Goal: Task Accomplishment & Management: Use online tool/utility

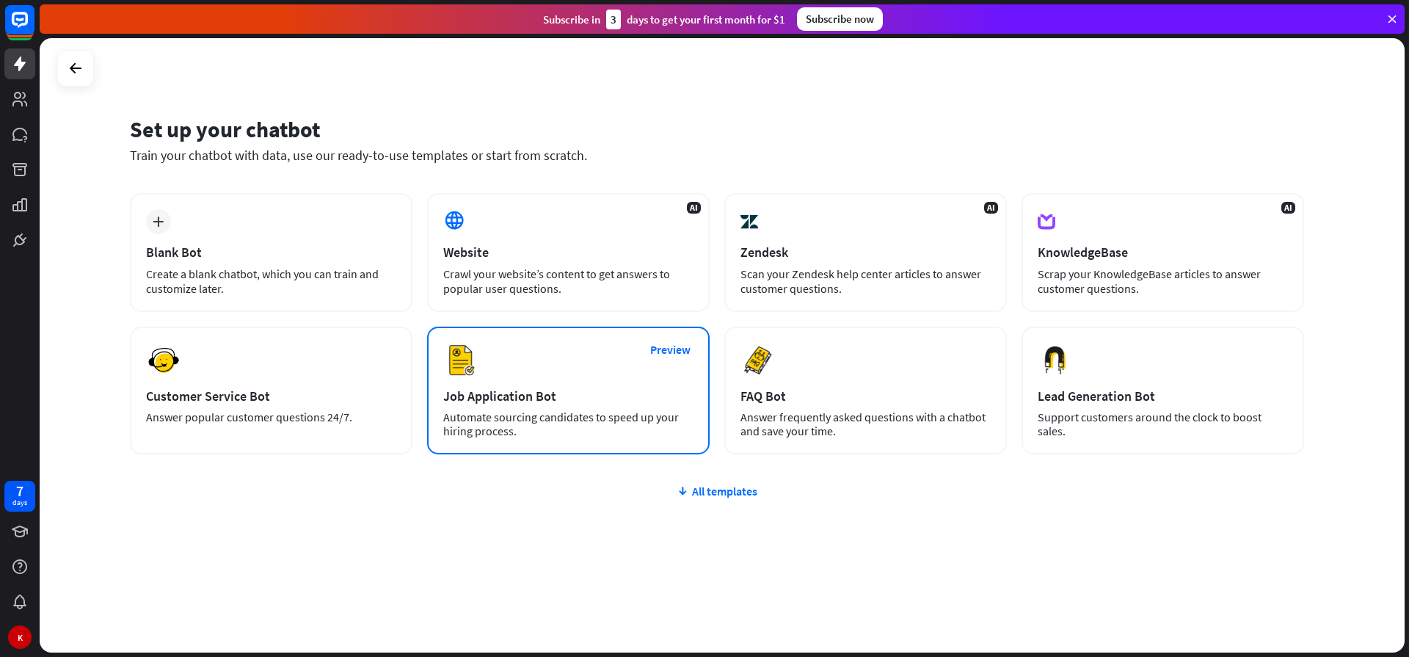
click at [581, 381] on div "Preview Job Application Bot Automate sourcing candidates to speed up your hirin…" at bounding box center [568, 390] width 282 height 128
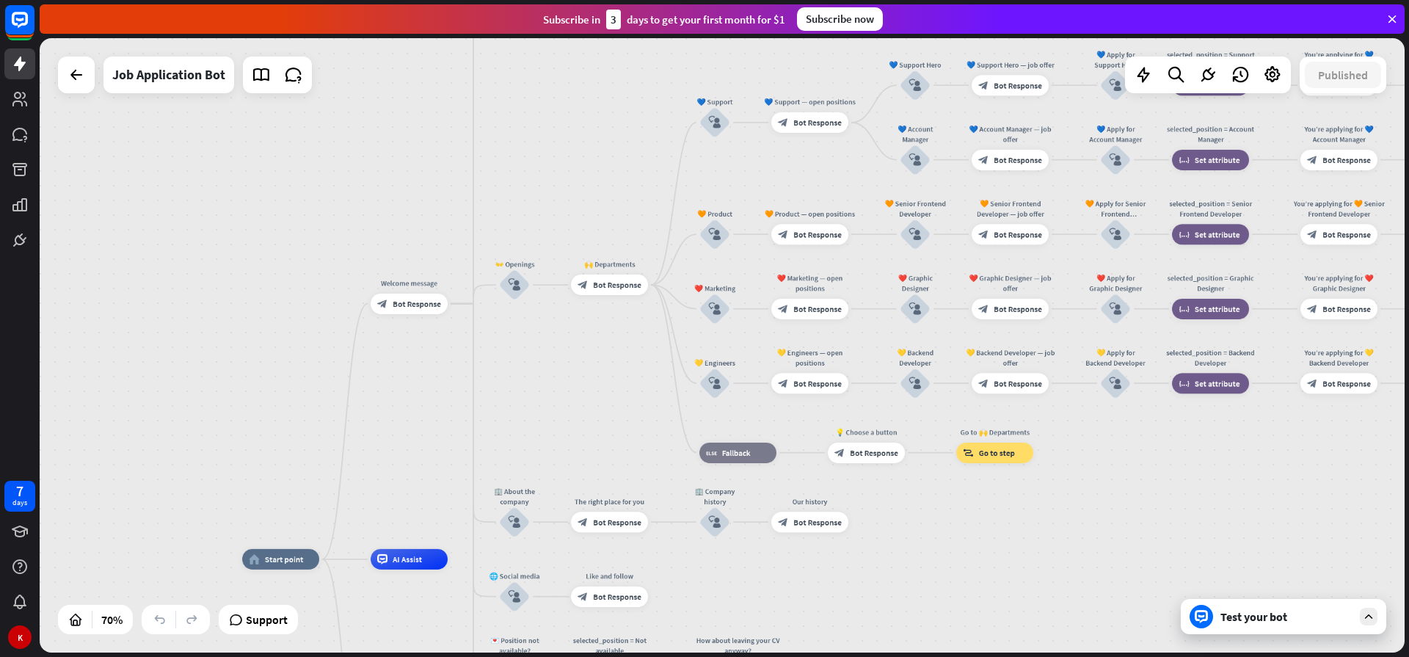
drag, startPoint x: 580, startPoint y: 260, endPoint x: 423, endPoint y: 443, distance: 241.9
click at [423, 443] on div "home_2 Start point Welcome message block_bot_response Bot Response ✨ Main menu …" at bounding box center [722, 345] width 1365 height 614
click at [516, 290] on icon "block_user_input" at bounding box center [514, 285] width 12 height 12
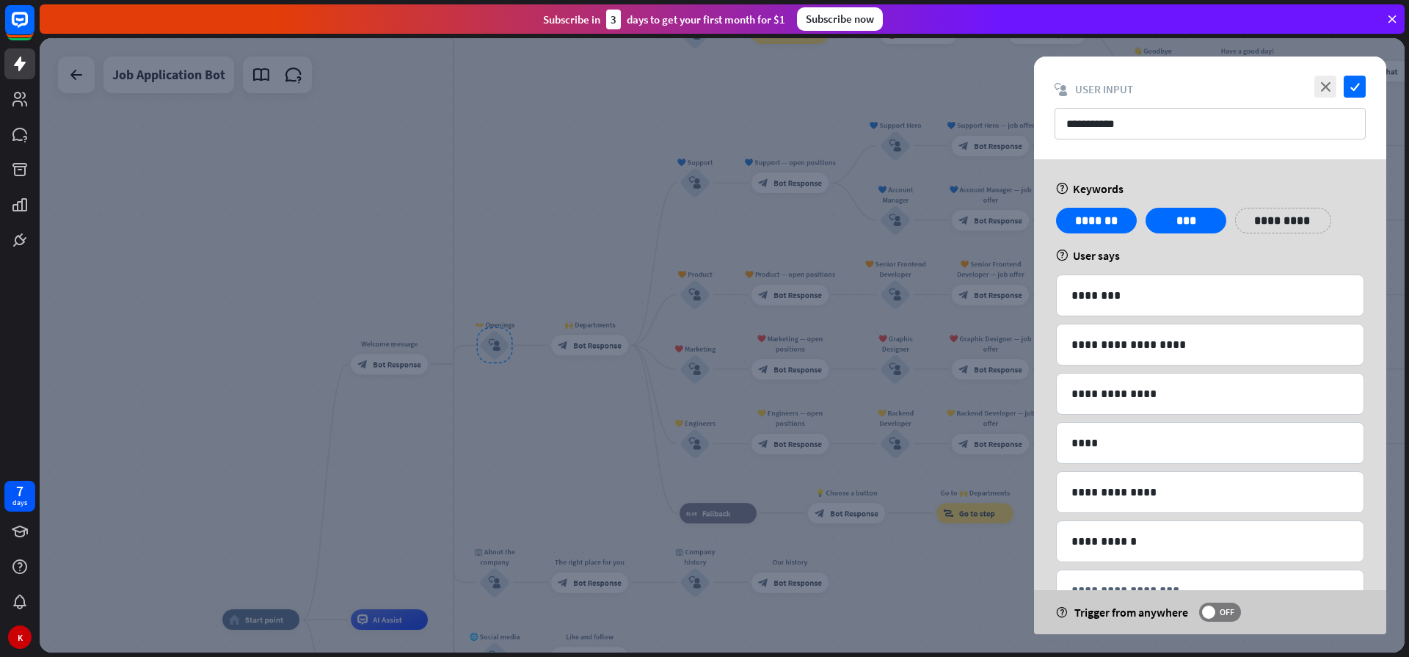
scroll to position [51, 0]
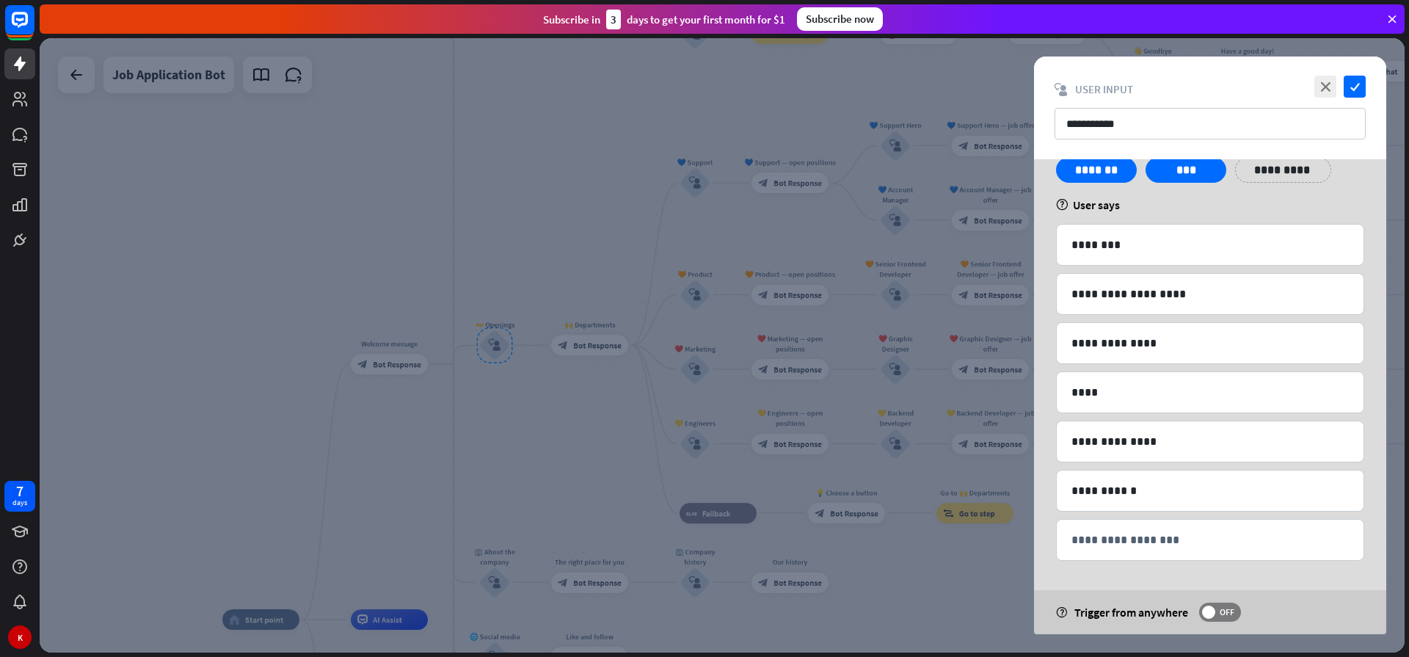
click at [541, 456] on div at bounding box center [722, 345] width 1365 height 614
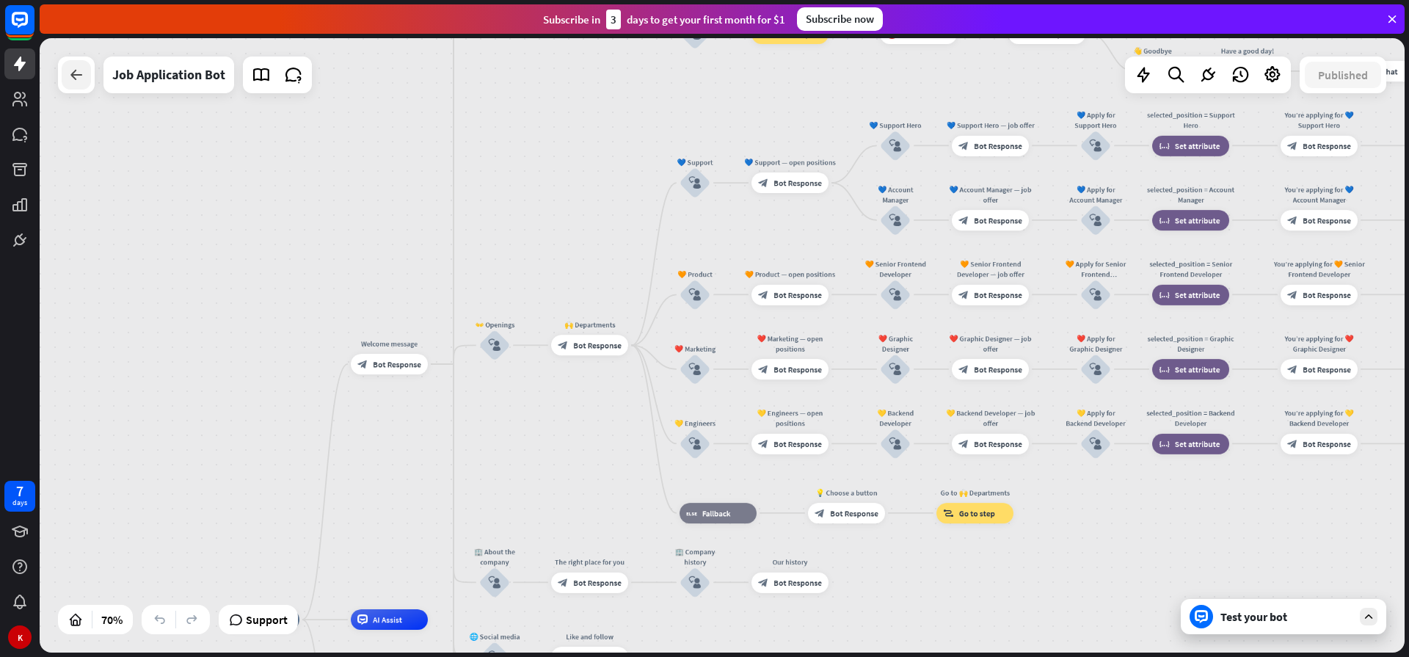
click at [81, 78] on icon at bounding box center [76, 75] width 18 height 18
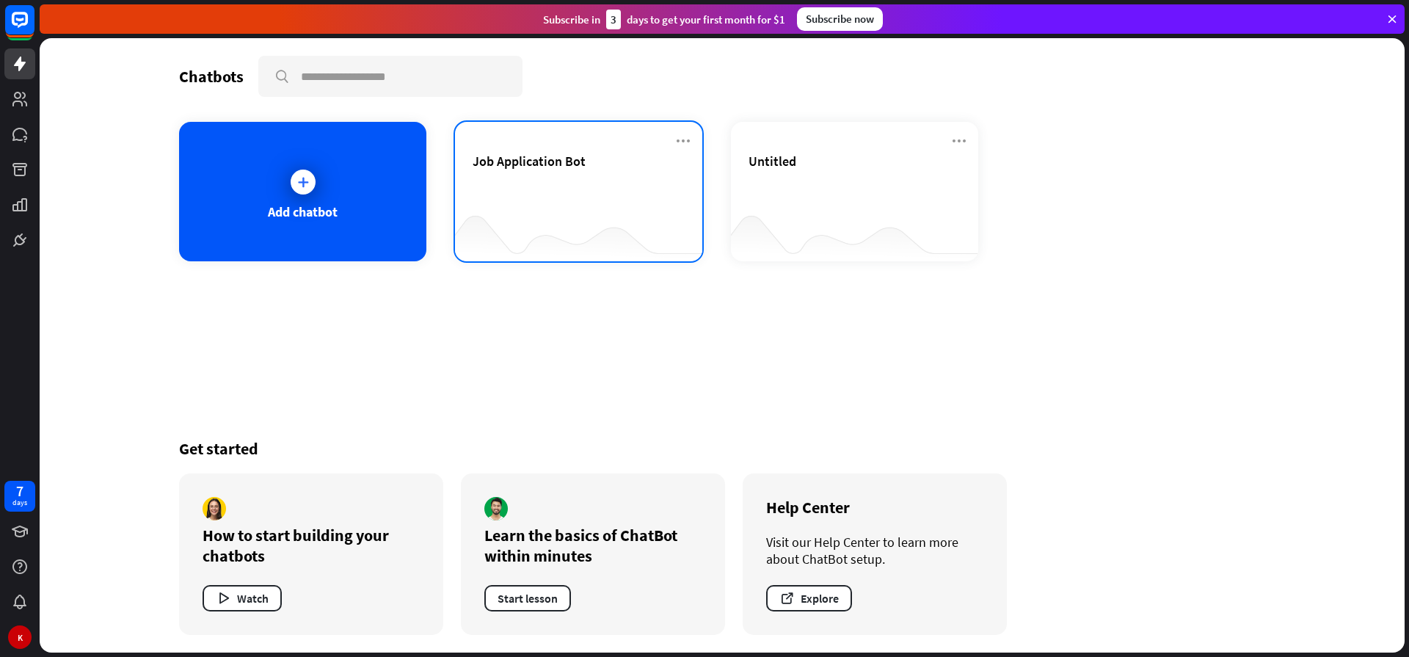
click at [545, 191] on div "Job Application Bot" at bounding box center [578, 178] width 212 height 51
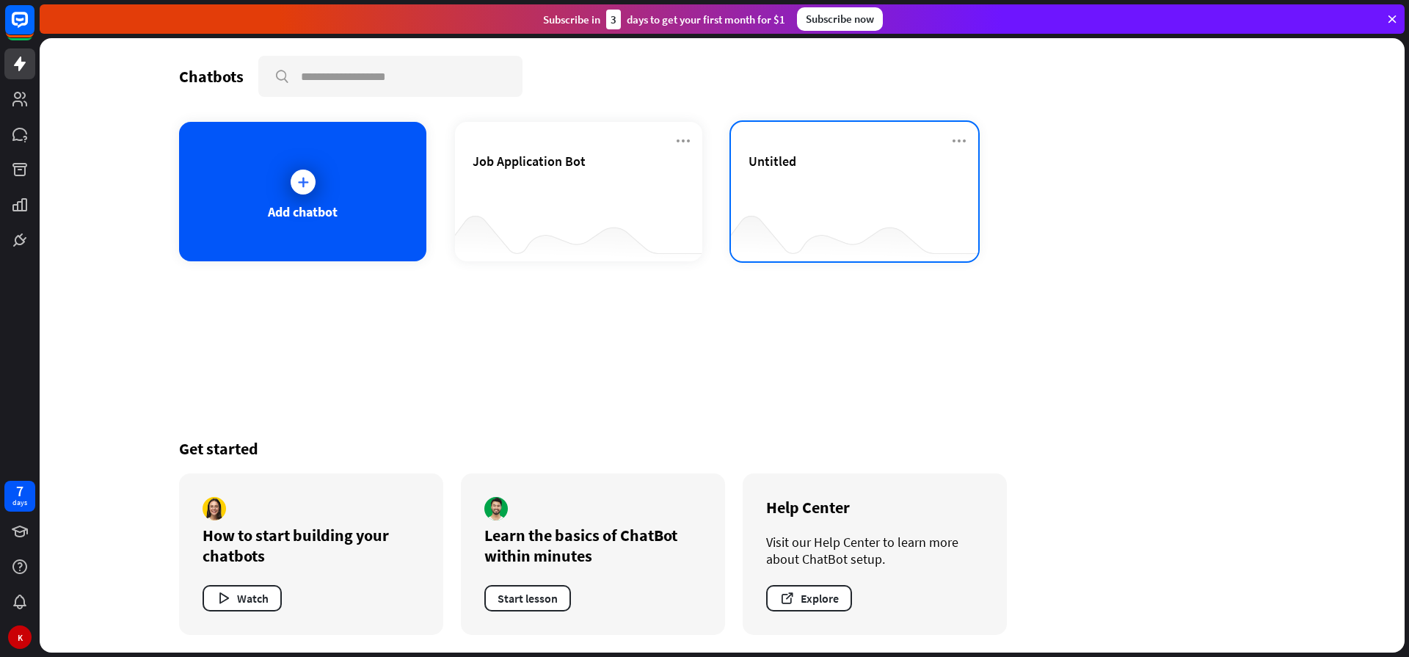
click at [782, 201] on div "Untitled" at bounding box center [854, 178] width 212 height 51
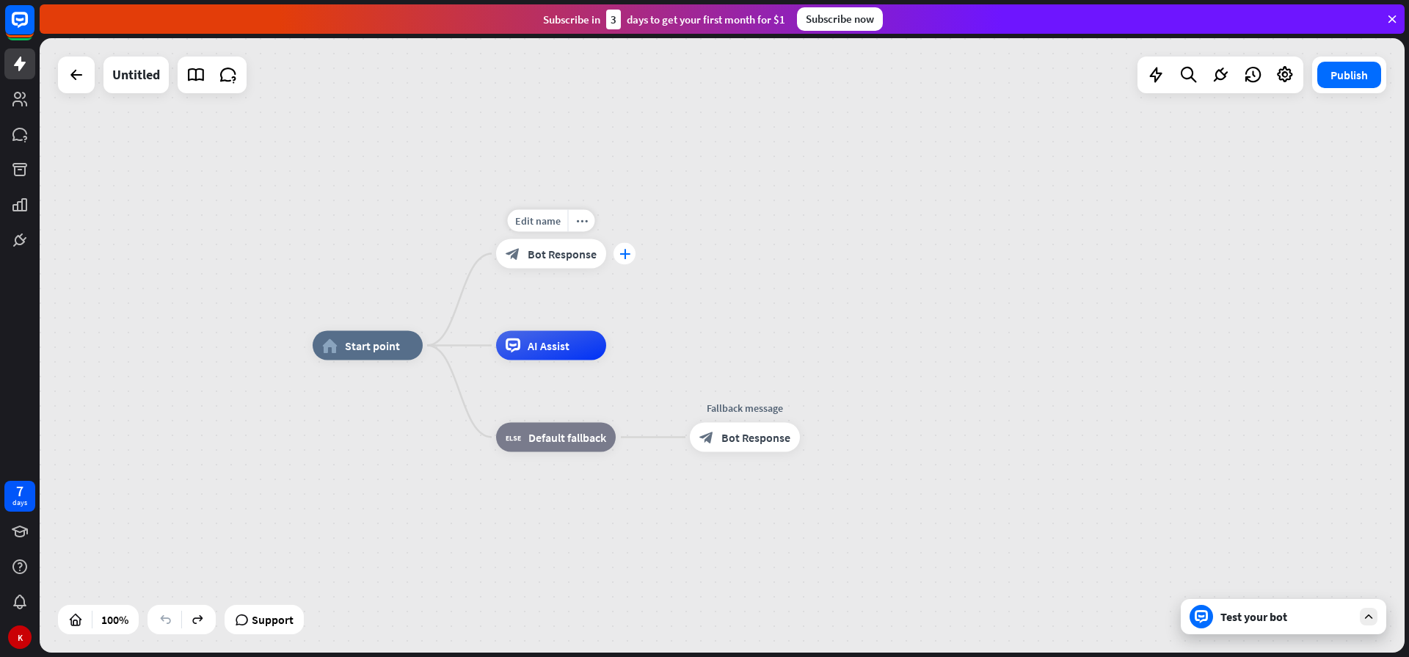
click at [625, 257] on icon "plus" at bounding box center [624, 254] width 11 height 10
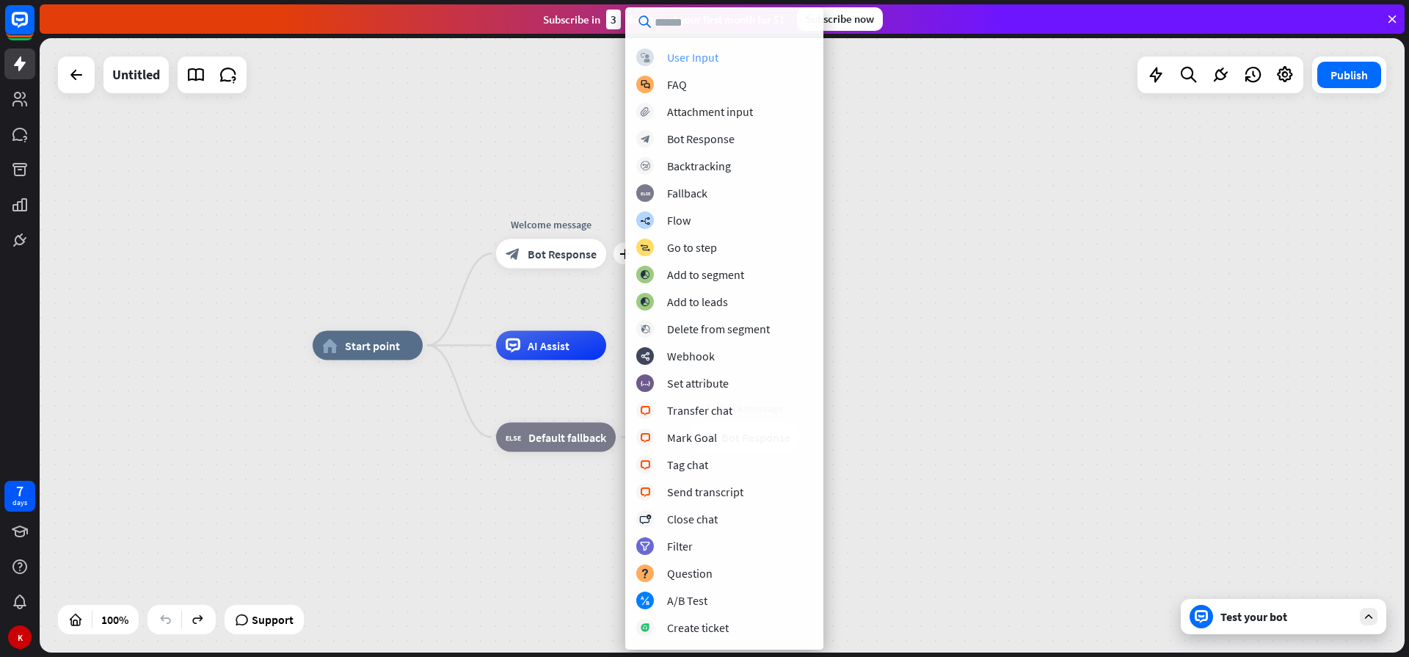
click at [716, 57] on div "User Input" at bounding box center [692, 57] width 51 height 15
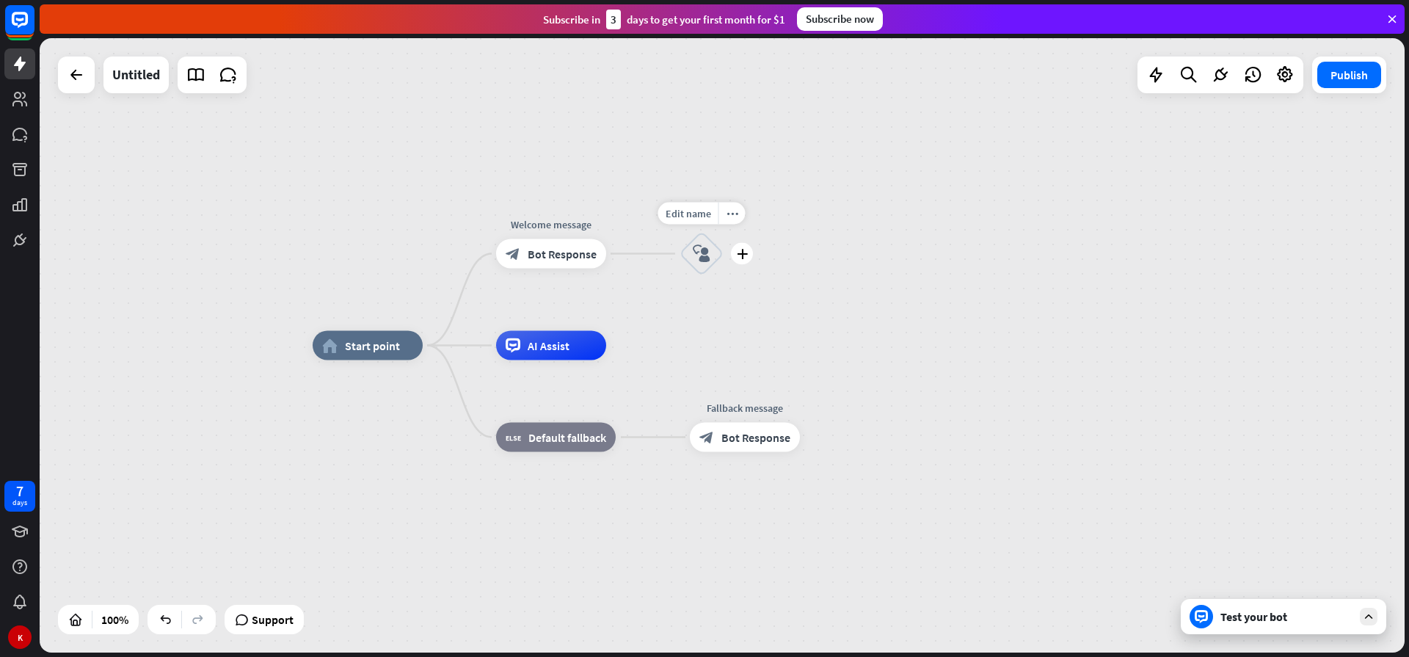
click at [700, 250] on icon "block_user_input" at bounding box center [702, 254] width 18 height 18
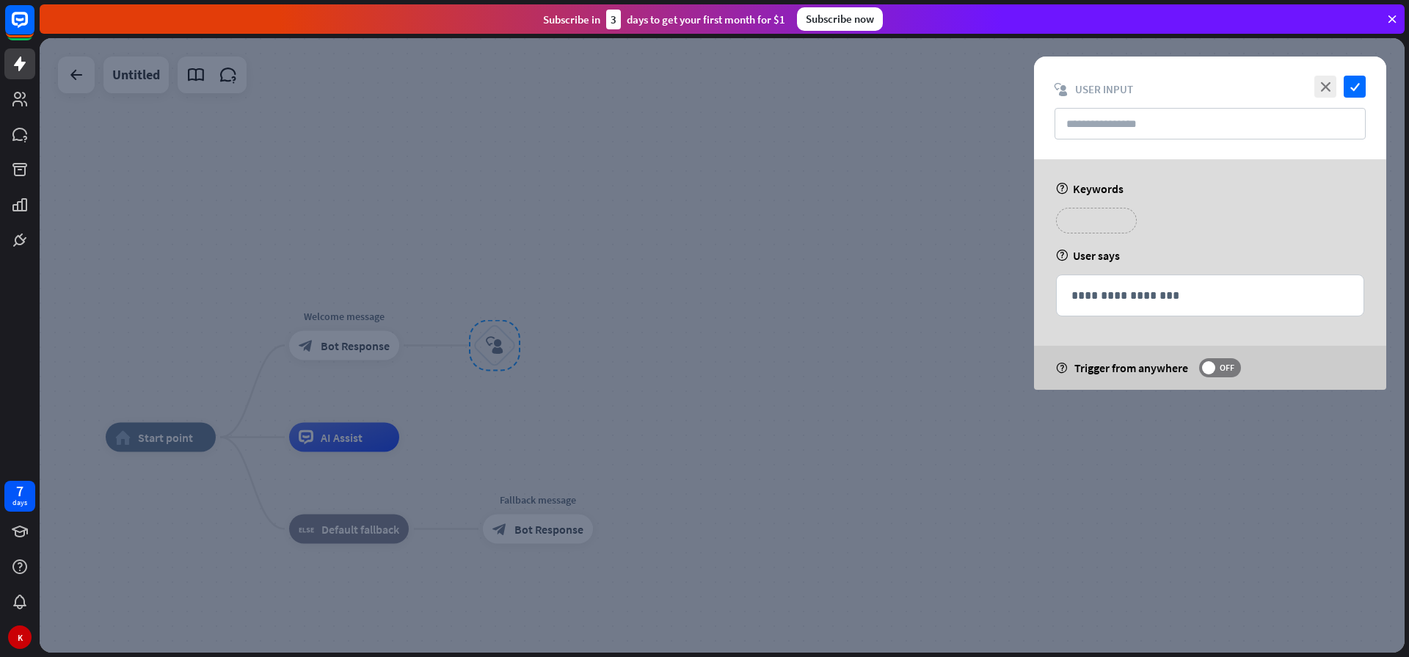
click at [1107, 221] on p "**********" at bounding box center [1096, 220] width 59 height 18
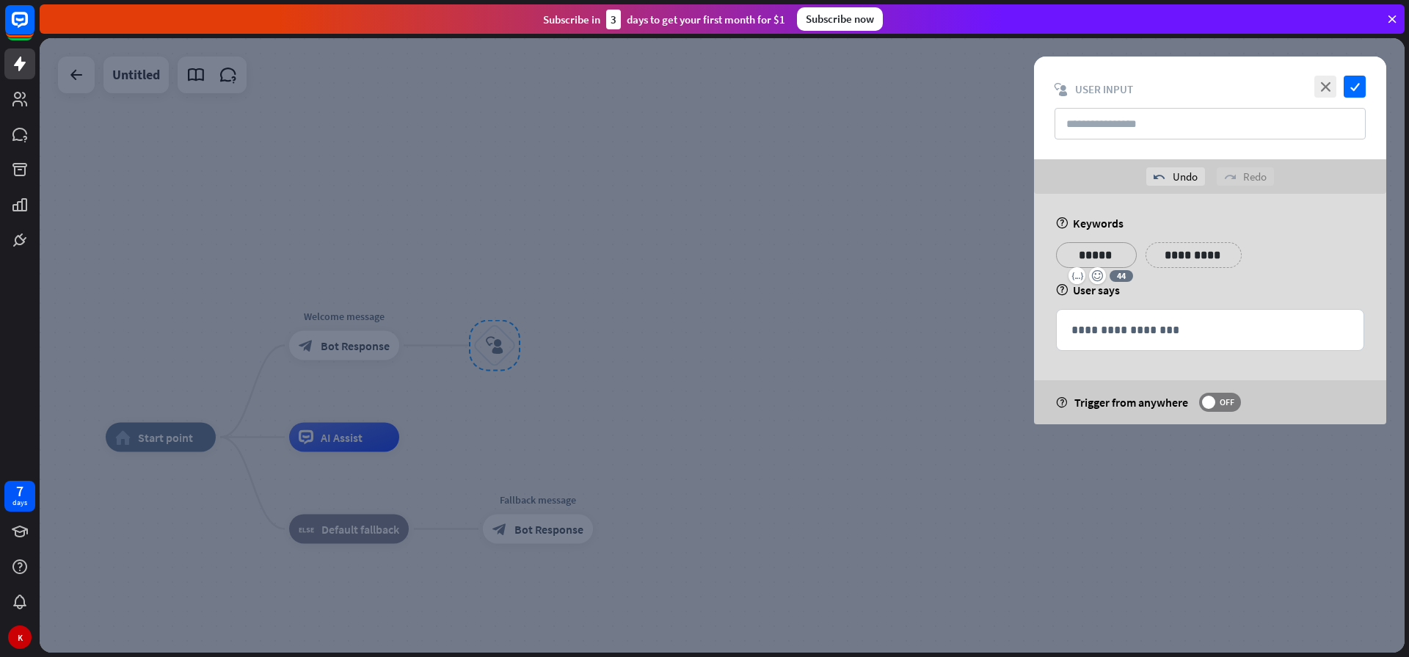
click at [1198, 253] on p "**********" at bounding box center [1193, 255] width 74 height 18
click at [1131, 330] on p "**********" at bounding box center [1209, 330] width 277 height 18
click at [1110, 334] on p "**********" at bounding box center [1209, 330] width 277 height 18
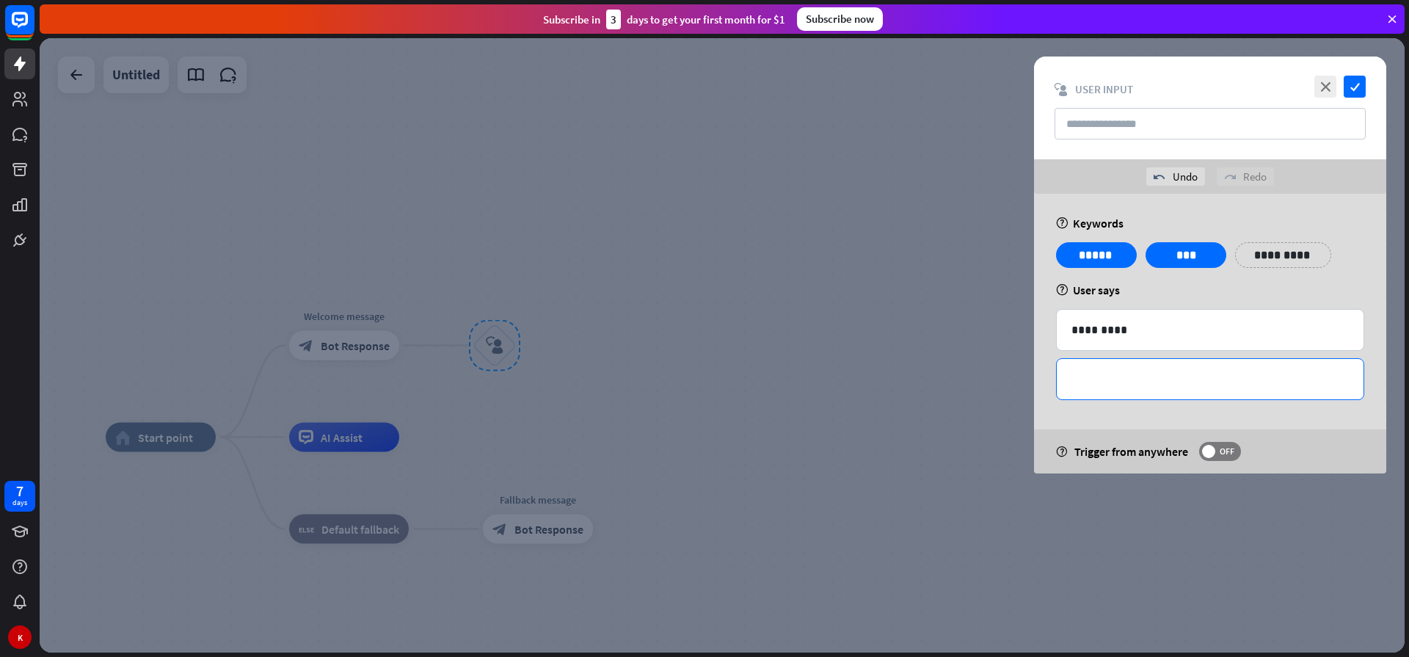
click at [1133, 384] on p "**********" at bounding box center [1209, 379] width 277 height 18
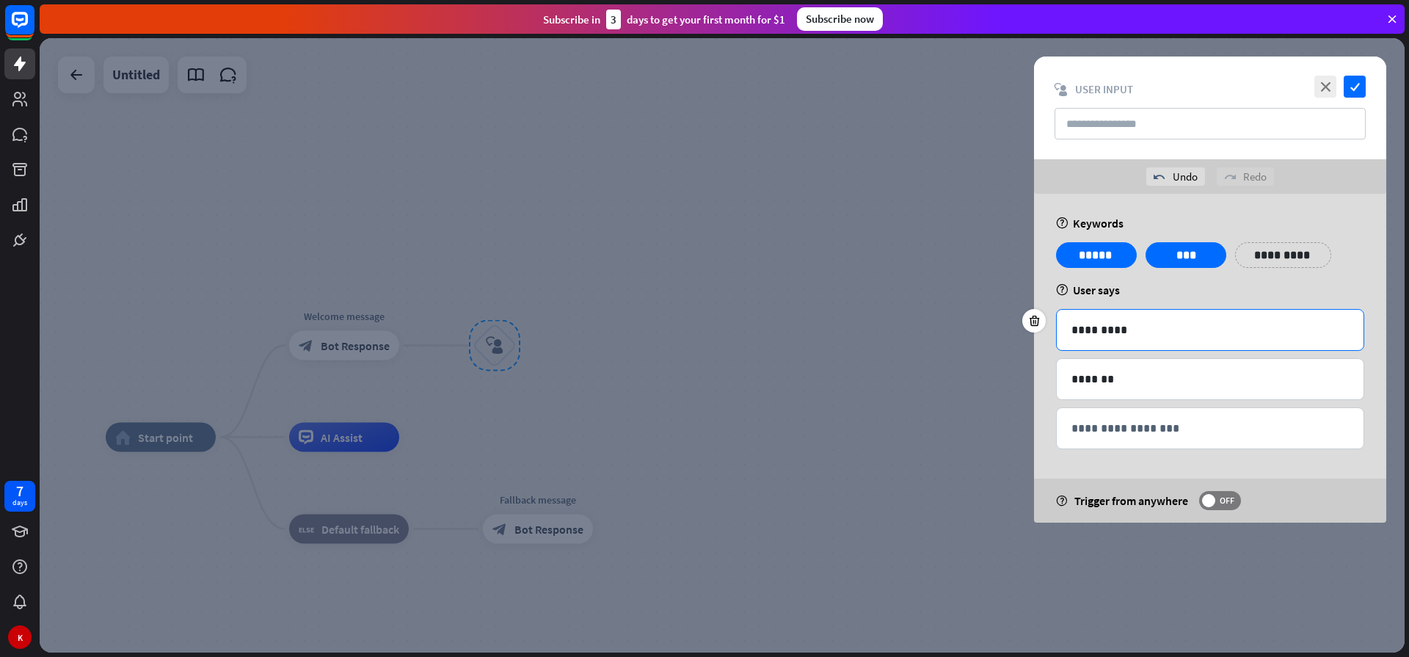
click at [1077, 327] on p "*********" at bounding box center [1209, 330] width 277 height 18
click at [1106, 428] on p "**********" at bounding box center [1209, 428] width 277 height 18
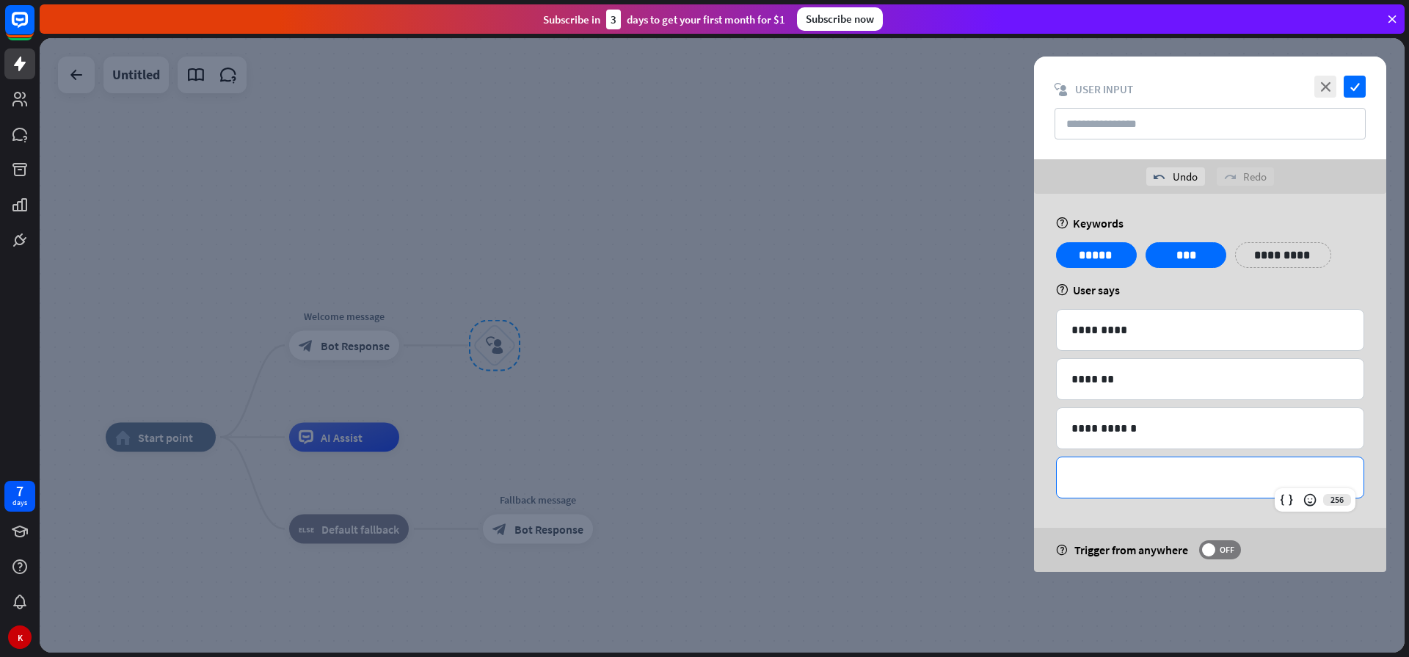
click at [1113, 484] on p "**********" at bounding box center [1209, 477] width 277 height 18
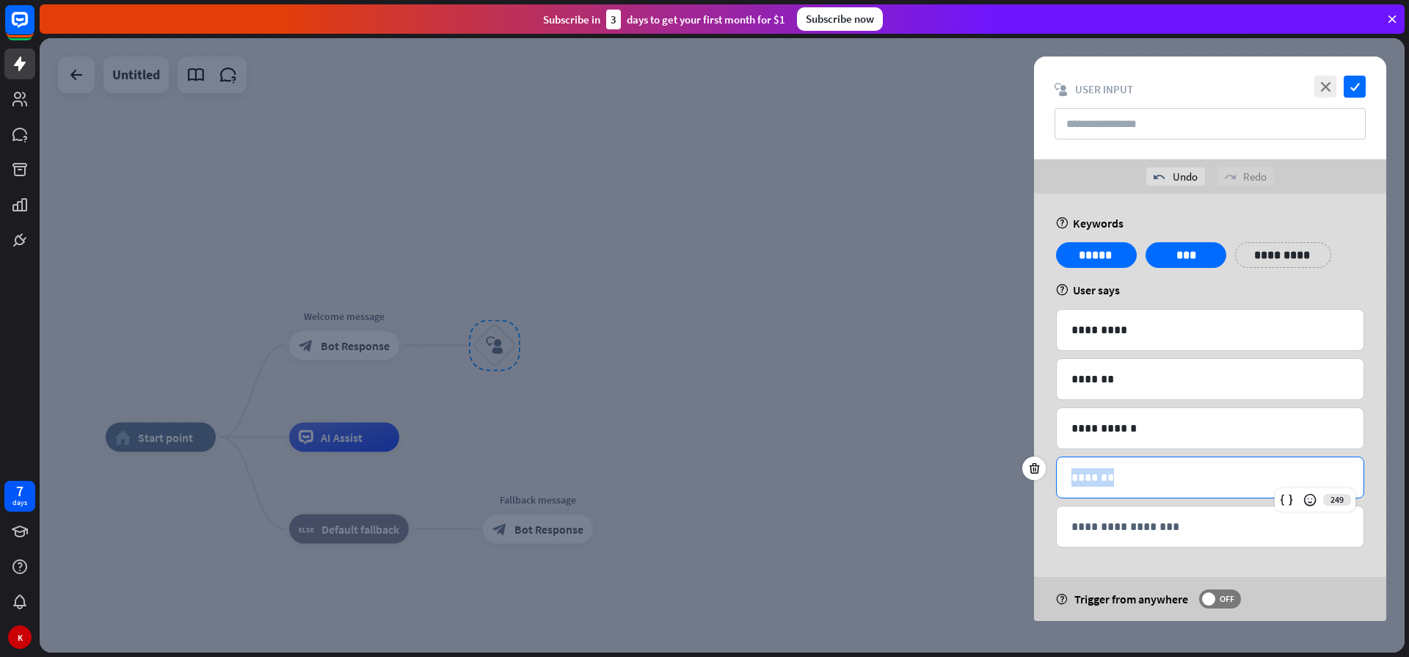
drag, startPoint x: 1120, startPoint y: 475, endPoint x: 1046, endPoint y: 477, distance: 73.4
click at [1046, 477] on div "**********" at bounding box center [1210, 407] width 352 height 427
click at [1081, 429] on p "**********" at bounding box center [1209, 428] width 277 height 18
click at [1077, 475] on p "**********" at bounding box center [1209, 477] width 277 height 18
click at [822, 355] on div at bounding box center [722, 345] width 1365 height 614
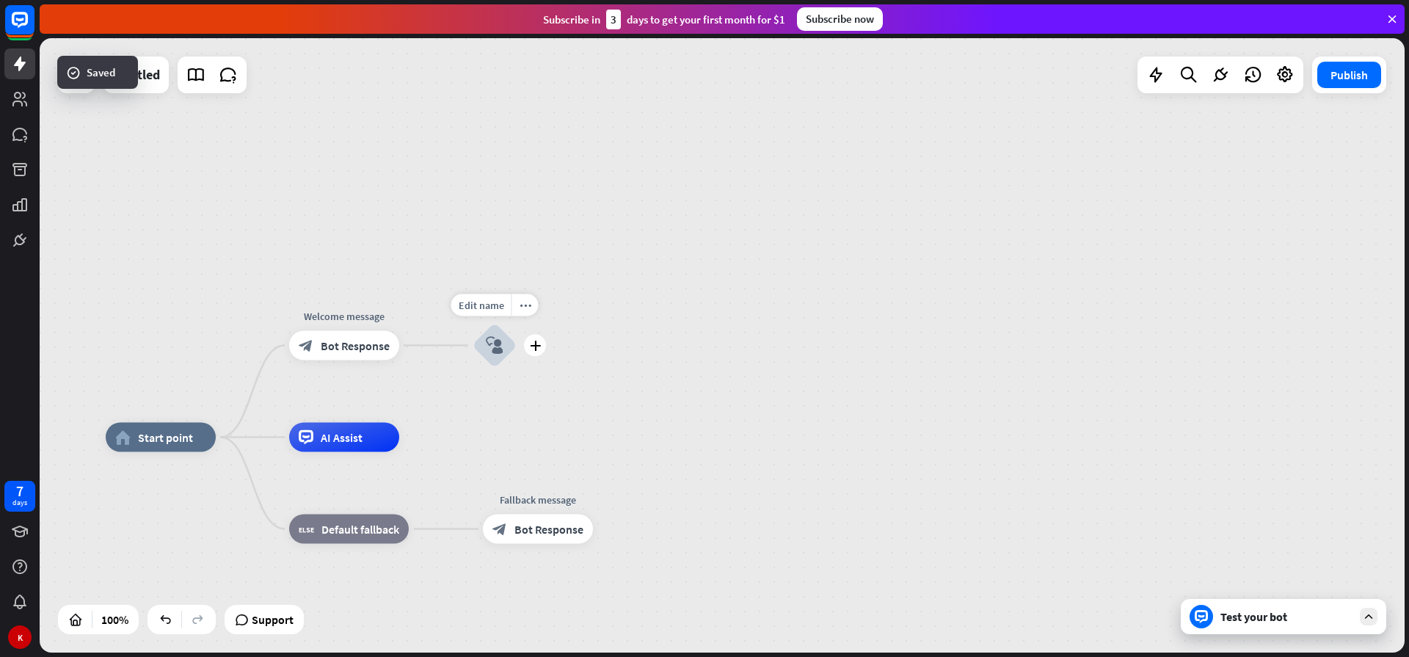
click at [489, 346] on icon "block_user_input" at bounding box center [495, 346] width 18 height 18
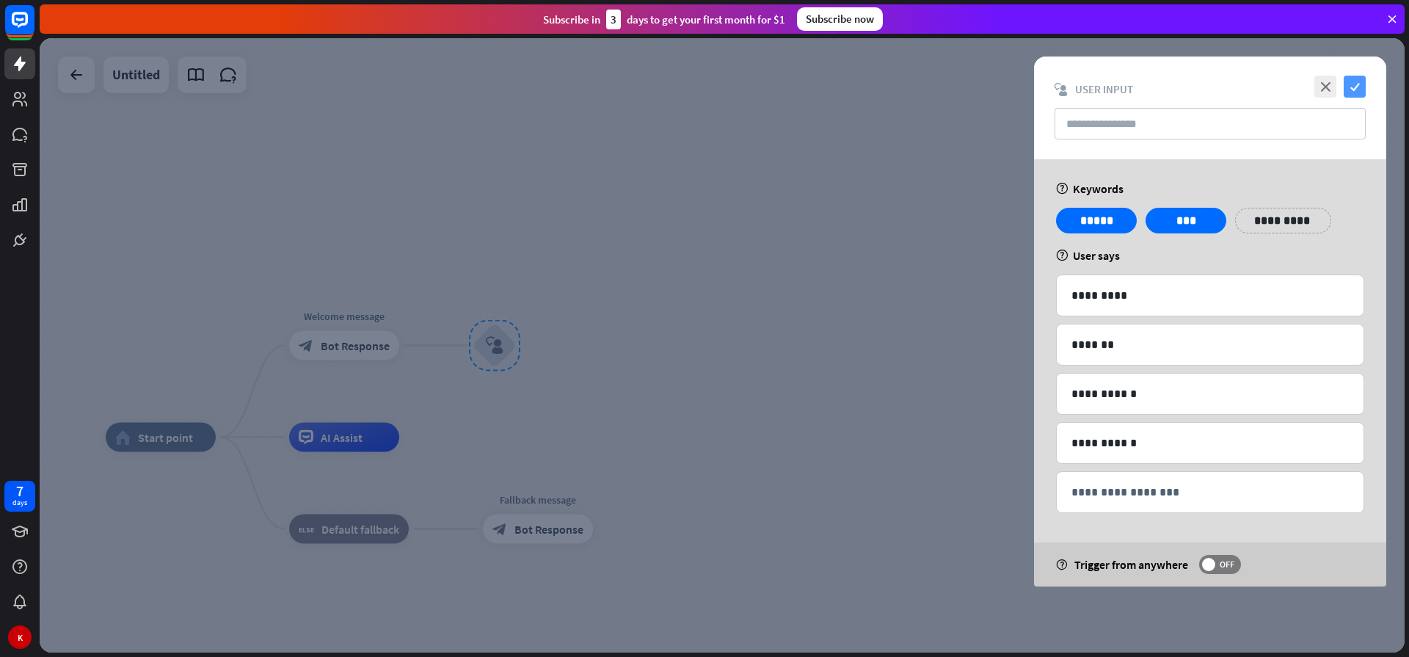
click at [1354, 89] on icon "check" at bounding box center [1354, 87] width 22 height 22
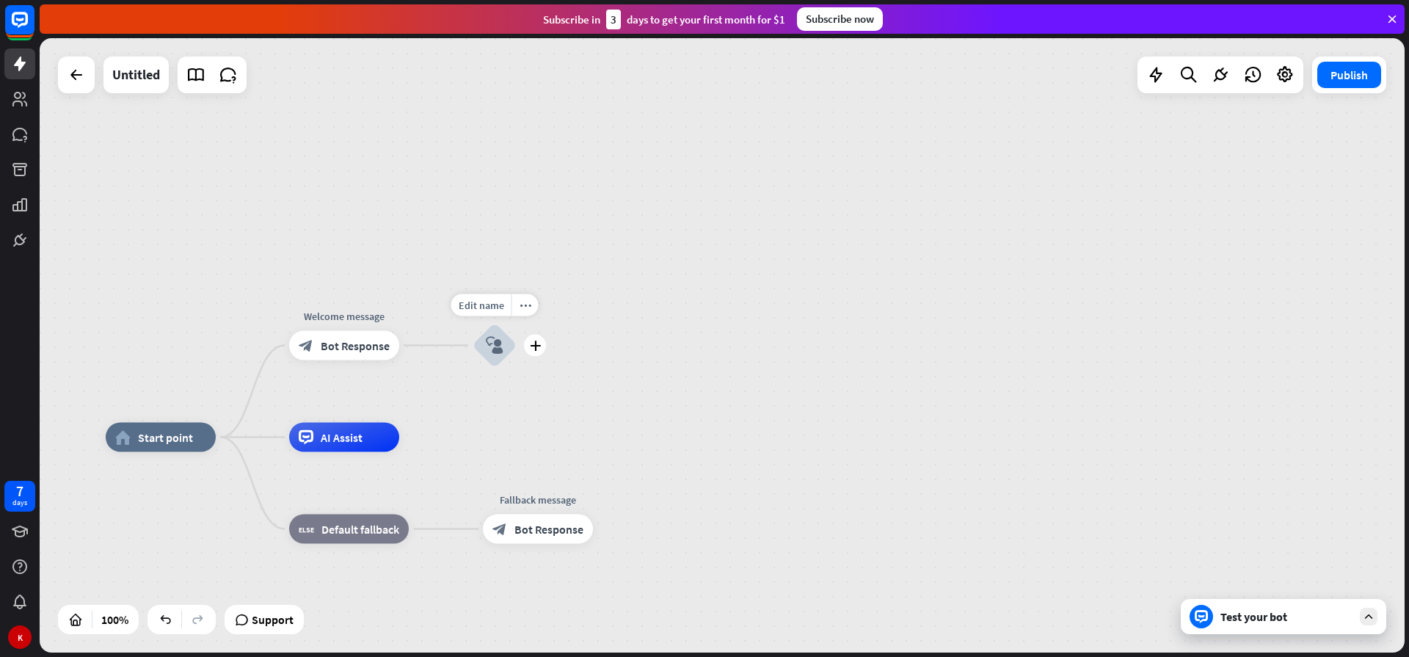
click at [498, 351] on icon "block_user_input" at bounding box center [495, 346] width 18 height 18
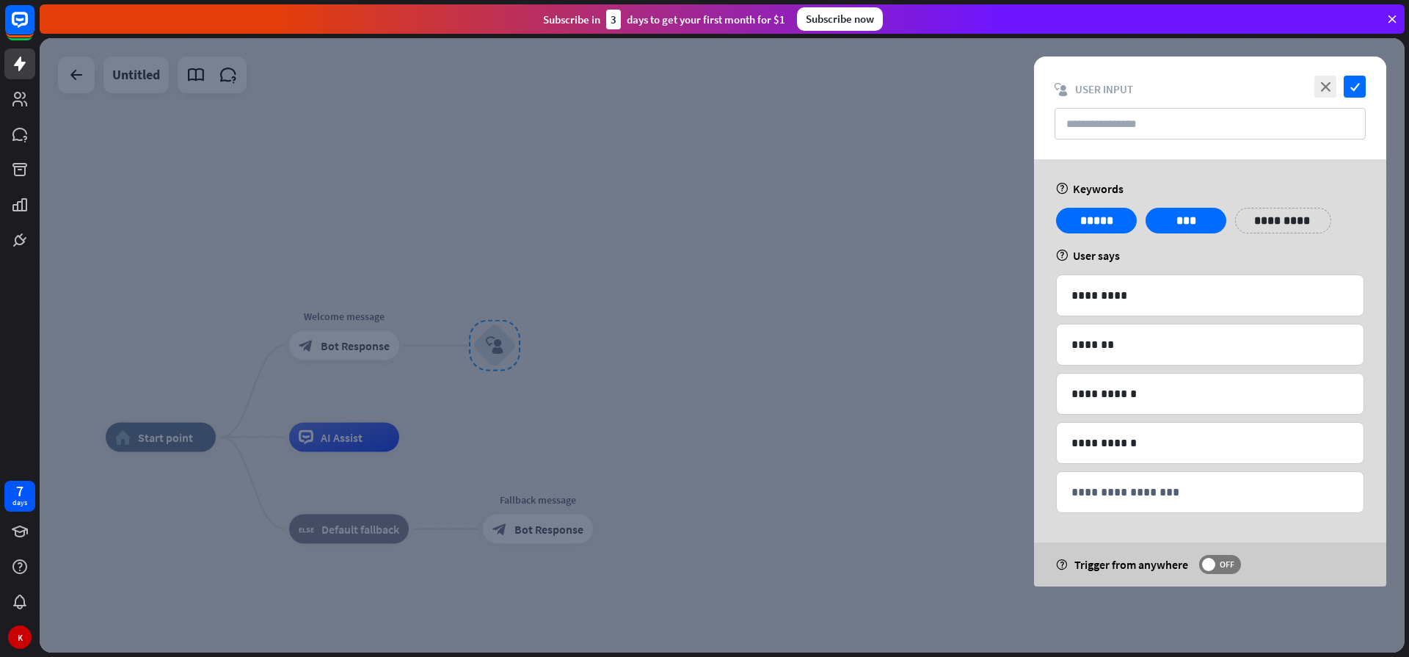
click at [910, 152] on div at bounding box center [722, 345] width 1365 height 614
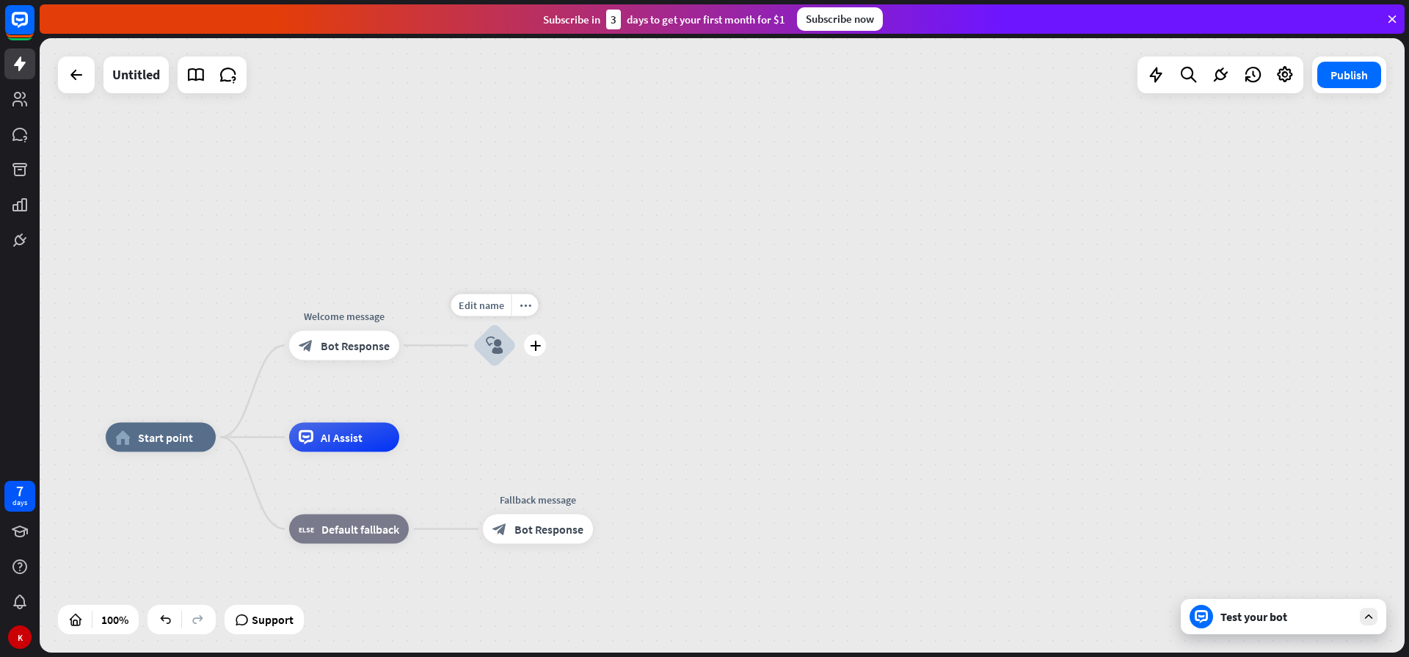
click at [494, 349] on icon "block_user_input" at bounding box center [495, 346] width 18 height 18
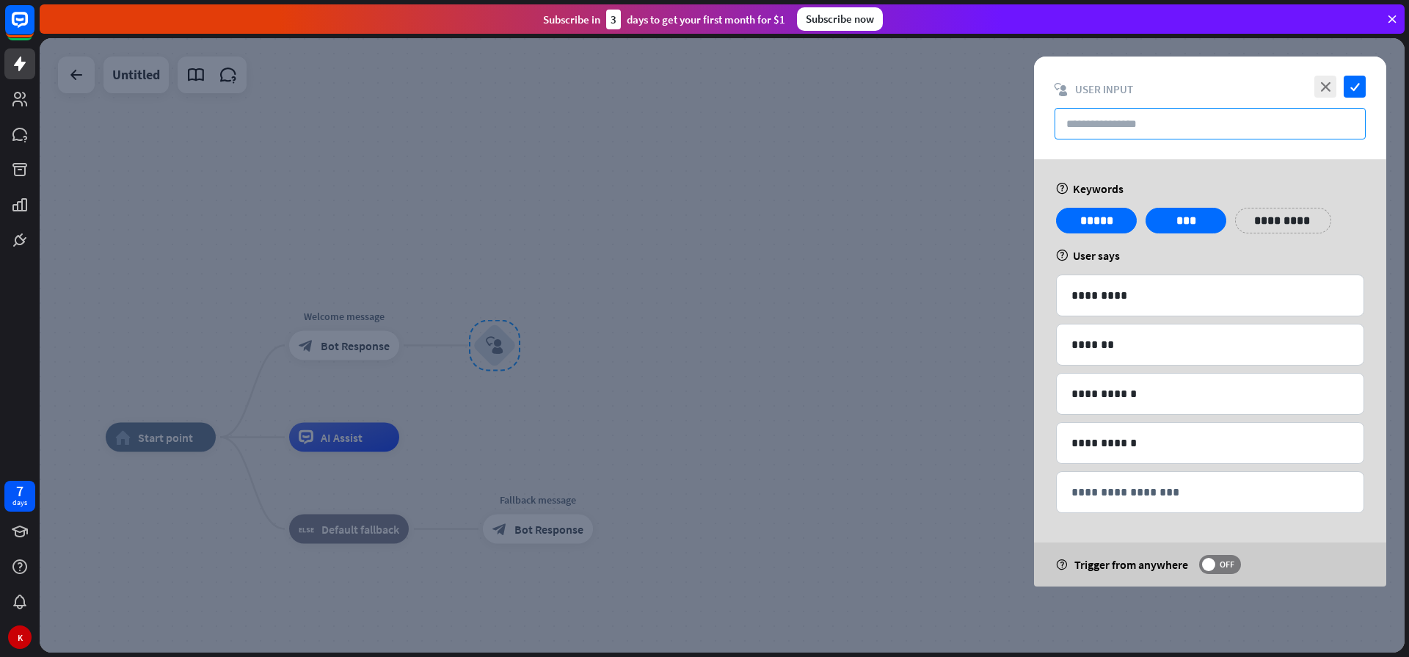
click at [1097, 127] on input "text" at bounding box center [1209, 124] width 311 height 32
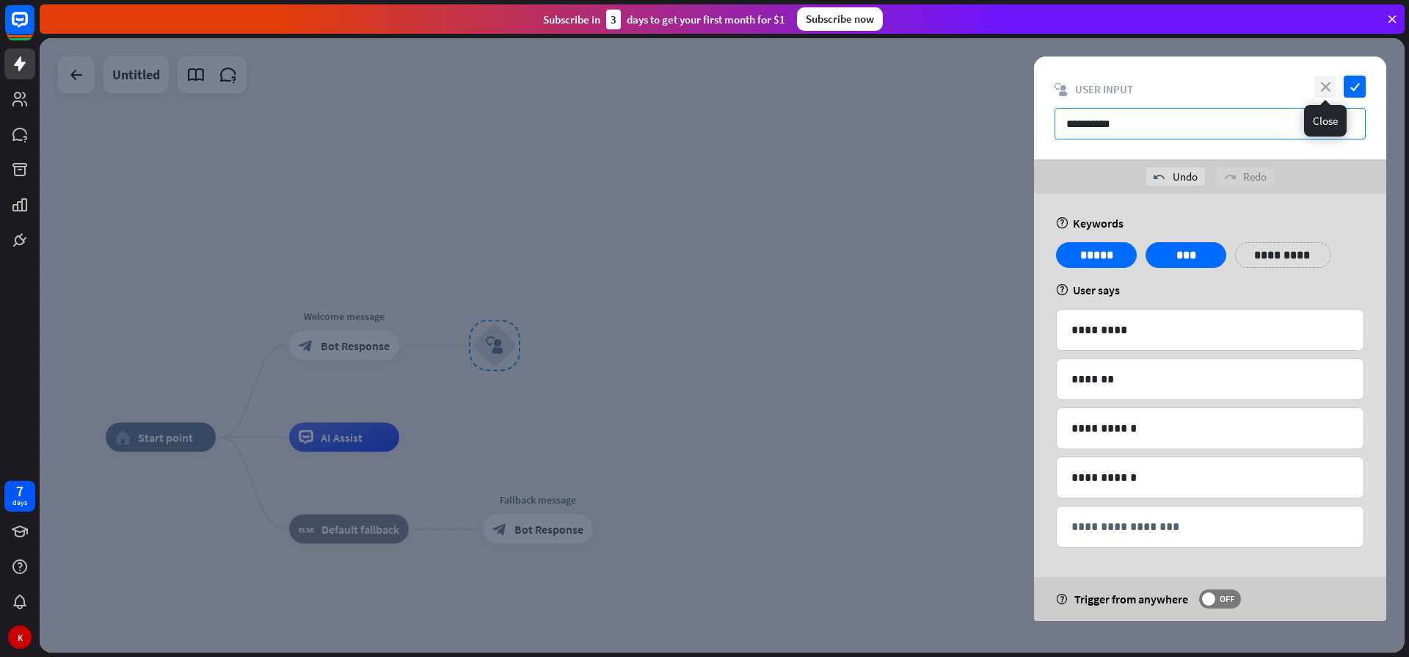
type input "**********"
click at [1316, 89] on icon "close" at bounding box center [1325, 87] width 22 height 22
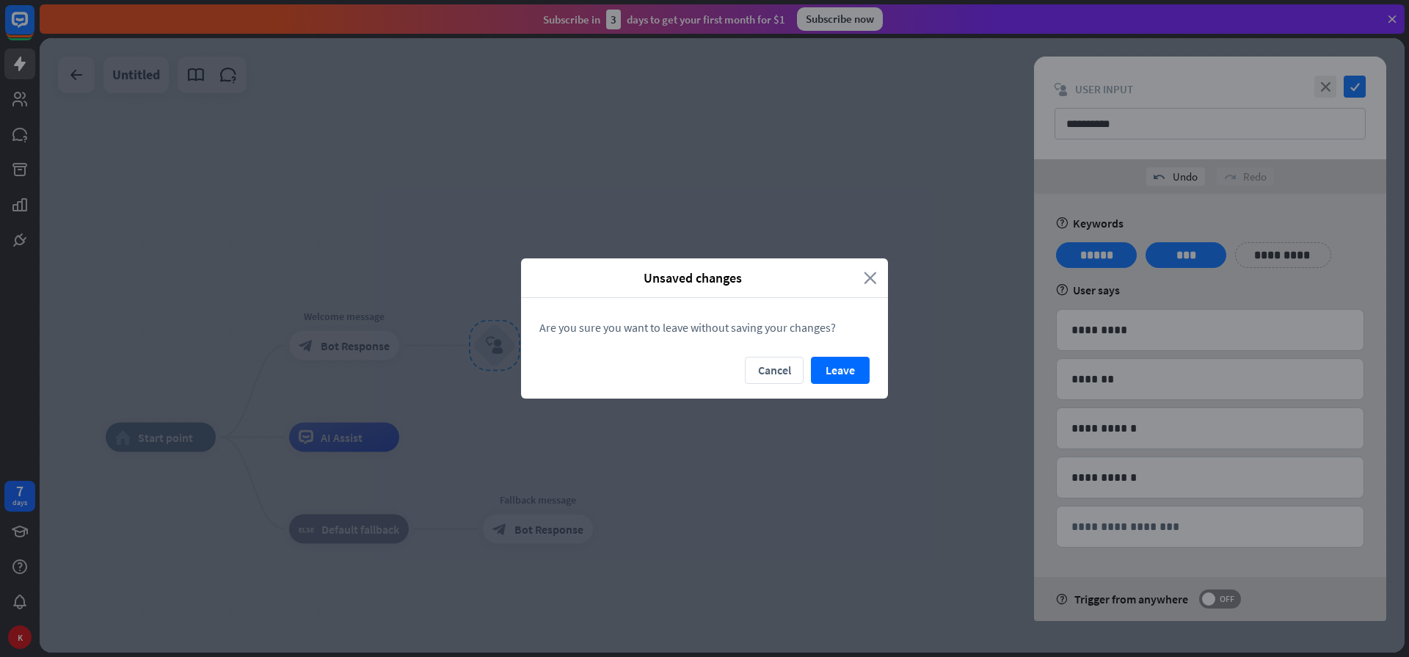
click at [869, 278] on icon "close" at bounding box center [869, 277] width 13 height 17
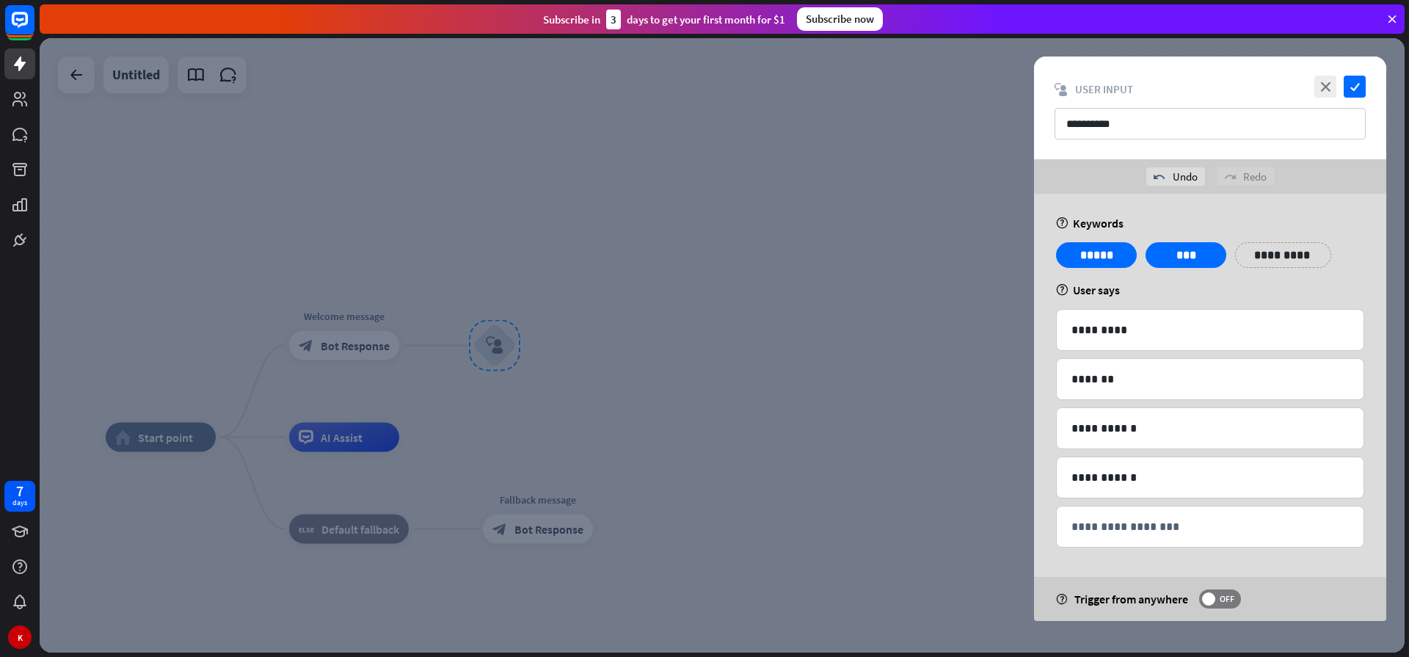
click at [1341, 87] on div "close check" at bounding box center [1337, 87] width 55 height 22
click at [610, 379] on div at bounding box center [722, 345] width 1365 height 614
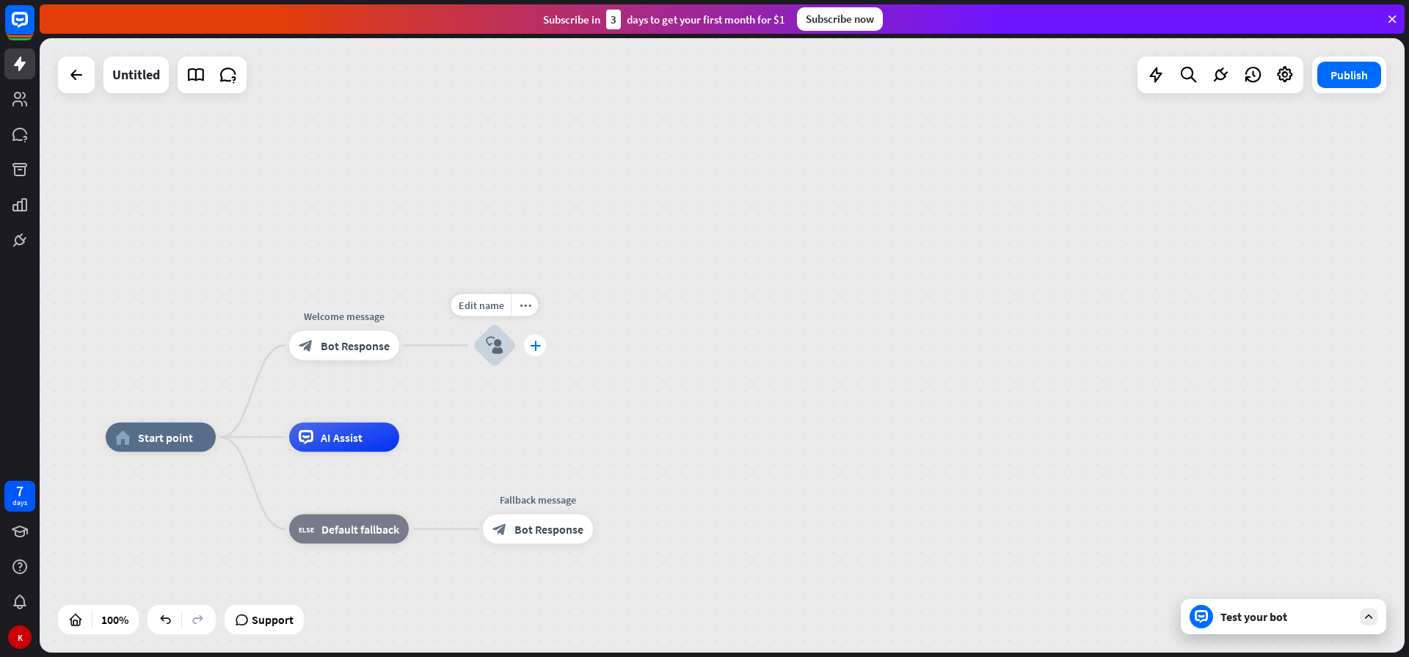
click at [535, 350] on icon "plus" at bounding box center [535, 345] width 11 height 10
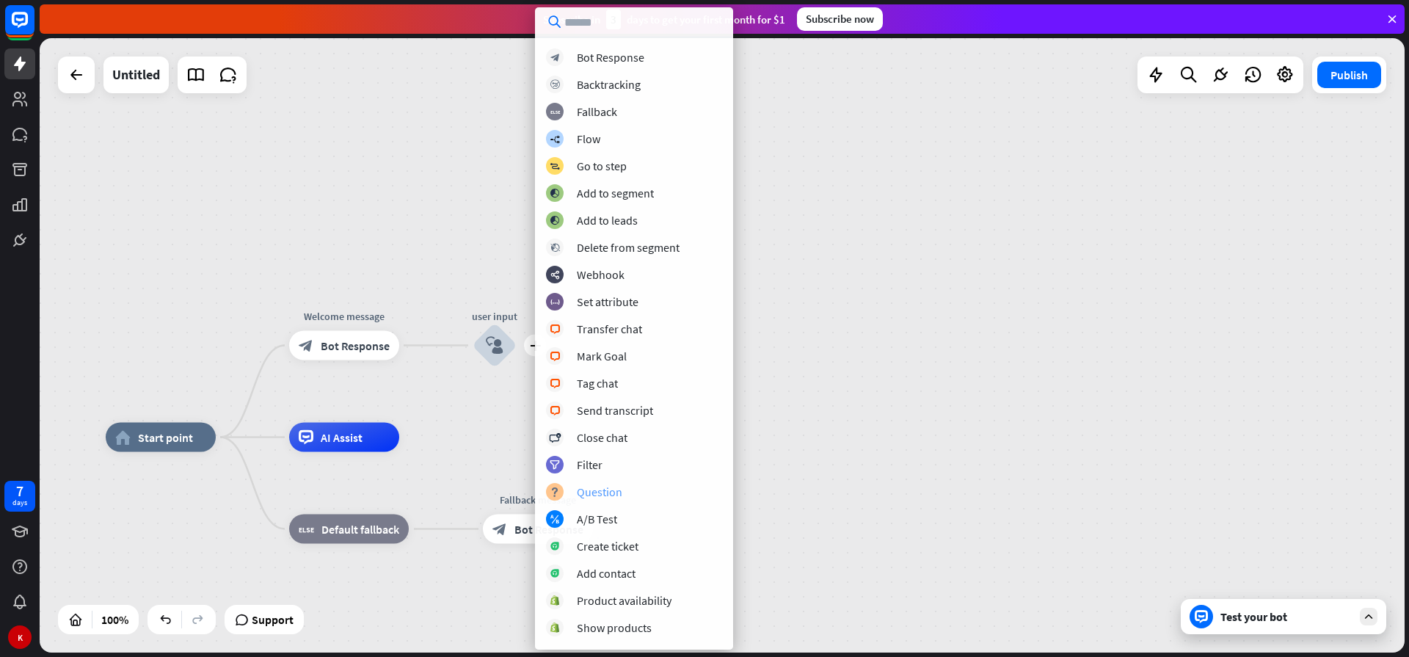
click at [623, 492] on div "block_question Question" at bounding box center [634, 492] width 176 height 18
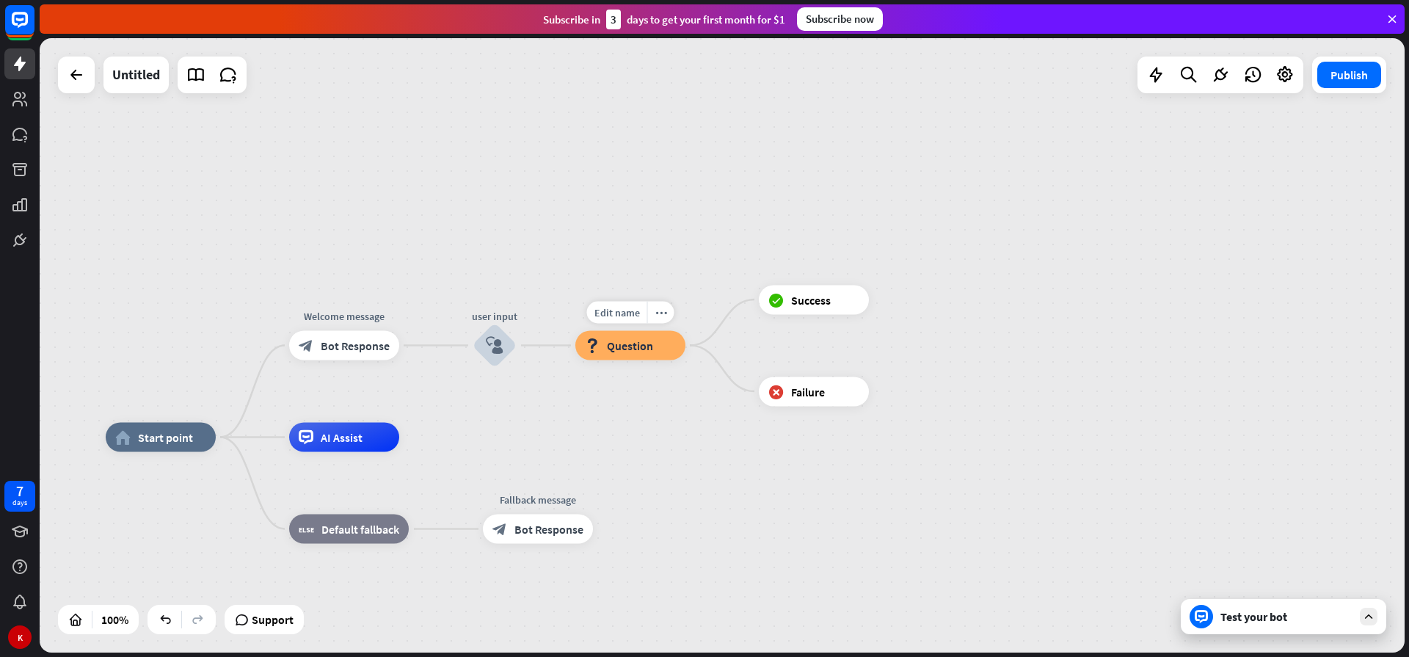
click at [626, 345] on span "Question" at bounding box center [630, 345] width 46 height 15
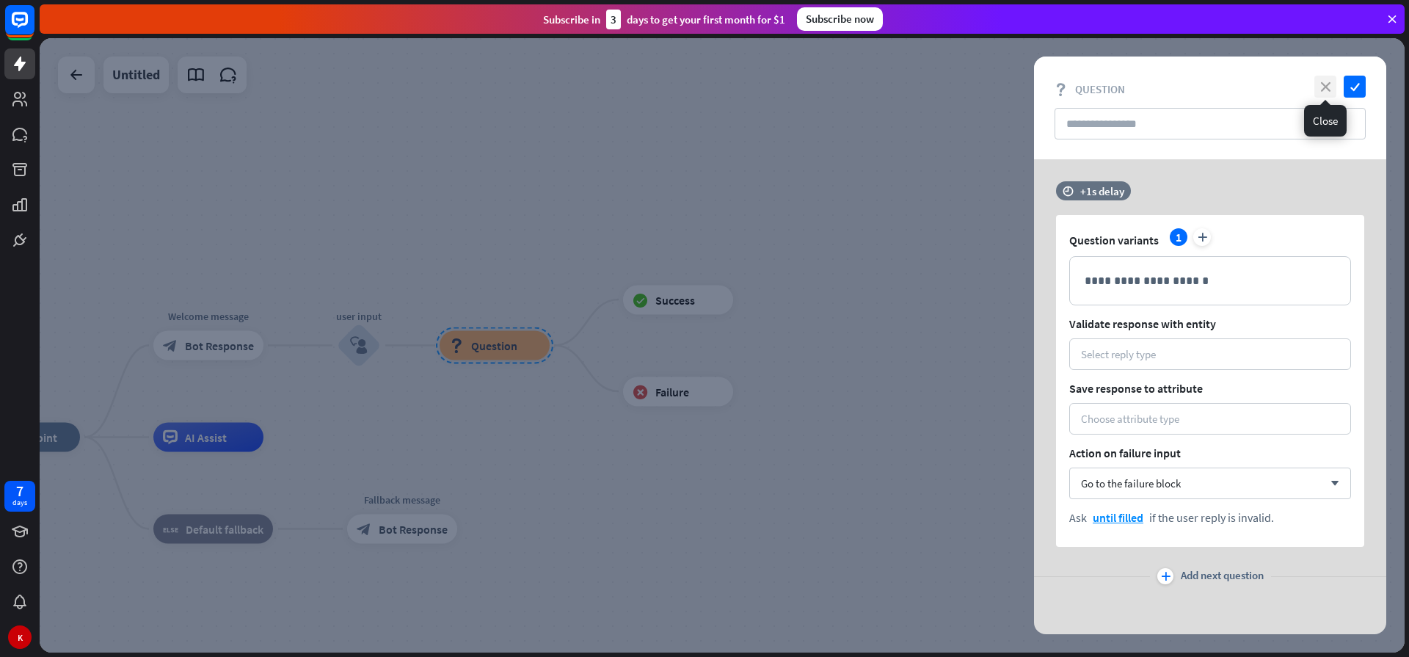
click at [1324, 87] on icon "close" at bounding box center [1325, 87] width 22 height 22
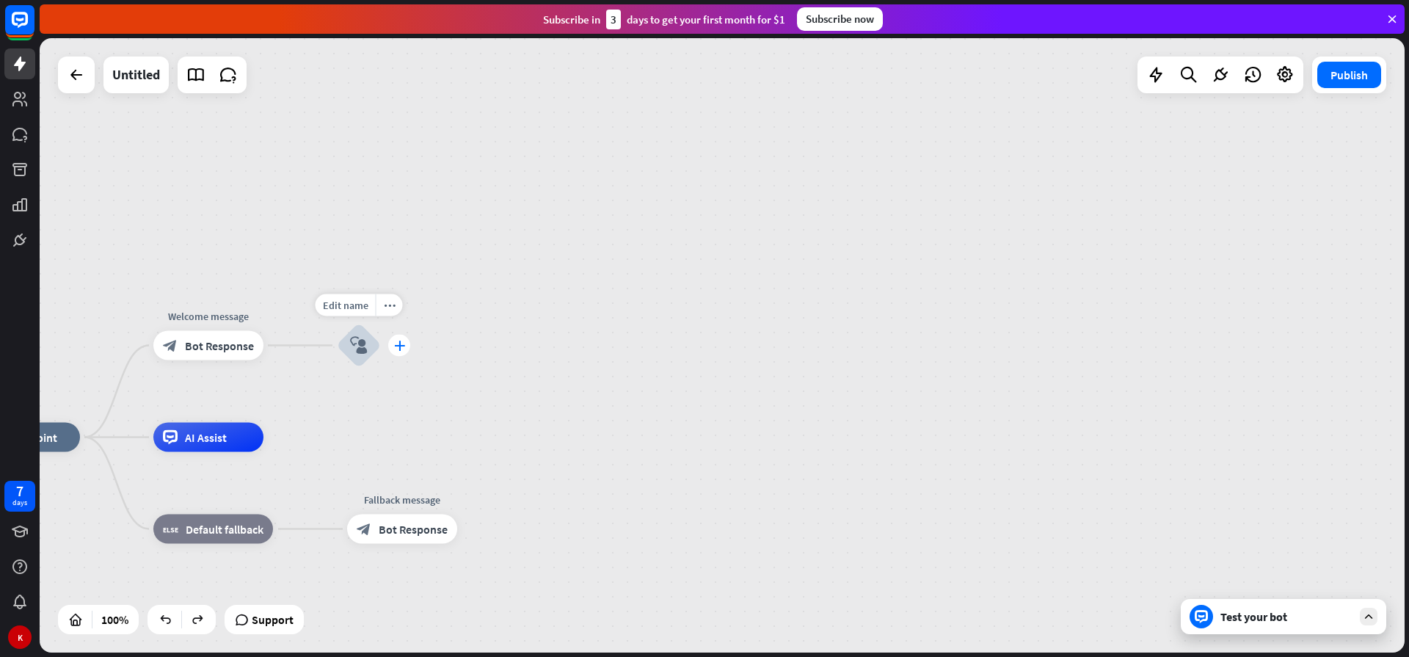
click at [399, 348] on icon "plus" at bounding box center [399, 345] width 11 height 10
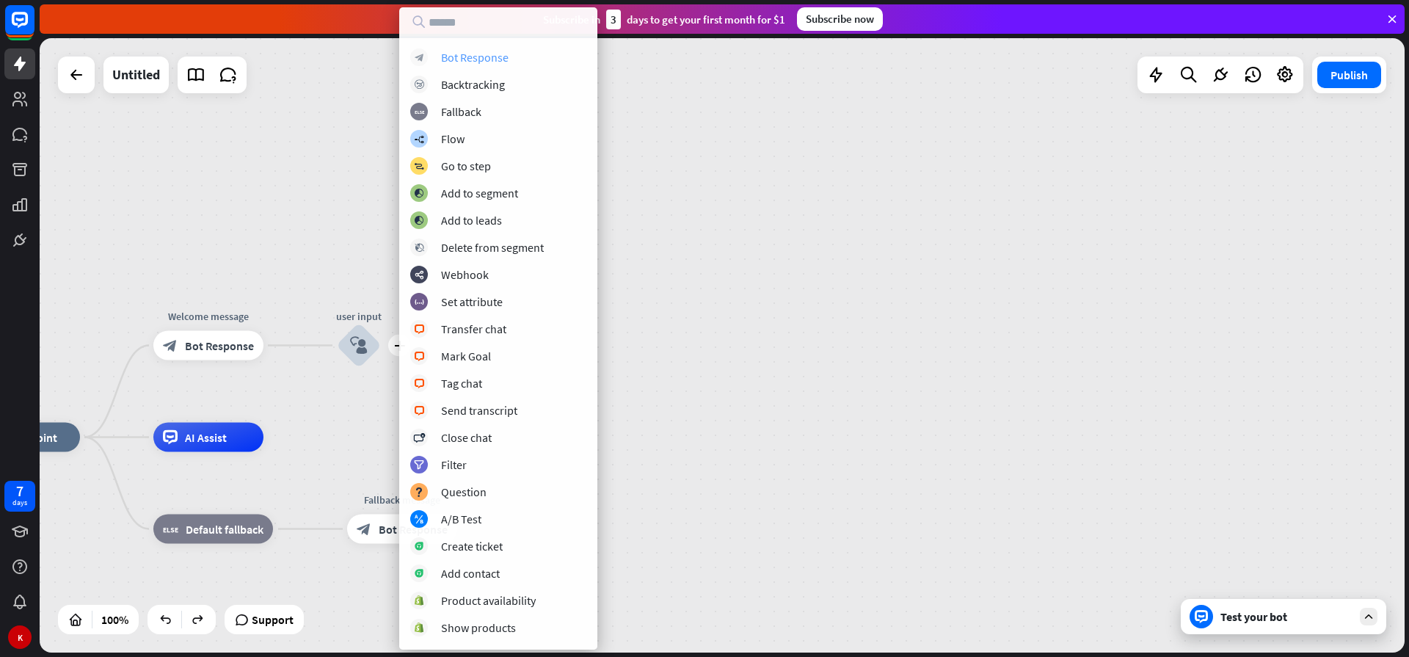
click at [494, 65] on div "block_bot_response Bot Response" at bounding box center [498, 57] width 176 height 18
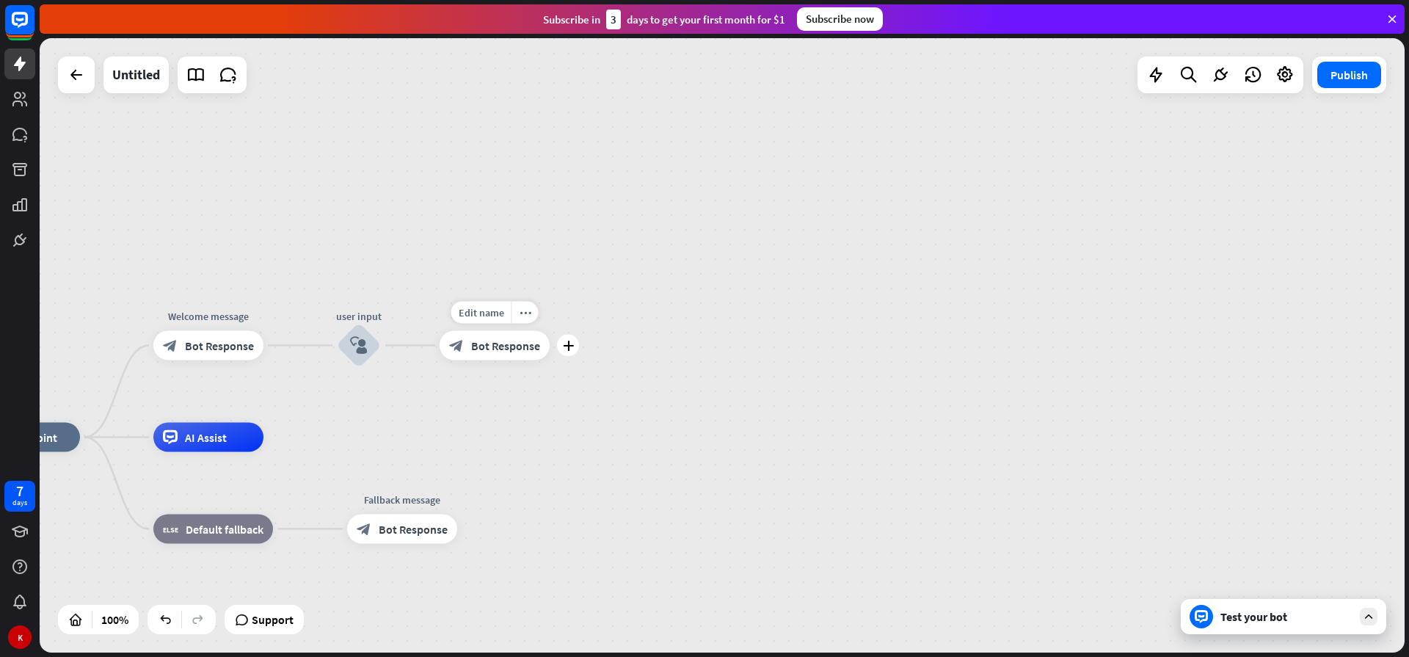
click at [492, 347] on span "Bot Response" at bounding box center [505, 345] width 69 height 15
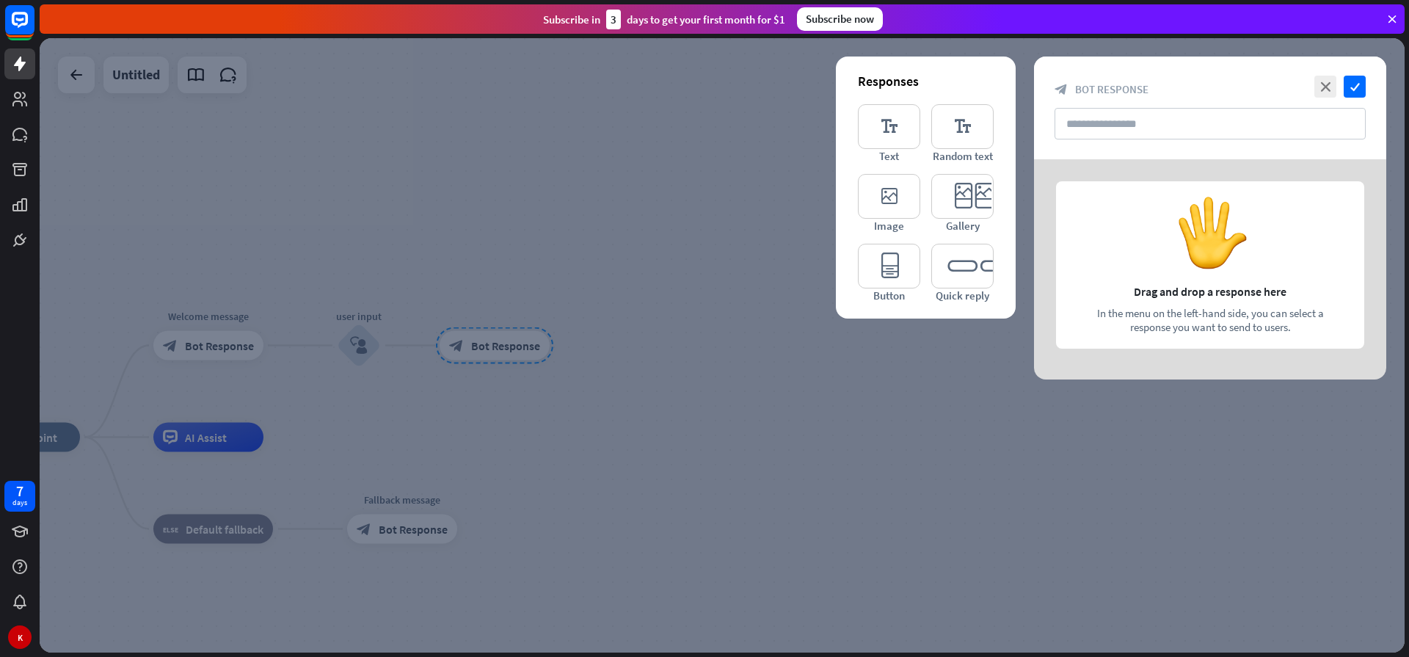
click at [1101, 255] on div at bounding box center [1210, 269] width 352 height 220
click at [1321, 84] on icon "close" at bounding box center [1325, 87] width 22 height 22
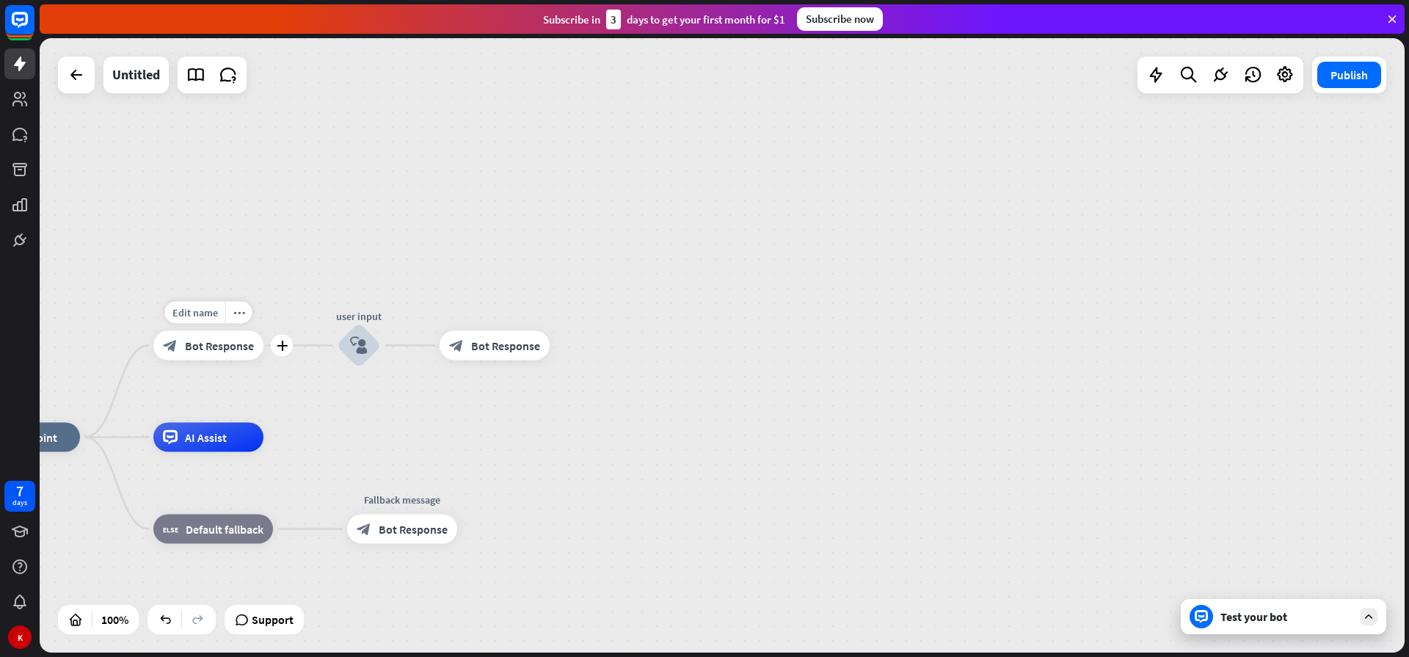
click at [212, 348] on span "Bot Response" at bounding box center [219, 345] width 69 height 15
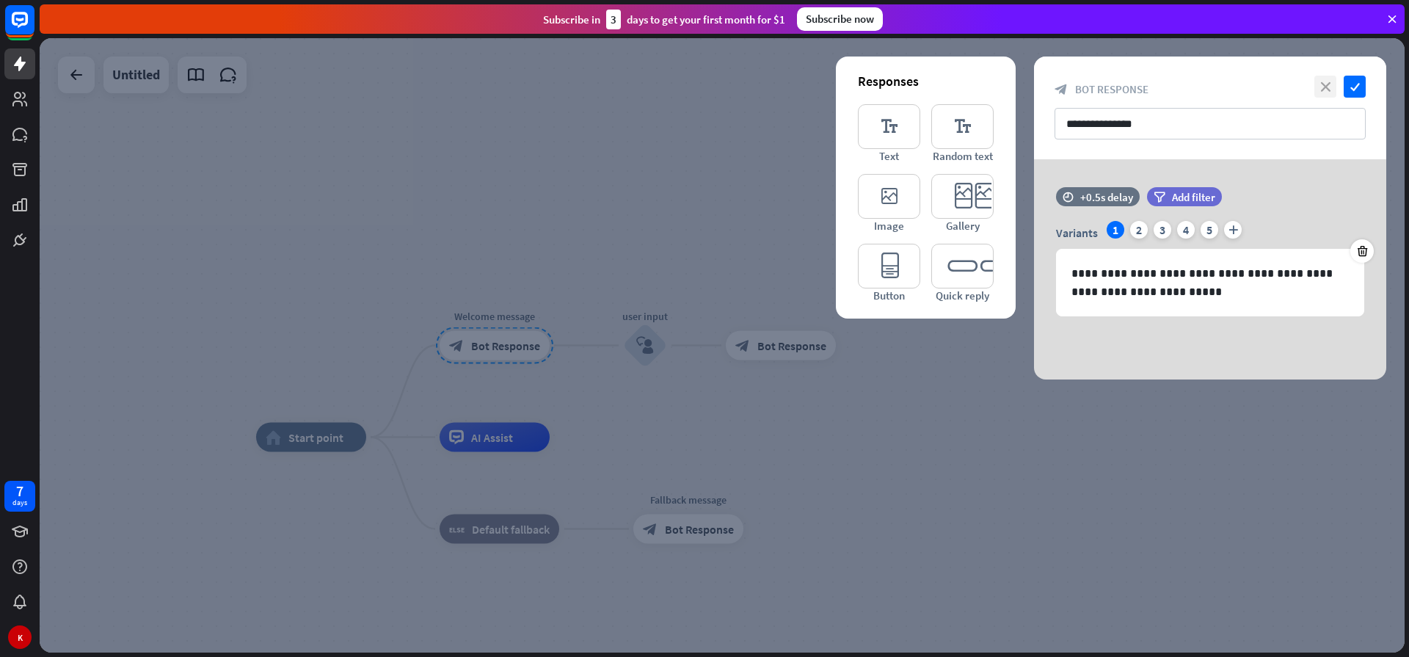
click at [1323, 87] on icon "close" at bounding box center [1325, 87] width 22 height 22
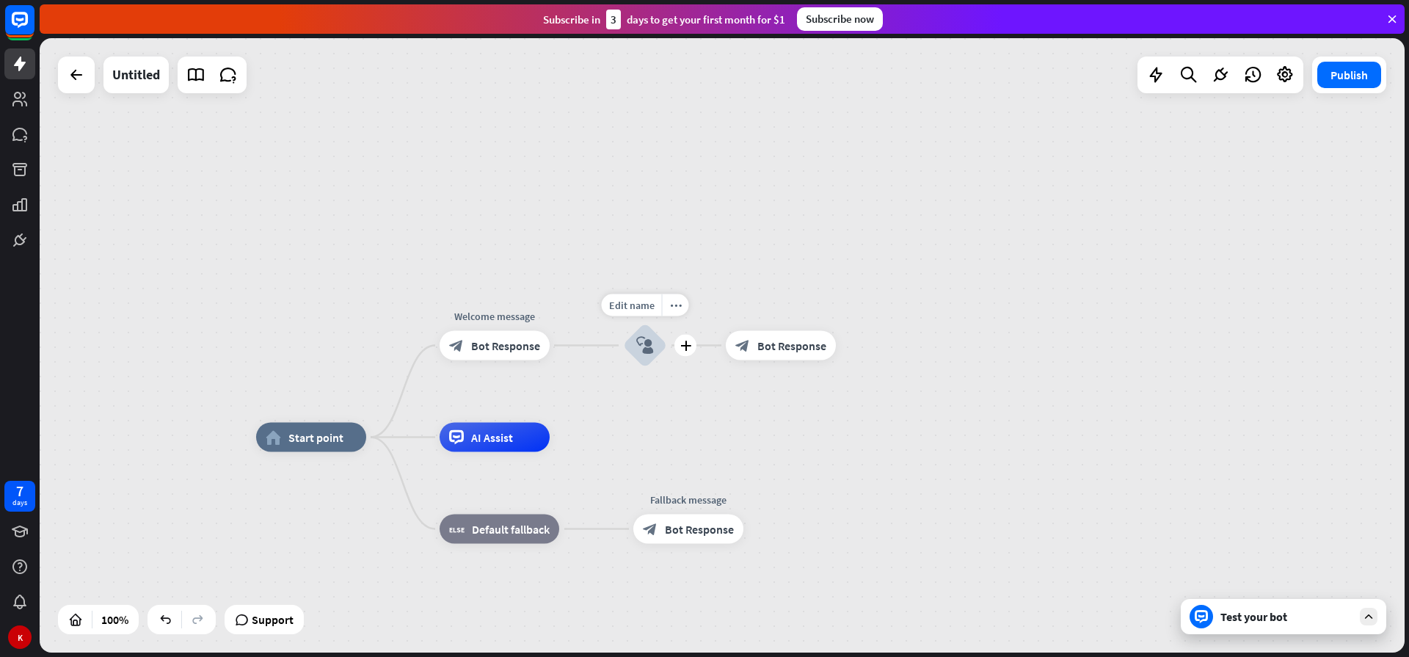
click at [646, 344] on icon "block_user_input" at bounding box center [645, 346] width 18 height 18
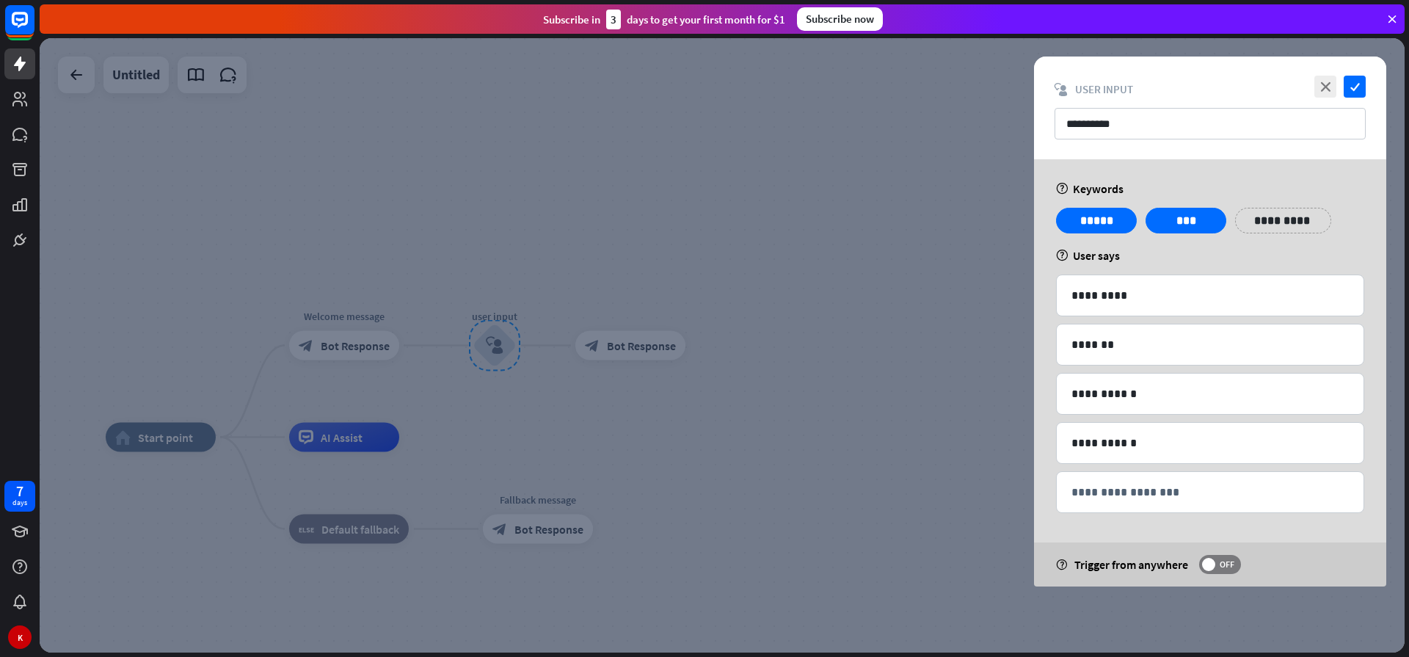
drag, startPoint x: 646, startPoint y: 344, endPoint x: 745, endPoint y: 423, distance: 127.4
click at [745, 423] on div at bounding box center [722, 345] width 1365 height 614
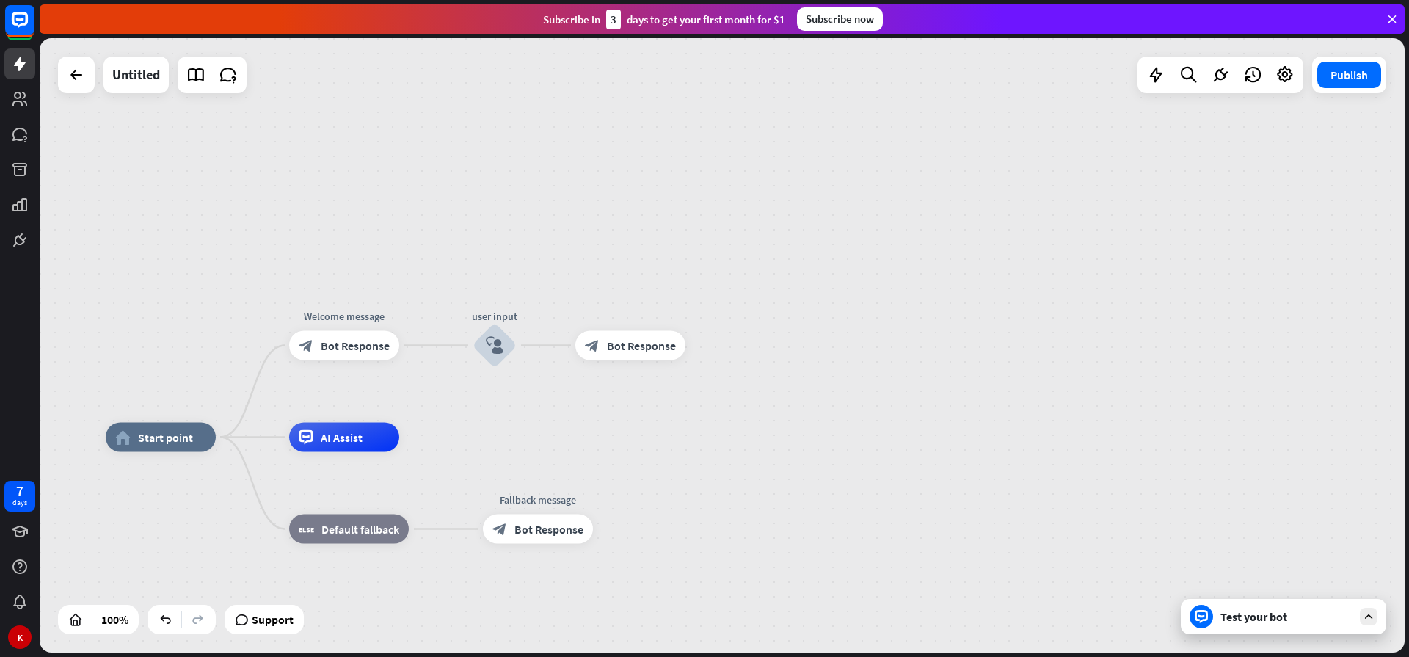
click at [524, 430] on div "home_2 Start point Welcome message block_bot_response Bot Response user input b…" at bounding box center [722, 345] width 1365 height 614
click at [624, 347] on span "Bot Response" at bounding box center [641, 345] width 69 height 15
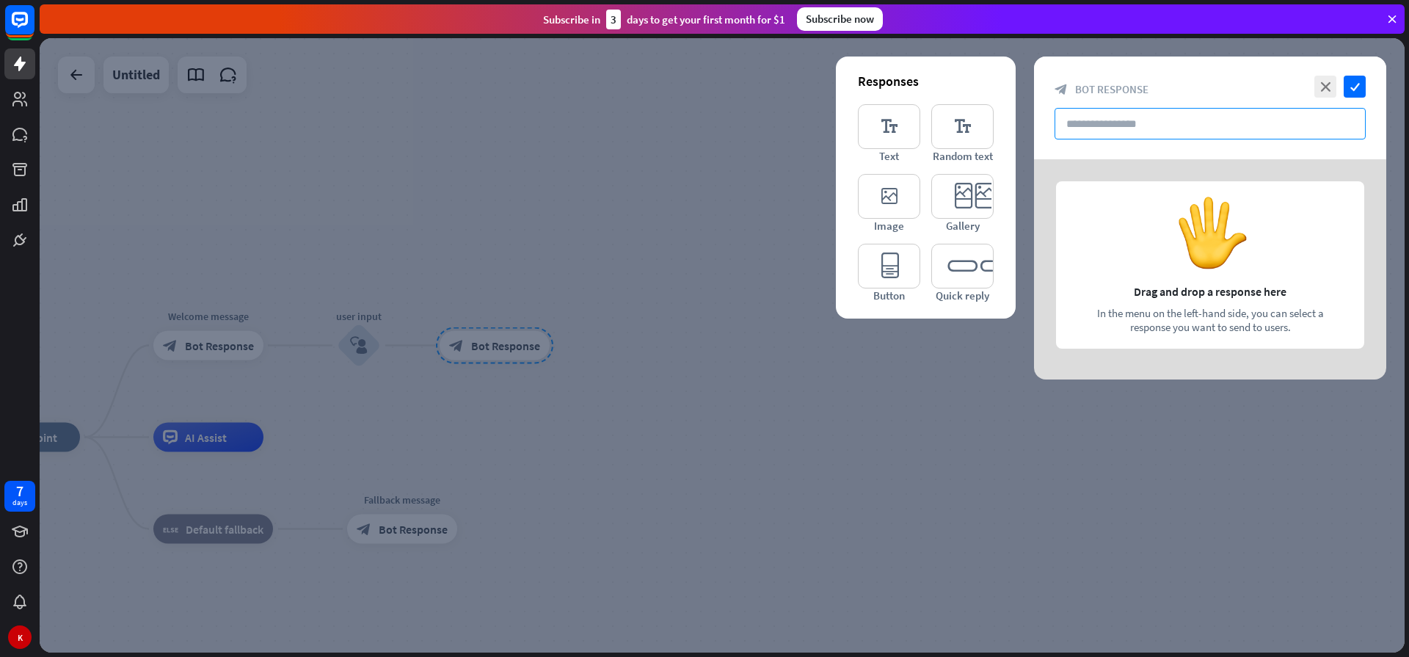
click at [1098, 128] on input "text" at bounding box center [1209, 124] width 311 height 32
click at [1097, 128] on input "text" at bounding box center [1209, 124] width 311 height 32
click at [227, 343] on div at bounding box center [722, 345] width 1365 height 614
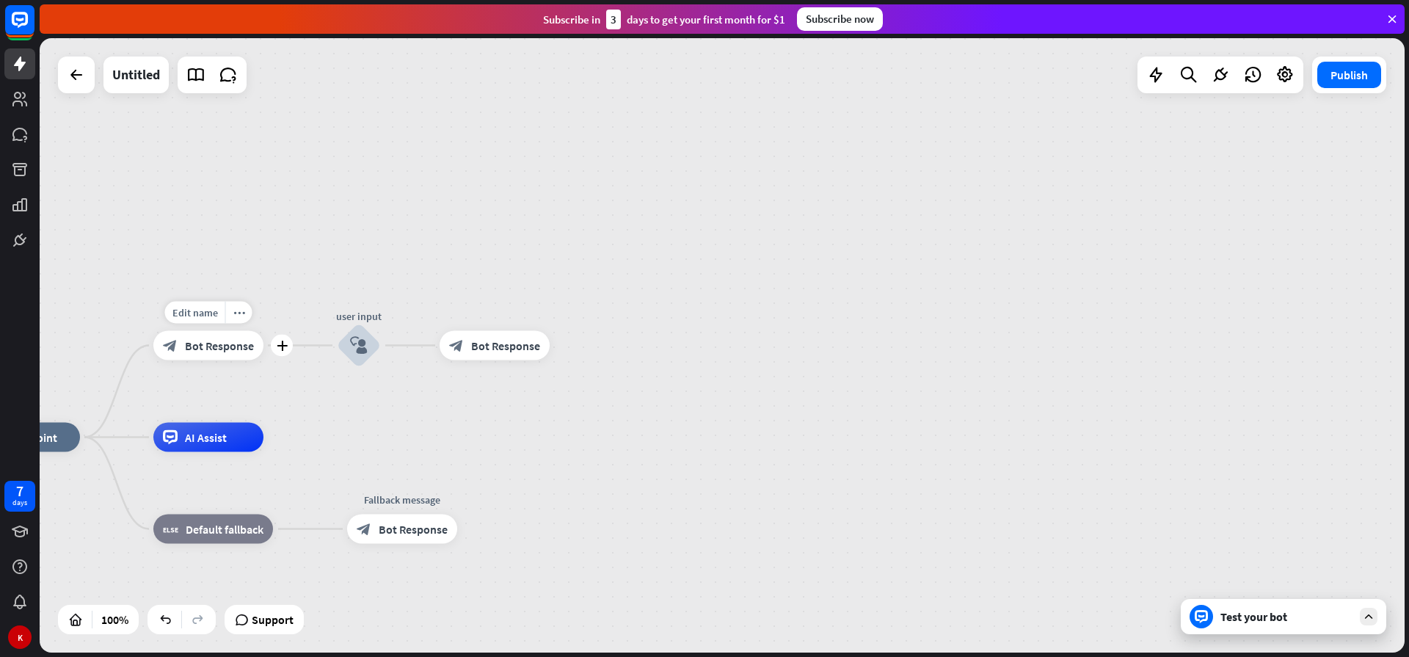
click at [240, 343] on span "Bot Response" at bounding box center [219, 345] width 69 height 15
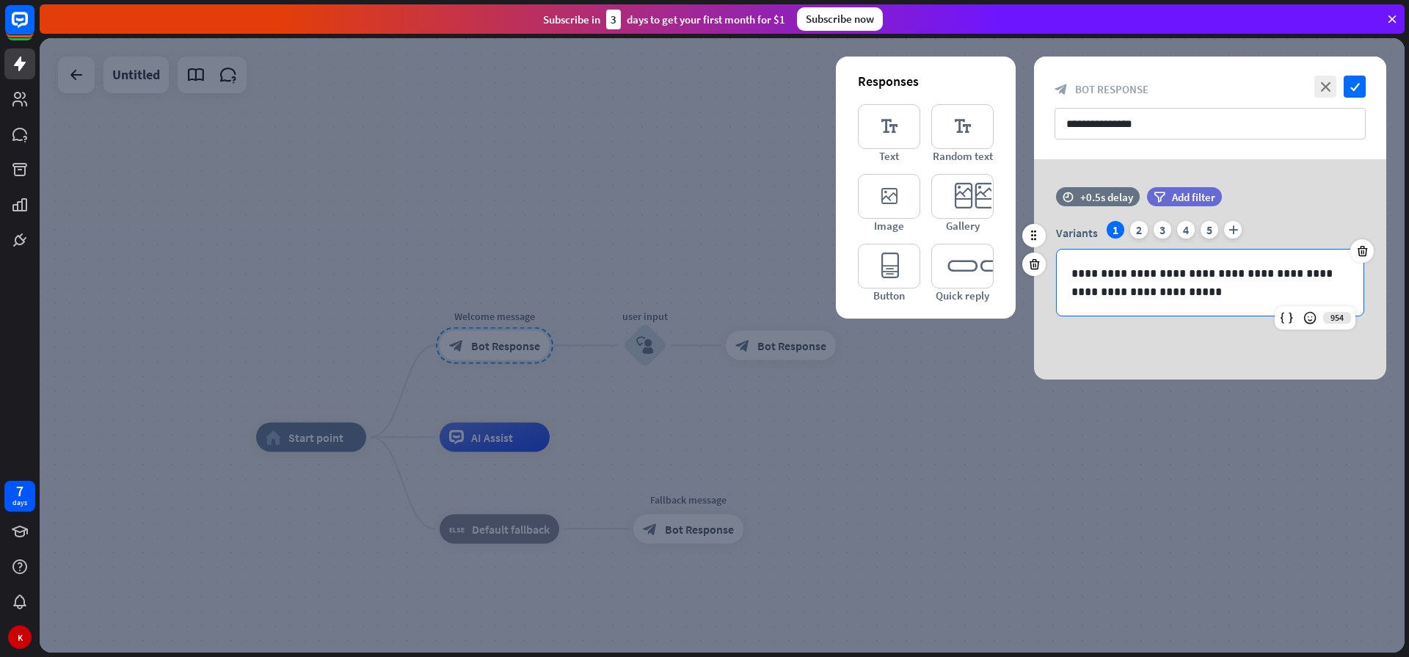
click at [1070, 274] on div "**********" at bounding box center [1209, 282] width 307 height 66
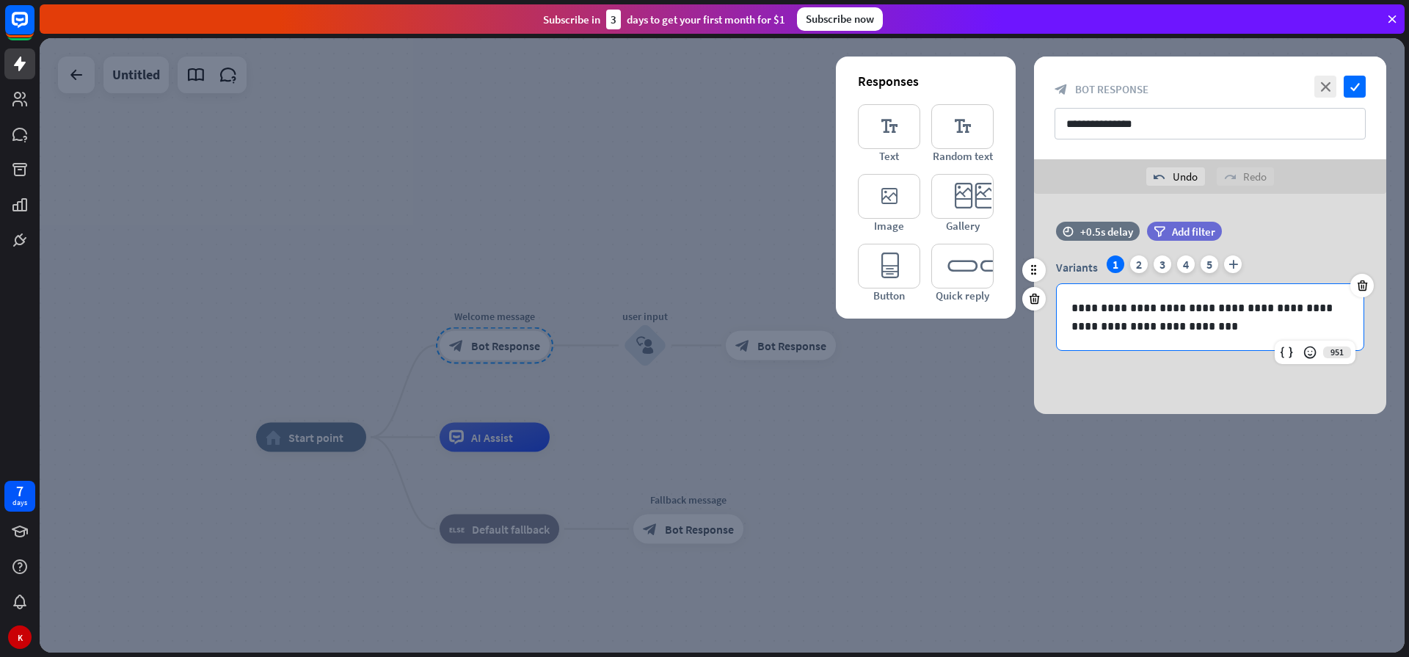
click at [1131, 308] on p "**********" at bounding box center [1209, 317] width 277 height 37
click at [1219, 372] on div "**********" at bounding box center [1210, 304] width 352 height 220
click at [1177, 228] on span "Add filter" at bounding box center [1193, 231] width 43 height 14
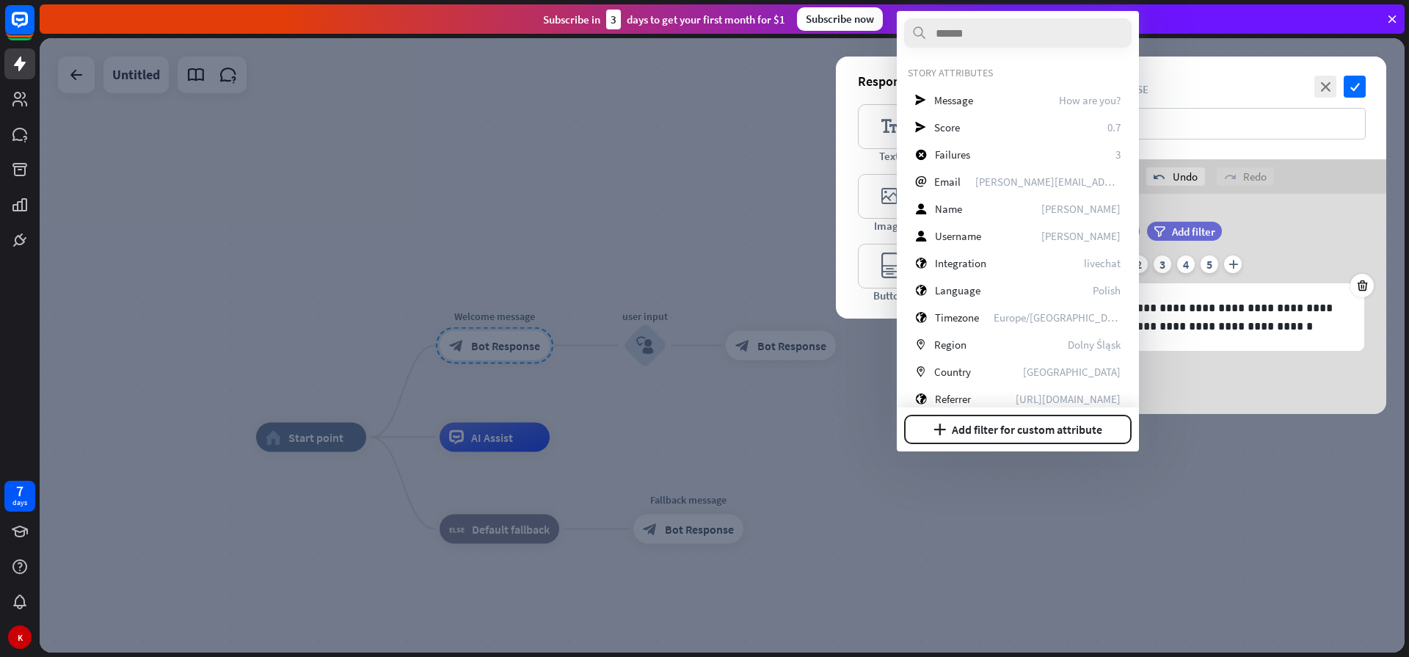
click at [860, 353] on div at bounding box center [722, 345] width 1365 height 614
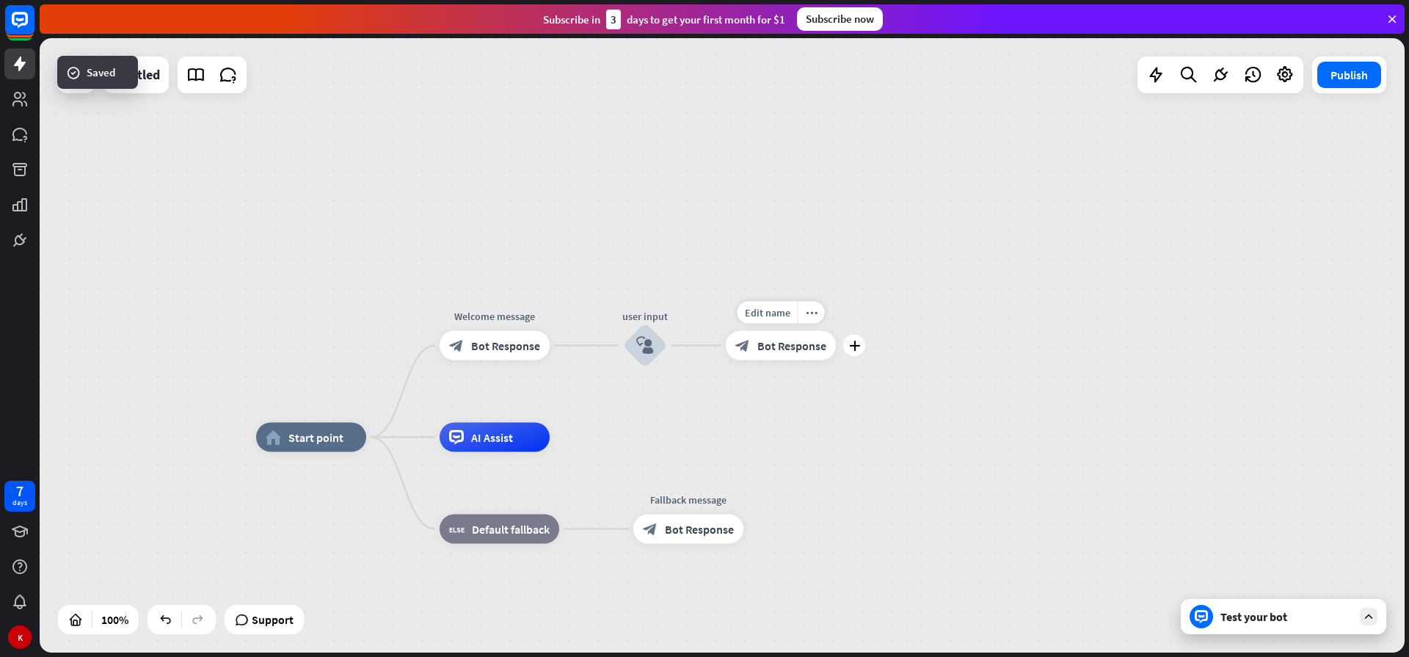
click at [768, 345] on span "Bot Response" at bounding box center [791, 345] width 69 height 15
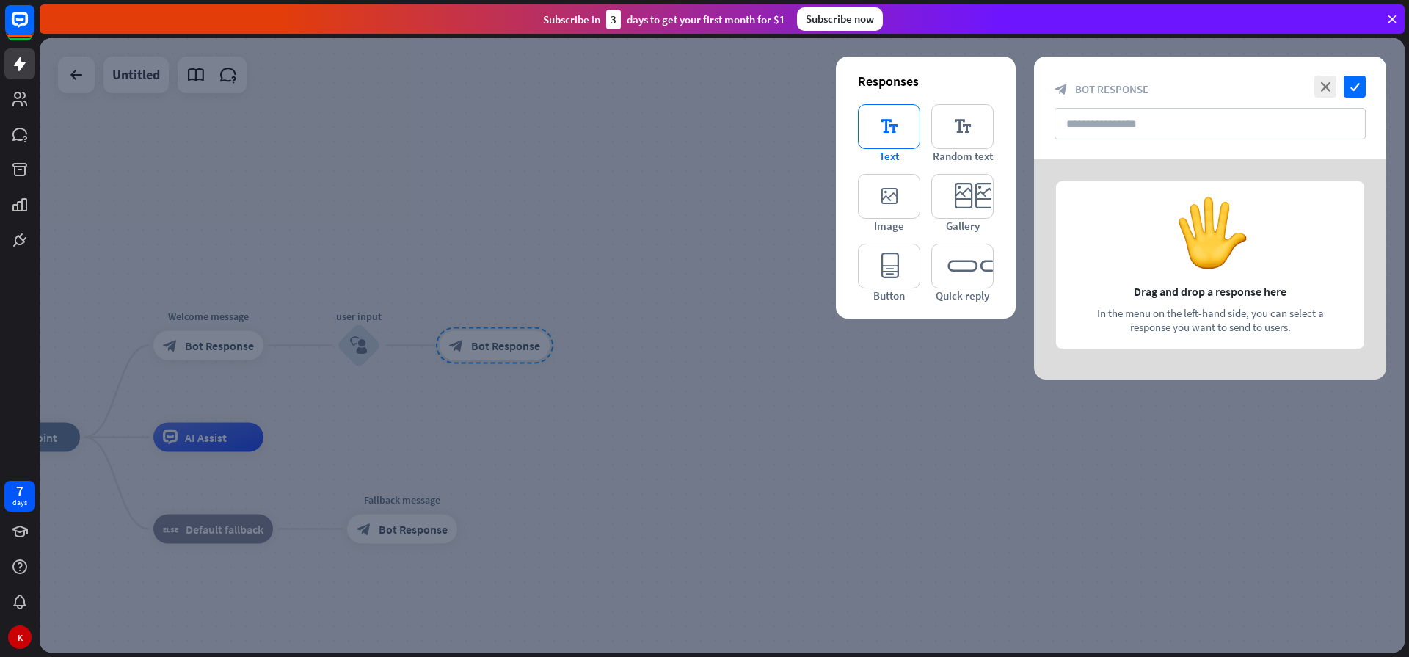
click at [900, 131] on icon "editor_text" at bounding box center [889, 126] width 62 height 45
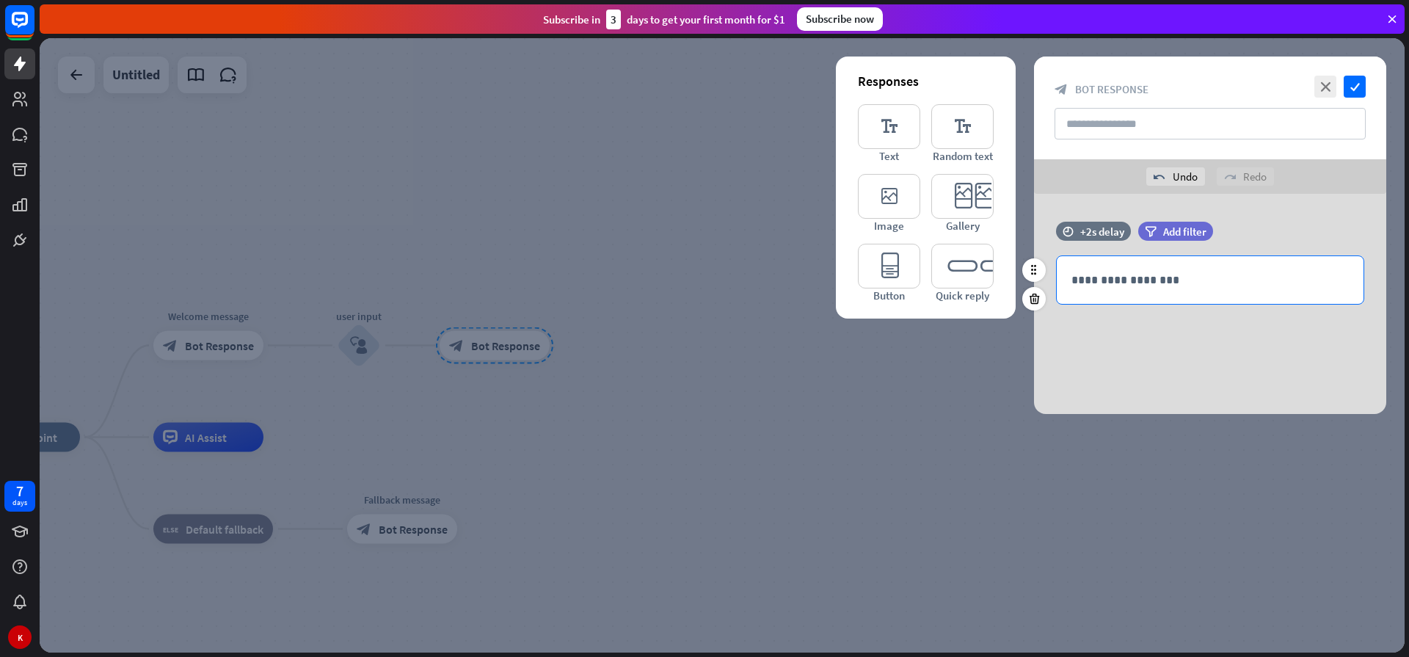
click at [1106, 282] on p "**********" at bounding box center [1209, 280] width 277 height 18
click at [1106, 285] on p "**********" at bounding box center [1209, 280] width 277 height 18
click at [1100, 351] on div "**********" at bounding box center [1210, 304] width 352 height 220
click at [902, 265] on icon "editor_button" at bounding box center [889, 266] width 62 height 45
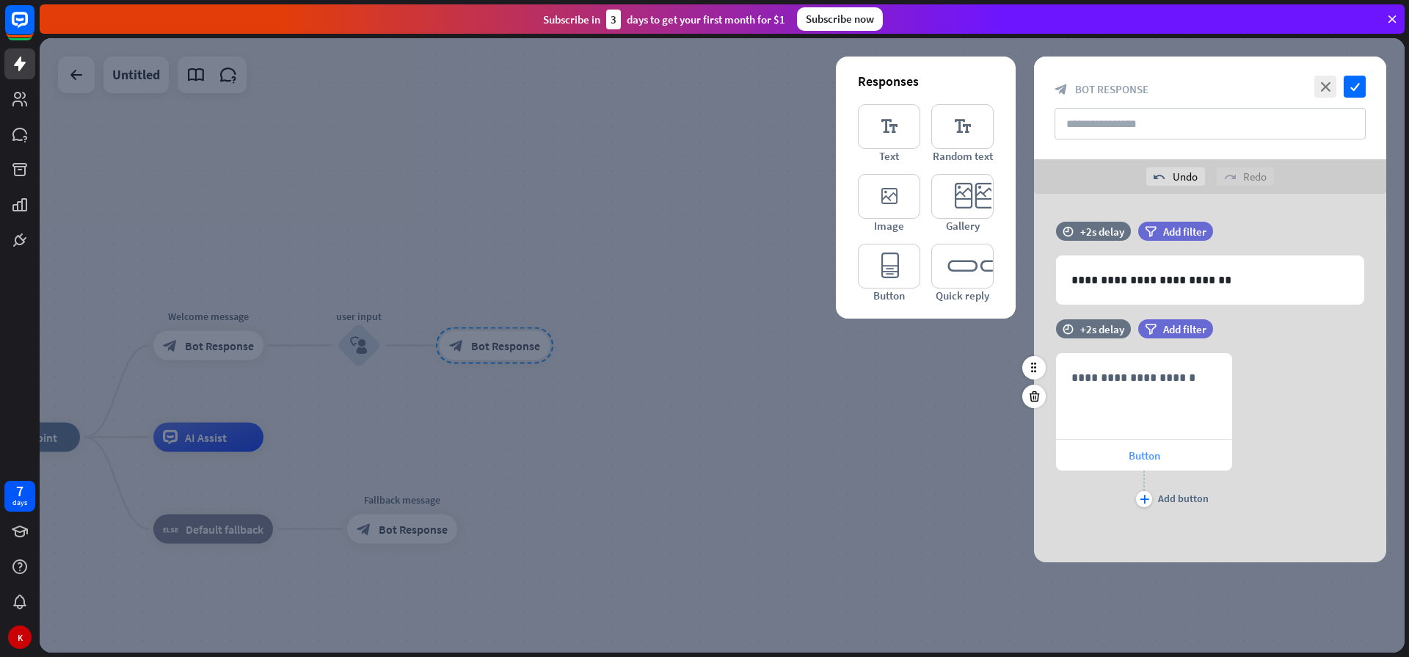
click at [1142, 459] on span "Button" at bounding box center [1144, 455] width 32 height 14
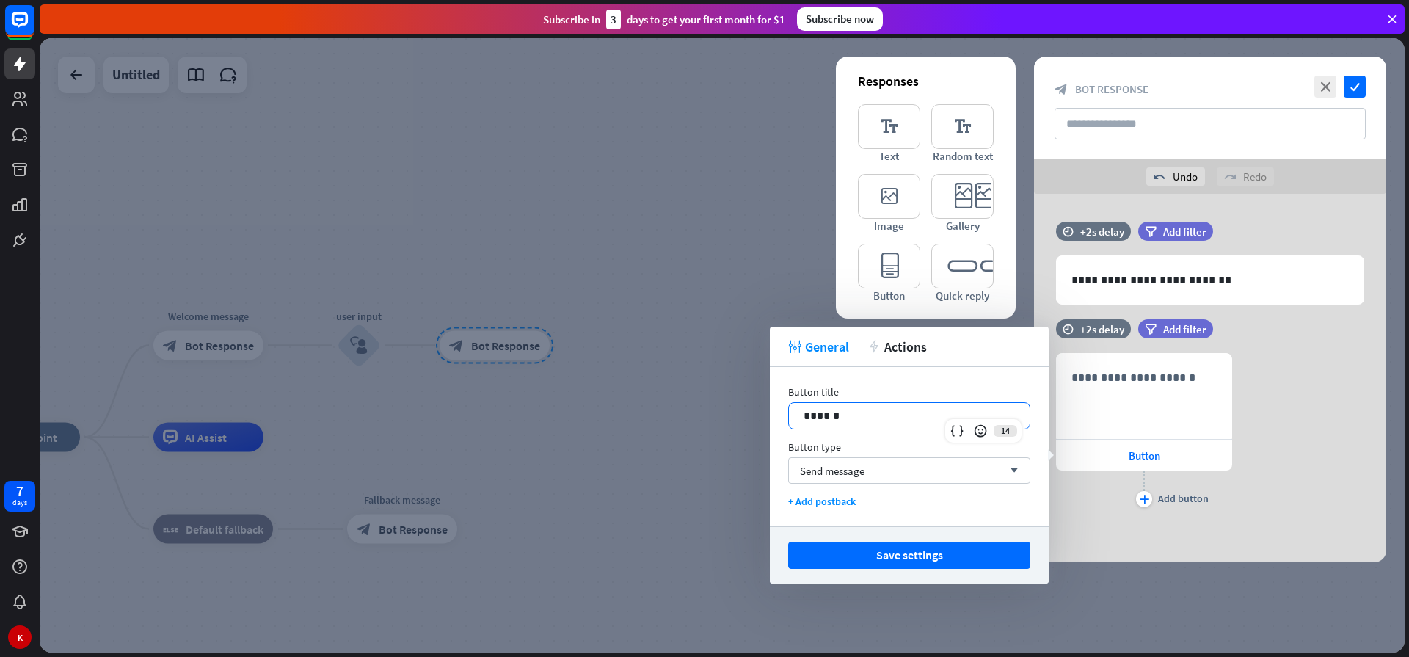
drag, startPoint x: 847, startPoint y: 411, endPoint x: 763, endPoint y: 412, distance: 83.6
click at [762, 412] on body "7 days K close Product Help First steps Get started with ChatBot Help Center Fo…" at bounding box center [704, 328] width 1409 height 657
click at [880, 468] on div "Send message arrow_down" at bounding box center [909, 470] width 242 height 26
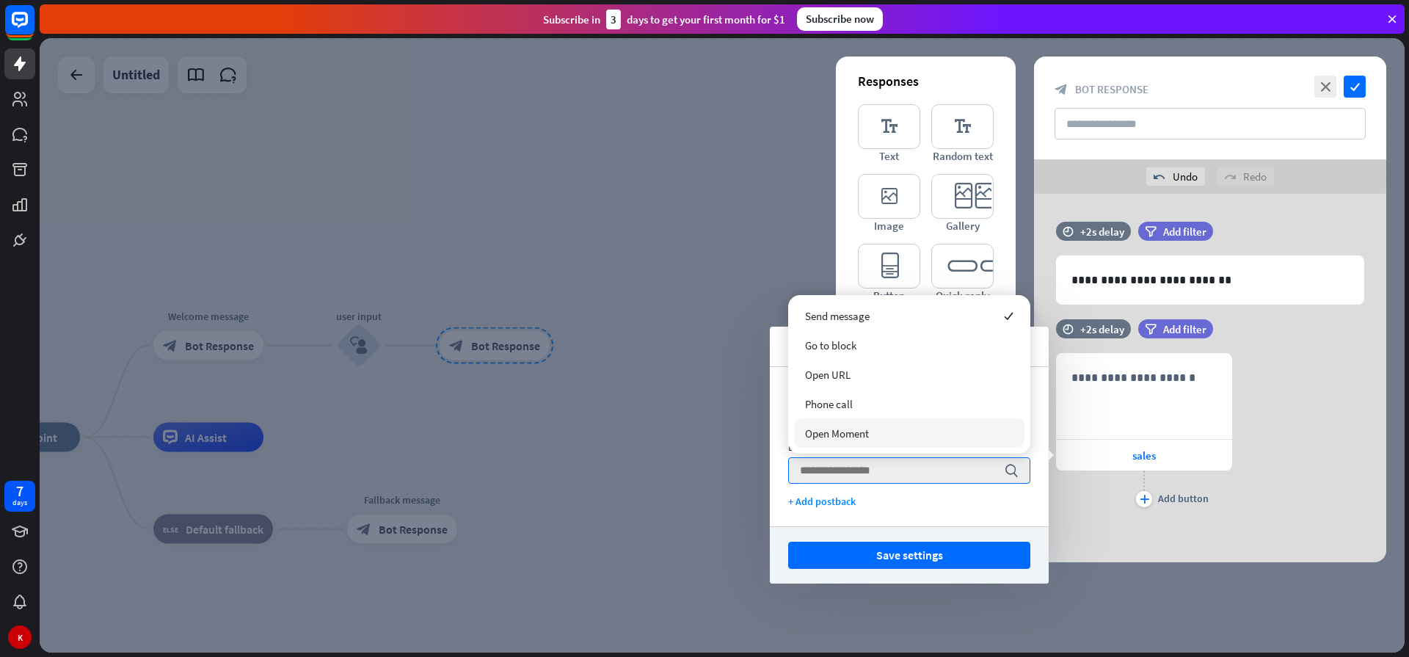
click at [844, 429] on span "Open Moment" at bounding box center [837, 433] width 64 height 14
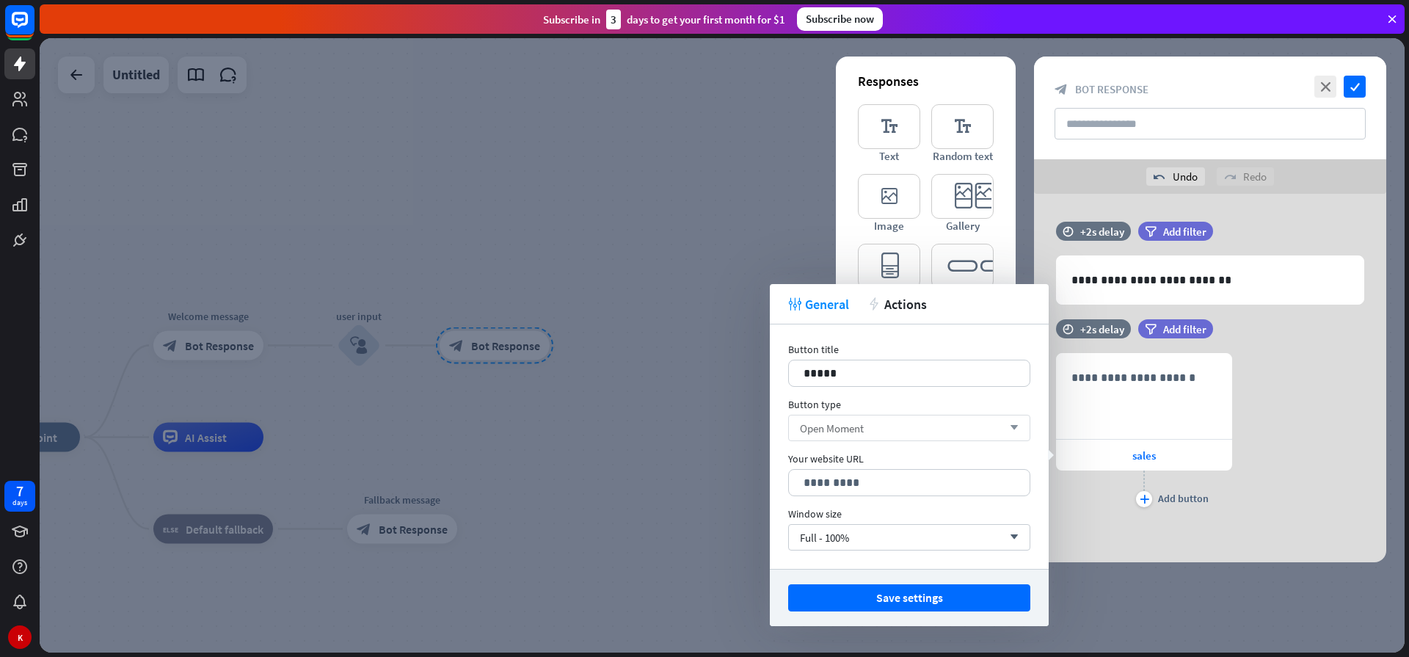
click at [967, 423] on div "Open Moment arrow_down" at bounding box center [909, 427] width 242 height 26
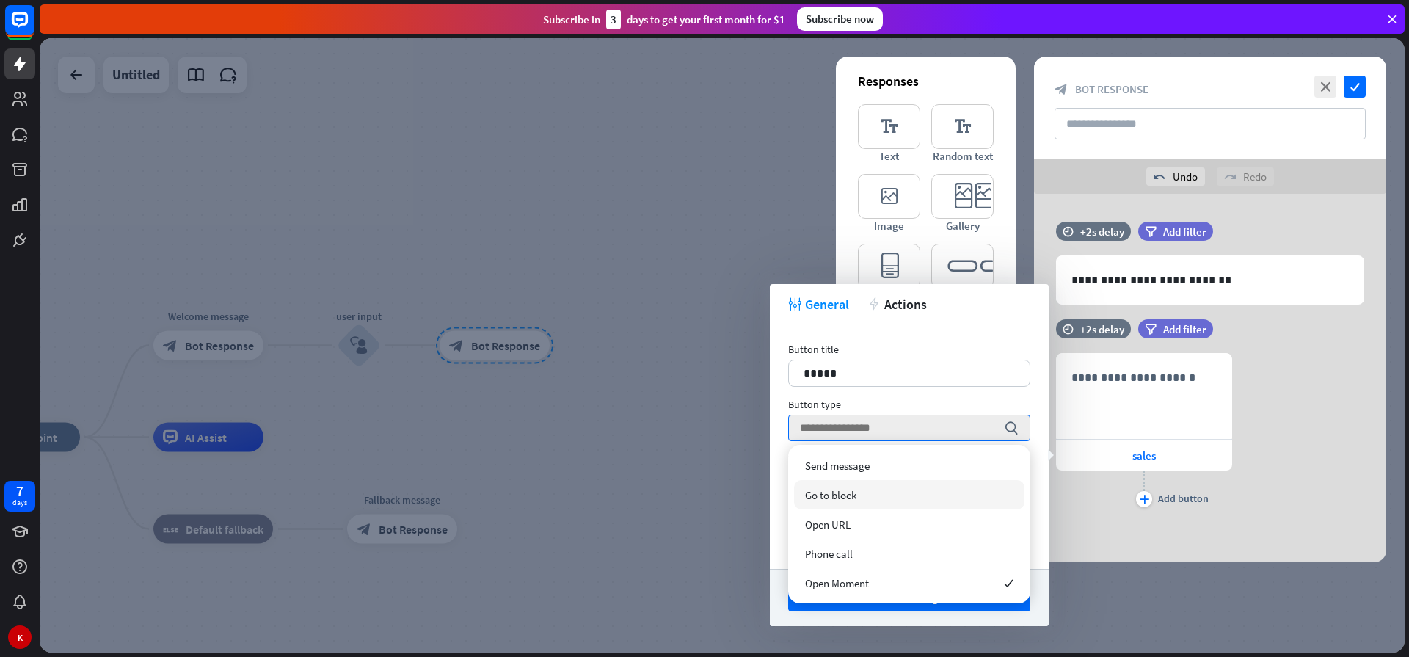
click at [835, 500] on span "Go to block" at bounding box center [830, 495] width 51 height 14
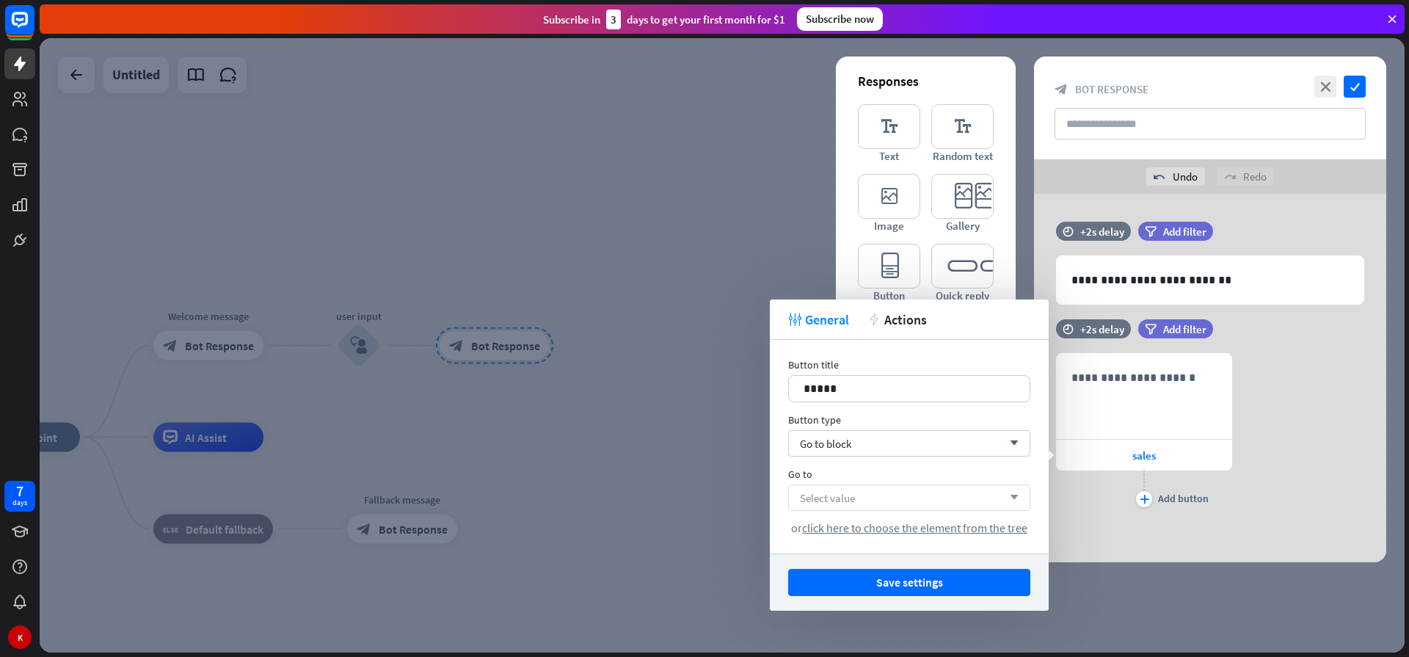
click at [840, 494] on span "Select value" at bounding box center [827, 498] width 55 height 14
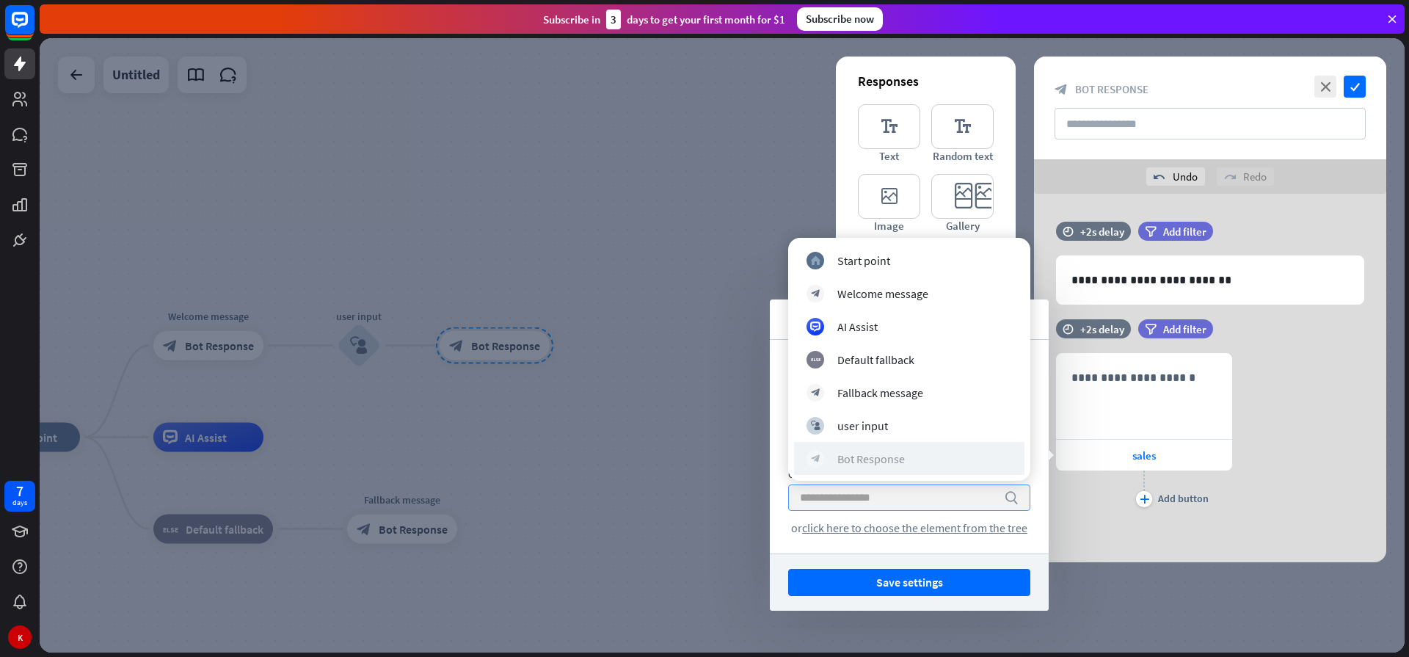
click at [886, 464] on div "Bot Response" at bounding box center [870, 458] width 67 height 15
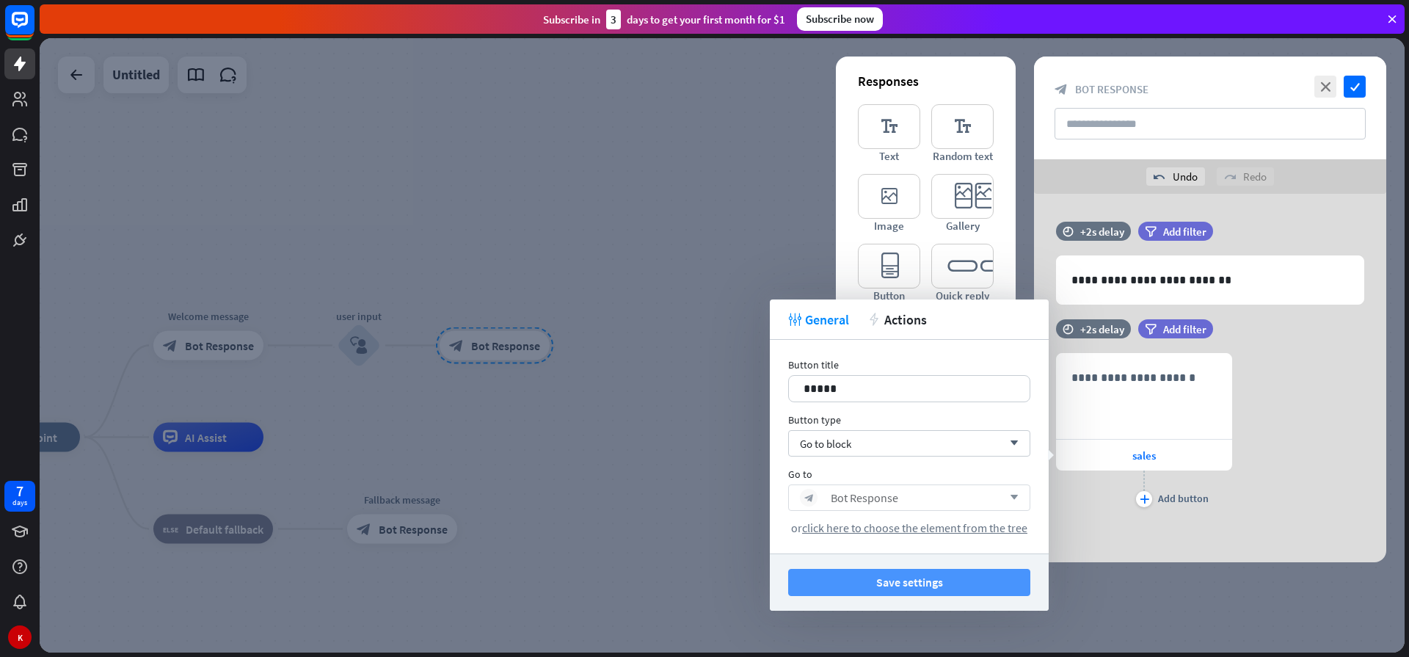
click at [928, 582] on button "Save settings" at bounding box center [909, 582] width 242 height 27
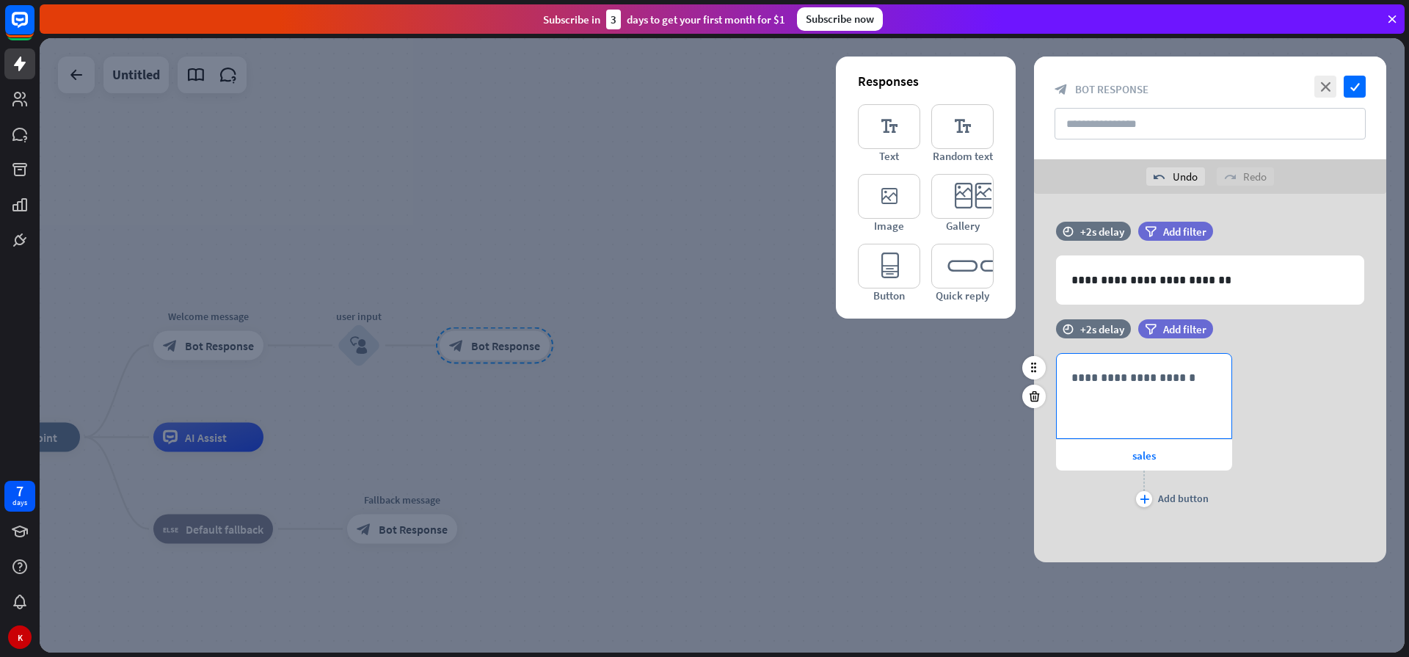
click at [1105, 378] on p "**********" at bounding box center [1143, 377] width 145 height 18
click at [1133, 455] on span "sales" at bounding box center [1143, 455] width 23 height 14
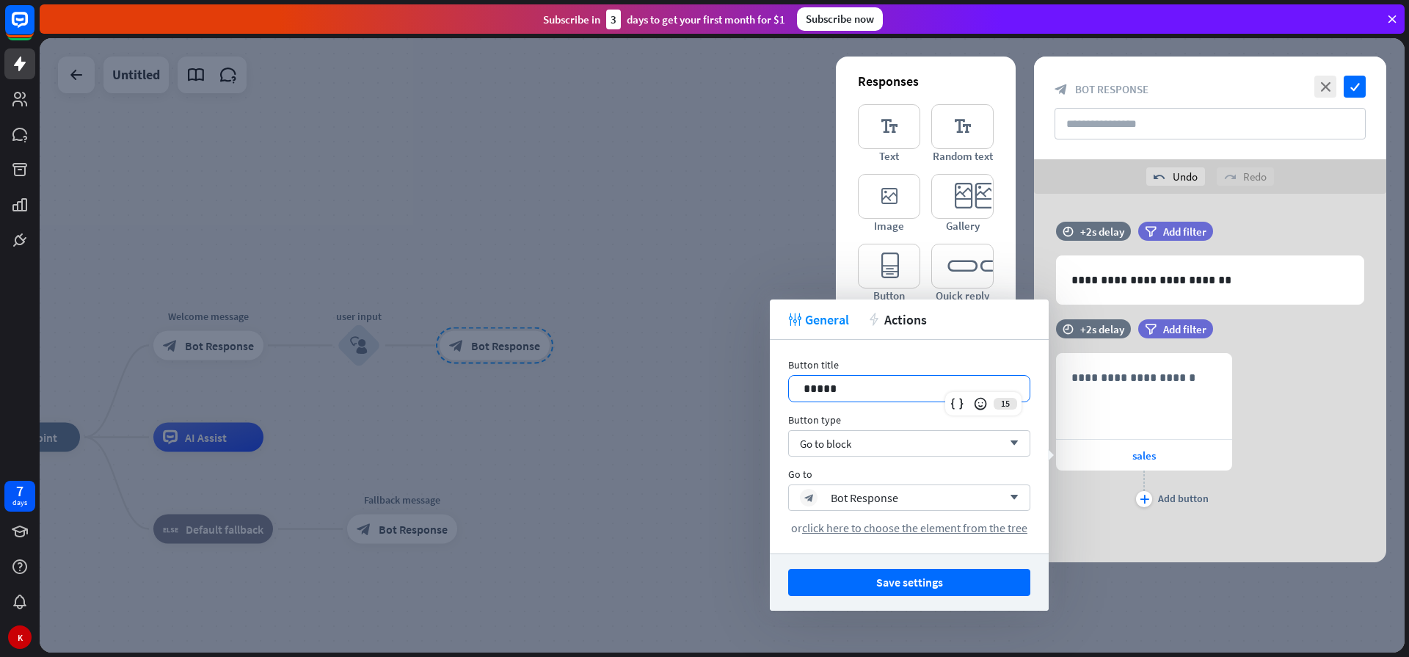
click at [808, 391] on p "*****" at bounding box center [908, 388] width 211 height 18
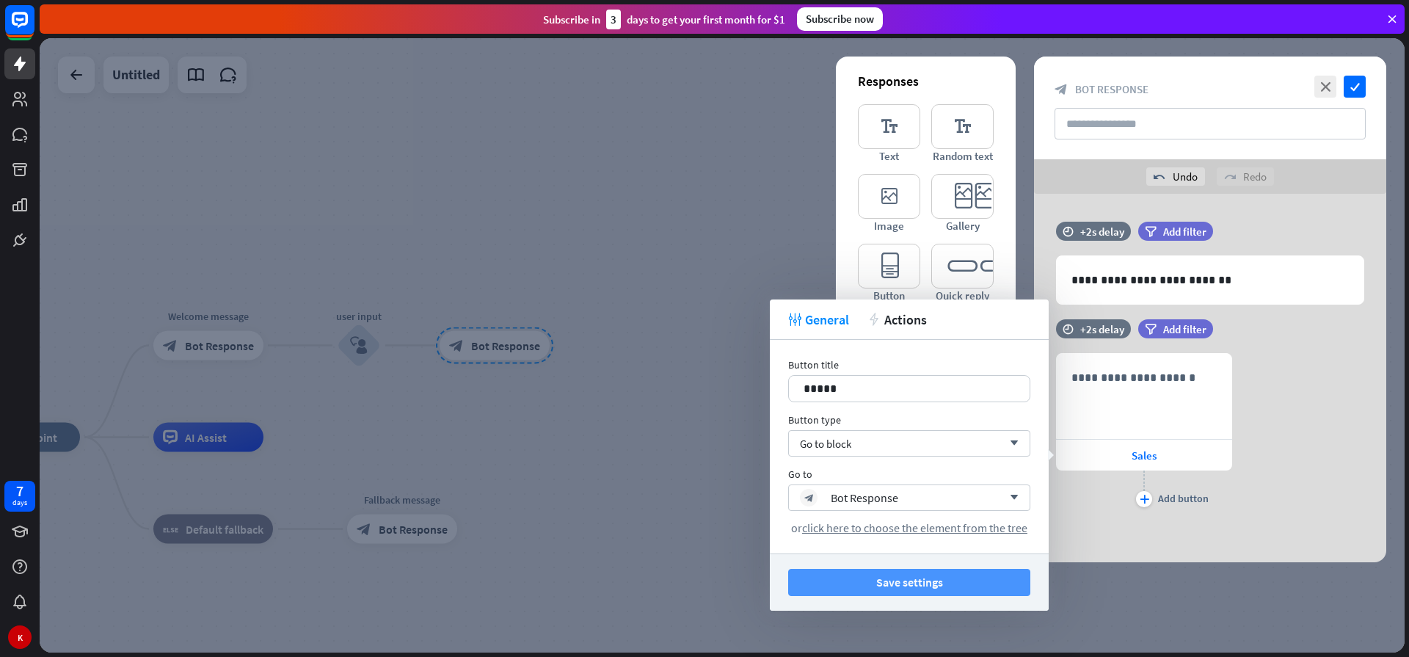
click at [963, 581] on button "Save settings" at bounding box center [909, 582] width 242 height 27
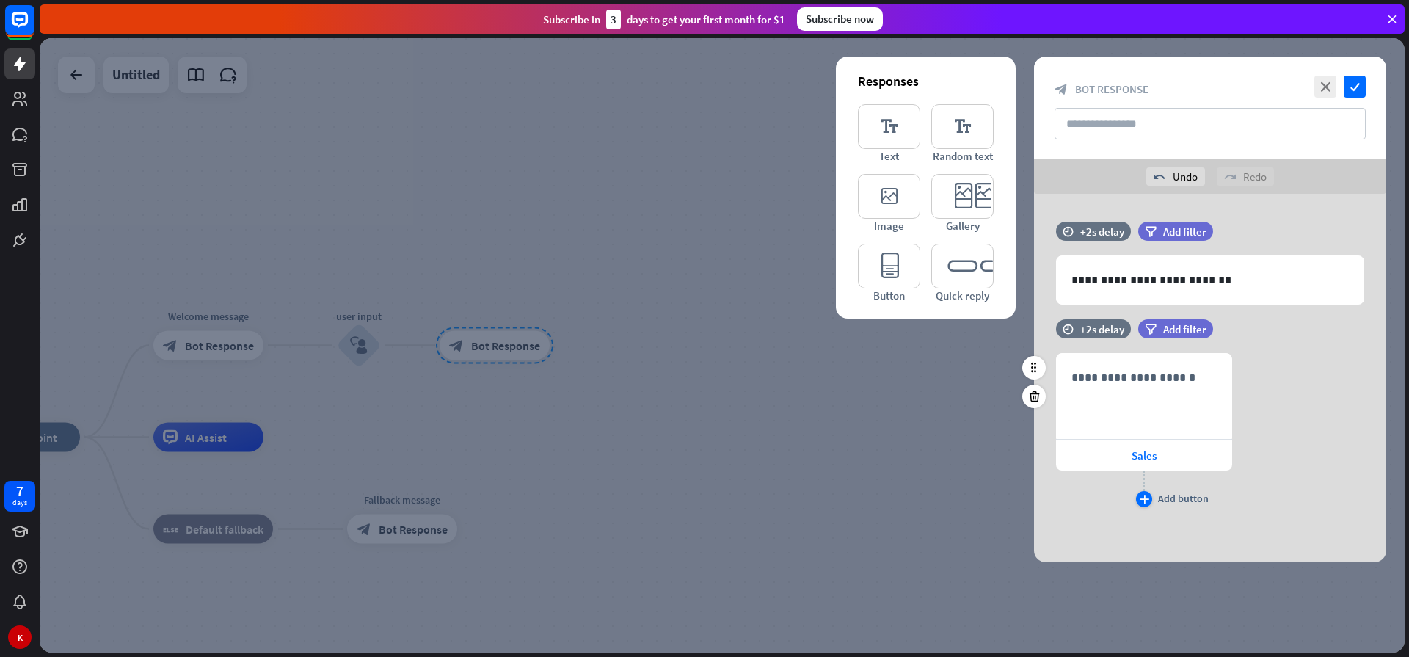
click at [1144, 499] on icon "plus" at bounding box center [1144, 498] width 10 height 9
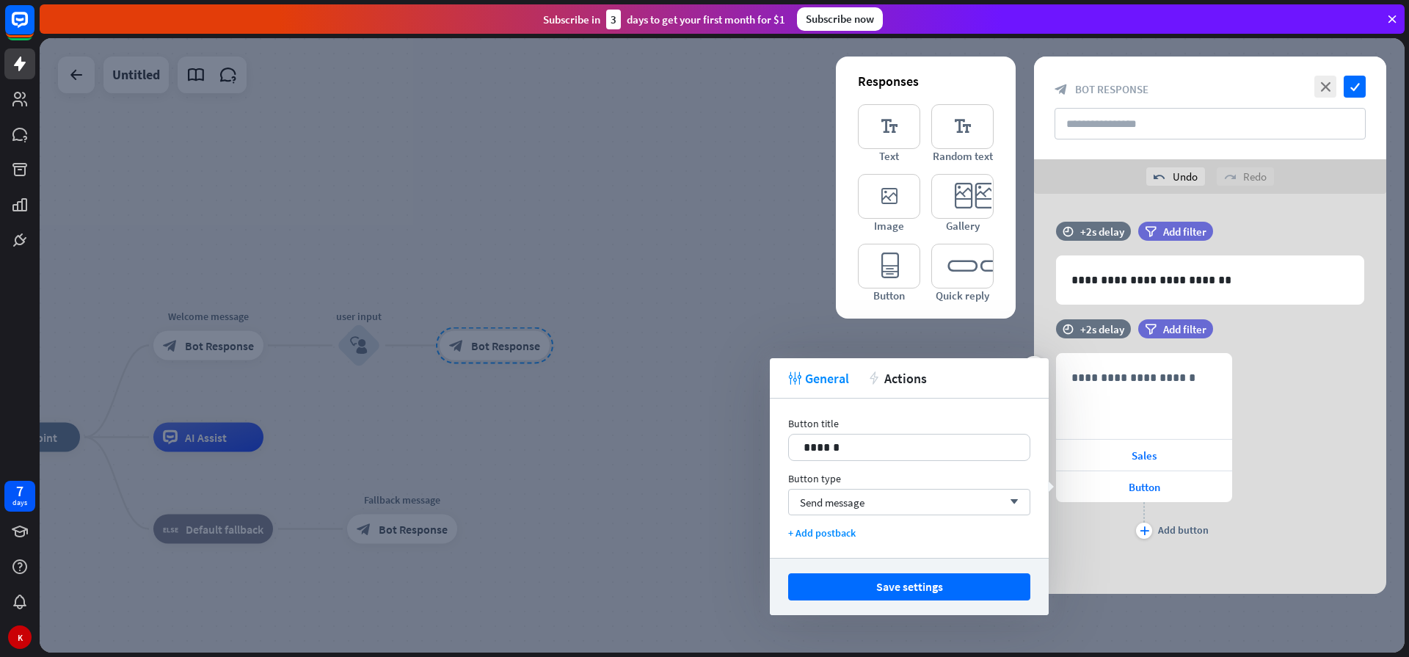
click at [1084, 537] on div "plus Add button" at bounding box center [1144, 520] width 176 height 37
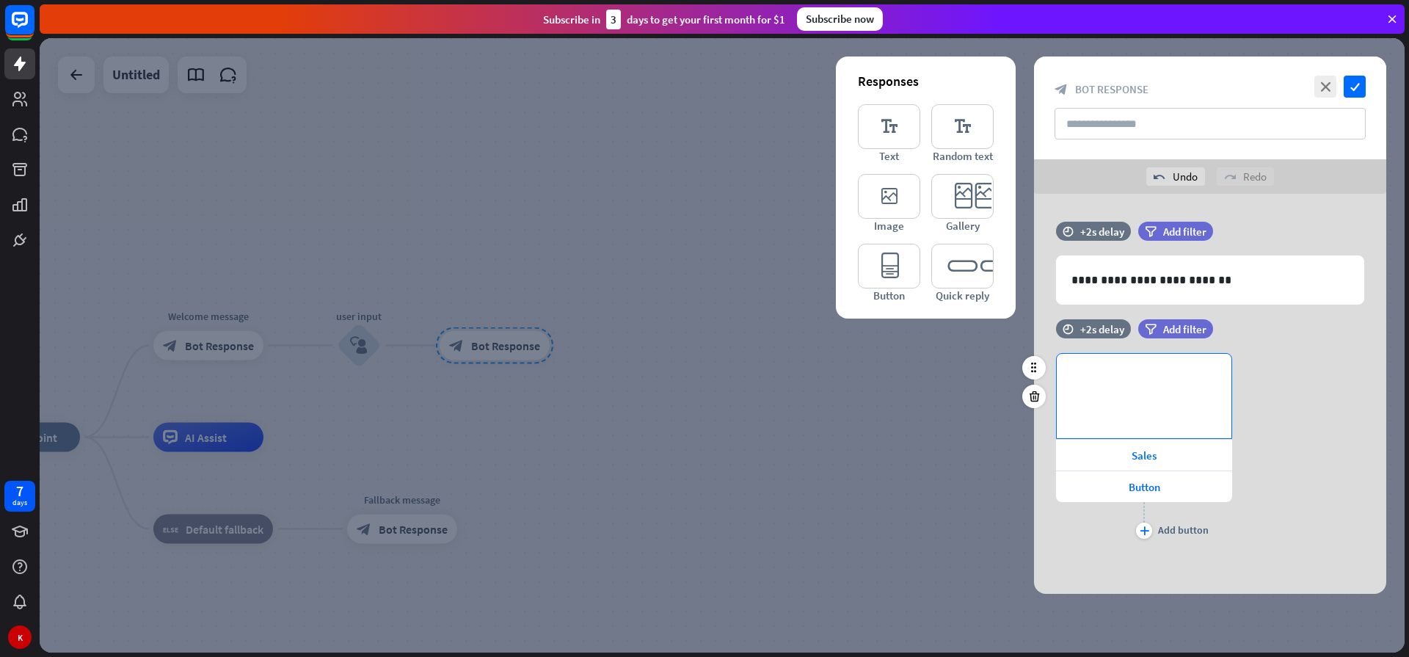
click at [1113, 379] on p "**********" at bounding box center [1143, 377] width 145 height 18
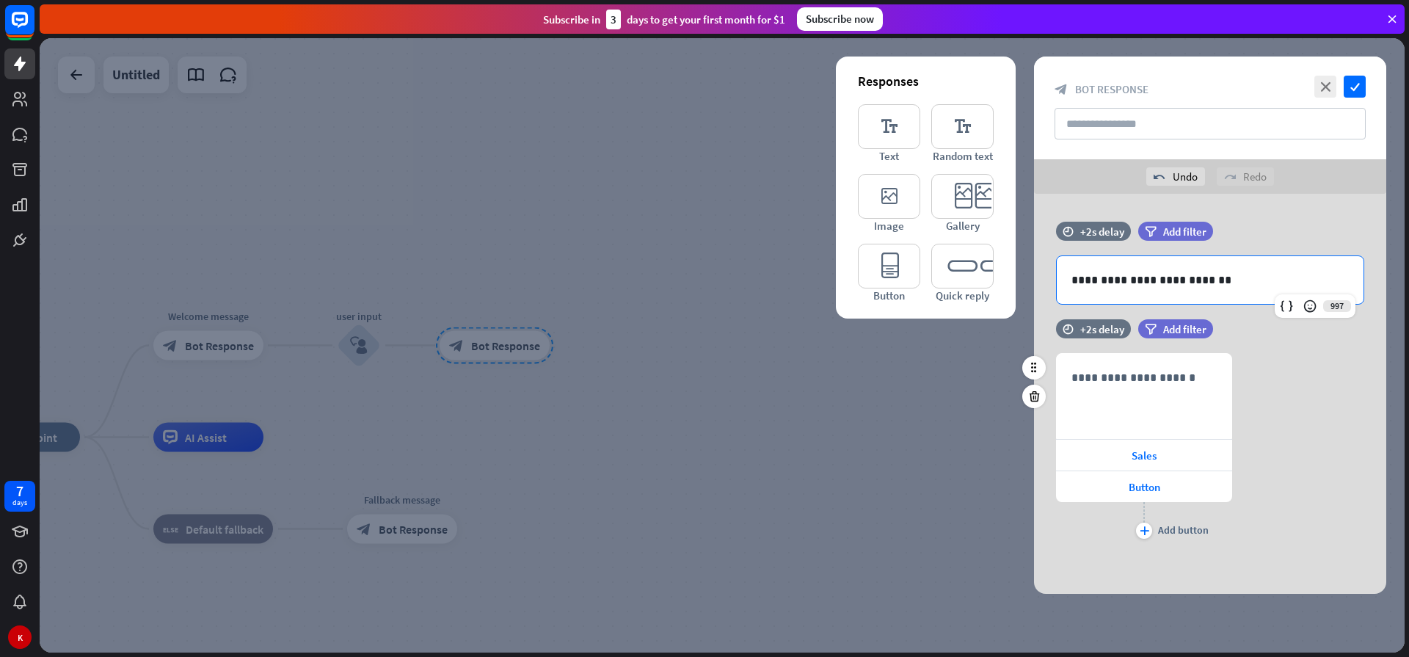
drag, startPoint x: 1267, startPoint y: 269, endPoint x: 1306, endPoint y: 395, distance: 132.0
click at [1378, 422] on div "**********" at bounding box center [1210, 394] width 352 height 400
click at [1034, 298] on icon at bounding box center [1034, 298] width 14 height 13
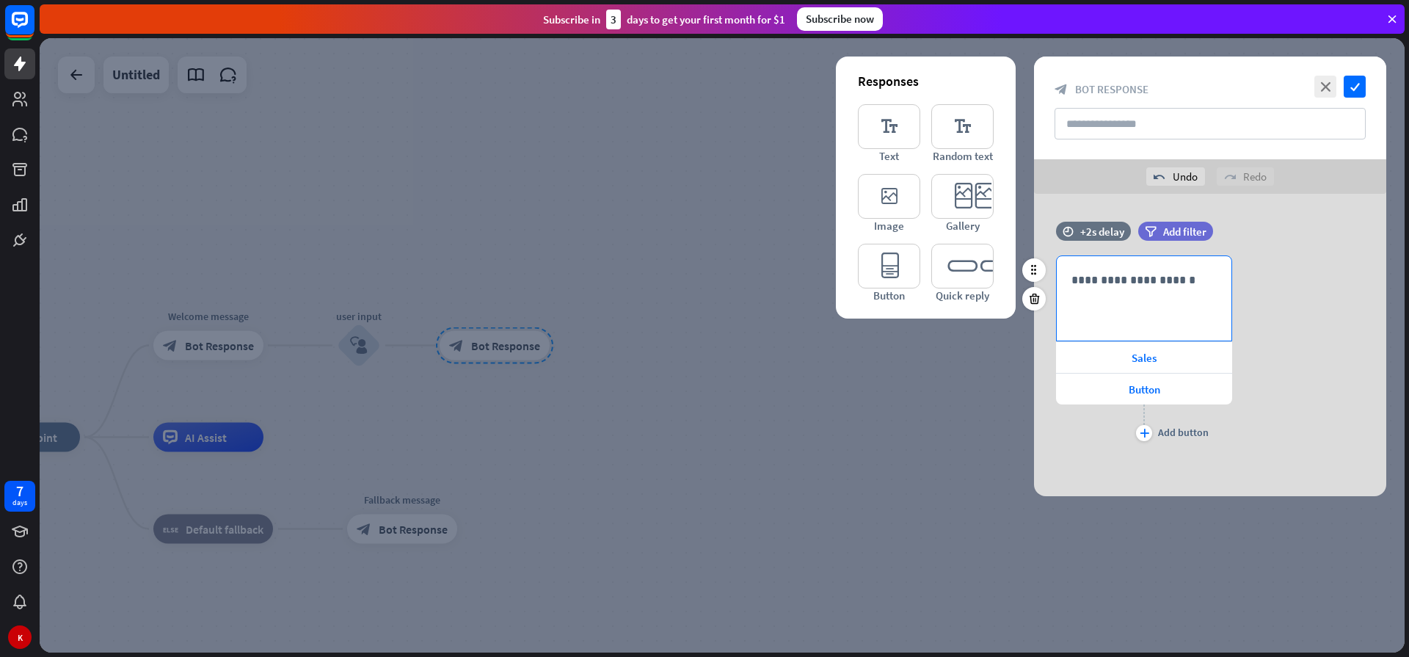
click at [1125, 282] on p "**********" at bounding box center [1143, 280] width 145 height 18
click at [1146, 389] on span "Button" at bounding box center [1144, 389] width 32 height 14
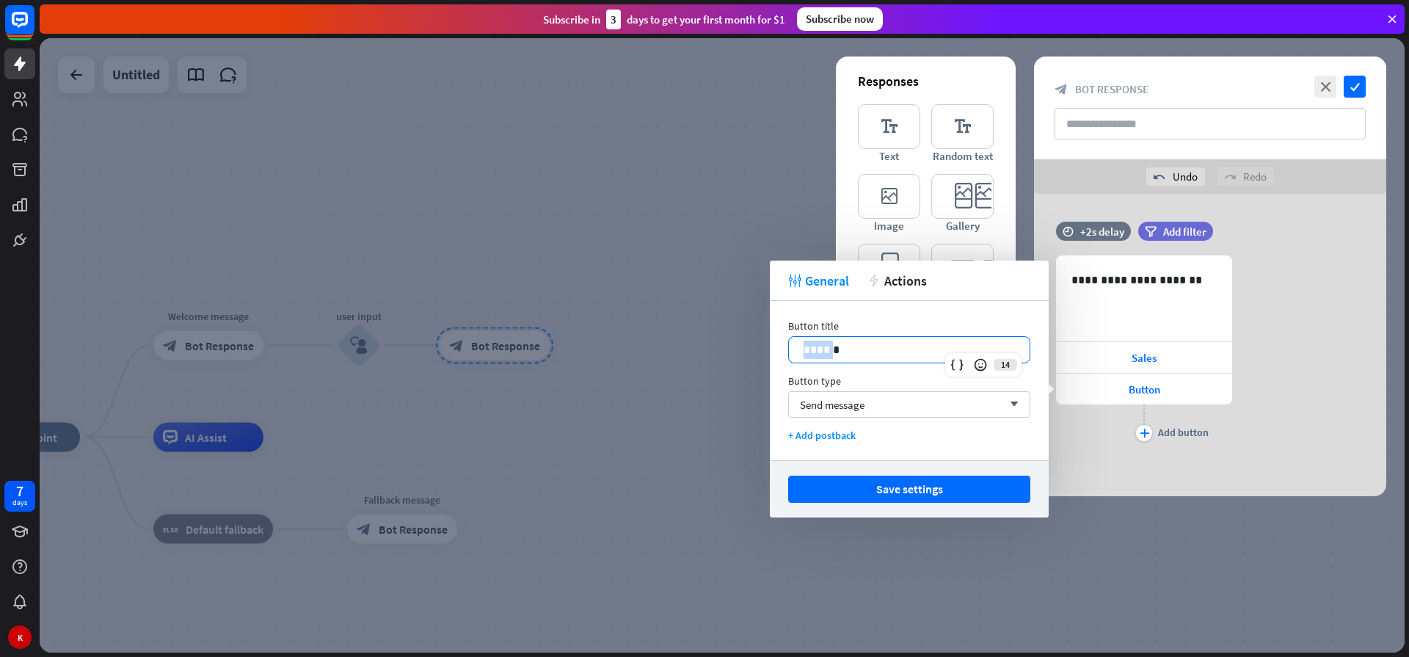
drag, startPoint x: 833, startPoint y: 349, endPoint x: 801, endPoint y: 348, distance: 31.6
click at [801, 348] on div "******" at bounding box center [909, 350] width 241 height 26
click at [825, 406] on span "Send message" at bounding box center [832, 405] width 65 height 14
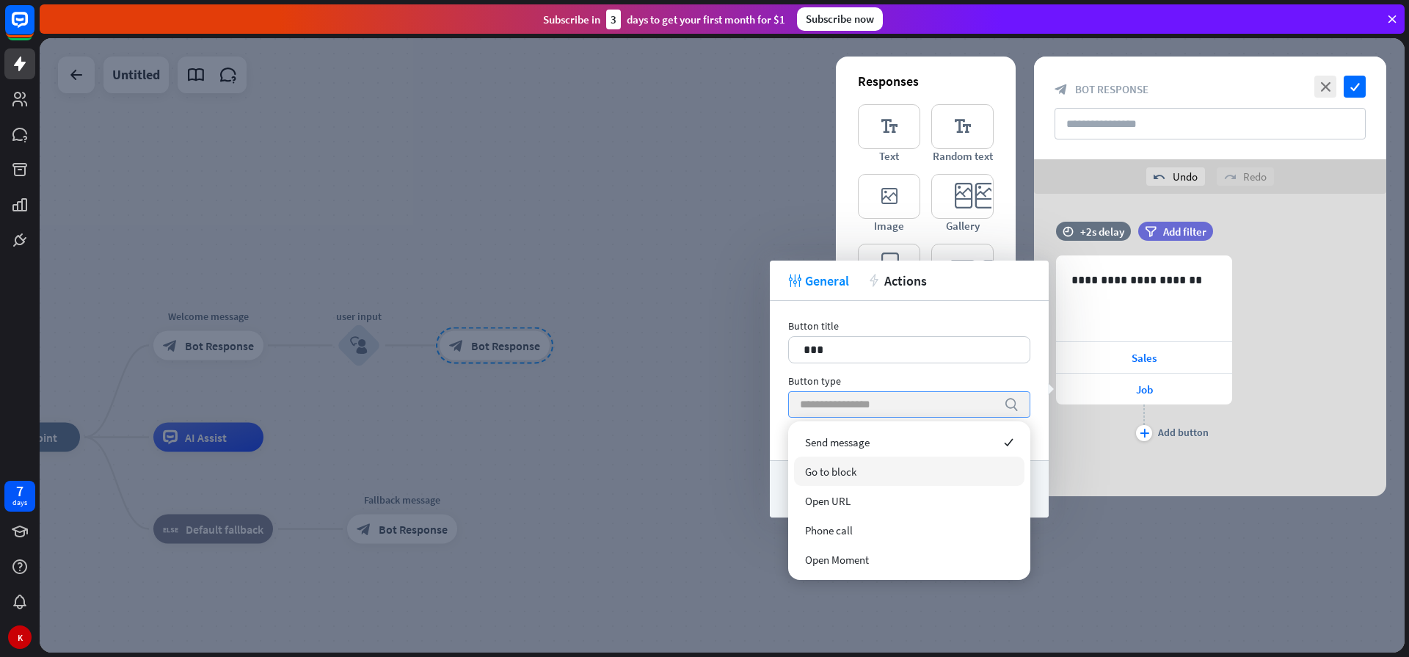
click at [830, 467] on span "Go to block" at bounding box center [830, 471] width 51 height 14
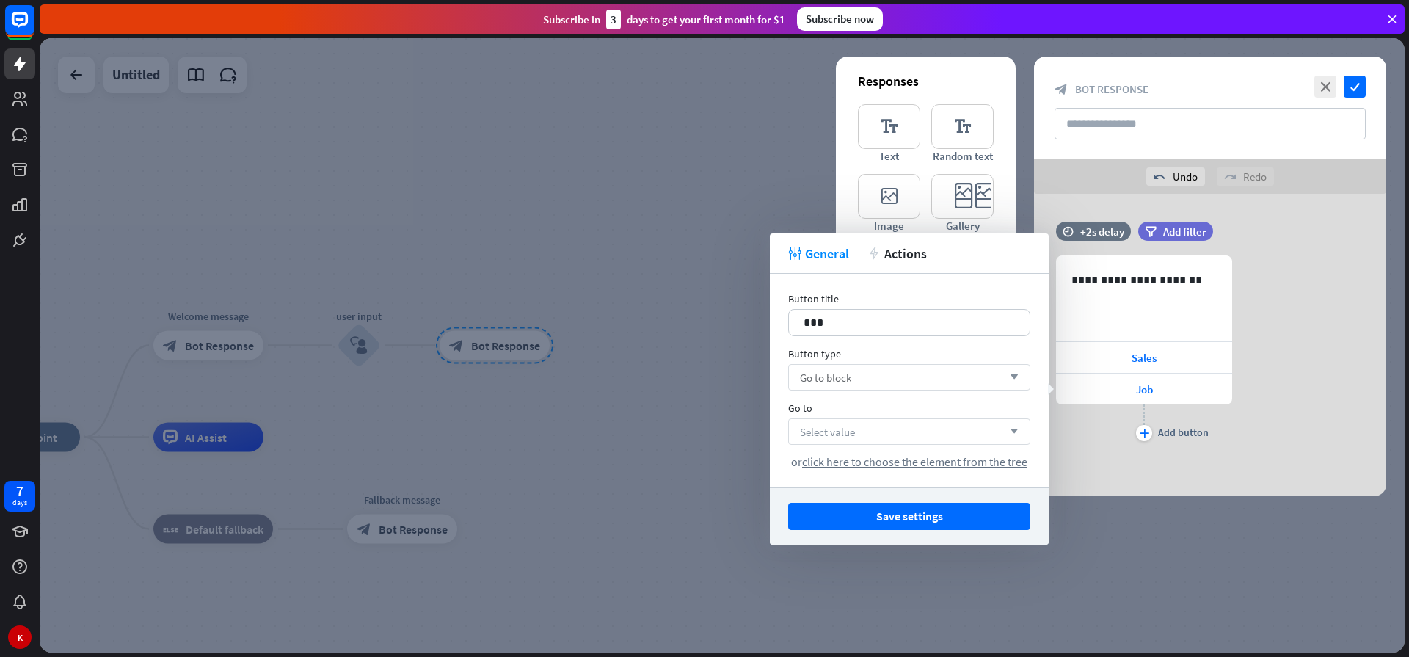
click at [854, 439] on div "Select value arrow_down" at bounding box center [909, 431] width 242 height 26
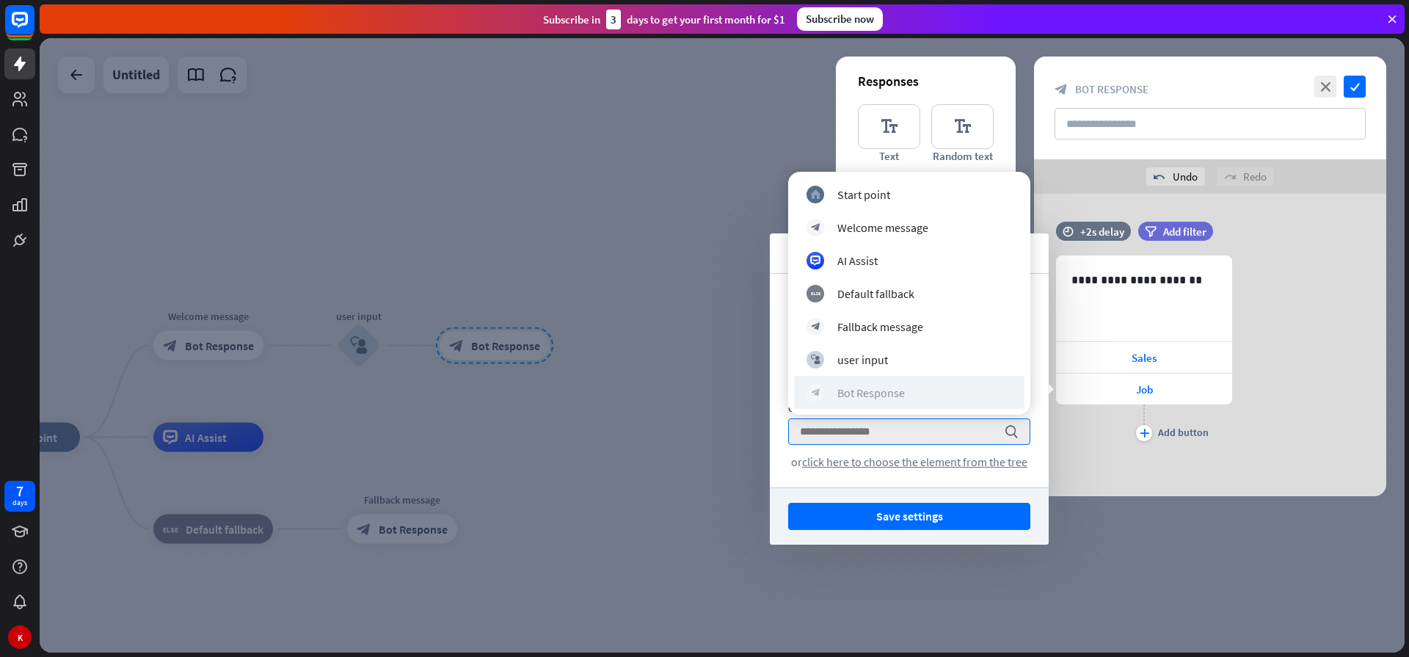
click at [864, 389] on div "Bot Response" at bounding box center [870, 392] width 67 height 15
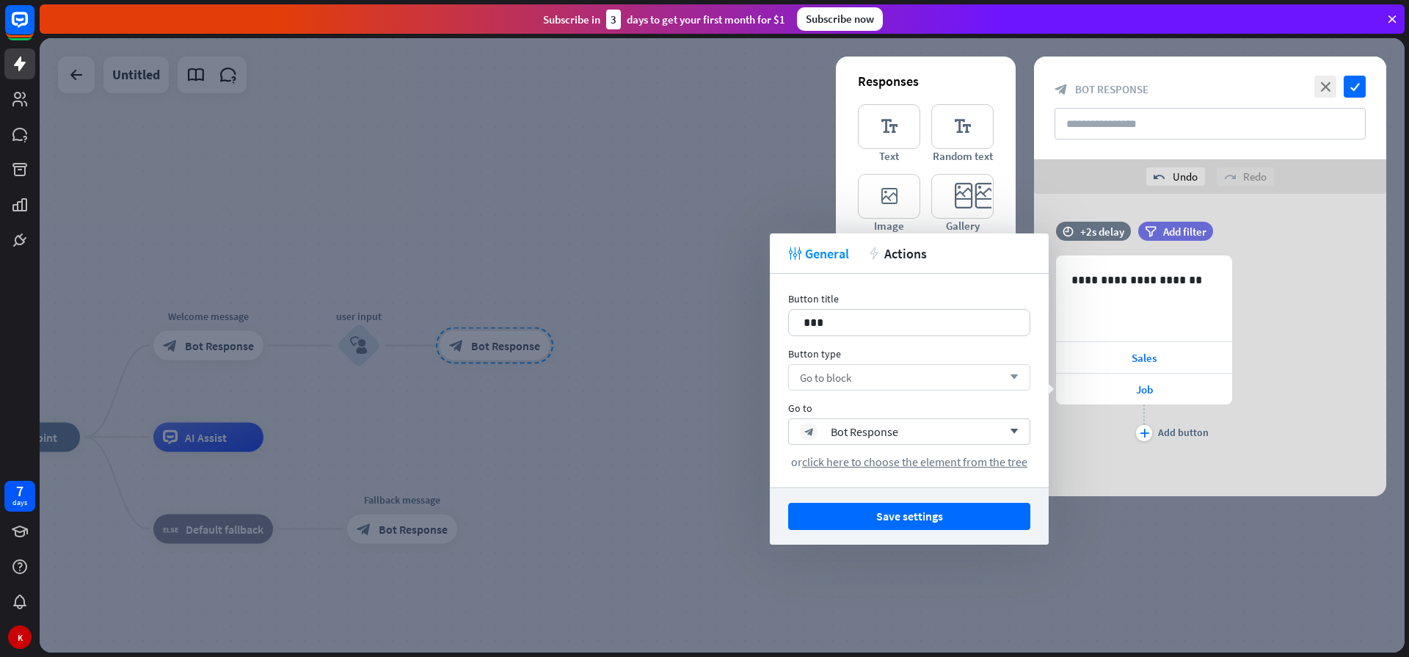
click at [918, 525] on button "Save settings" at bounding box center [909, 516] width 242 height 27
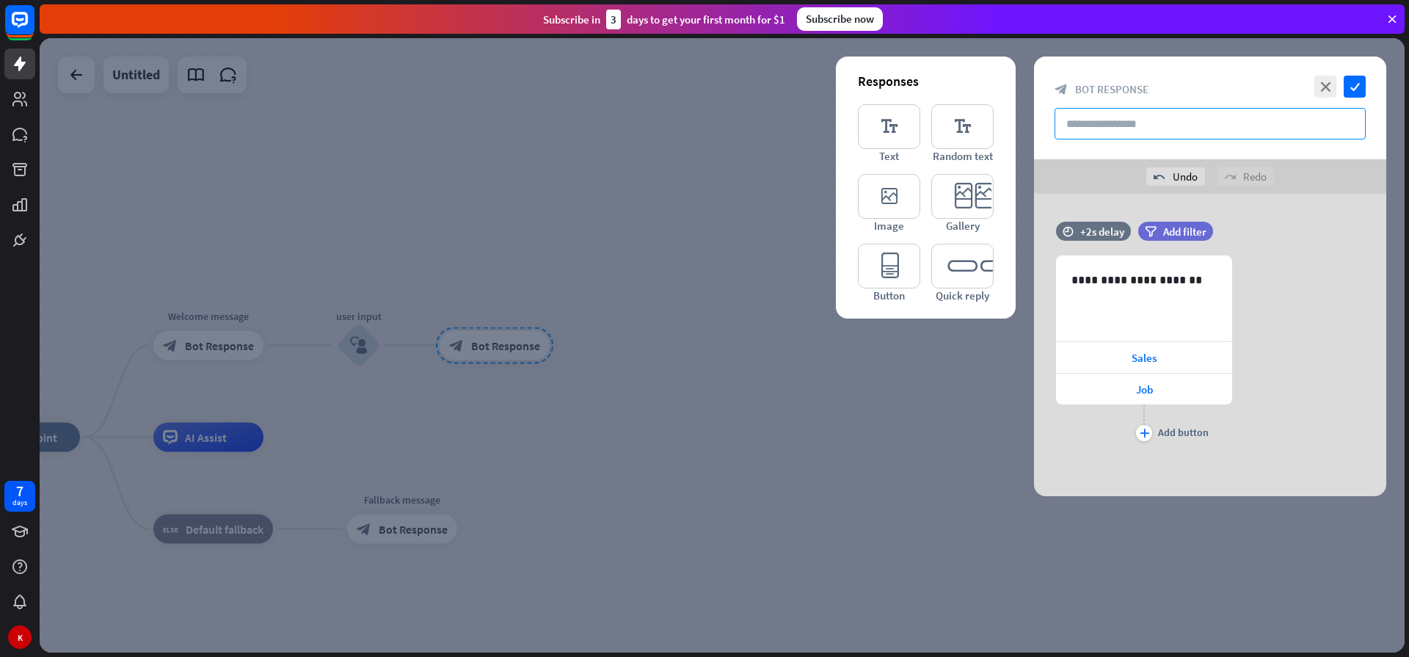
click at [1166, 130] on input "text" at bounding box center [1209, 124] width 311 height 32
type input "**********"
click at [1355, 87] on icon "check" at bounding box center [1354, 87] width 22 height 22
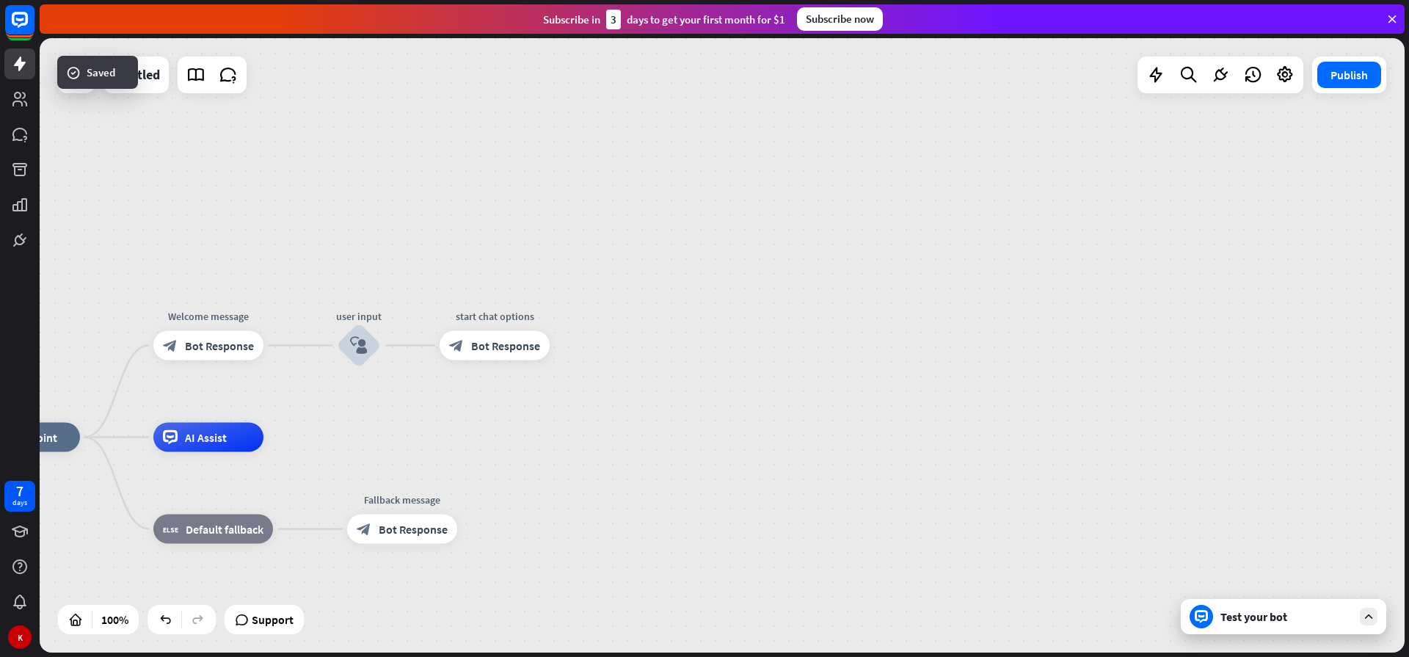
click at [1307, 626] on div "Test your bot" at bounding box center [1282, 616] width 205 height 35
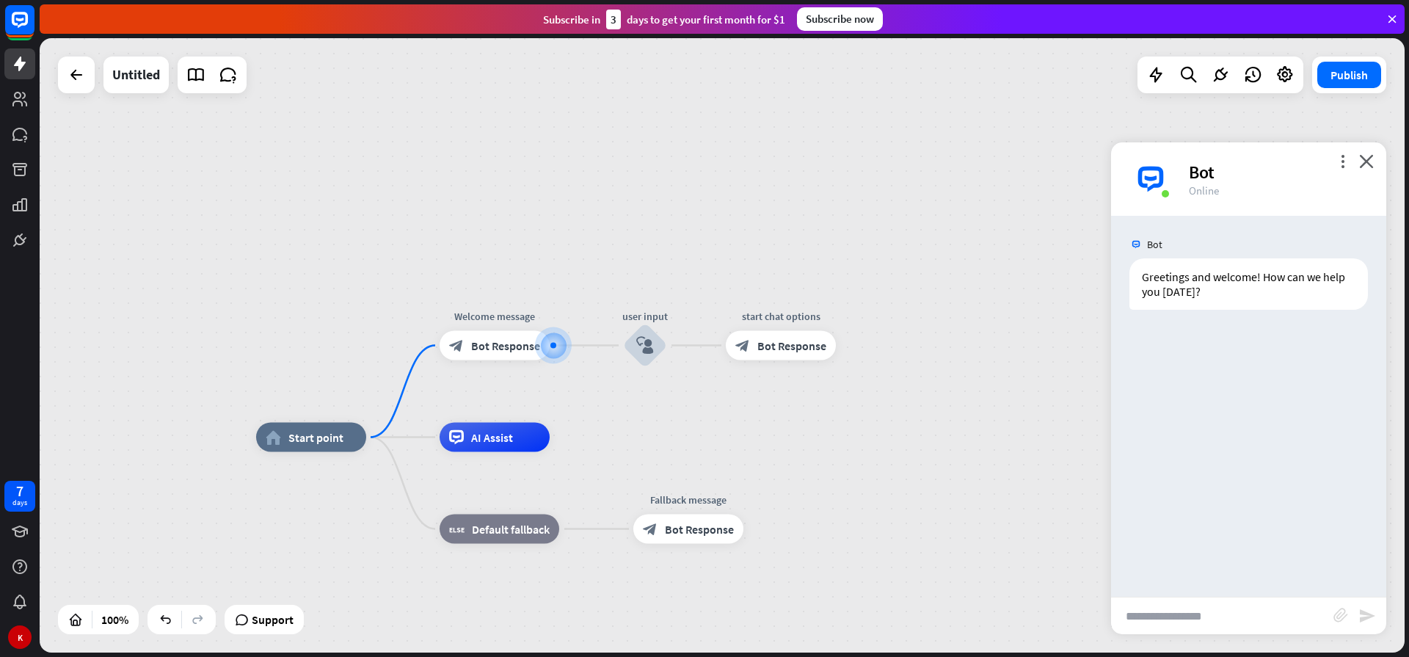
click at [1145, 608] on input "text" at bounding box center [1222, 615] width 222 height 37
type input "***"
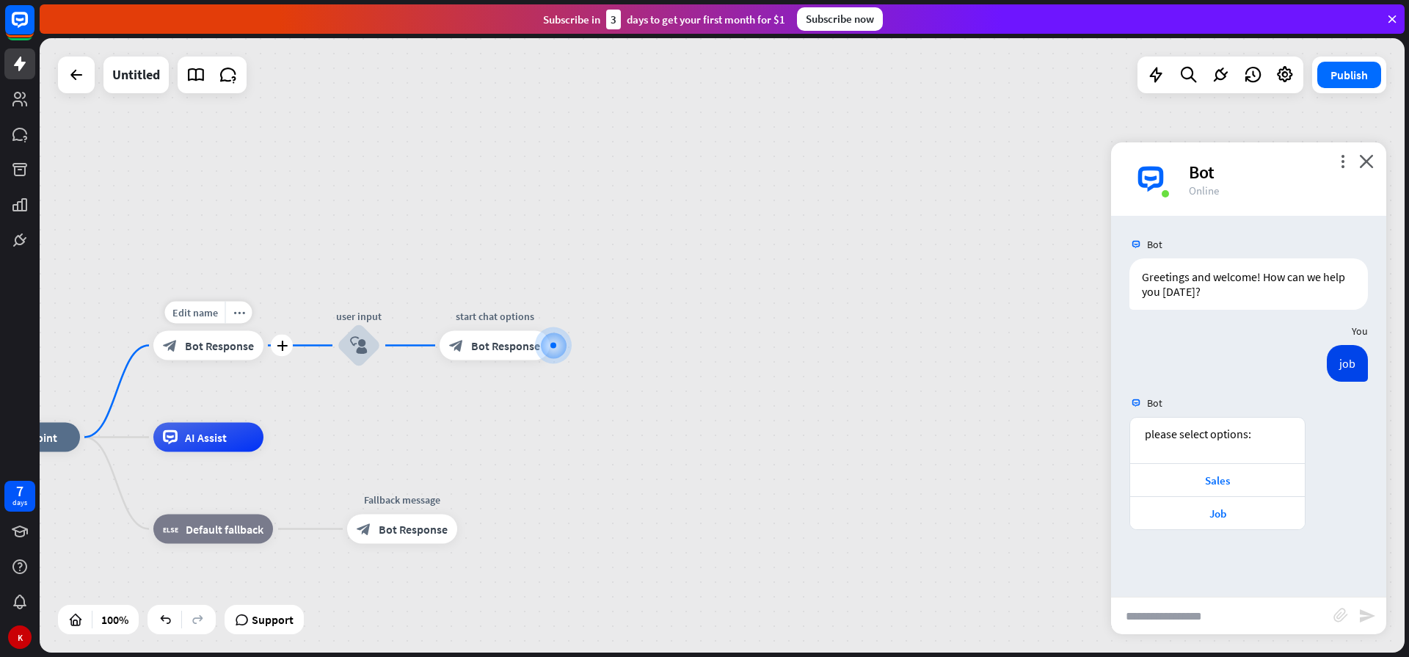
click at [194, 345] on span "Bot Response" at bounding box center [219, 345] width 69 height 15
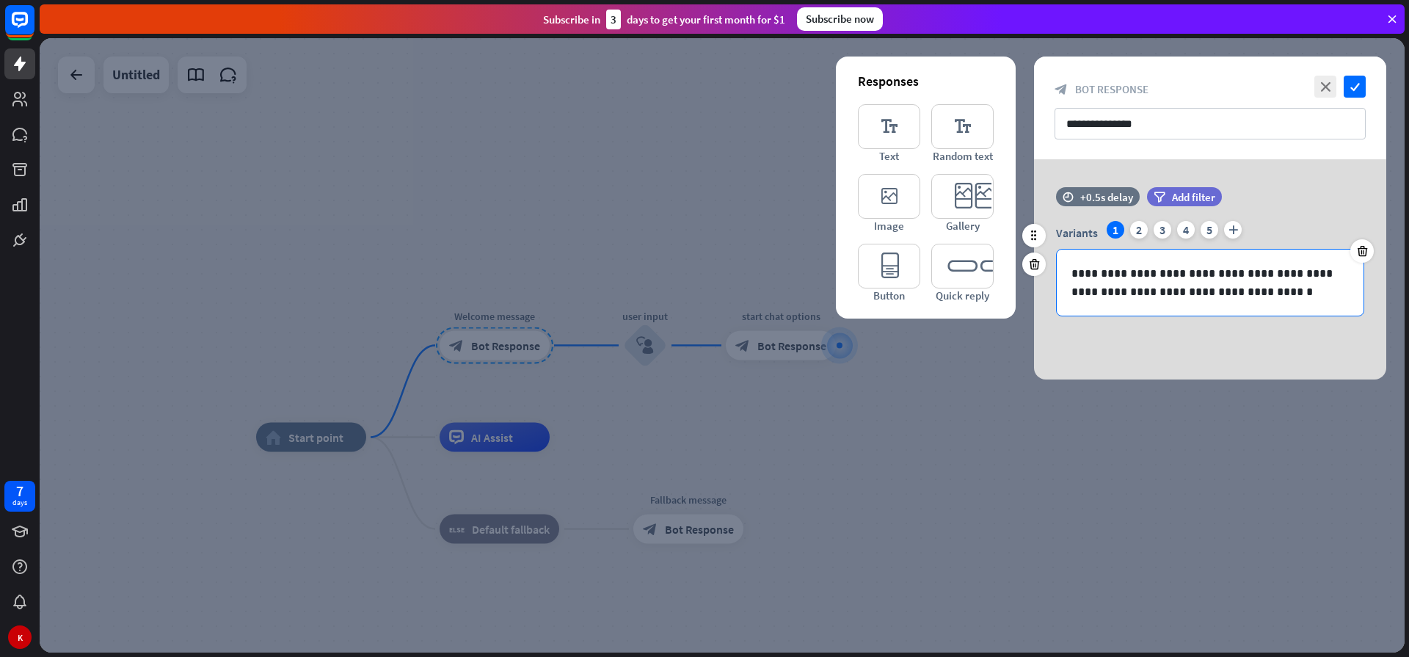
click at [1268, 290] on p "**********" at bounding box center [1209, 282] width 277 height 37
click at [1357, 88] on icon "check" at bounding box center [1354, 87] width 22 height 22
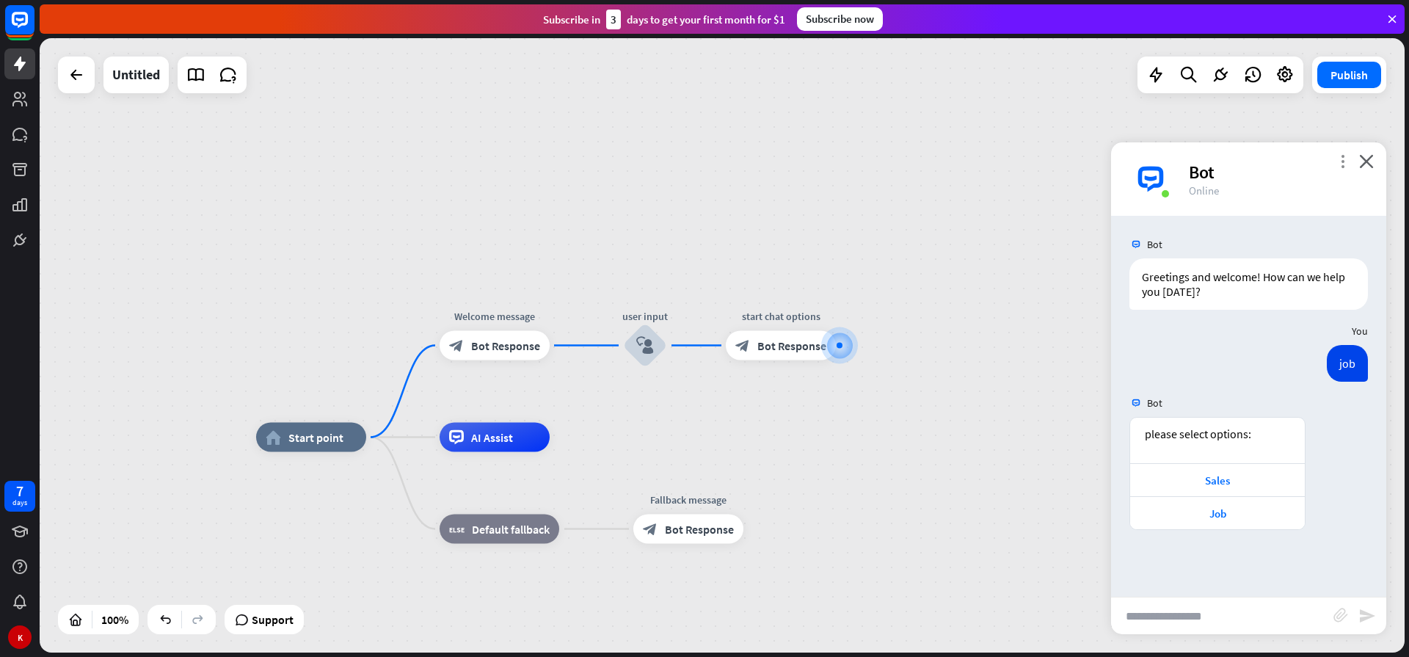
click at [1339, 164] on icon "more_vert" at bounding box center [1342, 161] width 14 height 14
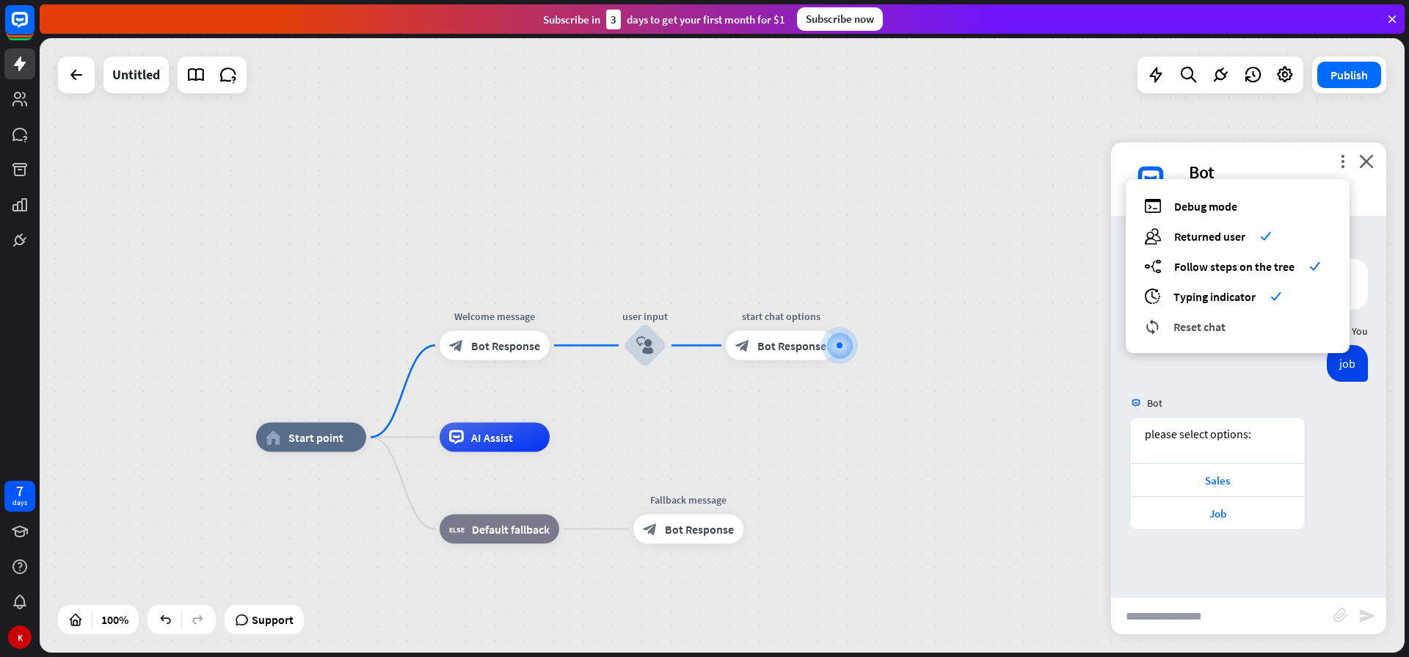
click at [1192, 329] on span "Reset chat" at bounding box center [1199, 326] width 52 height 15
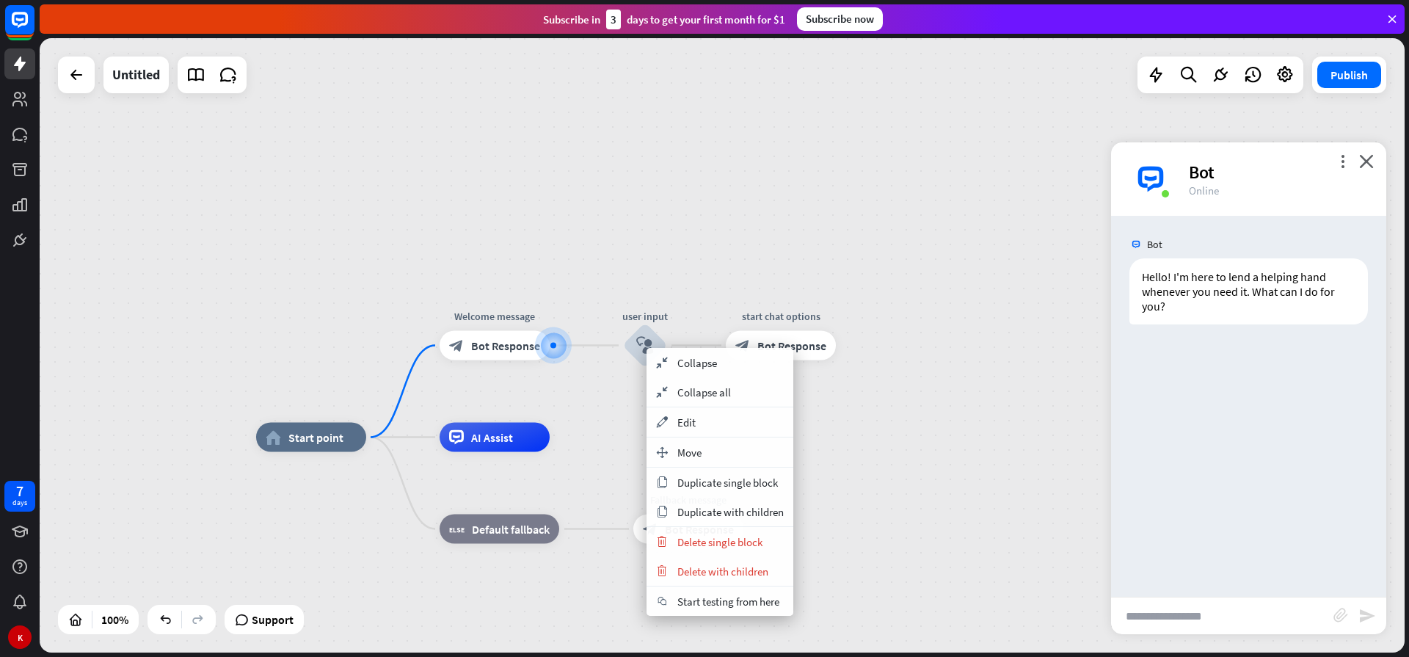
click at [590, 384] on div "home_2 Start point Welcome message block_bot_response Bot Response user input b…" at bounding box center [722, 345] width 1365 height 614
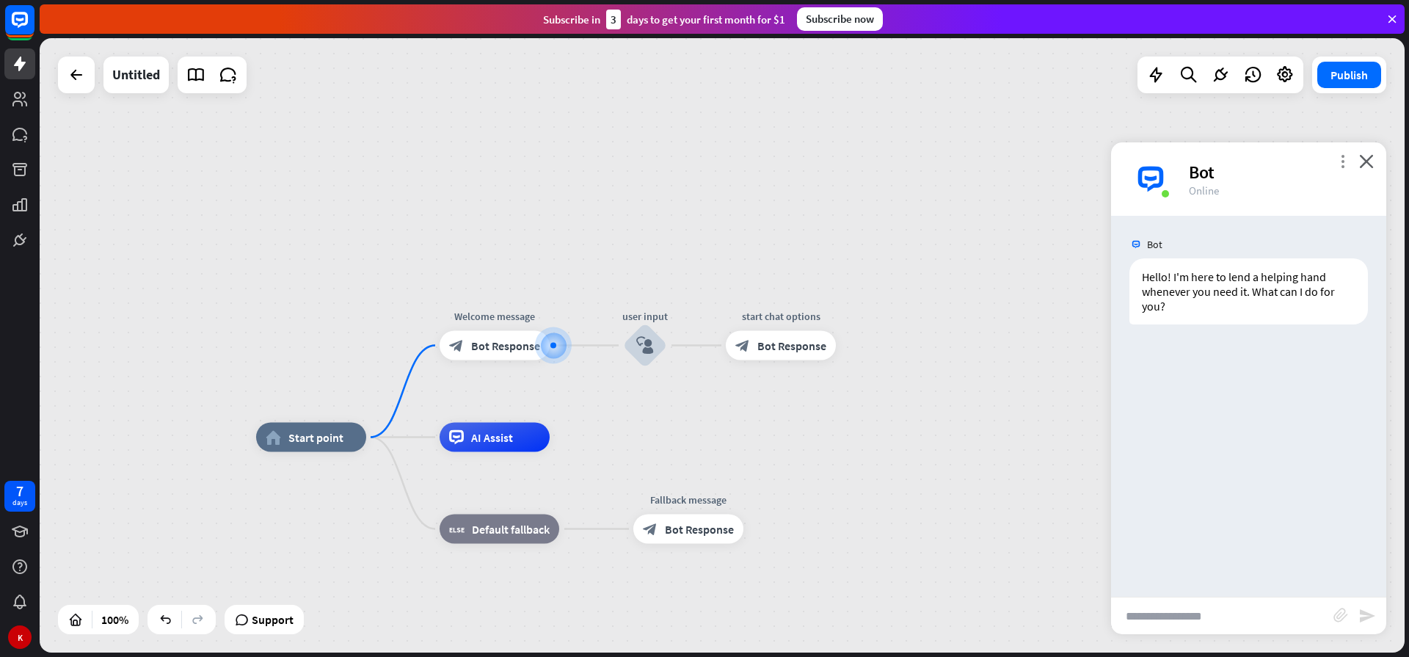
click at [1346, 162] on icon "more_vert" at bounding box center [1342, 161] width 14 height 14
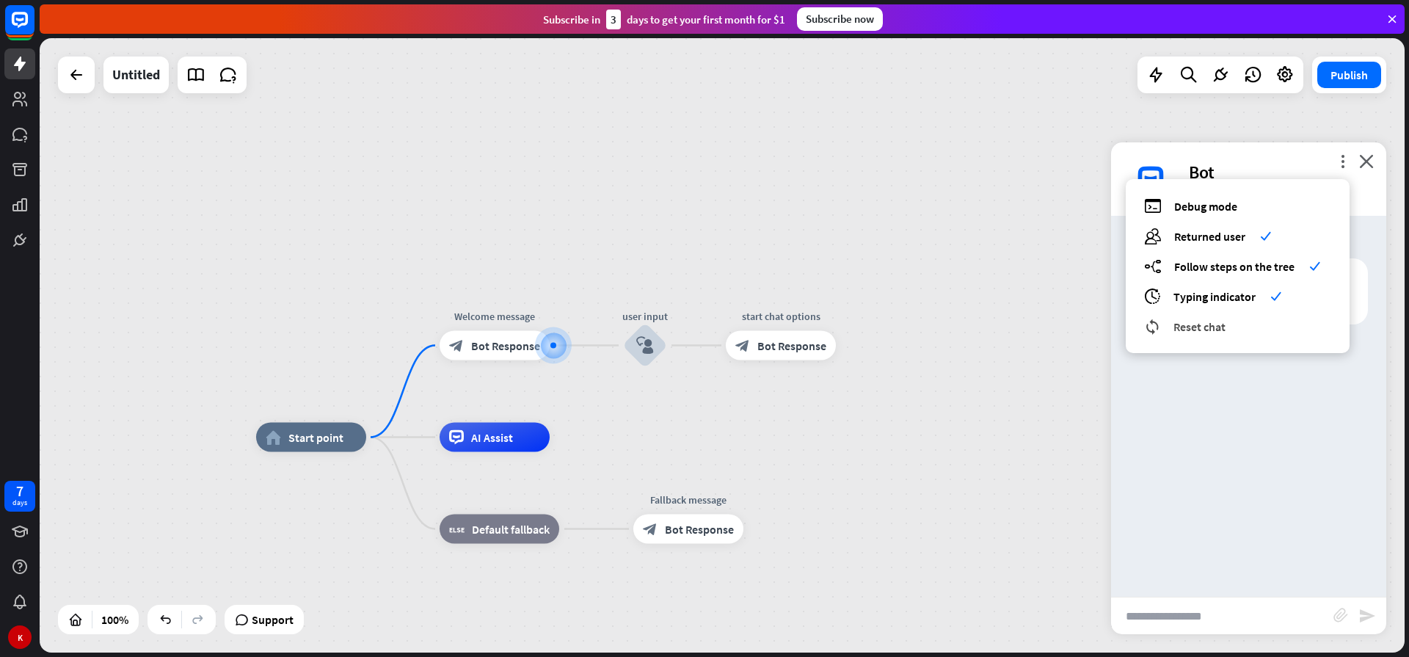
click at [1206, 329] on span "Reset chat" at bounding box center [1199, 326] width 52 height 15
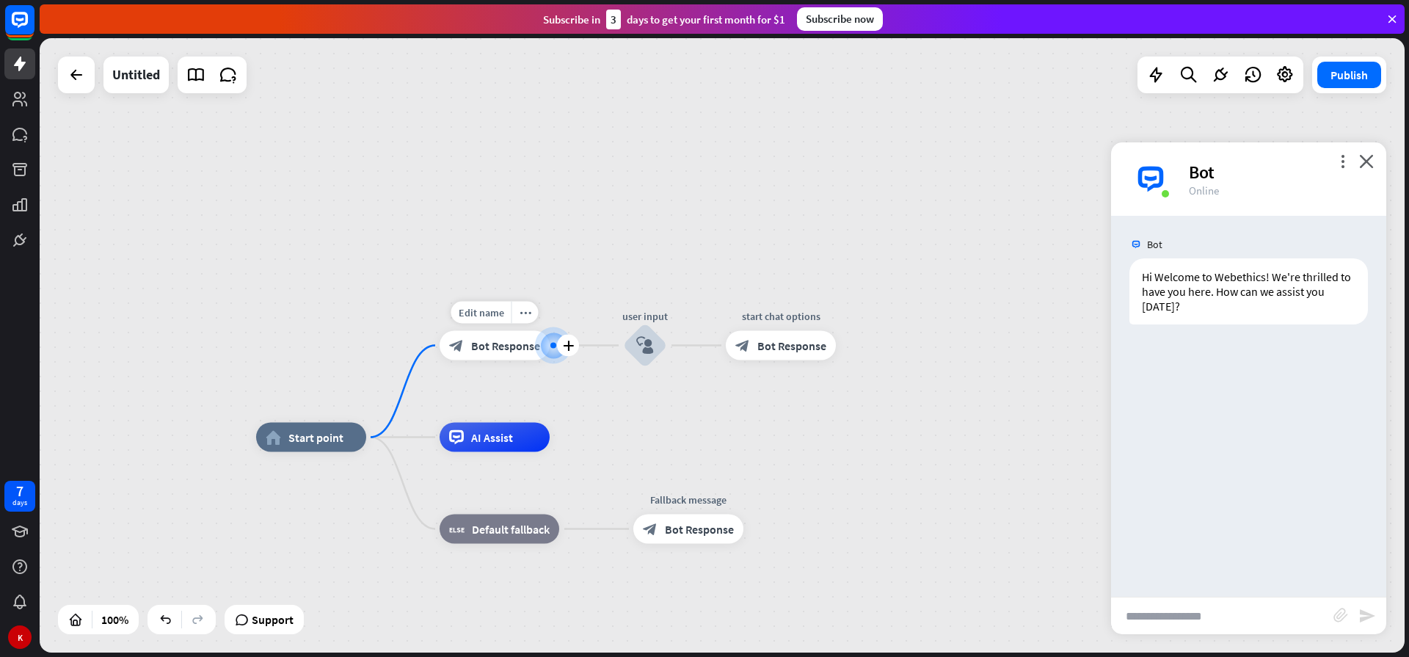
click at [510, 348] on span "Bot Response" at bounding box center [505, 345] width 69 height 15
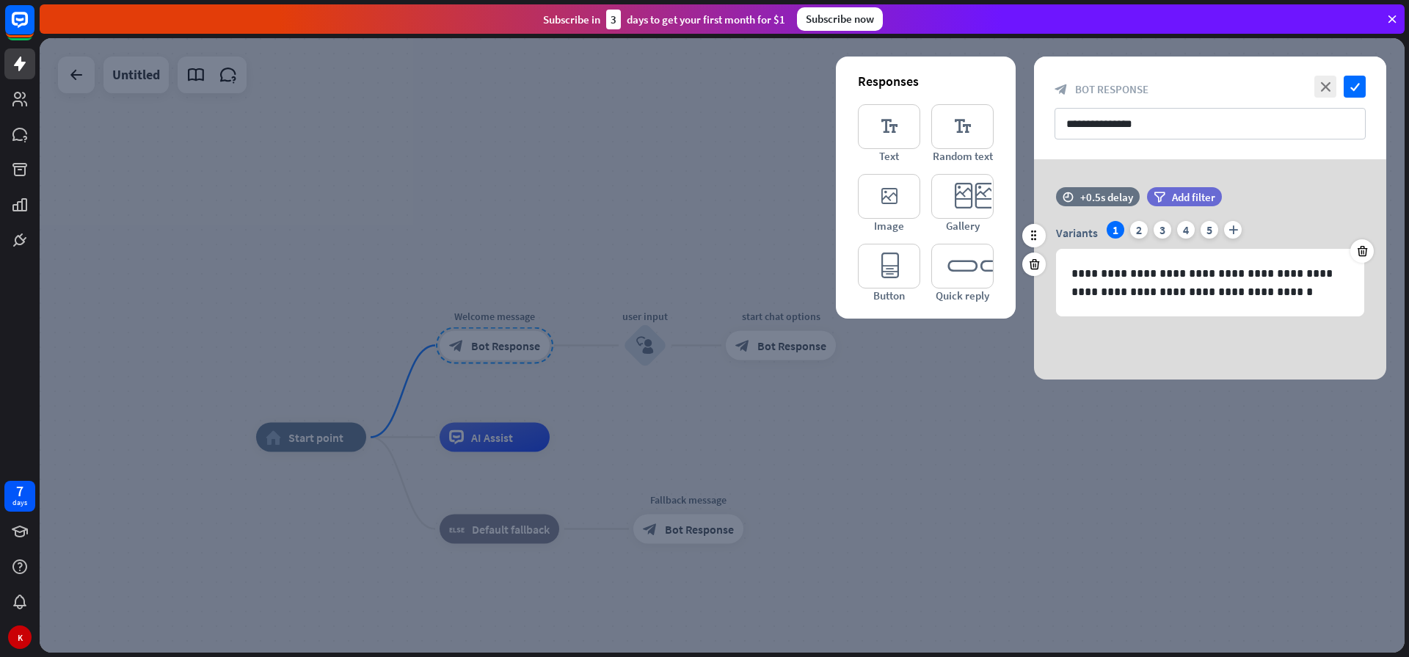
click at [1112, 228] on div "1" at bounding box center [1115, 230] width 18 height 18
click at [1145, 230] on div "2" at bounding box center [1139, 230] width 18 height 18
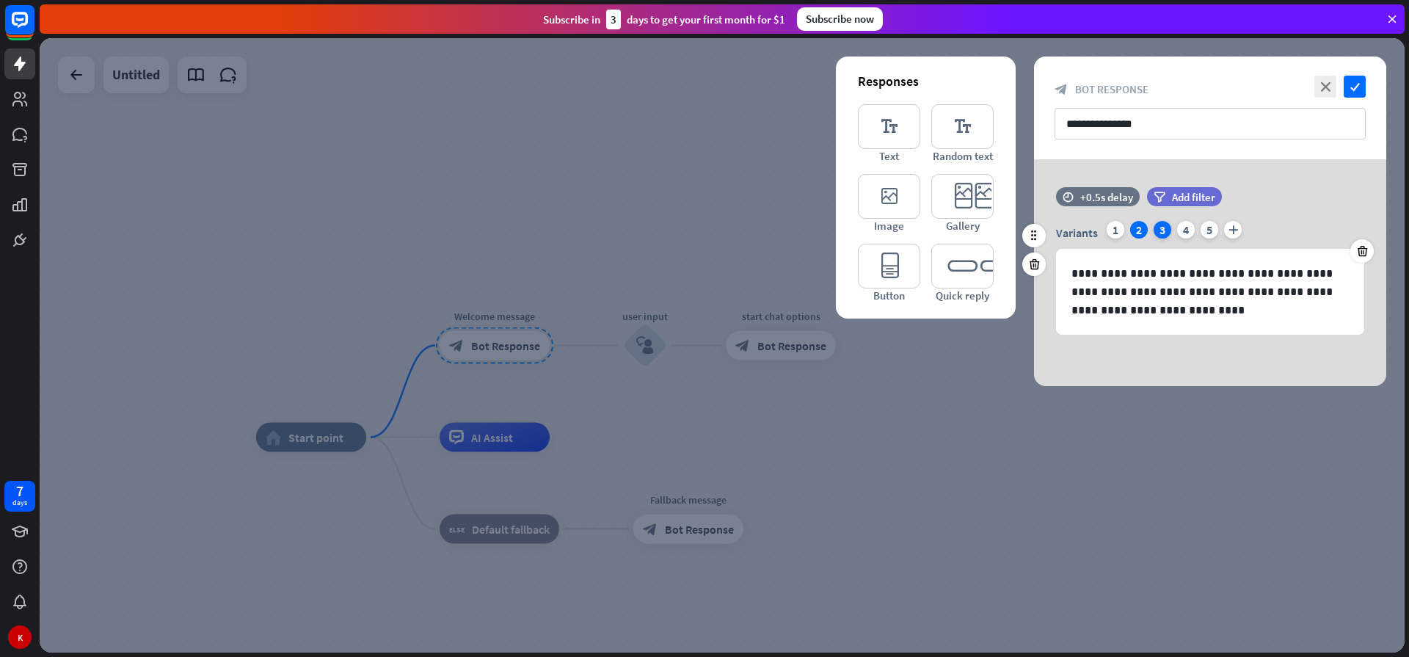
click at [1161, 233] on div "3" at bounding box center [1162, 230] width 18 height 18
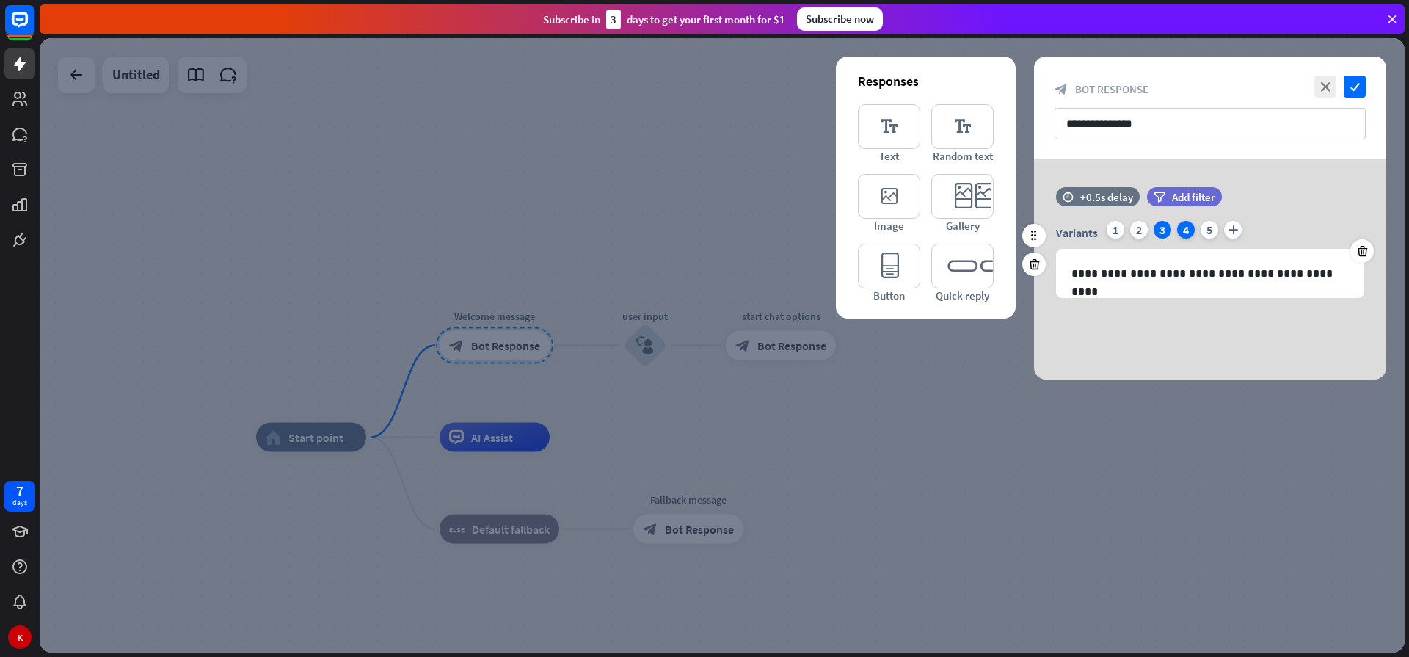
click at [1190, 235] on div "4" at bounding box center [1186, 230] width 18 height 18
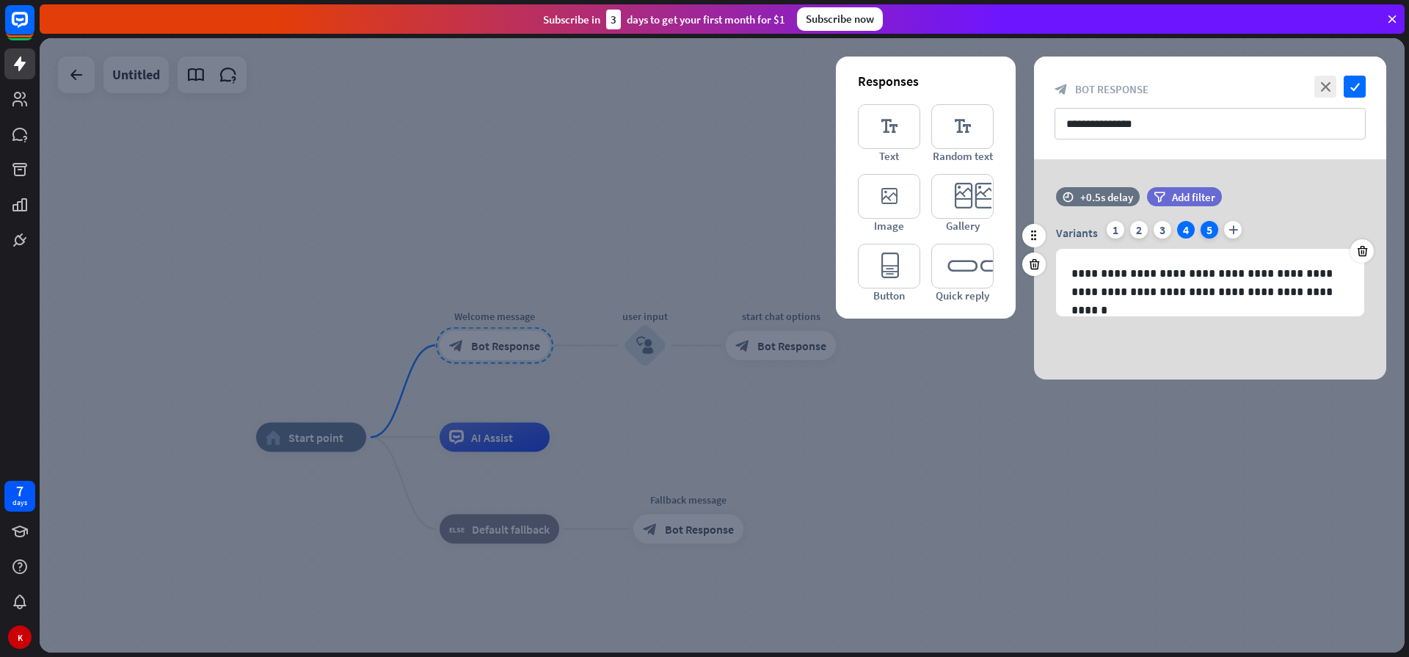
click at [1210, 233] on div "5" at bounding box center [1209, 230] width 18 height 18
click at [1110, 227] on div "1" at bounding box center [1115, 230] width 18 height 18
click at [1133, 291] on p "**********" at bounding box center [1209, 282] width 277 height 37
click at [1142, 230] on div "2" at bounding box center [1139, 230] width 18 height 18
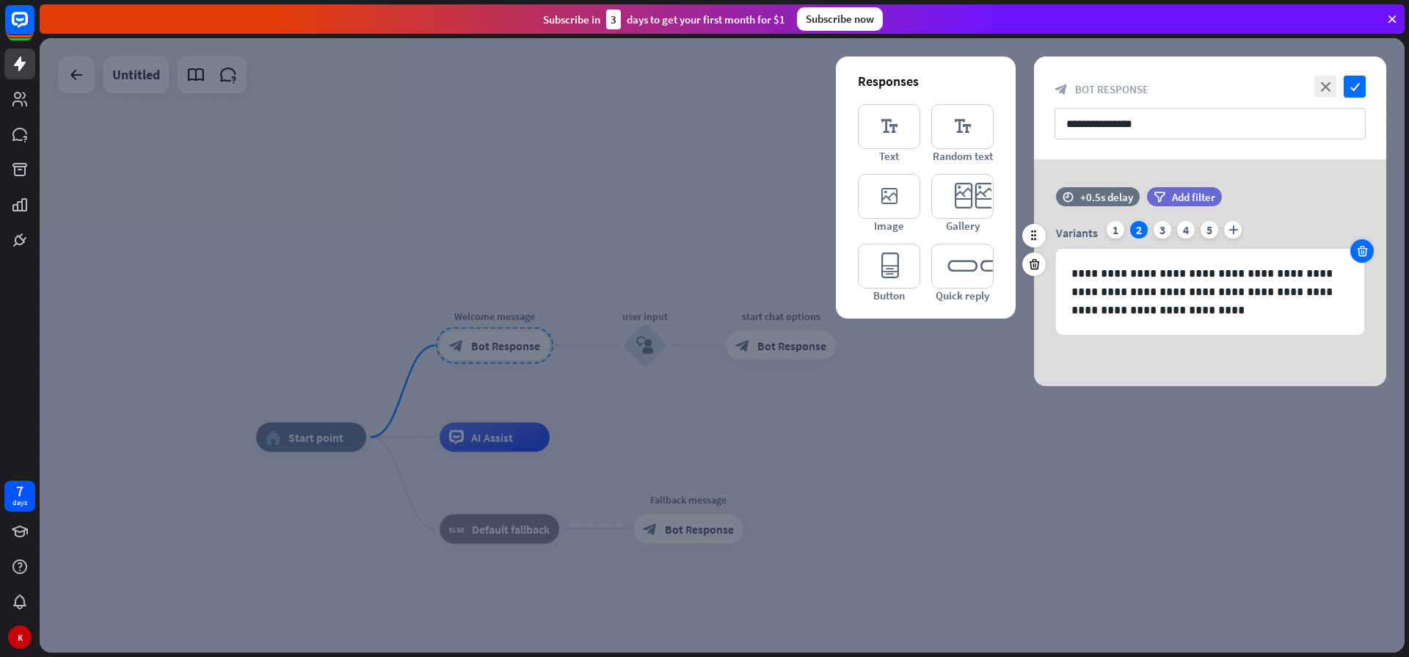
click at [1364, 255] on icon at bounding box center [1362, 250] width 14 height 13
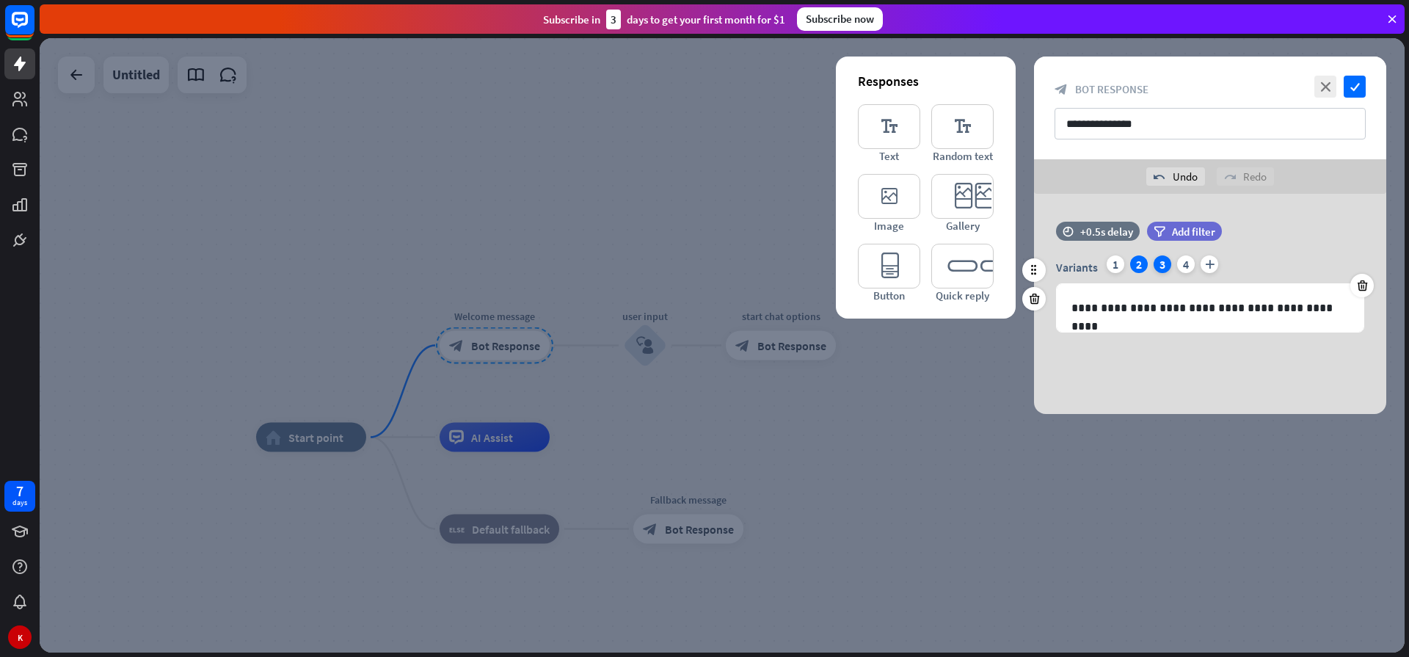
click at [1161, 268] on div "3" at bounding box center [1162, 264] width 18 height 18
click at [1361, 287] on icon at bounding box center [1362, 285] width 14 height 13
click at [1147, 264] on div "2" at bounding box center [1139, 264] width 18 height 18
click at [1365, 287] on icon at bounding box center [1362, 285] width 14 height 13
click at [1153, 264] on icon "plus" at bounding box center [1162, 264] width 18 height 18
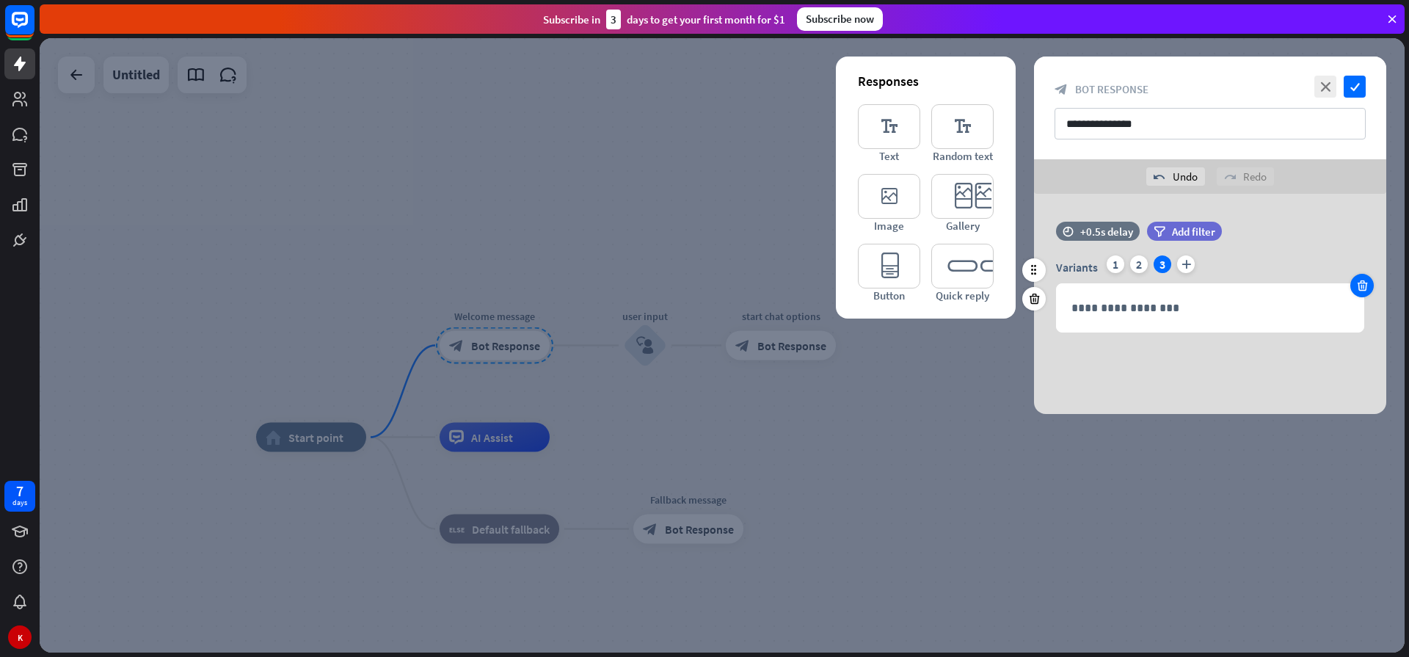
click at [1365, 285] on icon at bounding box center [1362, 285] width 14 height 13
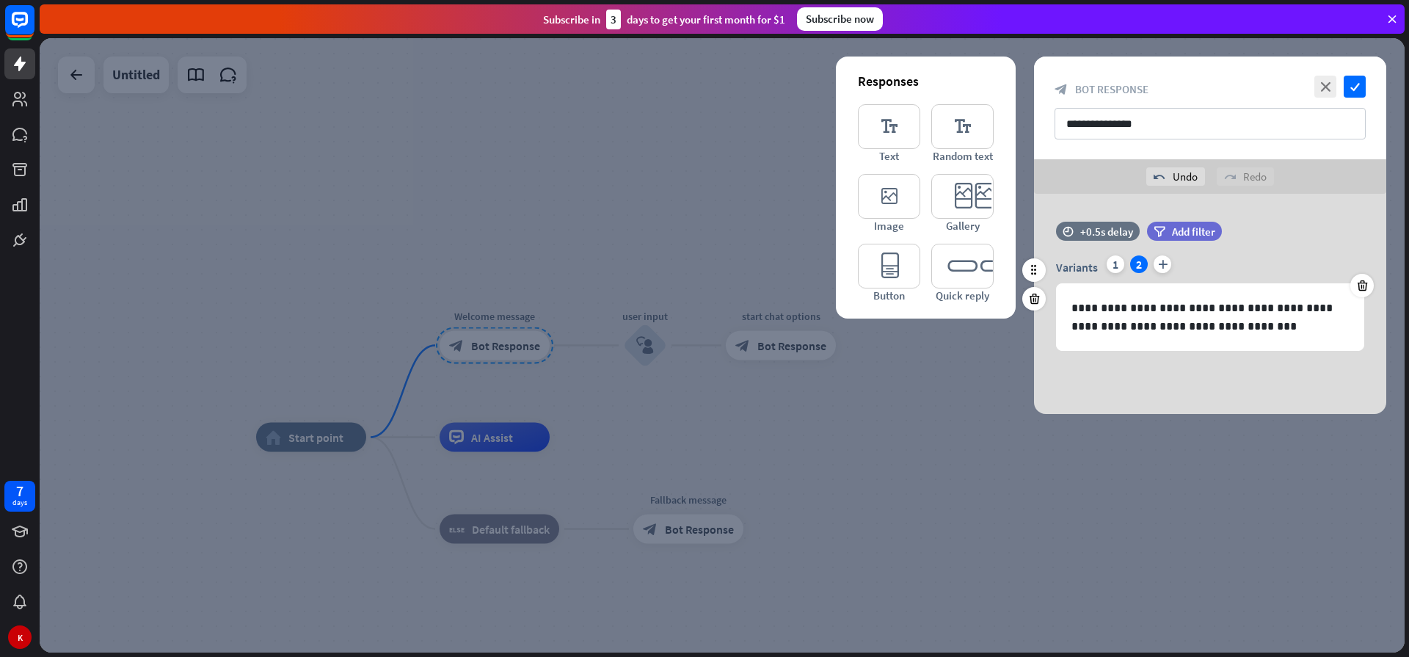
click at [1133, 266] on div "2" at bounding box center [1139, 264] width 18 height 18
click at [1367, 290] on icon at bounding box center [1362, 285] width 14 height 13
click at [1354, 93] on icon "check" at bounding box center [1354, 87] width 22 height 22
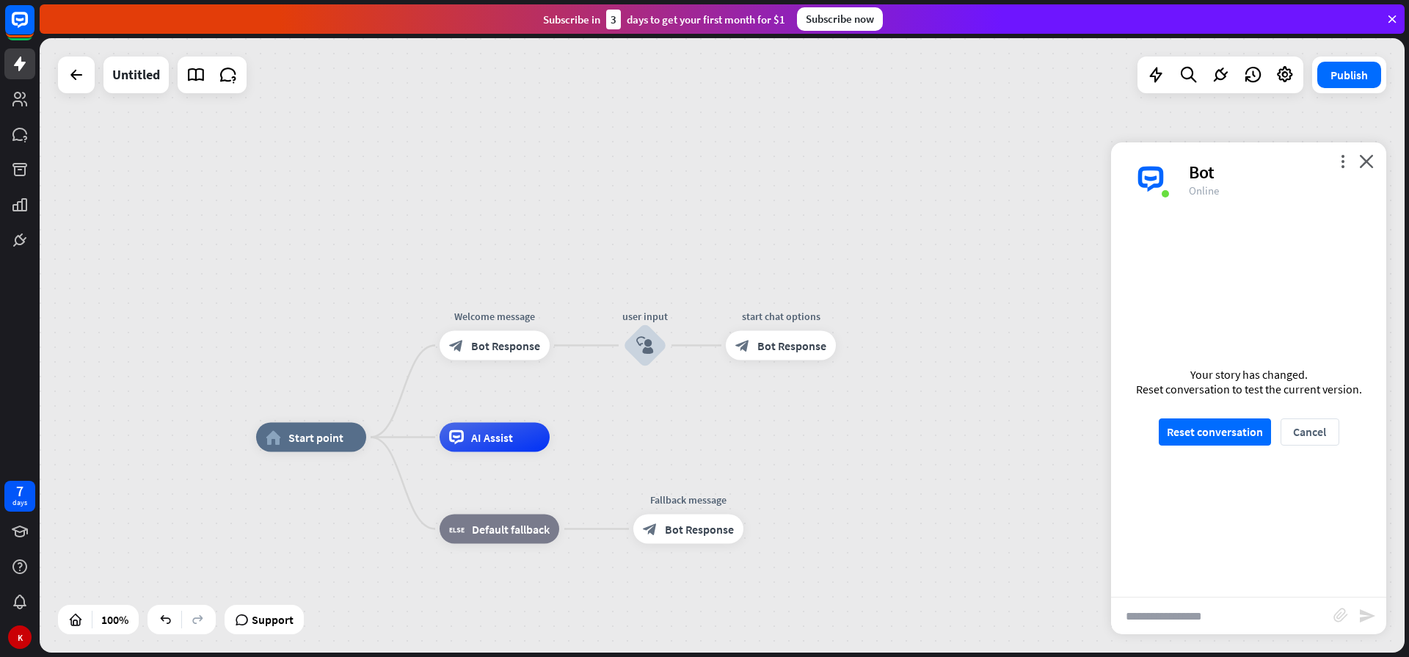
click at [1234, 447] on div "Your story has changed. Reset conversation to test the current version. Reset c…" at bounding box center [1248, 406] width 275 height 381
click at [1229, 437] on button "Reset conversation" at bounding box center [1214, 431] width 112 height 27
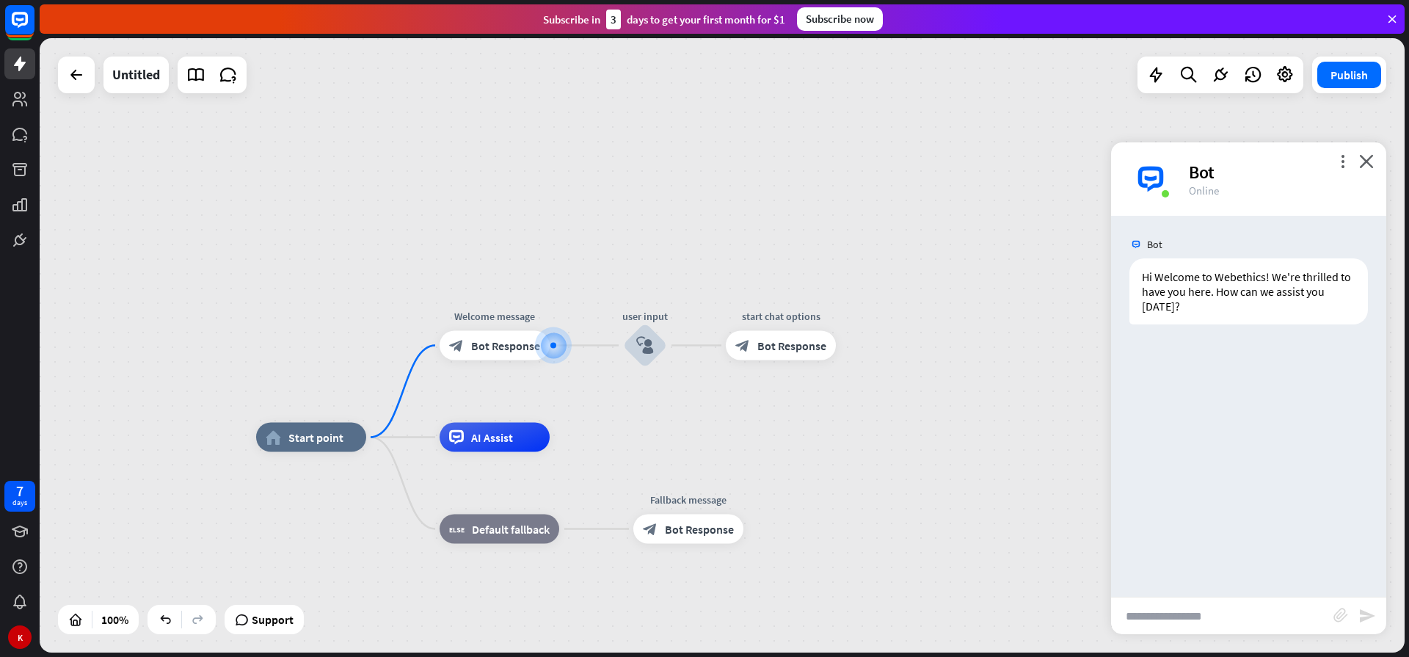
click at [1153, 617] on input "text" at bounding box center [1222, 615] width 222 height 37
click at [1362, 161] on icon "close" at bounding box center [1366, 161] width 15 height 14
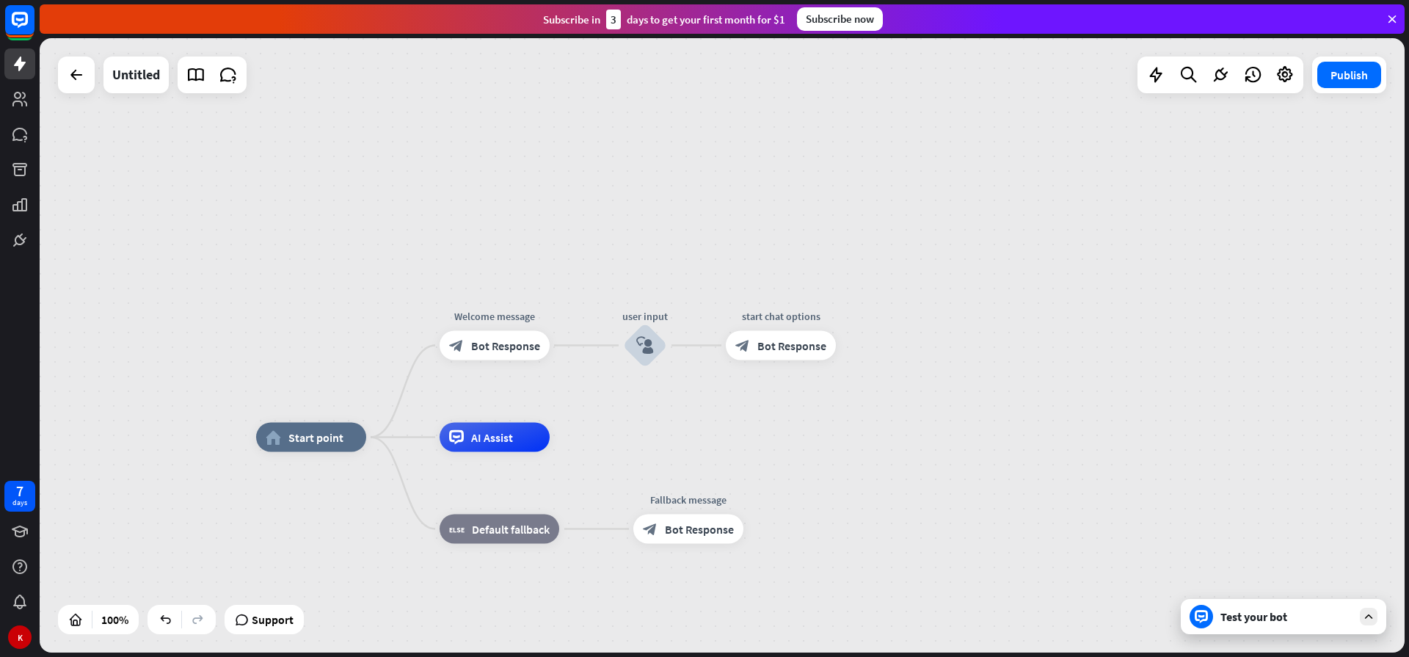
click at [1241, 612] on div "Test your bot" at bounding box center [1286, 616] width 132 height 15
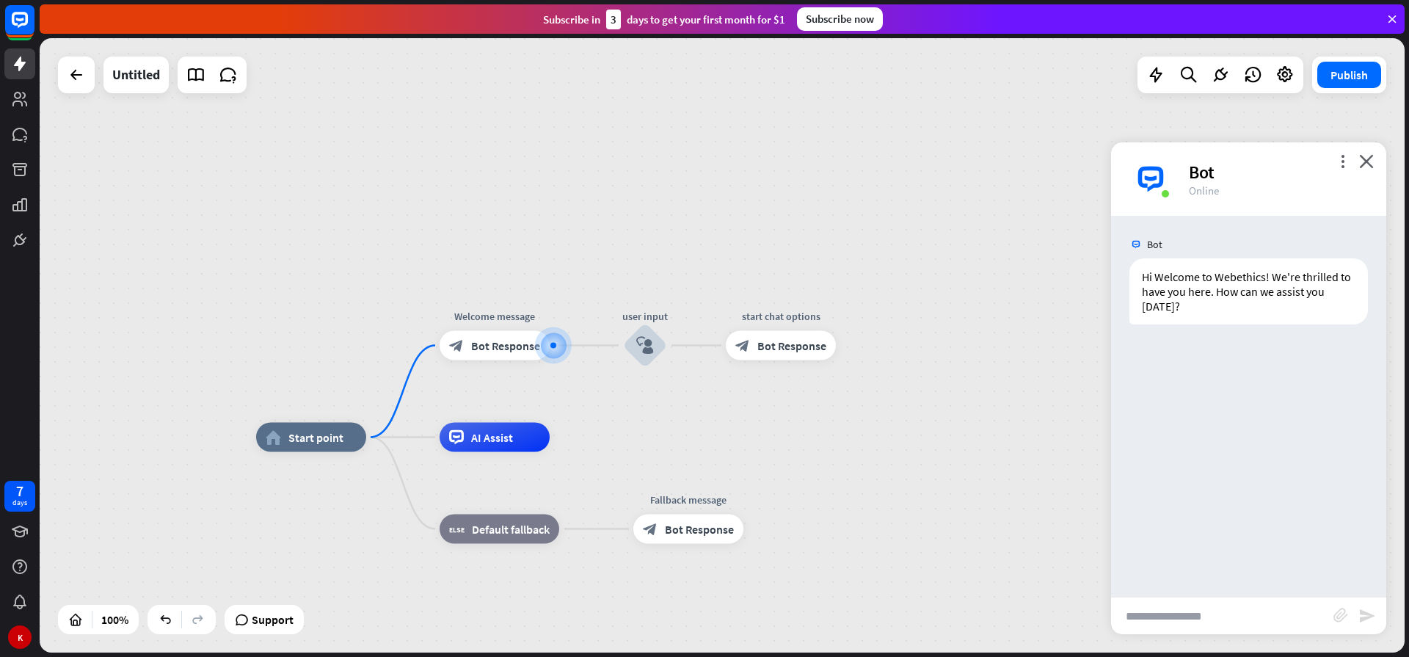
click at [1169, 616] on input "text" at bounding box center [1222, 615] width 222 height 37
type input "**********"
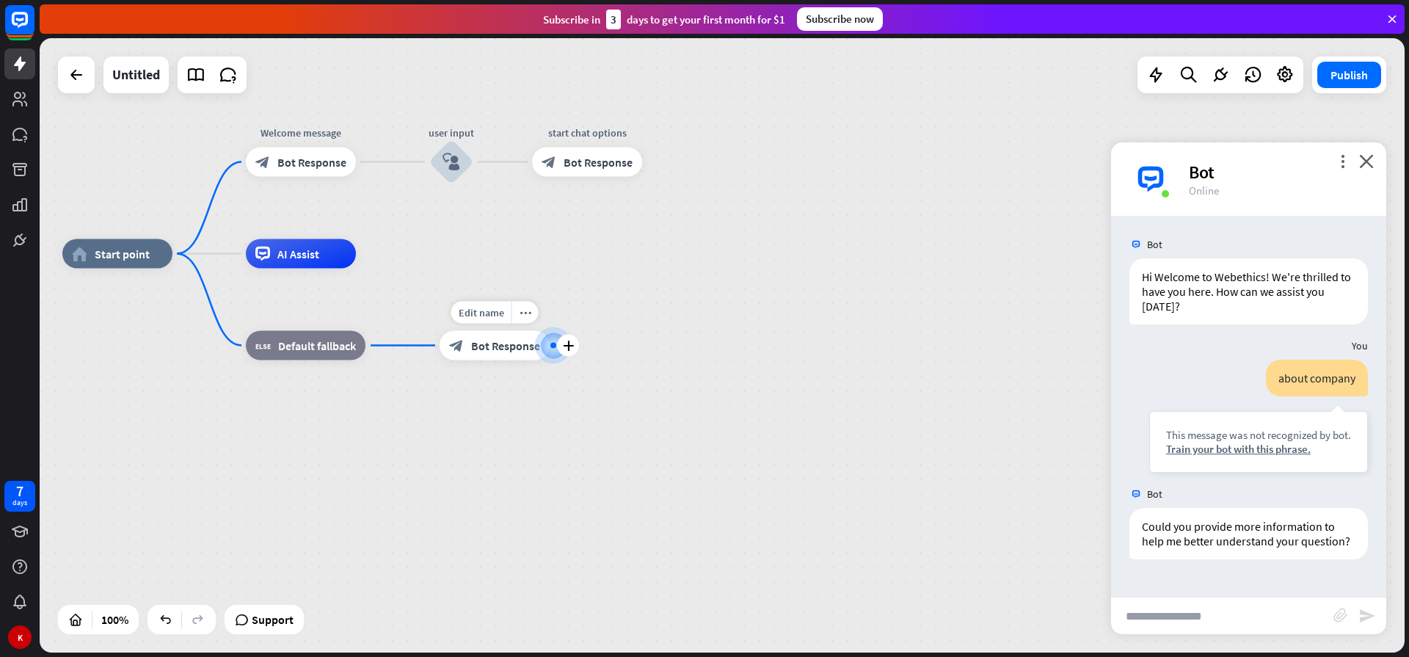
click at [494, 354] on div "block_bot_response Bot Response" at bounding box center [494, 345] width 110 height 29
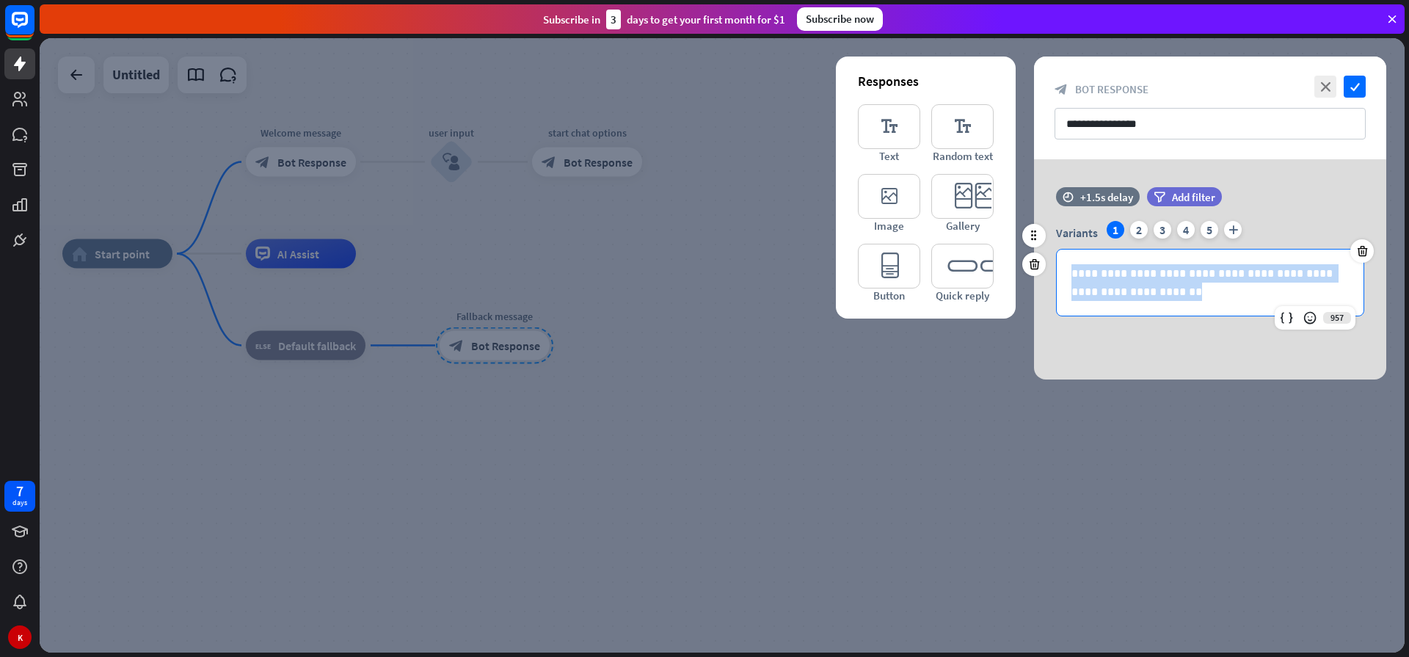
drag, startPoint x: 1157, startPoint y: 297, endPoint x: 1053, endPoint y: 260, distance: 110.0
click at [1053, 260] on div "**********" at bounding box center [1210, 268] width 352 height 95
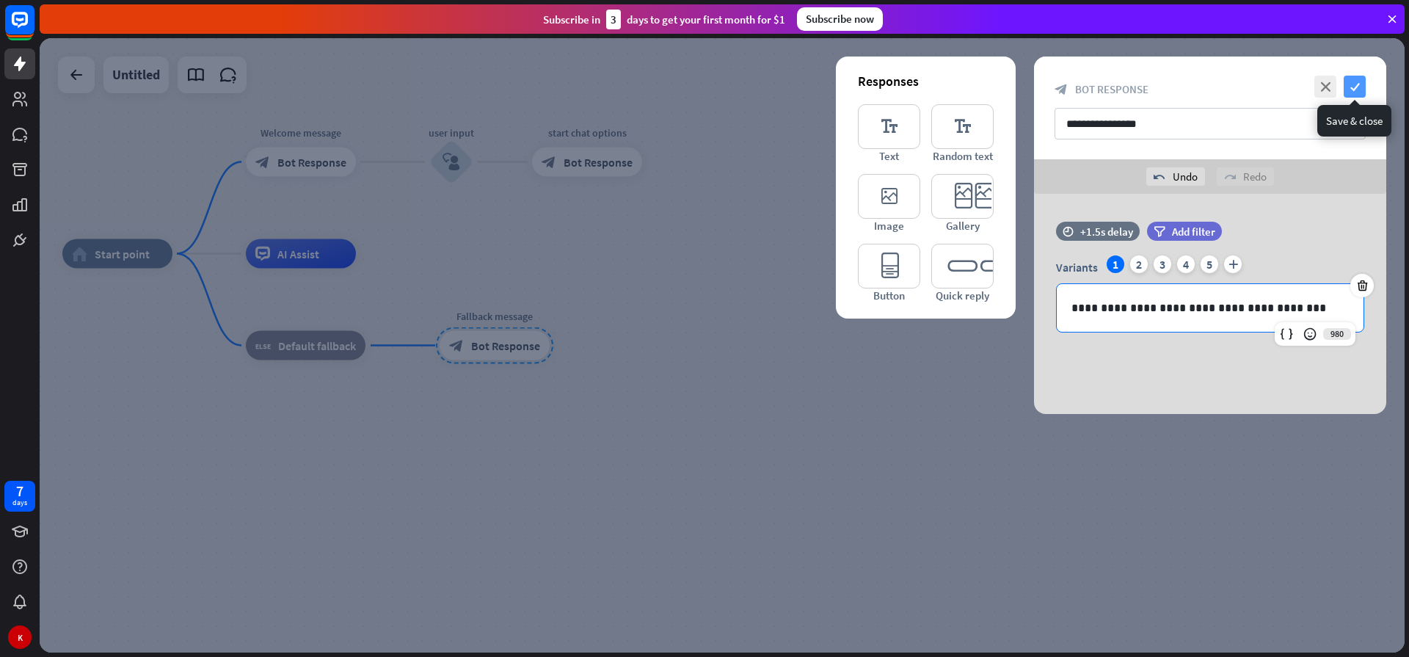
click at [1356, 95] on icon "check" at bounding box center [1354, 87] width 22 height 22
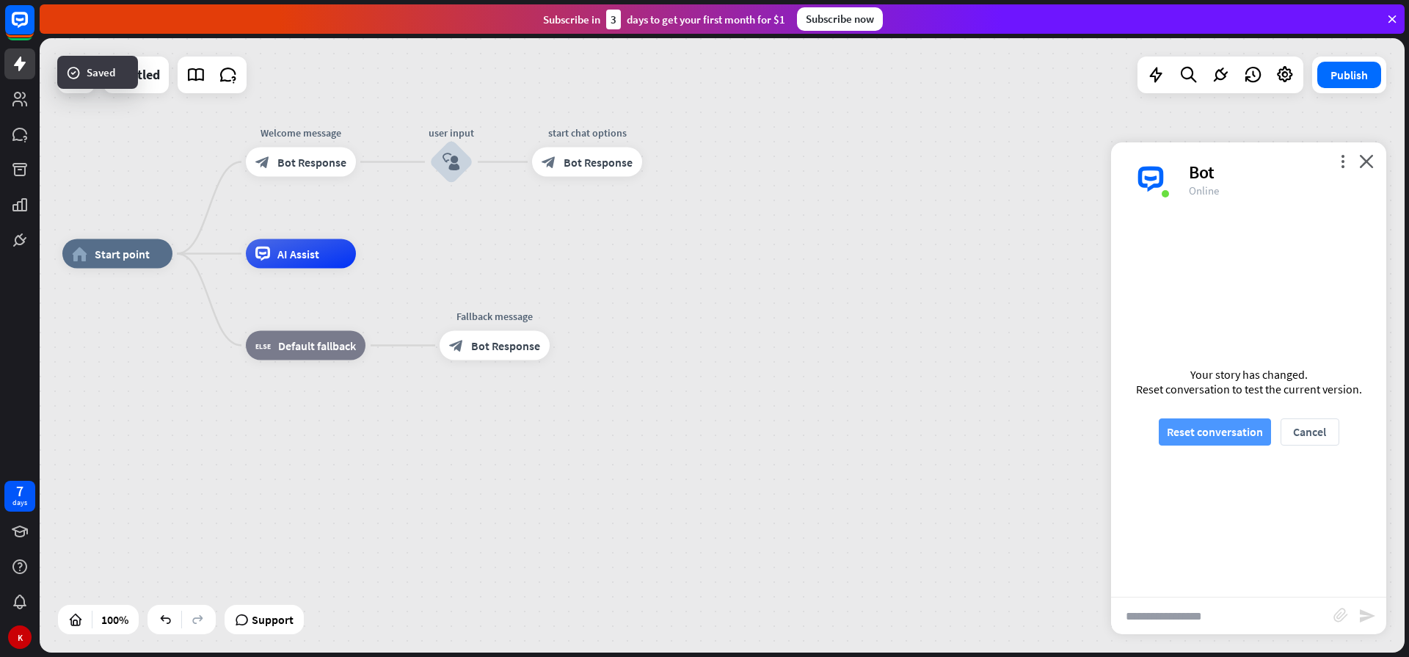
click at [1187, 430] on button "Reset conversation" at bounding box center [1214, 431] width 112 height 27
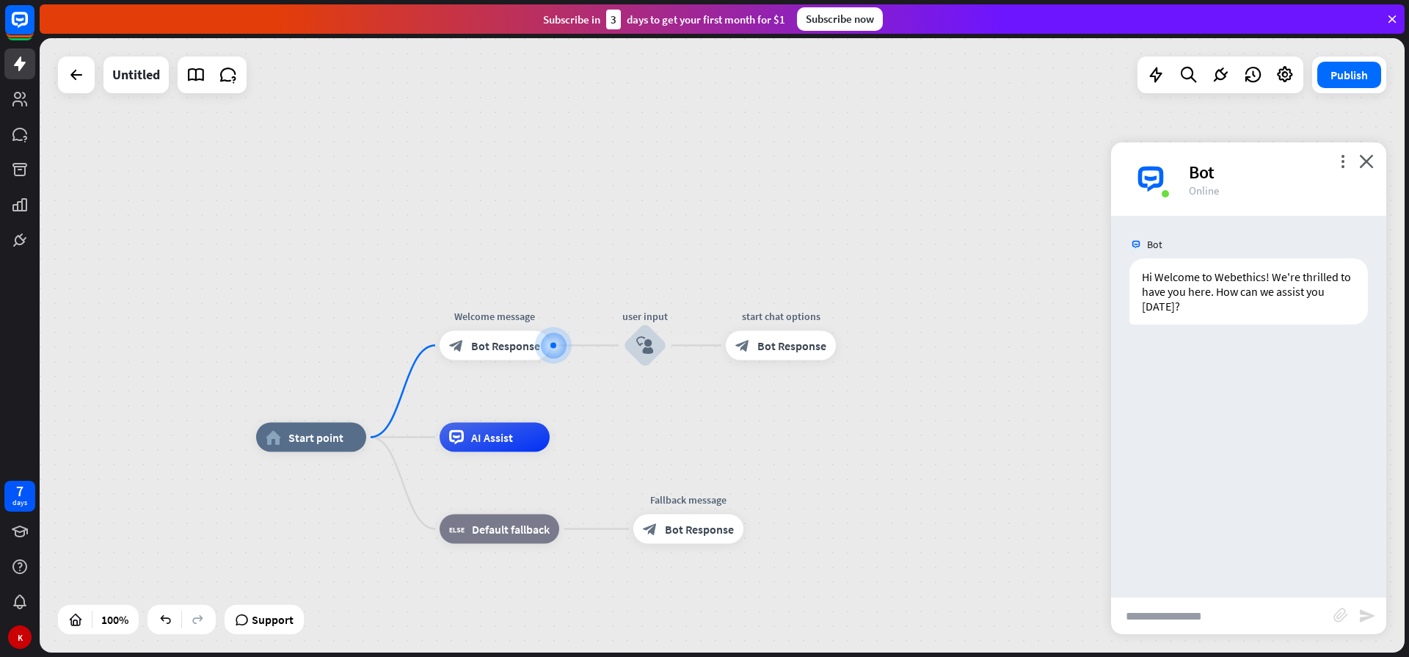
click at [1186, 623] on input "text" at bounding box center [1222, 615] width 222 height 37
type input "**********"
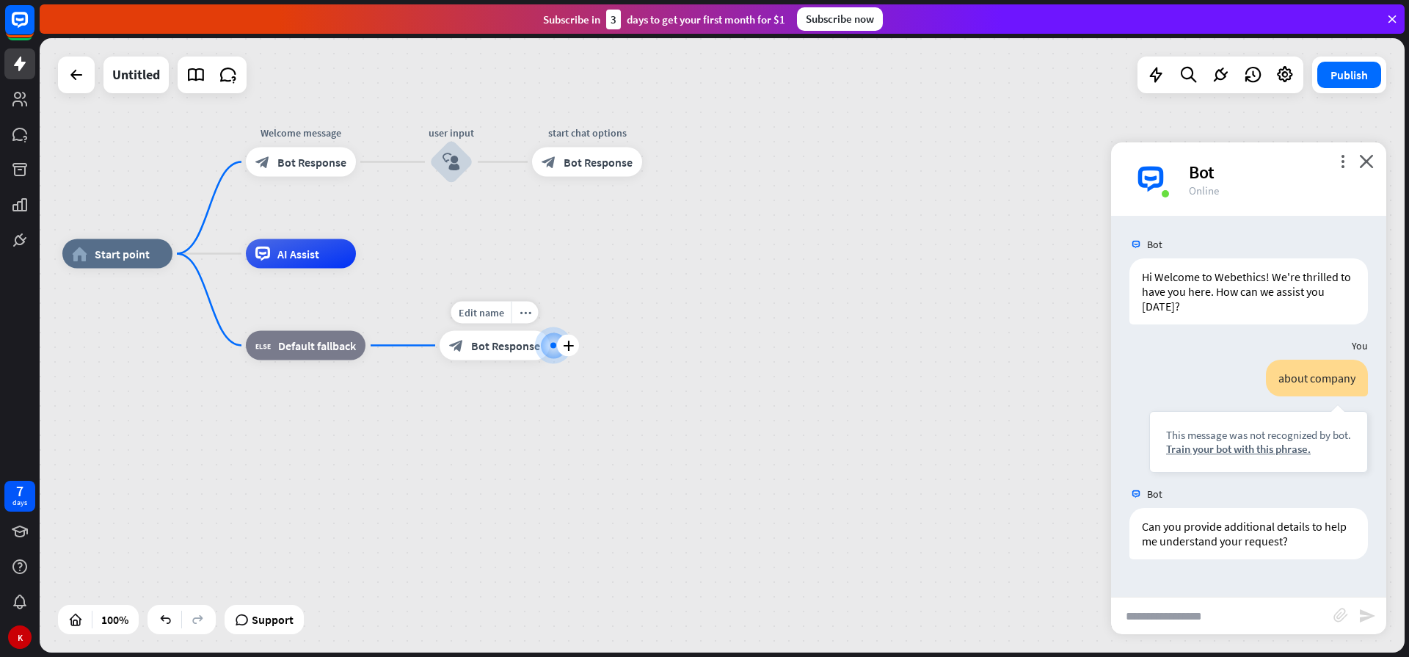
click at [492, 349] on span "Bot Response" at bounding box center [505, 345] width 69 height 15
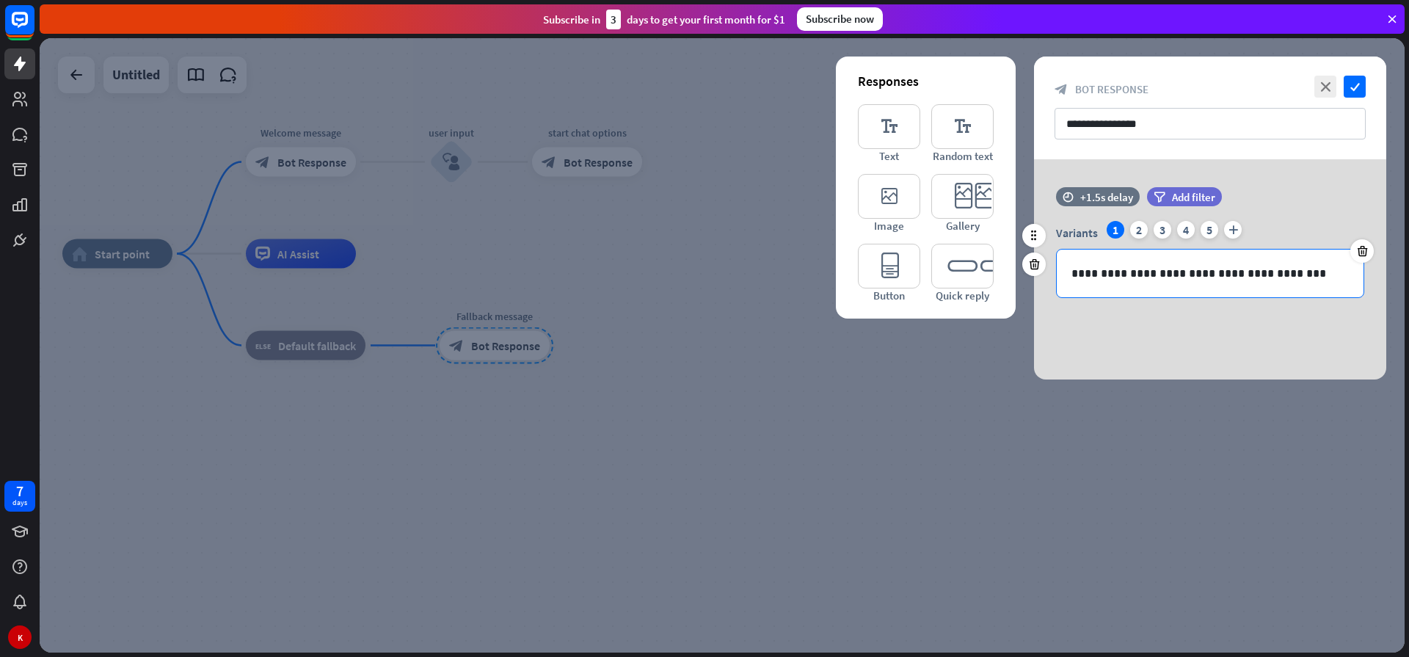
click at [1182, 277] on p "**********" at bounding box center [1209, 273] width 277 height 18
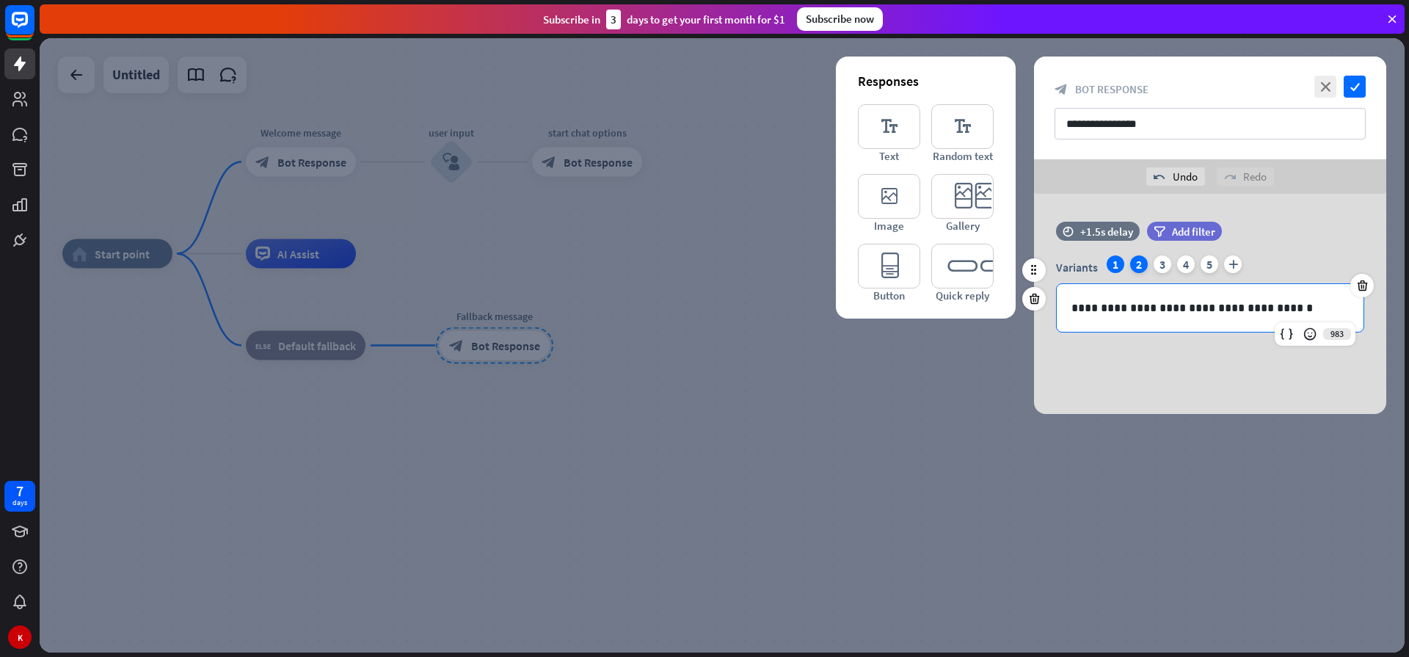
click at [1136, 266] on div "2" at bounding box center [1139, 264] width 18 height 18
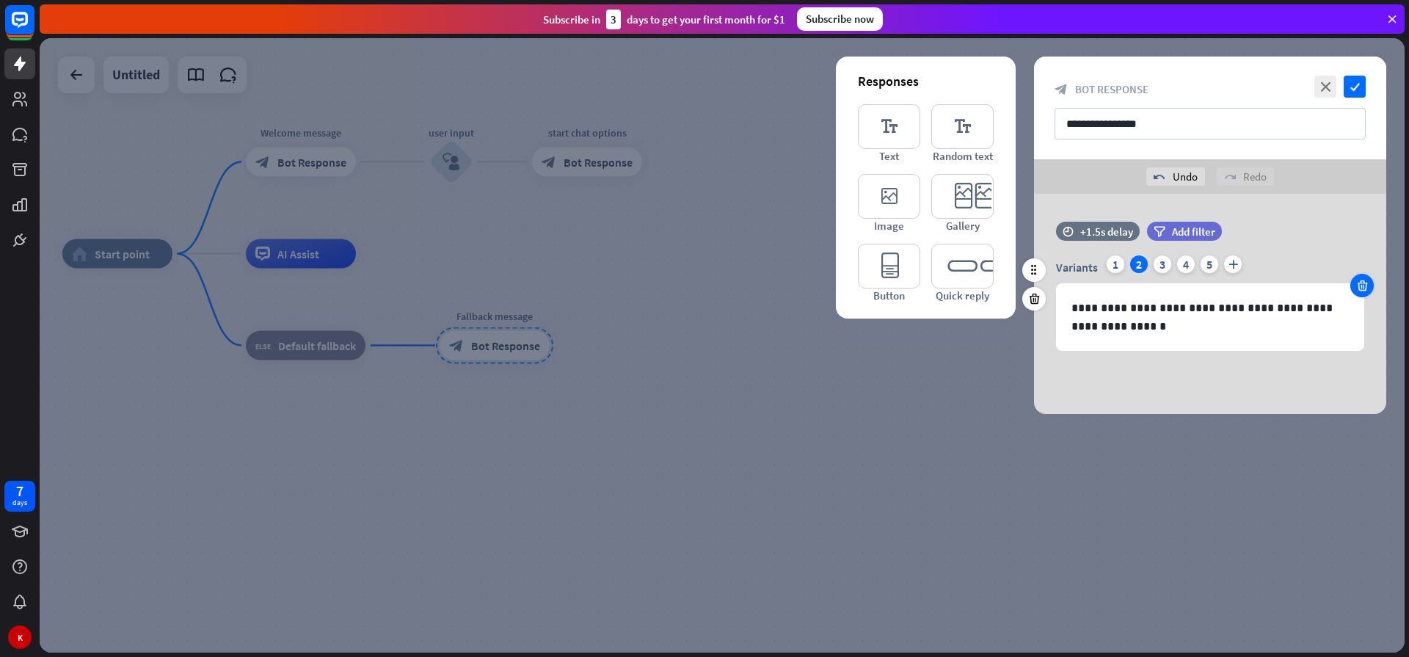
click at [1357, 288] on icon at bounding box center [1362, 285] width 14 height 13
click at [1161, 267] on div "3" at bounding box center [1162, 264] width 18 height 18
click at [1364, 285] on icon at bounding box center [1362, 285] width 14 height 13
click at [1136, 263] on div "2" at bounding box center [1139, 264] width 18 height 18
click at [1365, 288] on icon at bounding box center [1362, 285] width 14 height 13
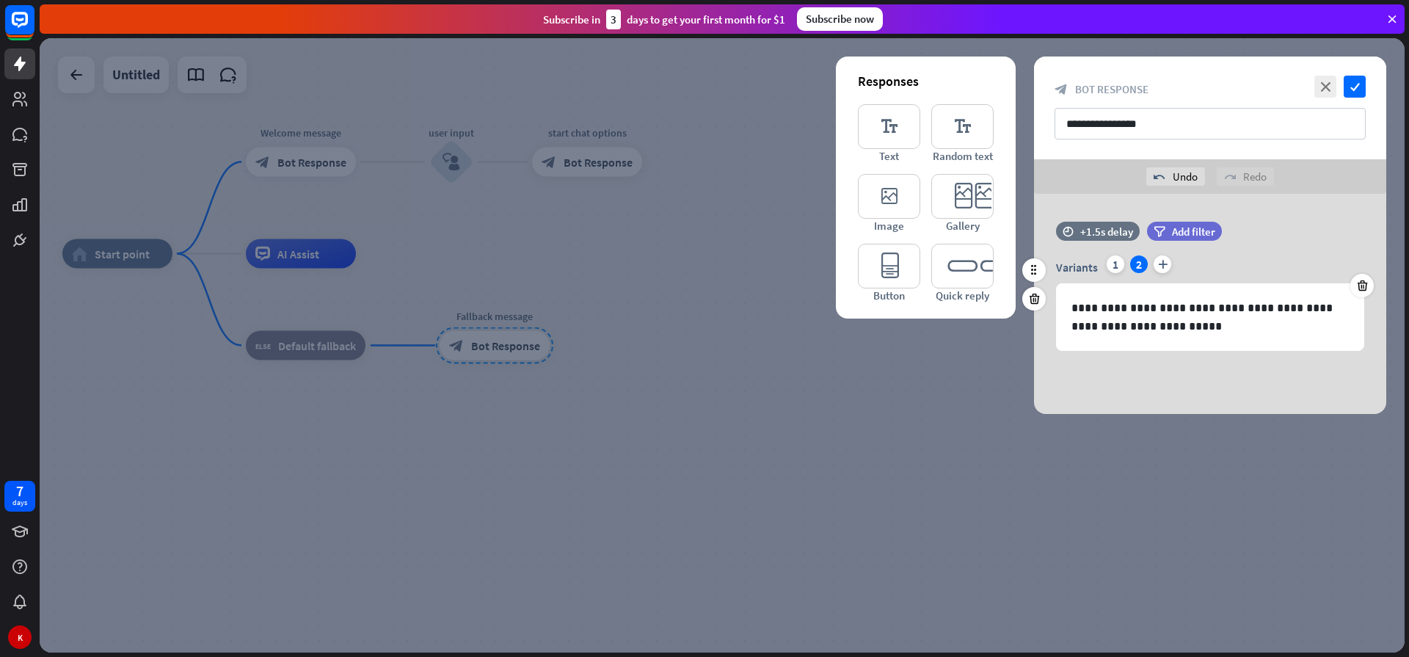
click at [1139, 266] on div "2" at bounding box center [1139, 264] width 18 height 18
click at [1365, 290] on icon at bounding box center [1362, 285] width 14 height 13
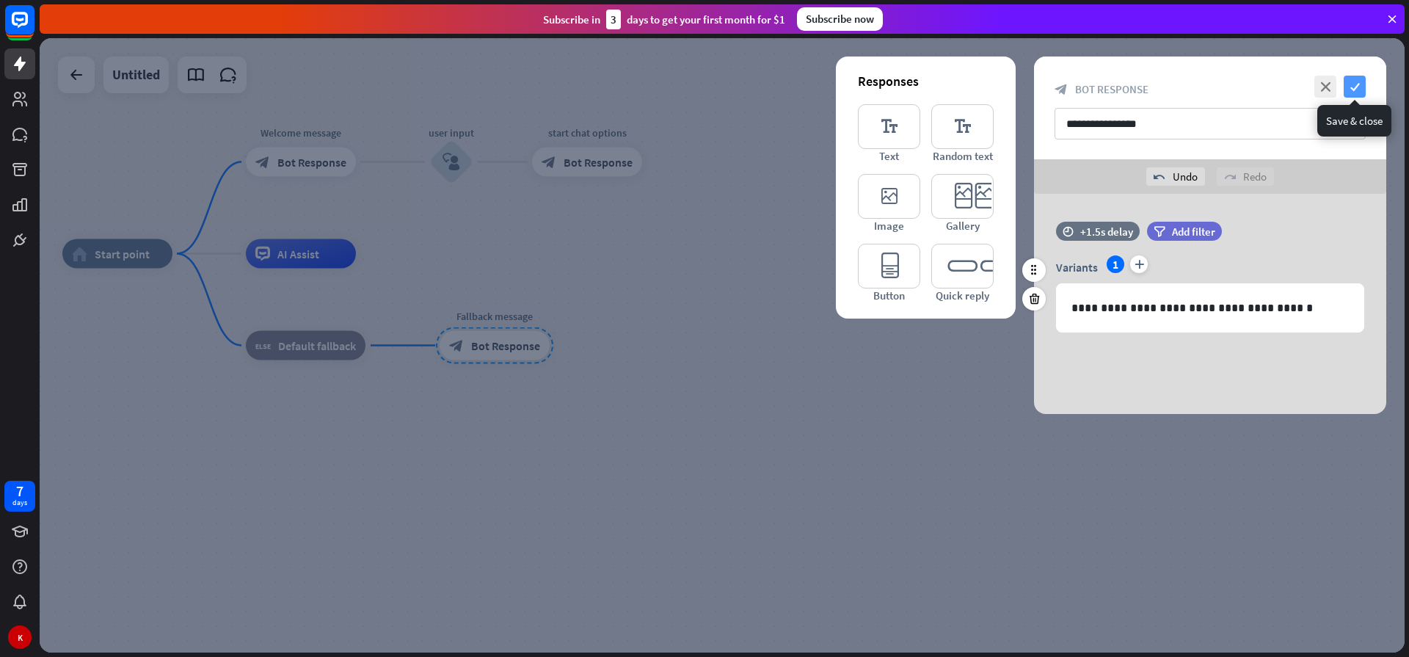
click at [1352, 90] on icon "check" at bounding box center [1354, 87] width 22 height 22
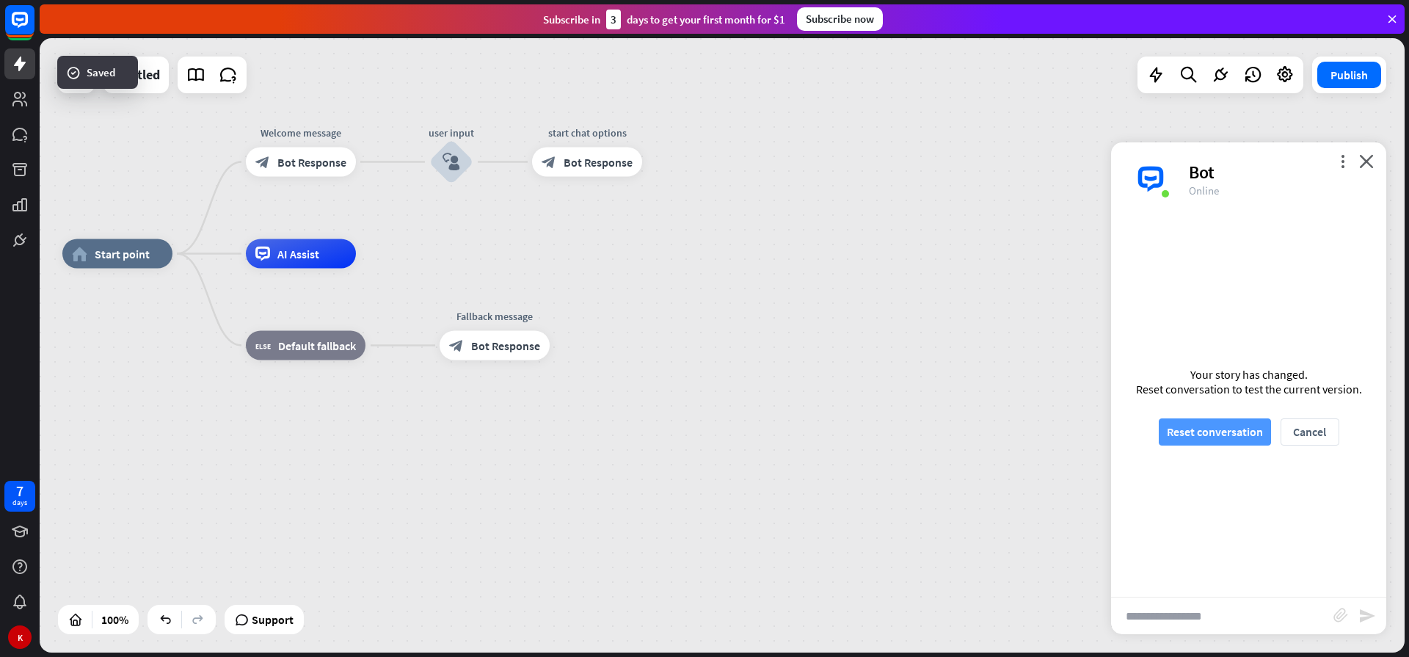
click at [1178, 432] on button "Reset conversation" at bounding box center [1214, 431] width 112 height 27
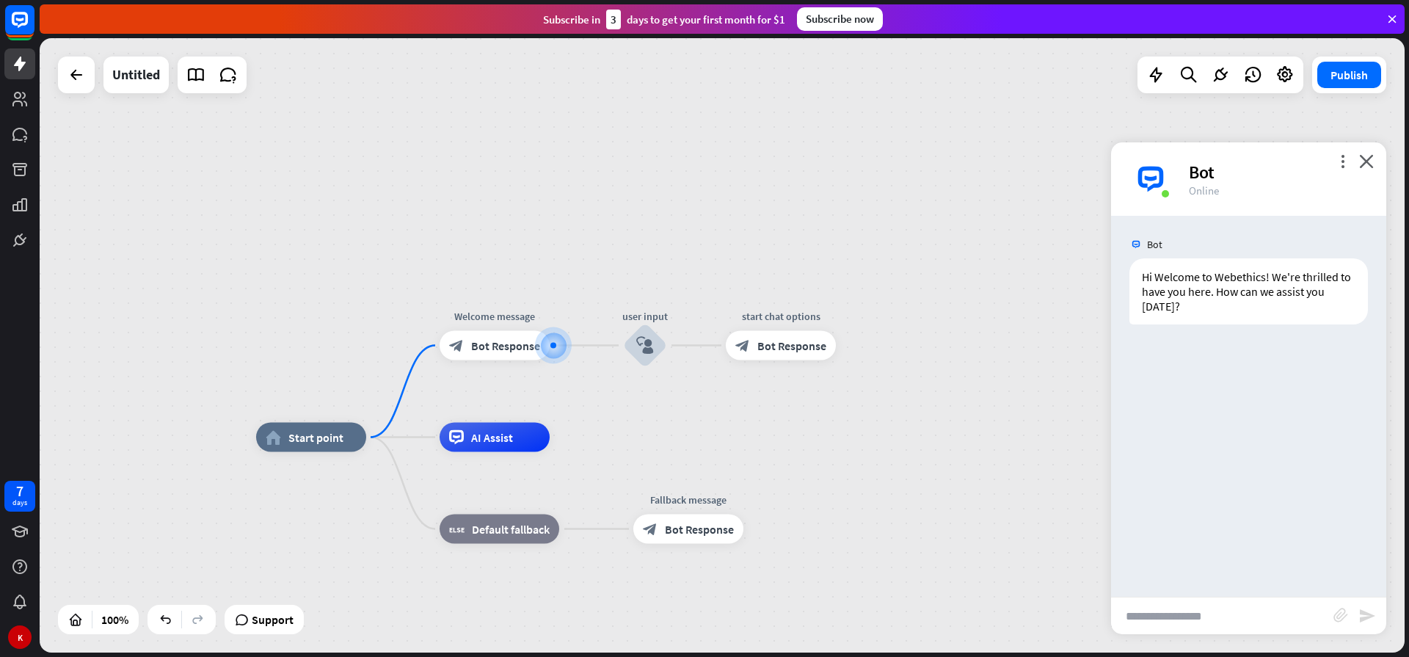
click at [1240, 622] on input "text" at bounding box center [1222, 615] width 222 height 37
type input "*********"
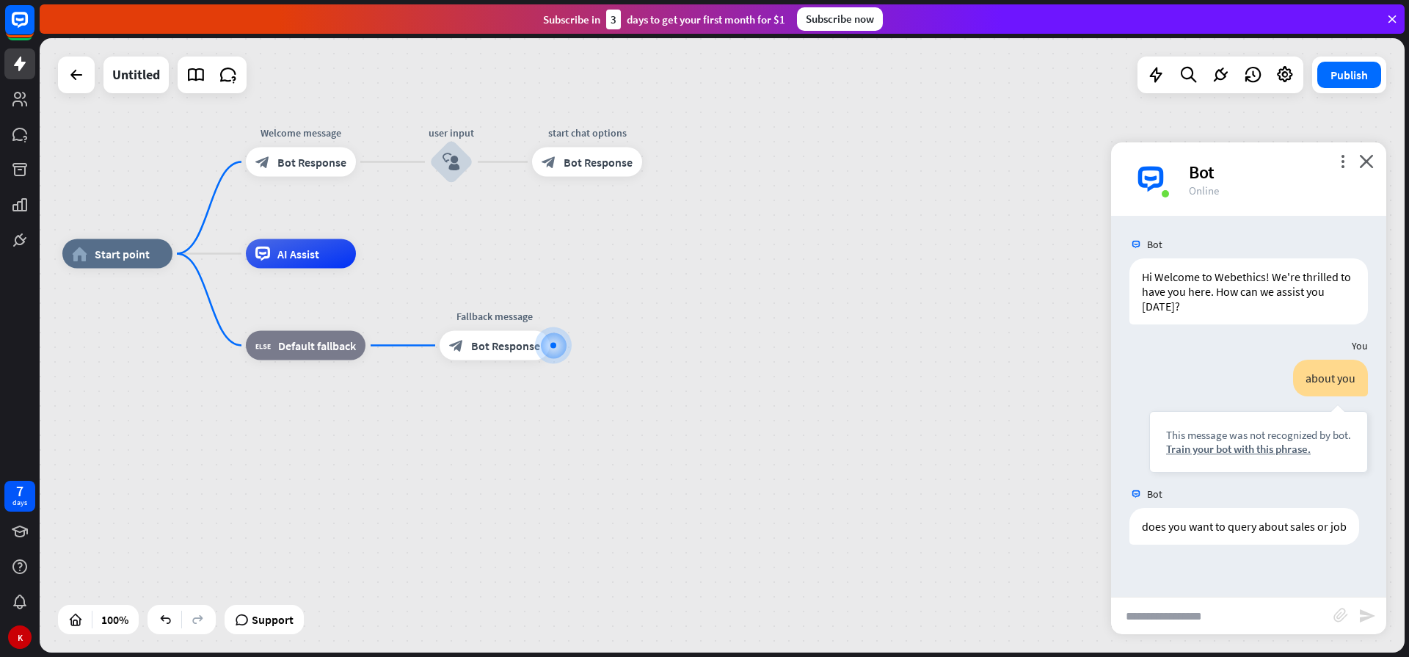
click at [1218, 611] on input "text" at bounding box center [1222, 615] width 222 height 37
type input "***"
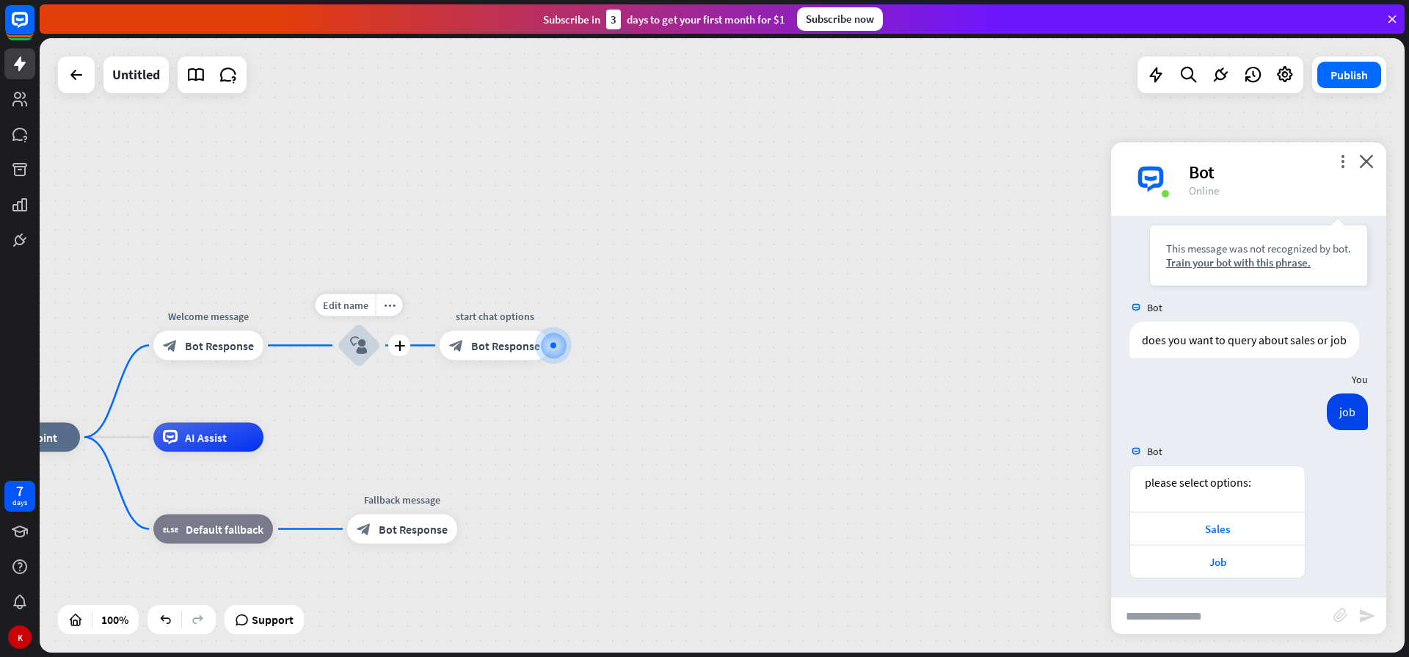
scroll to position [205, 0]
click at [1365, 161] on icon "close" at bounding box center [1366, 161] width 15 height 14
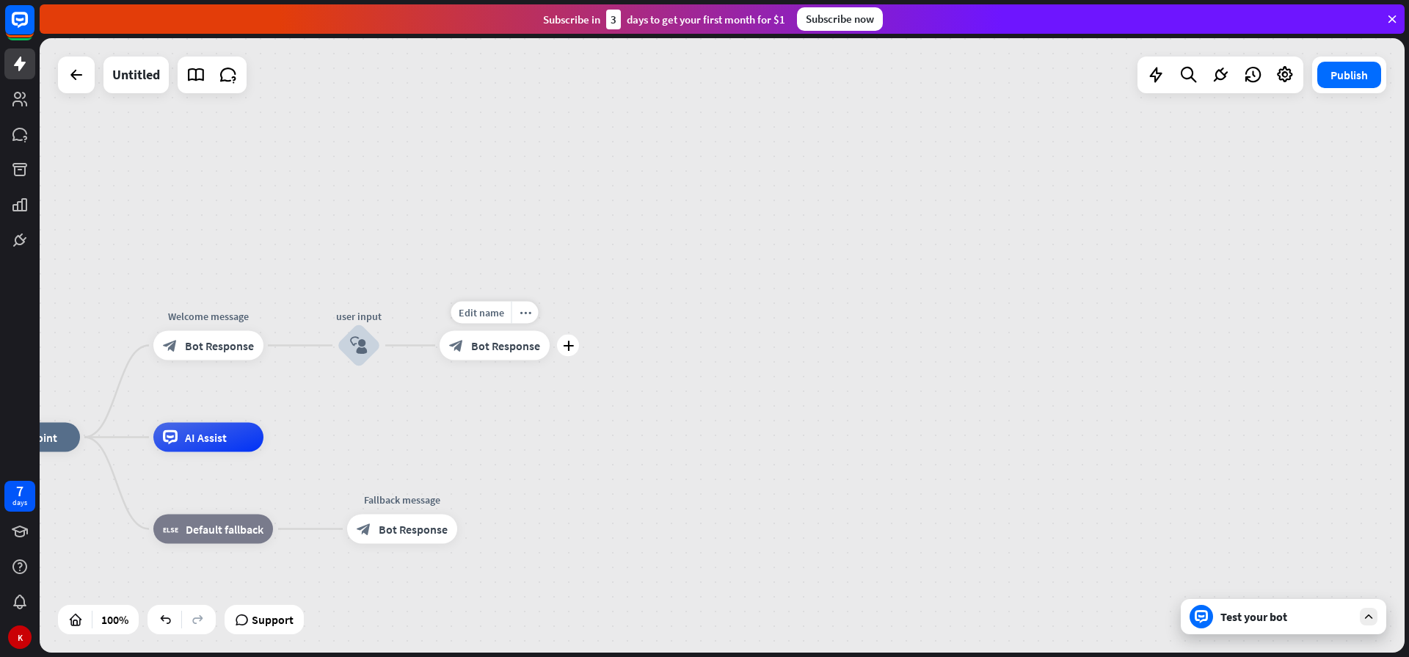
click at [505, 349] on span "Bot Response" at bounding box center [505, 345] width 69 height 15
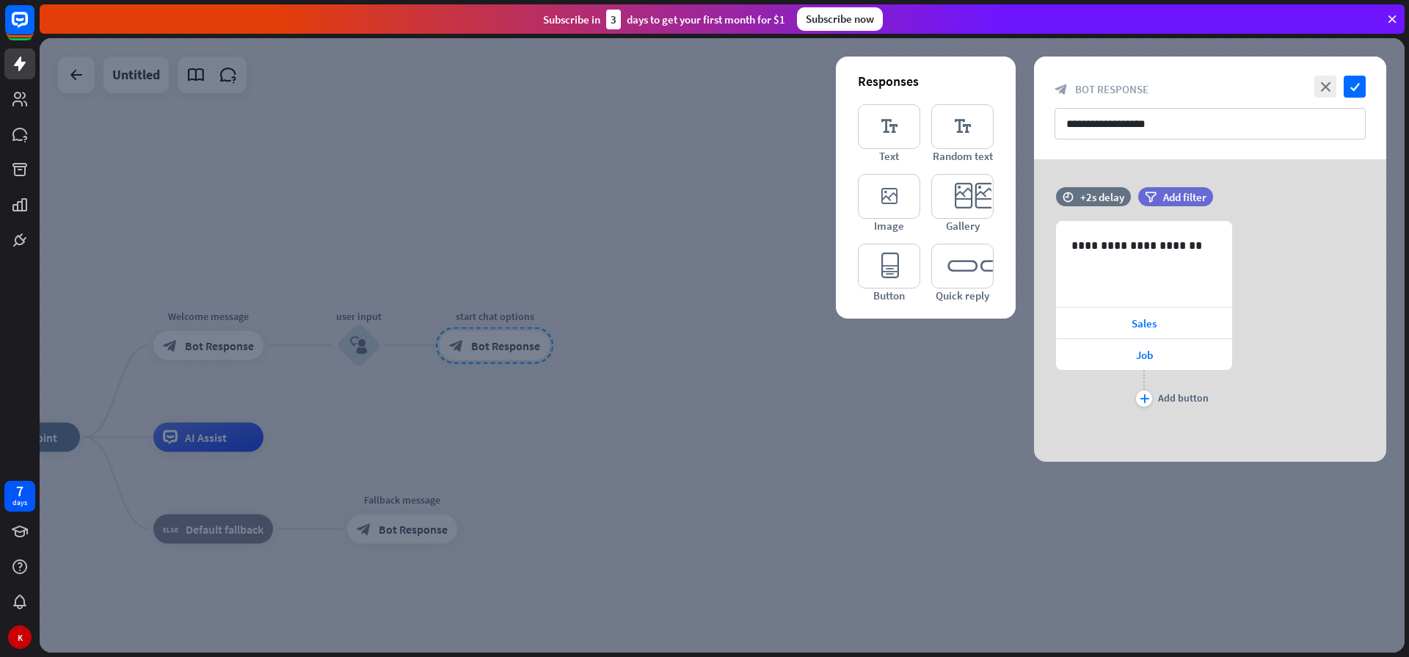
click at [689, 379] on div at bounding box center [722, 345] width 1365 height 614
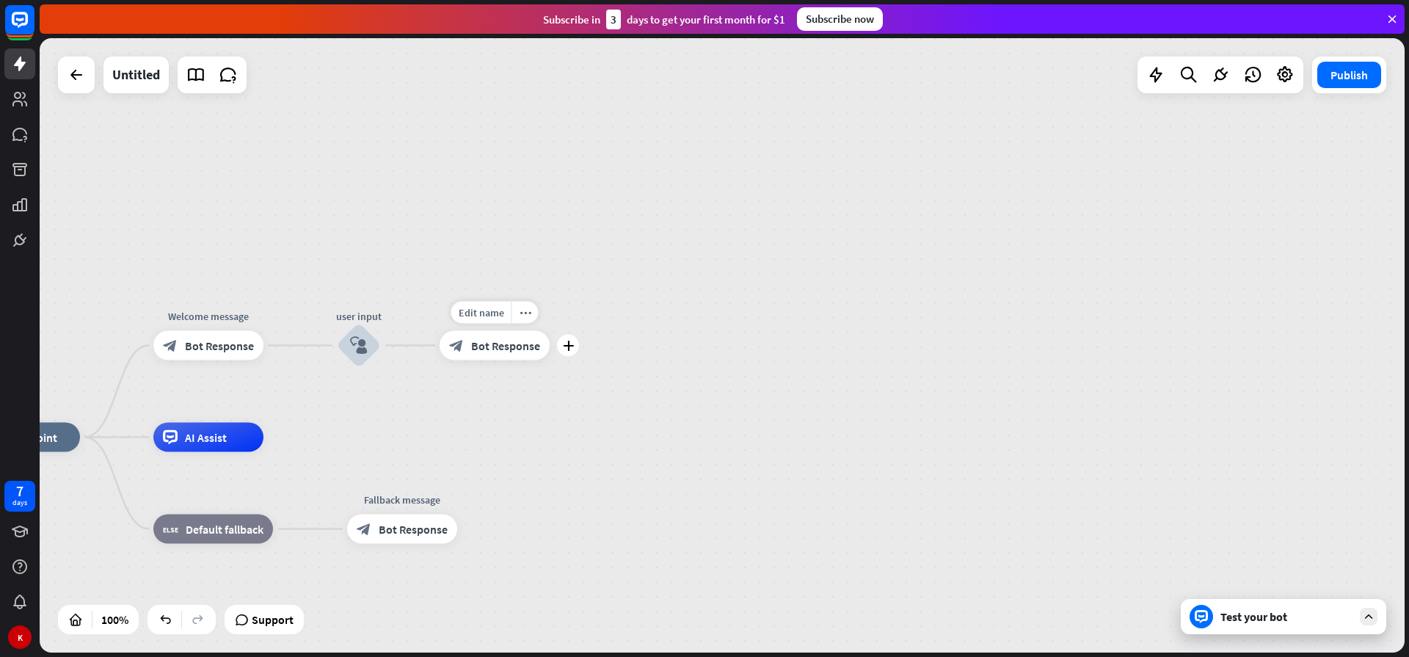
click at [503, 347] on span "Bot Response" at bounding box center [505, 345] width 69 height 15
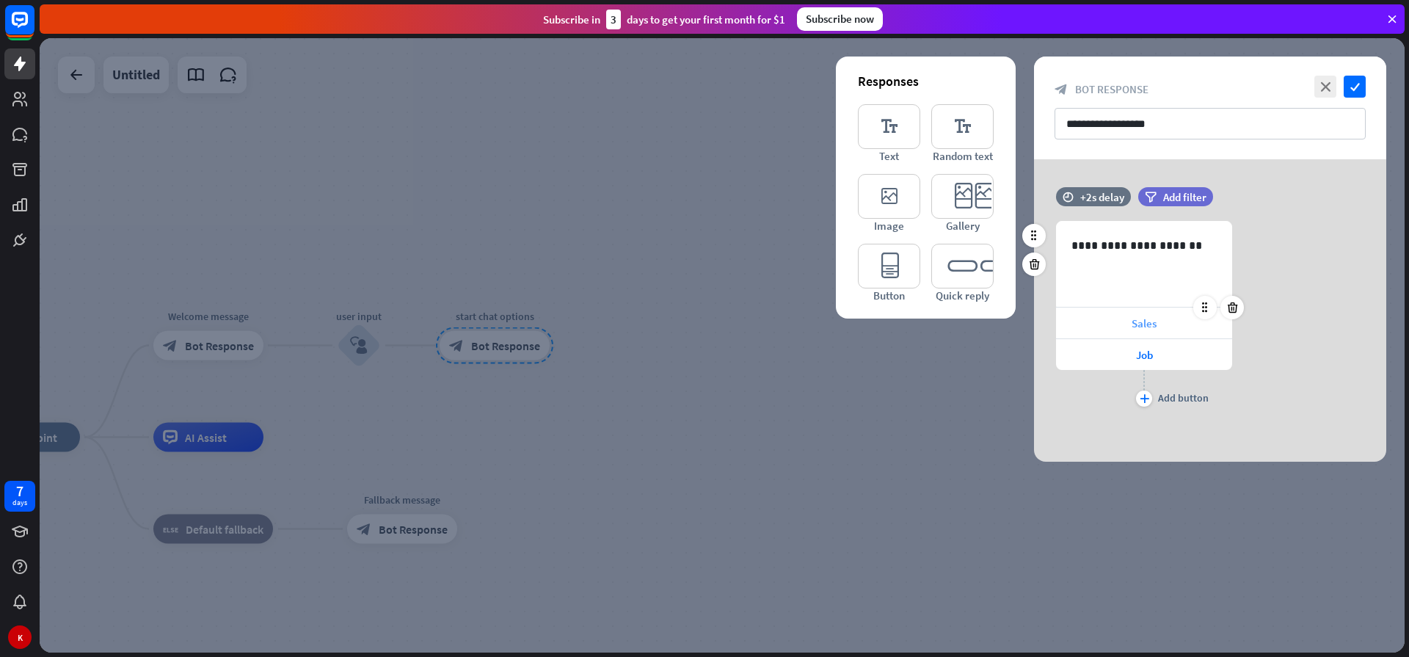
click at [1142, 328] on span "Sales" at bounding box center [1143, 323] width 25 height 14
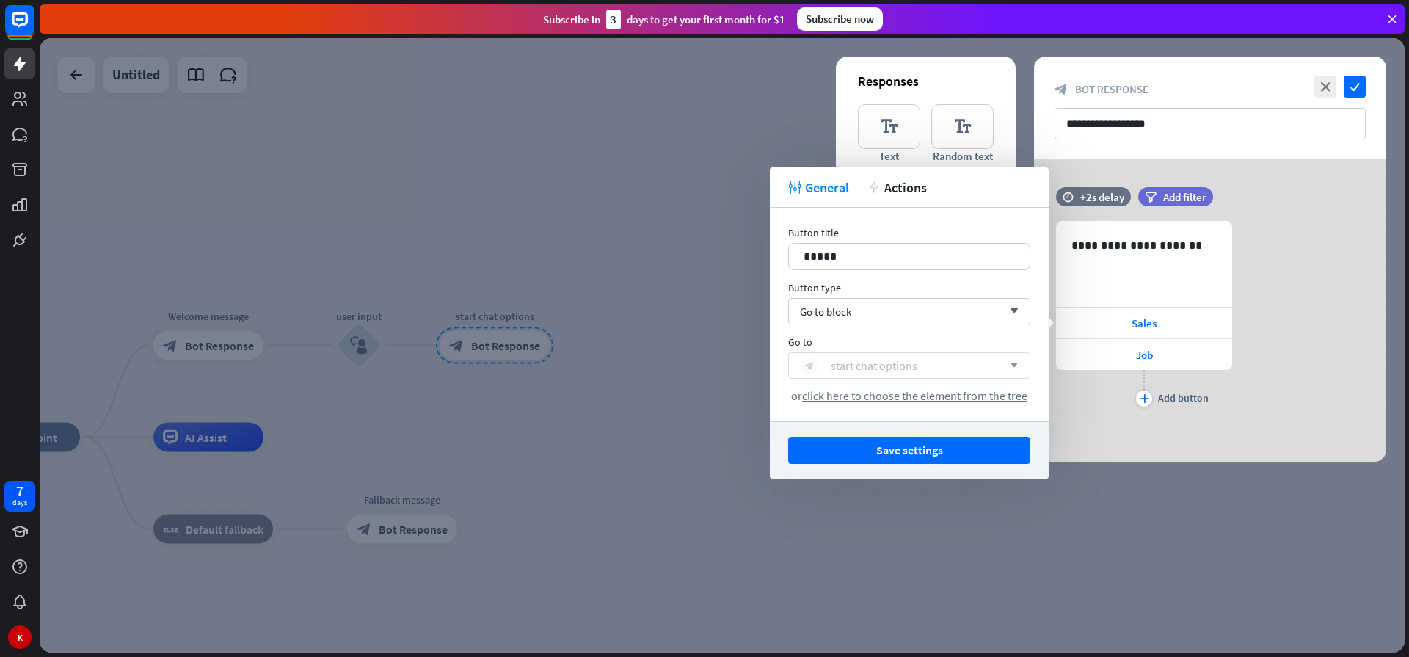
click at [869, 362] on div "start chat options" at bounding box center [873, 365] width 87 height 15
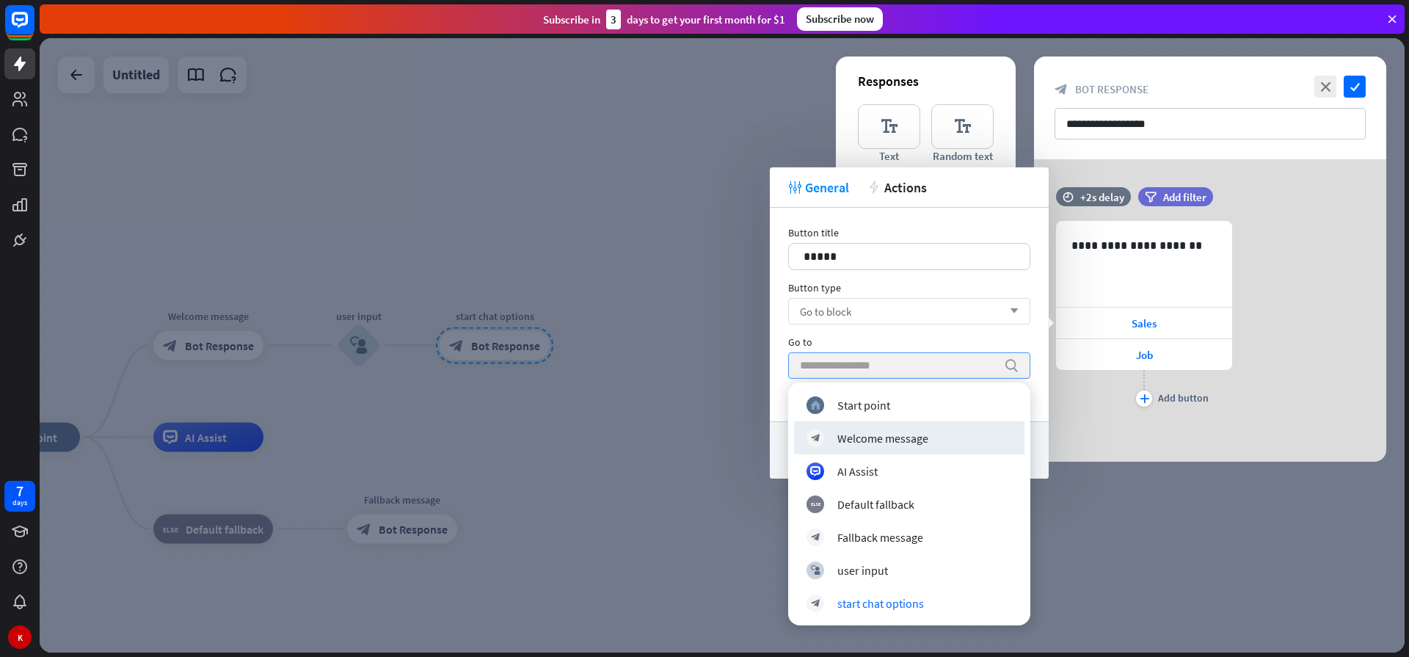
click at [866, 315] on div "Go to block arrow_down" at bounding box center [909, 311] width 242 height 26
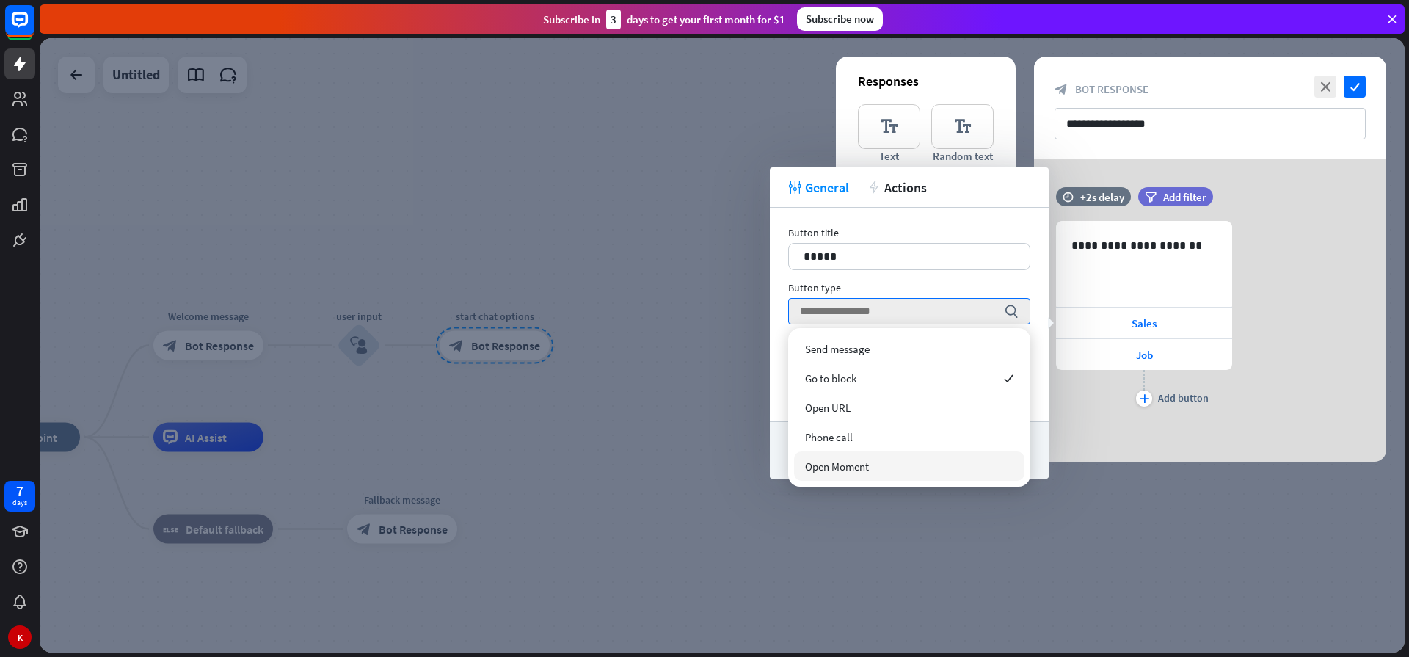
click at [852, 473] on div "Open Moment" at bounding box center [909, 465] width 230 height 29
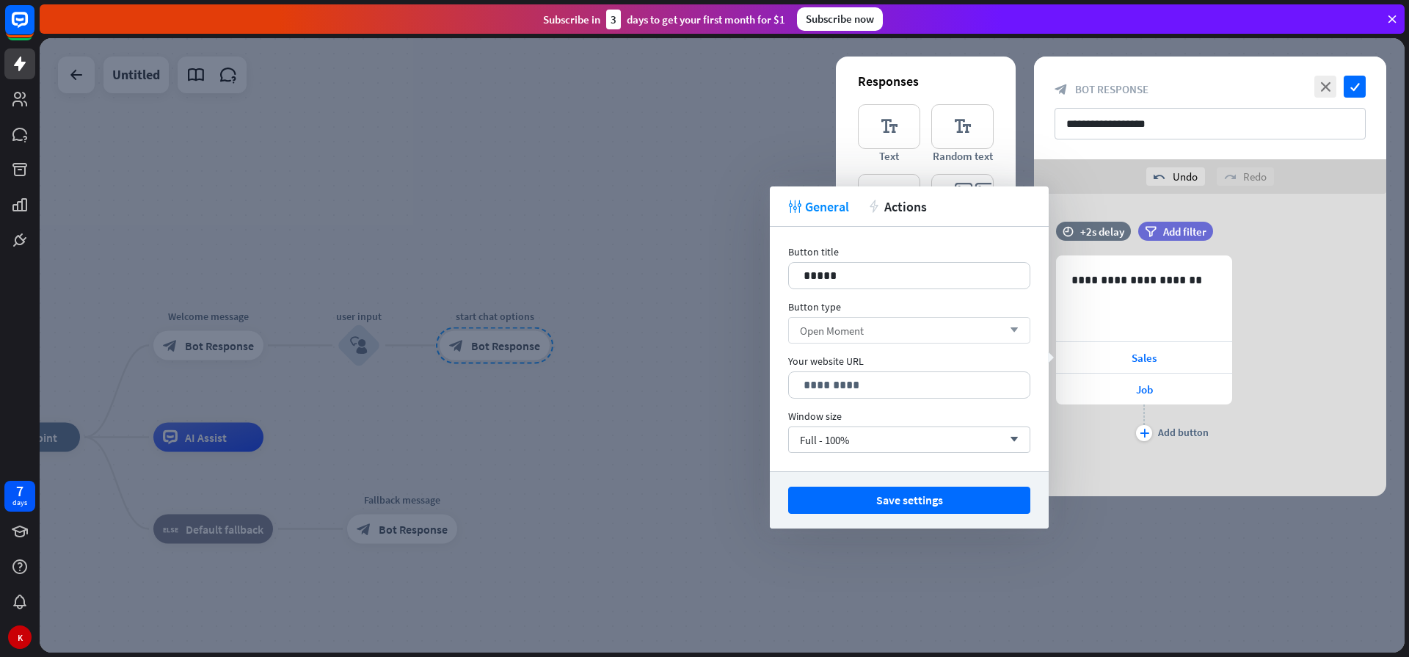
click at [877, 330] on div "Open Moment arrow_down" at bounding box center [909, 330] width 242 height 26
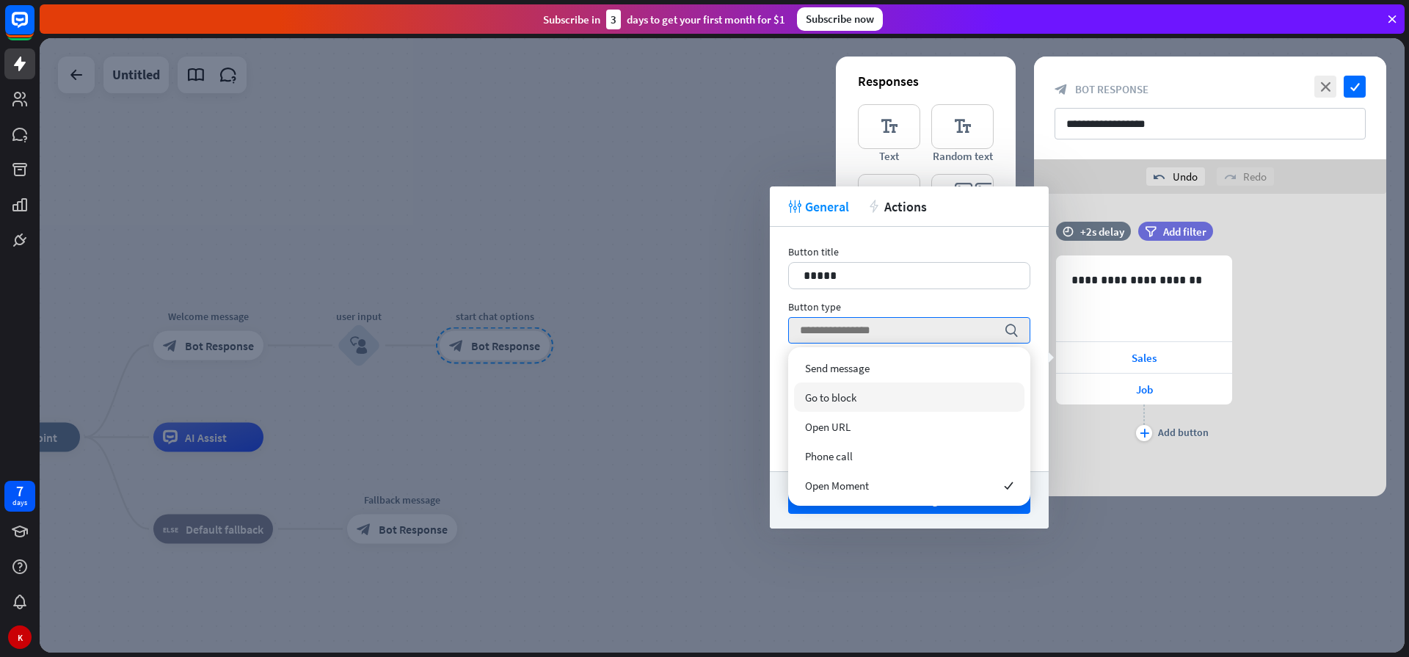
click at [857, 400] on div "Go to block" at bounding box center [909, 396] width 230 height 29
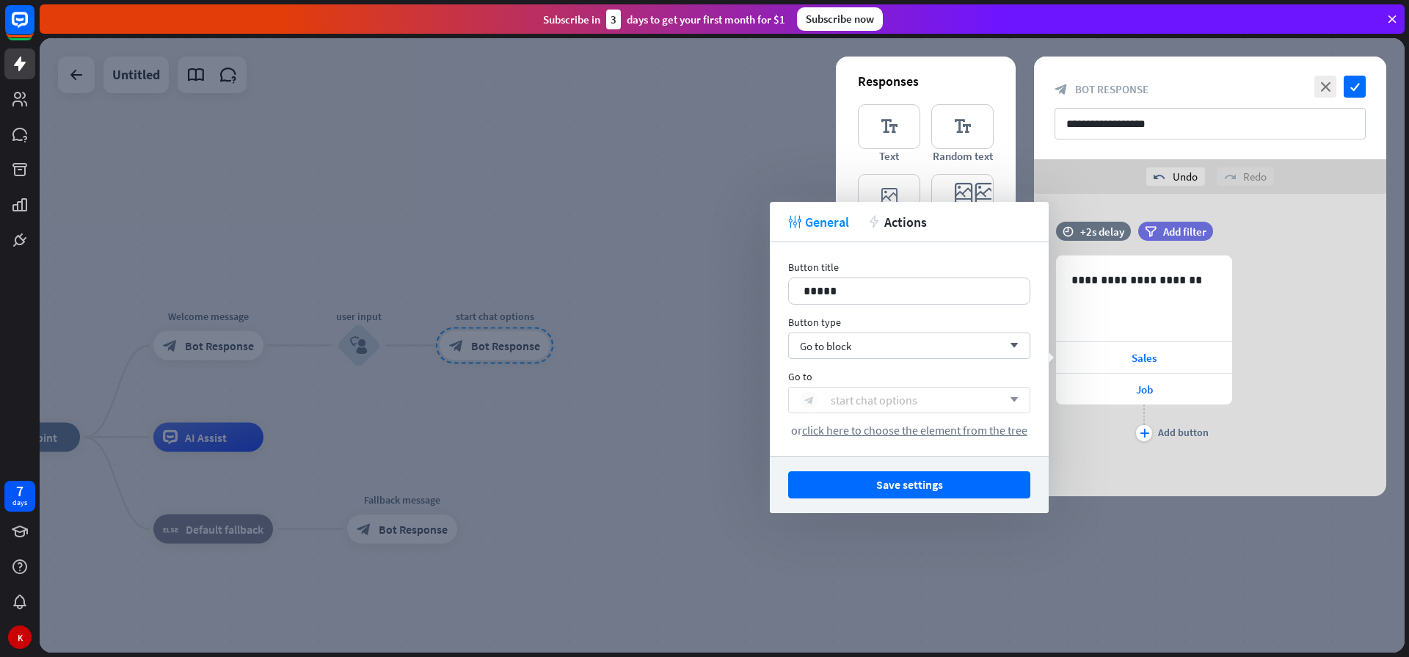
click at [848, 401] on div "start chat options" at bounding box center [873, 399] width 87 height 15
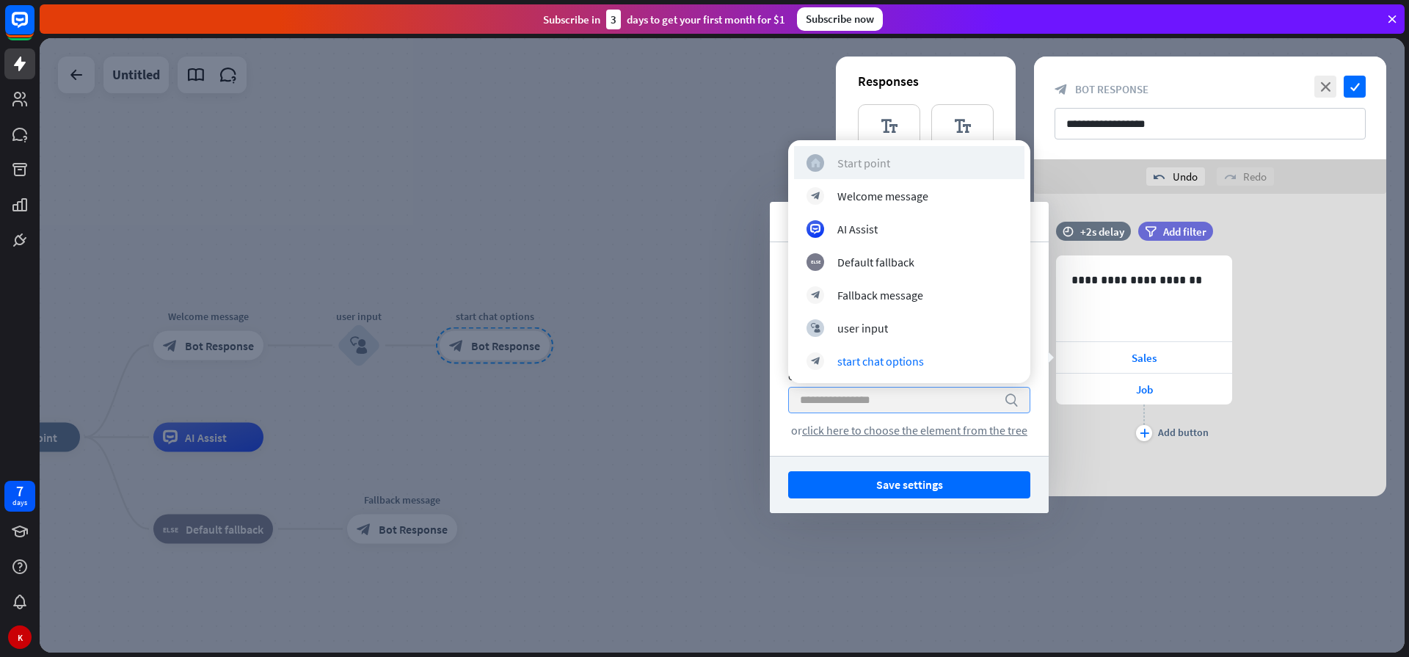
click at [844, 164] on div "Start point" at bounding box center [863, 163] width 53 height 15
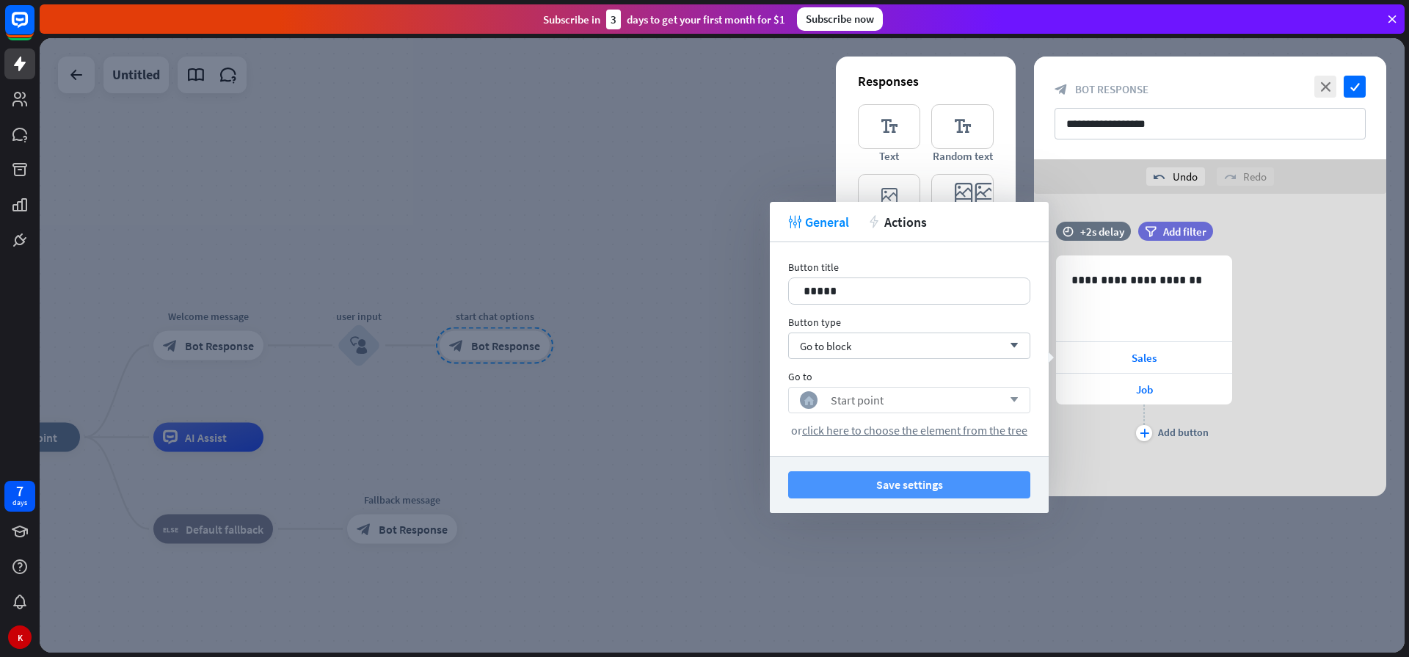
click at [938, 490] on button "Save settings" at bounding box center [909, 484] width 242 height 27
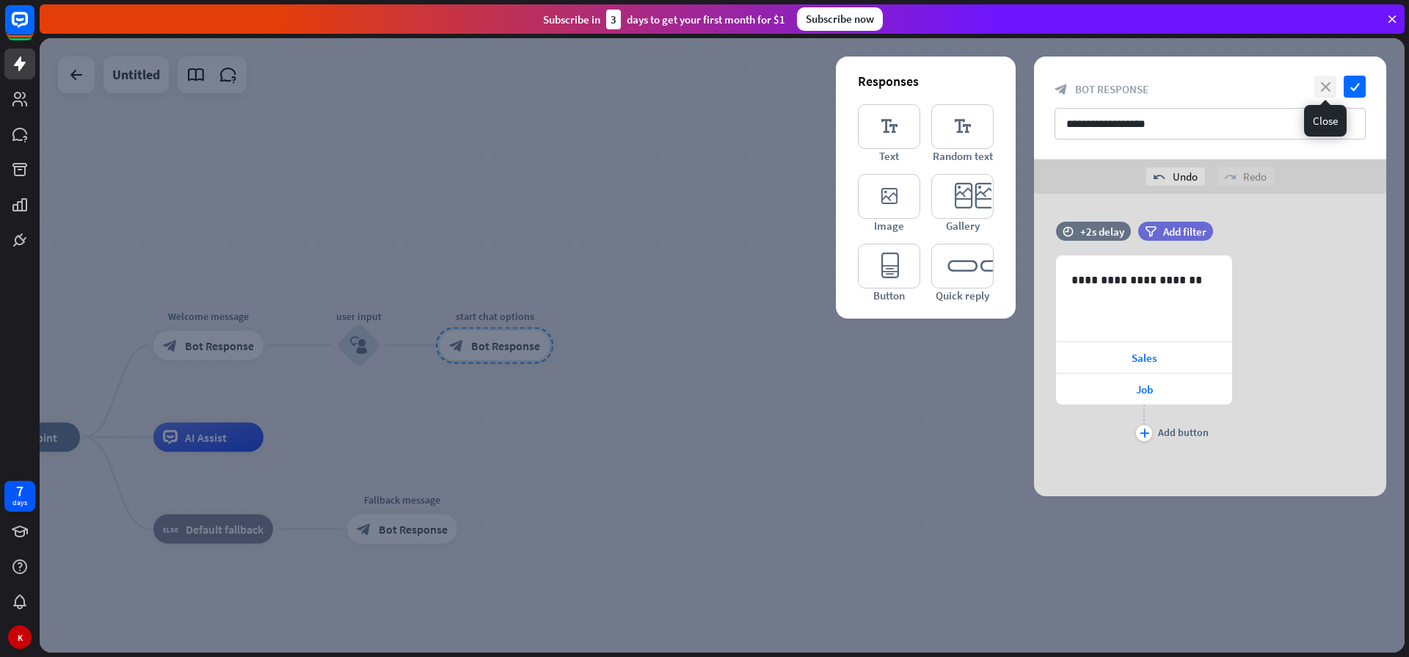
click at [1326, 84] on icon "close" at bounding box center [1325, 87] width 22 height 22
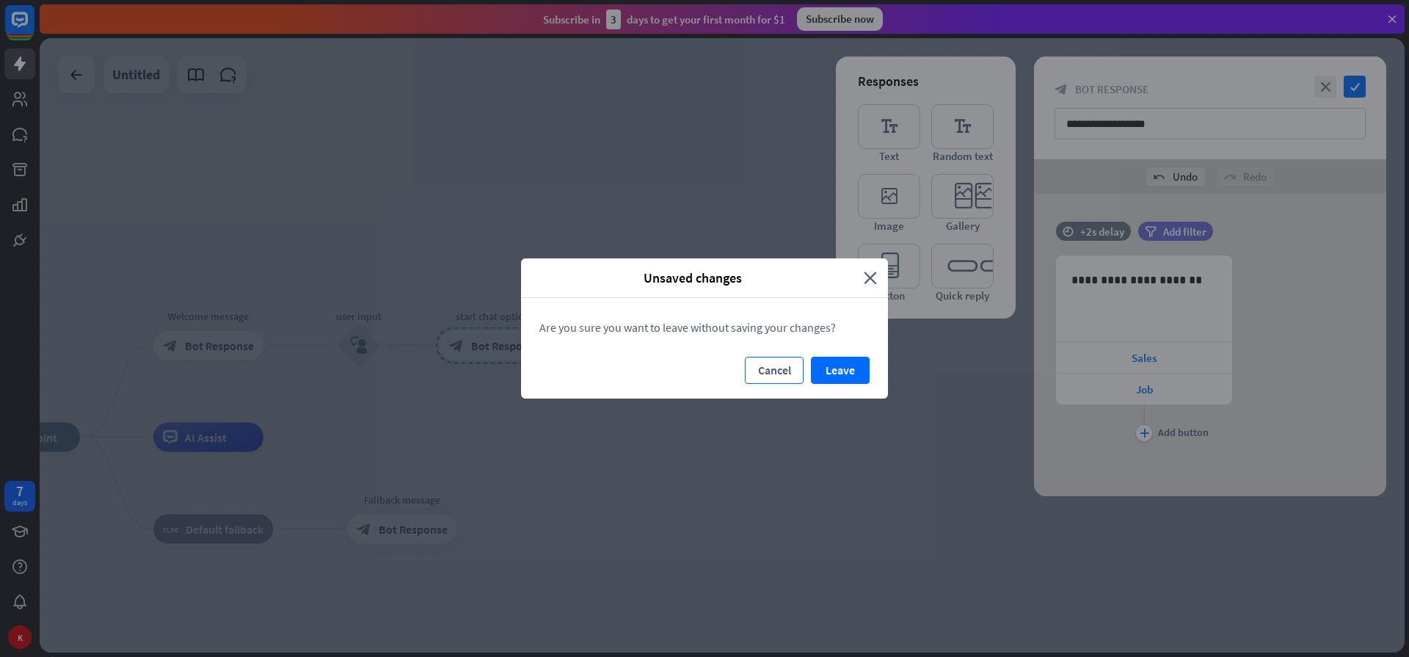
click at [748, 375] on button "Cancel" at bounding box center [774, 370] width 59 height 27
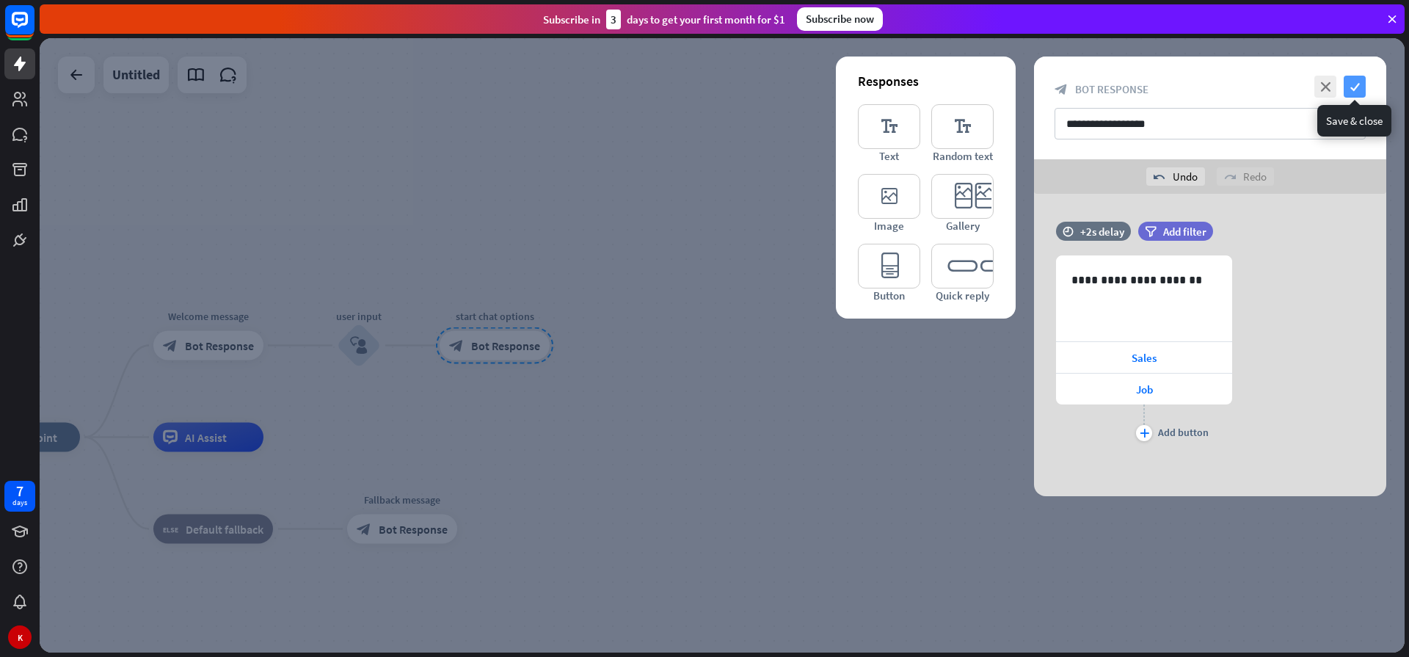
click at [1348, 88] on icon "check" at bounding box center [1354, 87] width 22 height 22
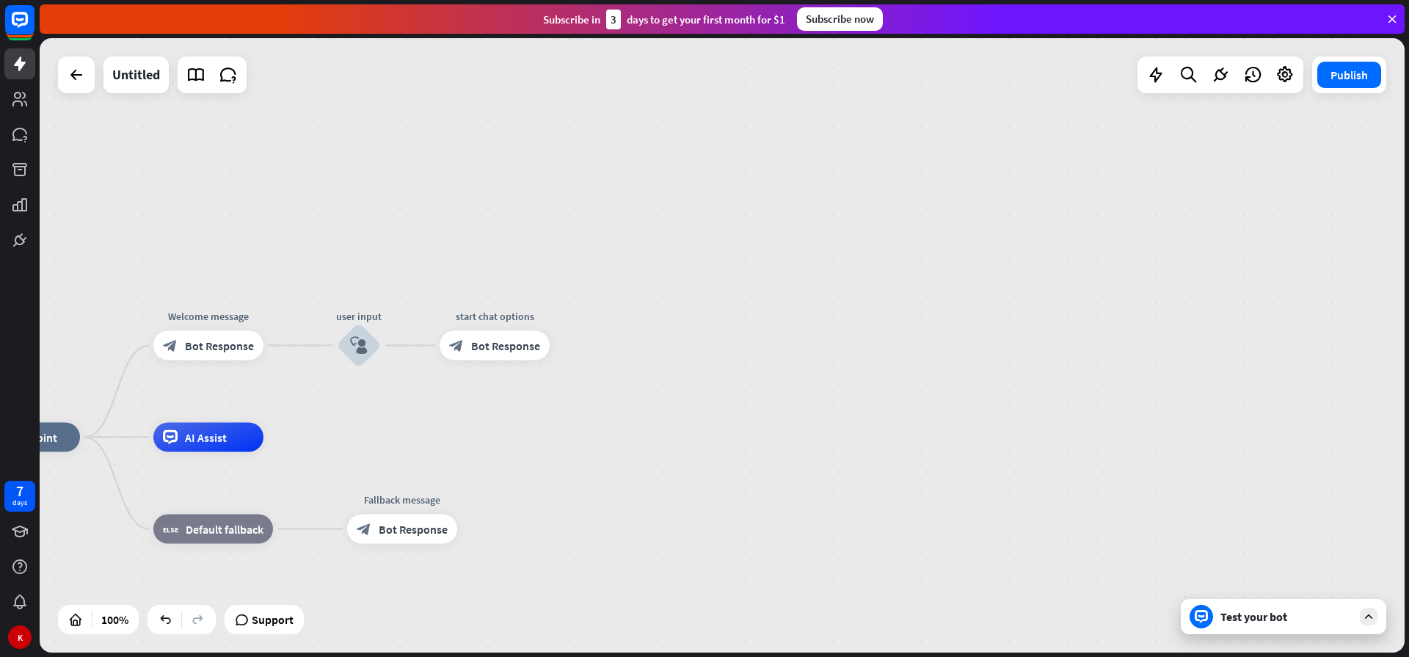
click at [1198, 617] on icon at bounding box center [1200, 616] width 13 height 13
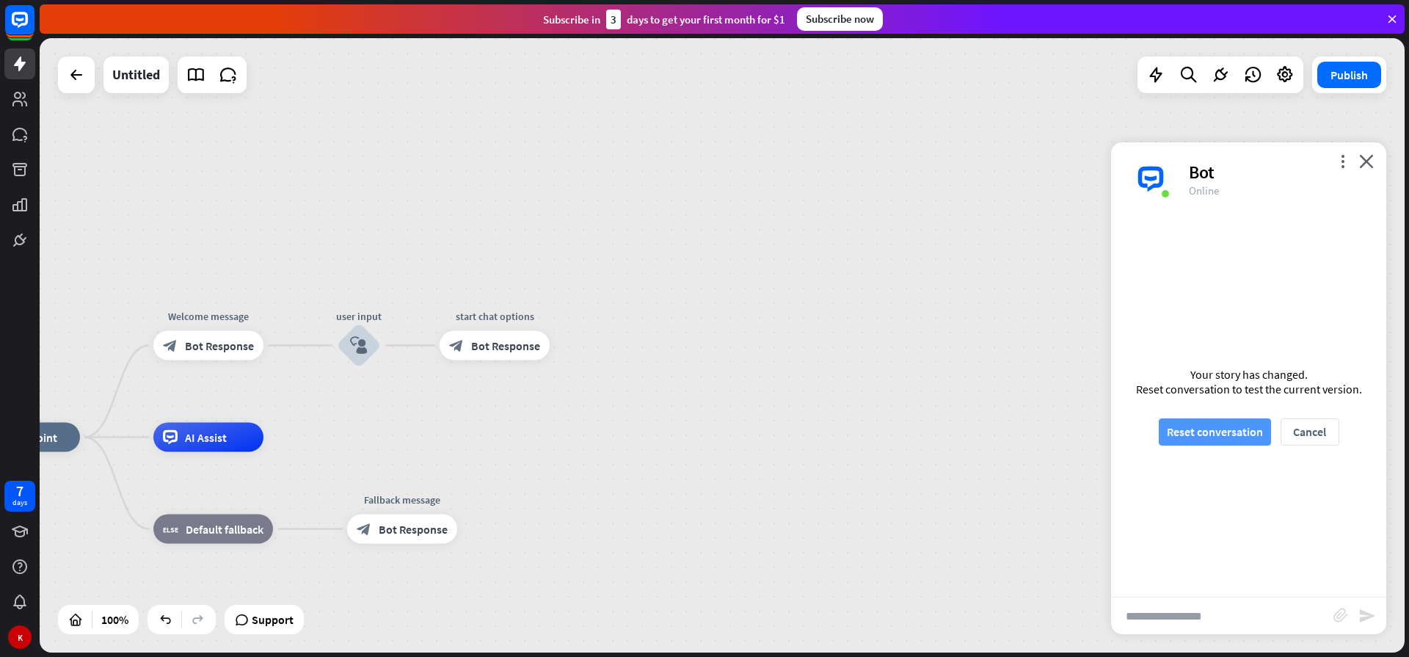
click at [1219, 431] on button "Reset conversation" at bounding box center [1214, 431] width 112 height 27
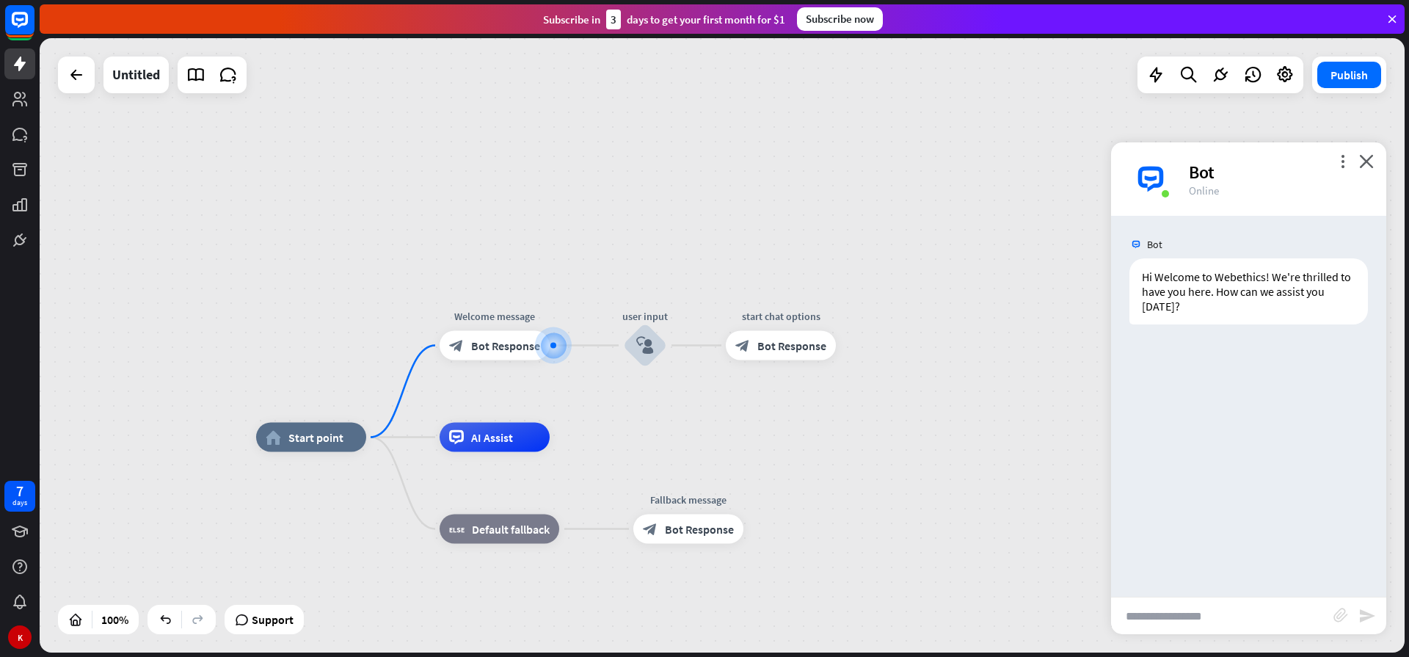
click at [1186, 627] on input "text" at bounding box center [1222, 615] width 222 height 37
type input "*****"
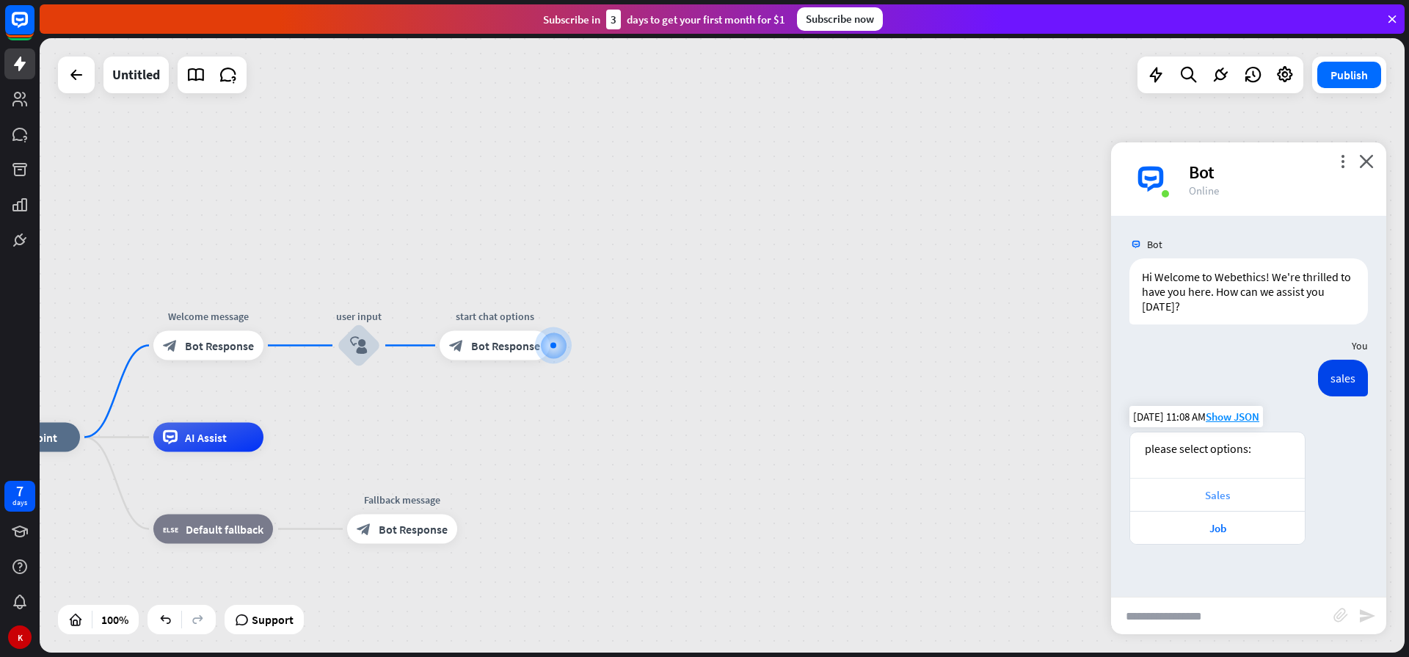
click at [1241, 494] on div "Sales" at bounding box center [1217, 495] width 160 height 14
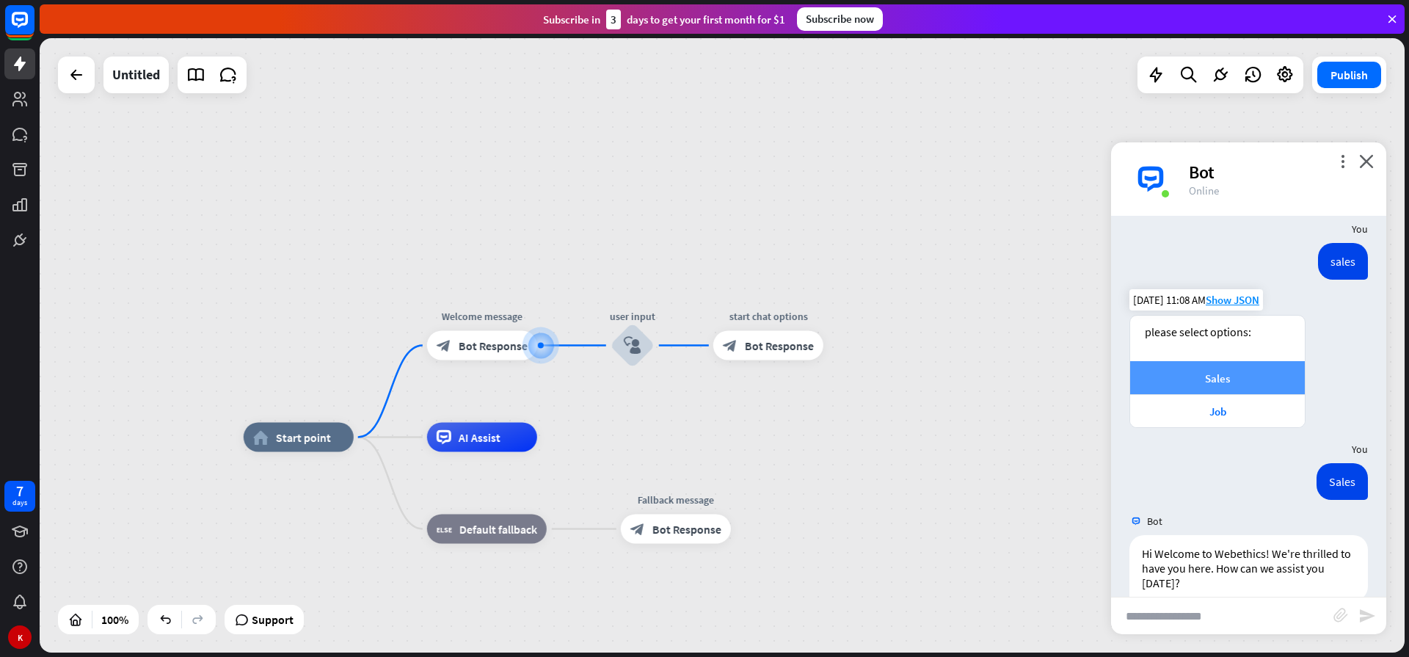
scroll to position [143, 0]
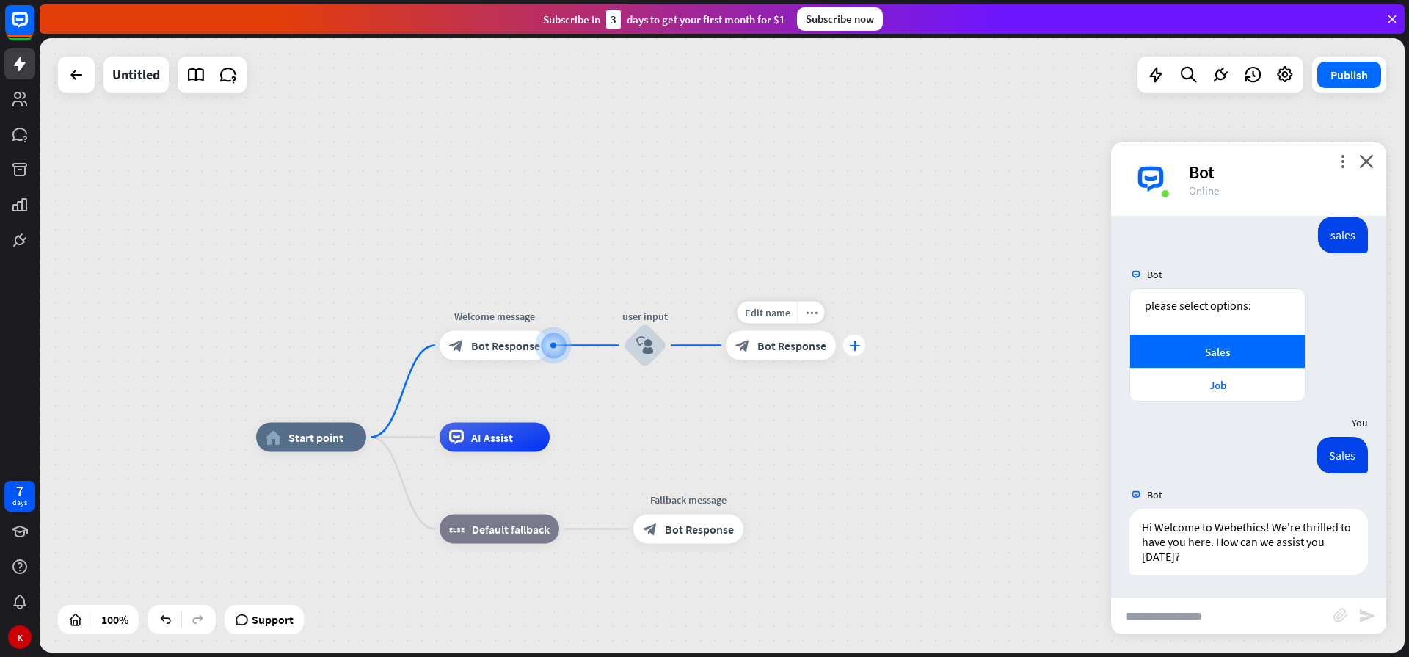
click at [856, 346] on icon "plus" at bounding box center [854, 345] width 11 height 10
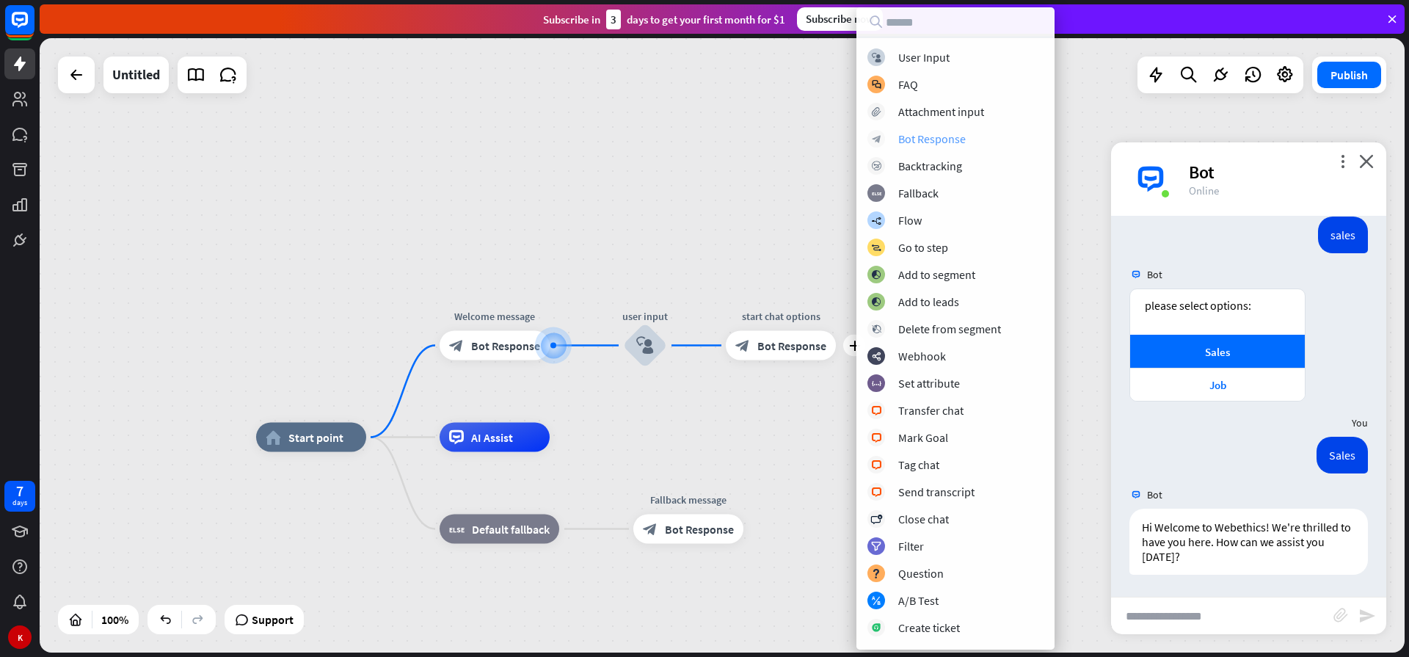
click at [952, 136] on div "Bot Response" at bounding box center [931, 138] width 67 height 15
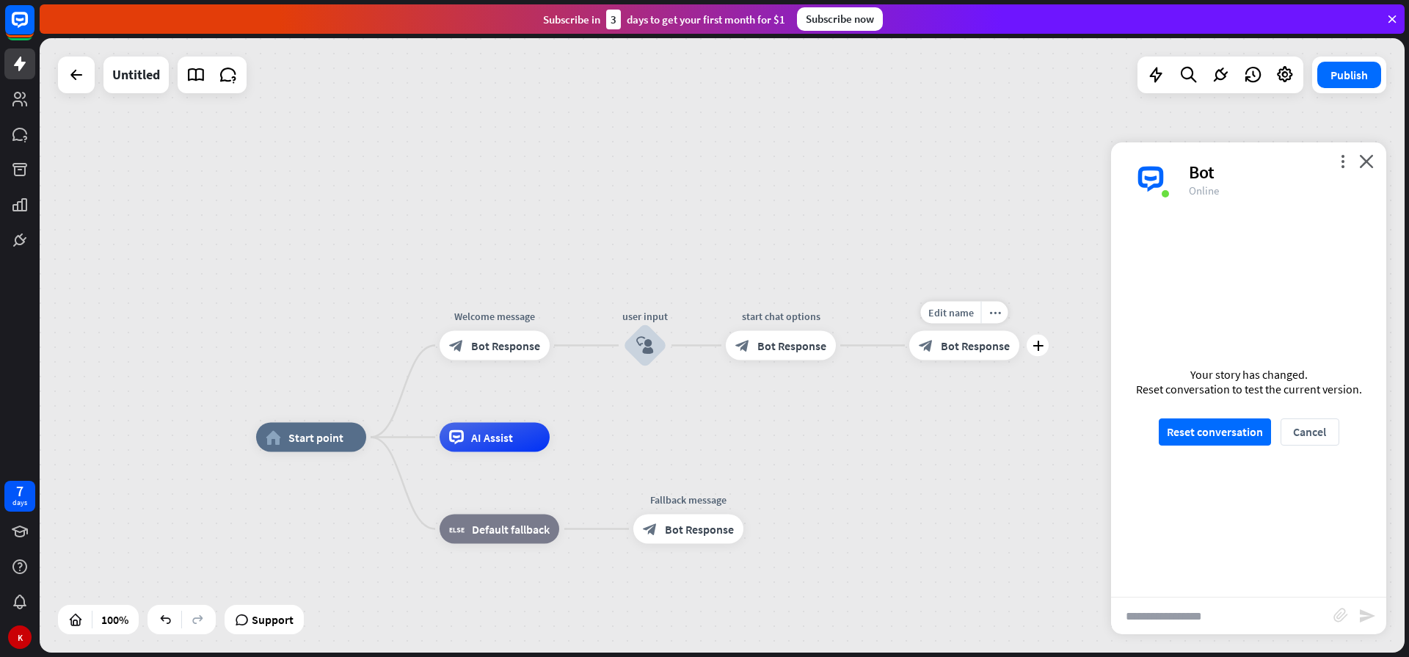
click at [944, 348] on span "Bot Response" at bounding box center [974, 345] width 69 height 15
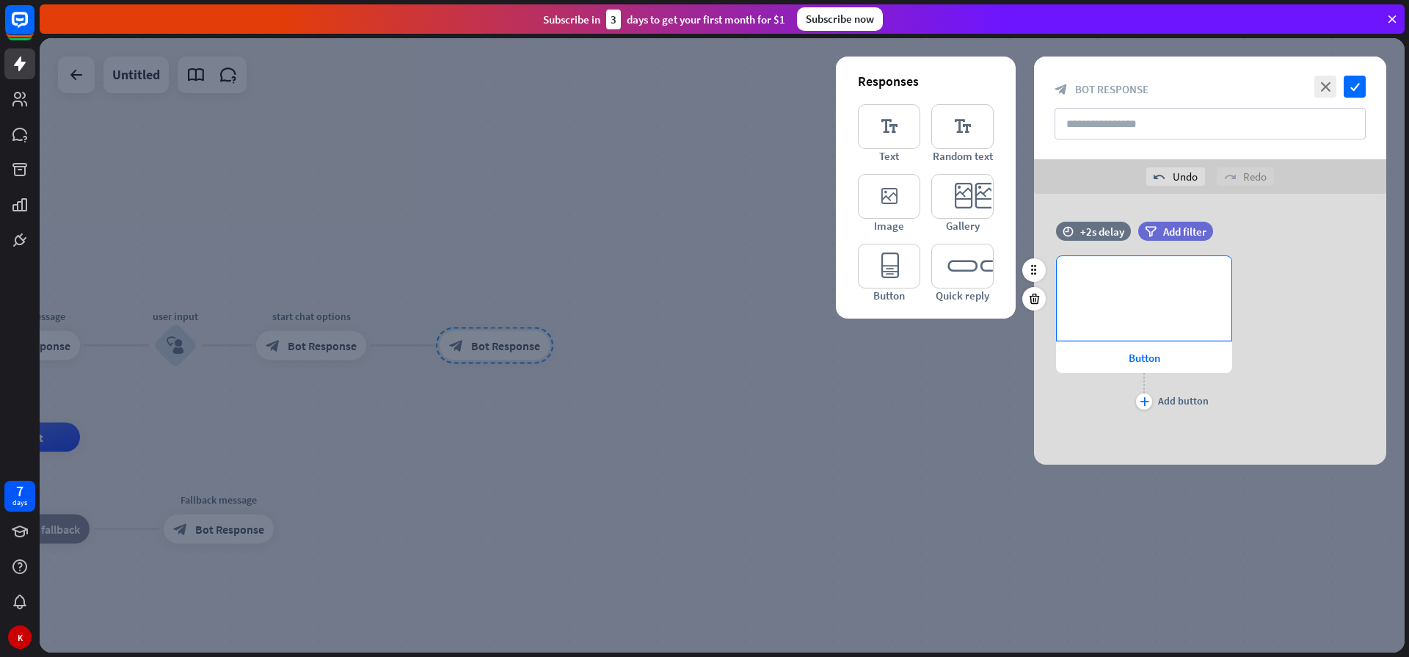
click at [1125, 281] on p "**********" at bounding box center [1143, 280] width 145 height 18
click at [1123, 122] on input "text" at bounding box center [1209, 124] width 311 height 32
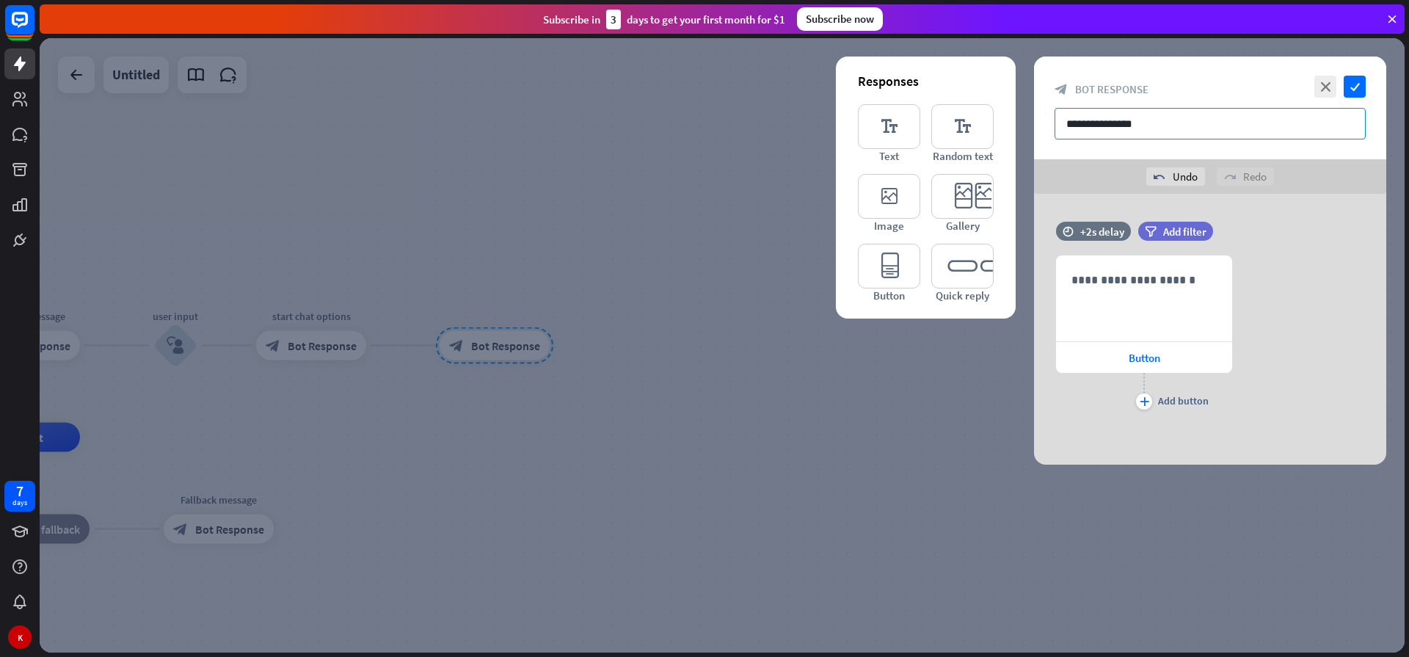
type input "**********"
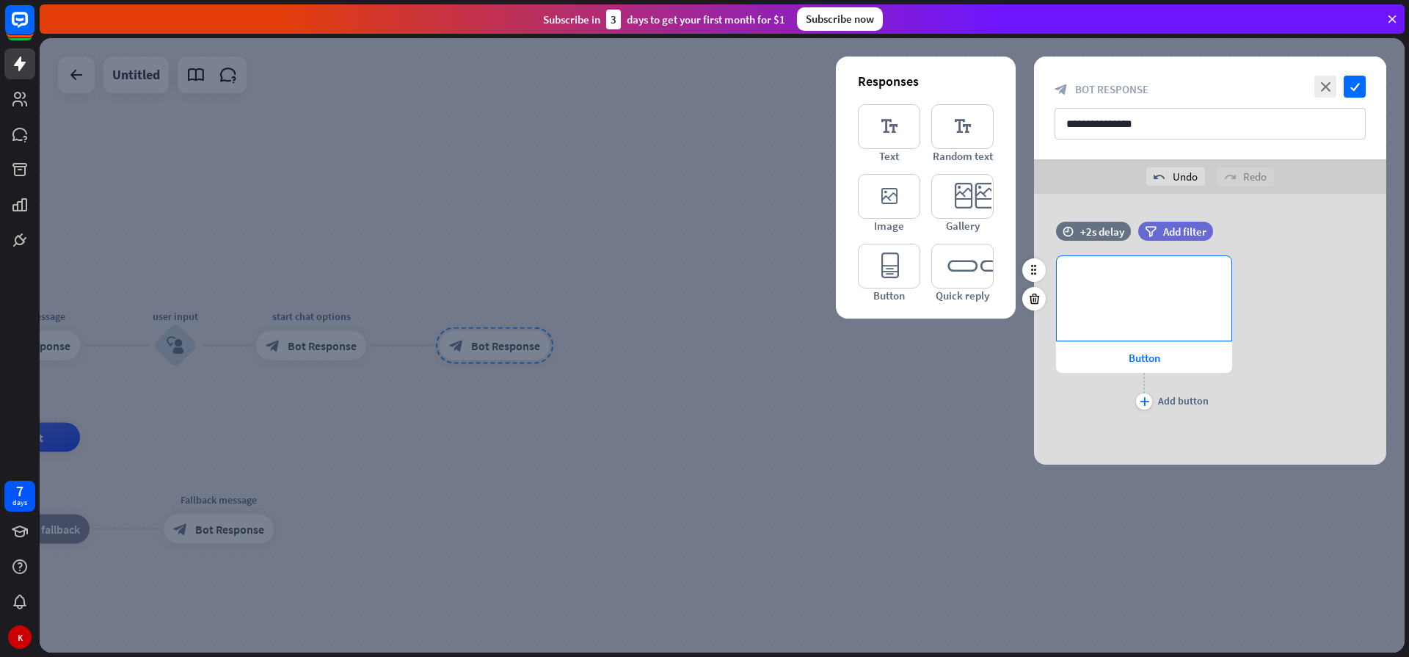
click at [1108, 292] on div "**********" at bounding box center [1143, 298] width 175 height 84
click at [1130, 359] on span "Button" at bounding box center [1144, 358] width 32 height 14
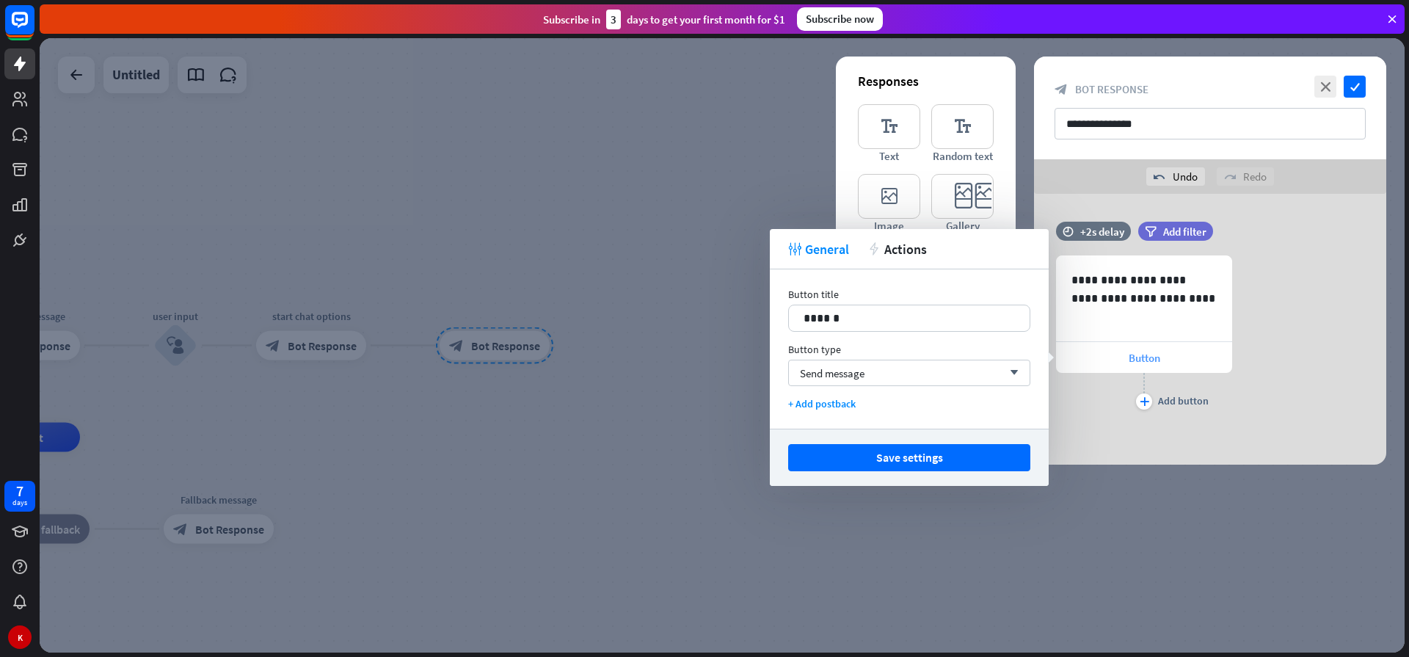
click at [1101, 354] on div "Button" at bounding box center [1144, 357] width 176 height 31
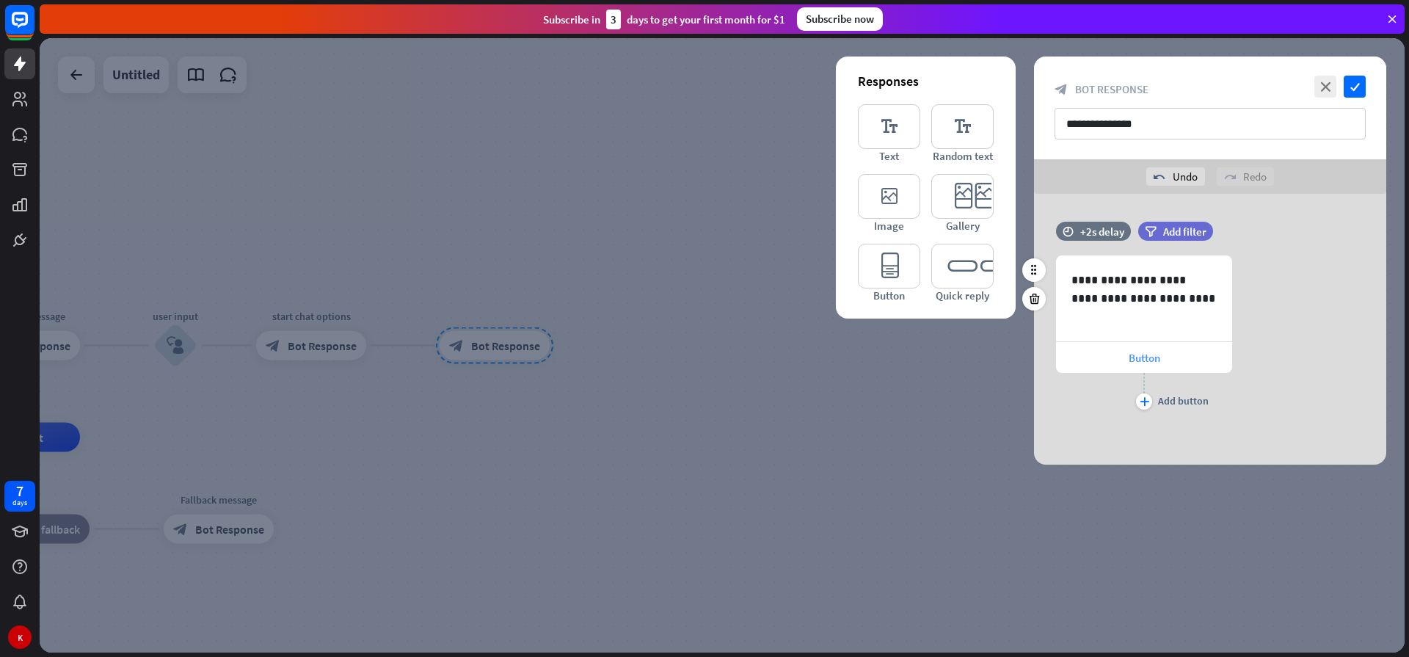
click at [1101, 354] on div "Button" at bounding box center [1144, 357] width 176 height 31
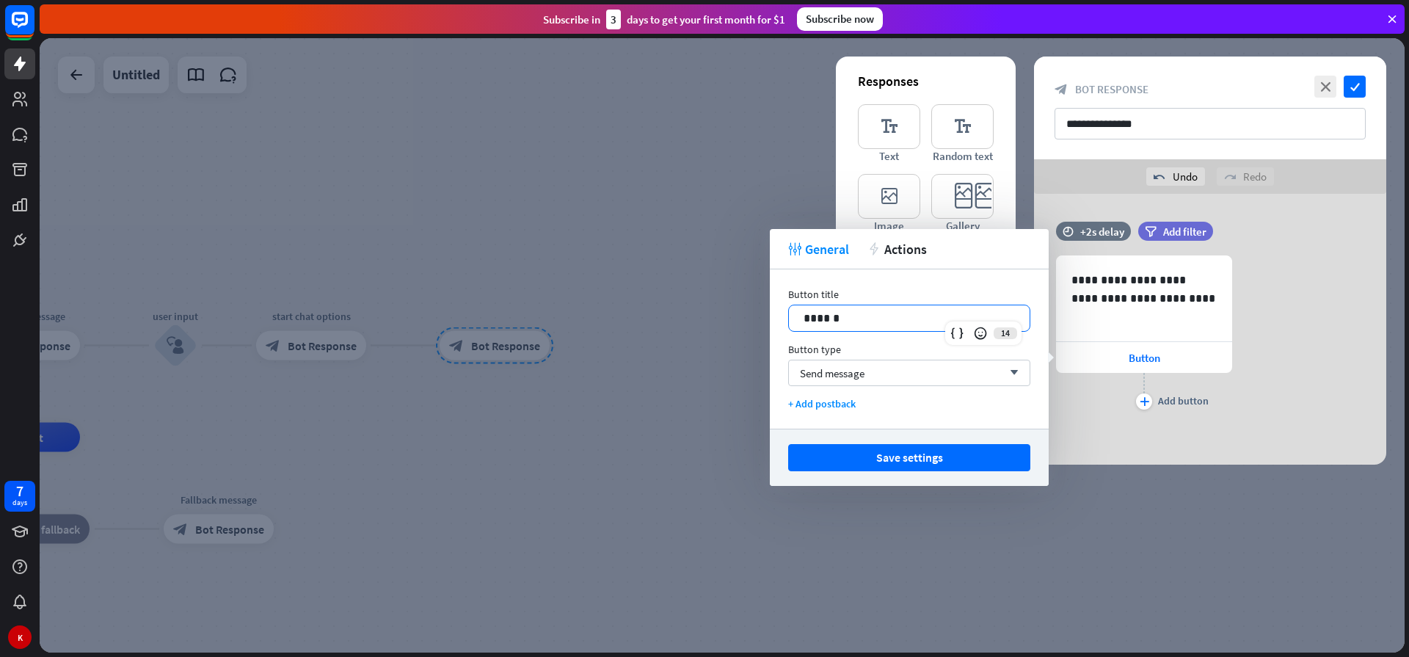
drag, startPoint x: 856, startPoint y: 318, endPoint x: 700, endPoint y: 312, distance: 156.4
click at [702, 313] on body "7 days K close Product Help First steps Get started with ChatBot Help Center Fo…" at bounding box center [704, 328] width 1409 height 657
click at [811, 317] on p "******" at bounding box center [908, 318] width 211 height 18
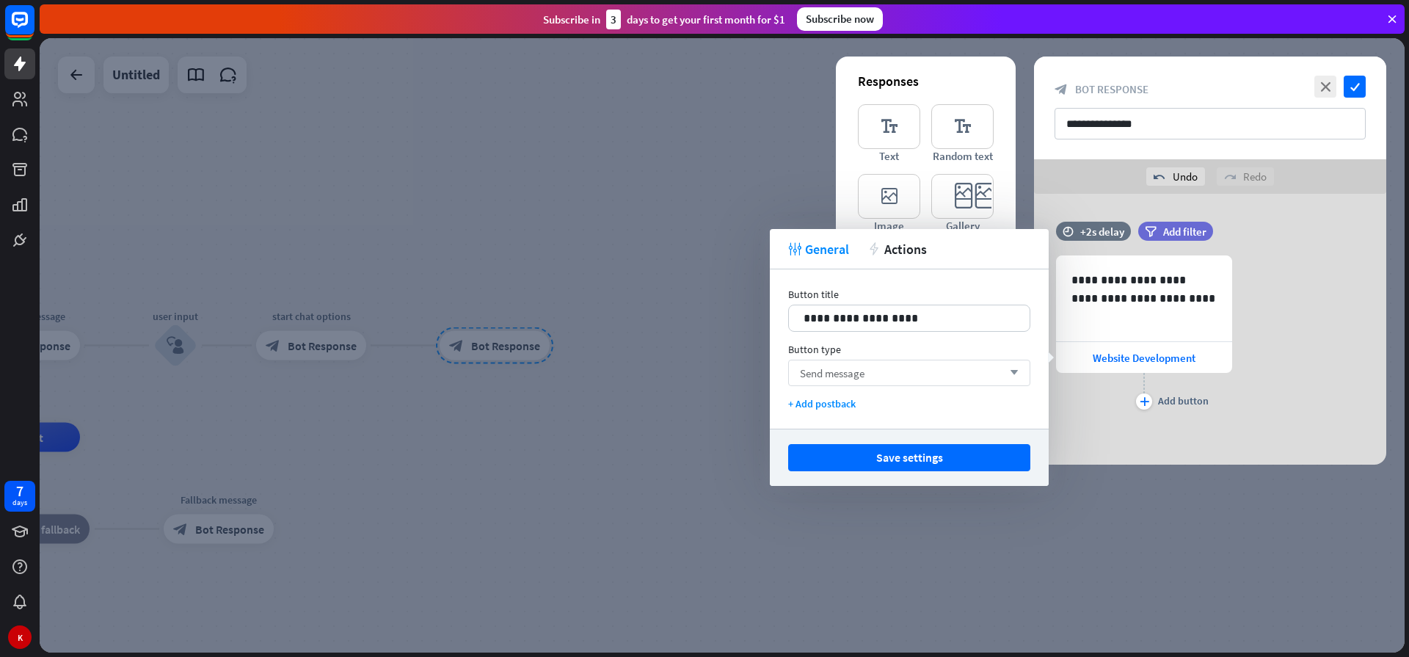
click at [894, 372] on div "Send message arrow_down" at bounding box center [909, 372] width 242 height 26
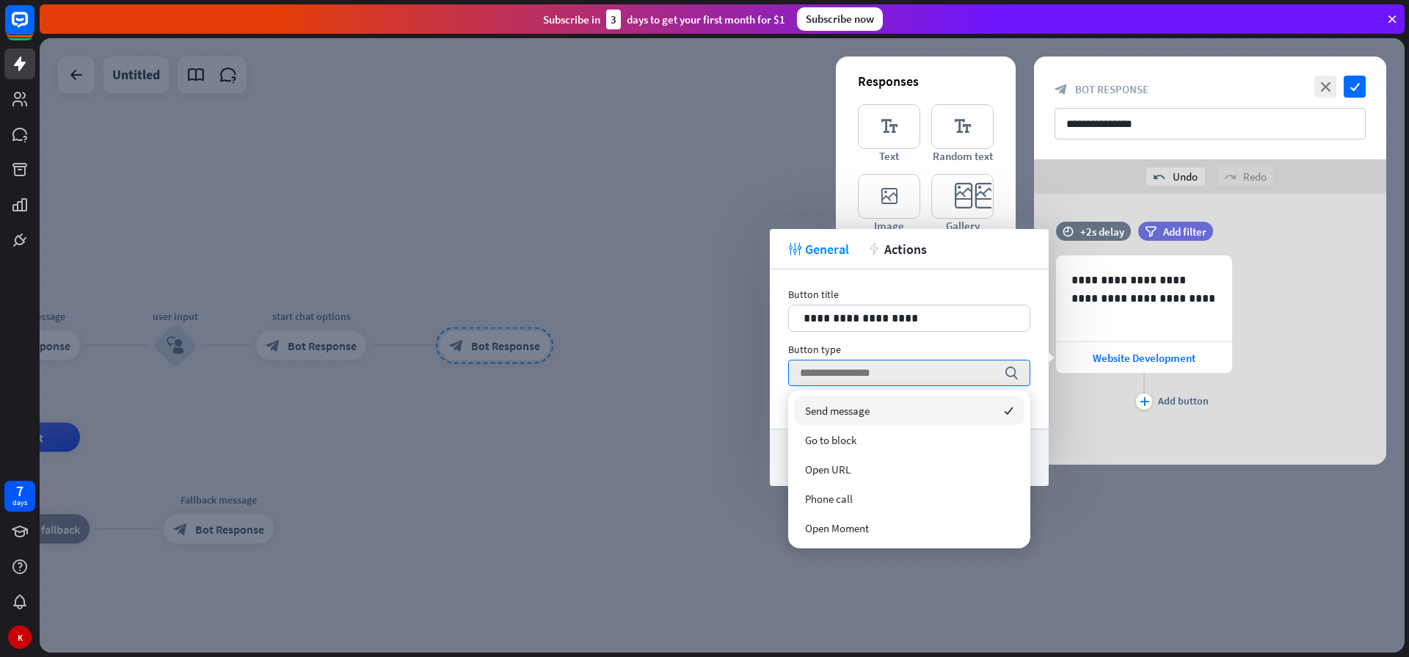
click at [840, 406] on span "Send message" at bounding box center [837, 410] width 65 height 14
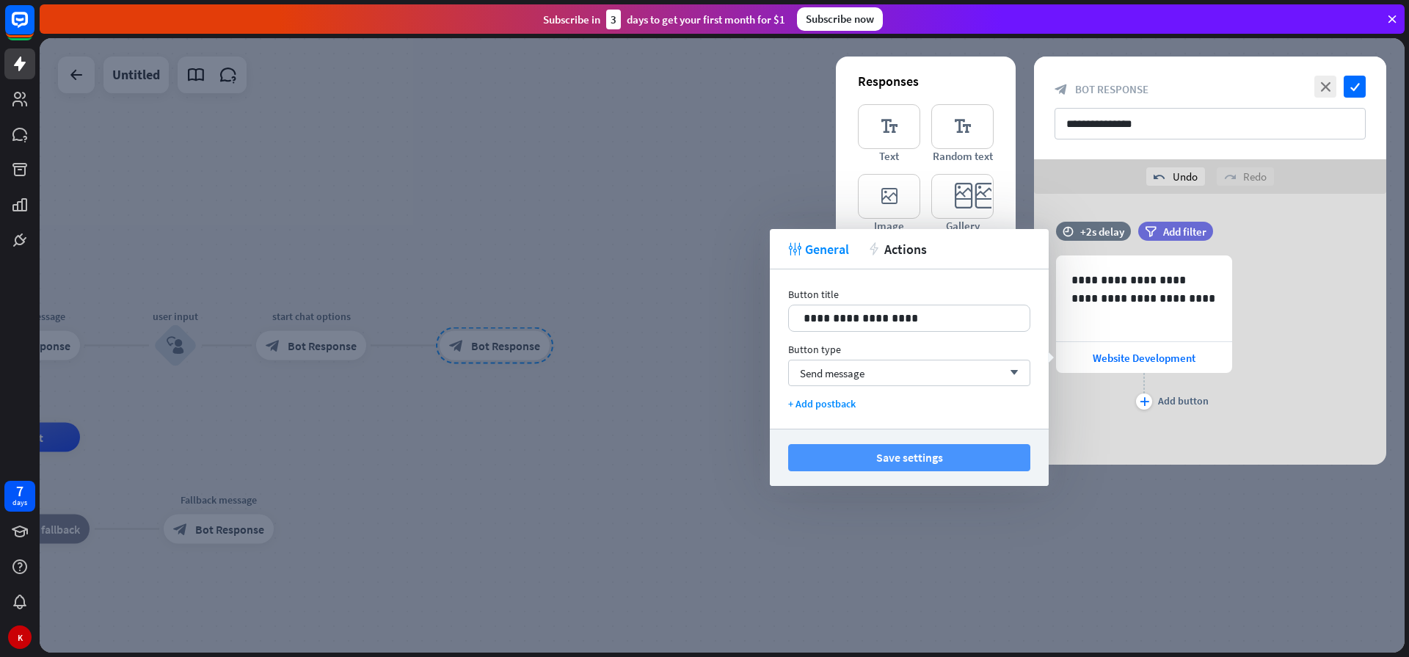
click at [890, 461] on button "Save settings" at bounding box center [909, 457] width 242 height 27
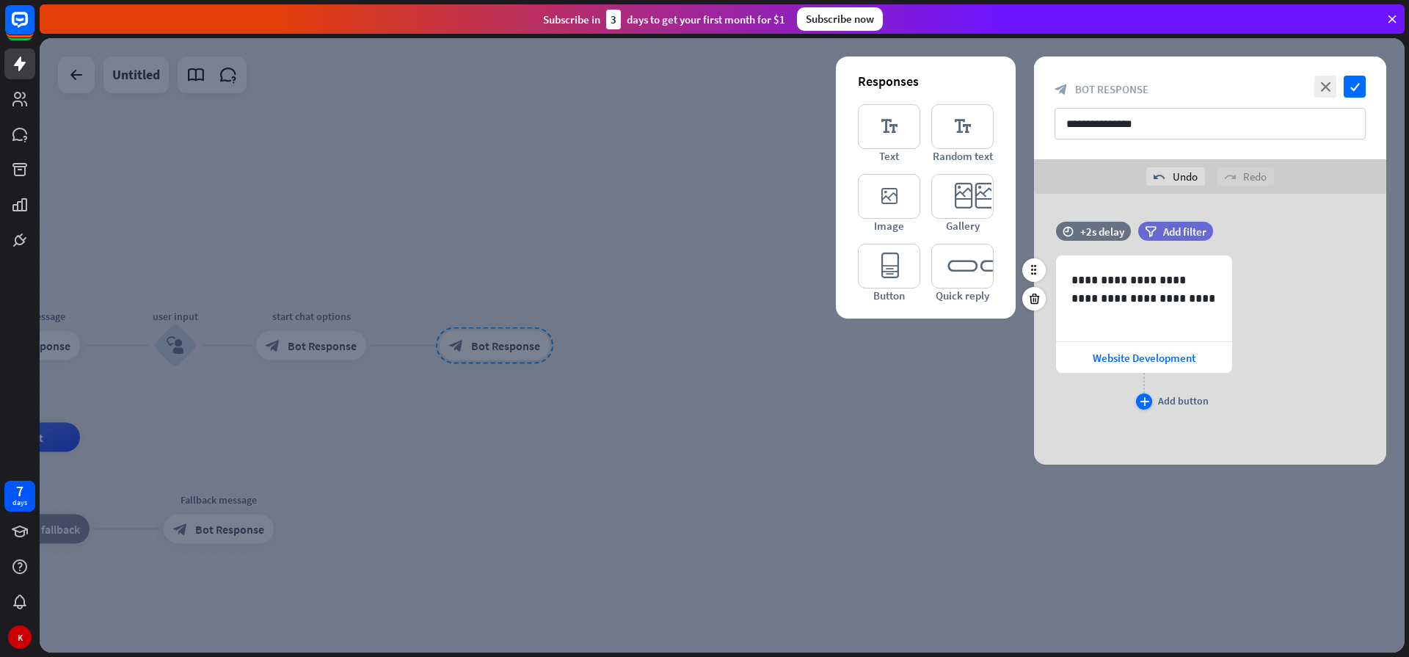
click at [1142, 407] on div "plus" at bounding box center [1144, 401] width 16 height 16
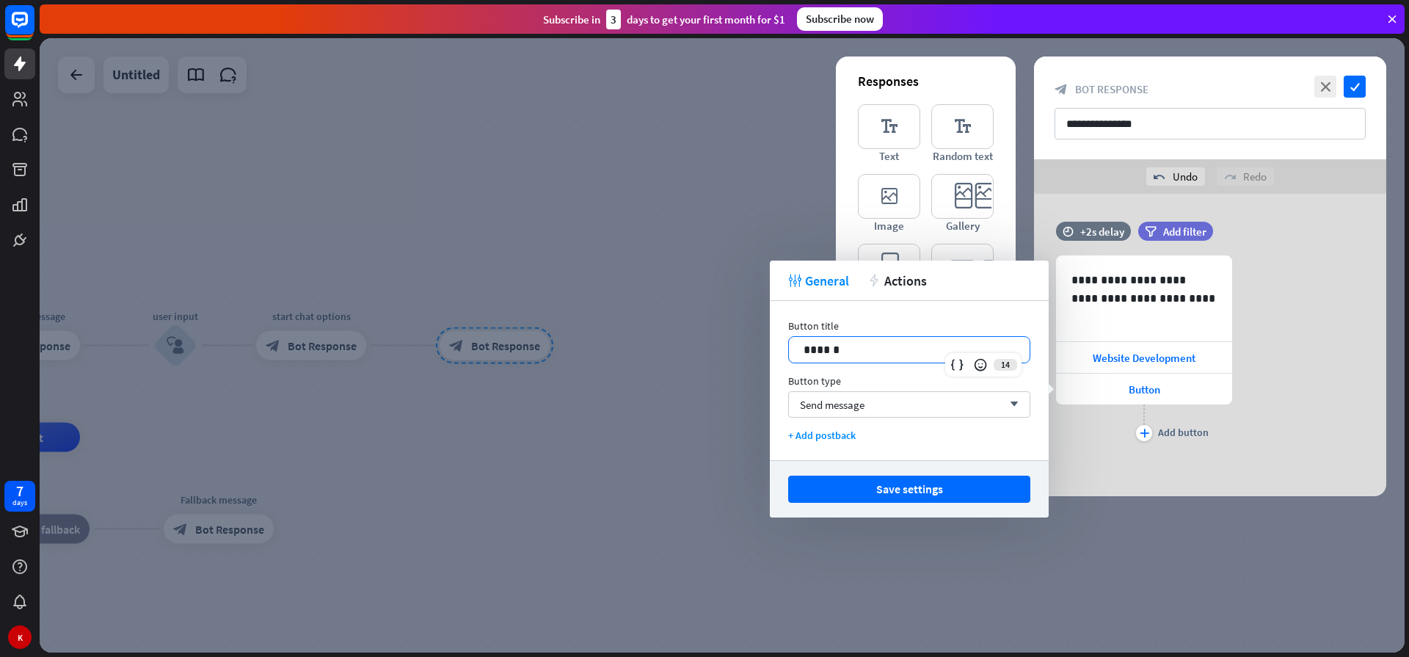
drag, startPoint x: 852, startPoint y: 352, endPoint x: 609, endPoint y: 333, distance: 244.3
click at [609, 333] on body "7 days K close Product Help First steps Get started with ChatBot Help Center Fo…" at bounding box center [704, 328] width 1409 height 657
drag, startPoint x: 851, startPoint y: 353, endPoint x: 677, endPoint y: 334, distance: 174.9
click at [677, 334] on body "7 days K close Product Help First steps Get started with ChatBot Help Center Fo…" at bounding box center [704, 328] width 1409 height 657
drag, startPoint x: 821, startPoint y: 348, endPoint x: 780, endPoint y: 347, distance: 41.1
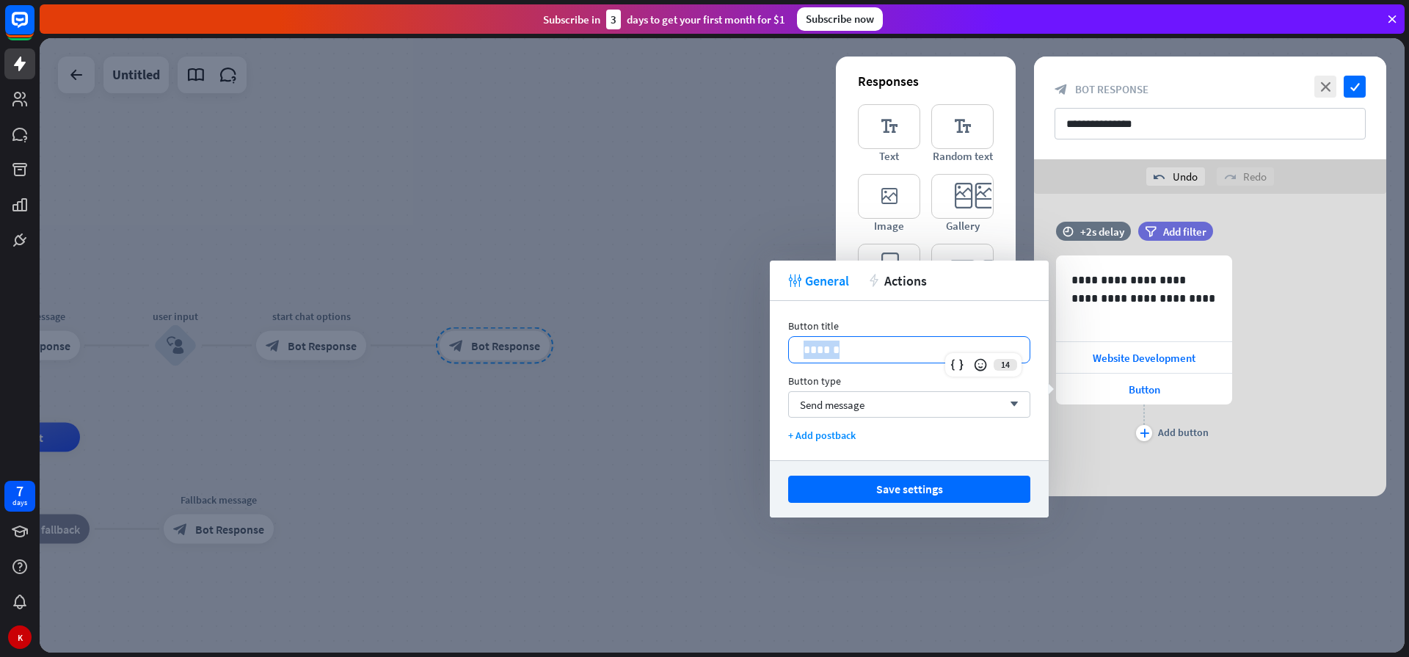
click at [780, 347] on div "Button title 14 ****** Button type Send message arrow_down + Add postback" at bounding box center [909, 380] width 279 height 159
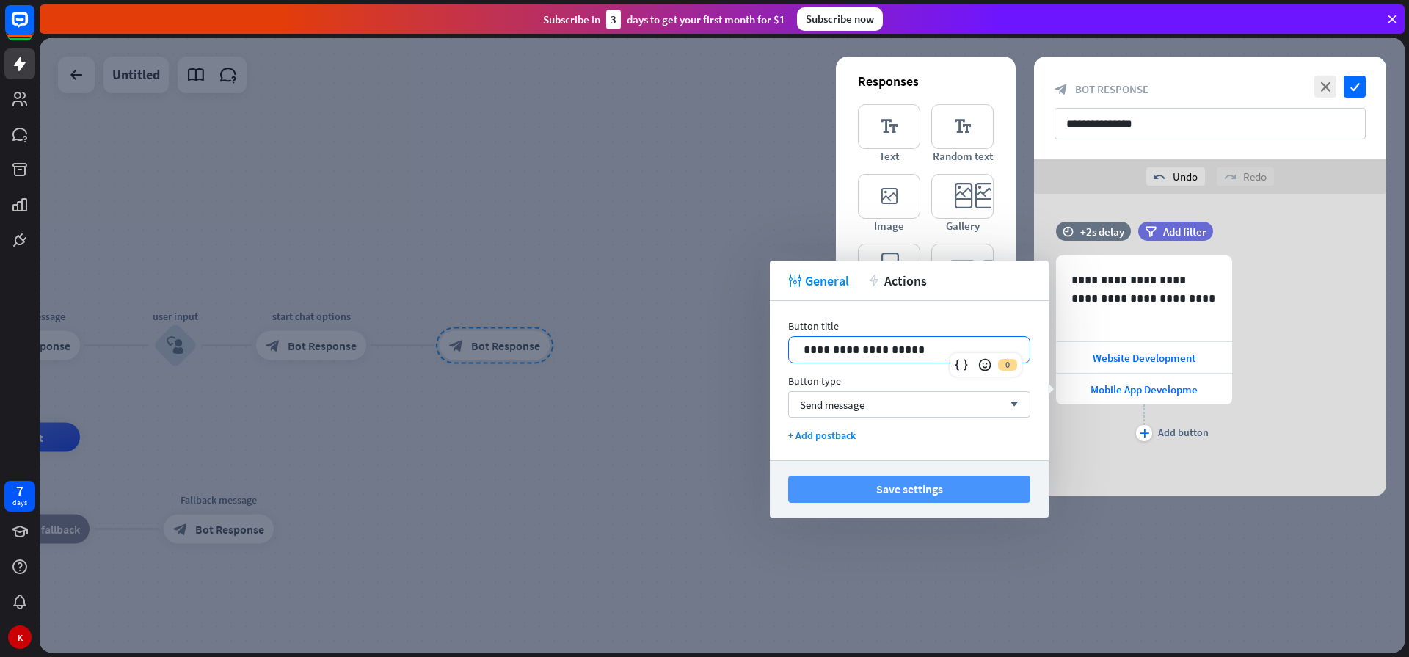
click at [892, 496] on button "Save settings" at bounding box center [909, 488] width 242 height 27
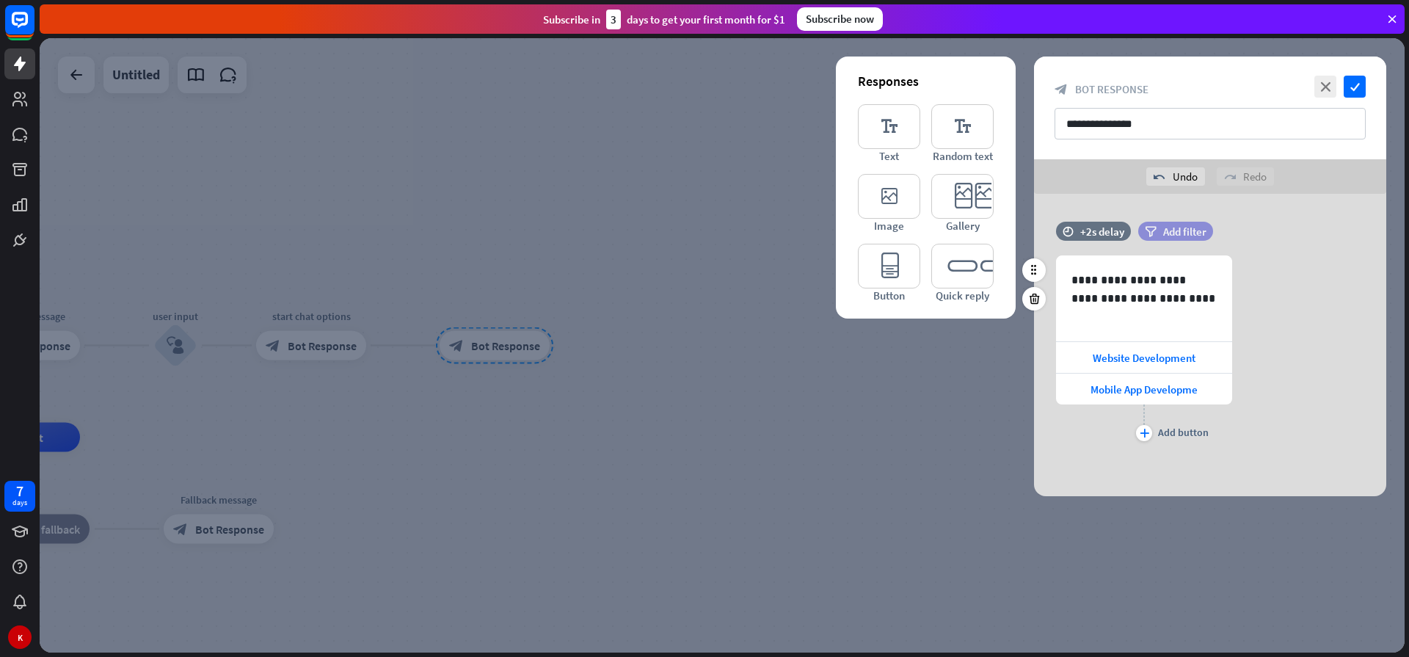
click at [1187, 231] on span "Add filter" at bounding box center [1184, 231] width 43 height 14
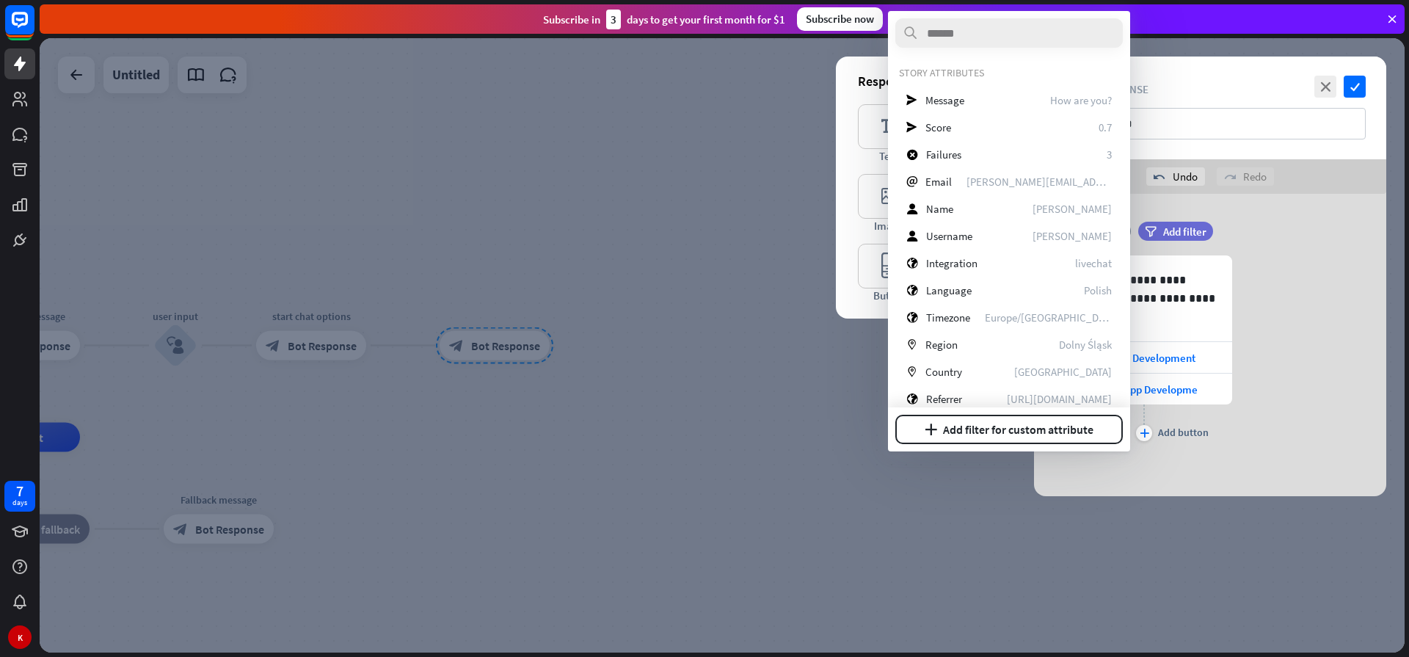
click at [720, 321] on div at bounding box center [722, 345] width 1365 height 614
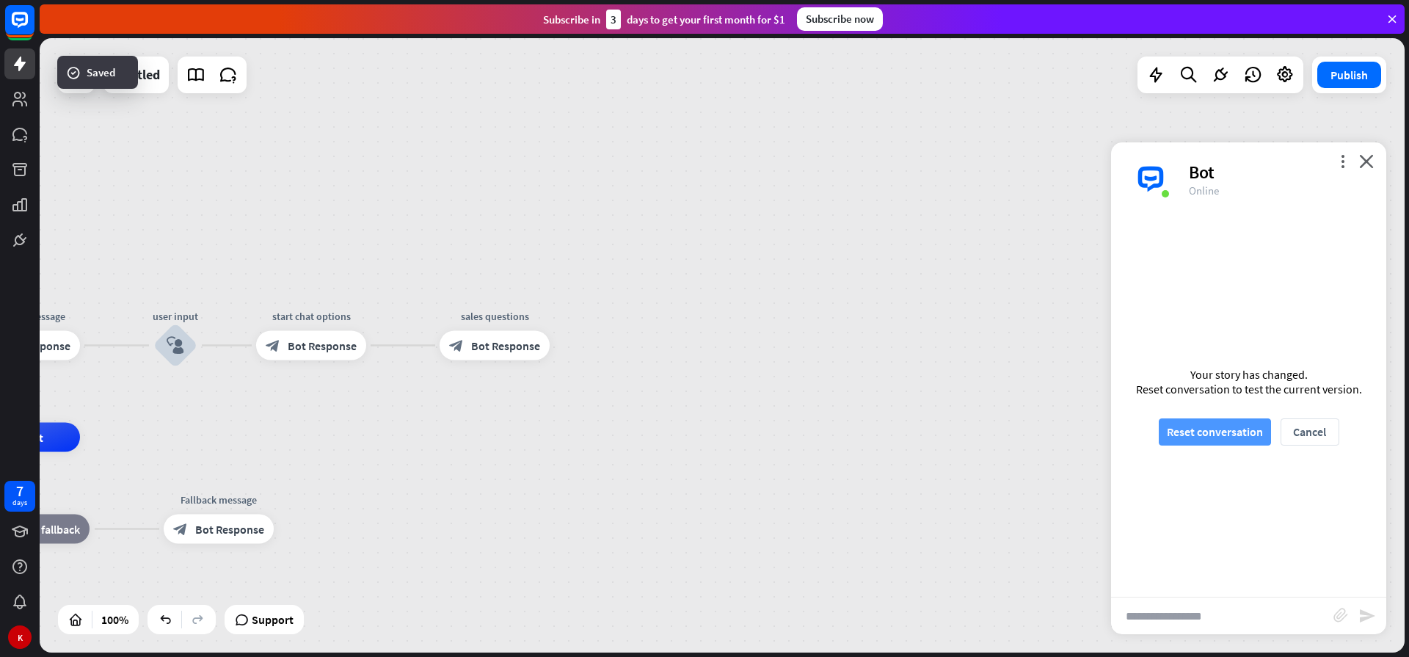
click at [1191, 430] on button "Reset conversation" at bounding box center [1214, 431] width 112 height 27
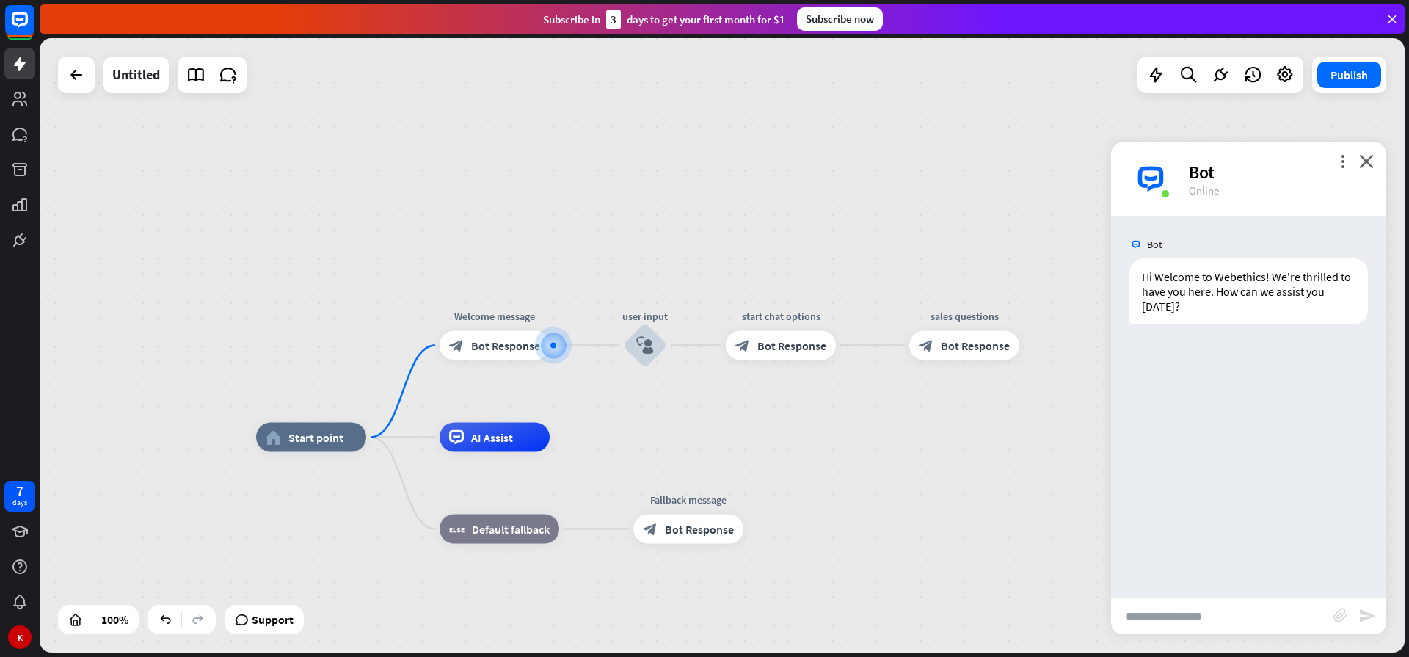
click at [1191, 613] on input "text" at bounding box center [1222, 615] width 222 height 37
type input "*****"
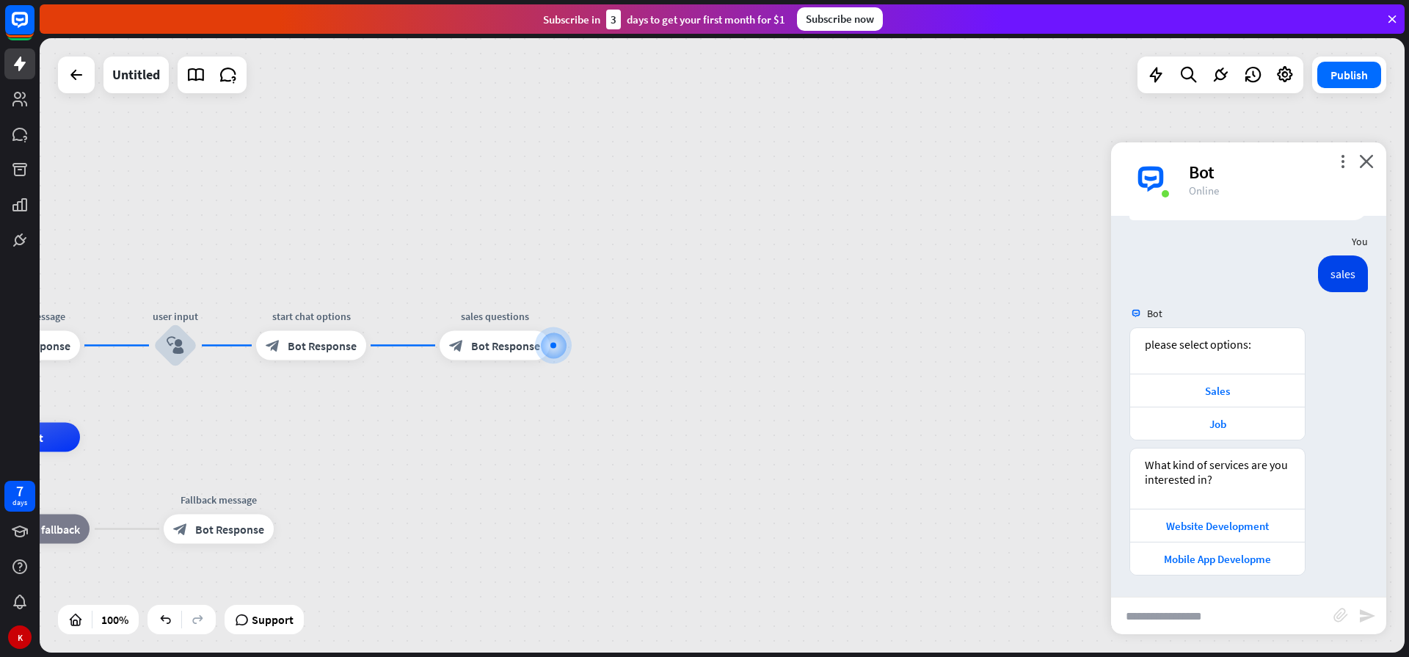
scroll to position [105, 0]
click at [381, 346] on icon "plus" at bounding box center [384, 345] width 11 height 10
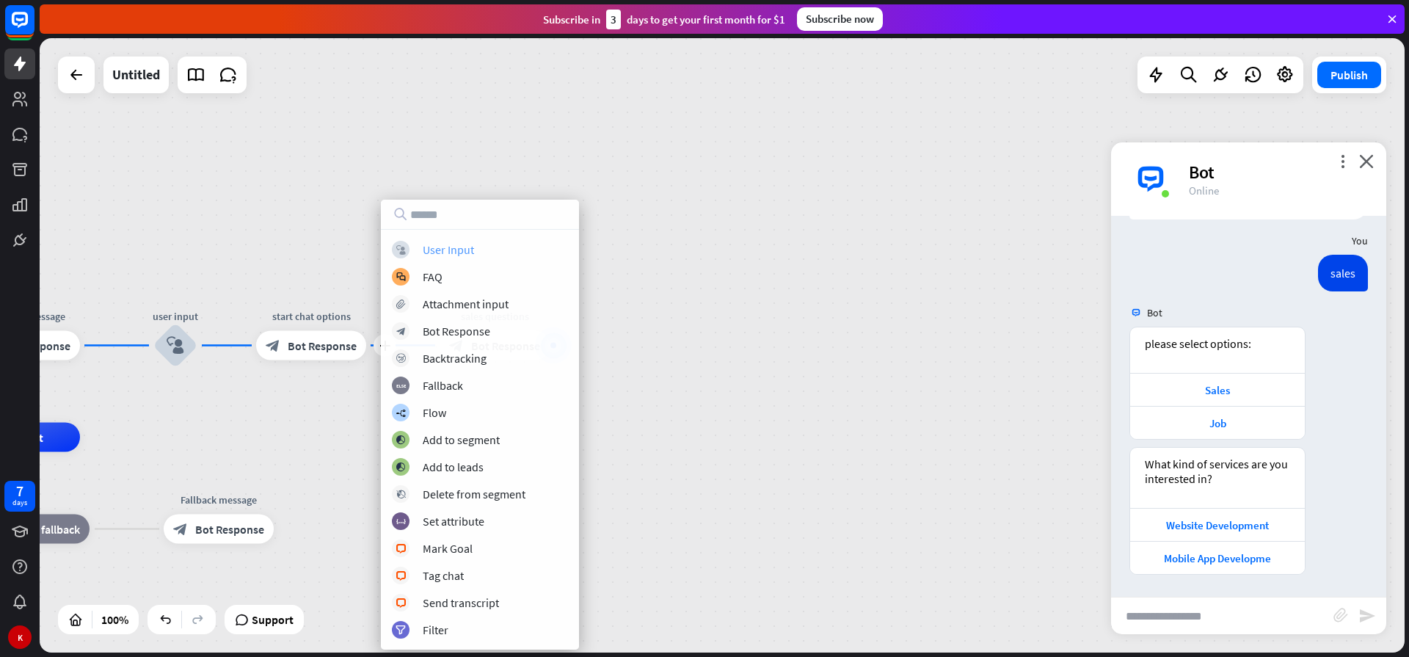
click at [464, 247] on div "User Input" at bounding box center [448, 249] width 51 height 15
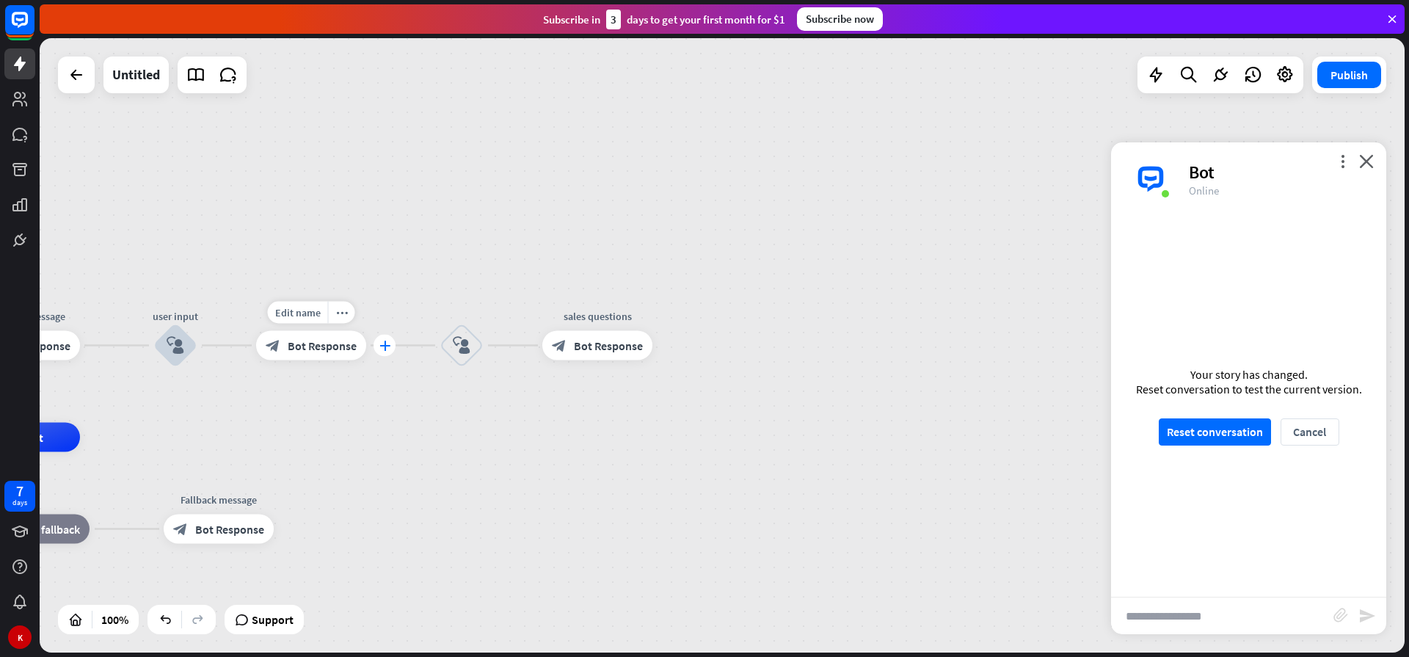
click at [384, 348] on icon "plus" at bounding box center [384, 345] width 11 height 10
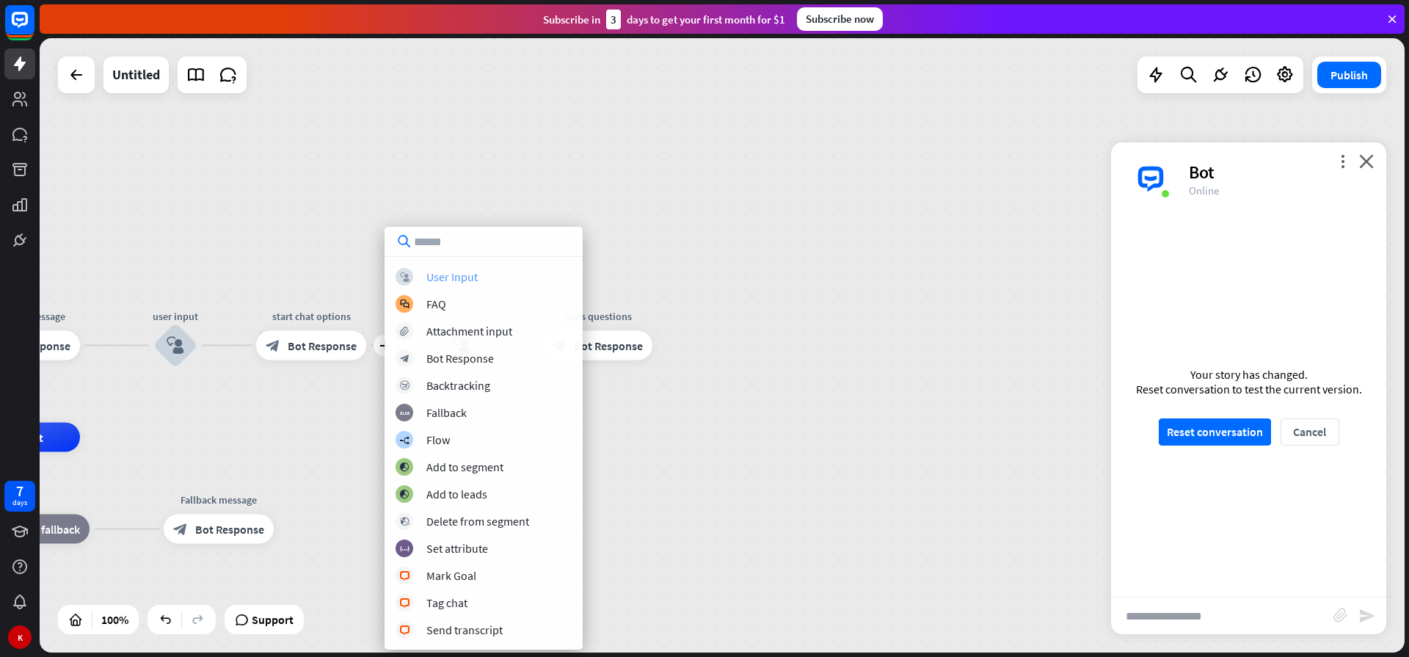
click at [434, 280] on div "User Input" at bounding box center [451, 276] width 51 height 15
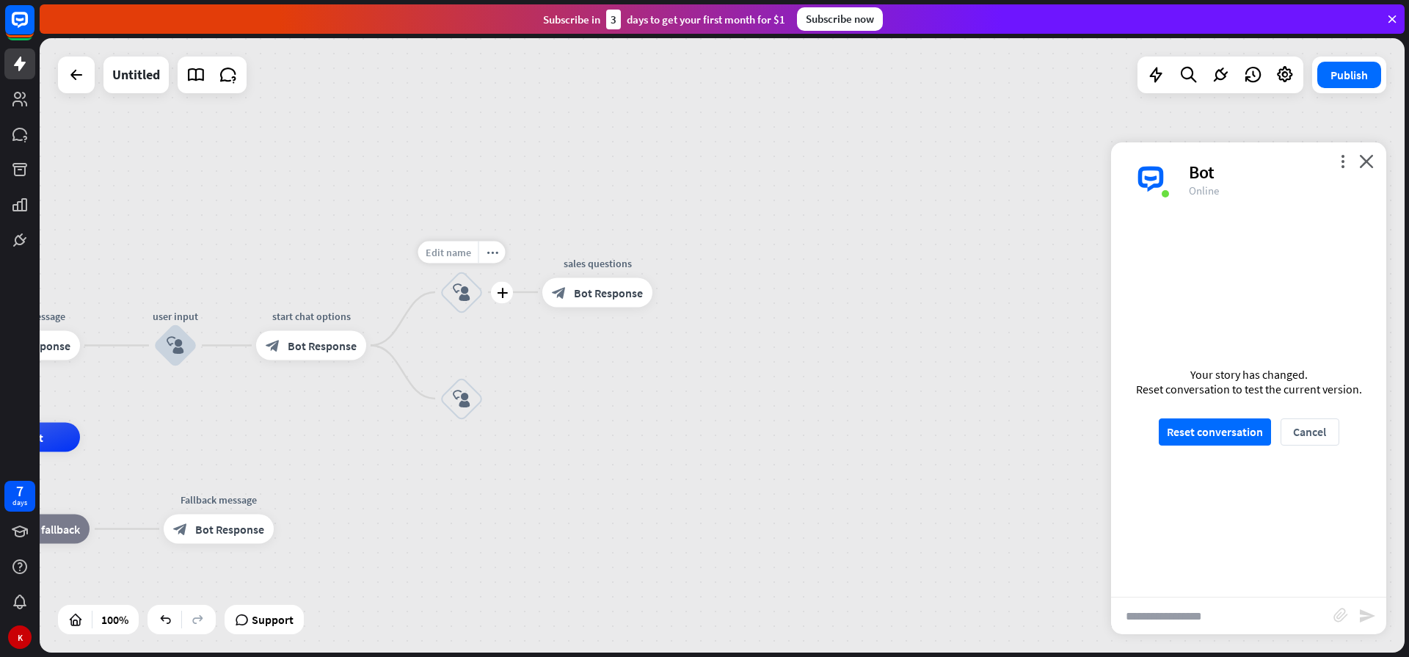
click at [450, 258] on span "Edit name" at bounding box center [447, 251] width 45 height 13
type input "*****"
click at [442, 361] on div "home_2 Start point Welcome message block_bot_response Bot Response user input b…" at bounding box center [722, 345] width 1365 height 614
click at [443, 362] on span "Edit name" at bounding box center [447, 357] width 45 height 13
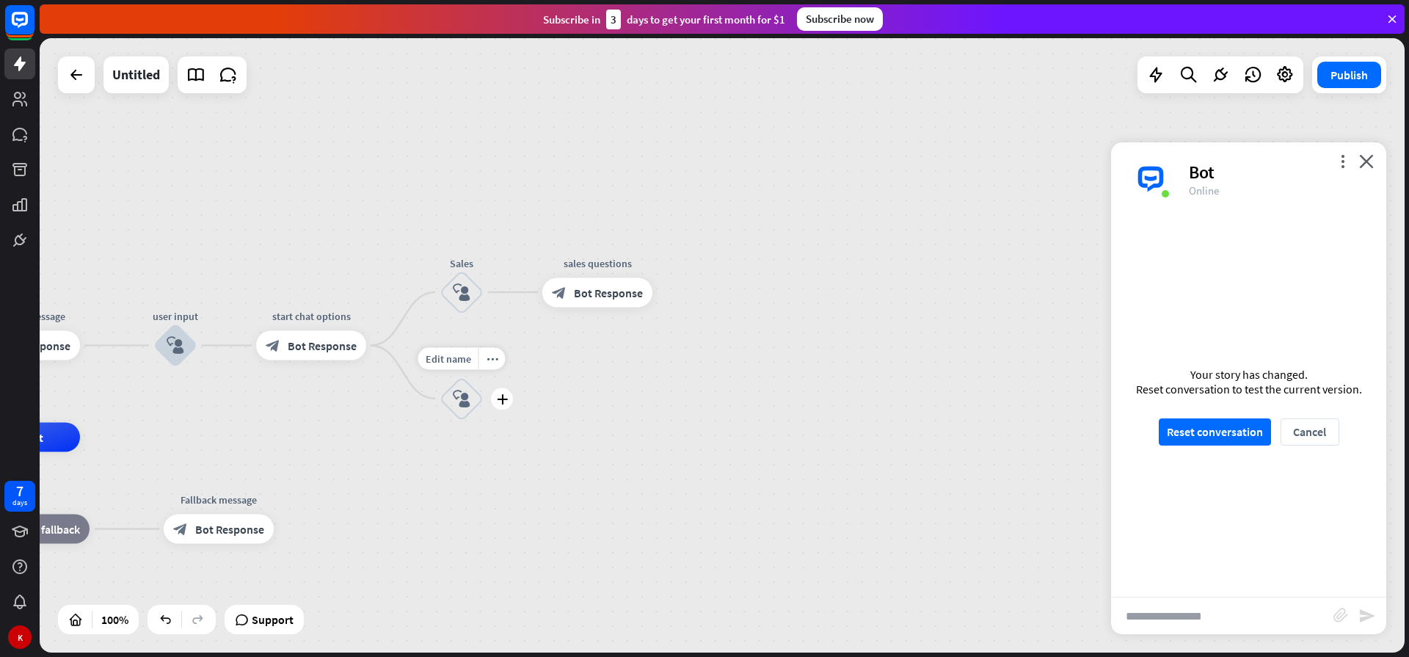
click at [443, 362] on span "Edit name" at bounding box center [447, 357] width 45 height 13
type input "***"
click at [686, 448] on div "home_2 Start point Welcome message block_bot_response Bot Response user input b…" at bounding box center [722, 345] width 1365 height 614
click at [1199, 433] on button "Reset conversation" at bounding box center [1214, 431] width 112 height 27
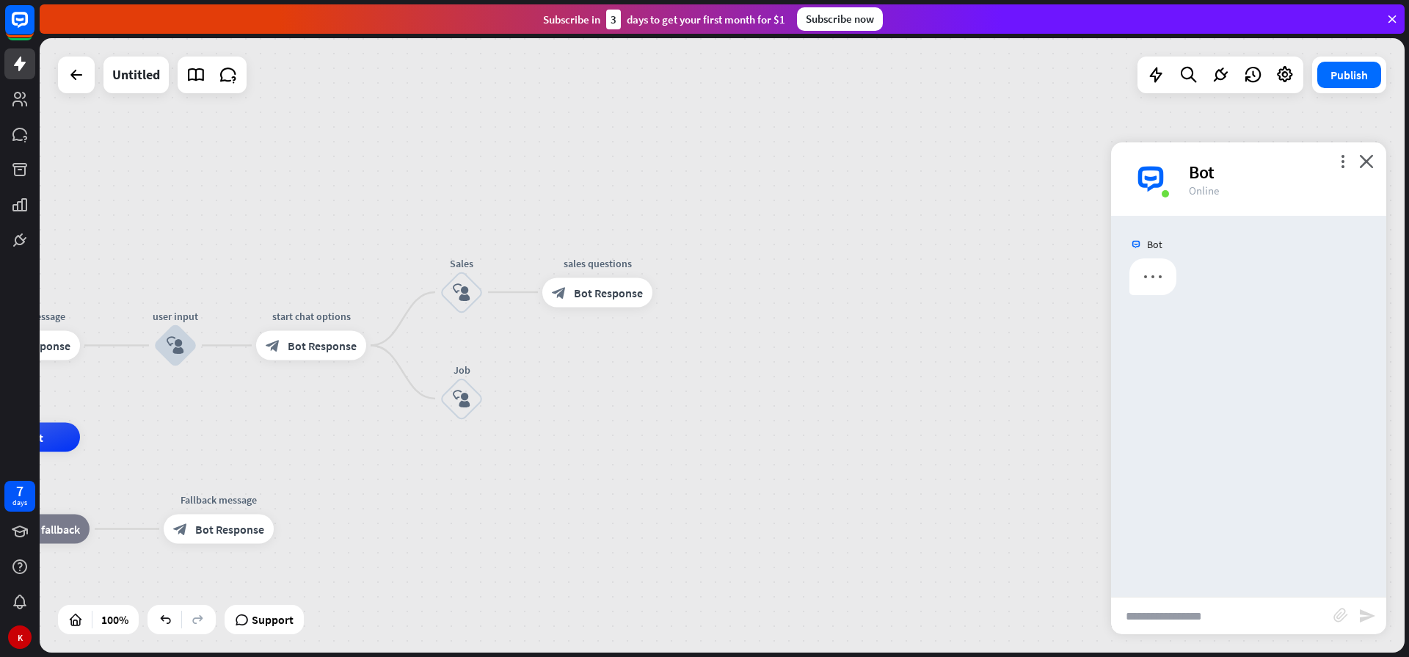
scroll to position [0, 0]
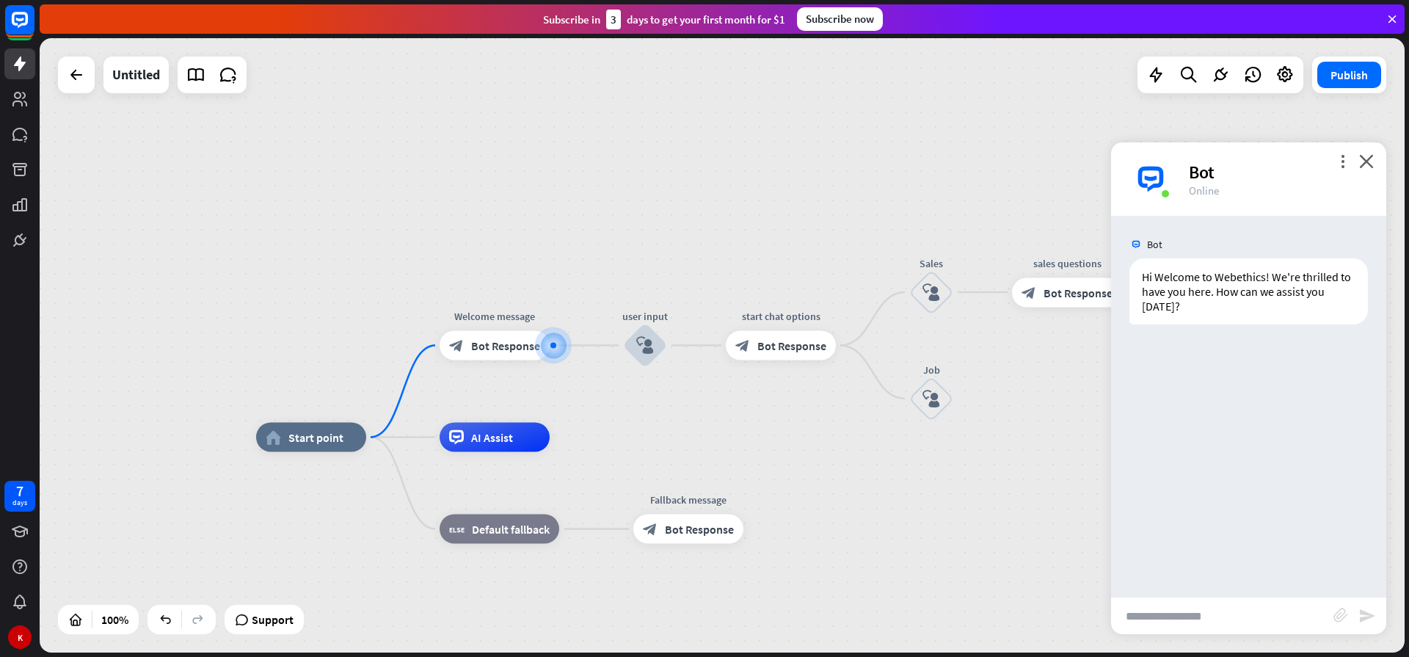
click at [1183, 616] on input "text" at bounding box center [1222, 615] width 222 height 37
type input "*****"
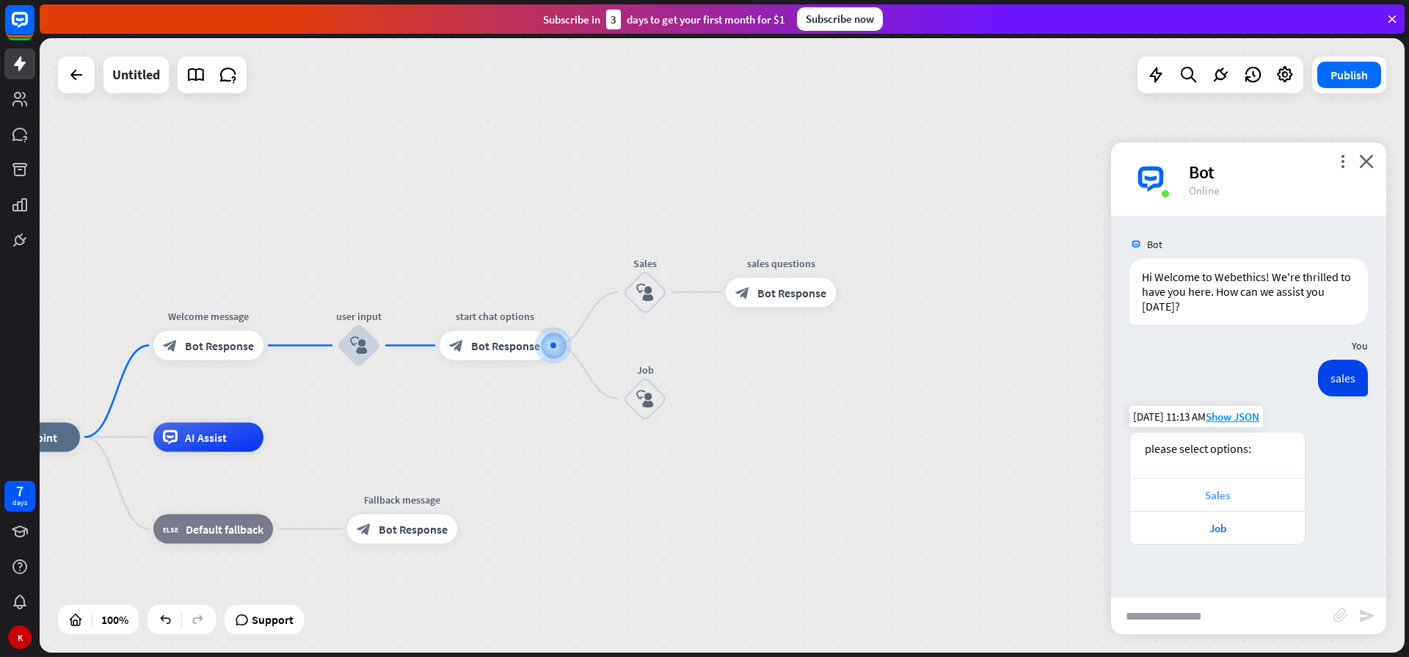
click at [1199, 492] on div "Sales" at bounding box center [1217, 495] width 160 height 14
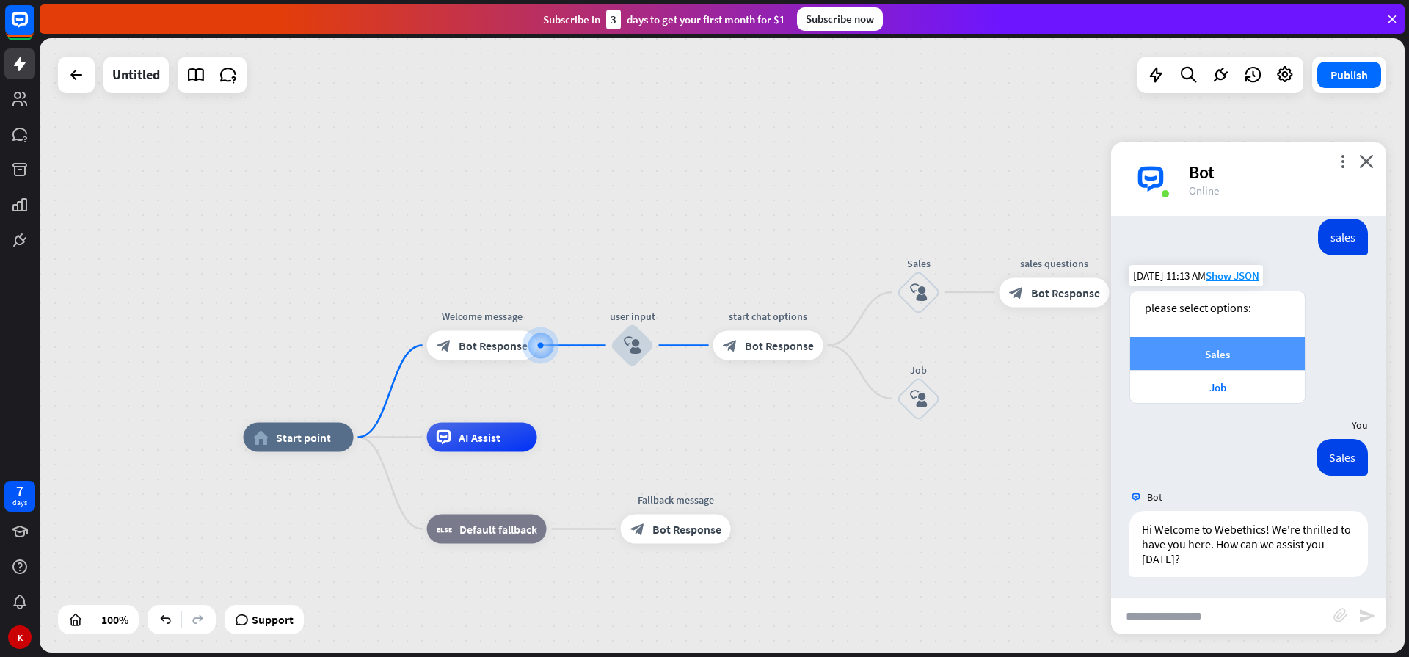
scroll to position [143, 0]
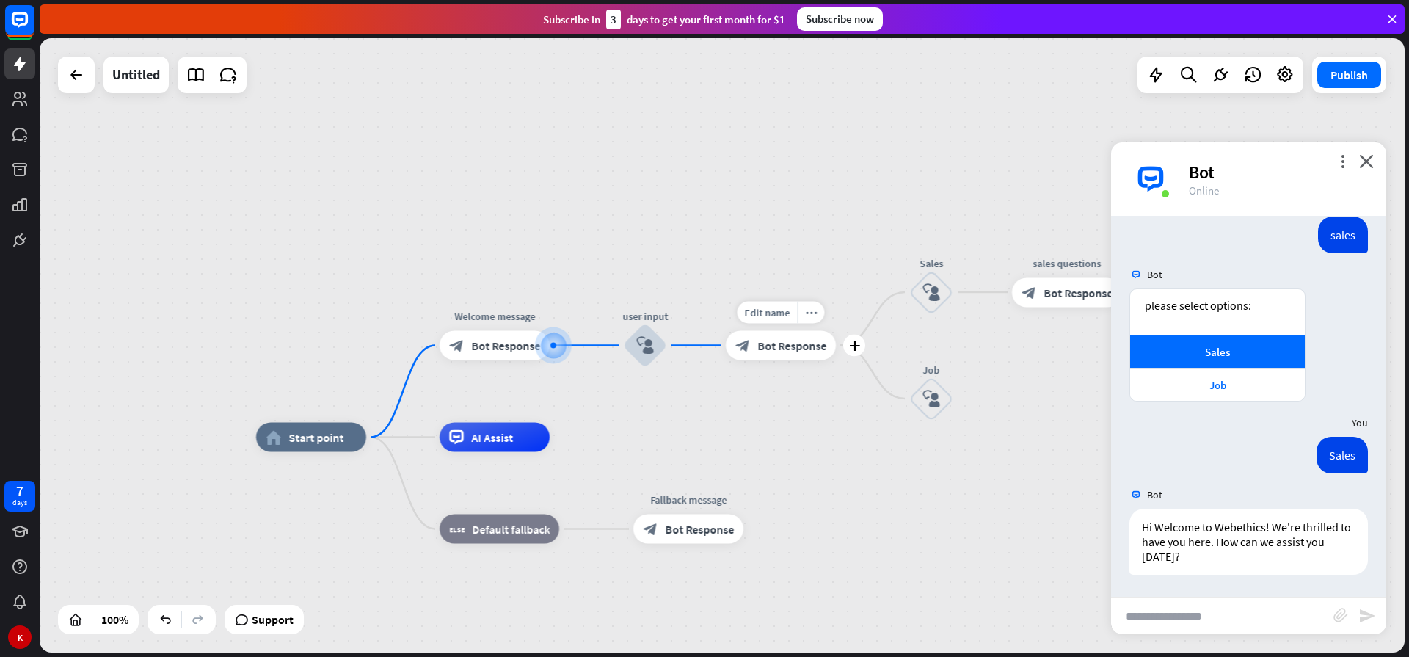
click at [807, 346] on span "Bot Response" at bounding box center [791, 345] width 69 height 15
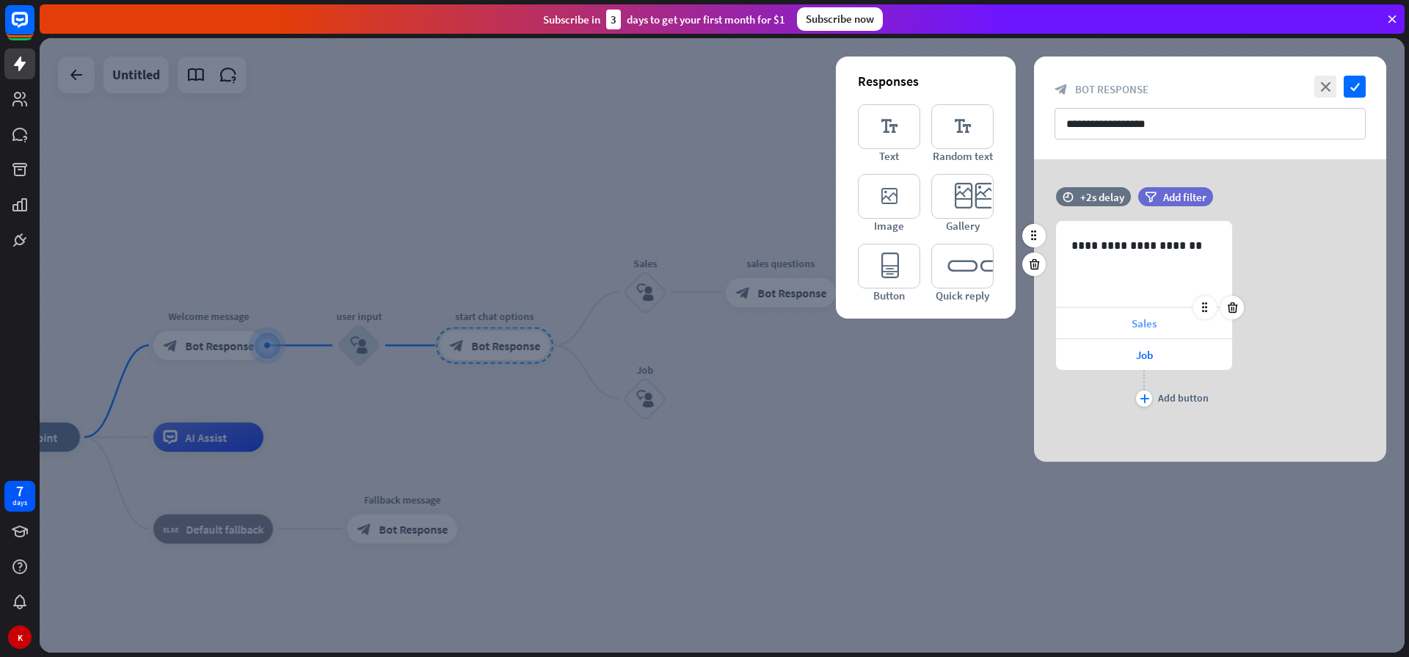
click at [1125, 320] on div "Sales" at bounding box center [1144, 322] width 176 height 31
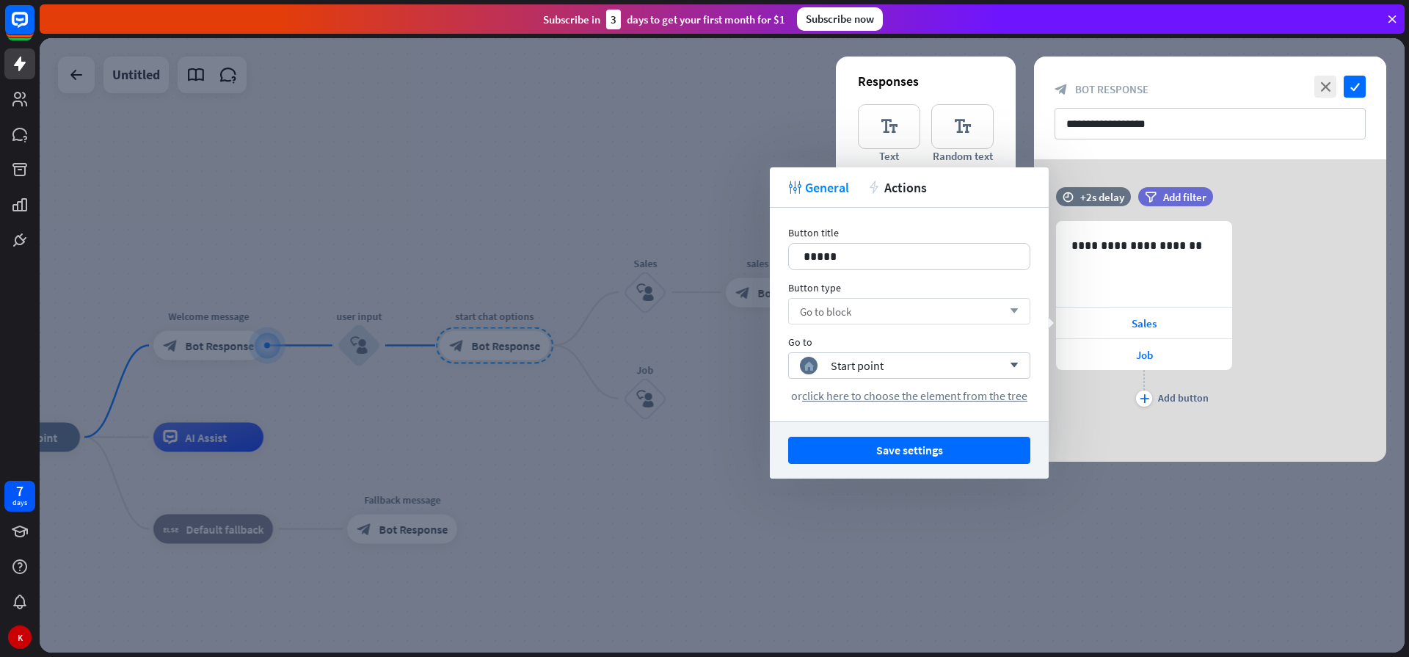
click at [932, 310] on div "Go to block arrow_down" at bounding box center [909, 311] width 242 height 26
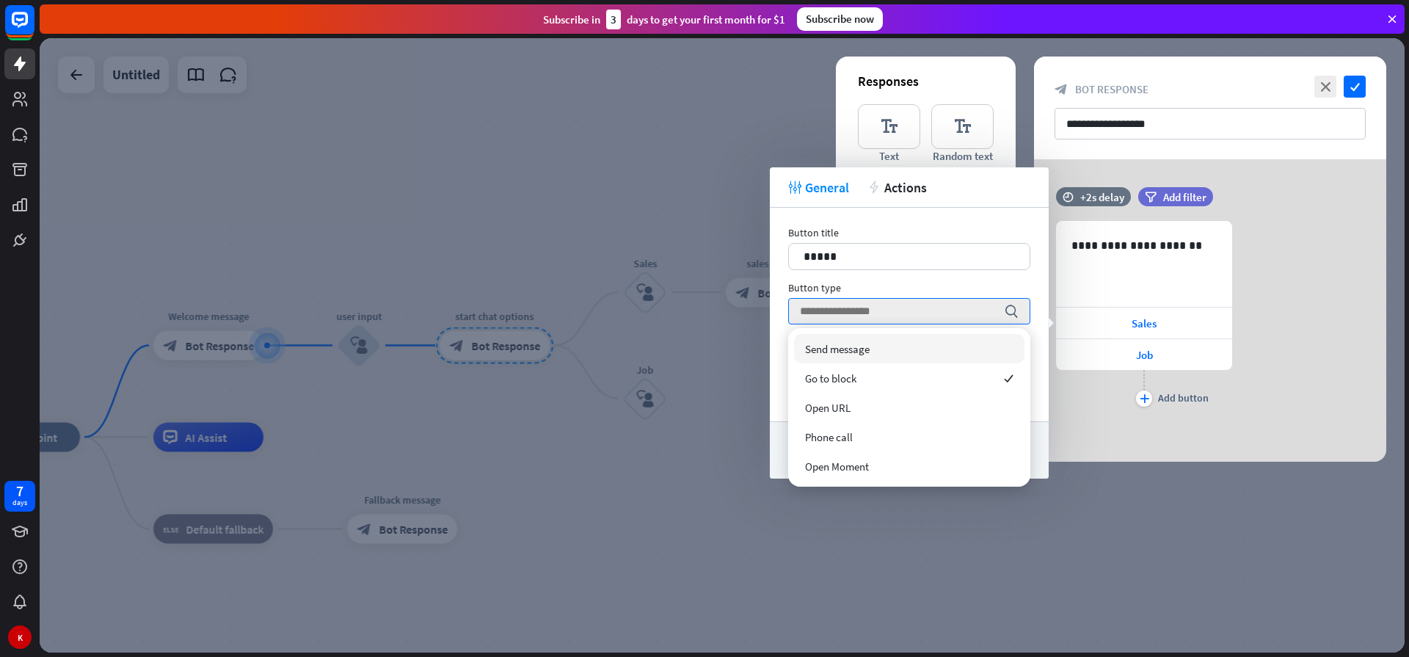
click at [782, 349] on div "Button title 15 ***** Button type search Go to home_2 Start point arrow_down or…" at bounding box center [909, 314] width 279 height 213
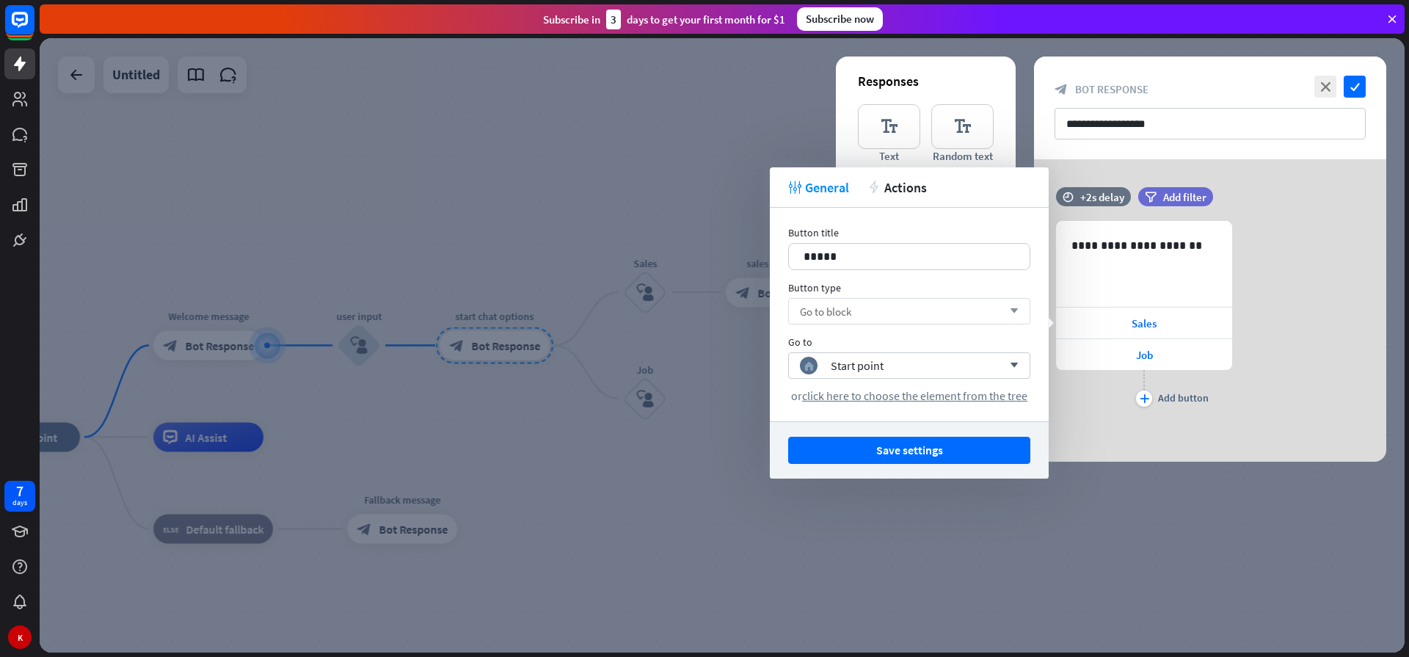
click at [892, 313] on div "Go to block arrow_down" at bounding box center [909, 311] width 242 height 26
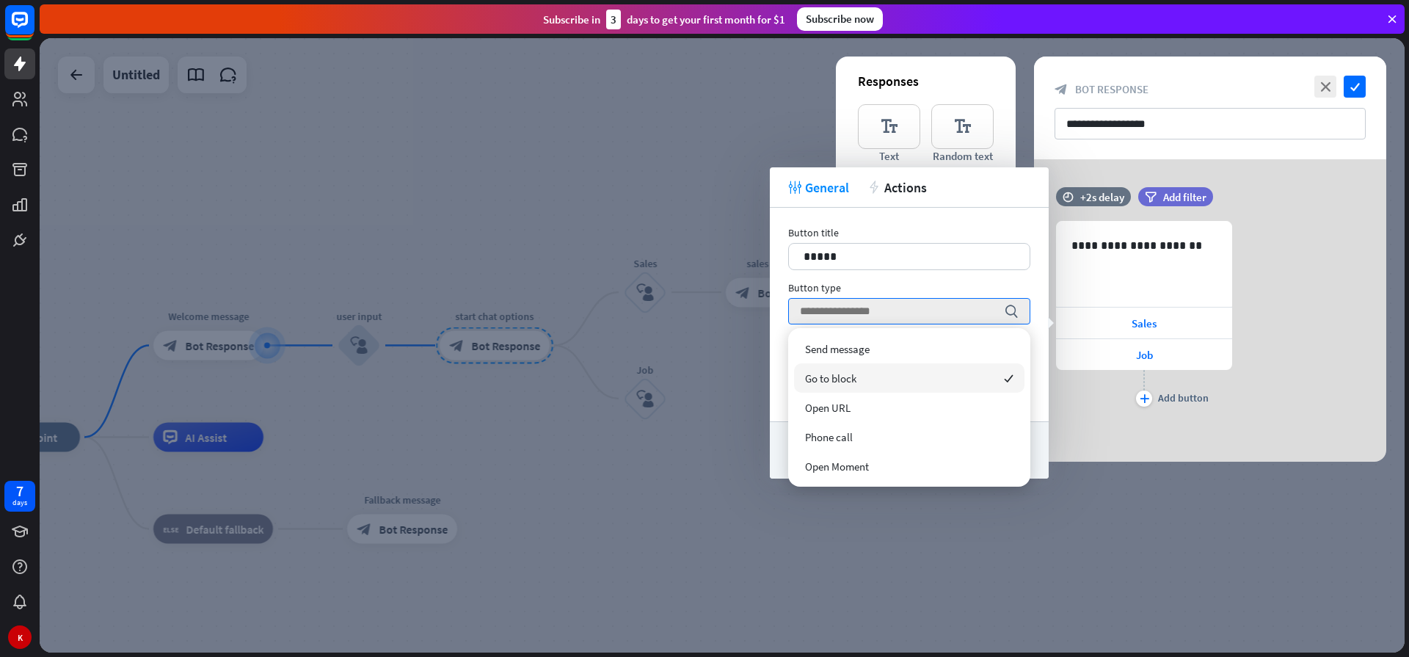
click at [707, 343] on div at bounding box center [722, 345] width 1365 height 614
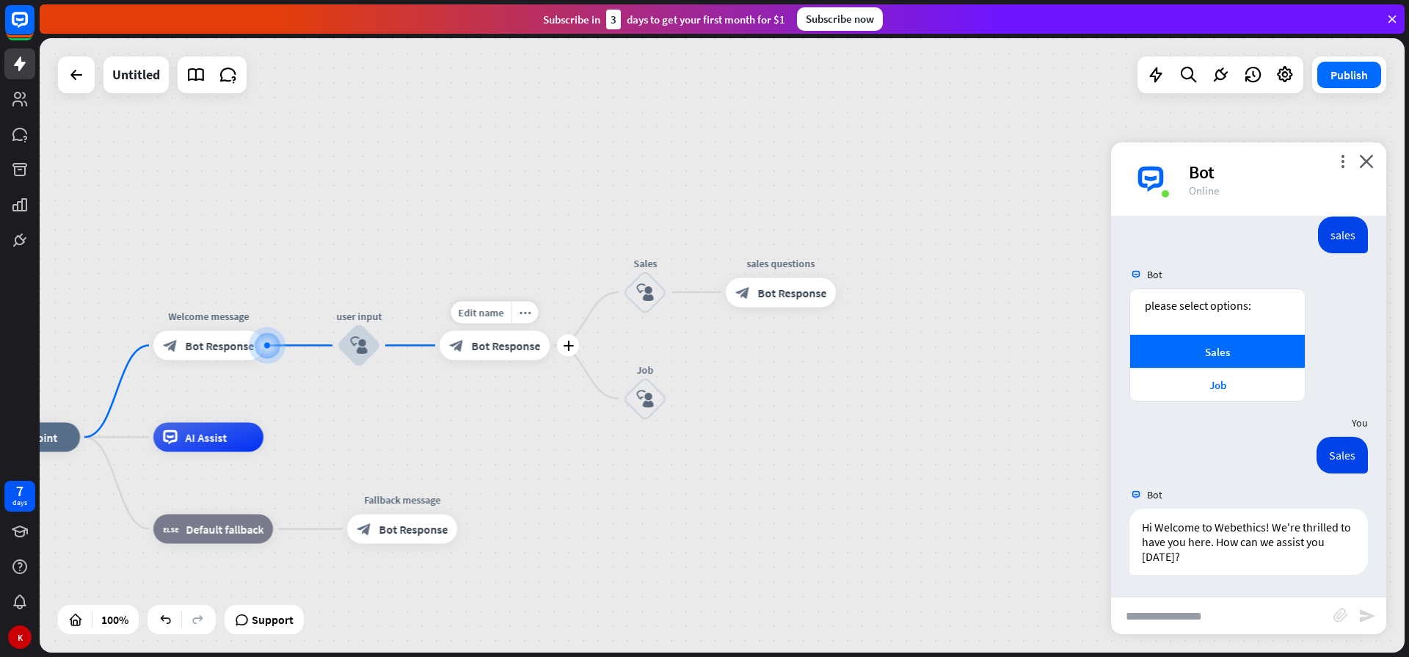
click at [513, 339] on span "Bot Response" at bounding box center [505, 345] width 69 height 15
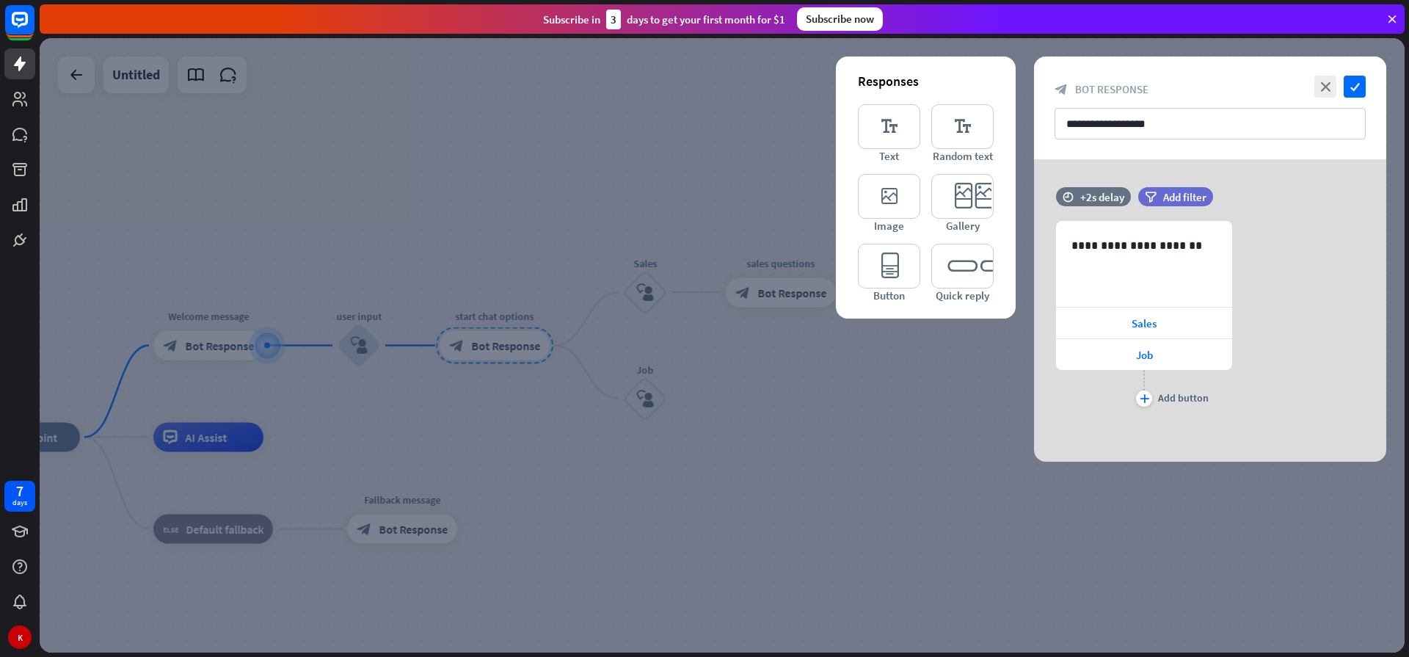
click at [918, 389] on div at bounding box center [722, 345] width 1365 height 614
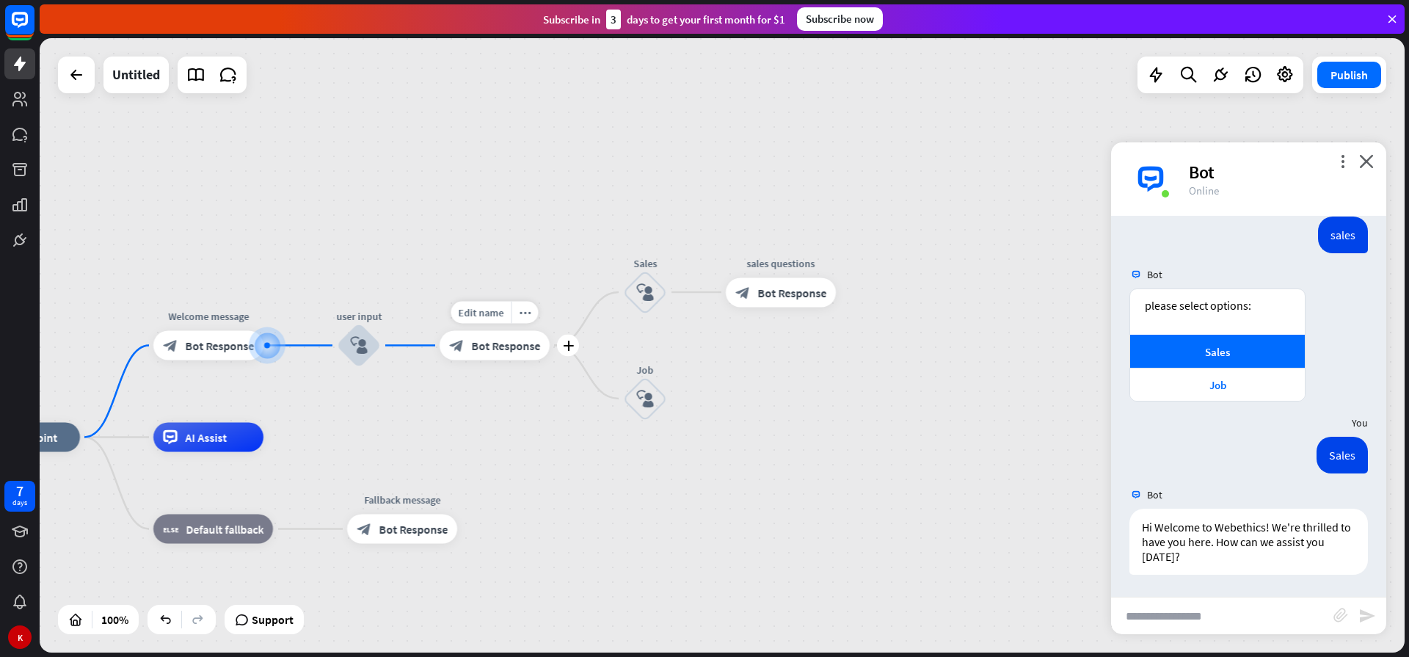
click at [496, 352] on span "Bot Response" at bounding box center [505, 345] width 69 height 15
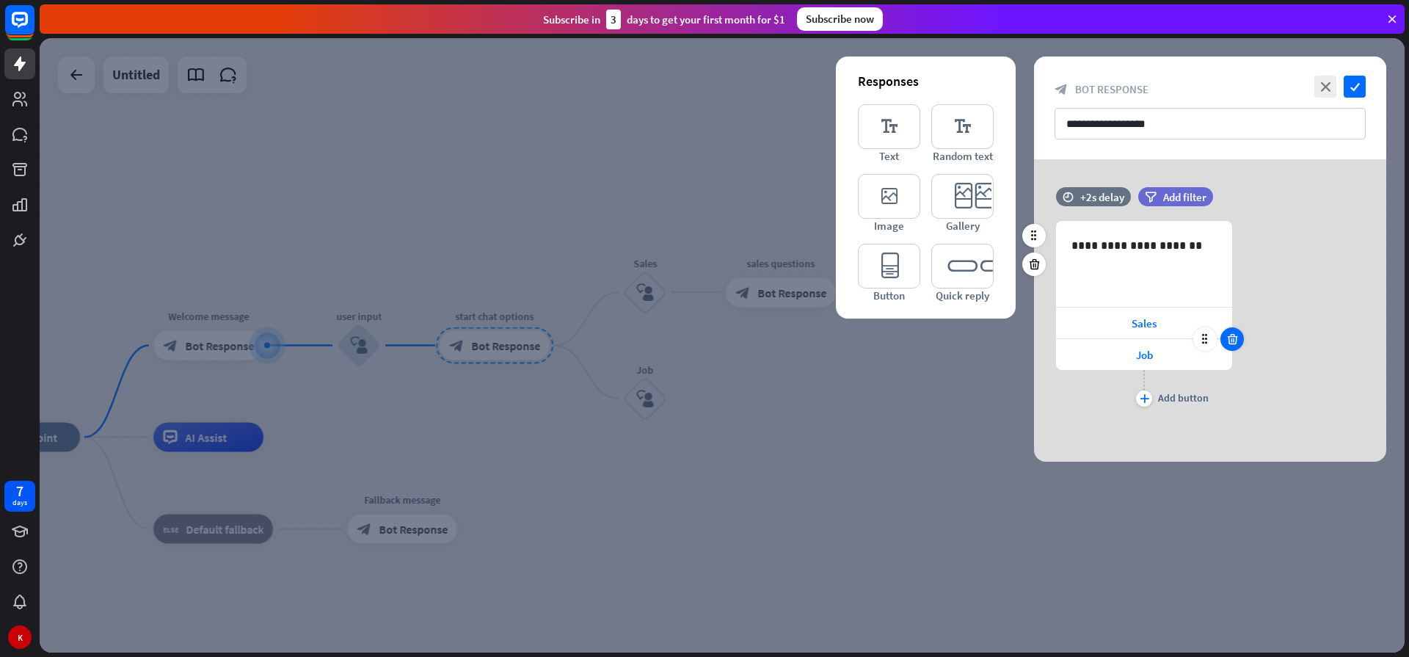
click at [1232, 340] on icon at bounding box center [1232, 338] width 14 height 13
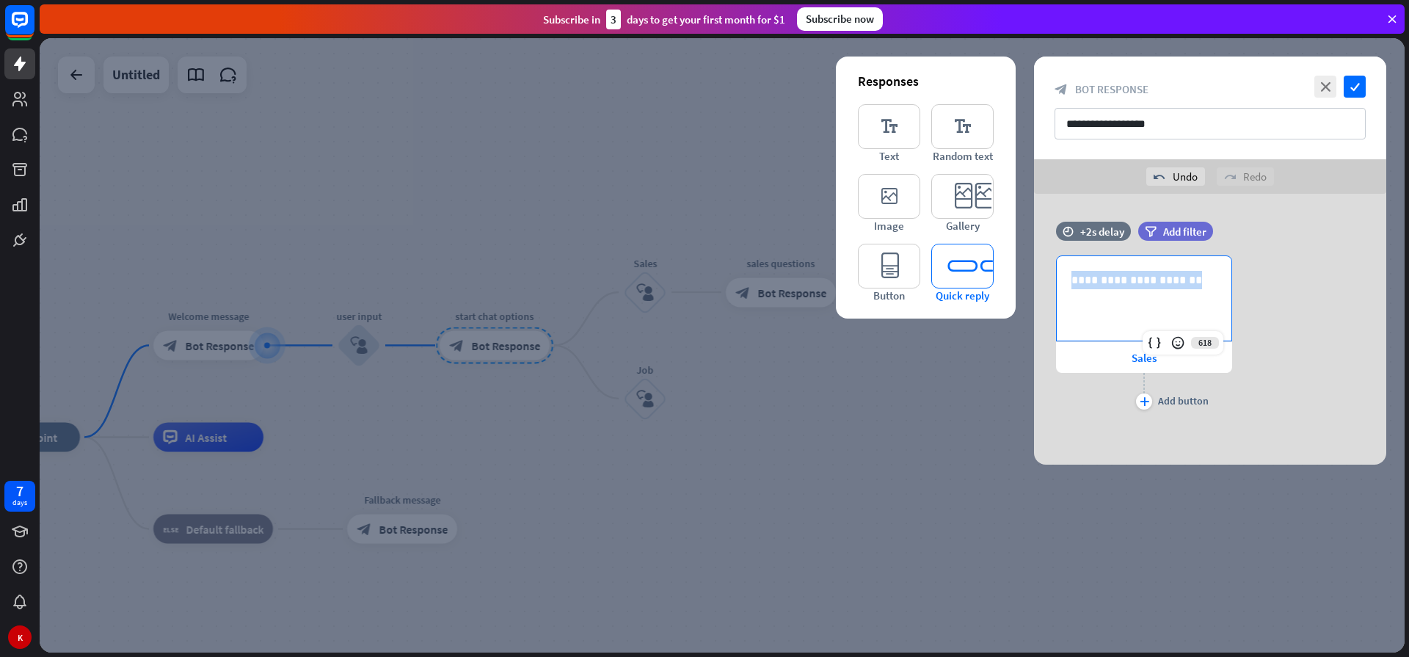
drag, startPoint x: 1132, startPoint y: 277, endPoint x: 983, endPoint y: 263, distance: 149.6
click at [1034, 264] on div "**********" at bounding box center [1210, 329] width 352 height 271
click at [1130, 281] on p "**********" at bounding box center [1143, 280] width 145 height 18
click at [1172, 342] on icon at bounding box center [1177, 342] width 15 height 15
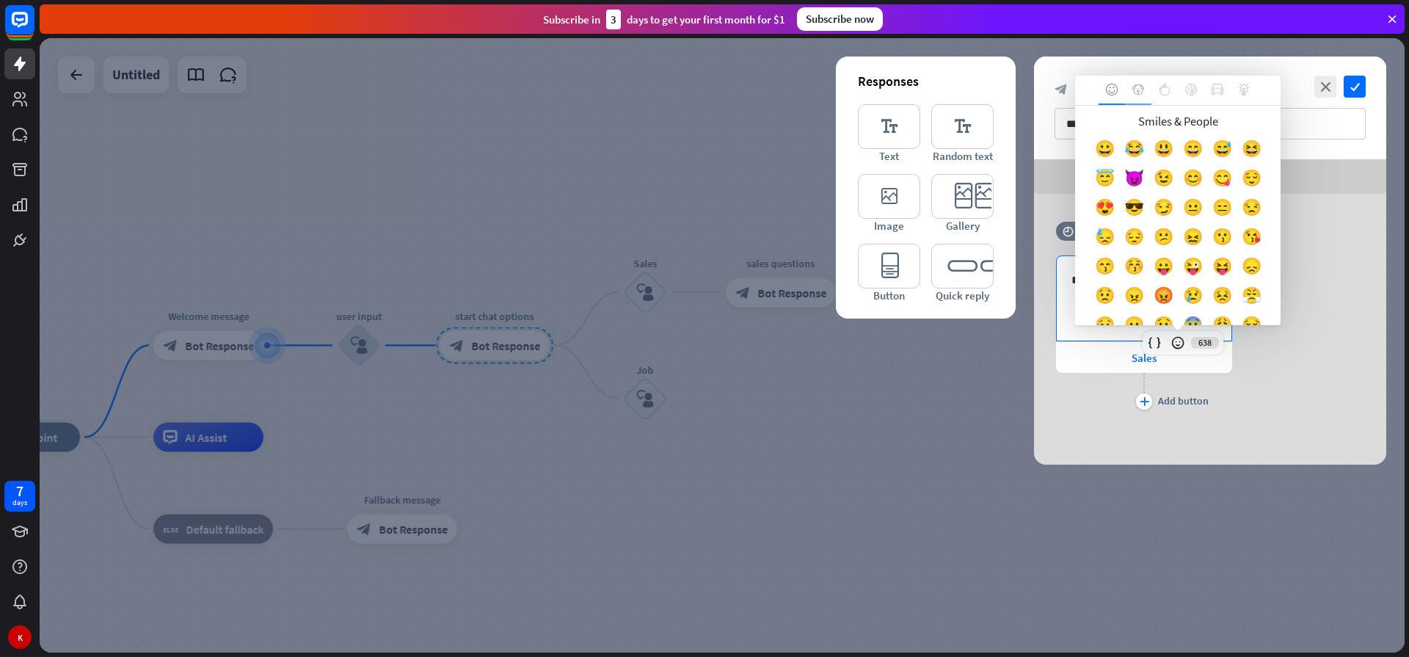
click at [1140, 92] on icon at bounding box center [1138, 90] width 12 height 12
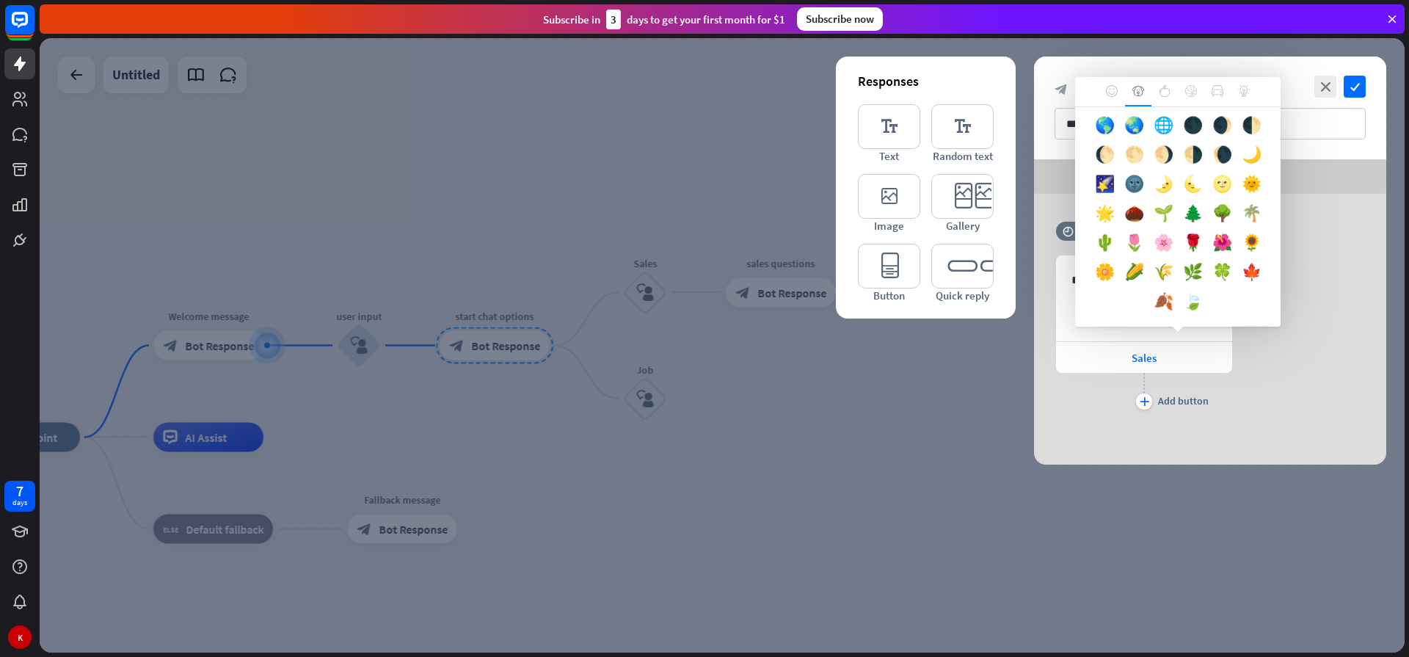
scroll to position [524, 0]
click at [1162, 94] on icon at bounding box center [1164, 91] width 12 height 12
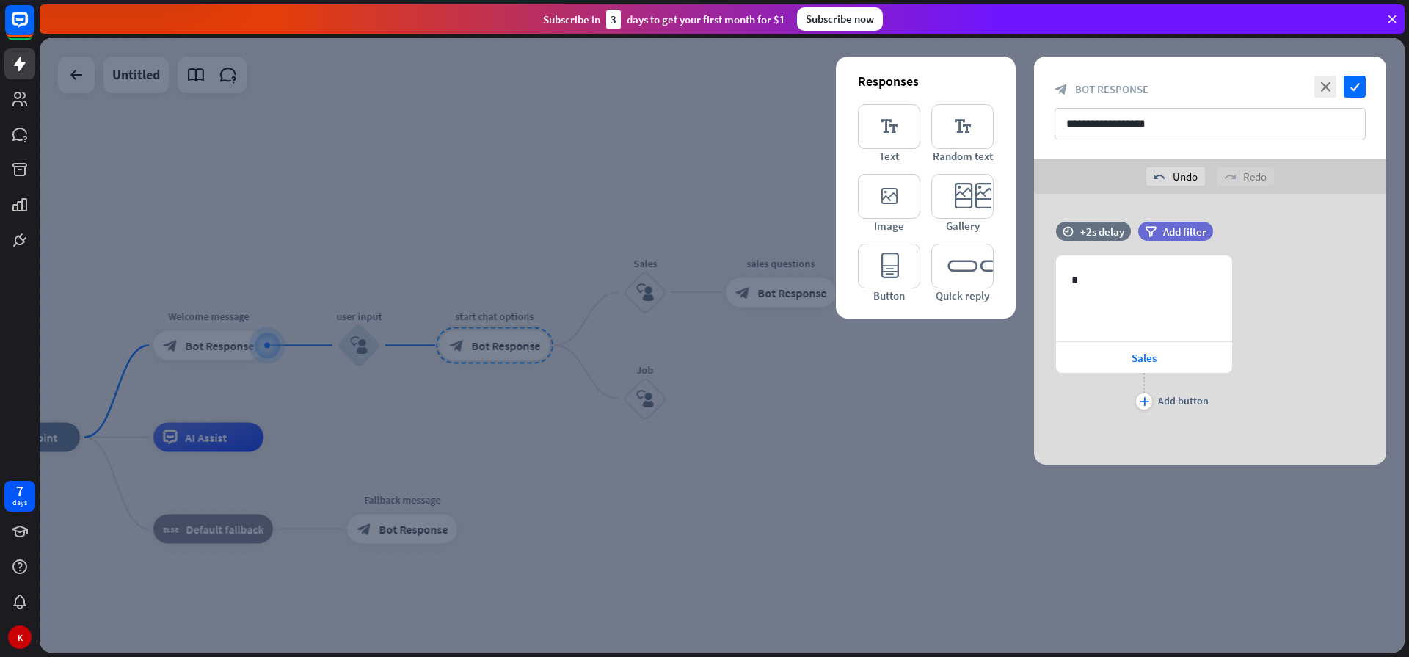
scroll to position [0, 0]
click at [1127, 302] on body "7 days K close Product Help First steps Get started with ChatBot Help Center Fo…" at bounding box center [704, 328] width 1409 height 657
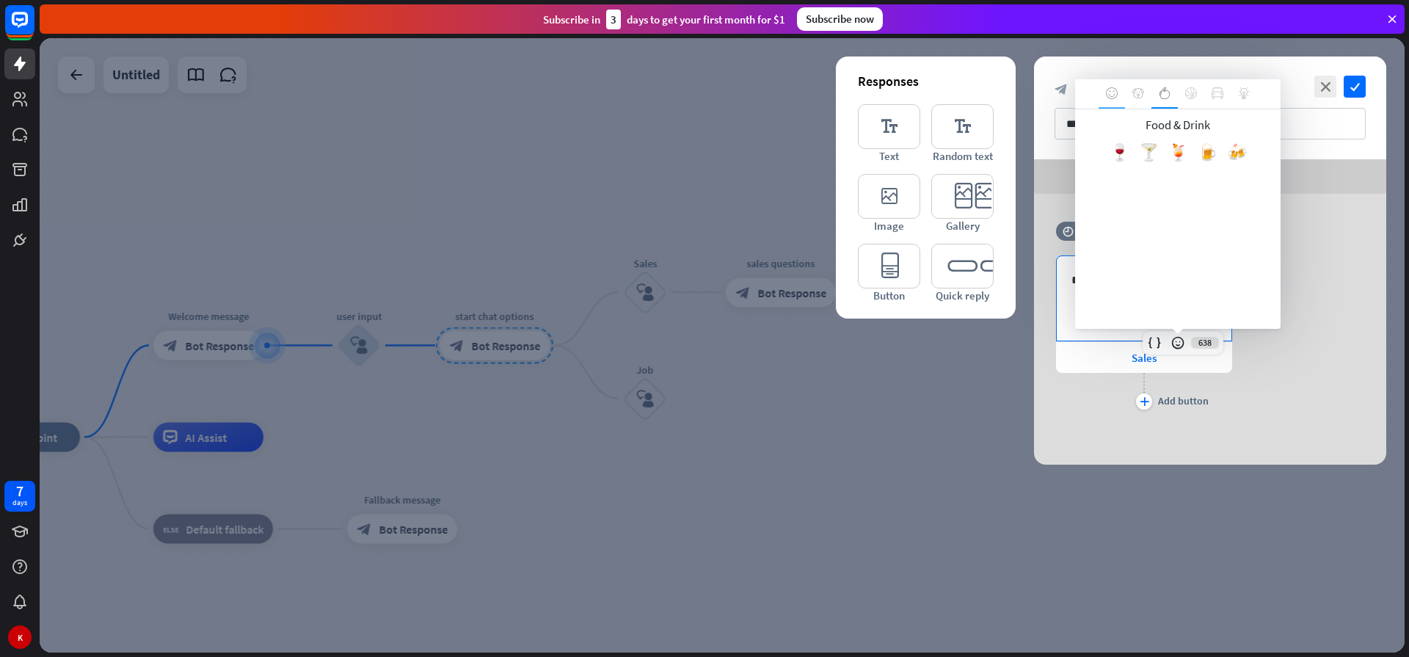
click at [1108, 95] on icon at bounding box center [1112, 93] width 12 height 12
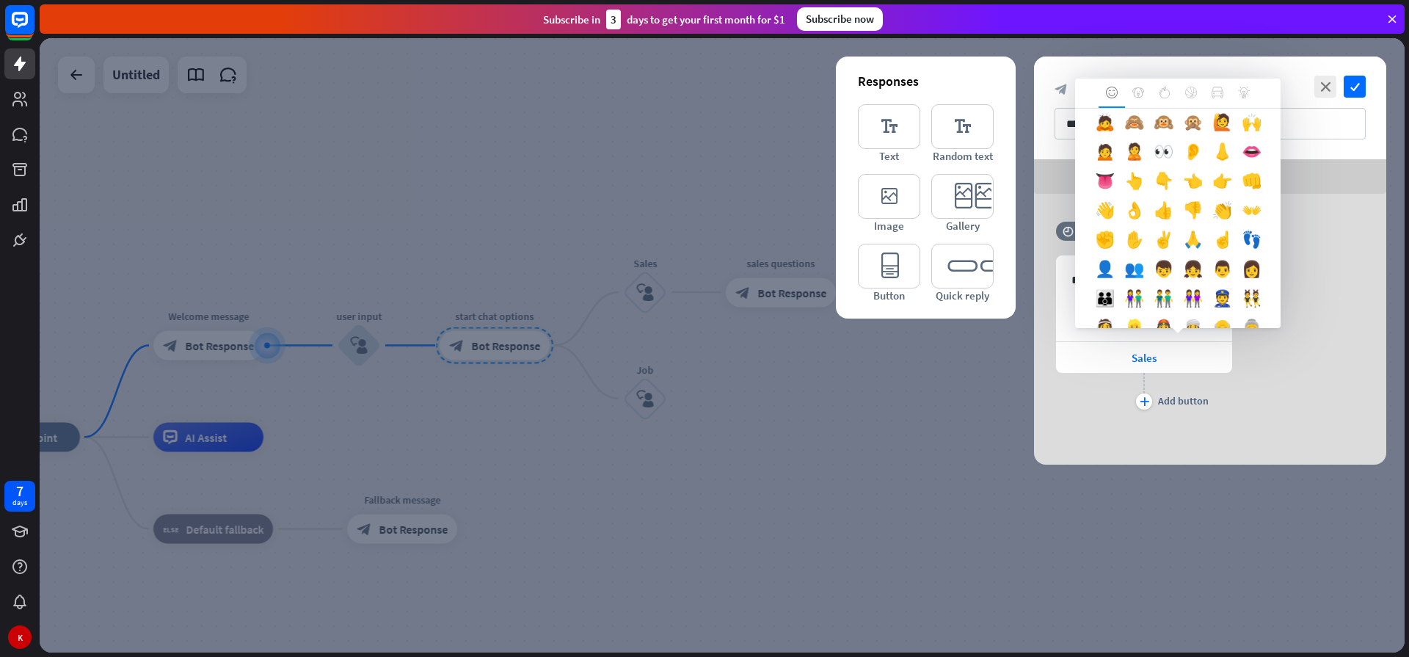
scroll to position [440, 0]
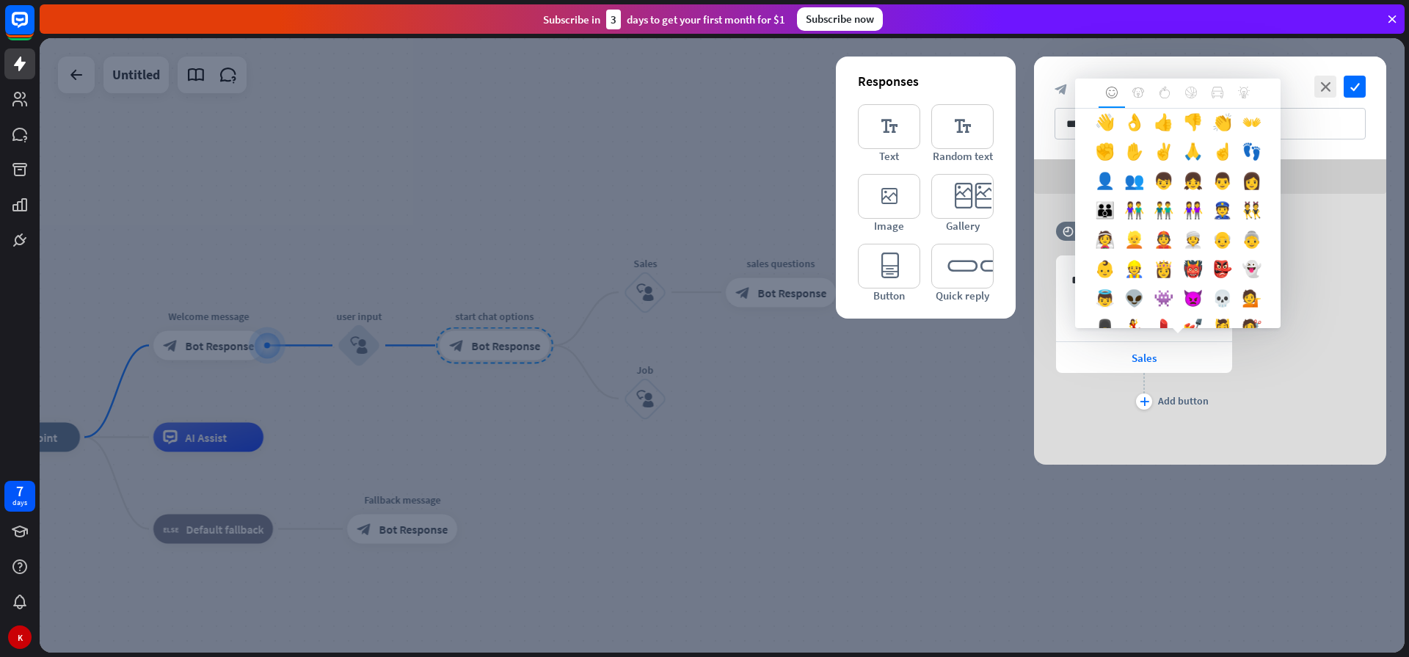
click at [1207, 111] on div "👉" at bounding box center [1221, 95] width 29 height 29
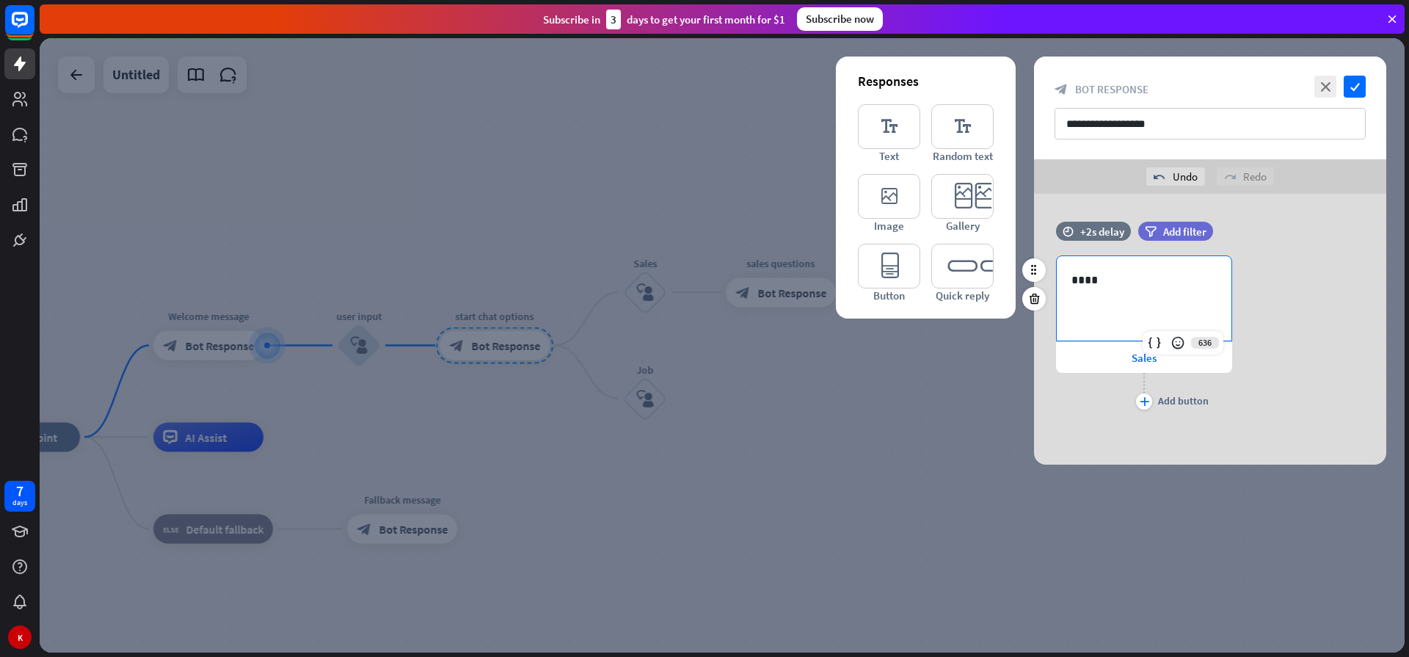
click at [1109, 285] on p "****" at bounding box center [1143, 280] width 145 height 18
click at [1101, 279] on p "**********" at bounding box center [1143, 280] width 145 height 18
click at [1279, 390] on div "**********" at bounding box center [1210, 334] width 352 height 158
click at [1193, 233] on span "Add filter" at bounding box center [1184, 231] width 43 height 14
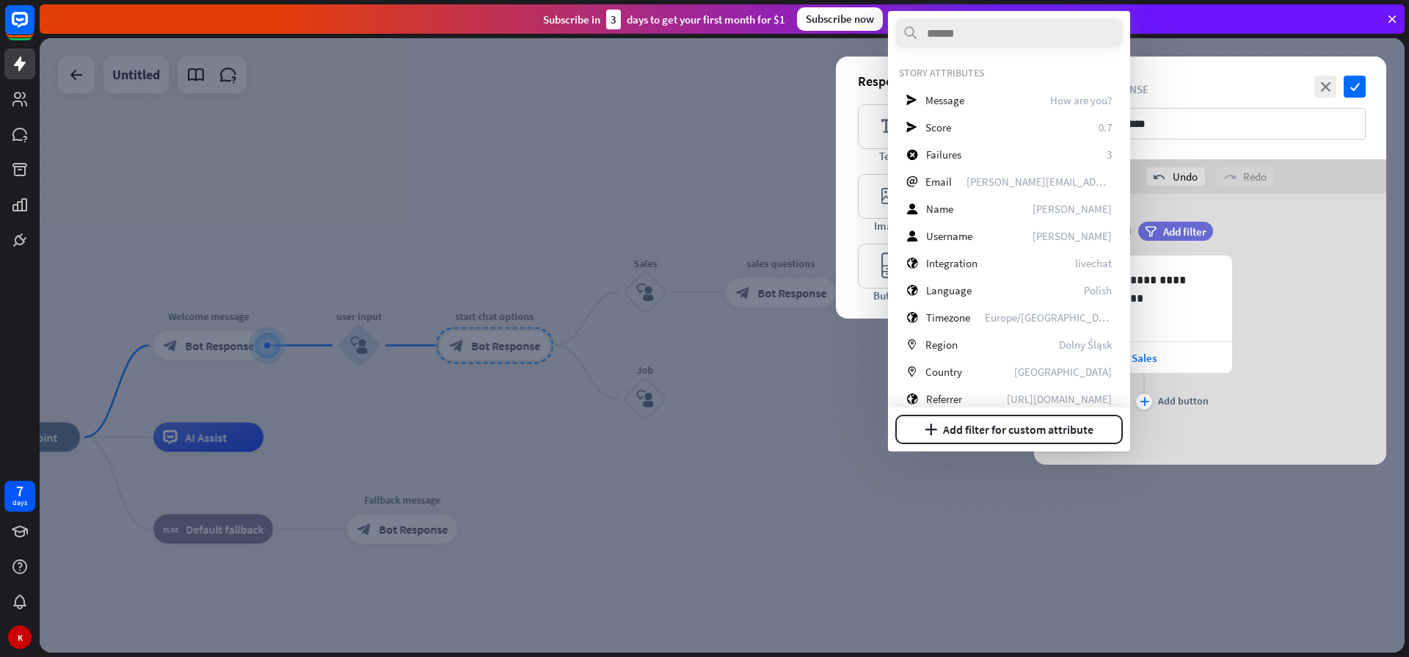
click at [1300, 414] on div "**********" at bounding box center [1210, 325] width 352 height 206
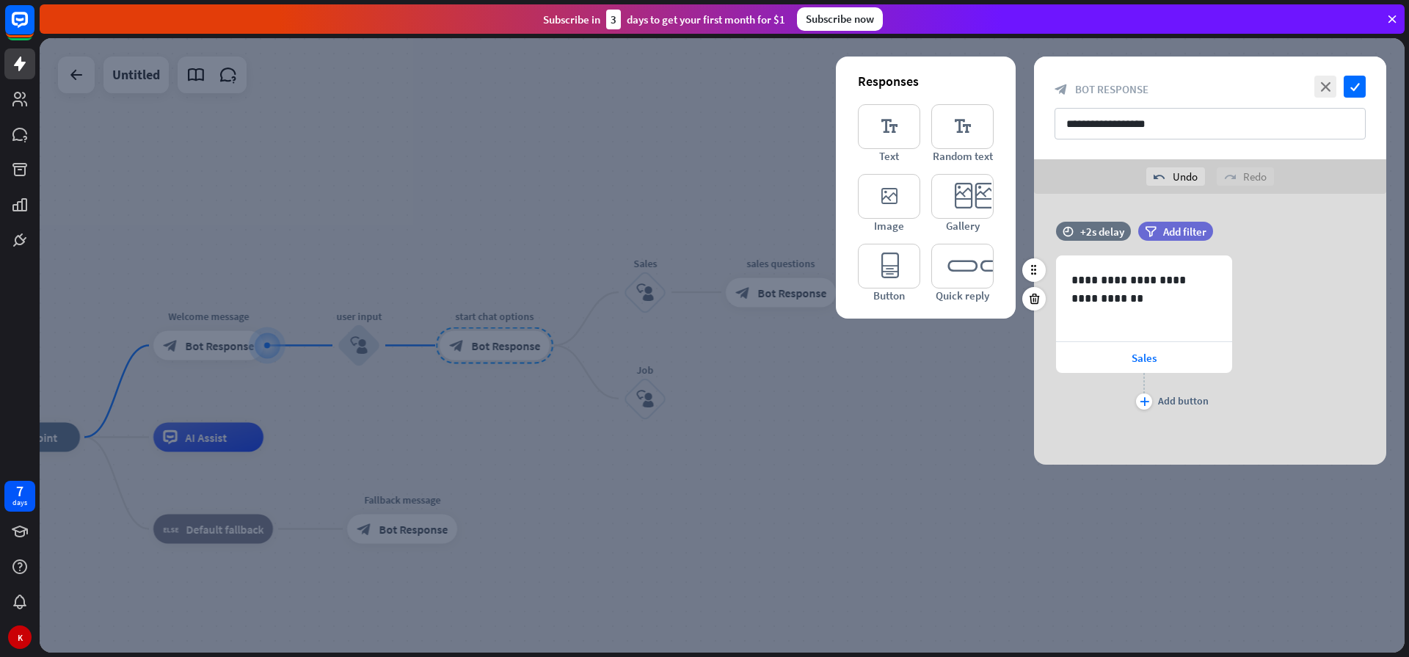
click at [1264, 346] on div "**********" at bounding box center [1210, 334] width 352 height 158
click at [1310, 335] on div "**********" at bounding box center [1210, 334] width 352 height 158
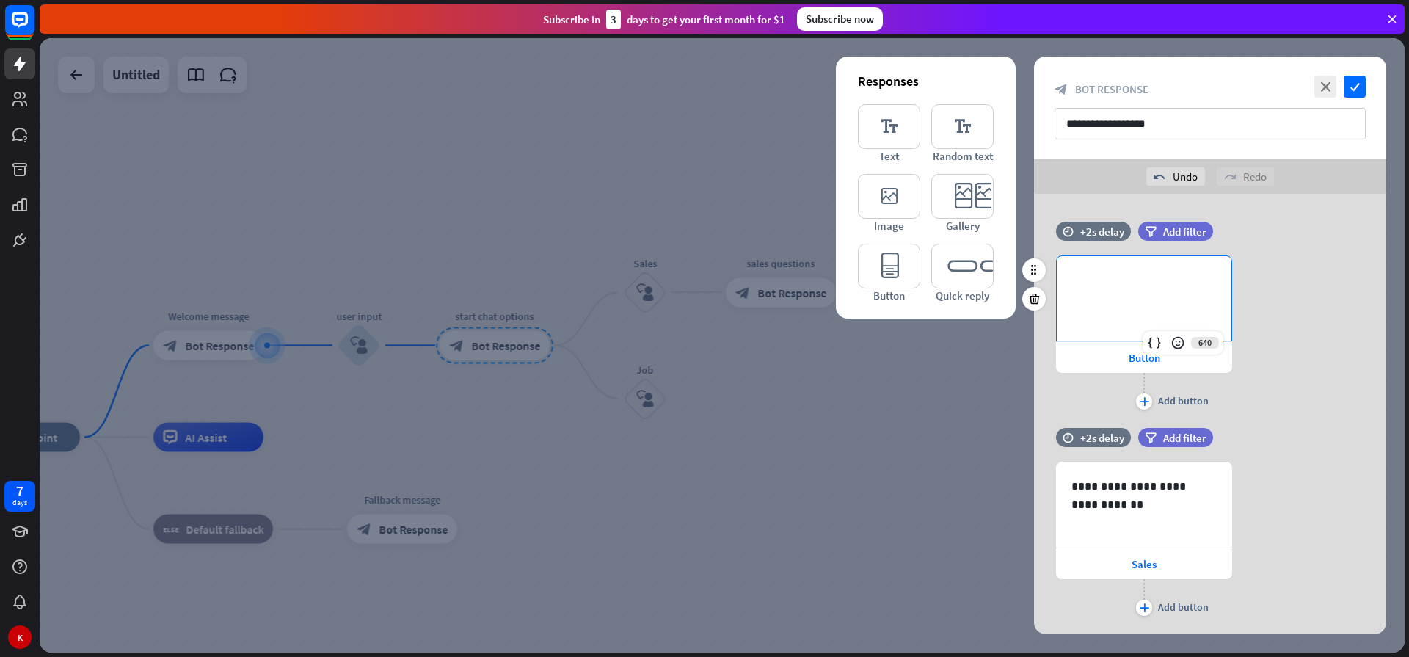
drag, startPoint x: 1158, startPoint y: 320, endPoint x: 1226, endPoint y: 399, distance: 104.1
click at [1226, 399] on div "**********" at bounding box center [1144, 334] width 176 height 158
click at [1115, 271] on p "**********" at bounding box center [1143, 280] width 145 height 18
click at [1175, 343] on icon at bounding box center [1177, 342] width 15 height 15
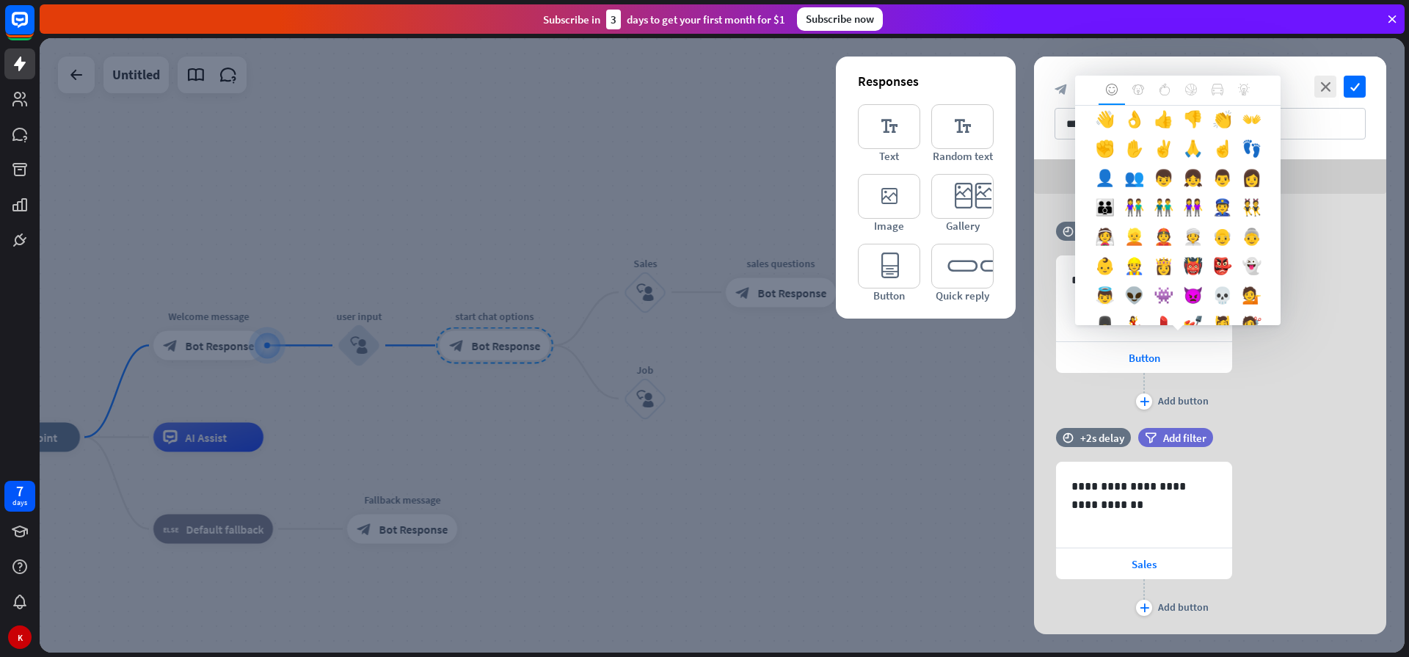
click at [1207, 108] on div "👉" at bounding box center [1221, 92] width 29 height 29
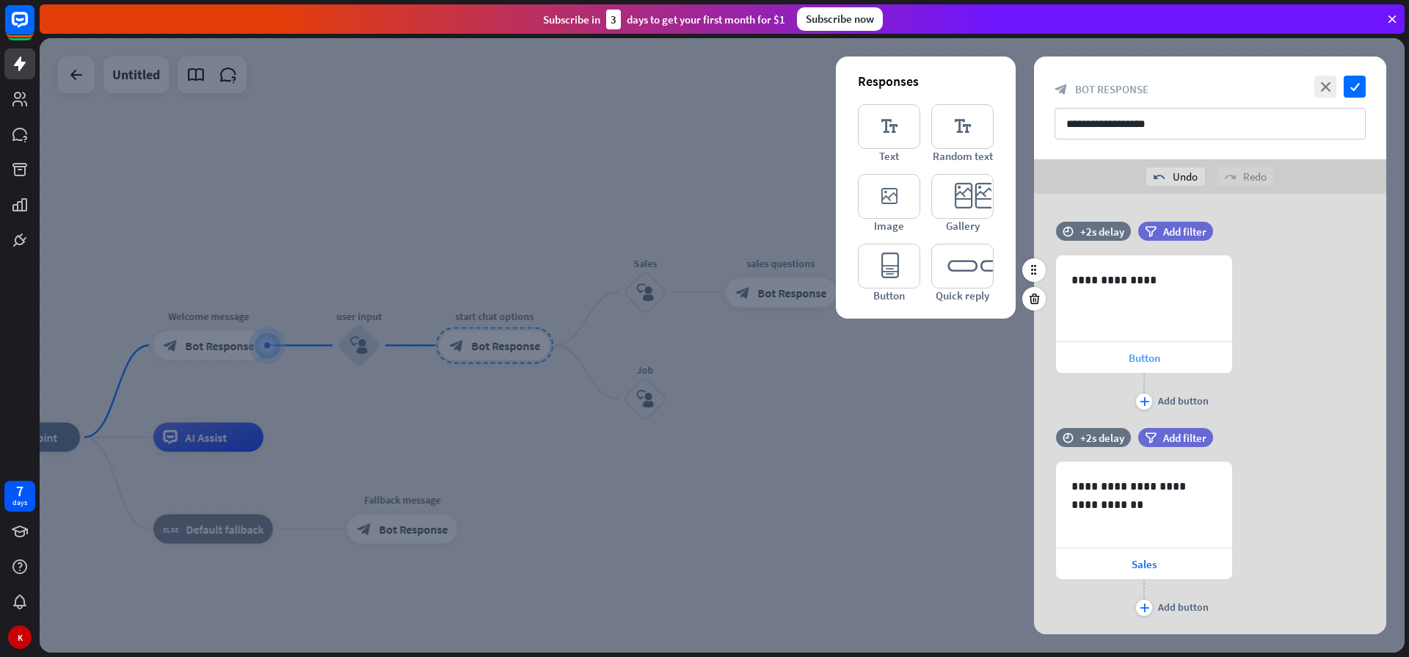
click at [1148, 359] on span "Button" at bounding box center [1144, 358] width 32 height 14
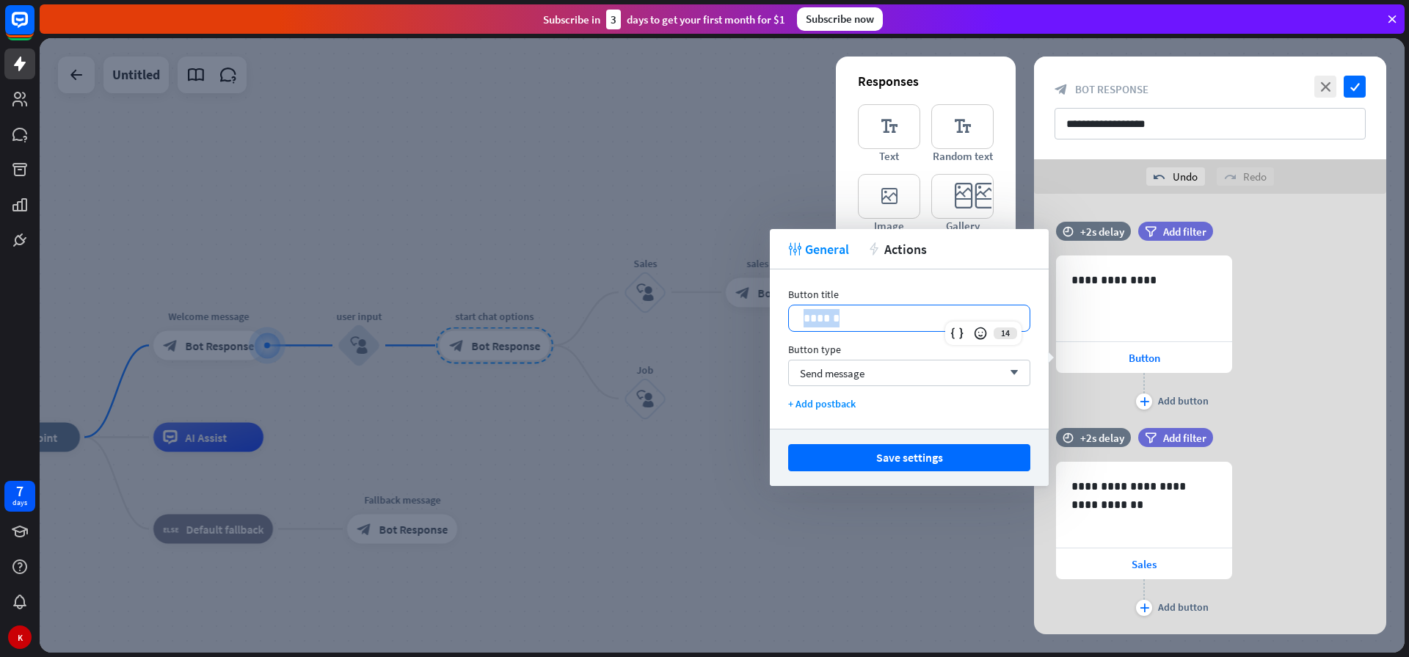
drag, startPoint x: 857, startPoint y: 311, endPoint x: 774, endPoint y: 307, distance: 83.0
click at [774, 307] on div "Button title 14 ****** Button type Send message arrow_down + Add postback" at bounding box center [909, 348] width 279 height 159
click at [1257, 382] on div "**********" at bounding box center [1210, 334] width 352 height 158
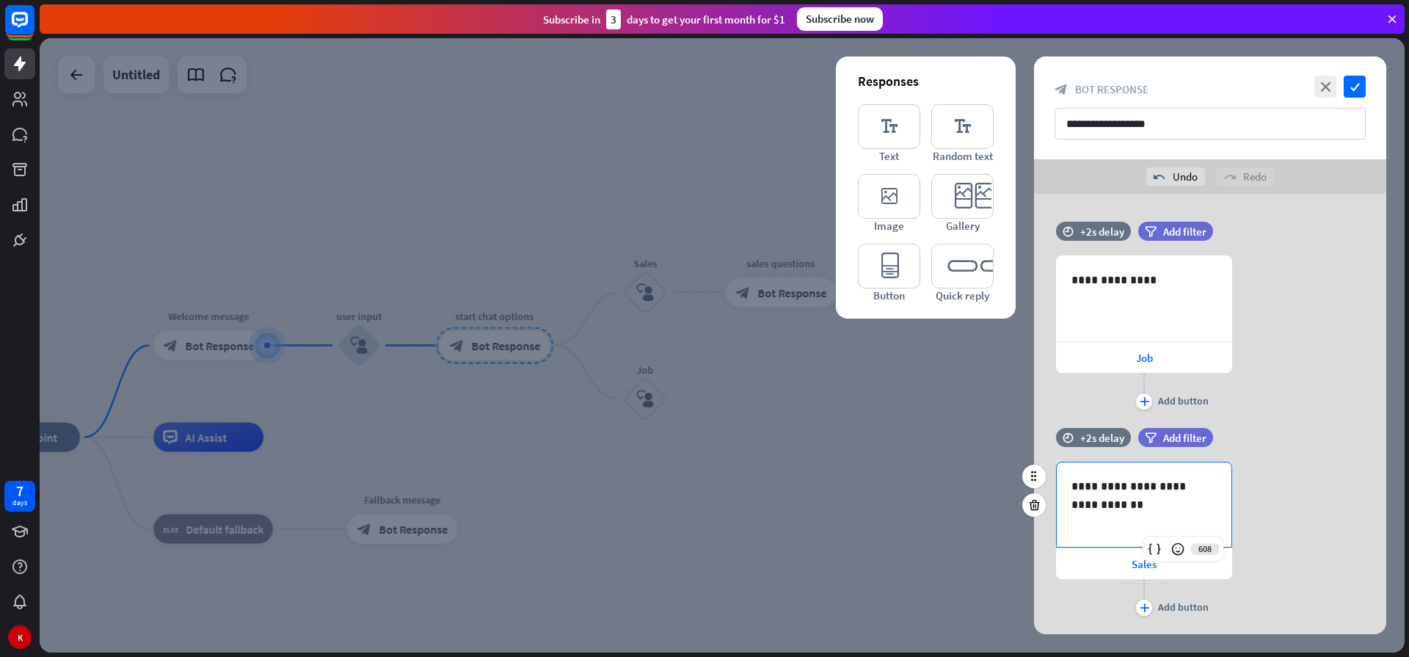
drag, startPoint x: 1187, startPoint y: 508, endPoint x: 1200, endPoint y: 497, distance: 17.7
click at [1200, 497] on p "**********" at bounding box center [1143, 495] width 145 height 37
click at [1290, 526] on div "**********" at bounding box center [1210, 540] width 352 height 158
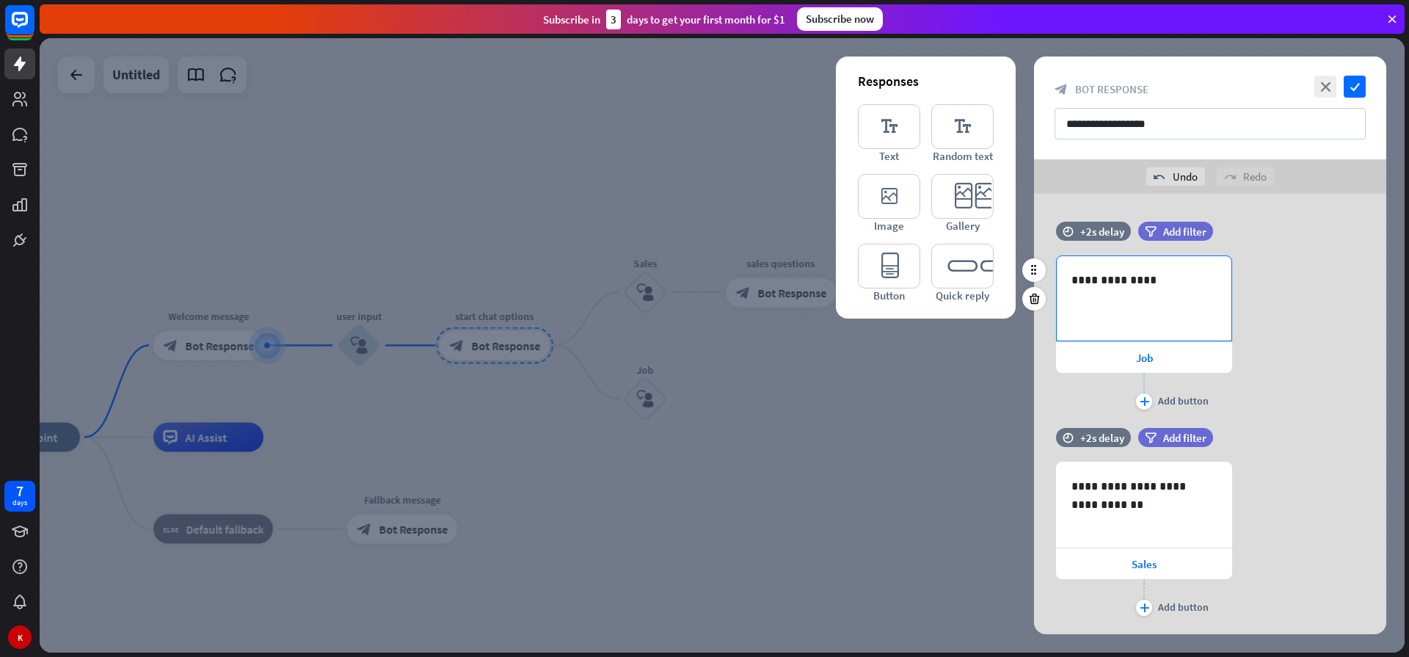
click at [1184, 323] on div "**********" at bounding box center [1143, 298] width 175 height 84
click at [1149, 337] on icon at bounding box center [1154, 342] width 15 height 15
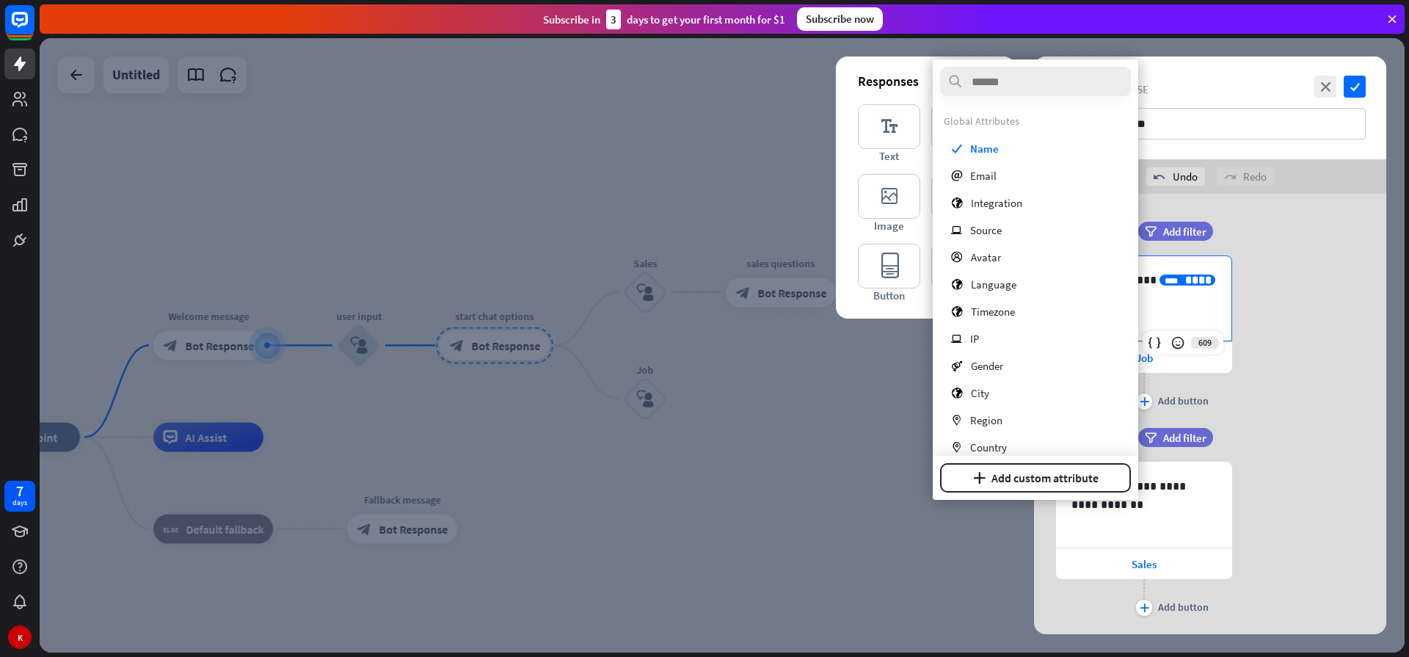
click at [1249, 314] on div "**********" at bounding box center [1210, 334] width 352 height 158
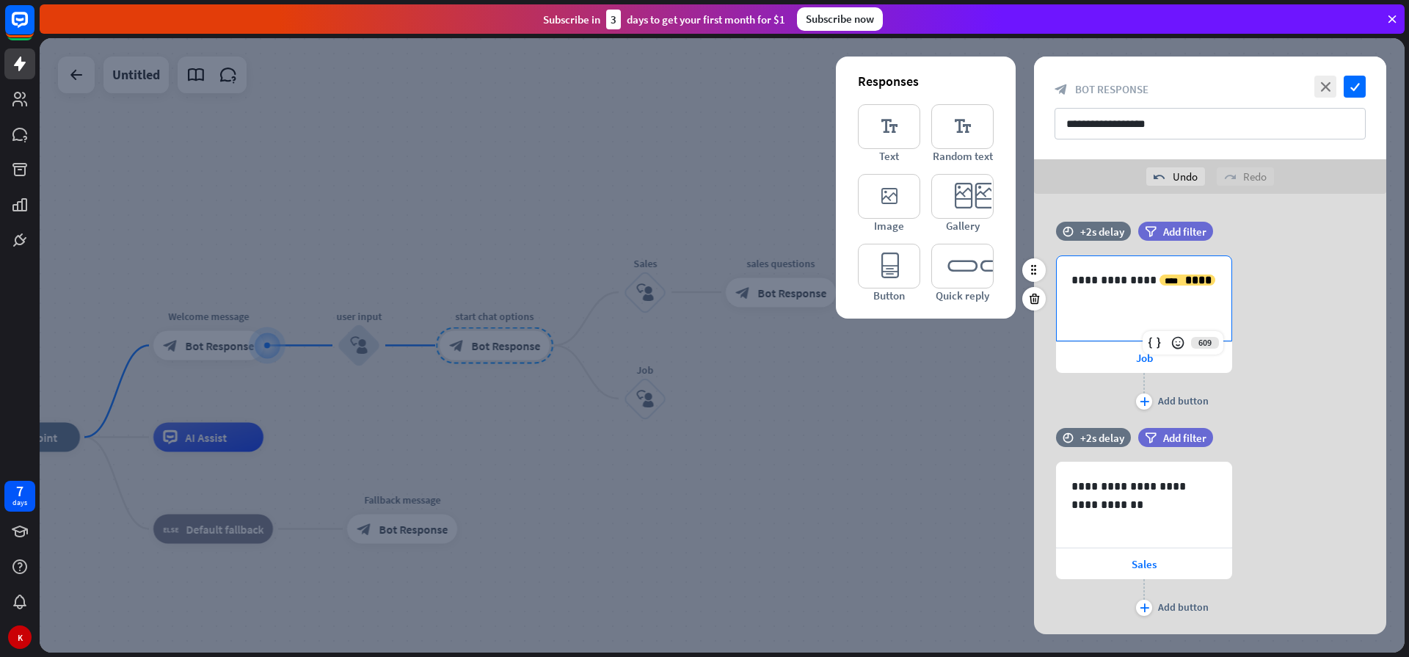
drag, startPoint x: 1175, startPoint y: 279, endPoint x: 1223, endPoint y: 326, distance: 68.0
click at [1224, 326] on div "**********" at bounding box center [1143, 298] width 175 height 84
click at [1130, 306] on div "**********" at bounding box center [1143, 298] width 175 height 84
click at [1291, 379] on div "**********" at bounding box center [1210, 334] width 352 height 158
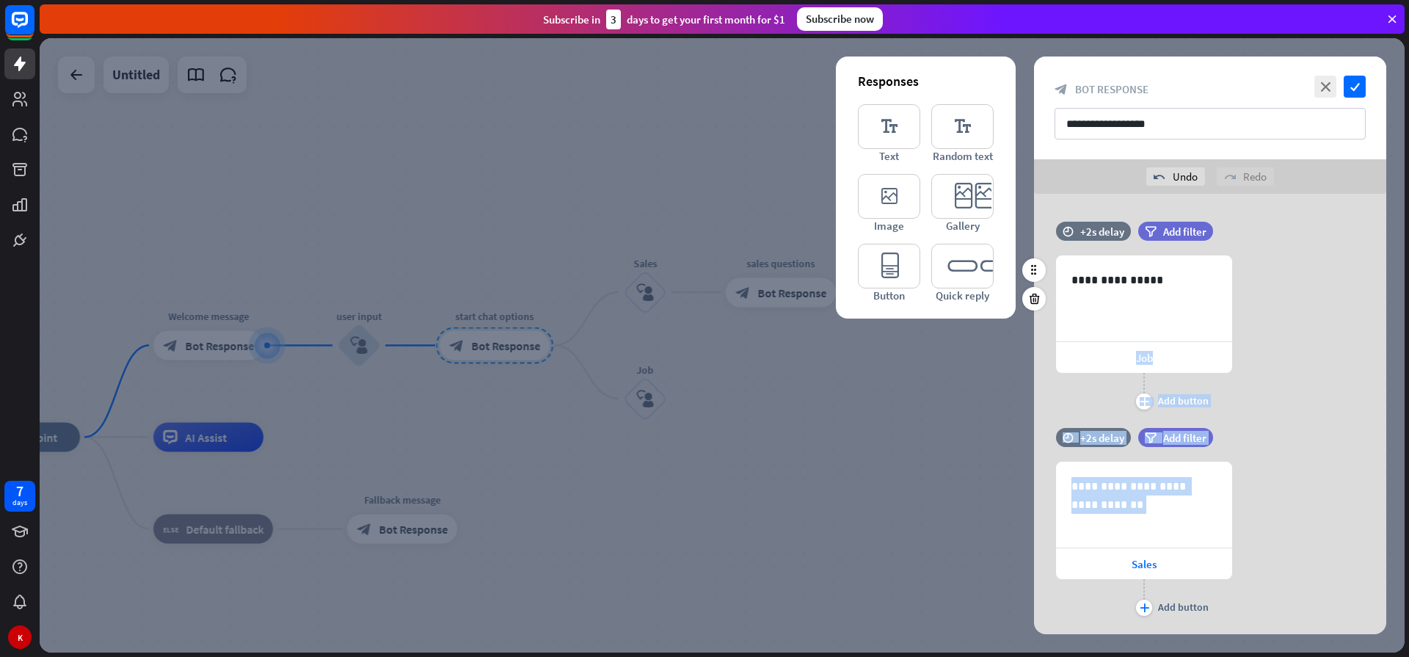
drag, startPoint x: 1219, startPoint y: 555, endPoint x: 1304, endPoint y: 316, distance: 253.4
click at [1307, 319] on div "**********" at bounding box center [1210, 432] width 352 height 477
click at [1268, 388] on div "**********" at bounding box center [1210, 334] width 352 height 158
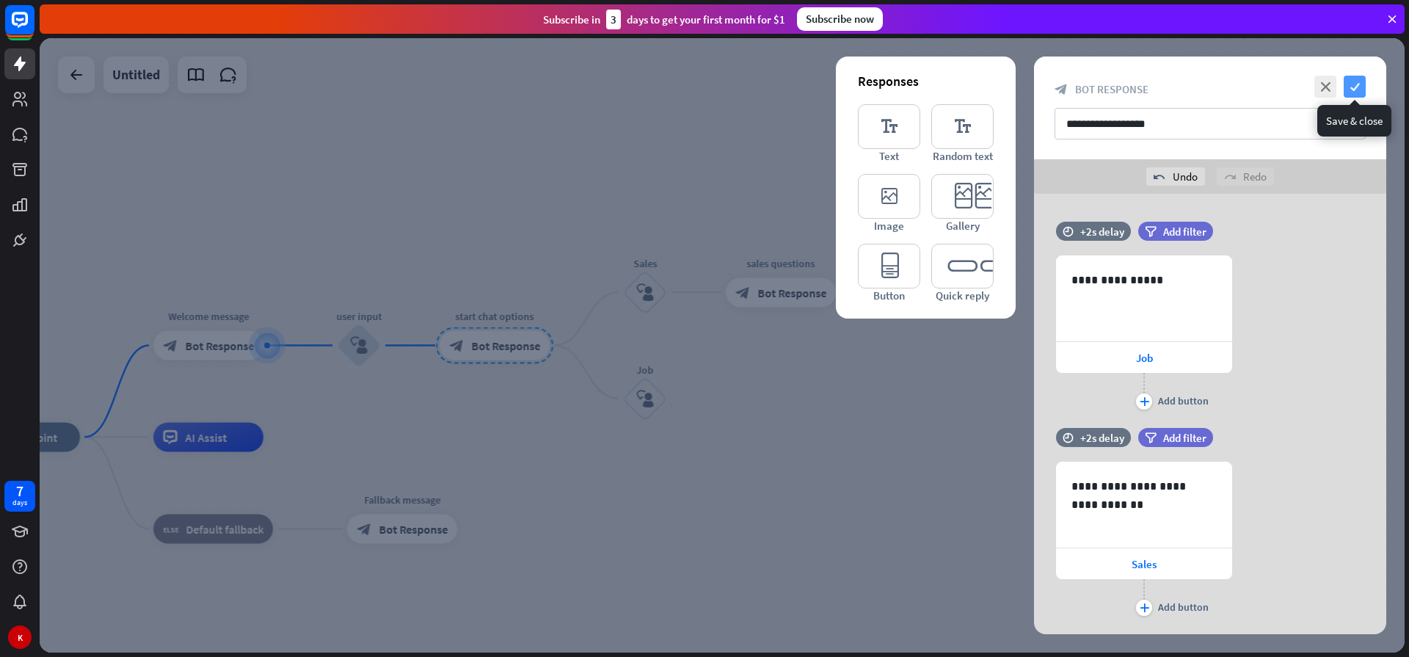
click at [1359, 81] on icon "check" at bounding box center [1354, 87] width 22 height 22
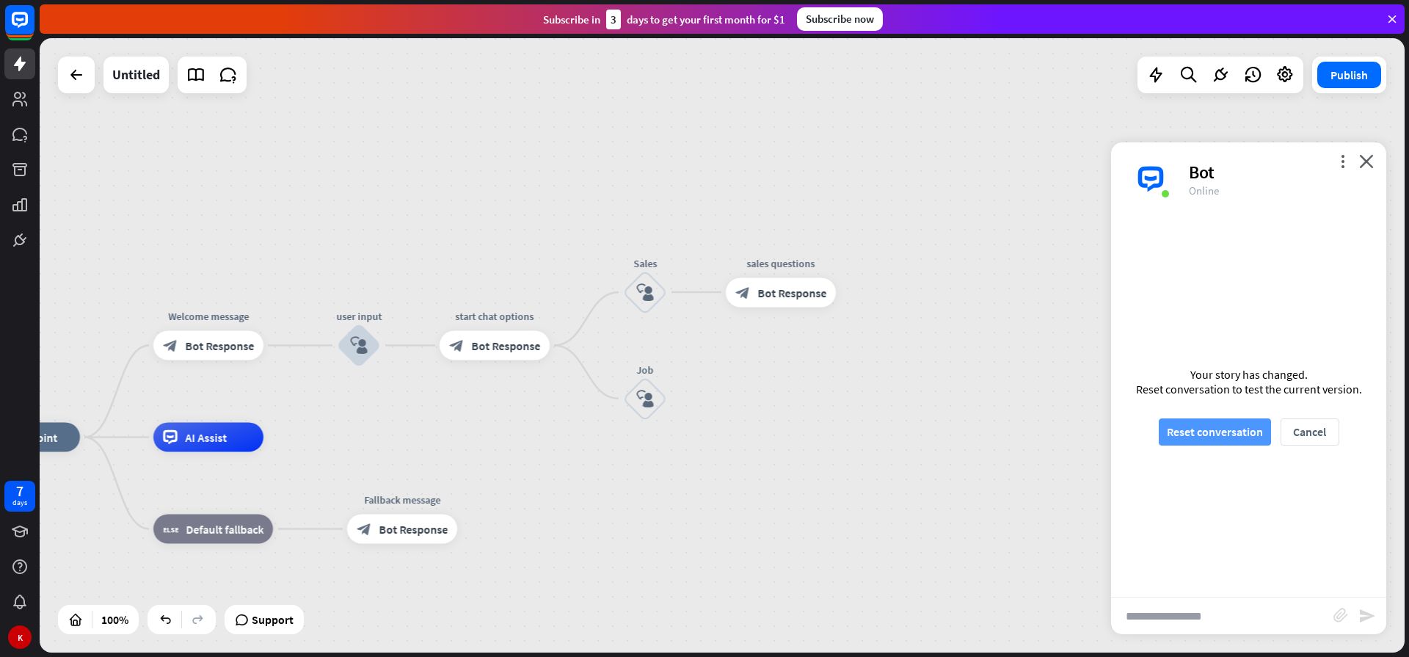
click at [1207, 423] on button "Reset conversation" at bounding box center [1214, 431] width 112 height 27
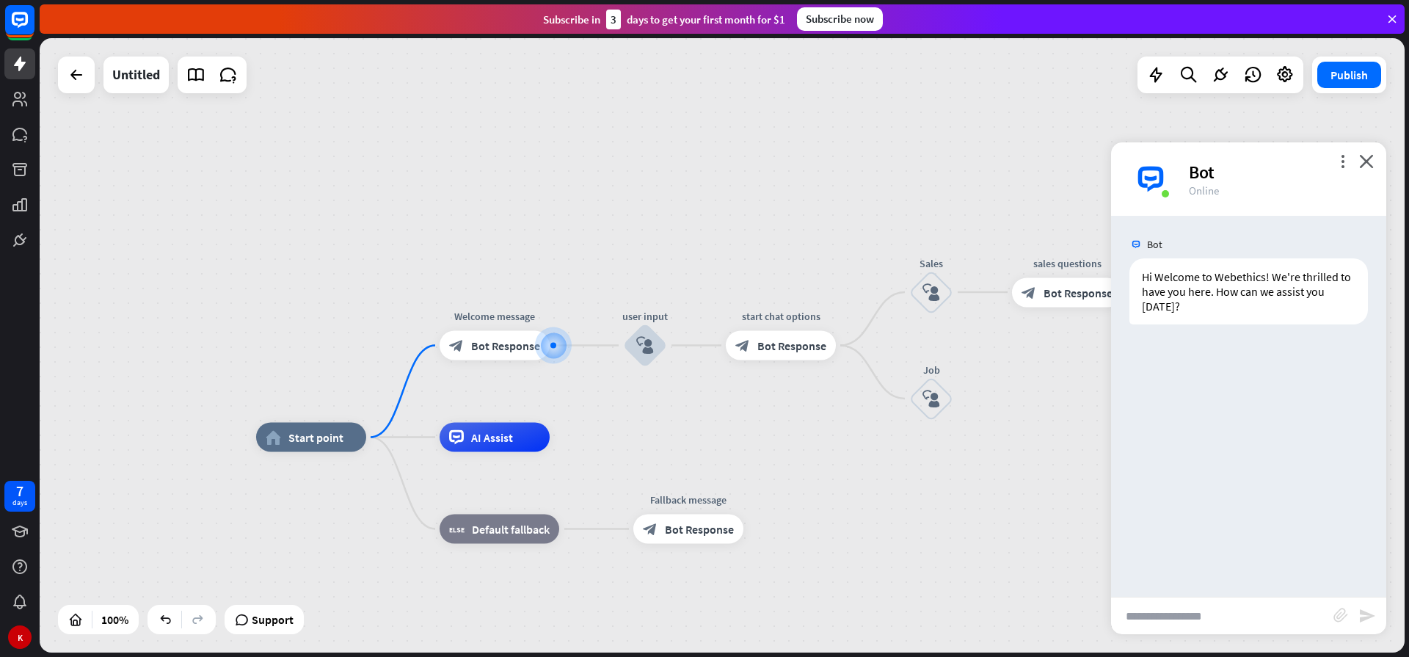
click at [1169, 616] on input "text" at bounding box center [1222, 615] width 222 height 37
type input "*****"
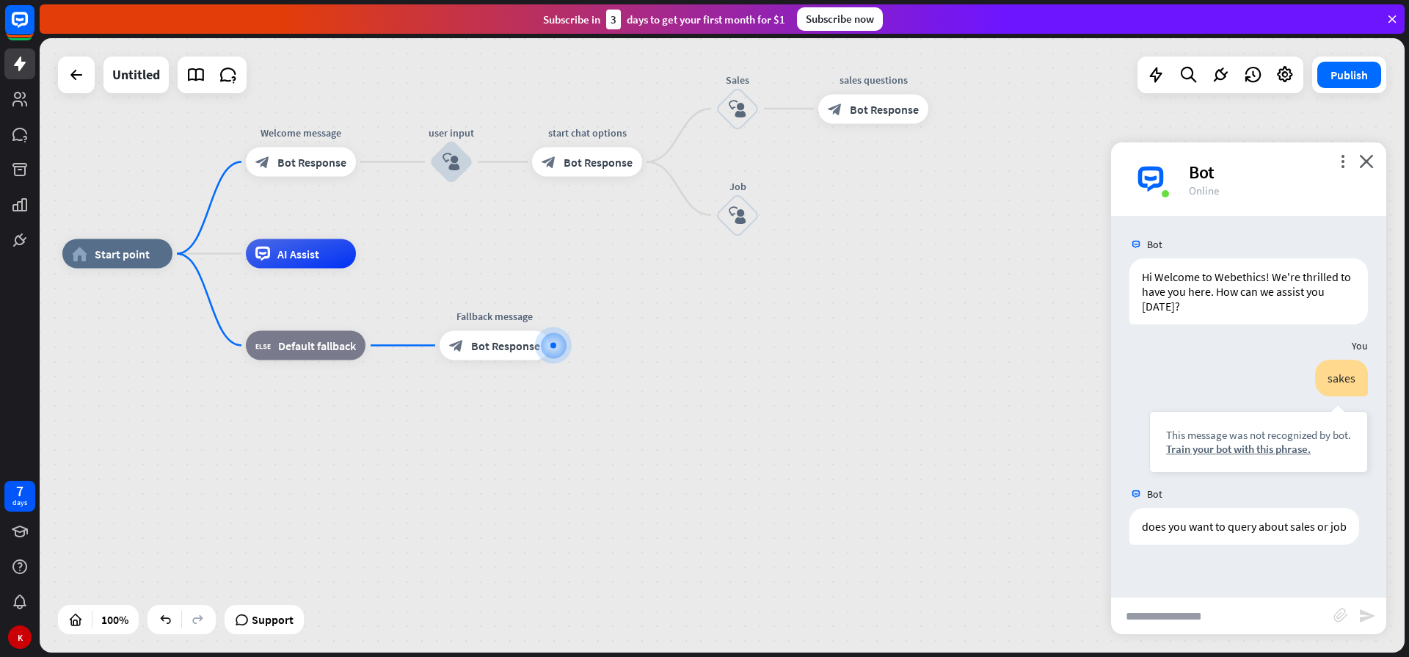
click at [1214, 620] on input "text" at bounding box center [1222, 615] width 222 height 37
type input "*****"
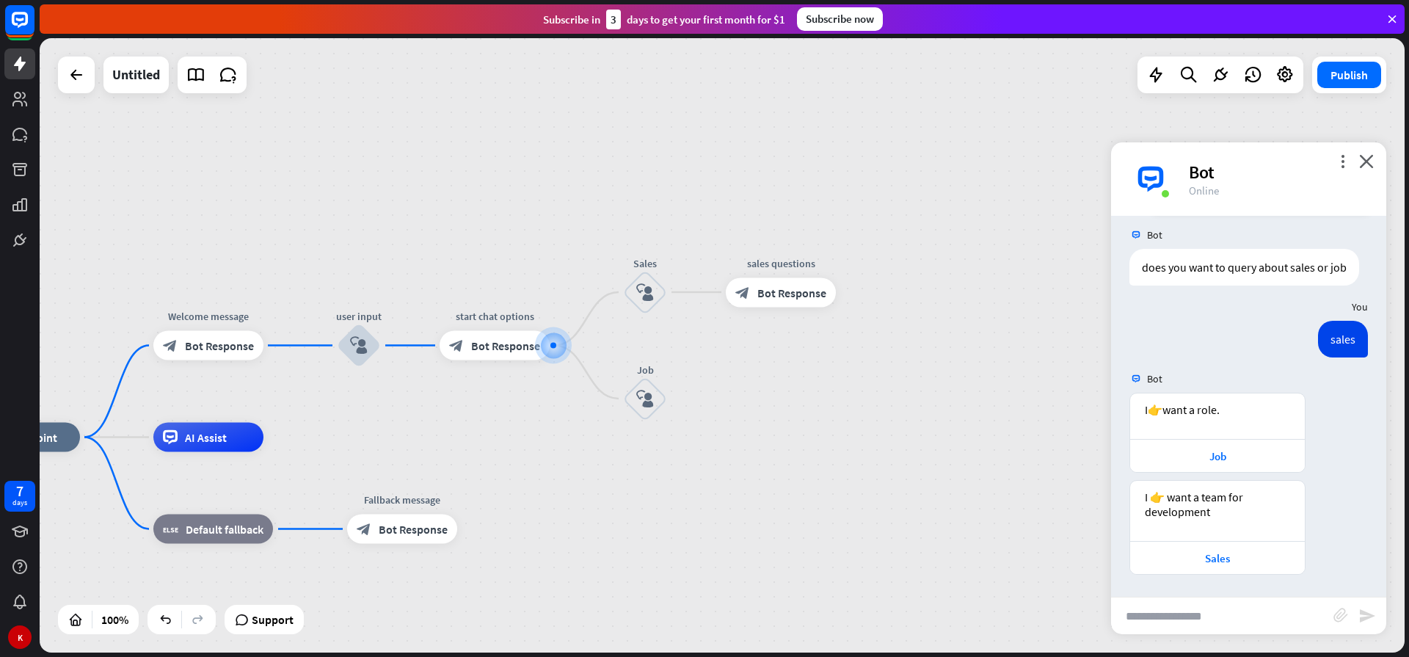
scroll to position [274, 0]
click at [1202, 555] on div "Sales" at bounding box center [1217, 558] width 160 height 14
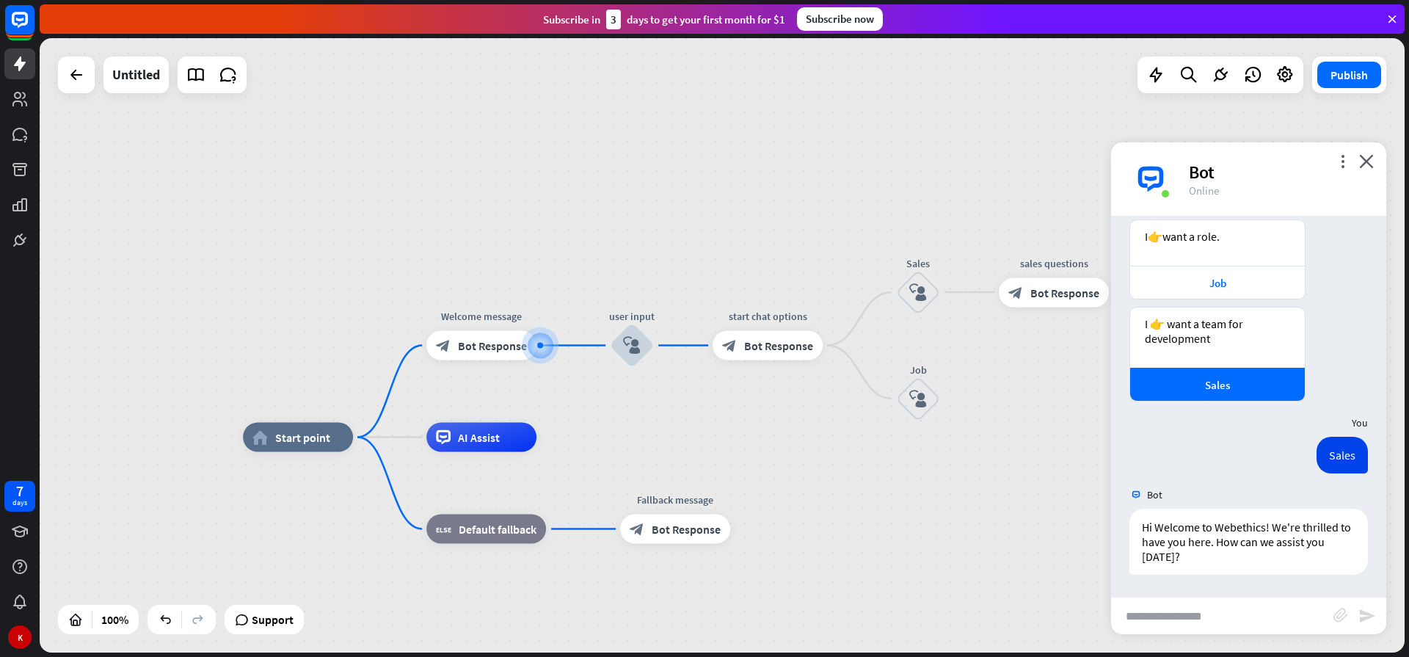
scroll to position [447, 0]
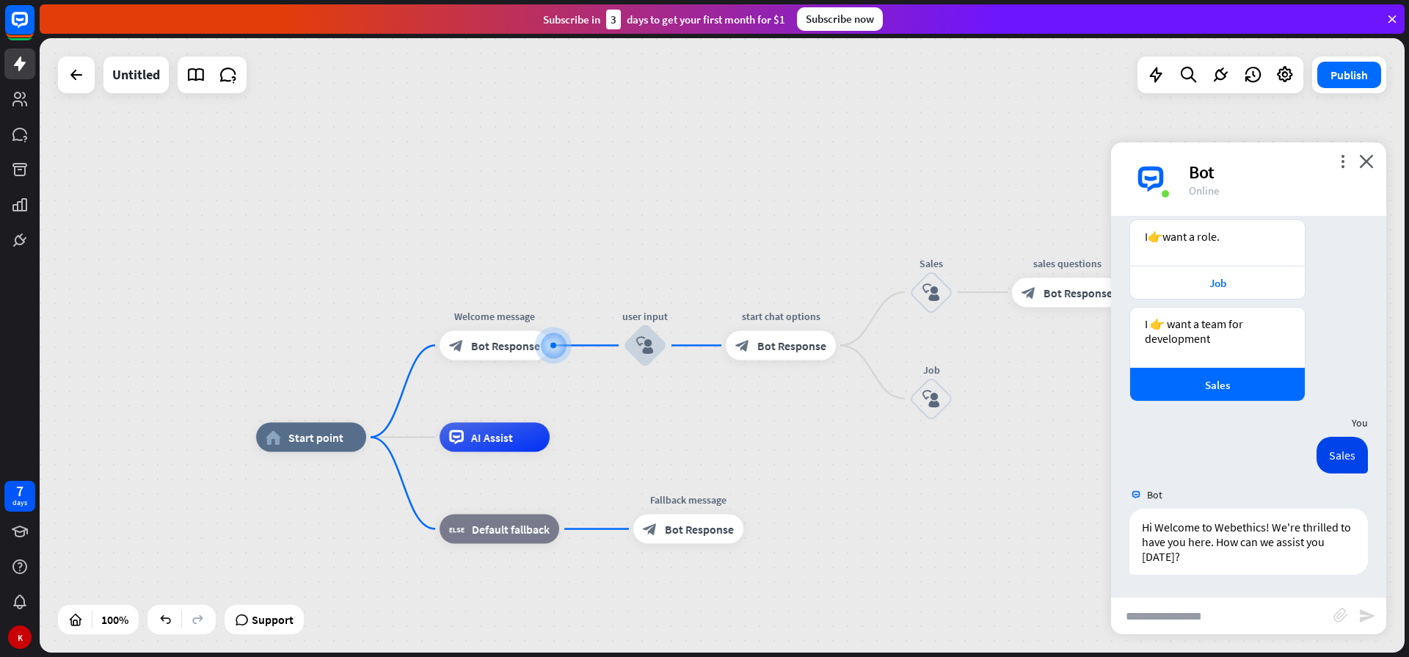
click at [679, 413] on div "home_2 Start point Welcome message block_bot_response Bot Response user input b…" at bounding box center [722, 345] width 1365 height 614
click at [784, 344] on span "Bot Response" at bounding box center [792, 345] width 69 height 15
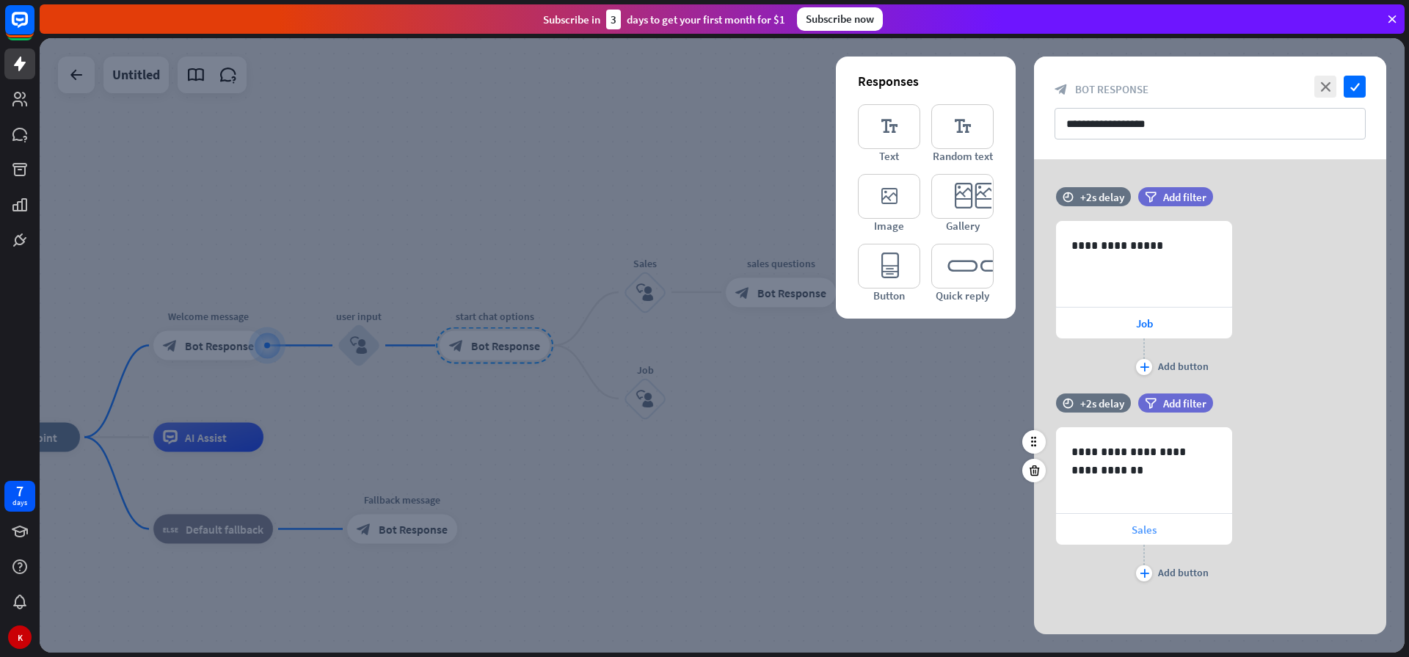
click at [1147, 535] on span "Sales" at bounding box center [1143, 529] width 25 height 14
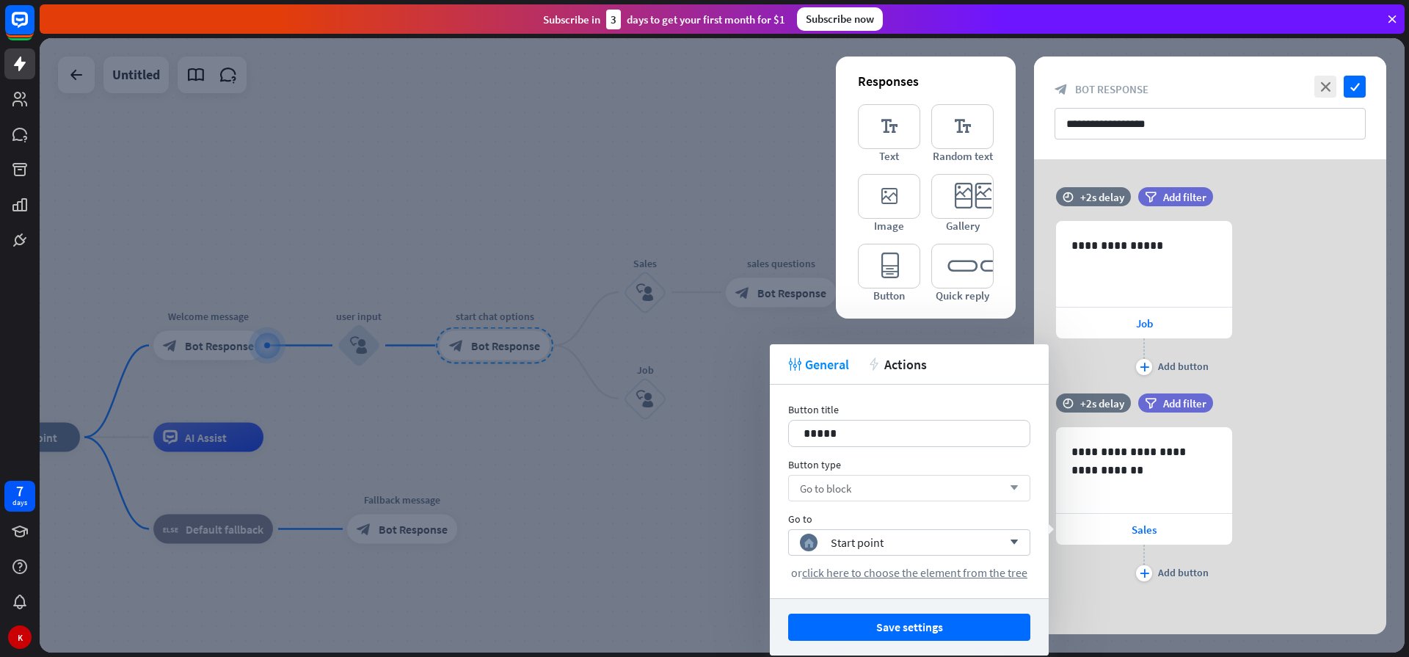
click at [908, 492] on div "Go to block arrow_down" at bounding box center [909, 488] width 242 height 26
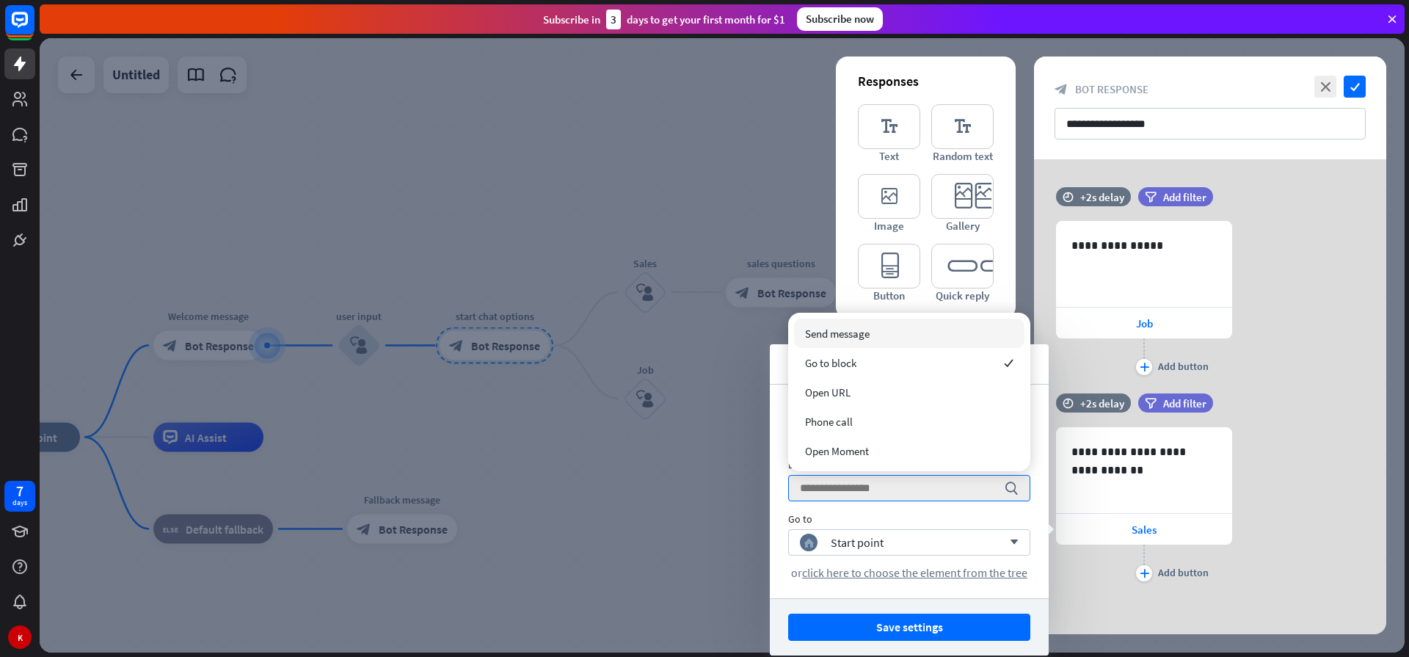
click at [852, 332] on span "Send message" at bounding box center [837, 333] width 65 height 14
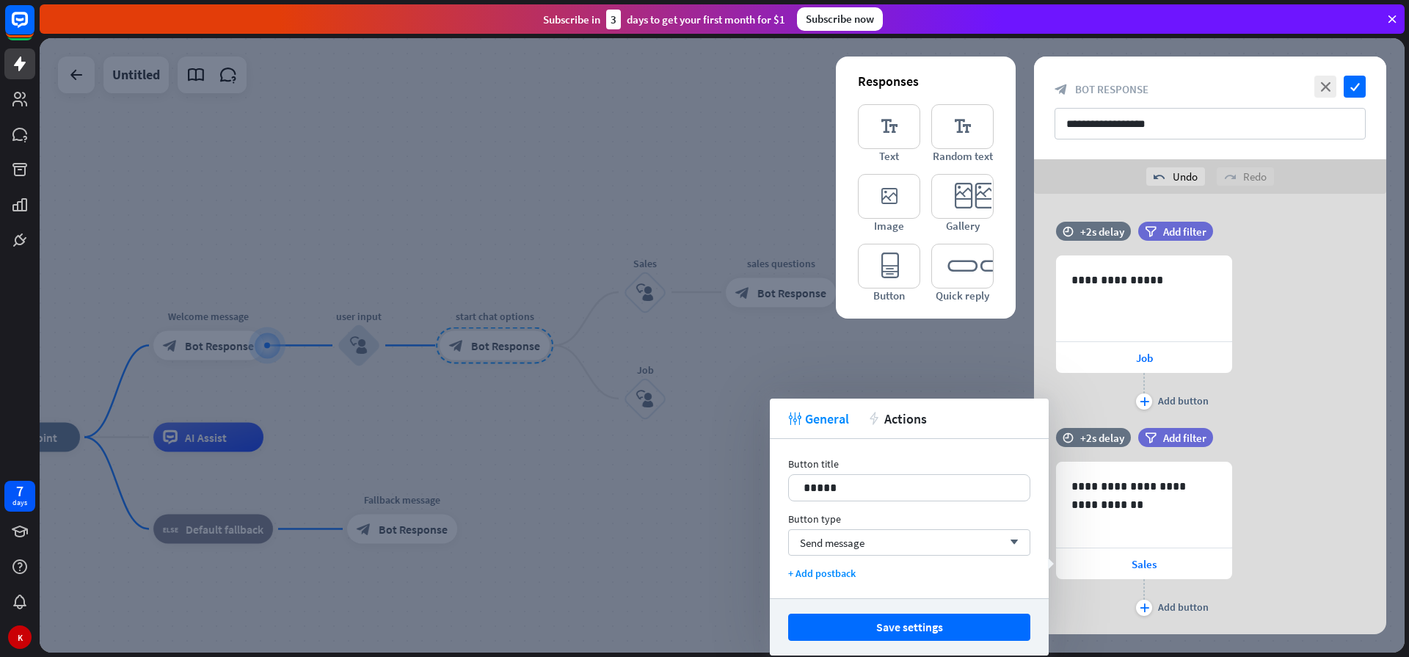
click at [563, 437] on div at bounding box center [722, 345] width 1365 height 614
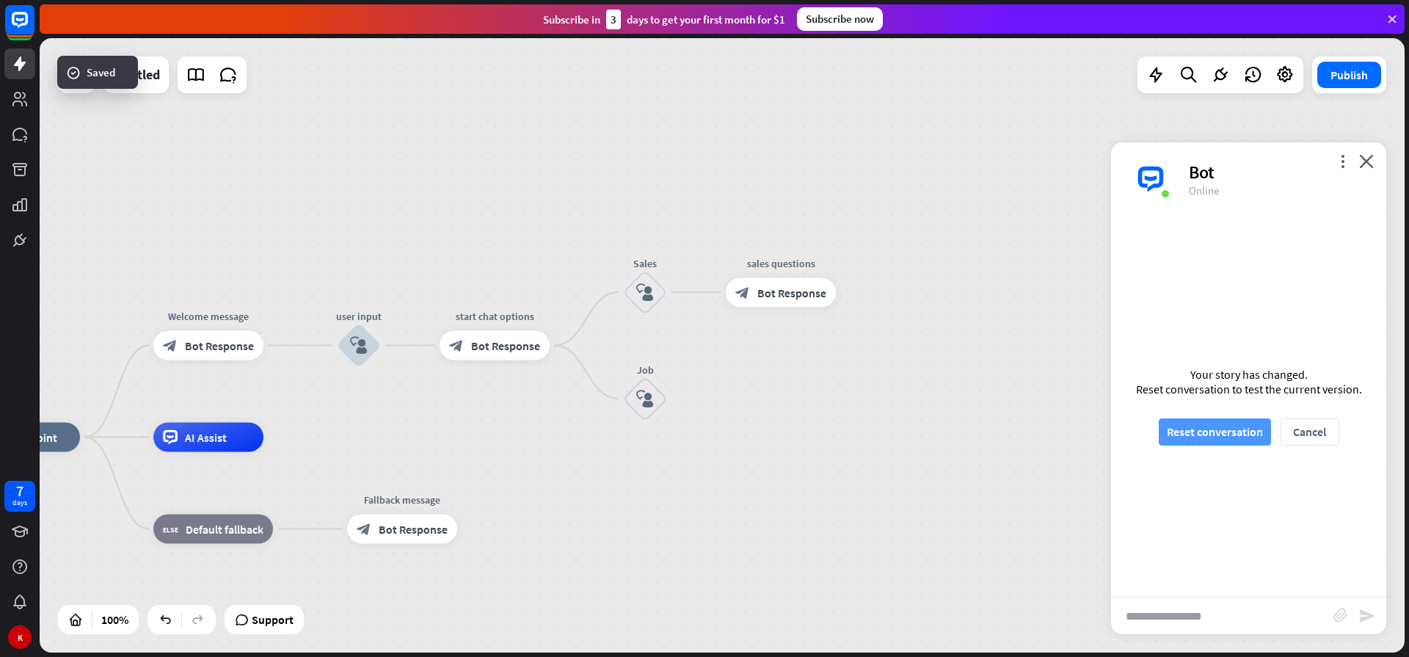
click at [1215, 437] on button "Reset conversation" at bounding box center [1214, 431] width 112 height 27
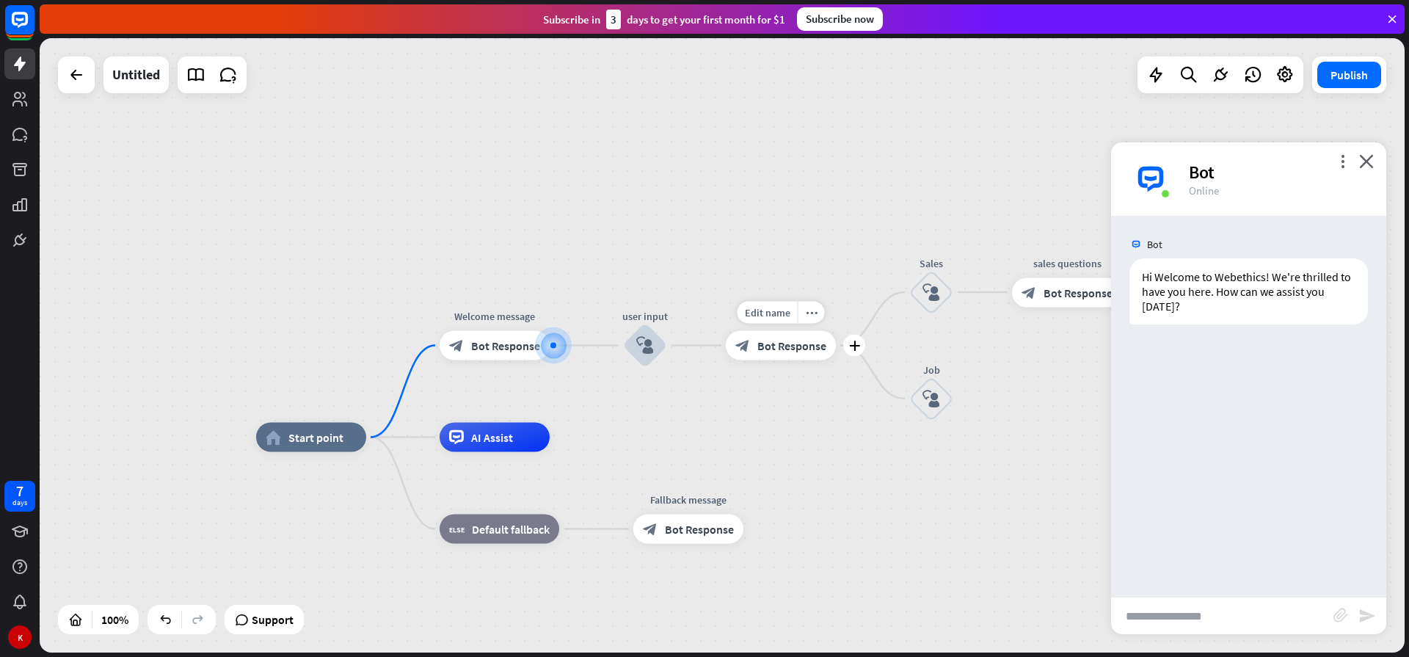
click at [812, 360] on div "Edit name more_horiz plus block_bot_response Bot Response" at bounding box center [781, 345] width 110 height 29
click at [759, 338] on span "Bot Response" at bounding box center [791, 345] width 69 height 15
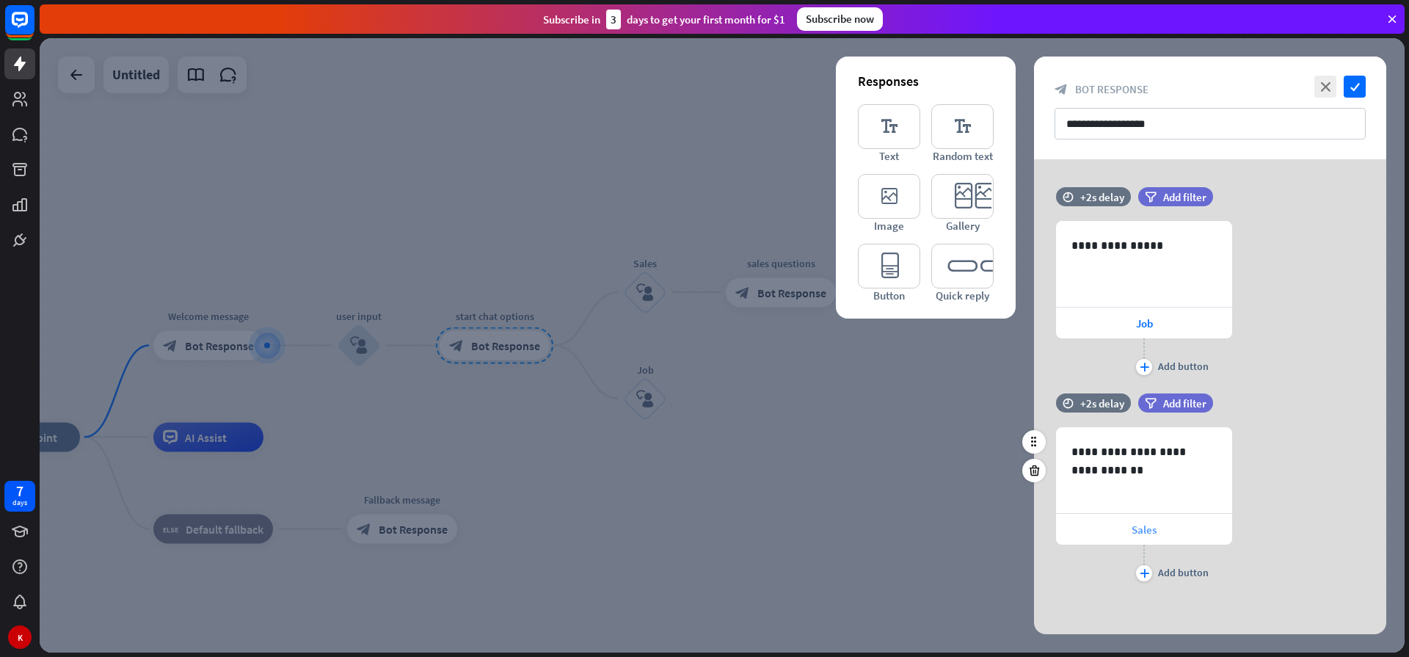
click at [1123, 530] on div "Sales" at bounding box center [1144, 529] width 176 height 31
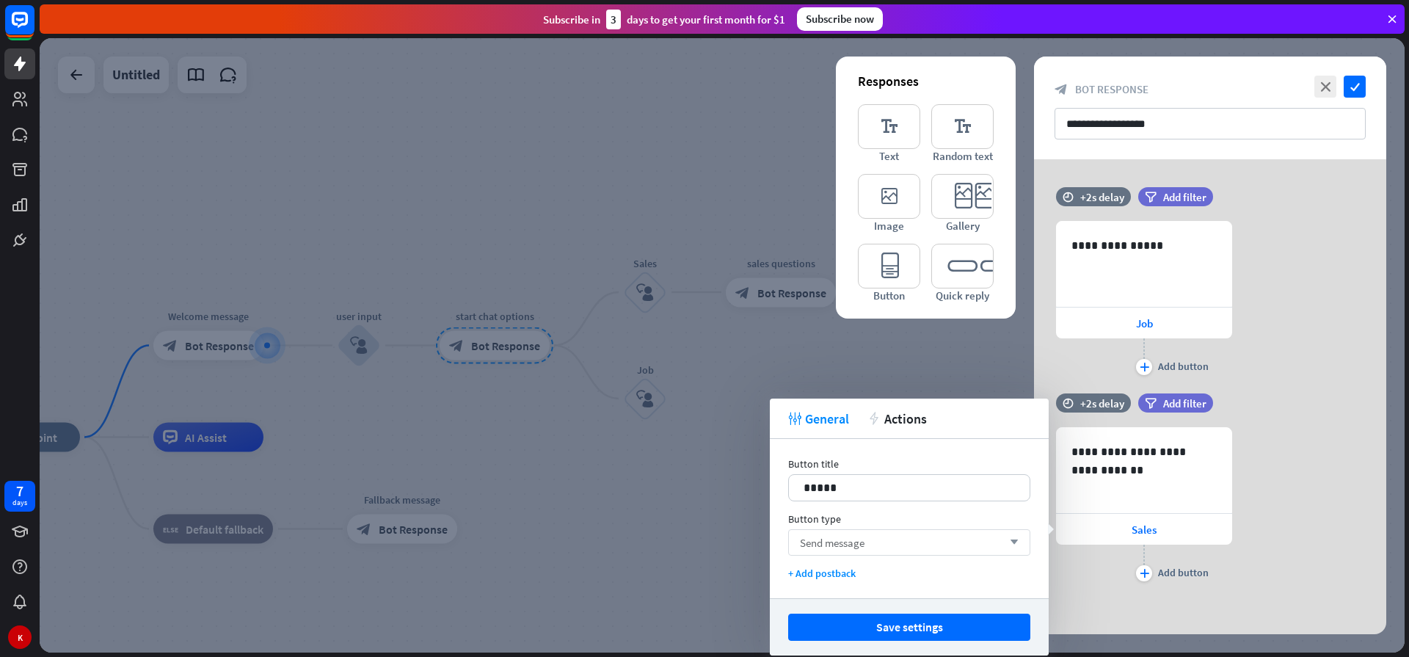
click at [943, 544] on div "Send message arrow_down" at bounding box center [909, 542] width 242 height 26
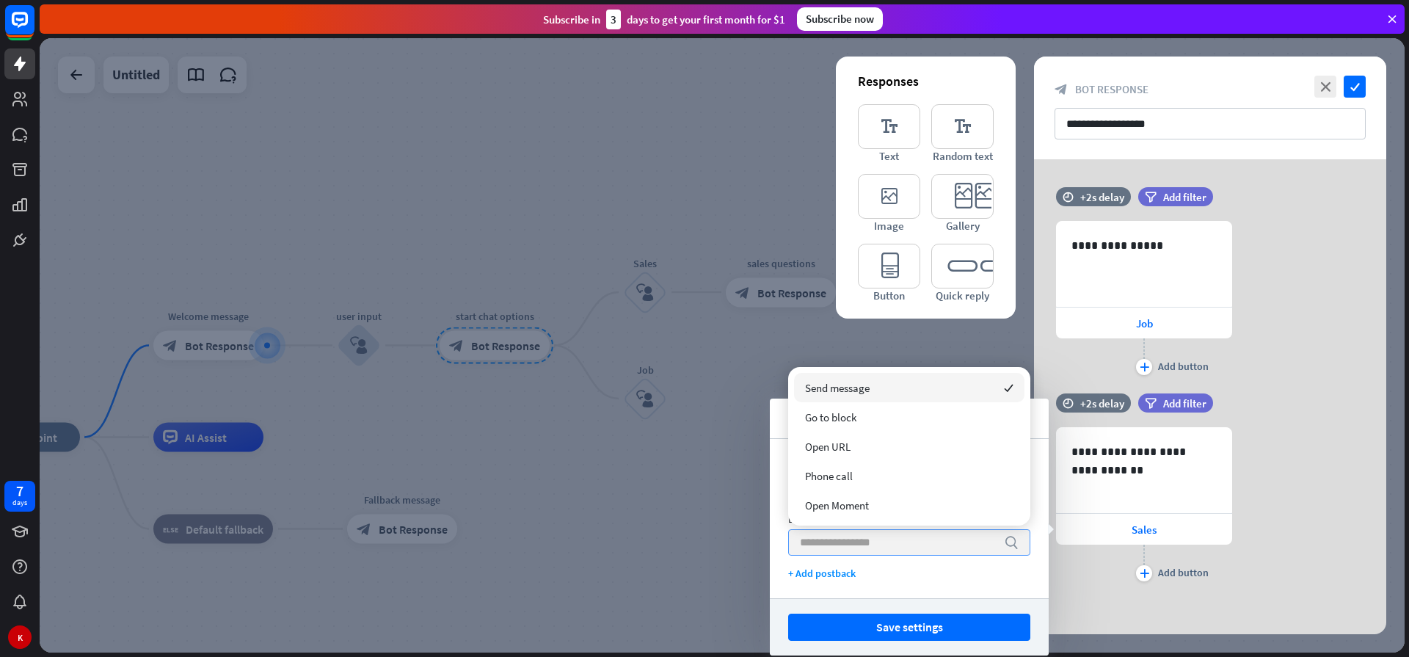
click at [982, 544] on input "search" at bounding box center [898, 542] width 197 height 25
click at [918, 573] on div "+ Add postback" at bounding box center [909, 572] width 242 height 13
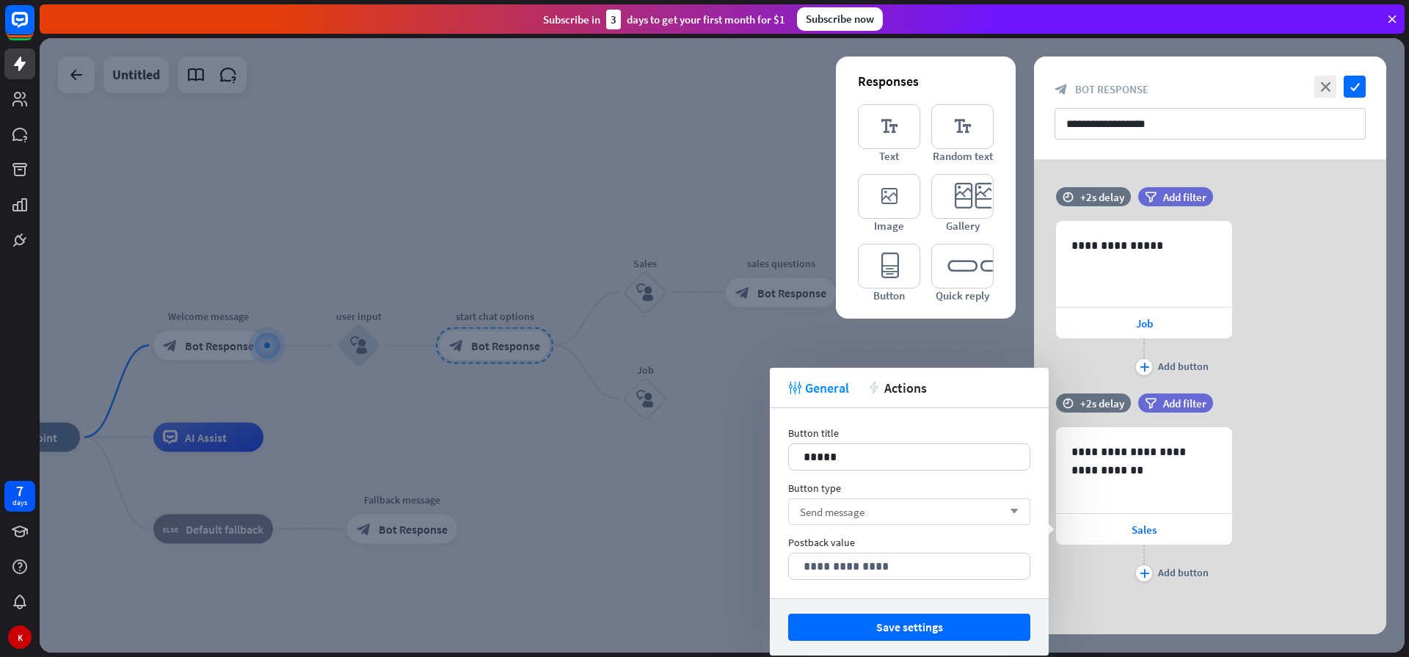
click at [914, 512] on div "Send message arrow_down" at bounding box center [909, 511] width 242 height 26
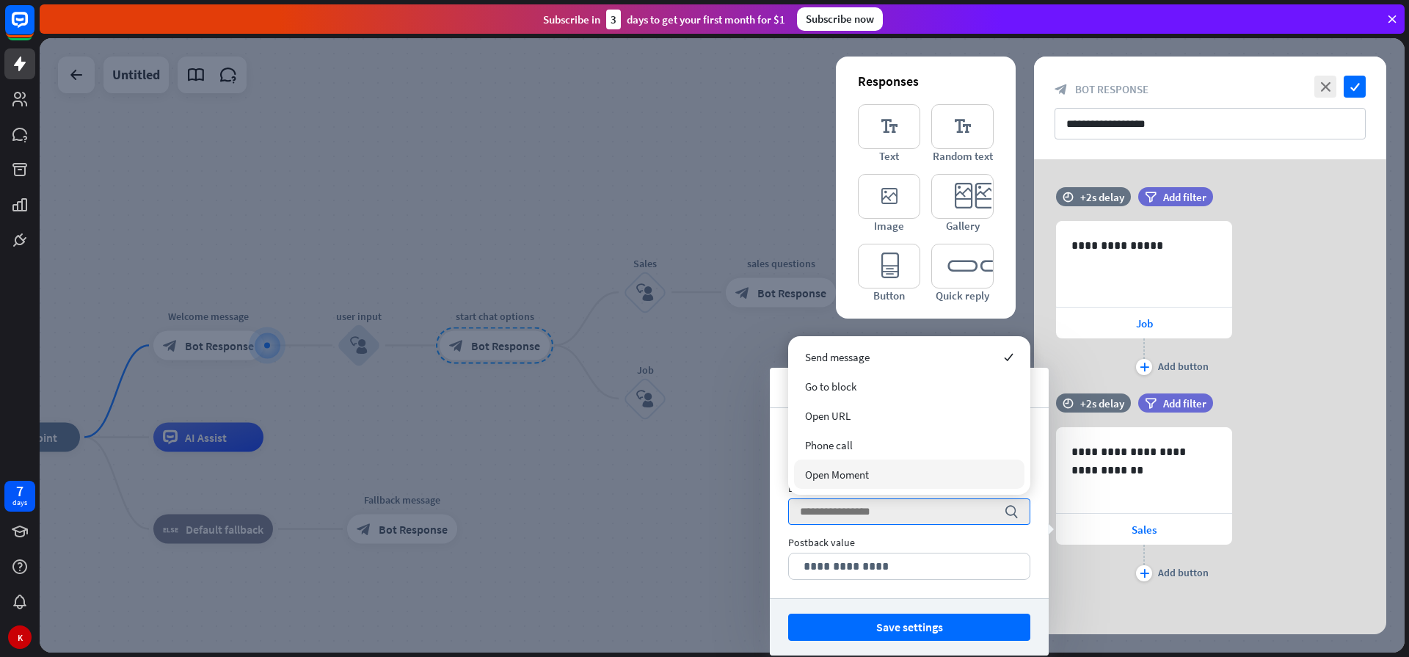
click at [780, 479] on div "**********" at bounding box center [909, 503] width 279 height 190
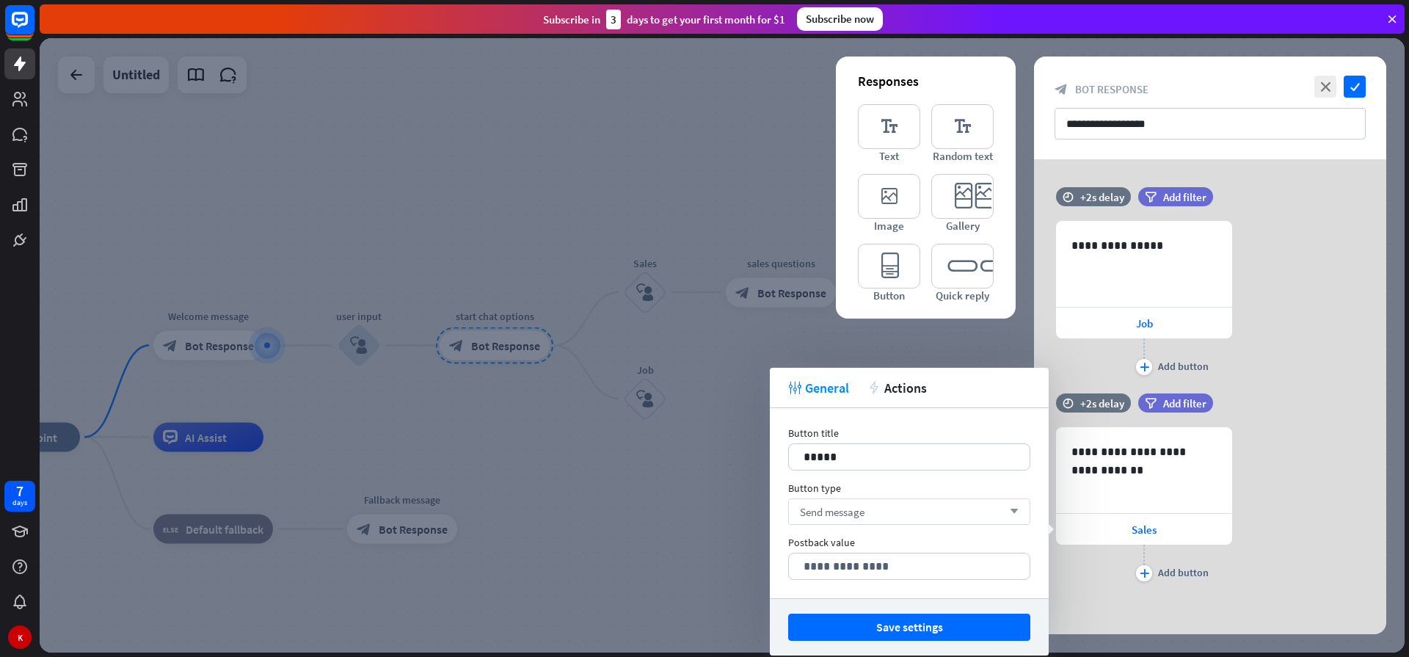
click at [879, 515] on div "Send message arrow_down" at bounding box center [909, 511] width 242 height 26
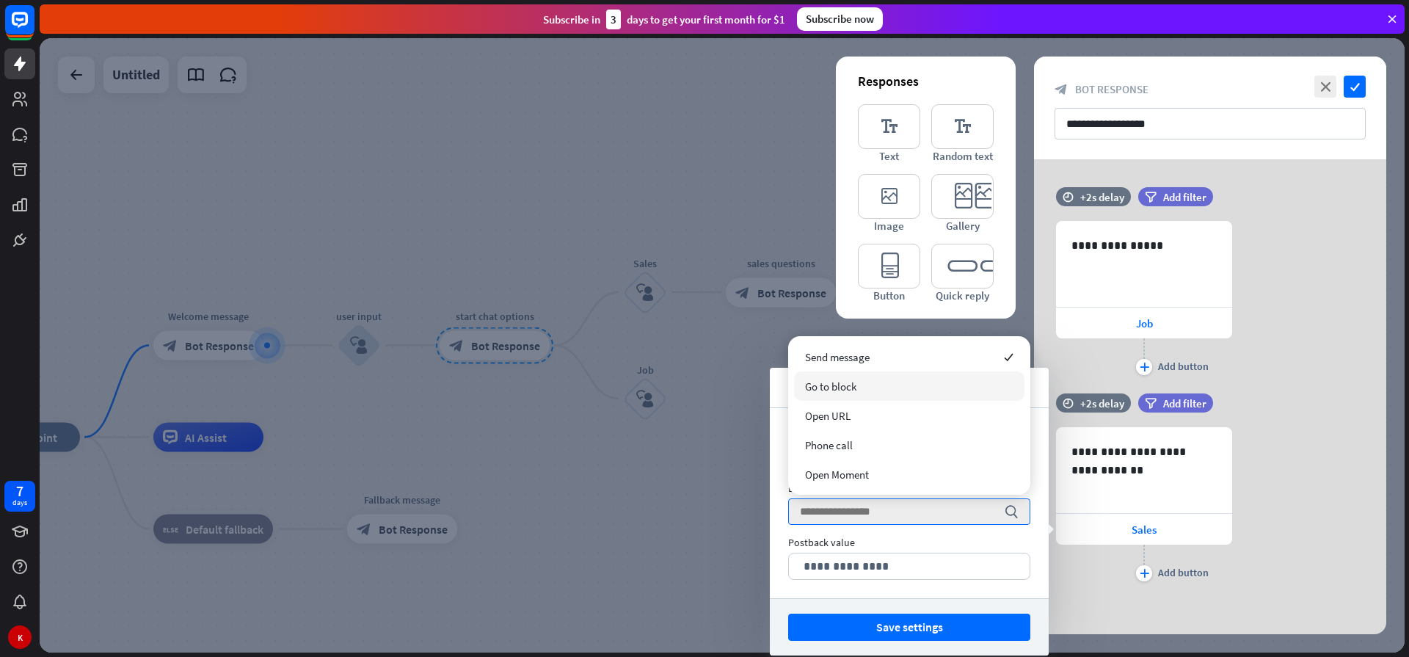
click at [845, 392] on span "Go to block" at bounding box center [830, 386] width 51 height 14
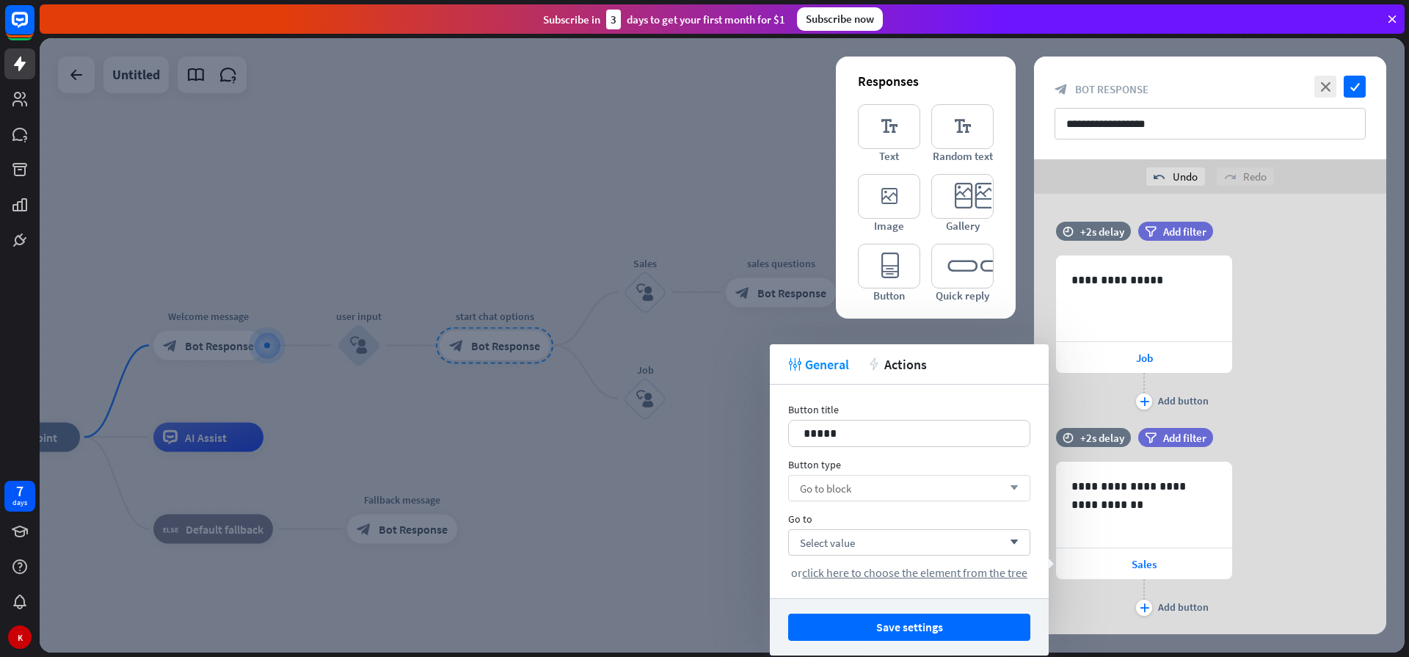
click at [950, 486] on div "Go to block arrow_down" at bounding box center [909, 488] width 242 height 26
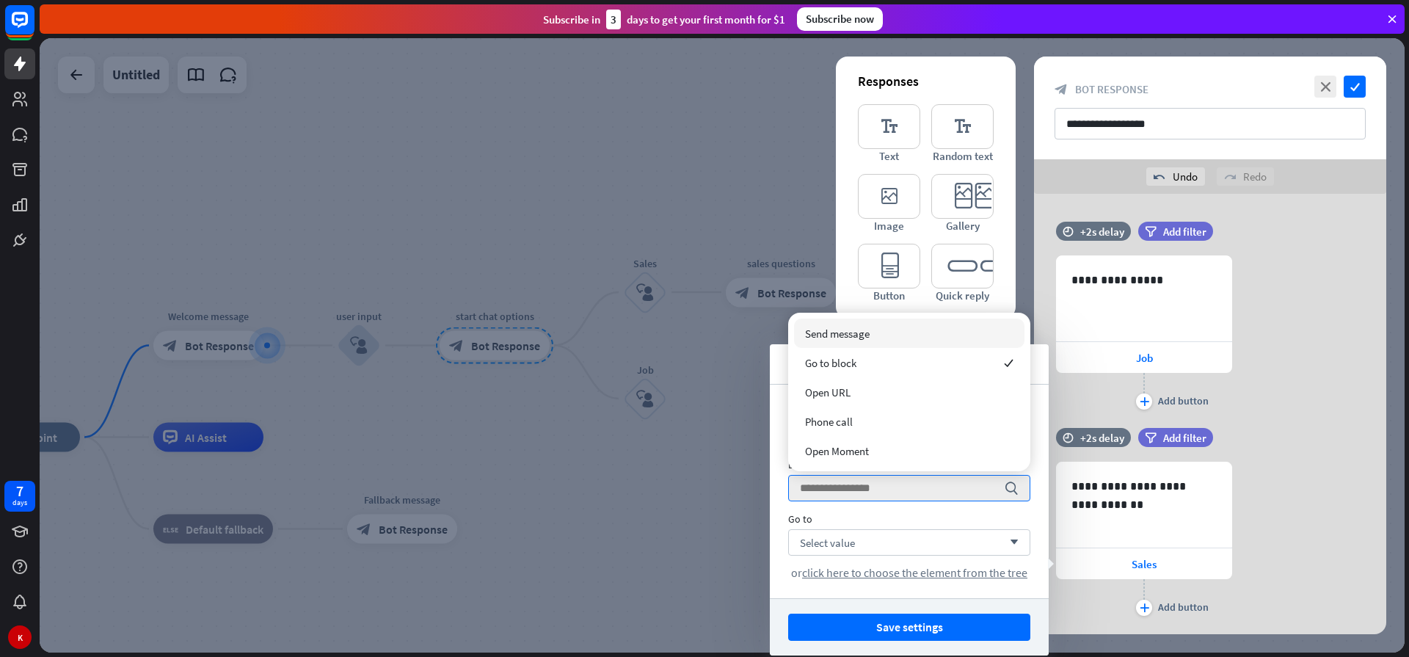
click at [699, 321] on div at bounding box center [722, 345] width 1365 height 614
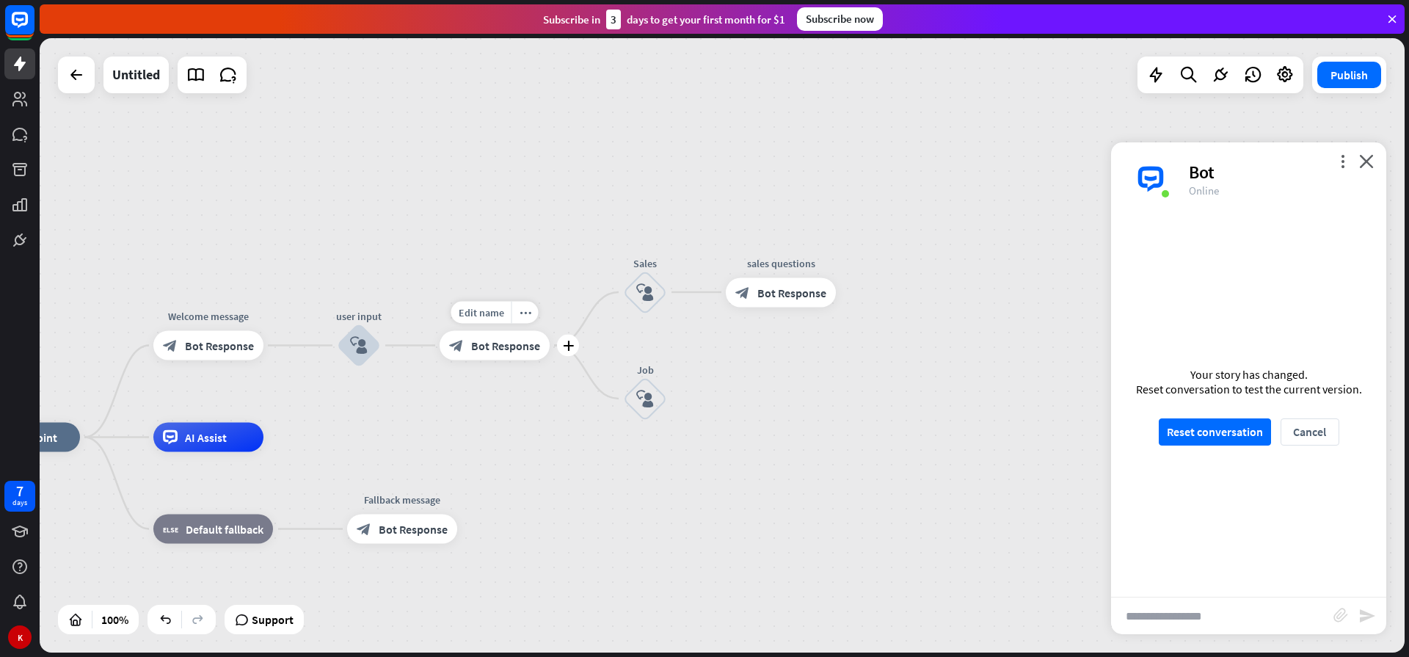
click at [519, 348] on span "Bot Response" at bounding box center [505, 345] width 69 height 15
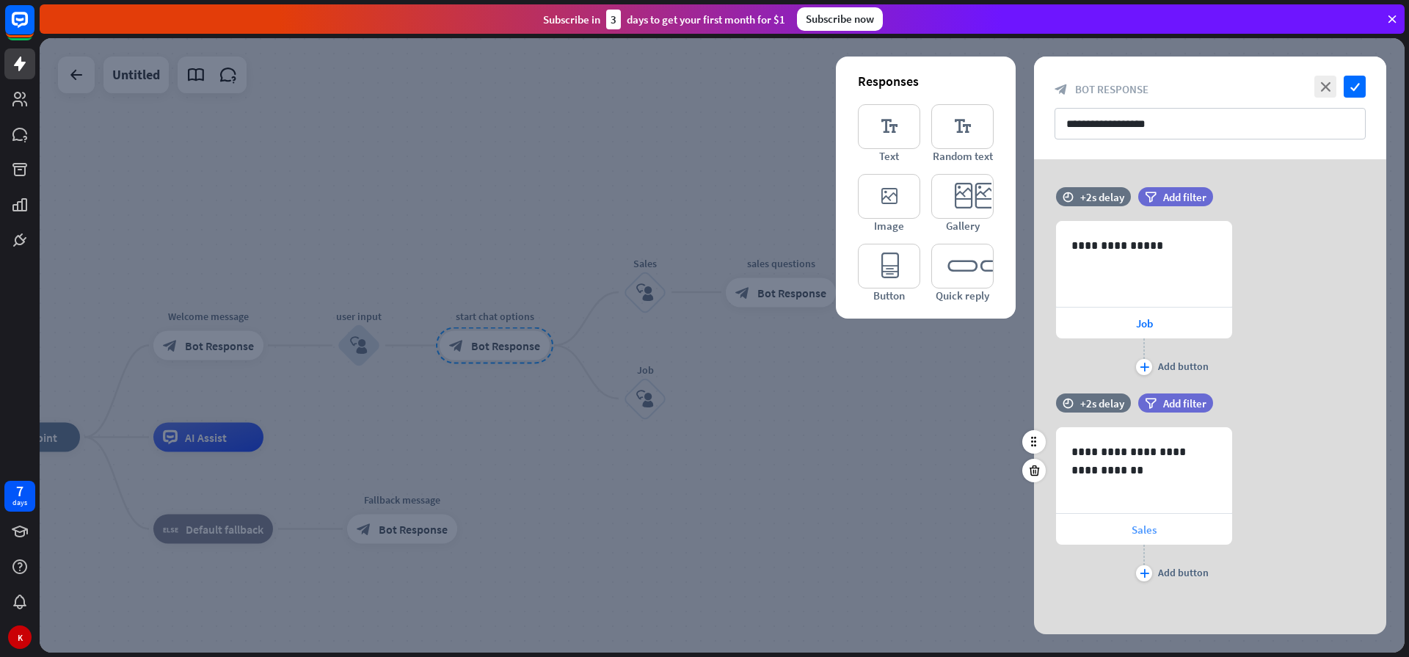
click at [1155, 530] on span "Sales" at bounding box center [1143, 529] width 25 height 14
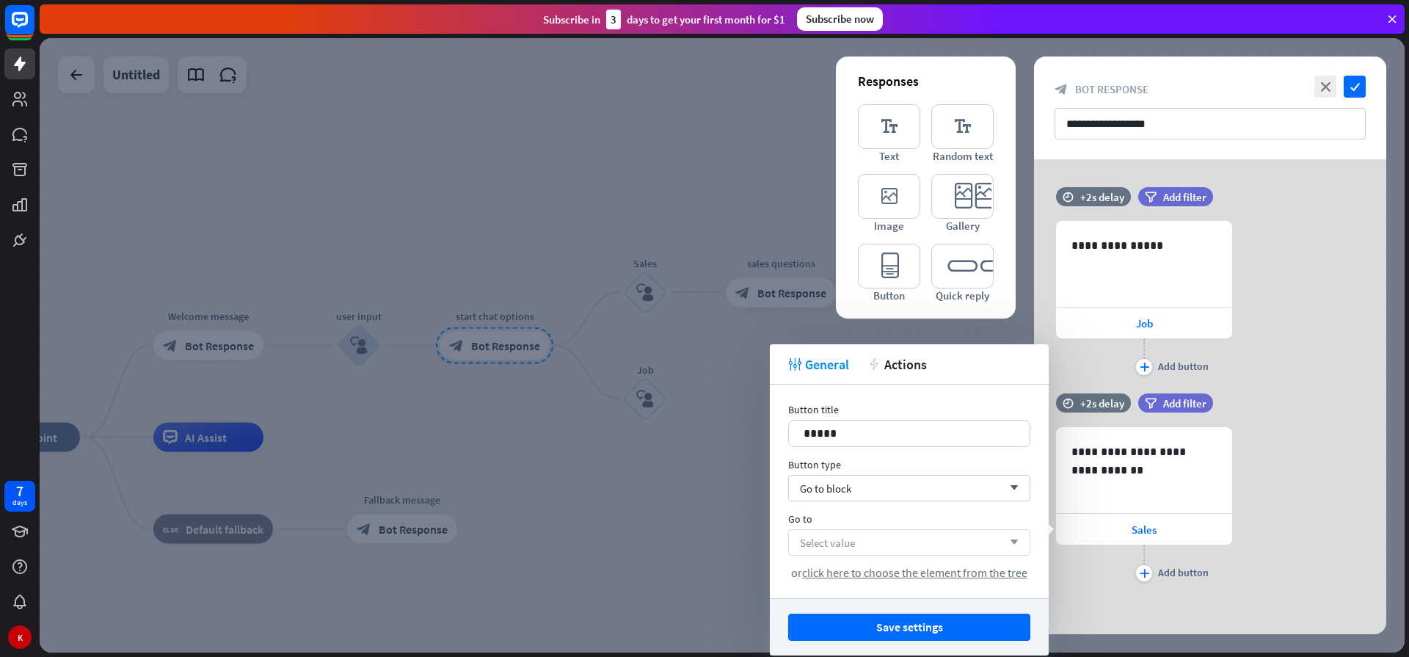
click at [1013, 541] on icon "arrow_down" at bounding box center [1010, 542] width 16 height 9
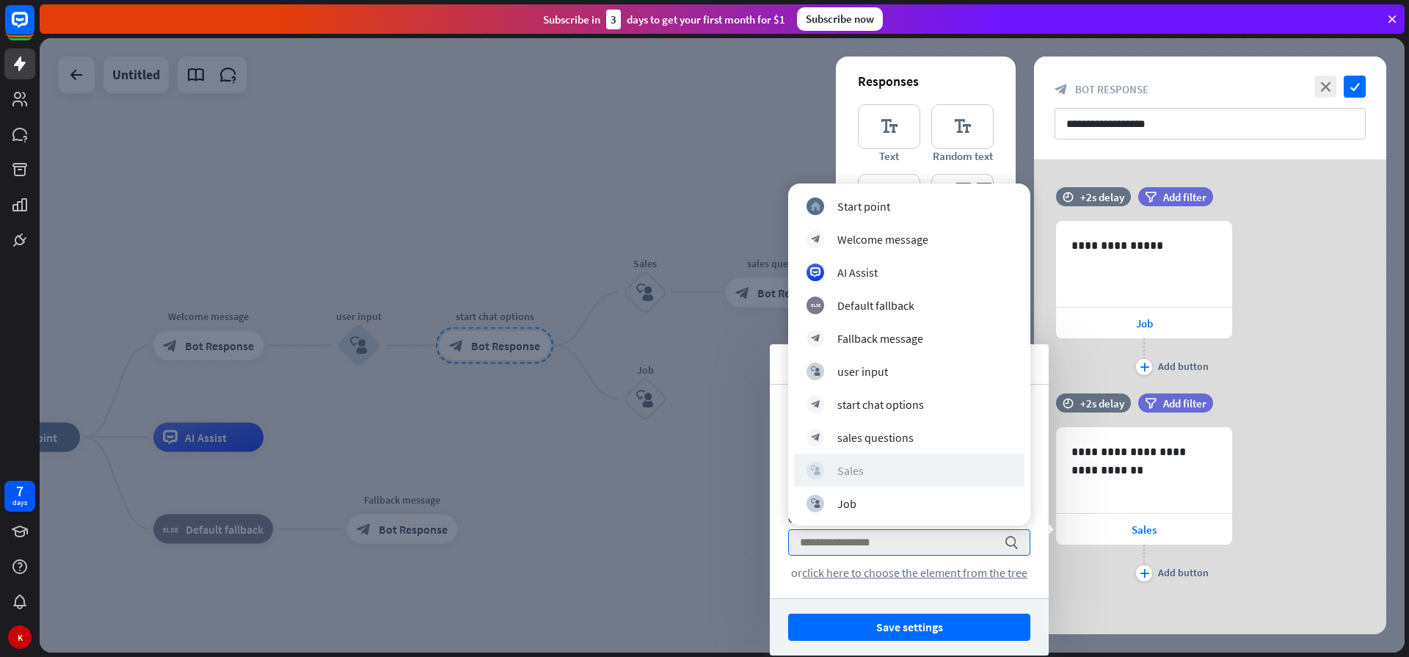
click at [871, 473] on div "block_user_input Sales" at bounding box center [908, 470] width 205 height 18
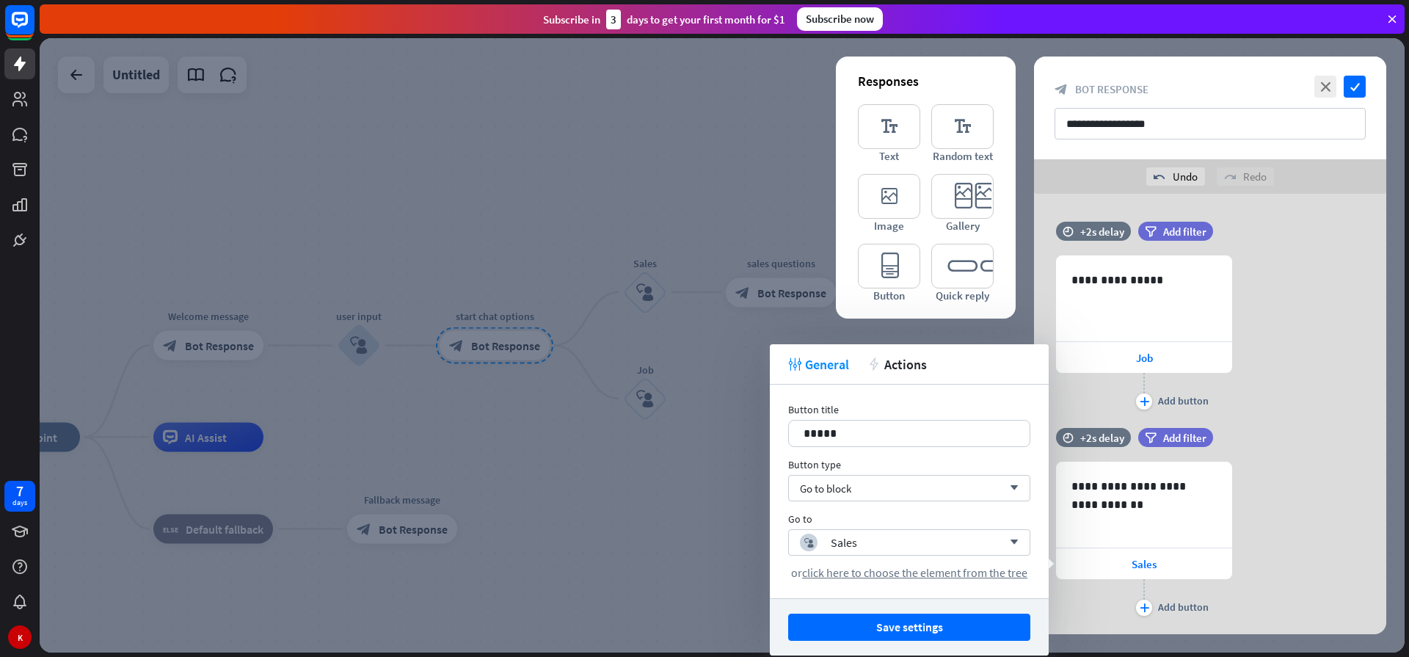
click at [721, 514] on div at bounding box center [722, 345] width 1365 height 614
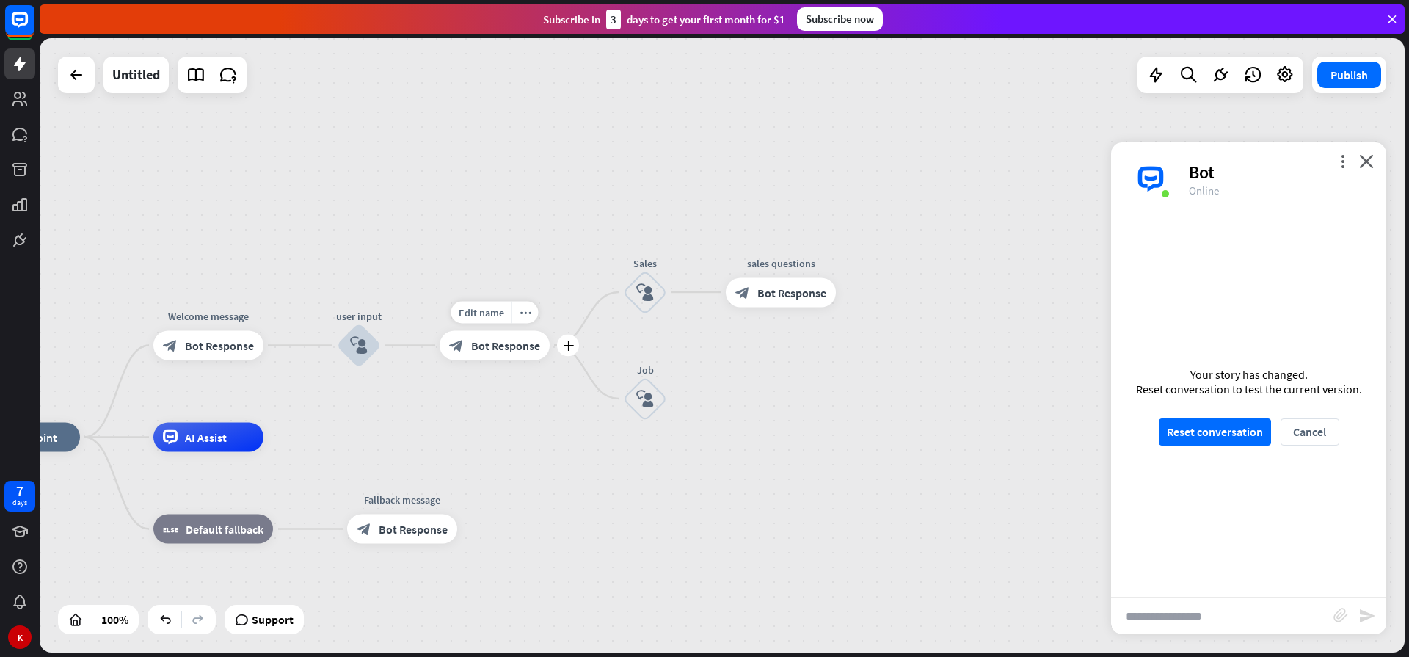
click at [501, 343] on span "Bot Response" at bounding box center [505, 345] width 69 height 15
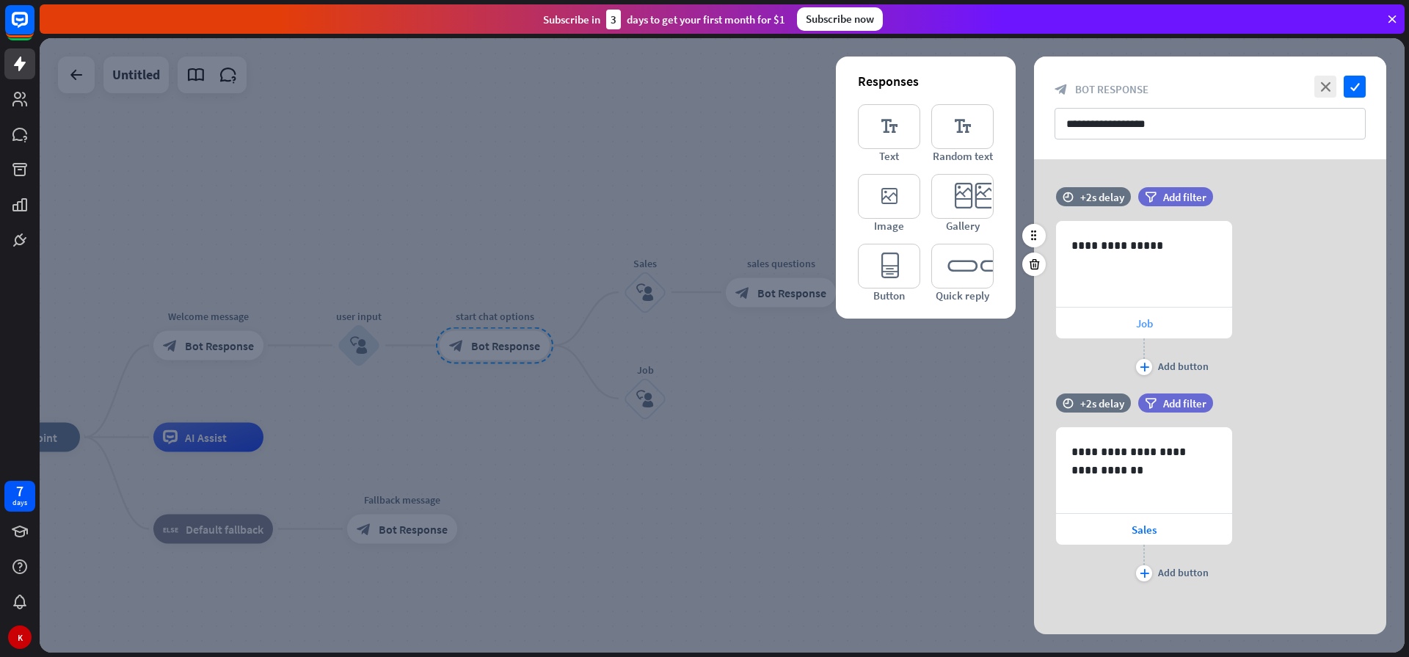
click at [1191, 328] on div "Job" at bounding box center [1144, 322] width 176 height 31
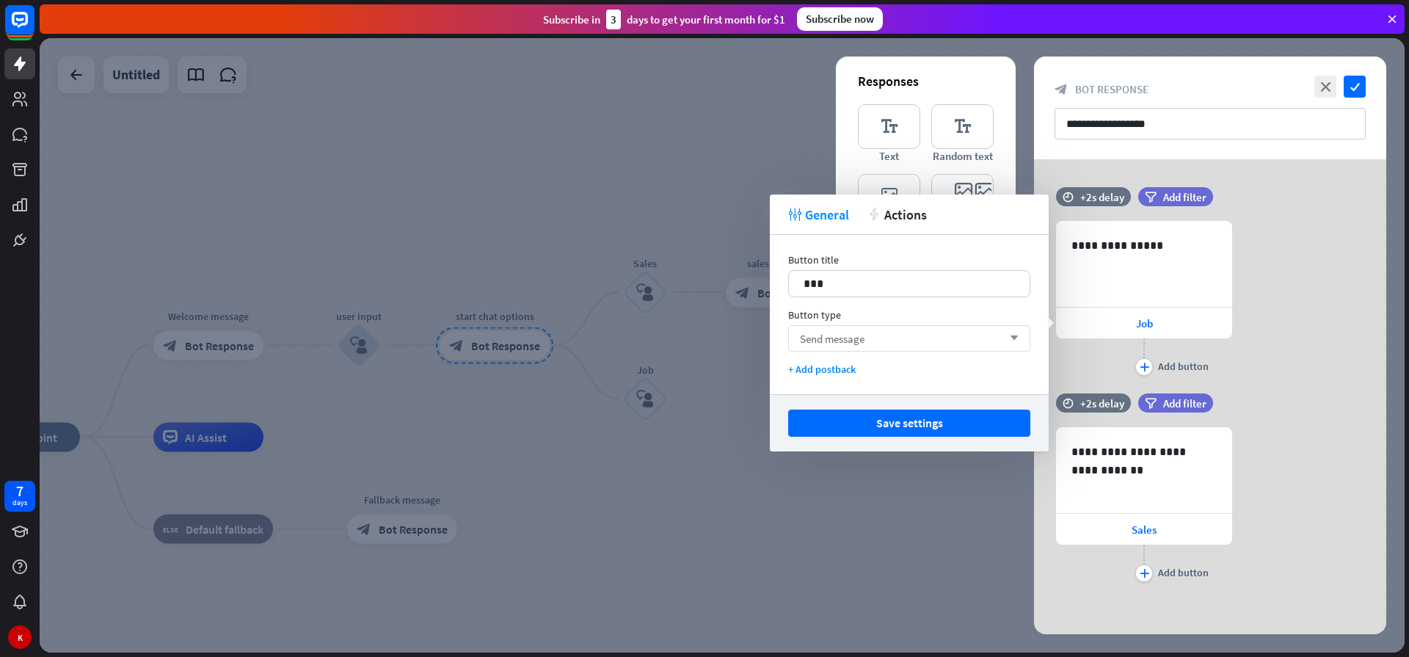
click at [1006, 337] on icon "arrow_down" at bounding box center [1010, 338] width 16 height 9
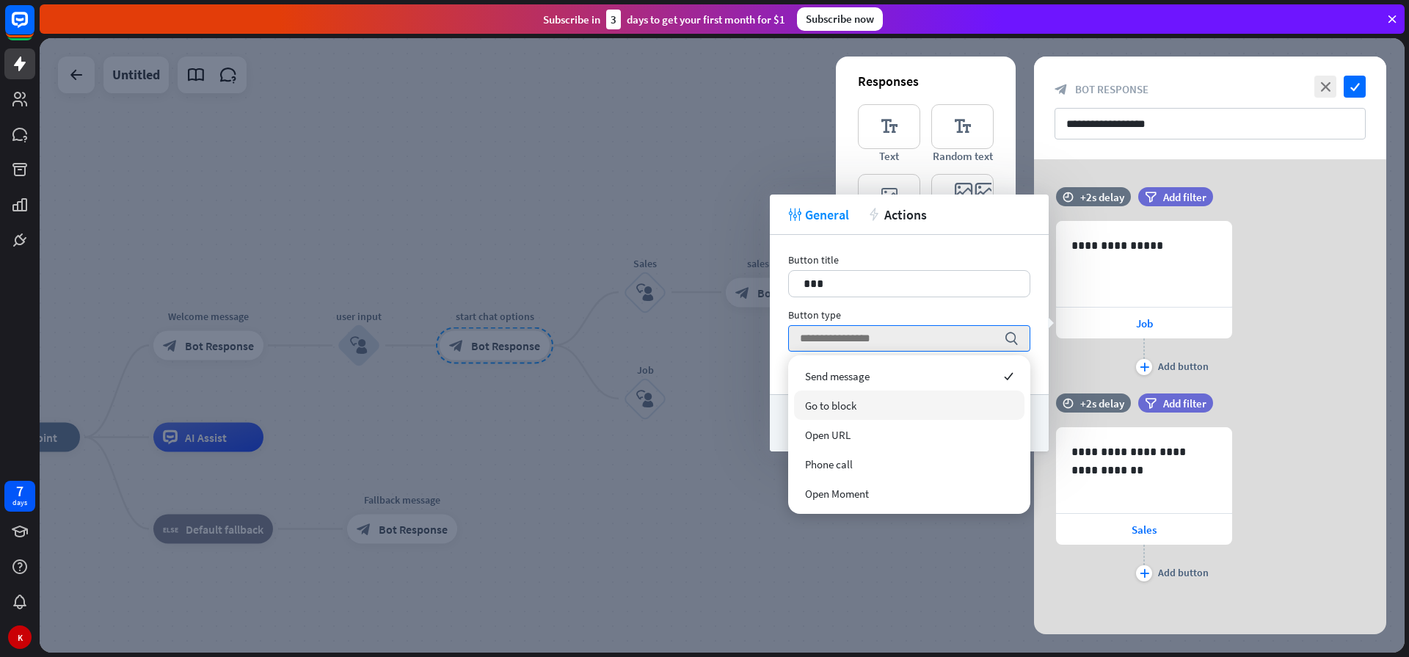
click at [820, 398] on span "Go to block" at bounding box center [830, 405] width 51 height 14
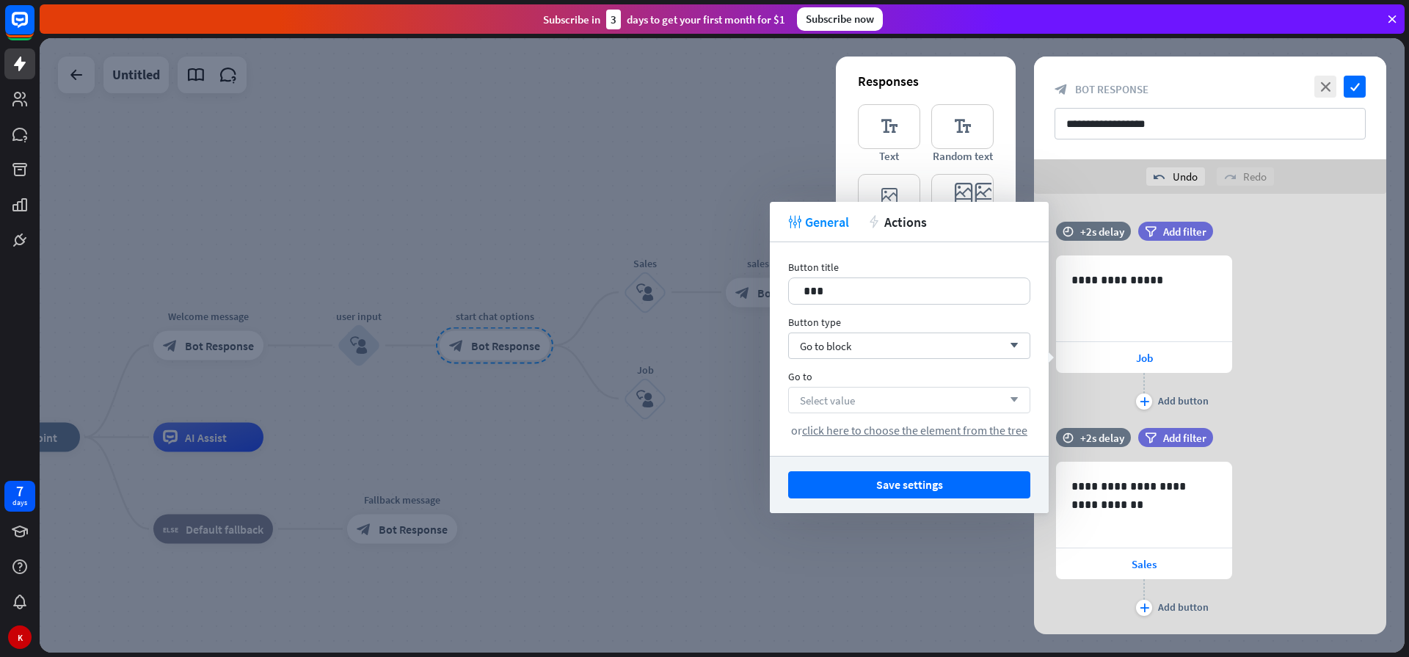
click at [1012, 402] on icon "arrow_down" at bounding box center [1010, 399] width 16 height 9
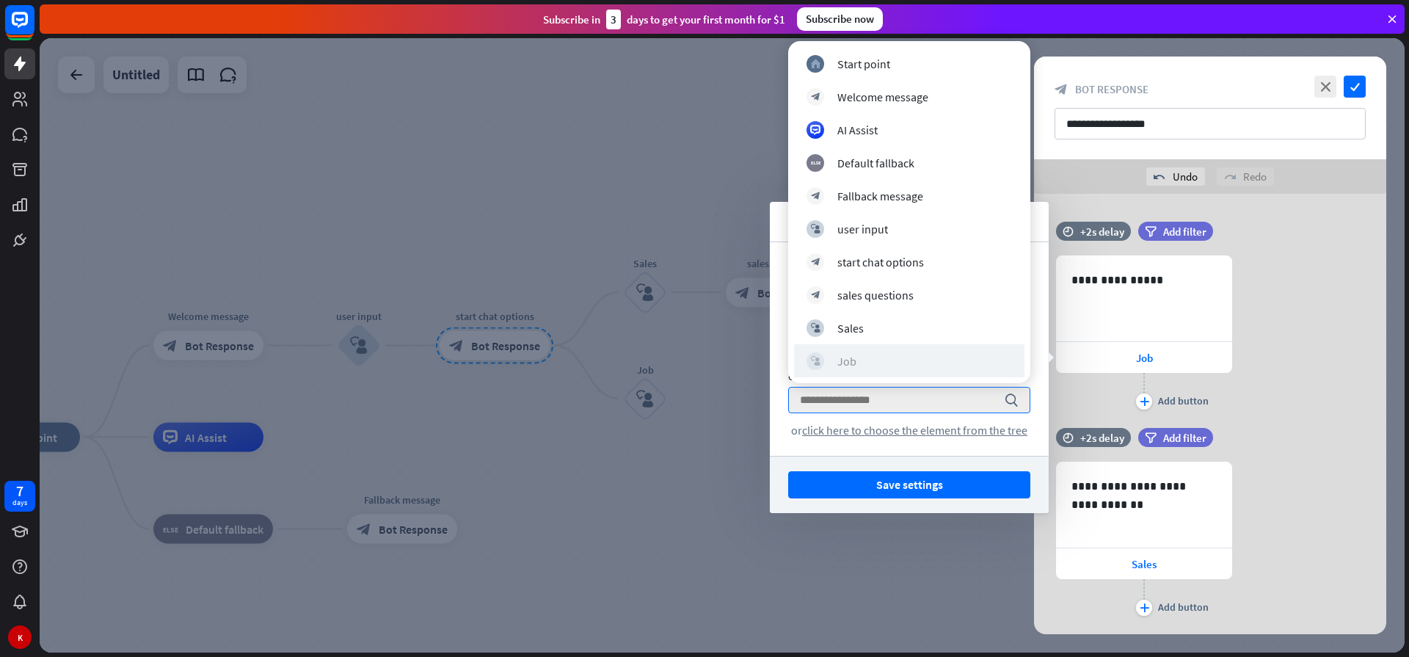
click at [850, 358] on div "Job" at bounding box center [846, 361] width 19 height 15
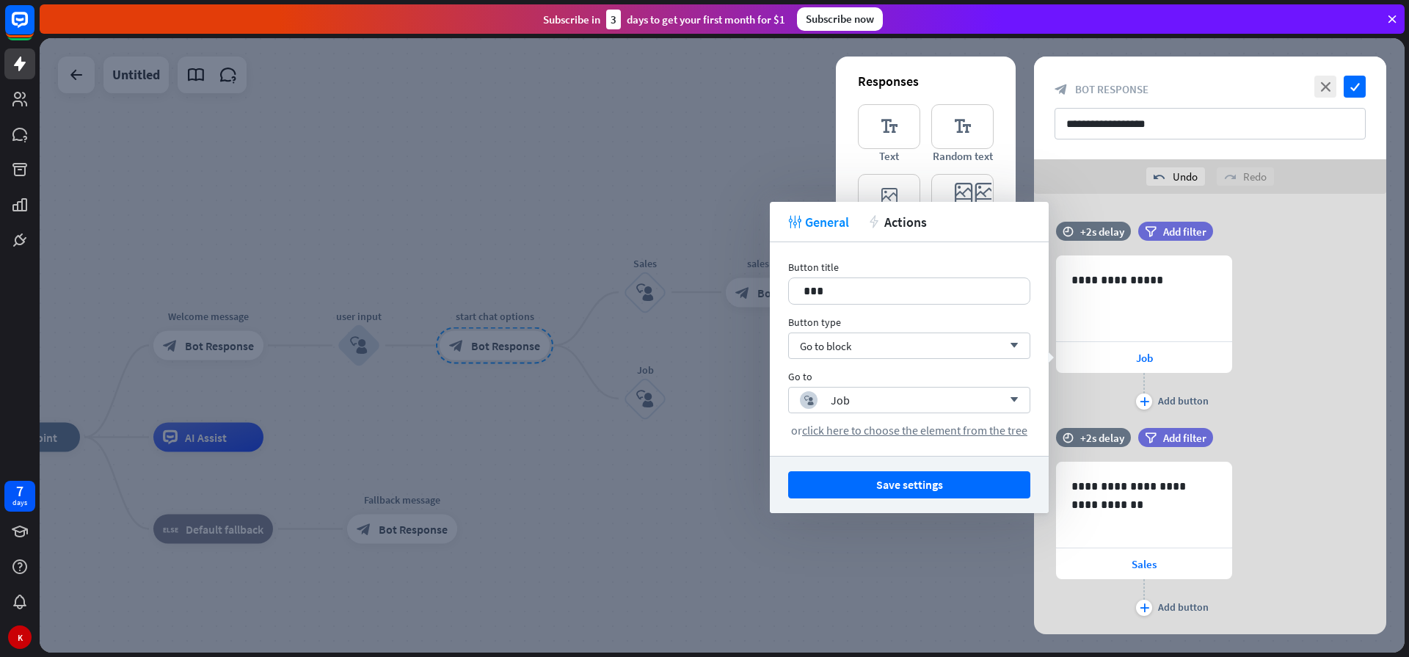
click at [663, 461] on div at bounding box center [722, 345] width 1365 height 614
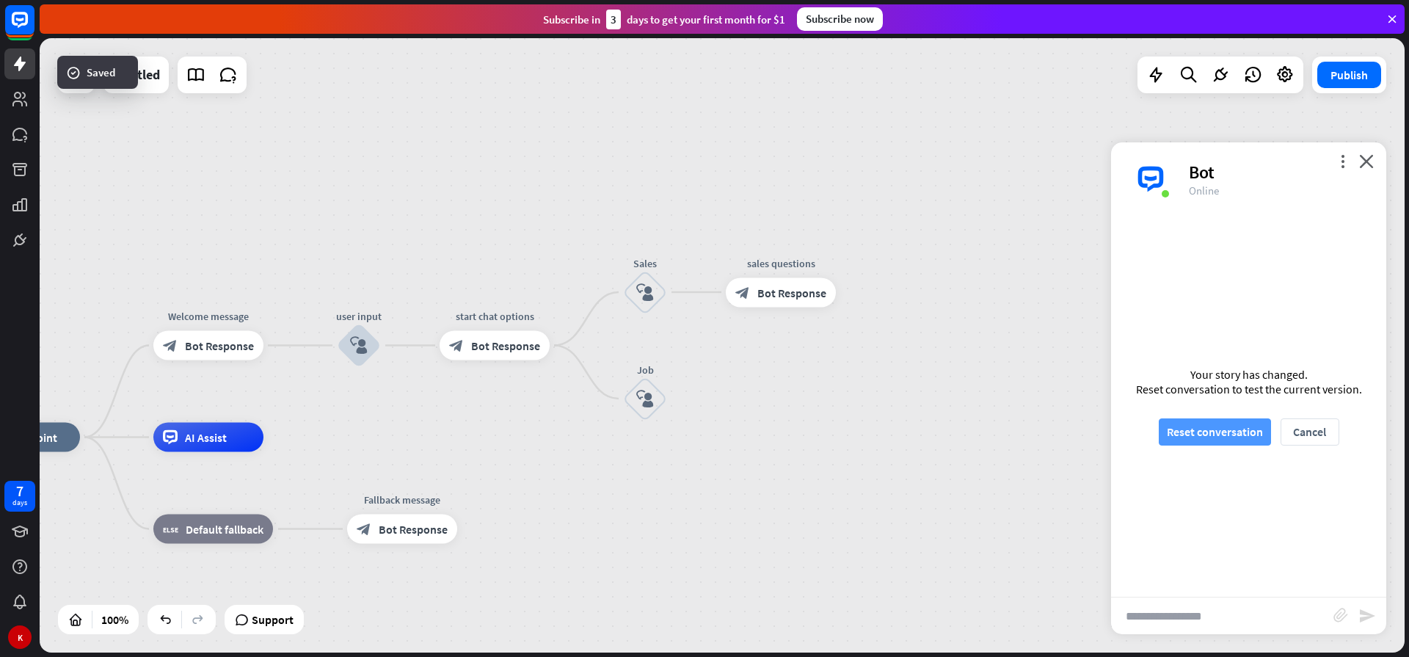
click at [1252, 444] on button "Reset conversation" at bounding box center [1214, 431] width 112 height 27
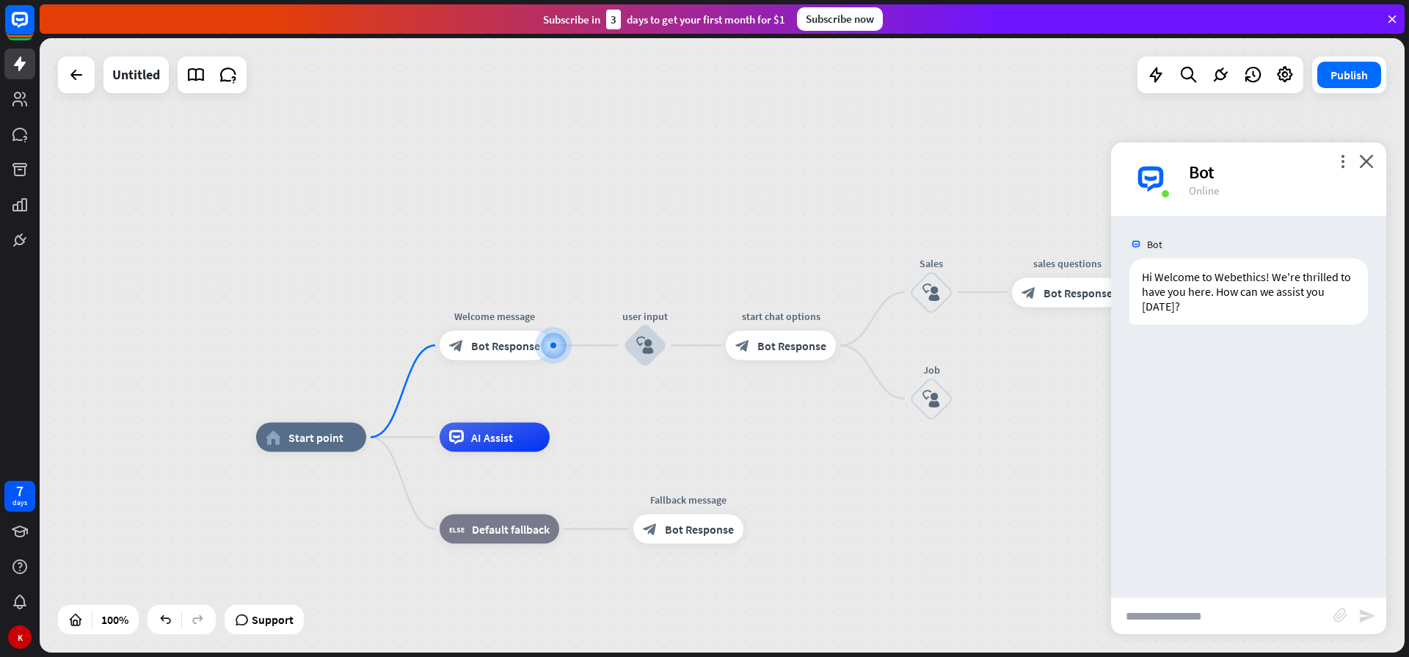
click at [1174, 624] on input "text" at bounding box center [1222, 615] width 222 height 37
type input "*****"
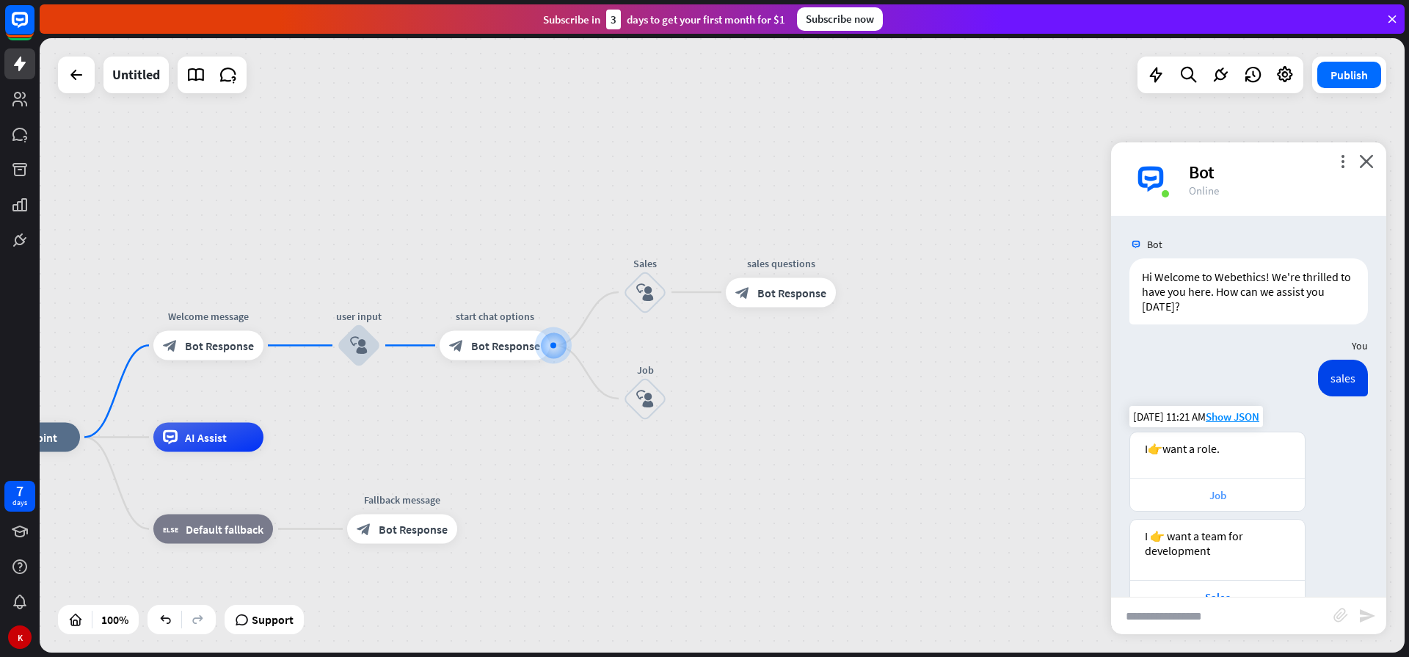
scroll to position [39, 0]
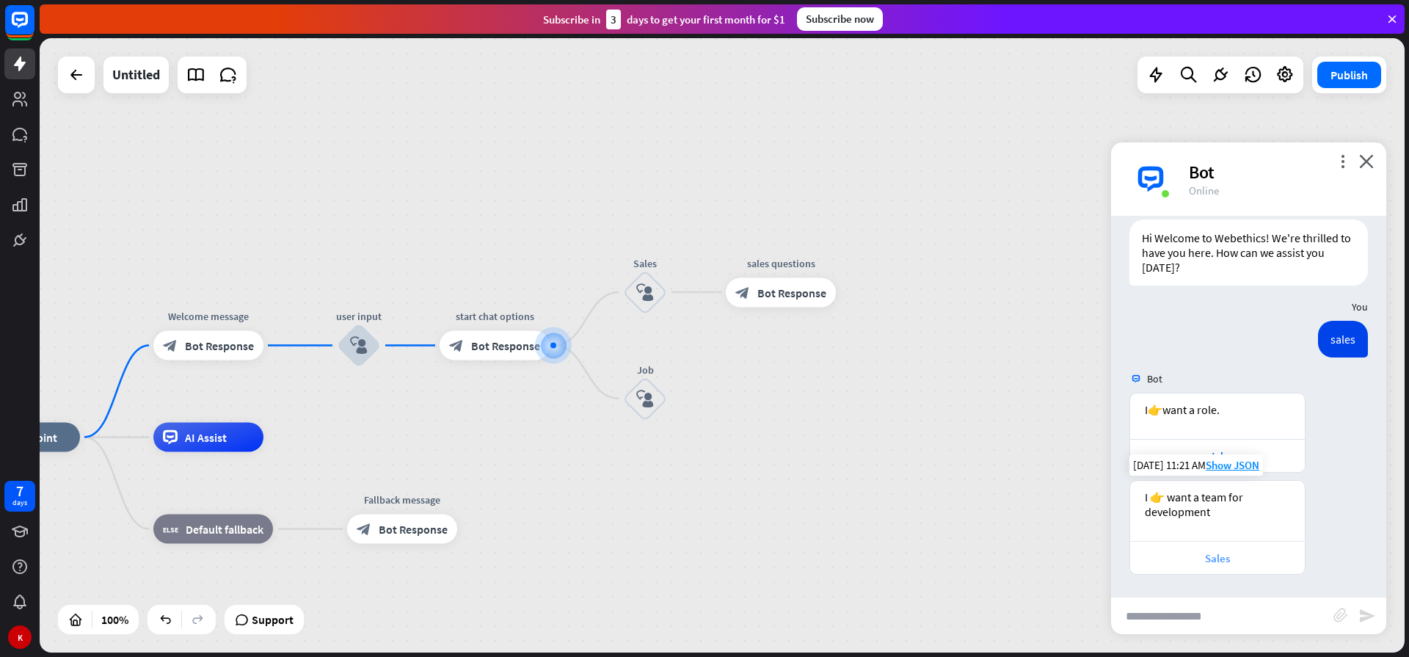
click at [1204, 554] on div "Sales" at bounding box center [1217, 558] width 160 height 14
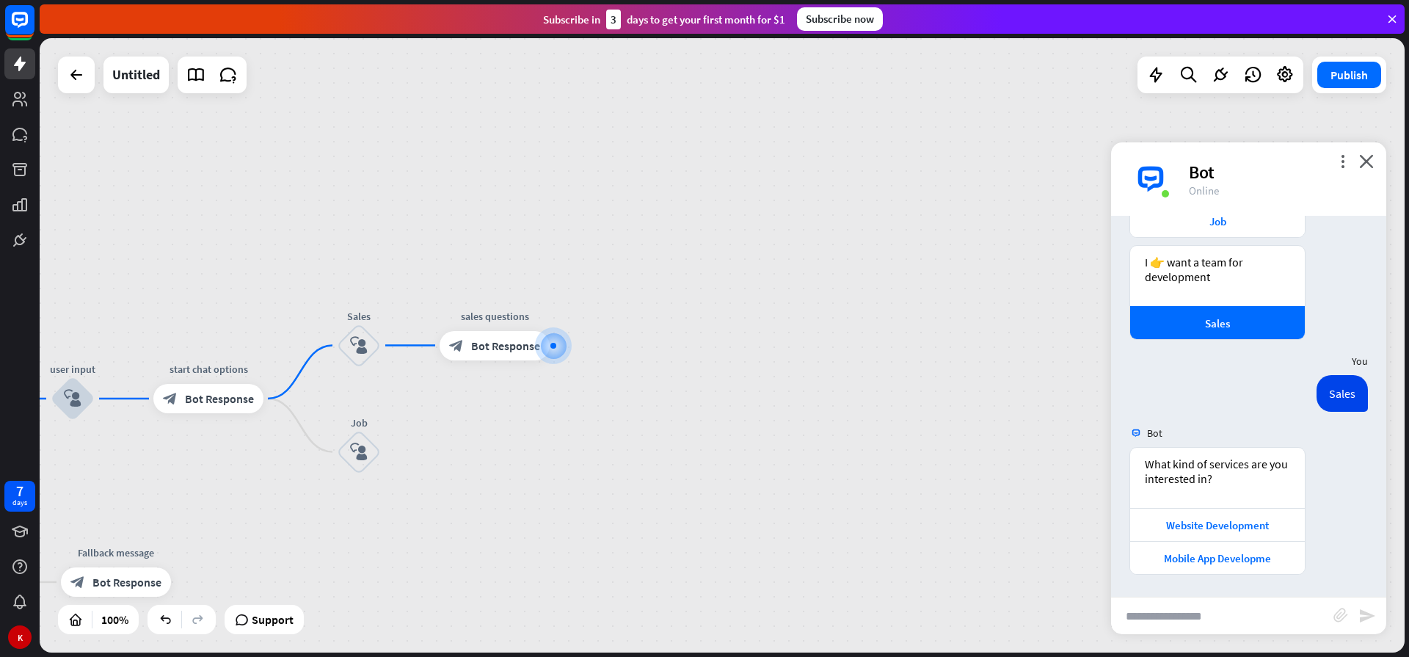
scroll to position [274, 0]
click at [848, 450] on div "home_2 Start point Welcome message block_bot_response Bot Response user input b…" at bounding box center [722, 345] width 1365 height 614
click at [1365, 162] on icon "close" at bounding box center [1366, 161] width 15 height 14
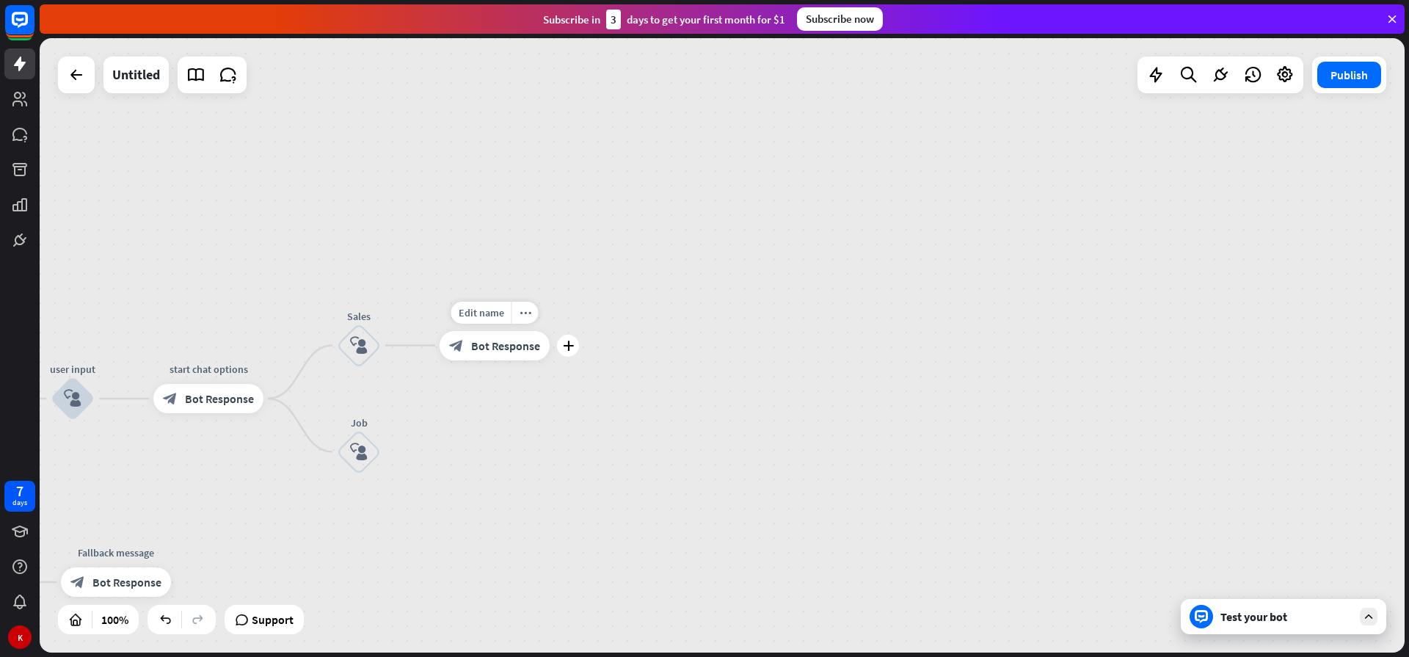
click at [500, 351] on span "Bot Response" at bounding box center [505, 345] width 69 height 15
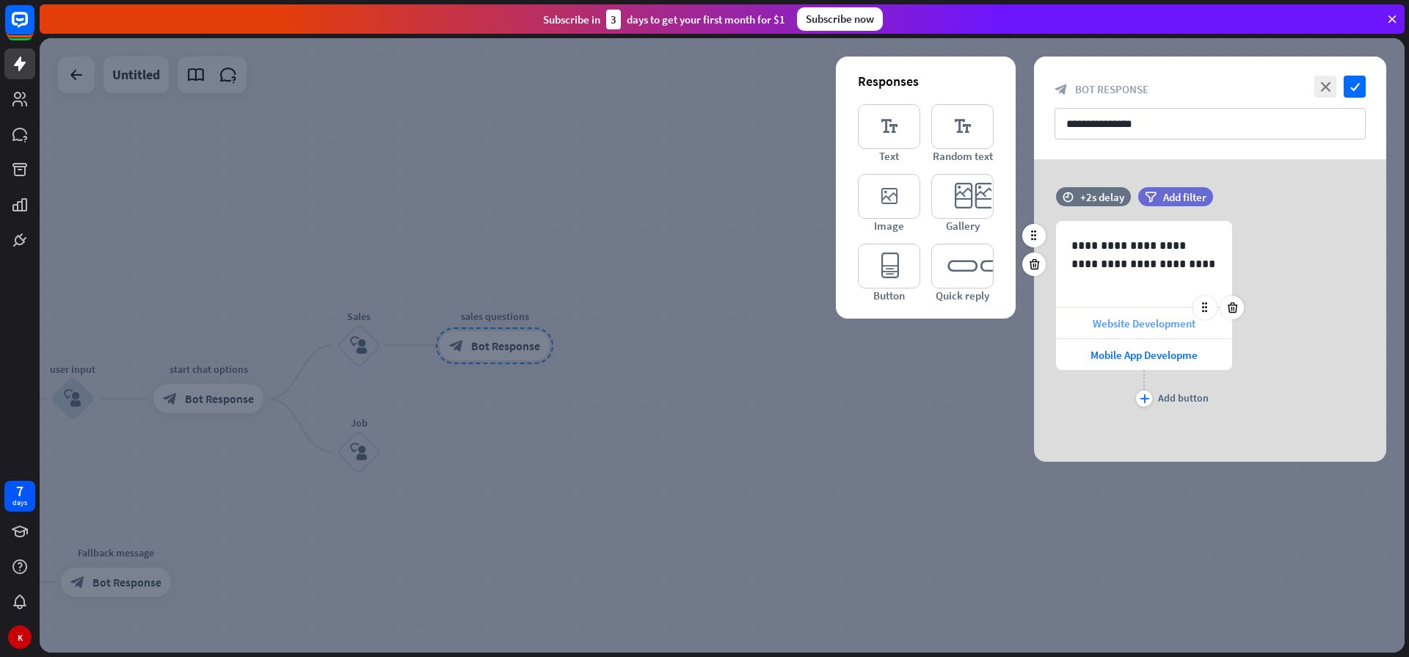
click at [1153, 325] on span "Website Development" at bounding box center [1143, 323] width 103 height 14
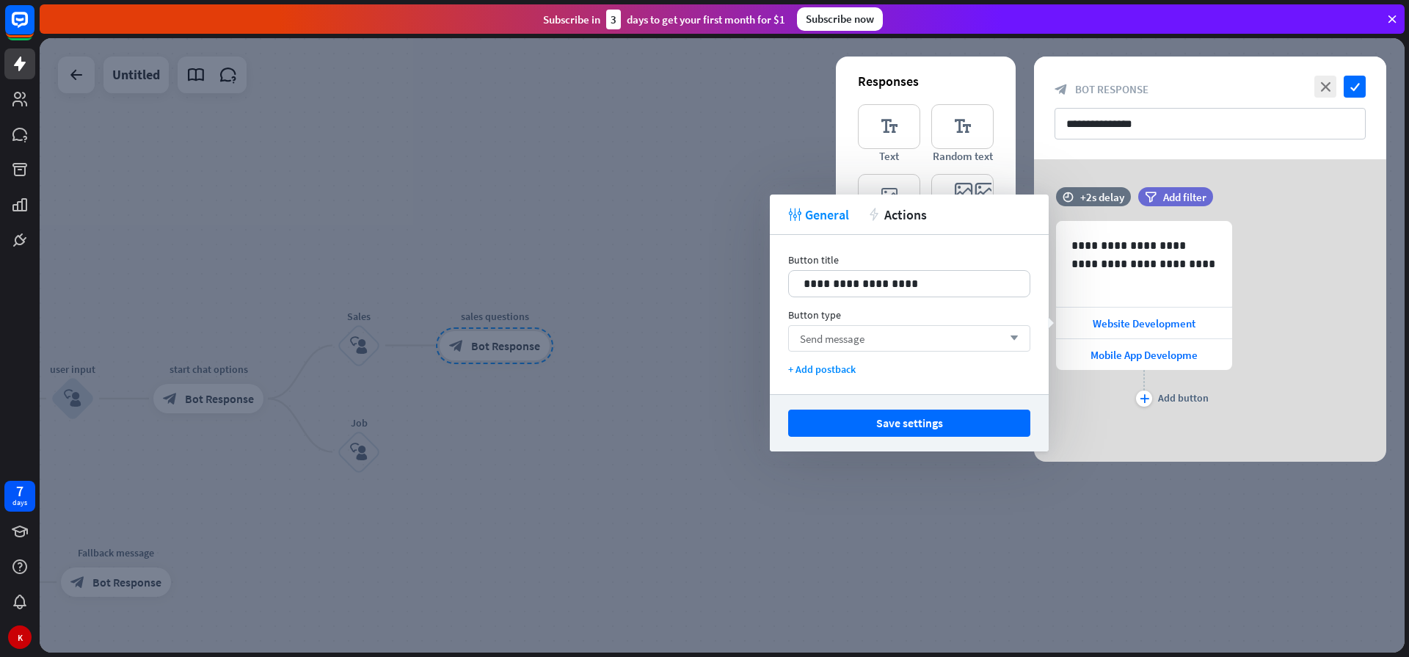
click at [1006, 336] on icon "arrow_down" at bounding box center [1010, 338] width 16 height 9
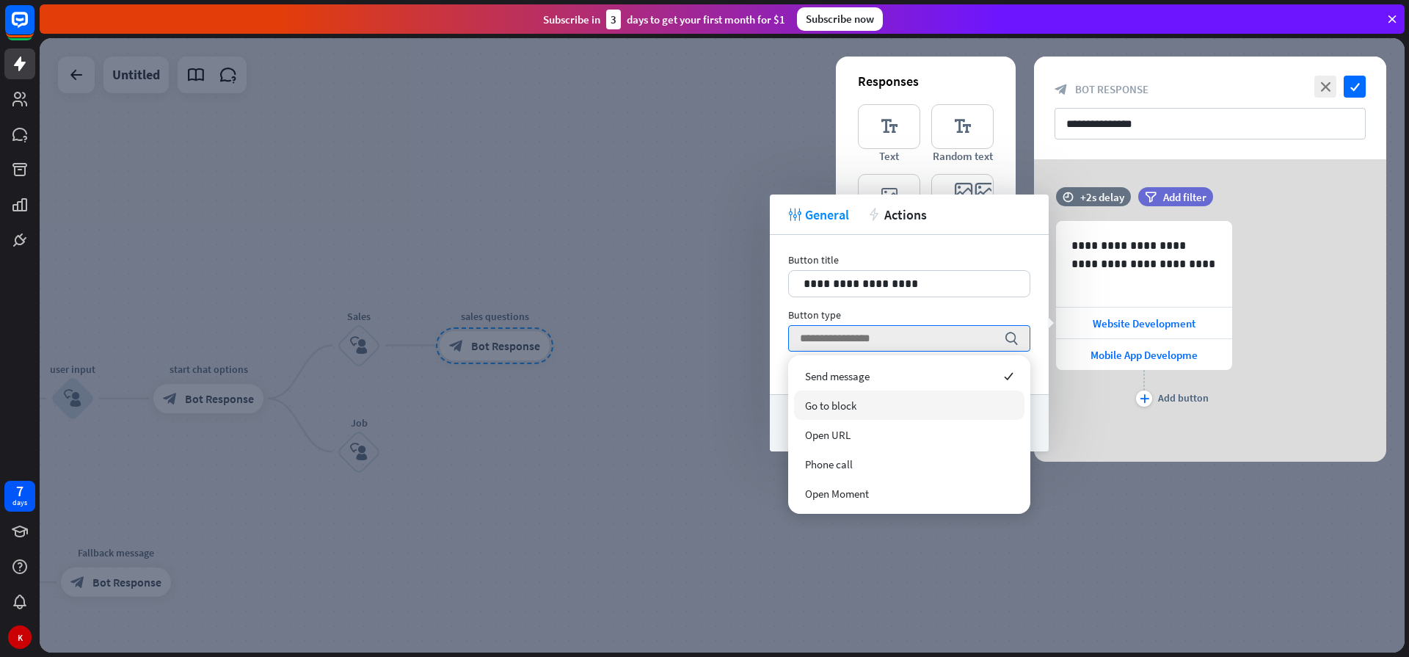
click at [727, 370] on div at bounding box center [722, 345] width 1365 height 614
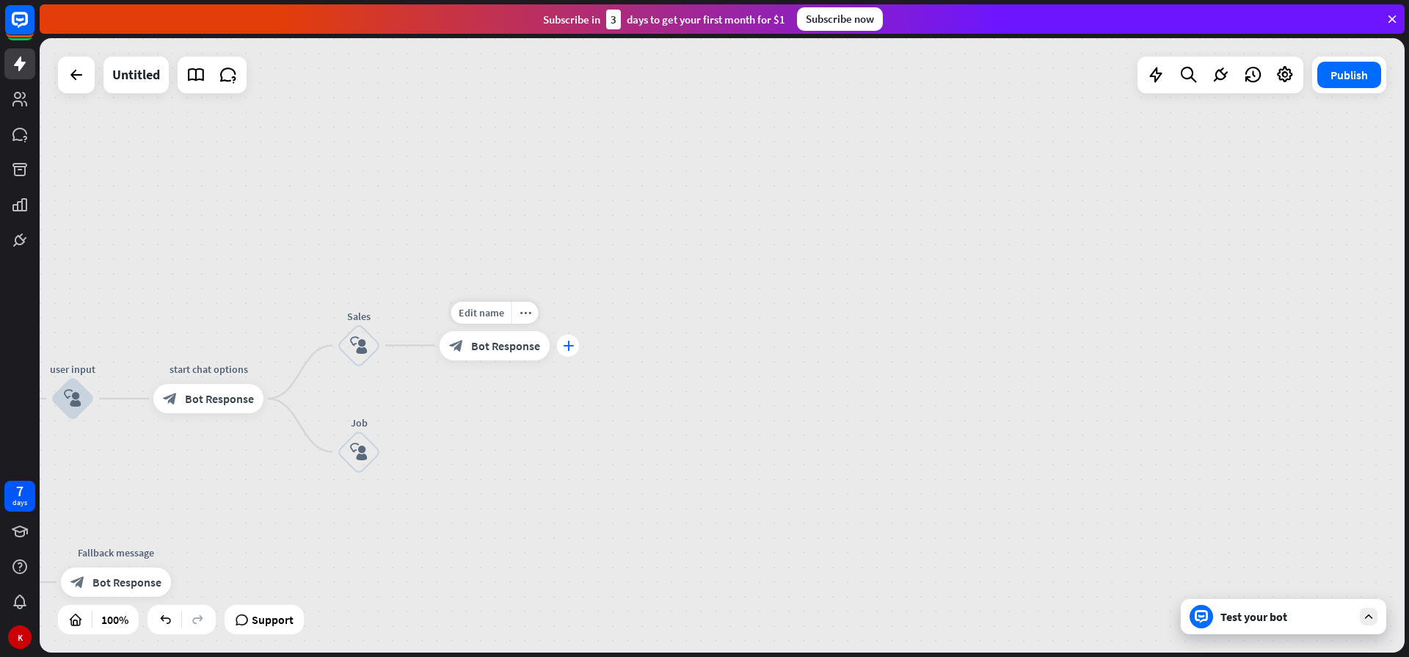
click at [563, 346] on icon "plus" at bounding box center [568, 345] width 11 height 10
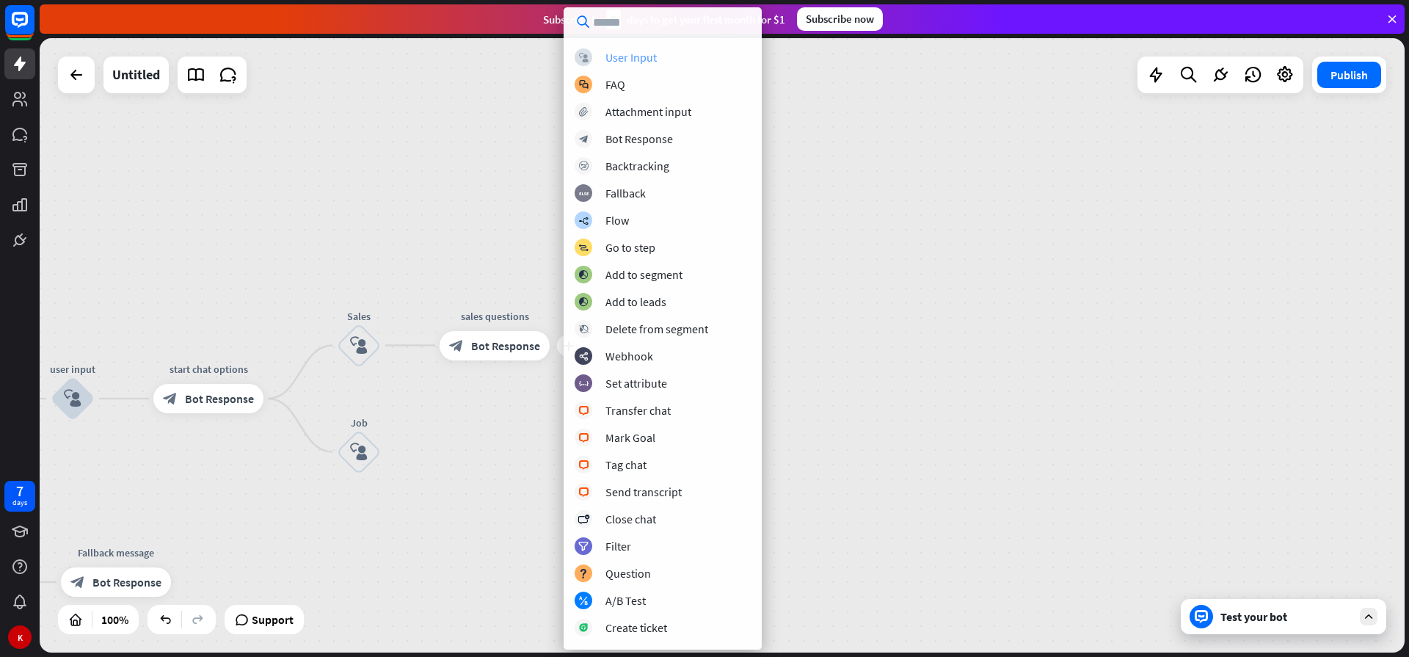
click at [638, 58] on div "User Input" at bounding box center [630, 57] width 51 height 15
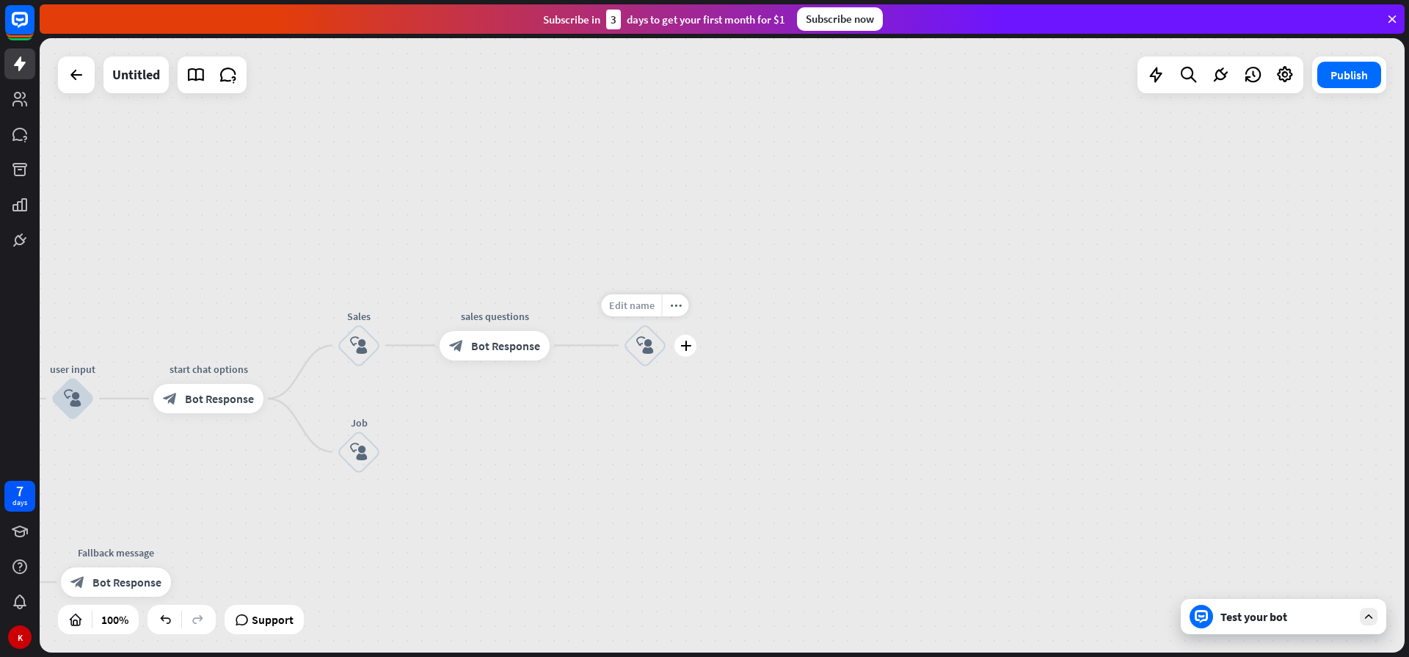
click at [628, 305] on span "Edit name" at bounding box center [631, 305] width 45 height 13
type input "**********"
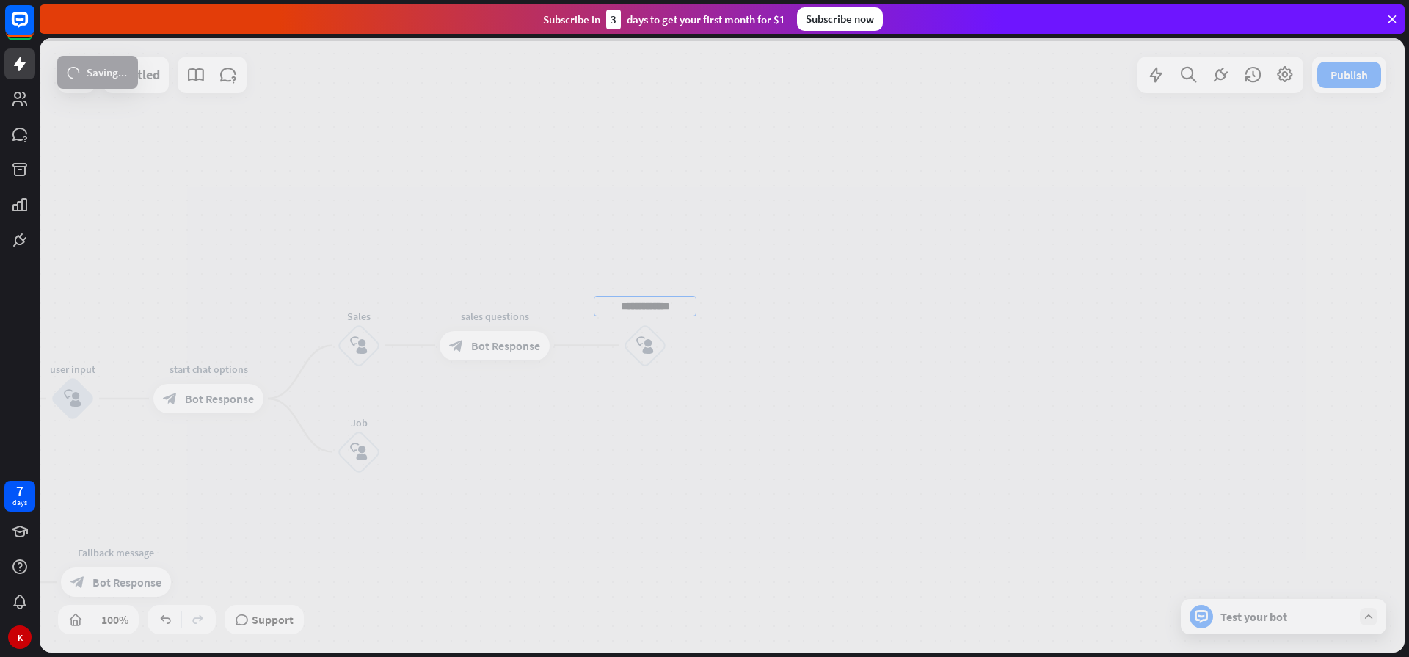
click at [578, 406] on div "**********" at bounding box center [722, 345] width 1365 height 614
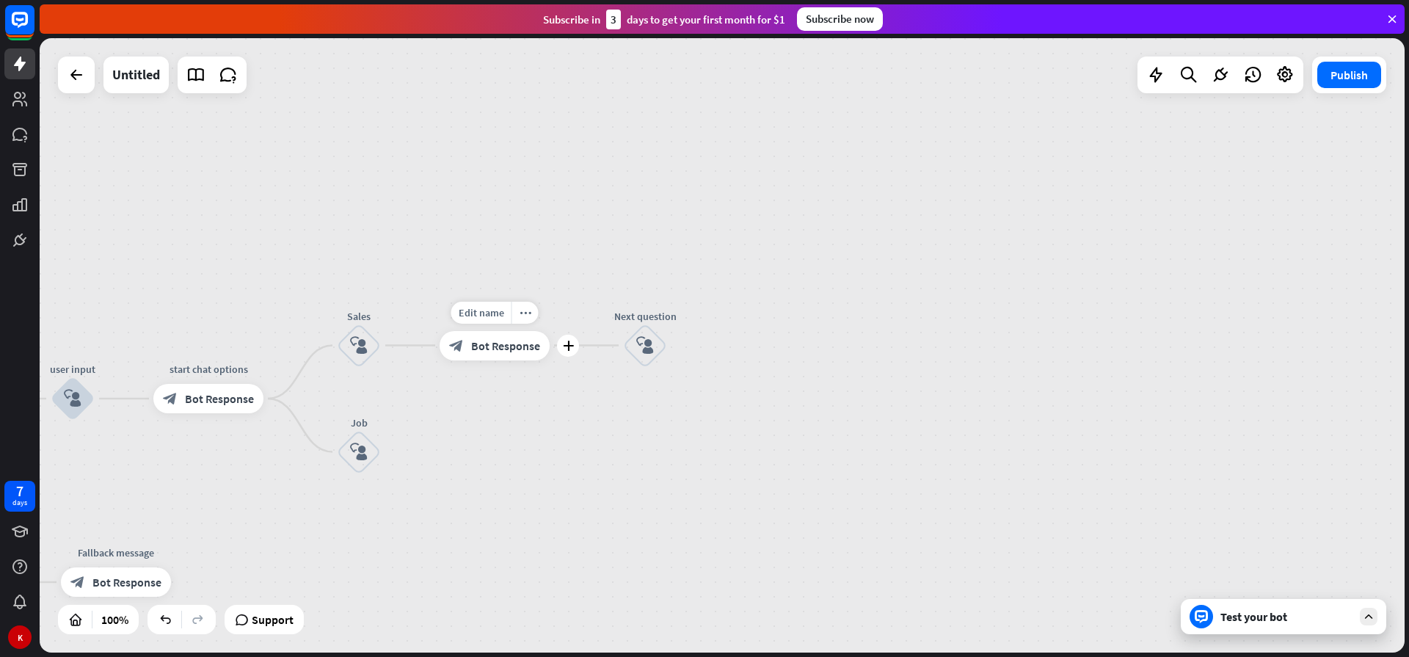
click at [502, 351] on span "Bot Response" at bounding box center [505, 345] width 69 height 15
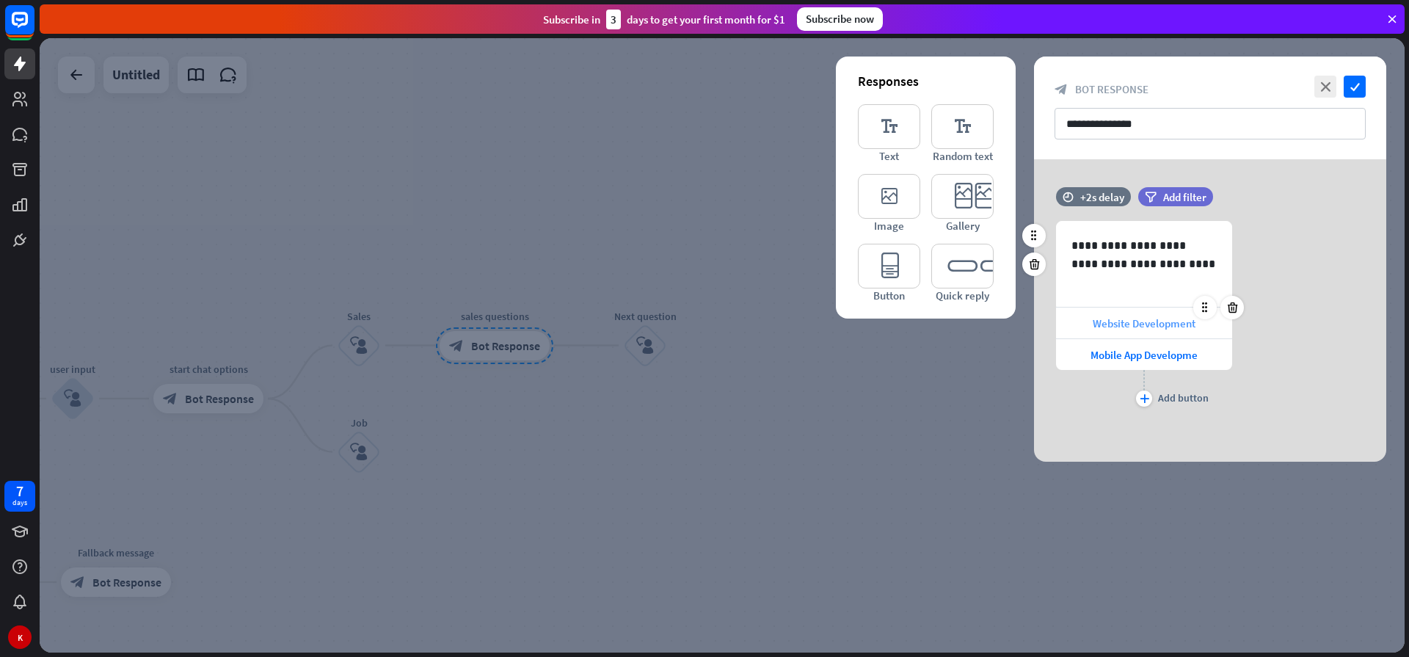
click at [1070, 324] on div "Website Development" at bounding box center [1144, 322] width 176 height 31
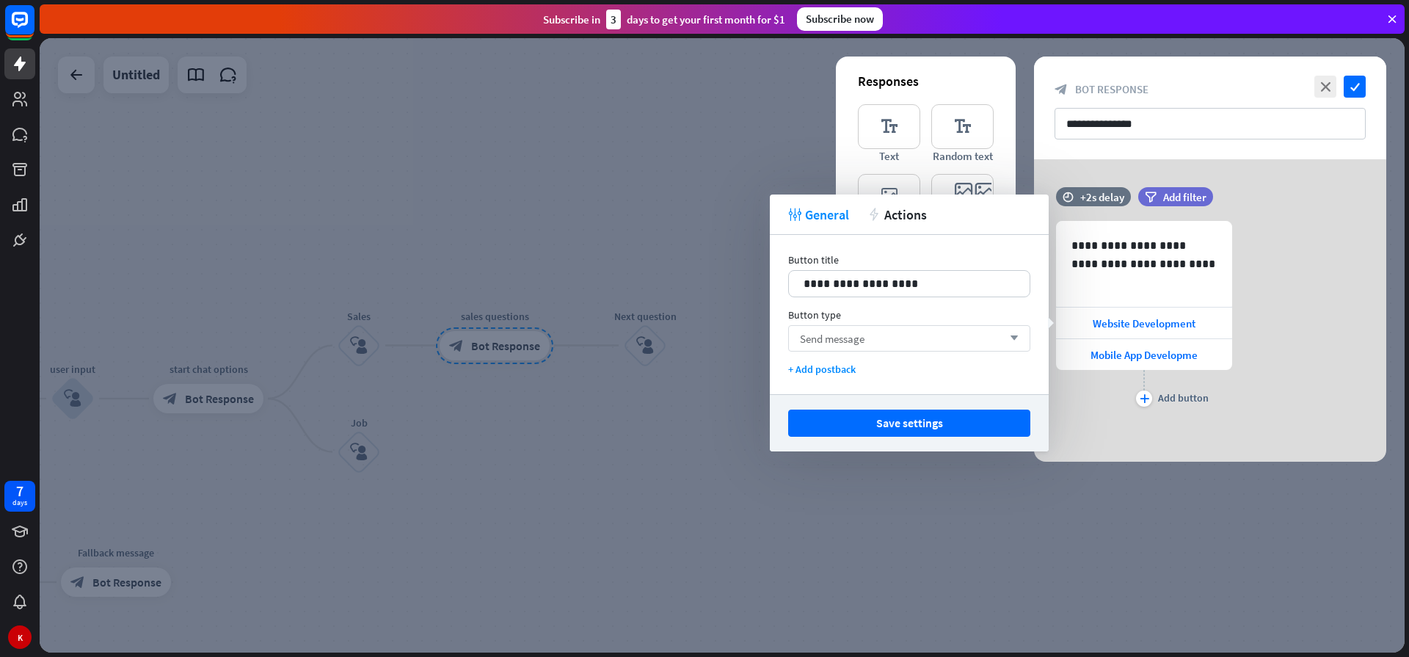
click at [1000, 344] on div "Send message arrow_down" at bounding box center [909, 338] width 242 height 26
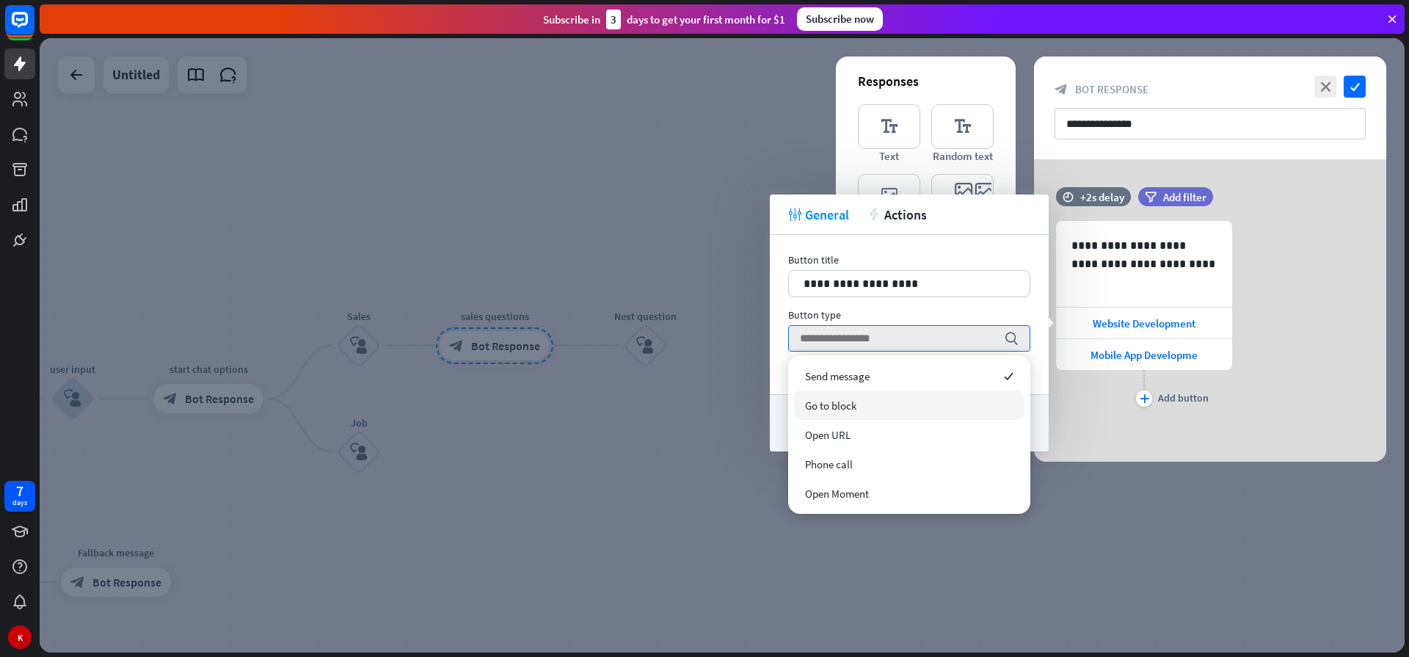
click at [841, 403] on span "Go to block" at bounding box center [830, 405] width 51 height 14
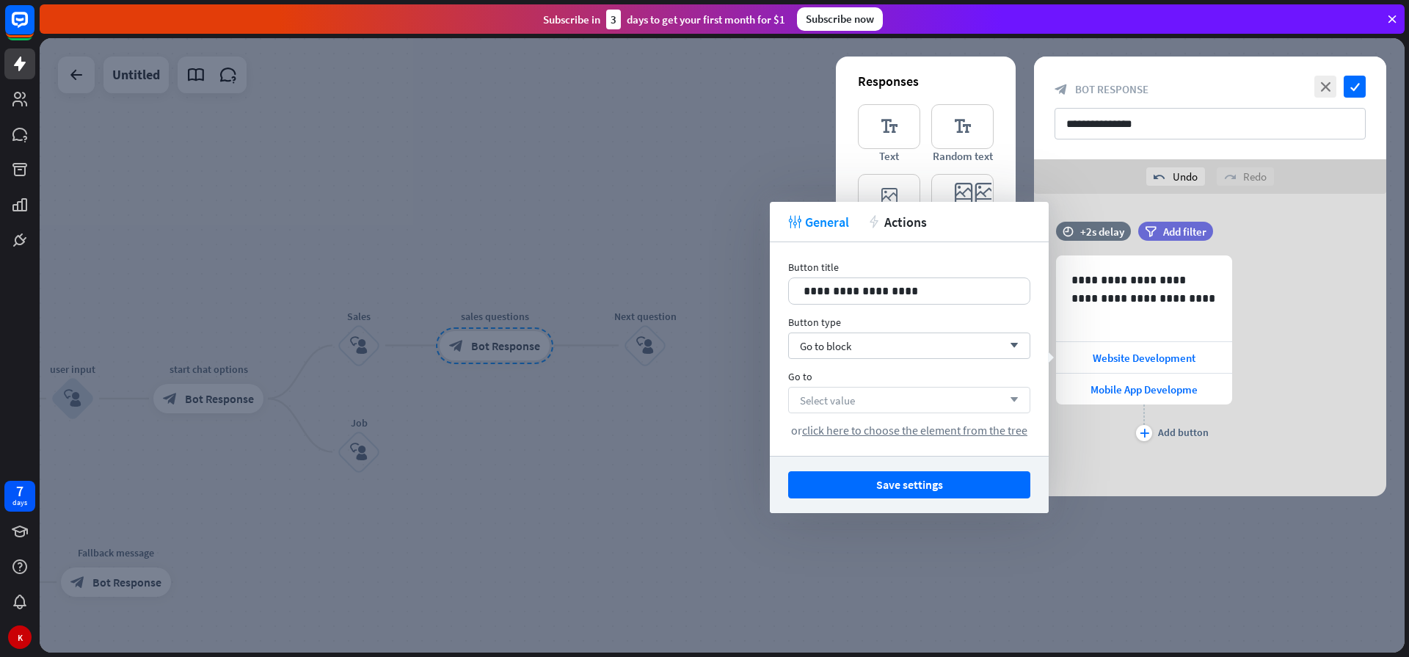
click at [894, 402] on div "Select value arrow_down" at bounding box center [909, 400] width 242 height 26
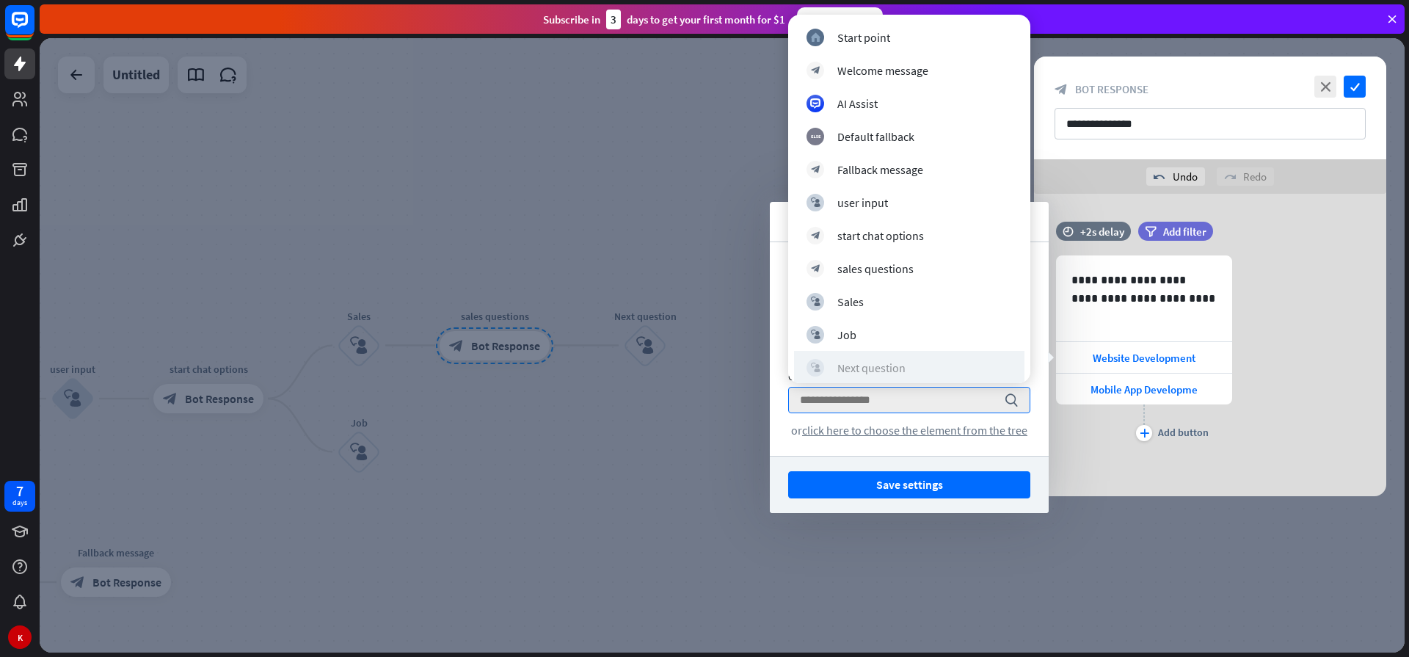
click at [848, 372] on div "Next question" at bounding box center [871, 367] width 68 height 15
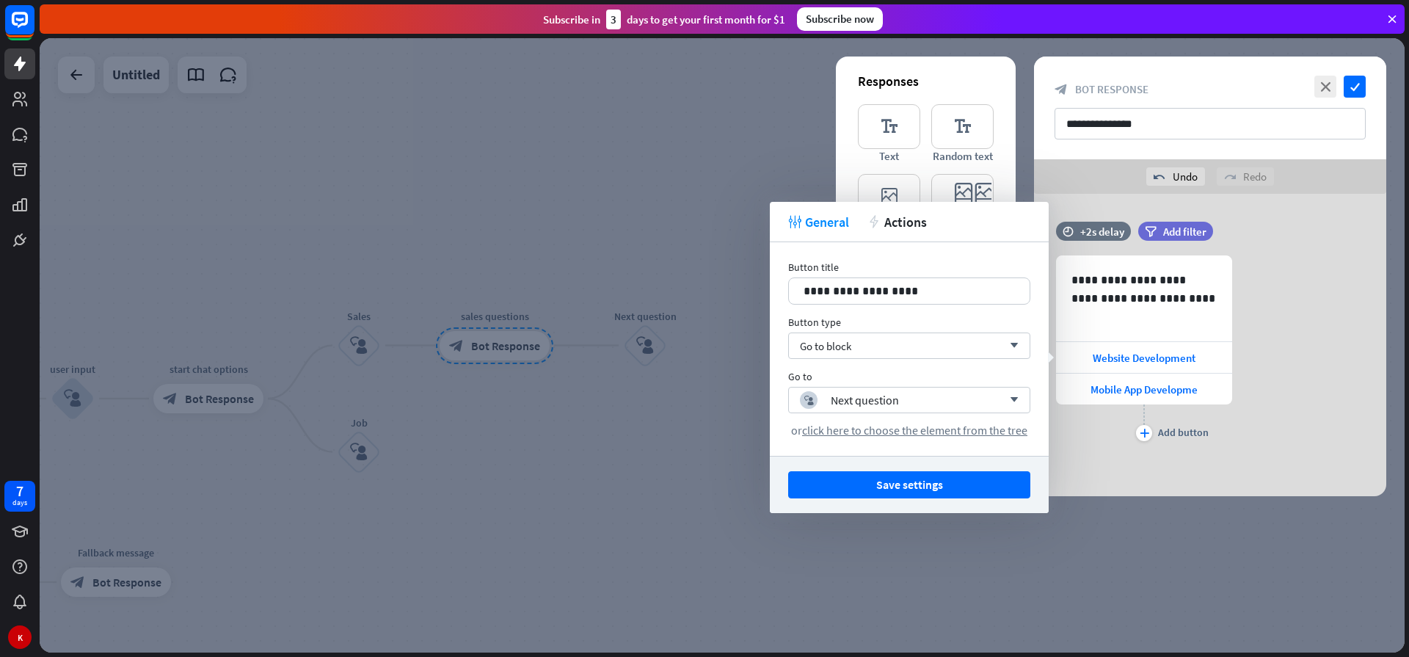
click at [639, 402] on div at bounding box center [722, 345] width 1365 height 614
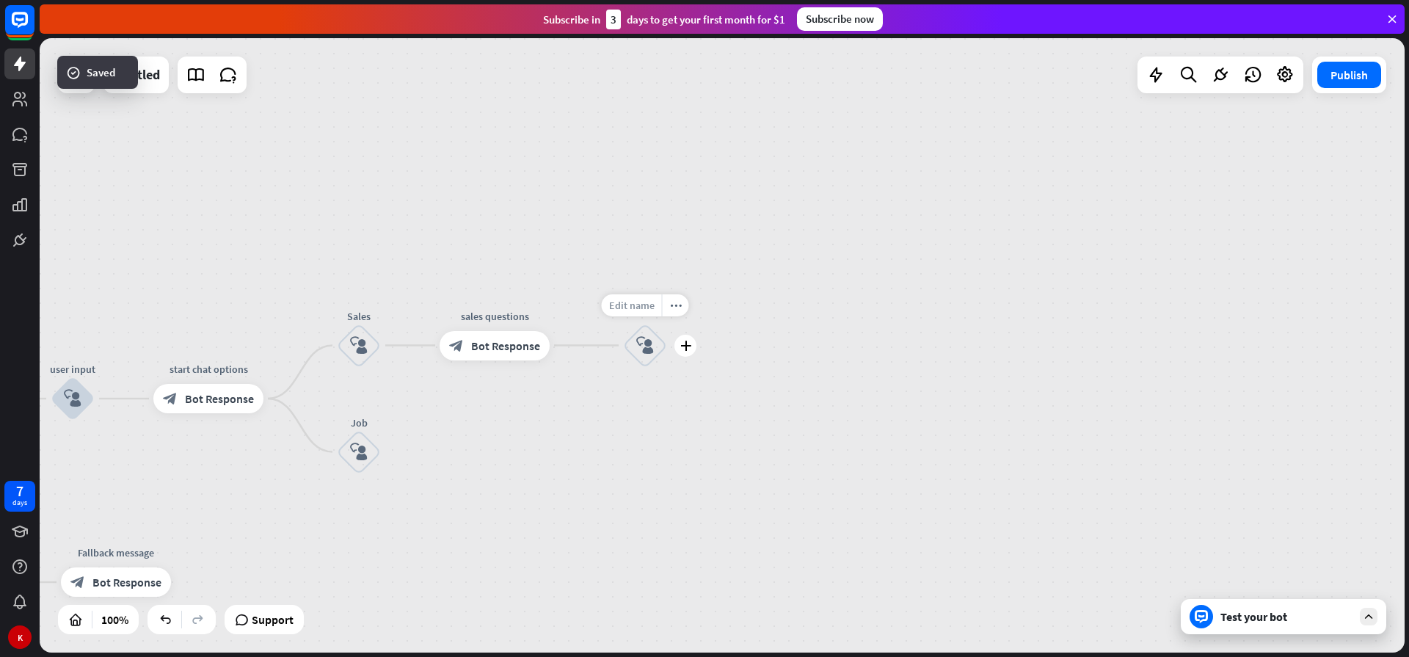
click at [638, 315] on div "Edit name" at bounding box center [632, 305] width 60 height 22
type input "*"
type input "**********"
click at [642, 348] on div "**********" at bounding box center [722, 345] width 1365 height 614
click at [490, 346] on span "Bot Response" at bounding box center [505, 345] width 69 height 15
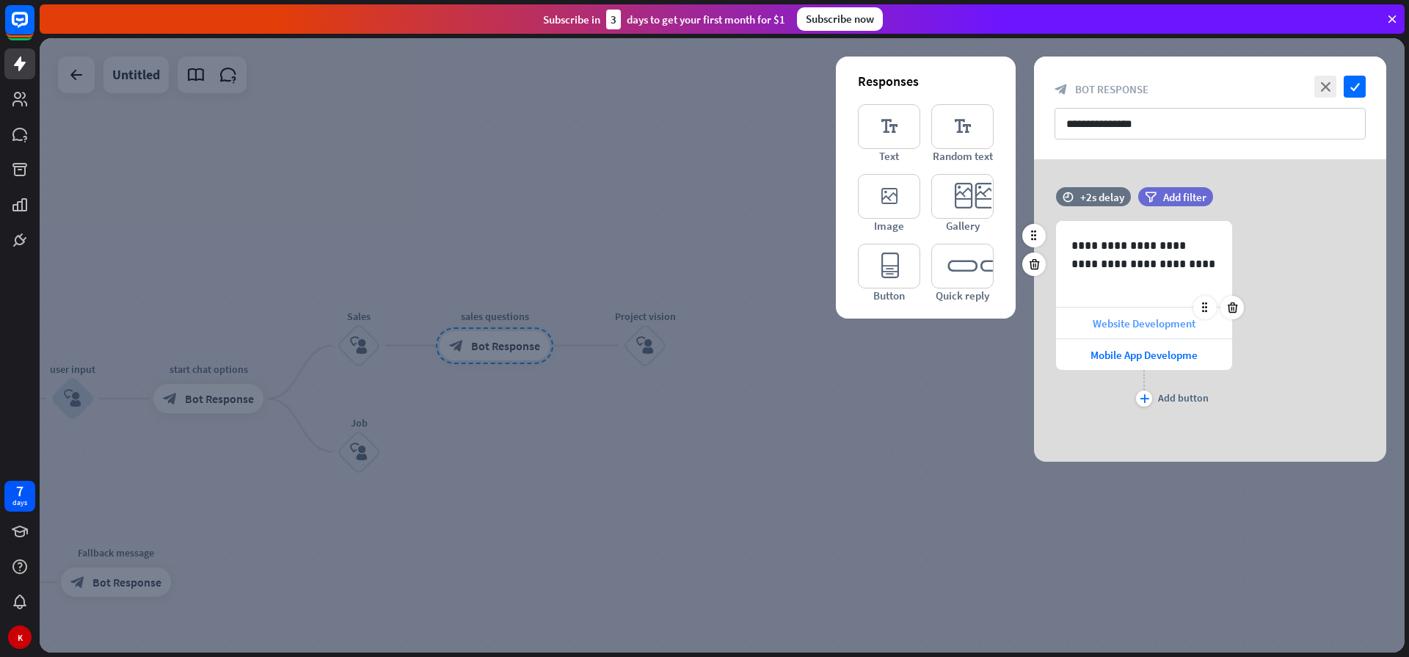
click at [1139, 326] on span "Website Development" at bounding box center [1143, 323] width 103 height 14
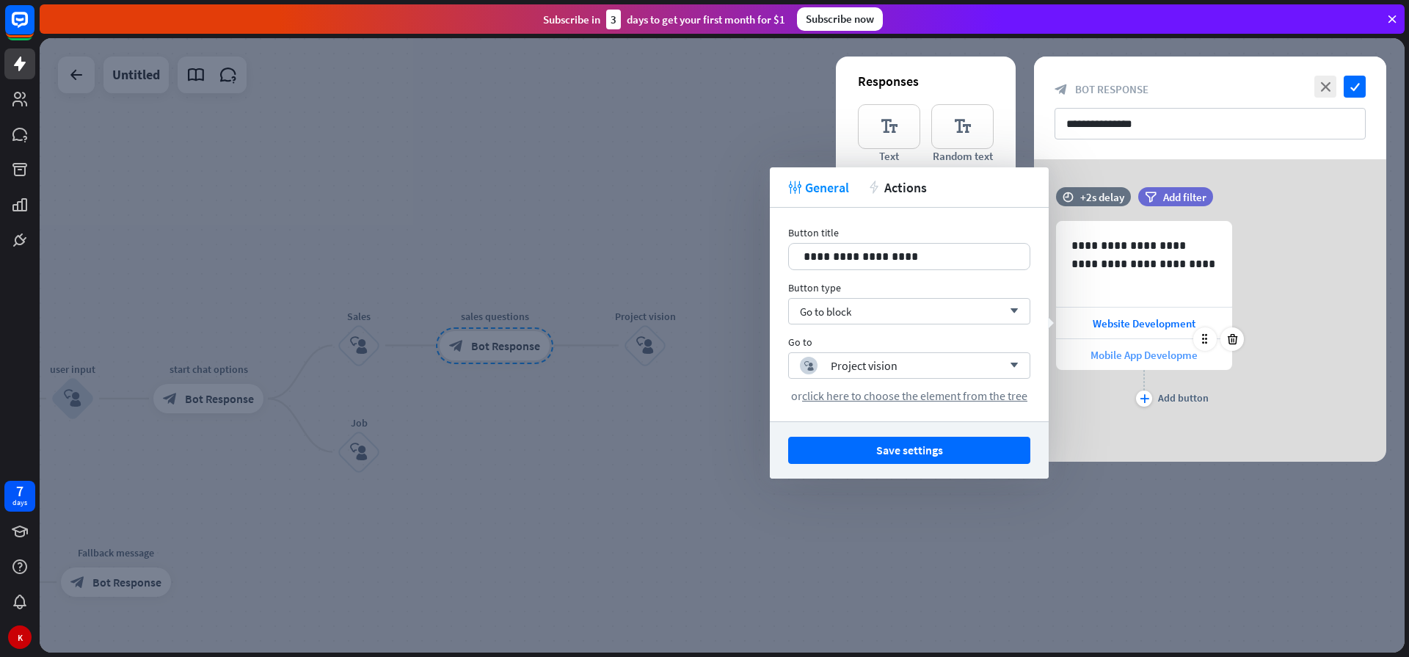
click at [1106, 356] on span "Mobile App Developme" at bounding box center [1143, 355] width 107 height 14
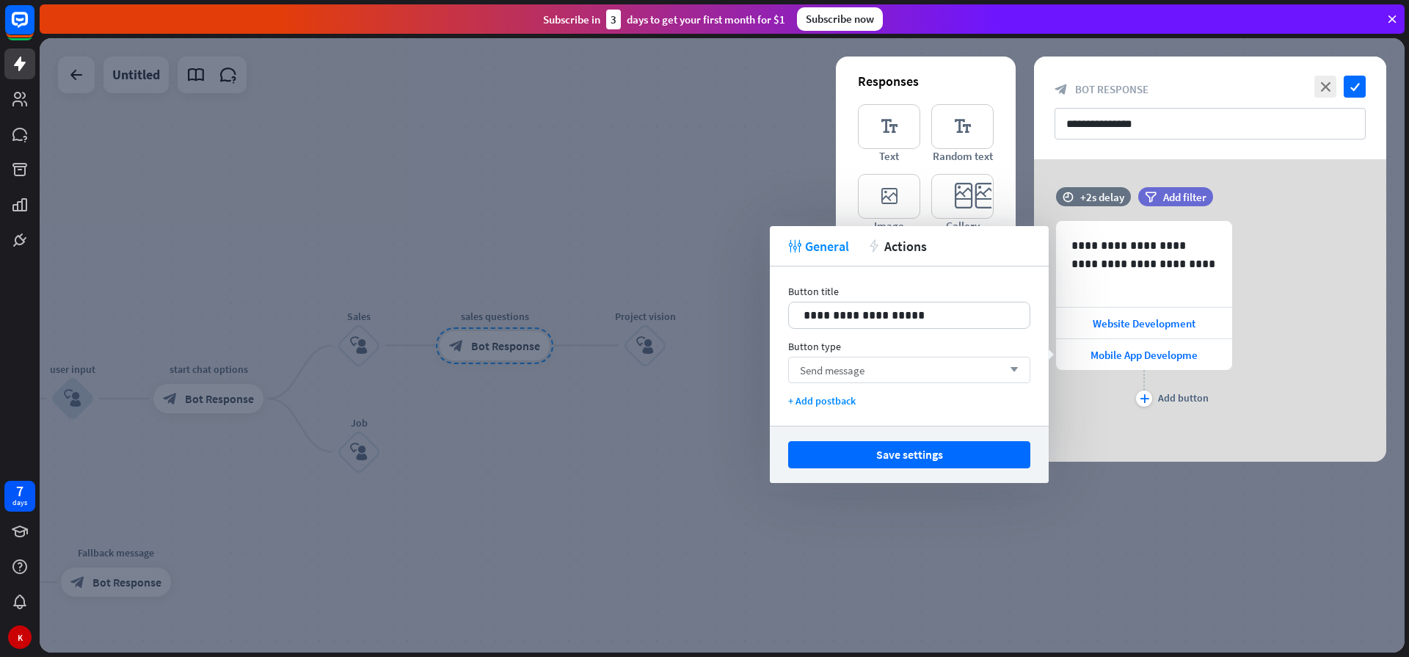
click at [954, 370] on div "Send message arrow_down" at bounding box center [909, 370] width 242 height 26
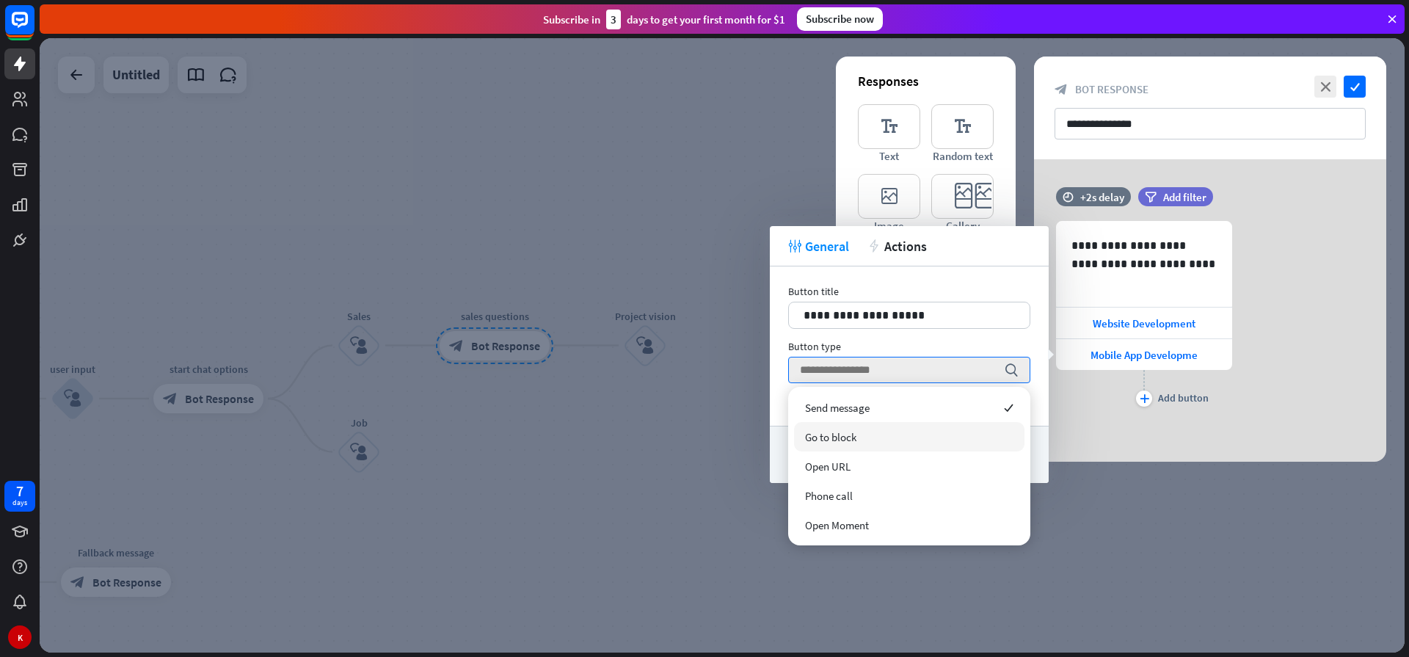
click at [832, 437] on span "Go to block" at bounding box center [830, 437] width 51 height 14
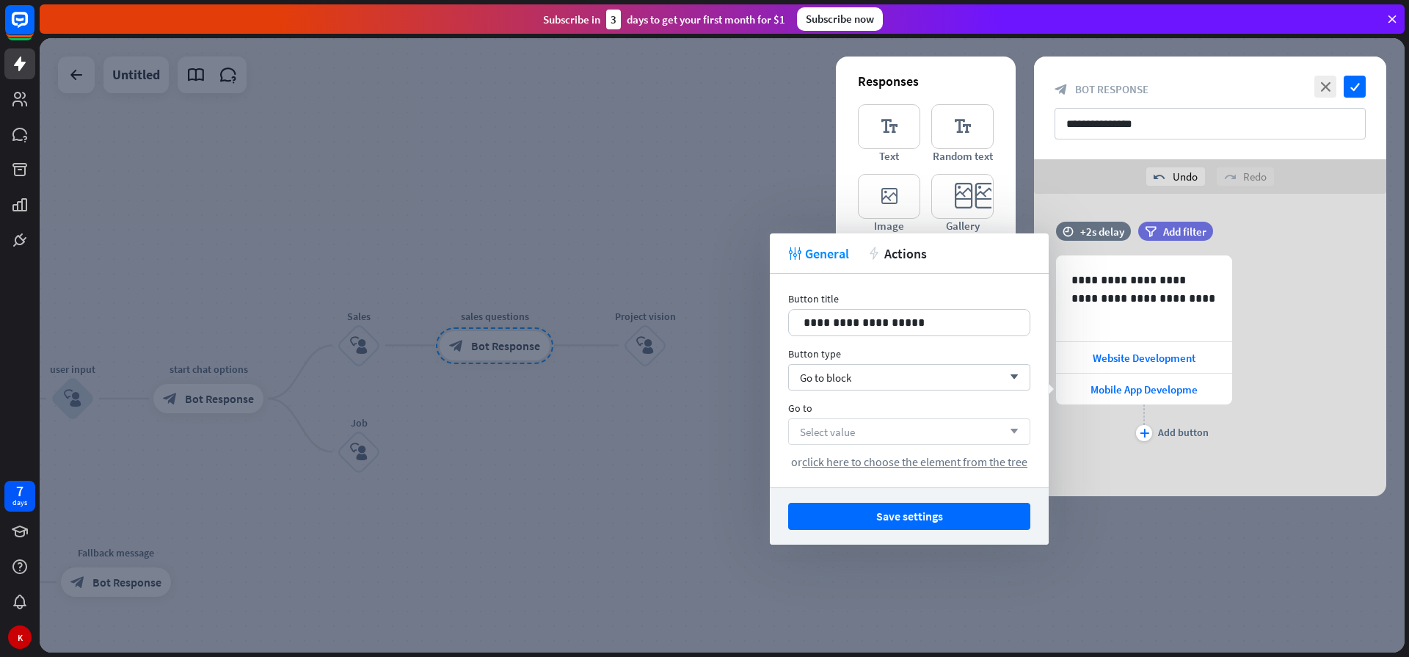
click at [889, 437] on div "Select value arrow_down" at bounding box center [909, 431] width 242 height 26
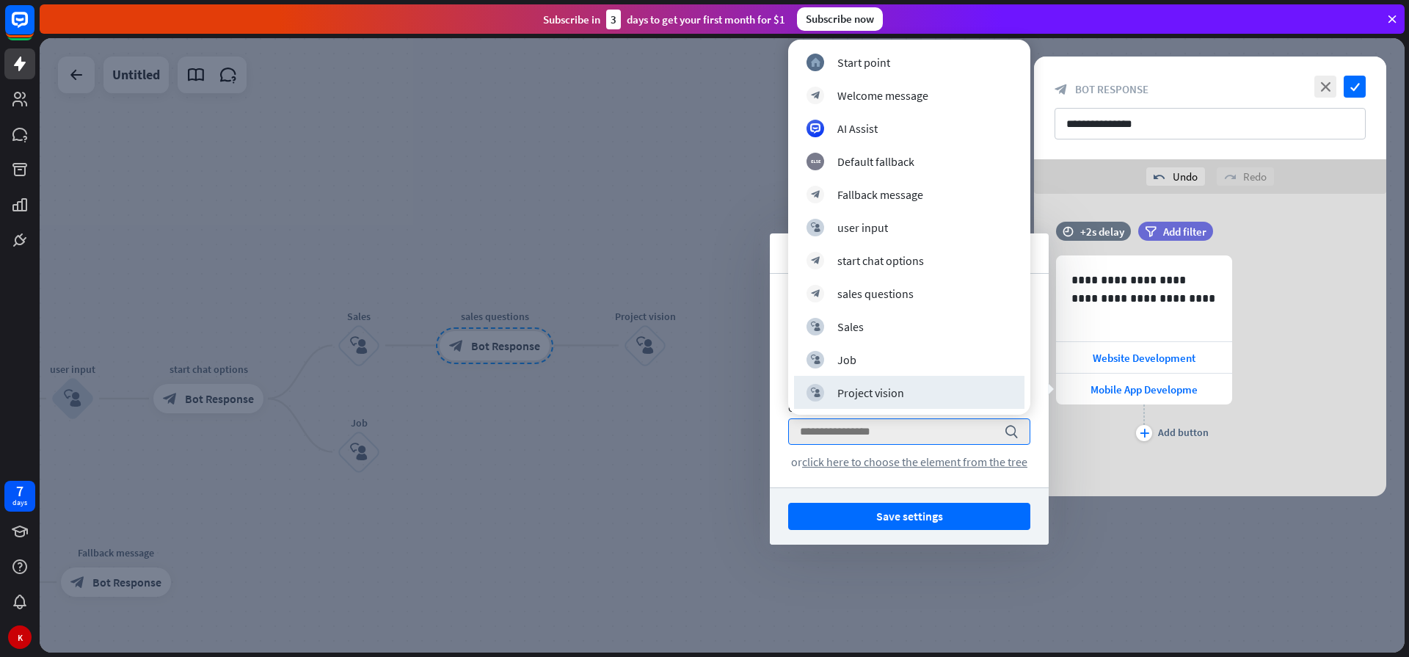
click at [854, 398] on div "Project vision" at bounding box center [870, 392] width 67 height 15
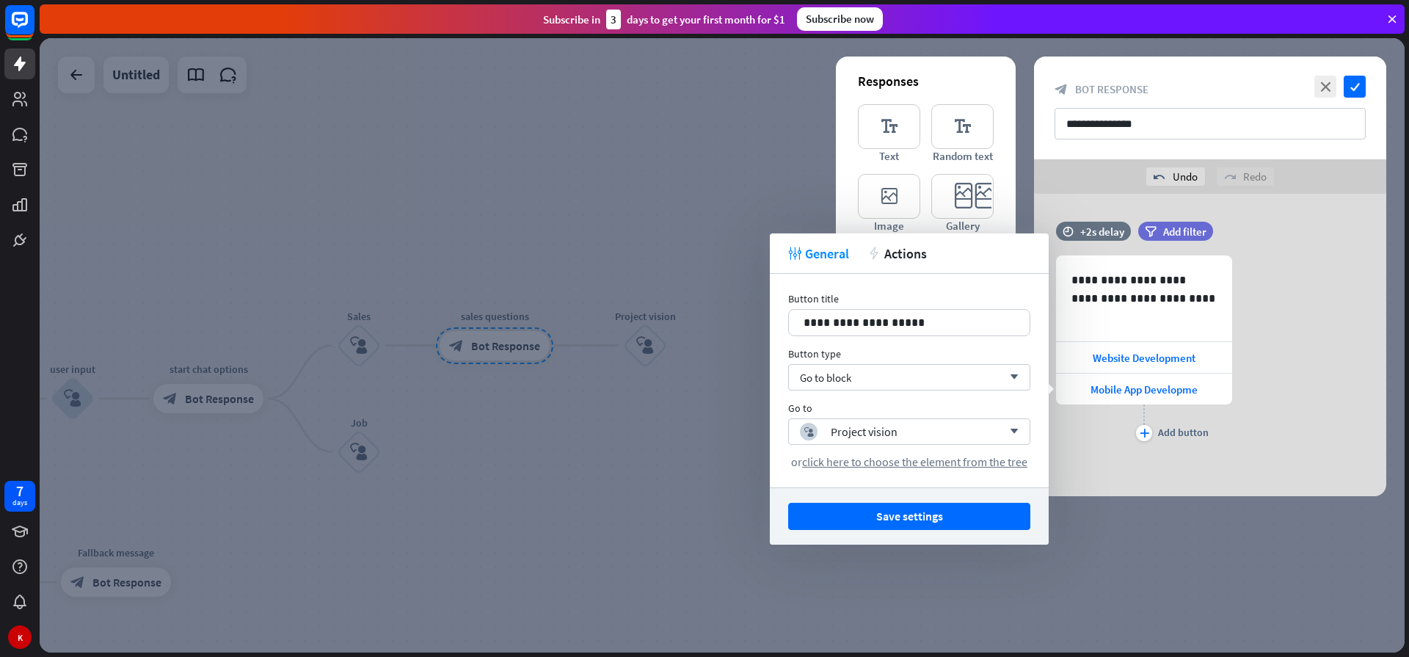
click at [593, 418] on div at bounding box center [722, 345] width 1365 height 614
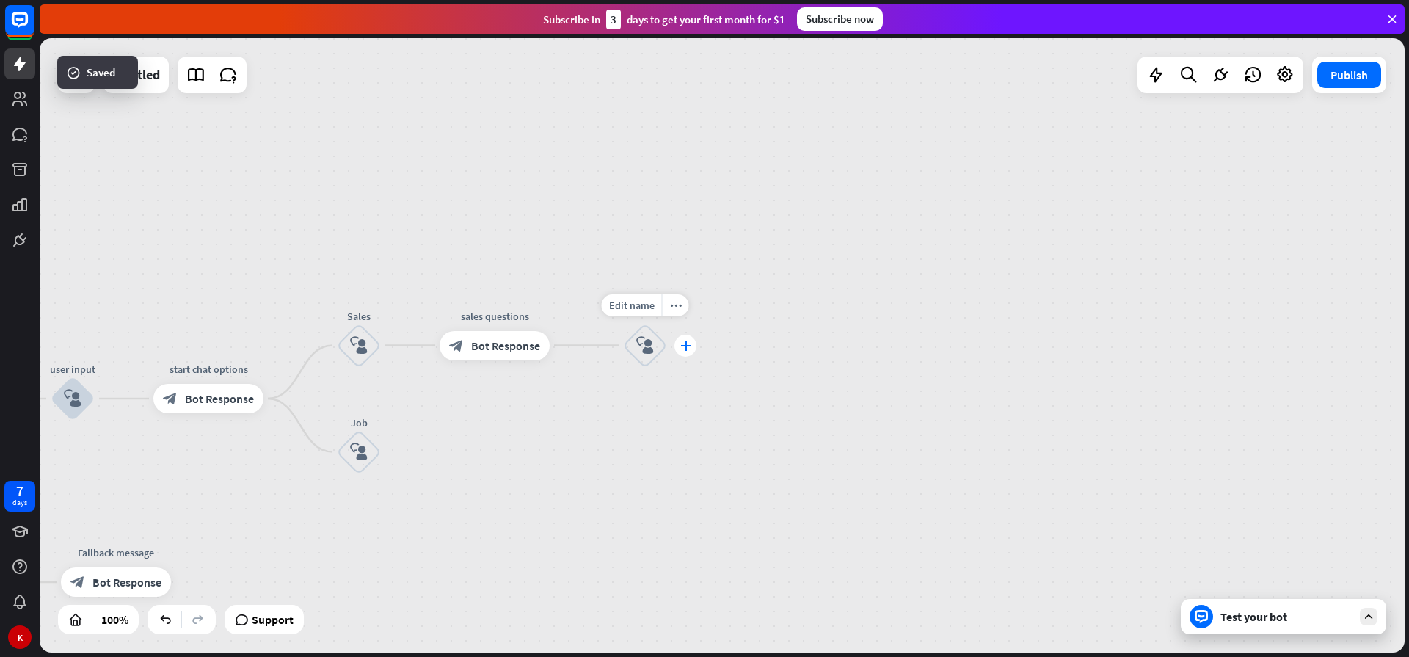
click at [684, 349] on icon "plus" at bounding box center [685, 345] width 11 height 10
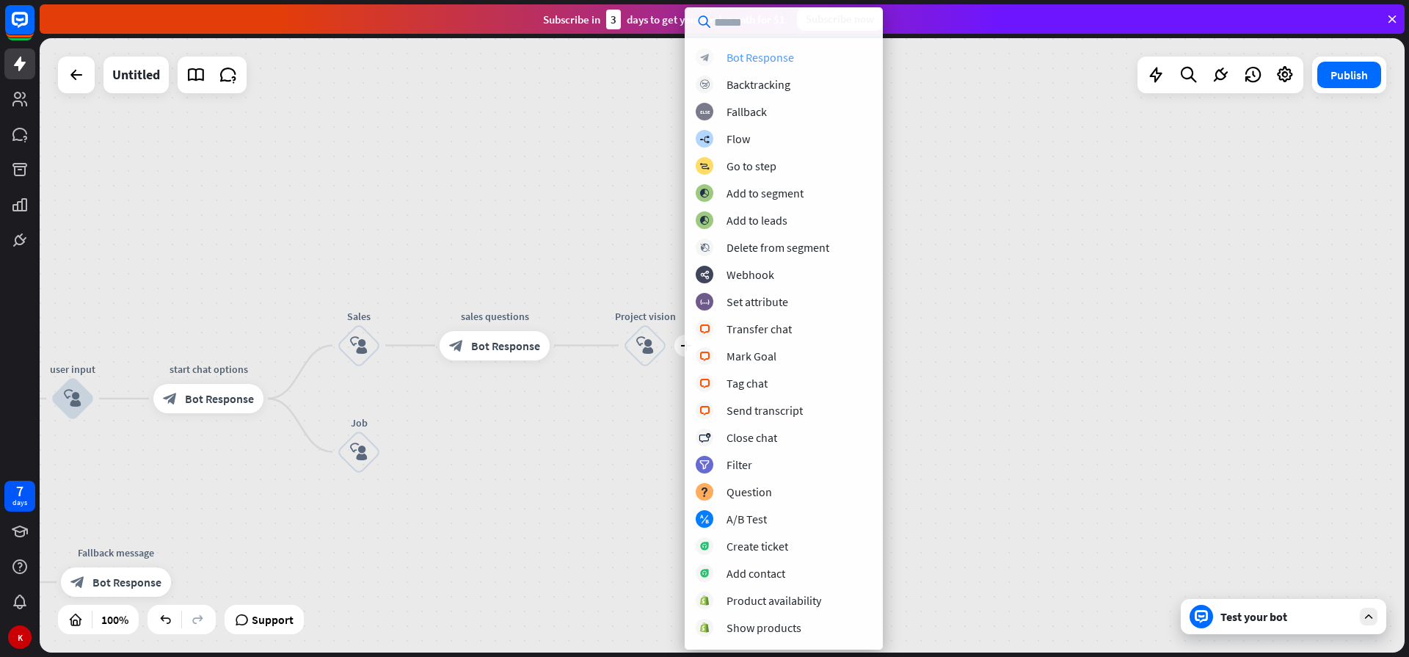
click at [775, 54] on div "Bot Response" at bounding box center [759, 57] width 67 height 15
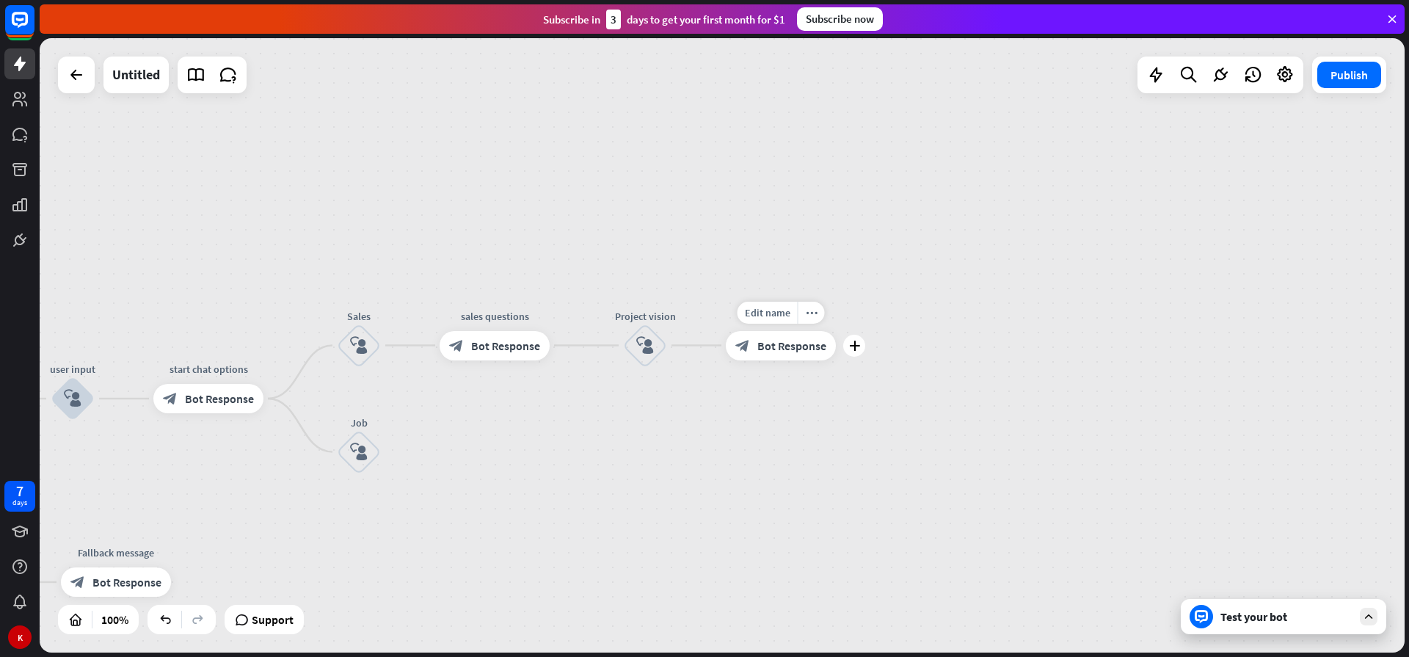
click at [775, 348] on span "Bot Response" at bounding box center [791, 345] width 69 height 15
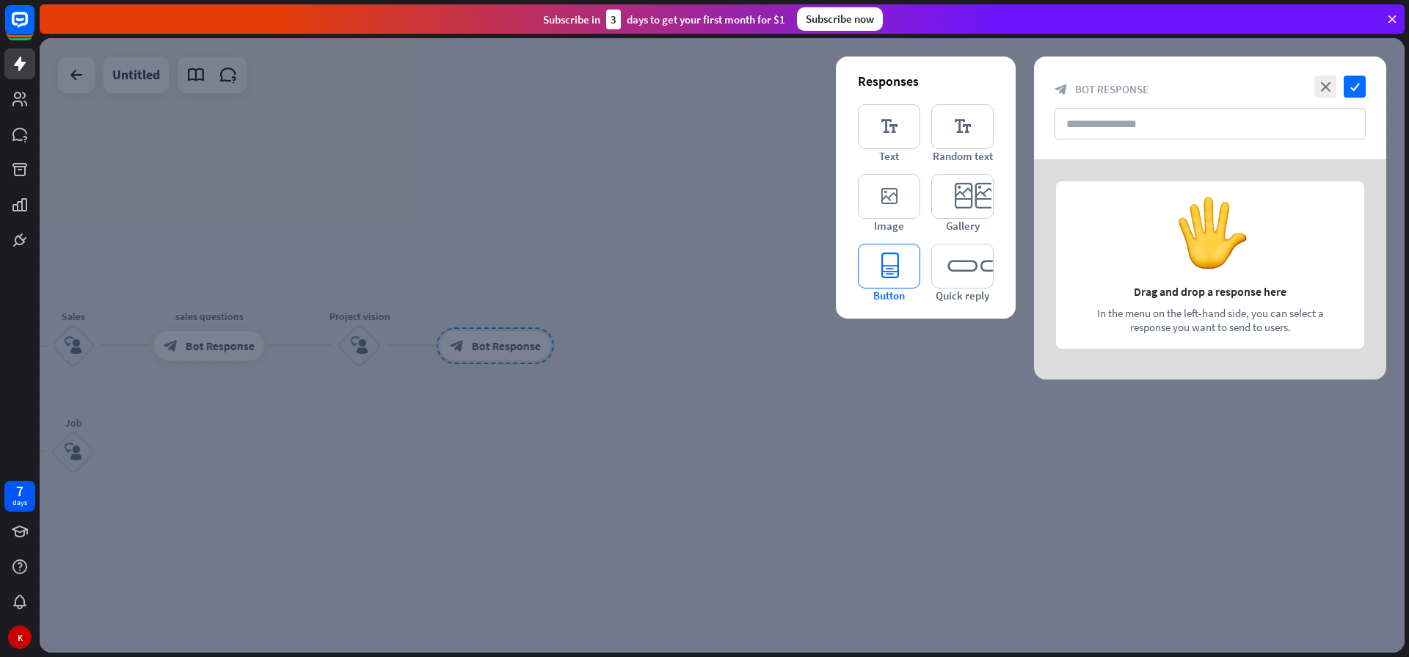
click at [896, 266] on icon "editor_button" at bounding box center [889, 266] width 62 height 45
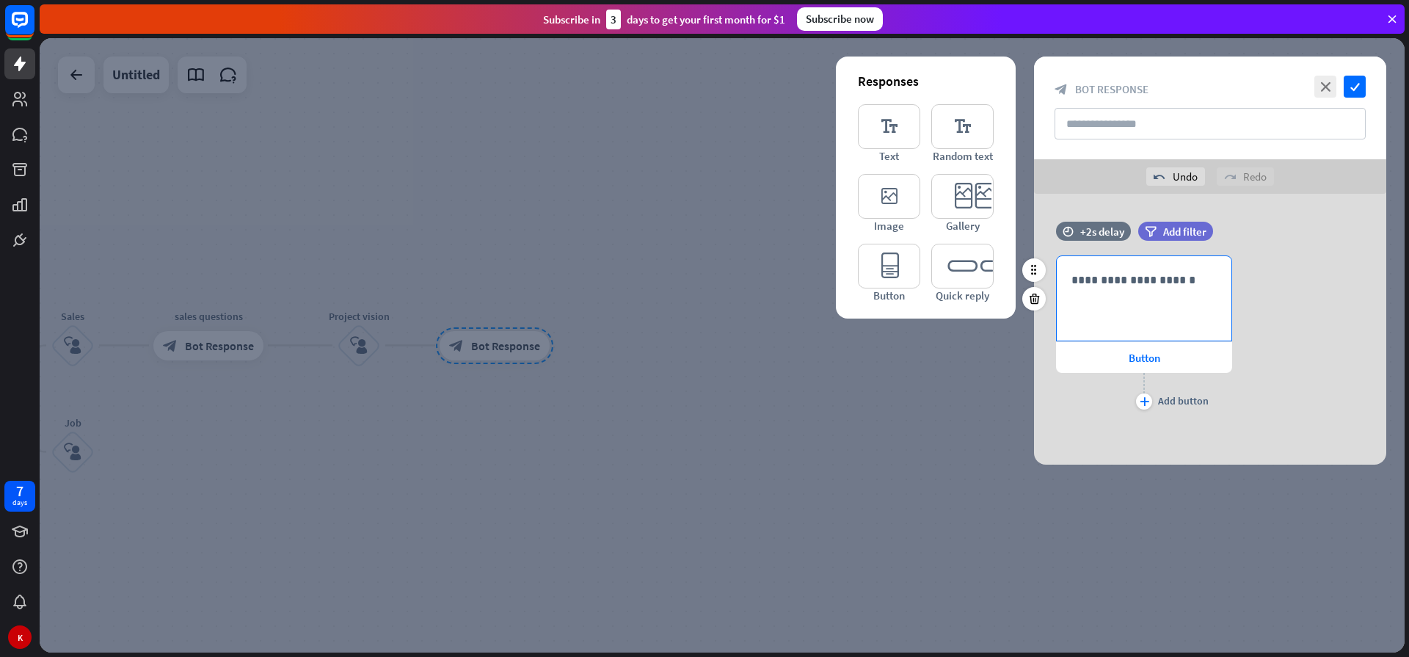
click at [1092, 275] on p "**********" at bounding box center [1143, 280] width 145 height 18
click at [1026, 302] on div at bounding box center [1033, 298] width 23 height 23
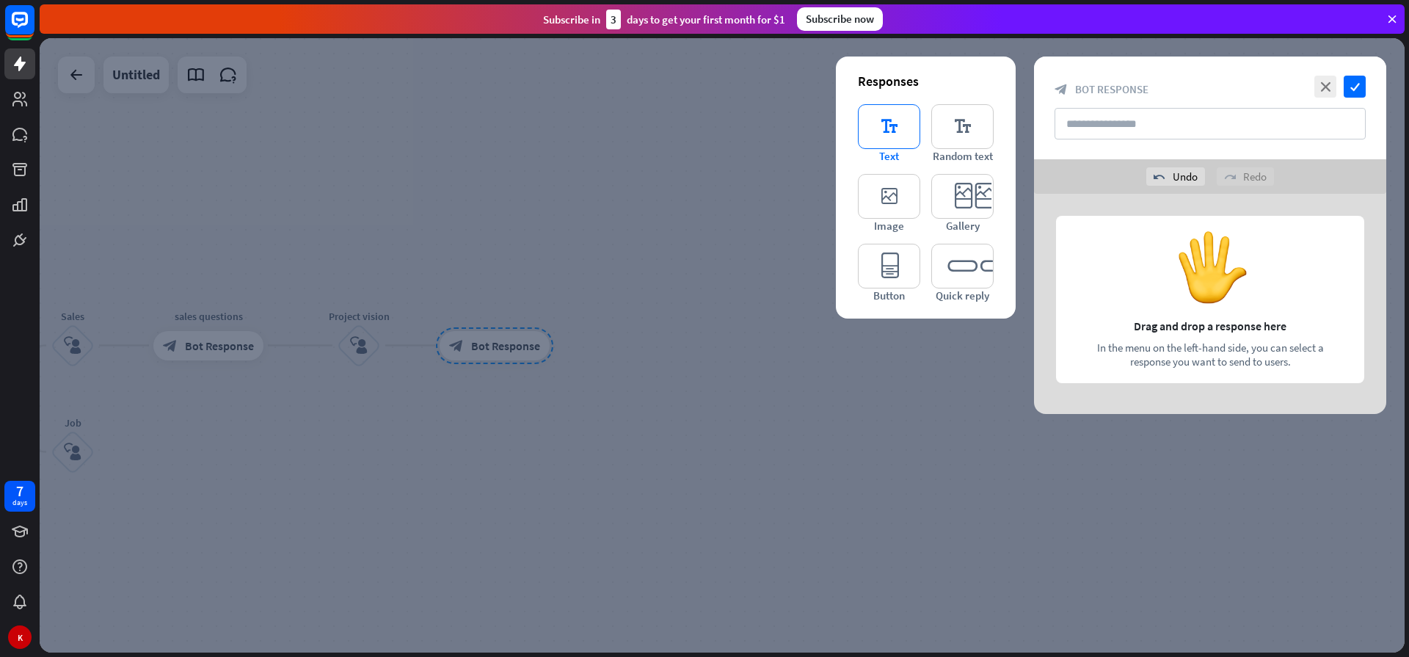
click at [888, 137] on icon "editor_text" at bounding box center [889, 126] width 62 height 45
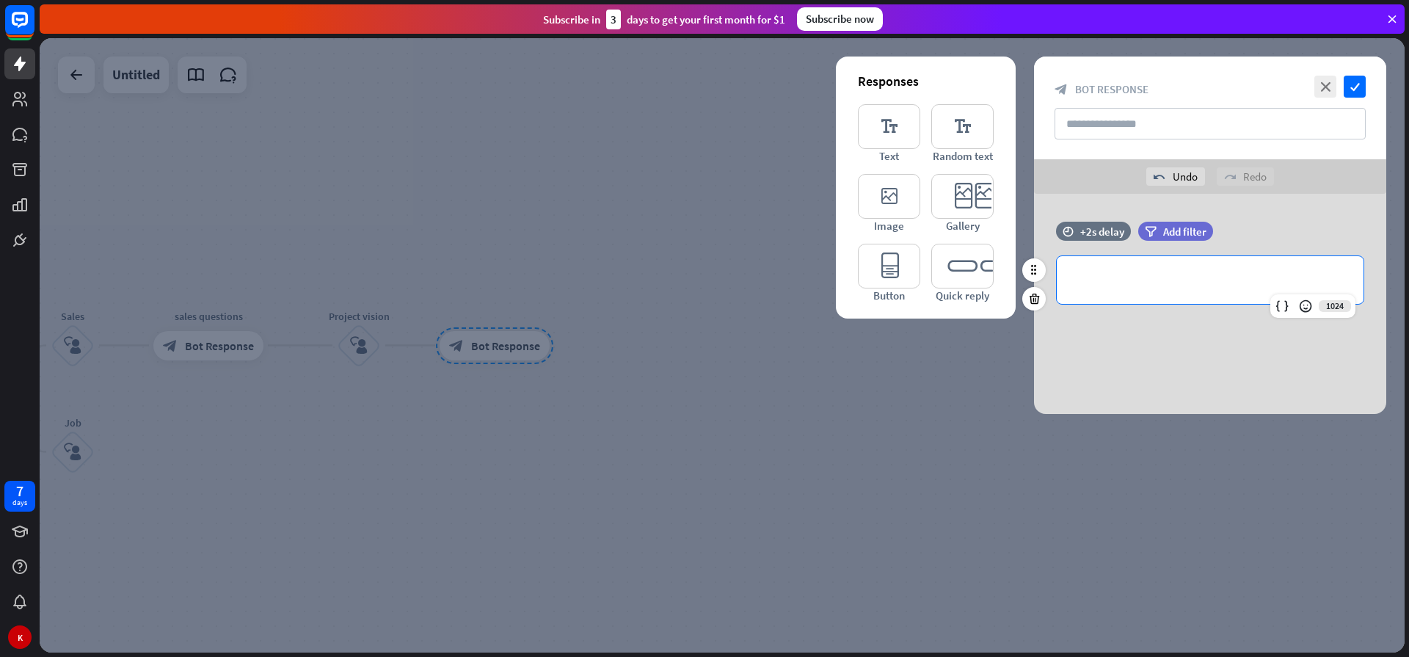
click at [1118, 281] on p "**********" at bounding box center [1209, 280] width 277 height 18
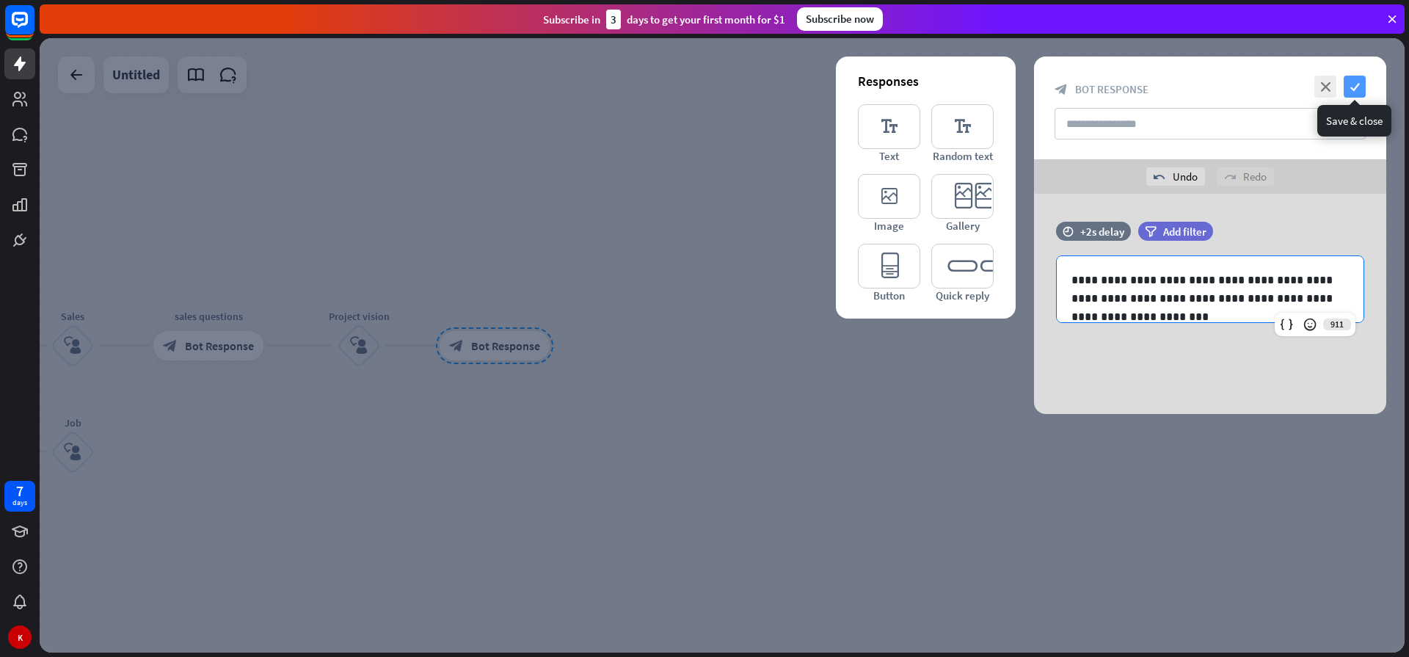
click at [1358, 85] on icon "check" at bounding box center [1354, 87] width 22 height 22
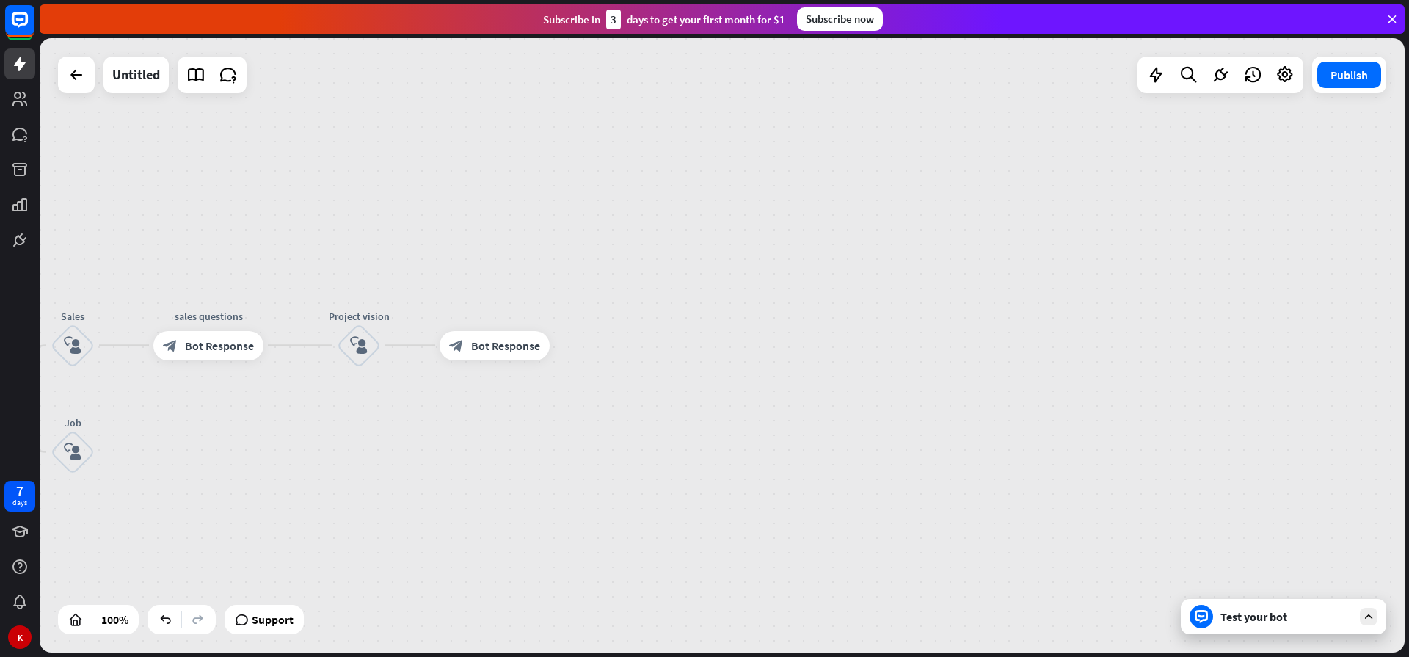
click at [1283, 629] on div "Test your bot" at bounding box center [1282, 616] width 205 height 35
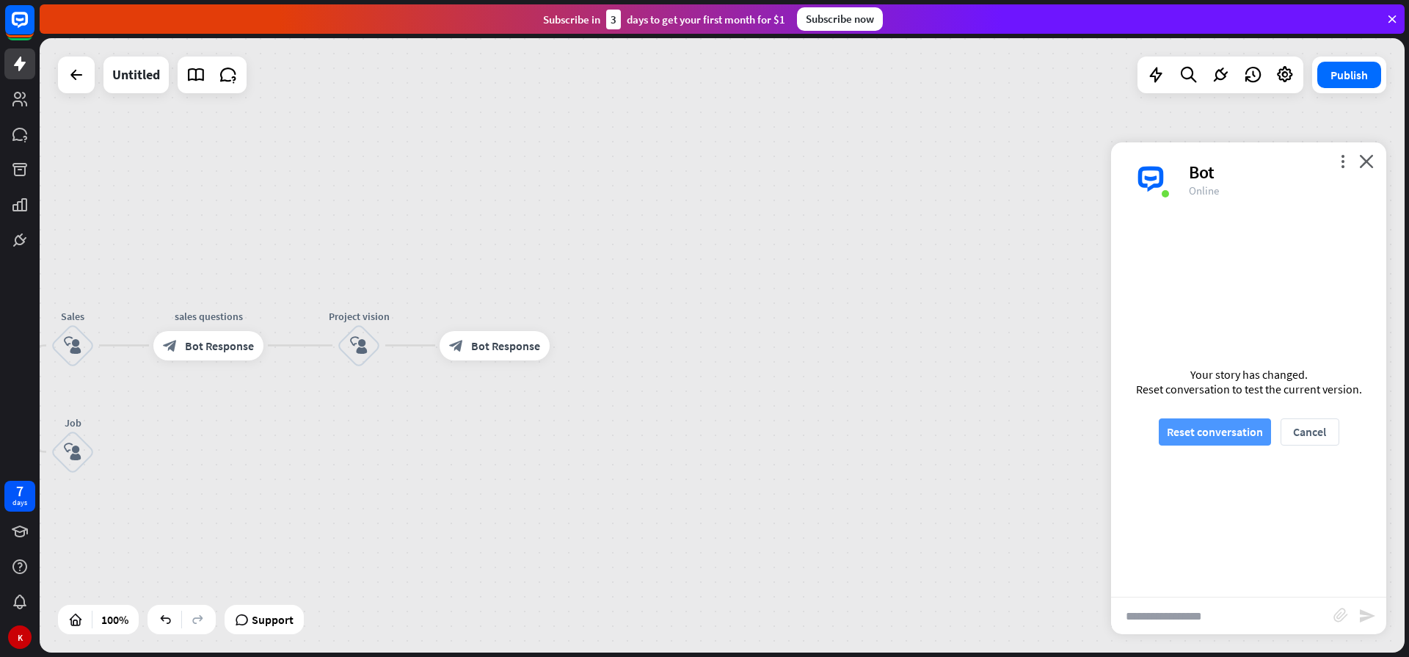
drag, startPoint x: 1246, startPoint y: 437, endPoint x: 1240, endPoint y: 442, distance: 8.3
click at [1244, 440] on button "Reset conversation" at bounding box center [1214, 431] width 112 height 27
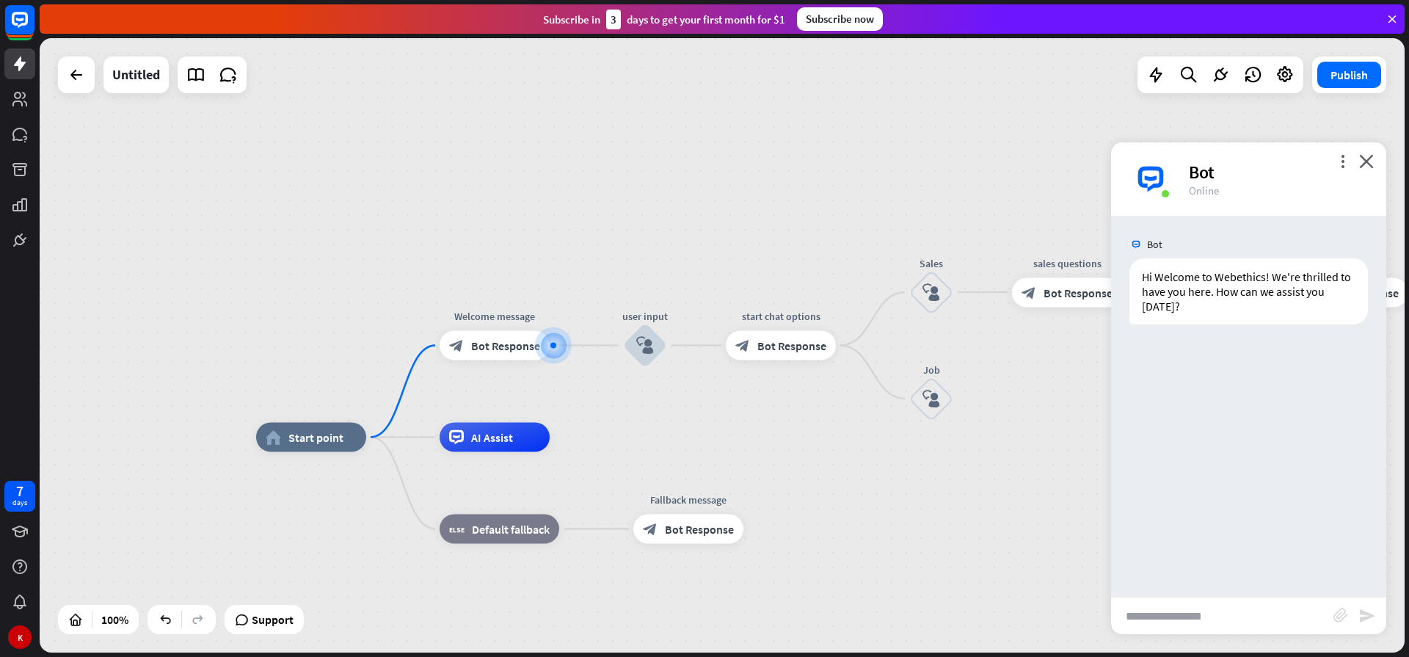
click at [1169, 616] on input "text" at bounding box center [1222, 615] width 222 height 37
type input "*****"
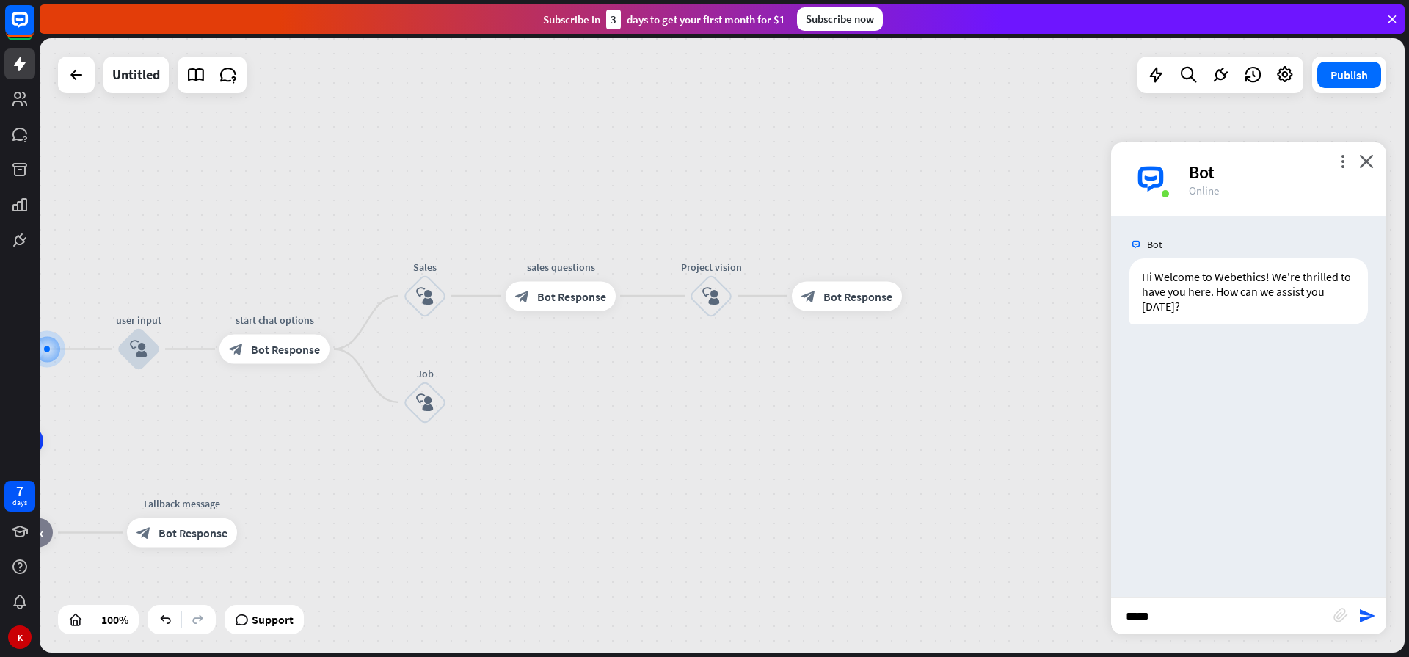
drag, startPoint x: 825, startPoint y: 437, endPoint x: 329, endPoint y: 441, distance: 495.2
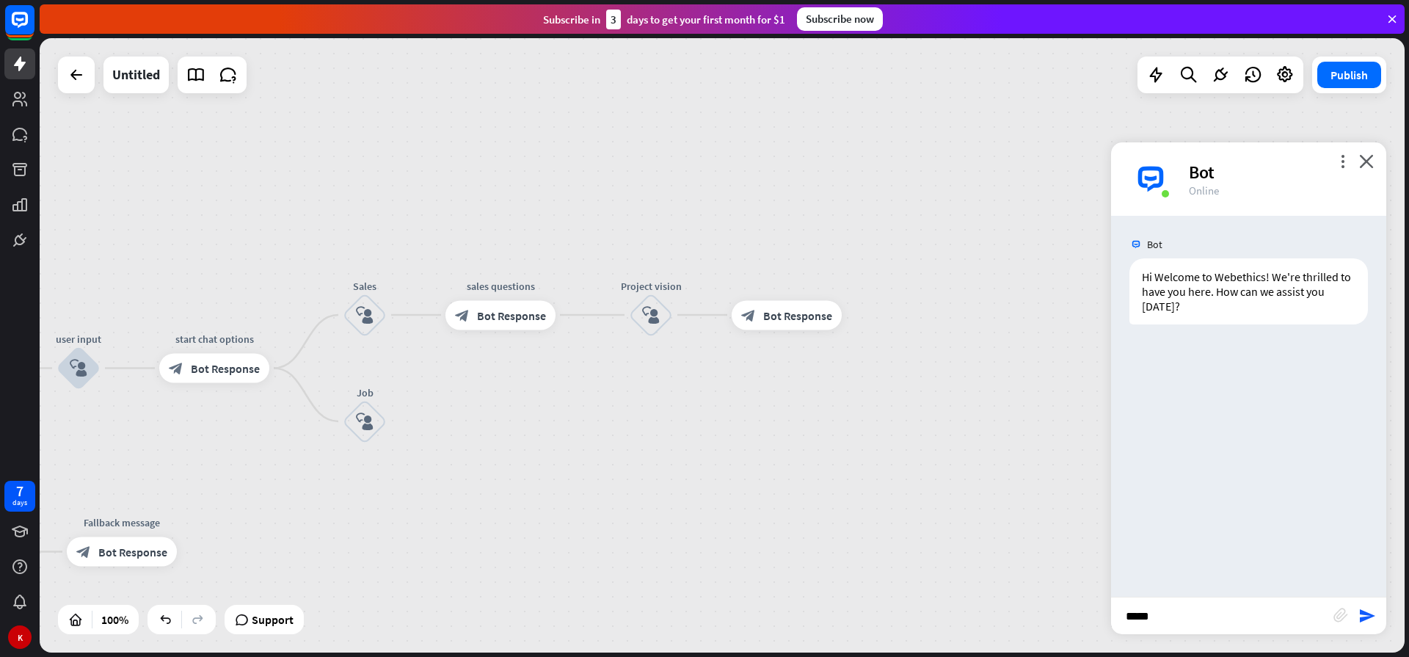
drag, startPoint x: 766, startPoint y: 362, endPoint x: 706, endPoint y: 381, distance: 62.9
click at [706, 381] on div "home_2 Start point Welcome message block_bot_response Bot Response user input b…" at bounding box center [722, 345] width 1365 height 614
click at [761, 321] on div "block_bot_response Bot Response" at bounding box center [786, 314] width 110 height 29
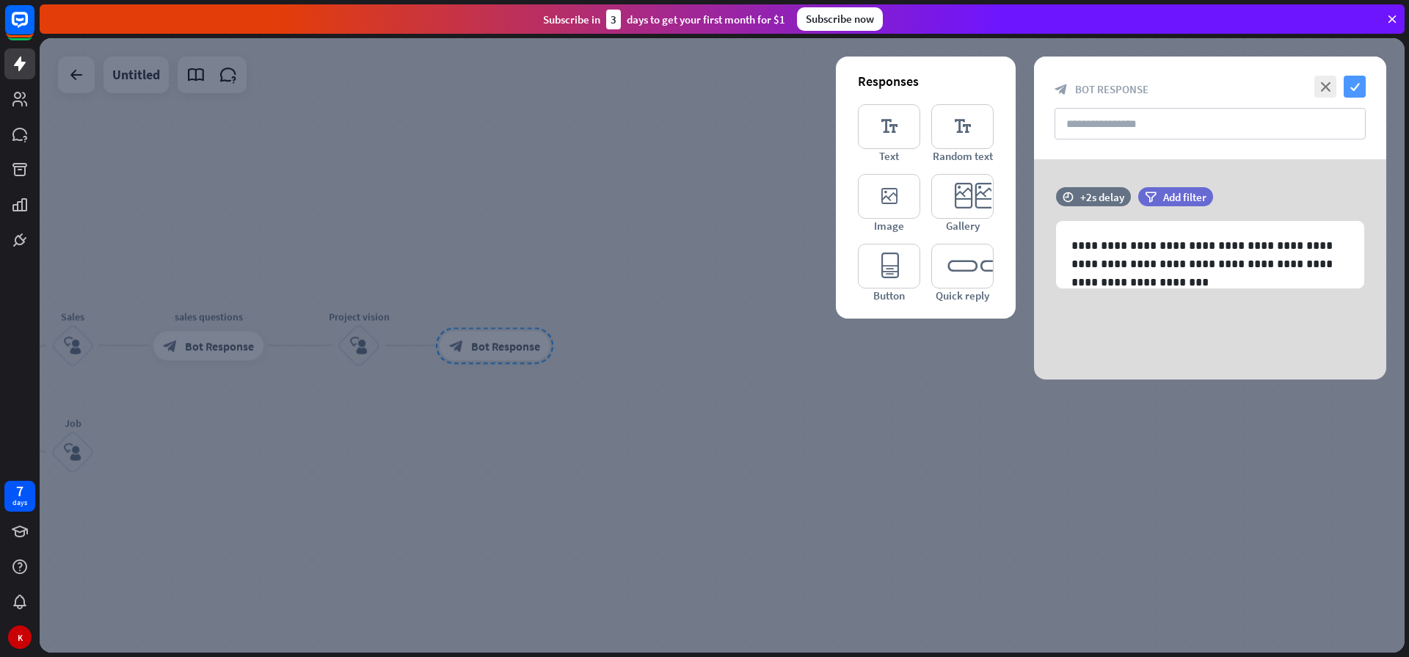
click at [1357, 82] on icon "check" at bounding box center [1354, 87] width 22 height 22
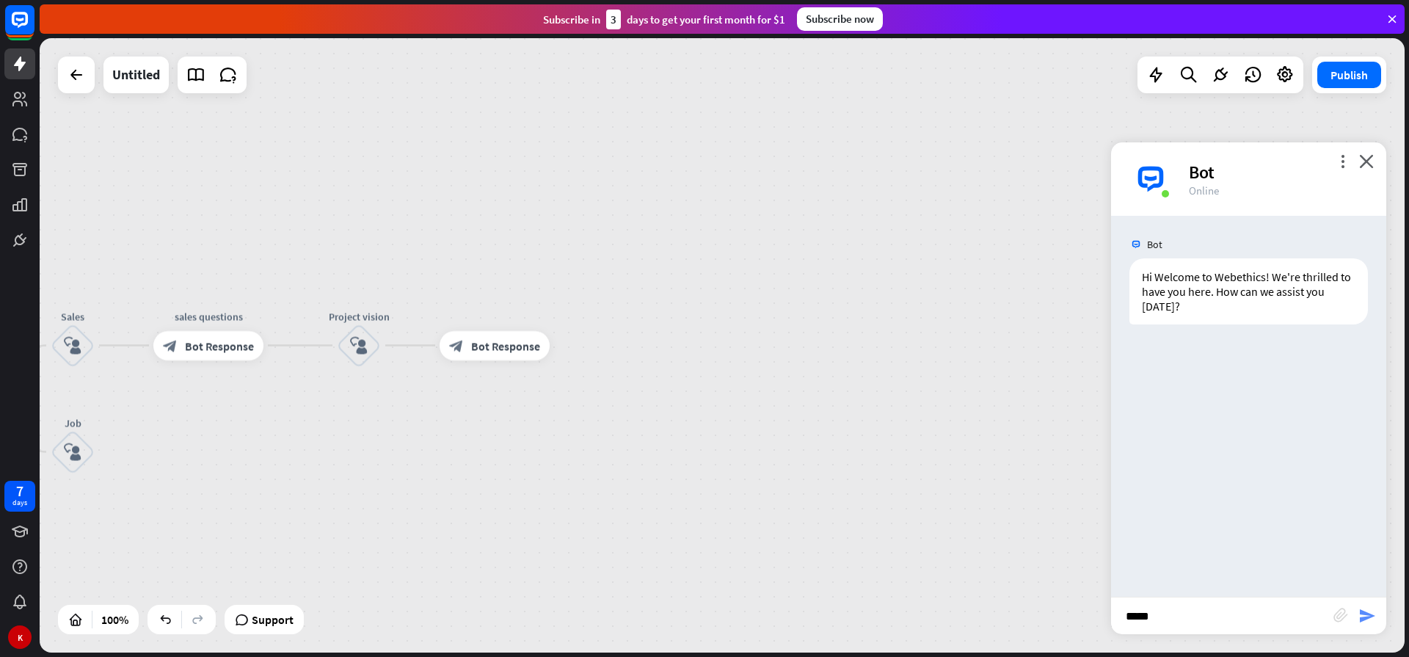
click at [1372, 617] on icon "send" at bounding box center [1367, 616] width 18 height 18
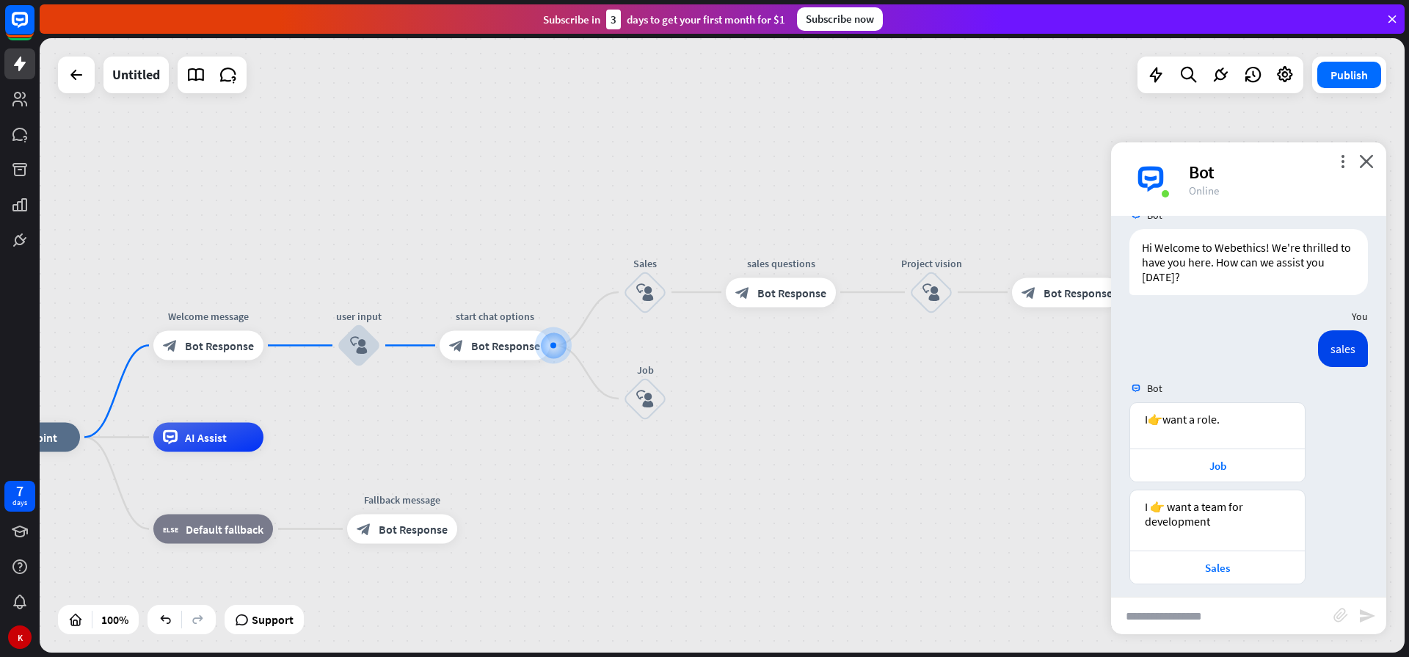
scroll to position [39, 0]
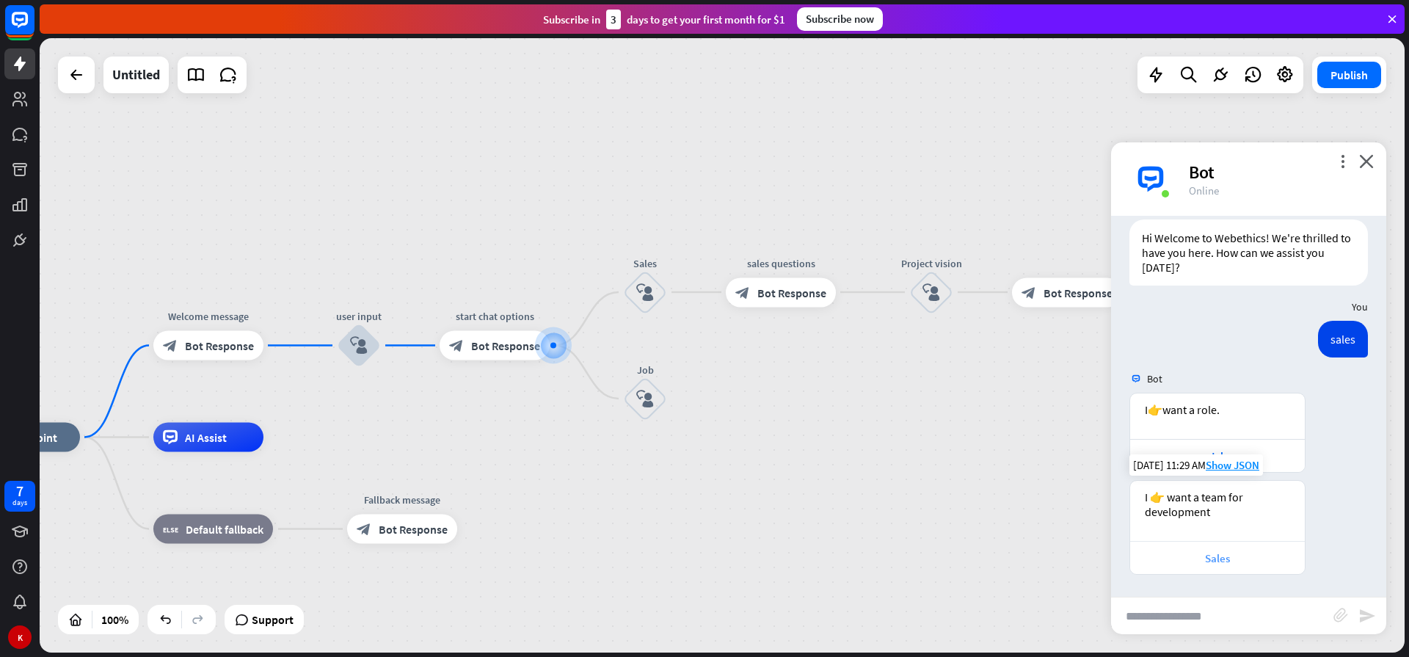
click at [1208, 556] on div "Sales" at bounding box center [1217, 558] width 160 height 14
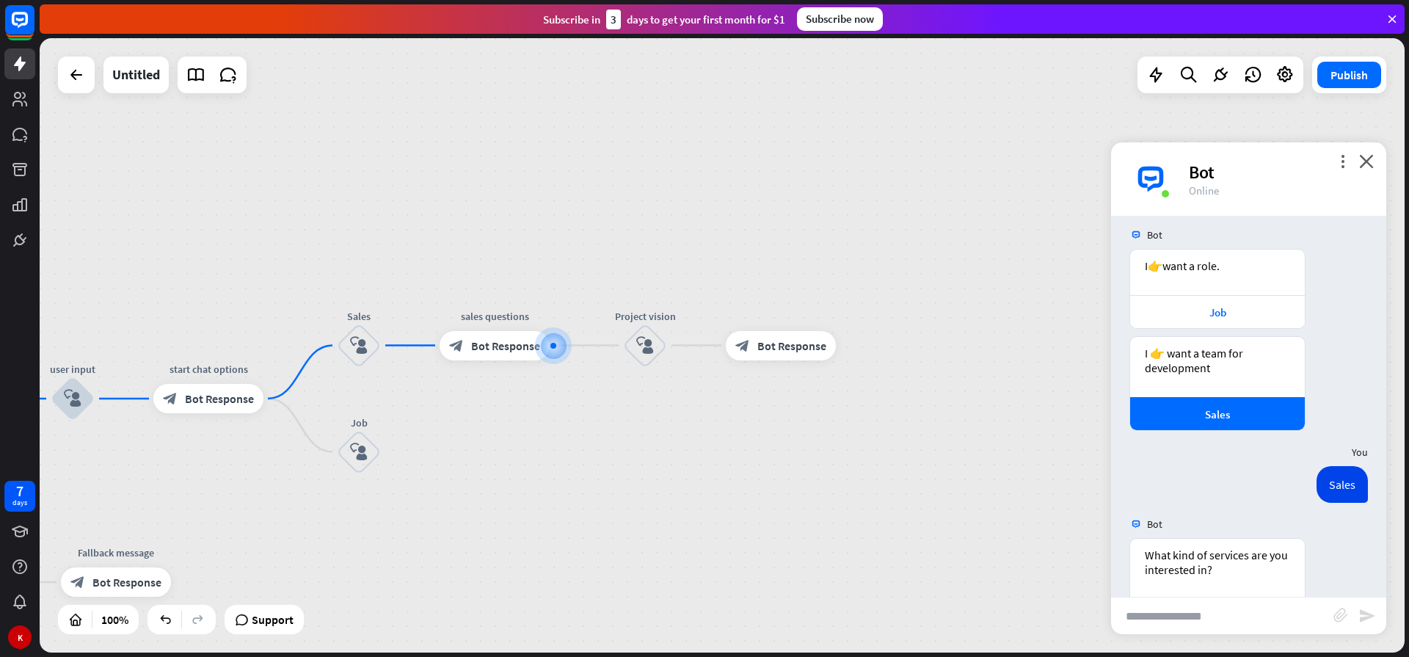
scroll to position [274, 0]
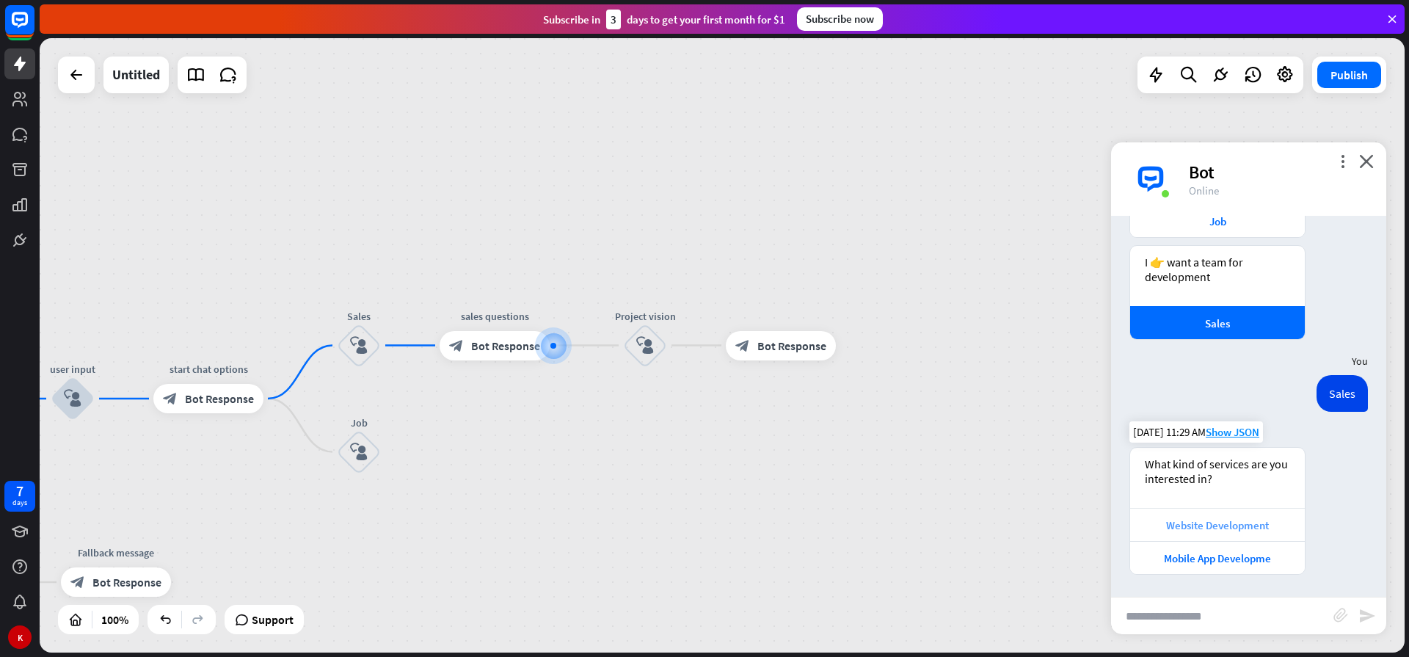
click at [1198, 530] on div "Website Development" at bounding box center [1217, 525] width 160 height 14
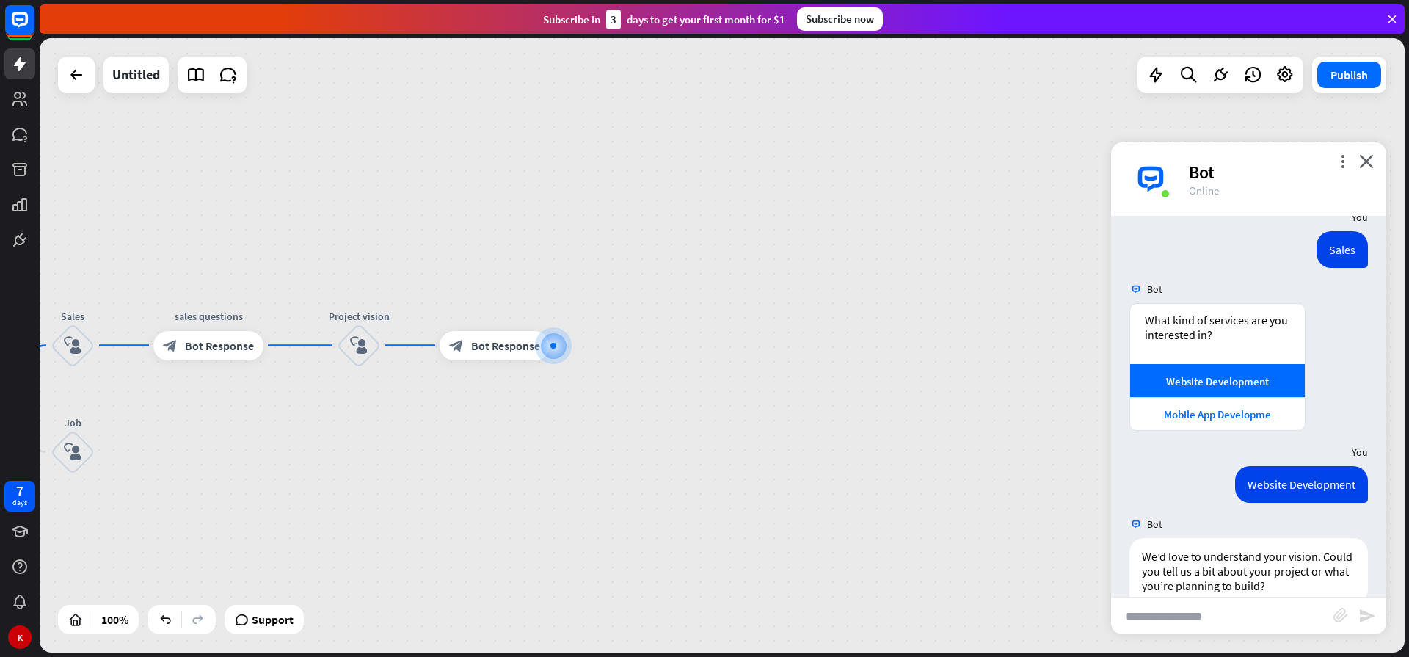
scroll to position [447, 0]
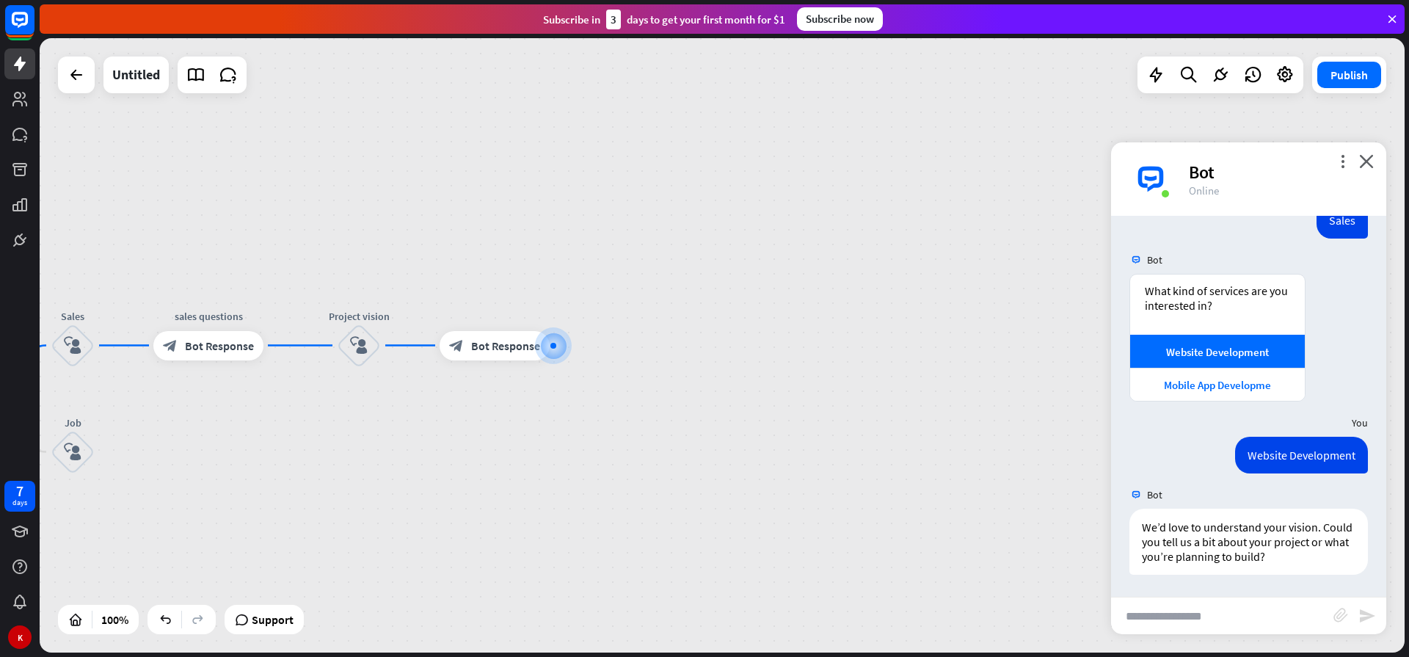
click at [1158, 607] on input "text" at bounding box center [1222, 615] width 222 height 37
click at [1198, 616] on input "text" at bounding box center [1222, 615] width 222 height 37
type input "**********"
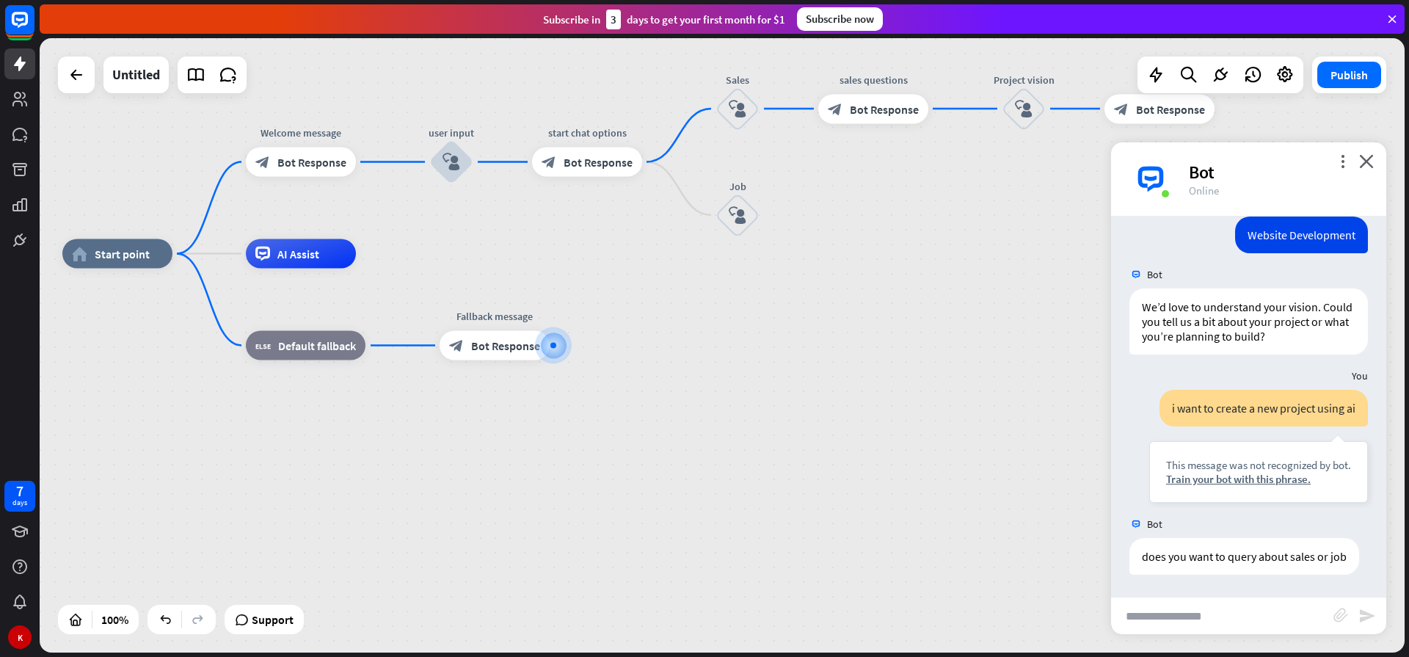
scroll to position [682, 0]
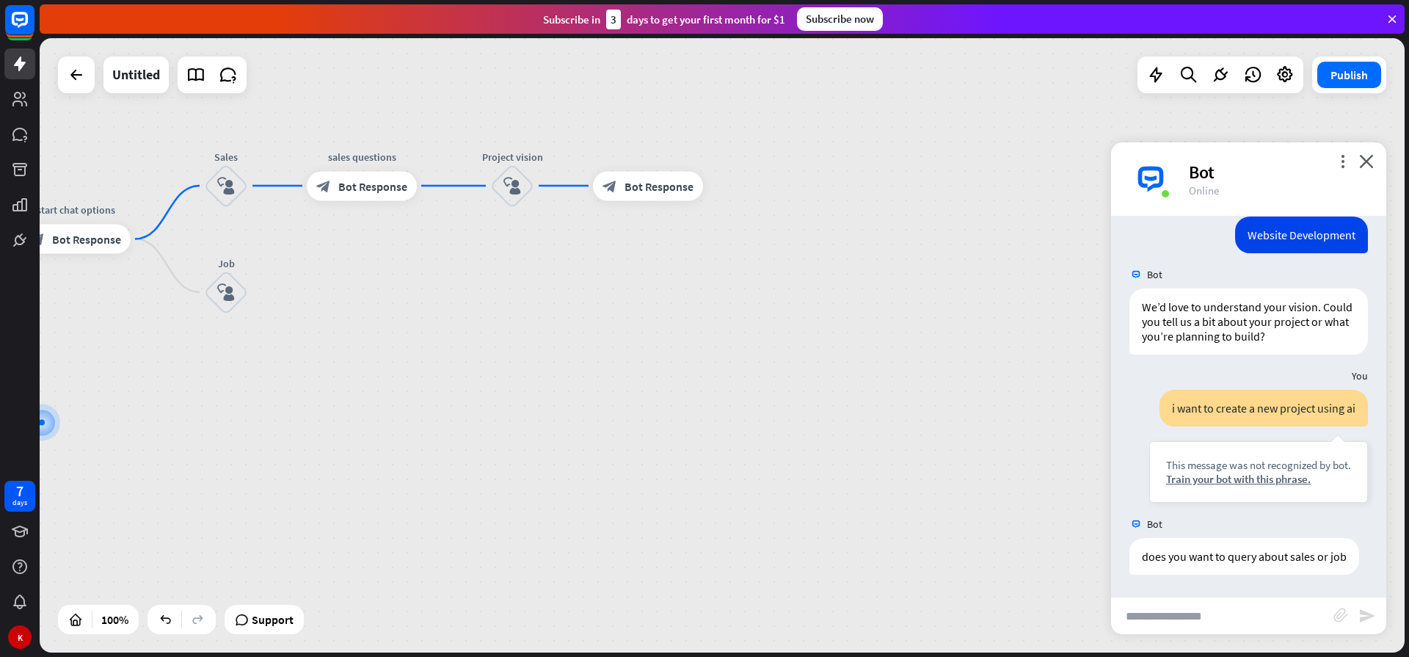
drag, startPoint x: 952, startPoint y: 307, endPoint x: 370, endPoint y: 367, distance: 585.5
click at [370, 408] on div "home_2 Start point Welcome message block_bot_response Bot Response user input b…" at bounding box center [233, 638] width 1365 height 614
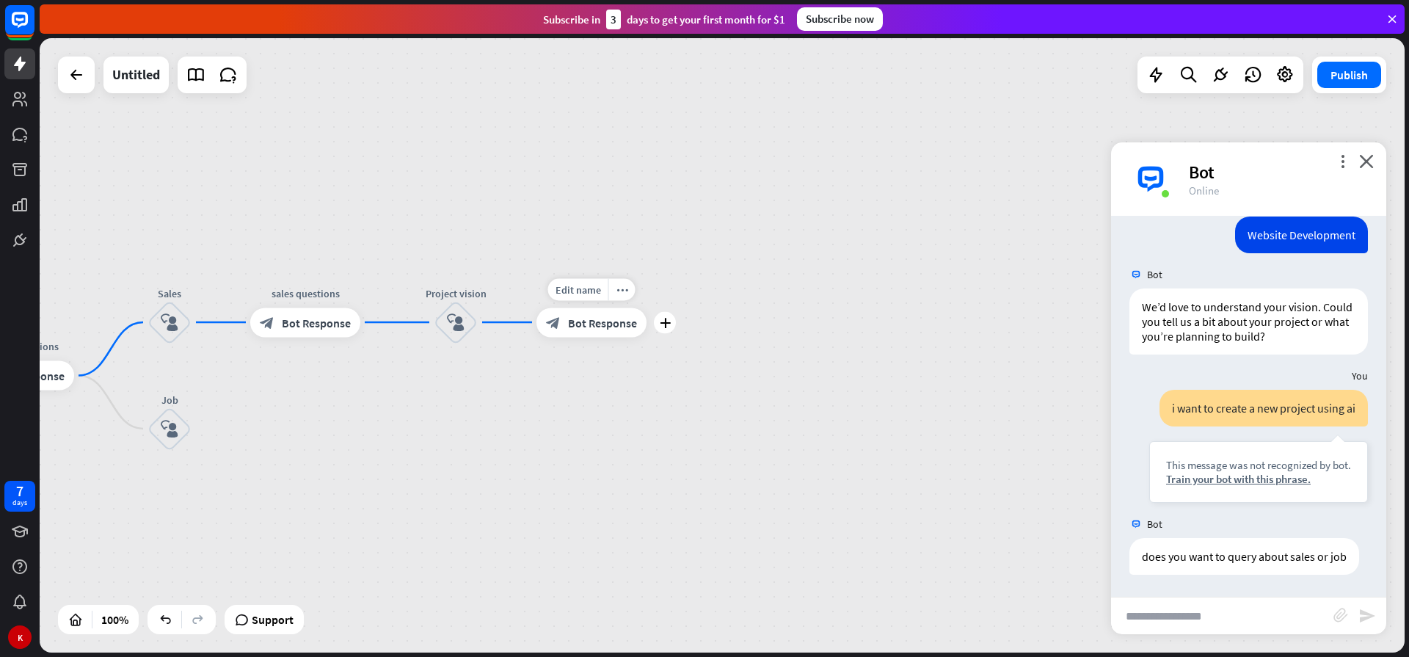
drag, startPoint x: 531, startPoint y: 247, endPoint x: 542, endPoint y: 345, distance: 98.2
click at [542, 337] on div "Edit name more_horiz plus block_bot_response Bot Response" at bounding box center [591, 321] width 110 height 29
click at [624, 331] on span "Bot Response" at bounding box center [602, 327] width 69 height 15
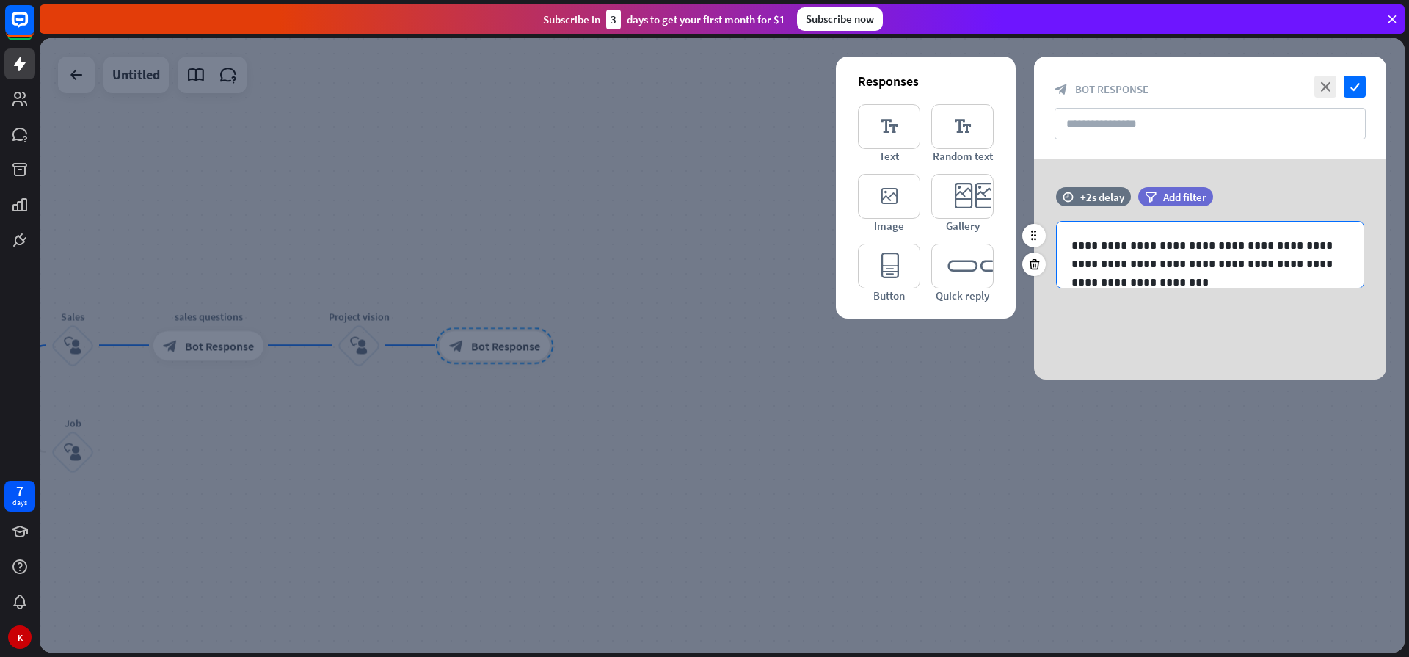
click at [1124, 288] on div "**********" at bounding box center [1210, 254] width 308 height 67
drag, startPoint x: 404, startPoint y: 382, endPoint x: 464, endPoint y: 371, distance: 61.2
click at [405, 382] on div at bounding box center [722, 345] width 1365 height 614
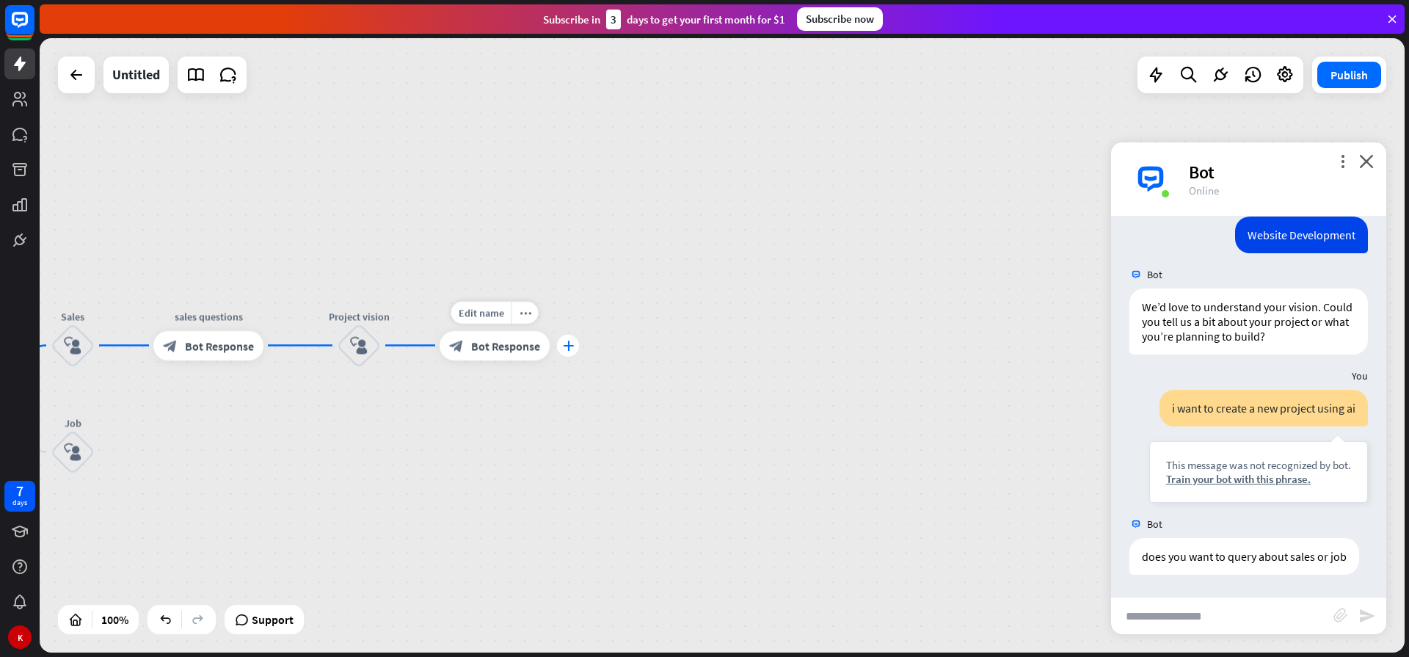
click at [563, 351] on div "plus" at bounding box center [568, 346] width 22 height 22
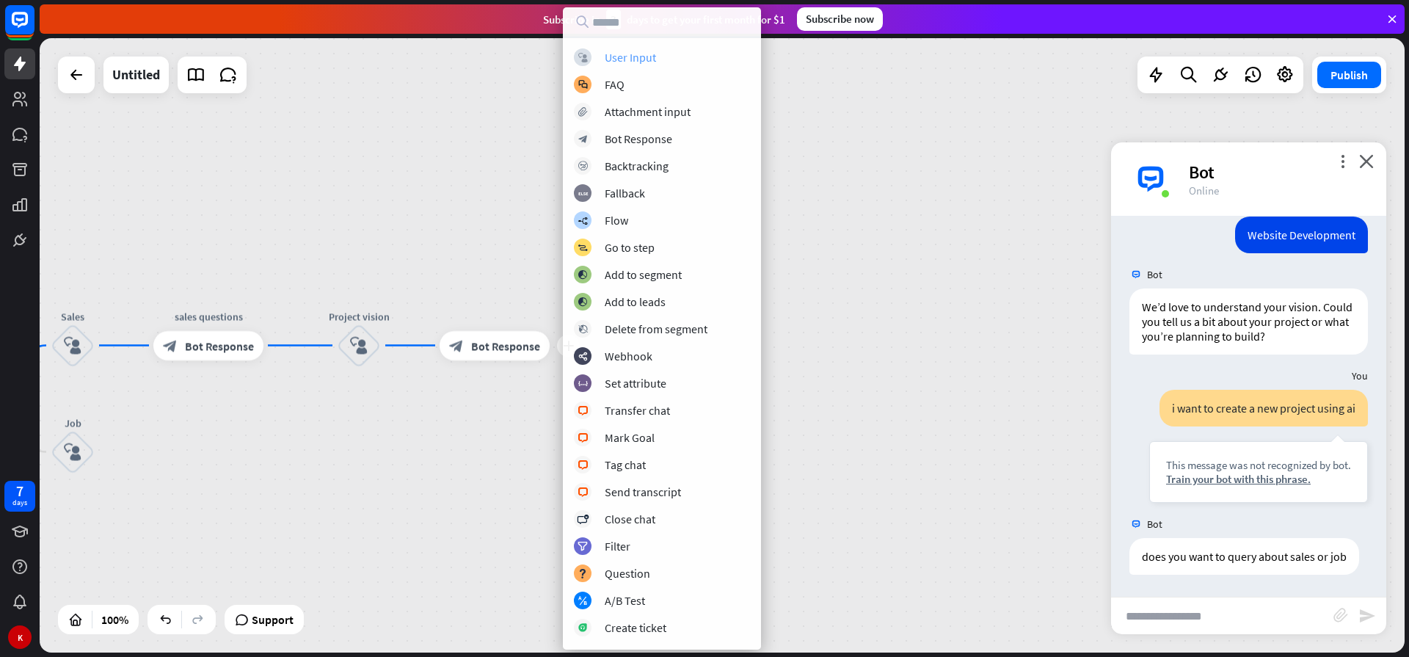
click at [635, 59] on div "User Input" at bounding box center [630, 57] width 51 height 15
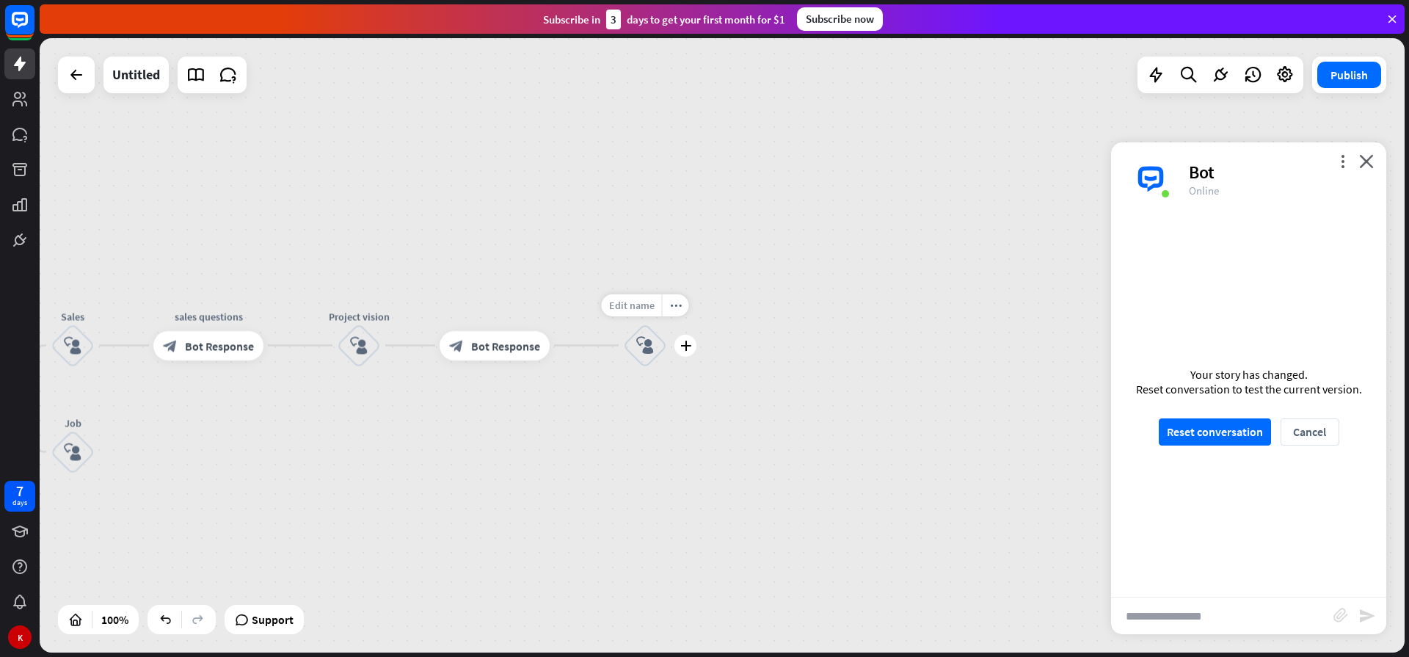
click at [628, 303] on span "Edit name" at bounding box center [631, 305] width 45 height 13
click at [638, 305] on span "Edit name" at bounding box center [631, 305] width 45 height 13
type input "**********"
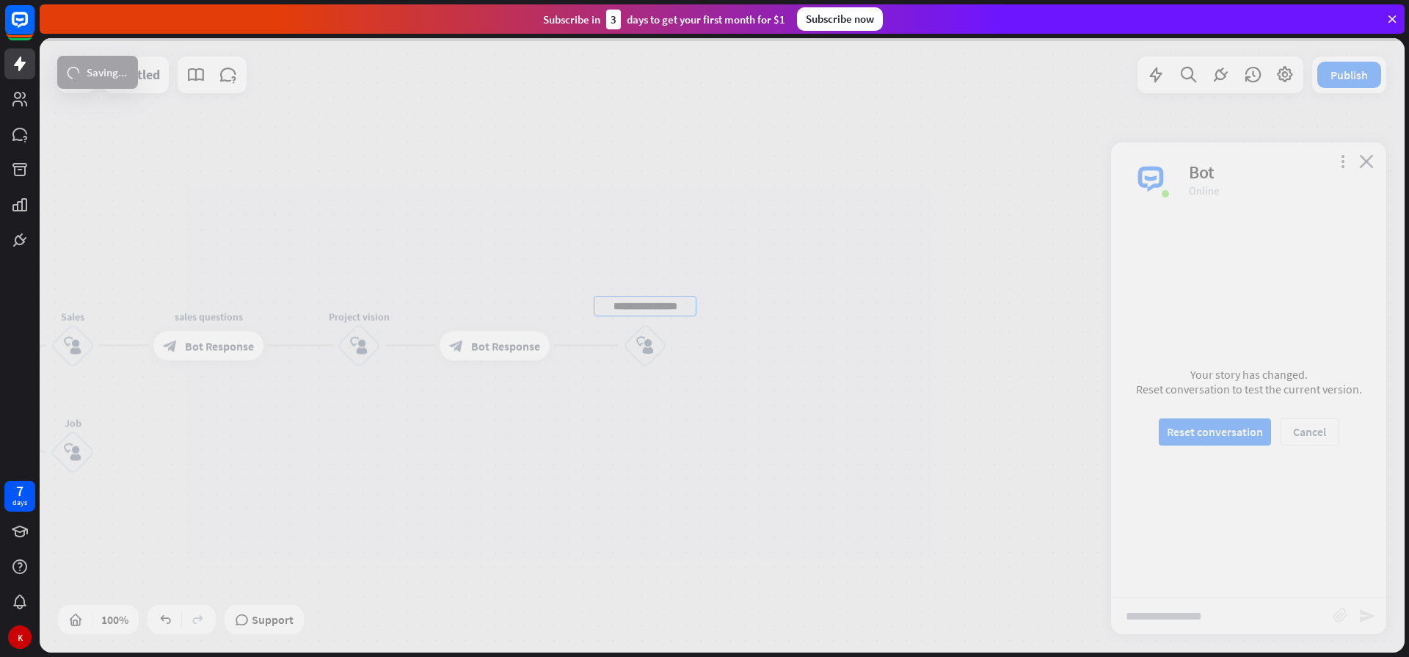
click at [640, 372] on div "**********" at bounding box center [722, 345] width 1365 height 614
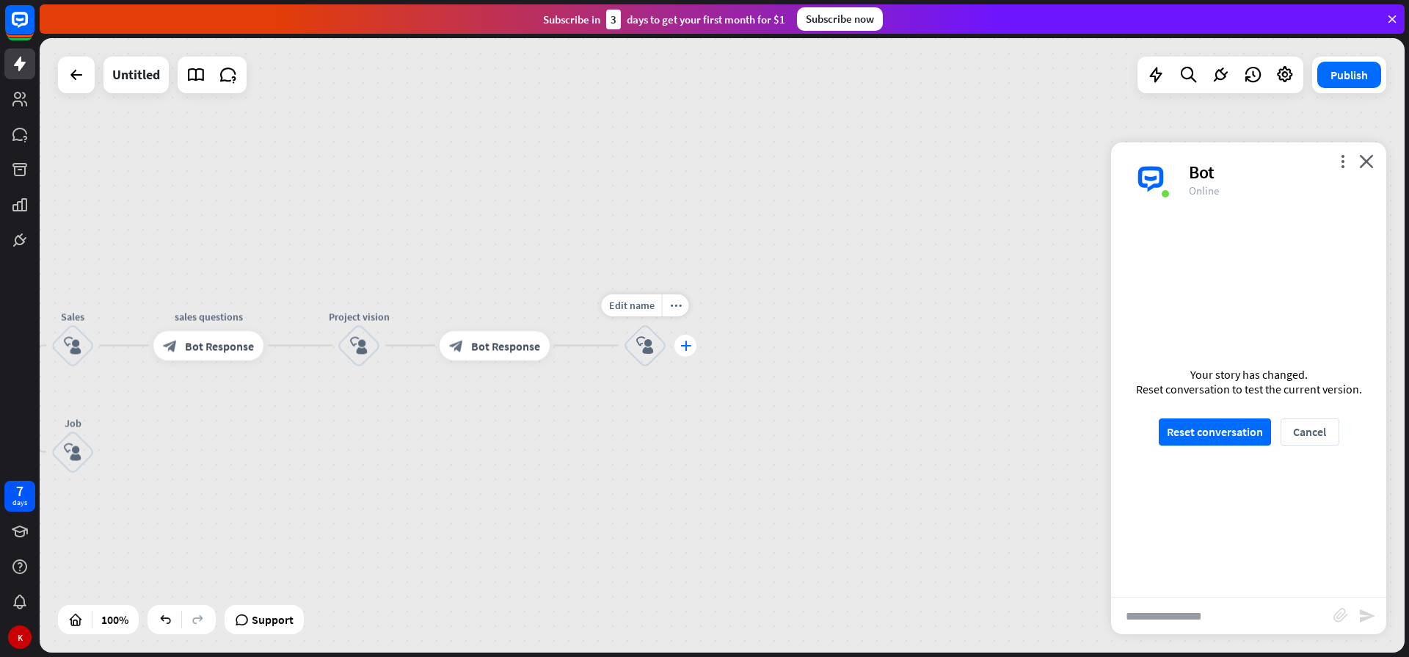
click at [692, 343] on div "plus" at bounding box center [685, 346] width 22 height 22
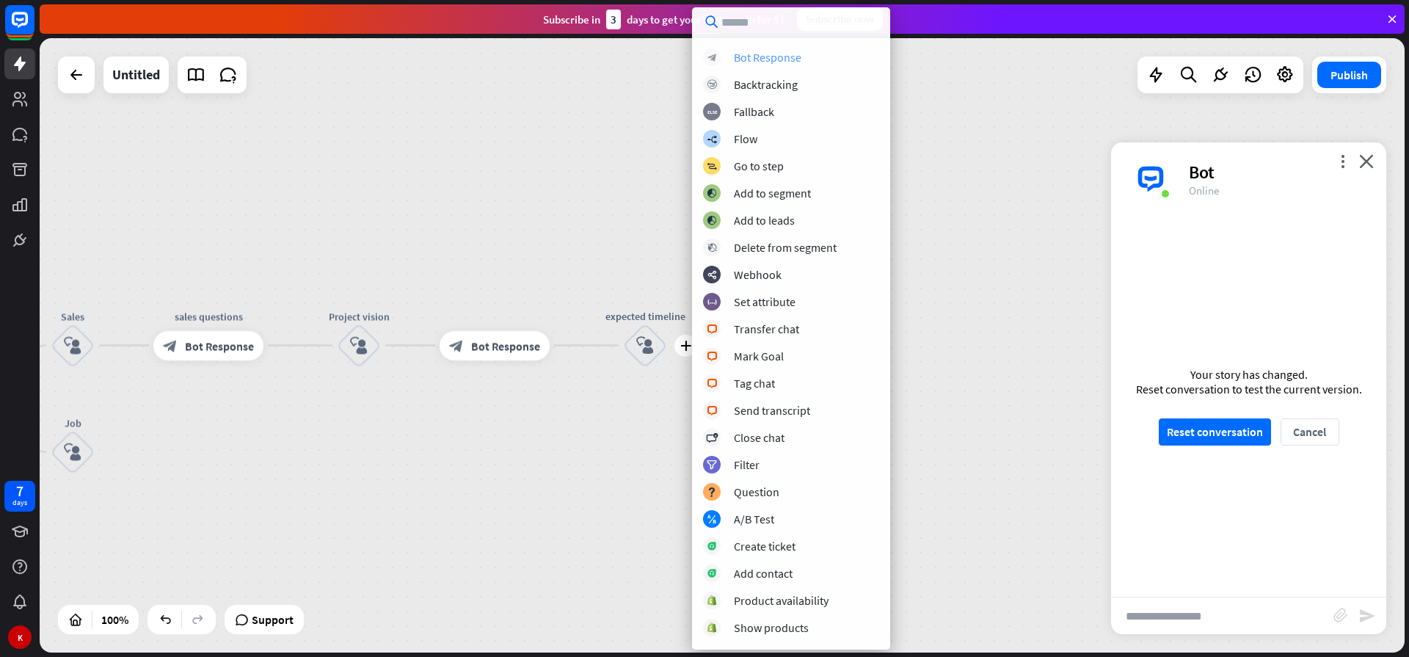
click at [762, 60] on div "Bot Response" at bounding box center [767, 57] width 67 height 15
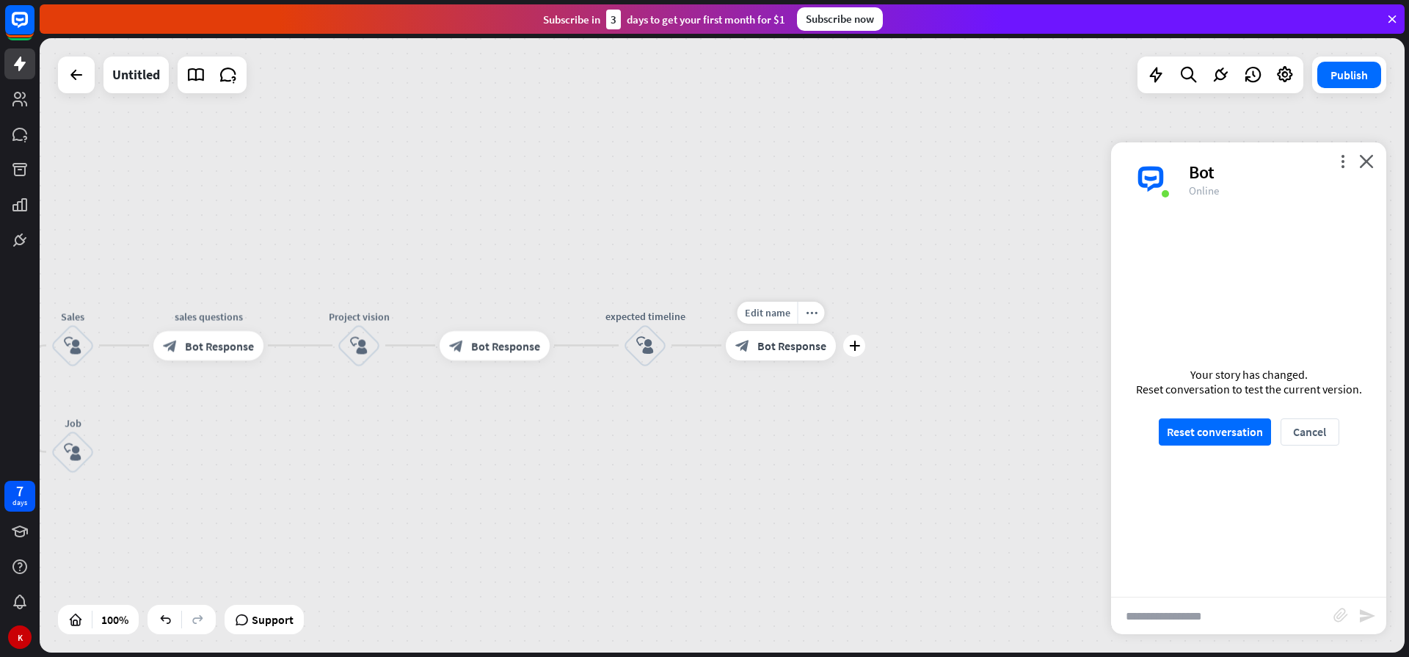
click at [770, 348] on span "Bot Response" at bounding box center [791, 345] width 69 height 15
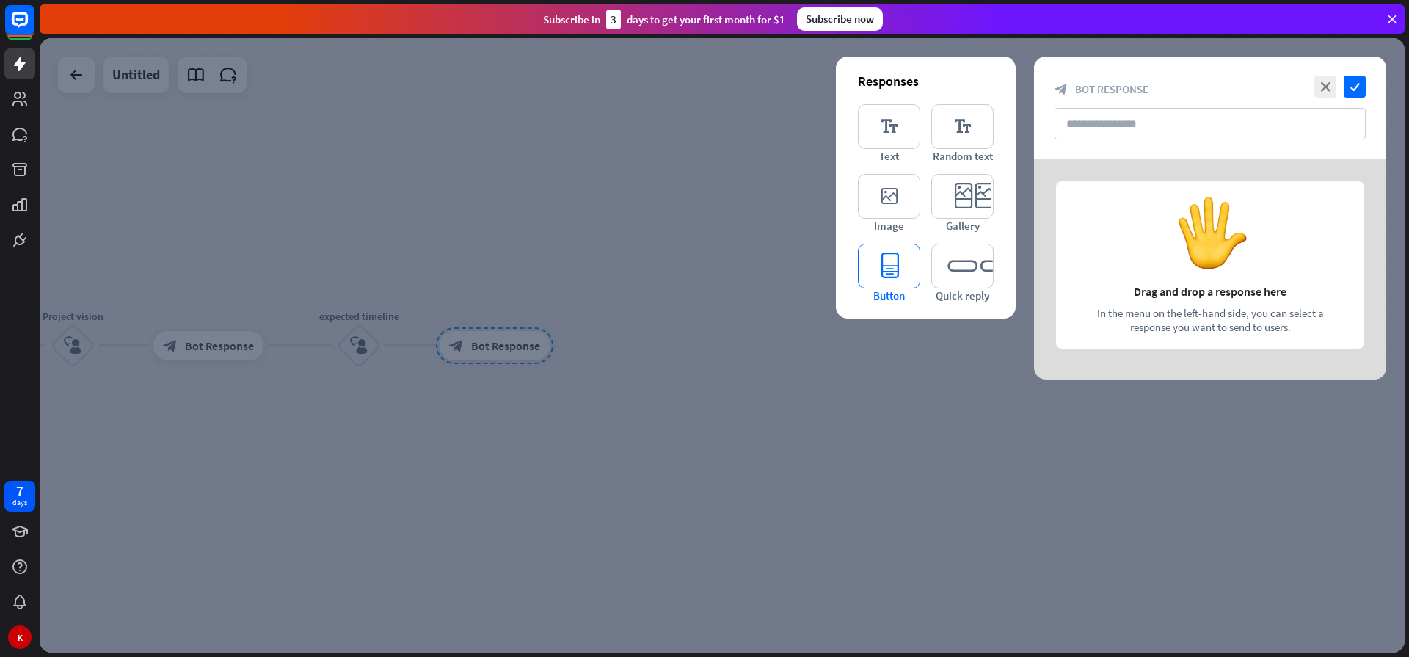
click at [888, 271] on icon "editor_button" at bounding box center [889, 266] width 62 height 45
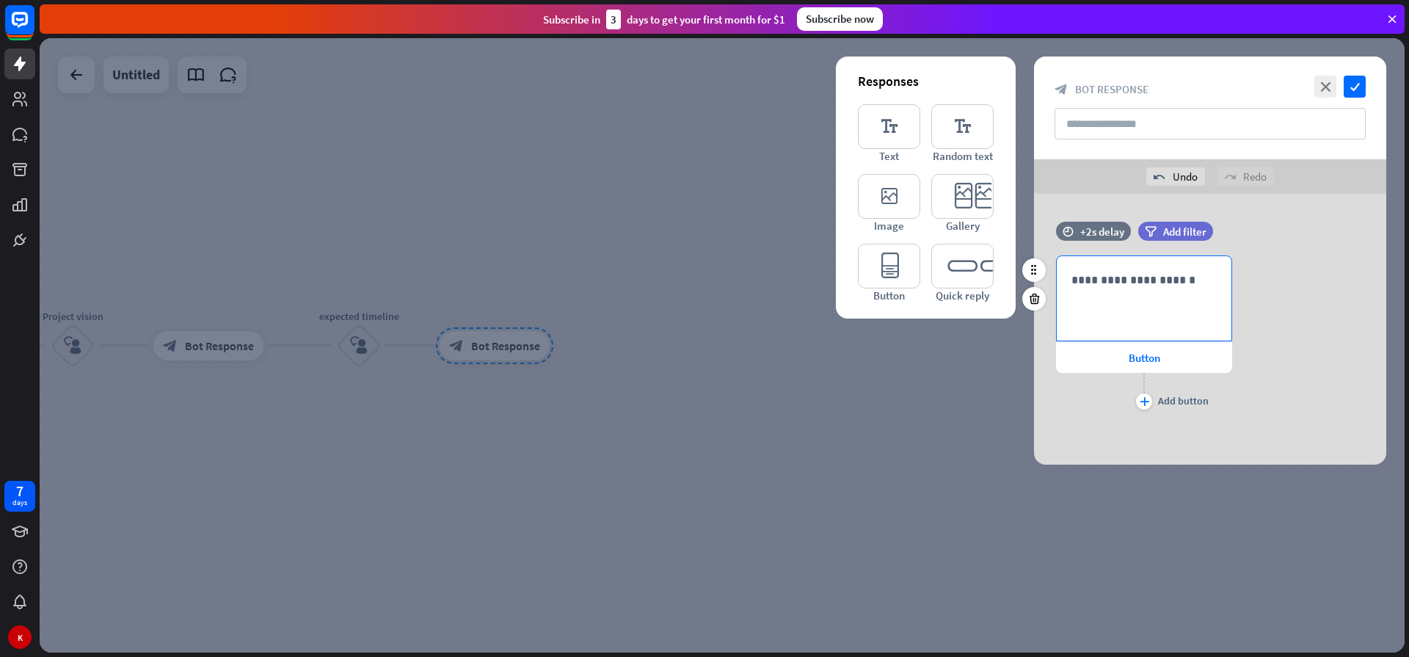
click at [1103, 284] on p "**********" at bounding box center [1143, 280] width 145 height 18
click at [1121, 359] on div "Button" at bounding box center [1144, 357] width 176 height 31
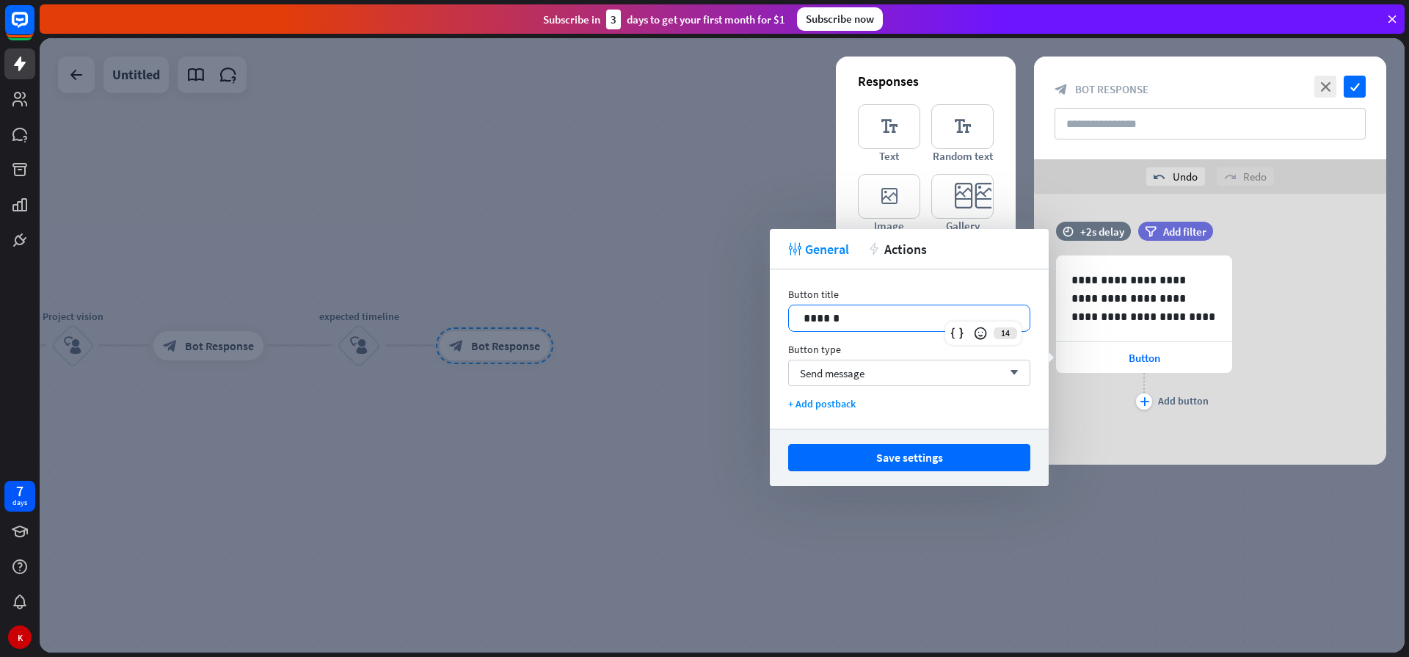
click at [818, 310] on p "******" at bounding box center [908, 318] width 211 height 18
click at [850, 371] on span "Send message" at bounding box center [832, 373] width 65 height 14
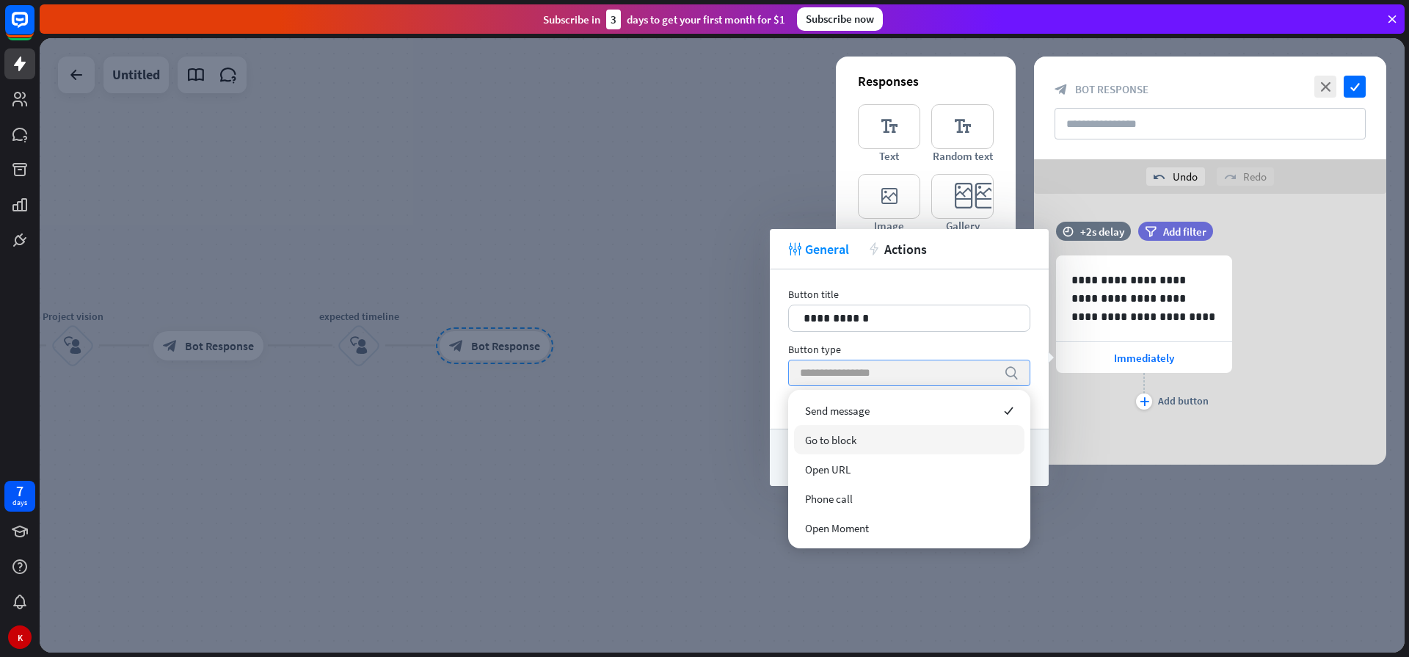
click at [850, 442] on span "Go to block" at bounding box center [830, 440] width 51 height 14
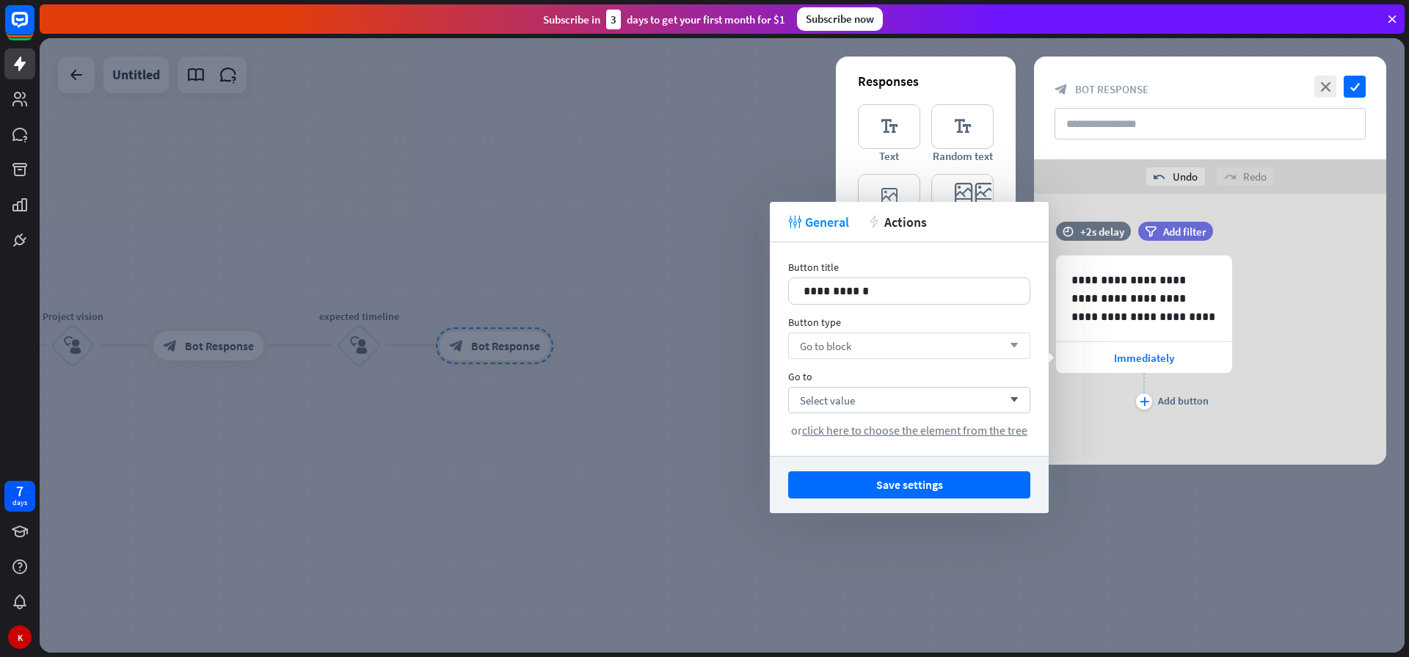
click at [1232, 378] on div "**********" at bounding box center [1210, 334] width 352 height 158
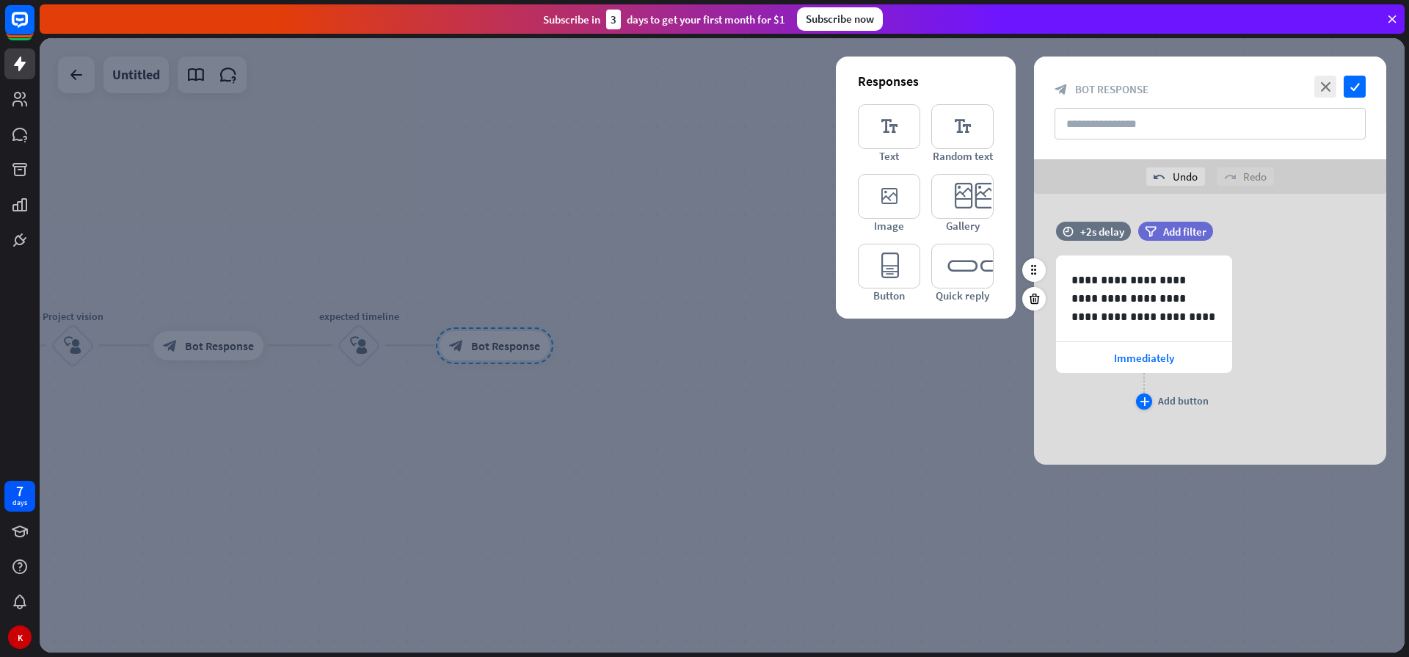
click at [1142, 404] on icon "plus" at bounding box center [1144, 401] width 10 height 9
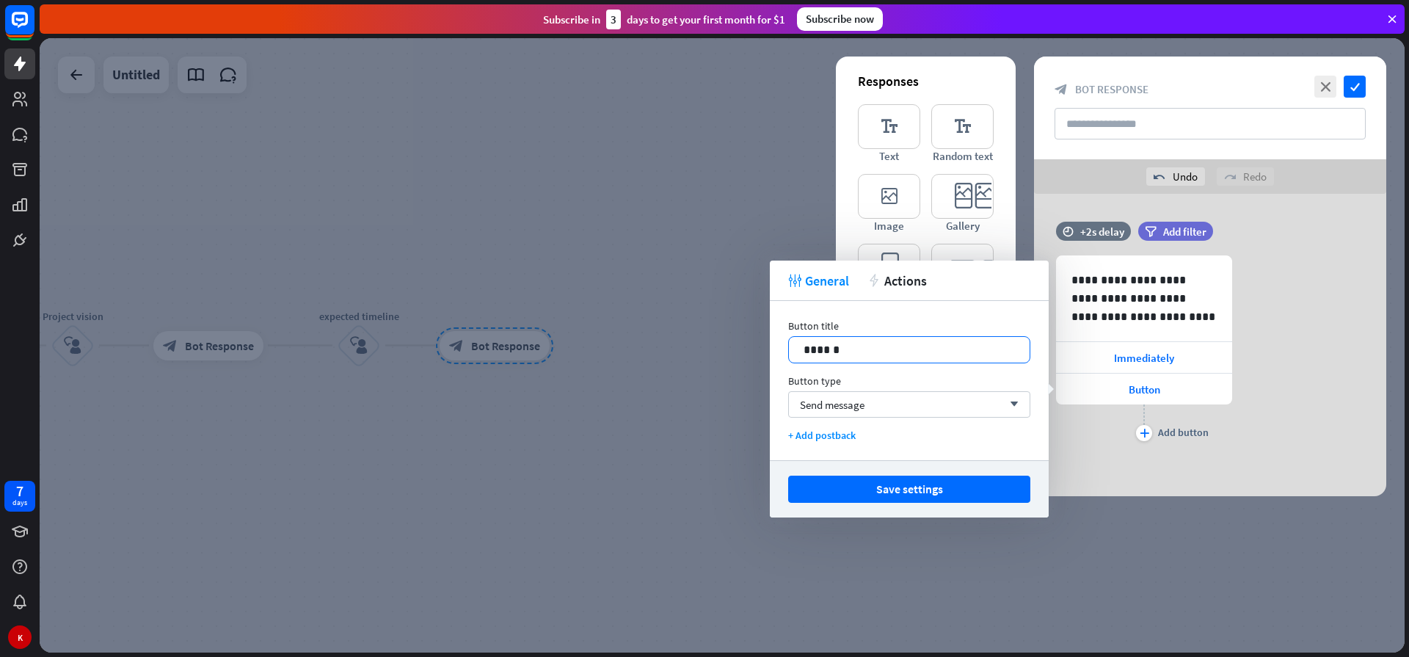
click at [823, 345] on p "******" at bounding box center [908, 349] width 211 height 18
click at [825, 406] on span "Send message" at bounding box center [832, 405] width 65 height 14
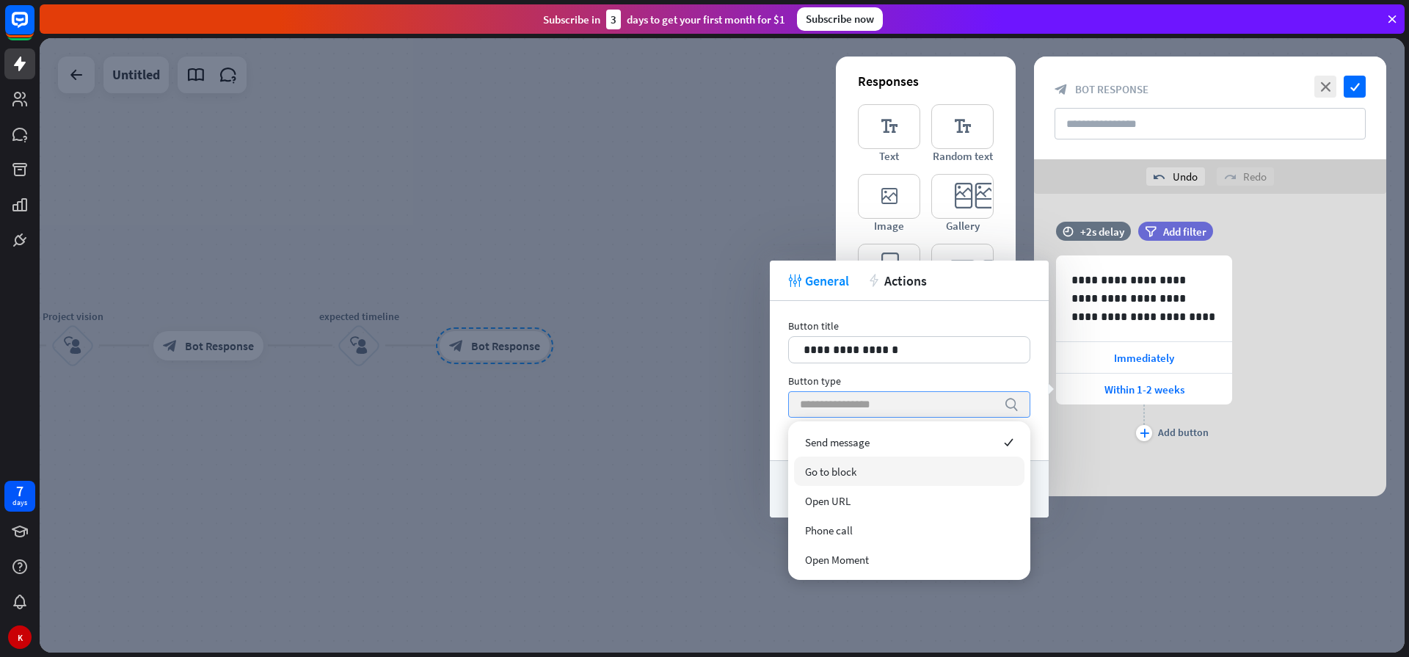
click at [845, 473] on span "Go to block" at bounding box center [830, 471] width 51 height 14
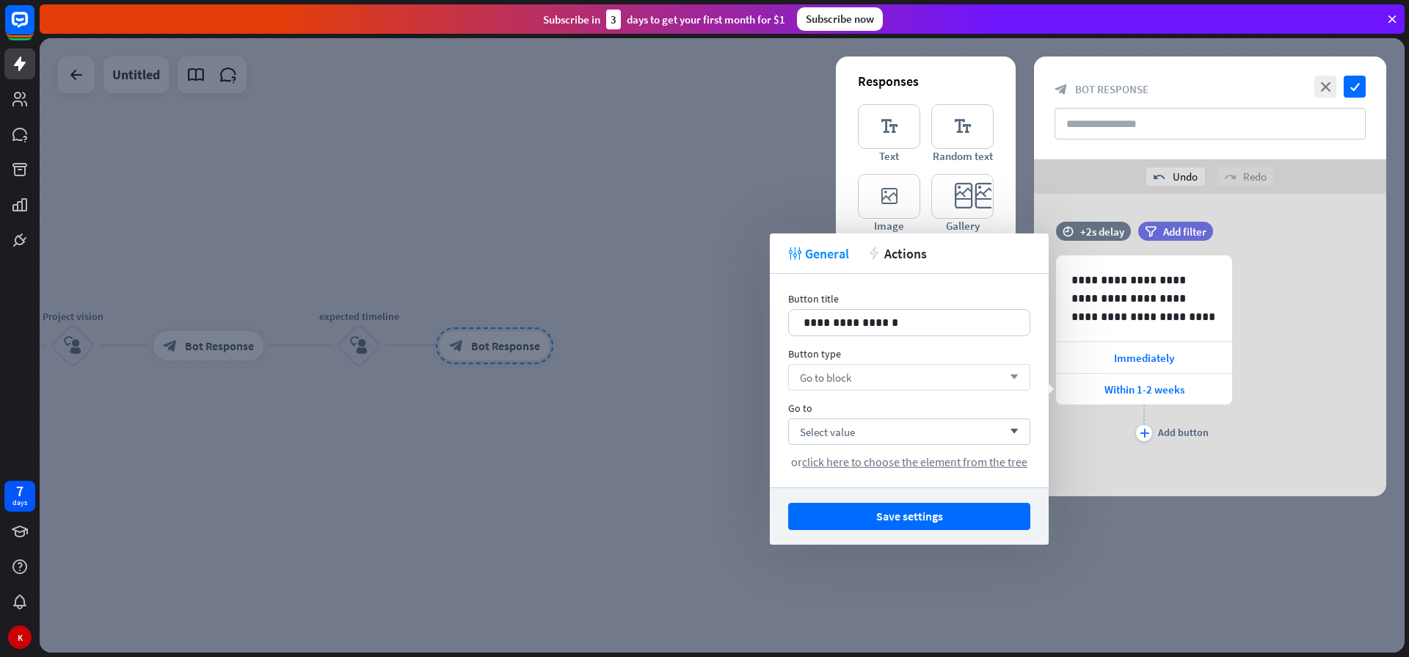
click at [643, 423] on div at bounding box center [722, 345] width 1365 height 614
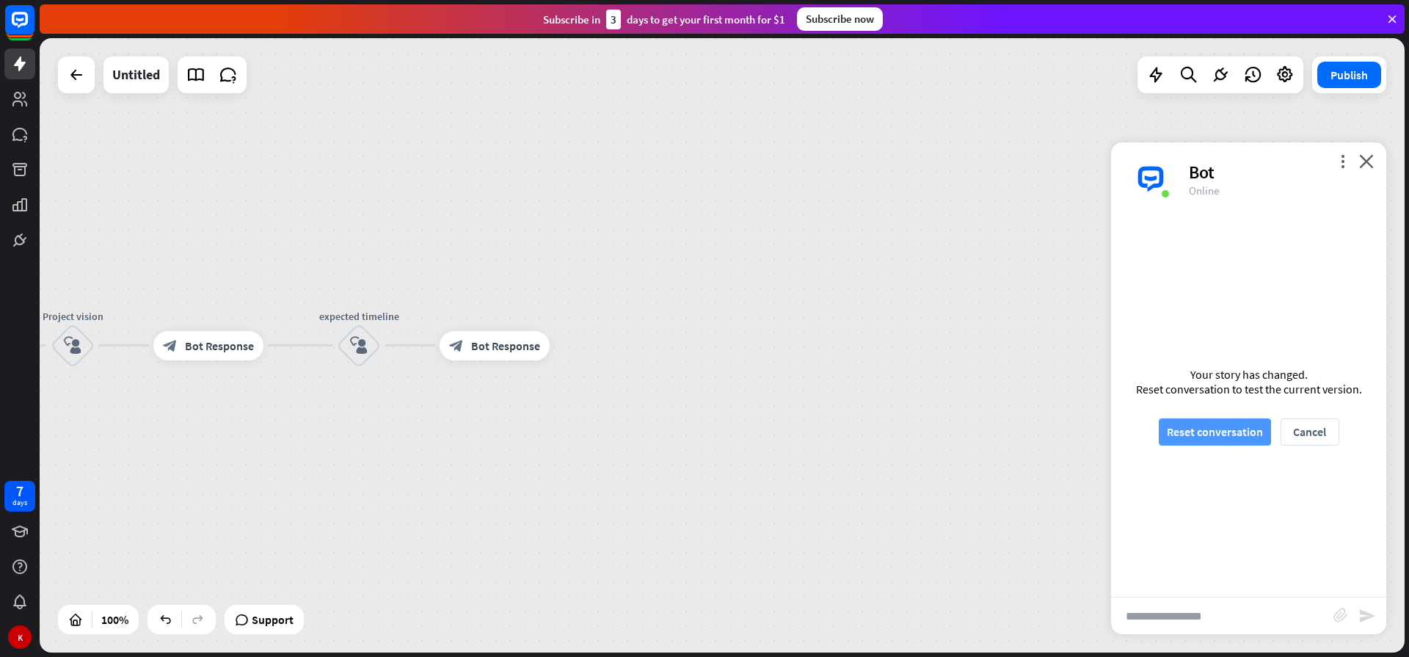
click at [1194, 434] on button "Reset conversation" at bounding box center [1214, 431] width 112 height 27
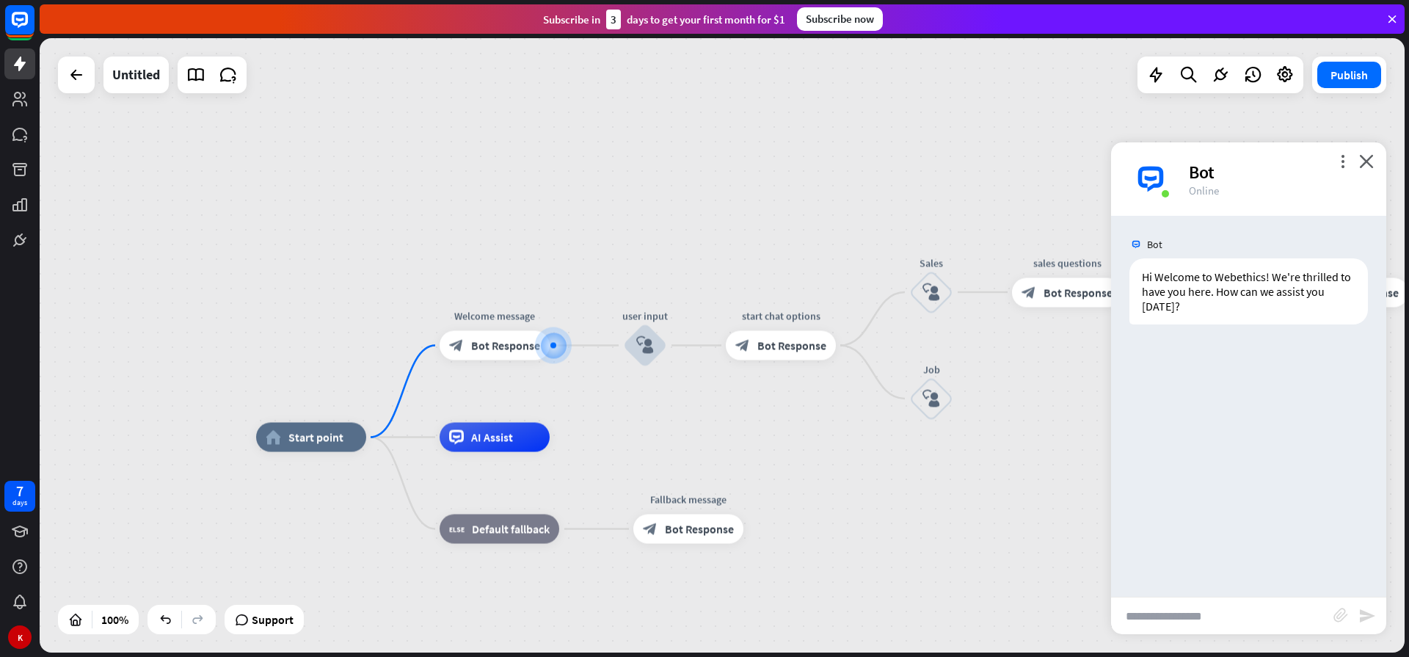
click at [1205, 612] on input "text" at bounding box center [1222, 615] width 222 height 37
type input "*****"
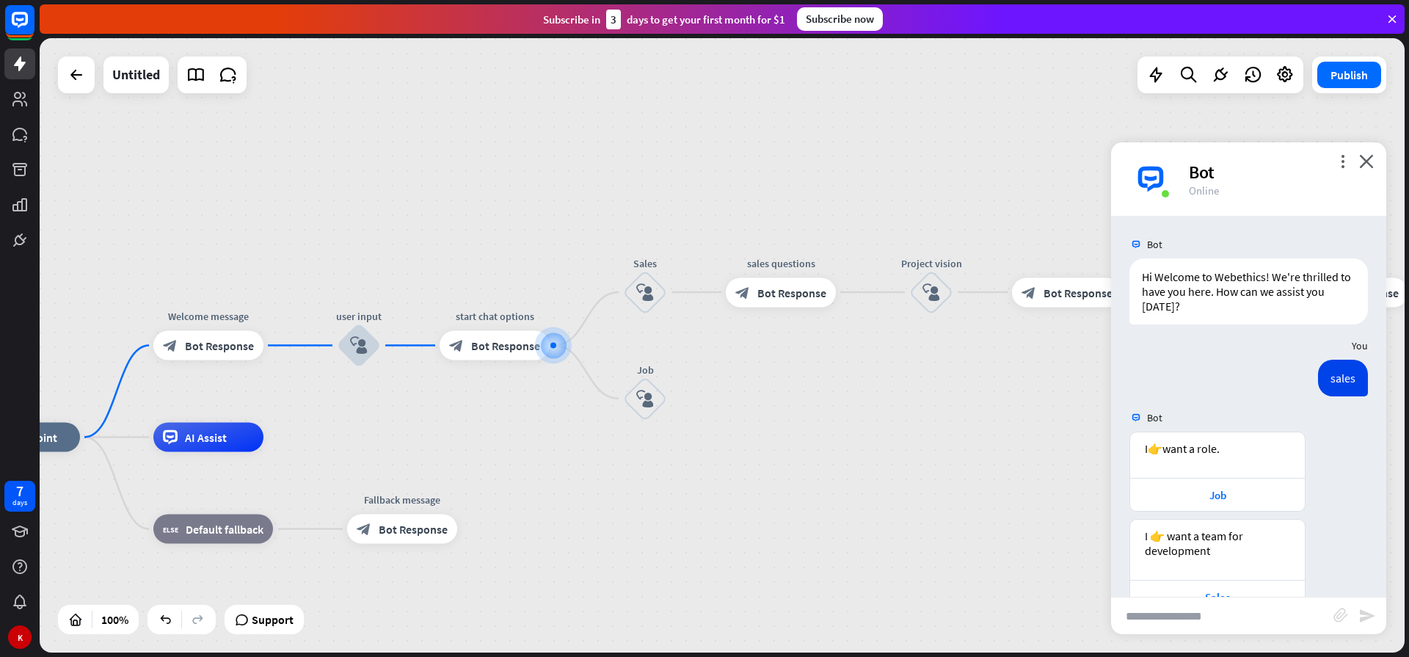
scroll to position [39, 0]
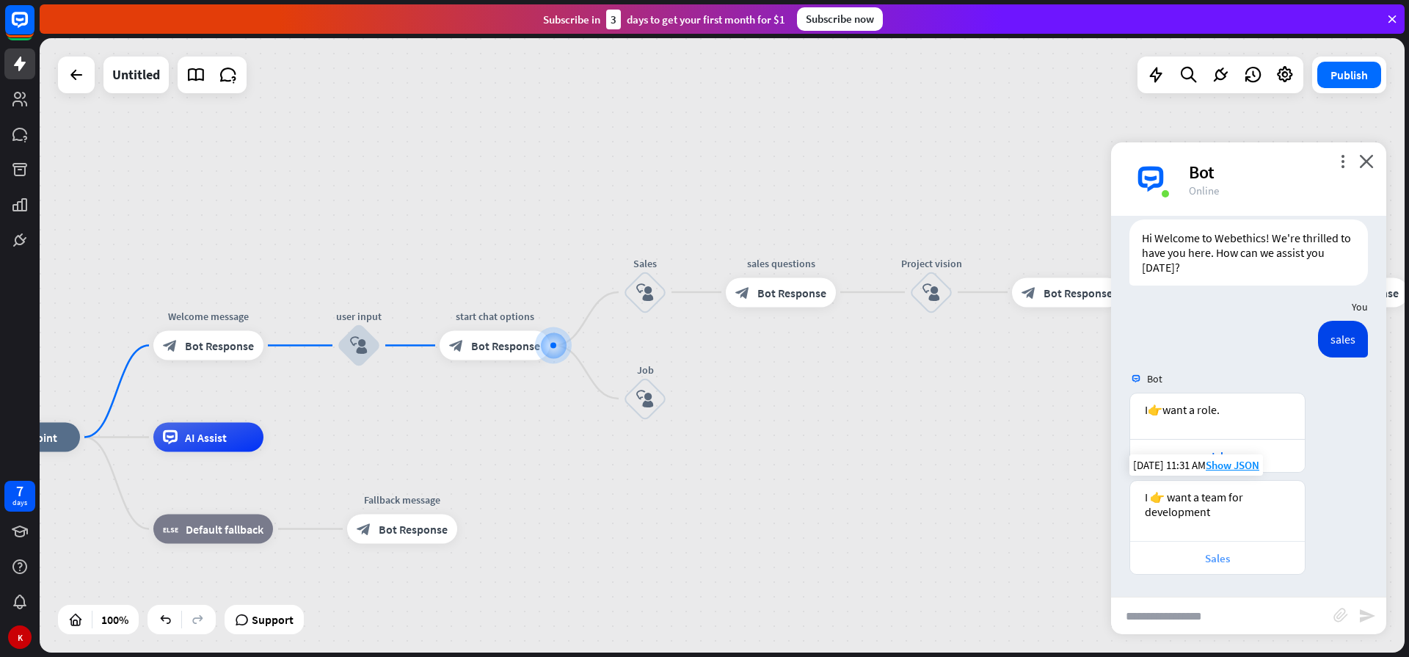
click at [1218, 563] on div "Sales" at bounding box center [1217, 558] width 160 height 14
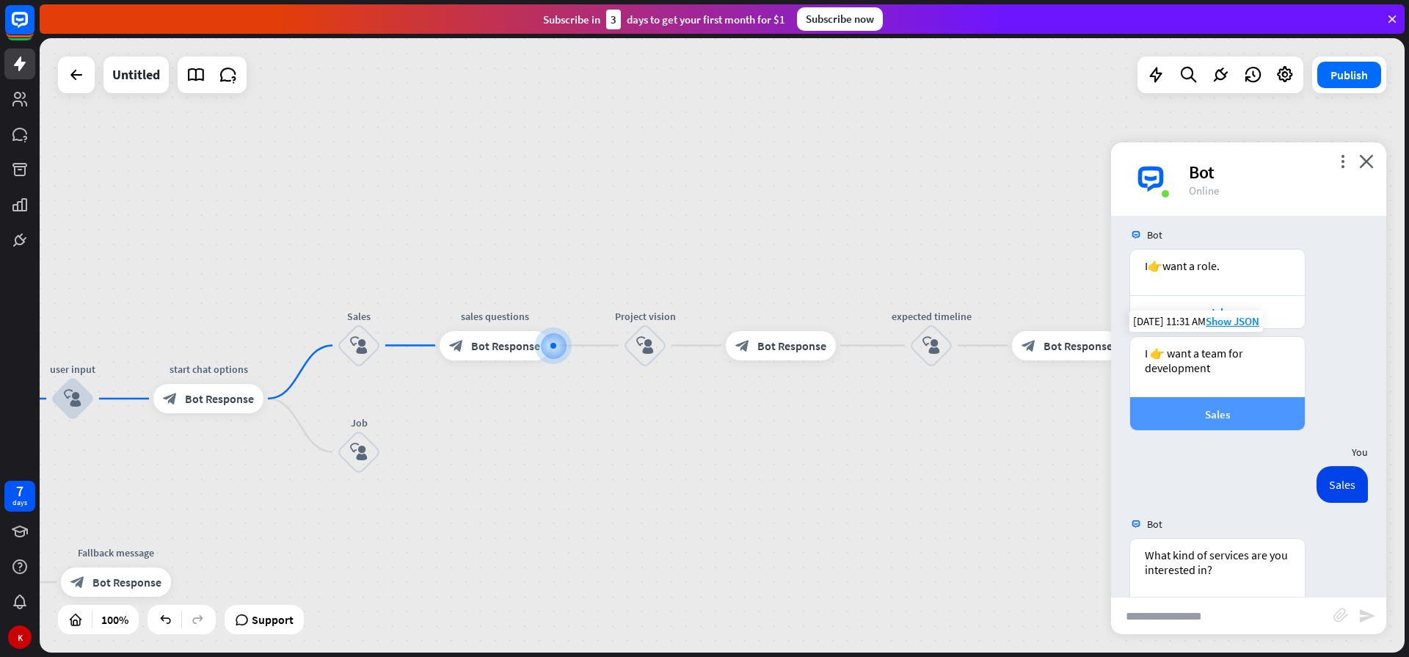
scroll to position [274, 0]
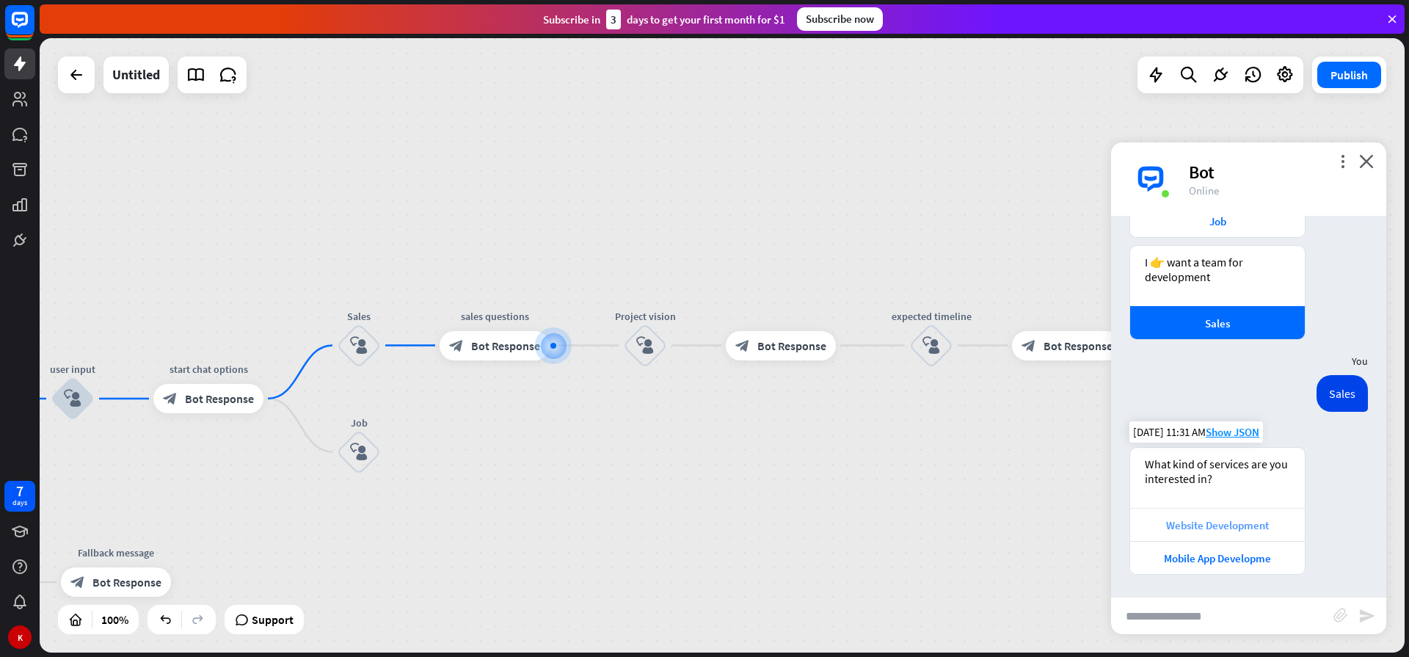
click at [1220, 521] on div "Website Development" at bounding box center [1217, 525] width 160 height 14
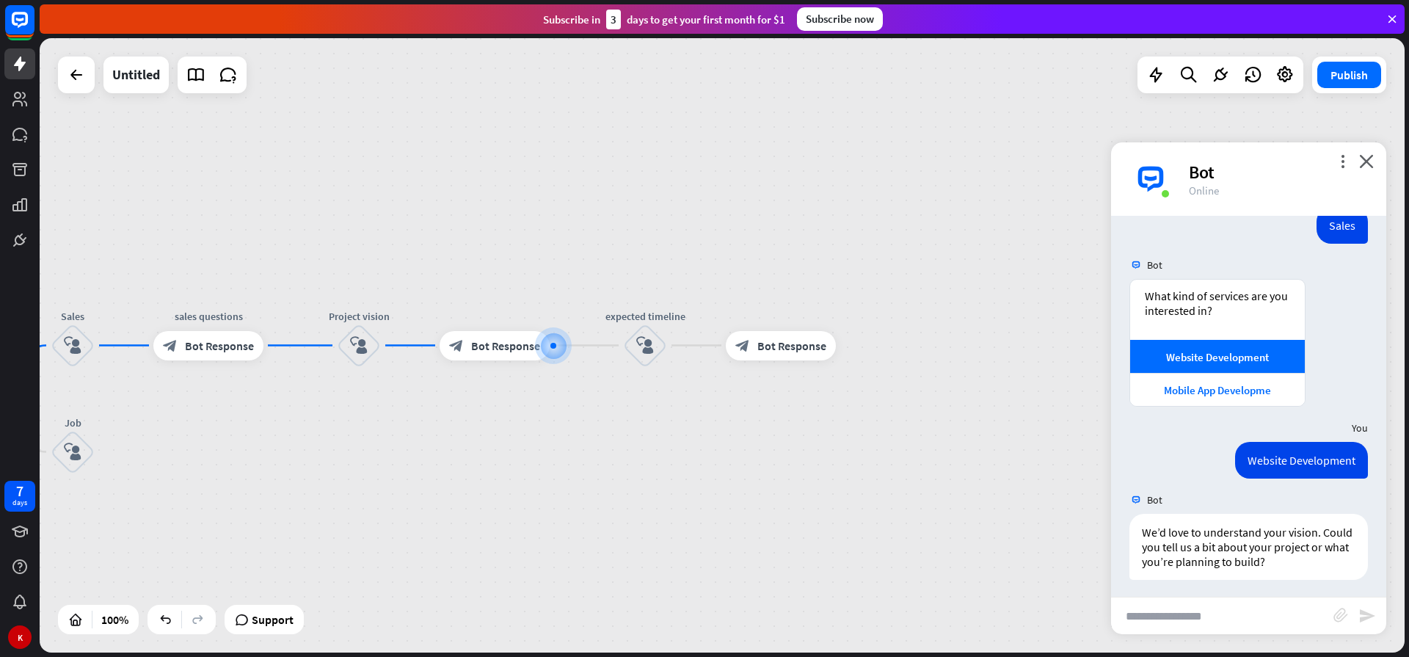
scroll to position [447, 0]
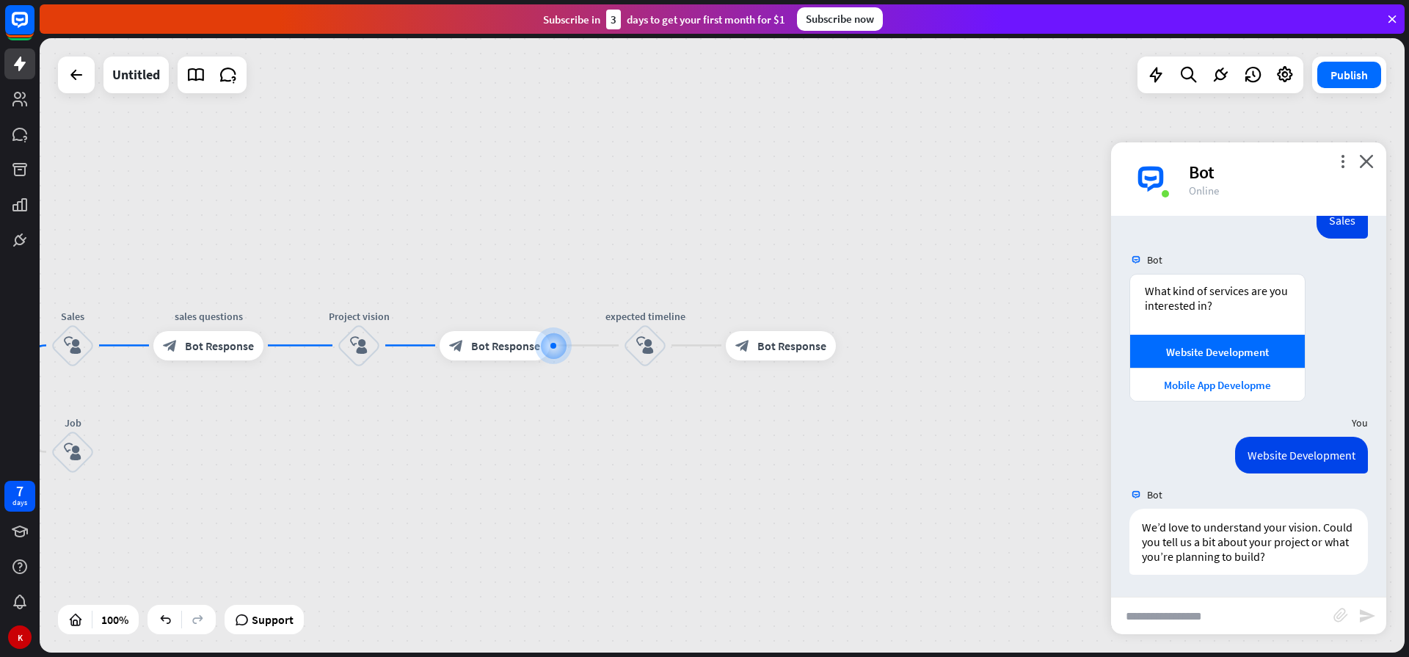
click at [1197, 609] on input "text" at bounding box center [1222, 615] width 222 height 37
type input "**********"
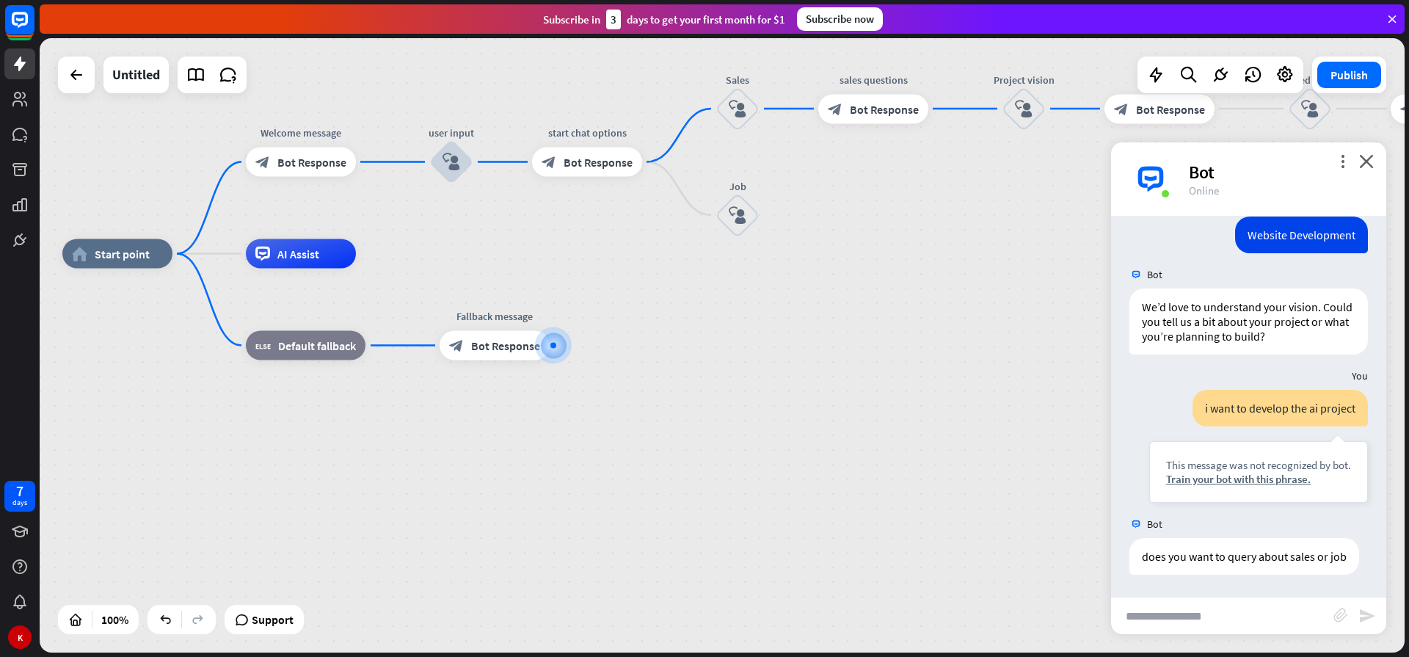
scroll to position [682, 0]
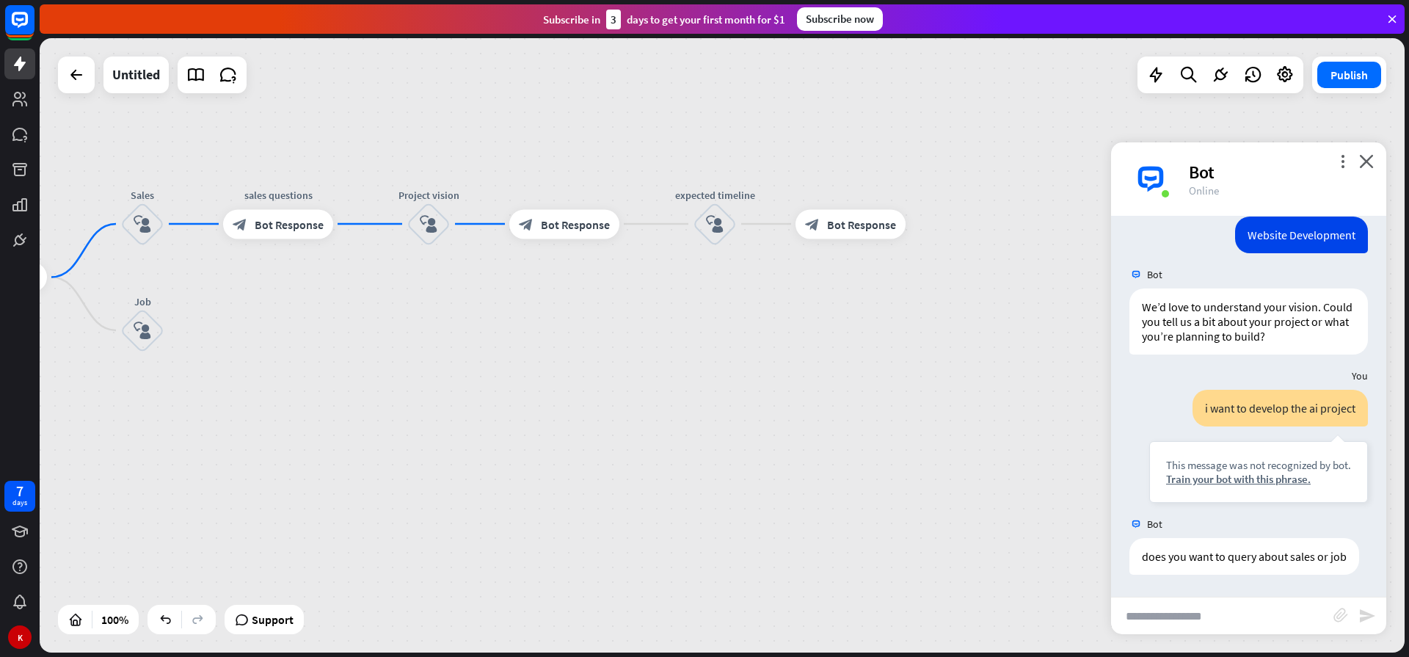
drag, startPoint x: 835, startPoint y: 274, endPoint x: 240, endPoint y: 390, distance: 606.0
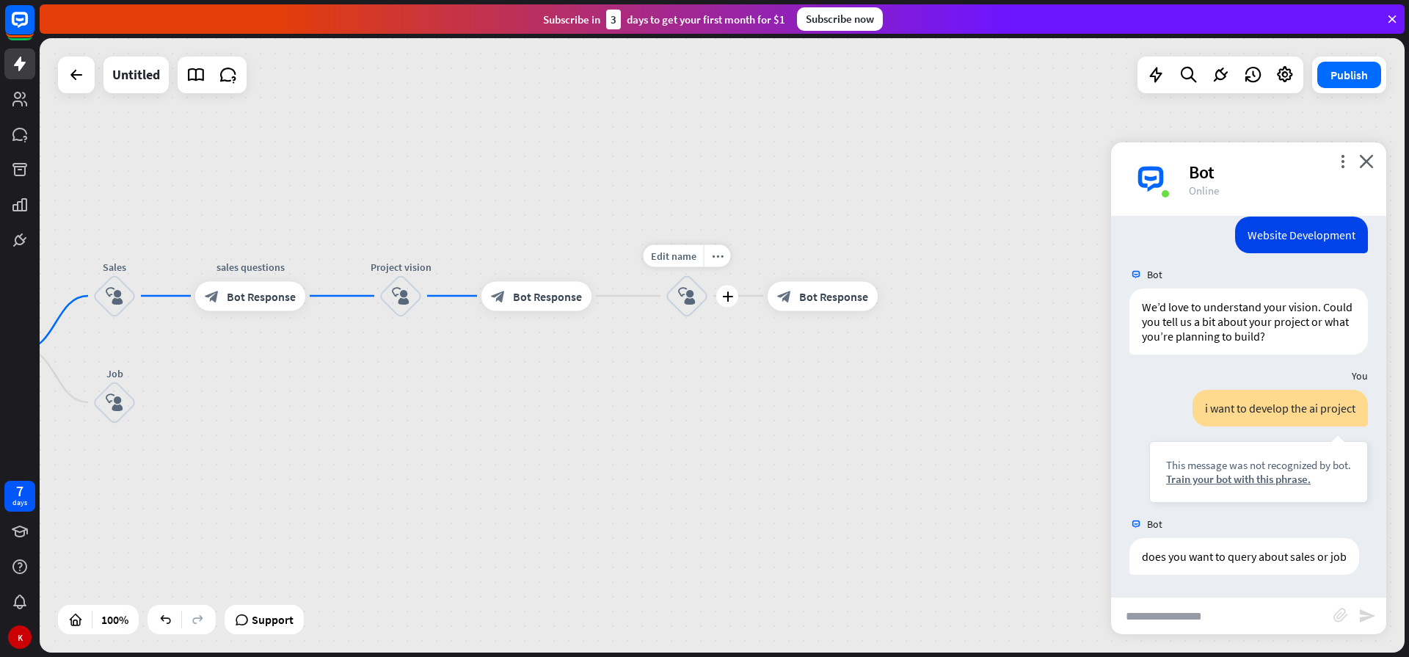
drag, startPoint x: 671, startPoint y: 263, endPoint x: 643, endPoint y: 335, distance: 77.1
click at [665, 318] on div "Edit name more_horiz plus block_user_input" at bounding box center [687, 296] width 44 height 44
click at [522, 299] on span "Bot Response" at bounding box center [547, 295] width 69 height 15
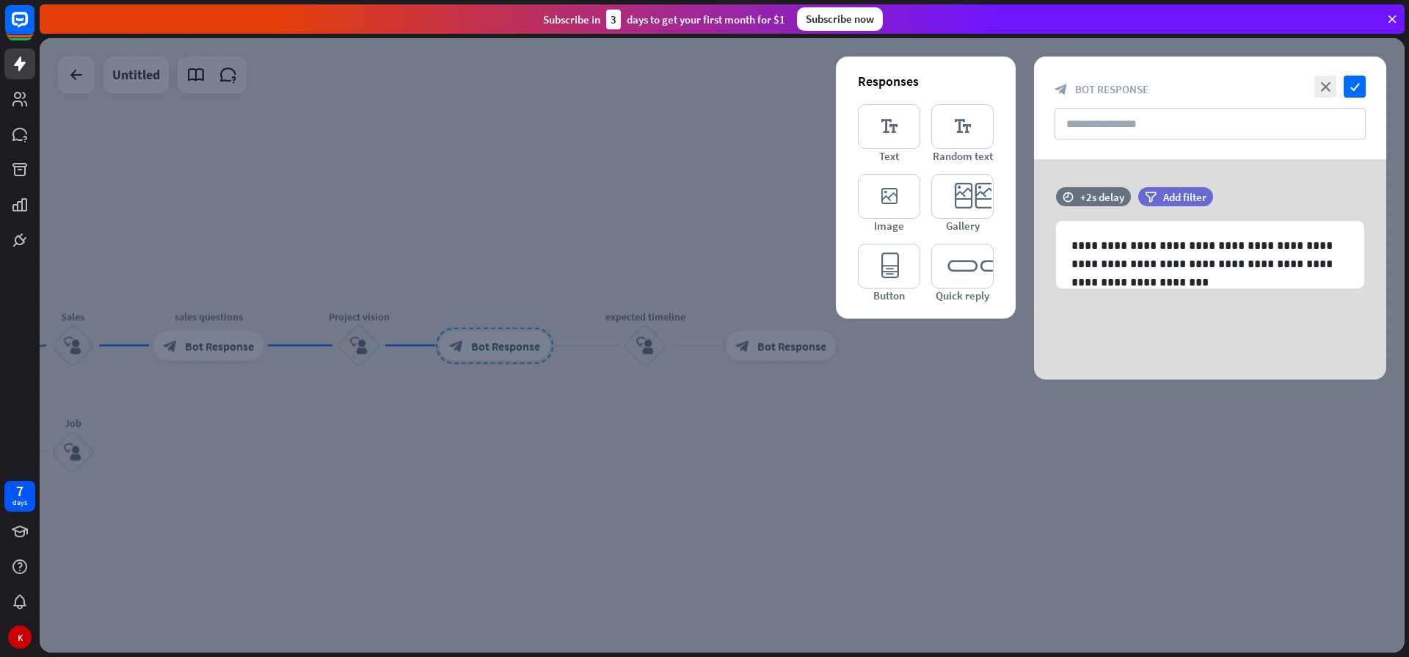
click at [302, 140] on div at bounding box center [722, 345] width 1365 height 614
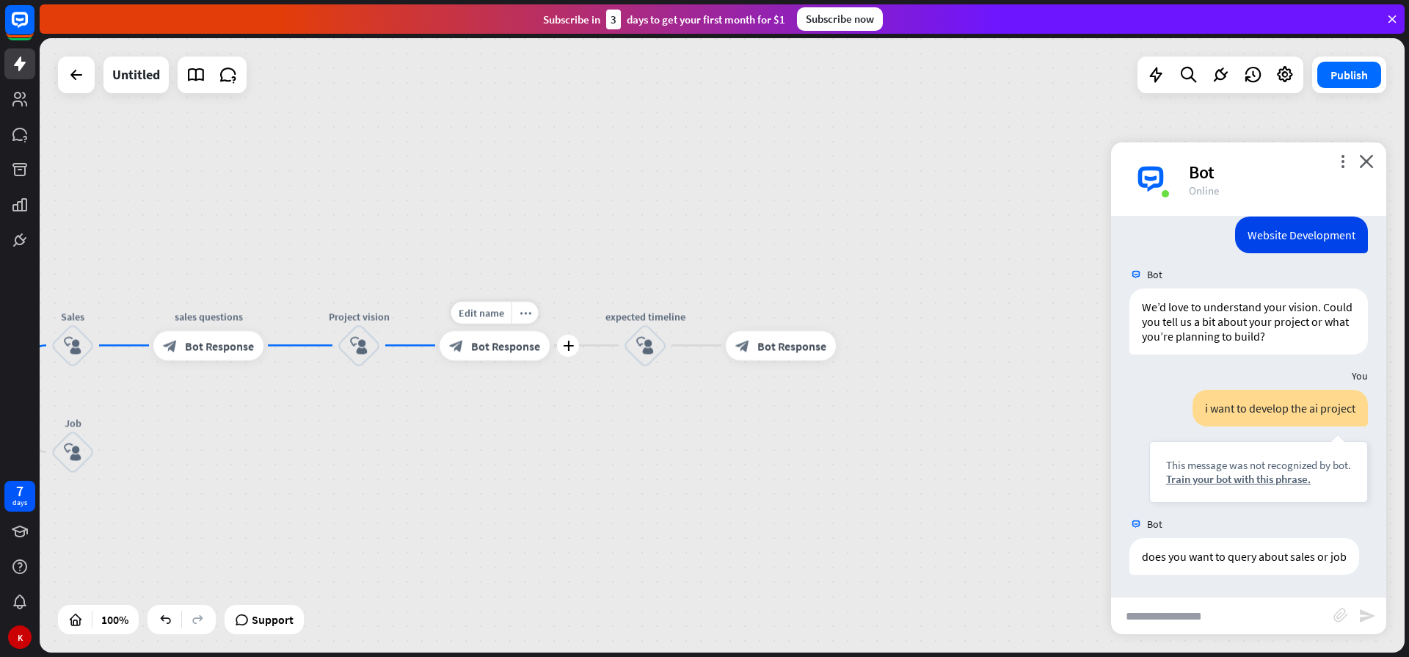
click at [494, 347] on span "Bot Response" at bounding box center [505, 345] width 69 height 15
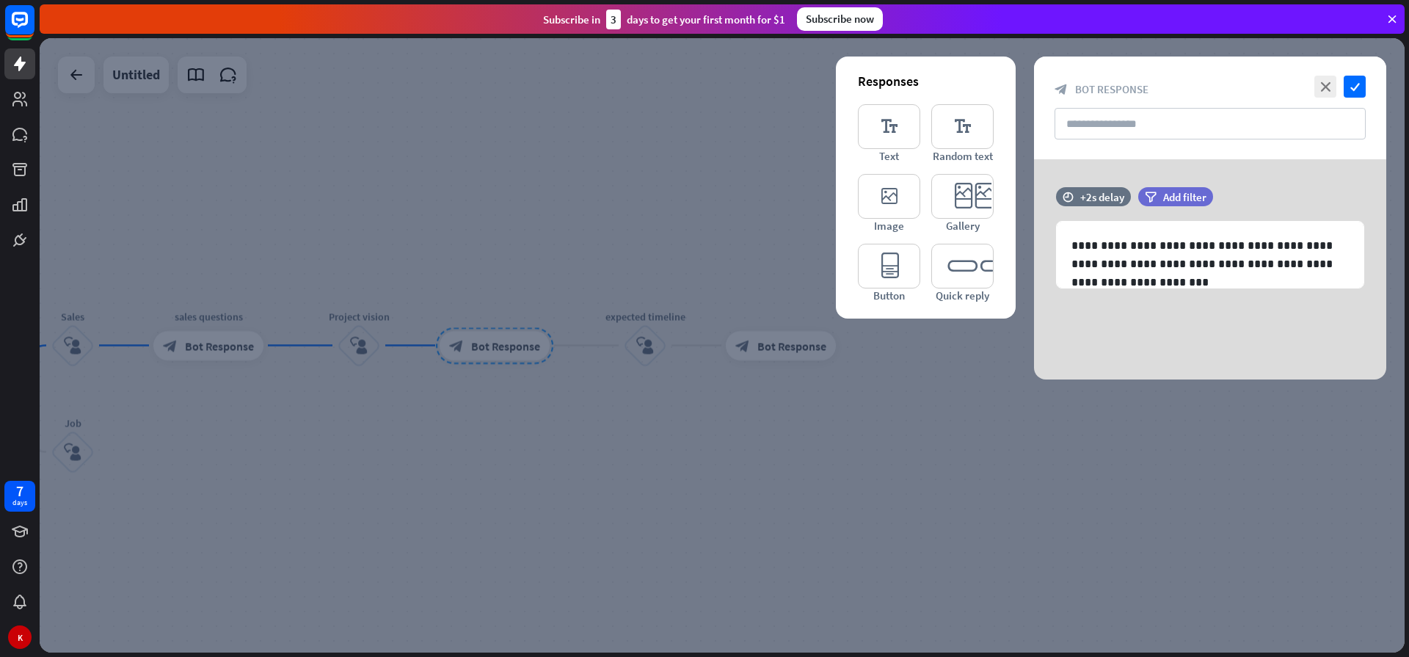
click at [622, 161] on div at bounding box center [722, 345] width 1365 height 614
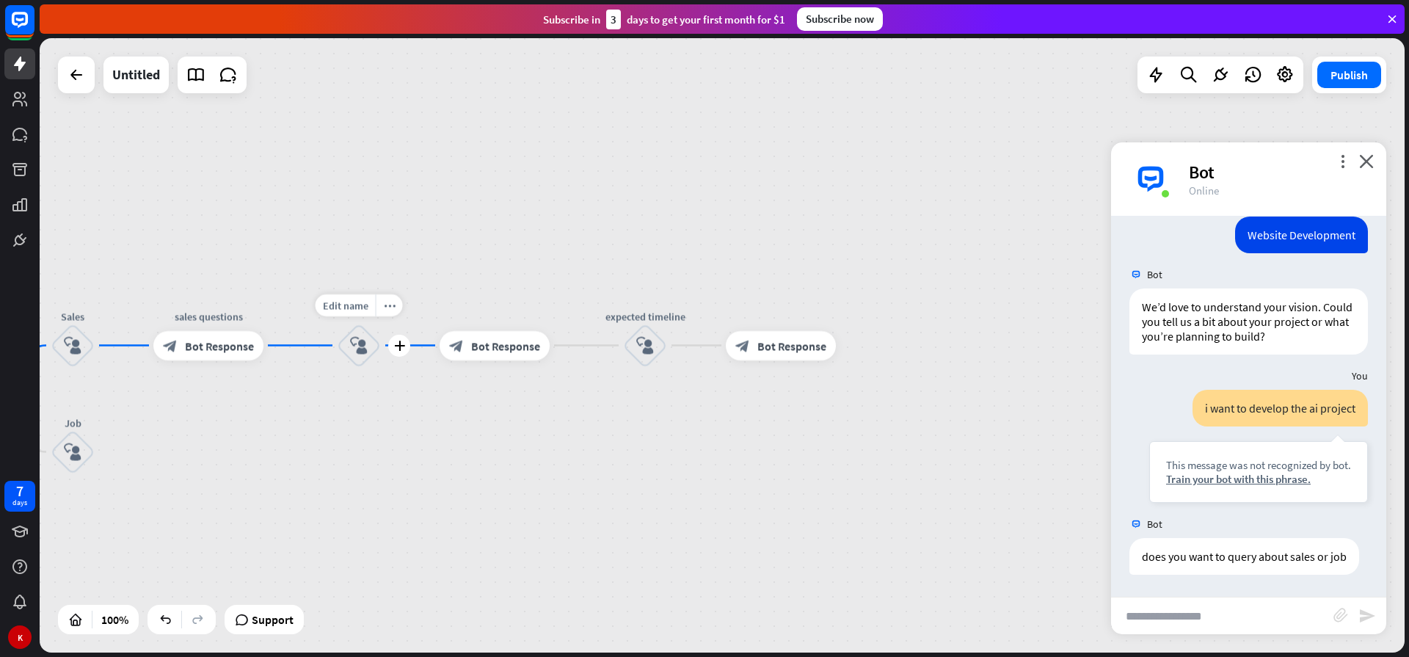
click at [361, 348] on icon "block_user_input" at bounding box center [359, 346] width 18 height 18
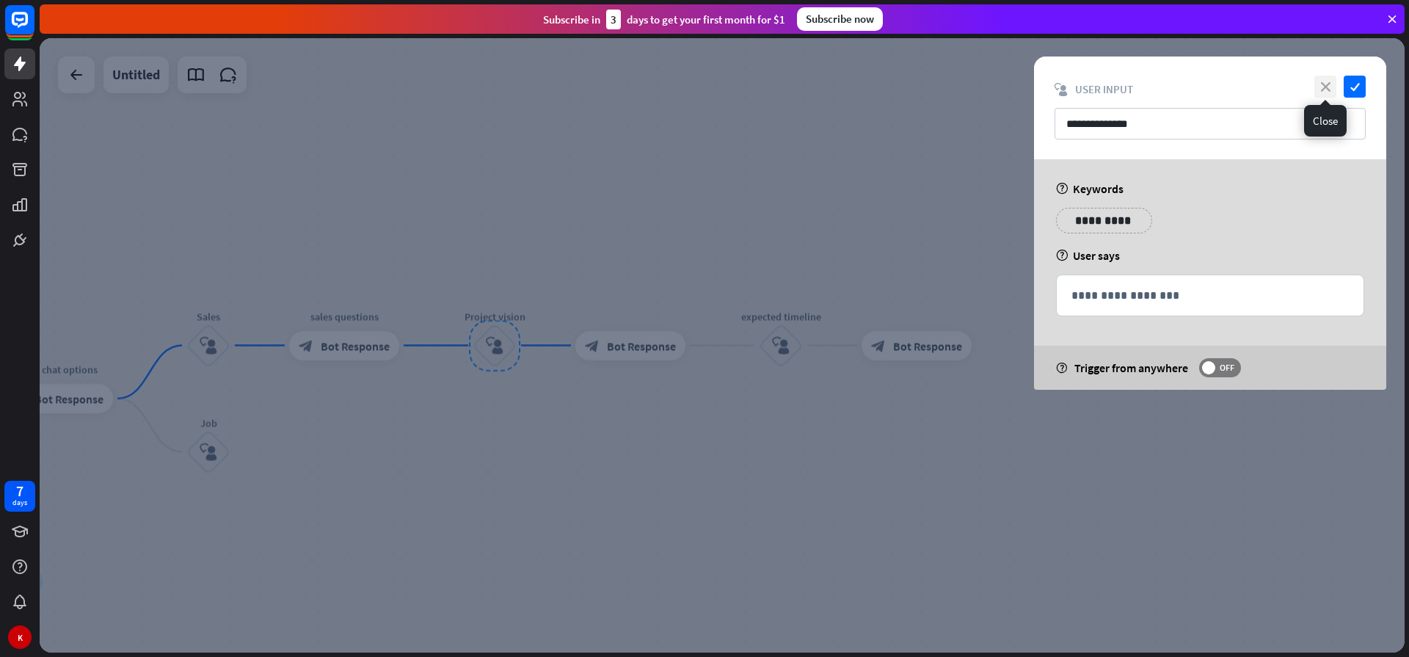
click at [1331, 81] on icon "close" at bounding box center [1325, 87] width 22 height 22
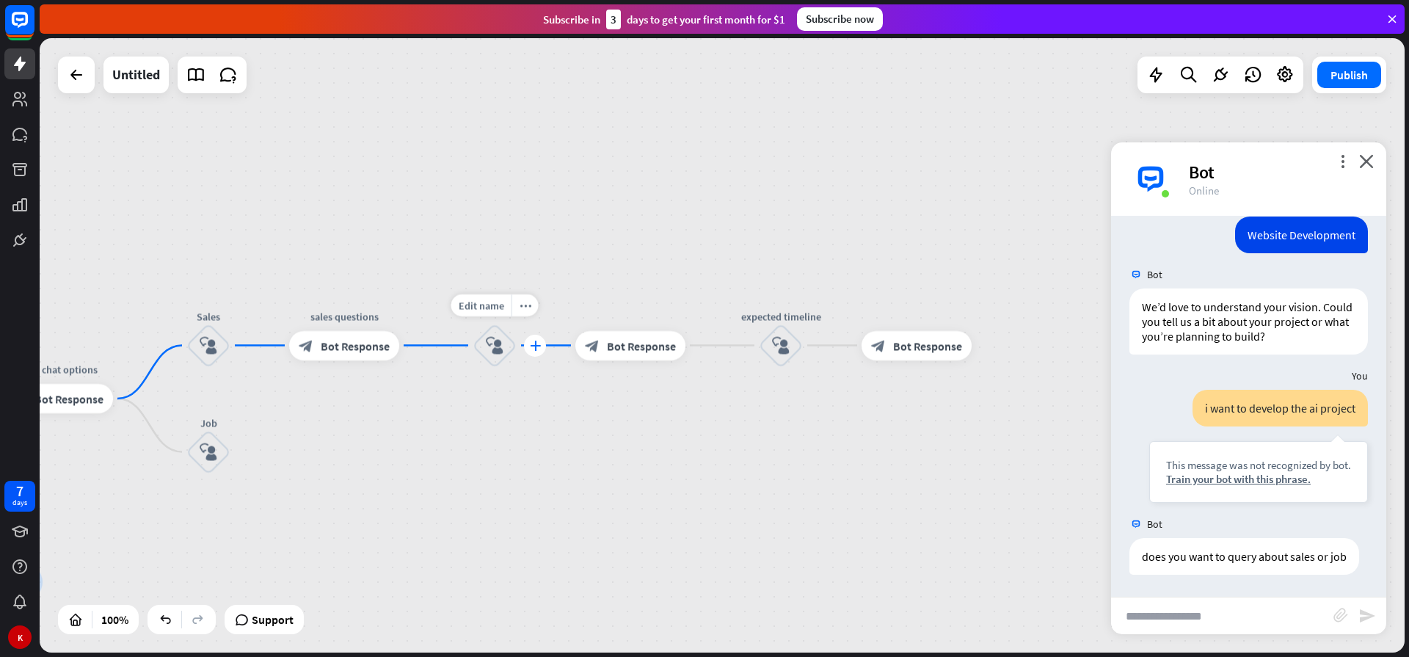
click at [538, 346] on icon "plus" at bounding box center [535, 345] width 11 height 10
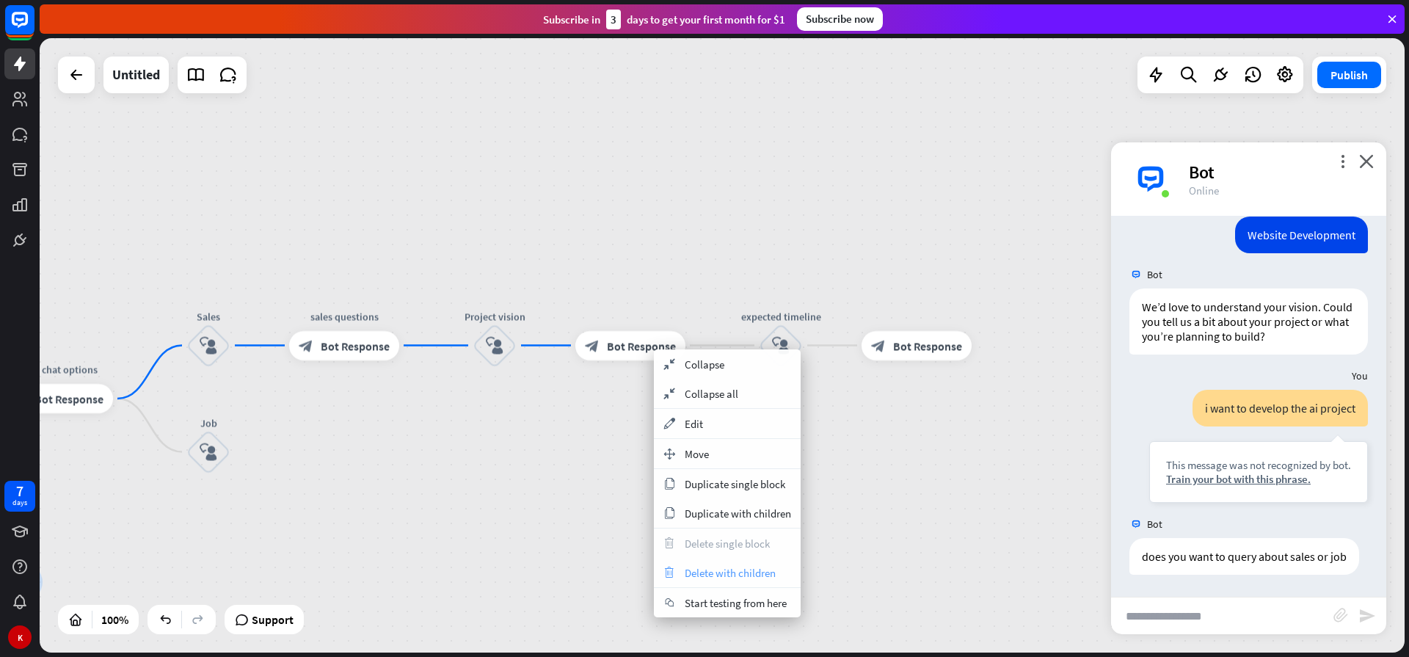
click at [693, 577] on span "Delete with children" at bounding box center [729, 573] width 91 height 14
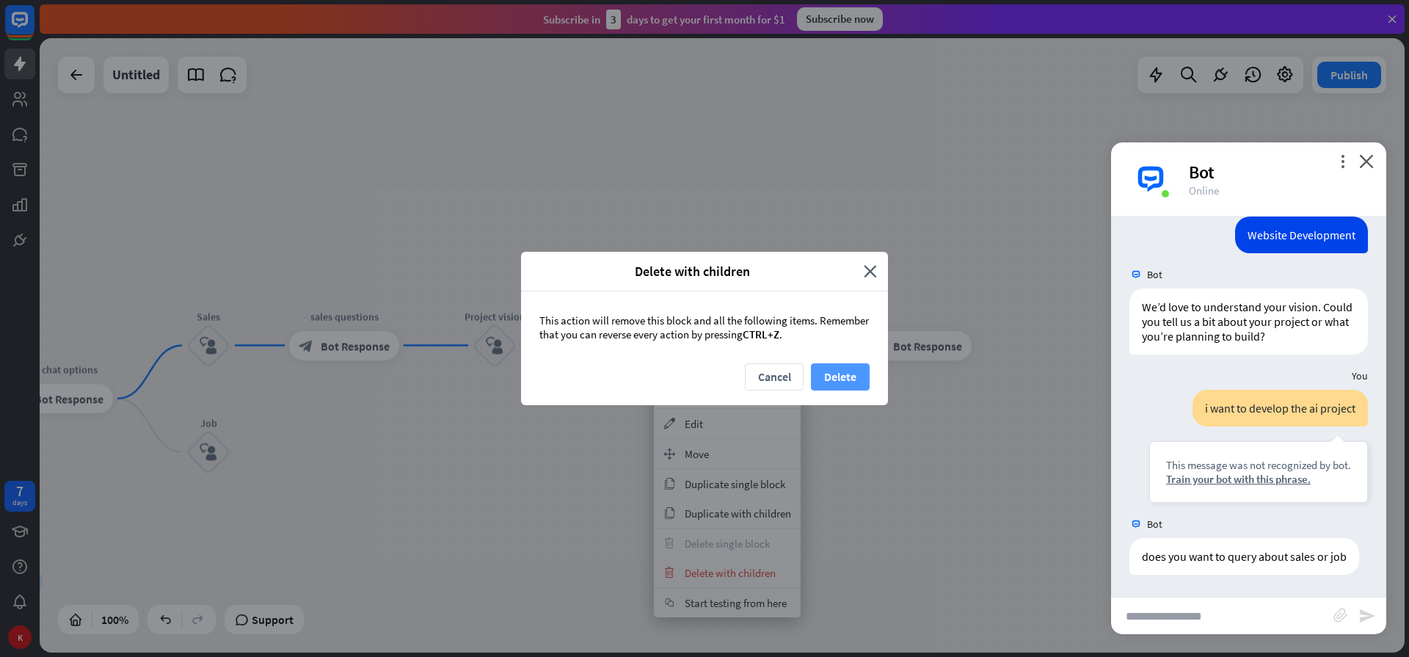
click at [850, 370] on button "Delete" at bounding box center [840, 376] width 59 height 27
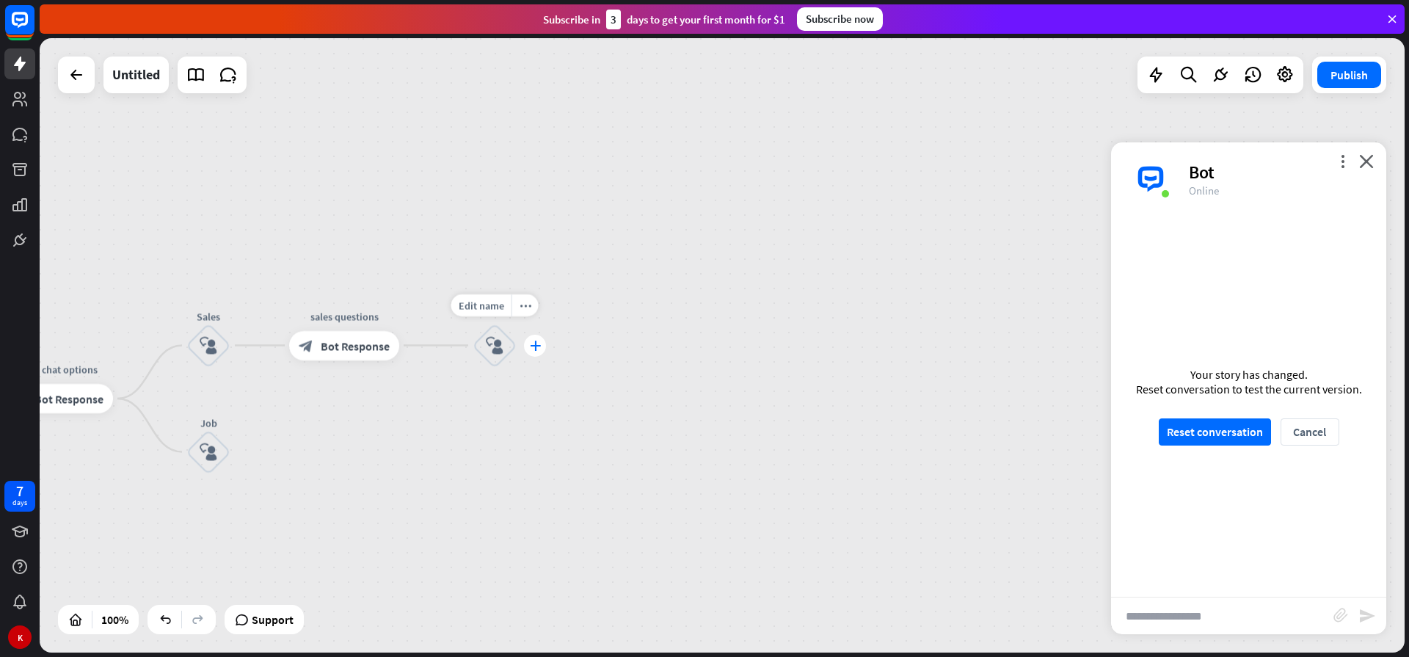
click at [531, 348] on icon "plus" at bounding box center [535, 345] width 11 height 10
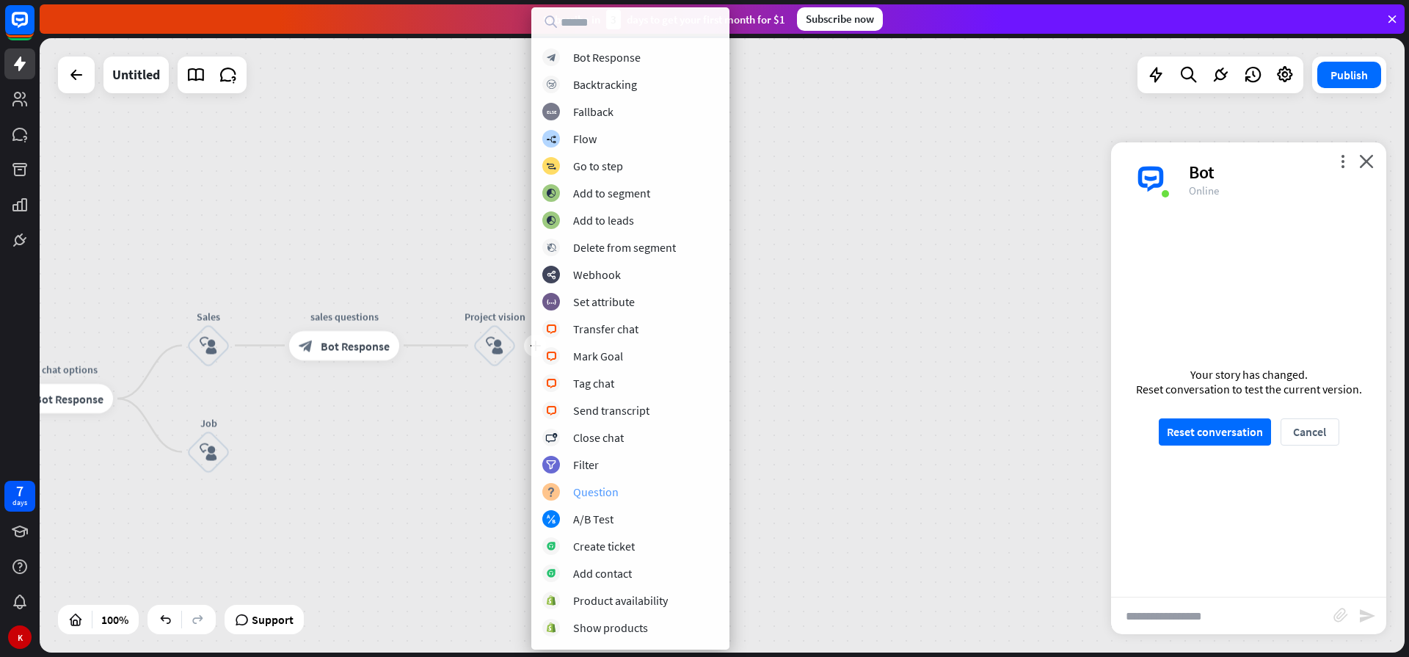
click at [613, 486] on div "Question" at bounding box center [595, 491] width 45 height 15
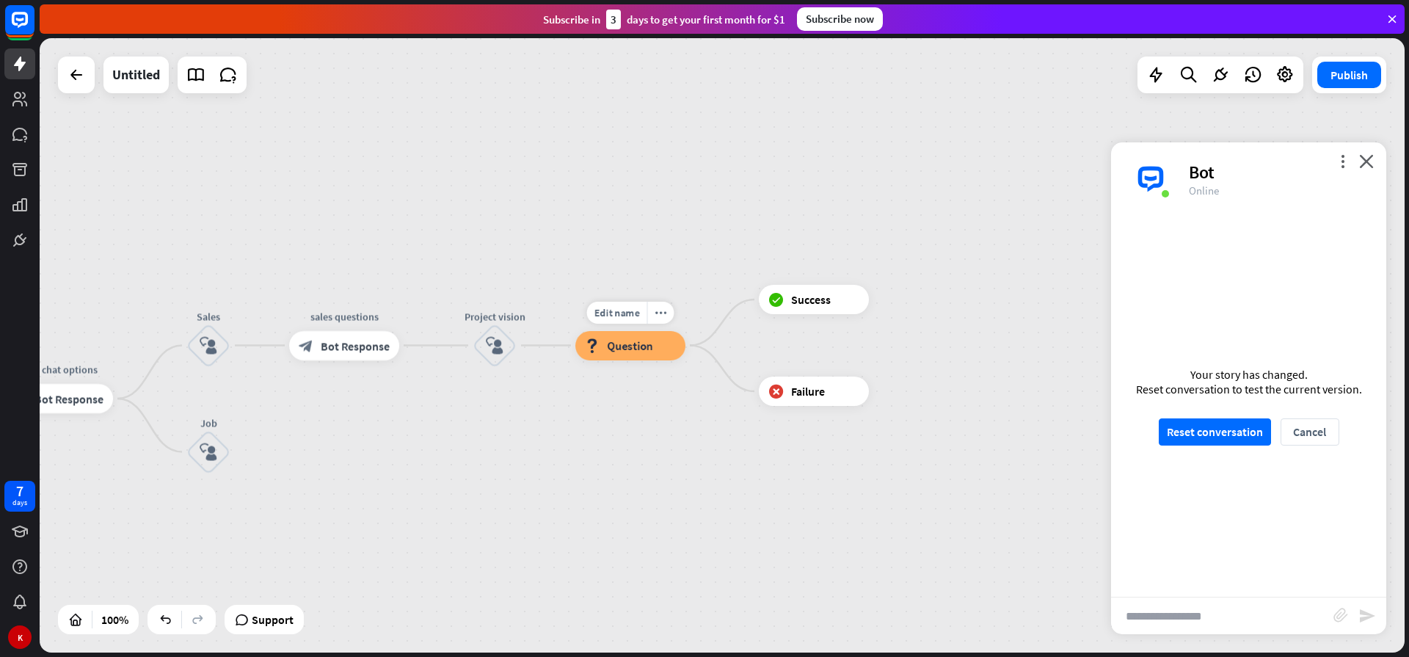
click at [630, 345] on span "Question" at bounding box center [630, 345] width 46 height 15
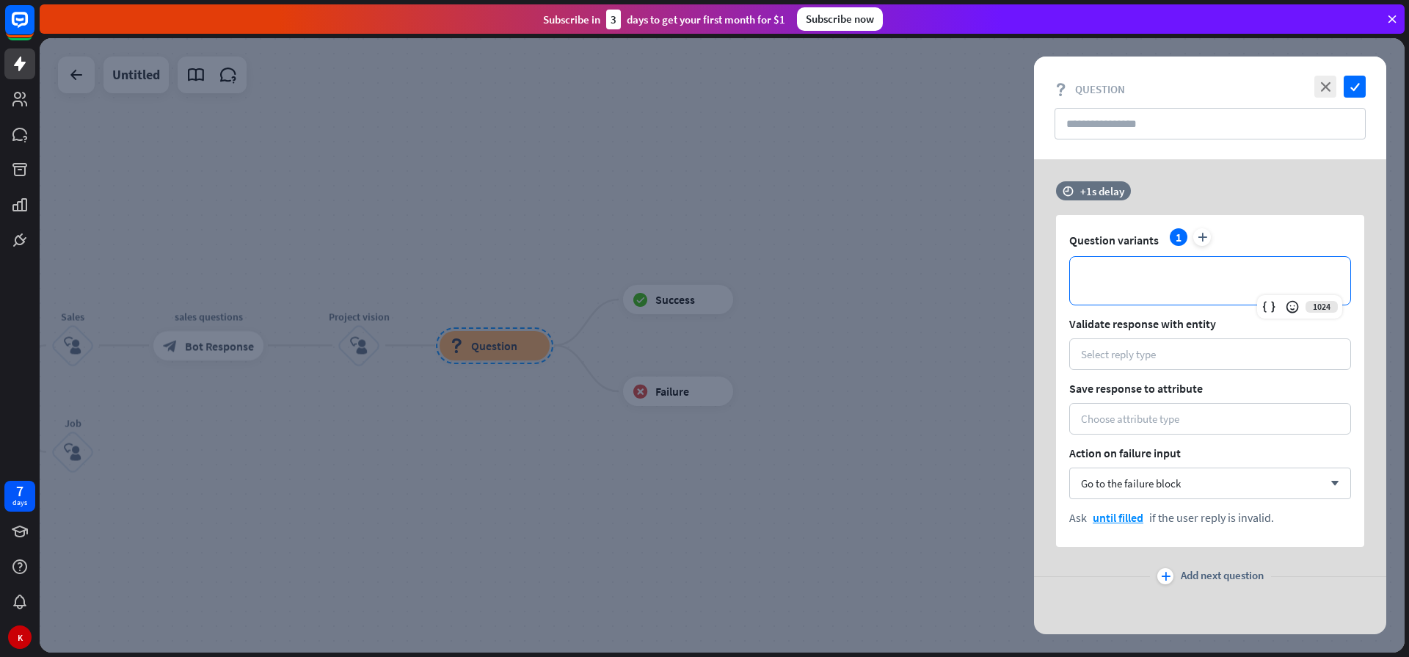
click at [1155, 291] on div "**********" at bounding box center [1210, 281] width 280 height 48
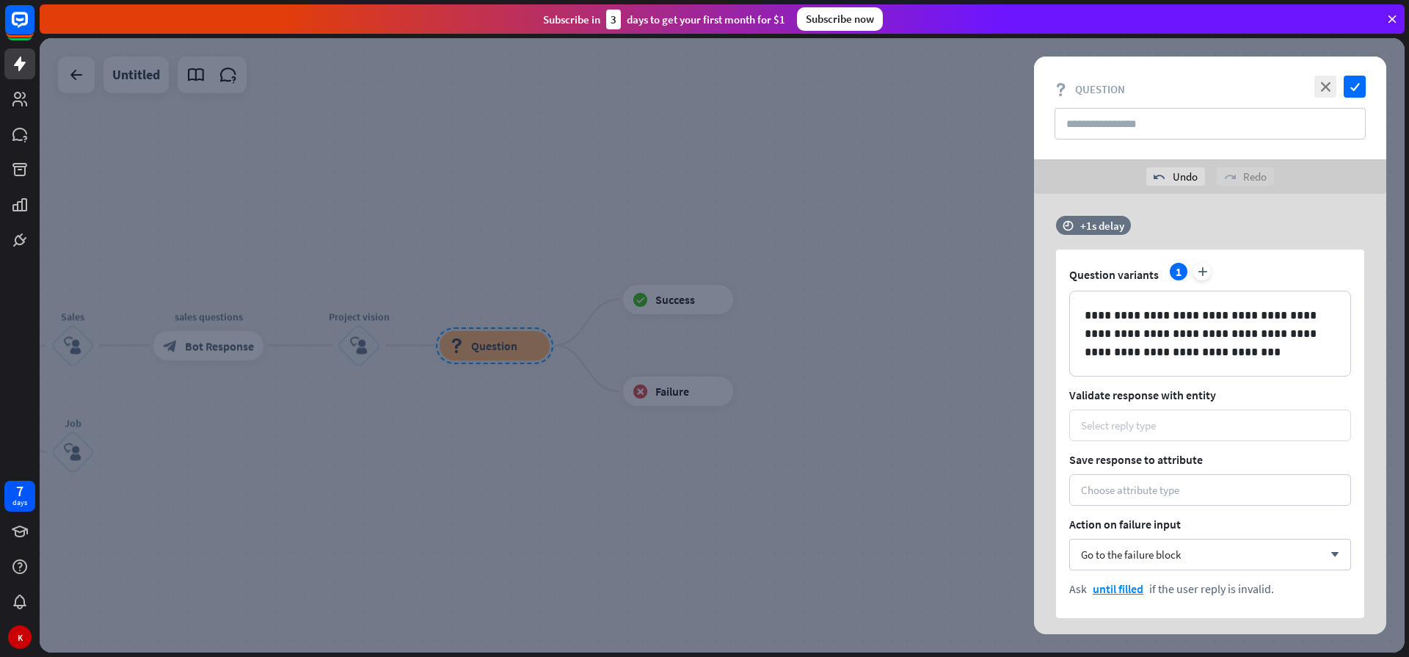
click at [1127, 428] on div "Select reply type" at bounding box center [1118, 425] width 75 height 14
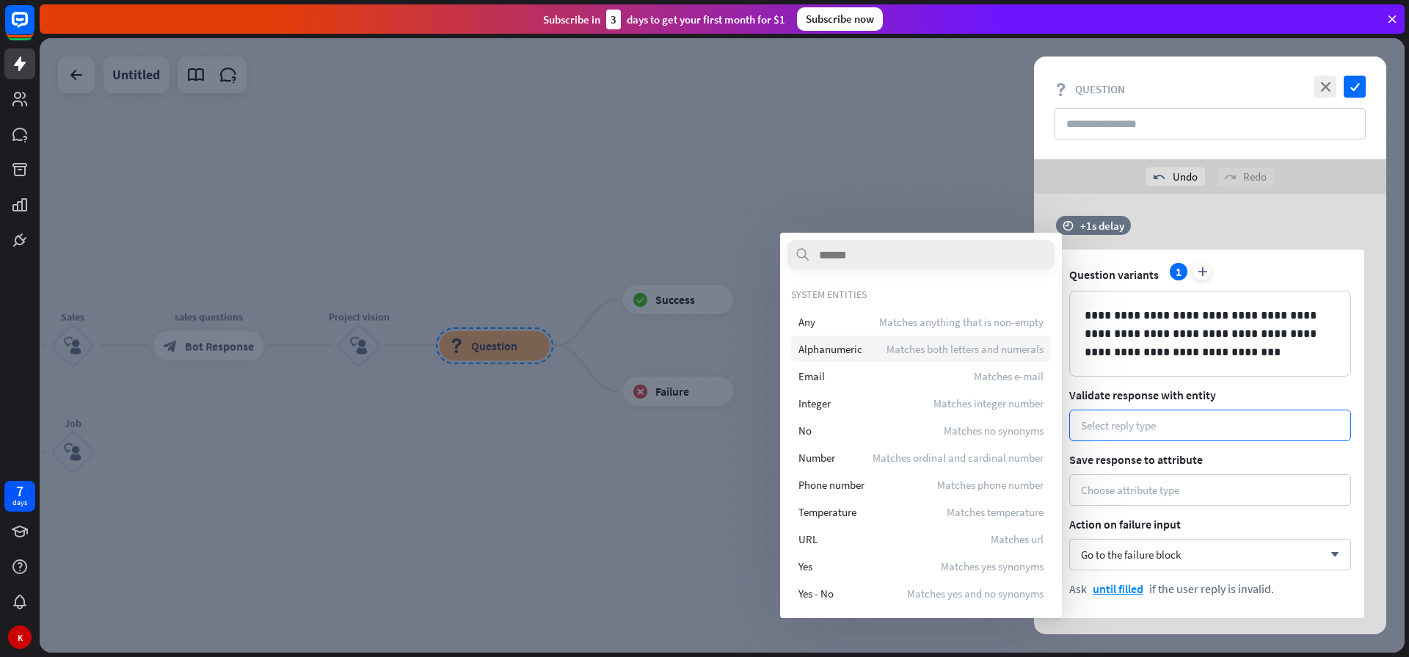
click at [874, 350] on div "Alphanumeric Matches both letters and numerals" at bounding box center [921, 348] width 260 height 26
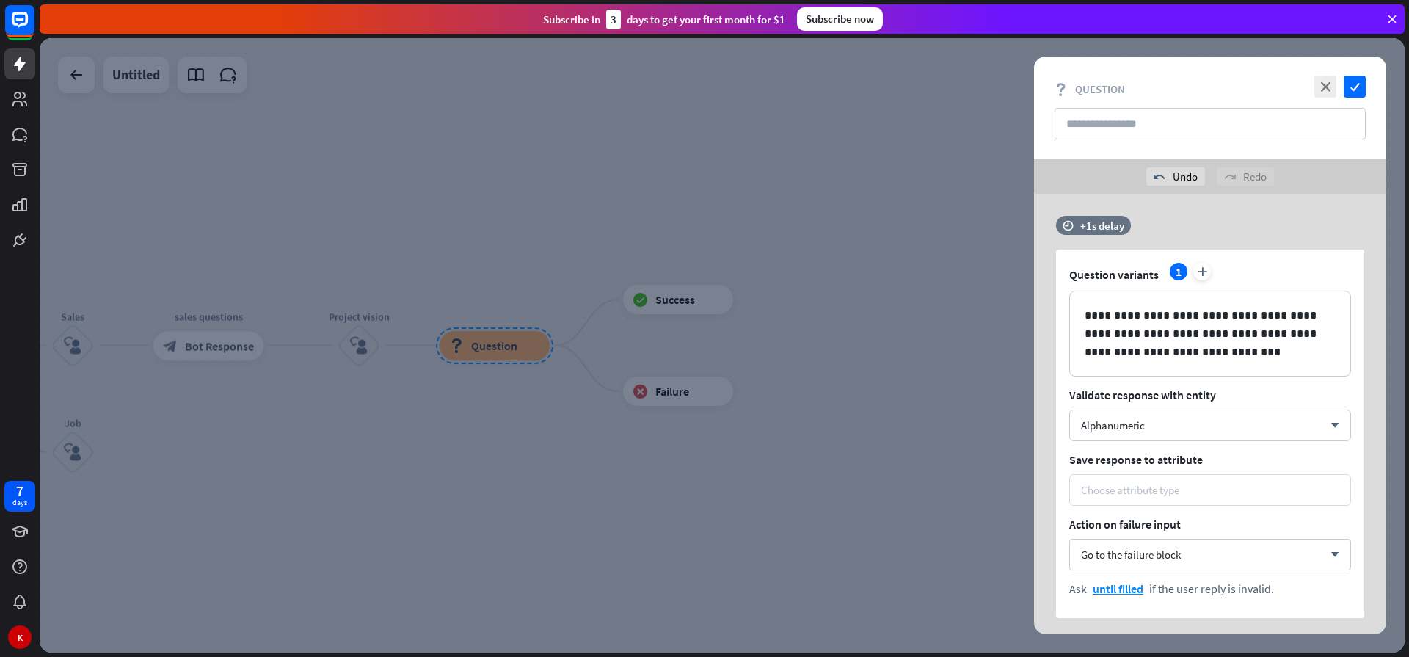
click at [1142, 486] on div "Choose attribute type" at bounding box center [1130, 490] width 98 height 14
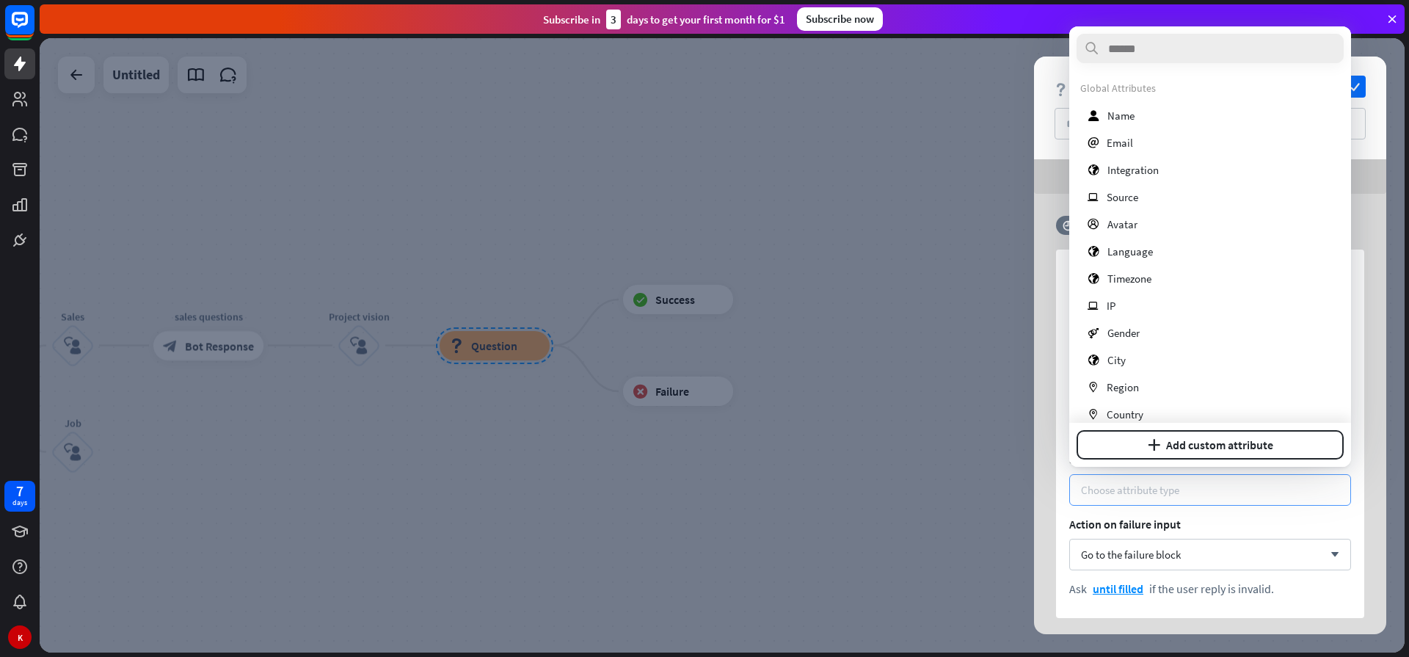
click at [1142, 486] on div "Choose attribute type" at bounding box center [1130, 490] width 98 height 14
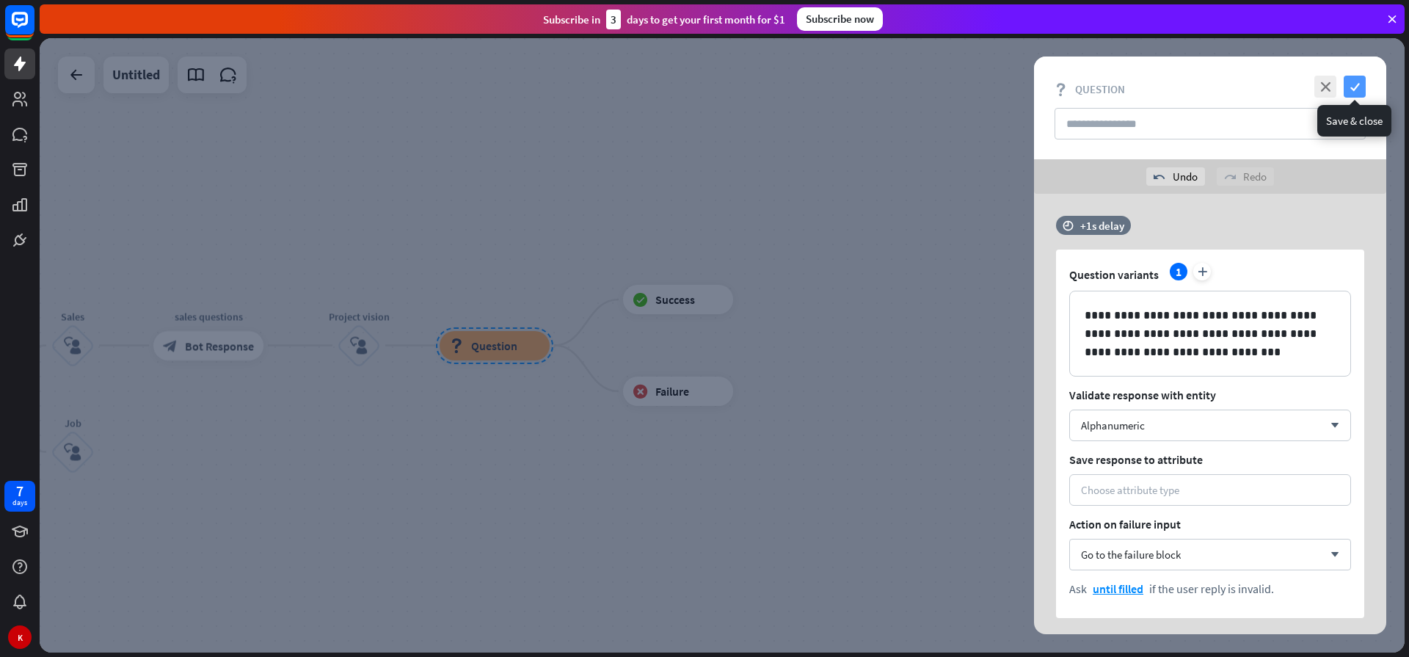
click at [1356, 85] on icon "check" at bounding box center [1354, 87] width 22 height 22
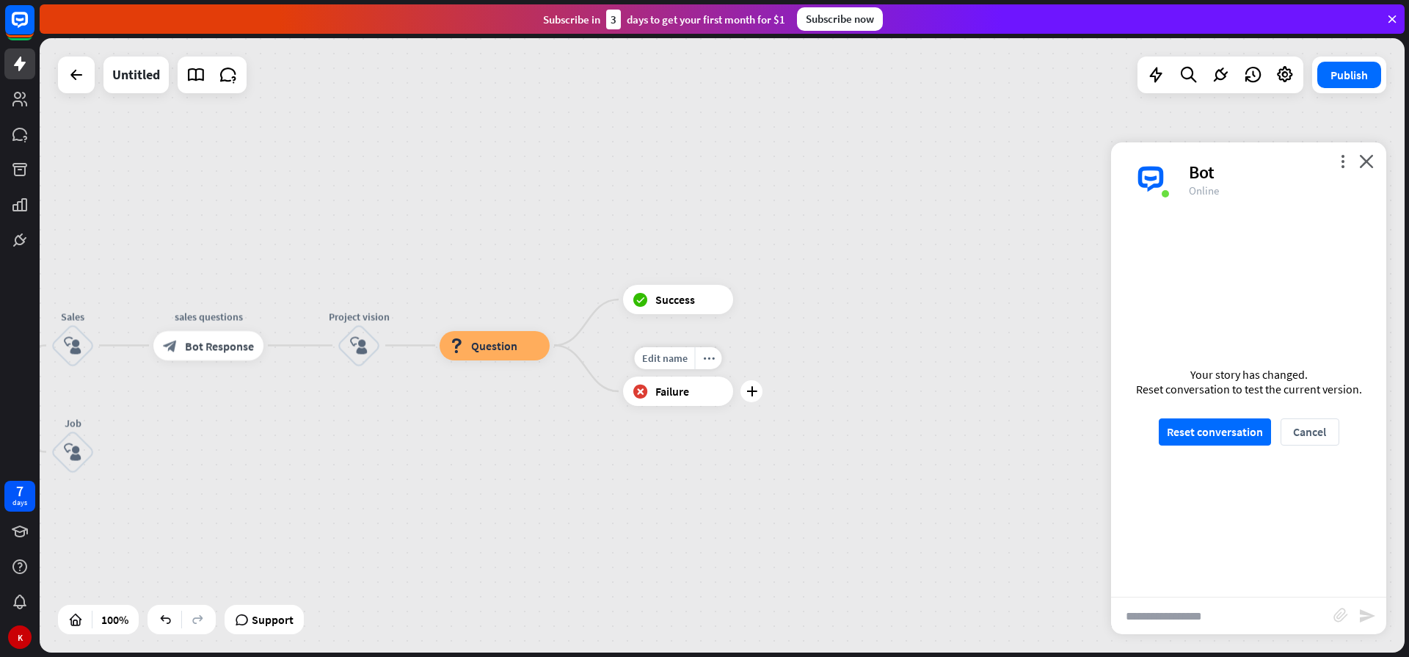
click at [709, 395] on div "block_failure Failure" at bounding box center [678, 390] width 110 height 29
click at [750, 392] on icon "plus" at bounding box center [751, 391] width 11 height 10
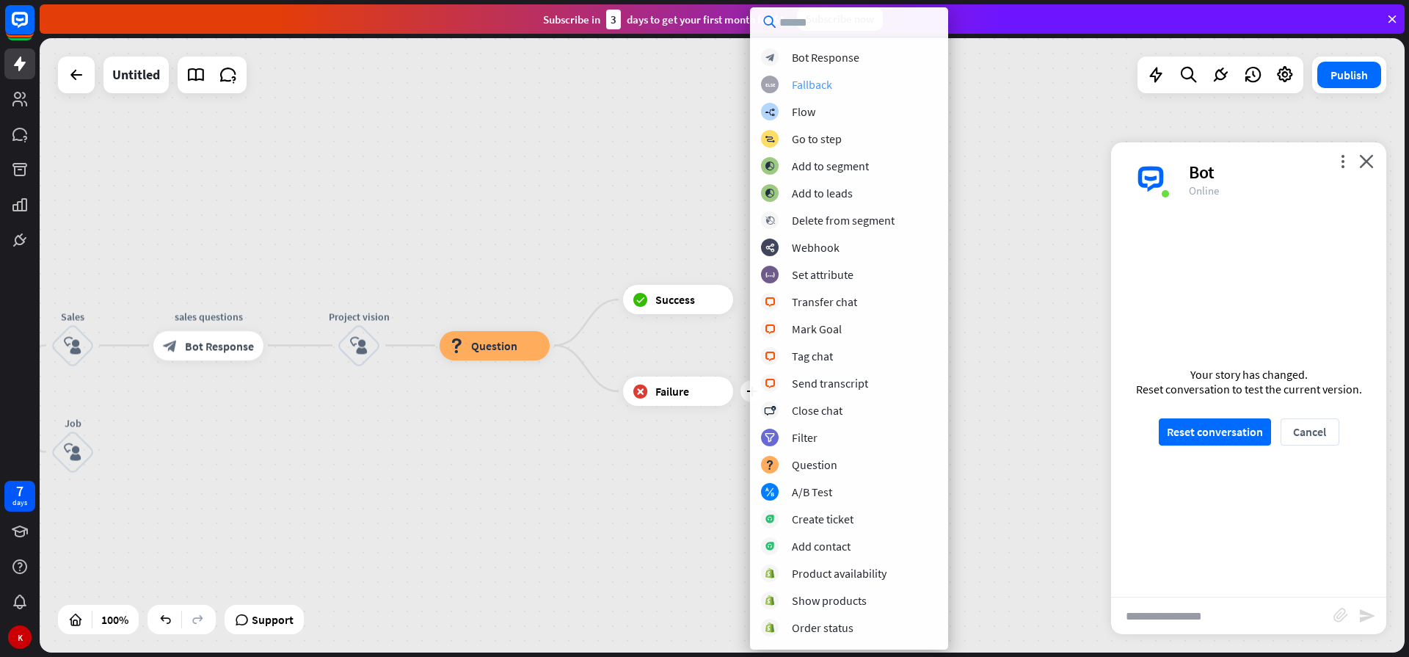
click at [822, 85] on div "Fallback" at bounding box center [812, 84] width 40 height 15
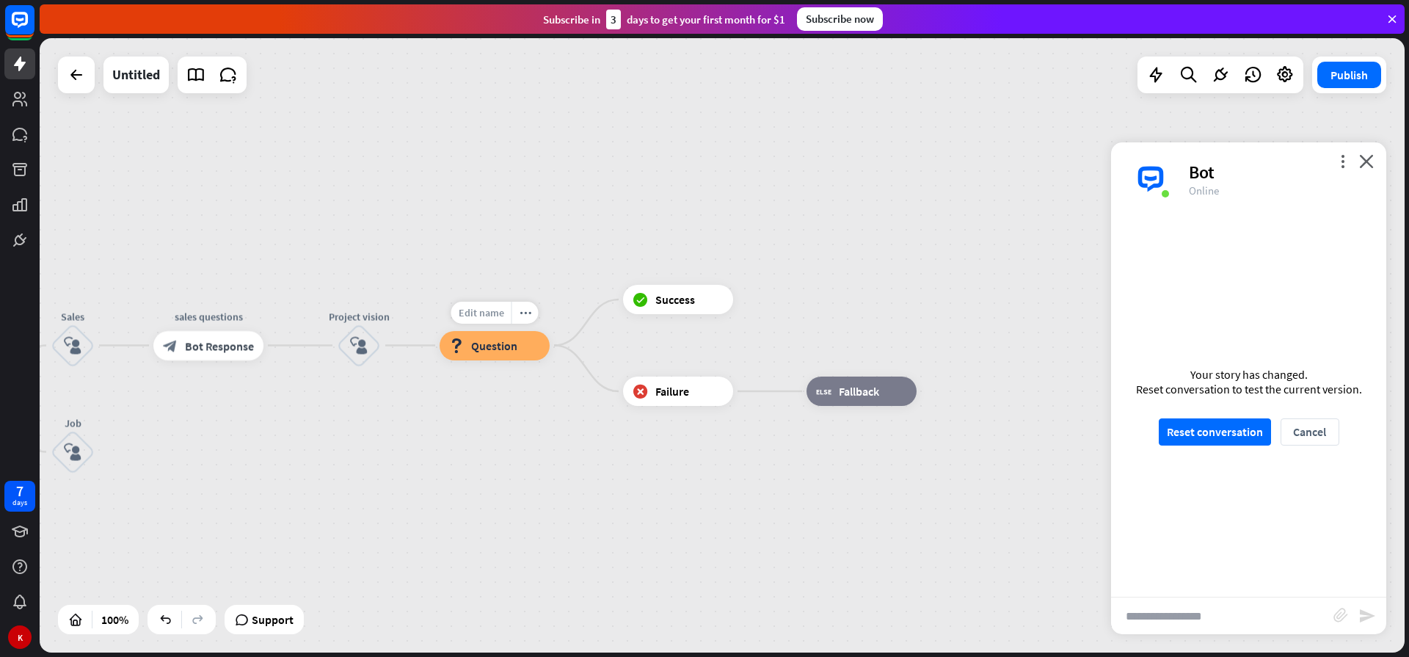
click at [486, 311] on span "Edit name" at bounding box center [481, 312] width 45 height 13
type input "**********"
click at [753, 300] on icon "plus" at bounding box center [751, 299] width 11 height 10
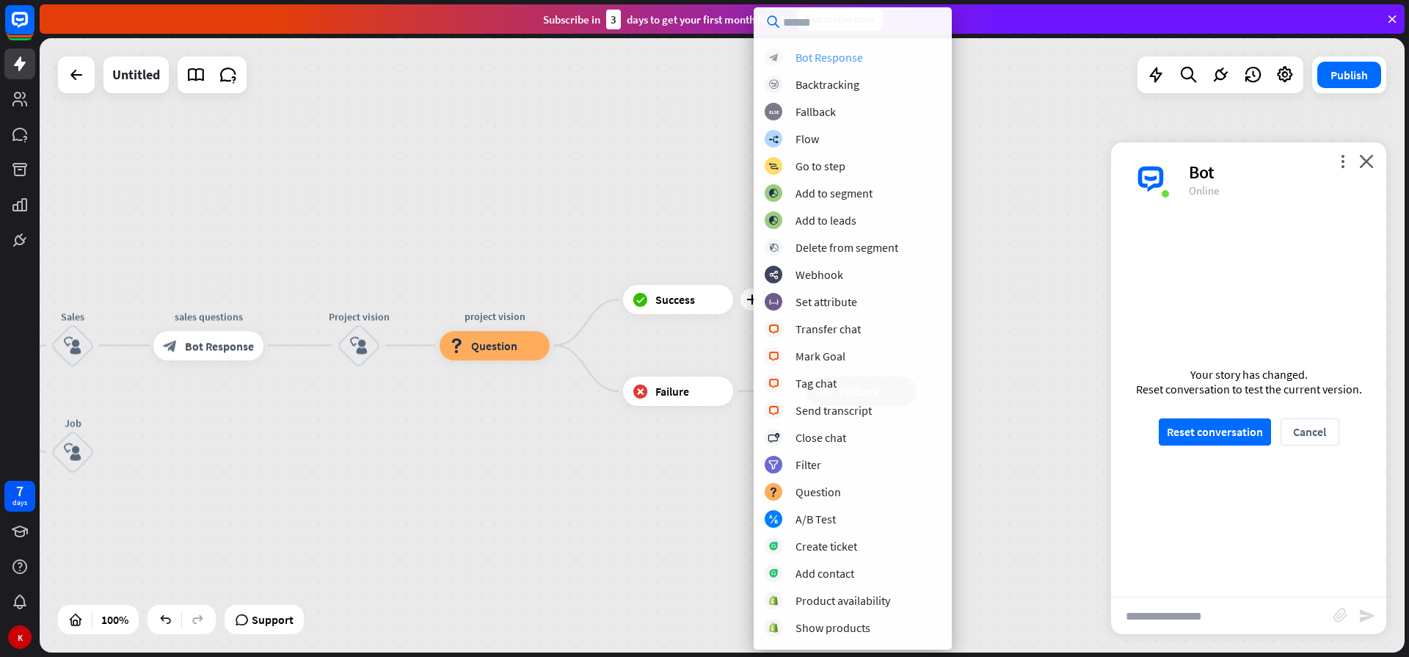
click at [839, 53] on div "Bot Response" at bounding box center [828, 57] width 67 height 15
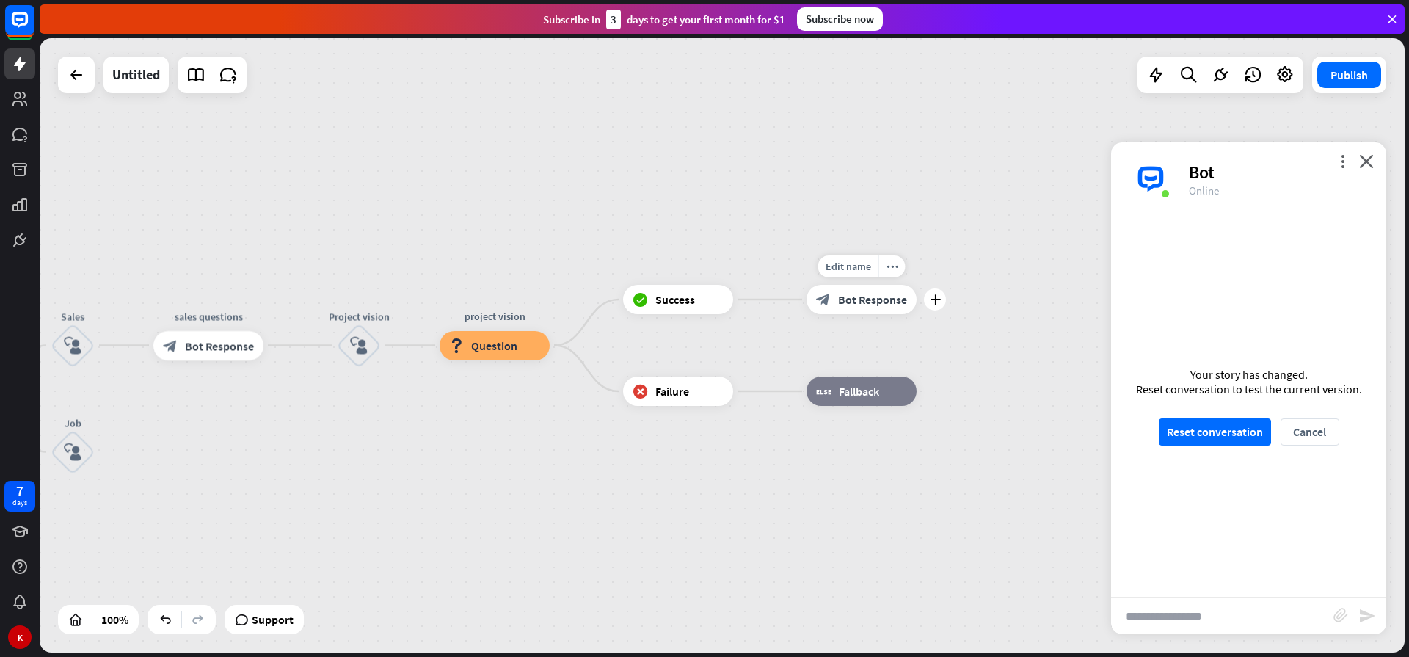
click at [873, 298] on span "Bot Response" at bounding box center [872, 299] width 69 height 15
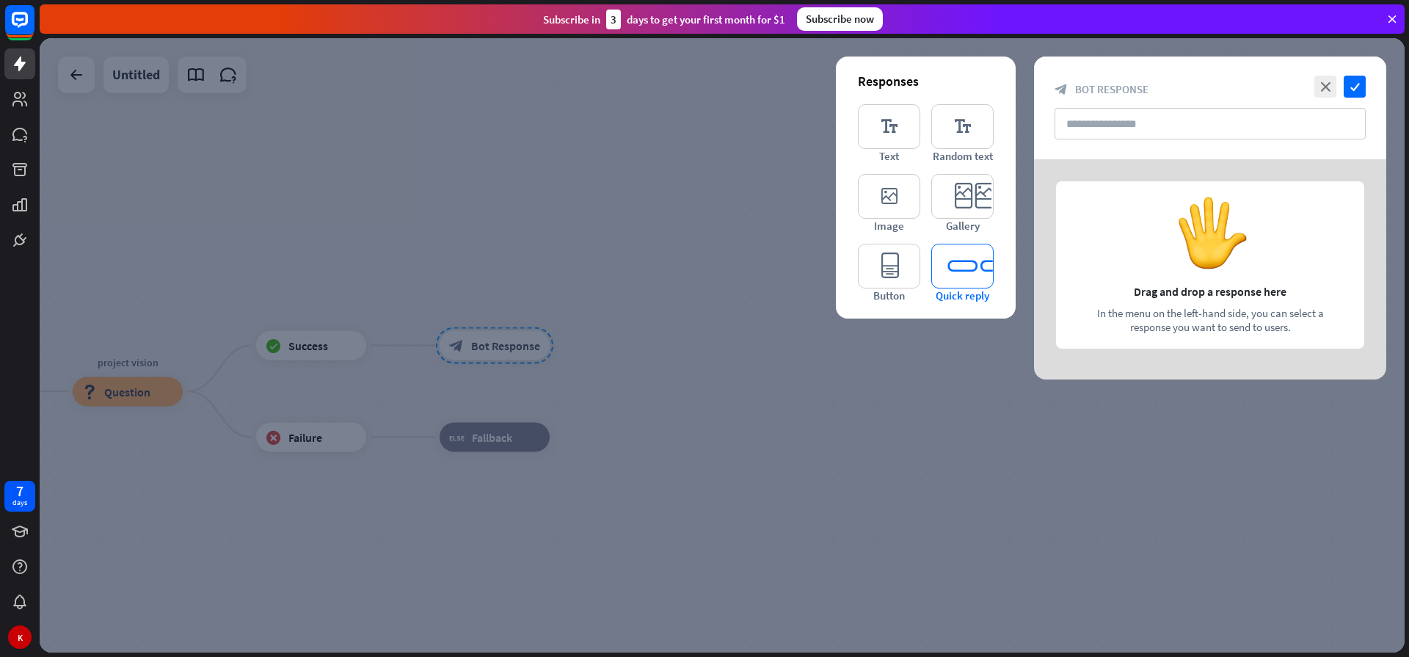
click at [983, 275] on icon "editor_quick_replies" at bounding box center [962, 266] width 62 height 45
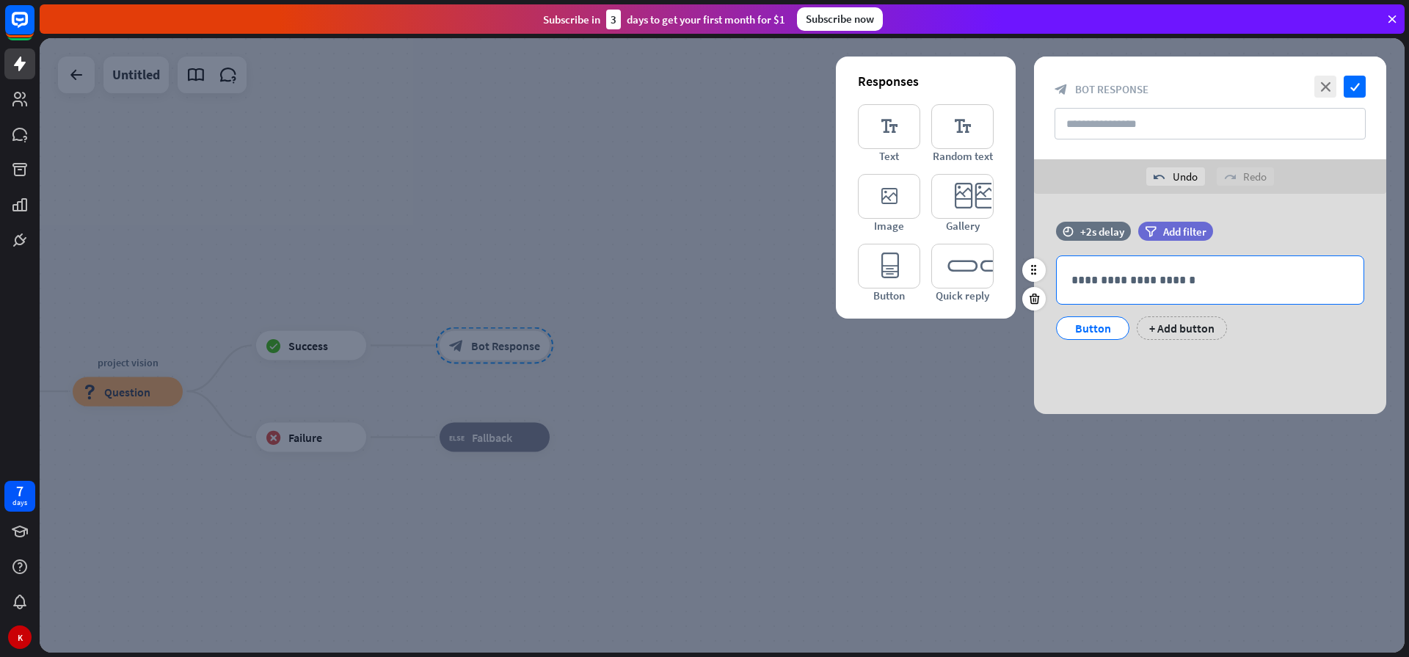
click at [1085, 281] on p "**********" at bounding box center [1209, 280] width 277 height 18
click at [1083, 277] on p "**********" at bounding box center [1209, 280] width 277 height 18
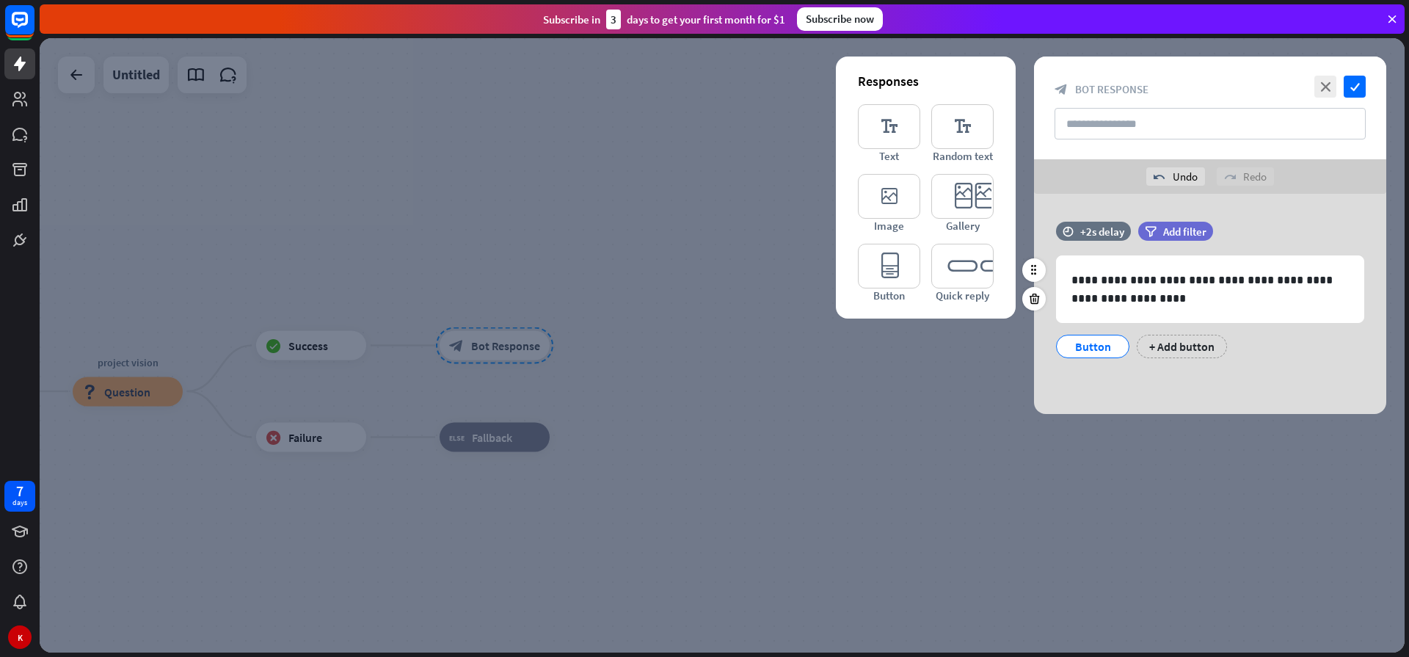
click at [1092, 346] on div "Button" at bounding box center [1092, 346] width 48 height 22
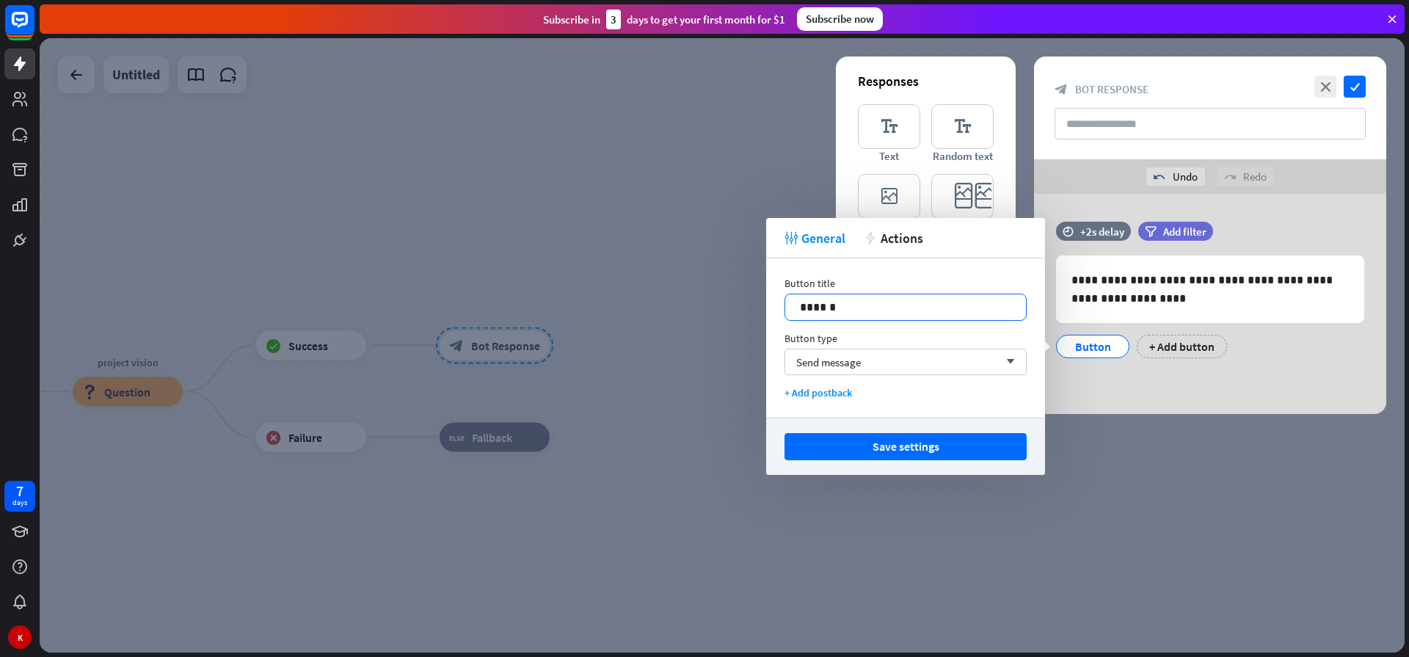
click at [830, 308] on p "******" at bounding box center [905, 307] width 211 height 18
click at [830, 309] on p "******" at bounding box center [905, 307] width 211 height 18
click at [1188, 345] on div "+ Add button" at bounding box center [1196, 346] width 90 height 23
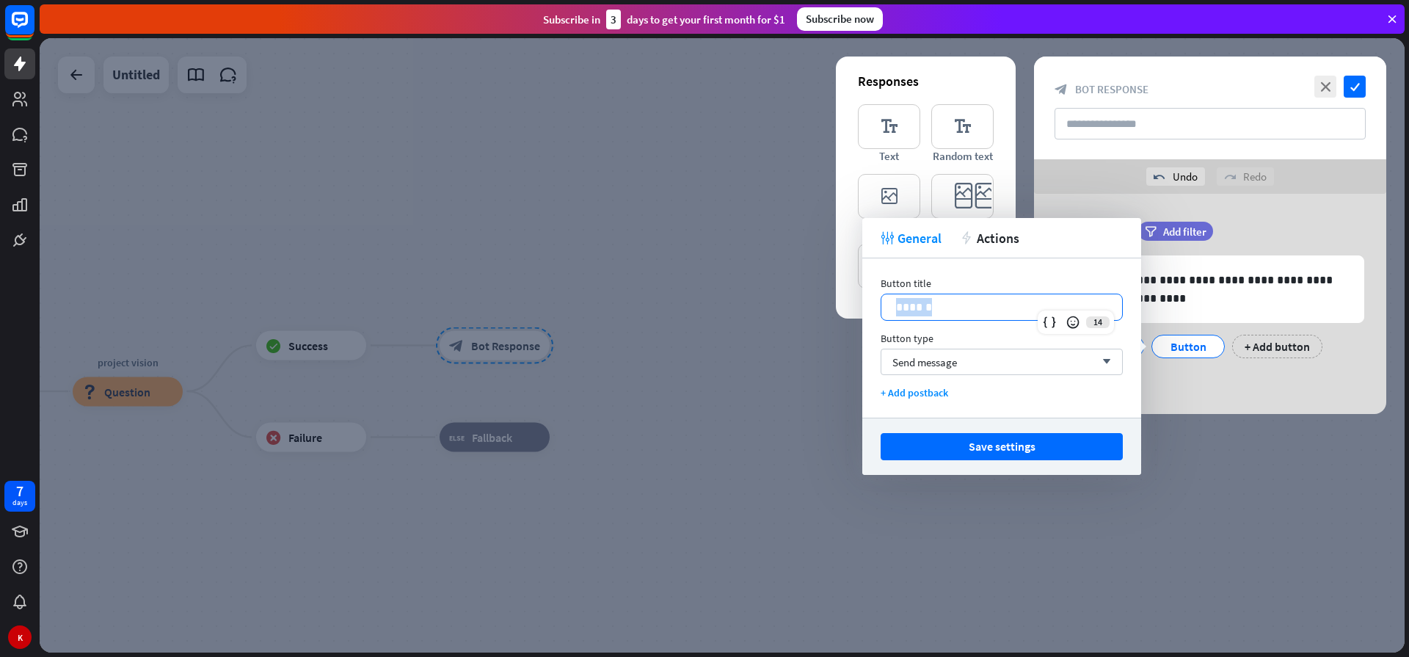
drag, startPoint x: 933, startPoint y: 305, endPoint x: 879, endPoint y: 307, distance: 54.3
click at [879, 307] on div "Button title 14 ****** Button type Send message arrow_down + Add postback" at bounding box center [1001, 337] width 279 height 159
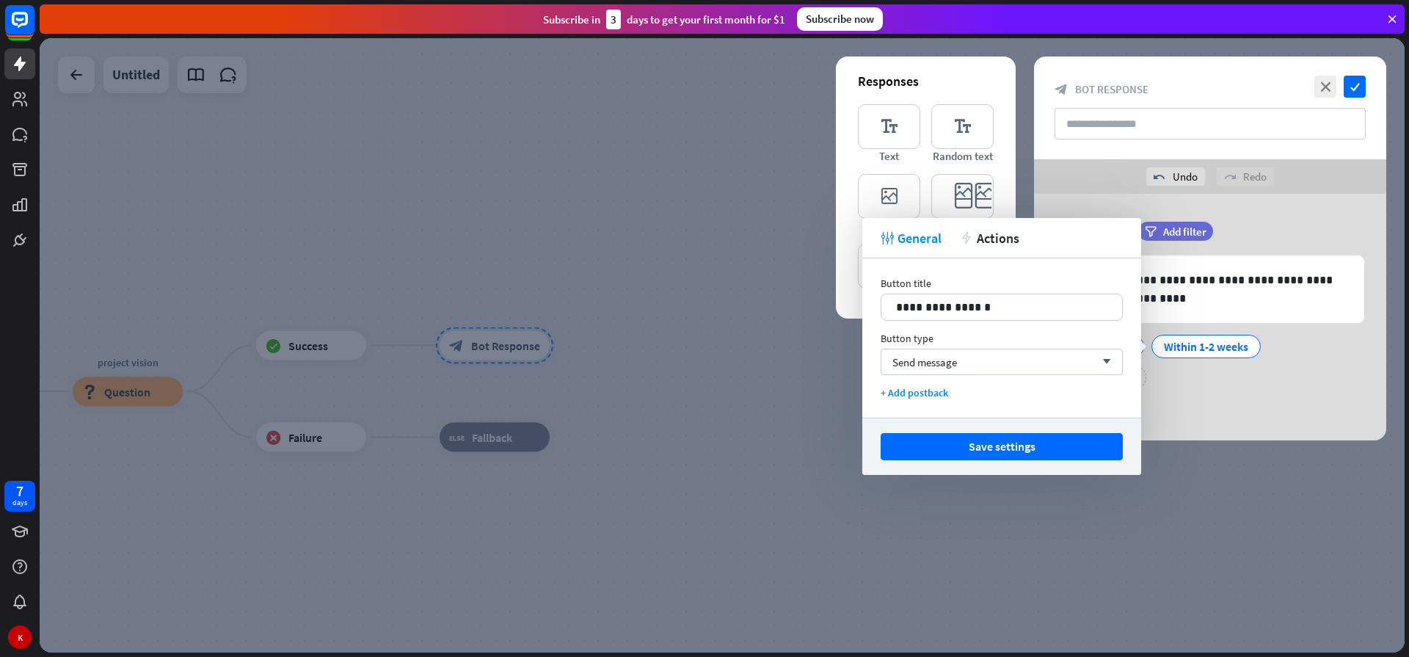
click at [999, 494] on div at bounding box center [722, 345] width 1365 height 614
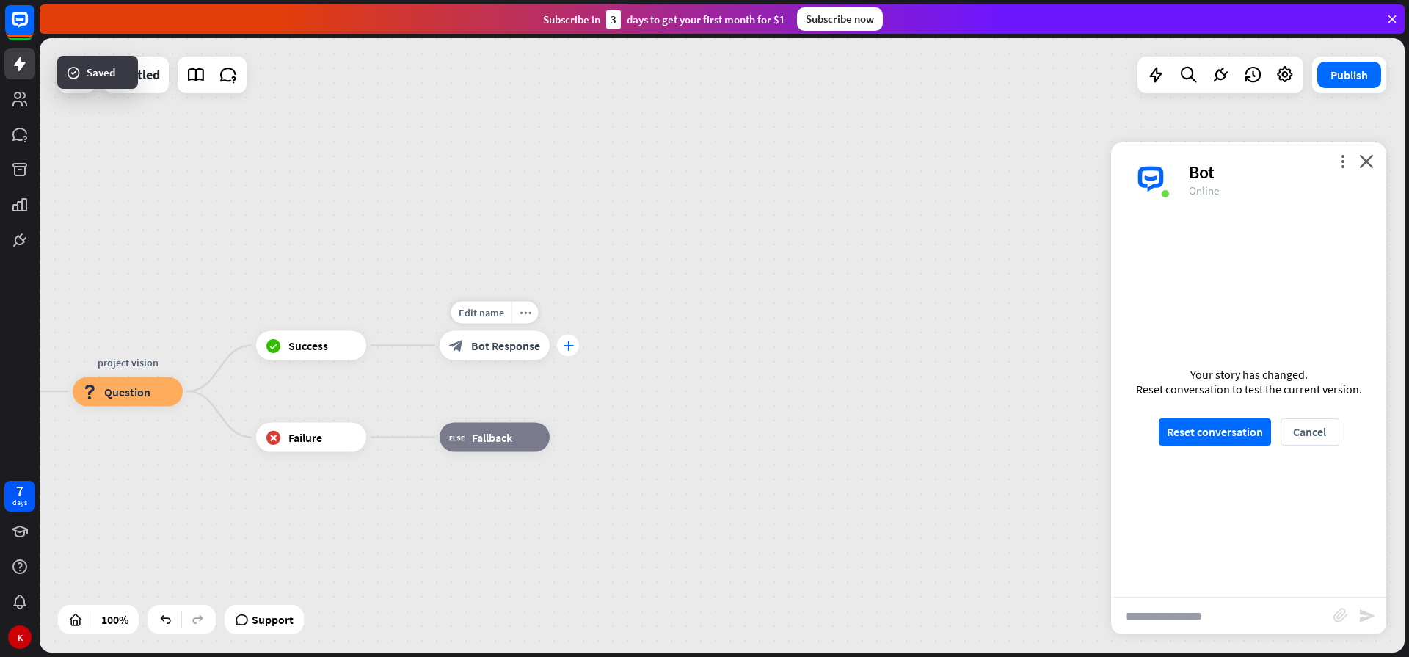
click at [571, 349] on icon "plus" at bounding box center [568, 345] width 11 height 10
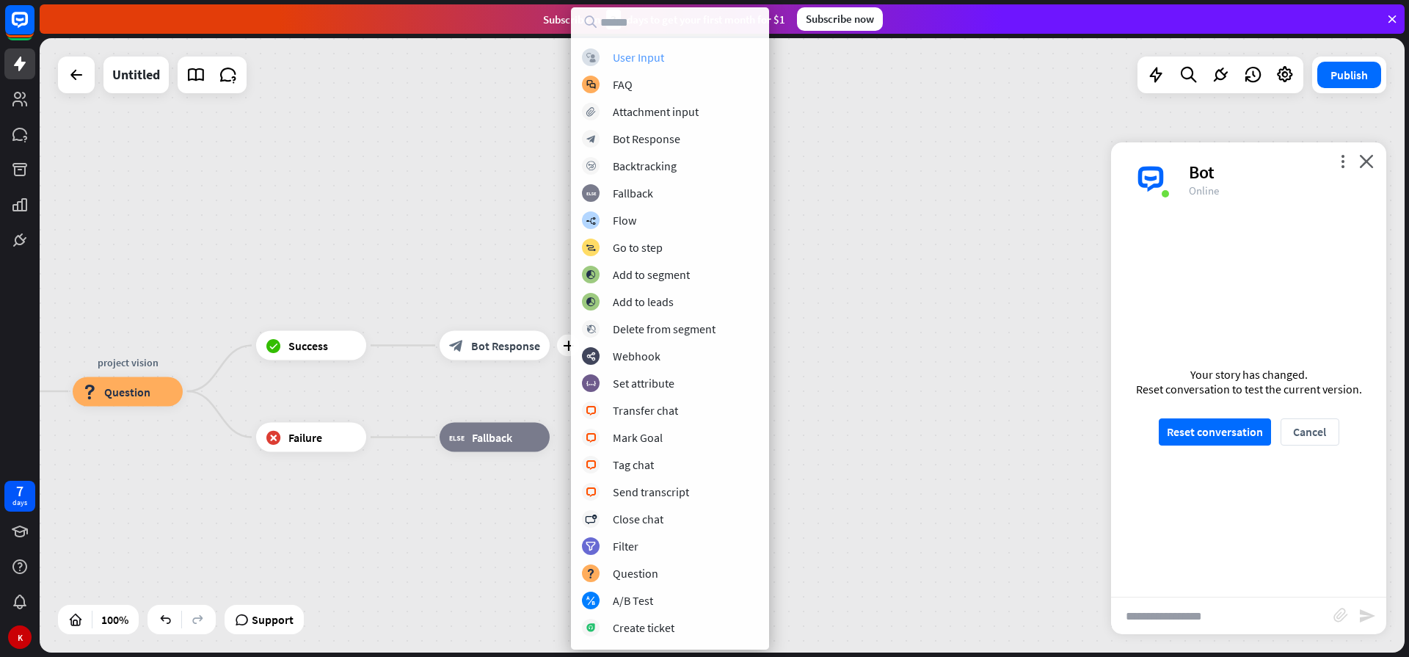
click at [651, 53] on div "User Input" at bounding box center [638, 57] width 51 height 15
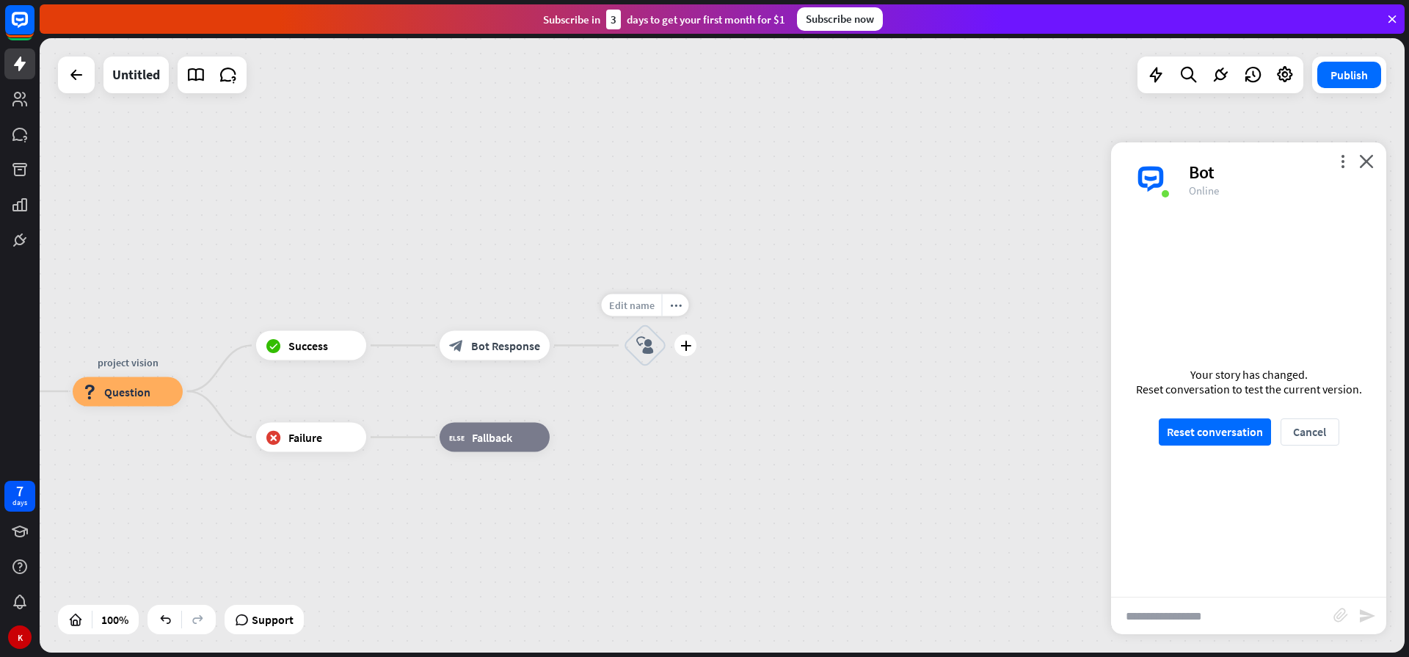
click at [627, 304] on span "Edit name" at bounding box center [631, 305] width 45 height 13
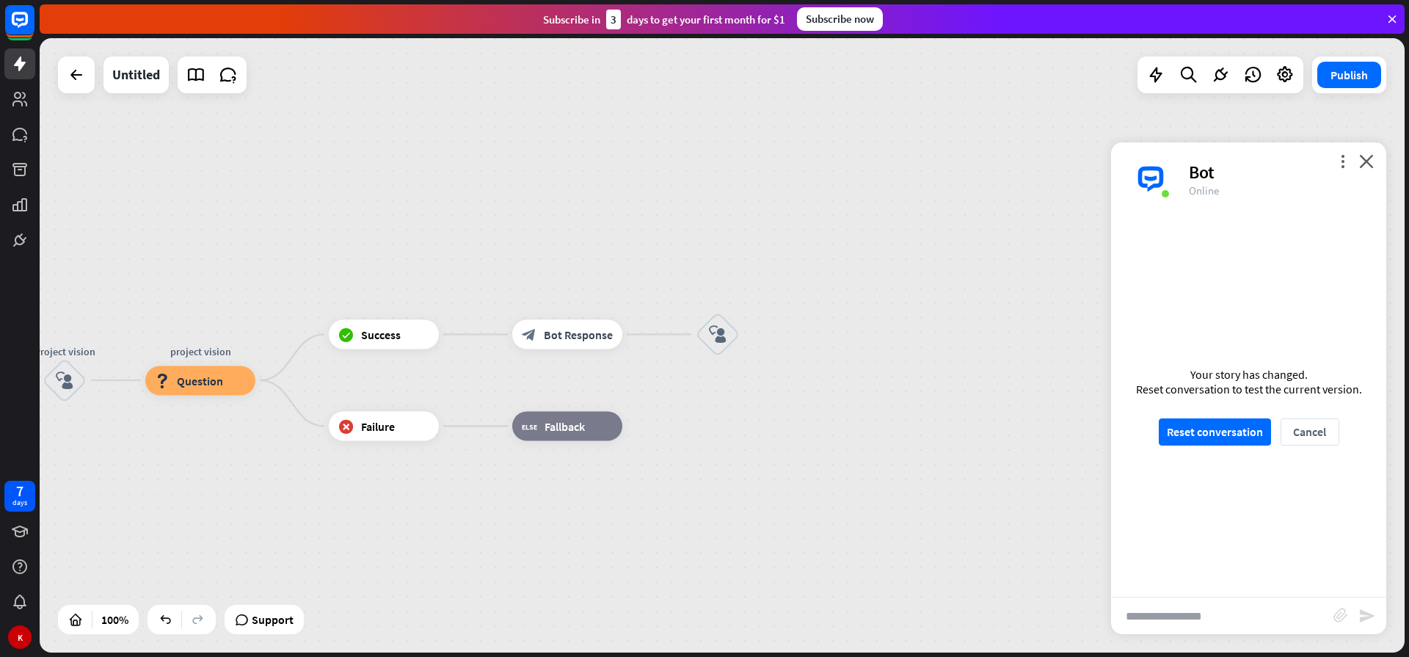
drag, startPoint x: 150, startPoint y: 459, endPoint x: 192, endPoint y: 443, distance: 44.6
click at [192, 443] on div "home_2 Start point Welcome message block_bot_response Bot Response user input b…" at bounding box center [722, 345] width 1365 height 614
click at [704, 292] on span "Edit name" at bounding box center [704, 294] width 45 height 13
type input "*****"
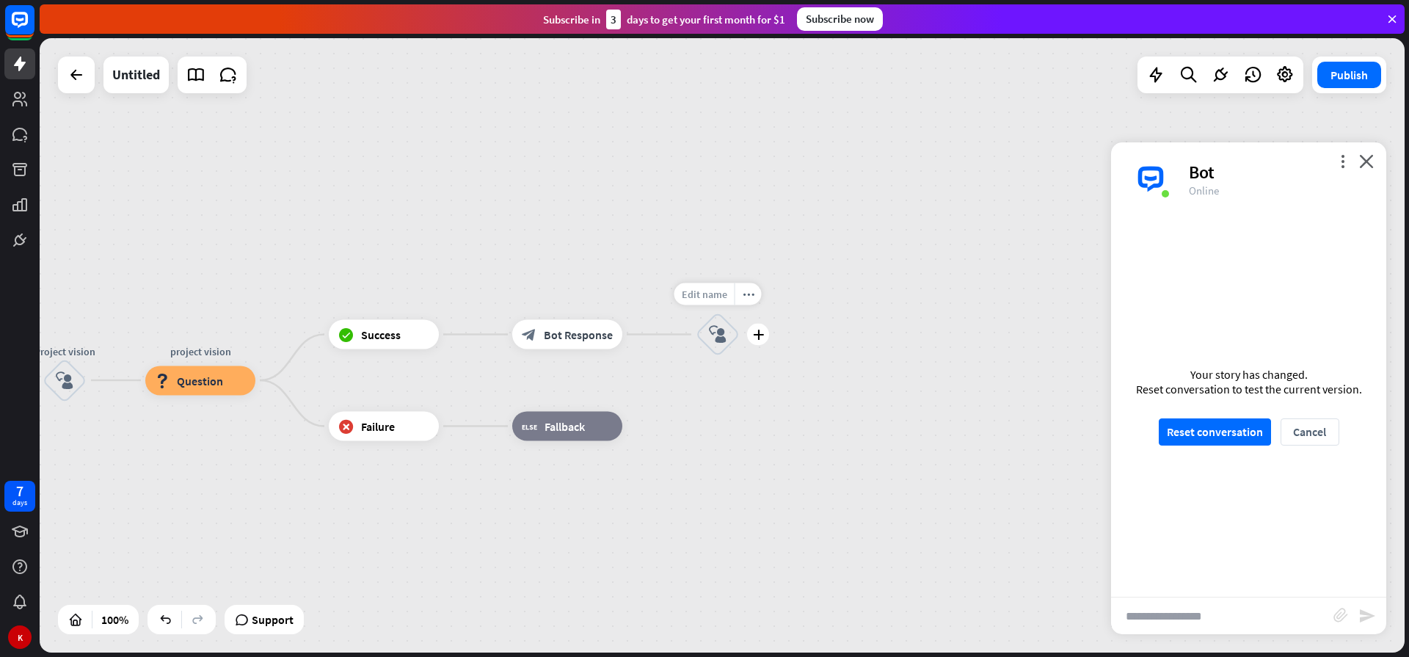
click at [718, 302] on div "Edit name" at bounding box center [704, 294] width 60 height 22
drag, startPoint x: 713, startPoint y: 296, endPoint x: 740, endPoint y: 313, distance: 32.4
click at [713, 296] on input "*****" at bounding box center [717, 295] width 103 height 21
type input "******"
click at [775, 388] on div "home_2 Start point Welcome message block_bot_response Bot Response user input b…" at bounding box center [722, 345] width 1365 height 614
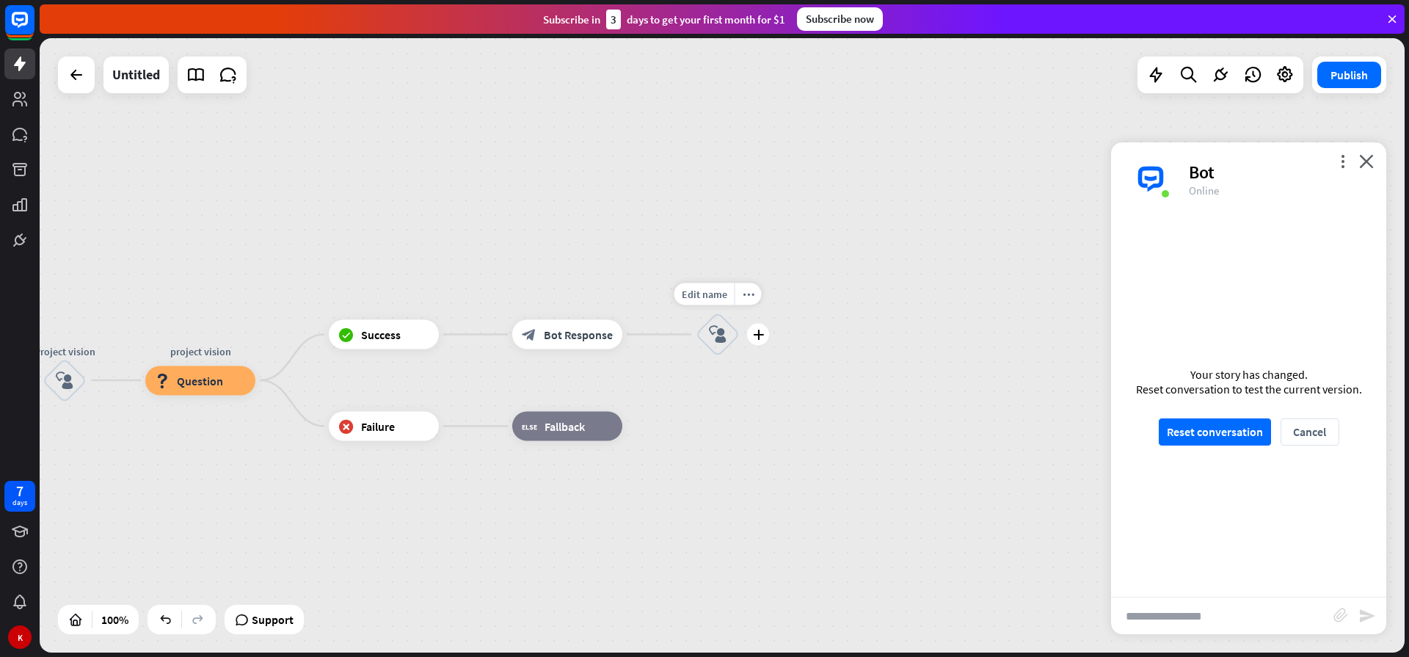
click at [756, 334] on icon "plus" at bounding box center [758, 334] width 11 height 10
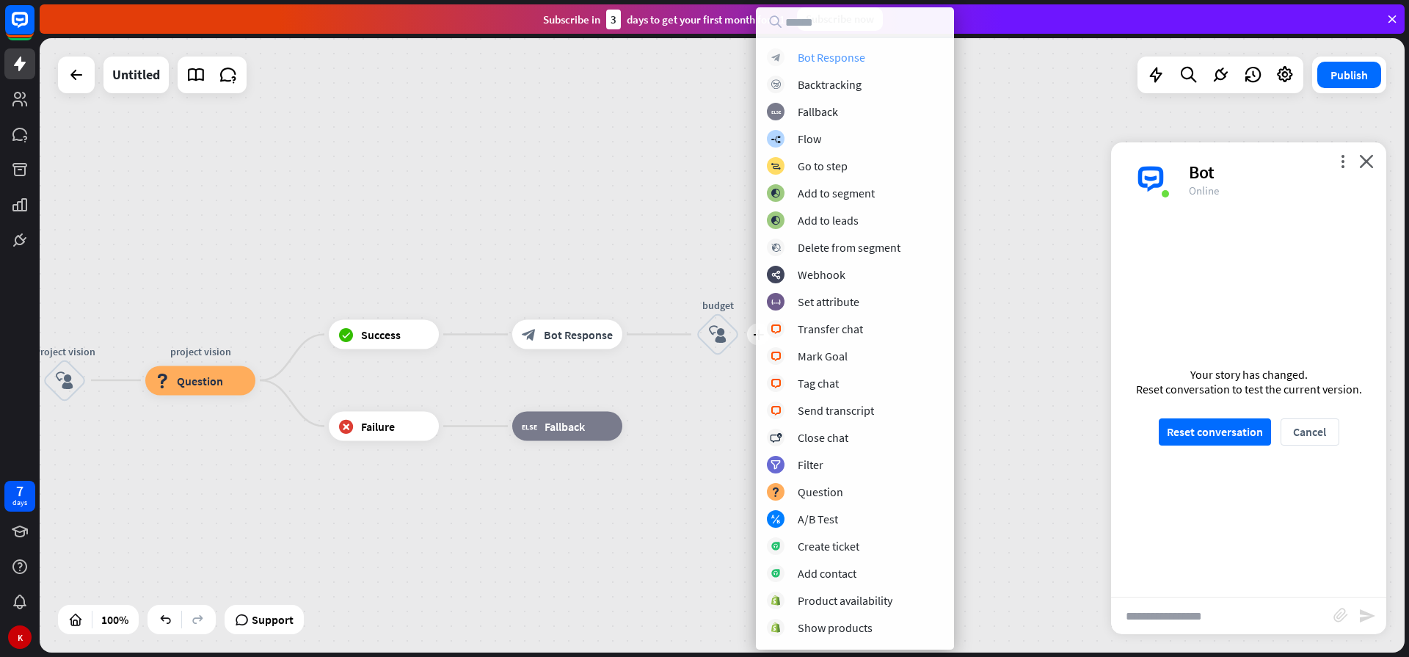
click at [844, 57] on div "Bot Response" at bounding box center [830, 57] width 67 height 15
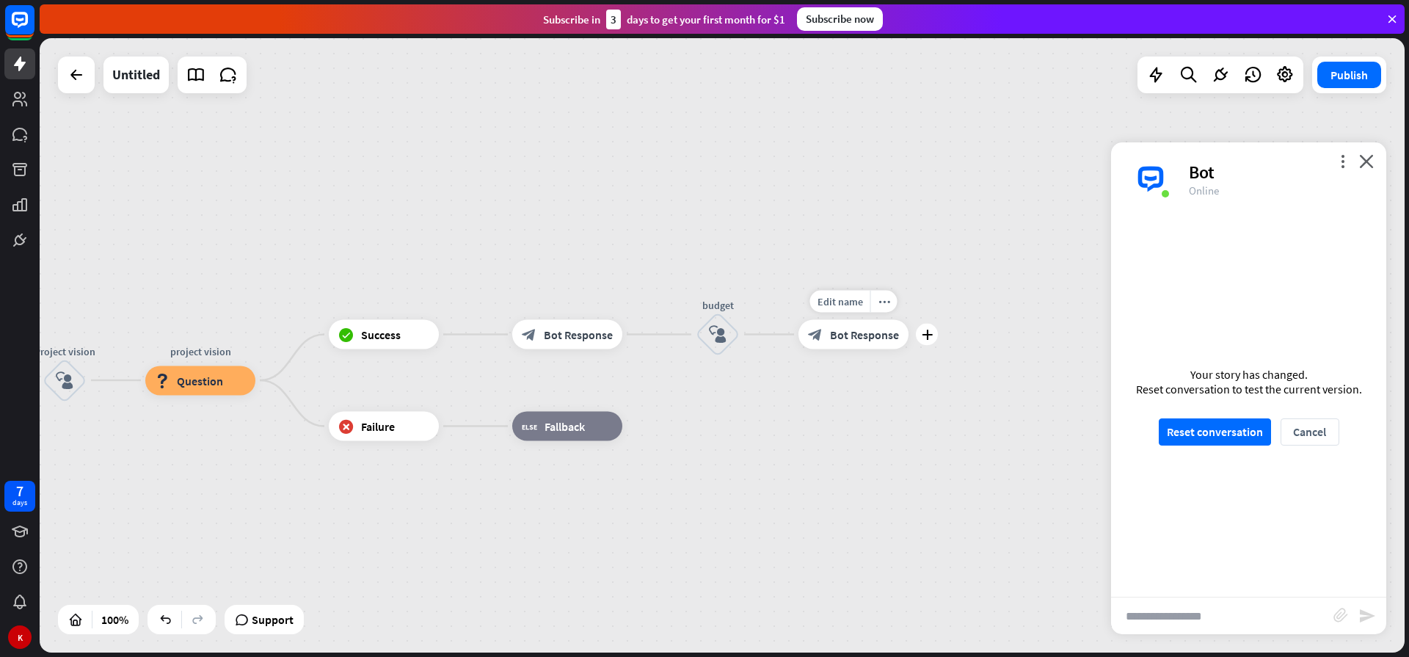
click at [847, 340] on span "Bot Response" at bounding box center [864, 334] width 69 height 15
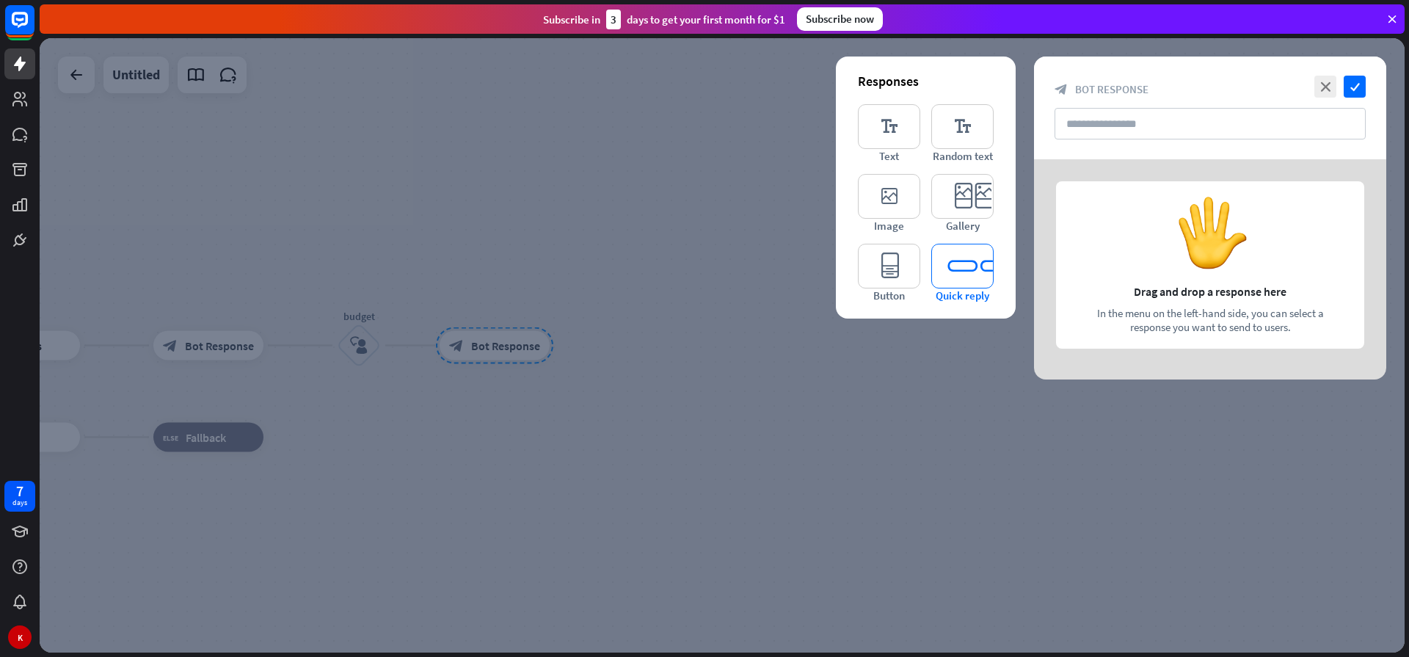
click at [965, 266] on icon "editor_quick_replies" at bounding box center [962, 266] width 62 height 45
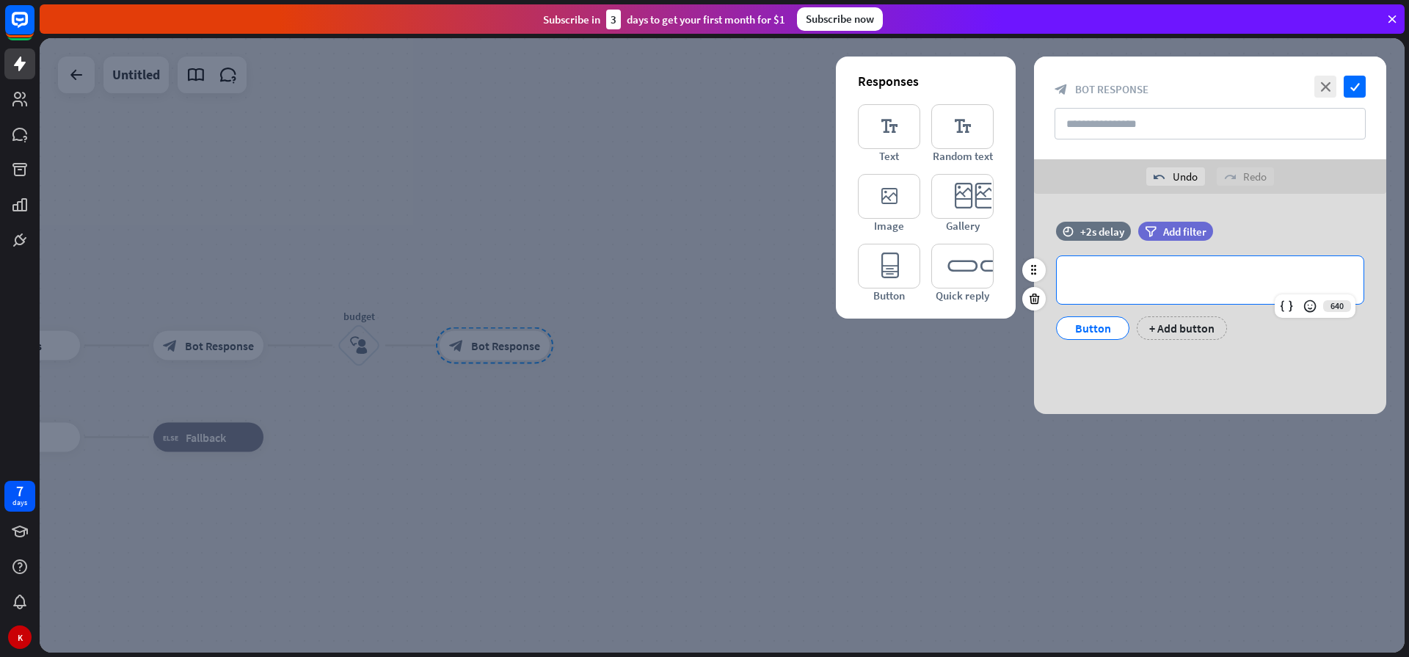
click at [1108, 281] on p "**********" at bounding box center [1209, 280] width 277 height 18
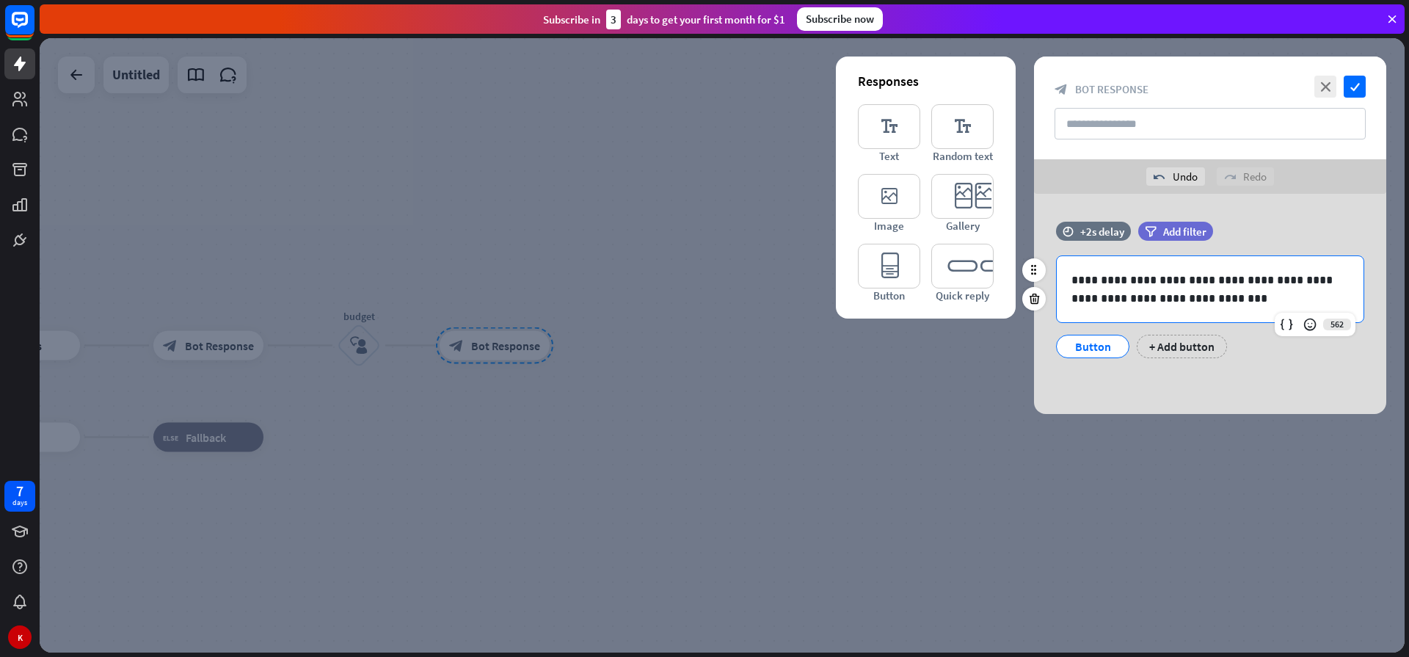
click at [1076, 349] on div "Button" at bounding box center [1092, 346] width 48 height 22
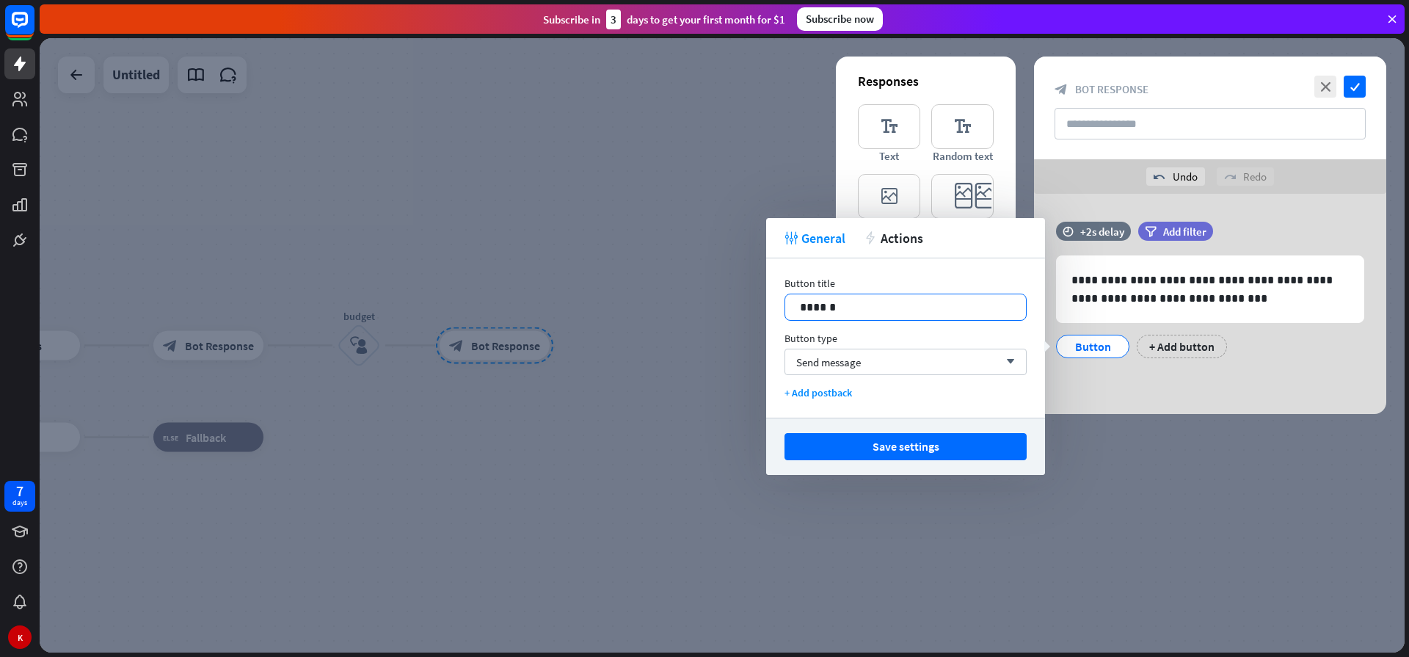
click at [833, 307] on p "******" at bounding box center [905, 307] width 211 height 18
click at [657, 316] on div at bounding box center [722, 345] width 1365 height 614
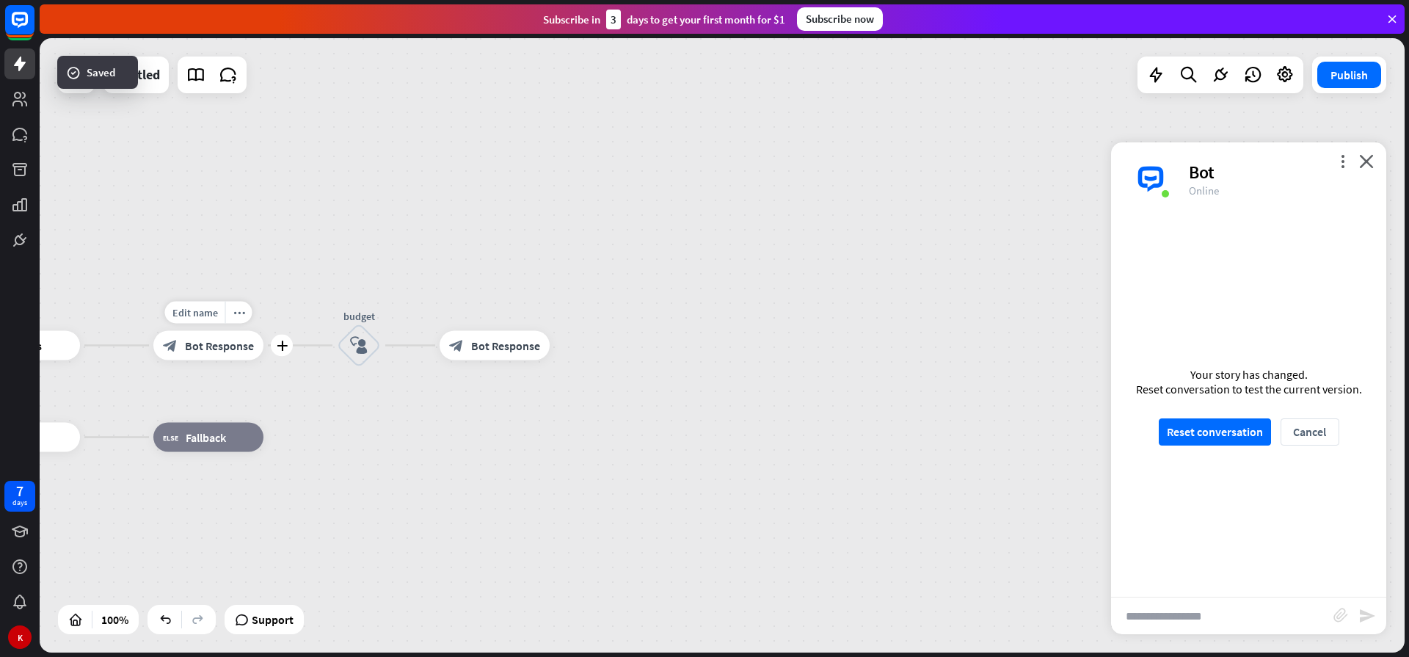
click at [204, 346] on span "Bot Response" at bounding box center [219, 345] width 69 height 15
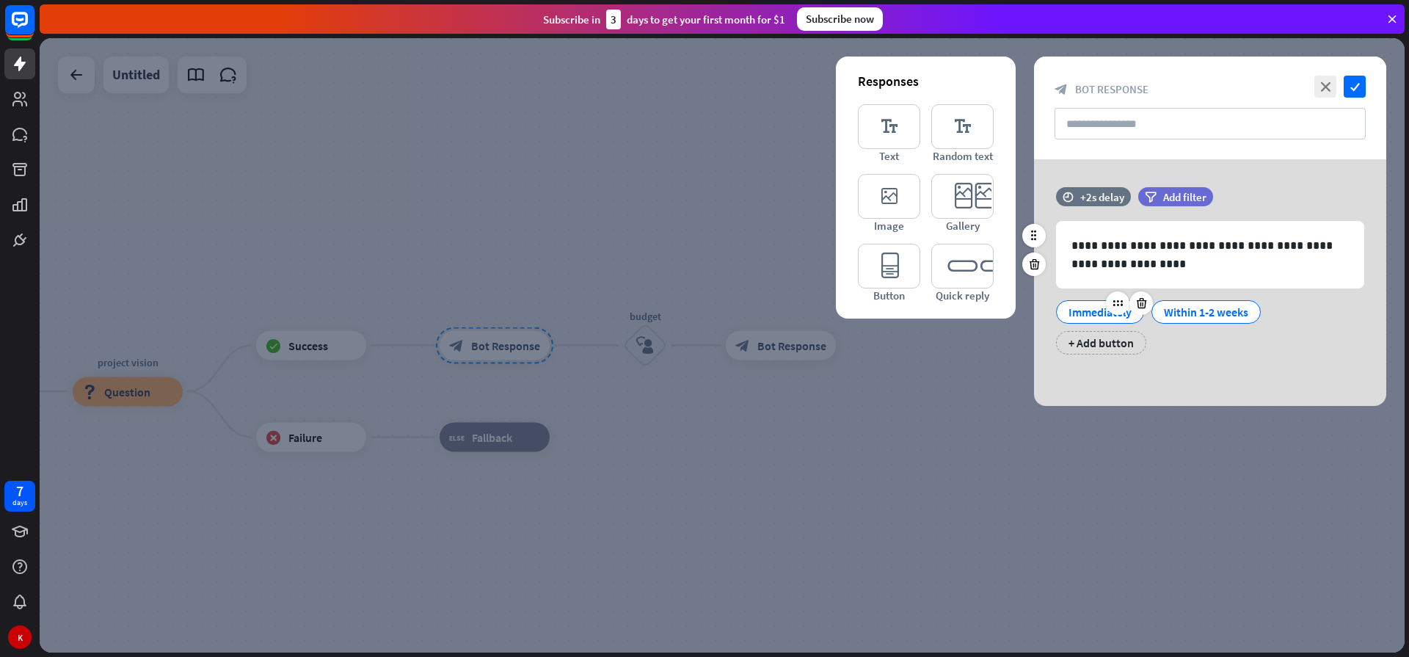
click at [1092, 312] on div "Immediately" at bounding box center [1099, 312] width 63 height 22
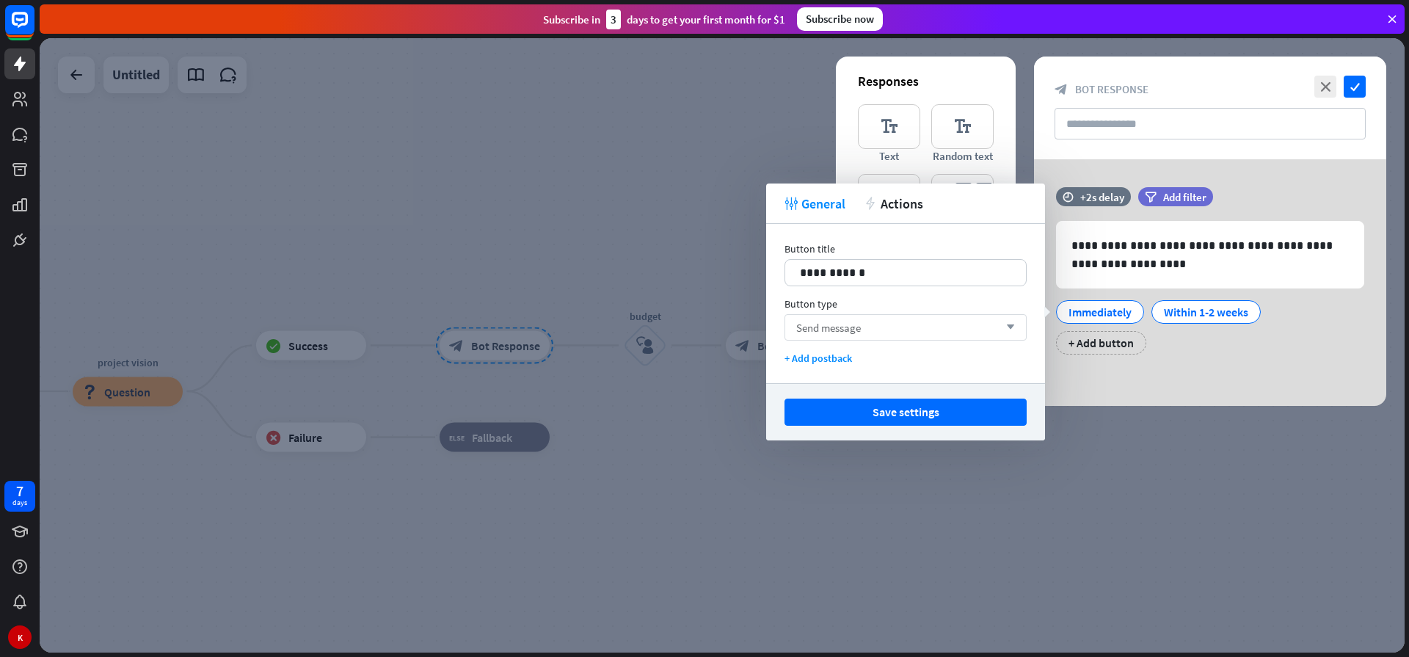
click at [955, 326] on div "Send message arrow_down" at bounding box center [905, 327] width 242 height 26
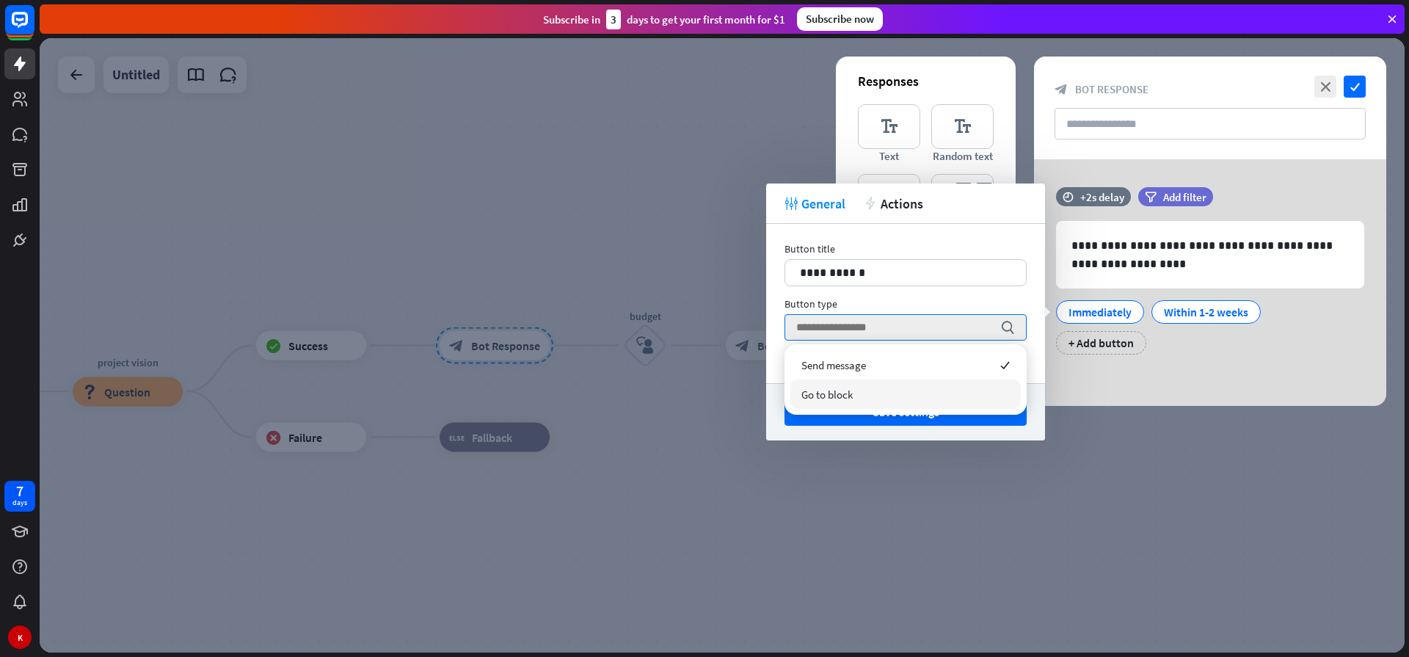
click at [825, 397] on span "Go to block" at bounding box center [826, 394] width 51 height 14
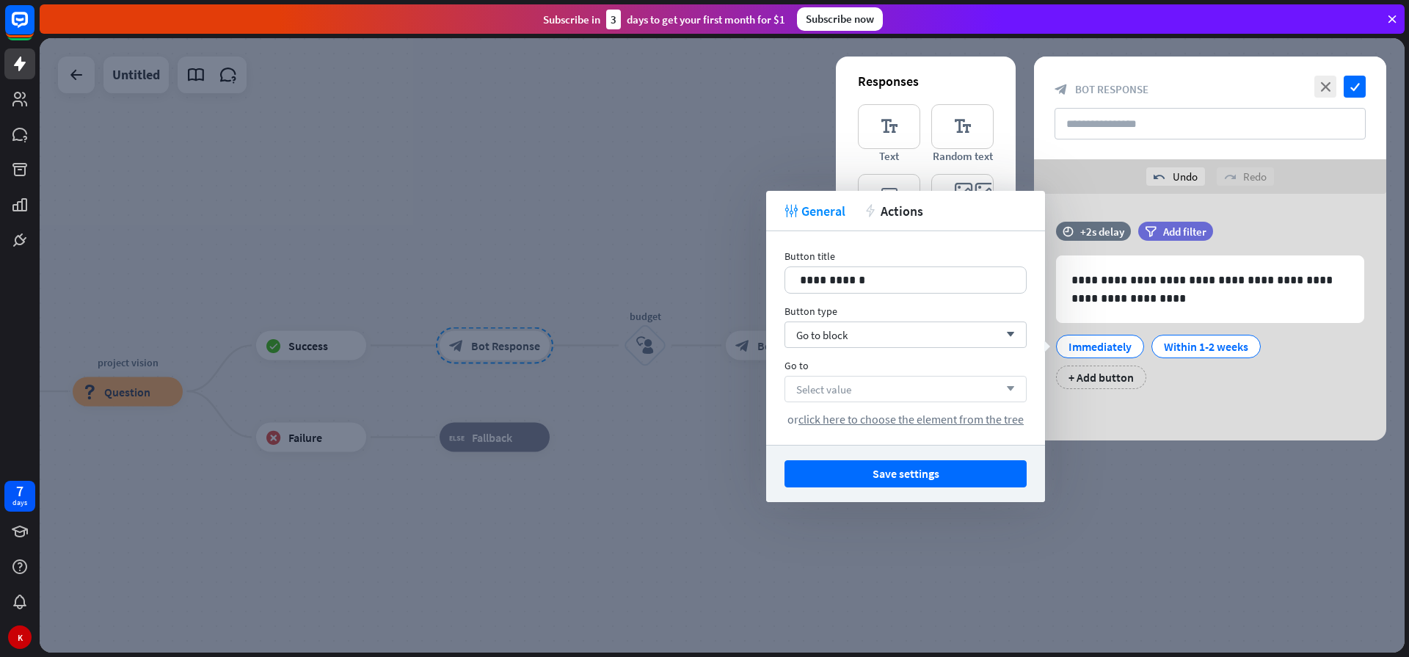
click at [882, 387] on div "Select value arrow_down" at bounding box center [905, 389] width 242 height 26
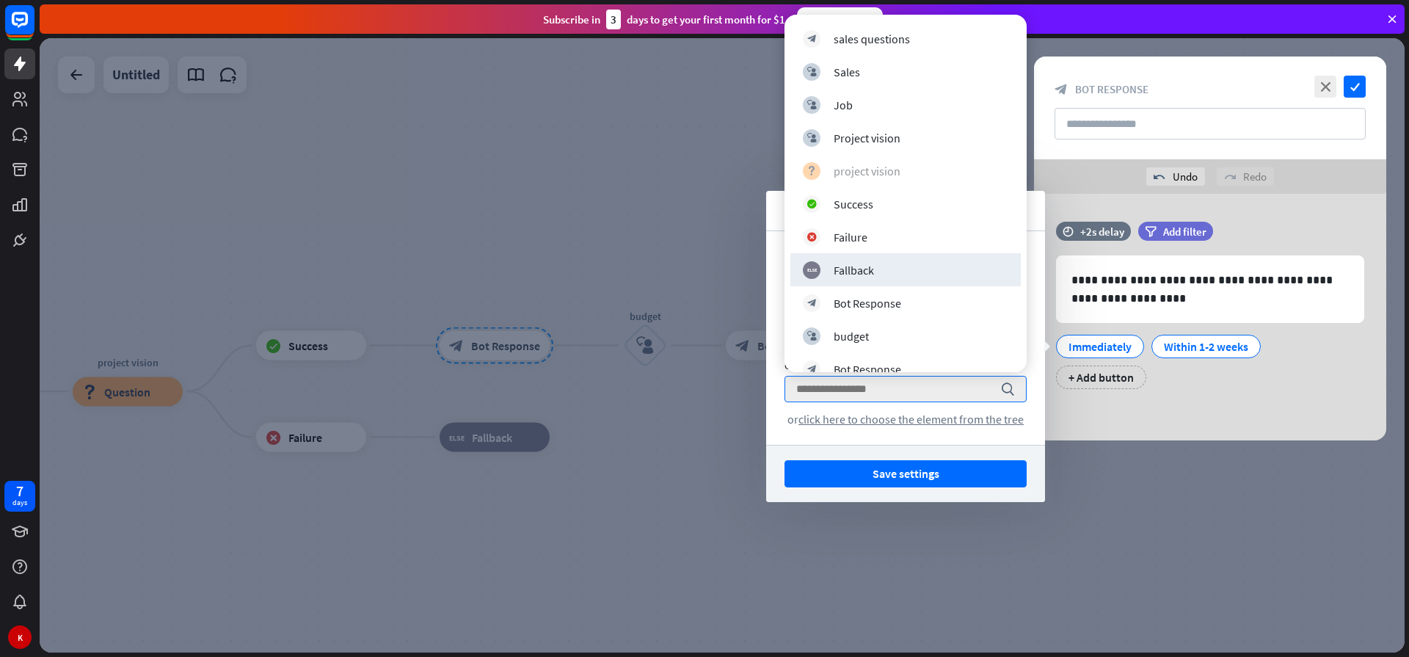
scroll to position [249, 0]
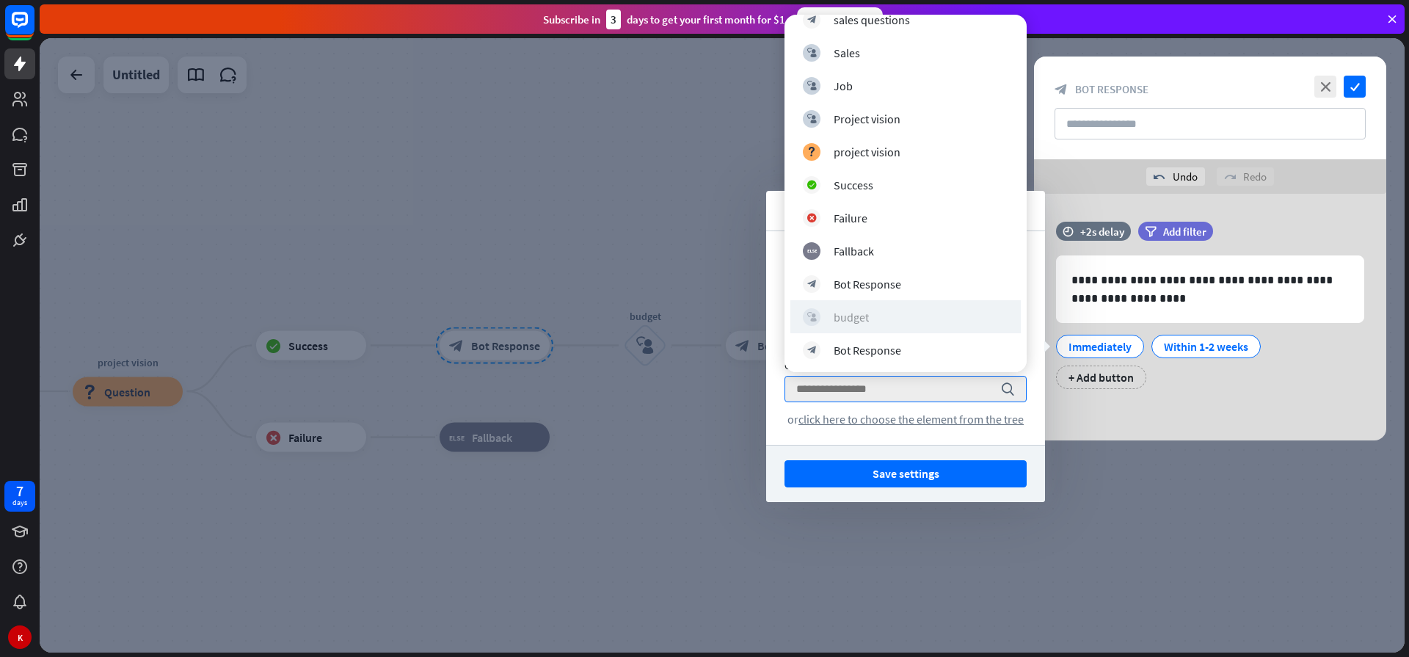
click at [881, 320] on div "block_user_input budget" at bounding box center [905, 317] width 205 height 18
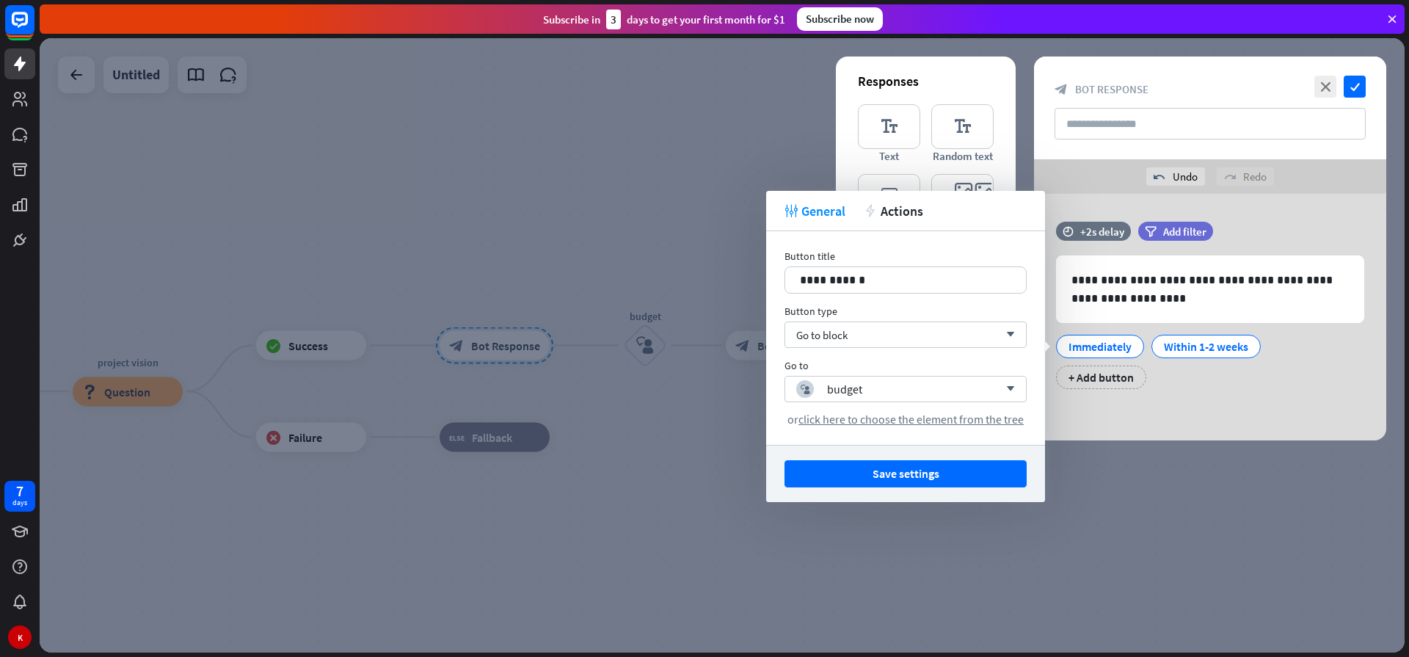
click at [1139, 461] on div at bounding box center [722, 345] width 1365 height 614
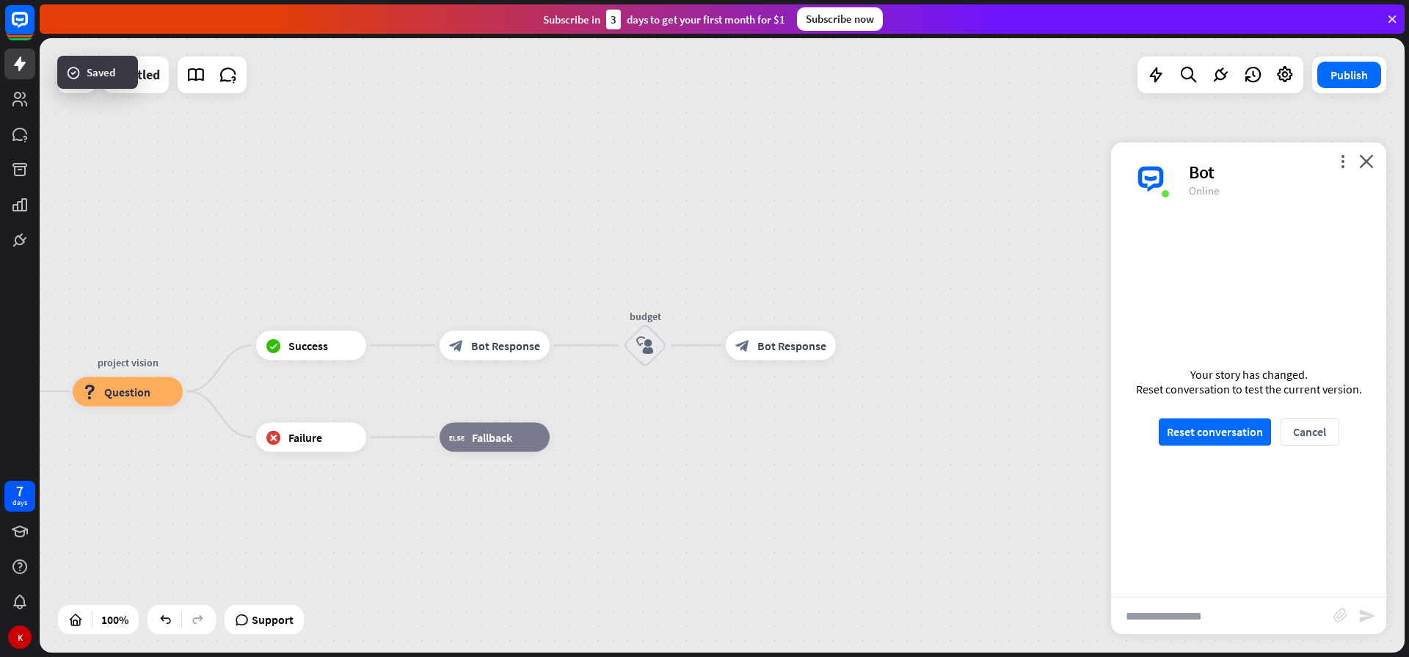
click at [1194, 343] on div "Your story has changed. Reset conversation to test the current version. Reset c…" at bounding box center [1248, 406] width 275 height 381
click at [500, 351] on span "Bot Response" at bounding box center [505, 345] width 69 height 15
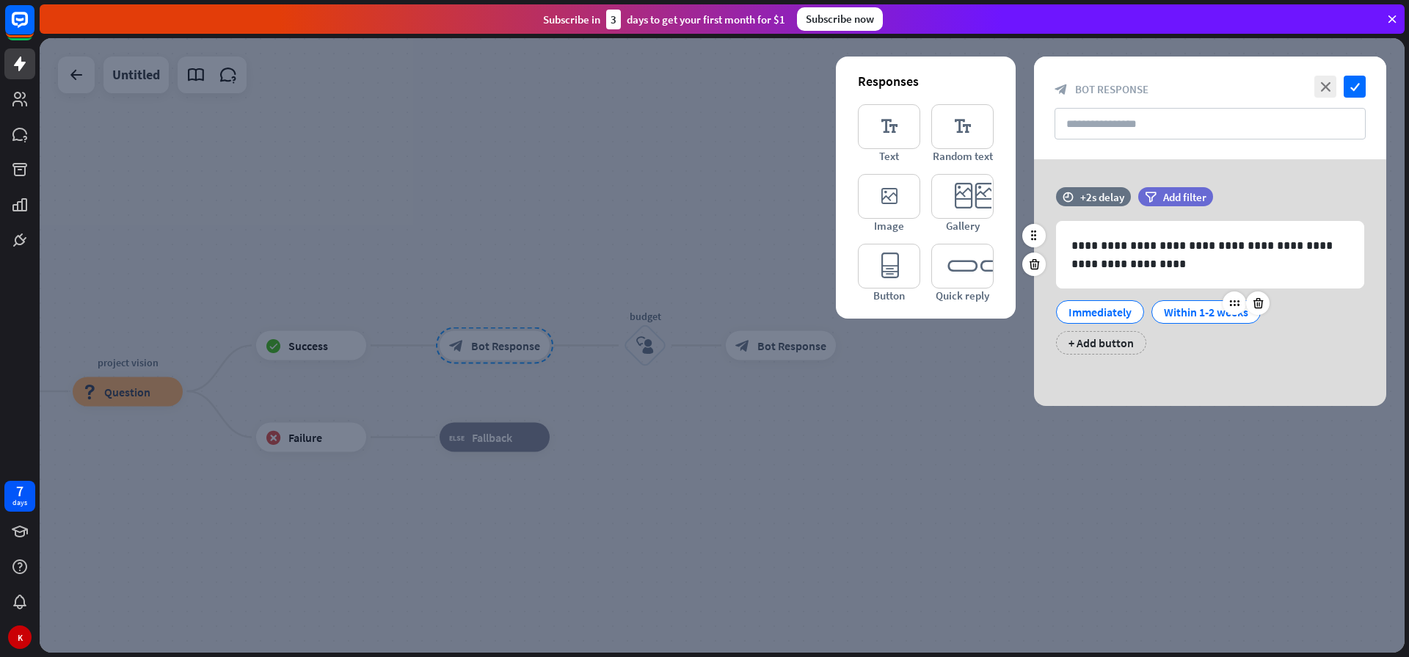
click at [1216, 313] on div "Within 1-2 weeks" at bounding box center [1206, 312] width 84 height 22
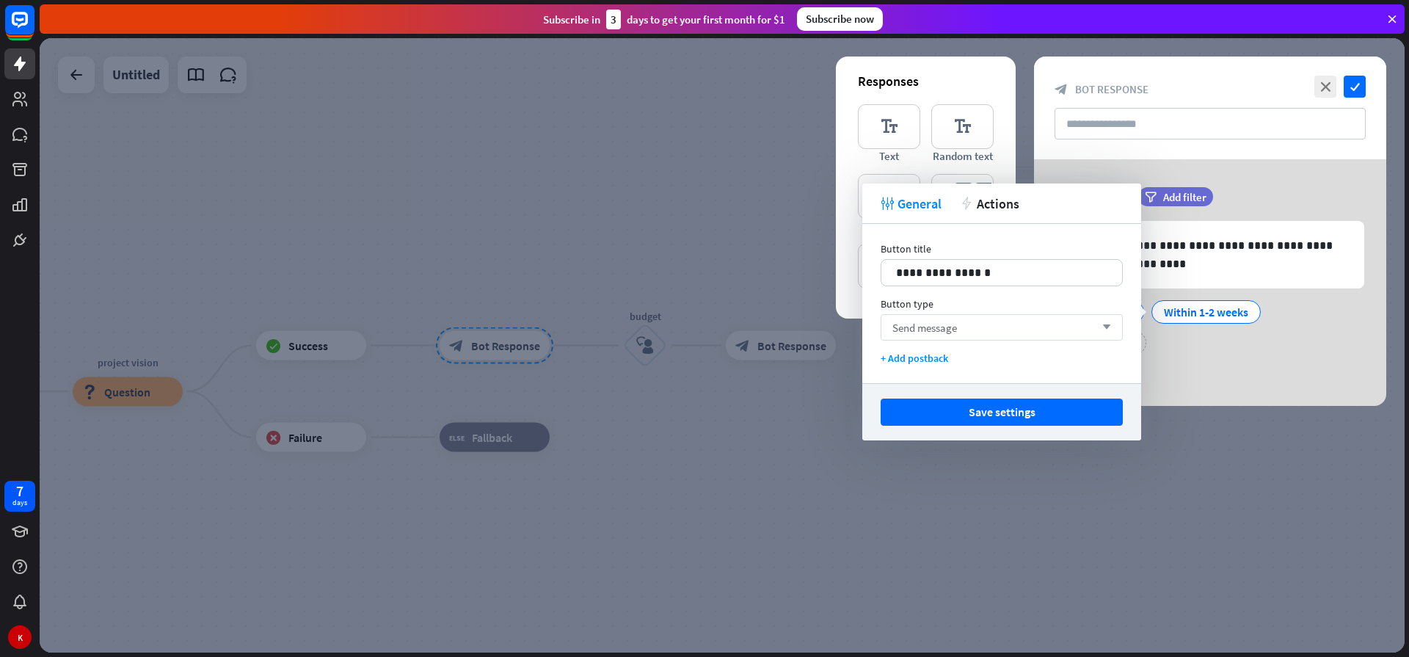
click at [970, 325] on div "Send message arrow_down" at bounding box center [1001, 327] width 242 height 26
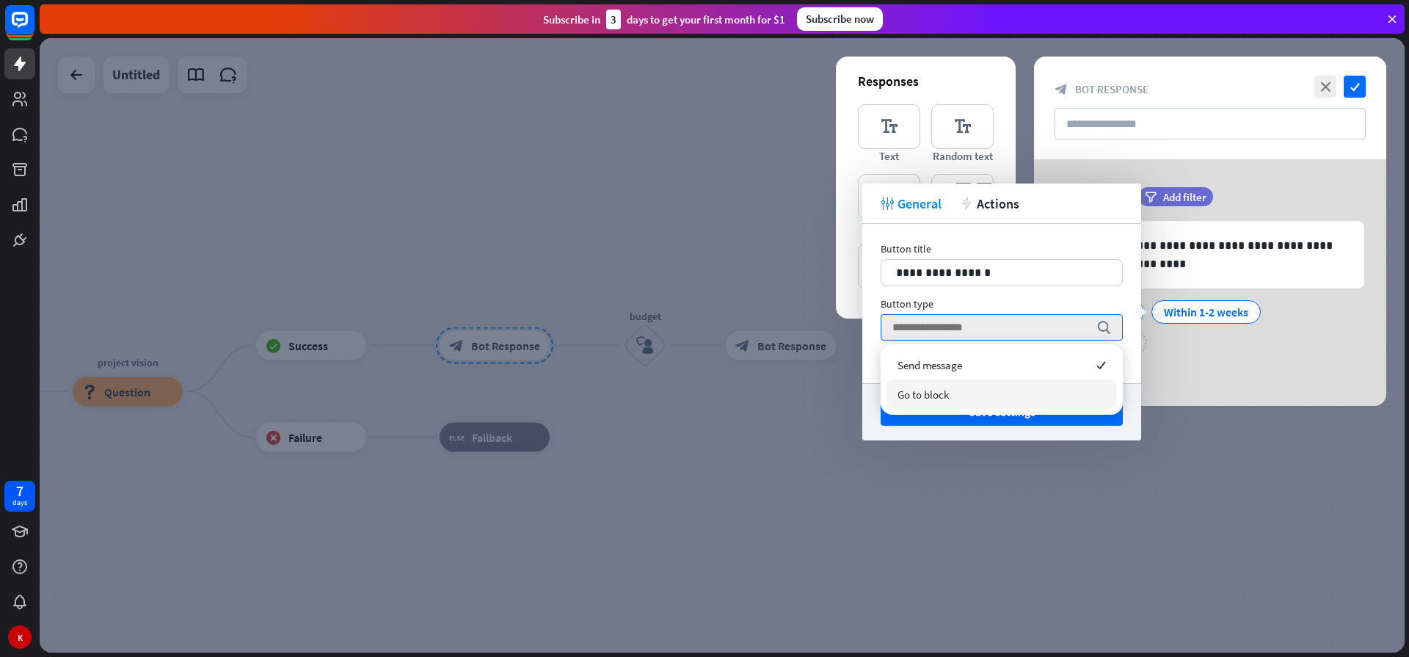
click at [919, 396] on span "Go to block" at bounding box center [922, 394] width 51 height 14
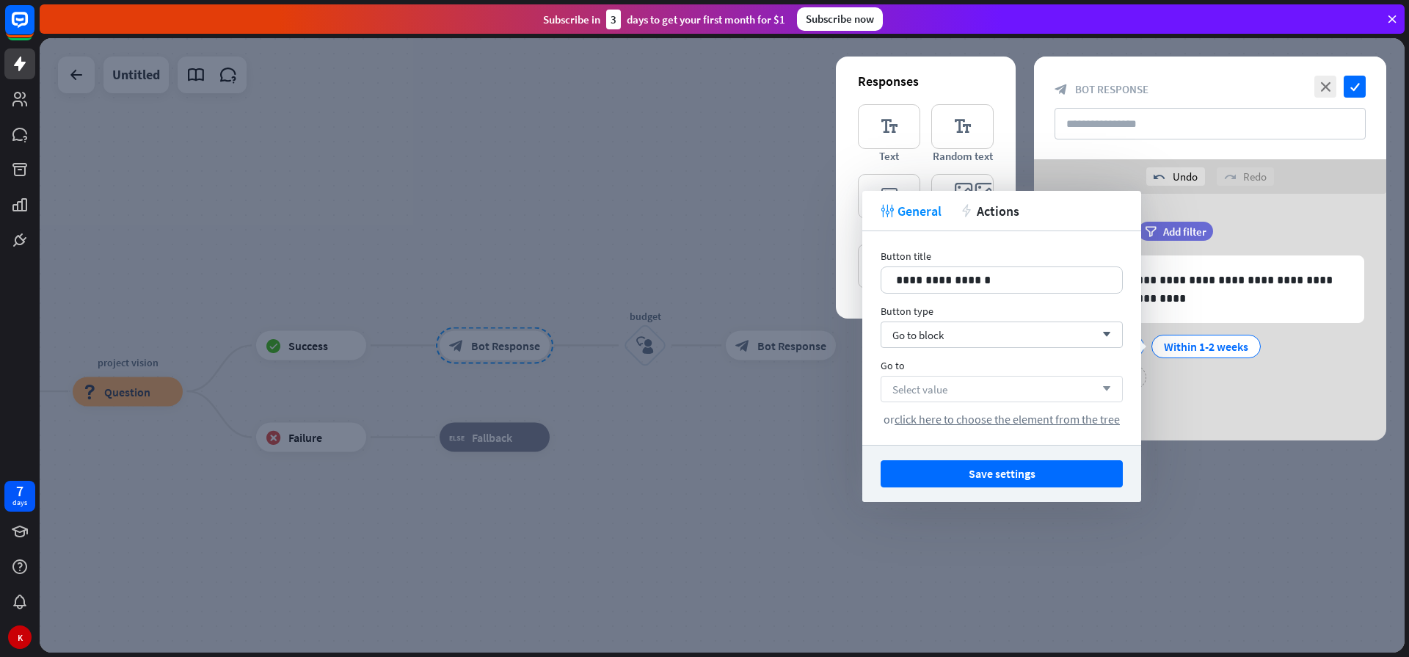
click at [936, 389] on span "Select value" at bounding box center [919, 389] width 55 height 14
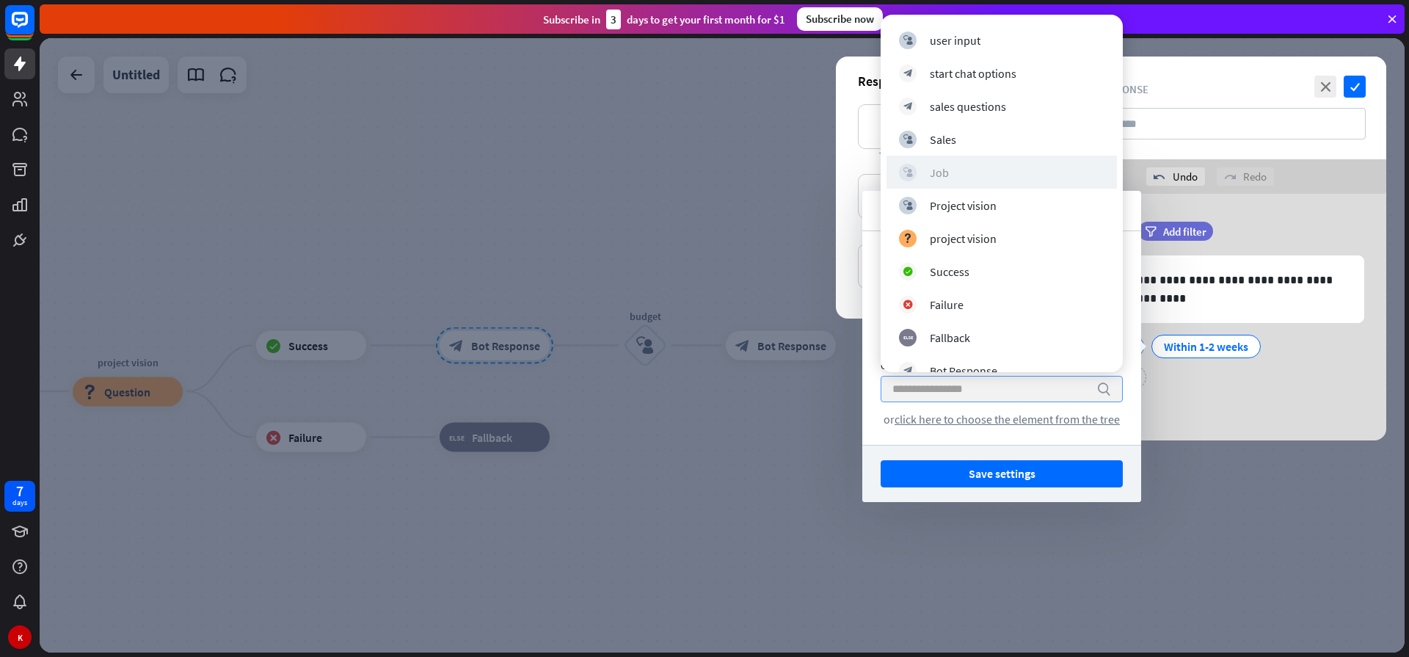
scroll to position [249, 0]
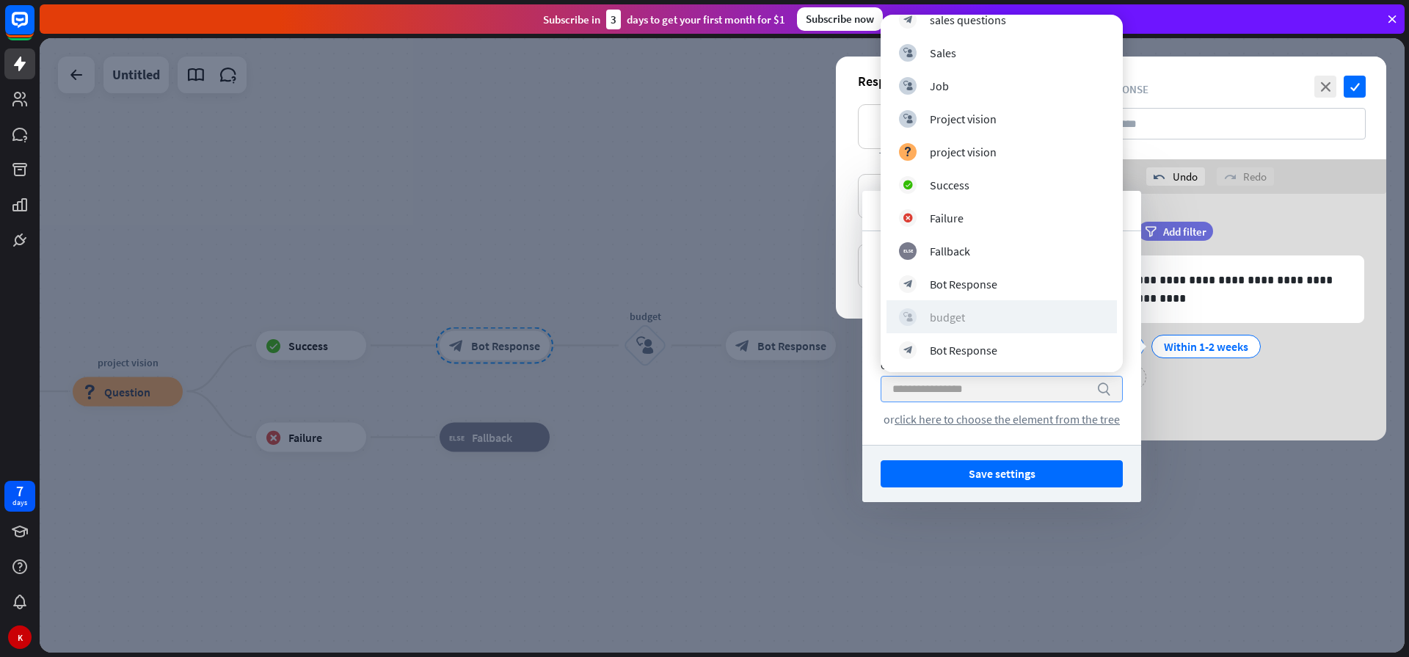
click at [949, 315] on div "budget" at bounding box center [946, 317] width 35 height 15
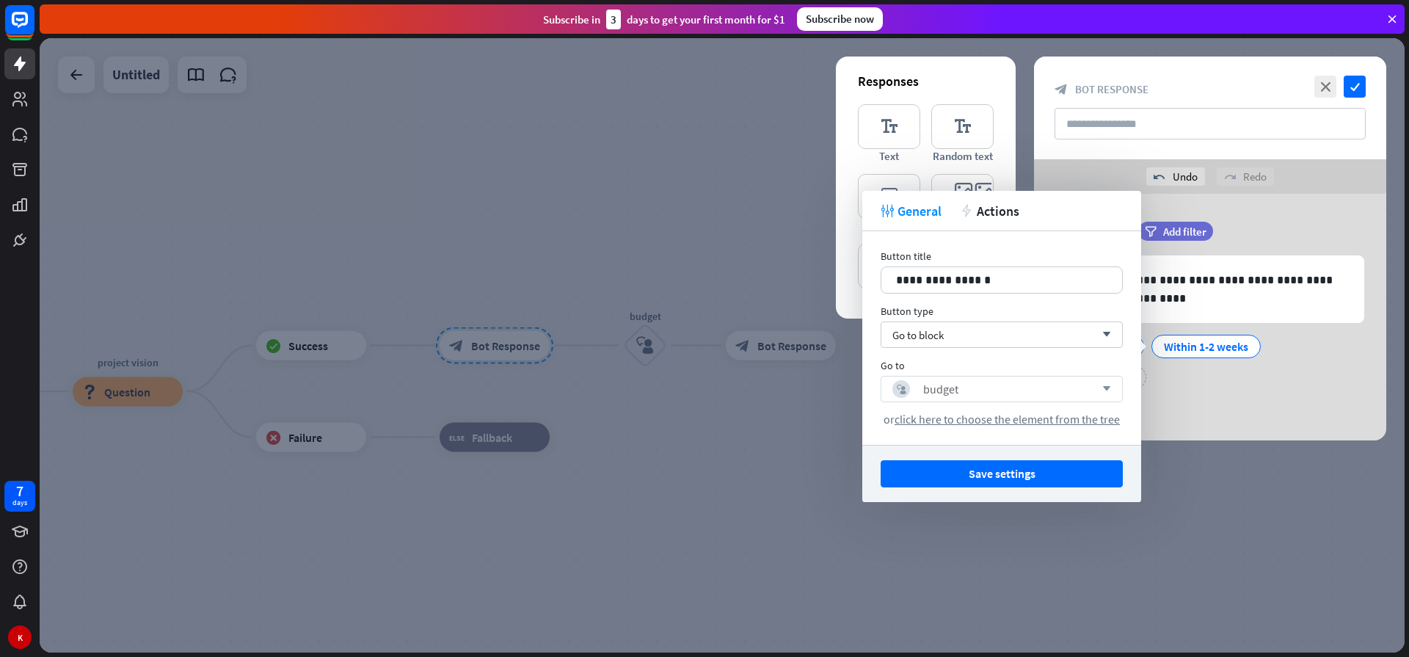
click at [771, 431] on div at bounding box center [722, 345] width 1365 height 614
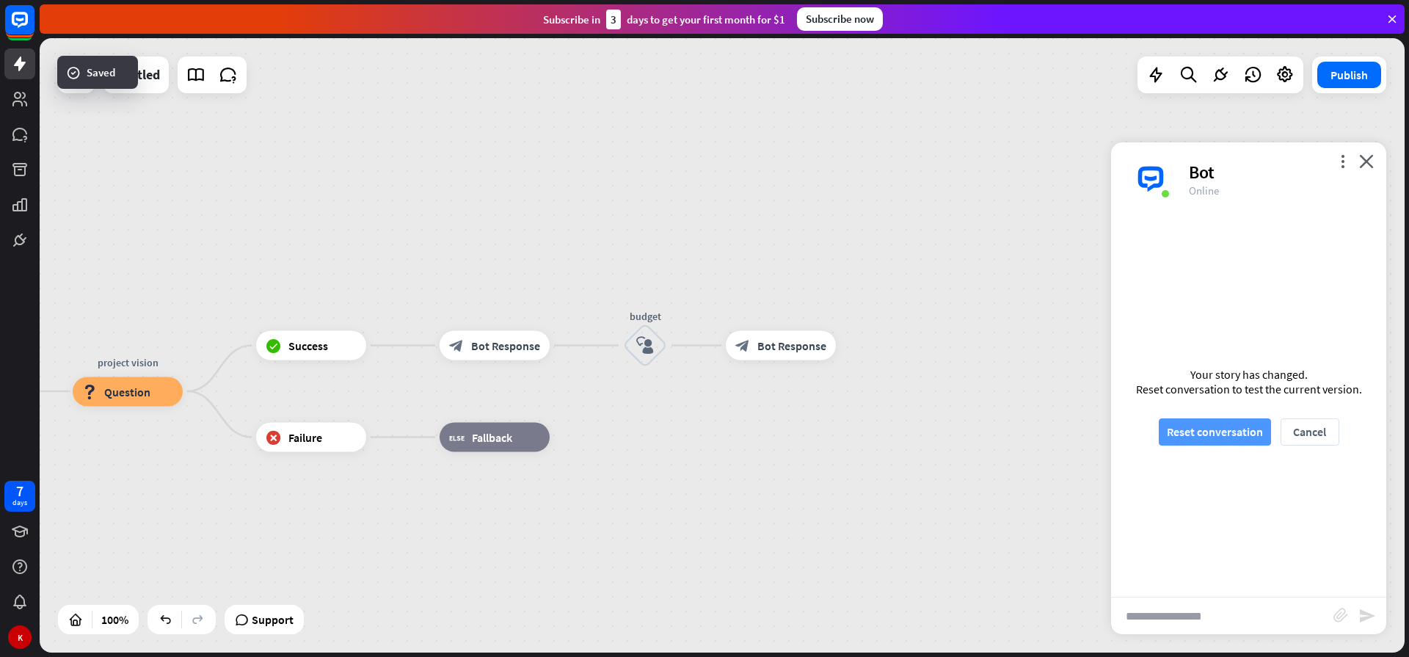
click at [1214, 437] on button "Reset conversation" at bounding box center [1214, 431] width 112 height 27
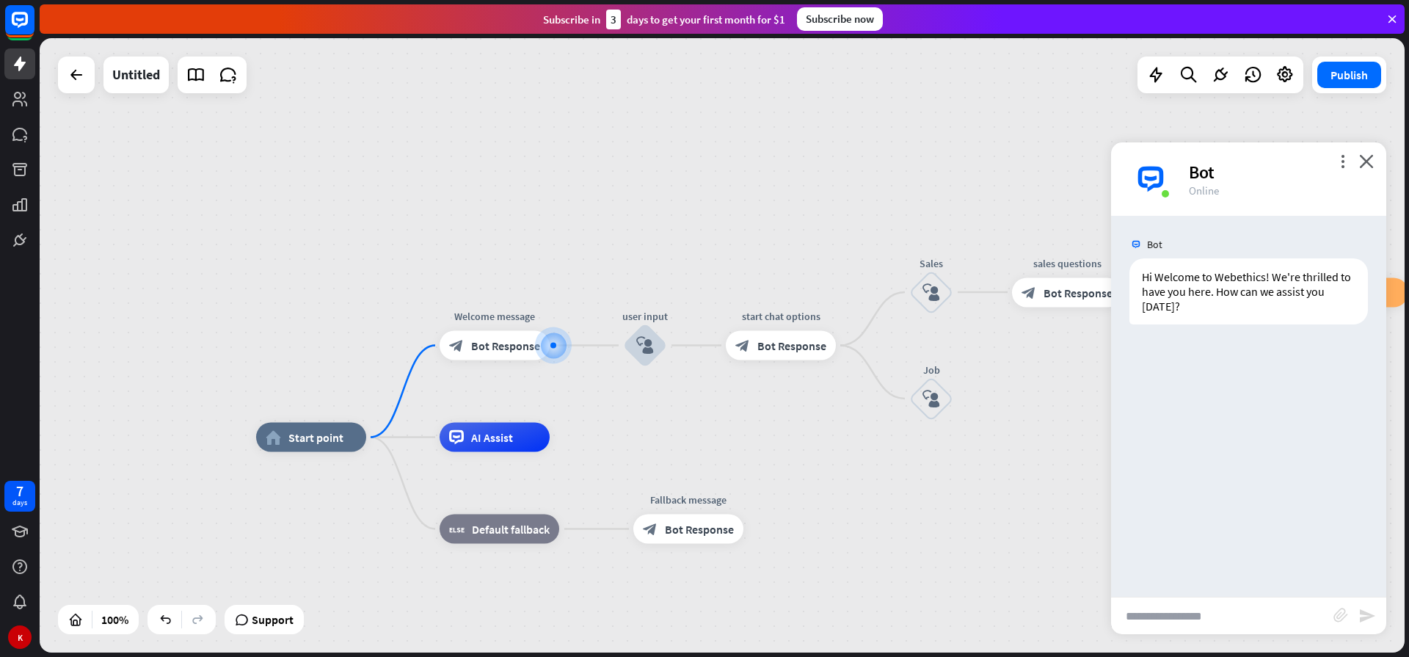
click at [1186, 618] on input "text" at bounding box center [1222, 615] width 222 height 37
type input "*****"
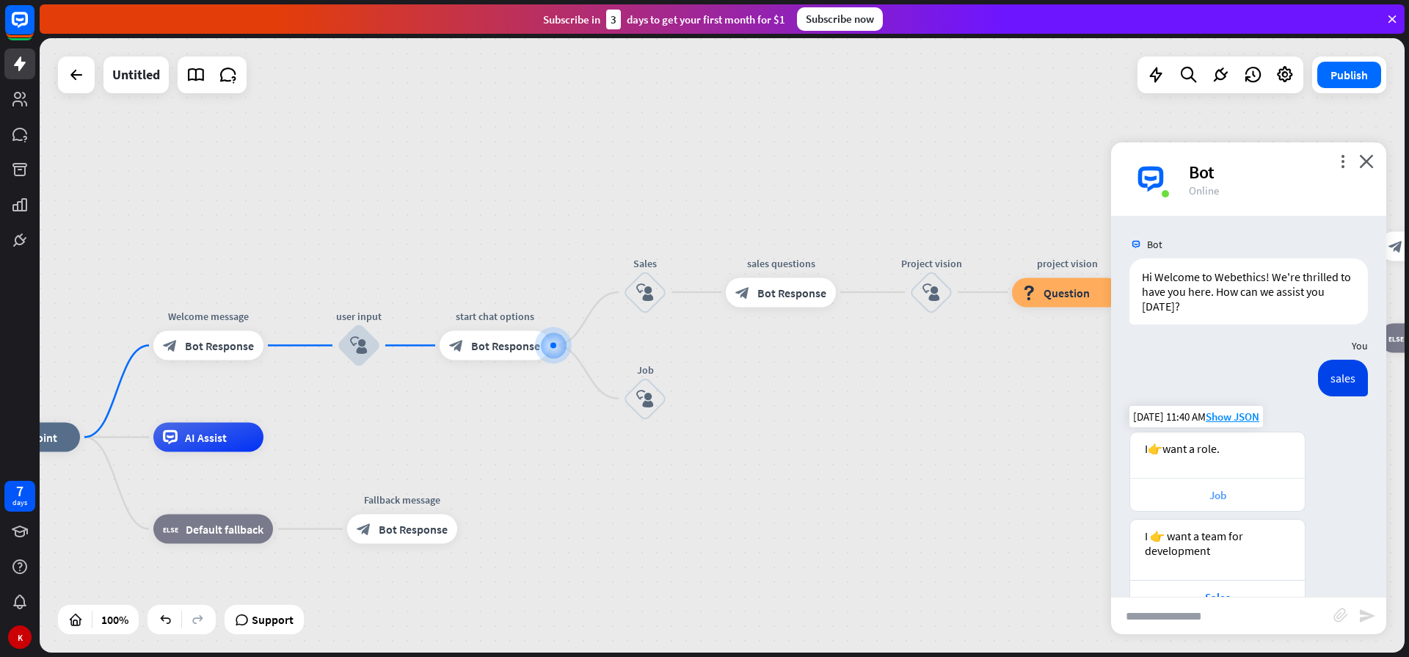
scroll to position [39, 0]
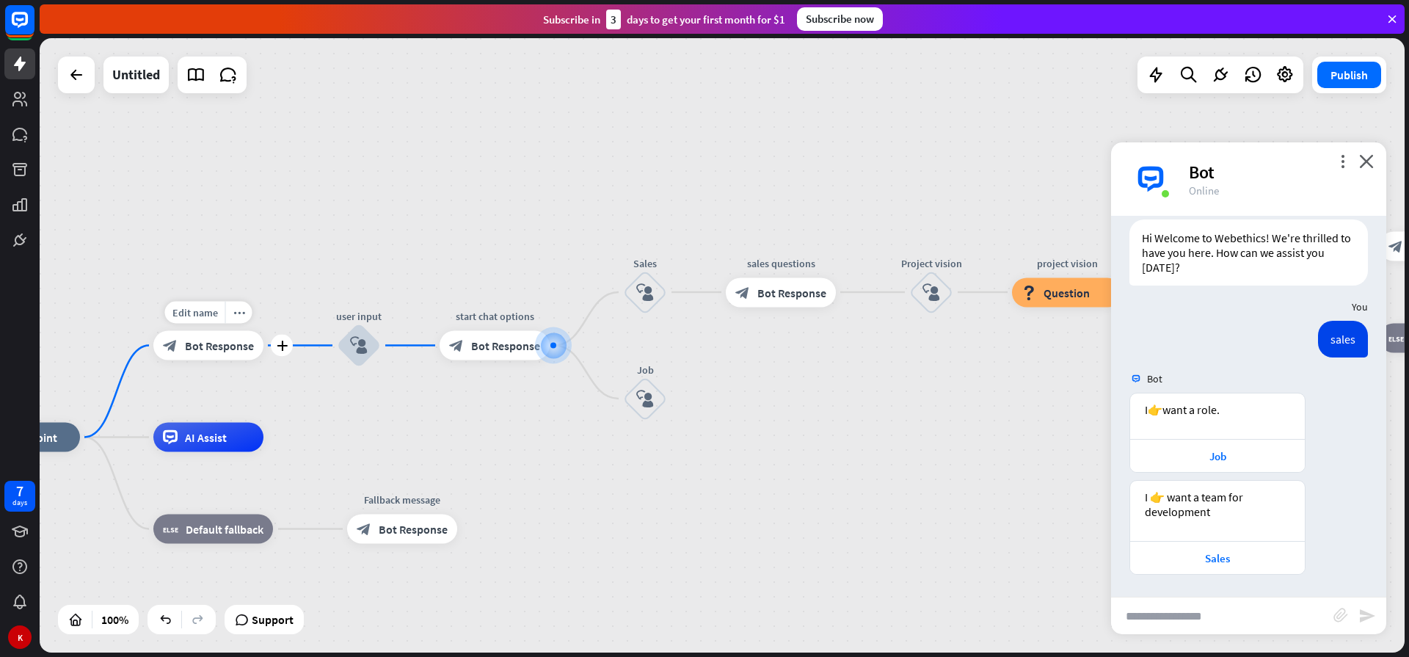
click at [183, 341] on div "block_bot_response Bot Response" at bounding box center [208, 345] width 110 height 29
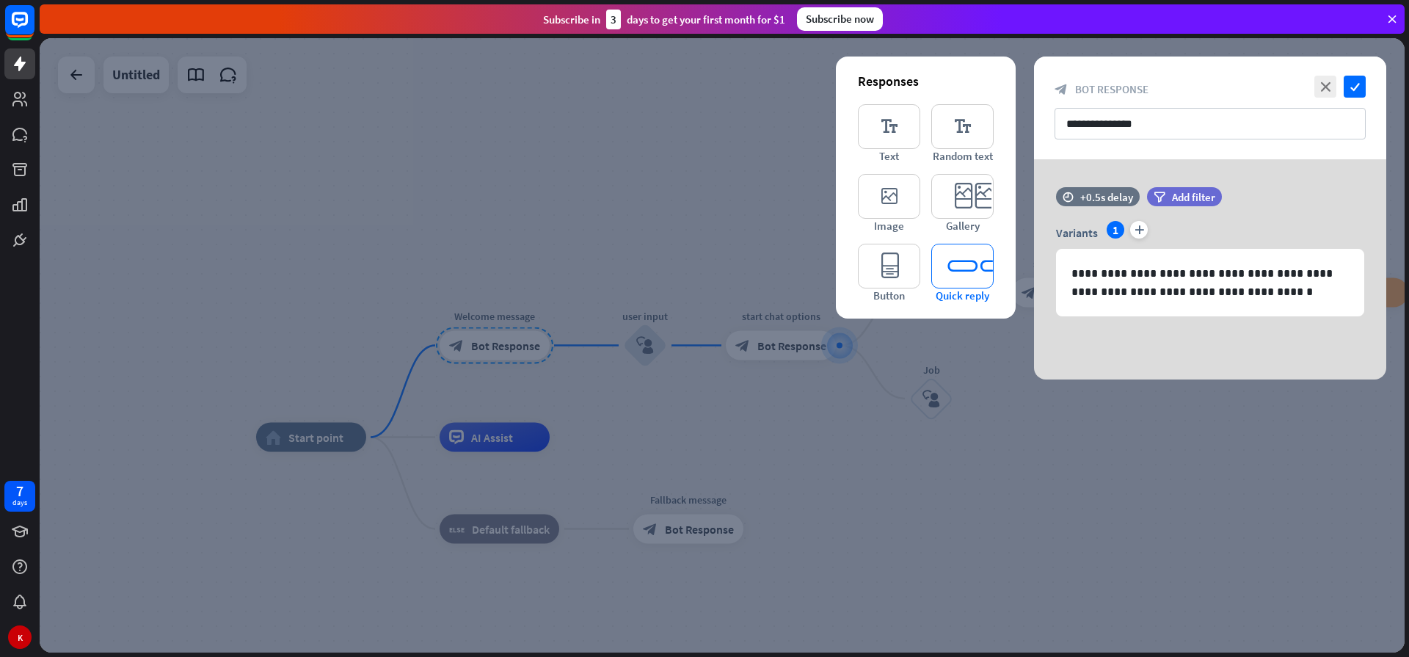
click at [952, 270] on icon "editor_quick_replies" at bounding box center [962, 266] width 62 height 45
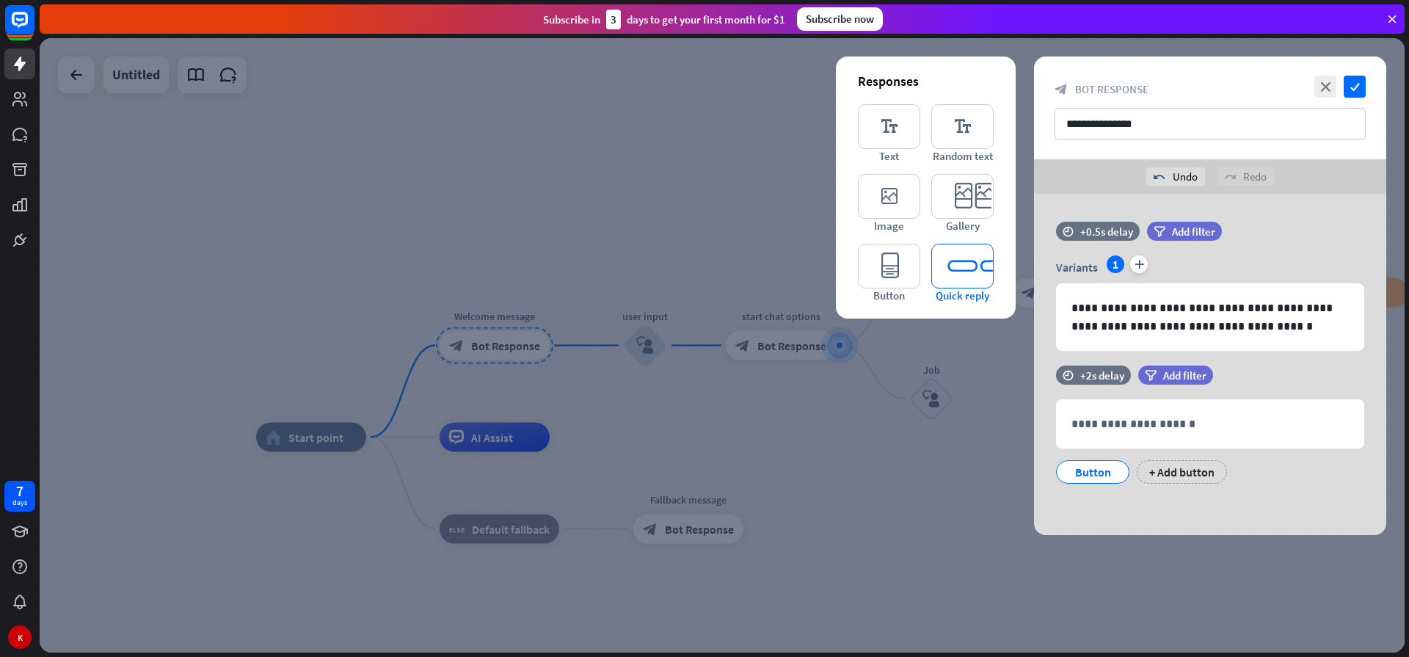
click at [959, 274] on icon "editor_quick_replies" at bounding box center [962, 266] width 62 height 45
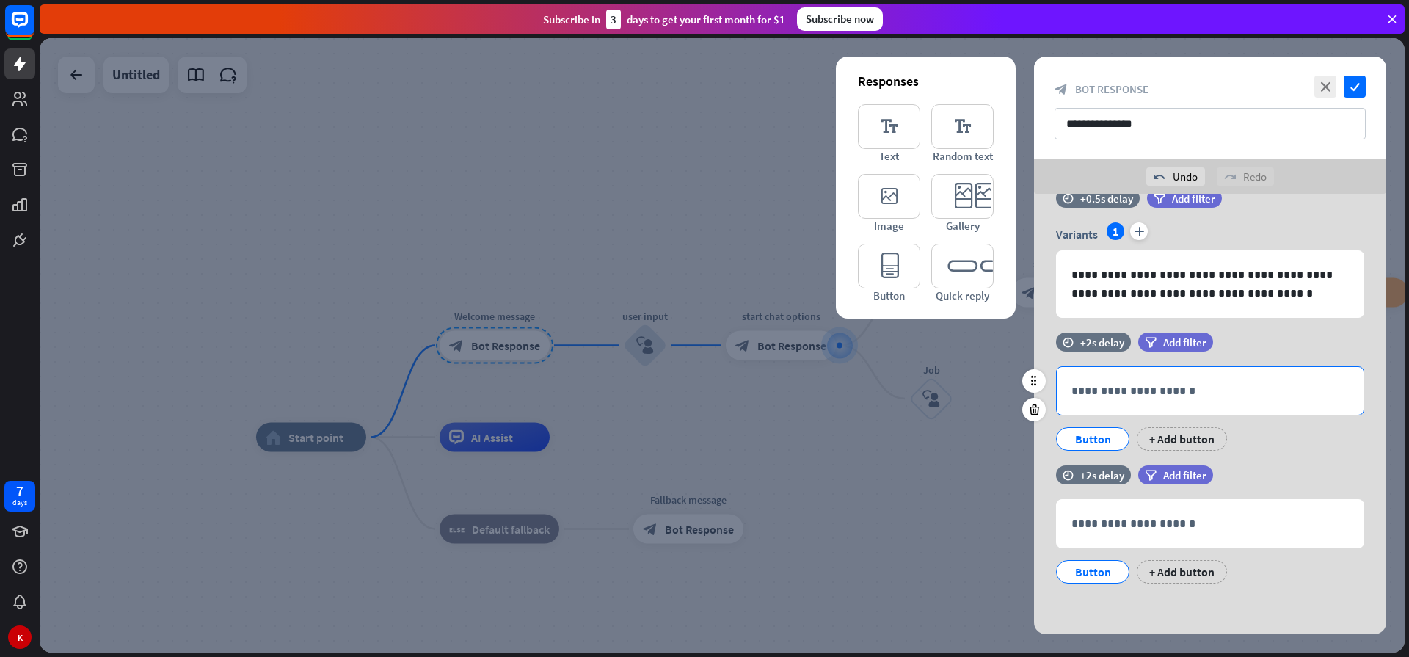
scroll to position [34, 0]
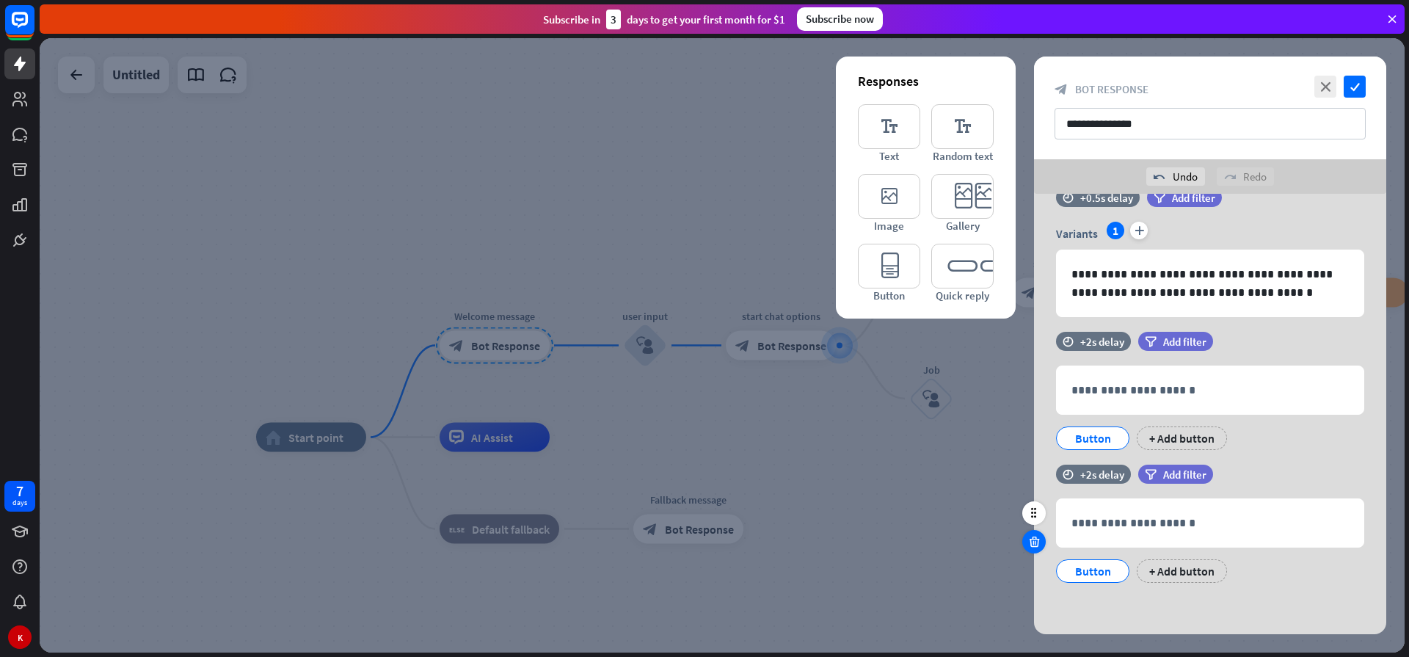
click at [1038, 541] on icon at bounding box center [1034, 541] width 14 height 13
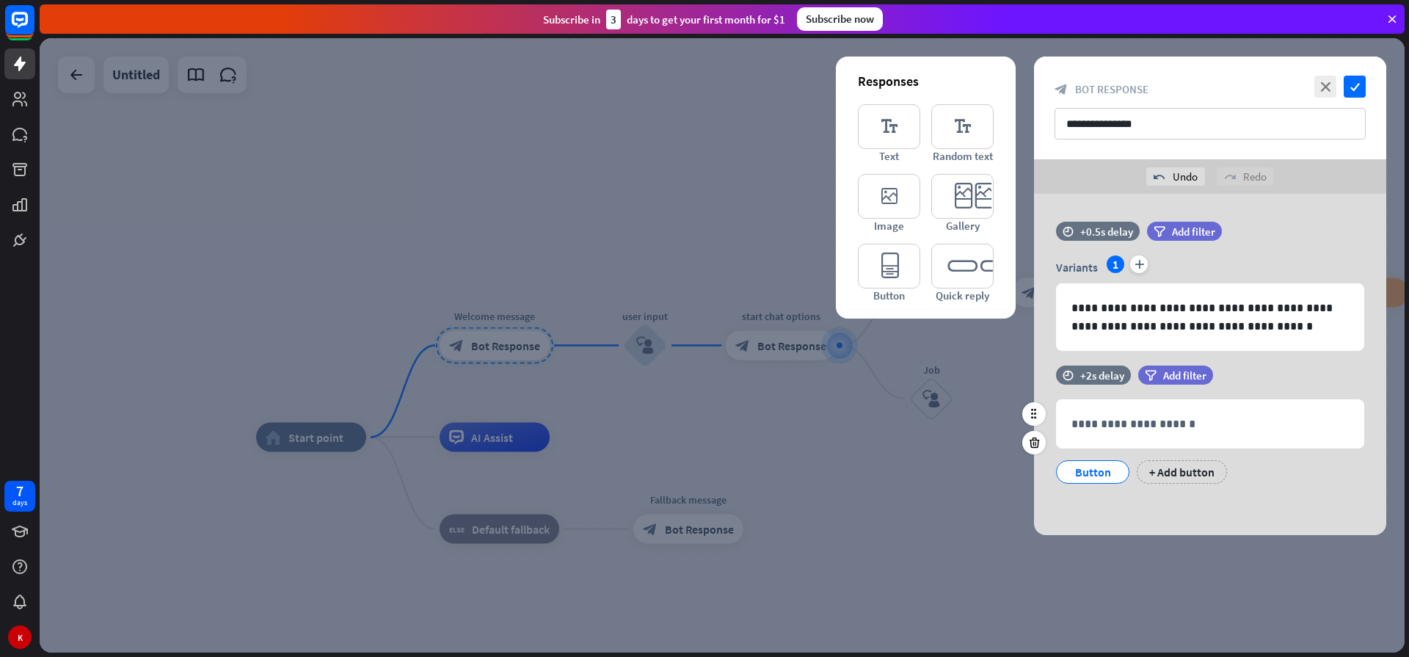
scroll to position [0, 0]
click at [1108, 420] on p "**********" at bounding box center [1209, 423] width 277 height 18
click at [1080, 467] on div "Button" at bounding box center [1092, 472] width 48 height 22
click at [1081, 467] on div "Button" at bounding box center [1092, 472] width 48 height 22
click at [1079, 470] on div "Button" at bounding box center [1092, 472] width 48 height 22
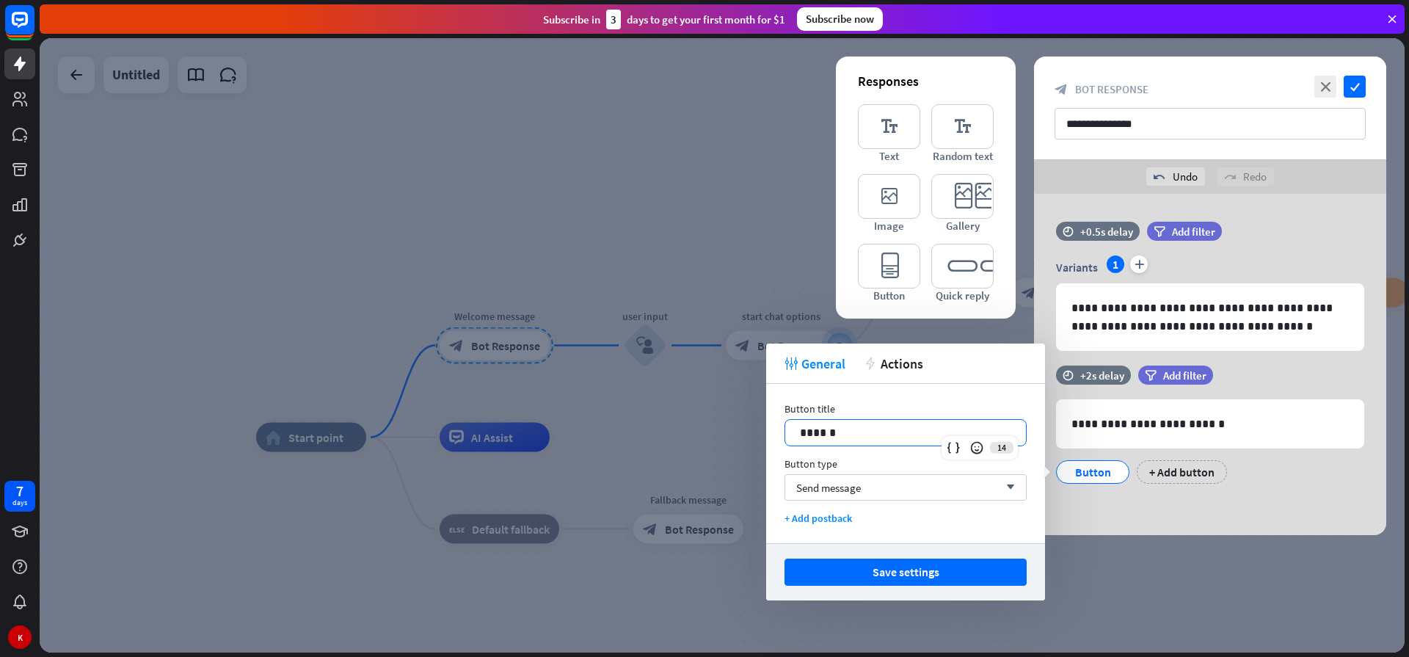
drag, startPoint x: 850, startPoint y: 433, endPoint x: 752, endPoint y: 427, distance: 98.5
click at [752, 427] on body "7 days K close Product Help First steps Get started with ChatBot Help Center Fo…" at bounding box center [704, 328] width 1409 height 657
drag, startPoint x: 833, startPoint y: 434, endPoint x: 789, endPoint y: 437, distance: 44.8
click at [789, 437] on div "******" at bounding box center [905, 433] width 241 height 26
drag, startPoint x: 934, startPoint y: 493, endPoint x: 924, endPoint y: 501, distance: 13.1
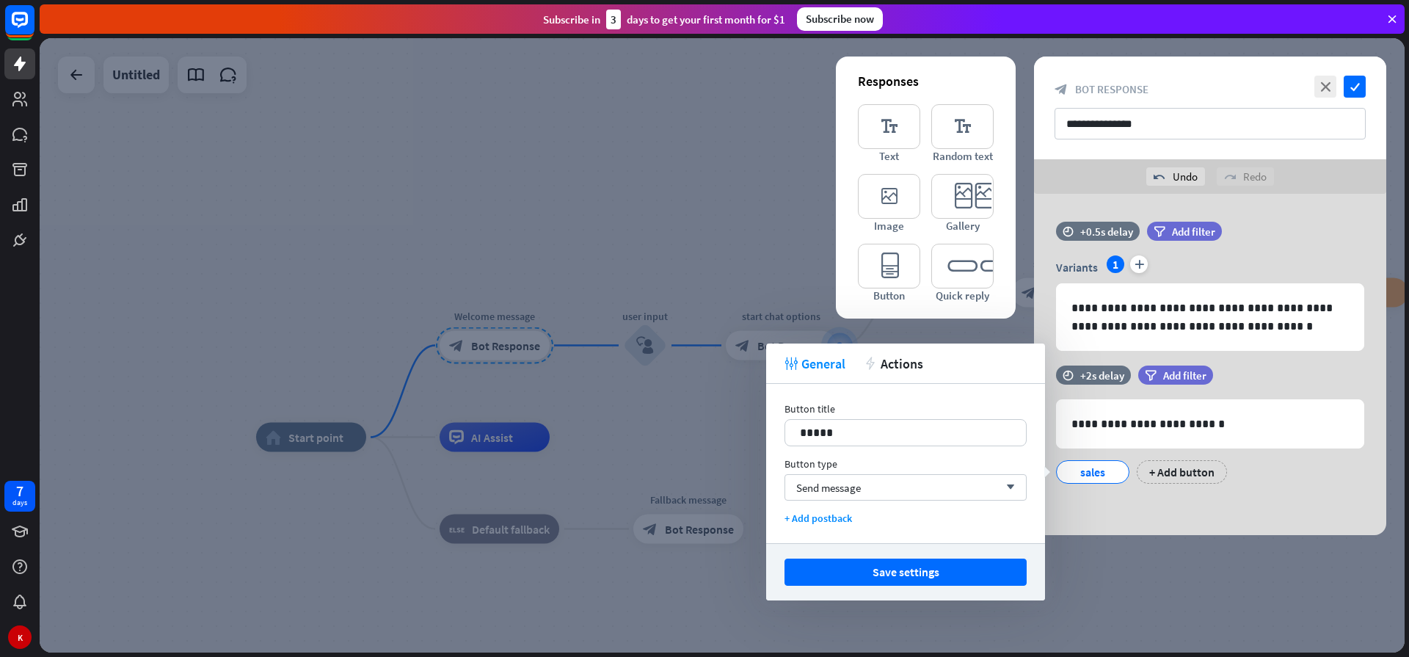
click at [933, 493] on div "Send message arrow_down" at bounding box center [905, 487] width 242 height 26
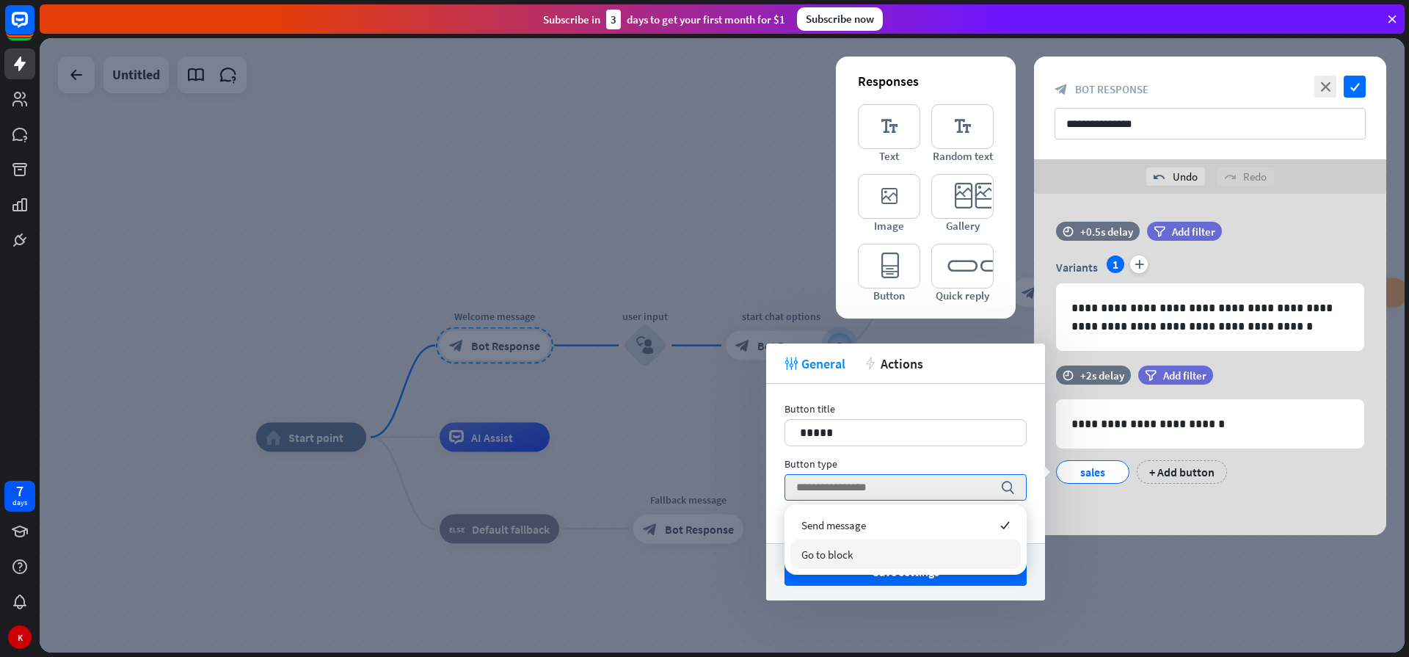
click at [833, 556] on span "Go to block" at bounding box center [826, 554] width 51 height 14
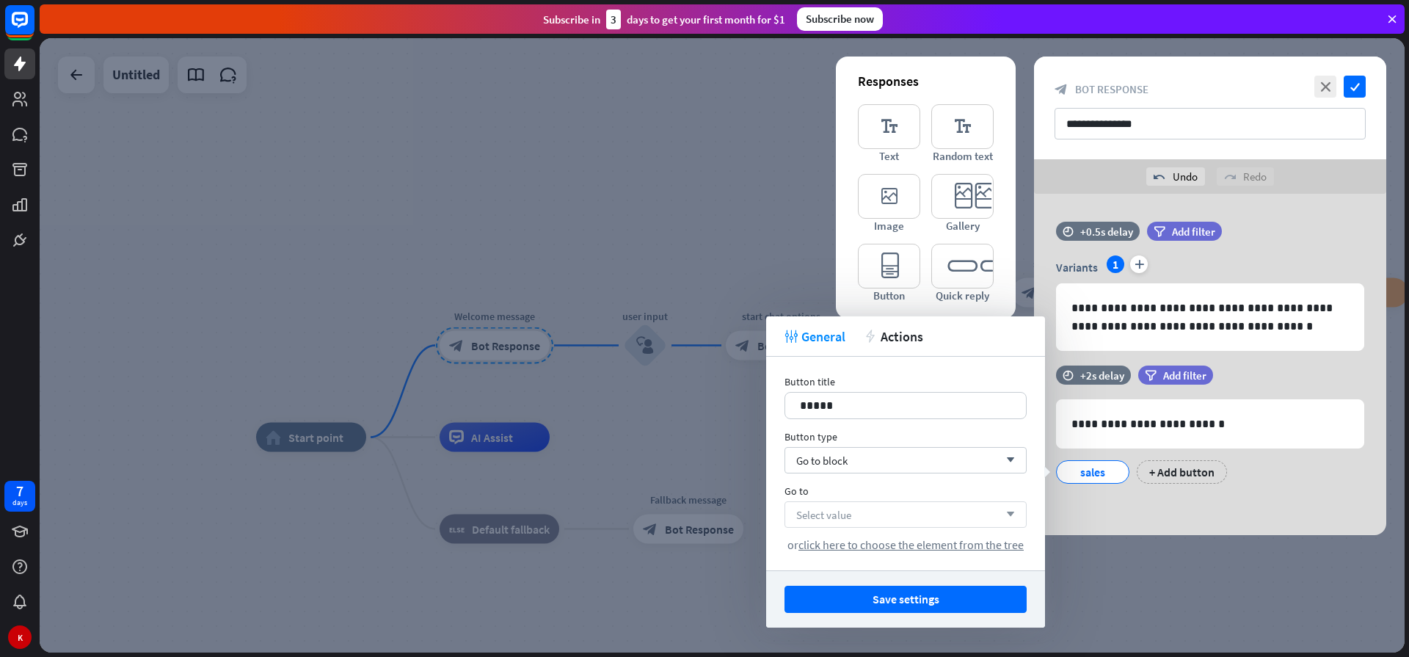
click at [840, 519] on span "Select value" at bounding box center [823, 515] width 55 height 14
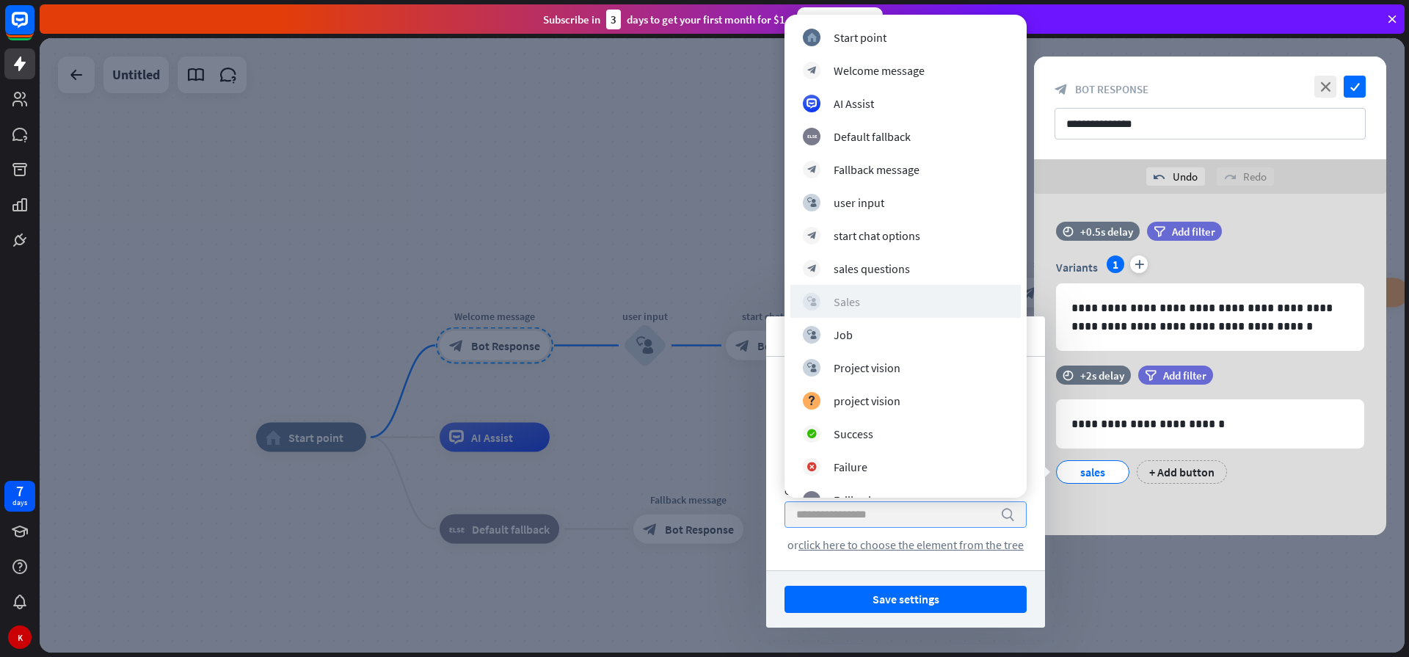
click at [851, 302] on div "Sales" at bounding box center [846, 301] width 26 height 15
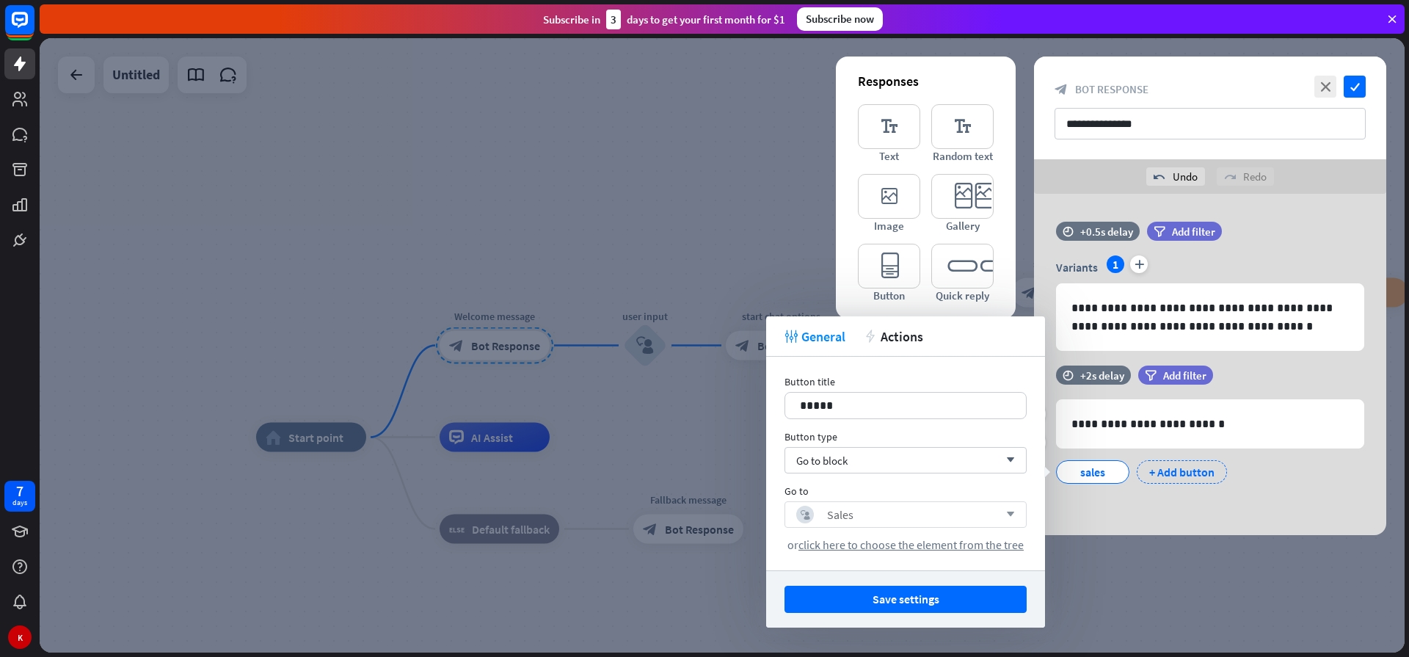
click at [1186, 472] on div "+ Add button" at bounding box center [1181, 471] width 90 height 23
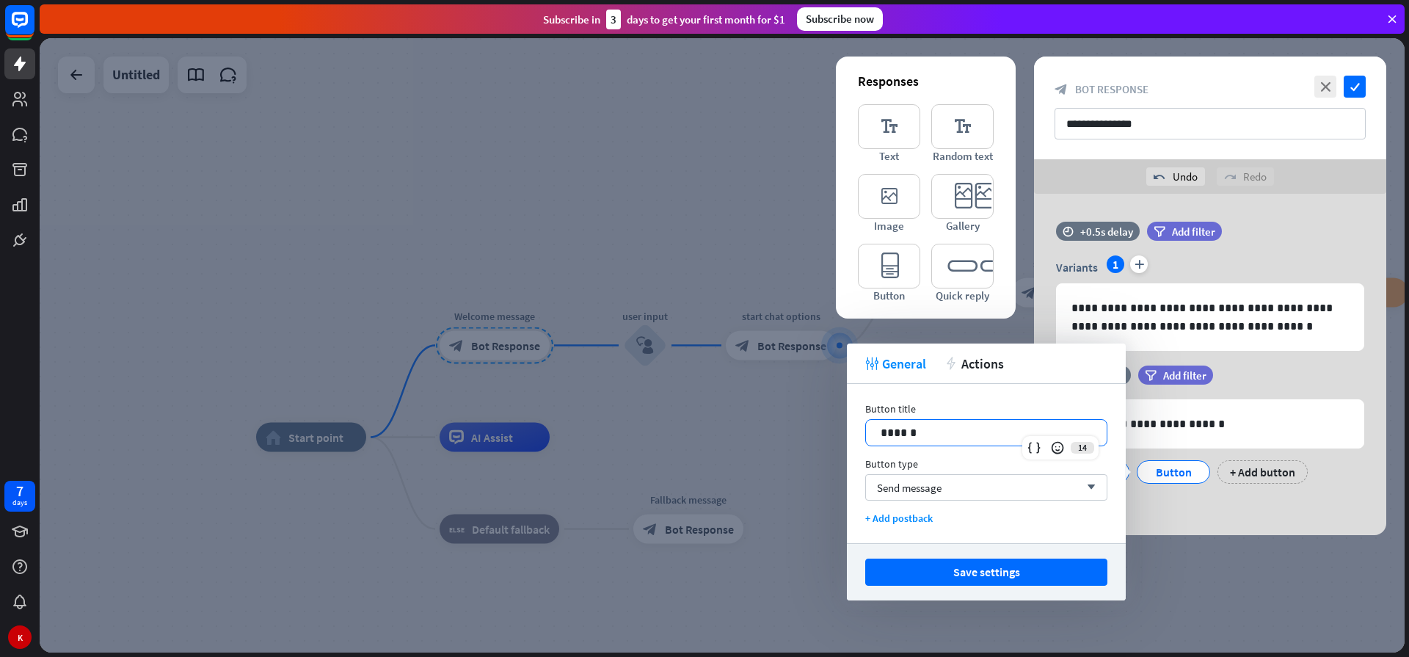
drag, startPoint x: 928, startPoint y: 434, endPoint x: 822, endPoint y: 415, distance: 107.3
click at [822, 415] on body "7 days K close Product Help First steps Get started with ChatBot Help Center Fo…" at bounding box center [704, 328] width 1409 height 657
drag, startPoint x: 927, startPoint y: 434, endPoint x: 834, endPoint y: 419, distance: 93.7
click at [834, 419] on body "7 days K close Product Help First steps Get started with ChatBot Help Center Fo…" at bounding box center [704, 328] width 1409 height 657
click at [891, 440] on p "******" at bounding box center [985, 432] width 211 height 18
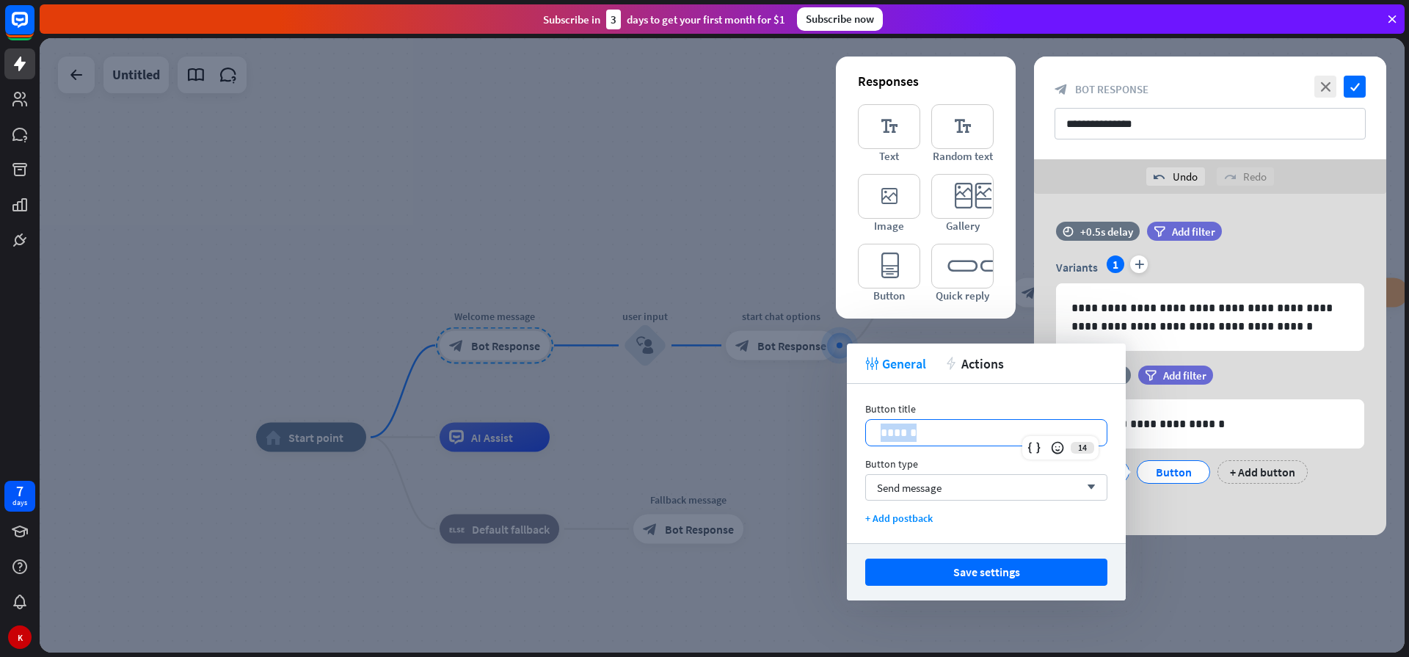
click at [891, 440] on p "******" at bounding box center [985, 432] width 211 height 18
drag, startPoint x: 944, startPoint y: 491, endPoint x: 875, endPoint y: 493, distance: 69.0
click at [943, 491] on div "Send message arrow_down" at bounding box center [986, 487] width 242 height 26
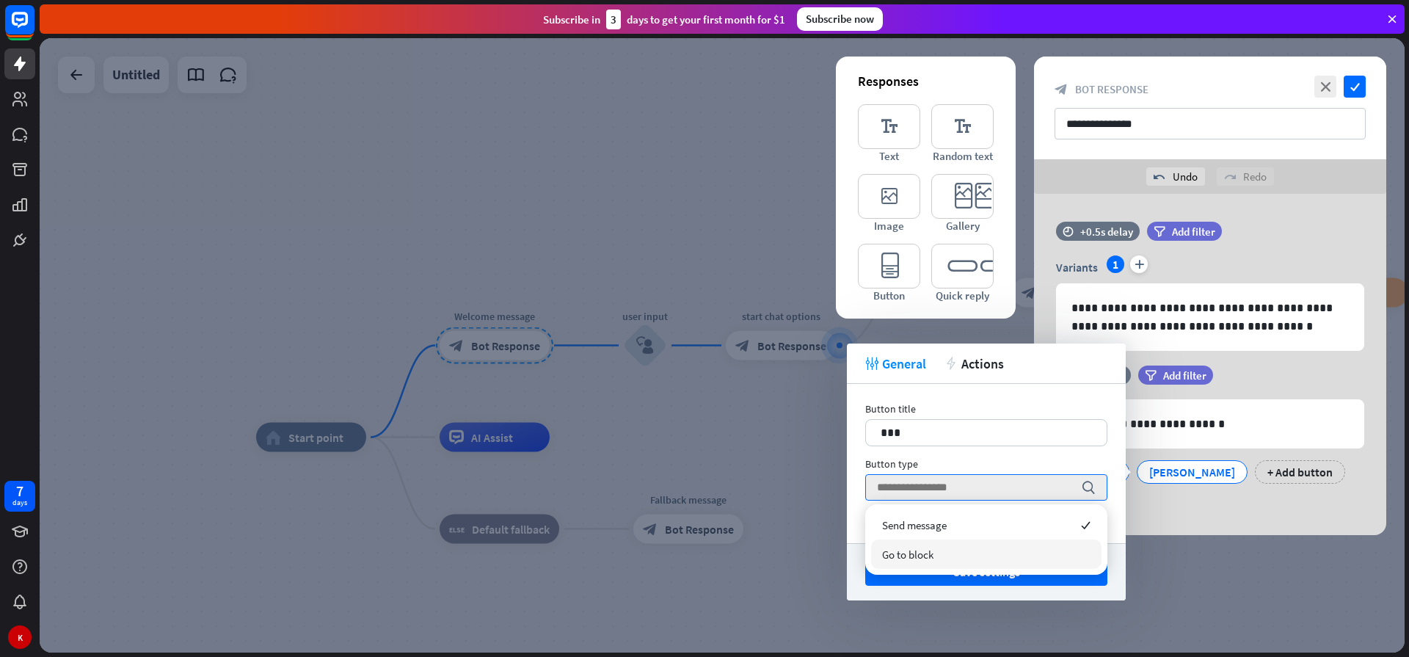
click at [894, 555] on span "Go to block" at bounding box center [907, 554] width 51 height 14
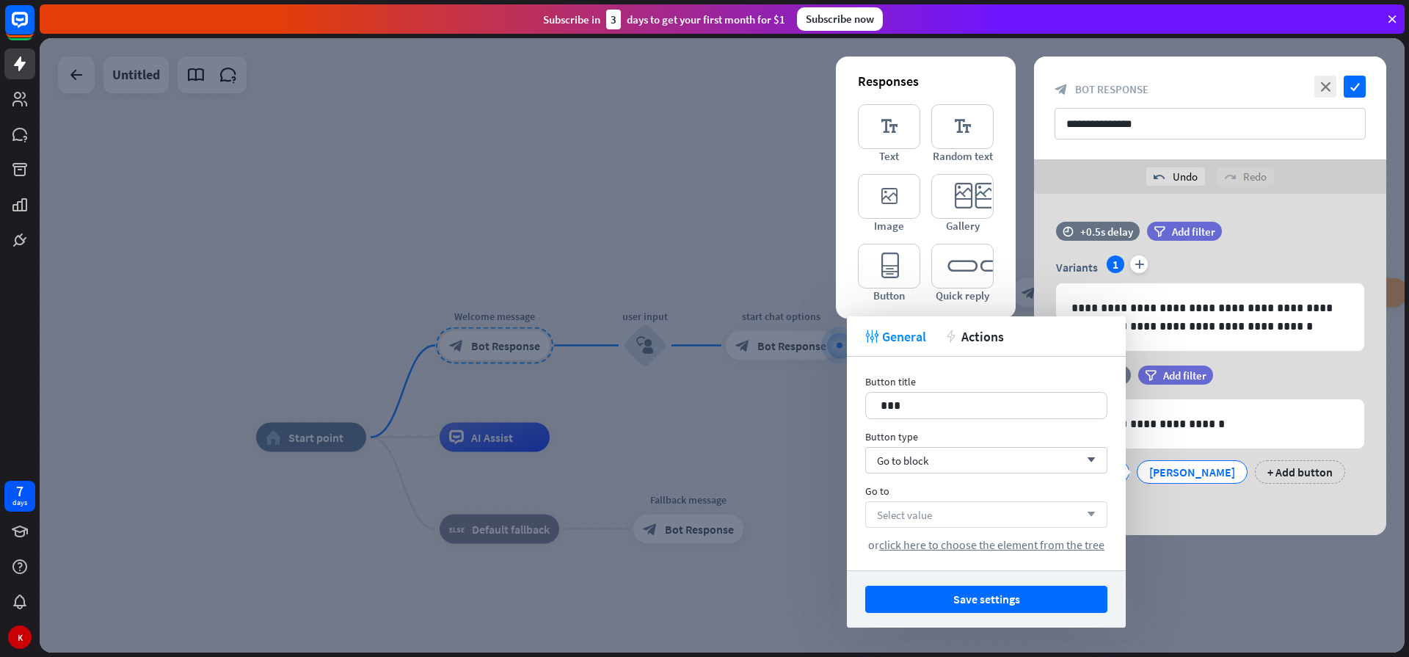
click at [924, 517] on span "Select value" at bounding box center [904, 515] width 55 height 14
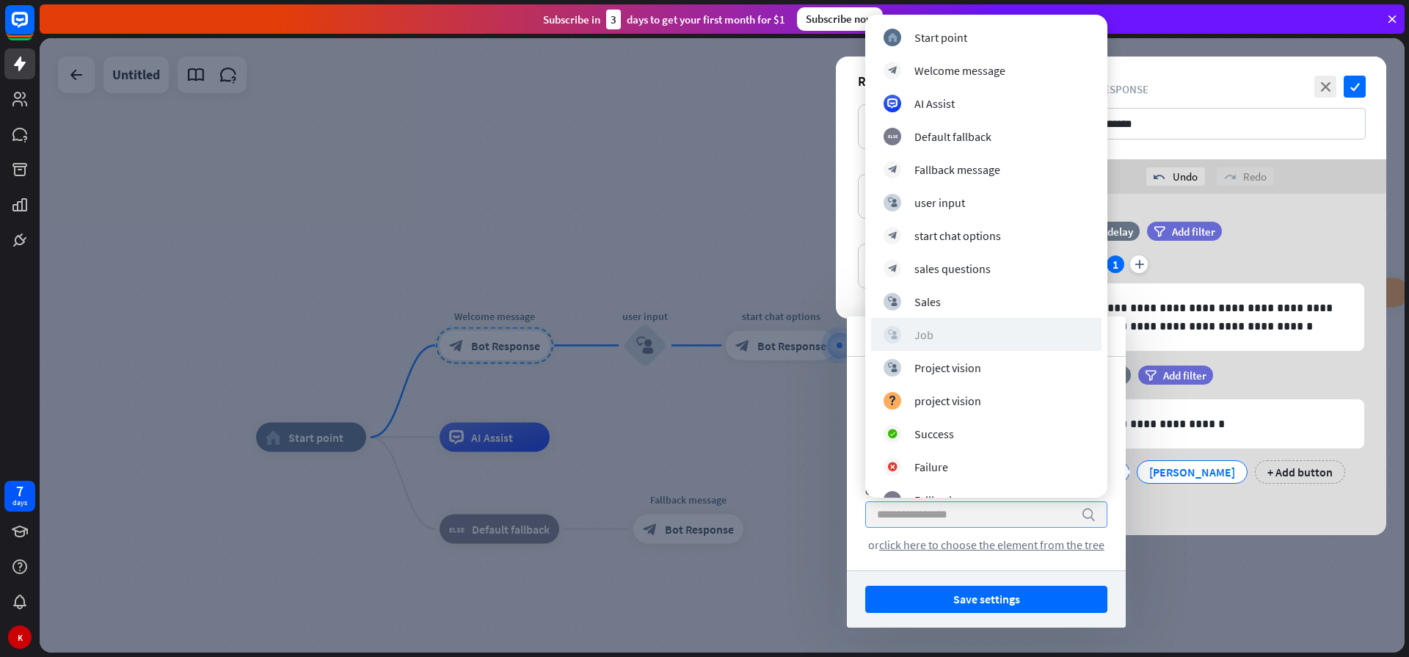
click at [954, 334] on div "block_user_input Job" at bounding box center [985, 335] width 205 height 18
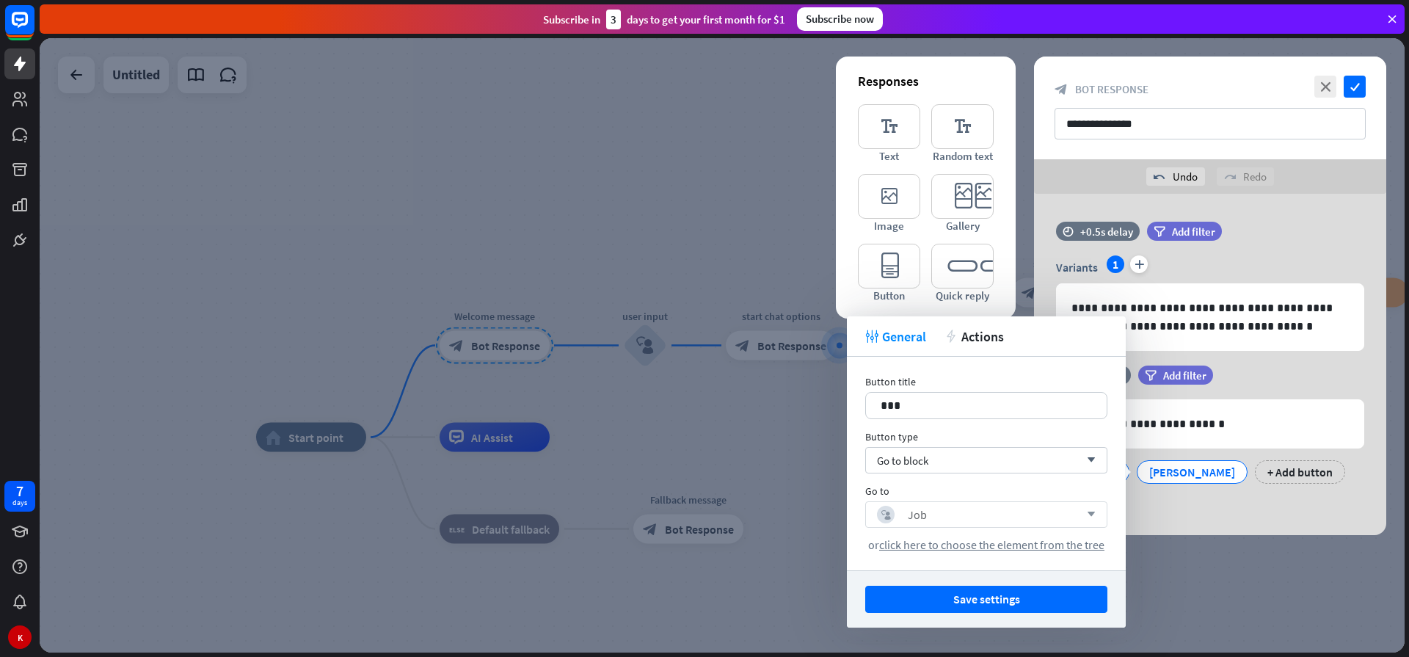
click at [775, 467] on div at bounding box center [722, 345] width 1365 height 614
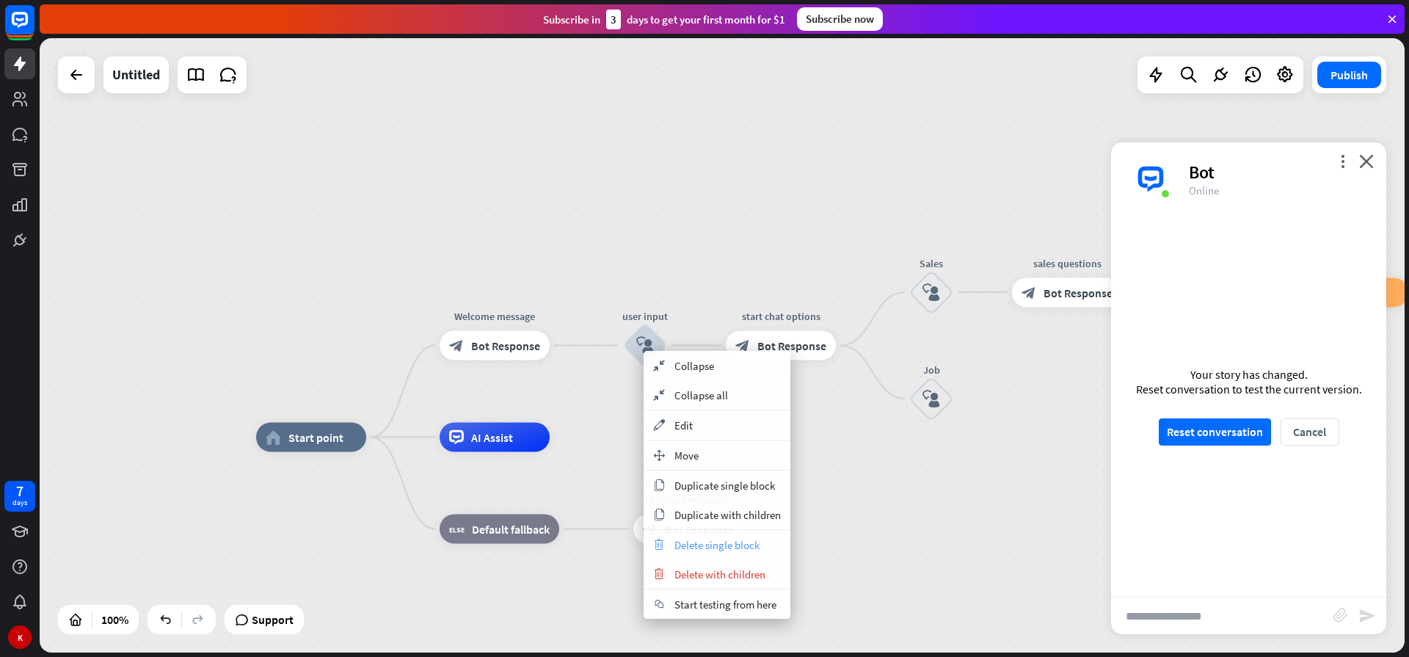
click at [728, 549] on span "Delete single block" at bounding box center [716, 545] width 85 height 14
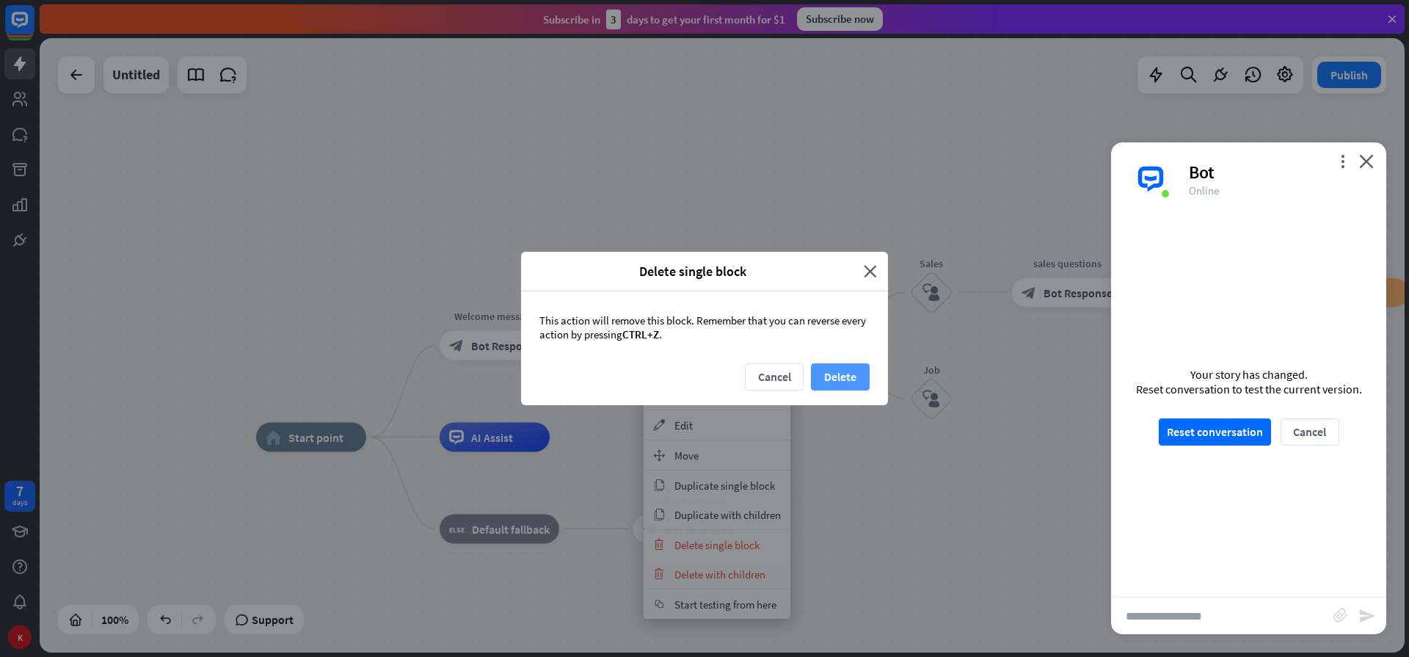
click at [851, 374] on button "Delete" at bounding box center [840, 376] width 59 height 27
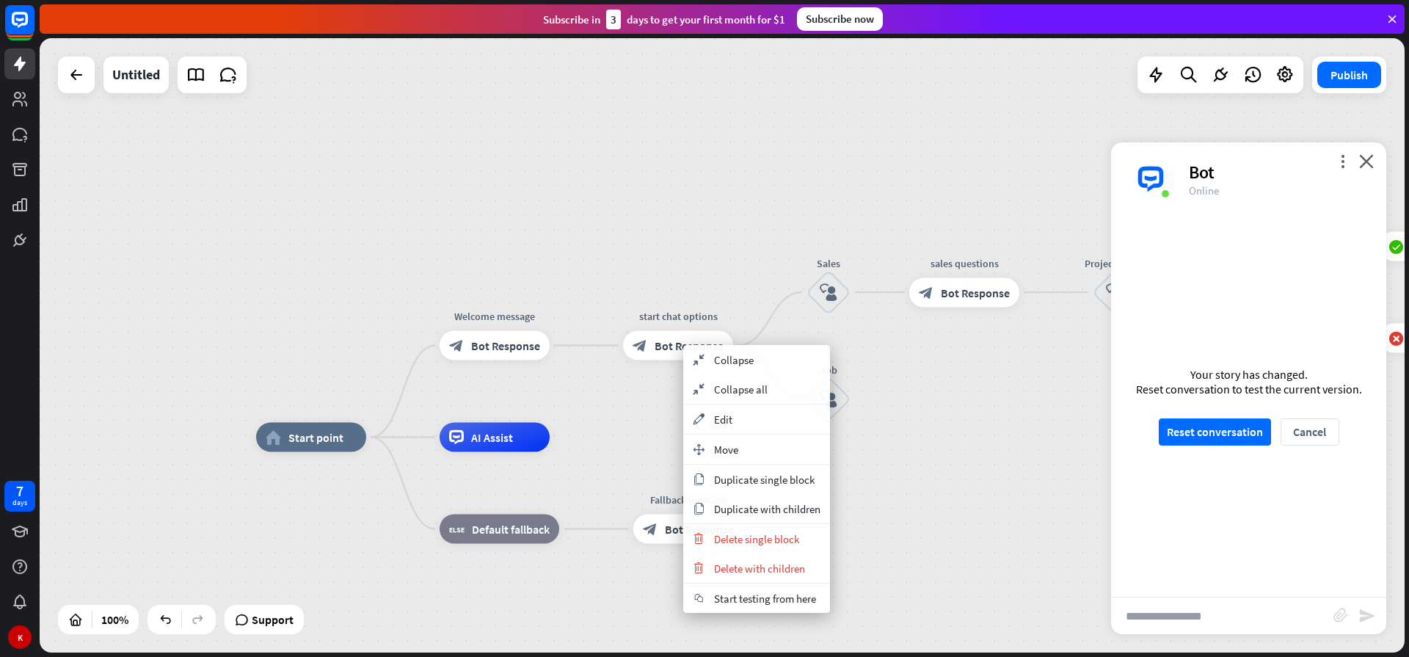
click at [646, 420] on div "home_2 Start point Welcome message block_bot_response Bot Response start chat o…" at bounding box center [722, 345] width 1365 height 614
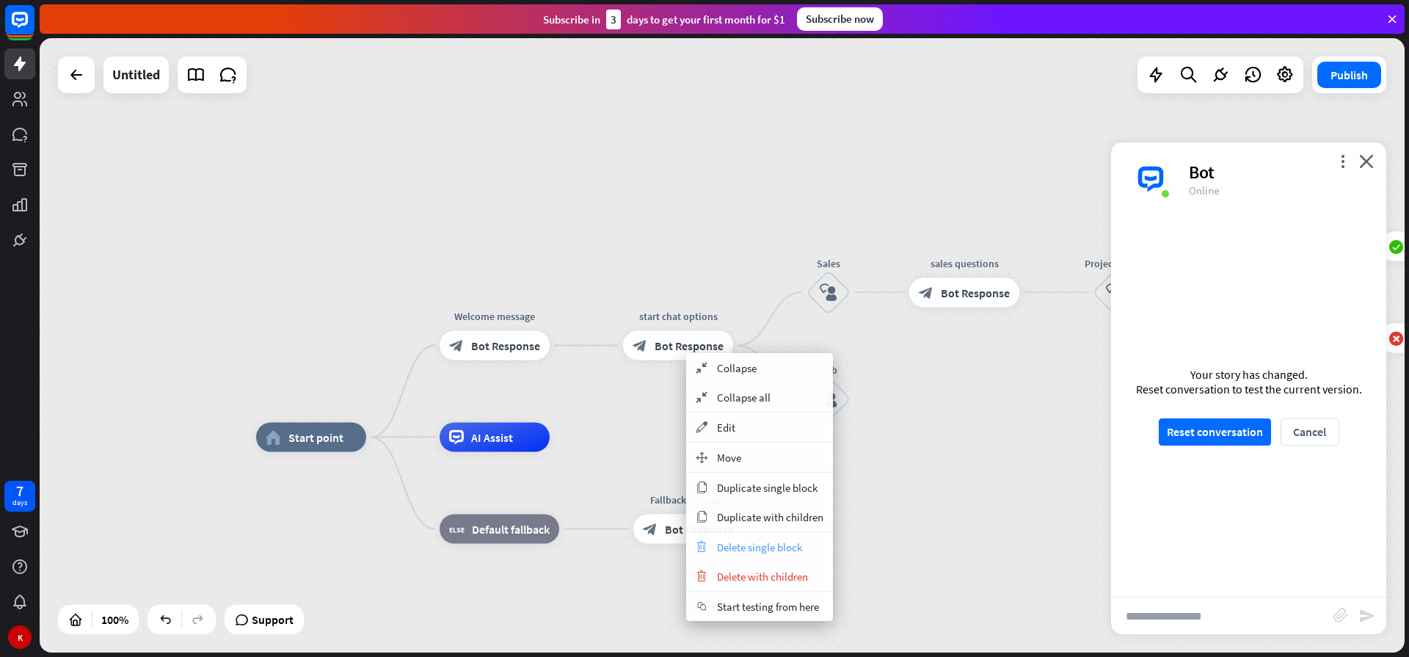
click at [726, 549] on span "Delete single block" at bounding box center [759, 547] width 85 height 14
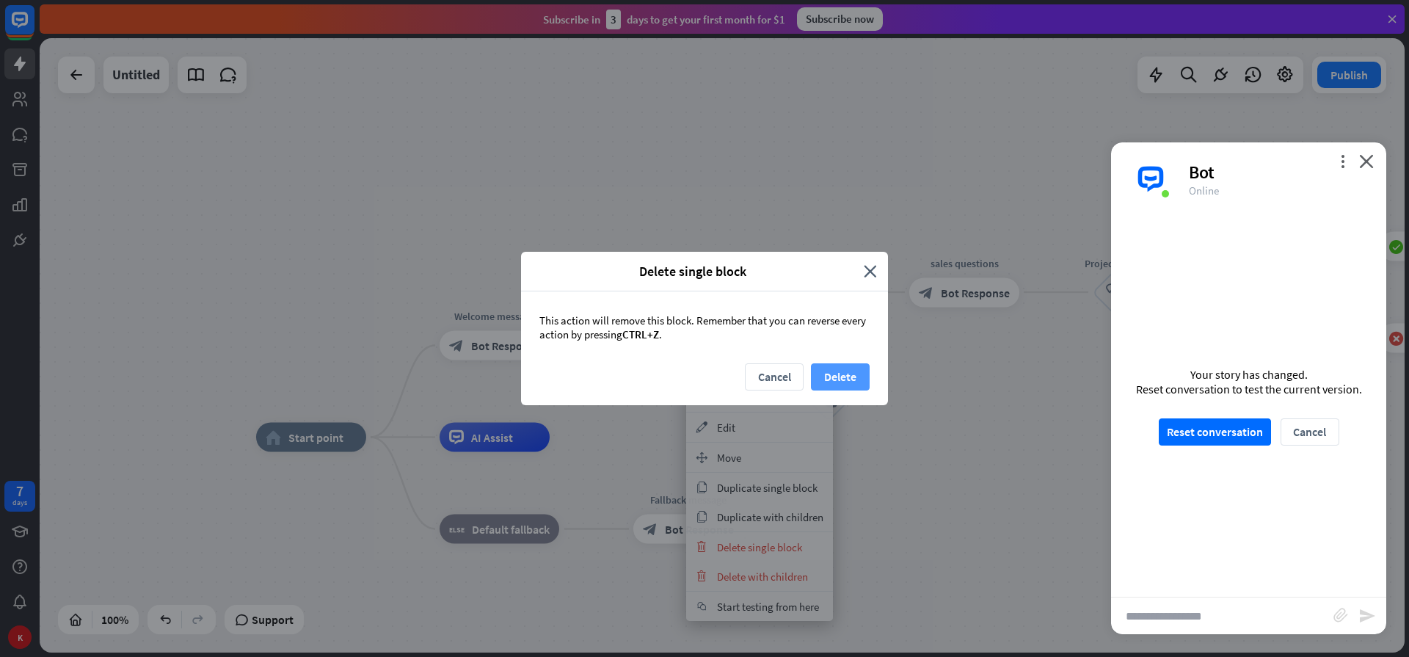
click at [839, 373] on button "Delete" at bounding box center [840, 376] width 59 height 27
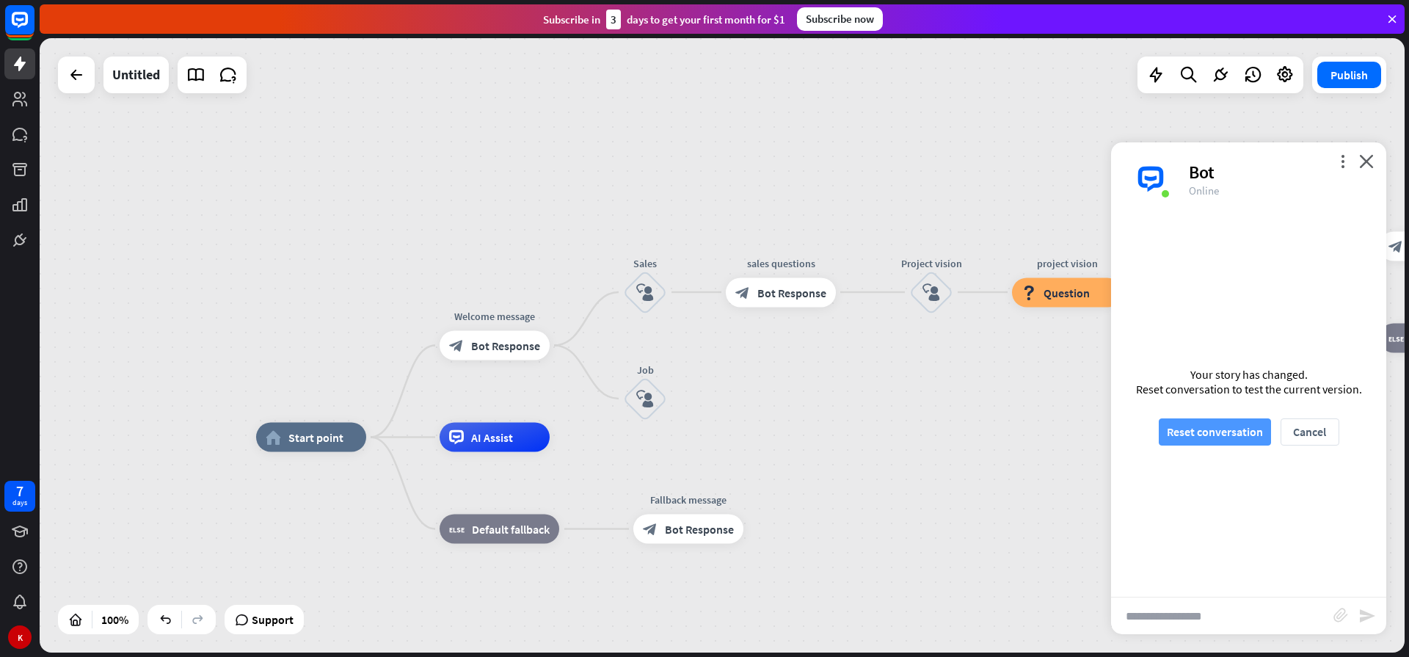
click at [1191, 428] on button "Reset conversation" at bounding box center [1214, 431] width 112 height 27
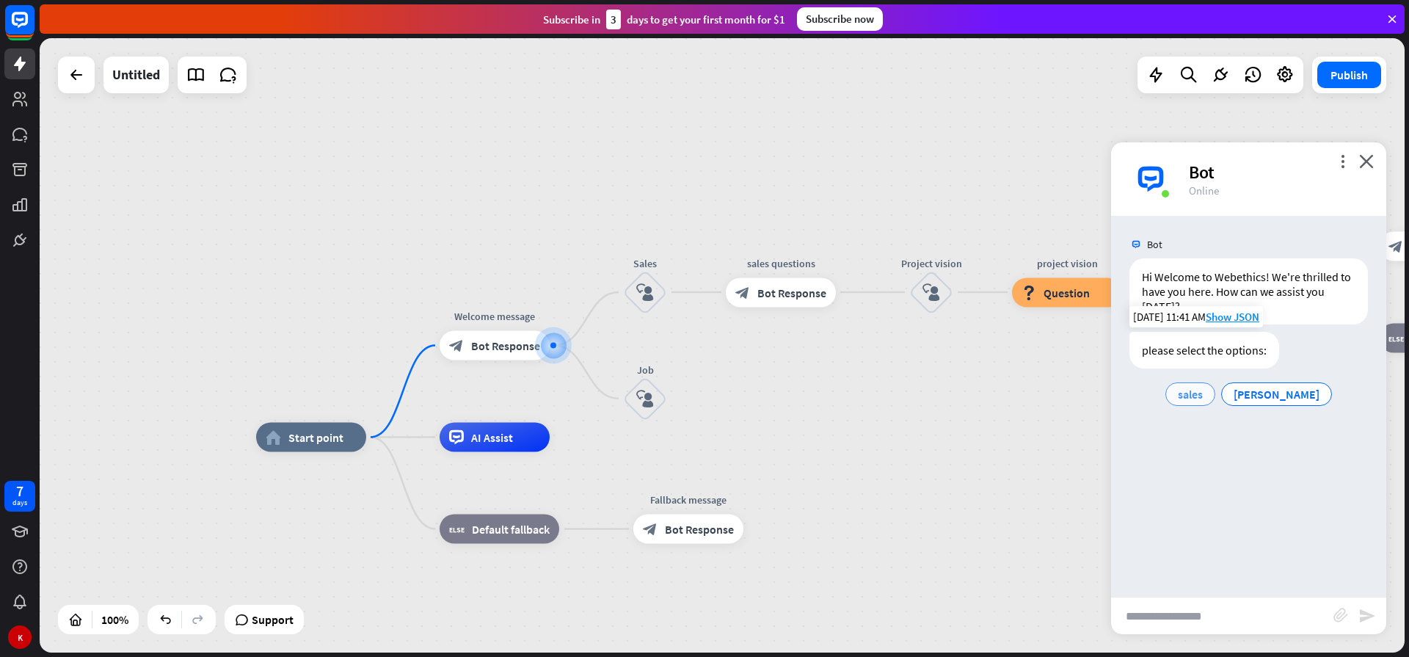
click at [1202, 397] on span "sales" at bounding box center [1189, 394] width 25 height 15
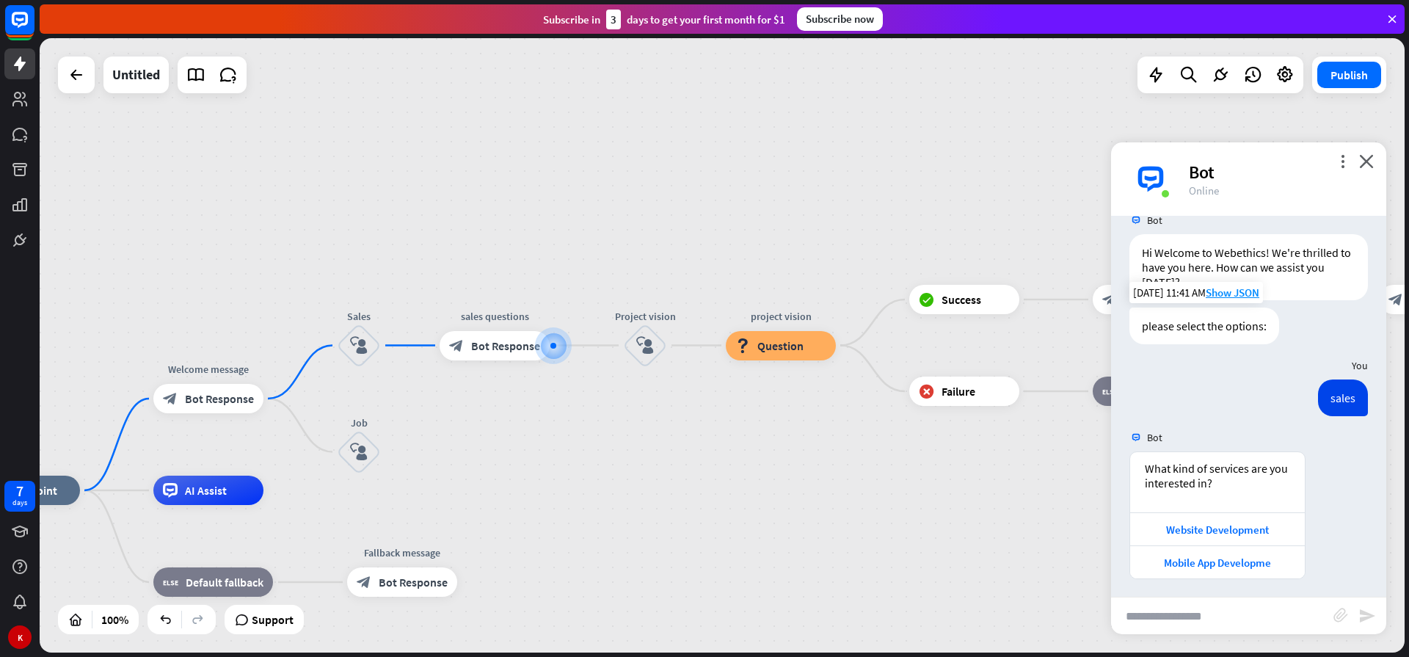
scroll to position [29, 0]
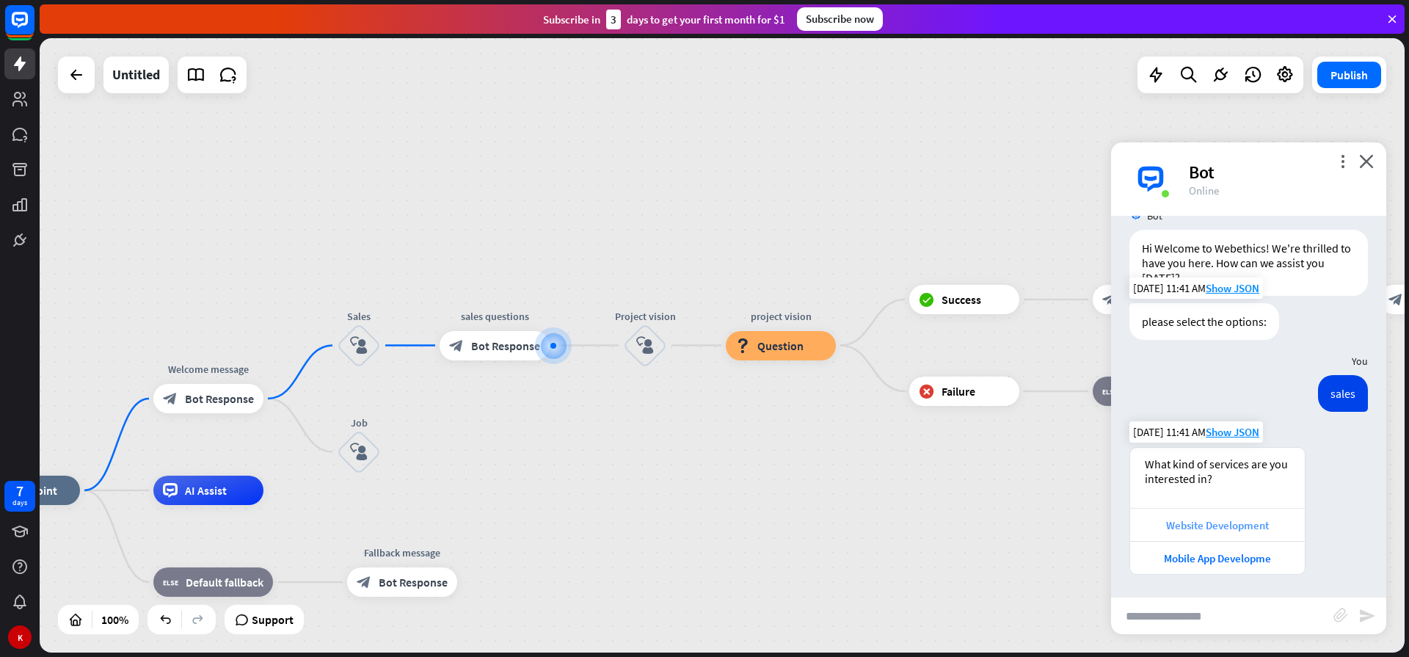
click at [1218, 522] on div "Website Development" at bounding box center [1217, 525] width 160 height 14
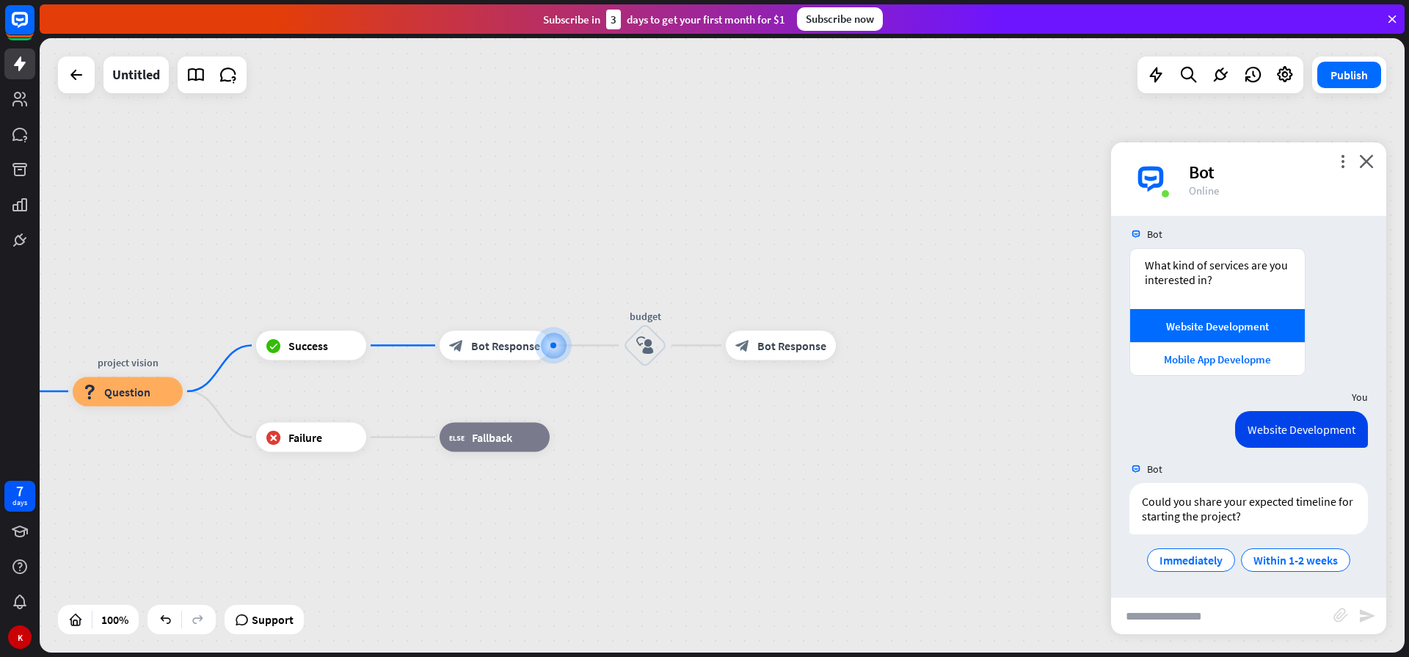
scroll to position [227, 0]
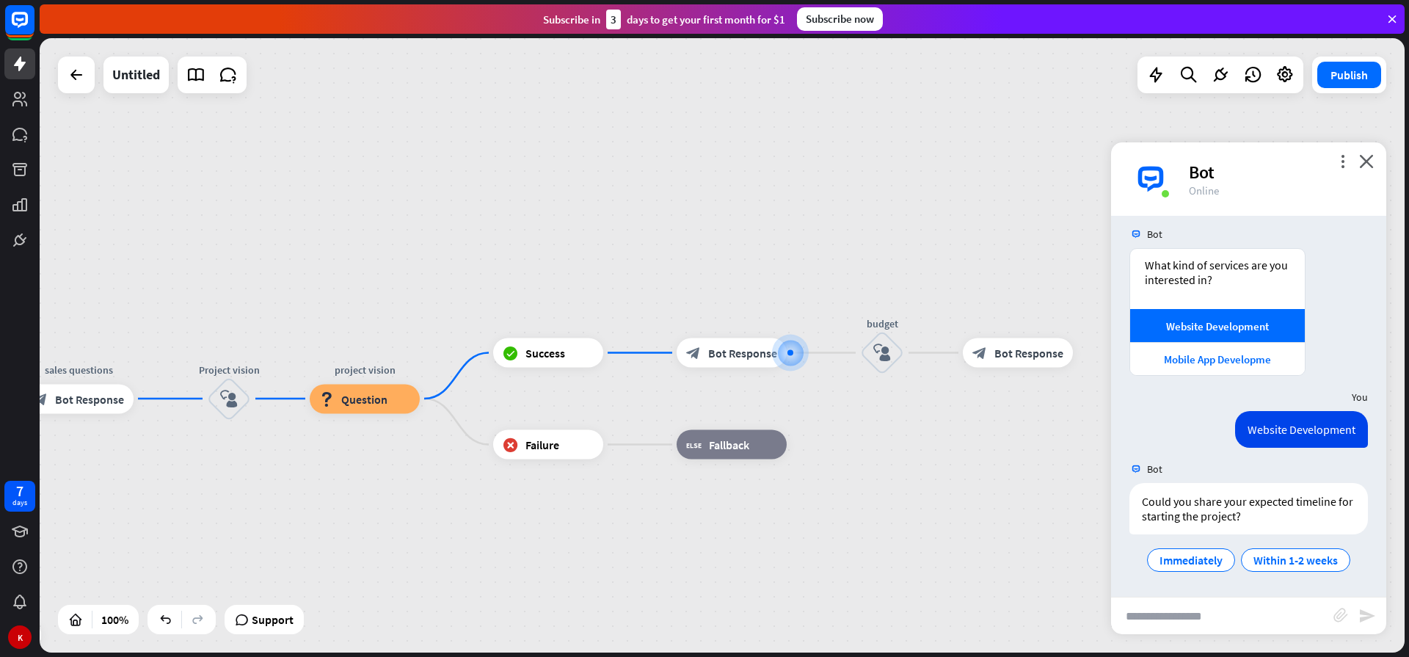
drag, startPoint x: 311, startPoint y: 485, endPoint x: 548, endPoint y: 492, distance: 237.1
click at [548, 492] on div "home_2 Start point Welcome message block_bot_response Bot Response Sales block_…" at bounding box center [722, 345] width 1365 height 614
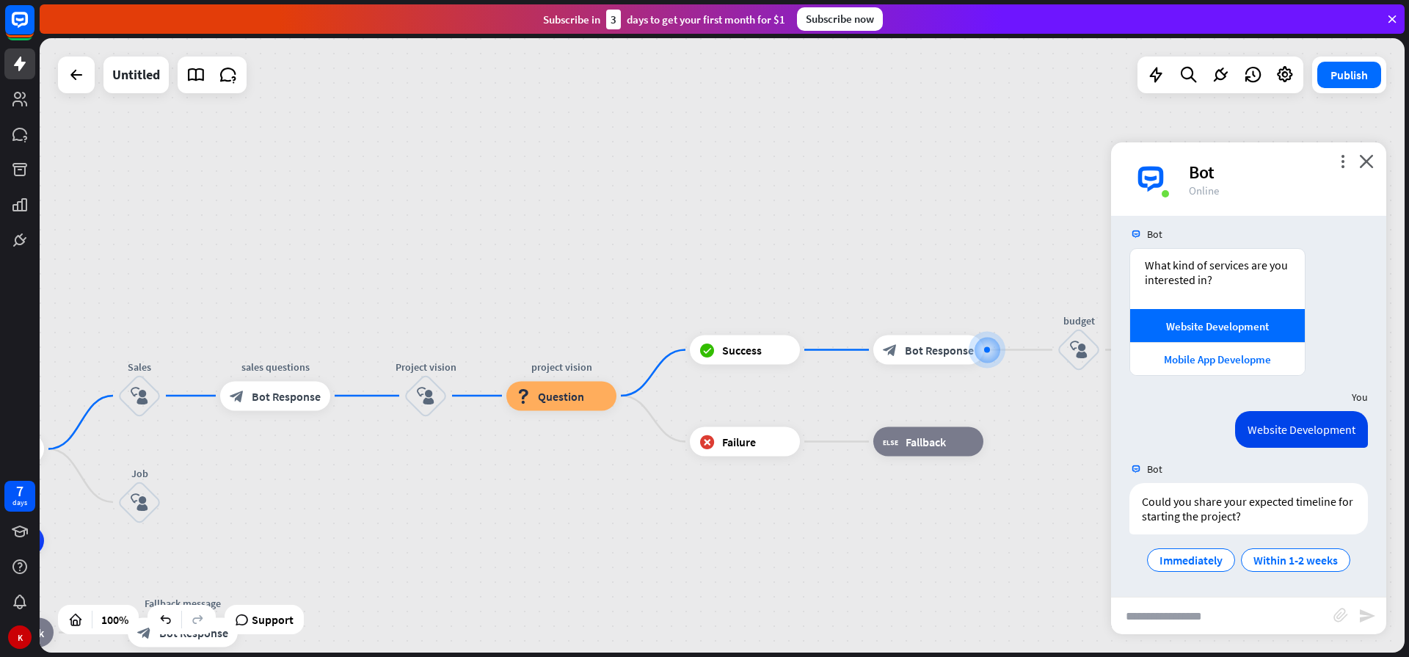
drag, startPoint x: 324, startPoint y: 490, endPoint x: 464, endPoint y: 489, distance: 140.9
click at [464, 489] on div "home_2 Start point Welcome message block_bot_response Bot Response Sales block_…" at bounding box center [722, 345] width 1365 height 614
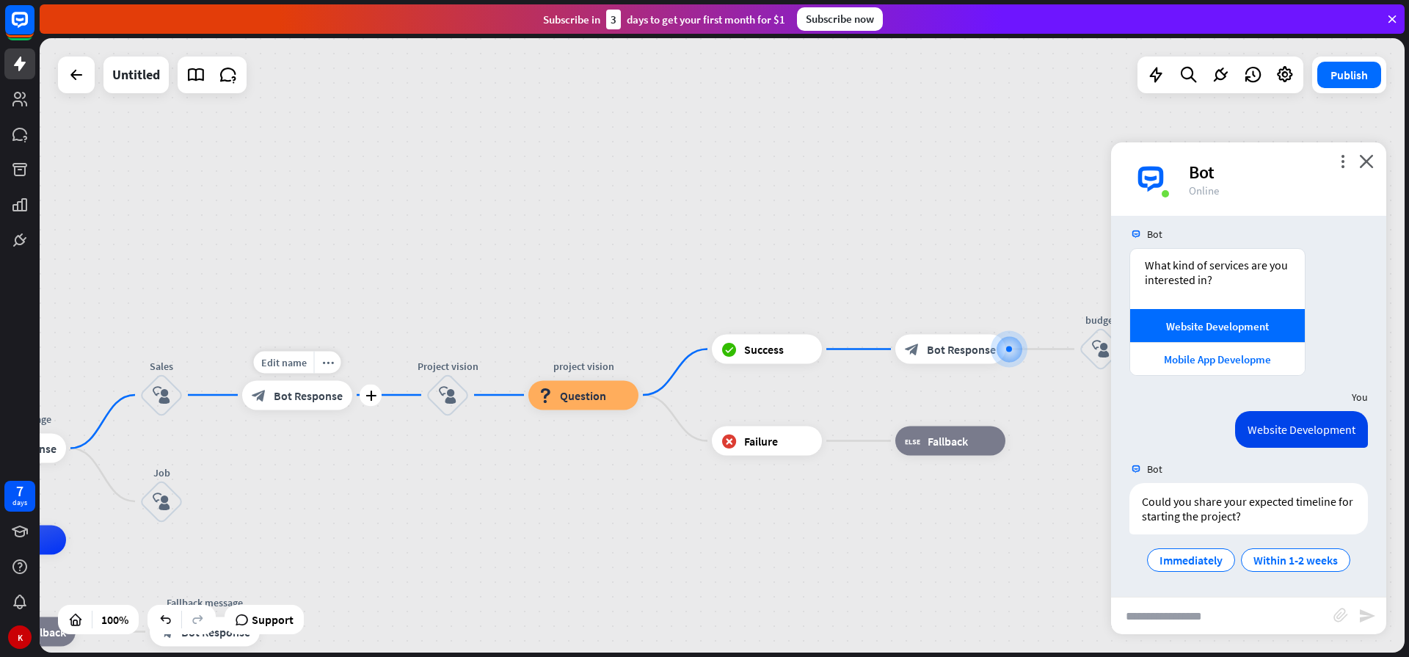
click at [297, 391] on span "Bot Response" at bounding box center [308, 394] width 69 height 15
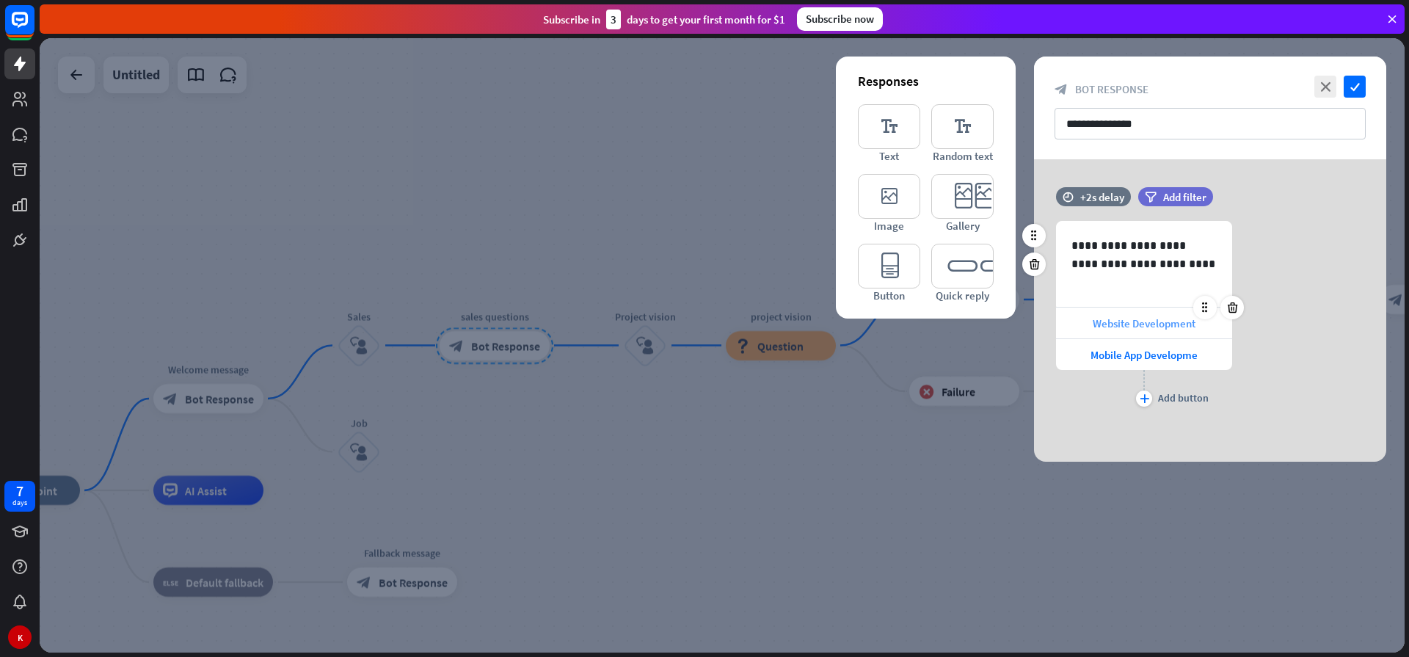
click at [1117, 327] on span "Website Development" at bounding box center [1143, 323] width 103 height 14
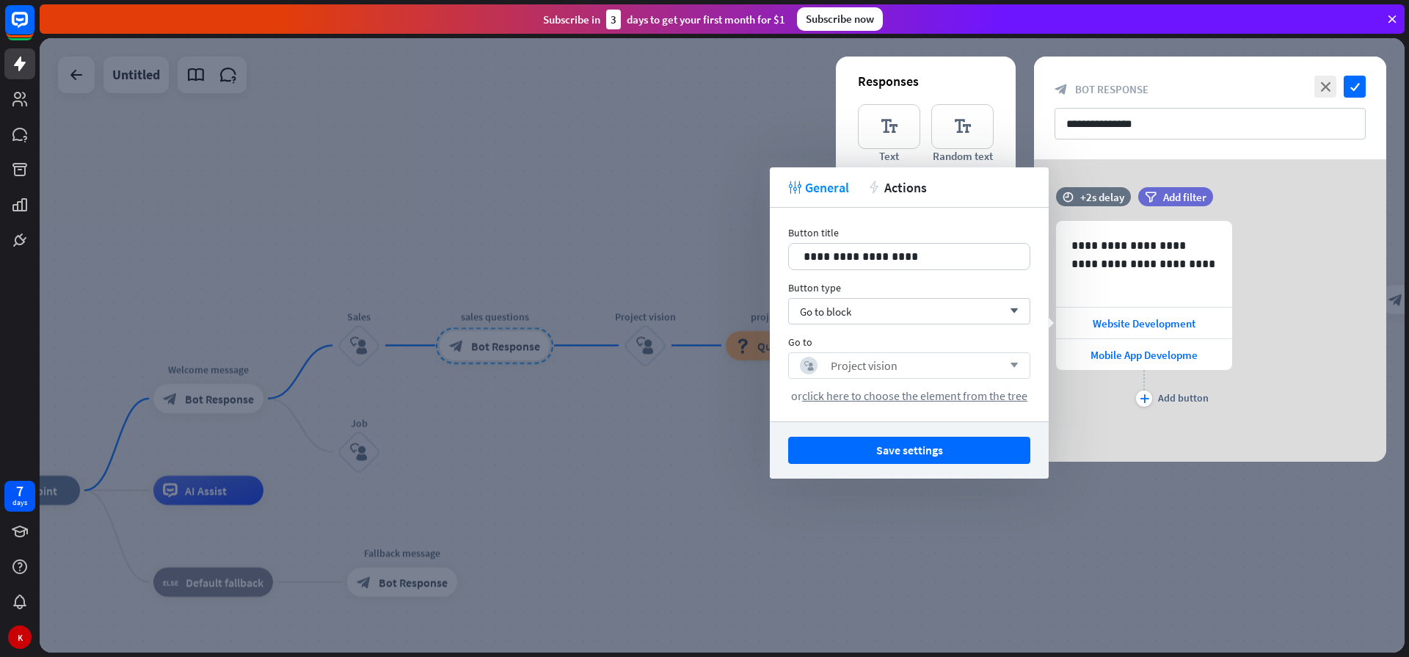
click at [1013, 365] on icon "arrow_down" at bounding box center [1010, 365] width 16 height 9
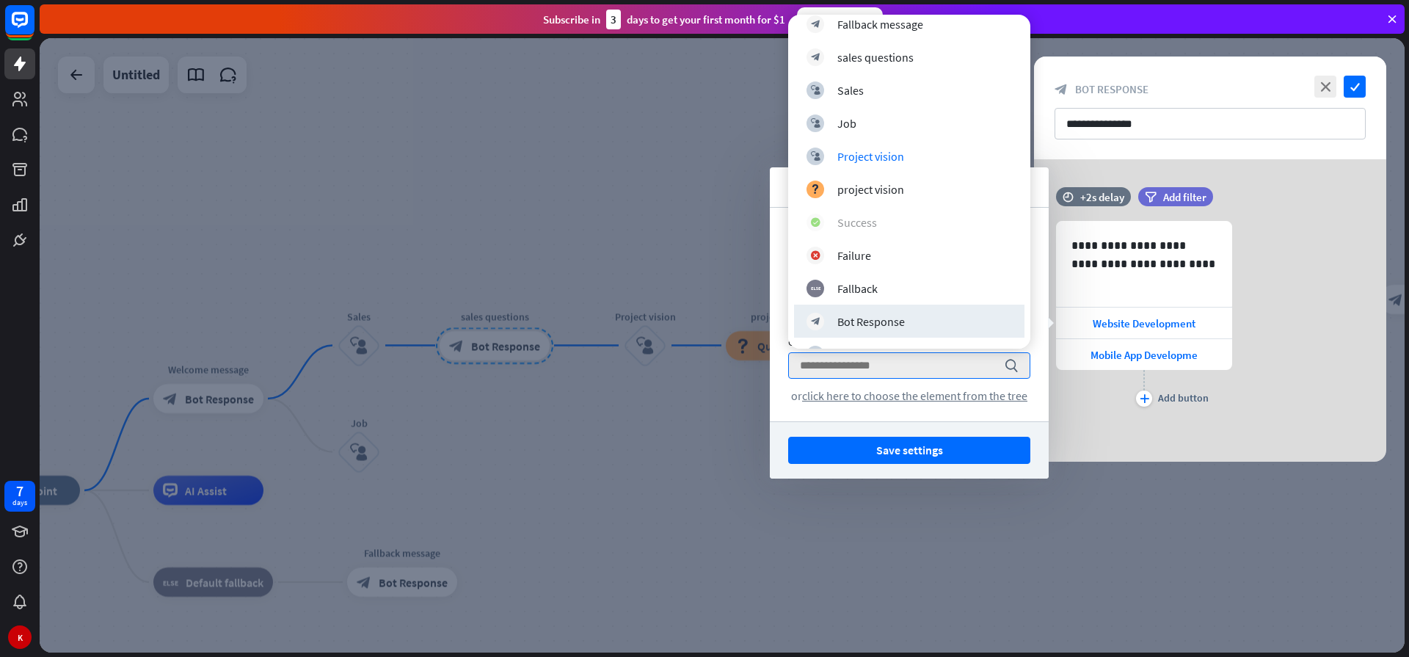
scroll to position [206, 0]
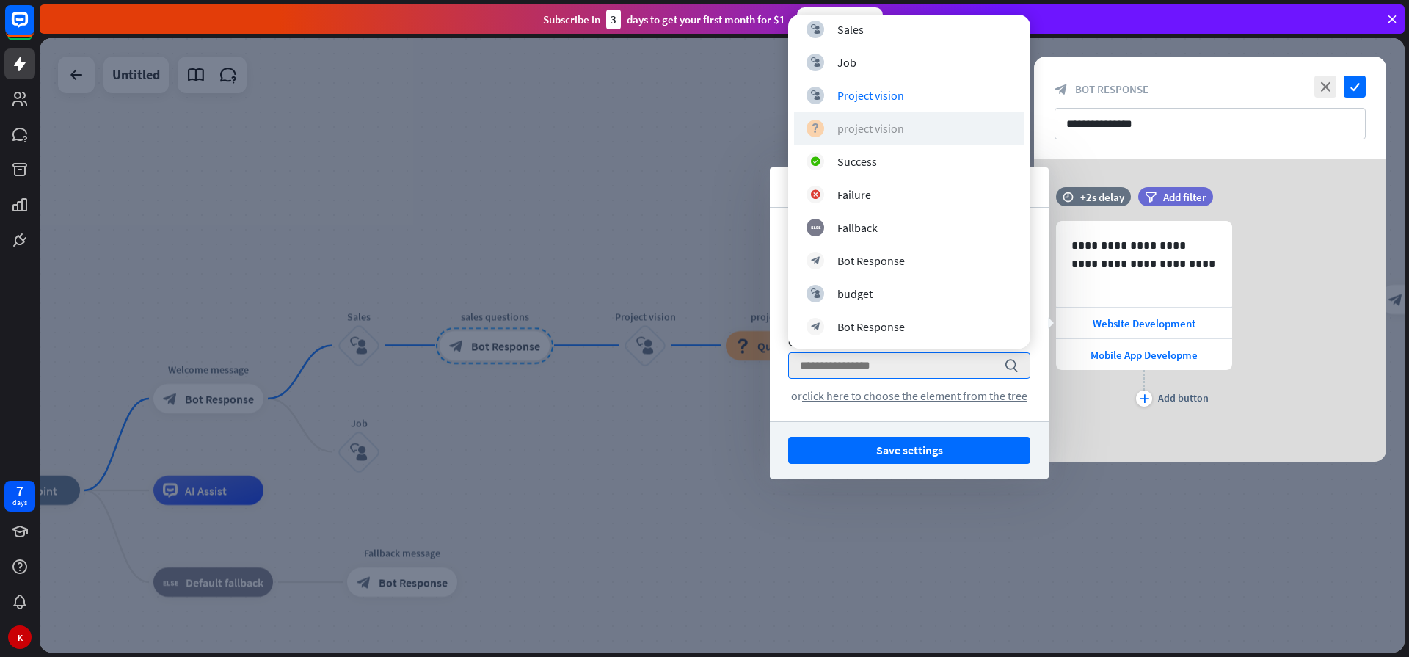
click at [870, 125] on div "project vision" at bounding box center [870, 128] width 67 height 15
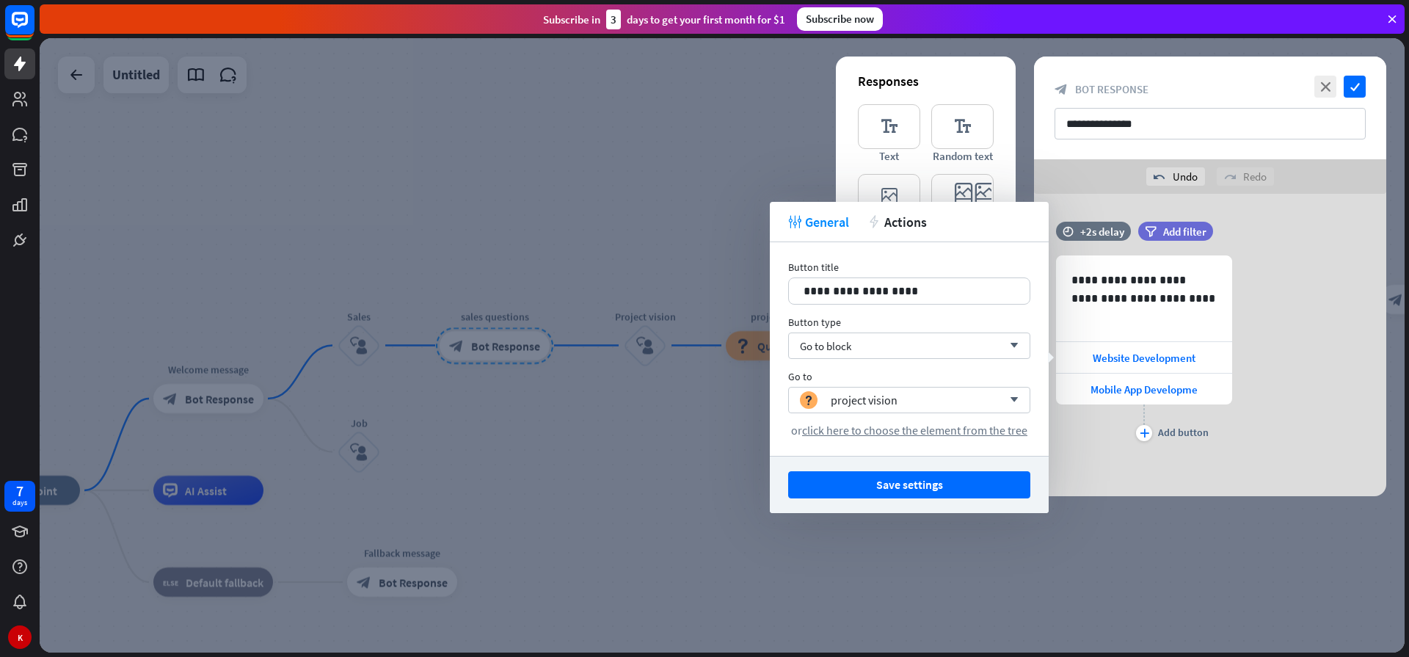
click at [1107, 436] on div "plus Add button" at bounding box center [1144, 422] width 176 height 37
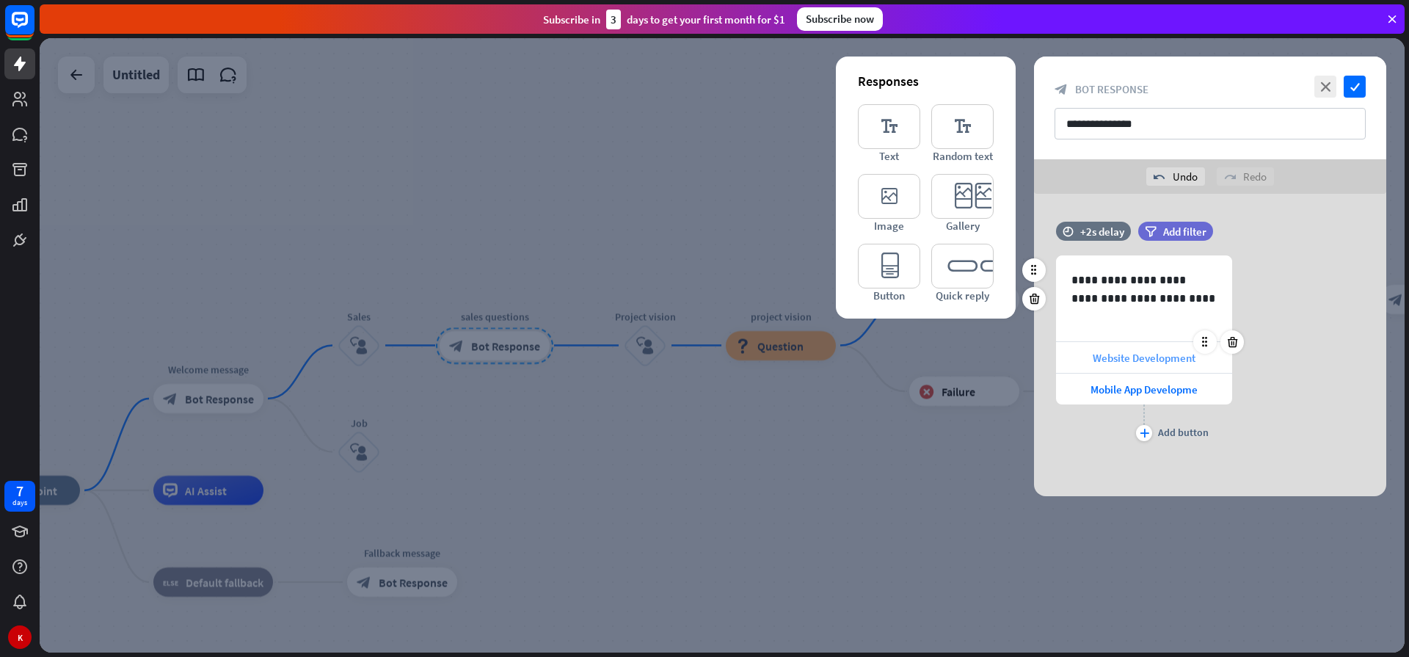
click at [1121, 348] on div "Website Development" at bounding box center [1144, 357] width 176 height 31
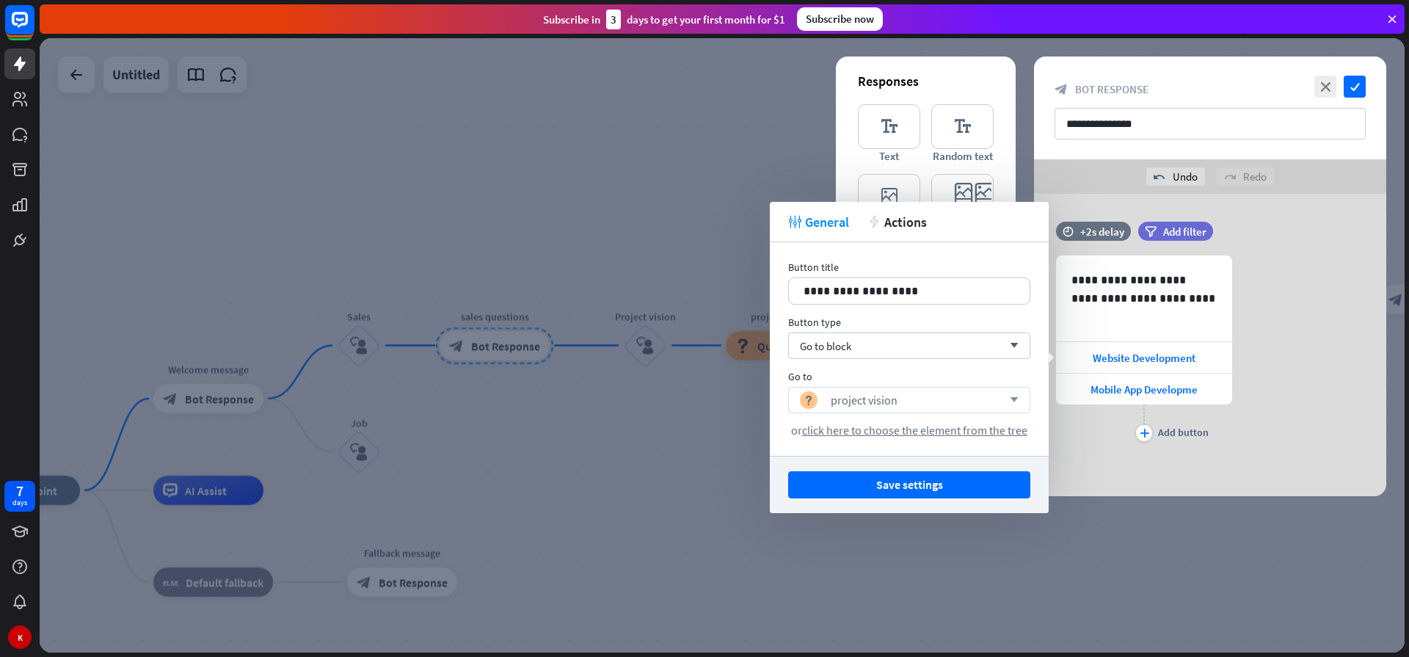
click at [1017, 397] on icon "arrow_down" at bounding box center [1010, 399] width 16 height 9
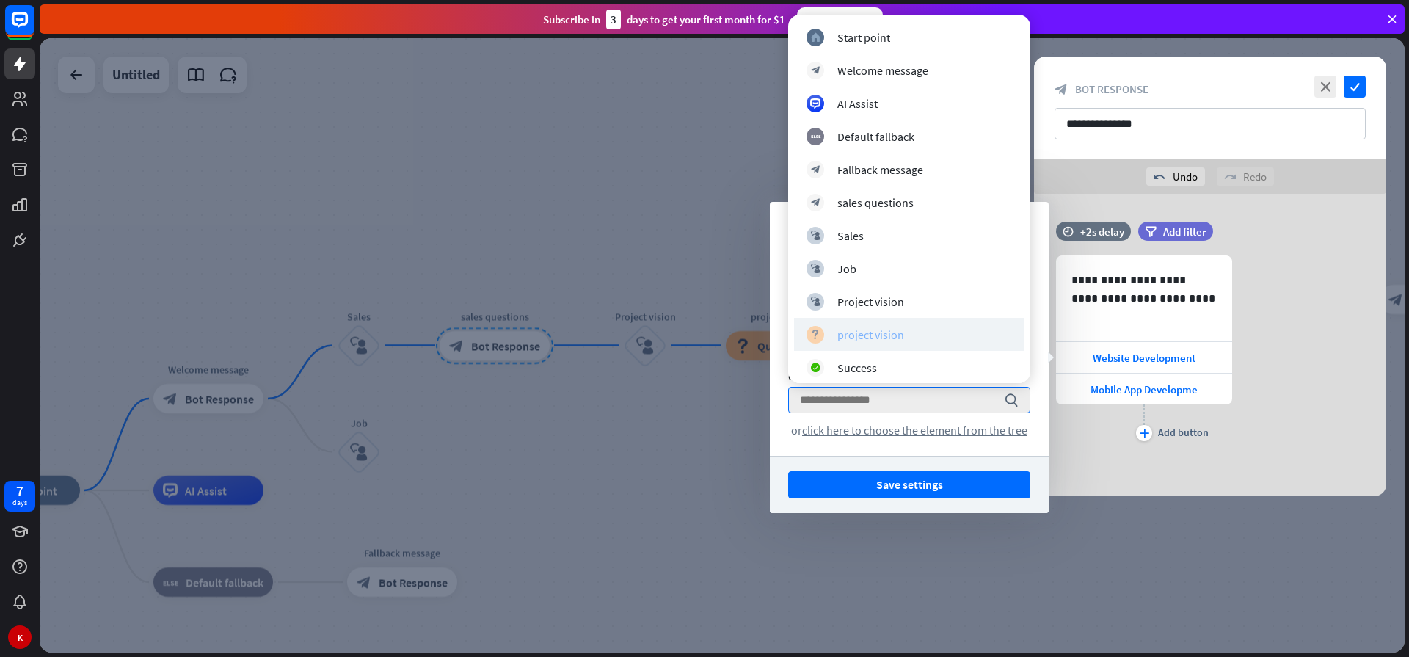
click at [869, 332] on div "project vision" at bounding box center [870, 334] width 67 height 15
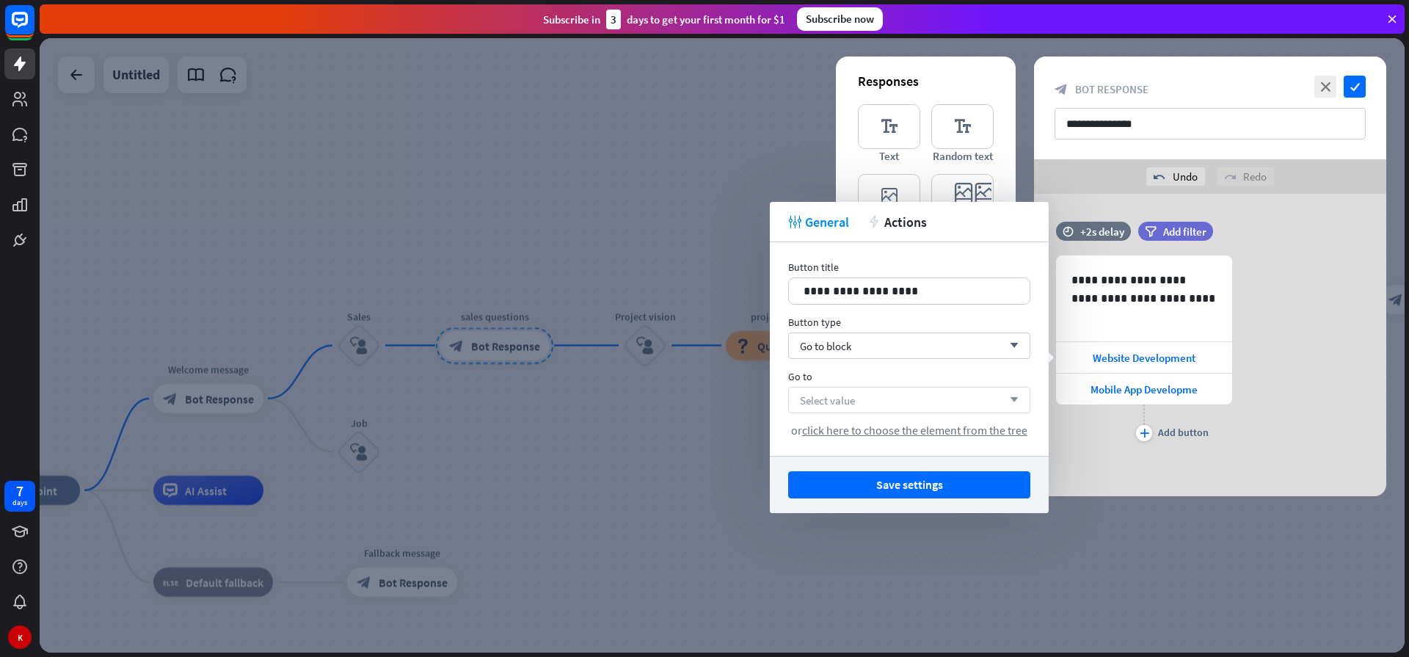
click at [868, 398] on div "Select value arrow_down" at bounding box center [909, 400] width 242 height 26
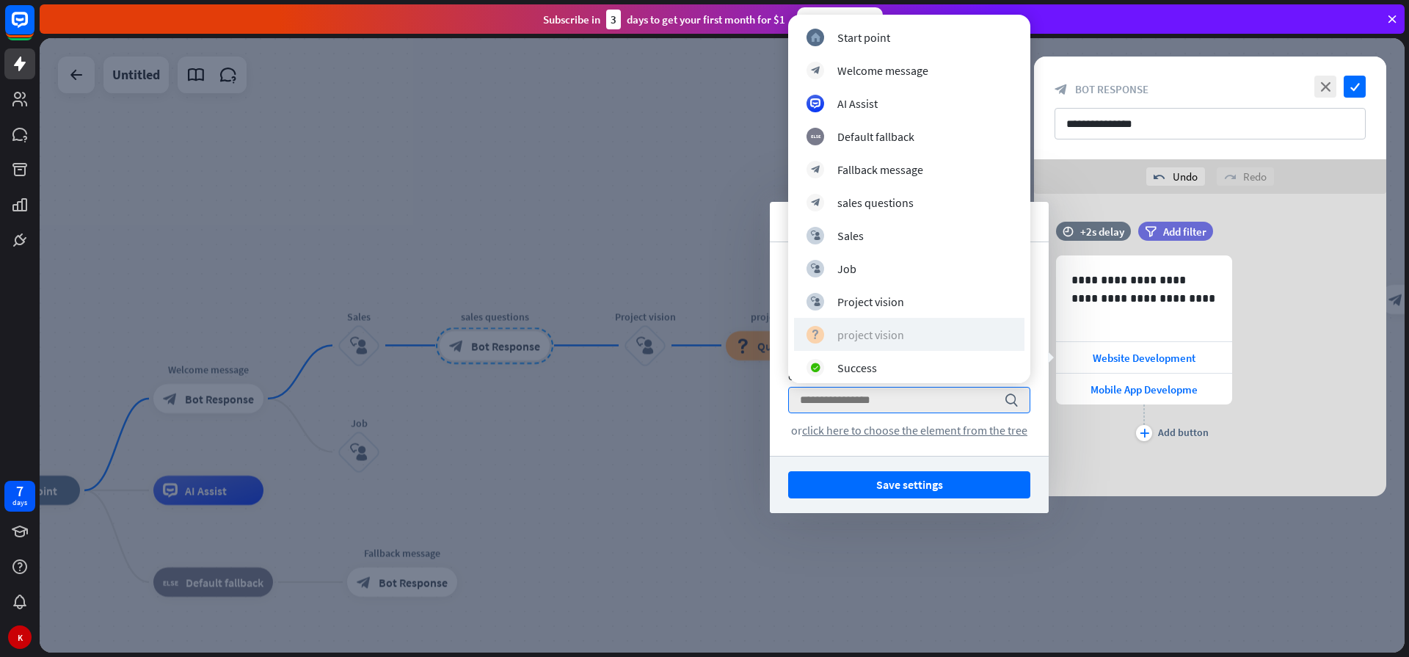
click at [883, 332] on div "project vision" at bounding box center [870, 334] width 67 height 15
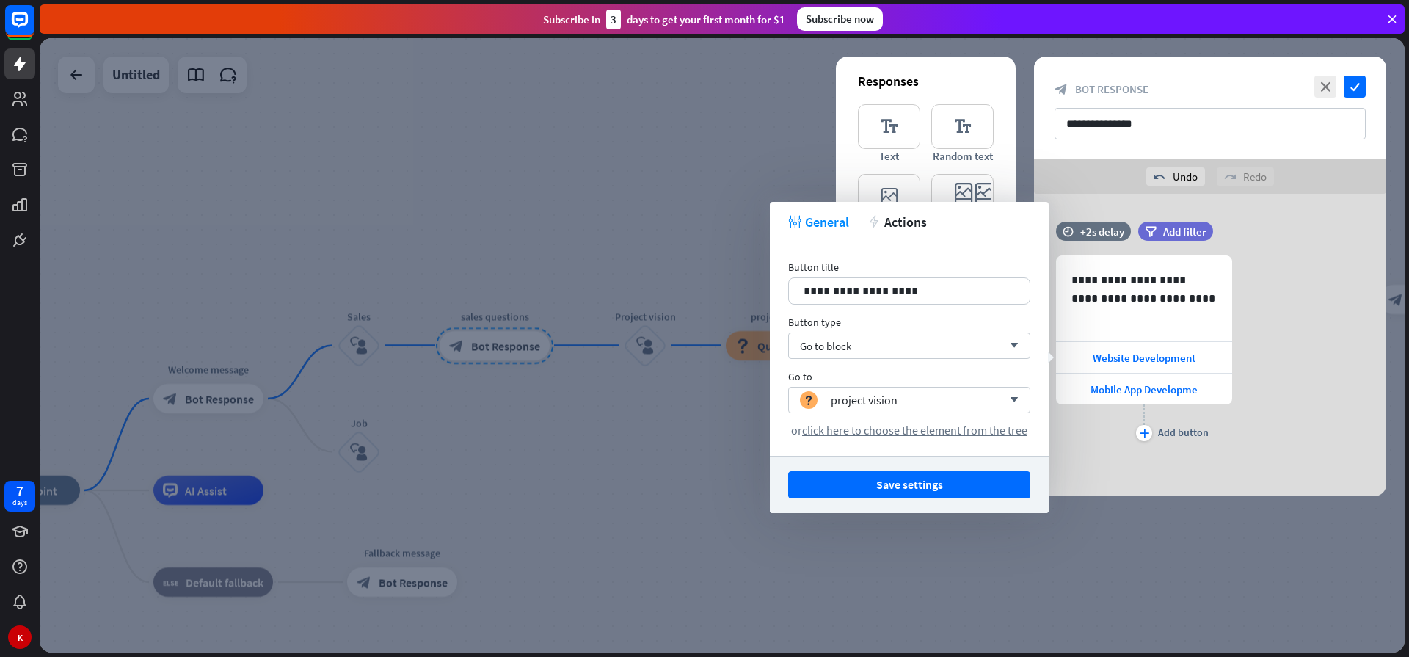
click at [730, 431] on div at bounding box center [722, 345] width 1365 height 614
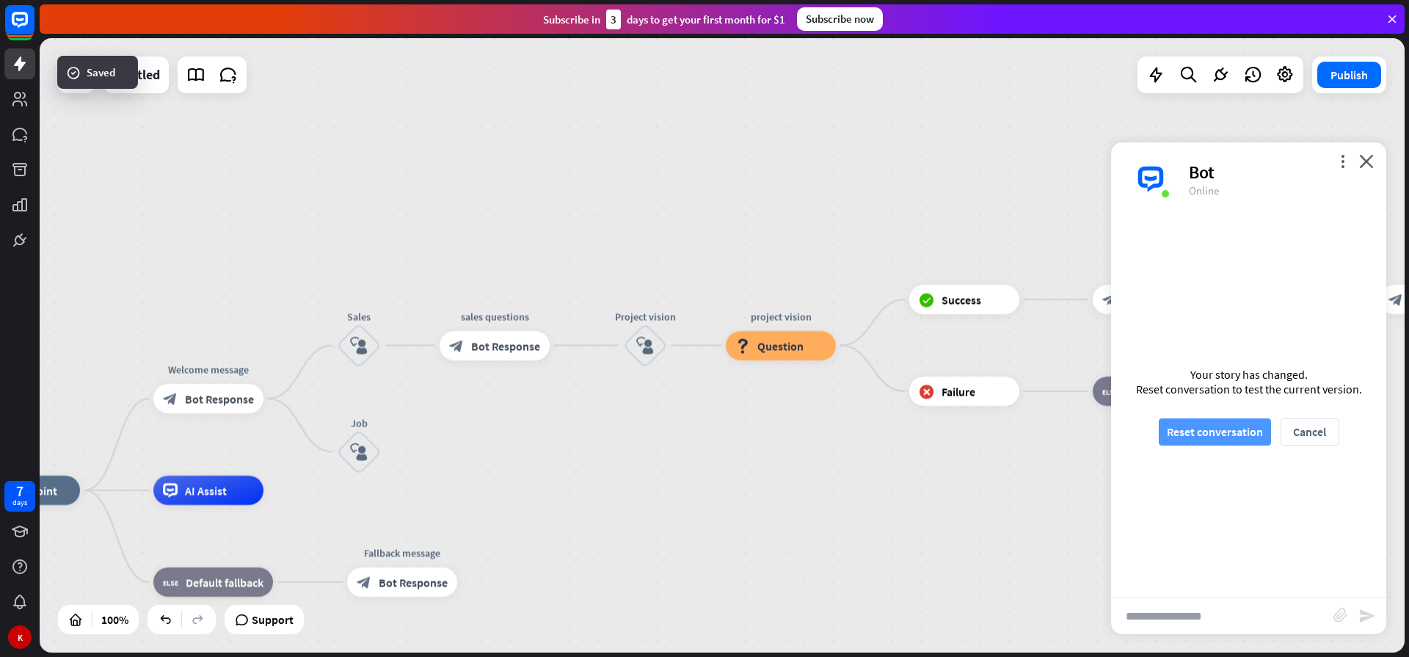
click at [1226, 436] on button "Reset conversation" at bounding box center [1214, 431] width 112 height 27
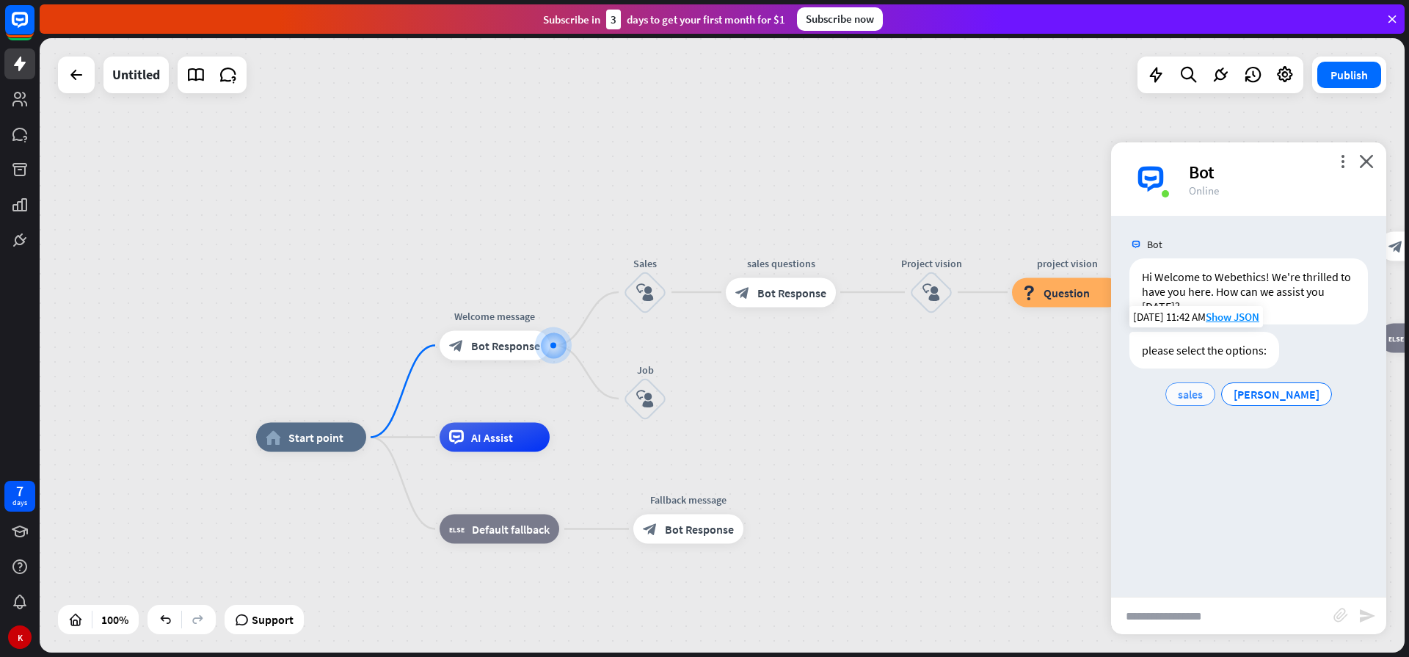
click at [1202, 395] on span "sales" at bounding box center [1189, 394] width 25 height 15
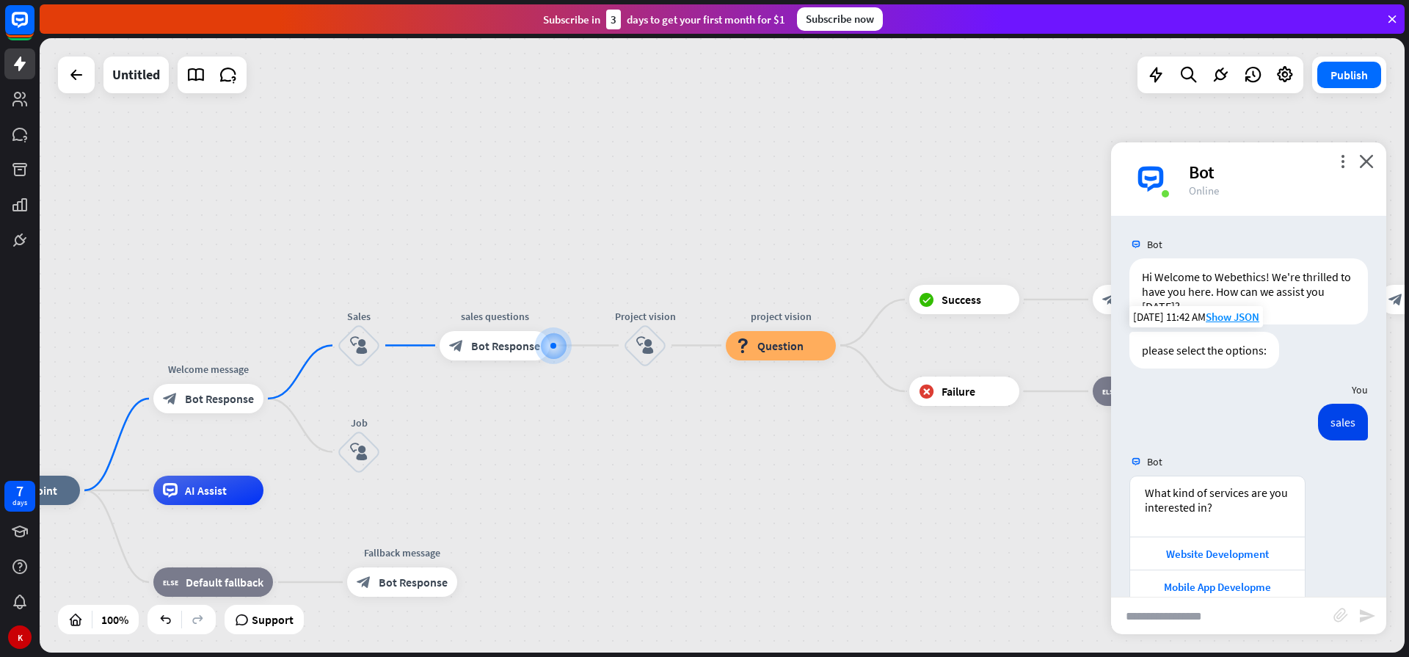
scroll to position [29, 0]
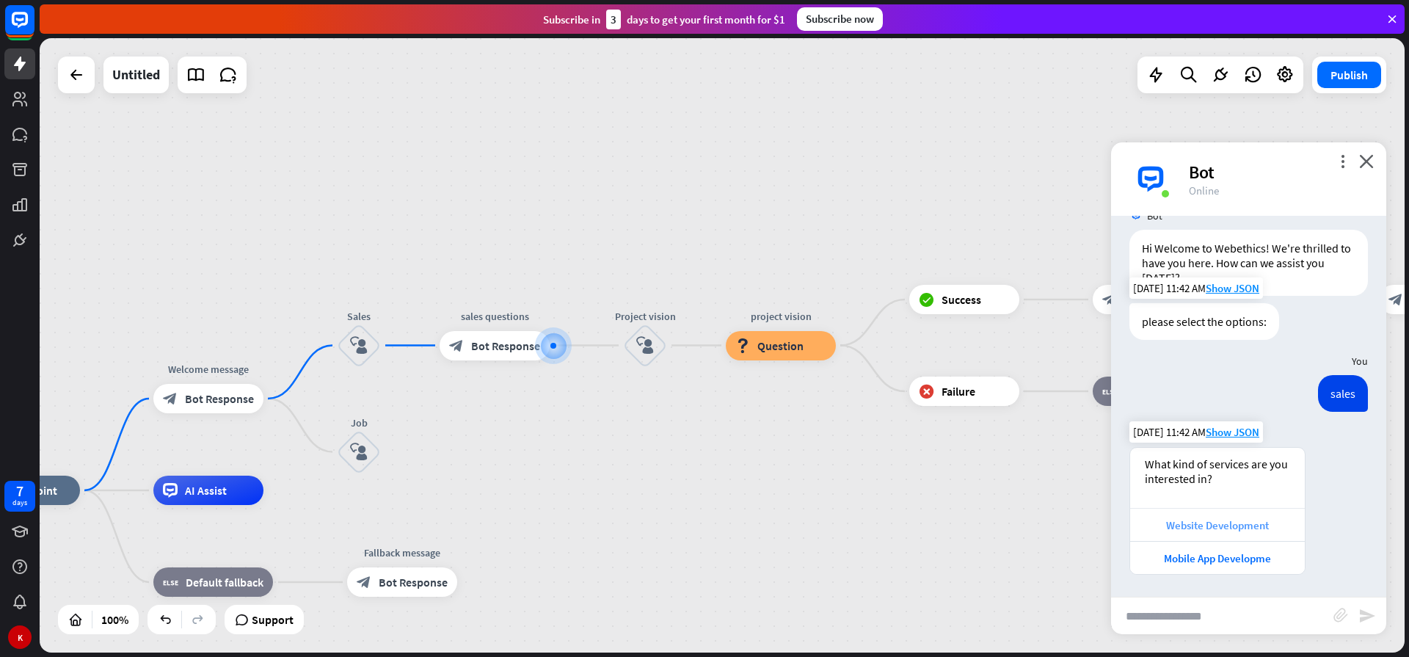
click at [1174, 525] on div "Website Development" at bounding box center [1217, 525] width 160 height 14
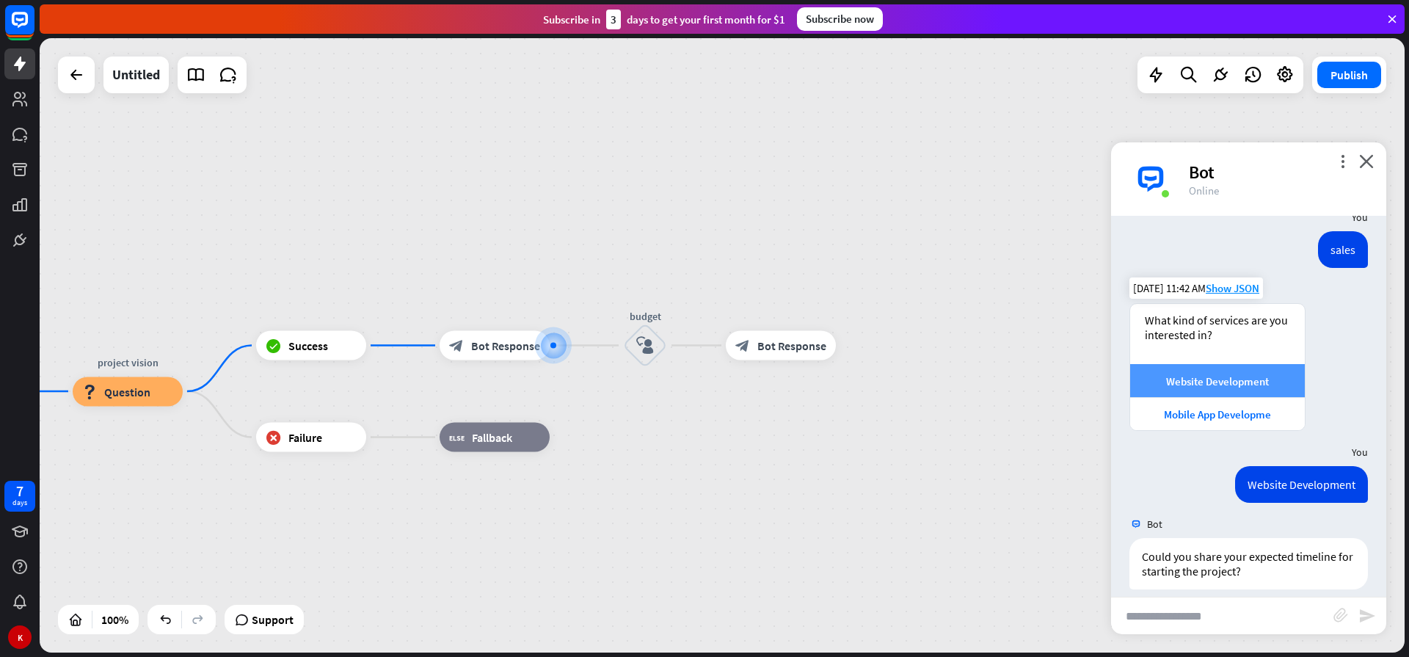
scroll to position [227, 0]
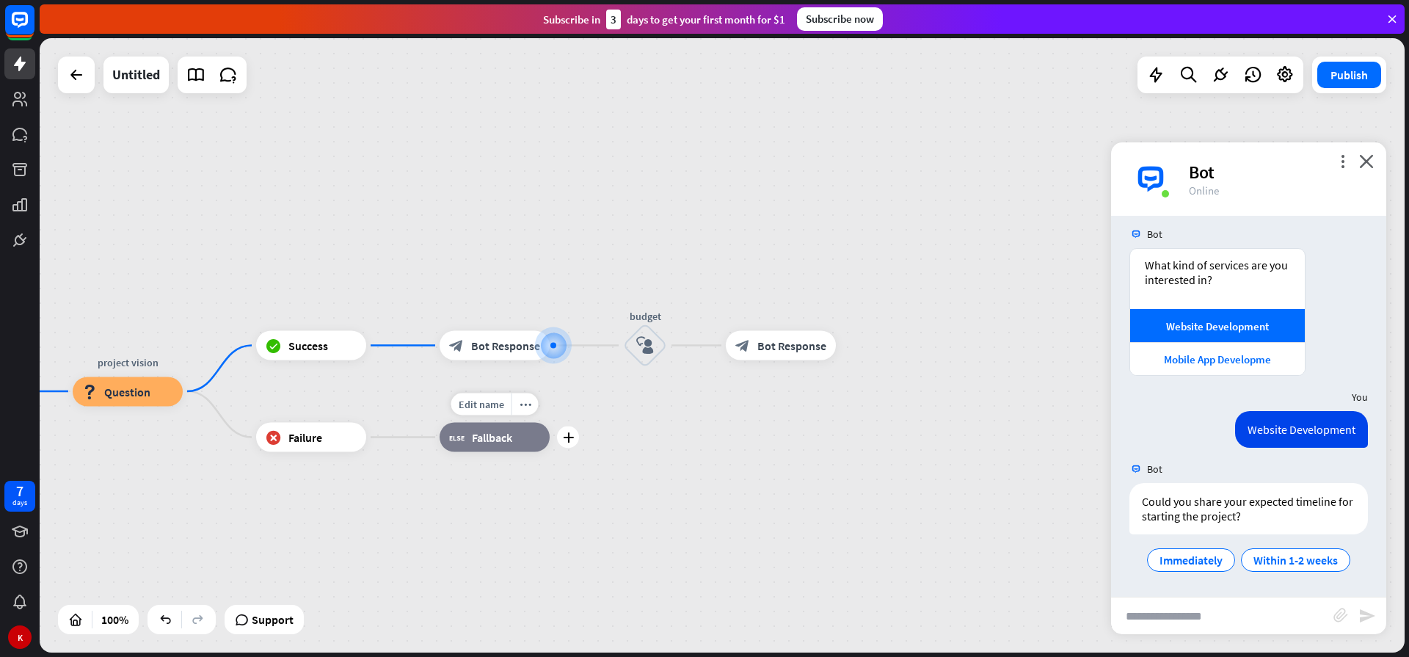
click at [549, 452] on div "Edit name more_horiz plus block_fallback Fallback" at bounding box center [494, 437] width 110 height 29
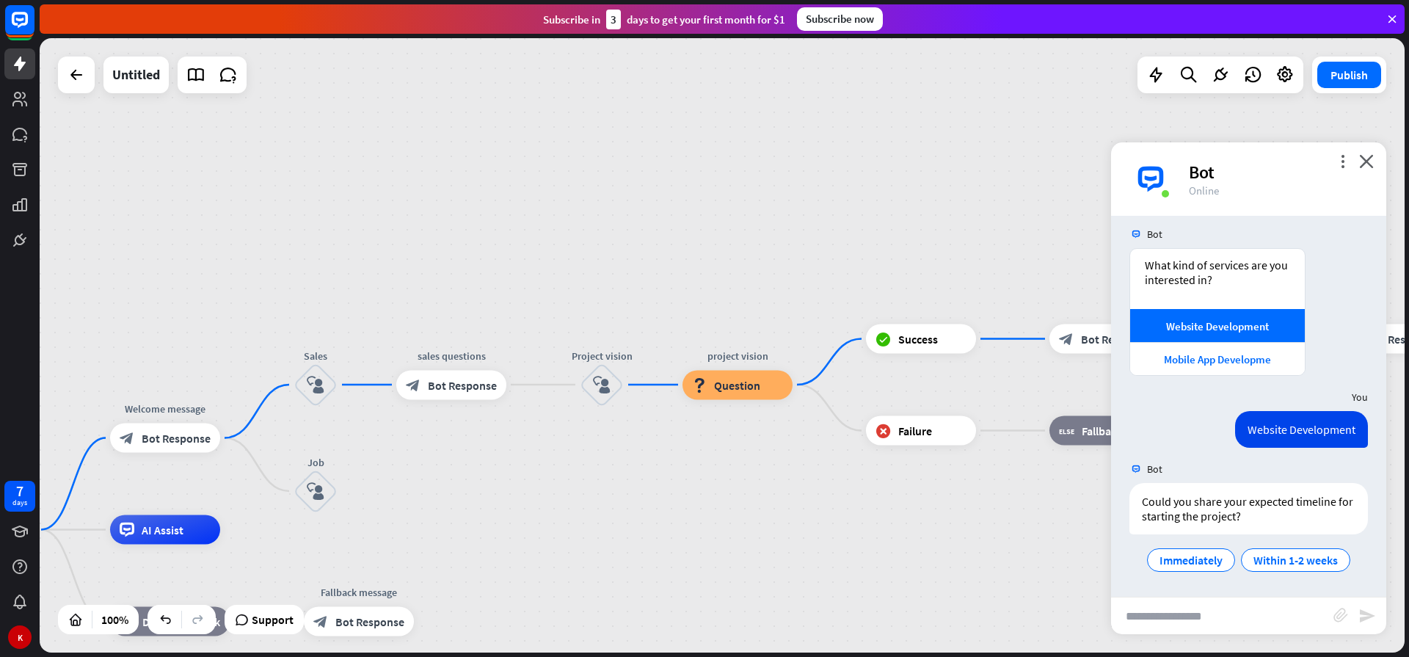
drag, startPoint x: 418, startPoint y: 490, endPoint x: 1027, endPoint y: 483, distance: 608.9
click at [1027, 483] on div "home_2 Start point Welcome message block_bot_response Bot Response Sales block_…" at bounding box center [722, 345] width 1365 height 614
click at [456, 387] on span "Bot Response" at bounding box center [462, 384] width 69 height 15
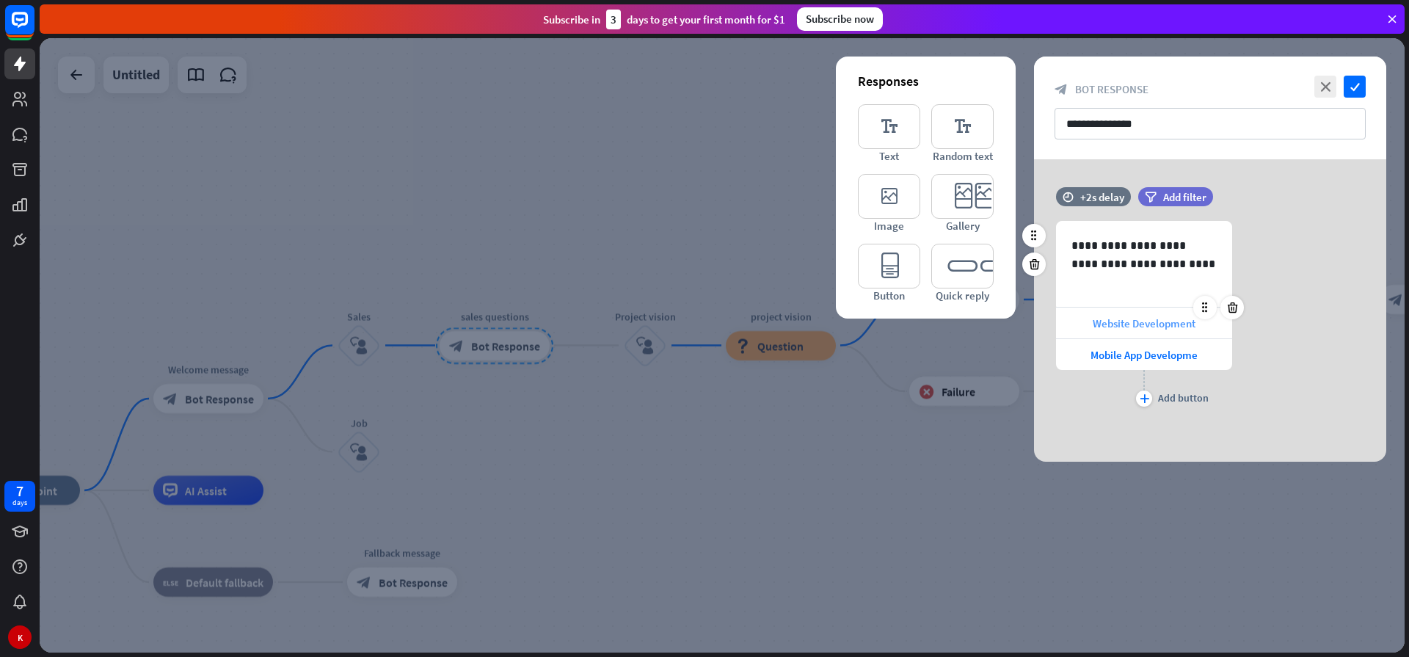
click at [1136, 318] on span "Website Development" at bounding box center [1143, 323] width 103 height 14
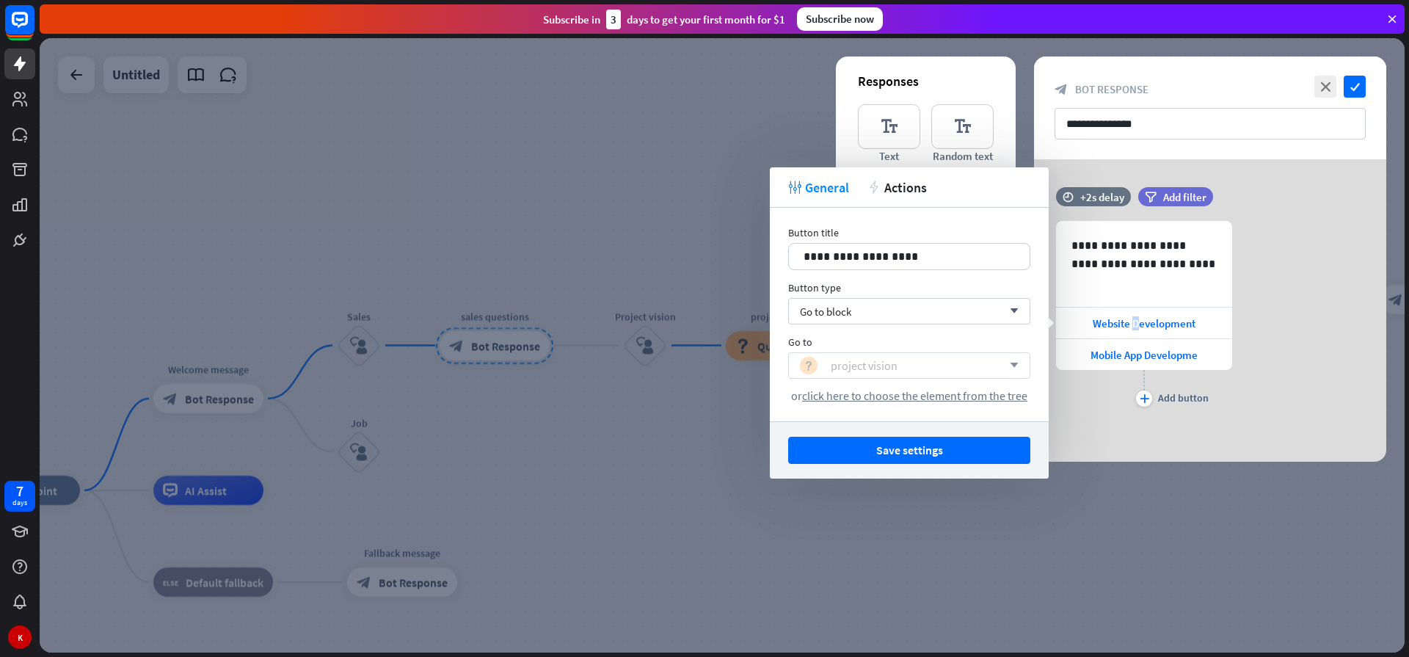
click at [992, 367] on div "block_question project vision" at bounding box center [901, 366] width 202 height 18
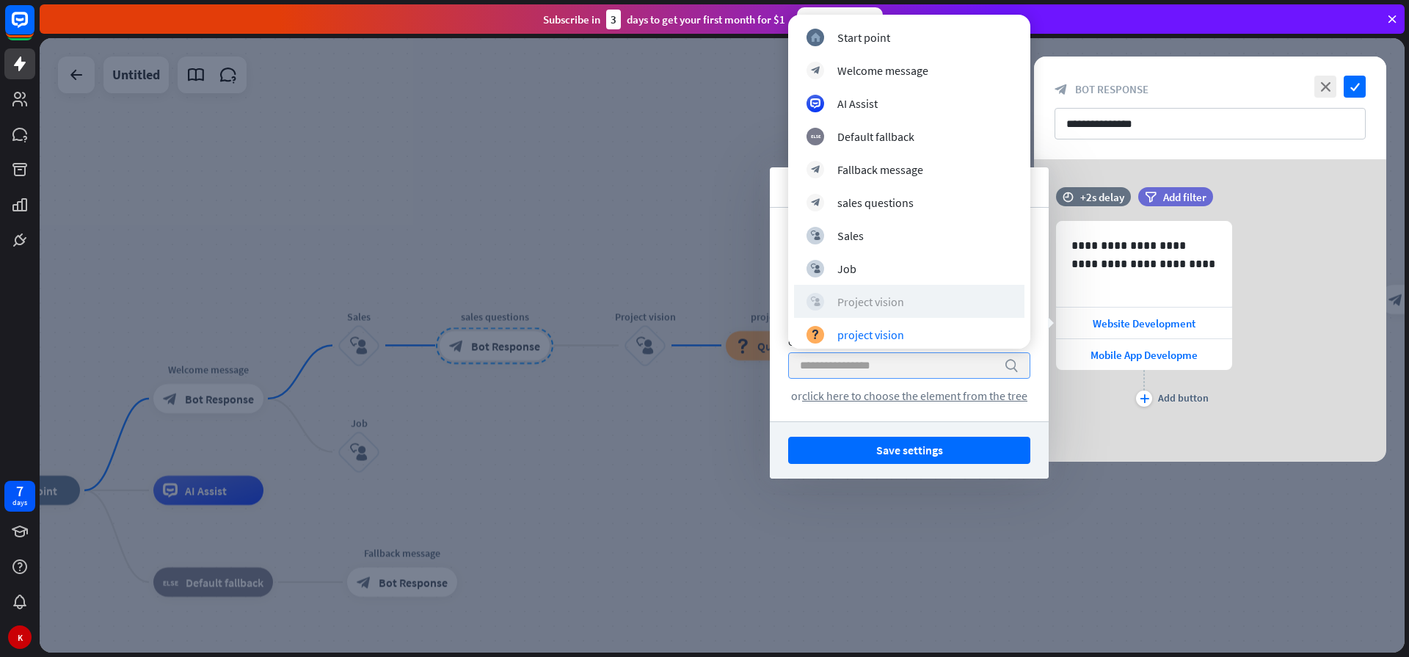
click at [855, 301] on div "Project vision" at bounding box center [870, 301] width 67 height 15
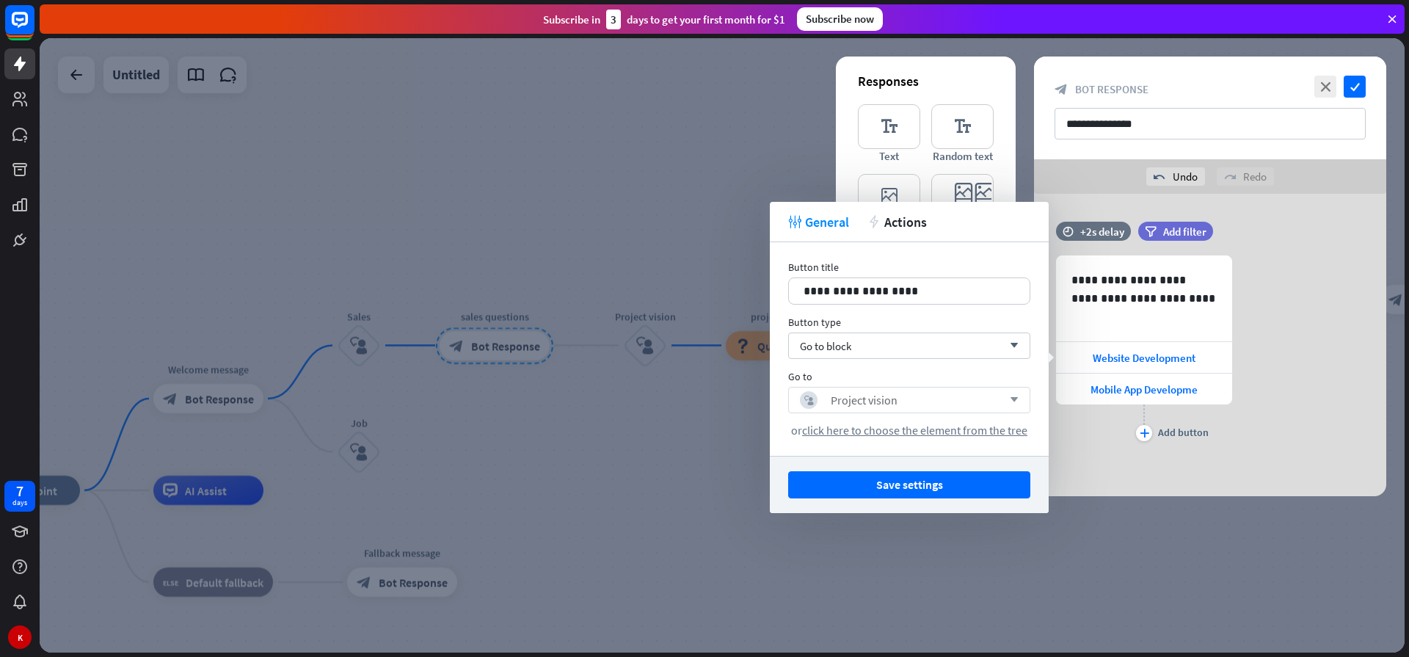
click at [689, 403] on div at bounding box center [722, 345] width 1365 height 614
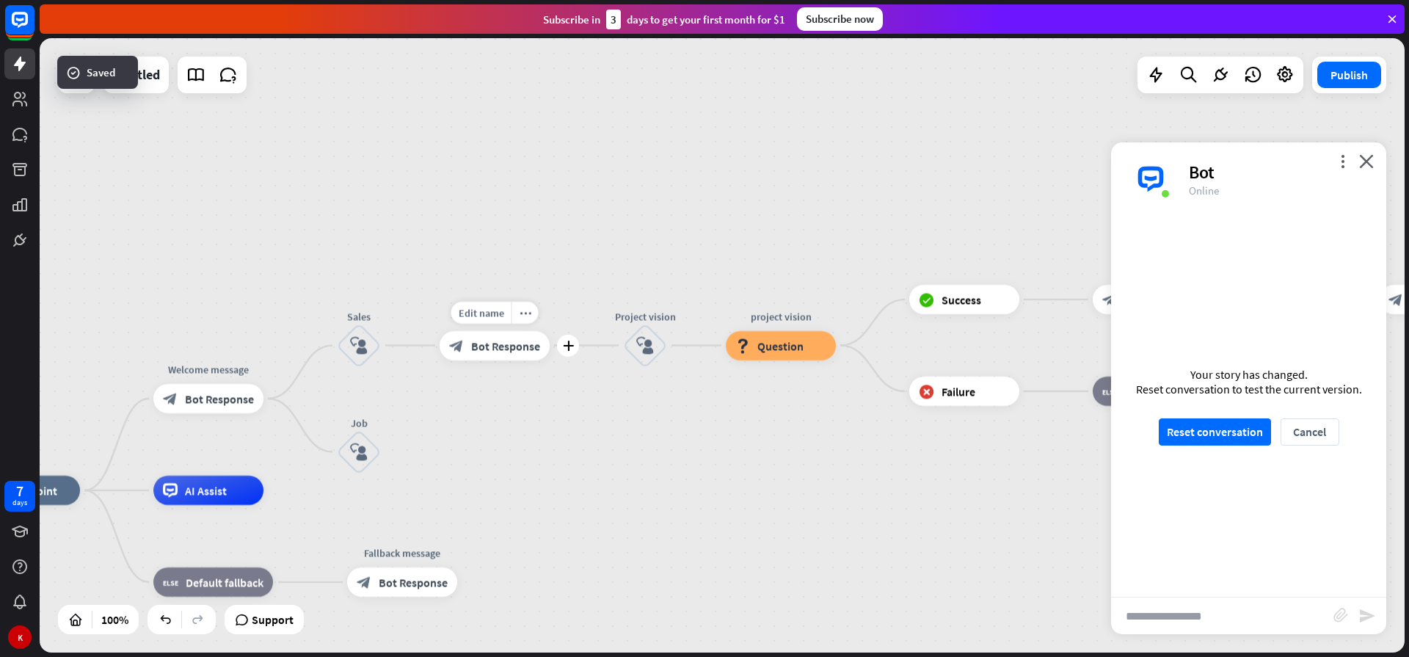
click at [524, 345] on span "Bot Response" at bounding box center [505, 345] width 69 height 15
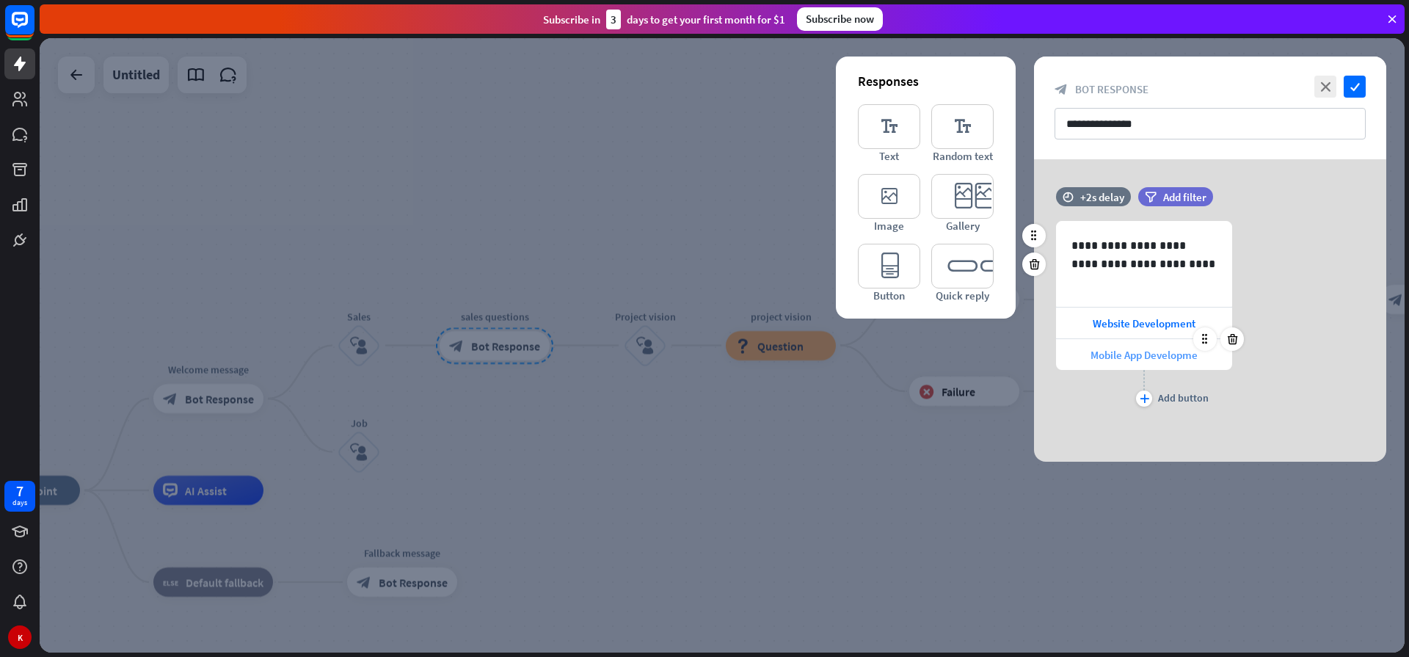
click at [1139, 360] on span "Mobile App Developme" at bounding box center [1143, 355] width 107 height 14
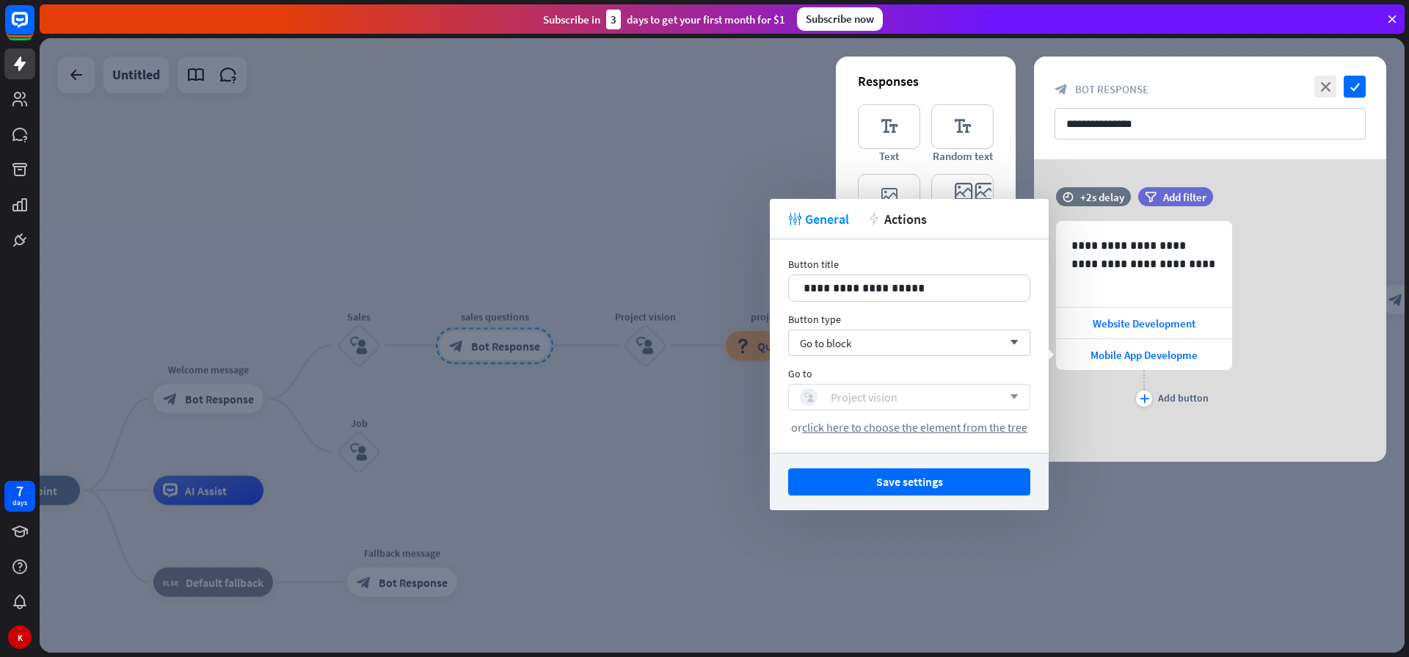
click at [841, 392] on div "Project vision" at bounding box center [863, 397] width 67 height 15
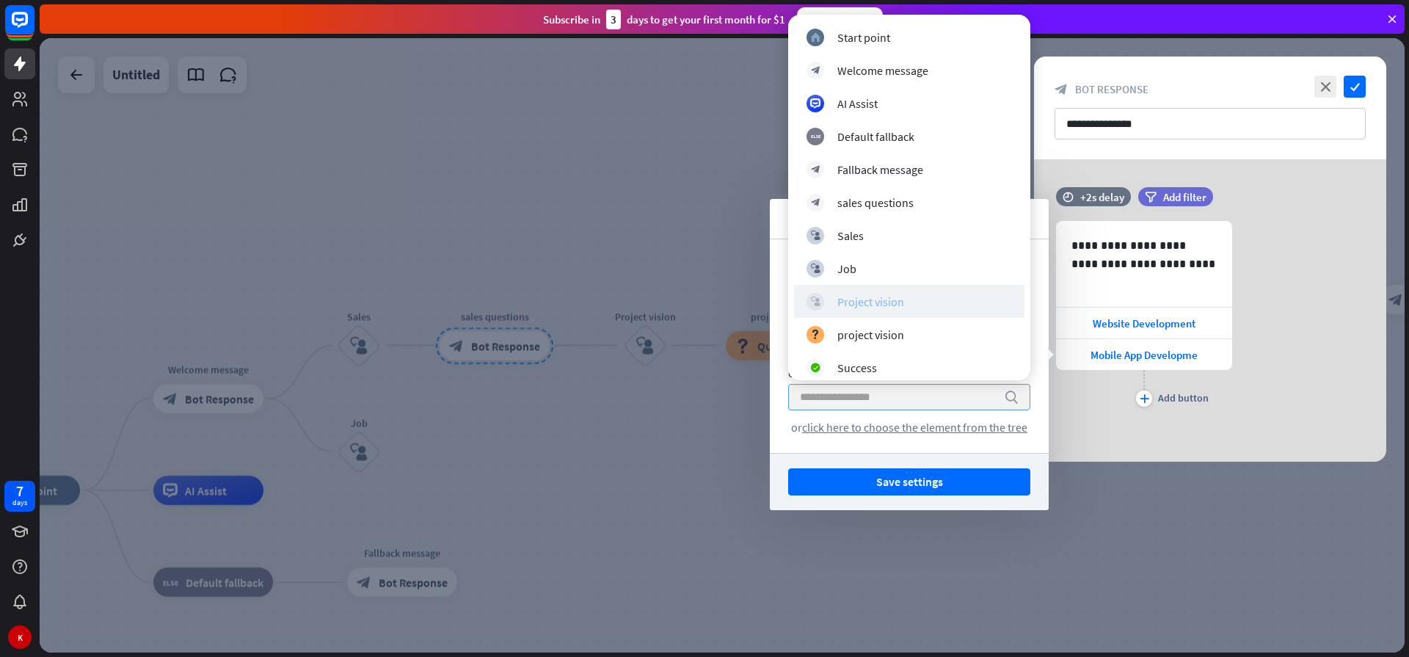
click at [830, 298] on div "block_user_input Project vision" at bounding box center [908, 302] width 205 height 18
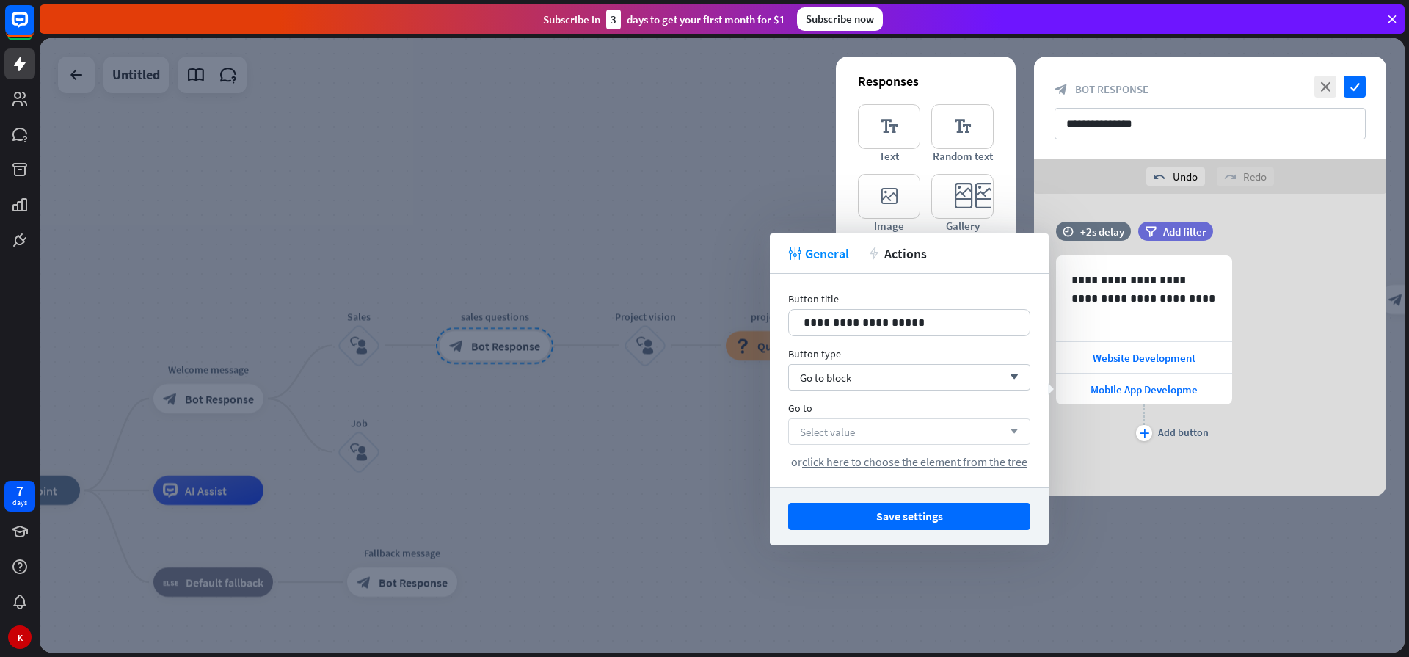
click at [887, 430] on div "Select value arrow_down" at bounding box center [909, 431] width 242 height 26
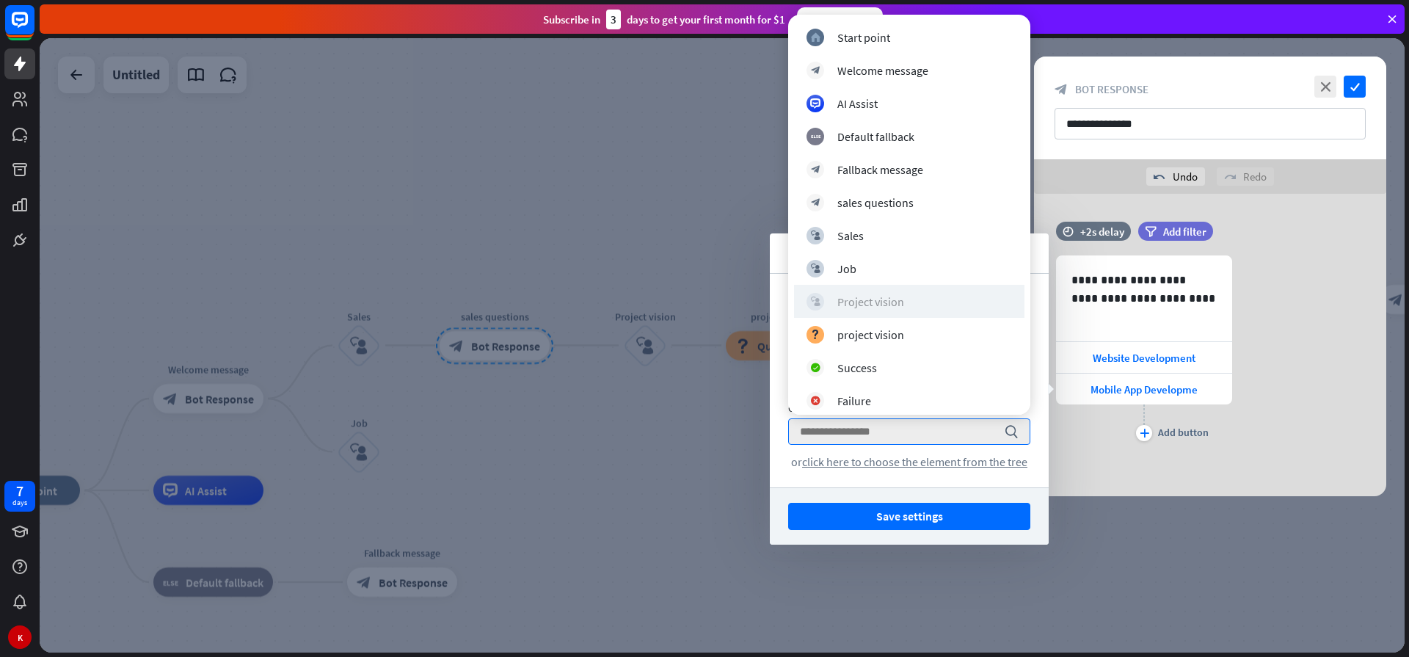
click at [862, 303] on div "Project vision" at bounding box center [870, 301] width 67 height 15
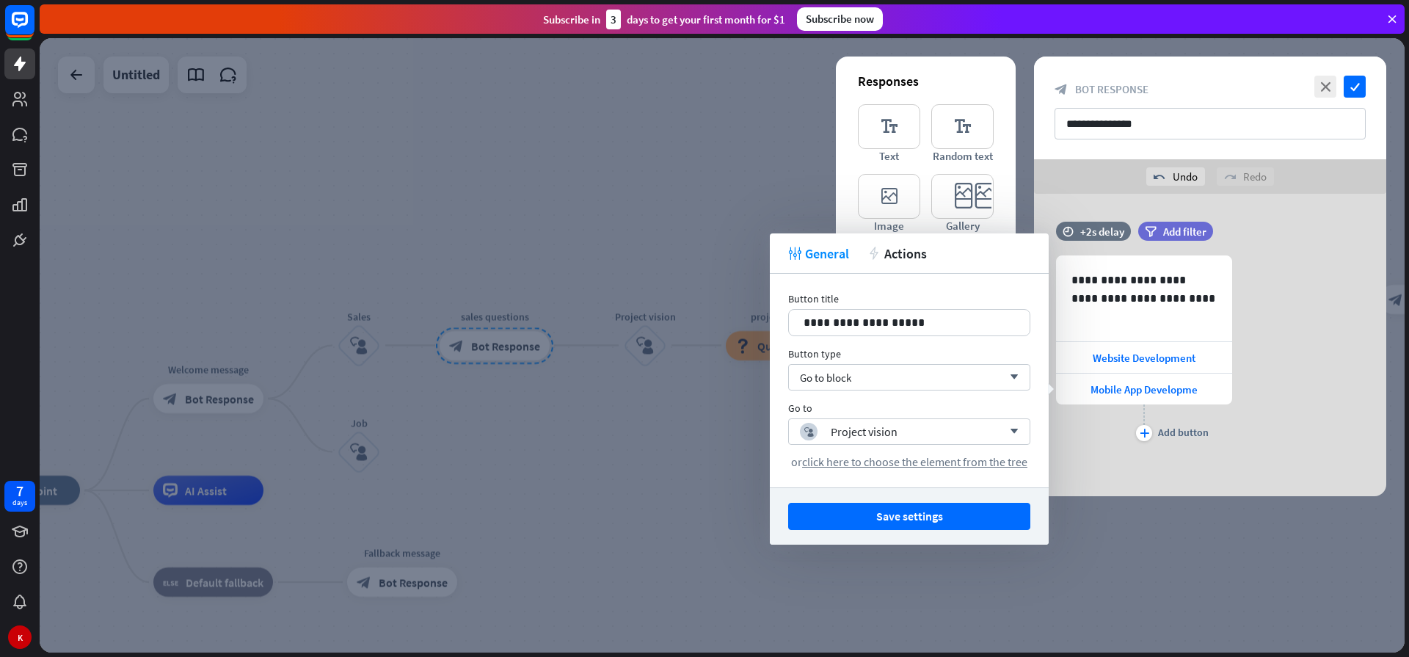
click at [635, 420] on div at bounding box center [722, 345] width 1365 height 614
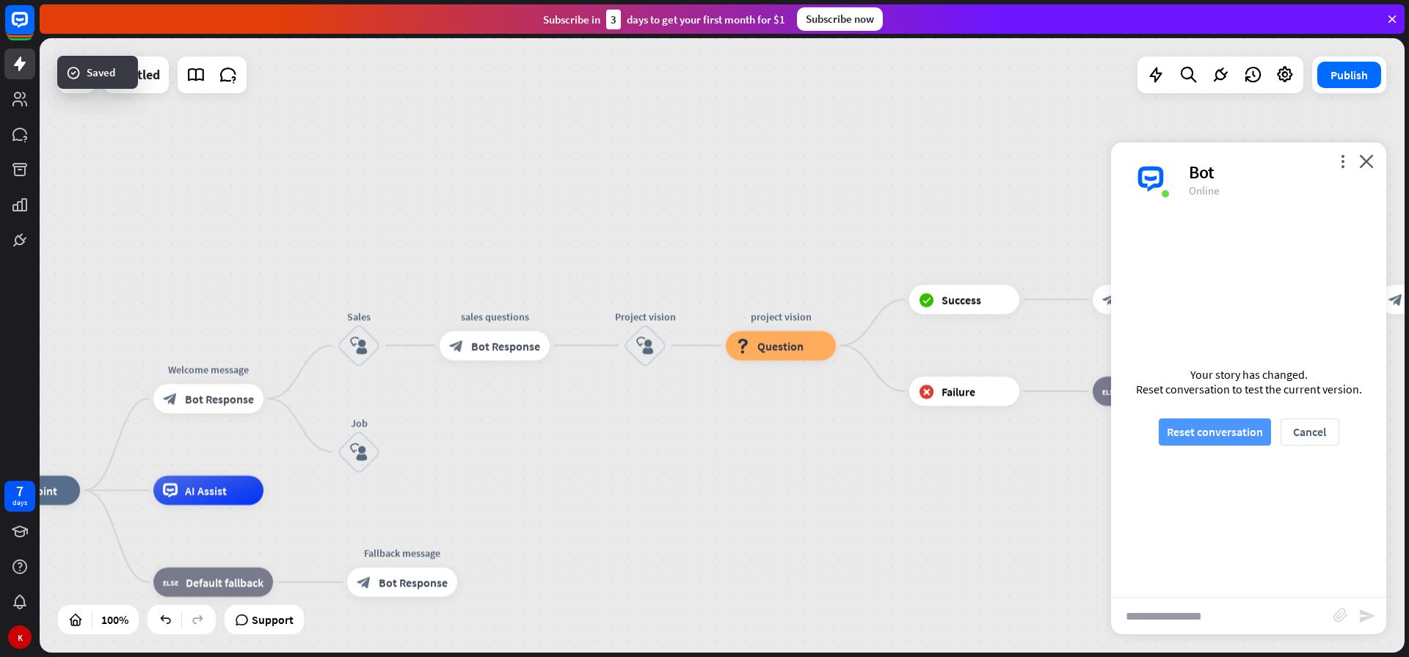
click at [1195, 432] on button "Reset conversation" at bounding box center [1214, 431] width 112 height 27
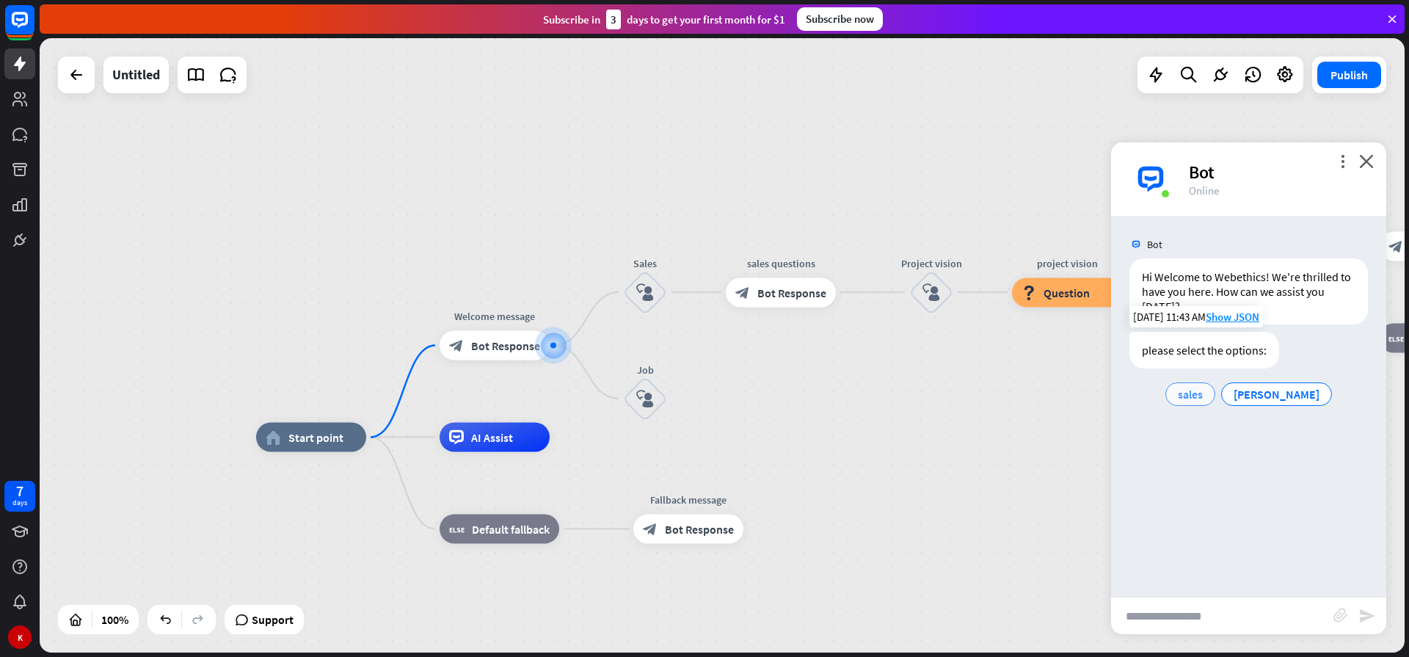
click at [1202, 399] on span "sales" at bounding box center [1189, 394] width 25 height 15
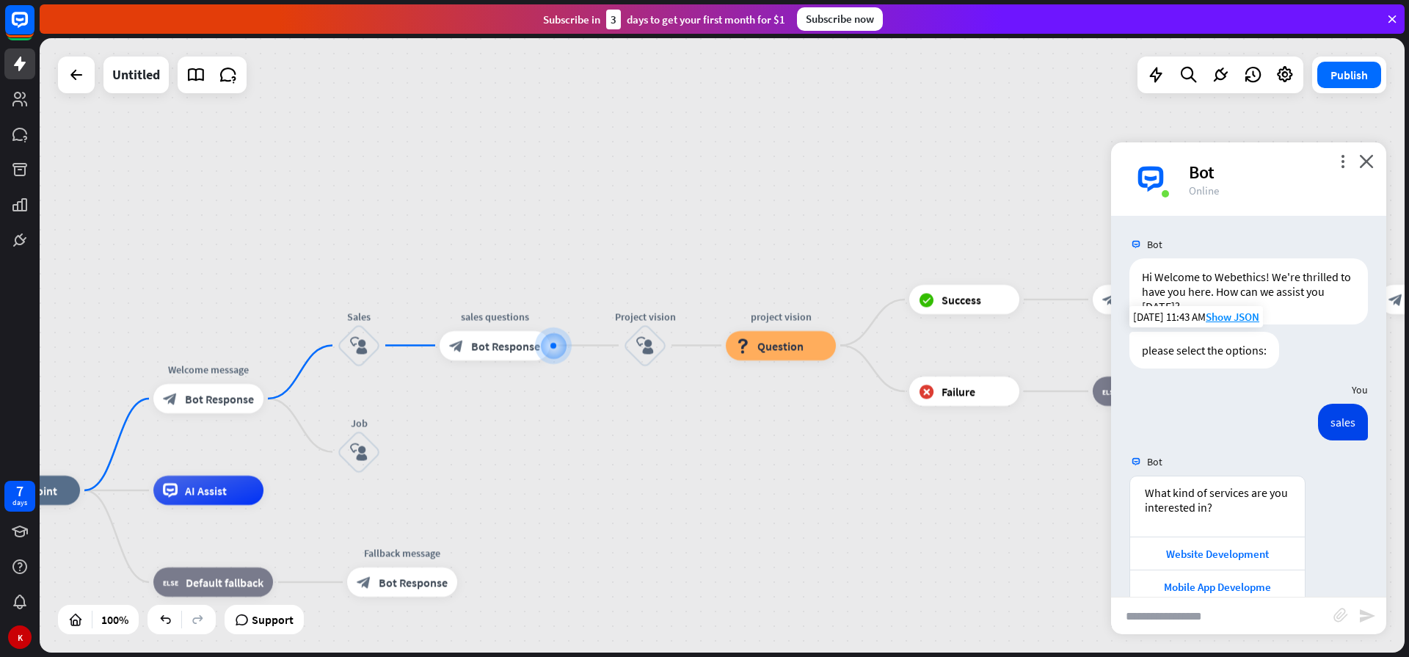
scroll to position [29, 0]
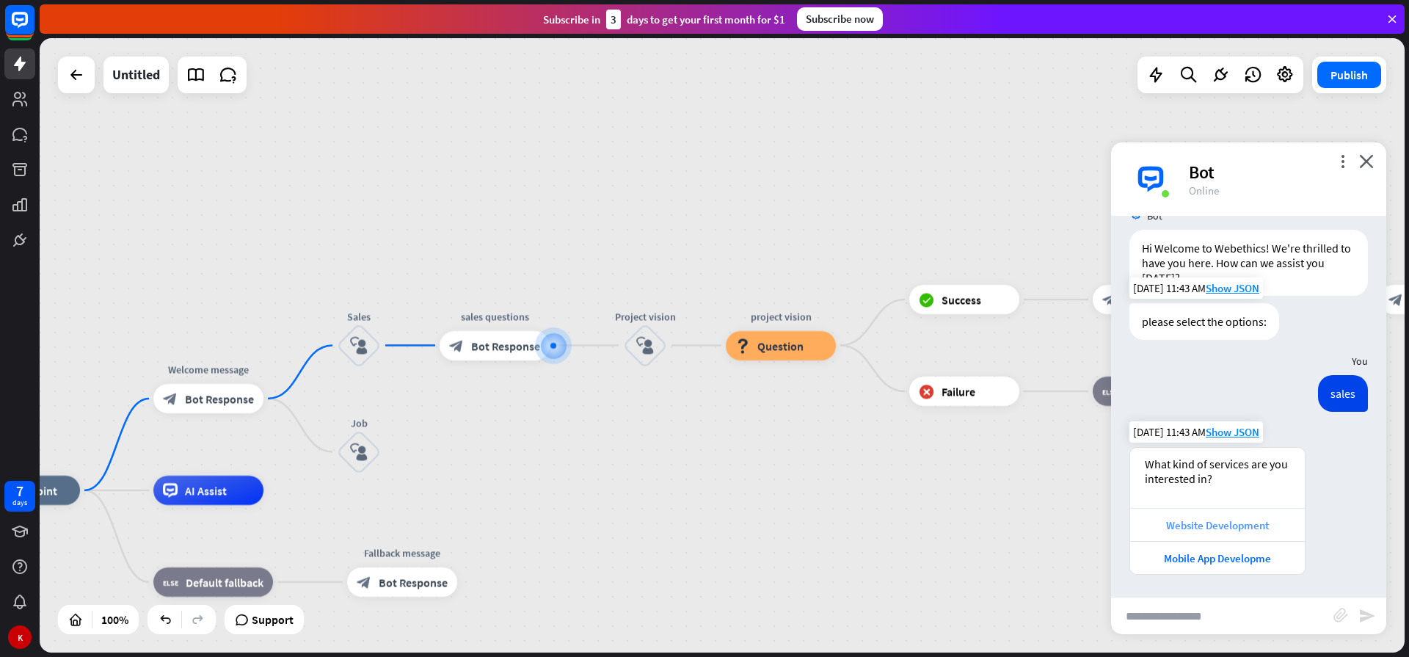
click at [1173, 521] on div "Website Development" at bounding box center [1217, 525] width 160 height 14
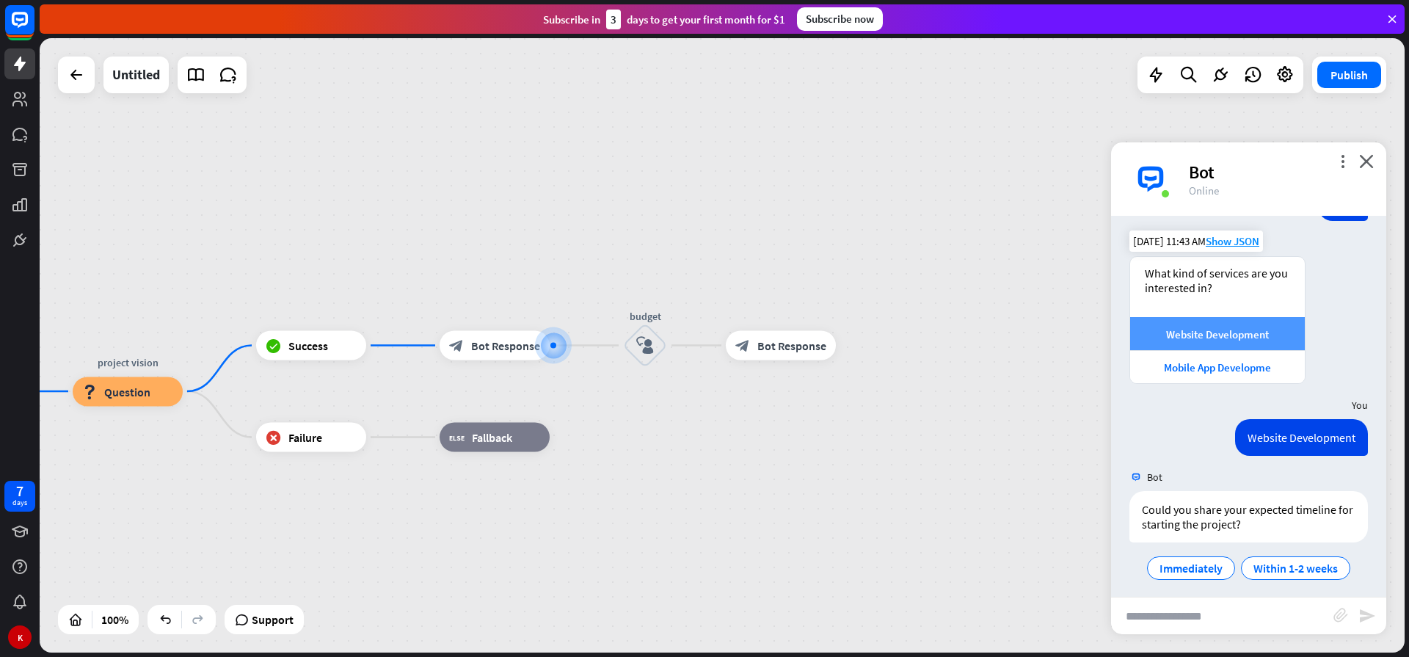
scroll to position [227, 0]
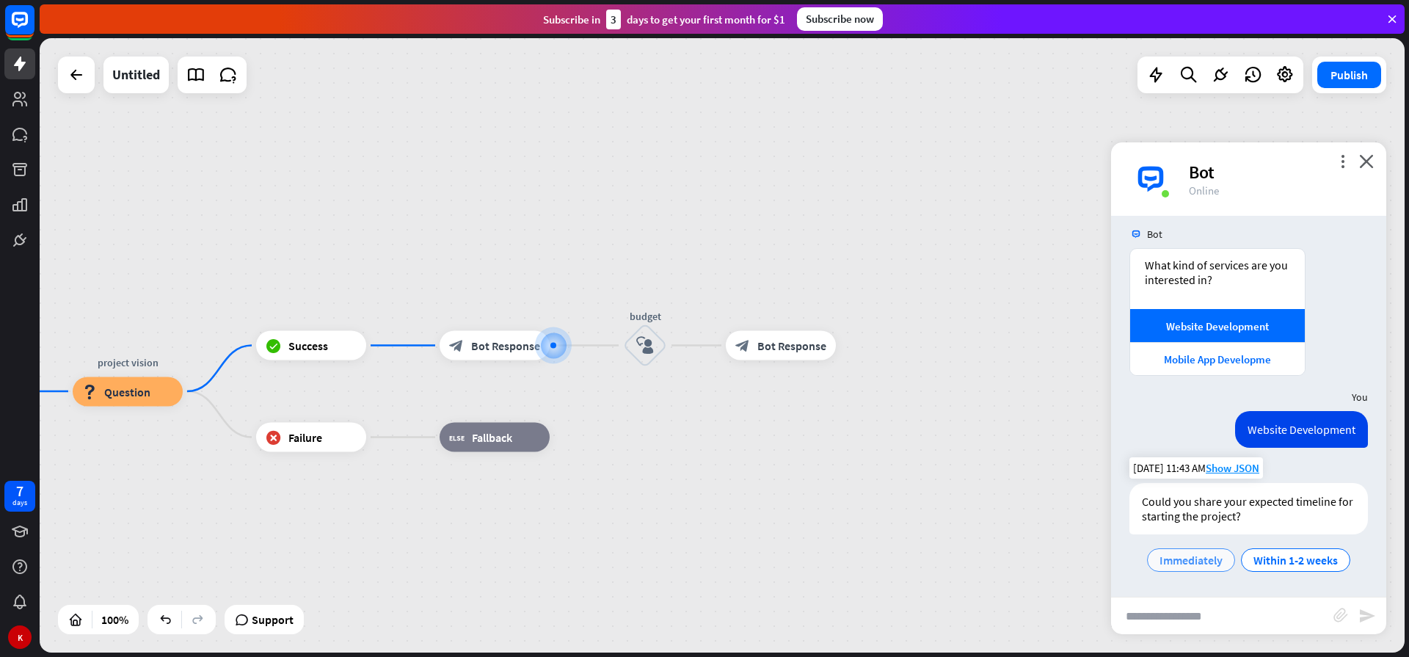
click at [1171, 557] on span "Immediately" at bounding box center [1190, 559] width 63 height 15
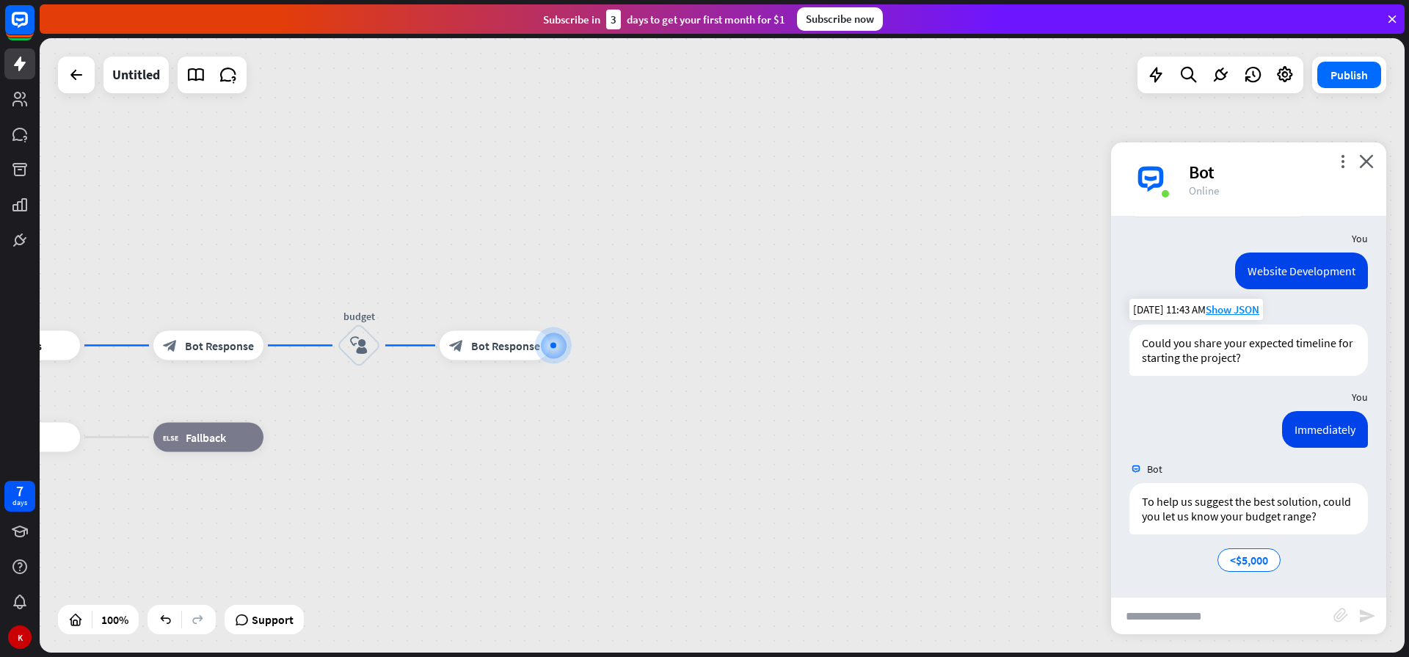
scroll to position [401, 0]
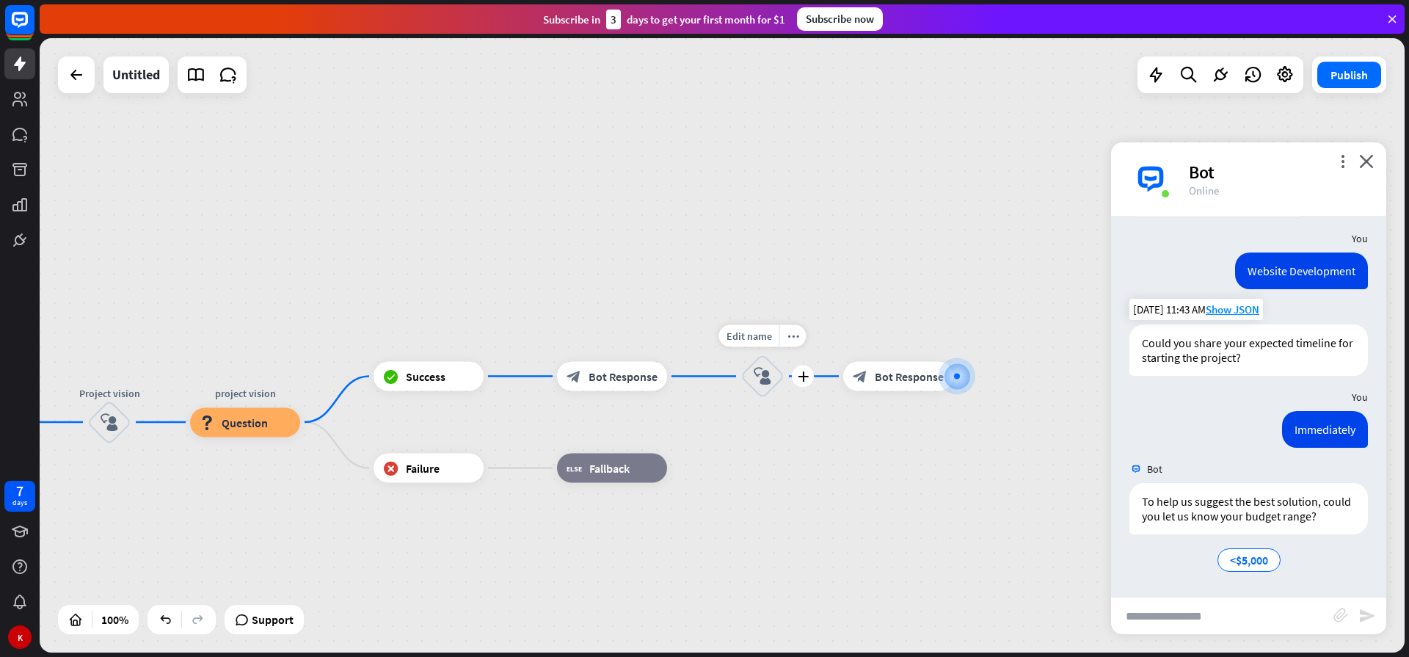
drag, startPoint x: 327, startPoint y: 392, endPoint x: 731, endPoint y: 423, distance: 404.7
click at [740, 398] on div "Edit name more_horiz plus budget block_user_input" at bounding box center [762, 376] width 44 height 44
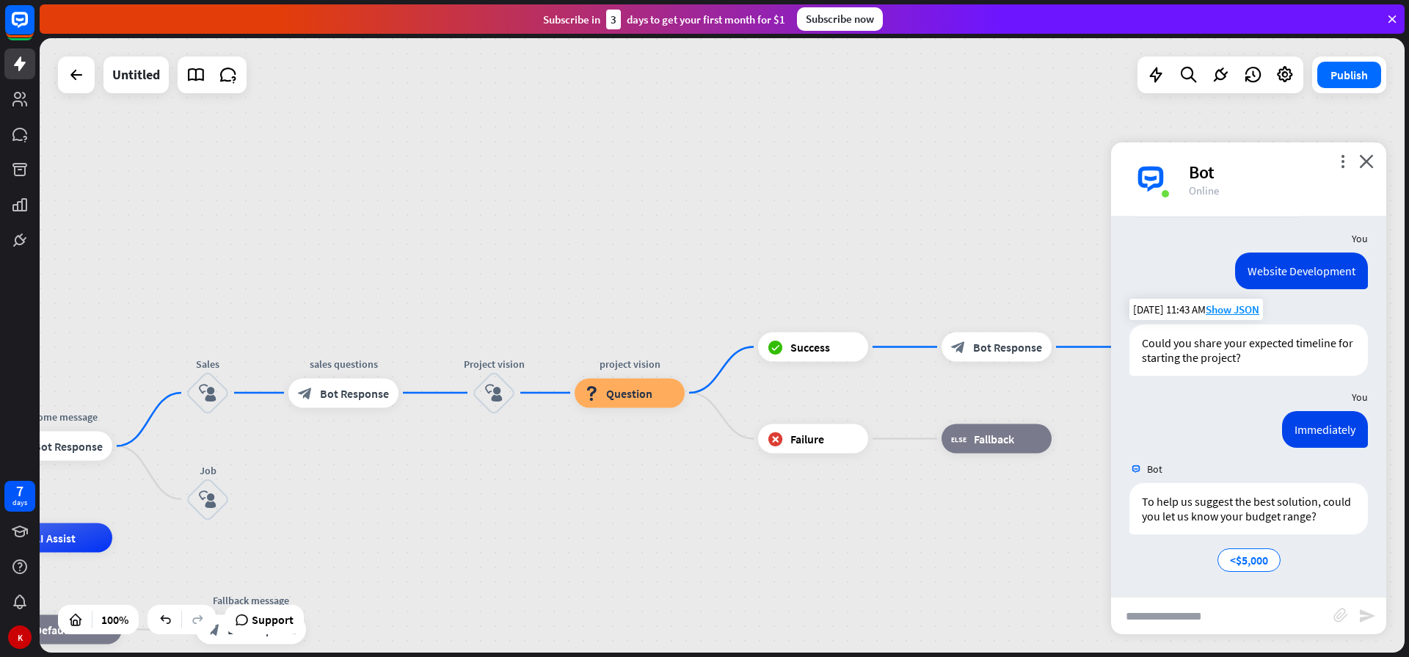
drag, startPoint x: 238, startPoint y: 472, endPoint x: 626, endPoint y: 425, distance: 390.1
click at [632, 439] on div "home_2 Start point Welcome message block_bot_response Bot Response Sales block_…" at bounding box center [722, 345] width 1365 height 614
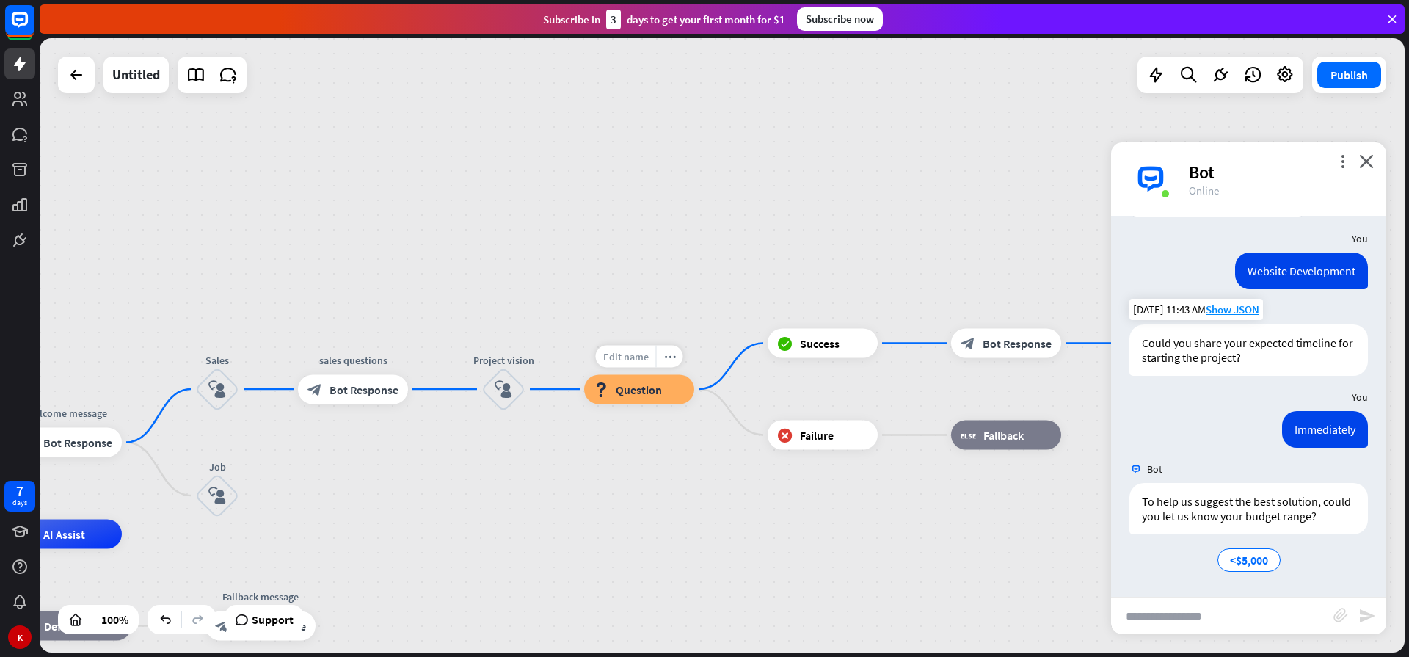
click at [625, 352] on span "Edit name" at bounding box center [625, 355] width 45 height 13
type input "*"
type input "**********"
click at [676, 444] on div "**********" at bounding box center [722, 345] width 1365 height 614
click at [1344, 163] on icon "more_vert" at bounding box center [1342, 161] width 14 height 14
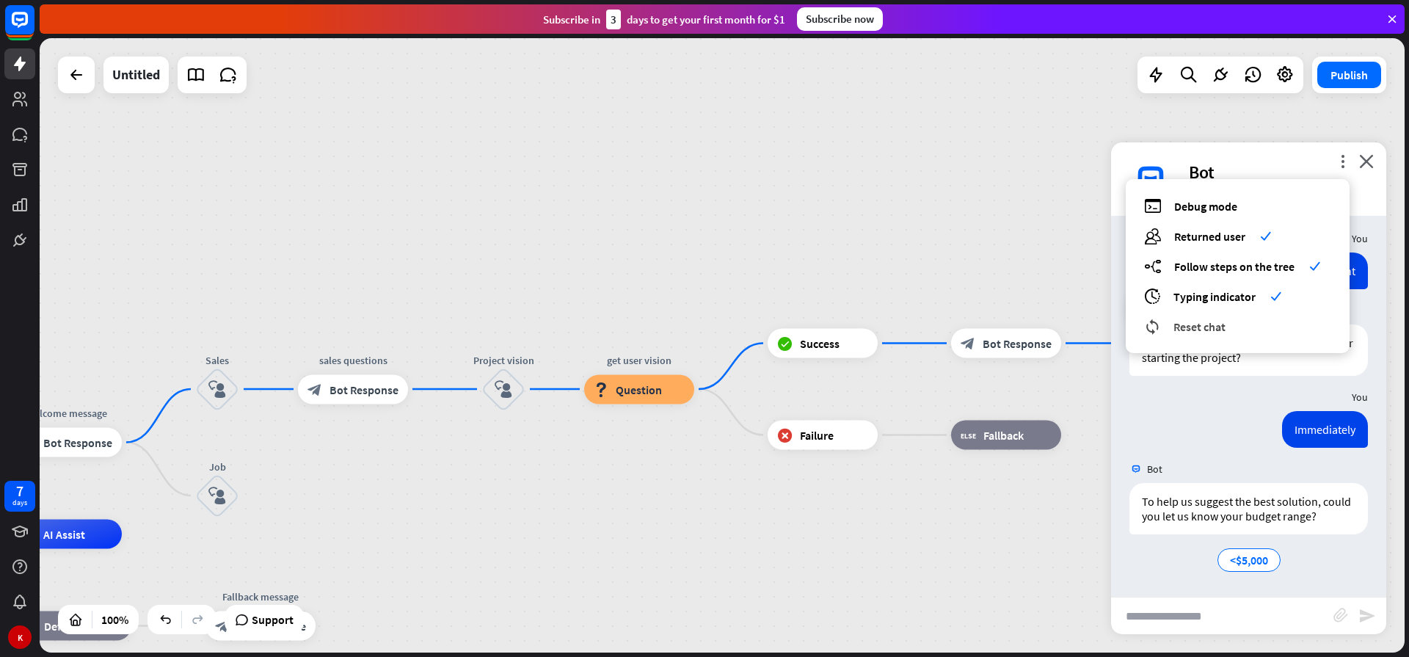
click at [1186, 330] on span "Reset chat" at bounding box center [1199, 326] width 52 height 15
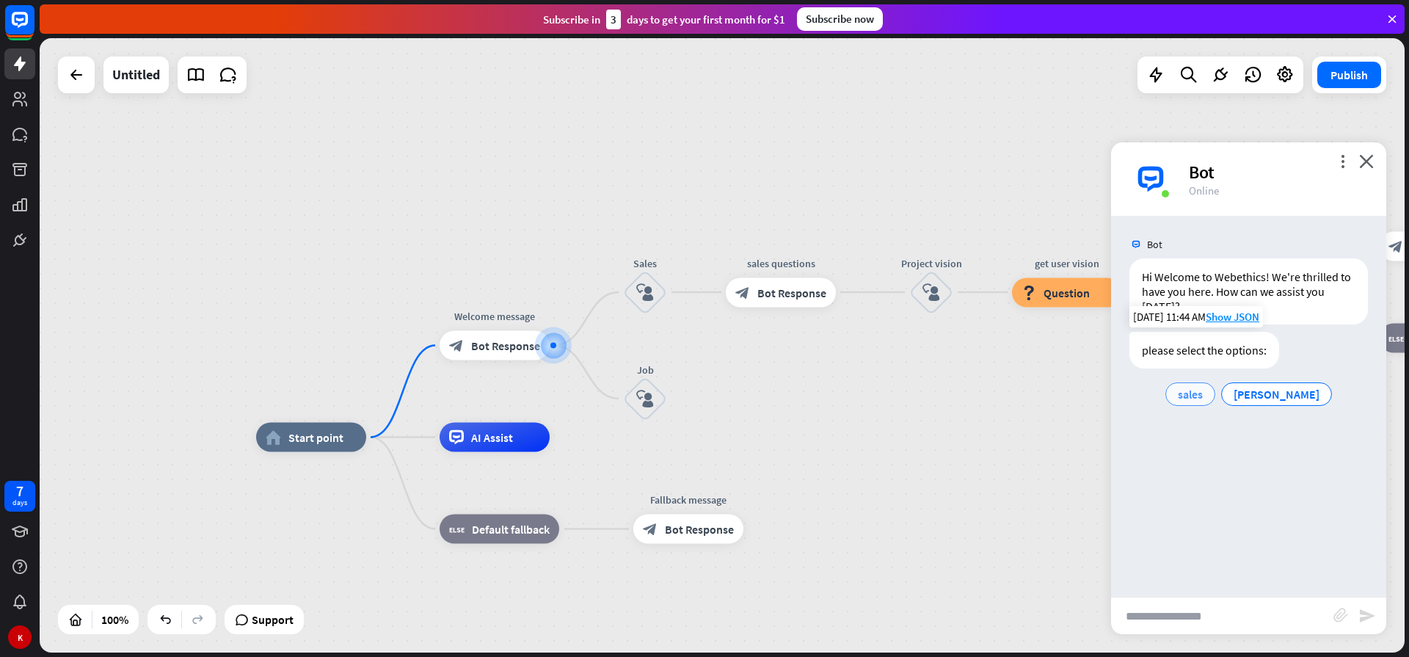
click at [1202, 401] on span "sales" at bounding box center [1189, 394] width 25 height 15
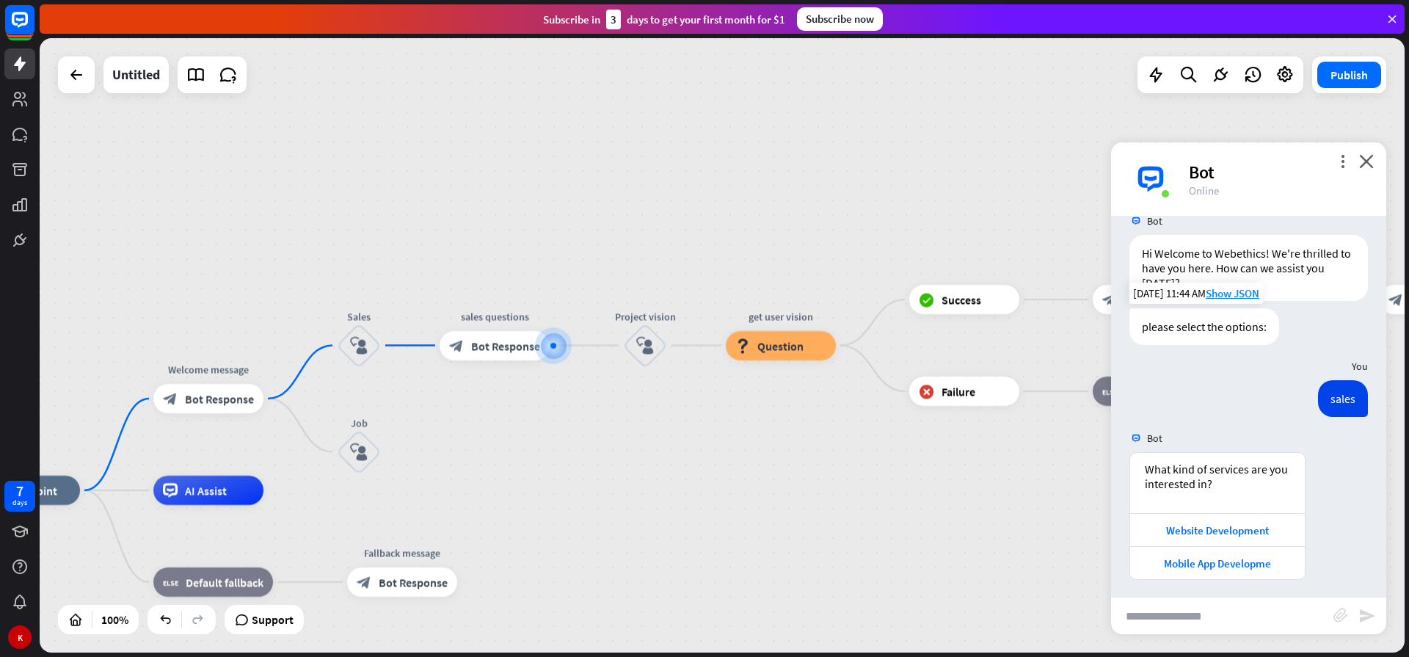
scroll to position [29, 0]
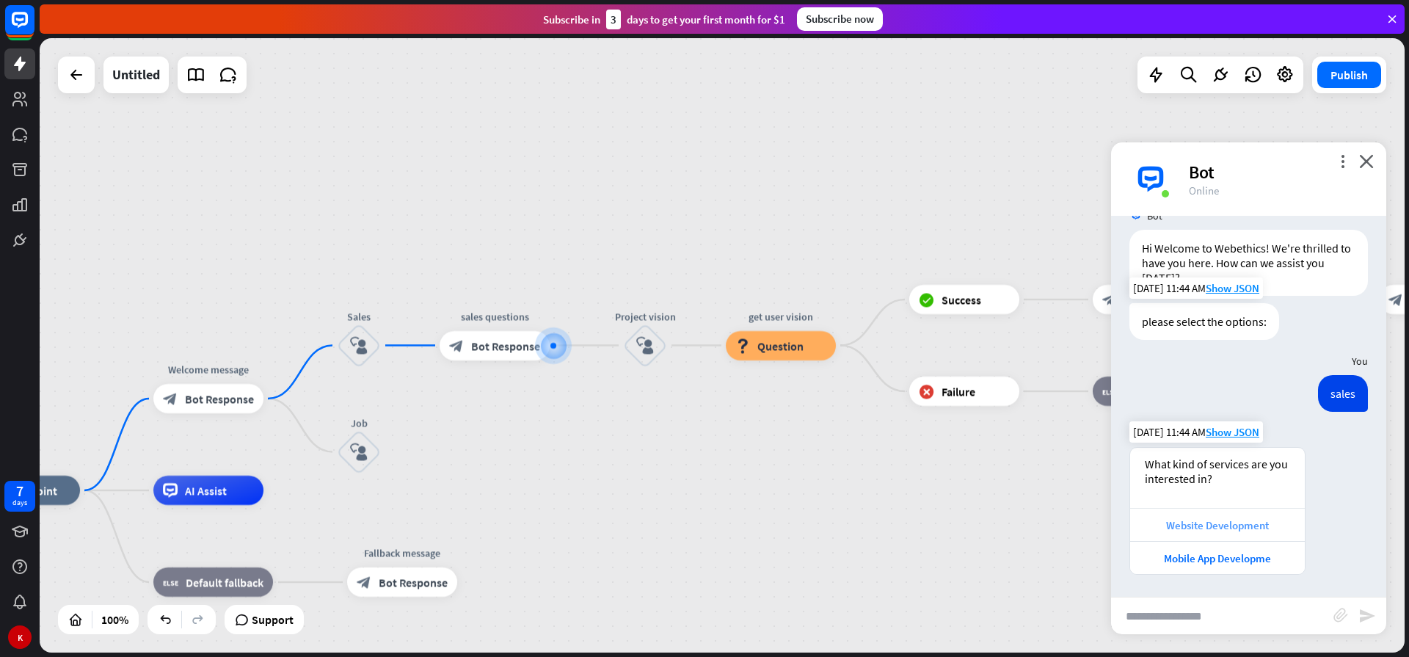
click at [1213, 522] on div "Website Development" at bounding box center [1217, 525] width 160 height 14
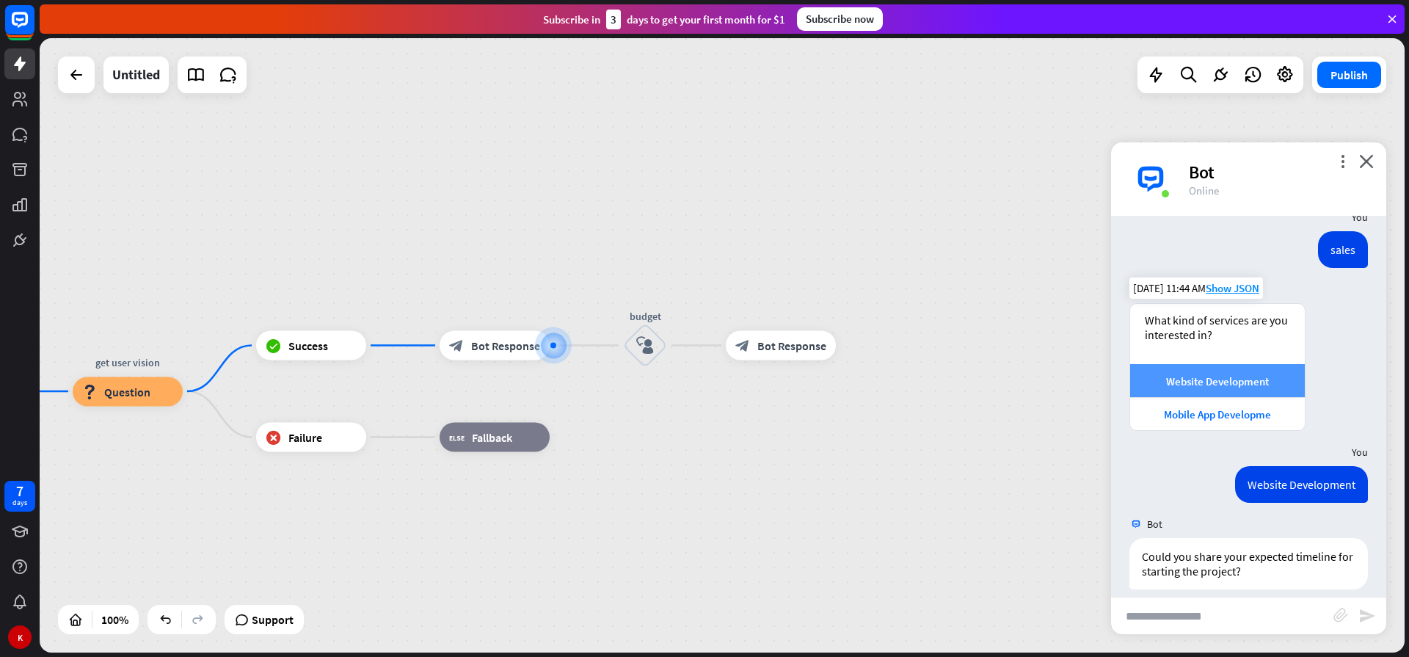
scroll to position [227, 0]
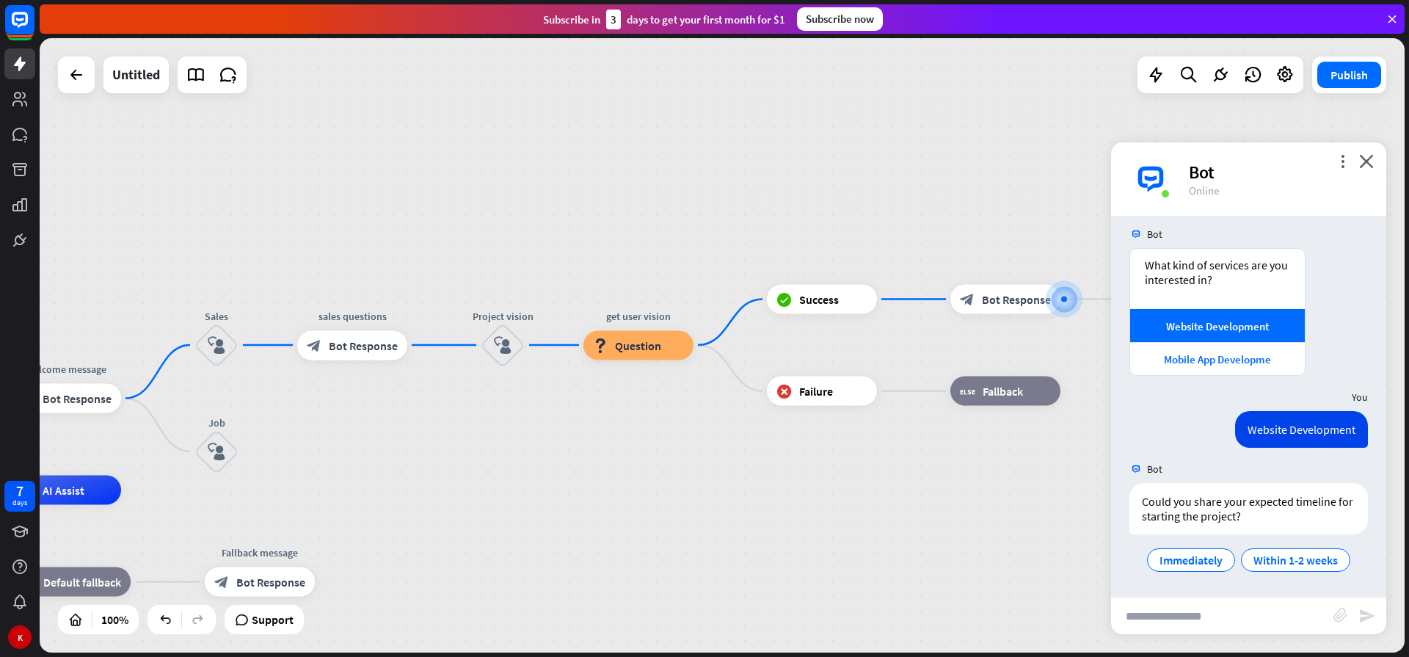
drag, startPoint x: 374, startPoint y: 493, endPoint x: 887, endPoint y: 445, distance: 515.0
click at [887, 445] on div "home_2 Start point Welcome message block_bot_response Bot Response Sales block_…" at bounding box center [722, 345] width 1365 height 614
click at [380, 342] on span "Bot Response" at bounding box center [365, 343] width 69 height 15
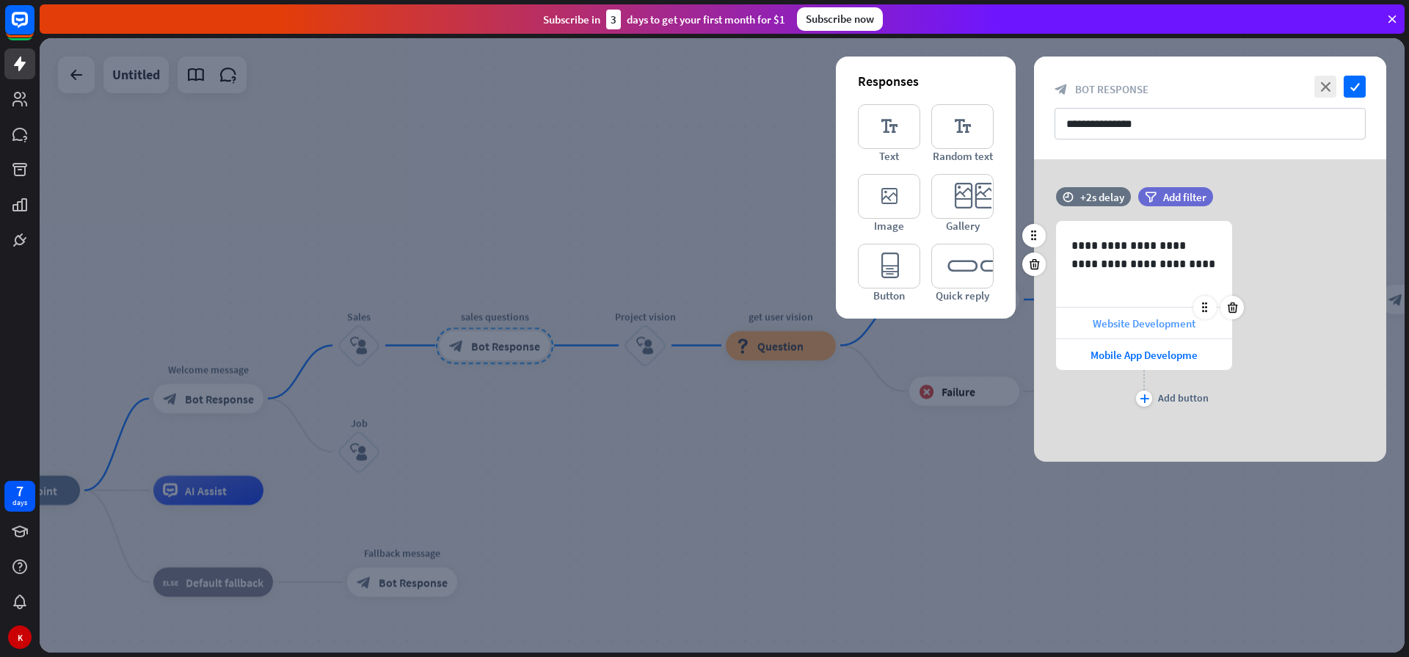
click at [1131, 326] on span "Website Development" at bounding box center [1143, 323] width 103 height 14
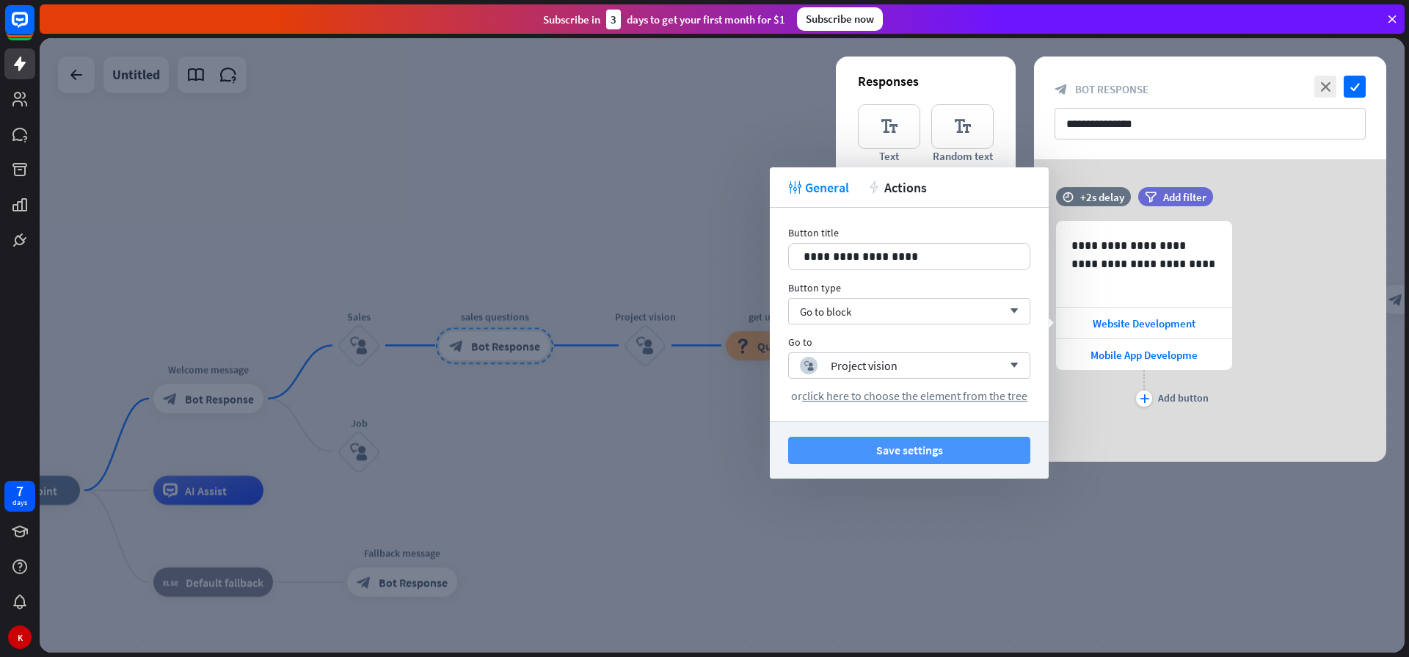
click at [931, 451] on button "Save settings" at bounding box center [909, 450] width 242 height 27
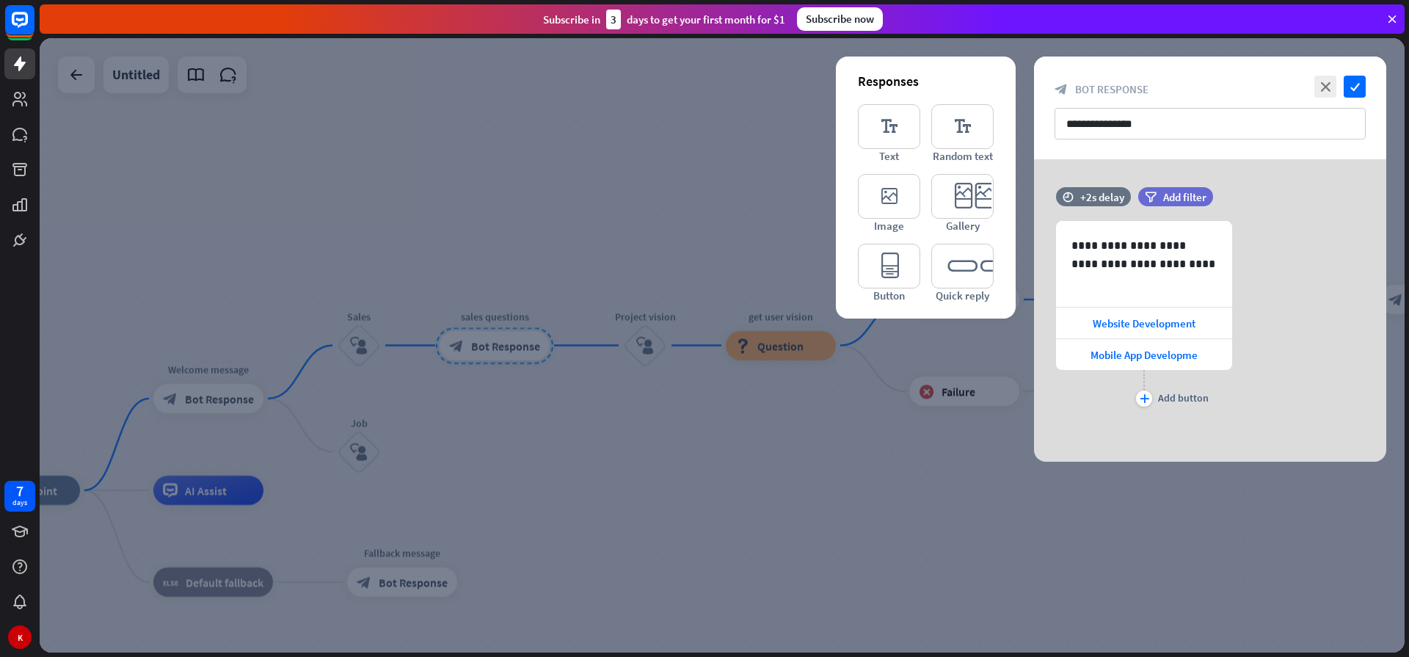
click at [687, 398] on div at bounding box center [722, 345] width 1365 height 614
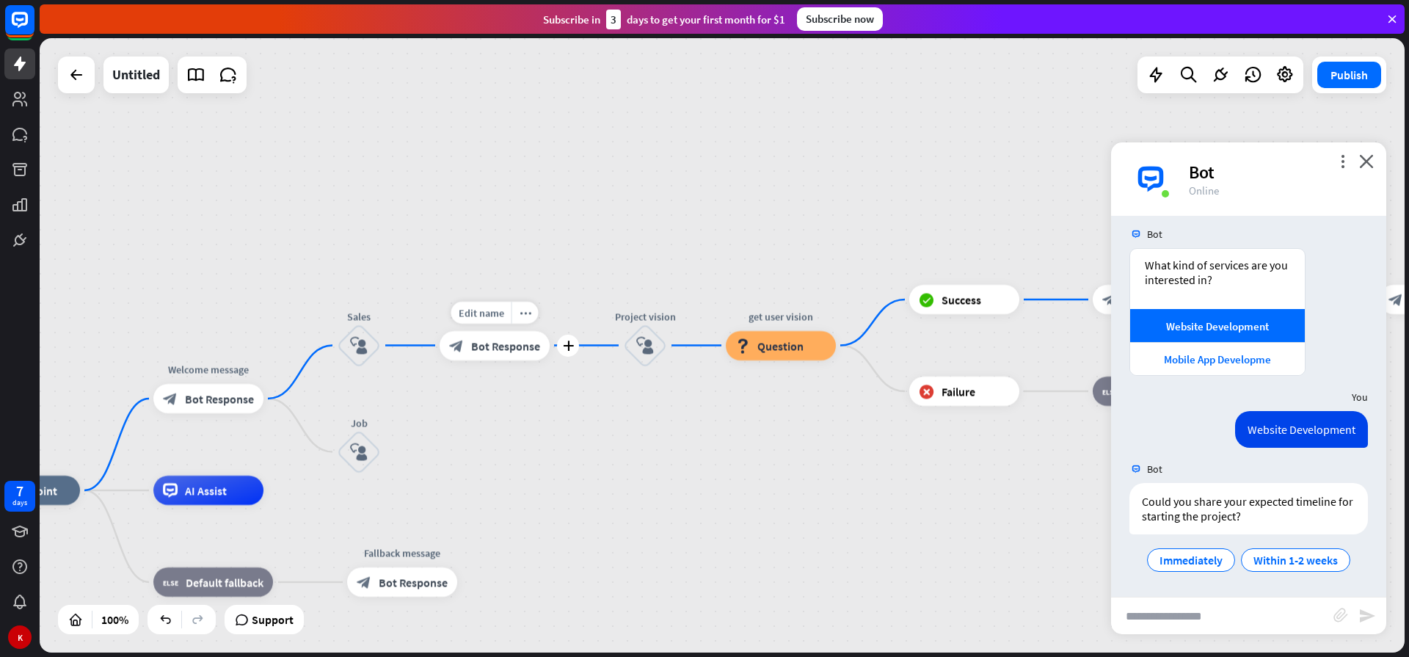
click at [488, 347] on span "Bot Response" at bounding box center [505, 345] width 69 height 15
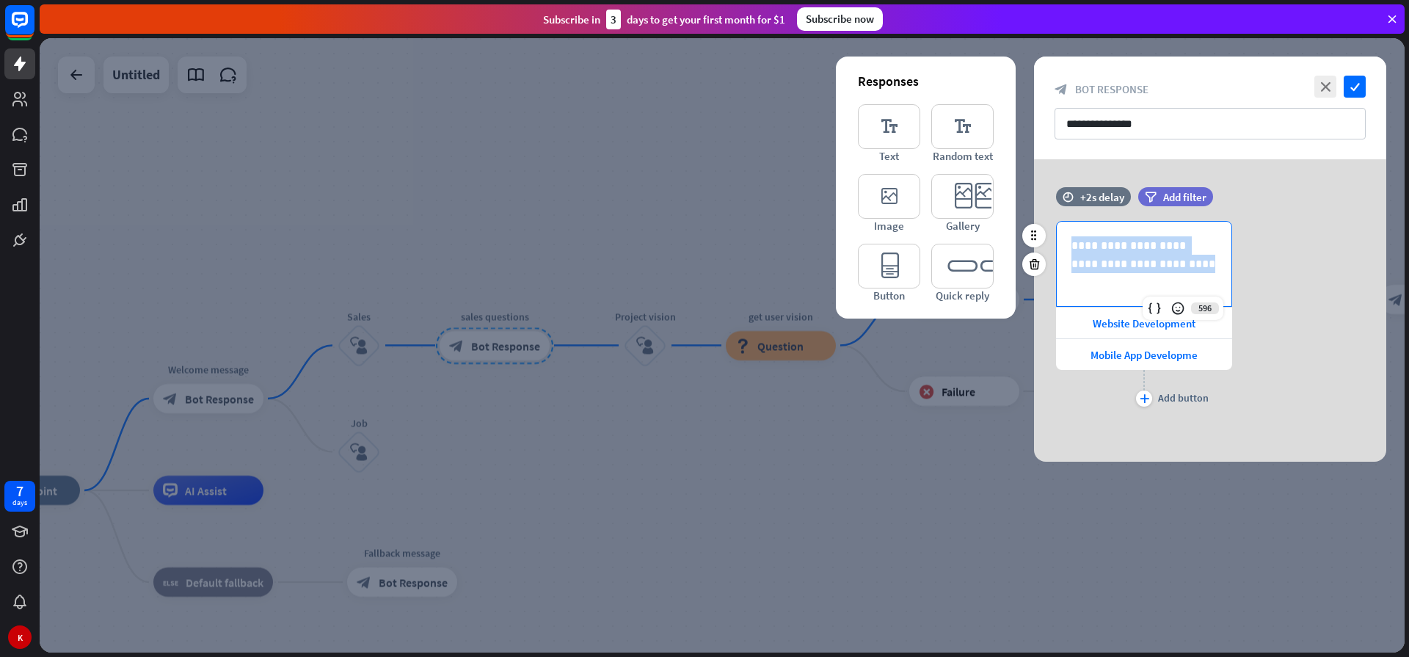
drag, startPoint x: 1128, startPoint y: 269, endPoint x: 1050, endPoint y: 235, distance: 84.5
click at [1050, 235] on div "**********" at bounding box center [1210, 315] width 352 height 189
copy p "**********"
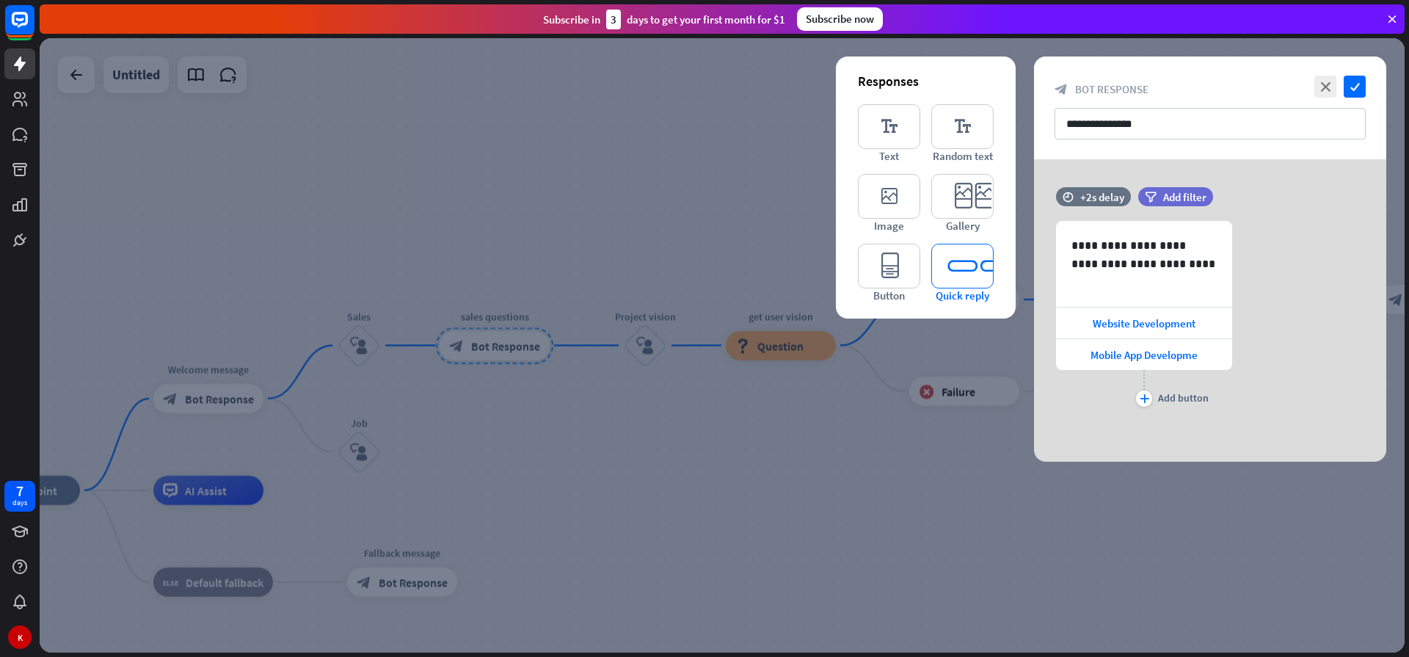
click at [958, 263] on icon "editor_quick_replies" at bounding box center [962, 266] width 62 height 45
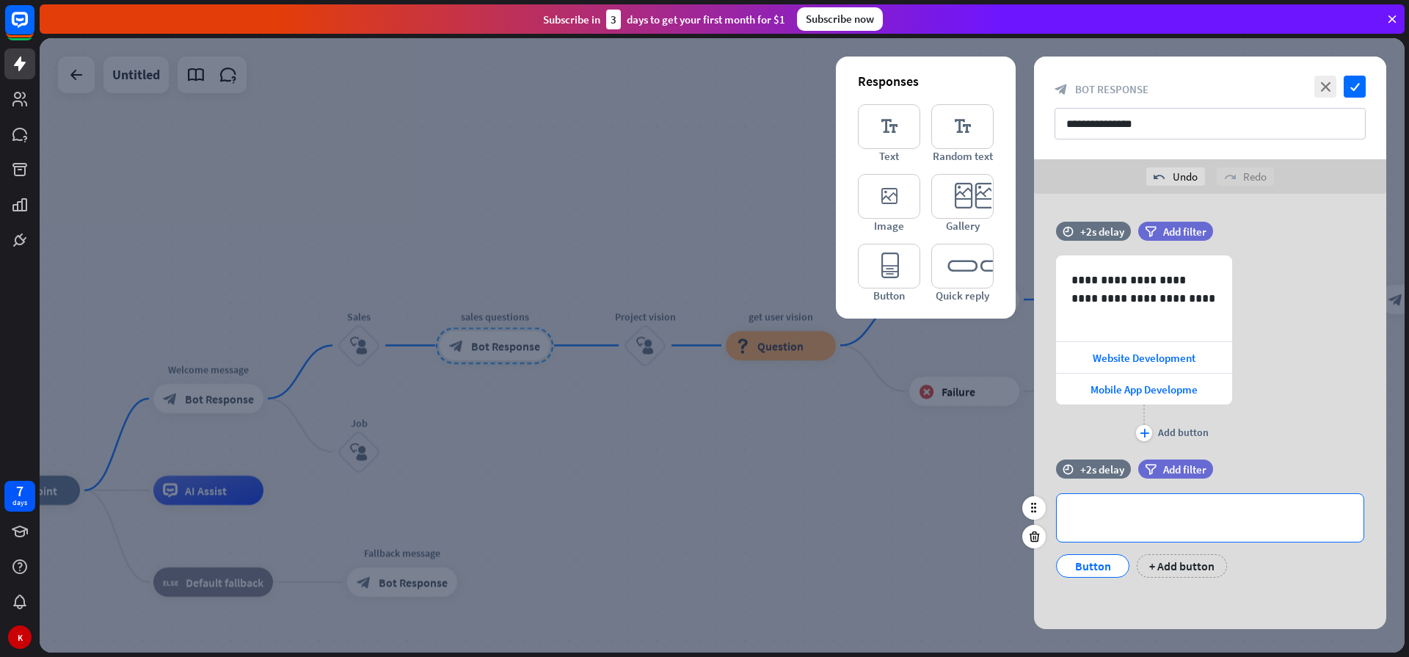
click at [1110, 519] on p "**********" at bounding box center [1209, 517] width 277 height 18
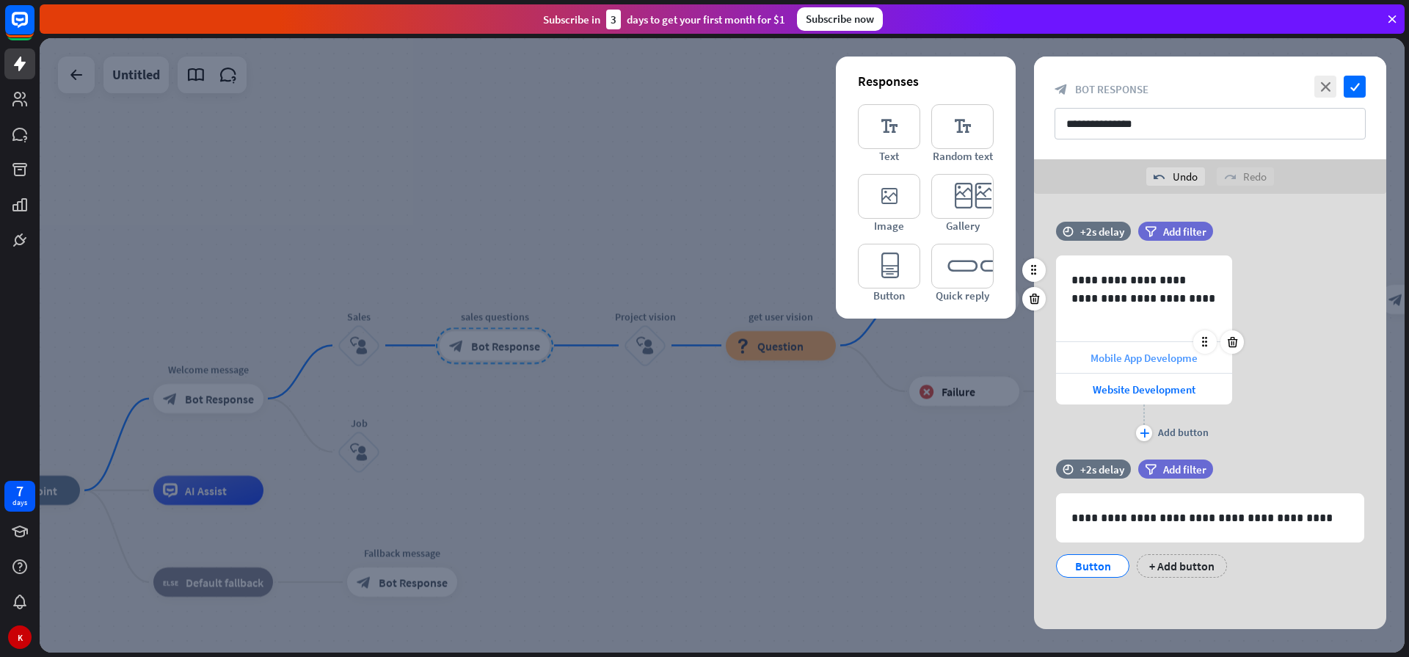
click at [1122, 357] on span "Mobile App Developme" at bounding box center [1143, 358] width 107 height 14
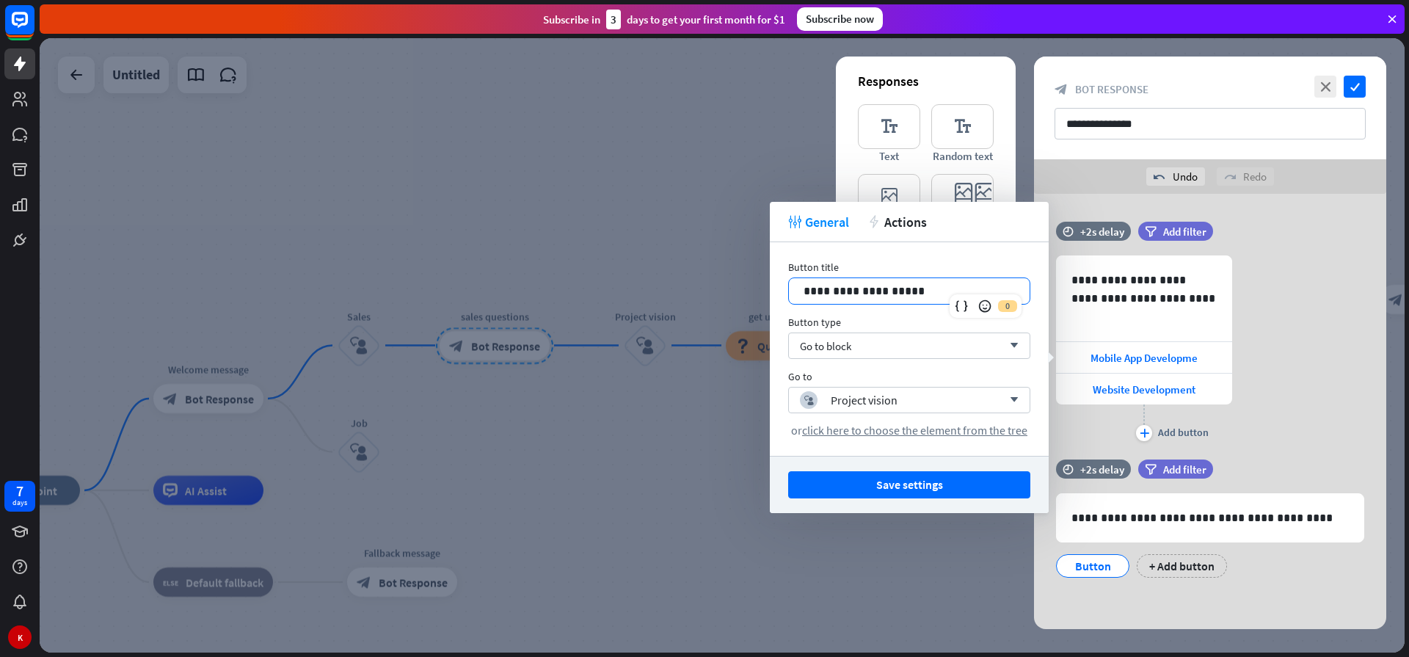
drag, startPoint x: 935, startPoint y: 291, endPoint x: 772, endPoint y: 300, distance: 163.1
click at [772, 300] on div "**********" at bounding box center [909, 348] width 279 height 213
click at [921, 292] on p "**********" at bounding box center [908, 291] width 211 height 18
drag, startPoint x: 922, startPoint y: 296, endPoint x: 781, endPoint y: 288, distance: 141.8
click at [781, 288] on div "**********" at bounding box center [909, 348] width 279 height 213
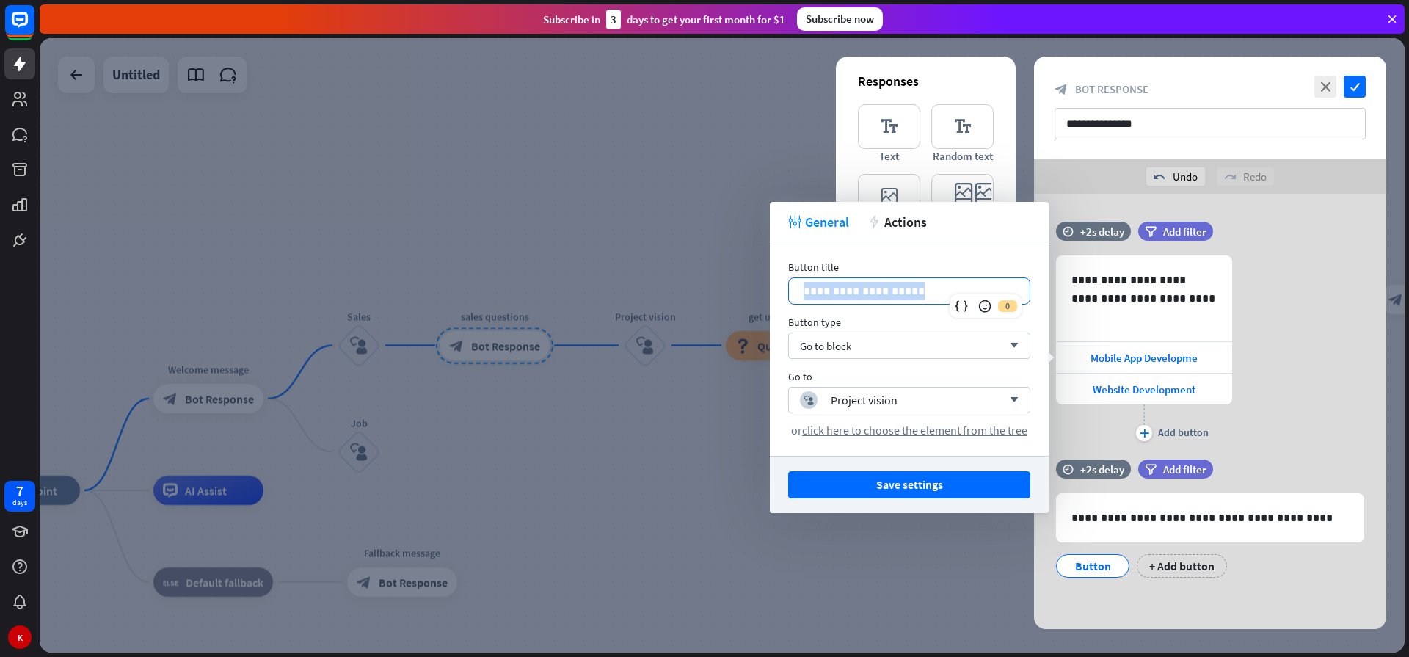
copy p "**********"
click at [1097, 564] on div "Button" at bounding box center [1092, 566] width 48 height 22
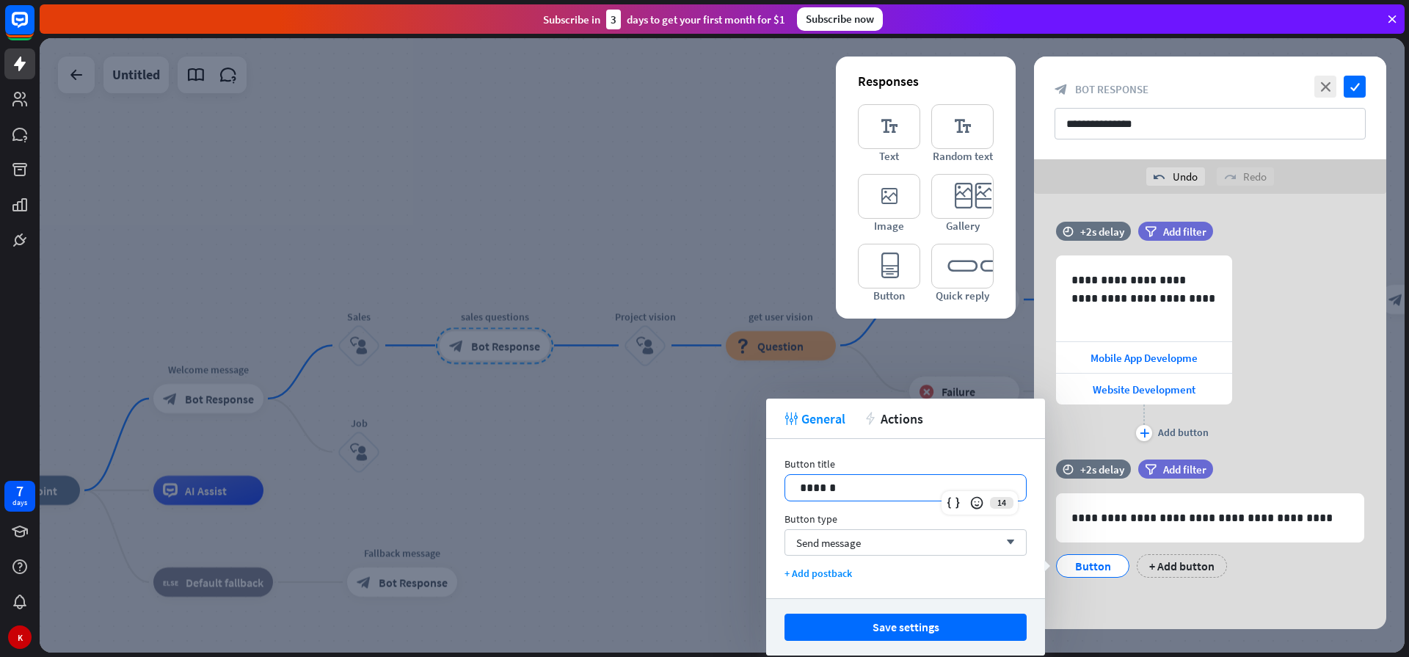
drag, startPoint x: 849, startPoint y: 484, endPoint x: 757, endPoint y: 479, distance: 91.8
click at [757, 479] on body "7 days K close Product Help First steps Get started with ChatBot Help Center Fo…" at bounding box center [704, 328] width 1409 height 657
click at [816, 496] on p "******" at bounding box center [905, 487] width 211 height 18
click at [820, 489] on p "******" at bounding box center [905, 487] width 211 height 18
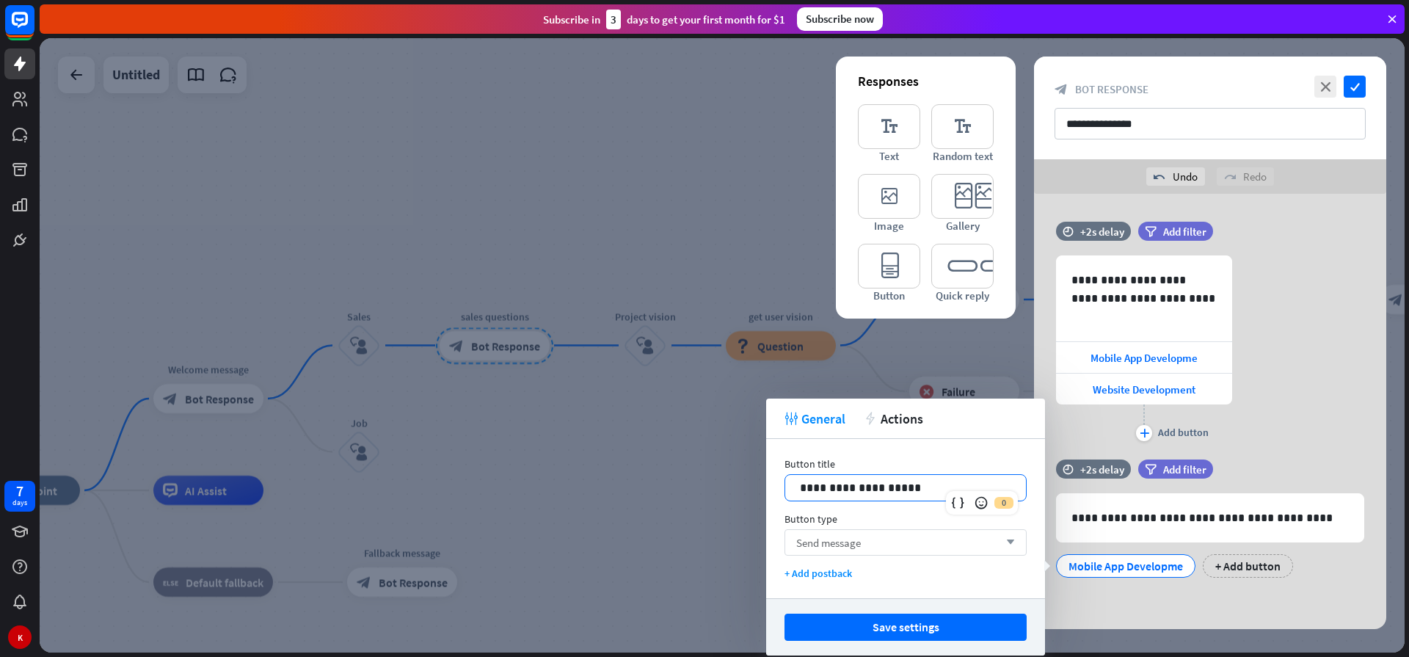
click at [840, 547] on span "Send message" at bounding box center [828, 543] width 65 height 14
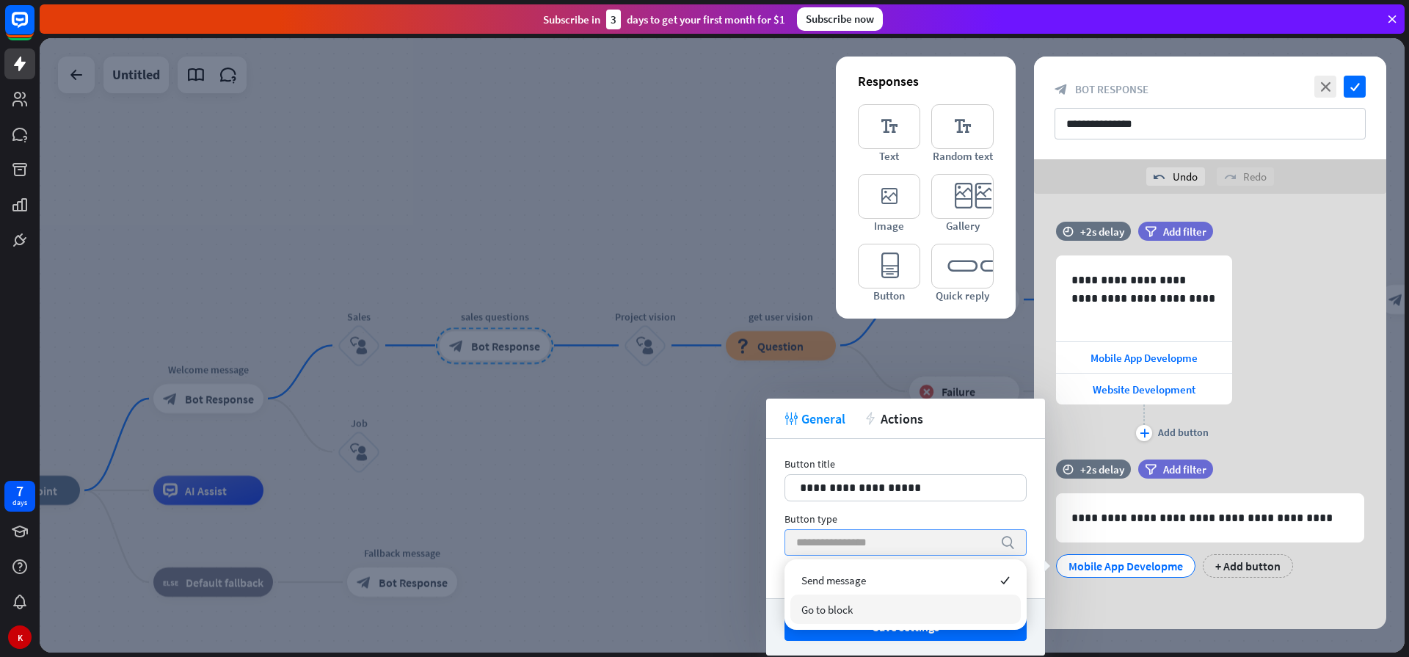
click at [830, 616] on div "Go to block" at bounding box center [905, 608] width 230 height 29
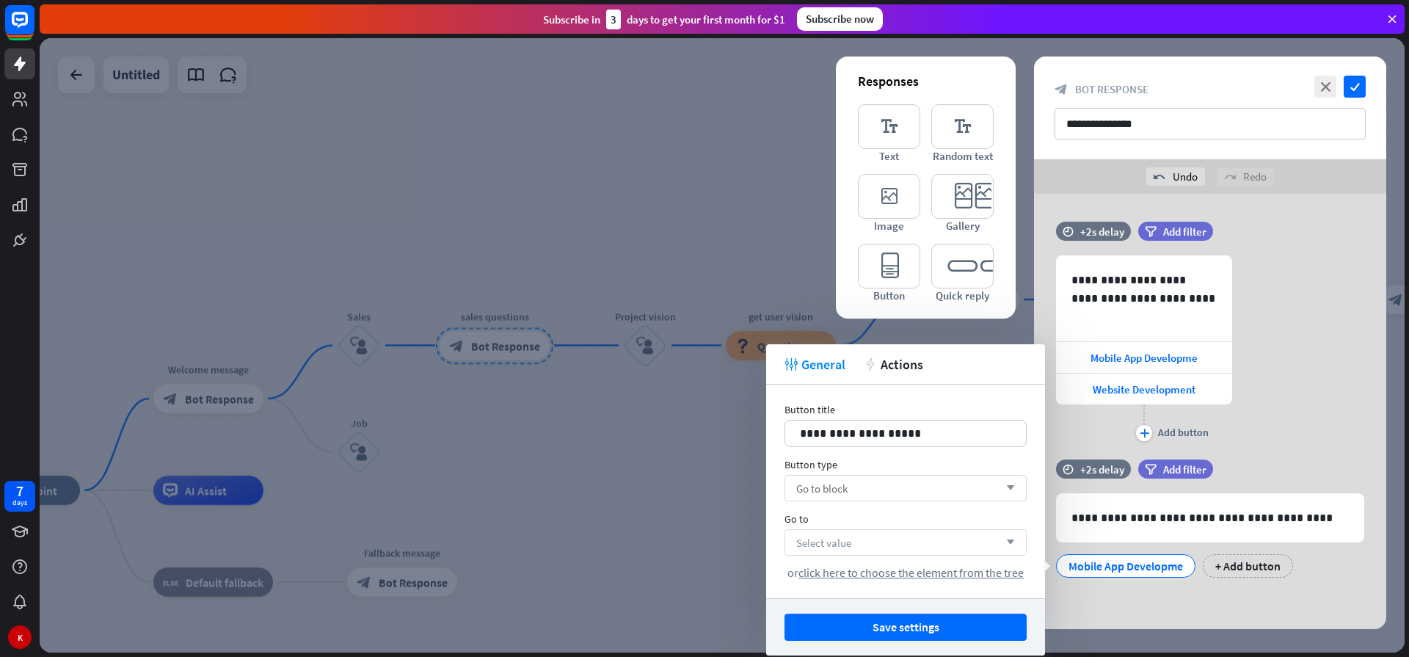
click at [857, 545] on div "Select value arrow_down" at bounding box center [905, 542] width 242 height 26
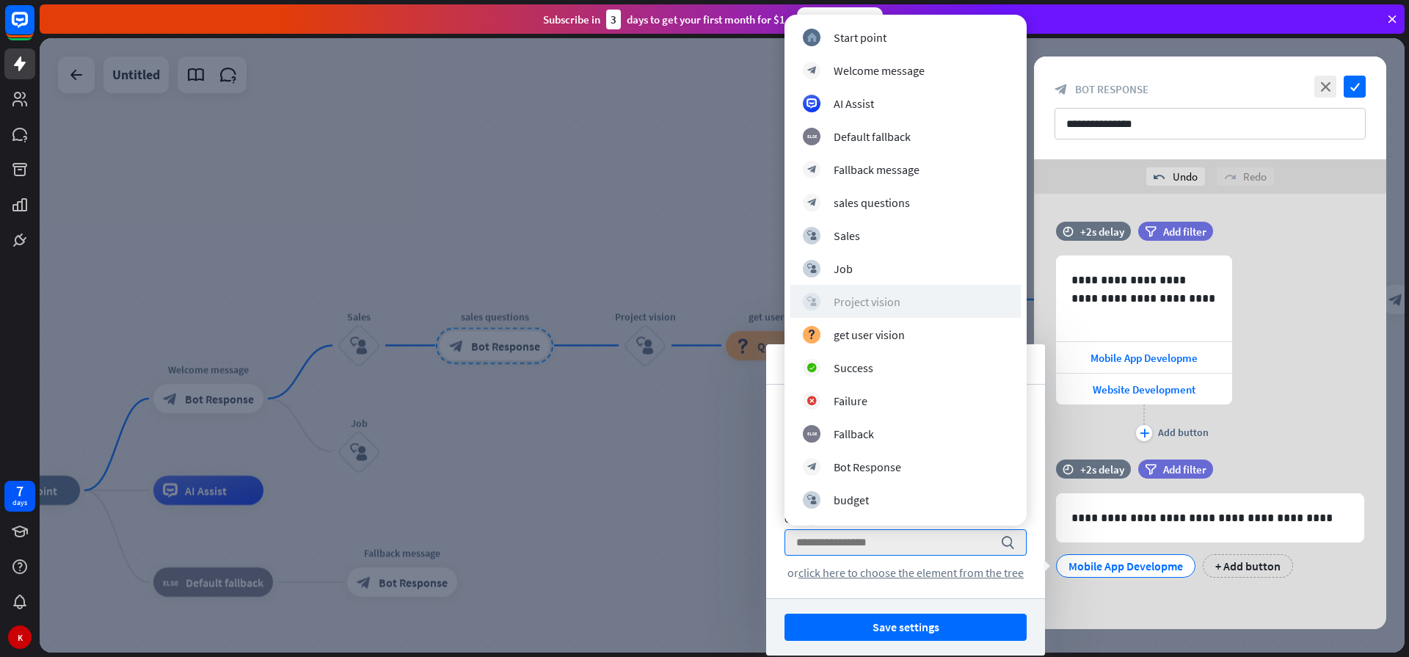
click at [858, 298] on div "Project vision" at bounding box center [866, 301] width 67 height 15
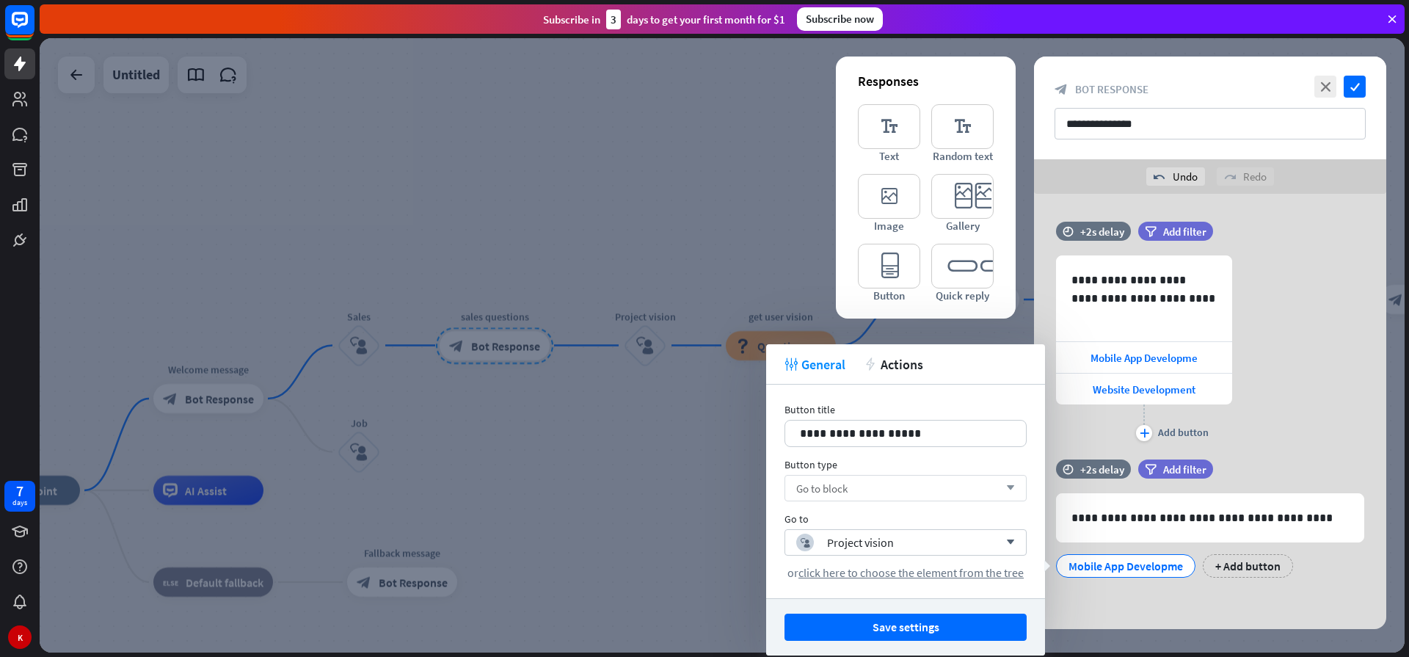
click at [691, 478] on div at bounding box center [722, 345] width 1365 height 614
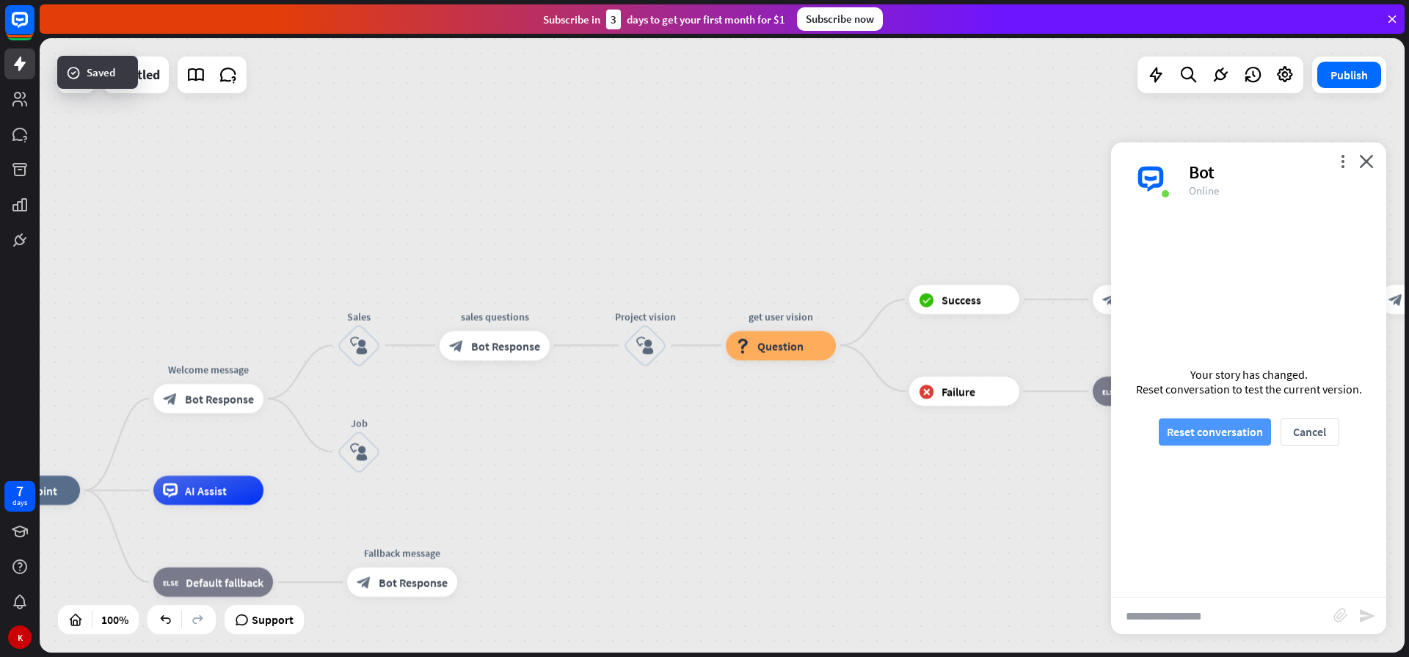
click at [1186, 439] on button "Reset conversation" at bounding box center [1214, 431] width 112 height 27
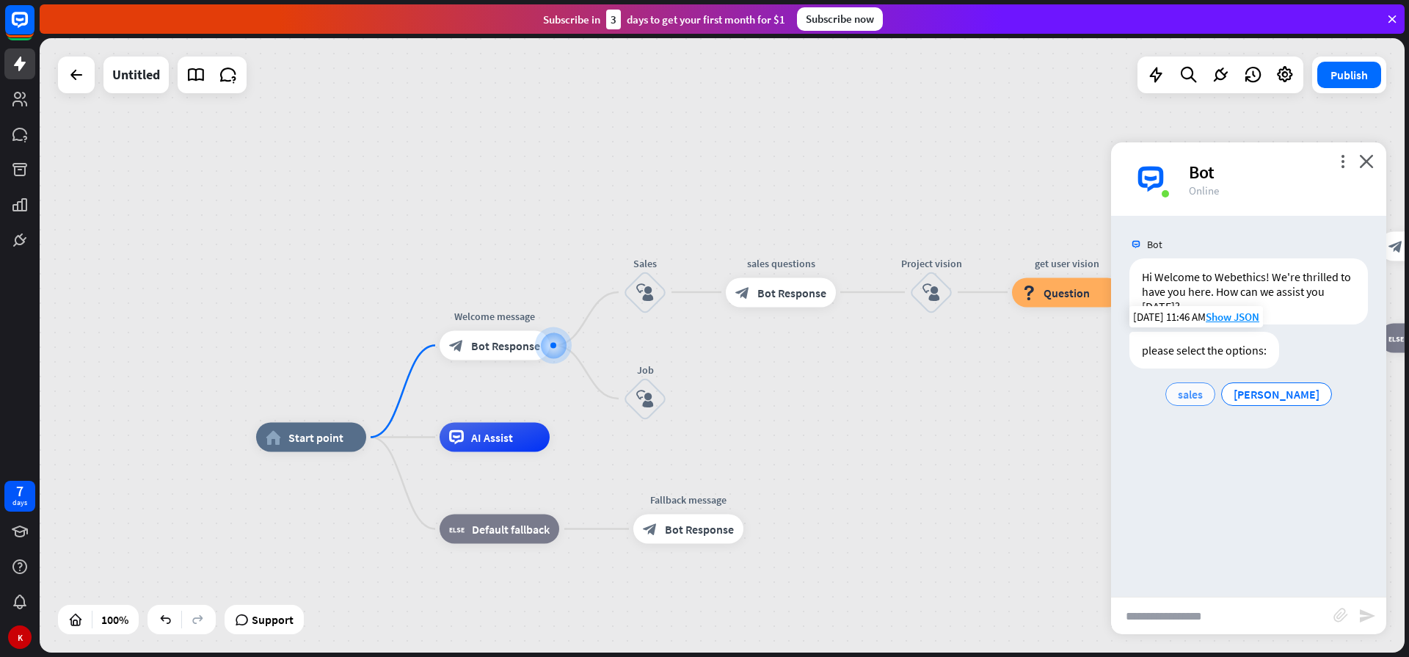
click at [1202, 395] on span "sales" at bounding box center [1189, 394] width 25 height 15
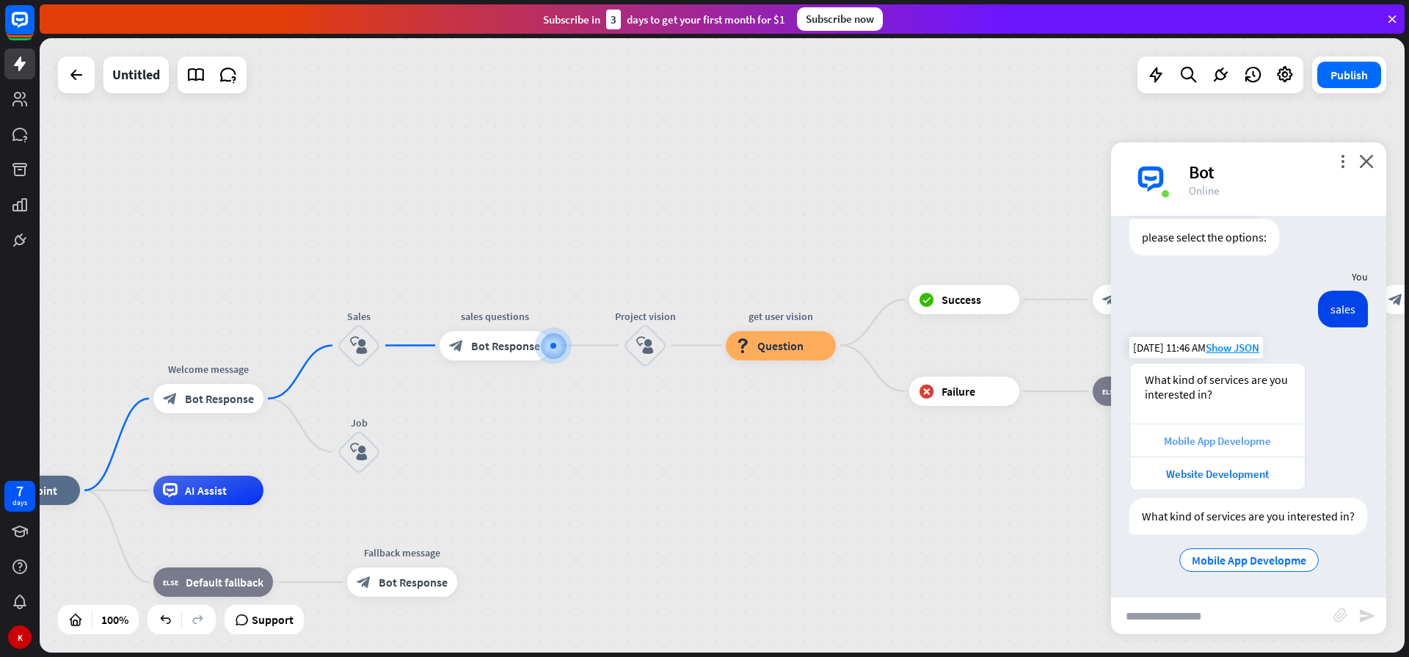
scroll to position [128, 0]
click at [1199, 560] on span "Mobile App Developme" at bounding box center [1248, 559] width 114 height 15
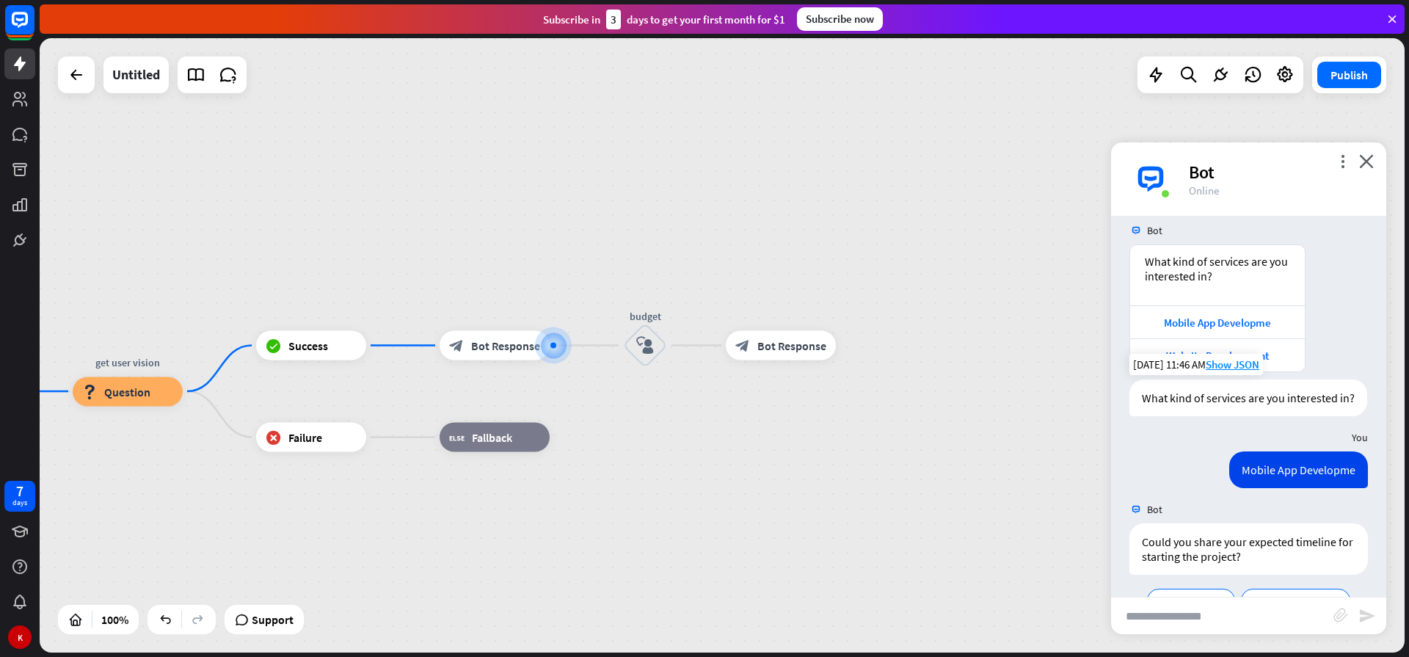
scroll to position [286, 0]
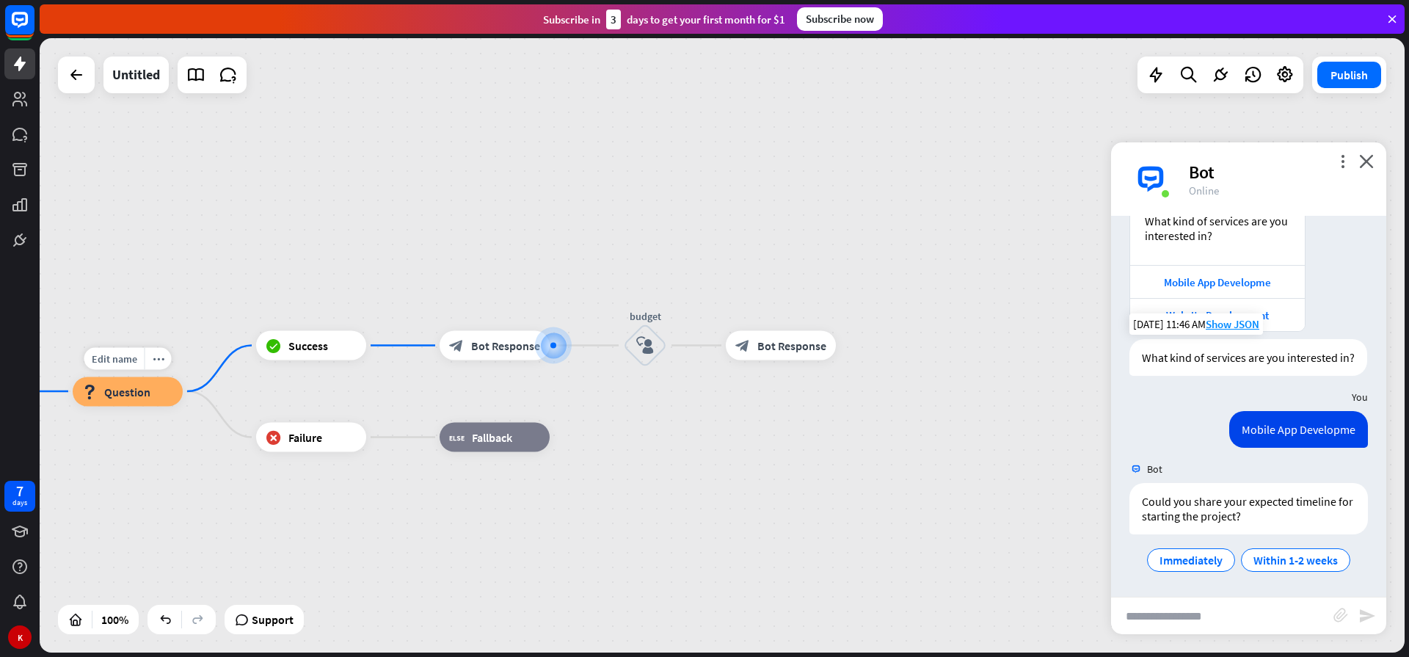
click at [157, 404] on div "block_question Question" at bounding box center [128, 390] width 110 height 29
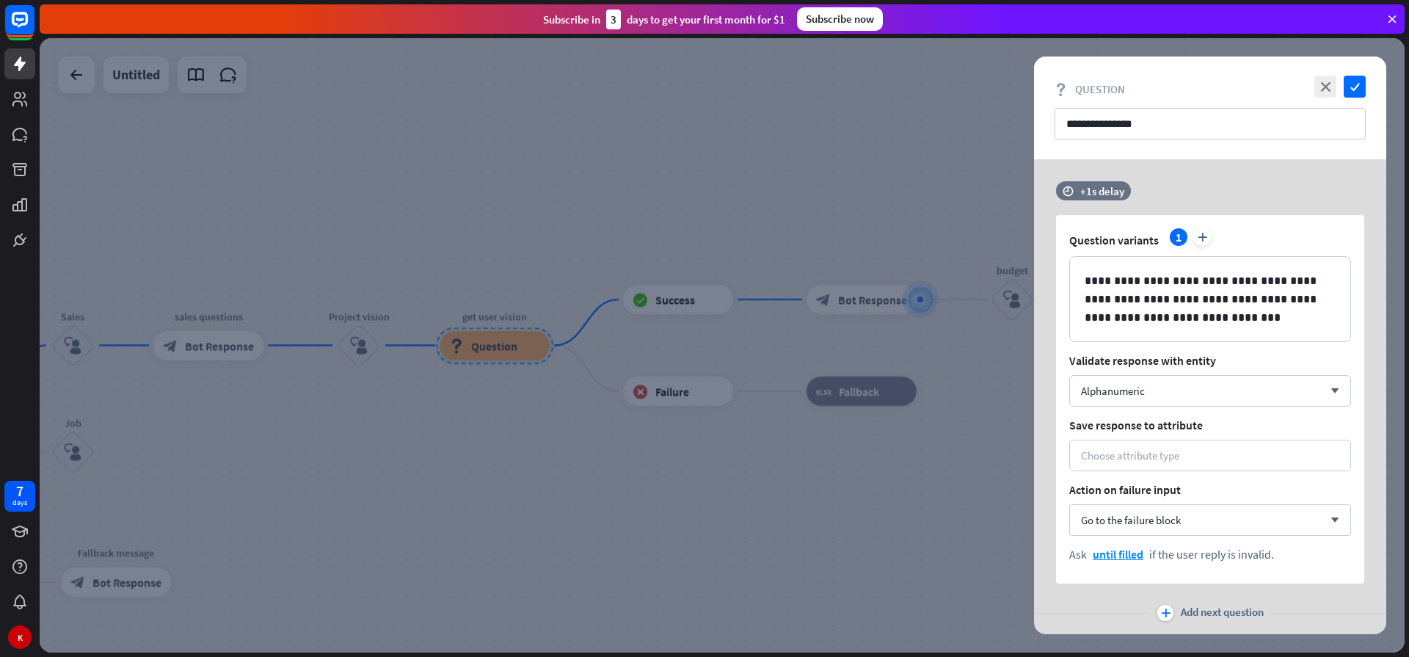
click at [587, 464] on div at bounding box center [722, 345] width 1365 height 614
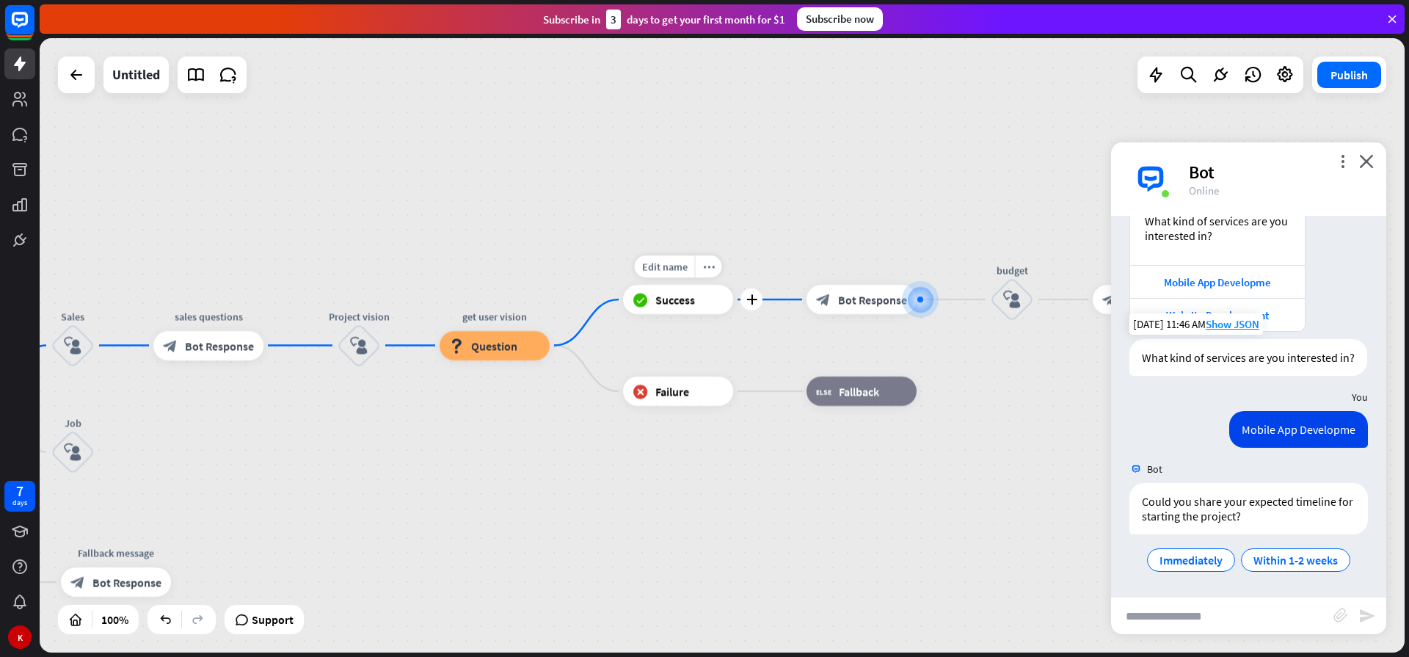
click at [676, 311] on div "block_success Success" at bounding box center [678, 299] width 110 height 29
click at [672, 299] on span "Success" at bounding box center [675, 299] width 40 height 15
click at [676, 301] on span "Success" at bounding box center [675, 299] width 40 height 15
click at [677, 400] on div "block_failure Failure" at bounding box center [678, 390] width 110 height 29
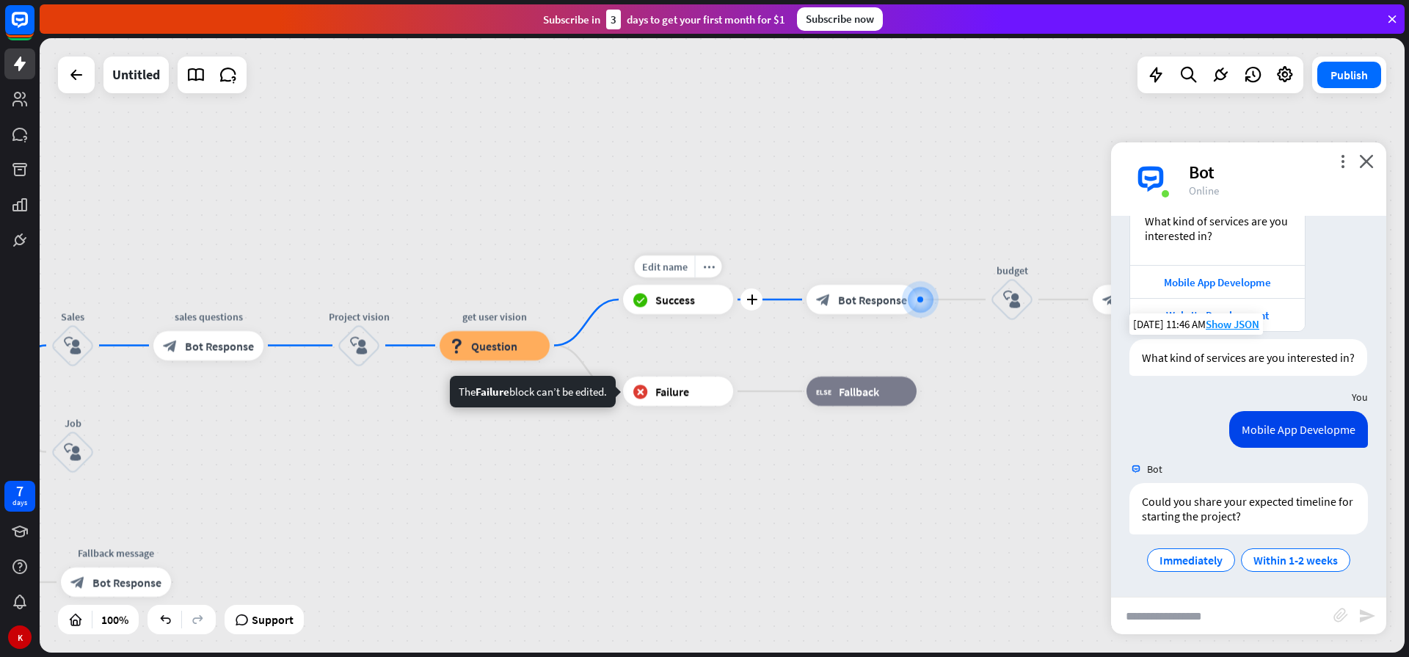
click at [691, 298] on span "Success" at bounding box center [675, 299] width 40 height 15
click at [483, 340] on span "Question" at bounding box center [494, 345] width 46 height 15
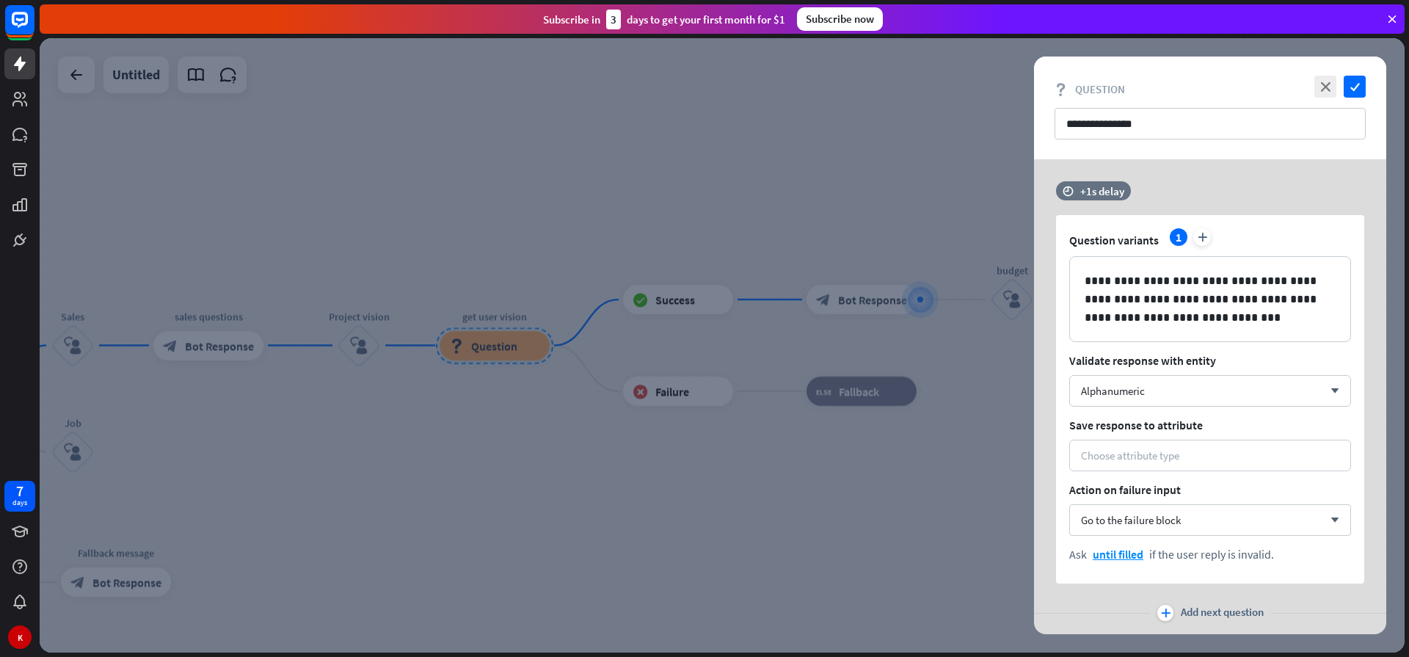
click at [516, 412] on div at bounding box center [722, 345] width 1365 height 614
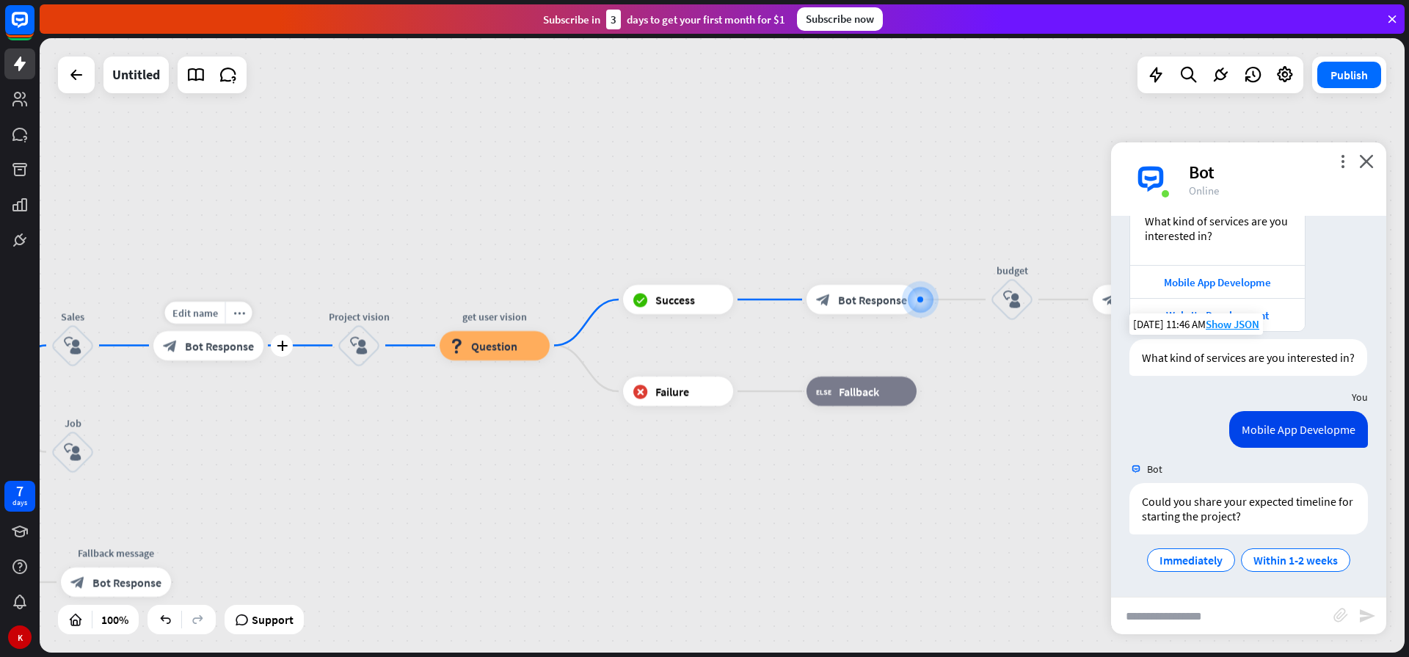
click at [203, 348] on span "Bot Response" at bounding box center [219, 345] width 69 height 15
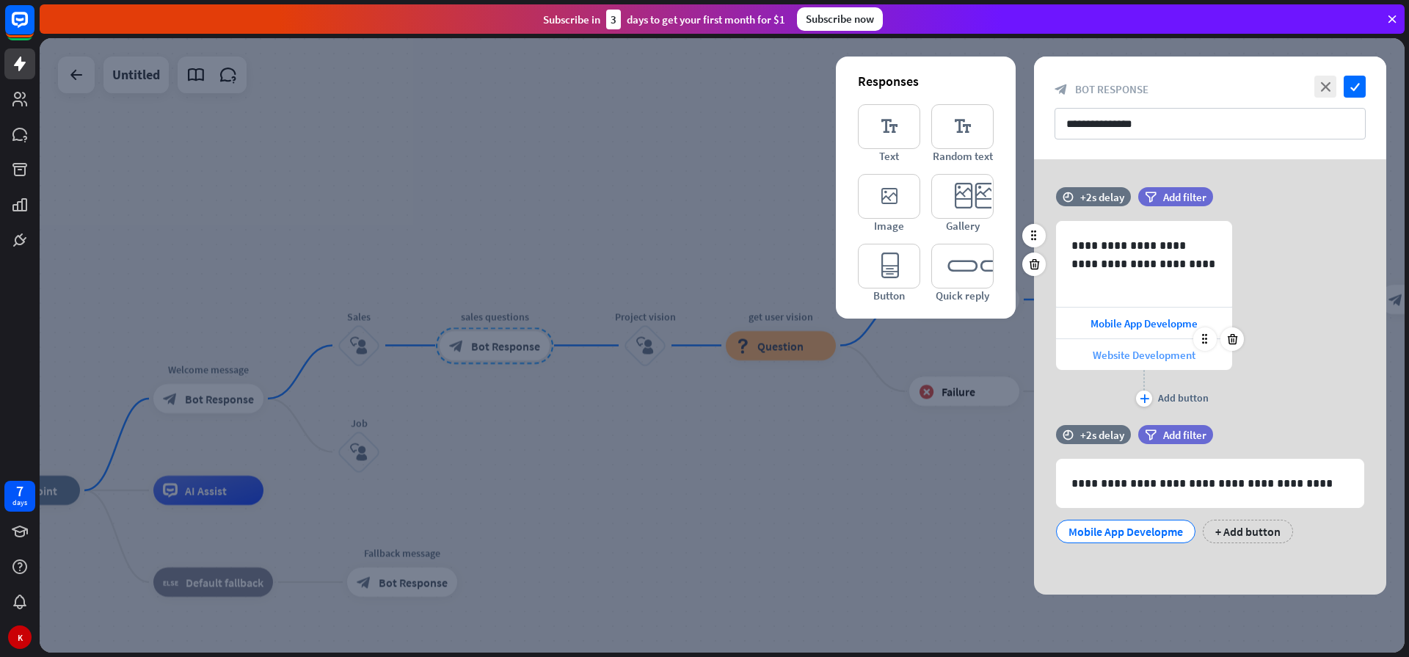
click at [1136, 354] on span "Website Development" at bounding box center [1143, 355] width 103 height 14
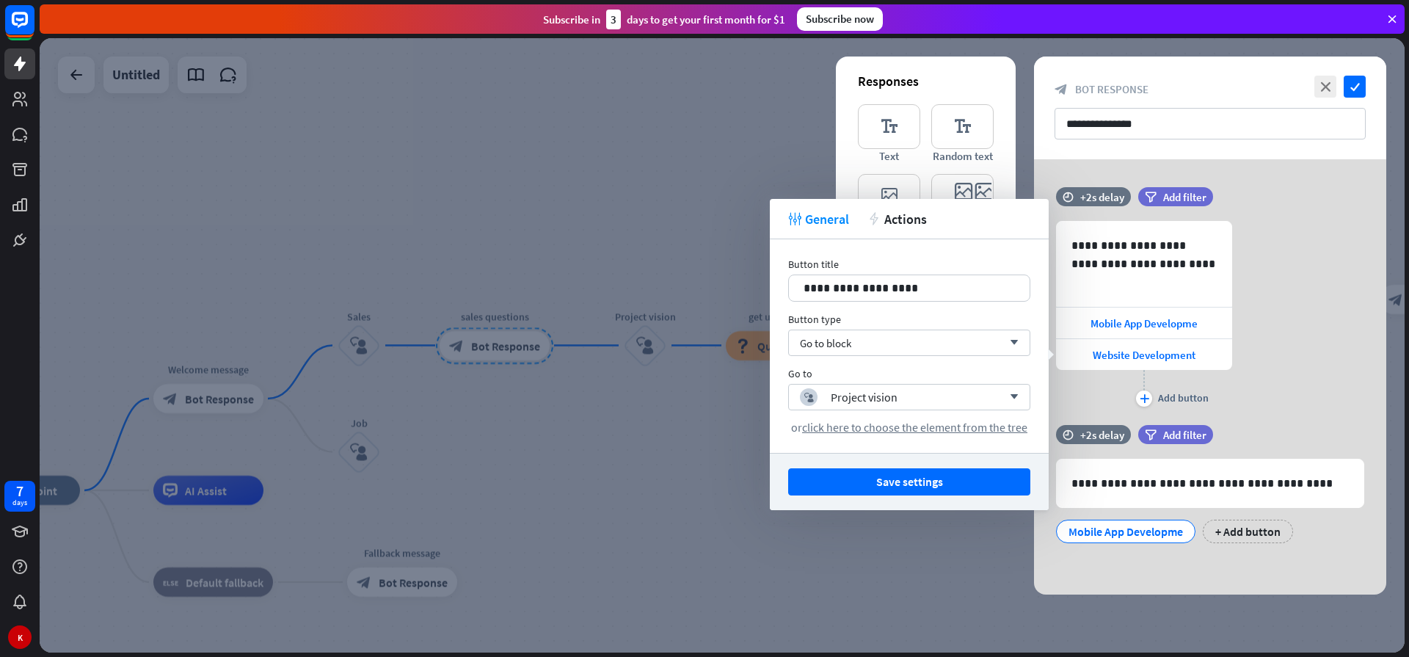
click at [678, 452] on div at bounding box center [722, 345] width 1365 height 614
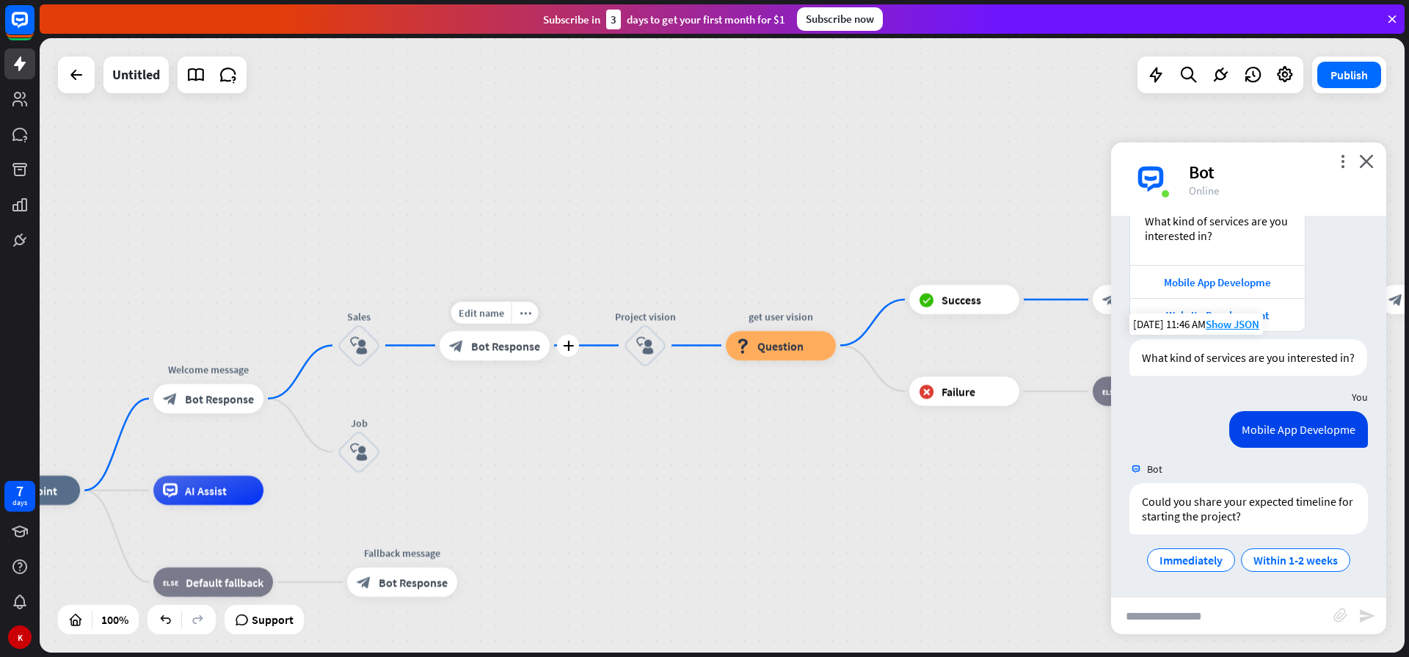
click at [493, 344] on span "Bot Response" at bounding box center [505, 345] width 69 height 15
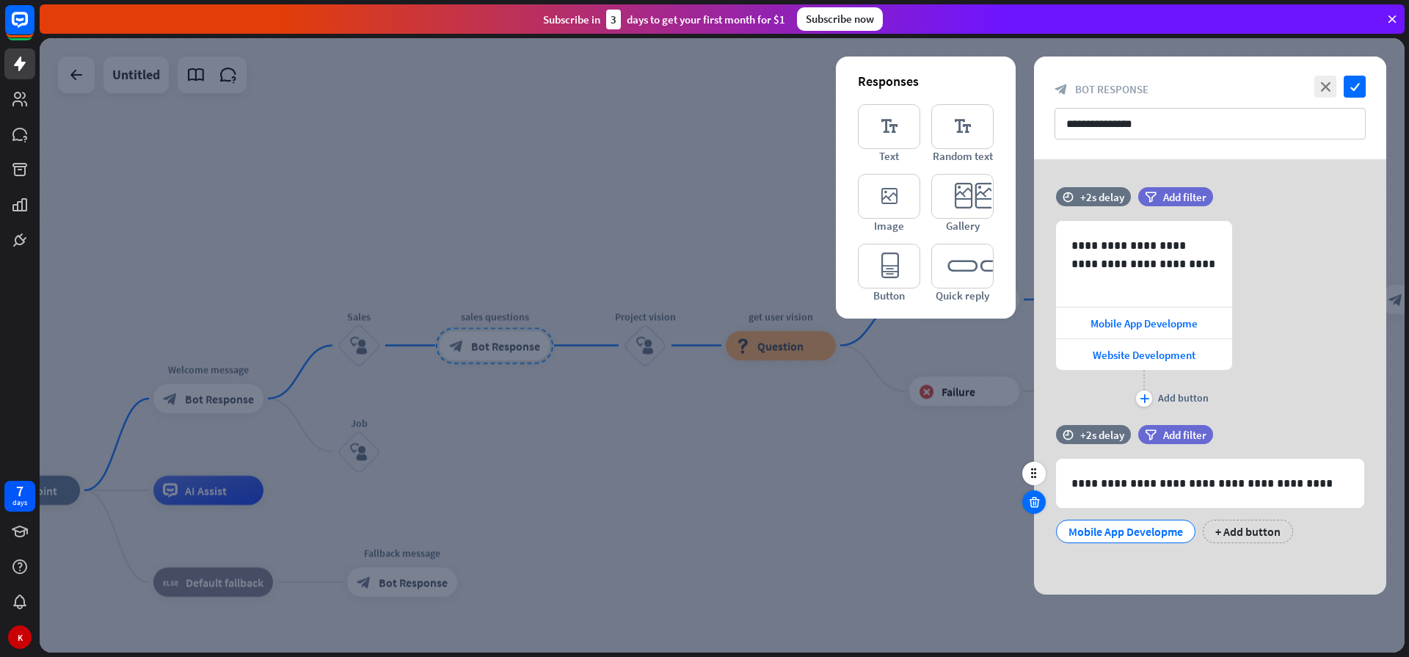
click at [1036, 499] on icon at bounding box center [1034, 501] width 14 height 13
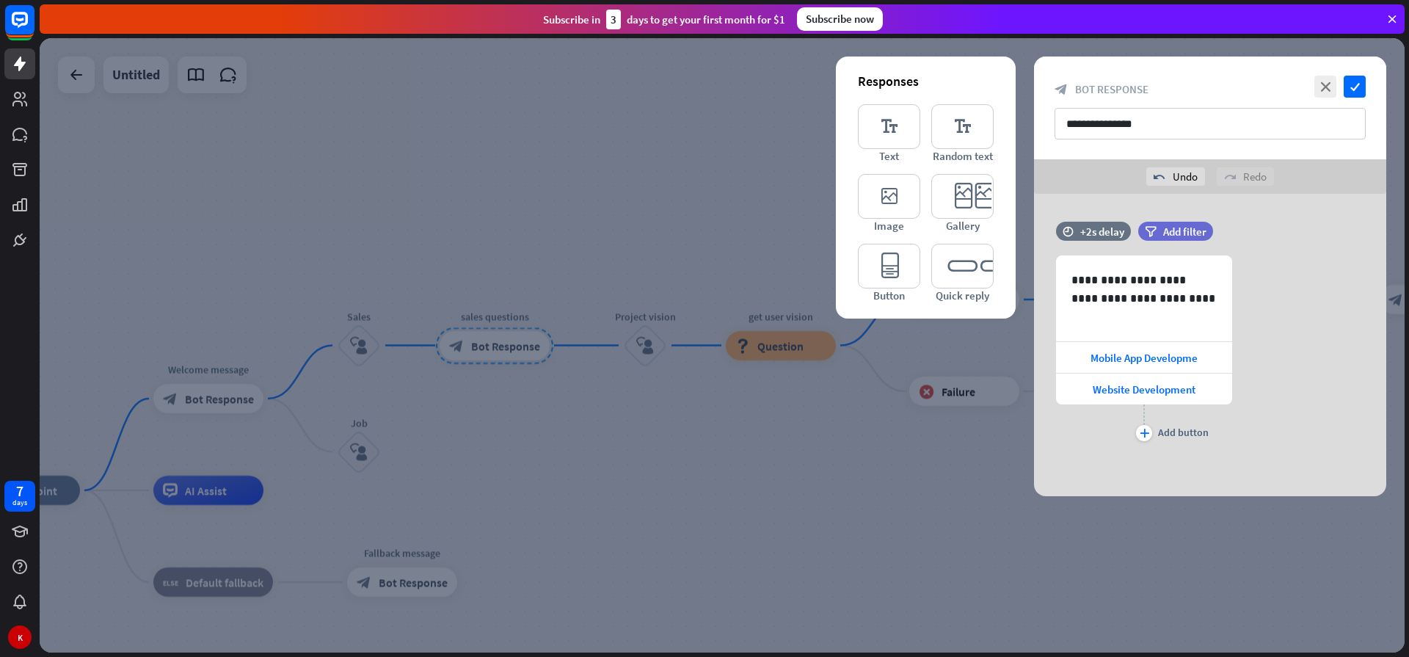
click at [728, 445] on div at bounding box center [722, 345] width 1365 height 614
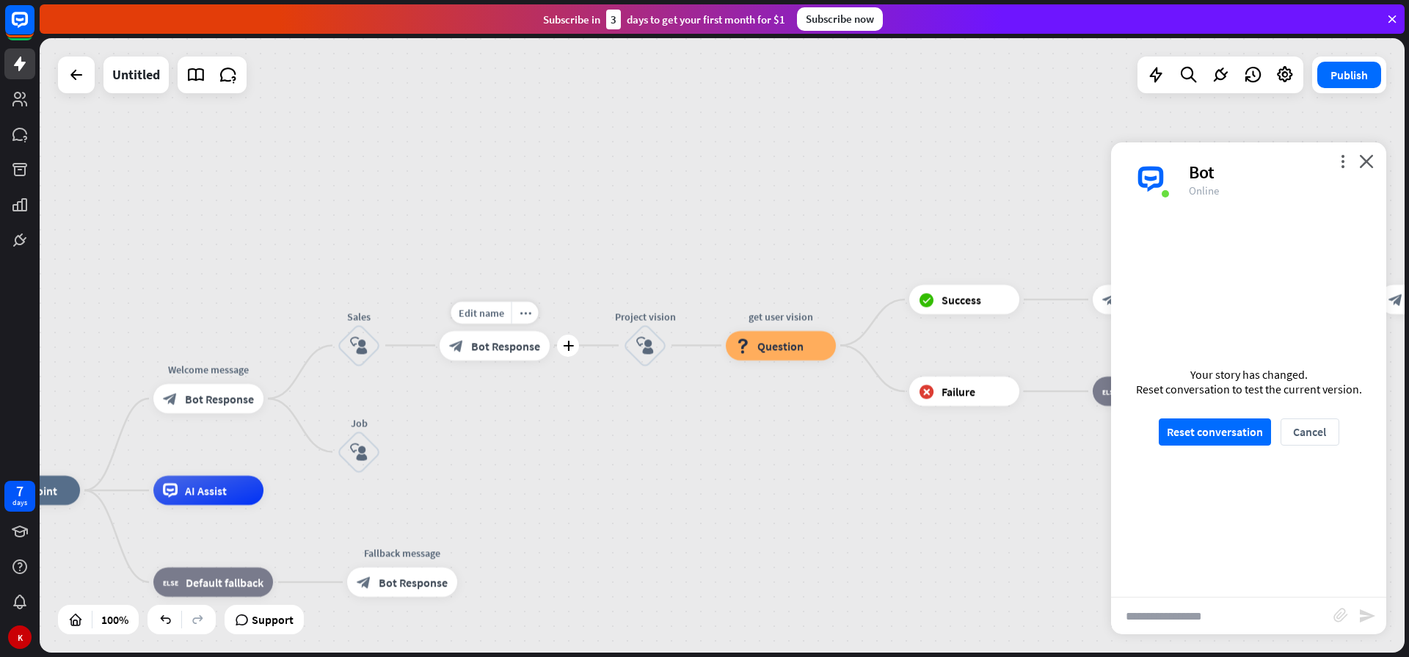
click at [492, 348] on span "Bot Response" at bounding box center [505, 345] width 69 height 15
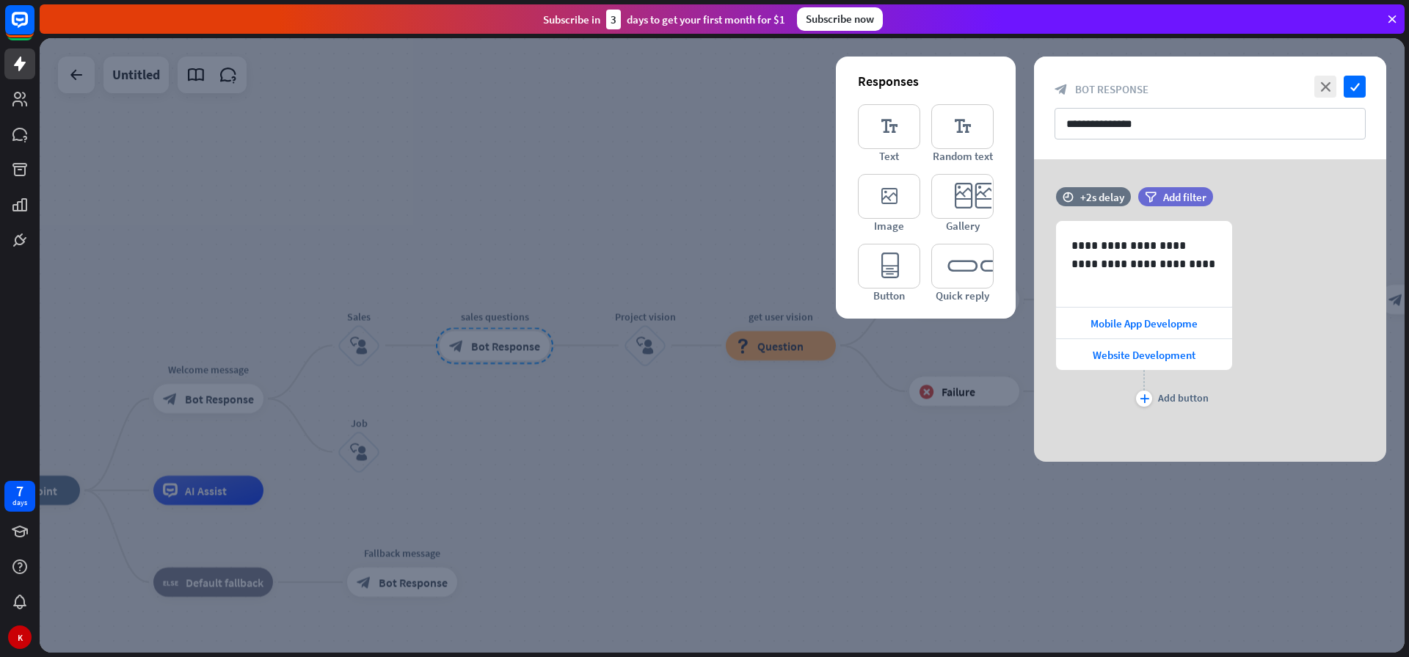
drag, startPoint x: 652, startPoint y: 373, endPoint x: 647, endPoint y: 362, distance: 12.8
click at [651, 373] on div at bounding box center [722, 345] width 1365 height 614
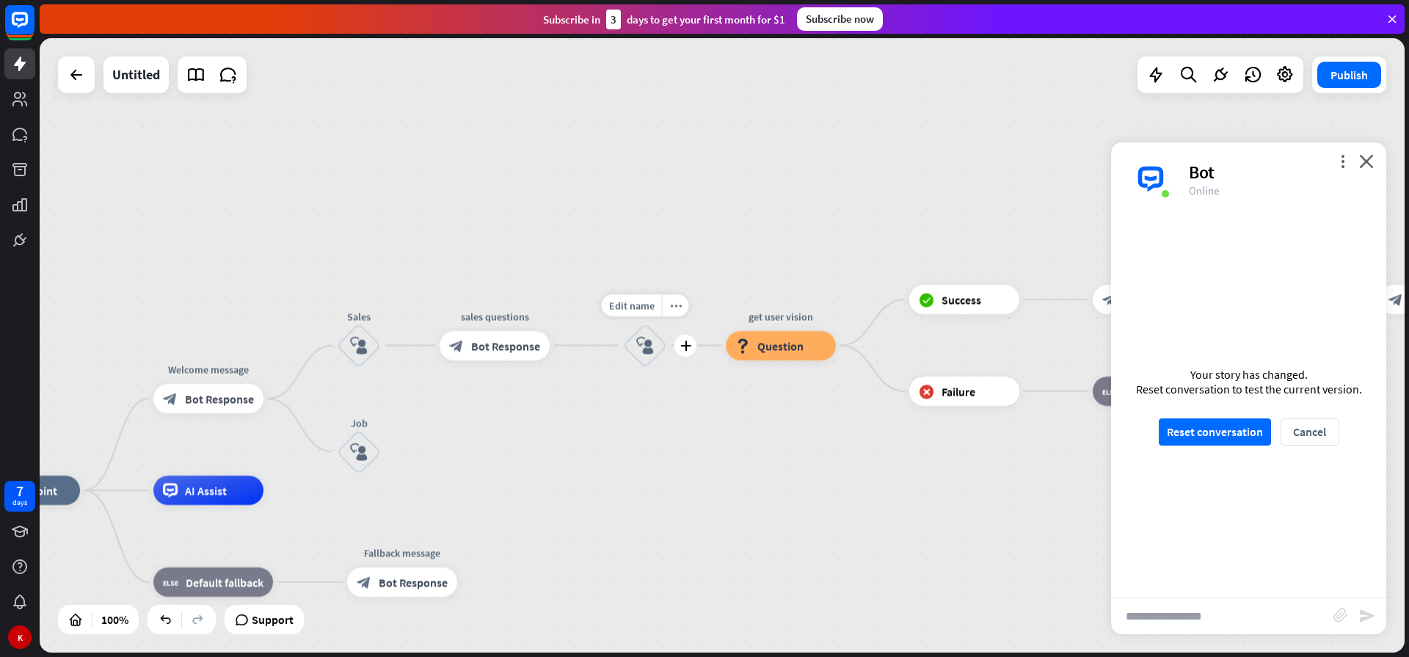
click at [647, 350] on icon "block_user_input" at bounding box center [645, 346] width 18 height 18
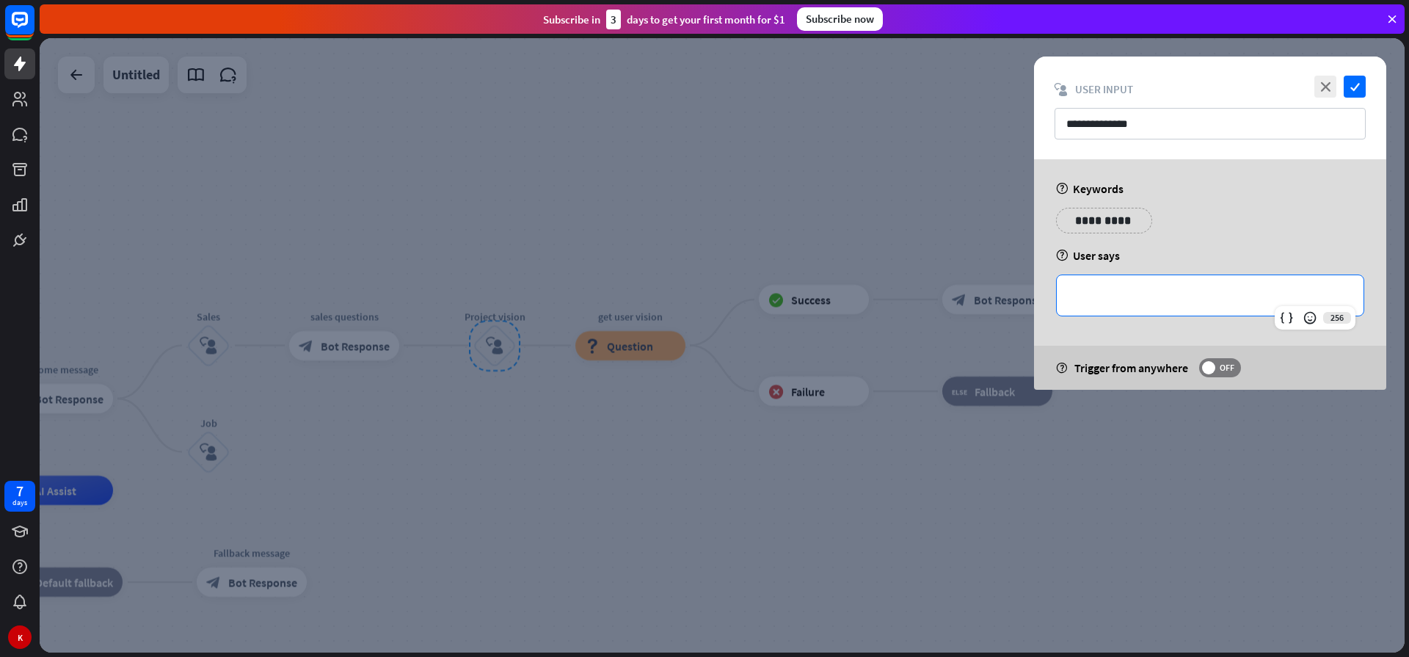
click at [1112, 301] on p "**********" at bounding box center [1209, 295] width 277 height 18
click at [596, 396] on div at bounding box center [722, 345] width 1365 height 614
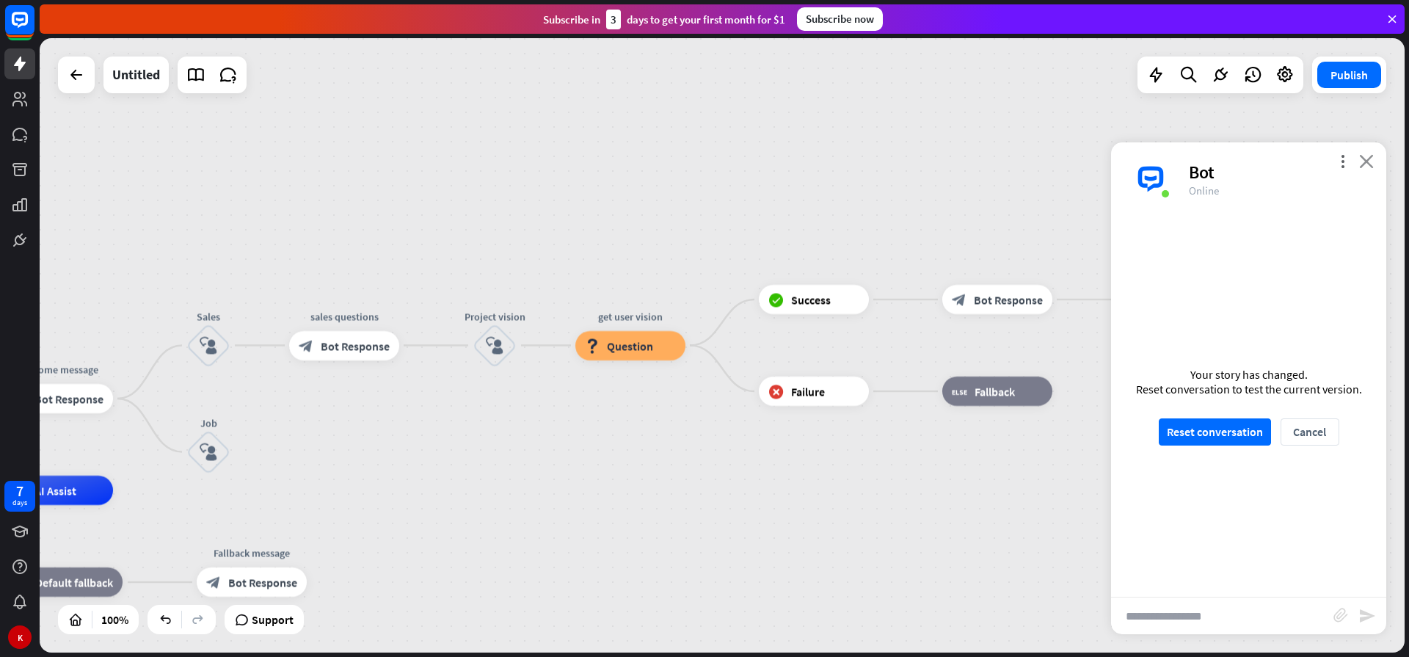
click at [1365, 156] on icon "close" at bounding box center [1366, 161] width 15 height 14
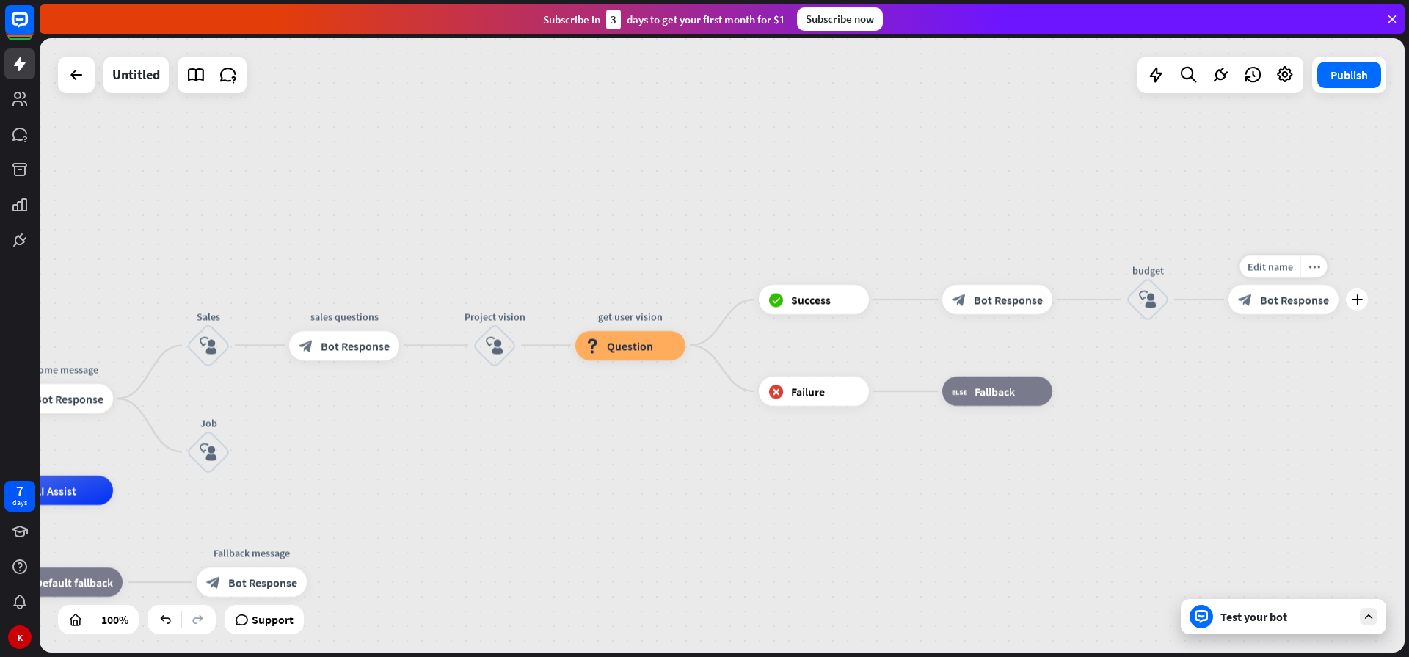
click at [1250, 299] on icon "block_bot_response" at bounding box center [1245, 299] width 15 height 15
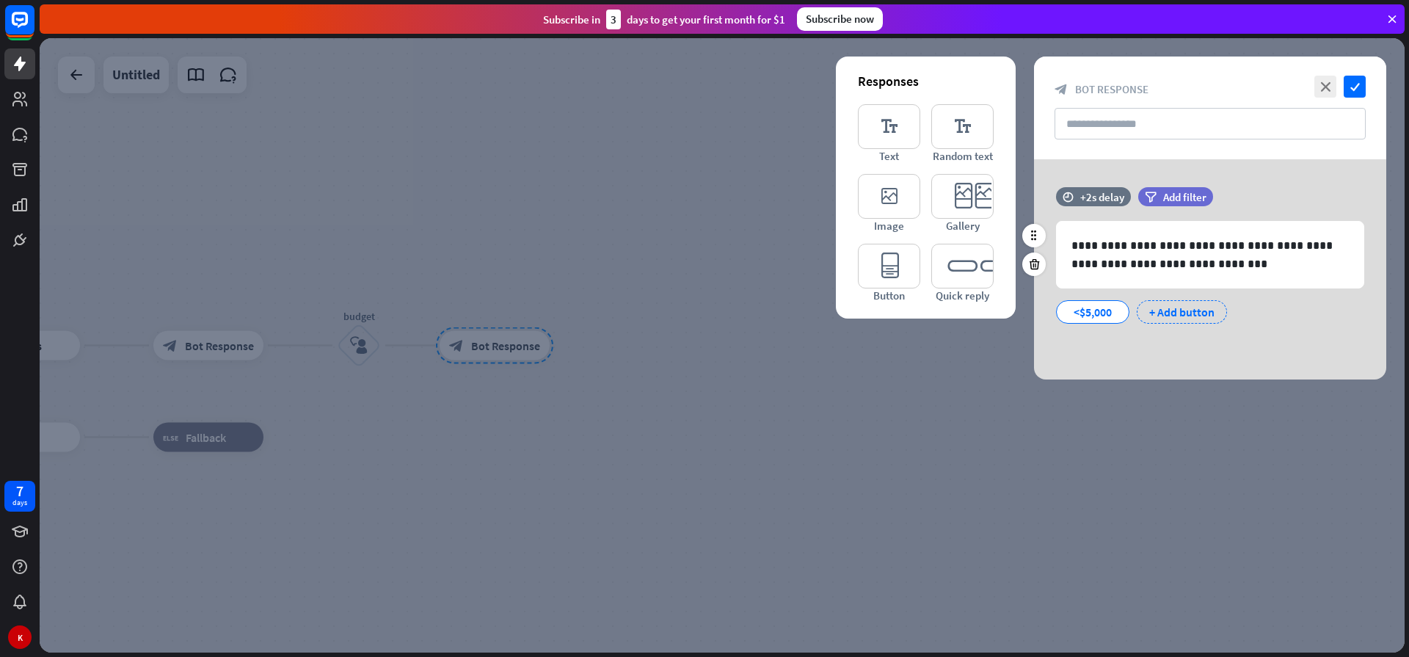
click at [1170, 312] on div "+ Add button" at bounding box center [1181, 311] width 90 height 23
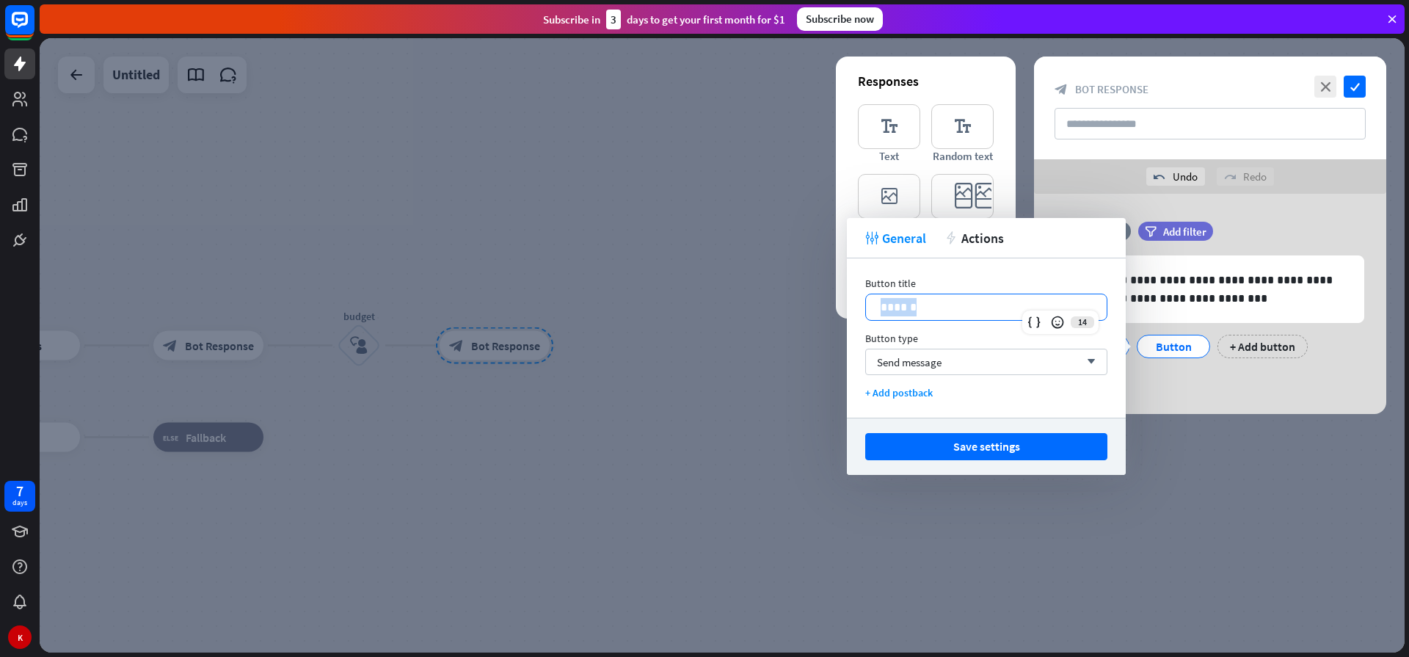
drag, startPoint x: 924, startPoint y: 311, endPoint x: 850, endPoint y: 304, distance: 75.1
click at [850, 304] on div "Button title 14 ****** Button type Send message arrow_down + Add postback" at bounding box center [986, 337] width 279 height 159
click at [850, 304] on div "**********" at bounding box center [986, 337] width 279 height 159
click at [990, 361] on div "Send message arrow_down" at bounding box center [986, 361] width 242 height 26
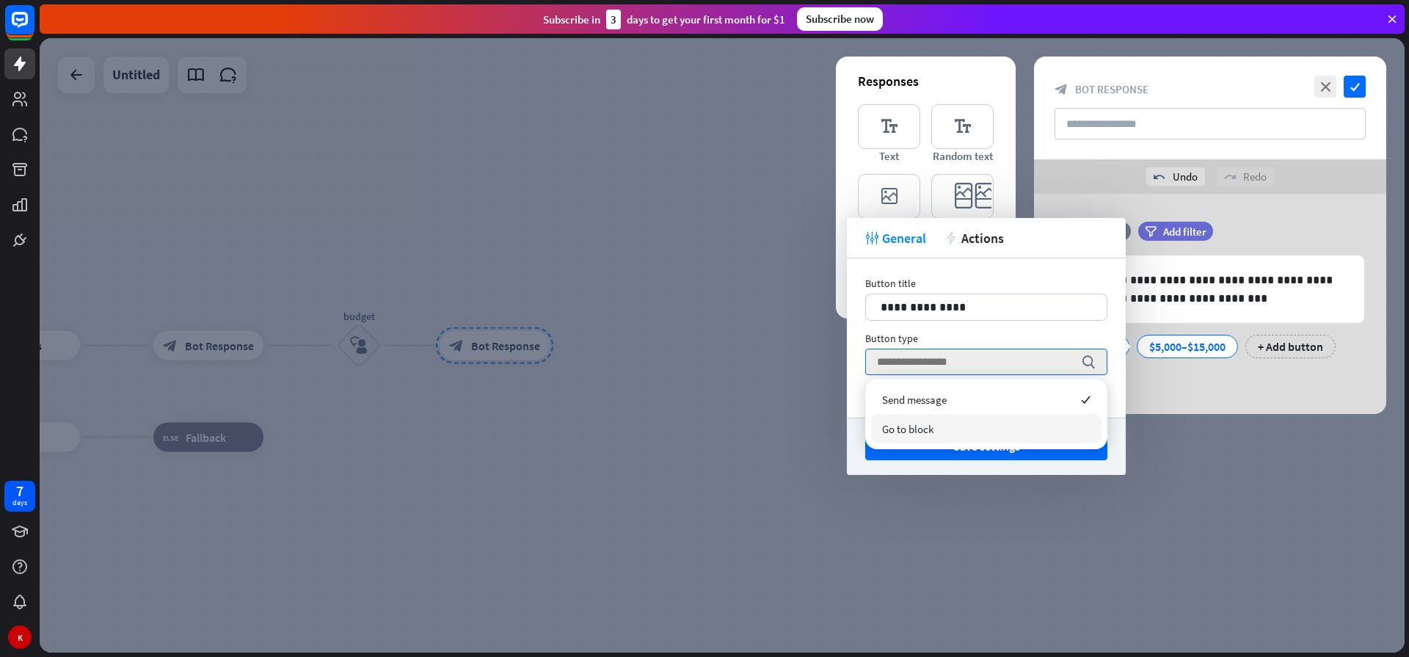
click at [906, 430] on span "Go to block" at bounding box center [907, 429] width 51 height 14
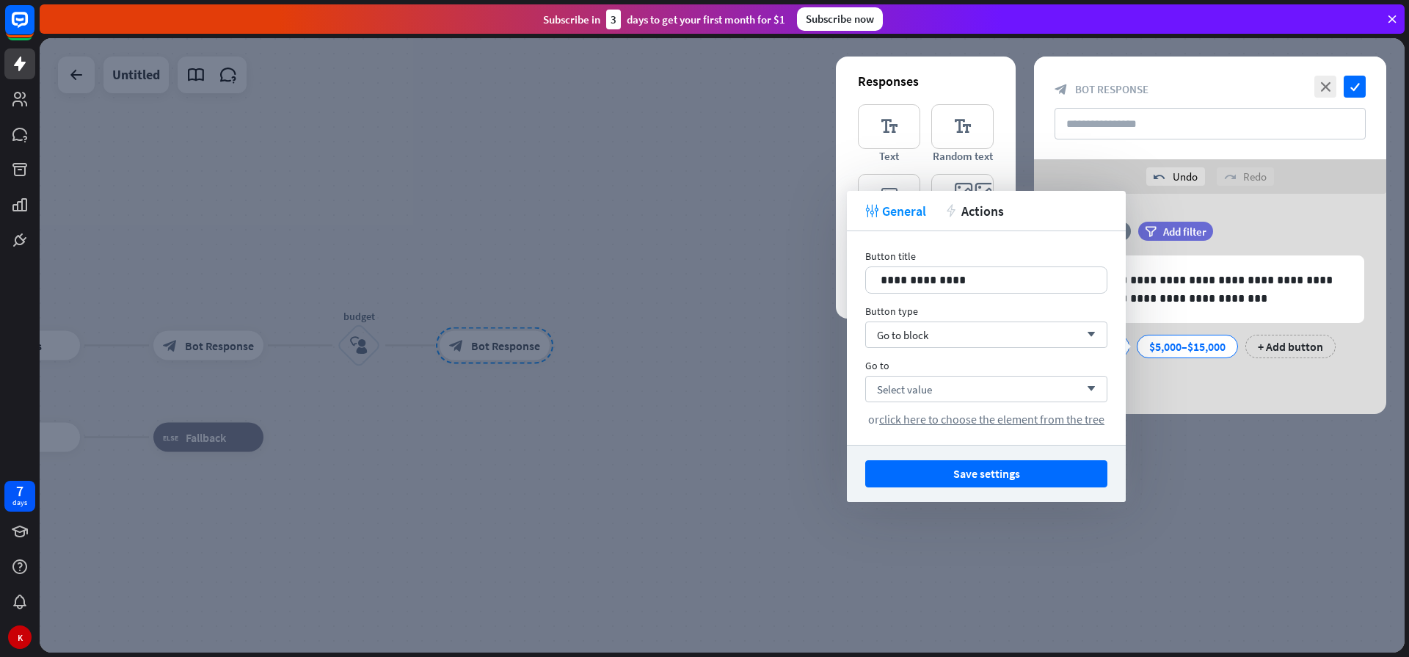
click at [781, 354] on div at bounding box center [722, 345] width 1365 height 614
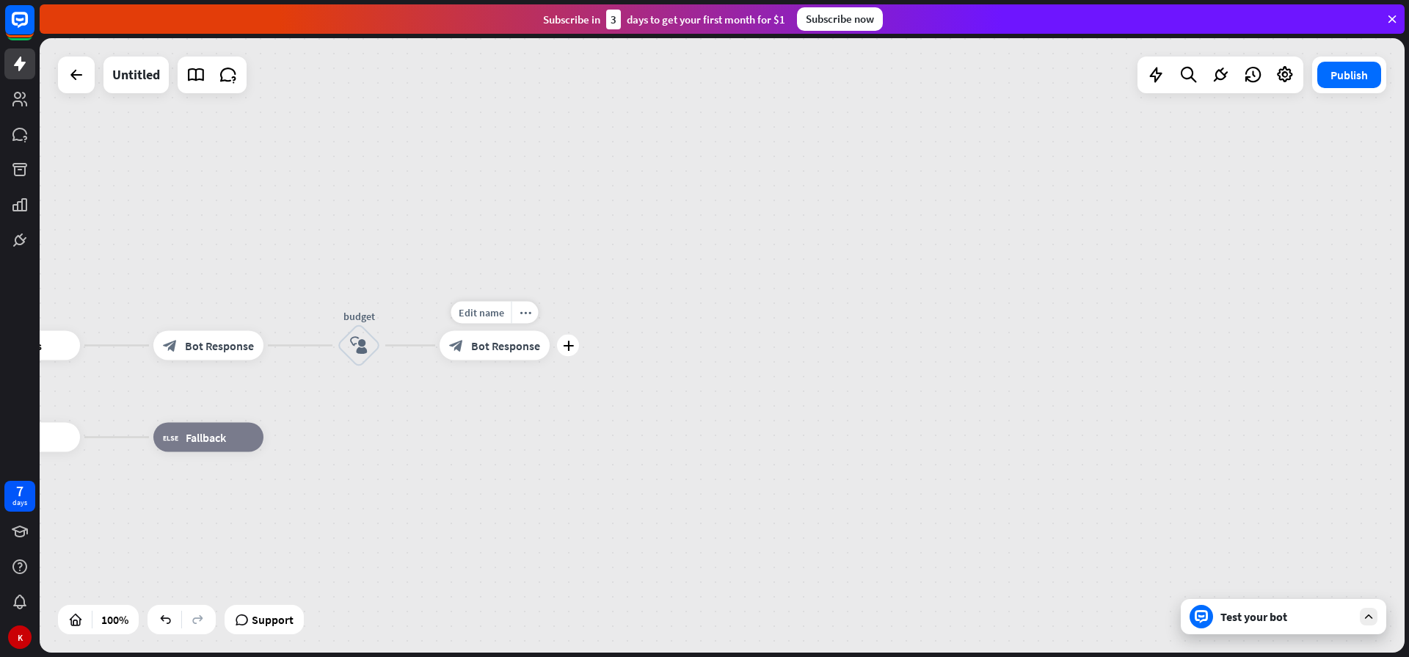
click at [571, 346] on icon "plus" at bounding box center [568, 345] width 11 height 10
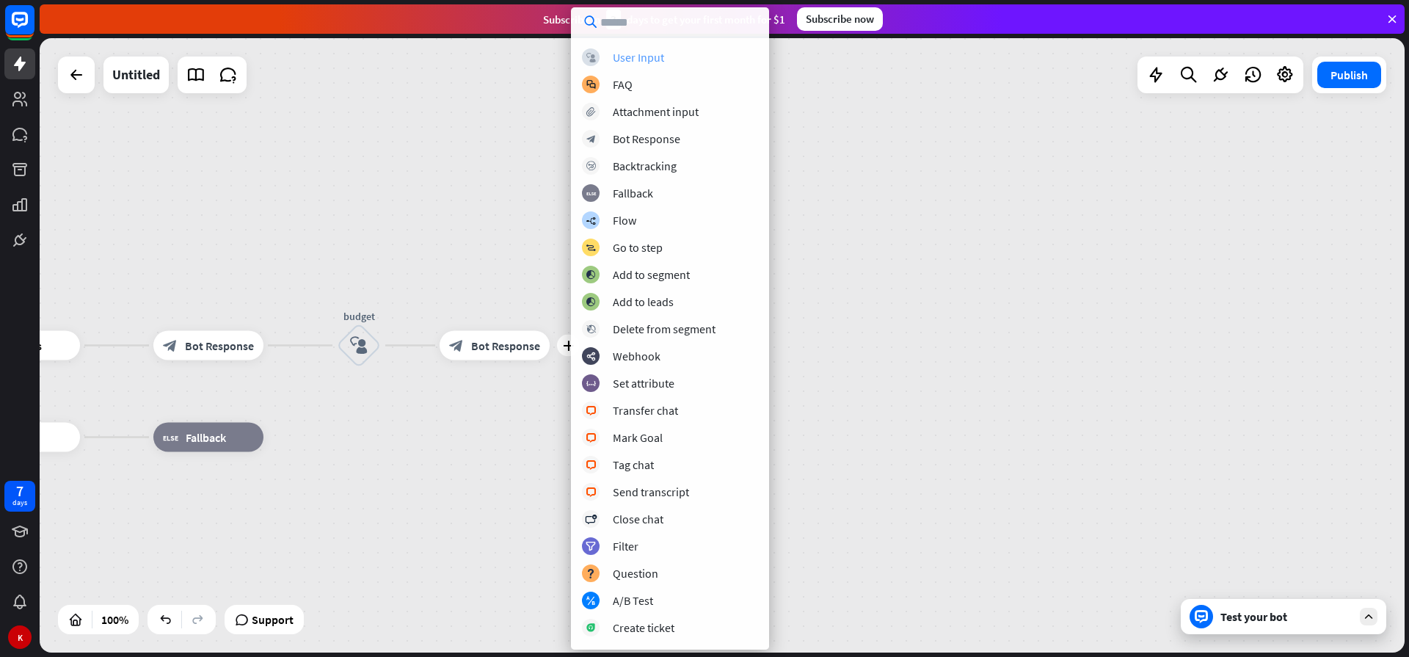
click at [665, 59] on div "block_user_input User Input" at bounding box center [670, 57] width 176 height 18
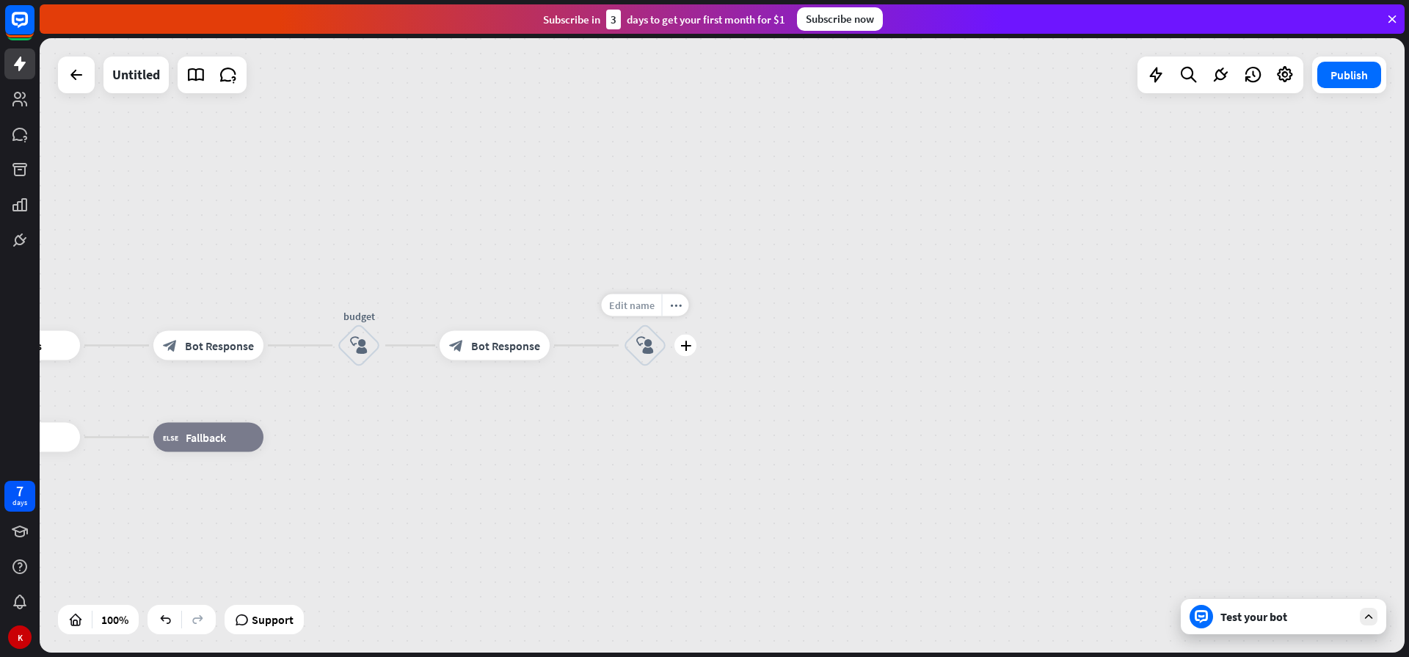
click at [615, 302] on span "Edit name" at bounding box center [631, 305] width 45 height 13
type input "****"
click at [674, 346] on div "plus" at bounding box center [685, 346] width 22 height 22
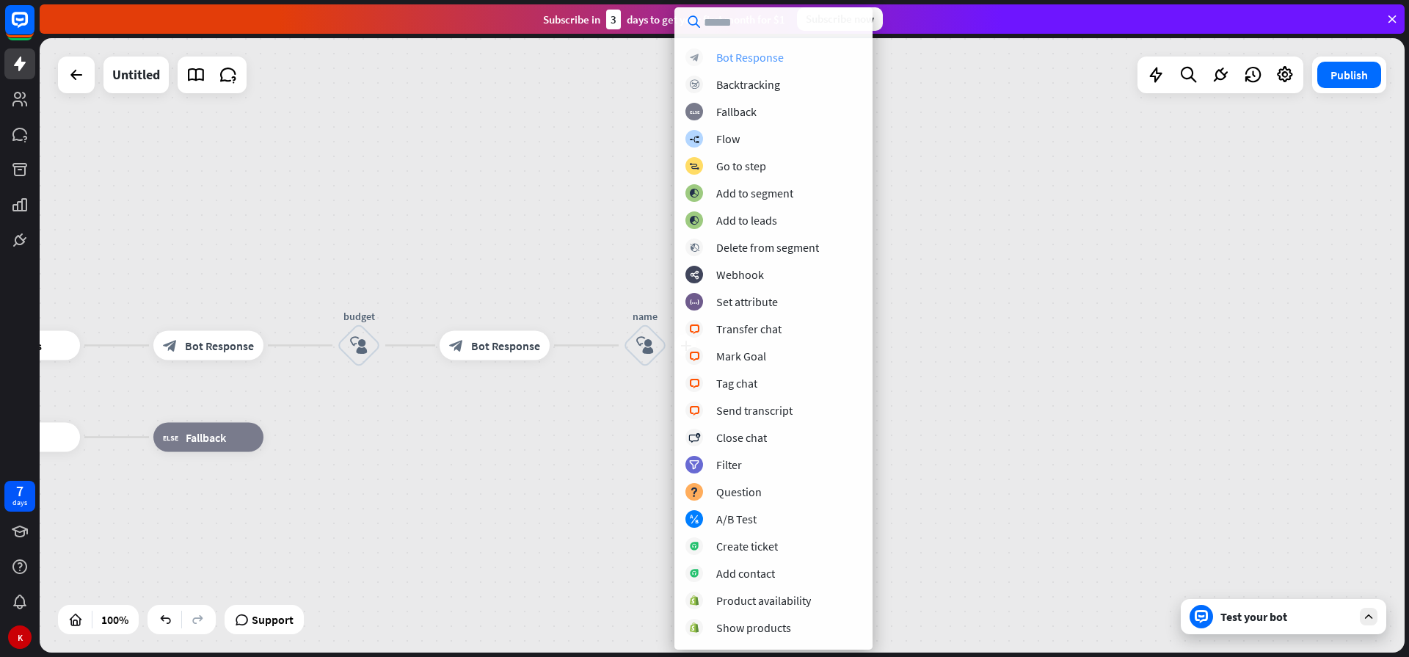
click at [726, 55] on div "Bot Response" at bounding box center [749, 57] width 67 height 15
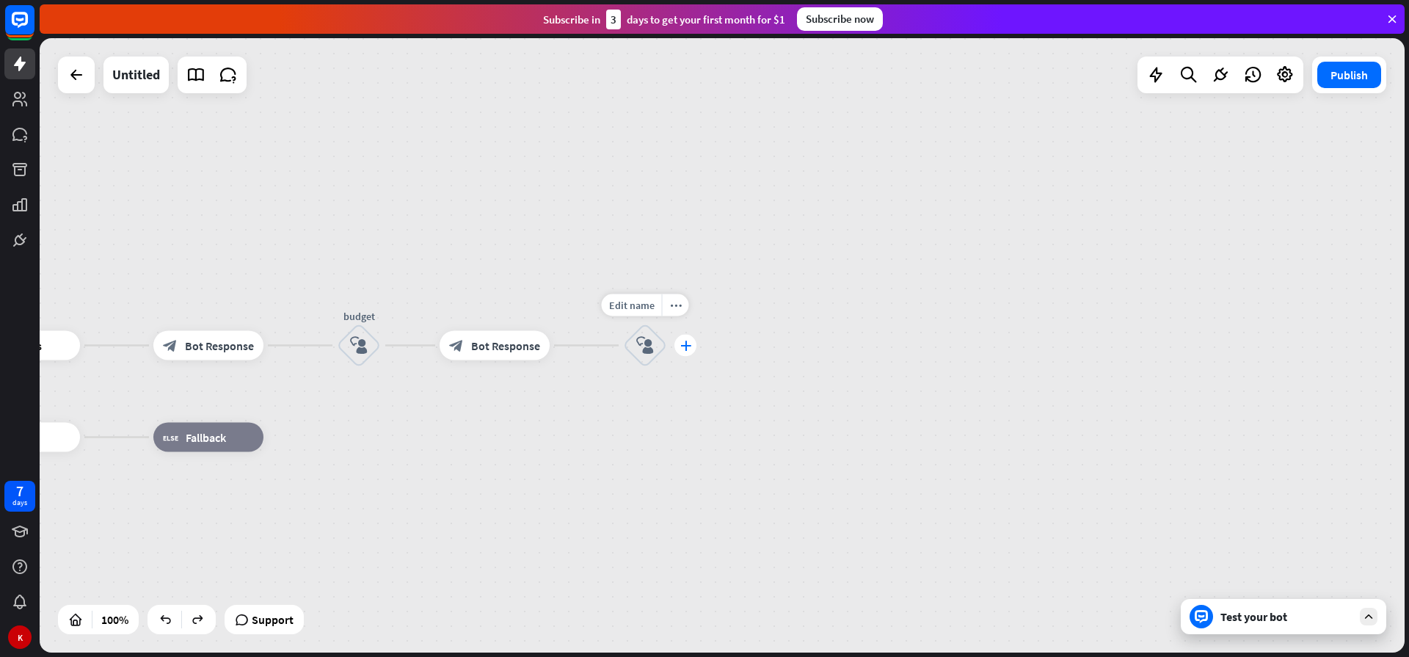
click at [686, 343] on icon "plus" at bounding box center [685, 345] width 11 height 10
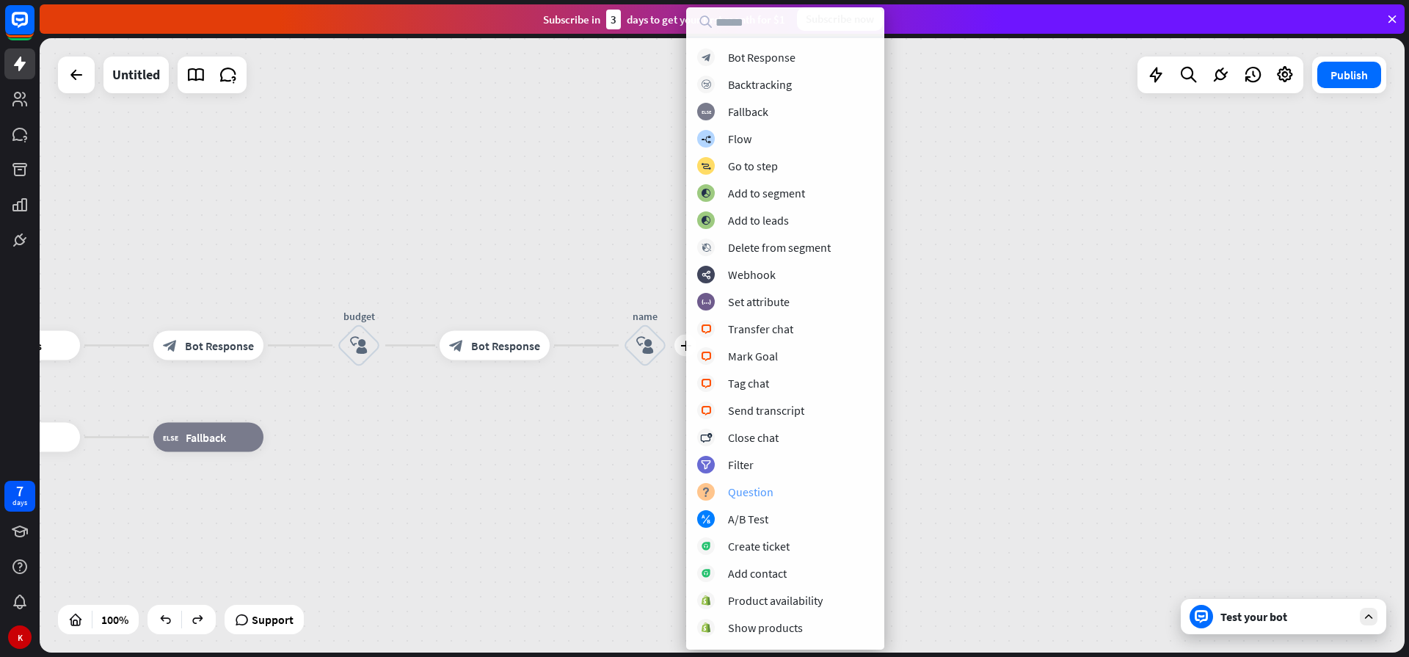
click at [750, 492] on div "Question" at bounding box center [750, 491] width 45 height 15
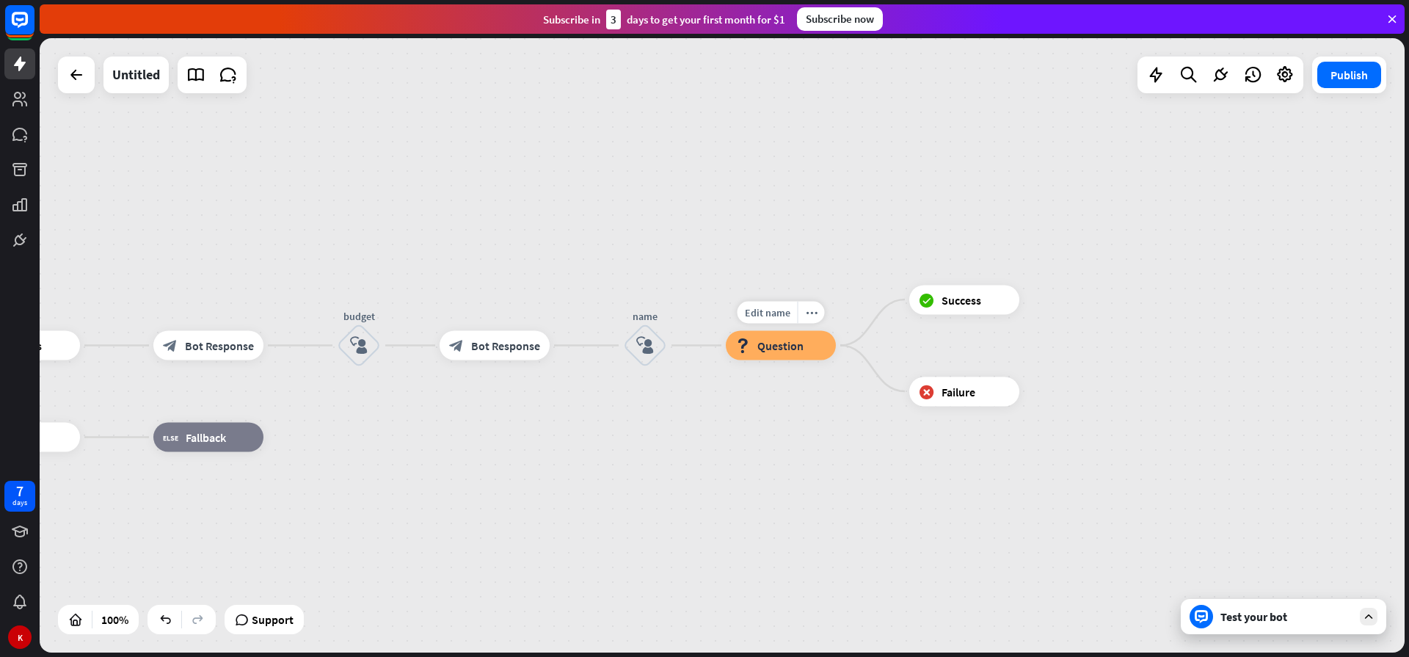
click at [781, 344] on span "Question" at bounding box center [780, 345] width 46 height 15
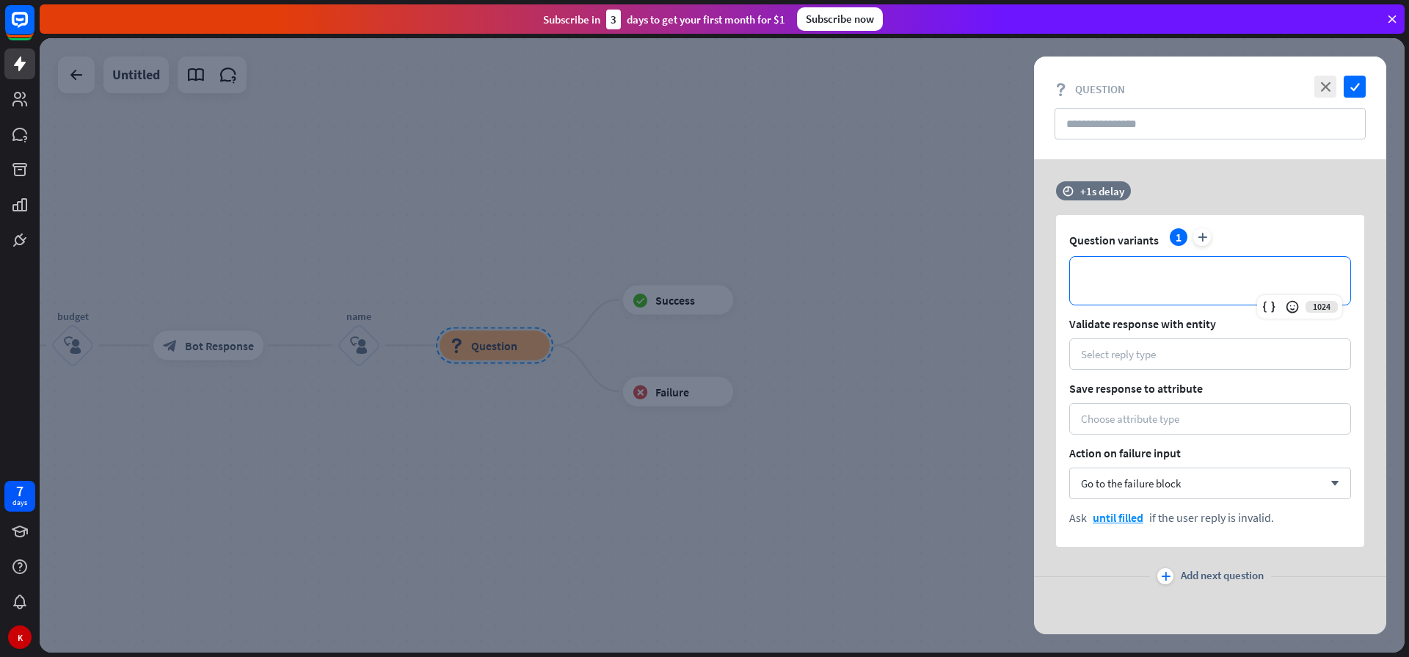
click at [1096, 284] on p "**********" at bounding box center [1209, 280] width 251 height 18
click at [1107, 281] on p "**********" at bounding box center [1209, 280] width 251 height 18
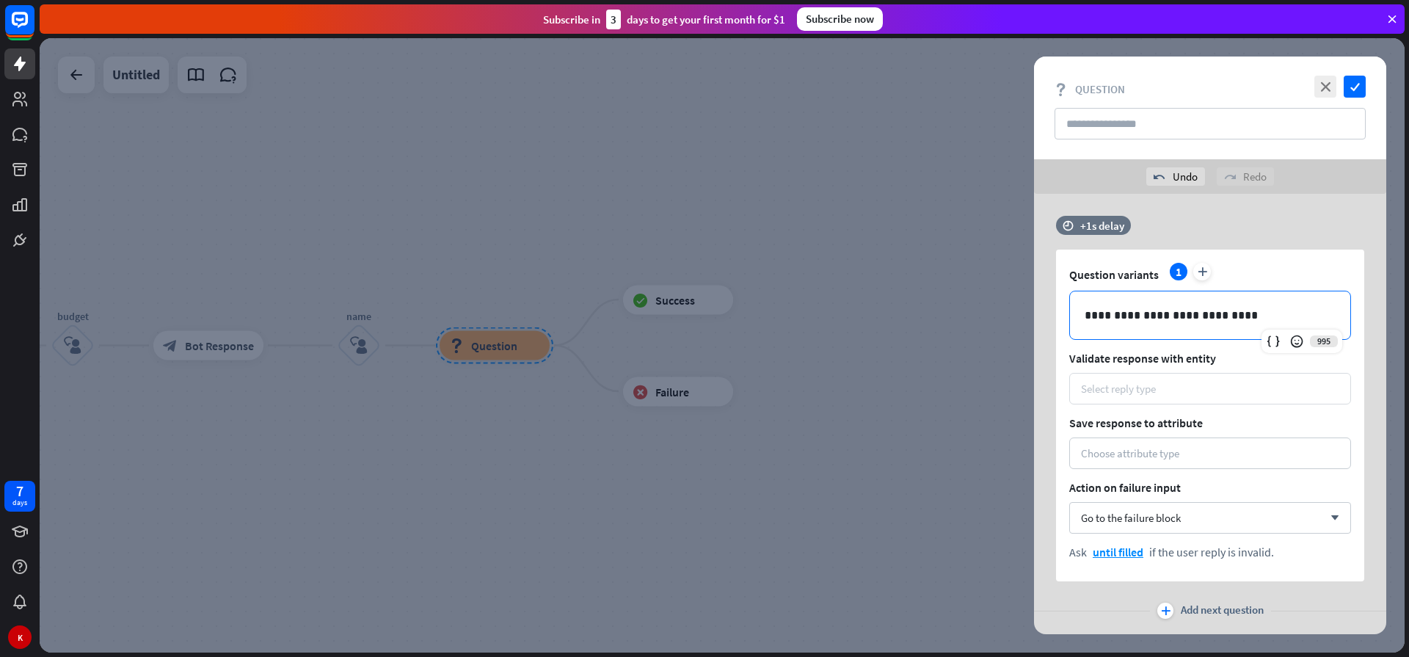
click at [1101, 400] on div "Select reply type" at bounding box center [1210, 389] width 282 height 32
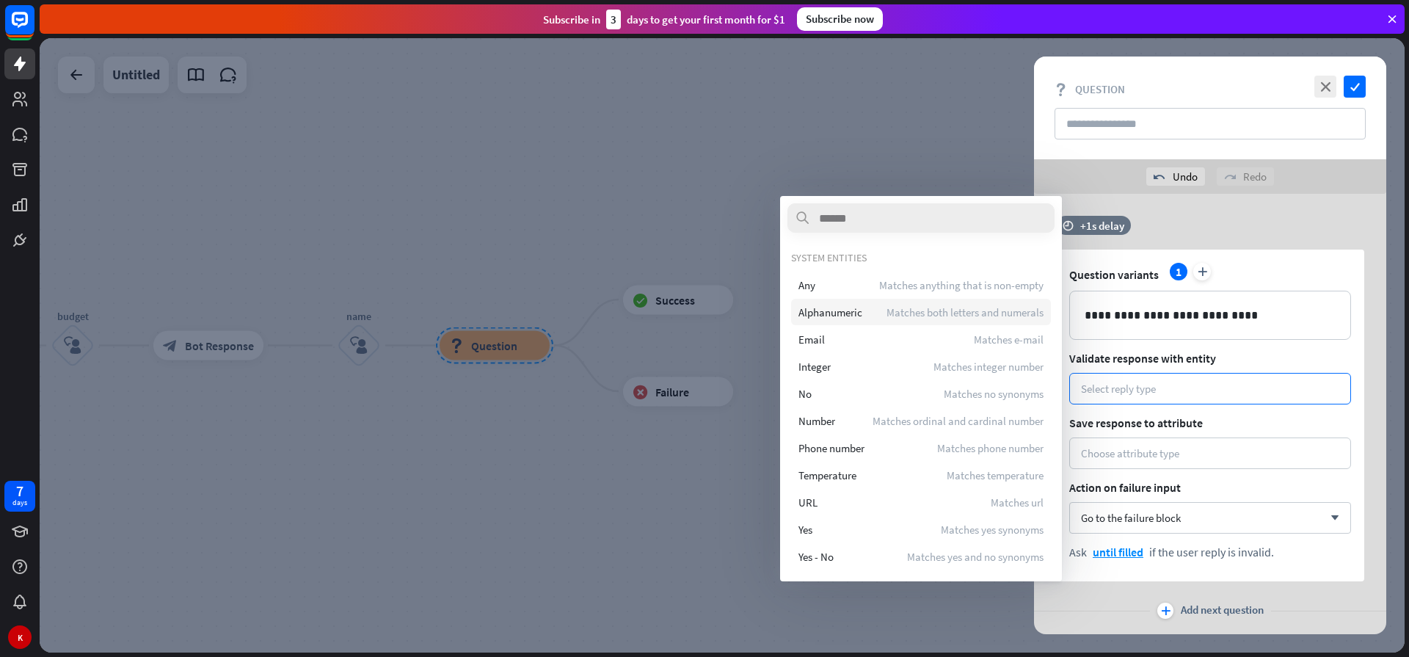
click at [820, 312] on span "Alphanumeric" at bounding box center [830, 312] width 64 height 14
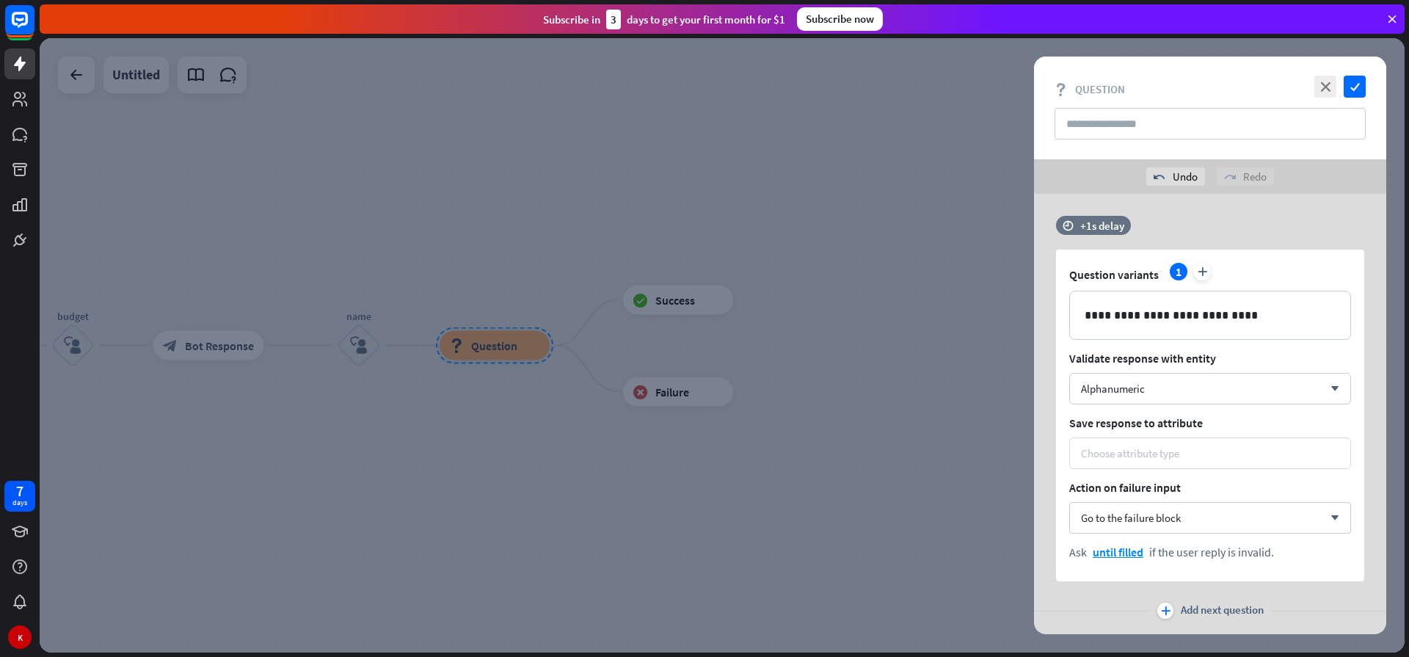
click at [1118, 460] on div "Choose attribute type" at bounding box center [1210, 453] width 282 height 32
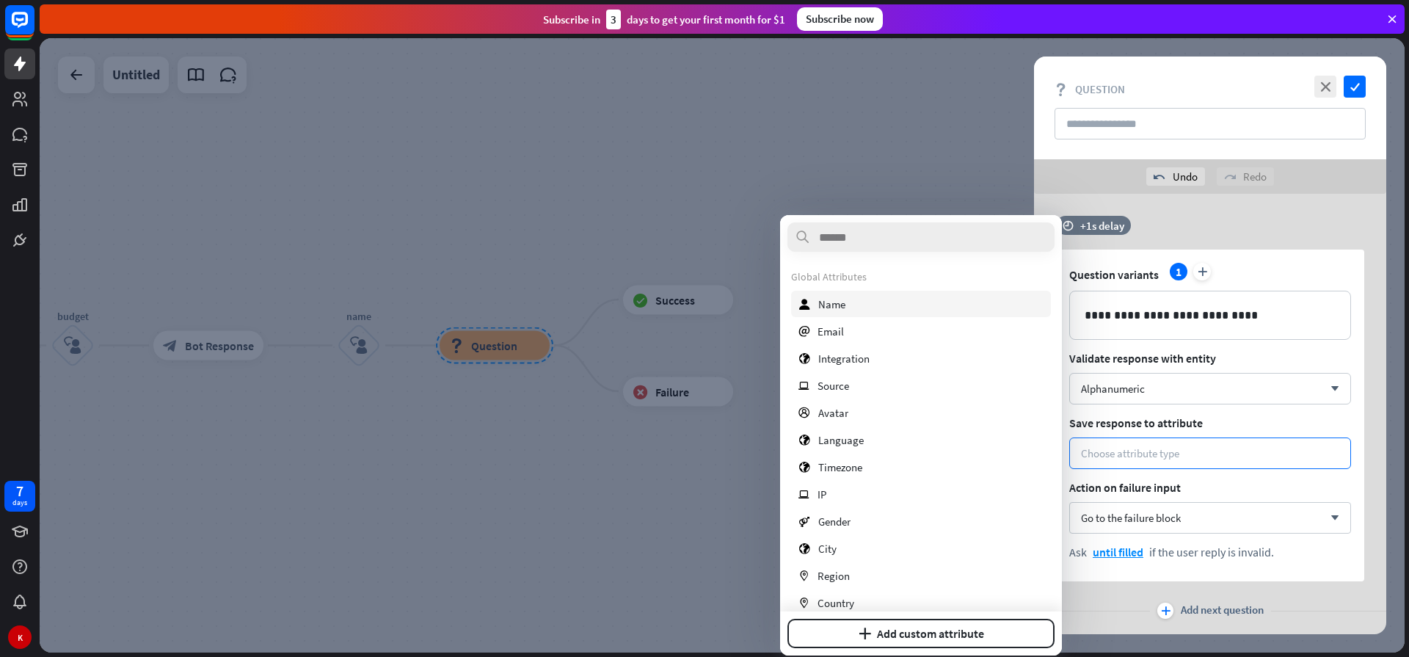
click at [830, 303] on span "Name" at bounding box center [831, 304] width 27 height 14
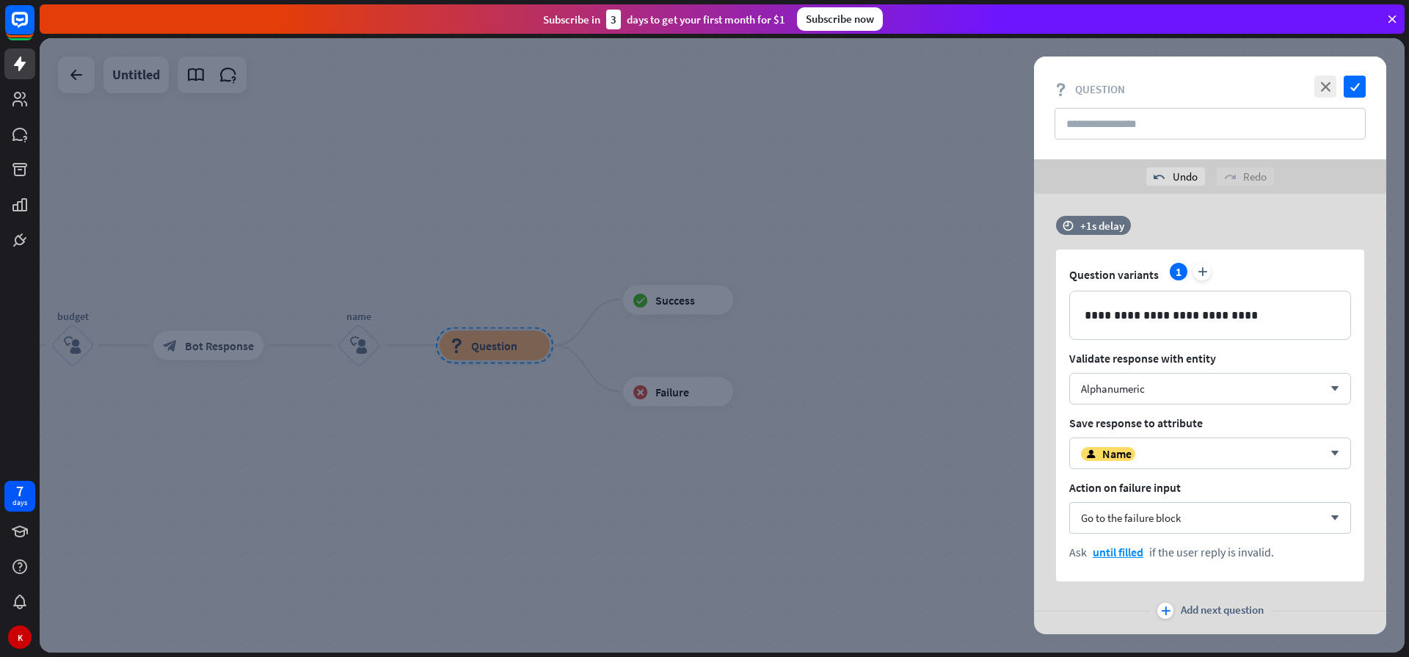
click at [796, 486] on div at bounding box center [722, 345] width 1365 height 614
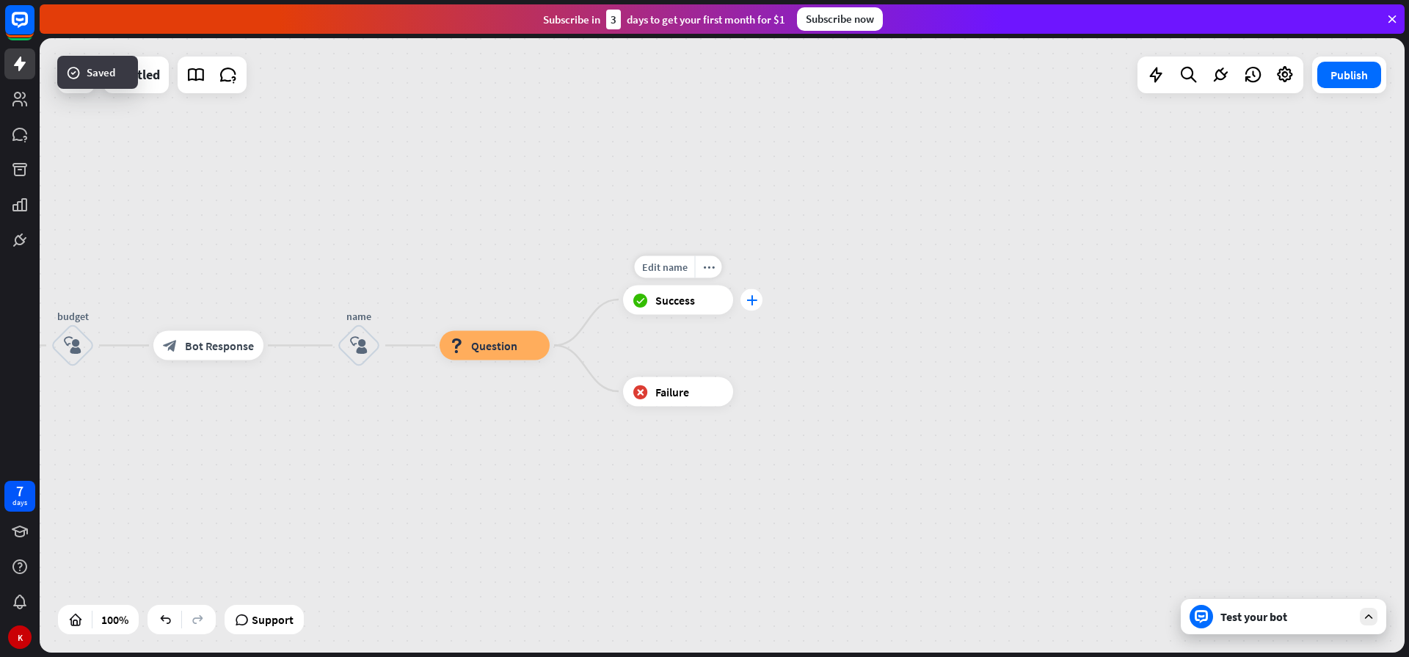
click at [748, 306] on div "plus" at bounding box center [751, 299] width 22 height 22
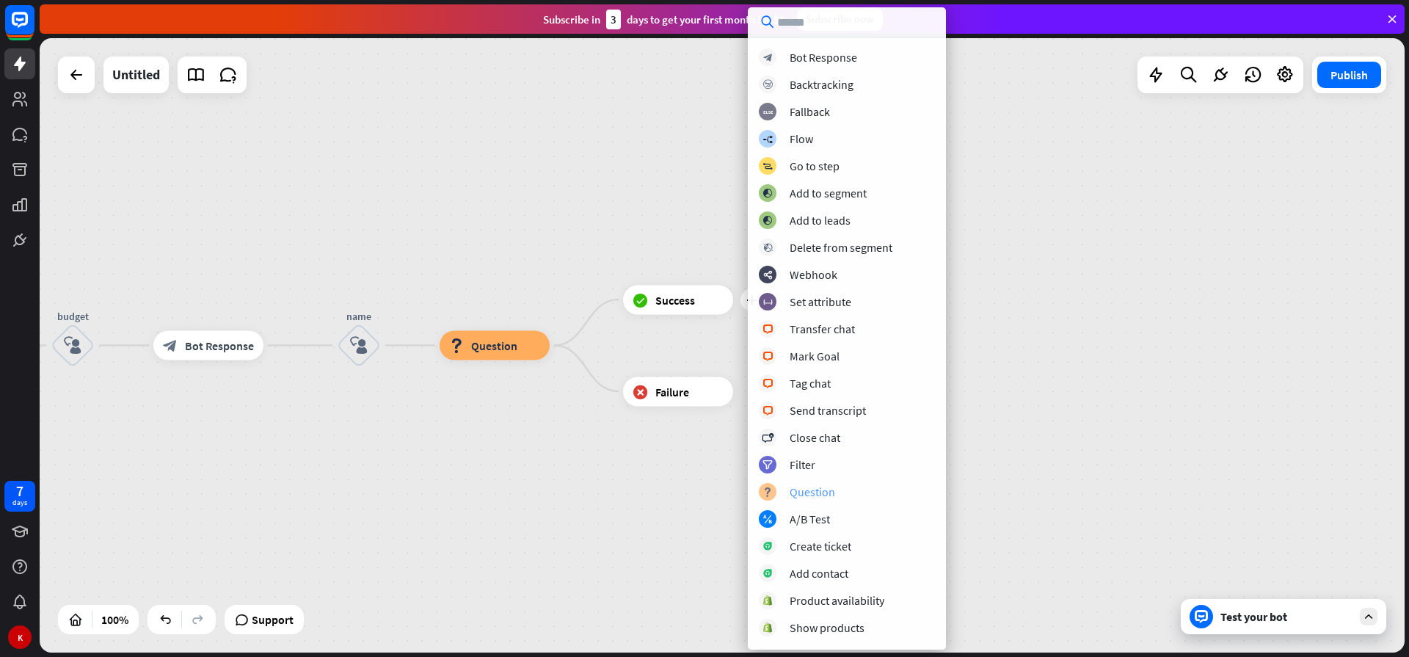
click at [793, 494] on div "Question" at bounding box center [811, 491] width 45 height 15
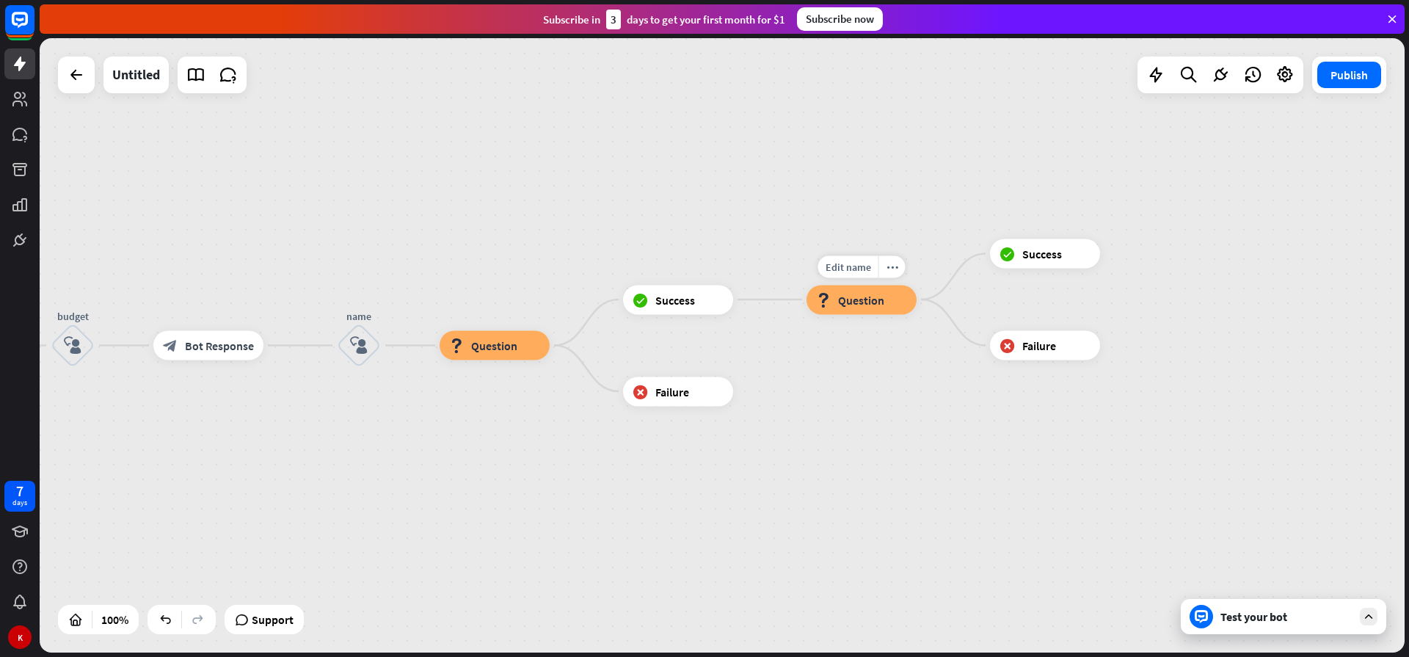
click at [844, 304] on span "Question" at bounding box center [861, 299] width 46 height 15
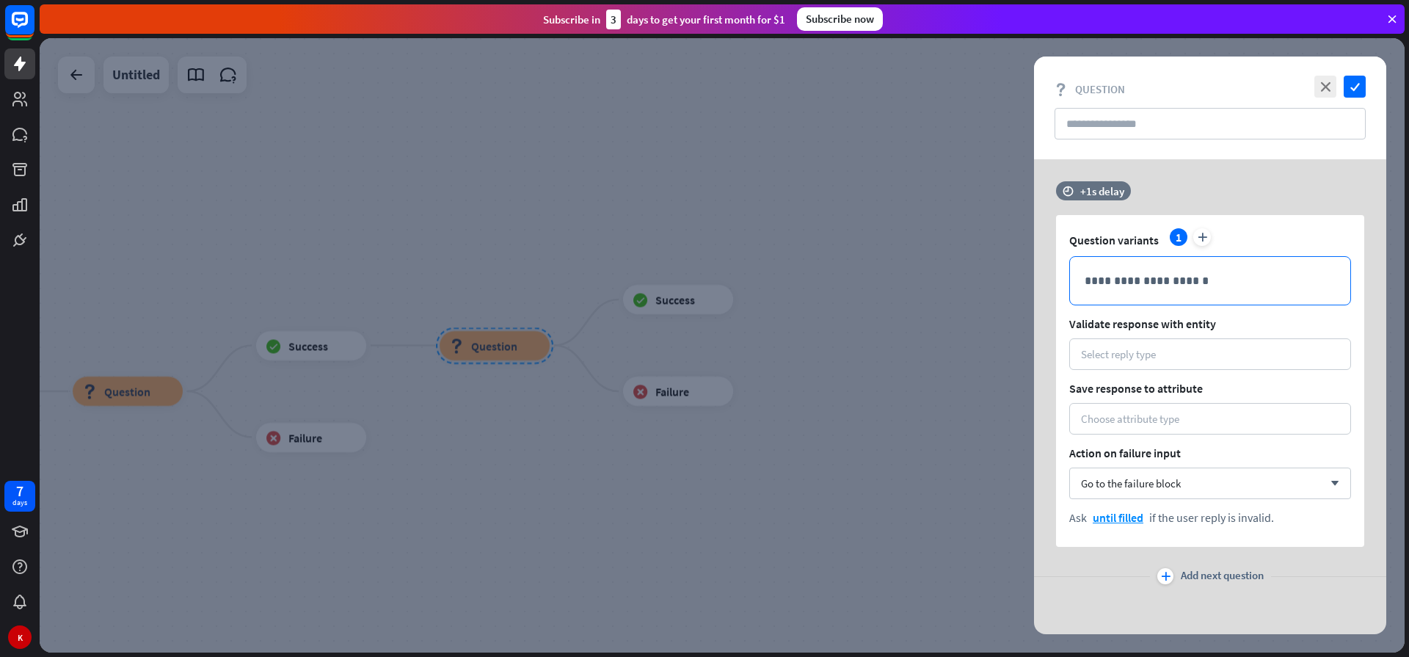
click at [1100, 288] on p "**********" at bounding box center [1209, 280] width 251 height 18
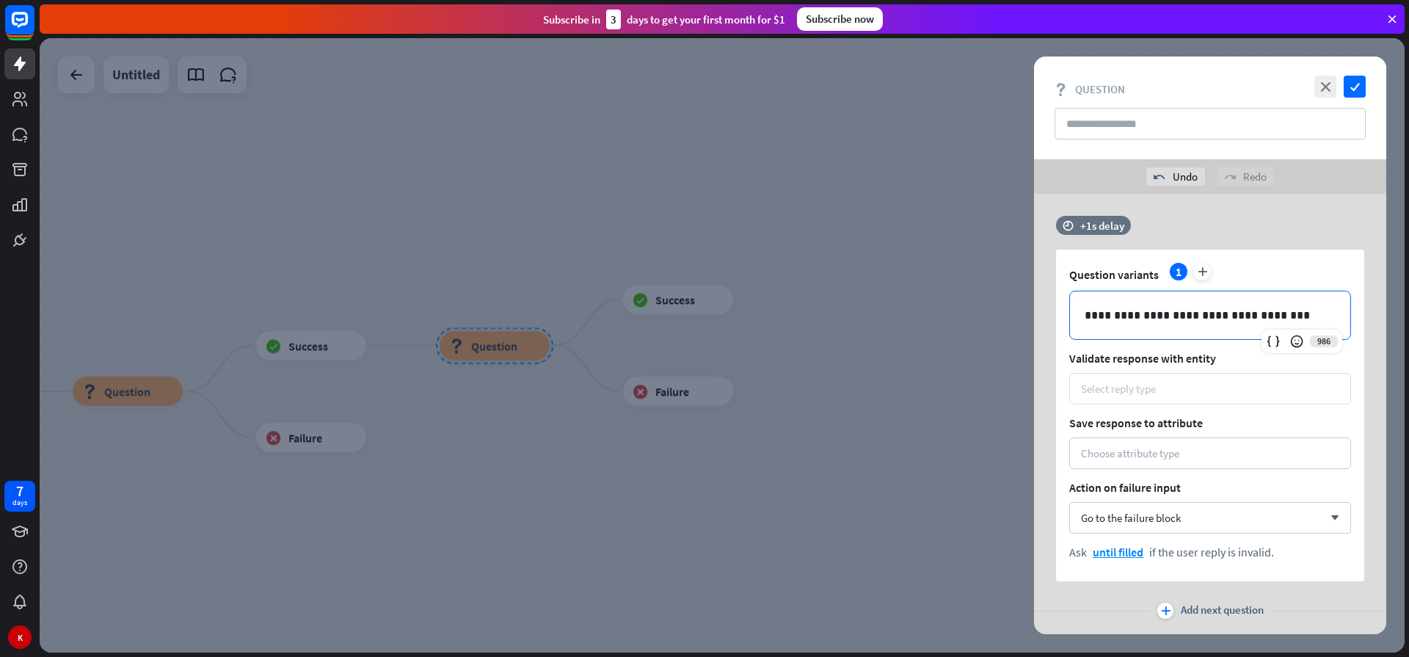
click at [1109, 387] on div "Select reply type" at bounding box center [1118, 388] width 75 height 14
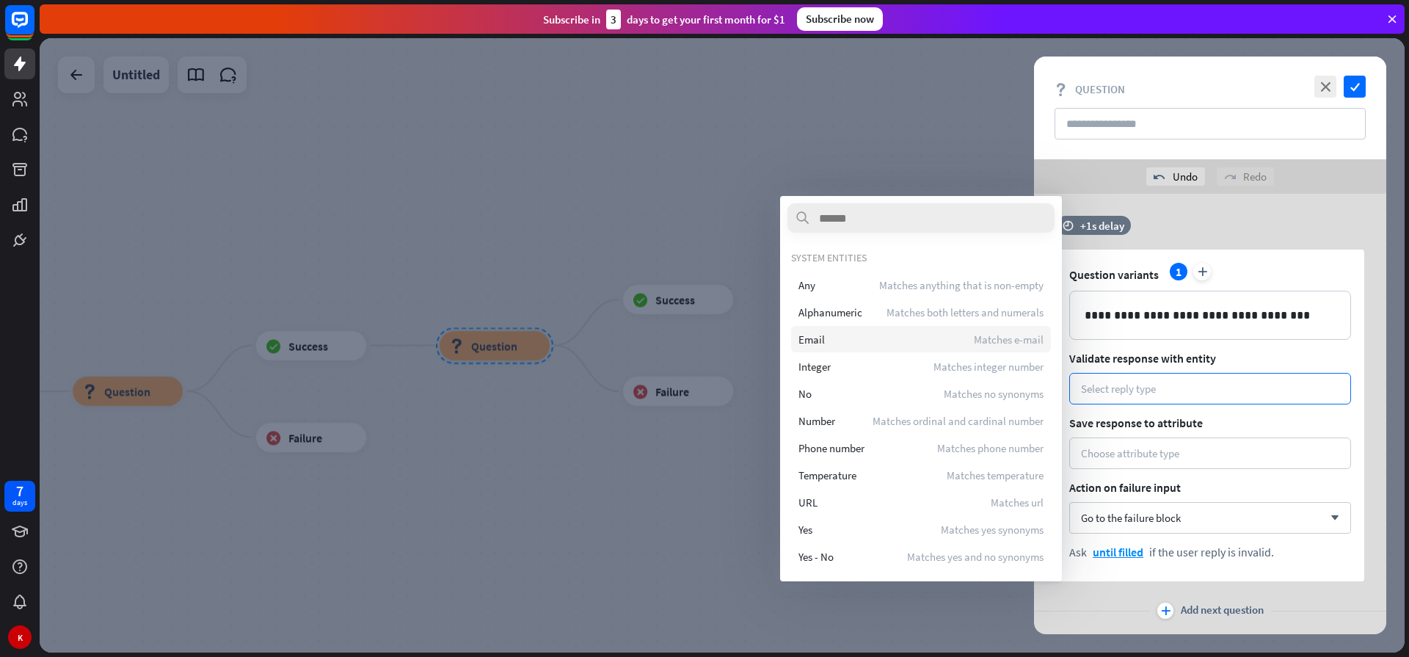
click at [816, 338] on span "Email" at bounding box center [811, 339] width 26 height 14
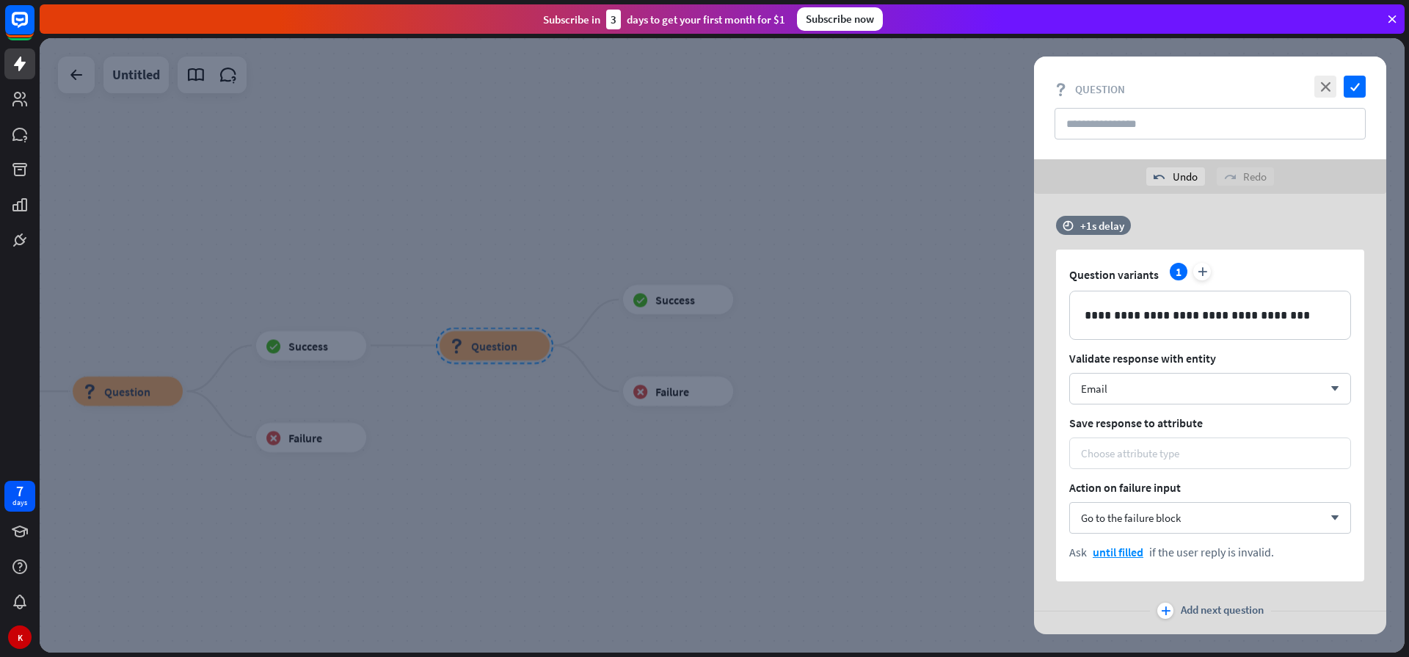
click at [1117, 450] on div "Choose attribute type" at bounding box center [1130, 453] width 98 height 14
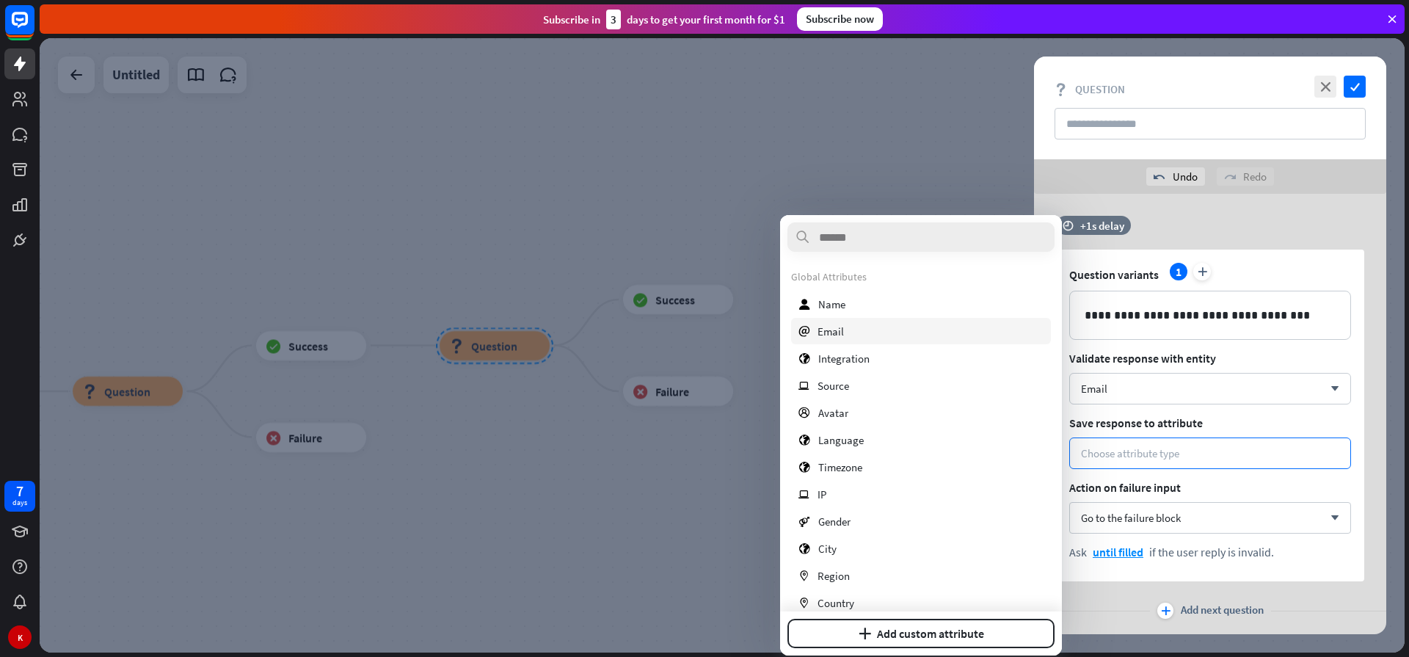
click at [819, 332] on span "Email" at bounding box center [830, 331] width 26 height 14
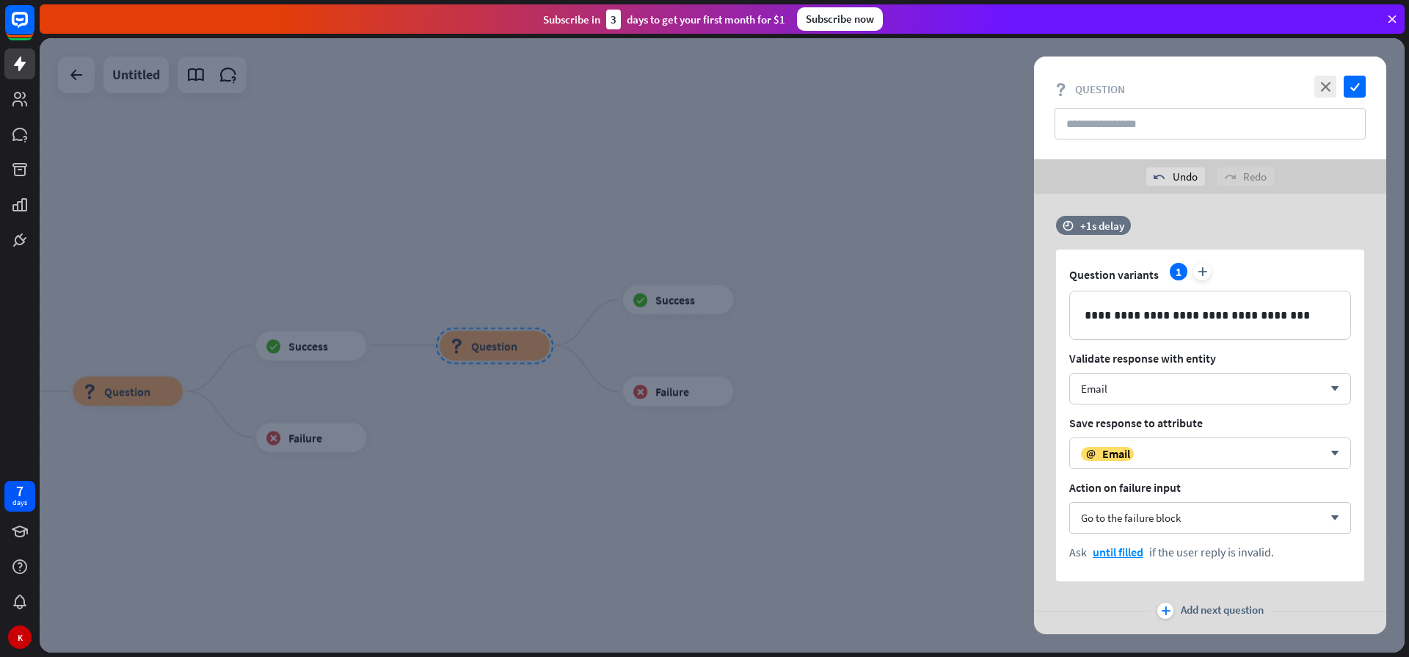
click at [836, 445] on div at bounding box center [722, 345] width 1365 height 614
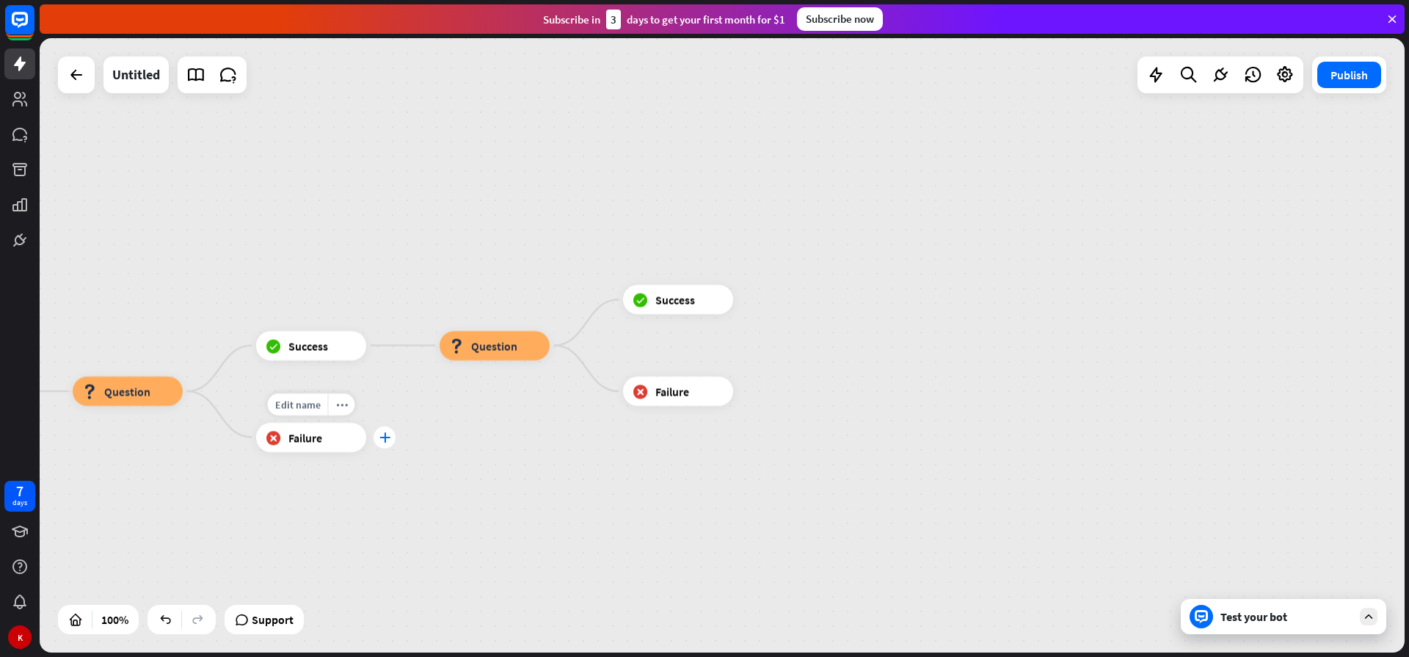
click at [383, 439] on icon "plus" at bounding box center [384, 437] width 11 height 10
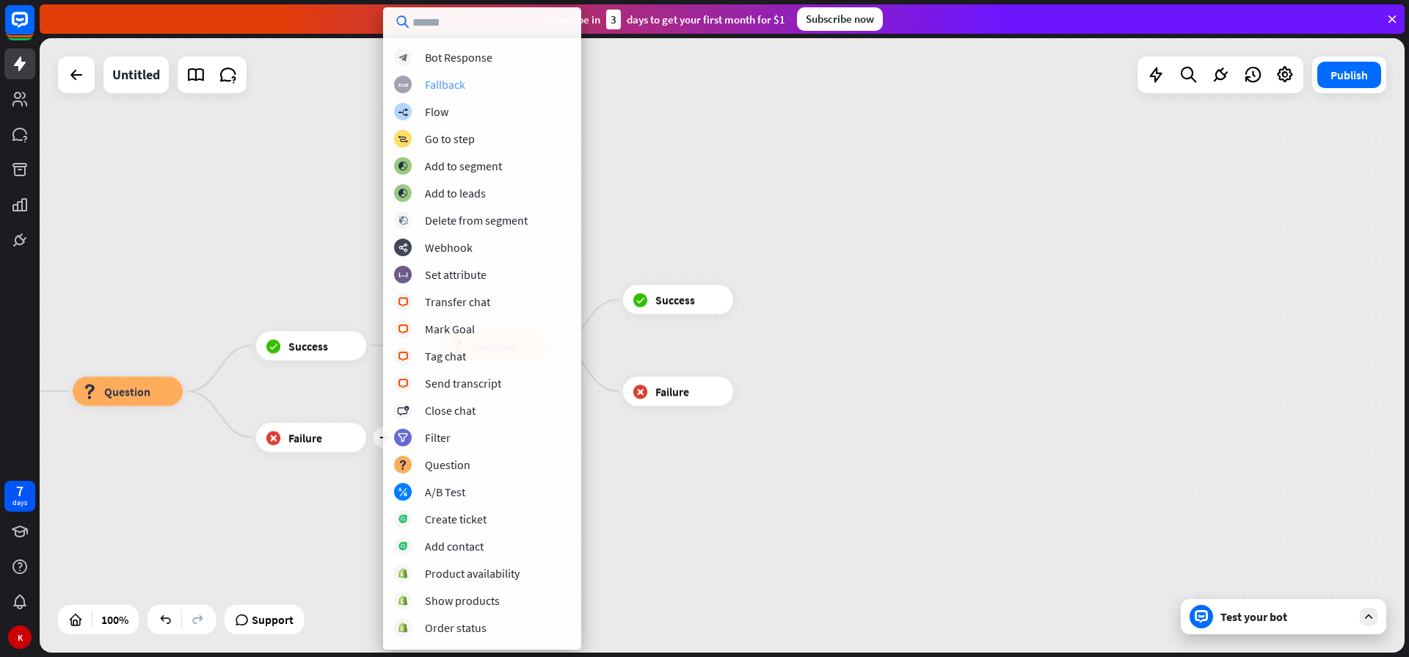
click at [461, 83] on div "Fallback" at bounding box center [445, 84] width 40 height 15
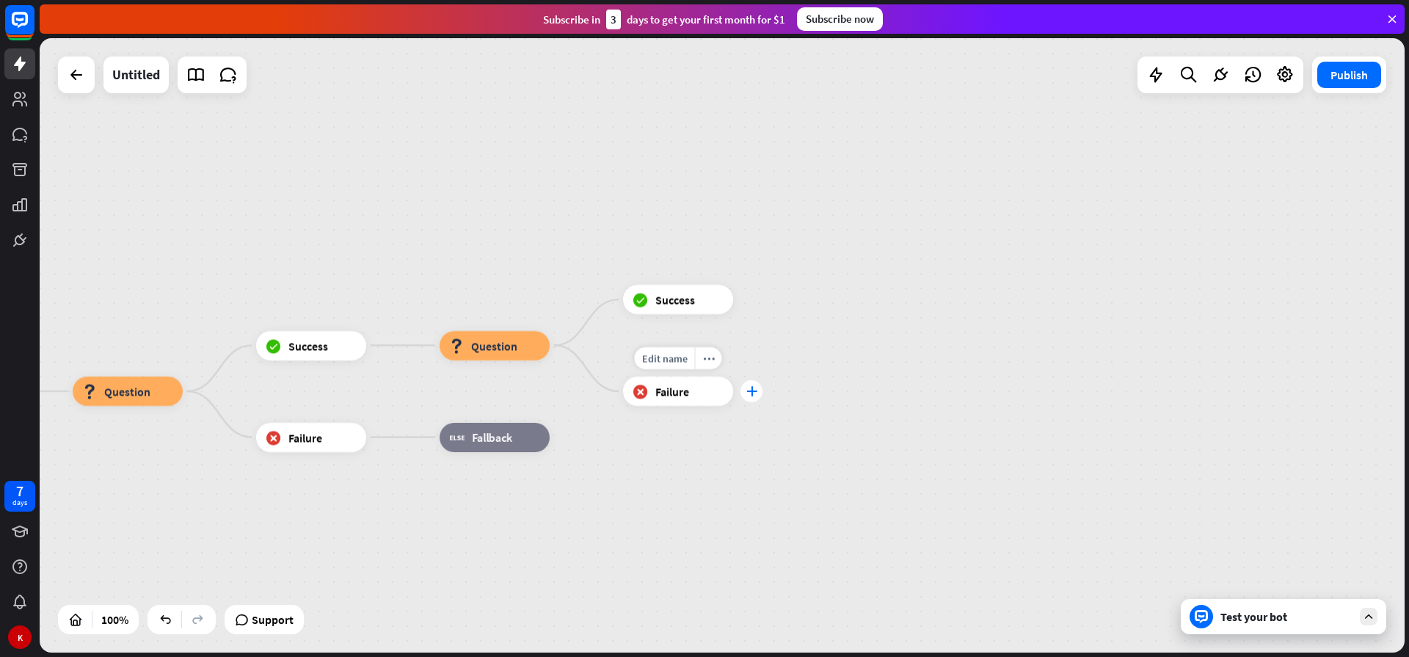
click at [755, 388] on icon "plus" at bounding box center [751, 391] width 11 height 10
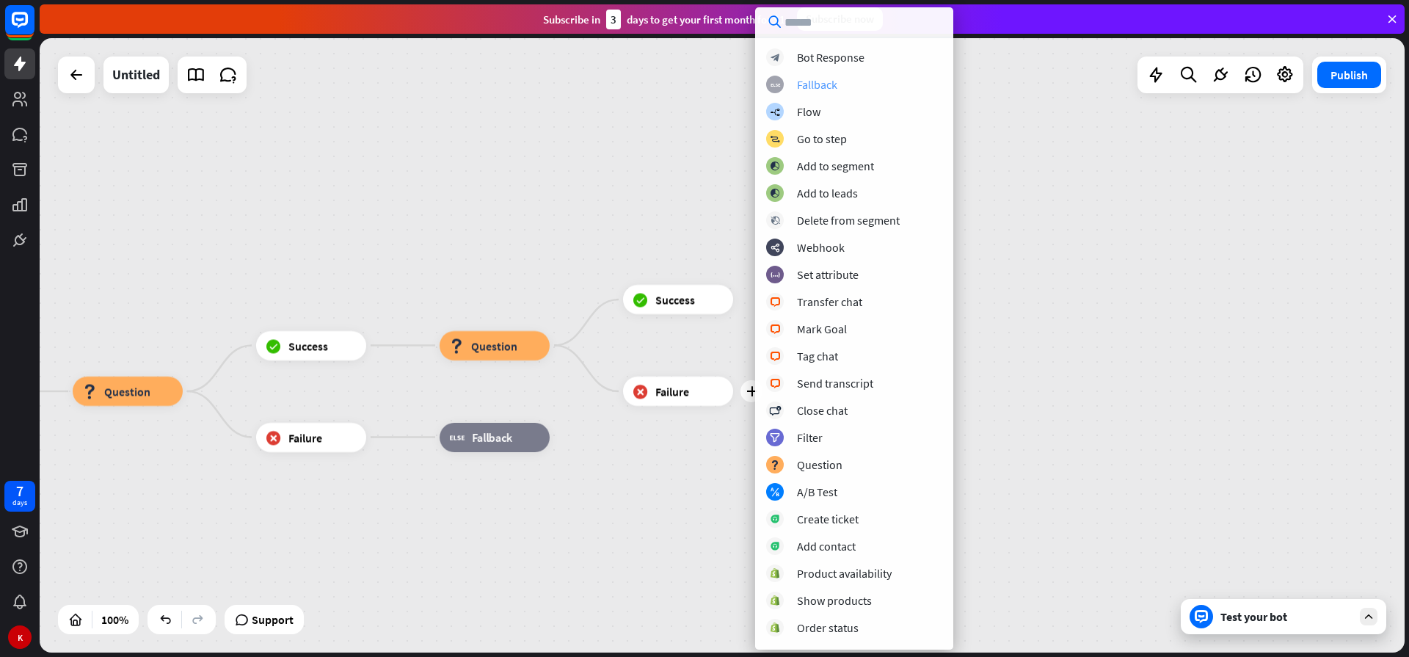
click at [833, 84] on div "Fallback" at bounding box center [817, 84] width 40 height 15
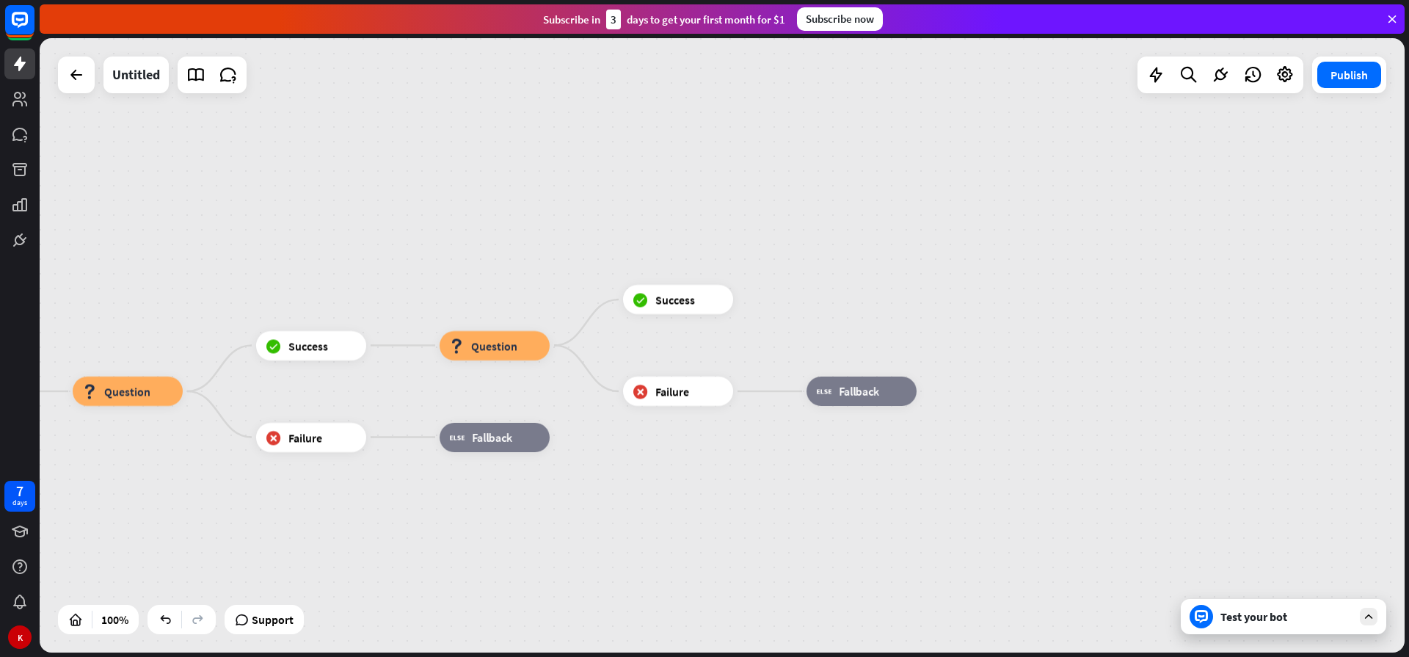
click at [329, 500] on div "home_2 Start point Welcome message block_bot_response Bot Response Sales block_…" at bounding box center [722, 345] width 1365 height 614
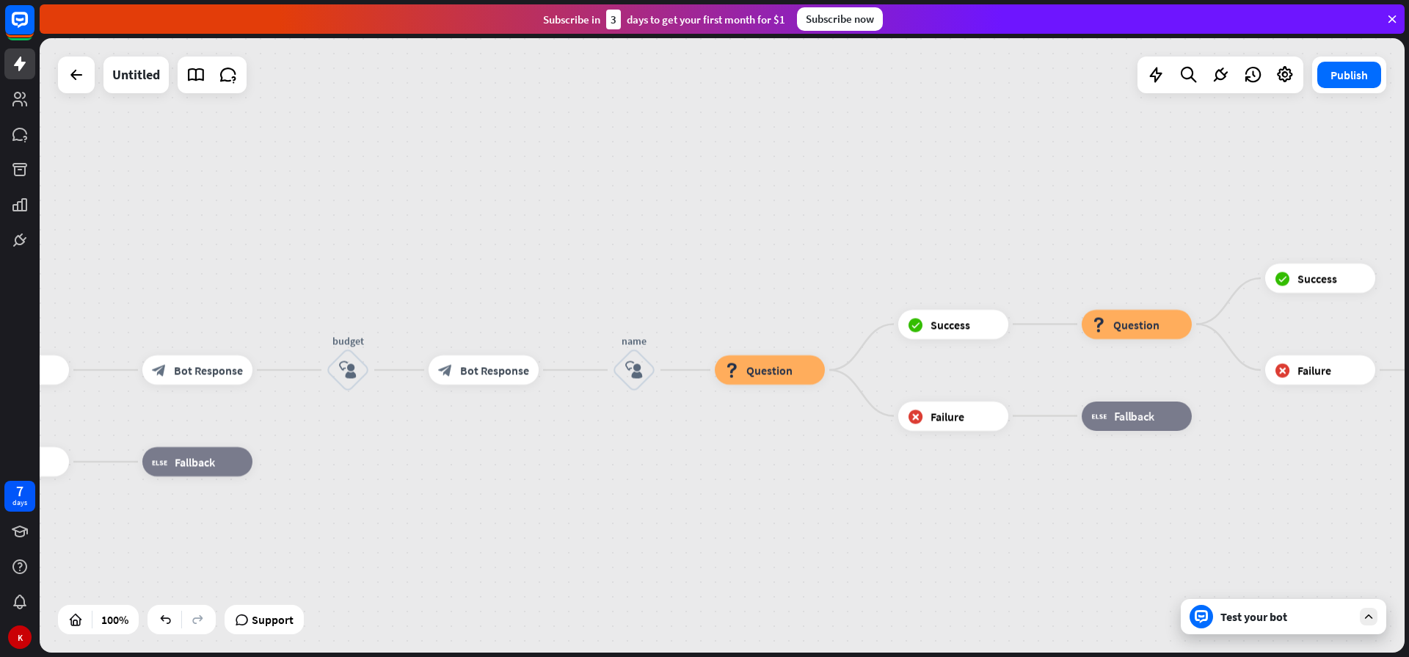
drag, startPoint x: 159, startPoint y: 515, endPoint x: 801, endPoint y: 494, distance: 642.3
click at [801, 494] on div "home_2 Start point Welcome message block_bot_response Bot Response Sales block_…" at bounding box center [722, 345] width 1365 height 614
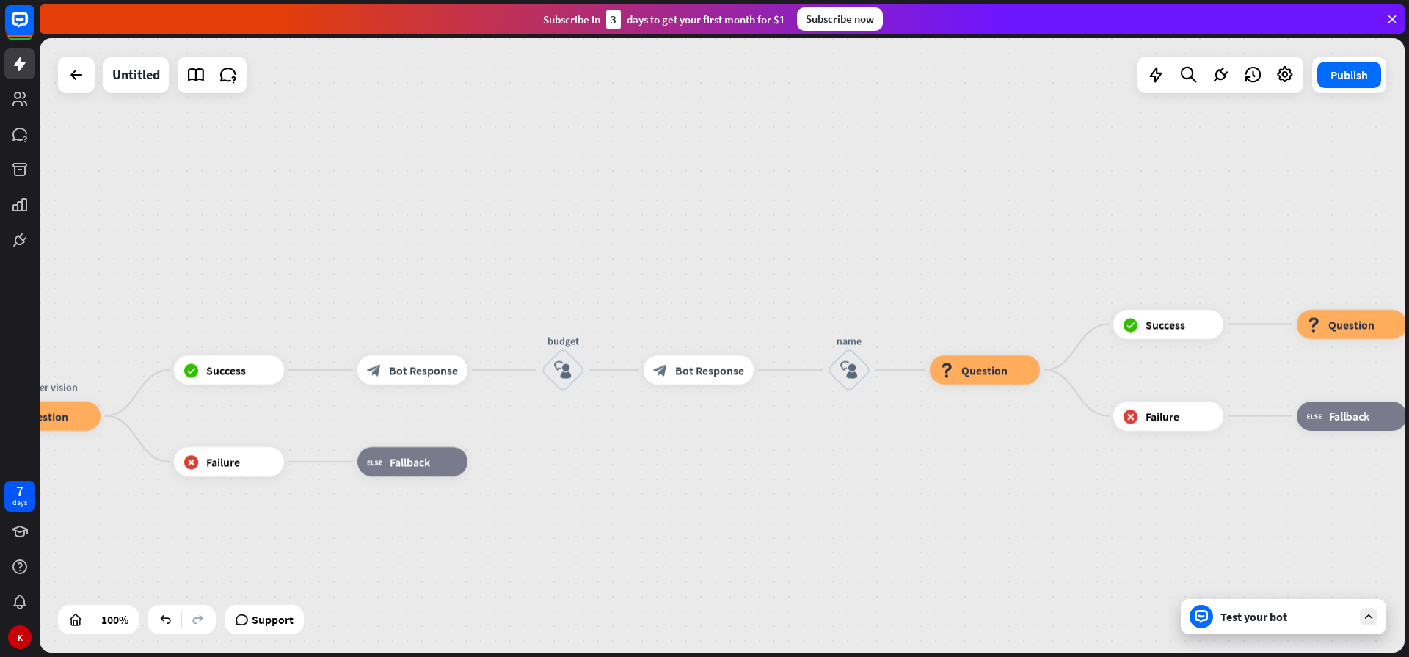
drag, startPoint x: 728, startPoint y: 519, endPoint x: 1114, endPoint y: 583, distance: 391.1
click at [971, 519] on div "home_2 Start point Welcome message block_bot_response Bot Response Sales block_…" at bounding box center [722, 345] width 1365 height 614
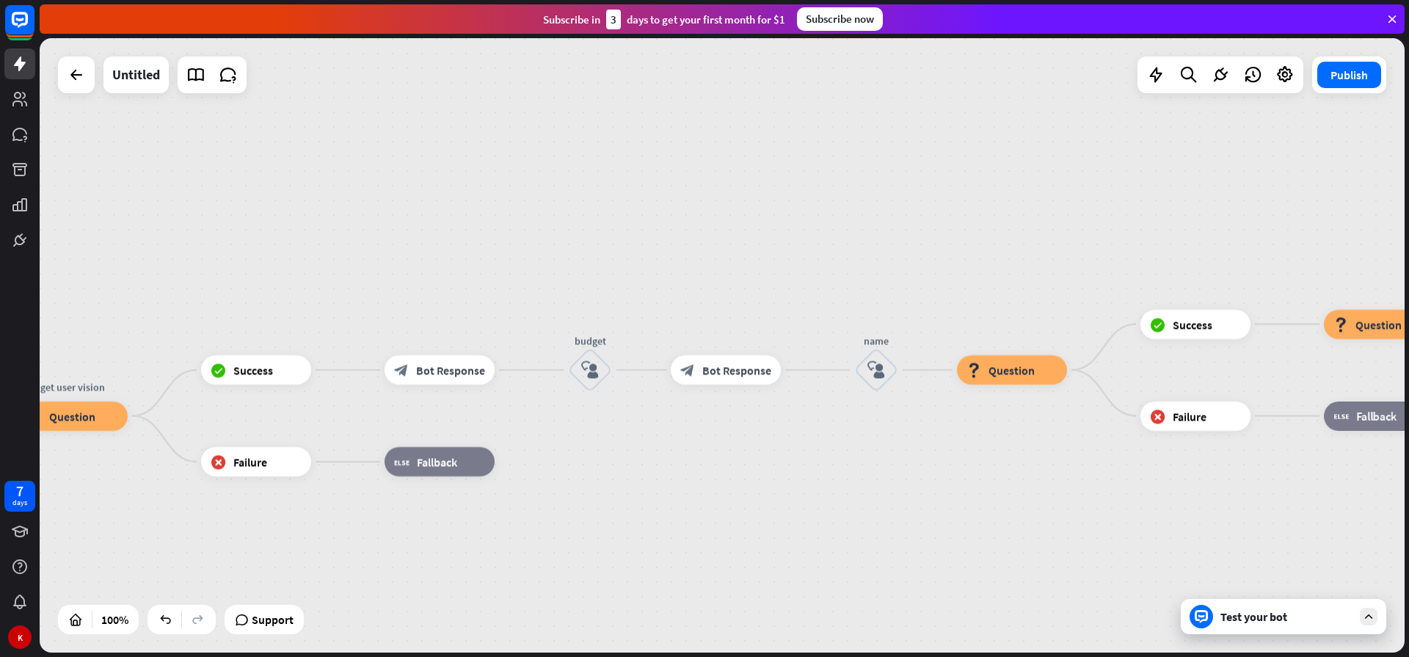
click at [1222, 623] on div "Test your bot" at bounding box center [1286, 616] width 132 height 15
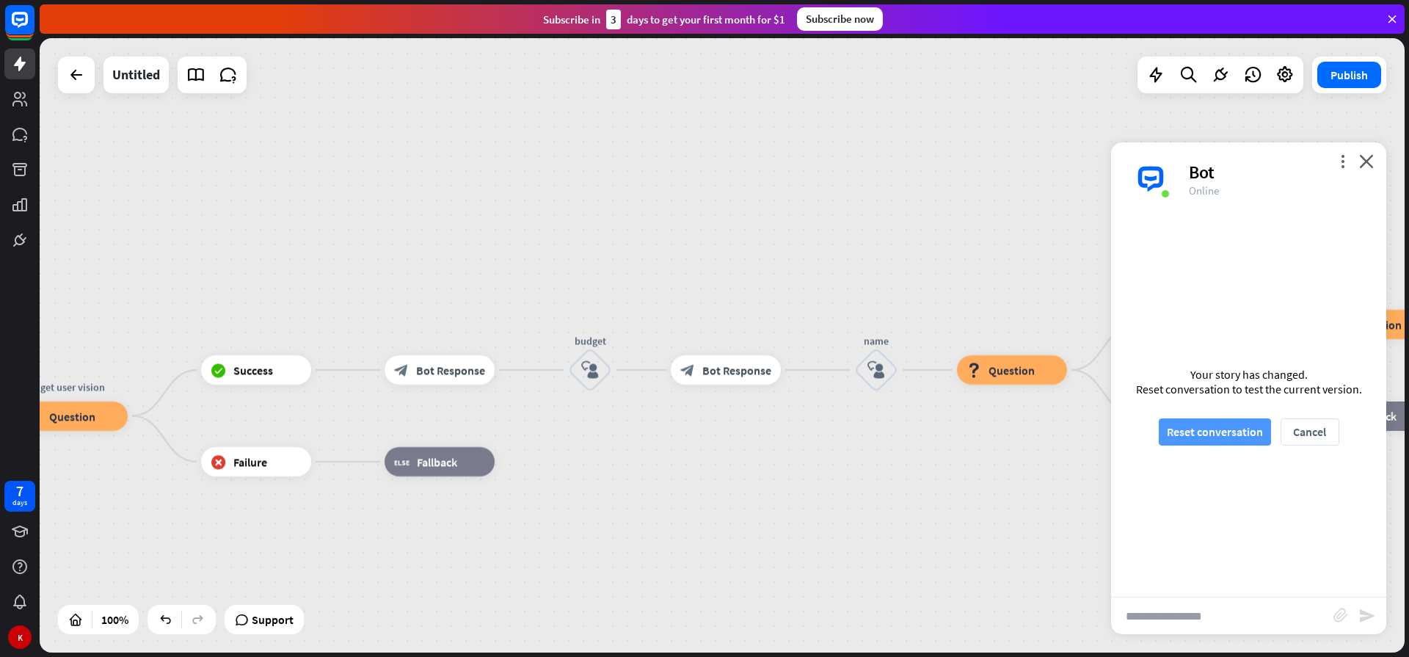
click at [1204, 431] on button "Reset conversation" at bounding box center [1214, 431] width 112 height 27
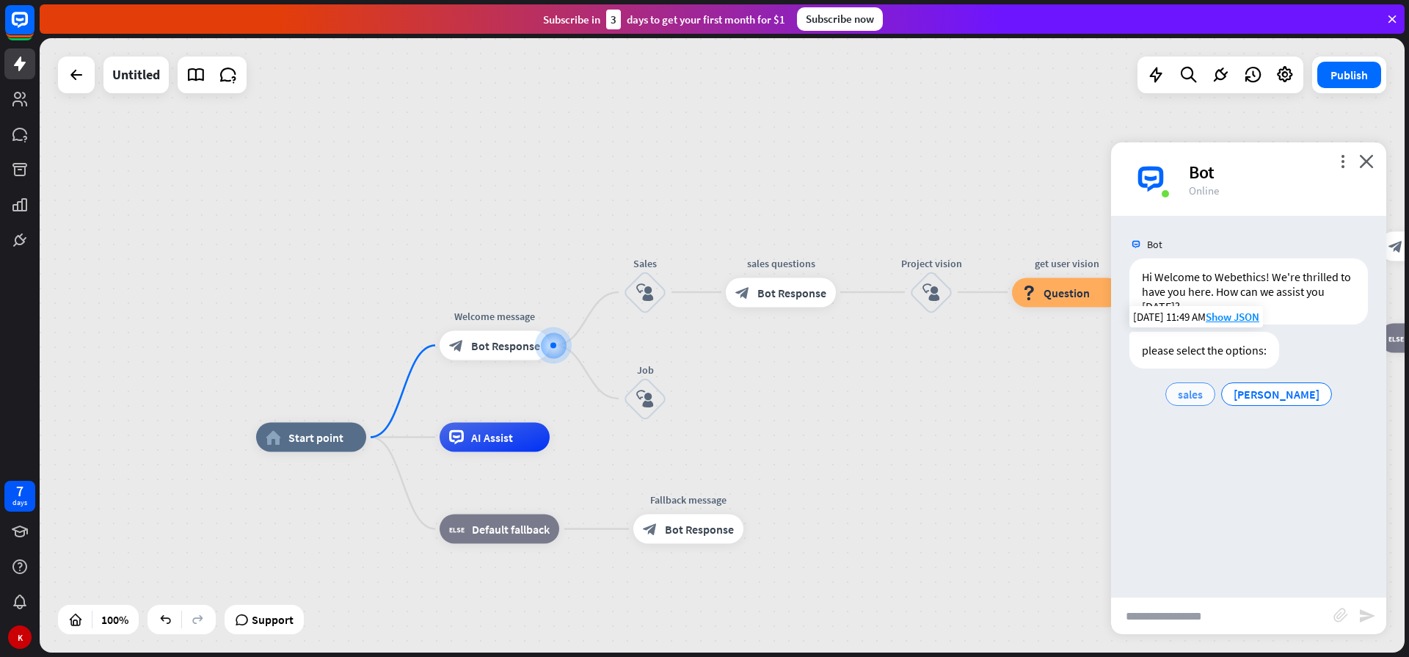
click at [1202, 397] on span "sales" at bounding box center [1189, 394] width 25 height 15
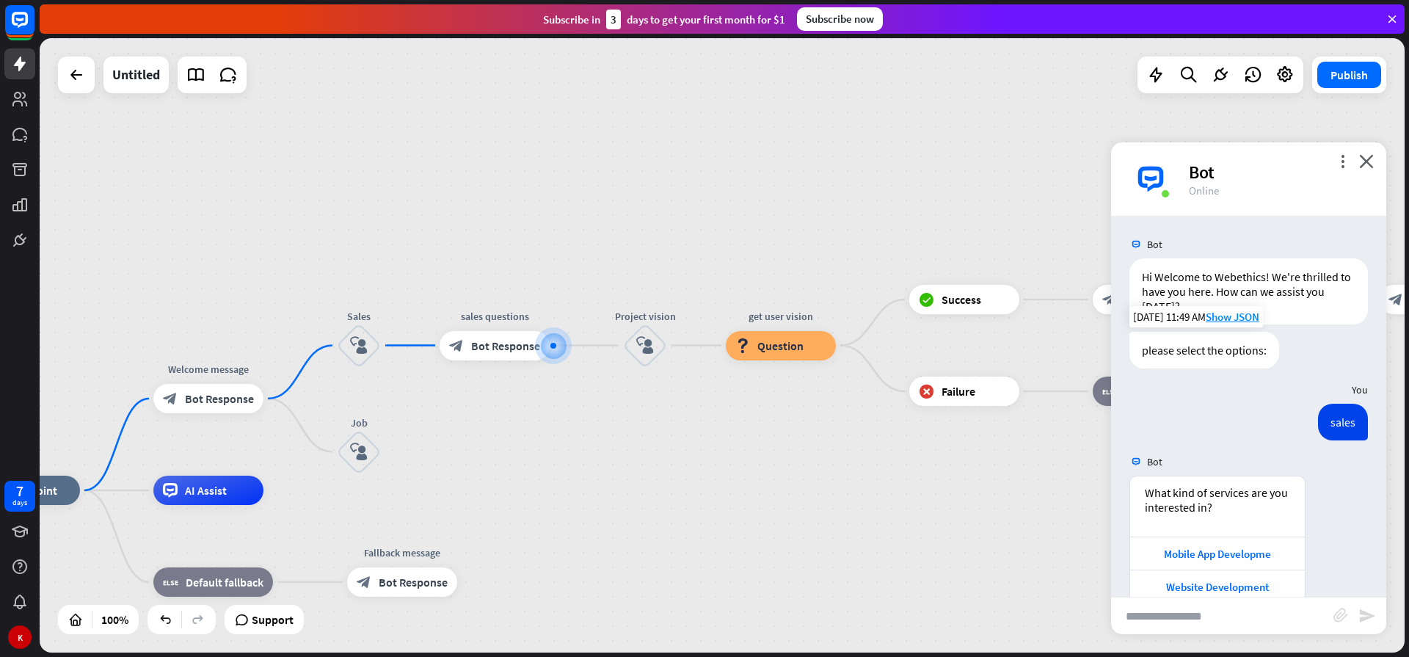
scroll to position [29, 0]
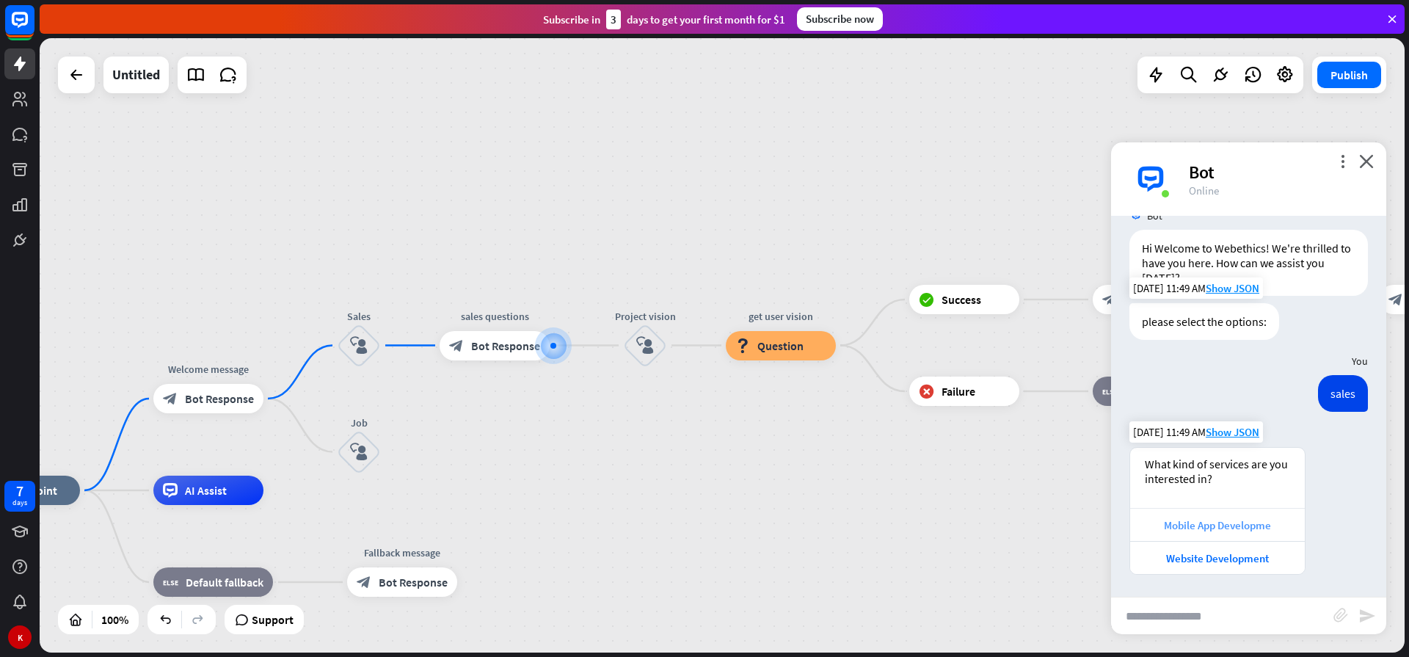
click at [1179, 516] on div "Mobile App Developme" at bounding box center [1217, 524] width 175 height 33
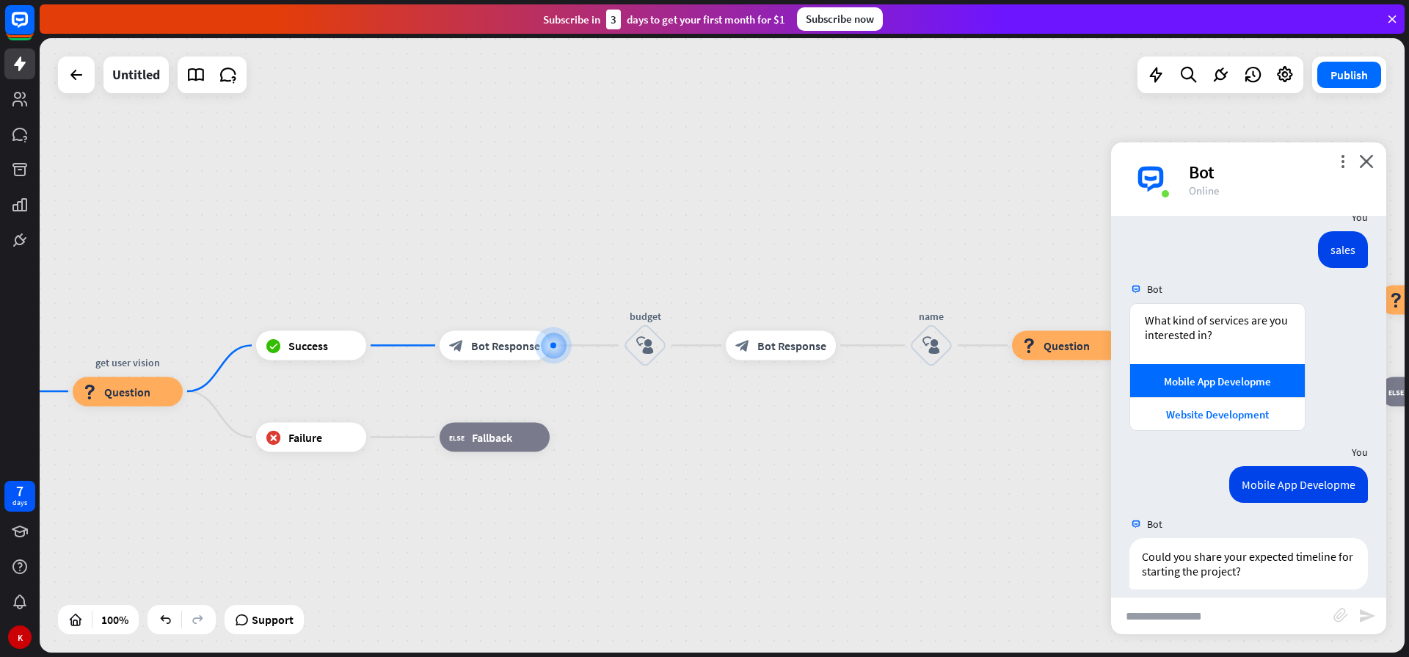
scroll to position [227, 0]
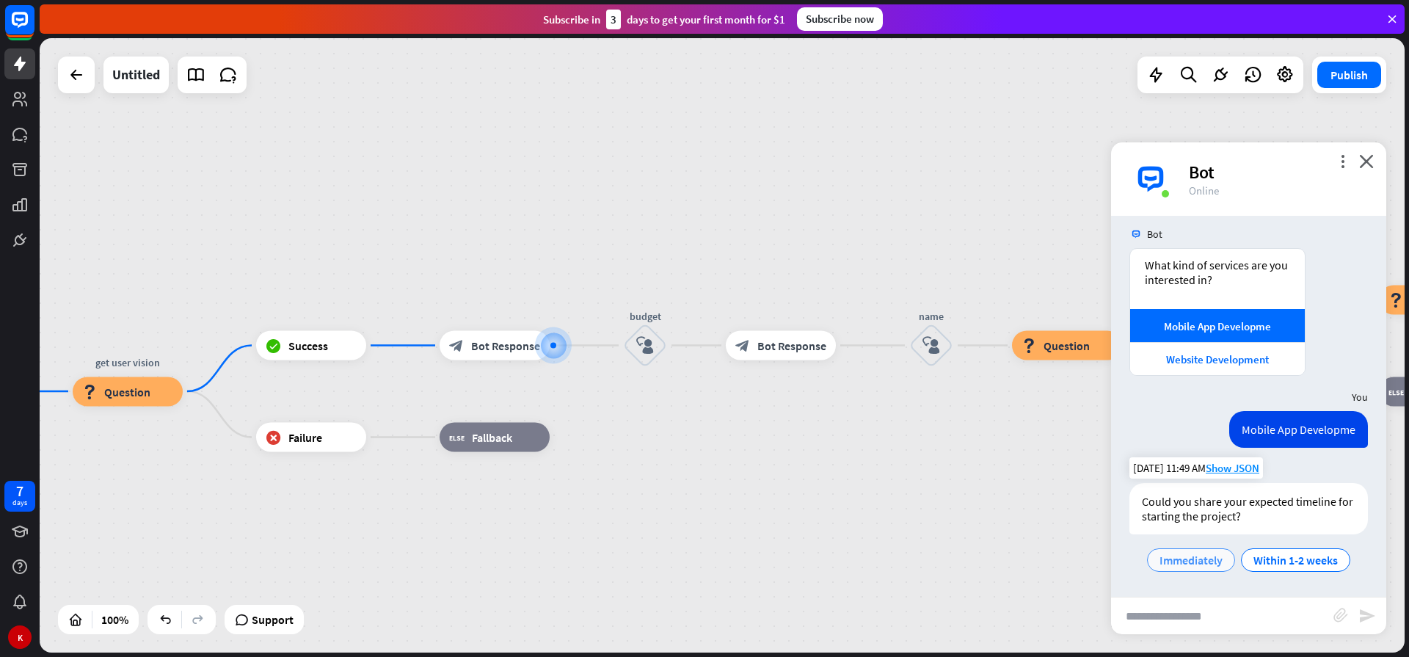
click at [1176, 558] on span "Immediately" at bounding box center [1190, 559] width 63 height 15
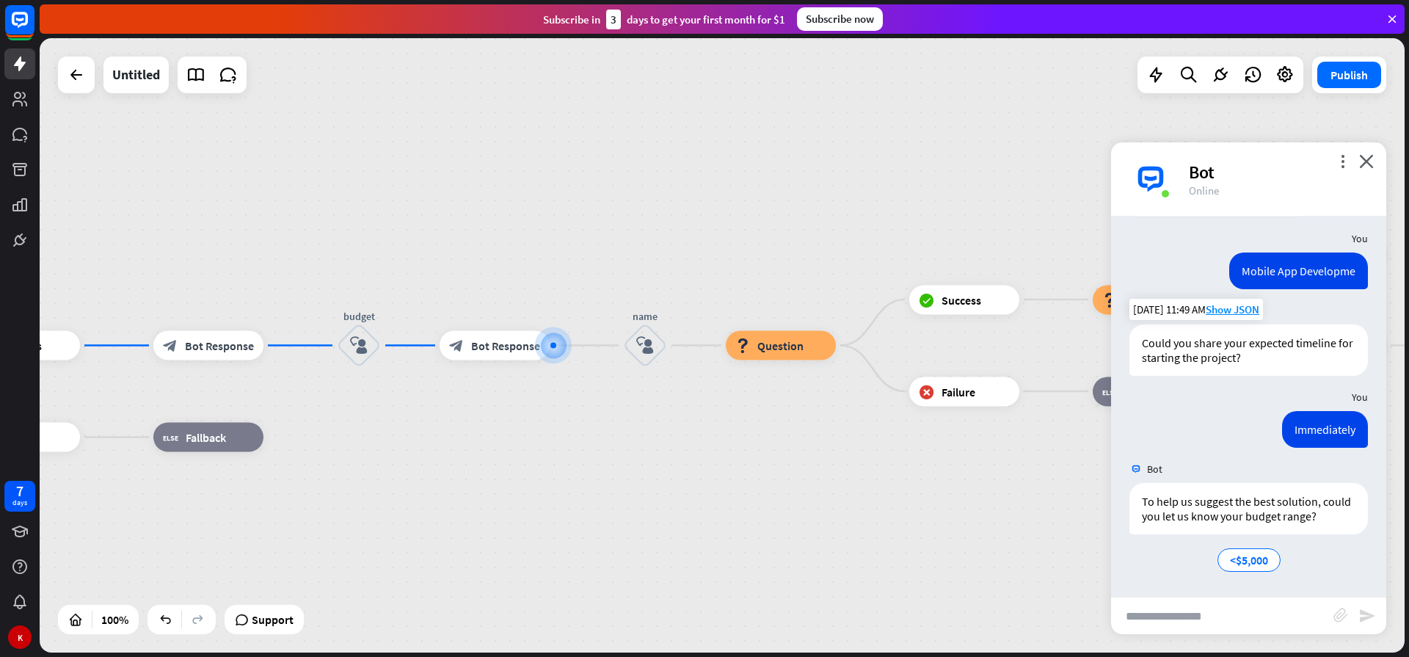
scroll to position [401, 0]
click at [511, 358] on div "block_bot_response Bot Response" at bounding box center [494, 345] width 110 height 29
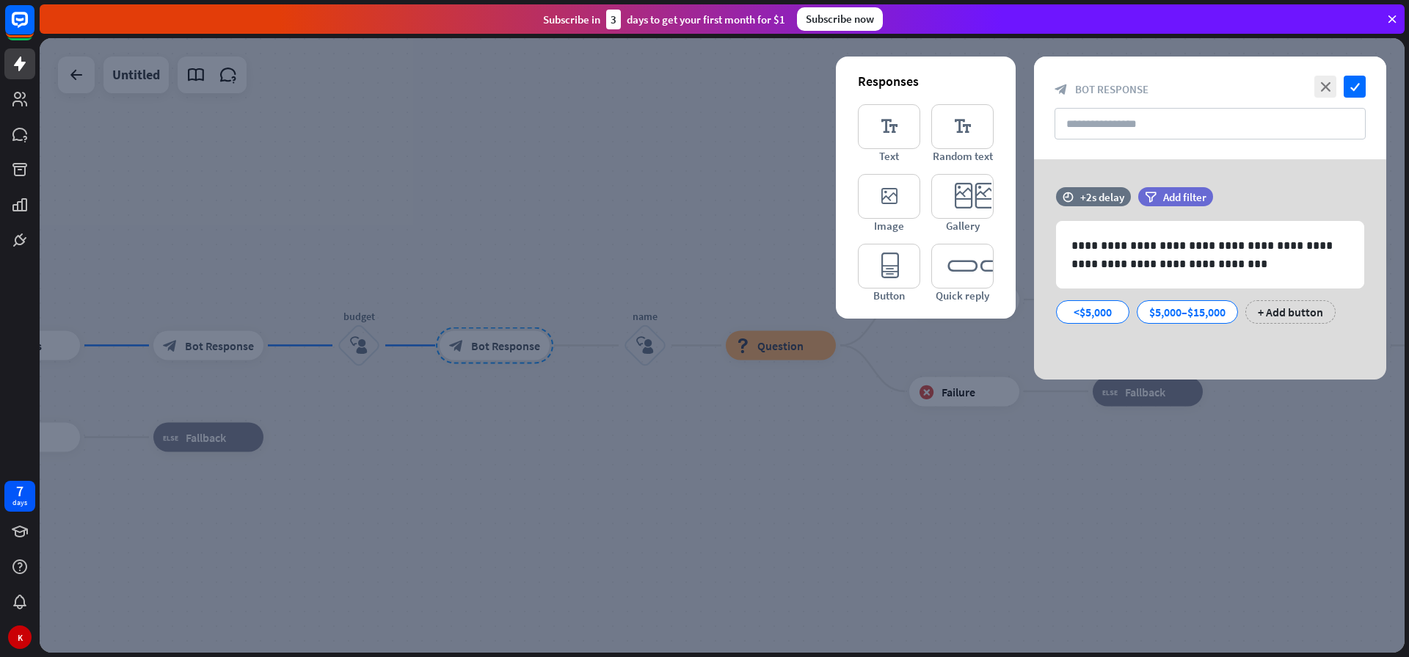
click at [650, 459] on div at bounding box center [722, 345] width 1365 height 614
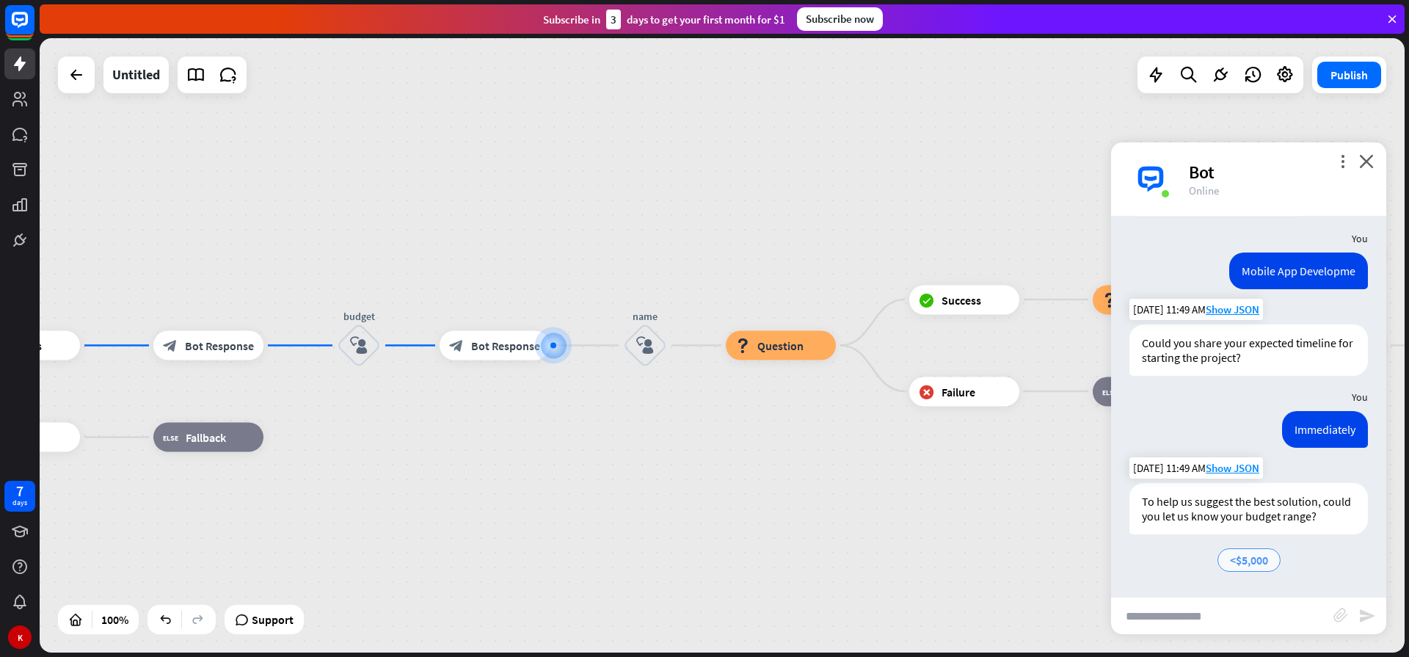
click at [1234, 560] on span "<$5,000" at bounding box center [1249, 559] width 38 height 15
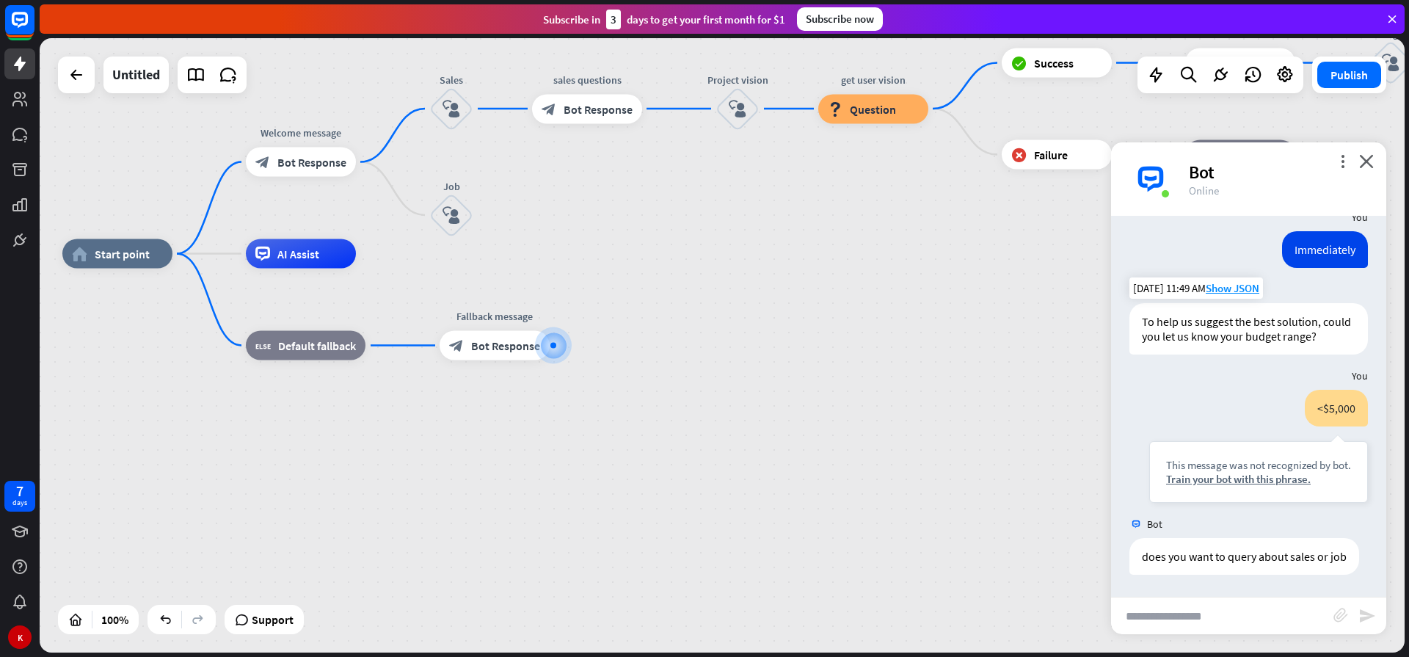
scroll to position [595, 0]
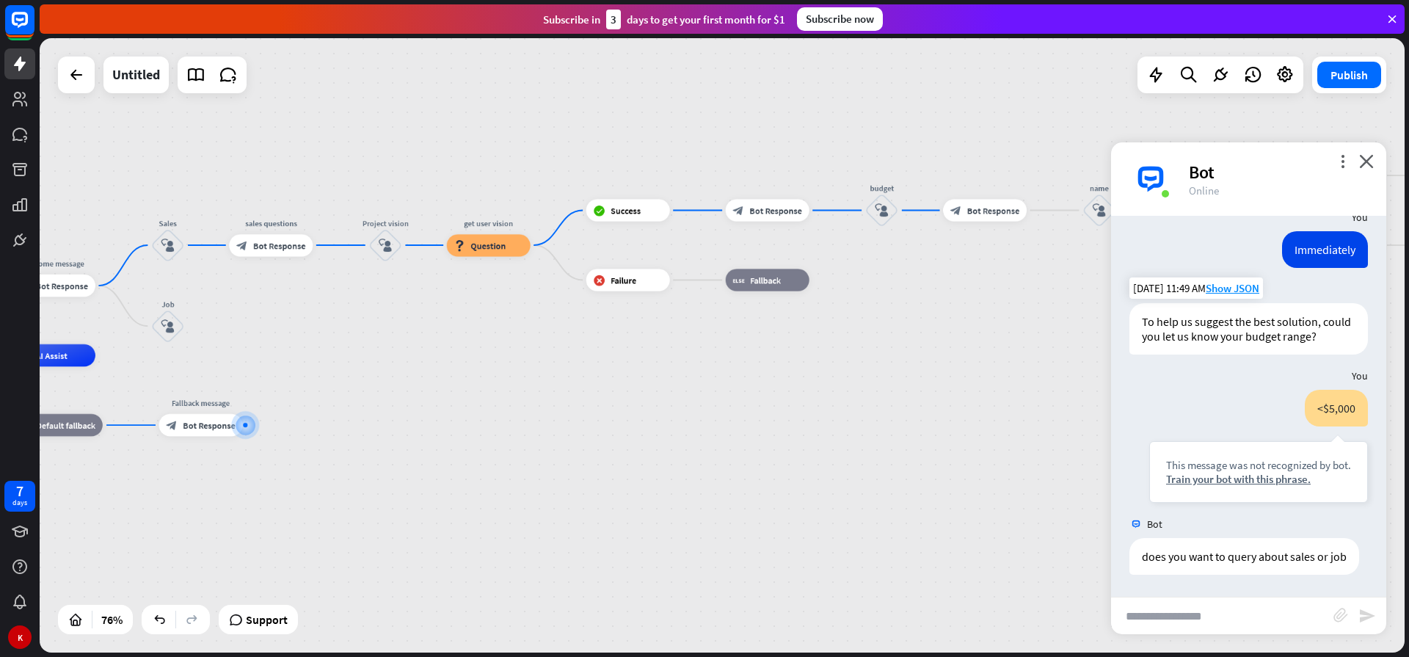
drag, startPoint x: 861, startPoint y: 357, endPoint x: 519, endPoint y: 416, distance: 346.9
click at [519, 416] on div "home_2 Start point Welcome message block_bot_response Bot Response Sales block_…" at bounding box center [390, 588] width 1037 height 467
click at [472, 244] on span "Question" at bounding box center [487, 244] width 35 height 11
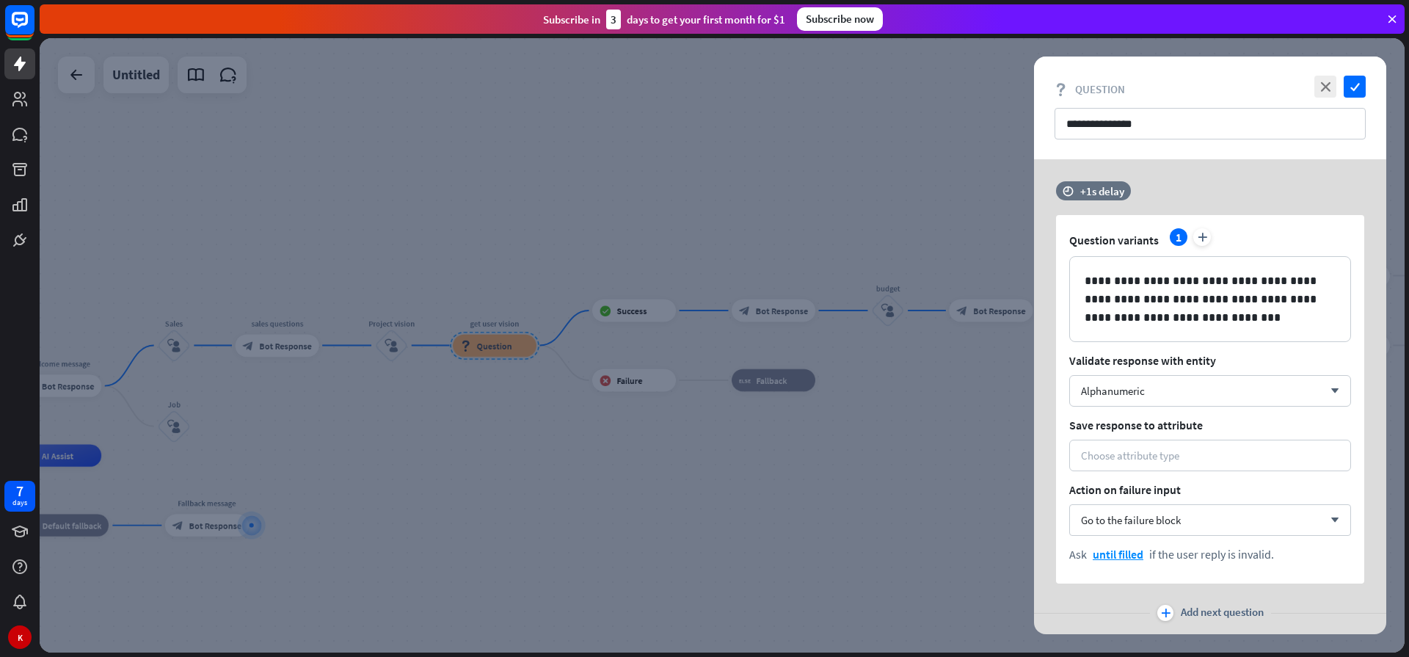
click at [461, 463] on div at bounding box center [722, 345] width 1365 height 614
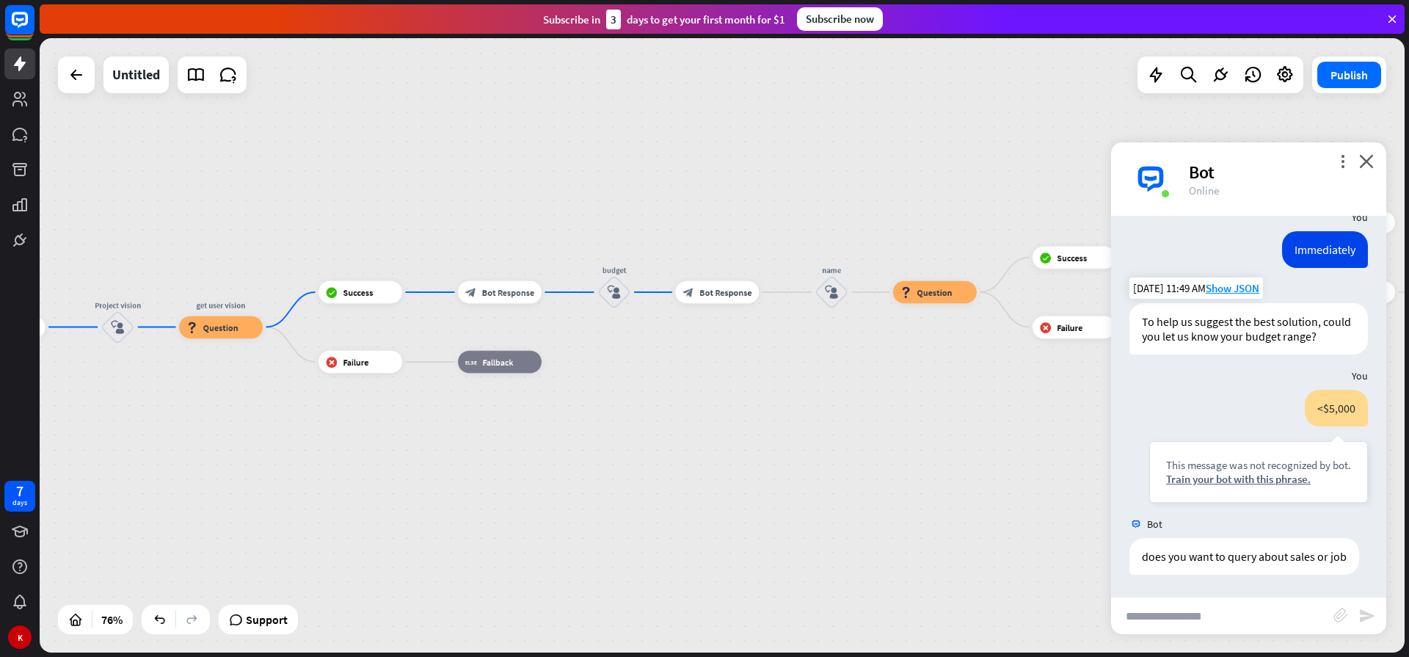
drag, startPoint x: 302, startPoint y: 428, endPoint x: 134, endPoint y: 404, distance: 169.0
click at [3, 409] on div "7 days K close Product Help First steps Get started with ChatBot Help Center Fo…" at bounding box center [704, 328] width 1409 height 657
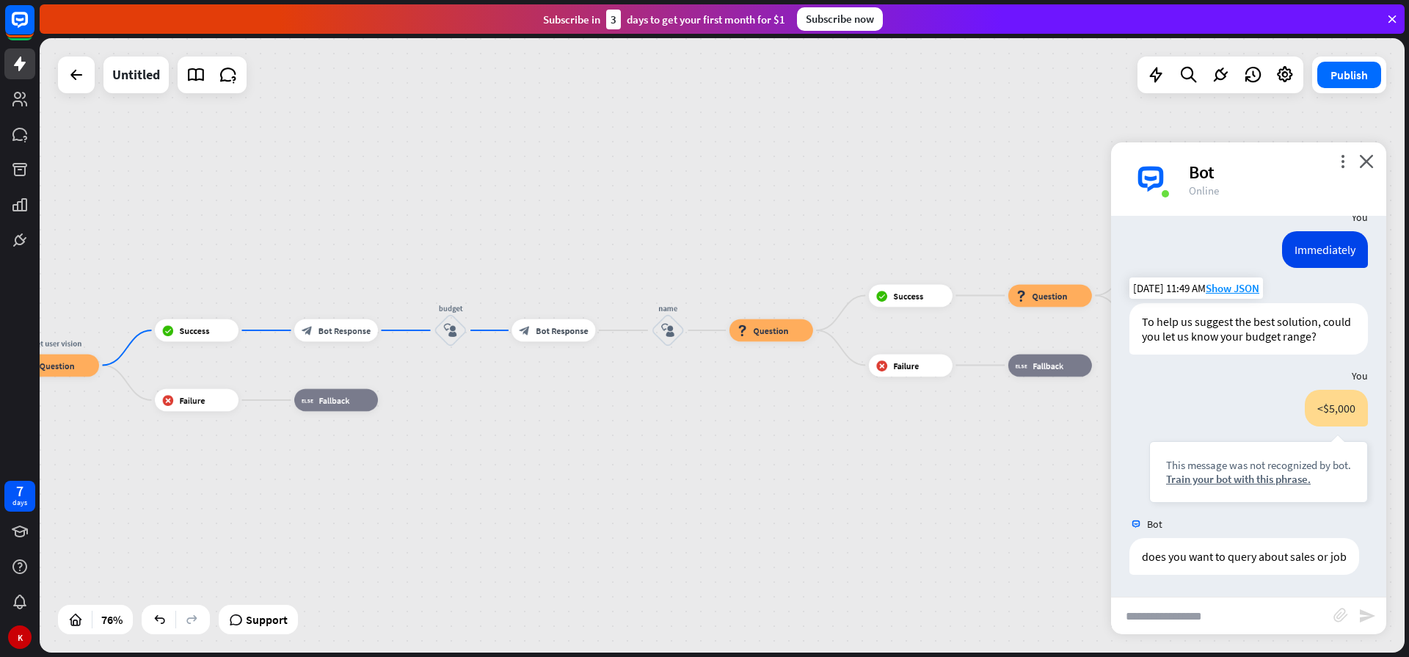
drag, startPoint x: 722, startPoint y: 397, endPoint x: 545, endPoint y: 413, distance: 177.5
click at [553, 437] on div "home_2 Start point Welcome message block_bot_response Bot Response Sales block_…" at bounding box center [722, 345] width 1365 height 614
click at [560, 332] on span "Bot Response" at bounding box center [559, 329] width 52 height 11
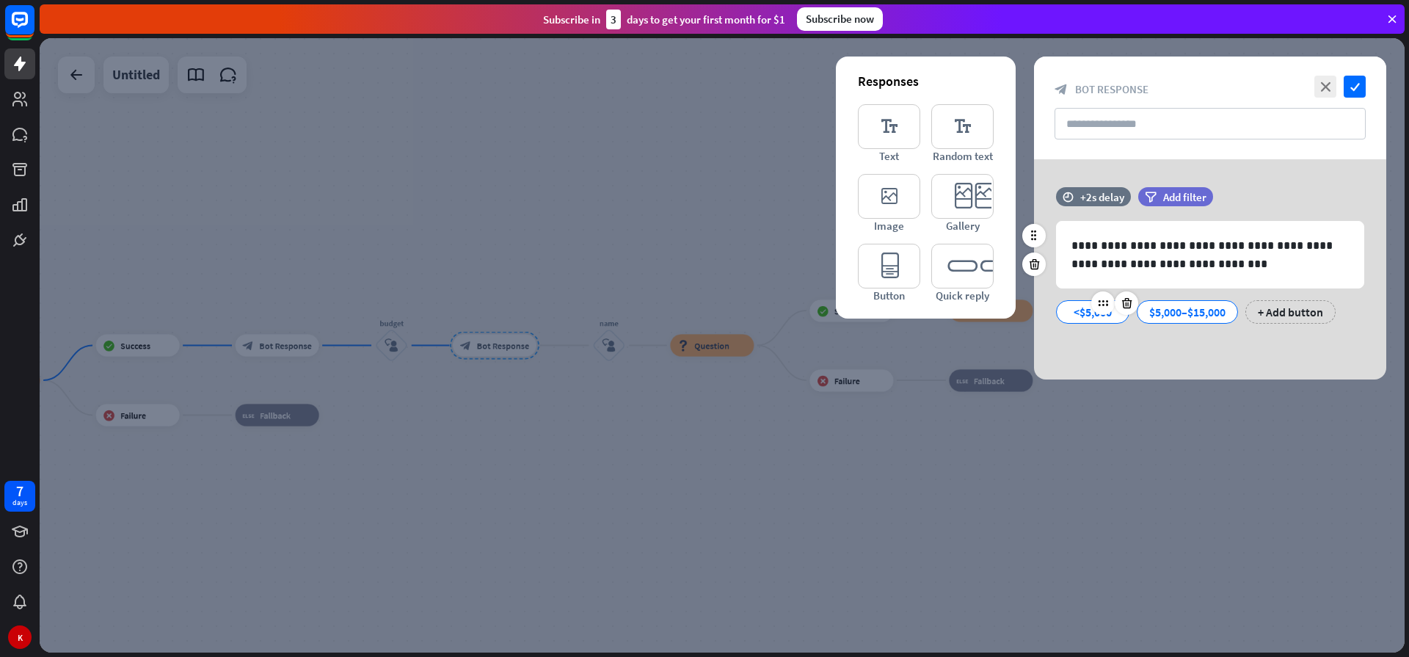
click at [1089, 314] on div "<$5,000" at bounding box center [1092, 312] width 48 height 22
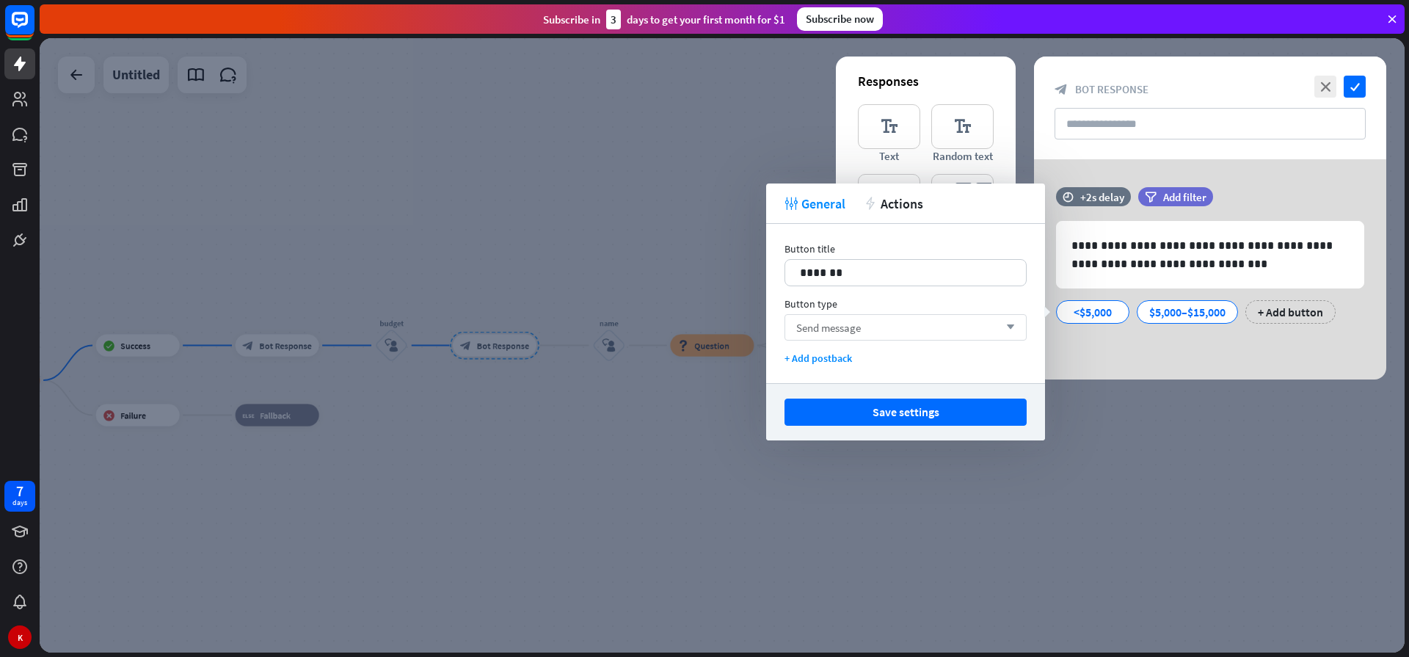
click at [968, 326] on div "Send message arrow_down" at bounding box center [905, 327] width 242 height 26
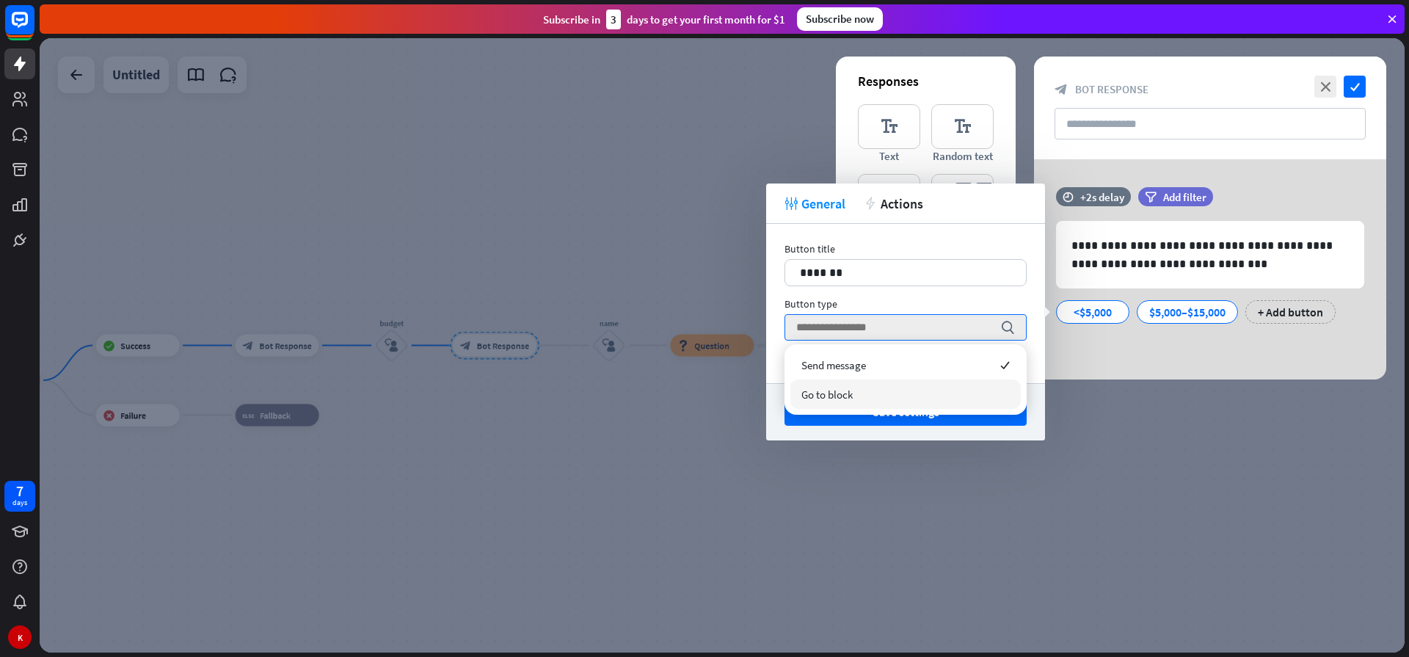
click at [854, 398] on div "Go to block" at bounding box center [905, 393] width 230 height 29
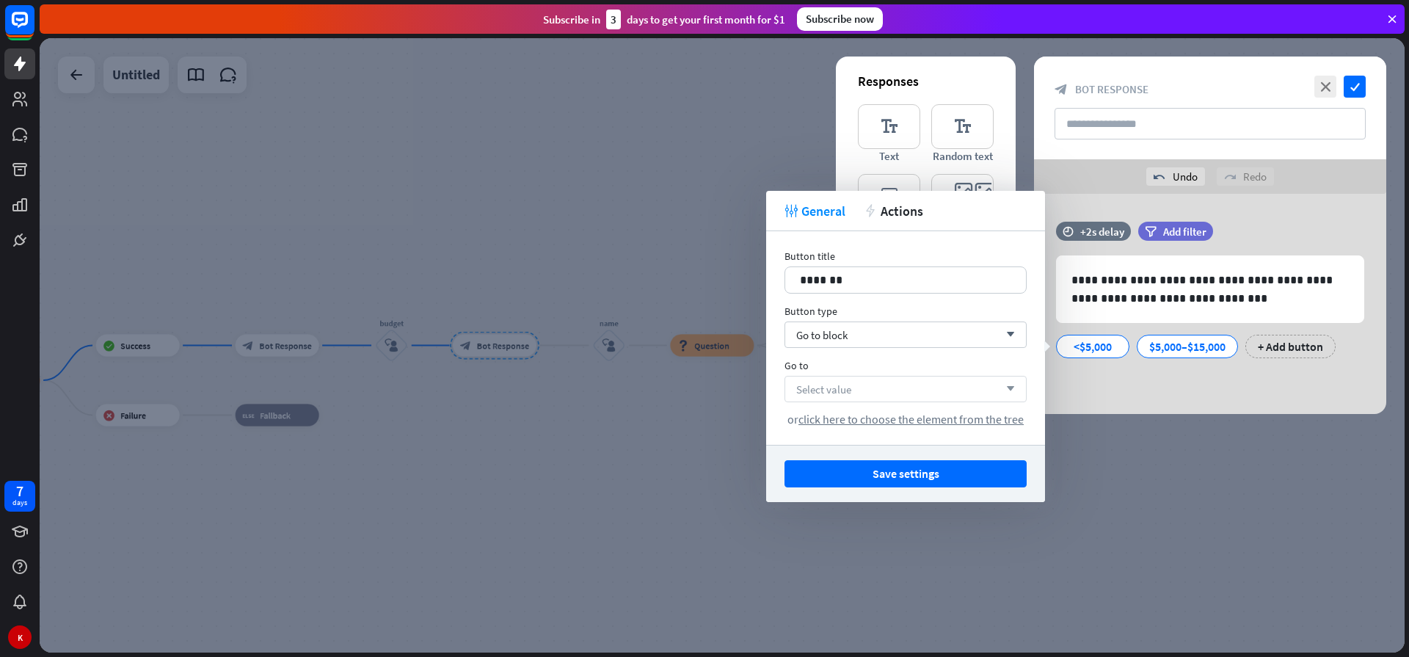
click at [872, 397] on div "Select value arrow_down" at bounding box center [905, 389] width 242 height 26
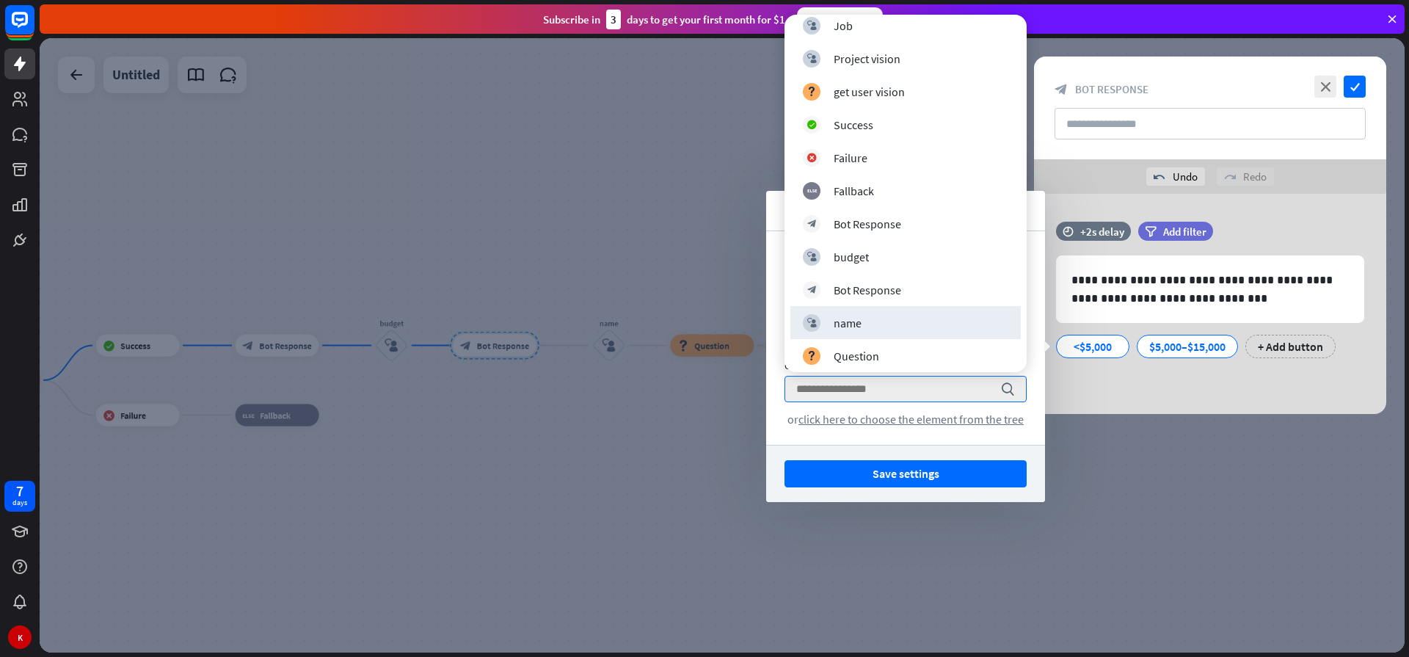
scroll to position [264, 0]
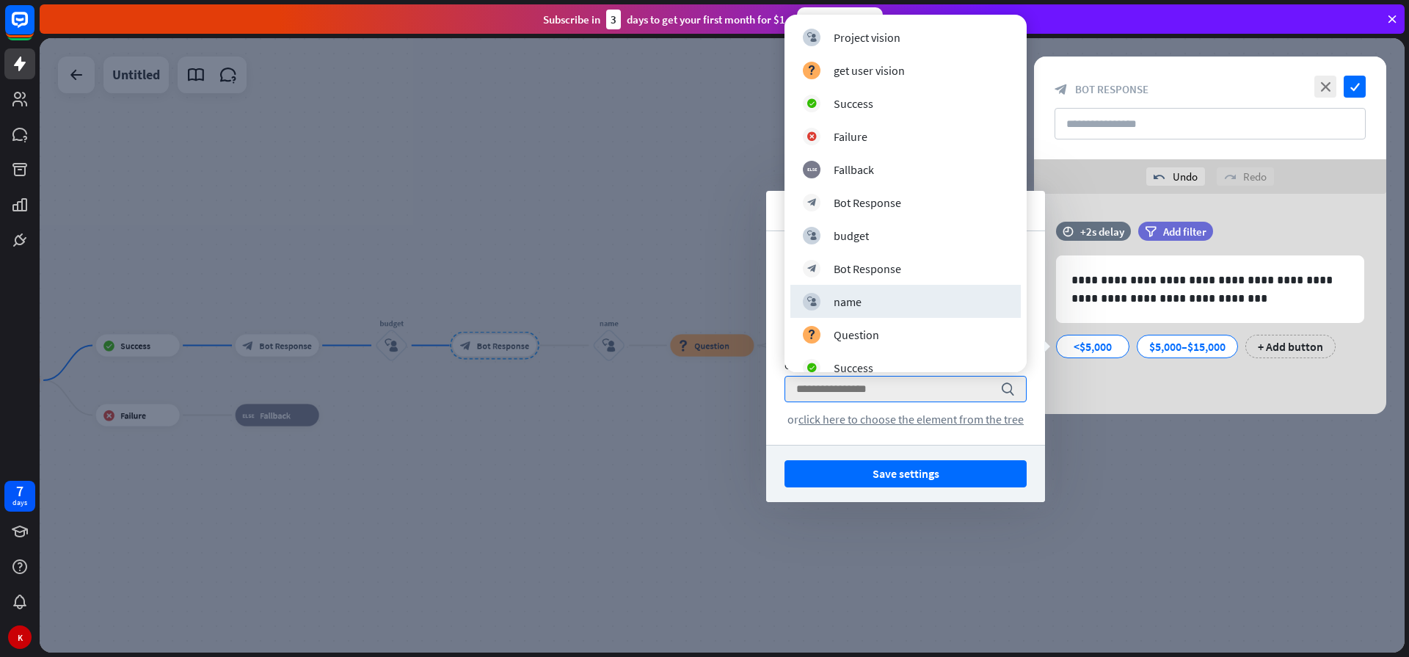
click at [841, 304] on div "name" at bounding box center [847, 301] width 28 height 15
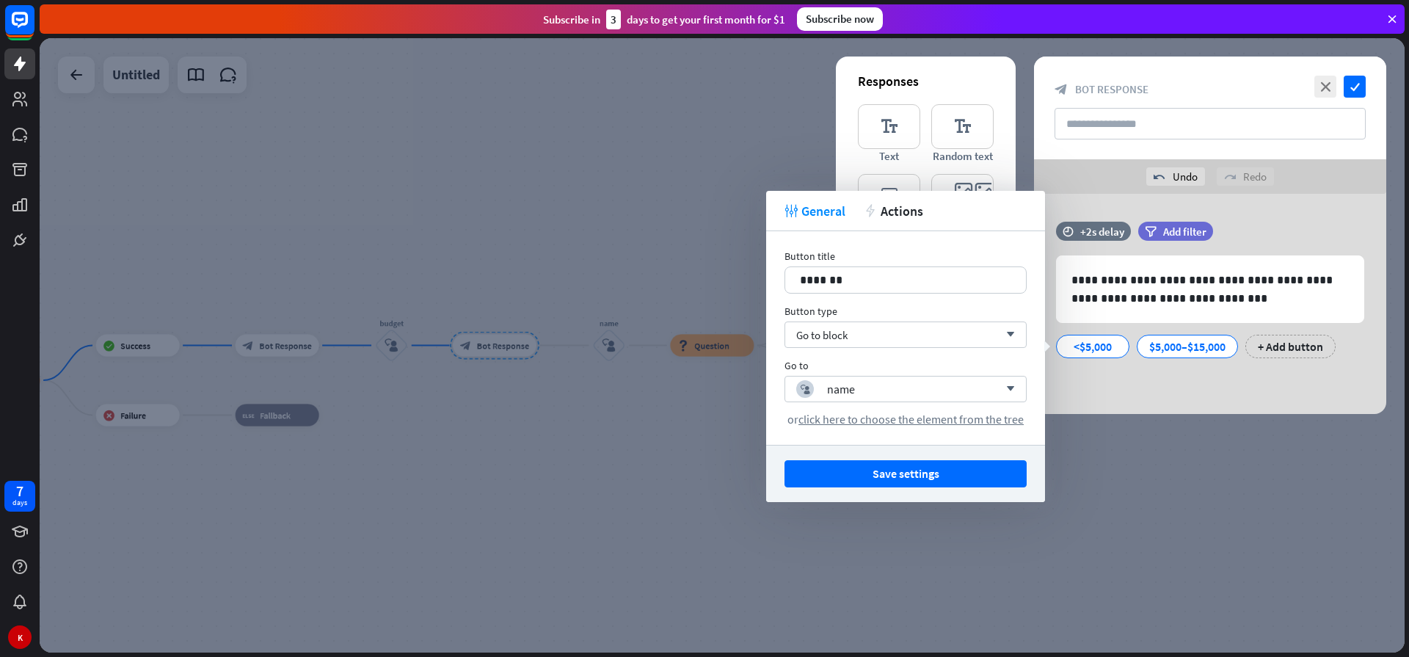
click at [640, 403] on div at bounding box center [722, 345] width 1365 height 614
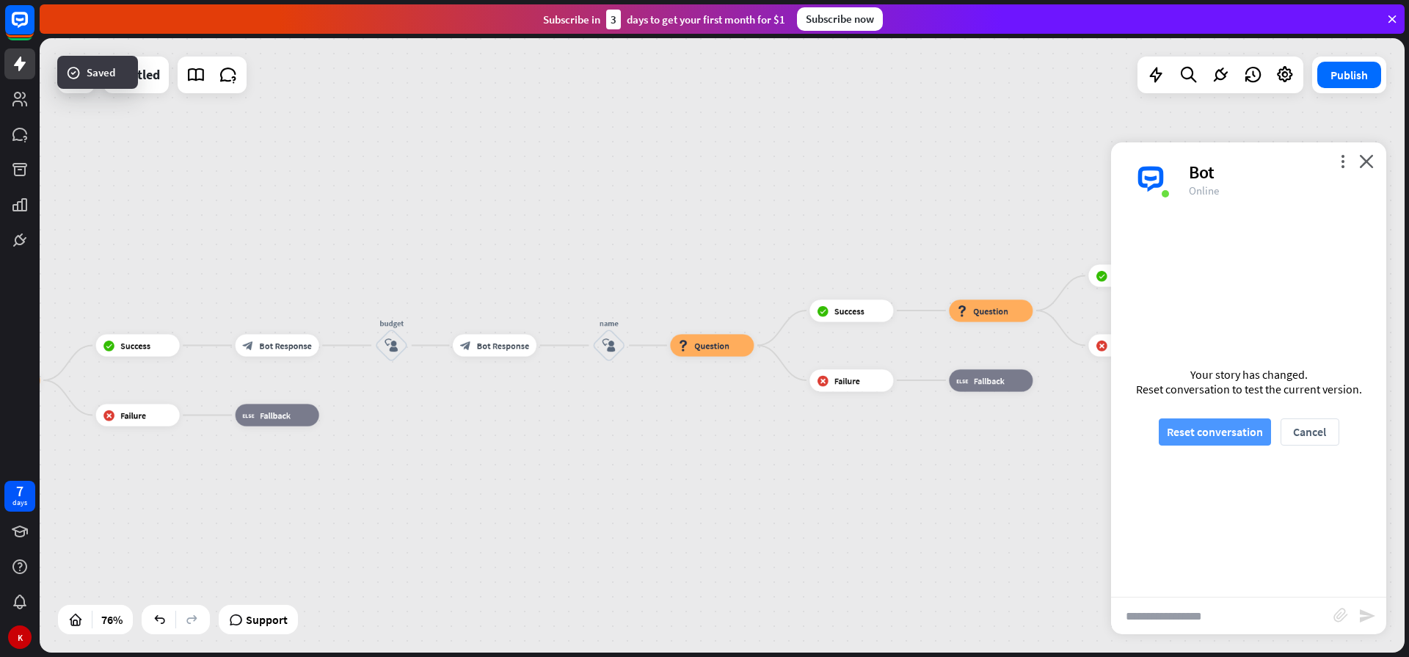
click at [1177, 429] on button "Reset conversation" at bounding box center [1214, 431] width 112 height 27
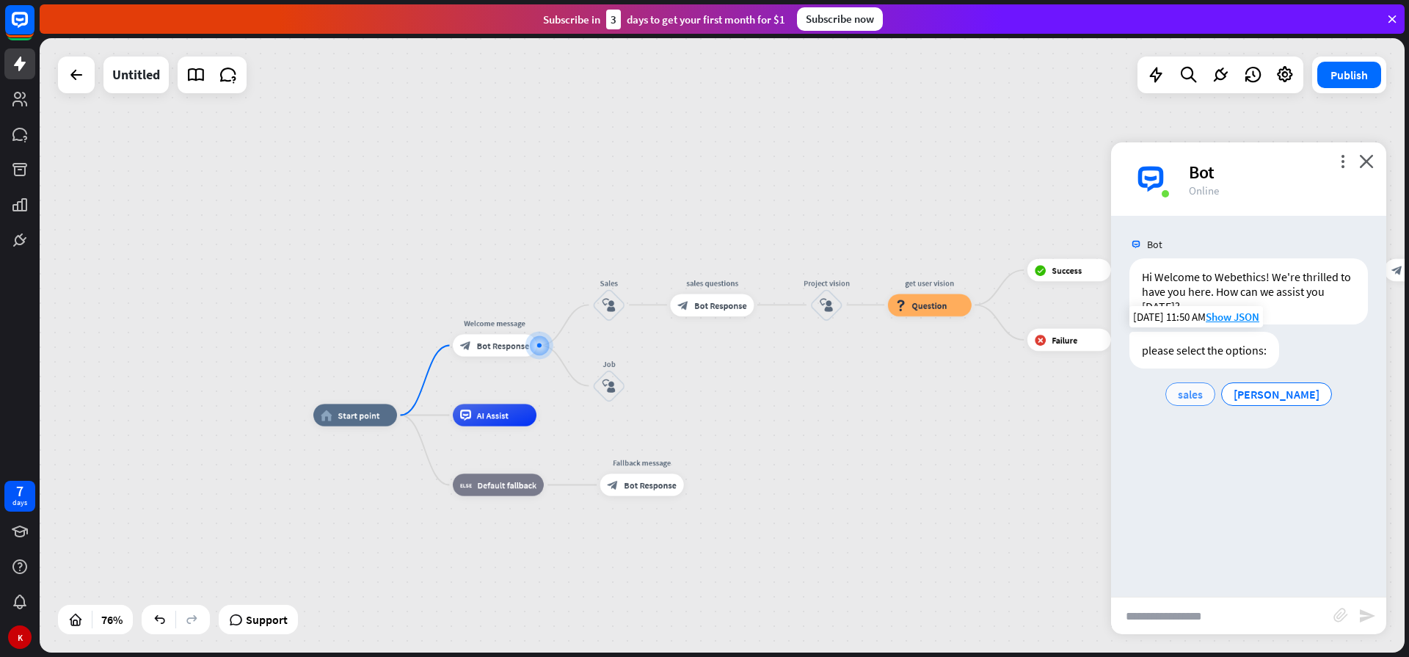
click at [1202, 395] on span "sales" at bounding box center [1189, 394] width 25 height 15
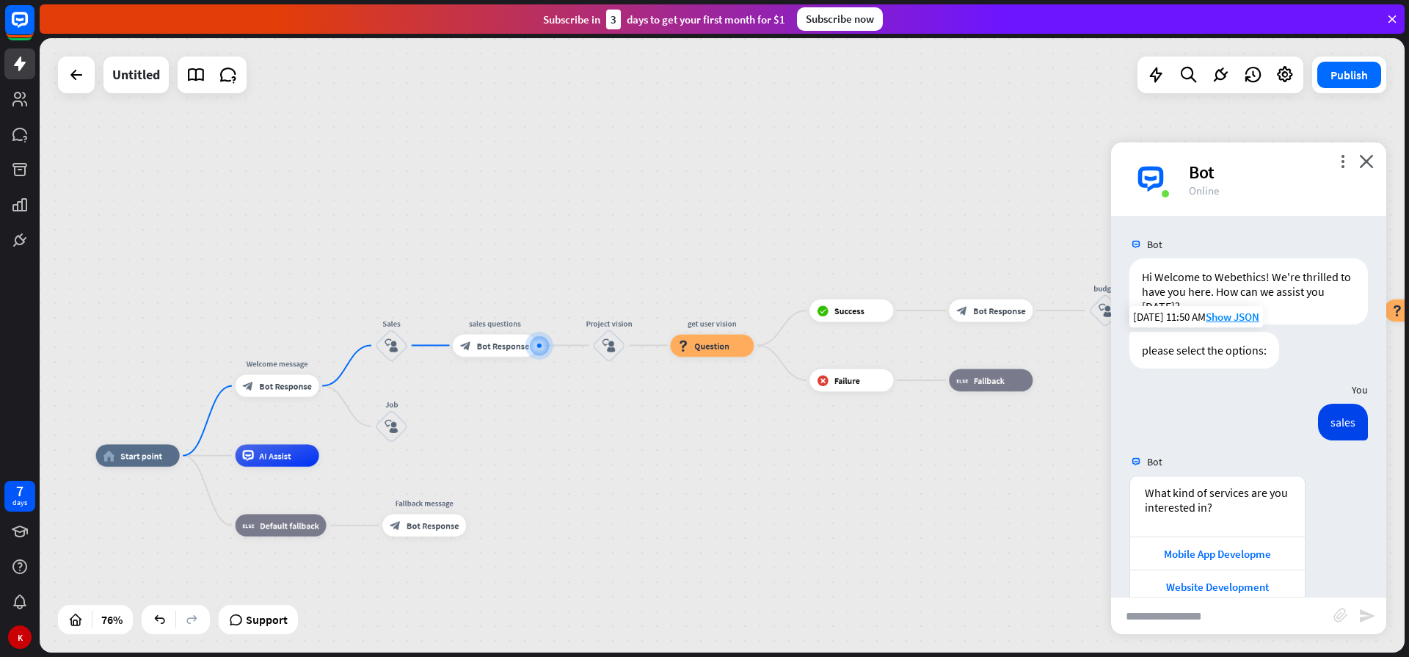
scroll to position [29, 0]
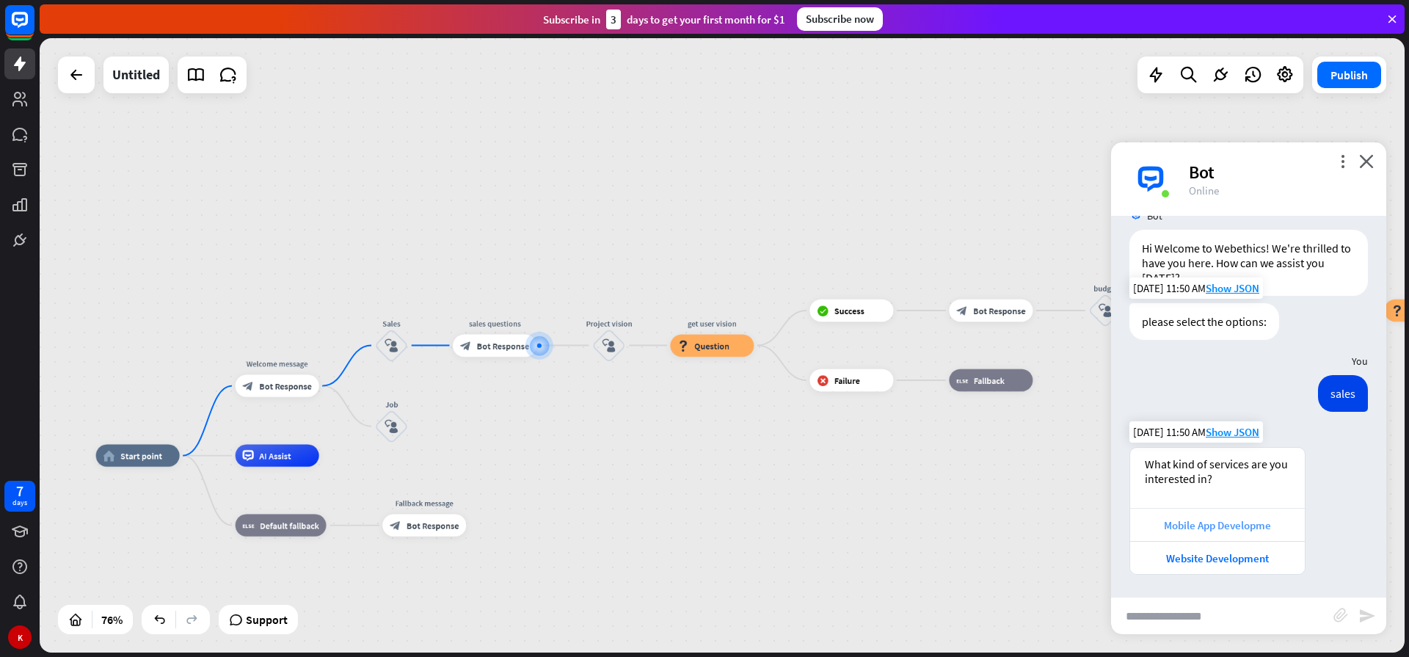
click at [1191, 519] on div "Mobile App Developme" at bounding box center [1217, 525] width 160 height 14
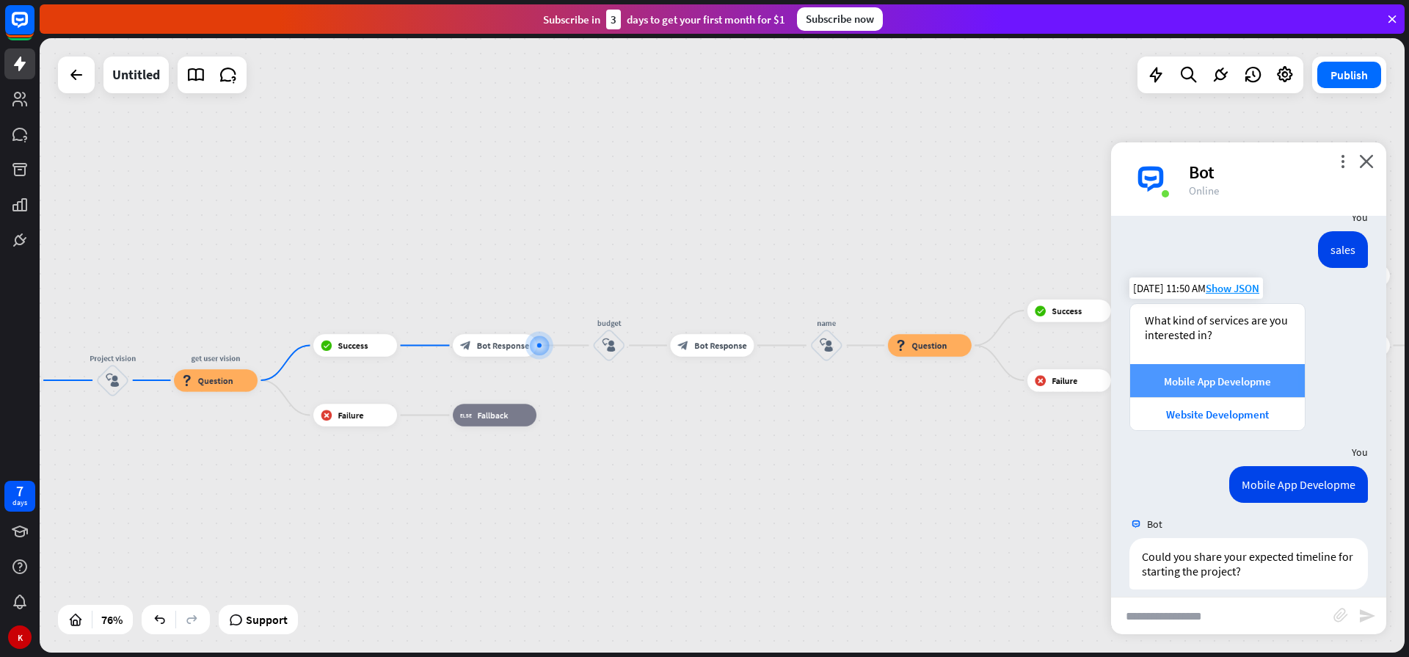
scroll to position [227, 0]
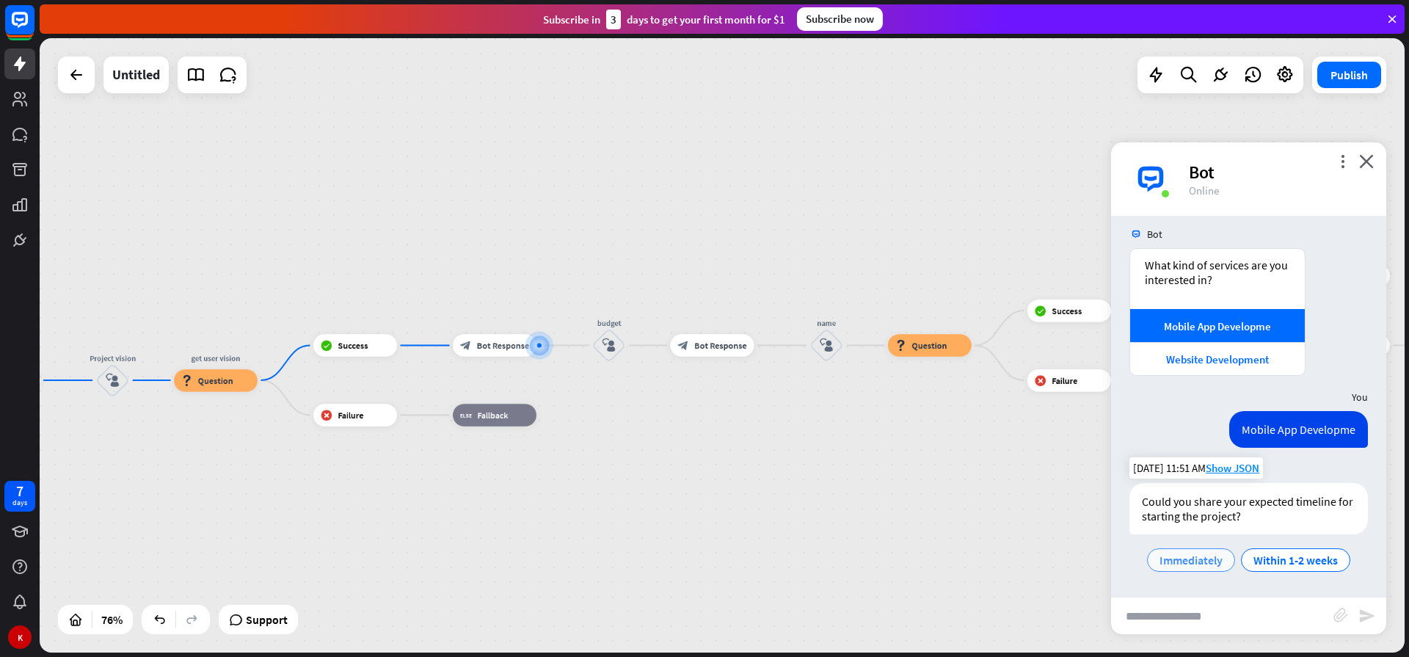
click at [1199, 560] on span "Immediately" at bounding box center [1190, 559] width 63 height 15
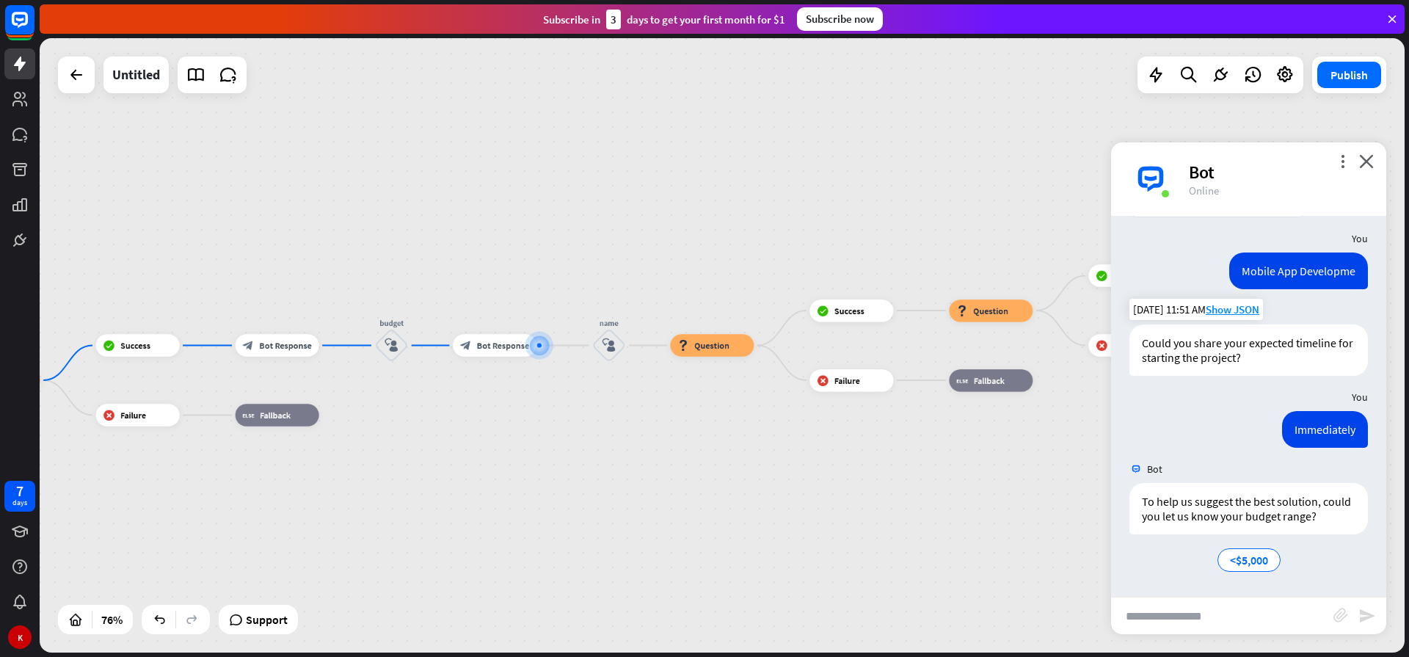
scroll to position [401, 0]
click at [1237, 558] on span "<$5,000" at bounding box center [1249, 559] width 38 height 15
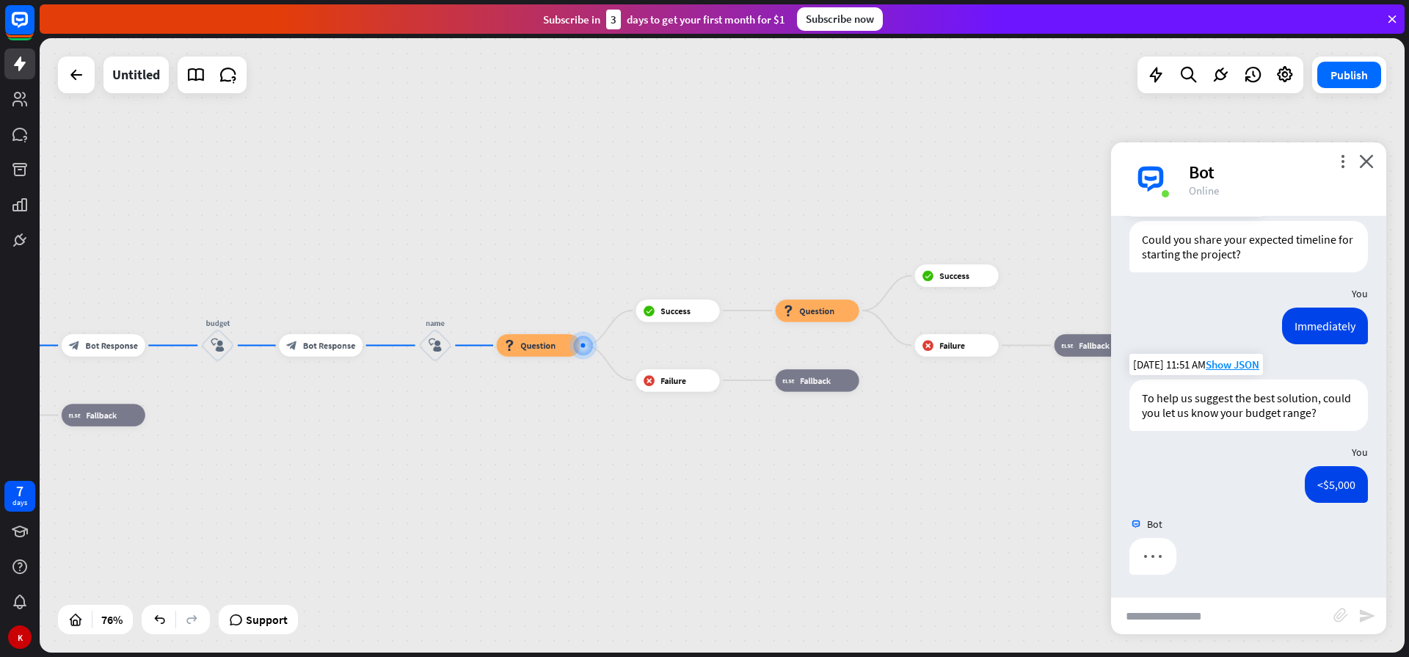
scroll to position [504, 0]
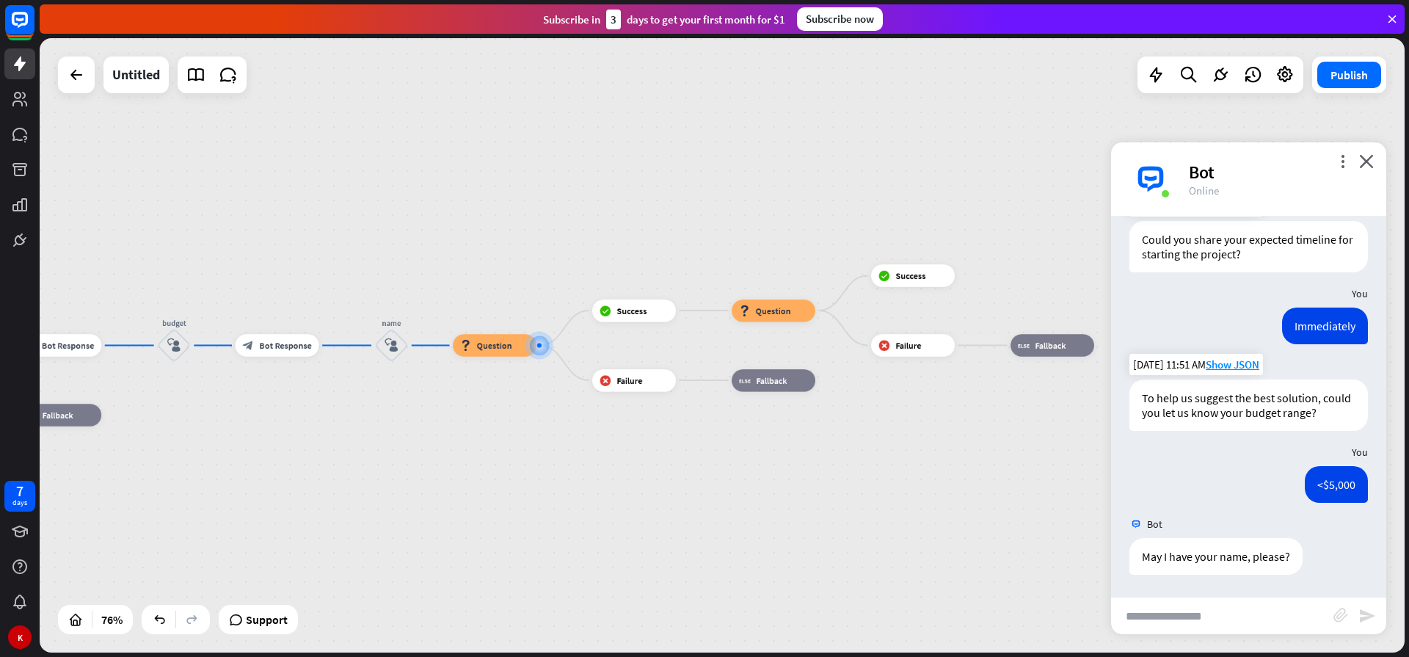
click at [1155, 615] on input "text" at bounding box center [1222, 615] width 222 height 37
type input "*******"
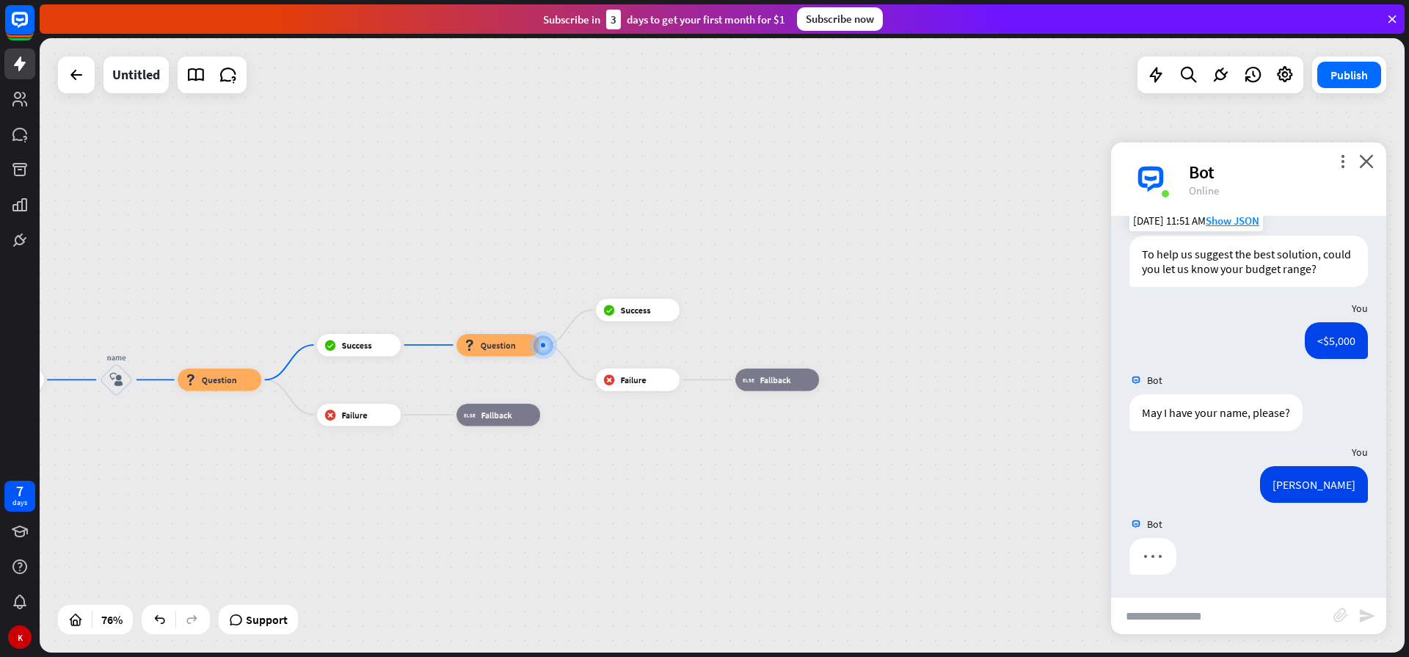
scroll to position [648, 0]
click at [1155, 615] on input "text" at bounding box center [1222, 615] width 222 height 37
type input "****"
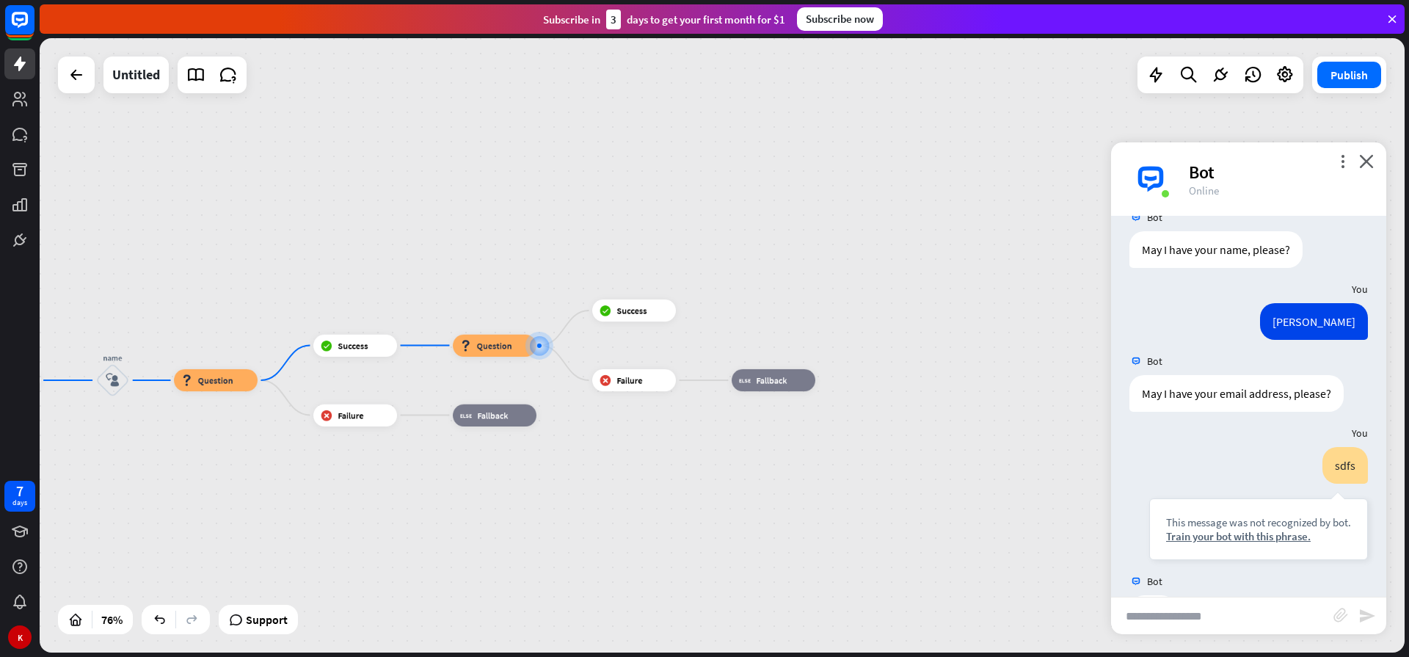
scroll to position [868, 0]
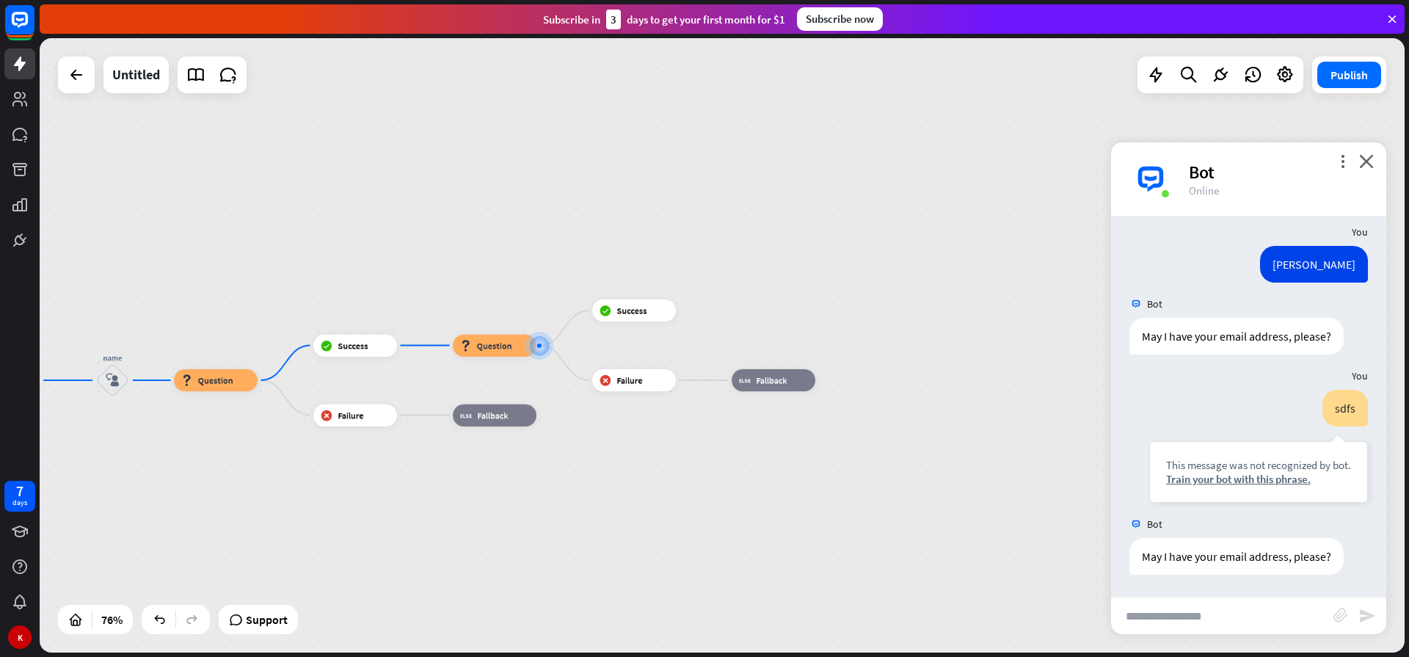
click at [1153, 613] on input "text" at bounding box center [1222, 615] width 222 height 37
type input "**********"
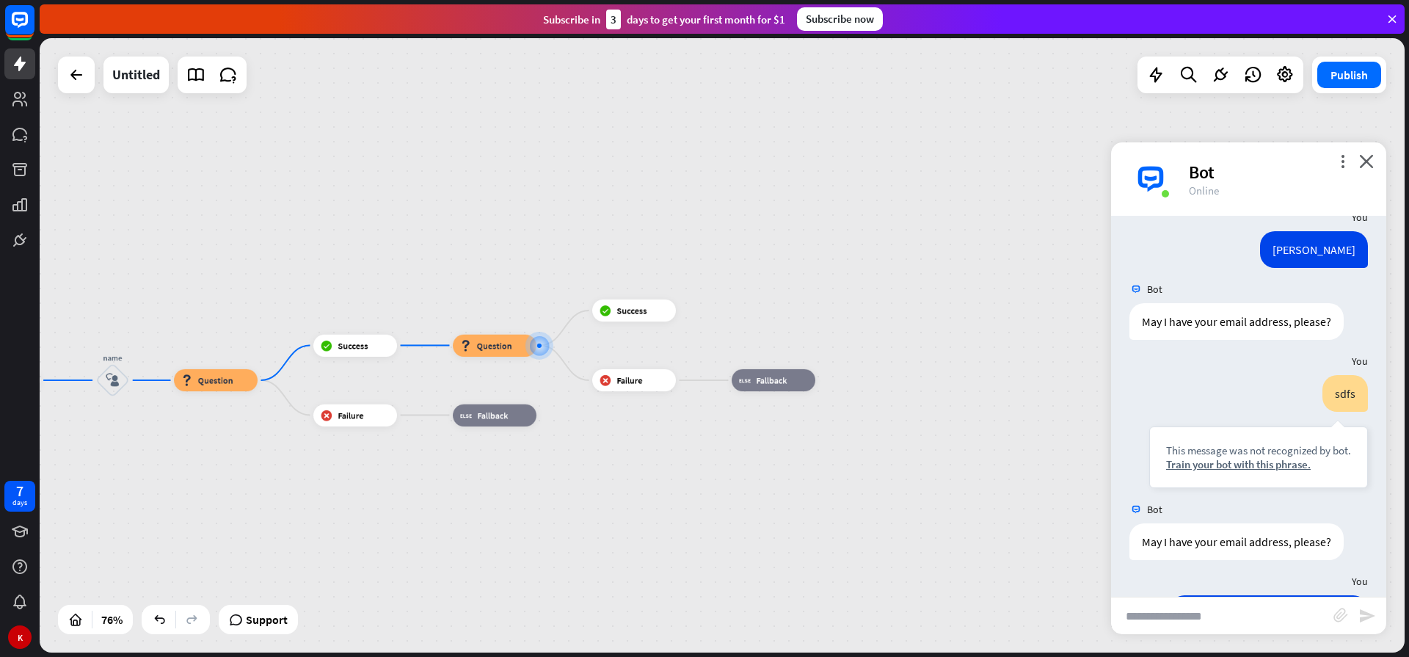
scroll to position [940, 0]
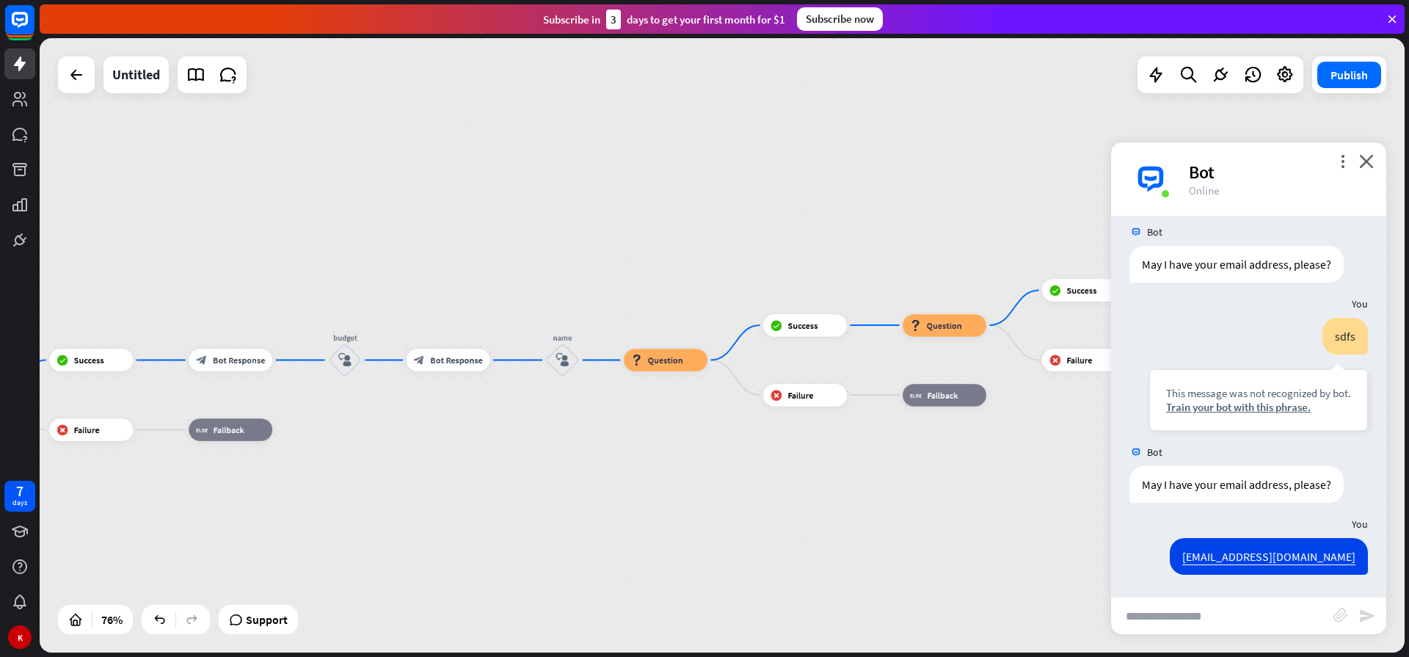
drag, startPoint x: 322, startPoint y: 503, endPoint x: 913, endPoint y: 447, distance: 594.0
click at [913, 447] on div "home_2 Start point Welcome message block_bot_response Bot Response Sales block_…" at bounding box center [722, 345] width 1365 height 614
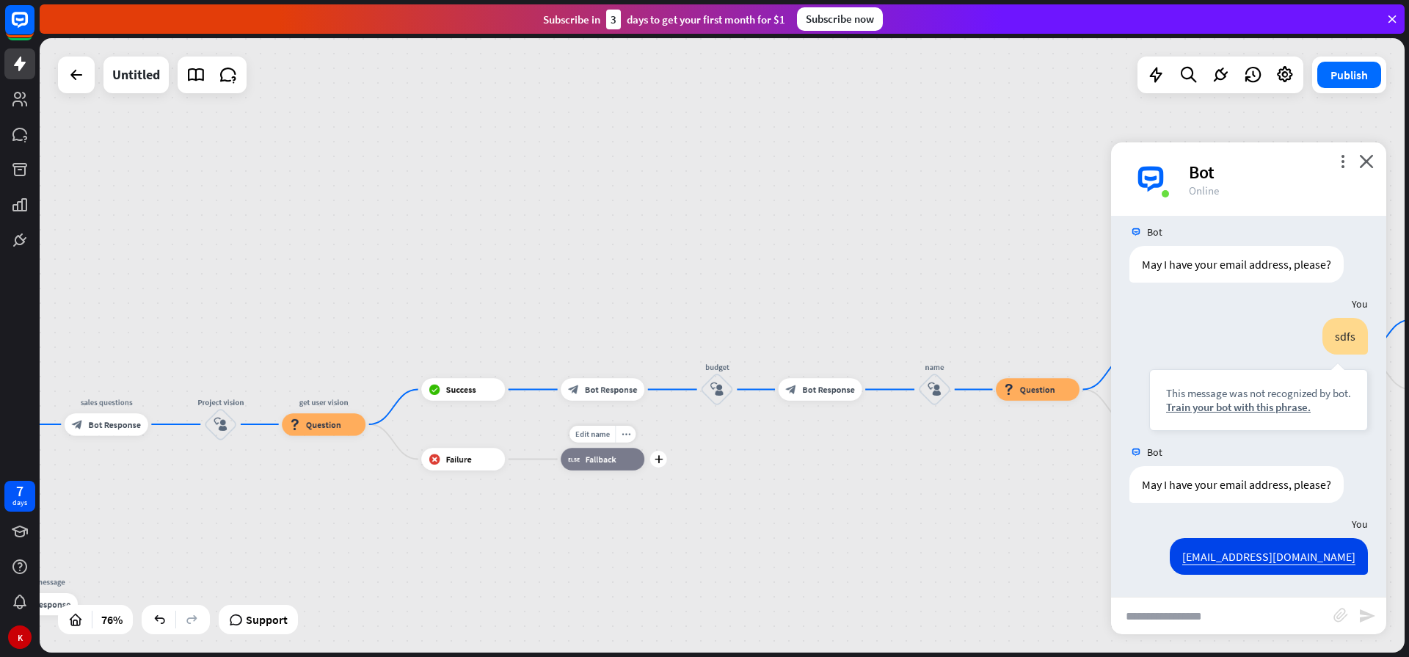
drag, startPoint x: 285, startPoint y: 448, endPoint x: 654, endPoint y: 478, distance: 370.3
click at [644, 470] on div "Edit name more_horiz plus block_fallback Fallback" at bounding box center [602, 459] width 84 height 22
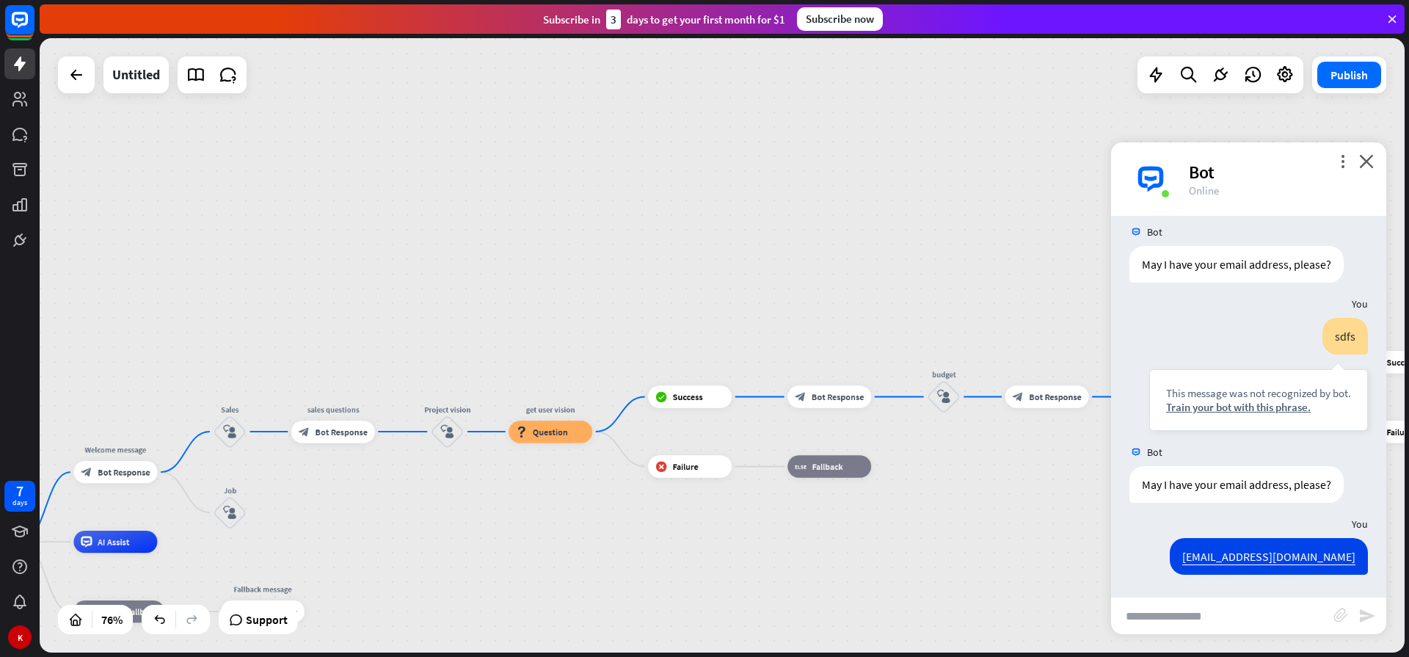
drag, startPoint x: 365, startPoint y: 485, endPoint x: 591, endPoint y: 492, distance: 226.8
click at [591, 492] on div "home_2 Start point Welcome message block_bot_response Bot Response Sales block_…" at bounding box center [722, 345] width 1365 height 614
click at [442, 399] on span "Edit name" at bounding box center [437, 400] width 34 height 10
type input "*"
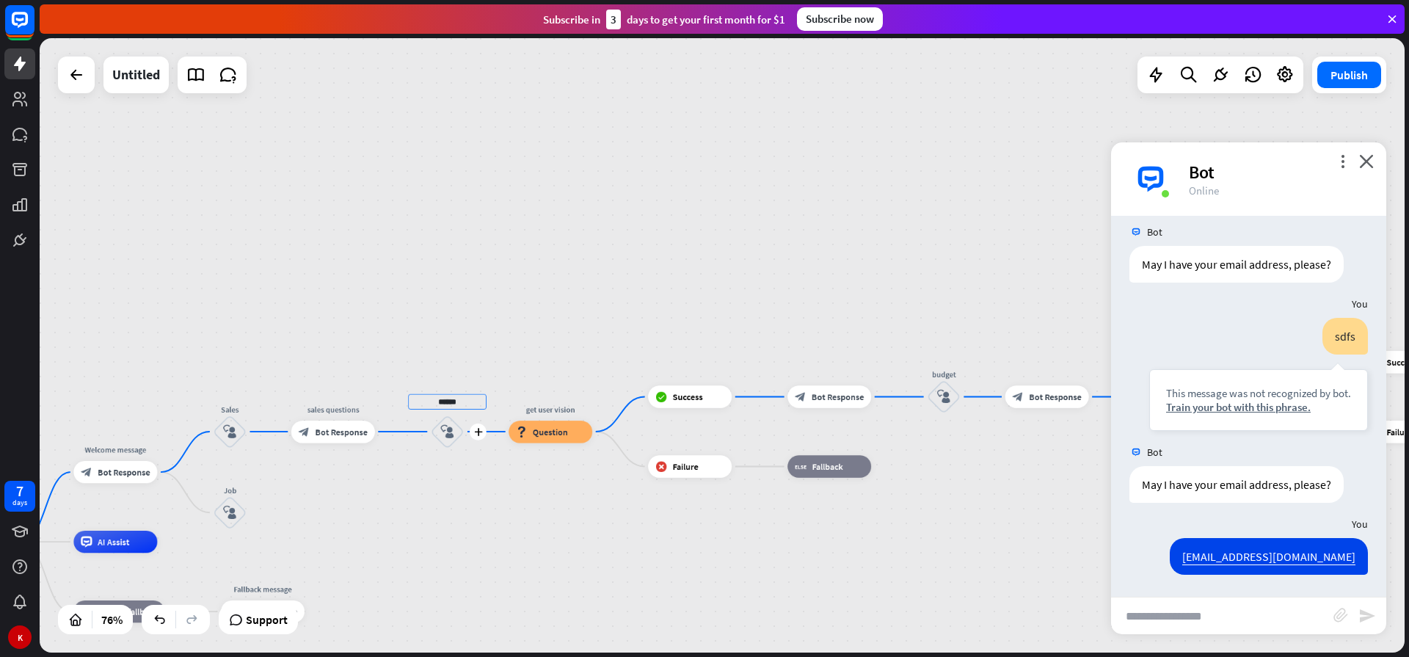
type input "******"
click at [441, 466] on div "home_2 Start point Welcome message block_bot_response Bot Response Sales block_…" at bounding box center [722, 345] width 1365 height 614
click at [1374, 155] on div "more_vert close Bot Online" at bounding box center [1248, 178] width 275 height 73
click at [1363, 157] on icon "close" at bounding box center [1366, 161] width 15 height 14
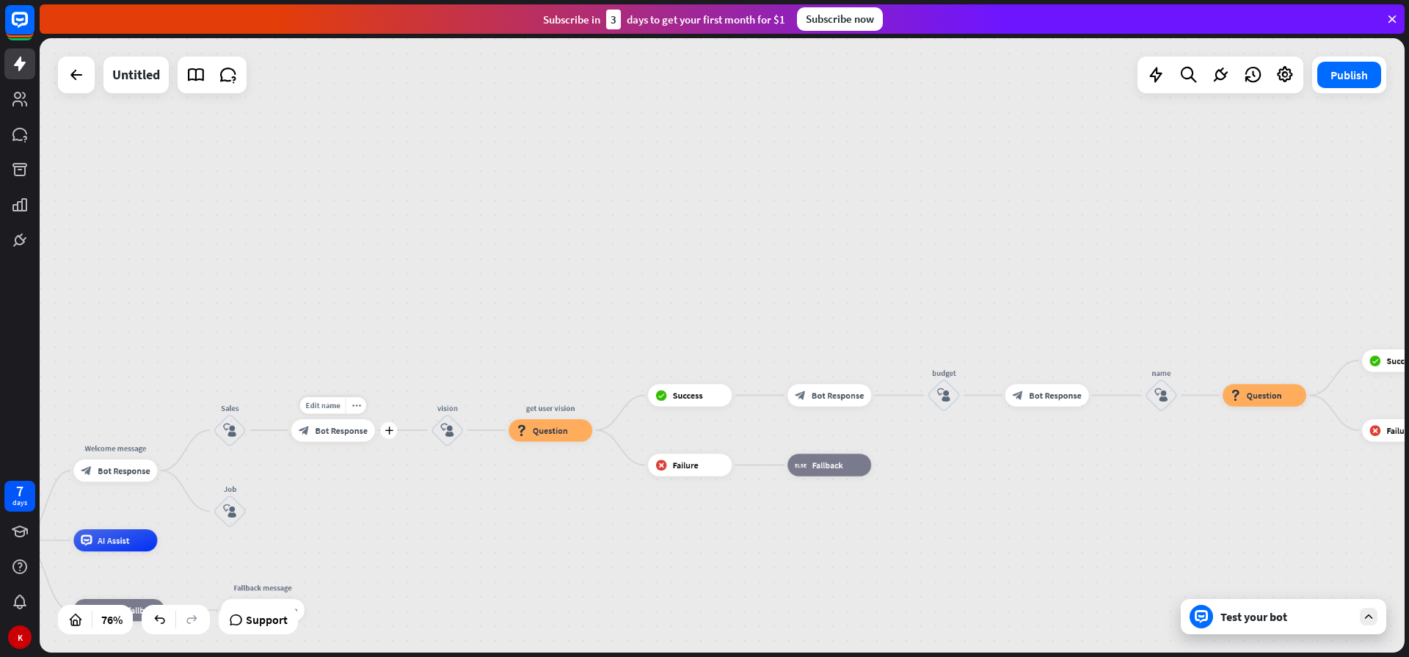
click at [319, 427] on span "Bot Response" at bounding box center [341, 429] width 52 height 11
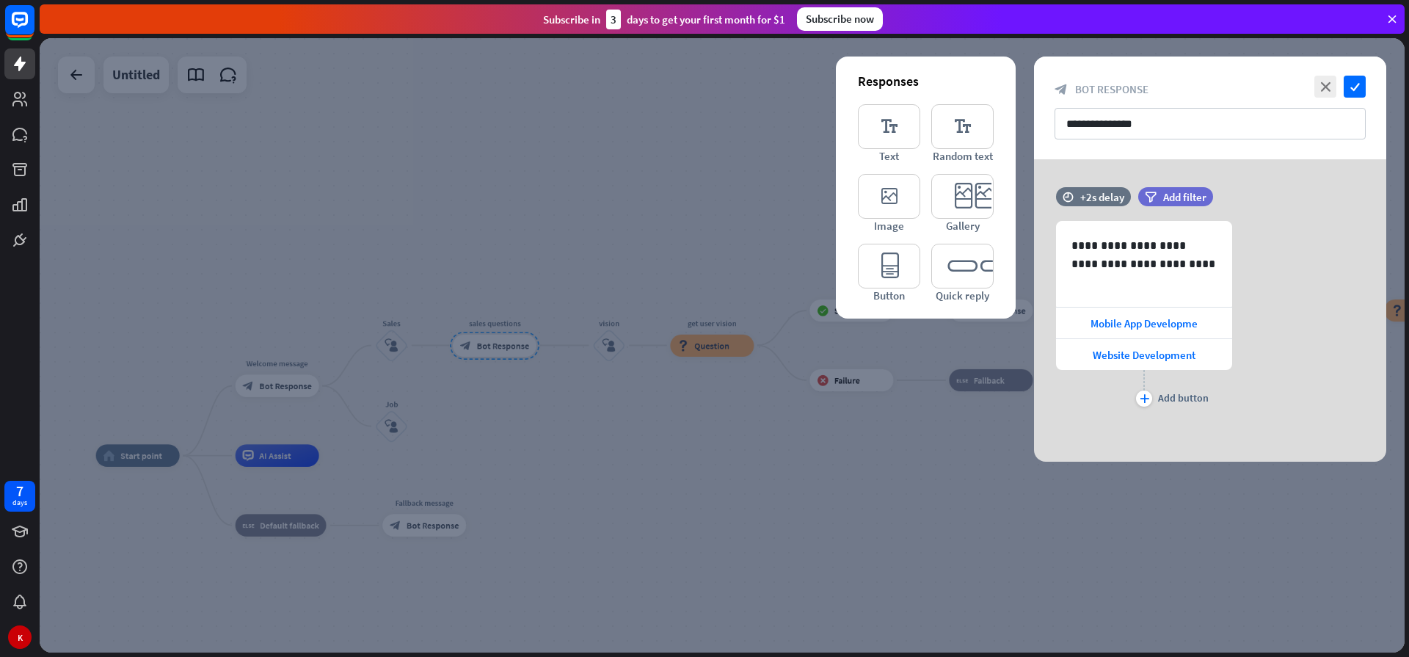
click at [703, 514] on div at bounding box center [722, 345] width 1365 height 614
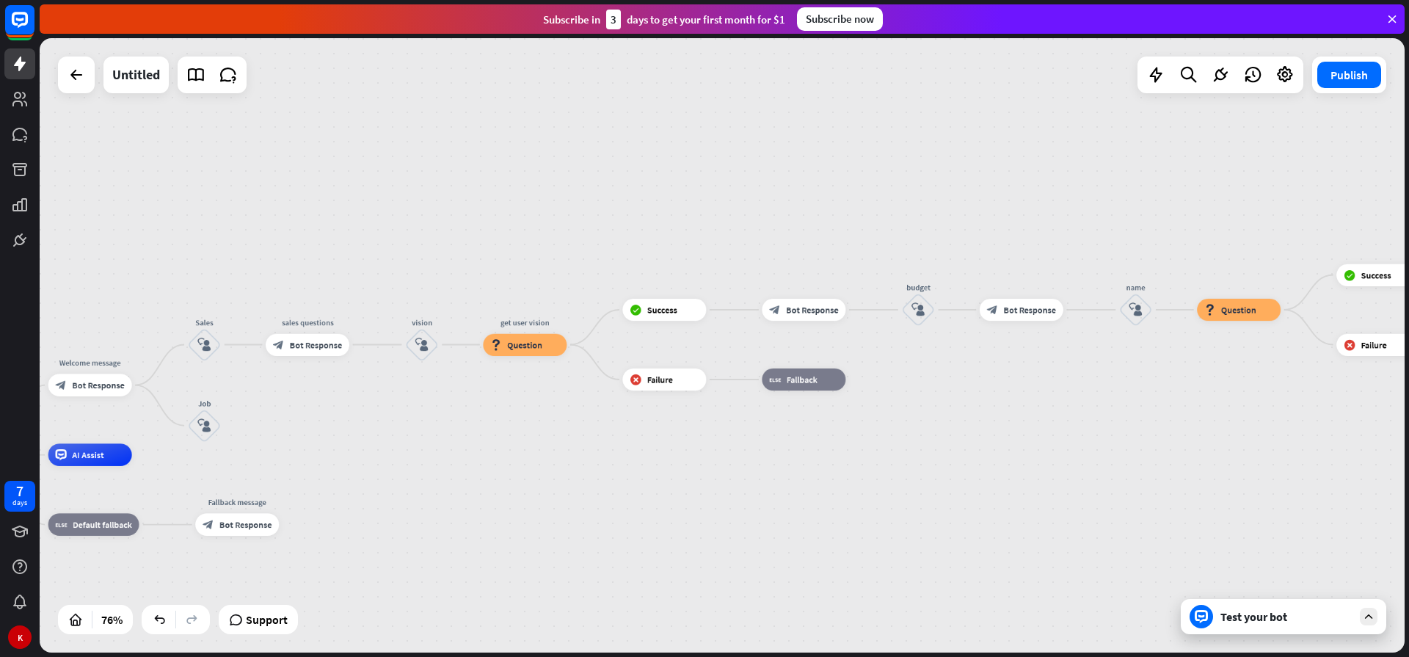
drag, startPoint x: 748, startPoint y: 435, endPoint x: 560, endPoint y: 434, distance: 187.1
click at [560, 434] on div "home_2 Start point Welcome message block_bot_response Bot Response Sales block_…" at bounding box center [722, 345] width 1365 height 614
click at [306, 344] on span "Bot Response" at bounding box center [316, 344] width 52 height 11
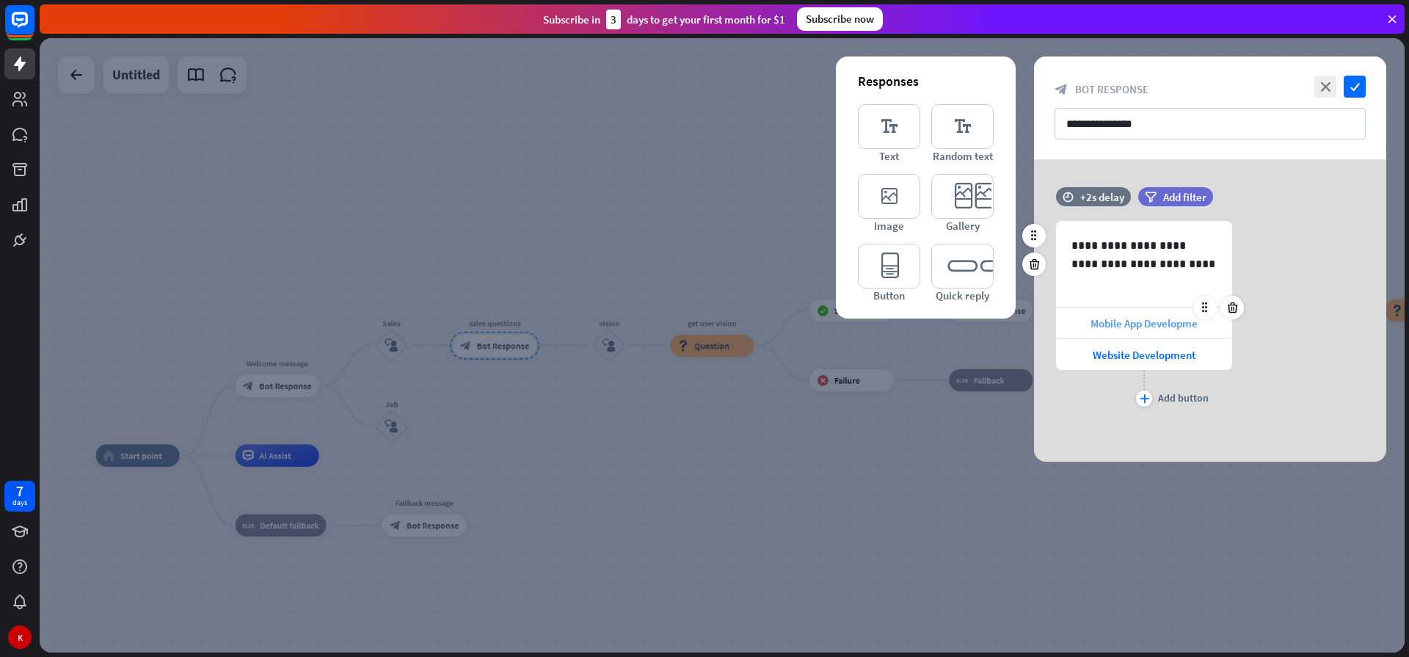
click at [1133, 324] on span "Mobile App Developme" at bounding box center [1143, 323] width 107 height 14
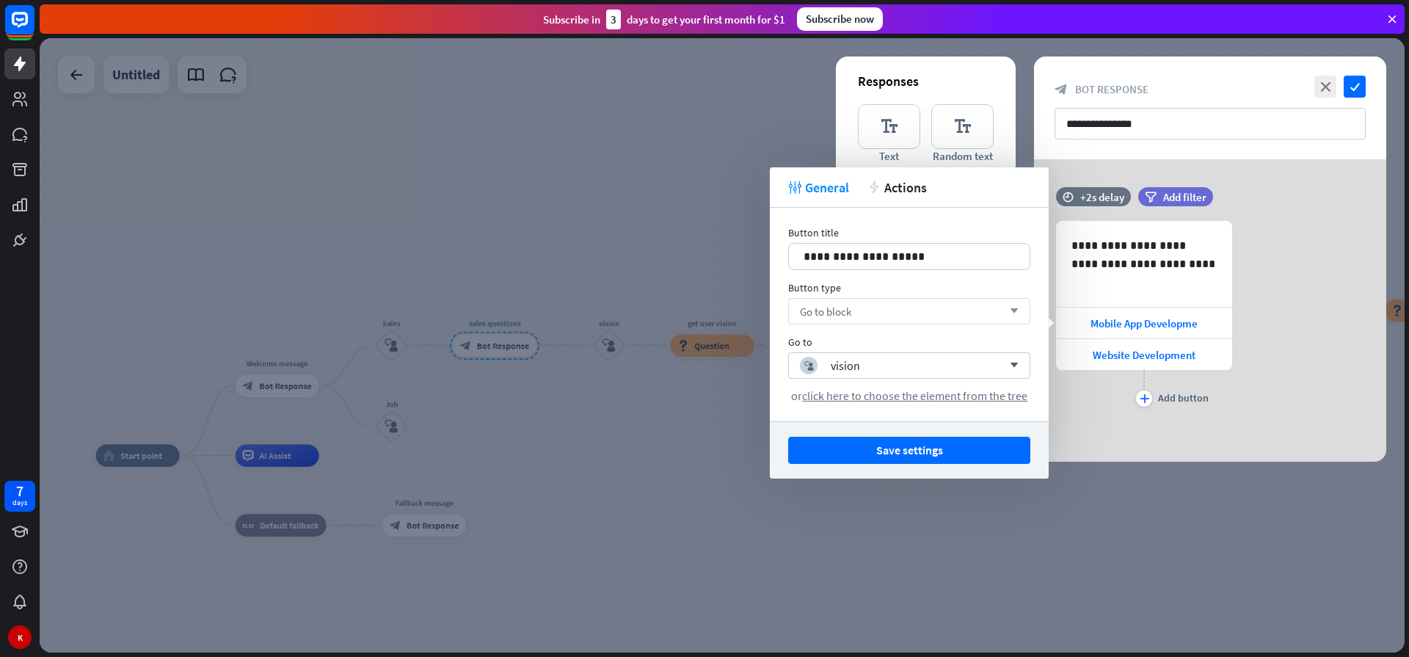
click at [896, 308] on div "Go to block arrow_down" at bounding box center [909, 311] width 242 height 26
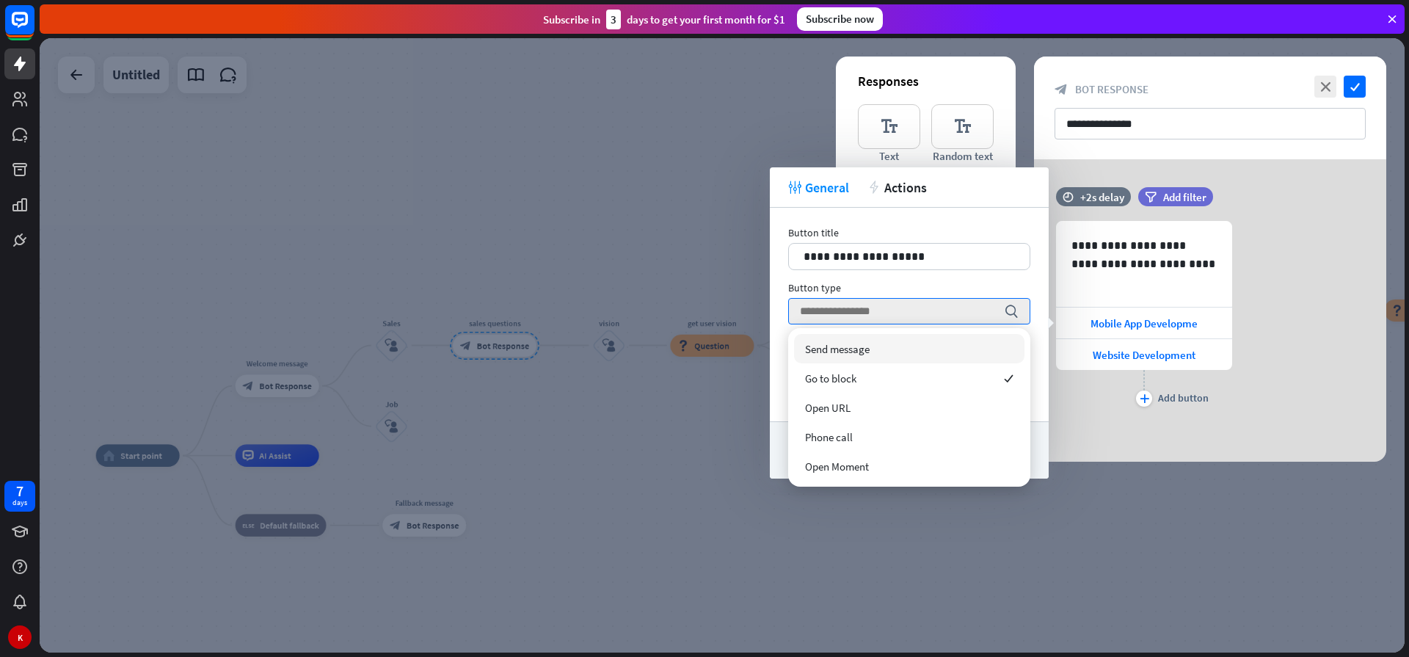
click at [852, 349] on span "Send message" at bounding box center [837, 349] width 65 height 14
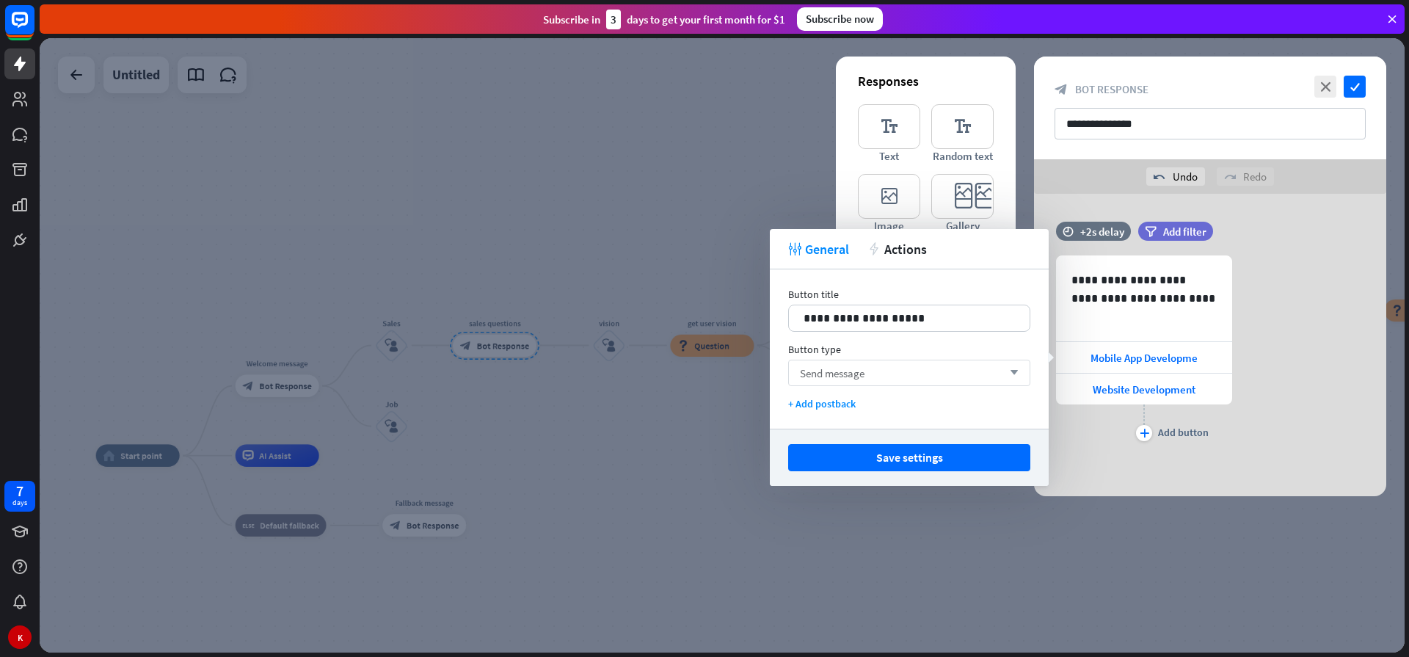
click at [867, 378] on div "Send message arrow_down" at bounding box center [909, 372] width 242 height 26
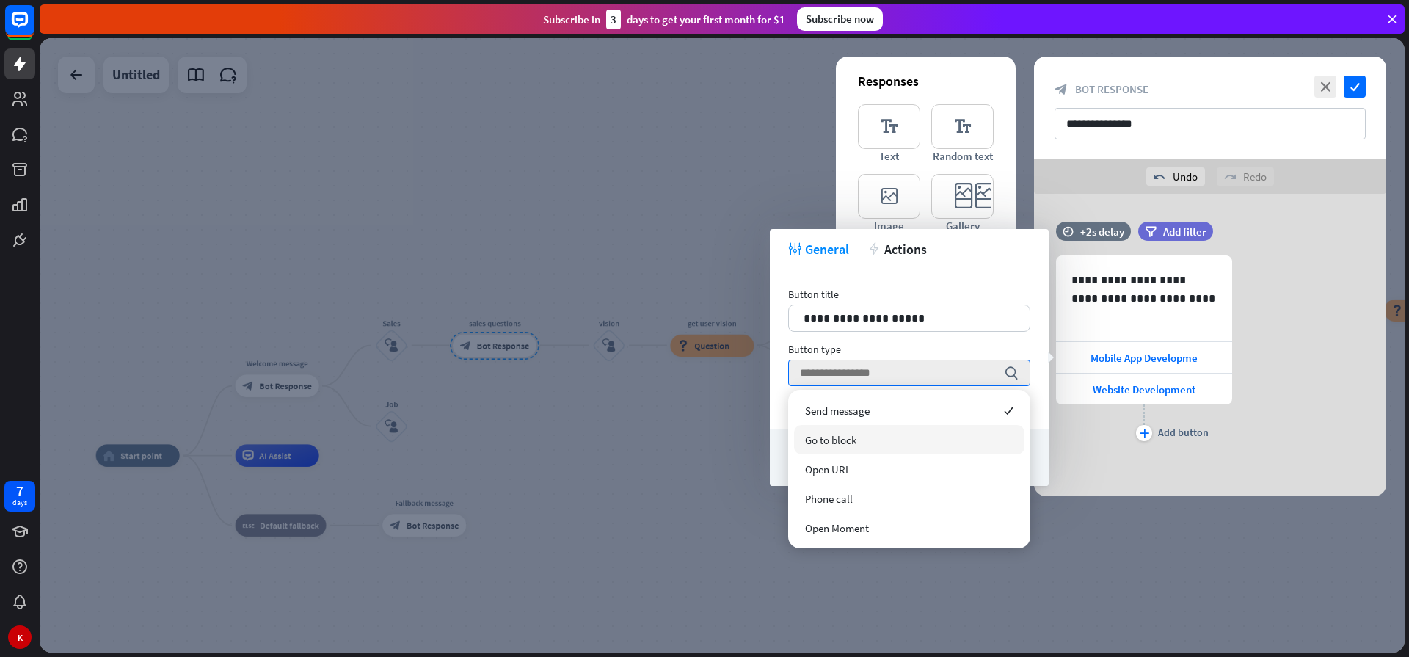
click at [847, 438] on span "Go to block" at bounding box center [830, 440] width 51 height 14
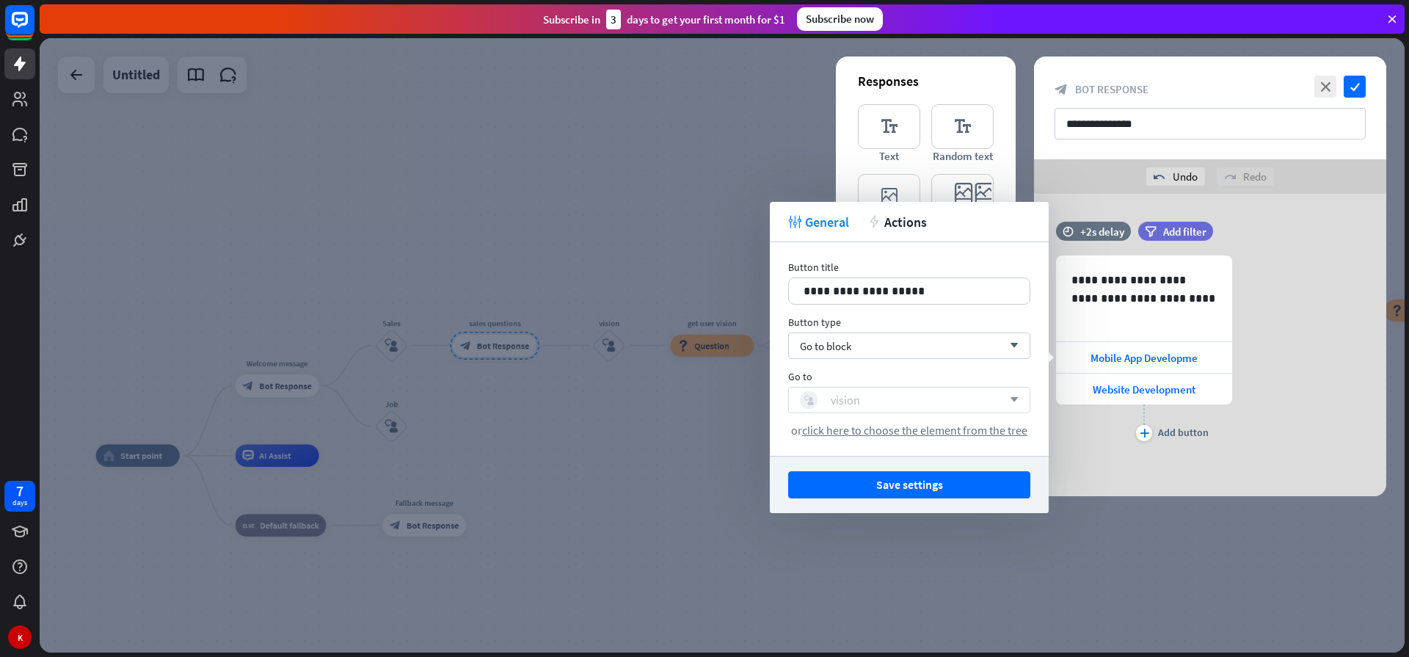
click at [893, 401] on div "block_user_input vision" at bounding box center [901, 400] width 202 height 18
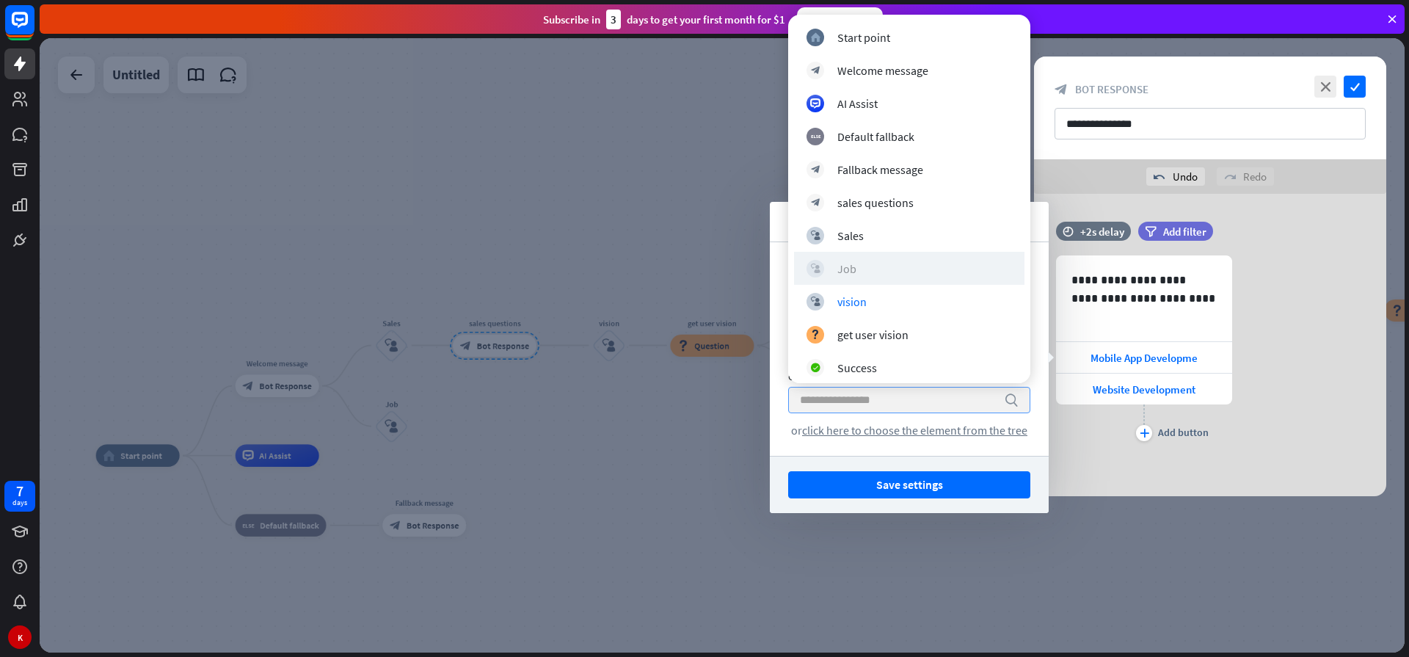
click at [854, 273] on div "Job" at bounding box center [846, 268] width 19 height 15
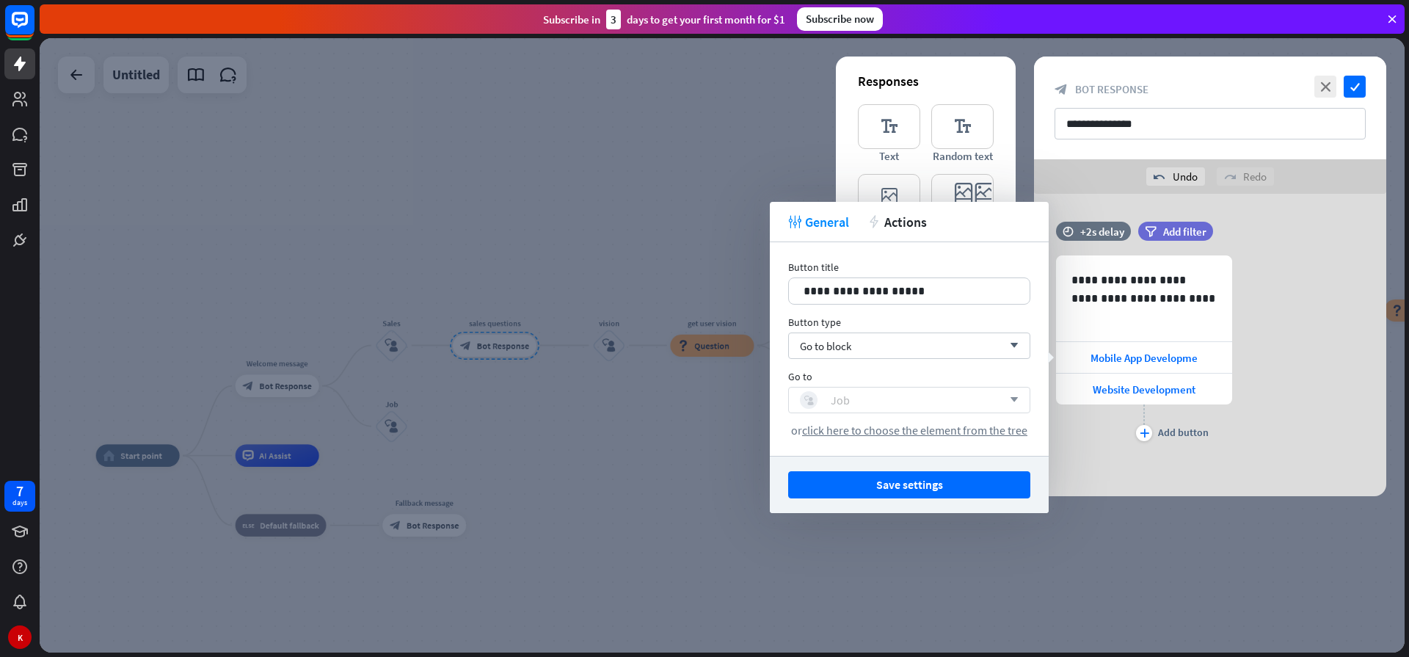
click at [863, 405] on div "block_user_input Job" at bounding box center [901, 400] width 202 height 18
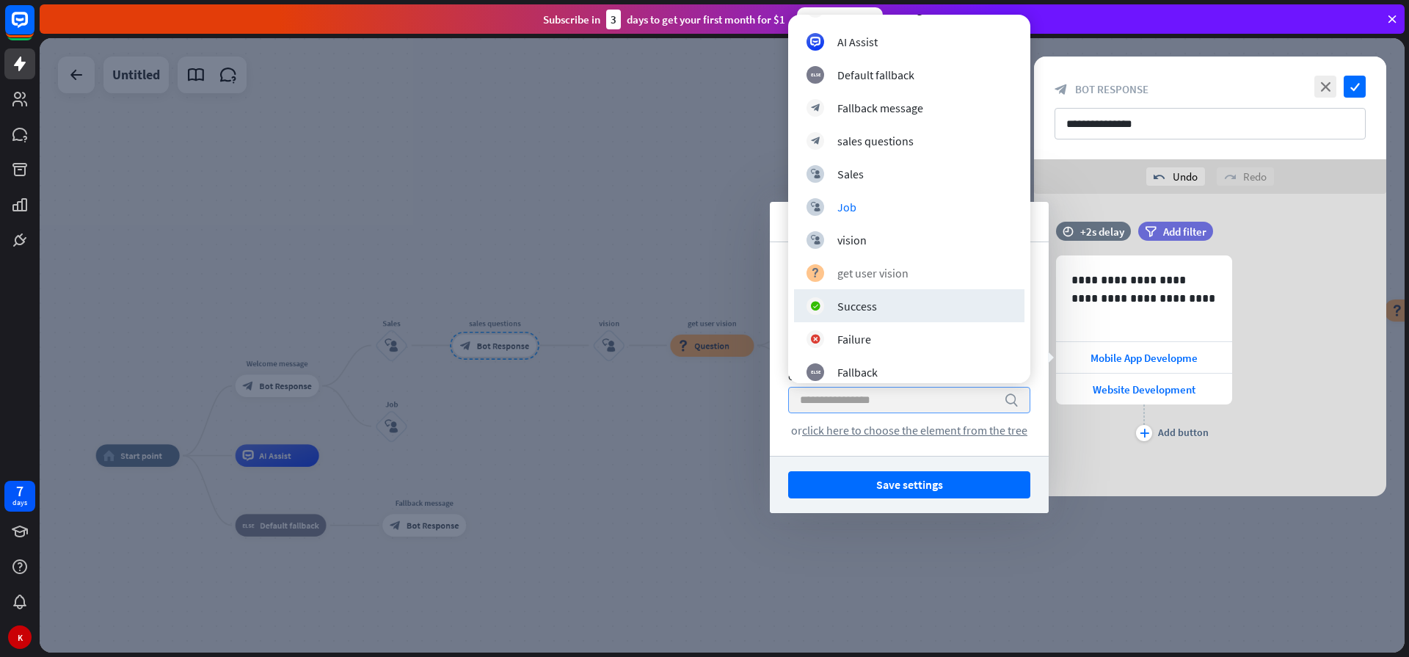
scroll to position [88, 0]
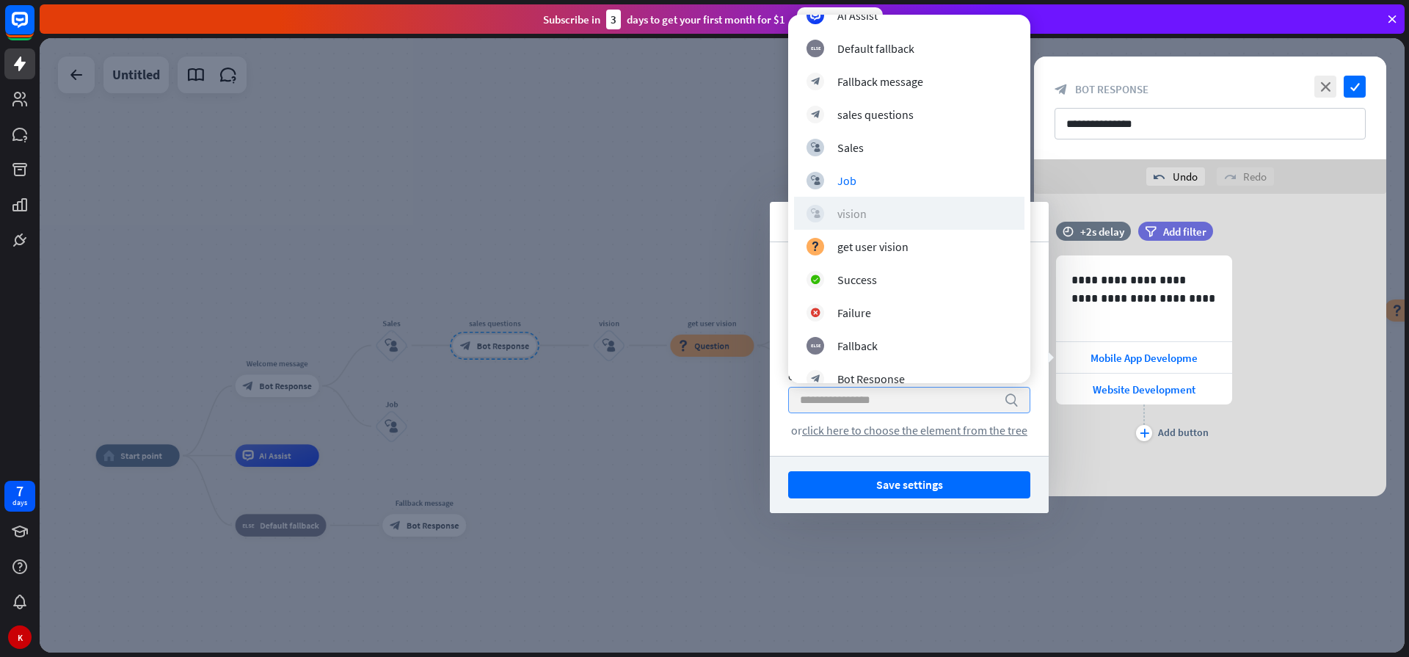
click at [867, 215] on div "block_user_input vision" at bounding box center [908, 214] width 205 height 18
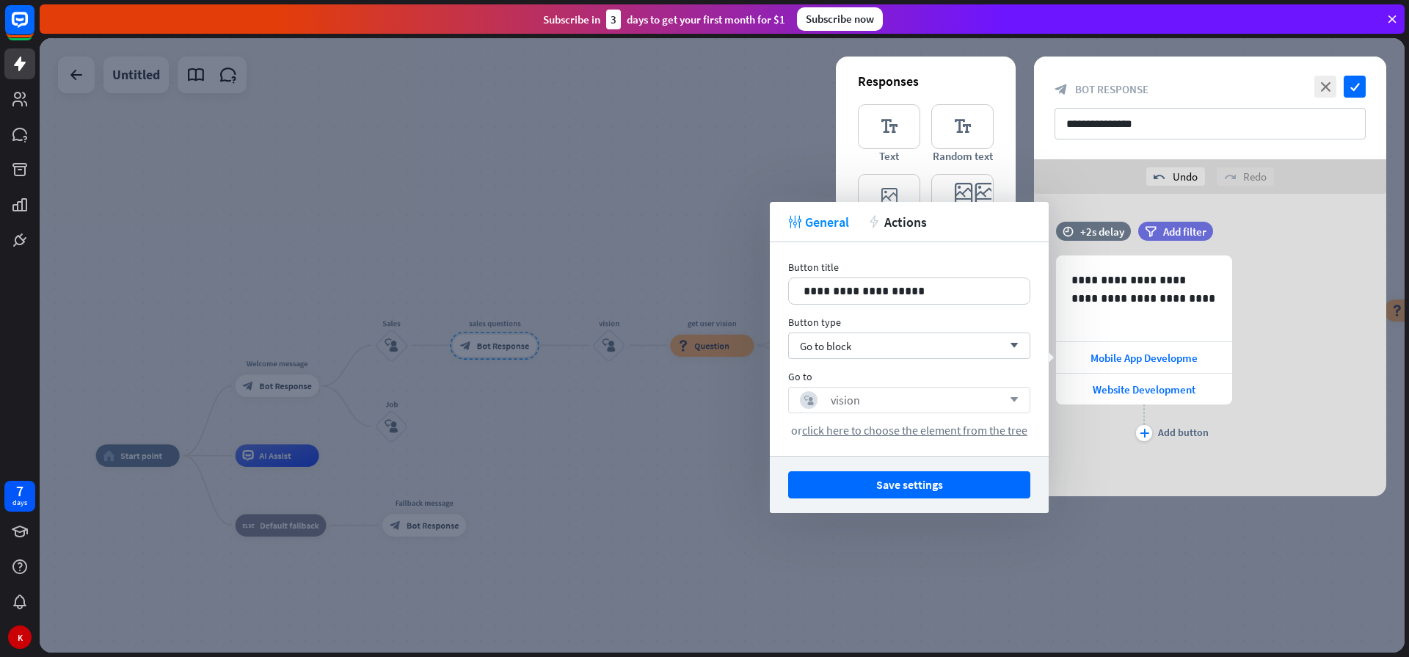
click at [700, 448] on div at bounding box center [722, 345] width 1365 height 614
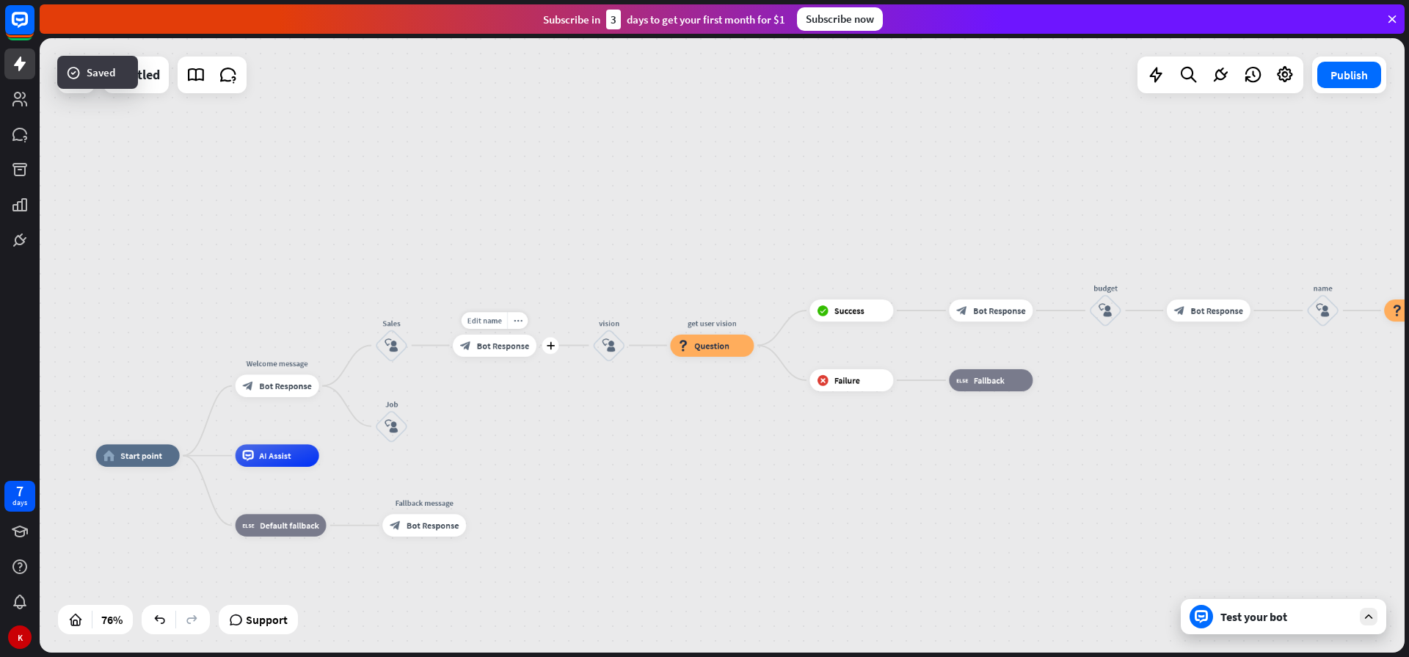
click at [513, 344] on span "Bot Response" at bounding box center [503, 345] width 52 height 11
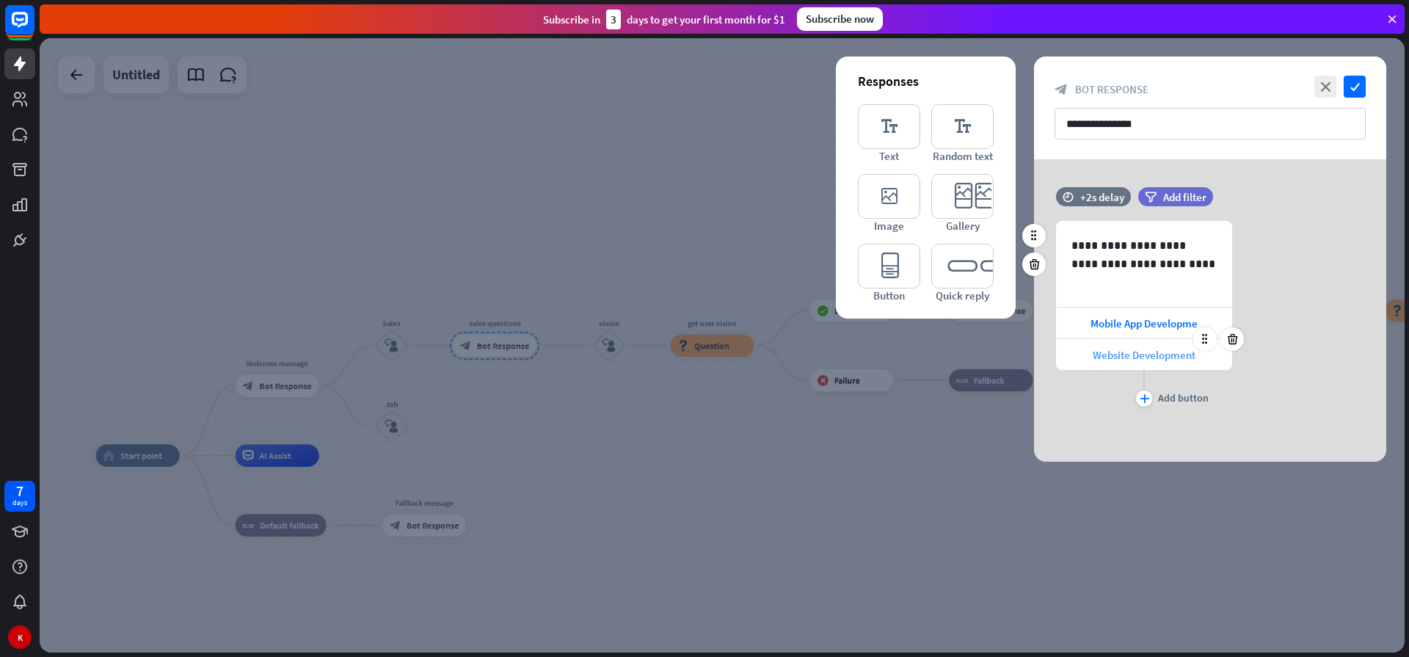
click at [1143, 356] on span "Website Development" at bounding box center [1143, 355] width 103 height 14
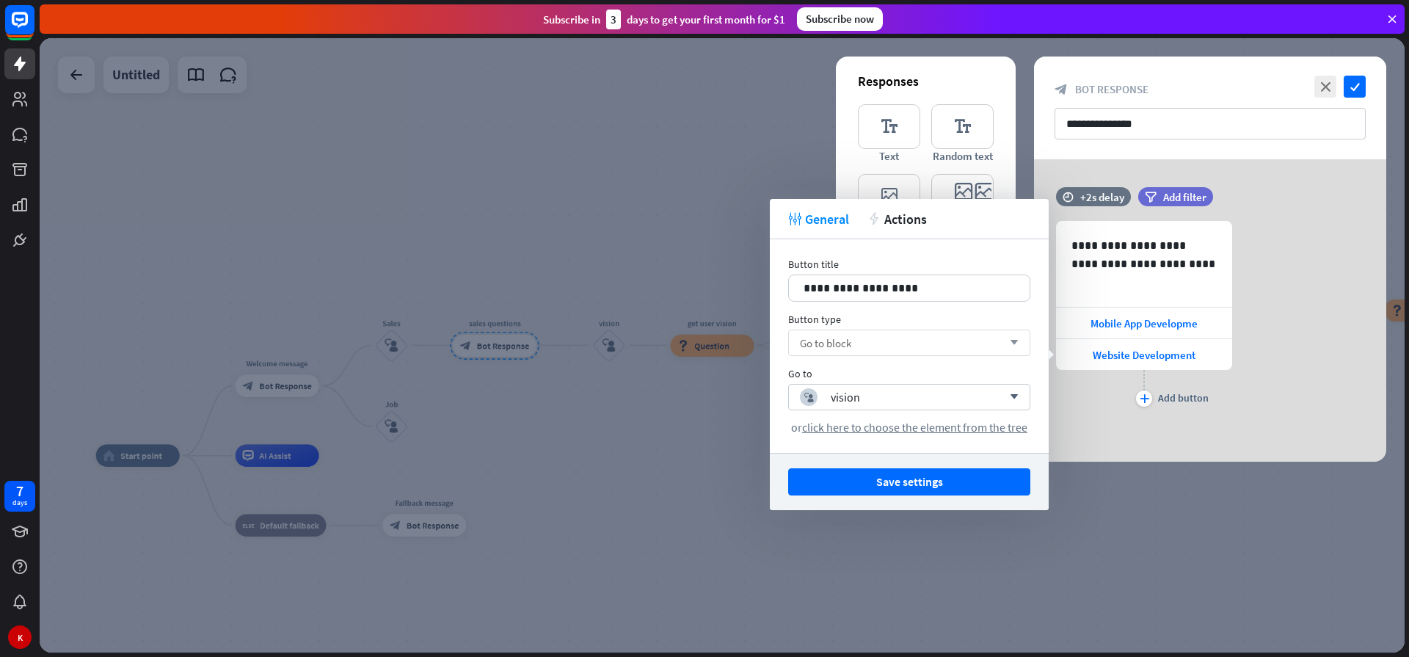
click at [853, 344] on div "Go to block arrow_down" at bounding box center [909, 342] width 242 height 26
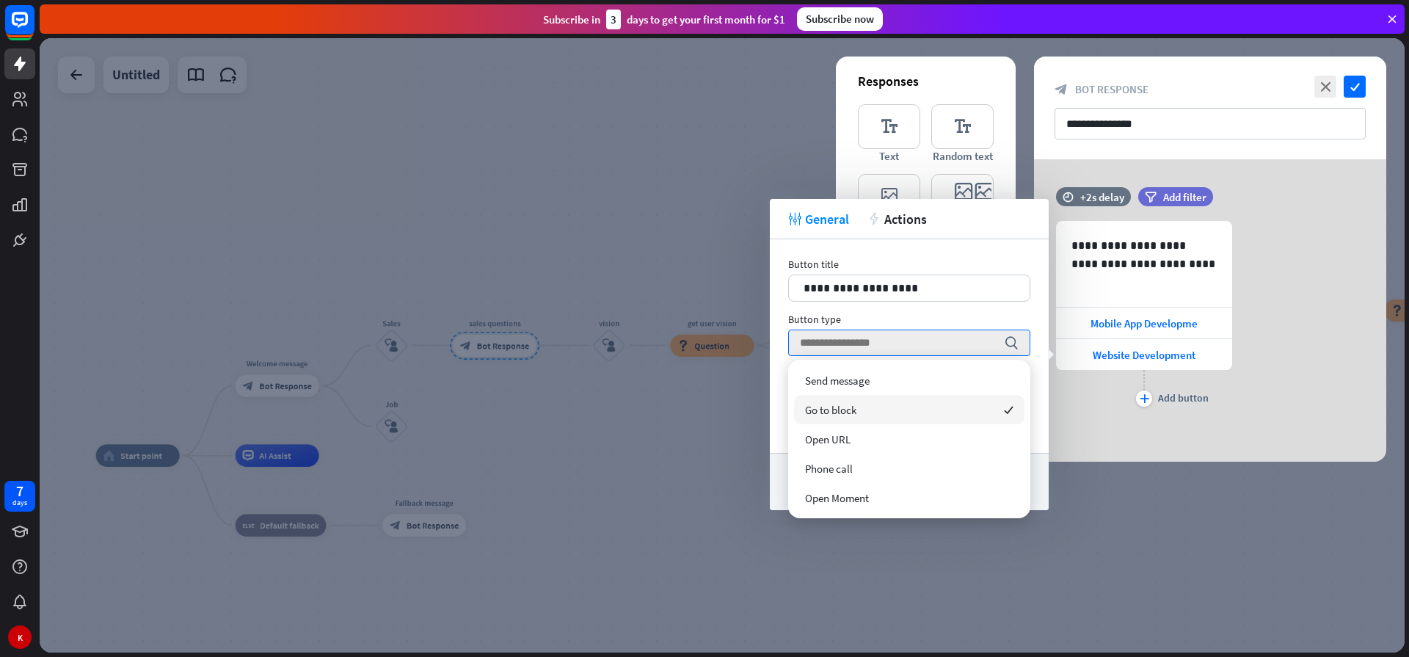
click at [825, 410] on span "Go to block" at bounding box center [830, 410] width 51 height 14
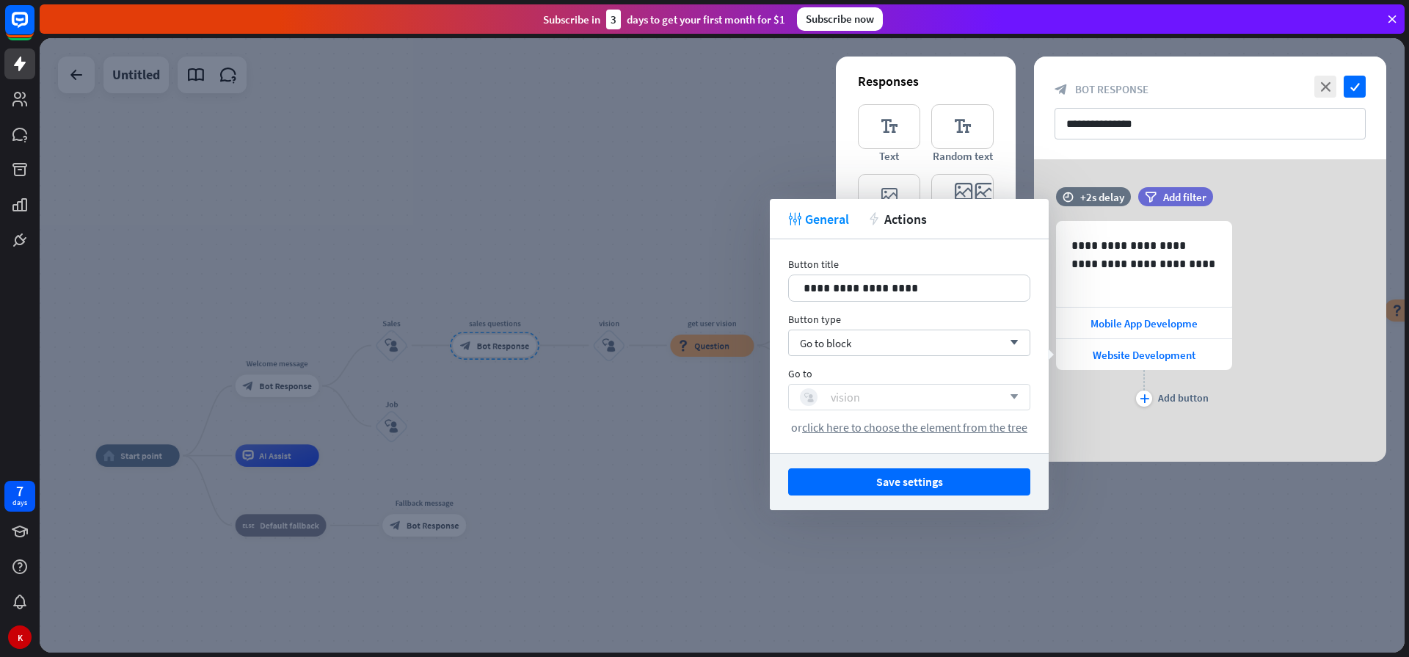
click at [864, 398] on div "block_user_input vision" at bounding box center [901, 397] width 202 height 18
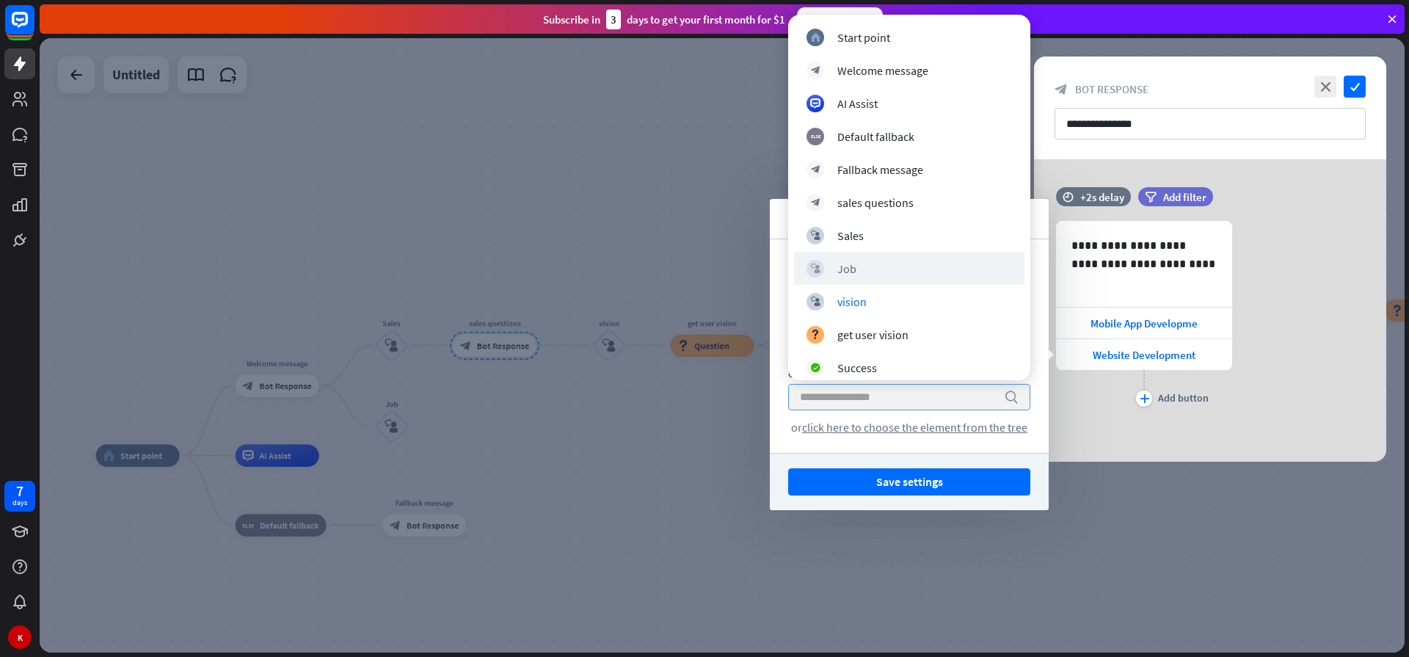
click at [851, 279] on div "block_user_input Job" at bounding box center [909, 268] width 230 height 33
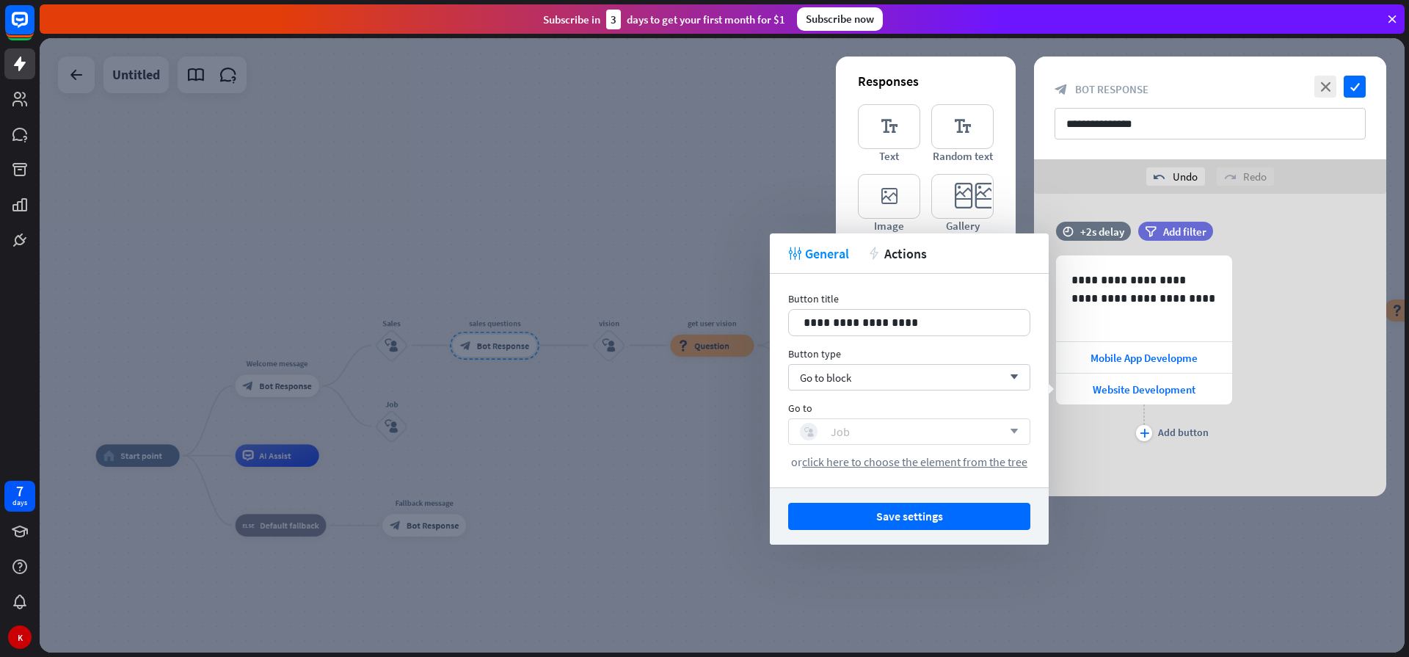
click at [863, 428] on div "block_user_input Job" at bounding box center [901, 432] width 202 height 18
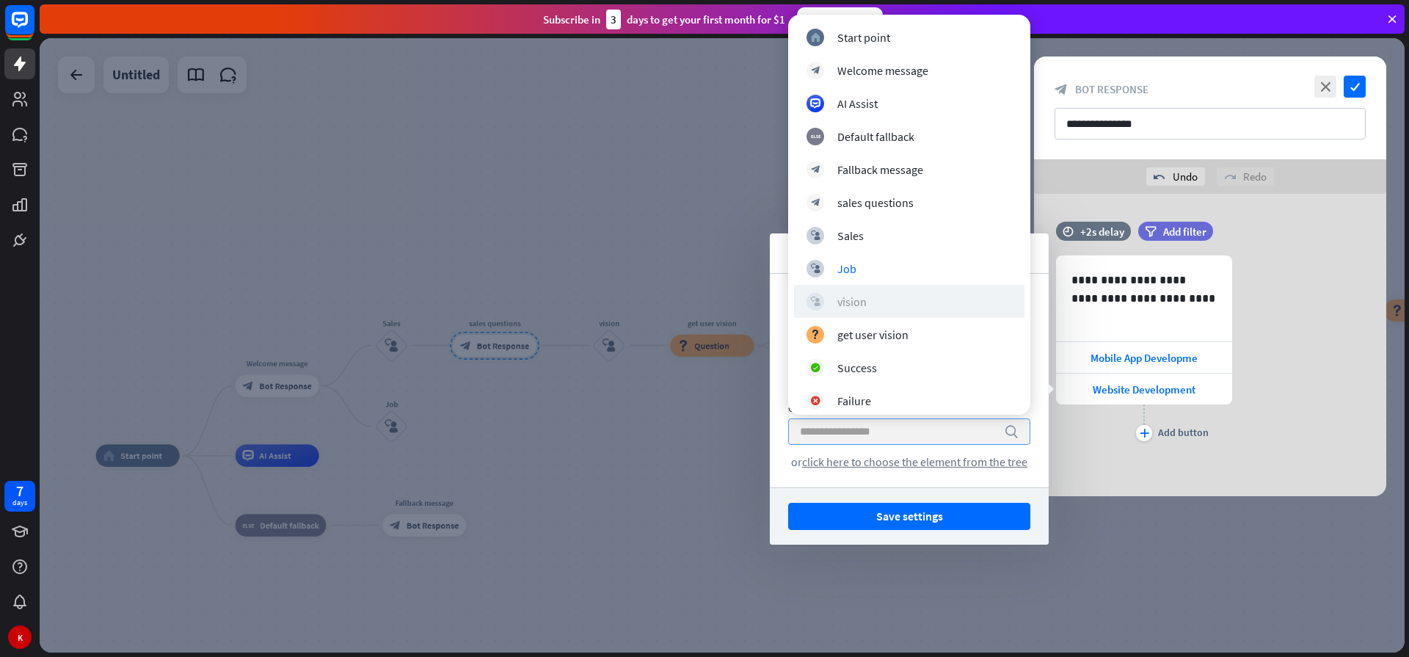
click at [848, 300] on div "vision" at bounding box center [851, 301] width 29 height 15
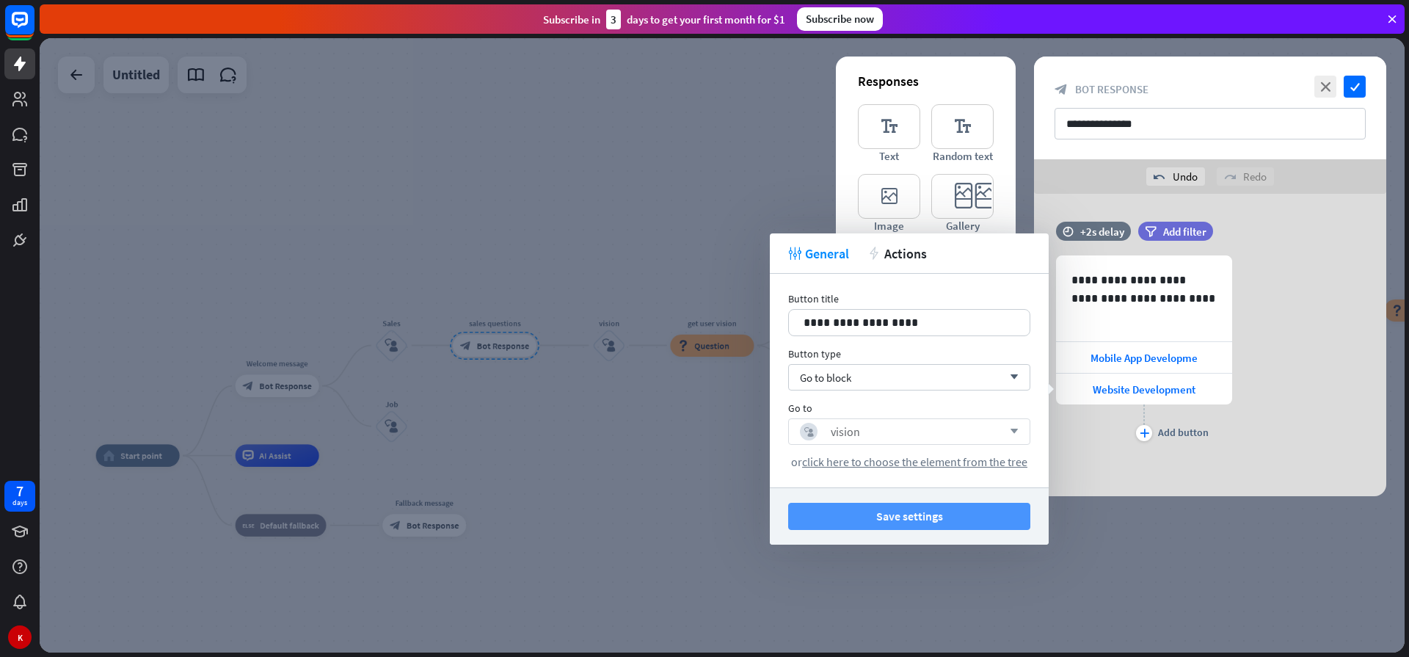
click at [924, 516] on button "Save settings" at bounding box center [909, 516] width 242 height 27
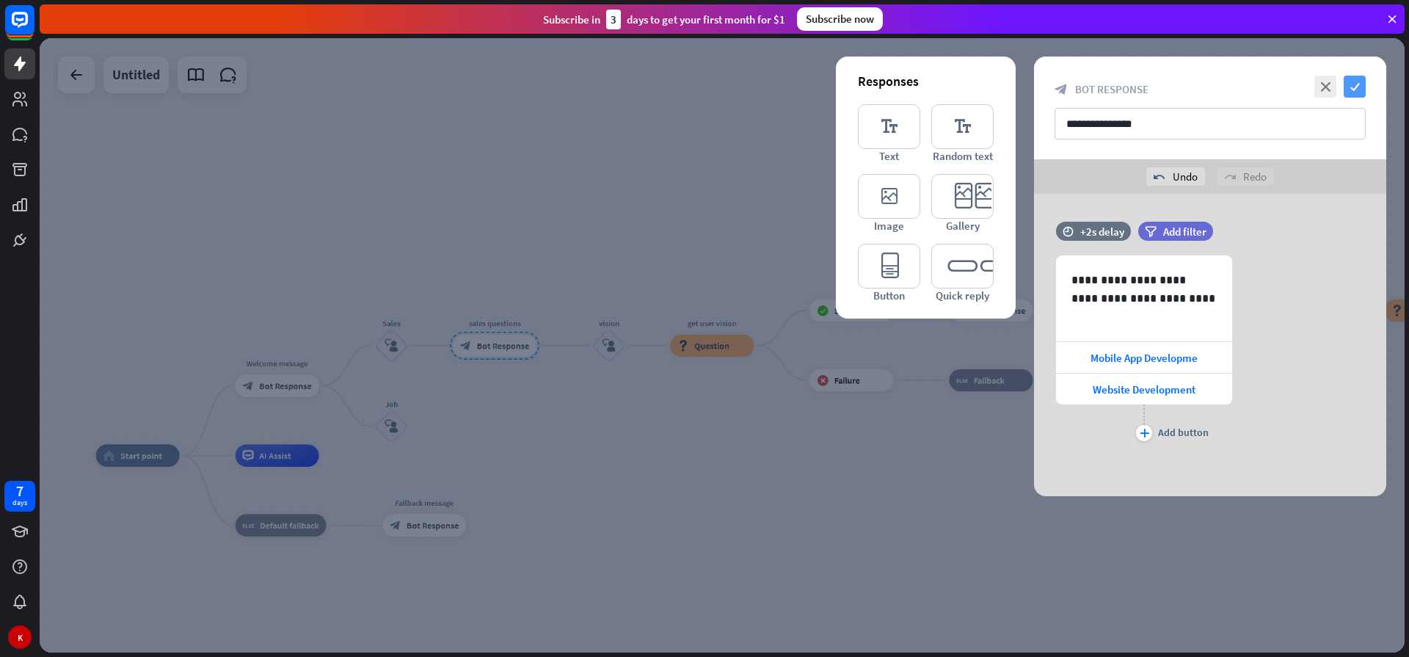
click at [1346, 87] on icon "check" at bounding box center [1354, 87] width 22 height 22
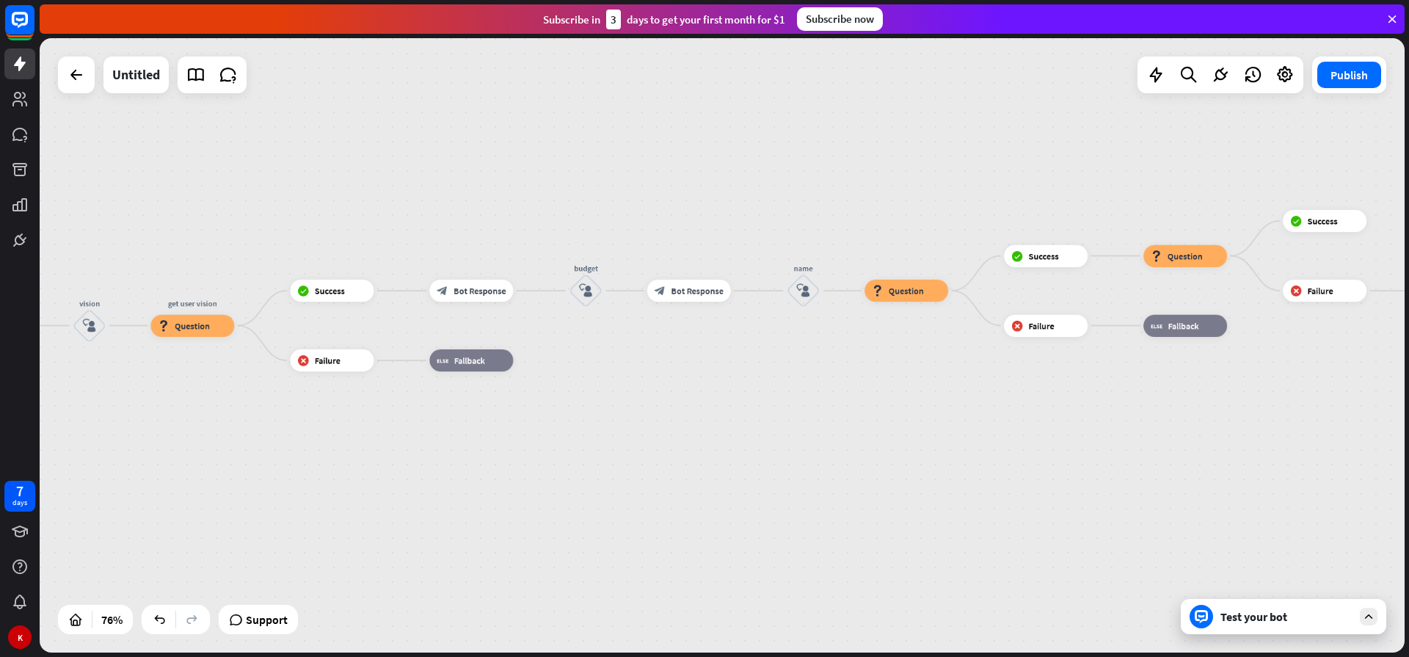
drag, startPoint x: 1110, startPoint y: 436, endPoint x: 591, endPoint y: 416, distance: 519.8
click at [591, 416] on div "home_2 Start point Welcome message block_bot_response Bot Response Sales block_…" at bounding box center [722, 345] width 1365 height 614
click at [181, 328] on span "Question" at bounding box center [192, 325] width 35 height 11
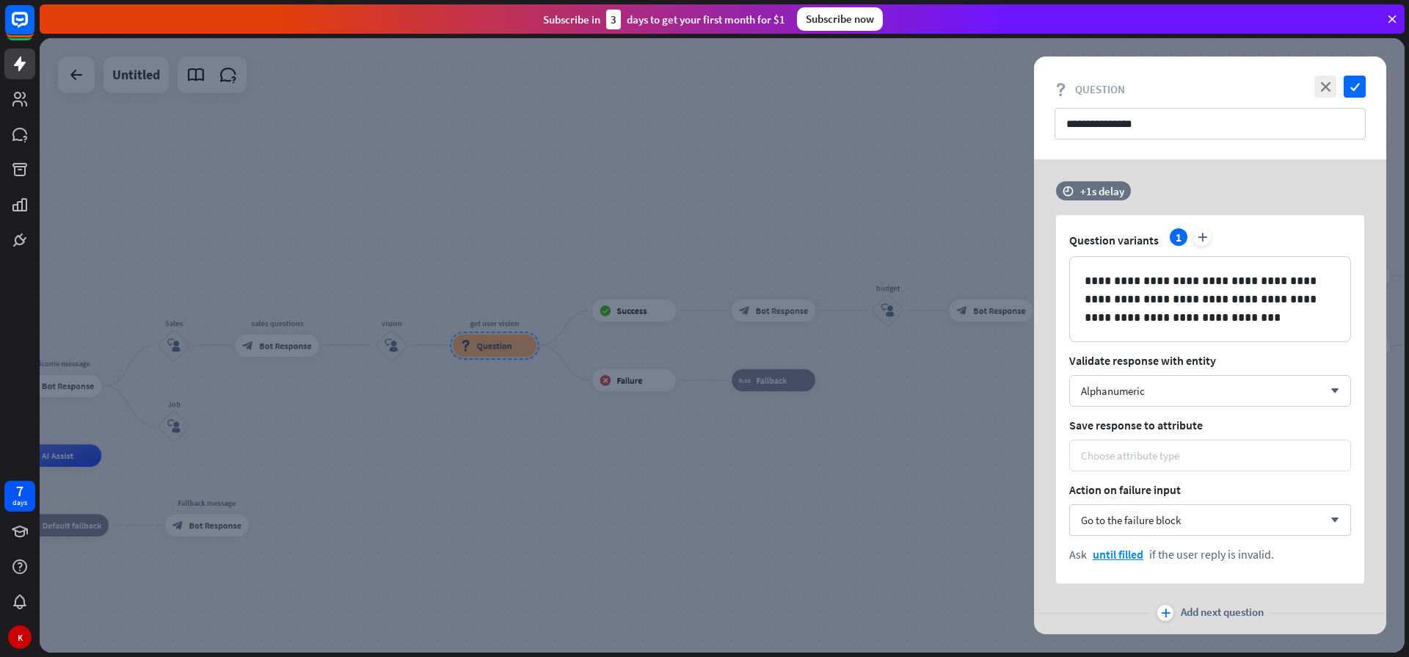
click at [1156, 451] on div "Choose attribute type" at bounding box center [1130, 455] width 98 height 14
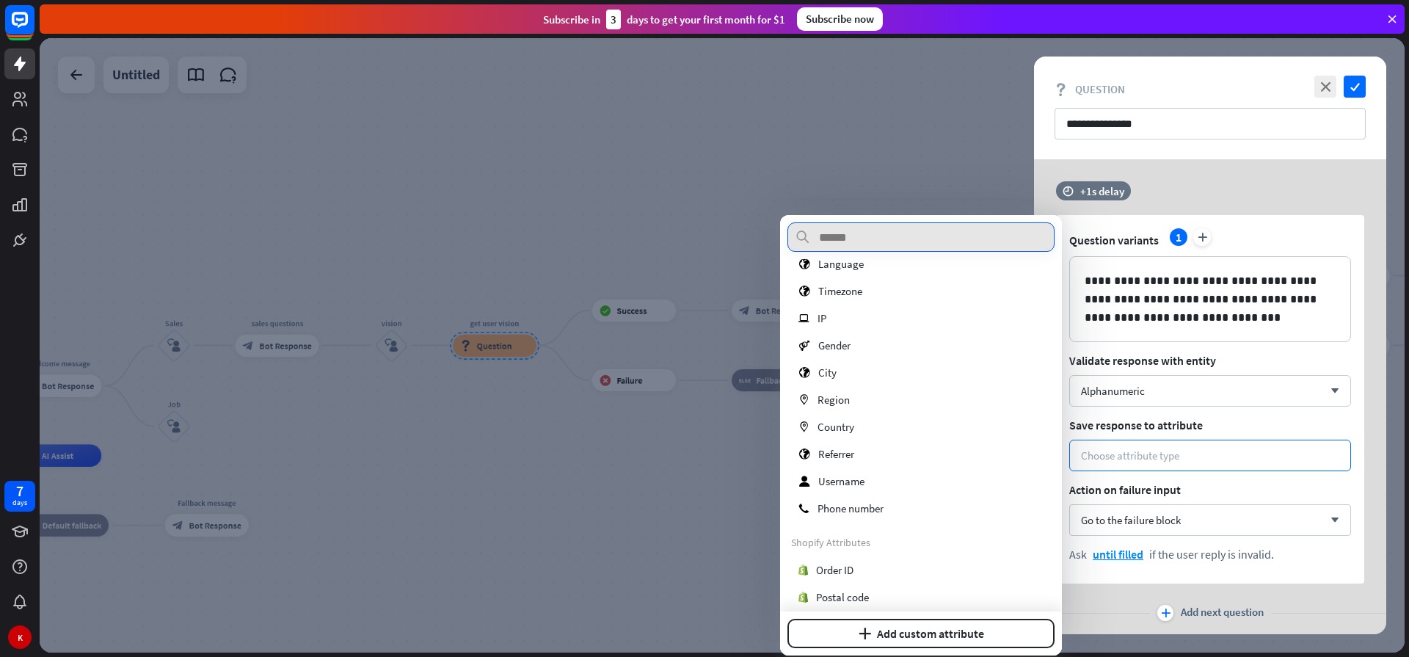
scroll to position [213, 0]
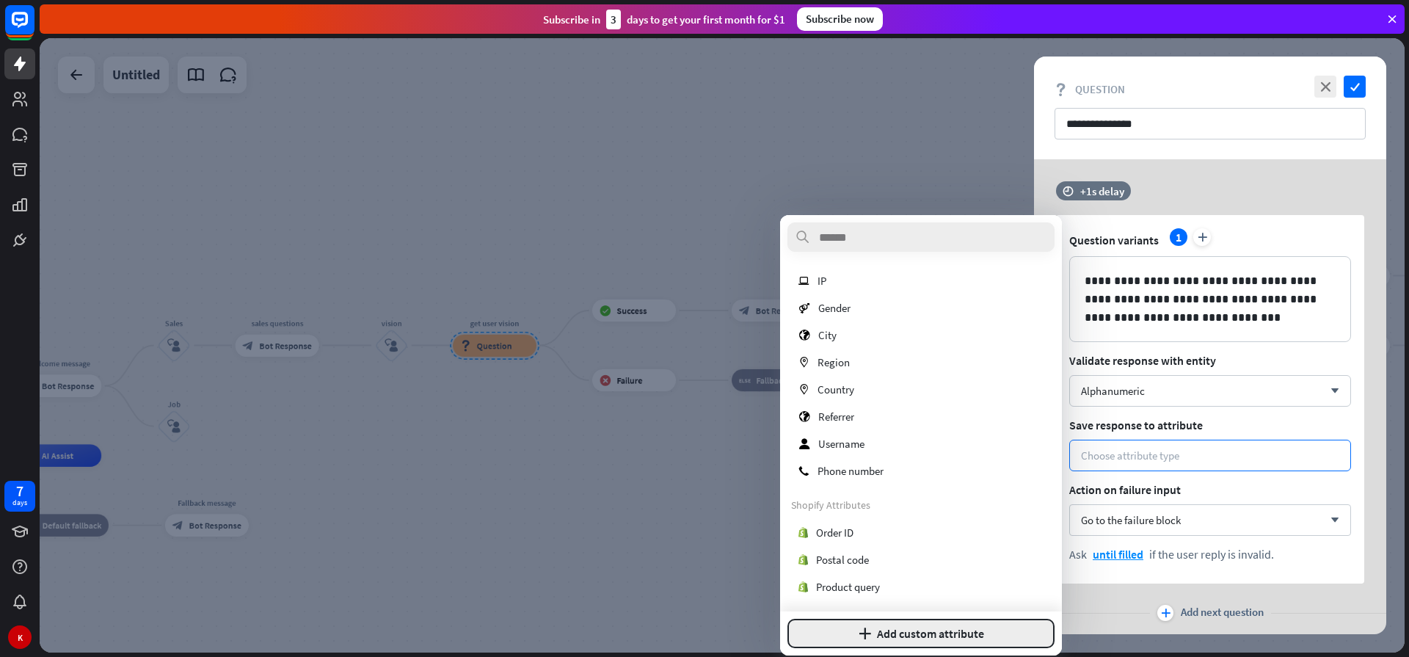
click at [858, 637] on icon "plus" at bounding box center [864, 633] width 12 height 12
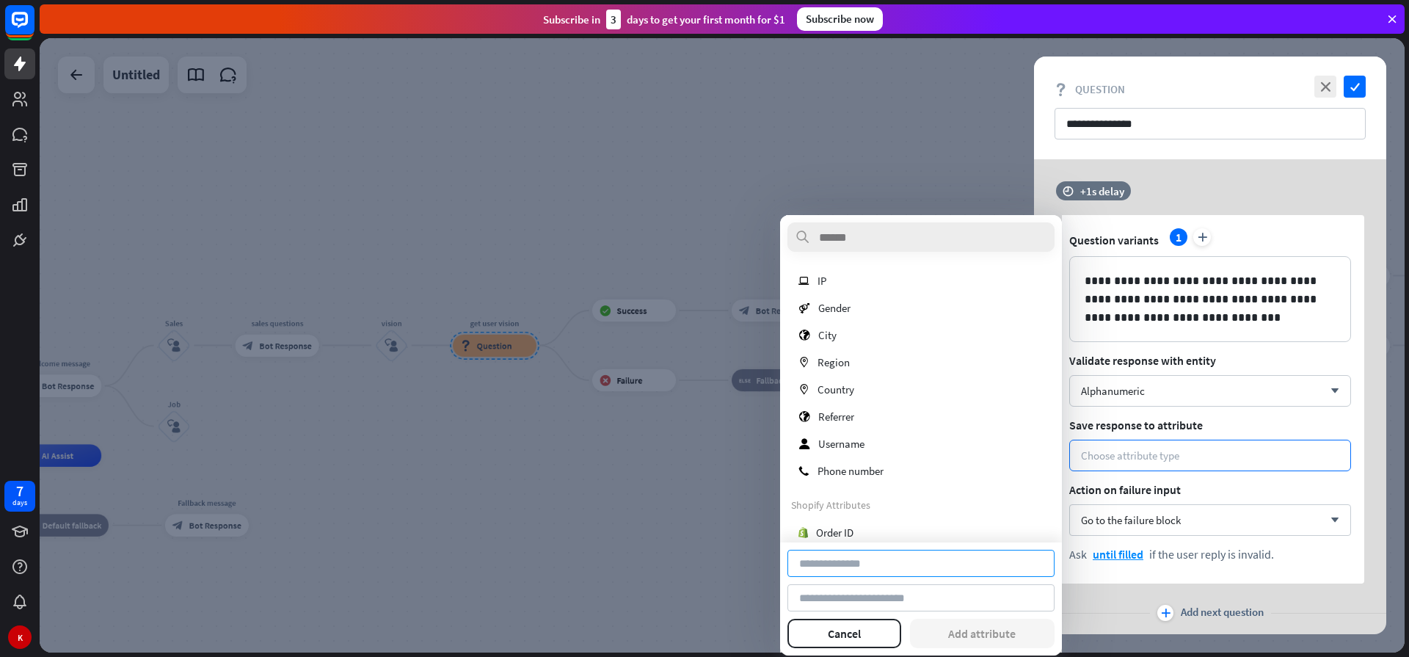
click at [847, 563] on input at bounding box center [920, 562] width 267 height 27
type input "**********"
click at [939, 632] on button "Add attribute" at bounding box center [982, 632] width 145 height 29
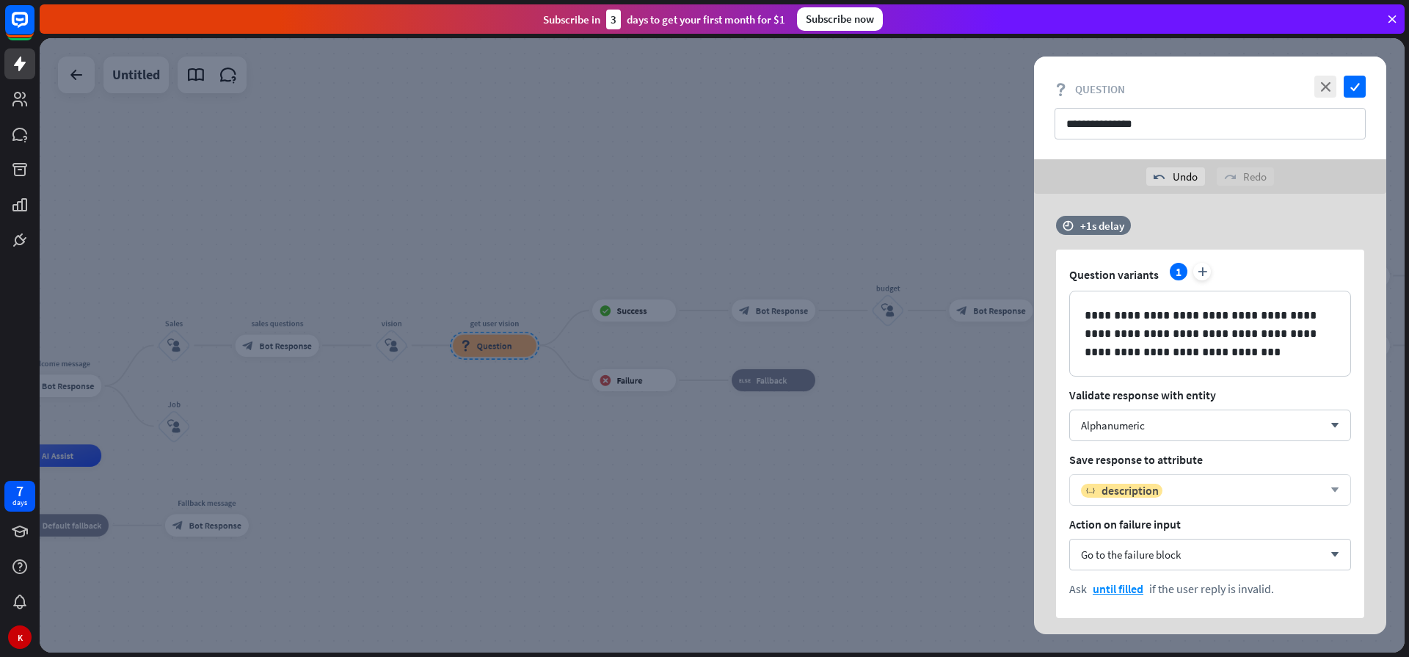
click at [1170, 491] on div "variable description" at bounding box center [1202, 490] width 242 height 15
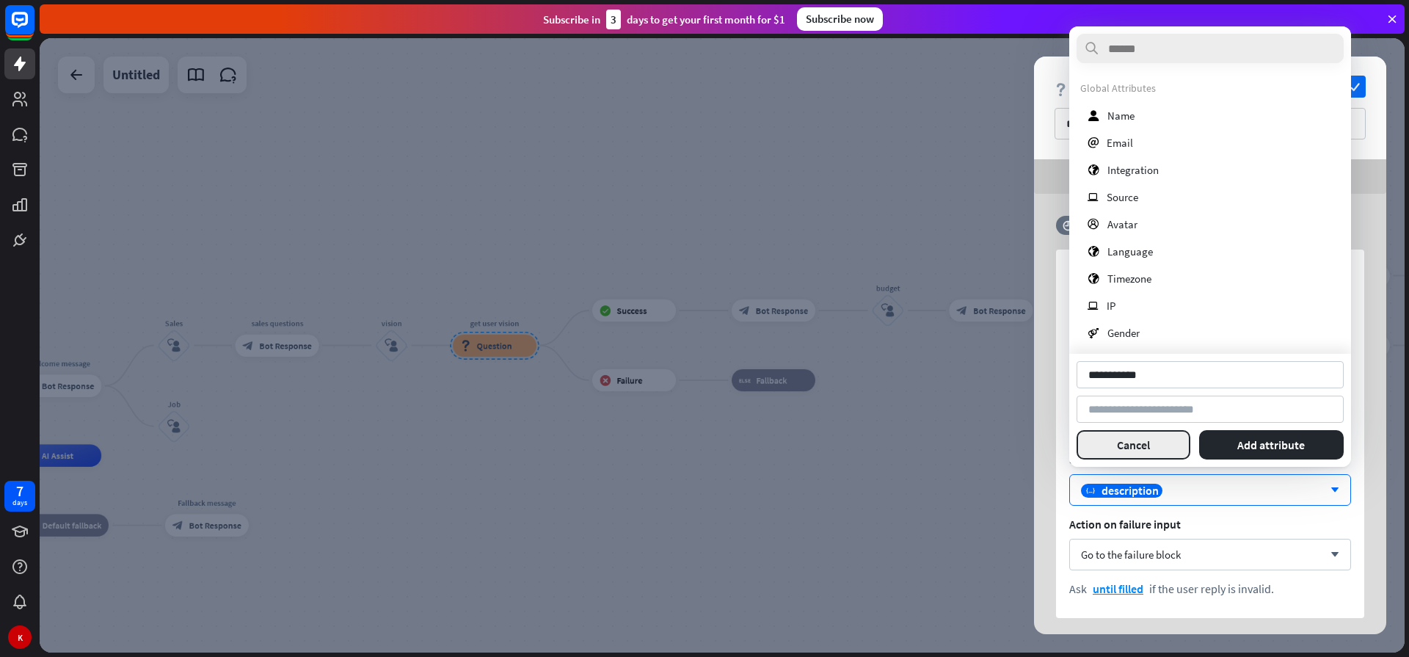
click at [1143, 451] on button "Cancel" at bounding box center [1133, 444] width 114 height 29
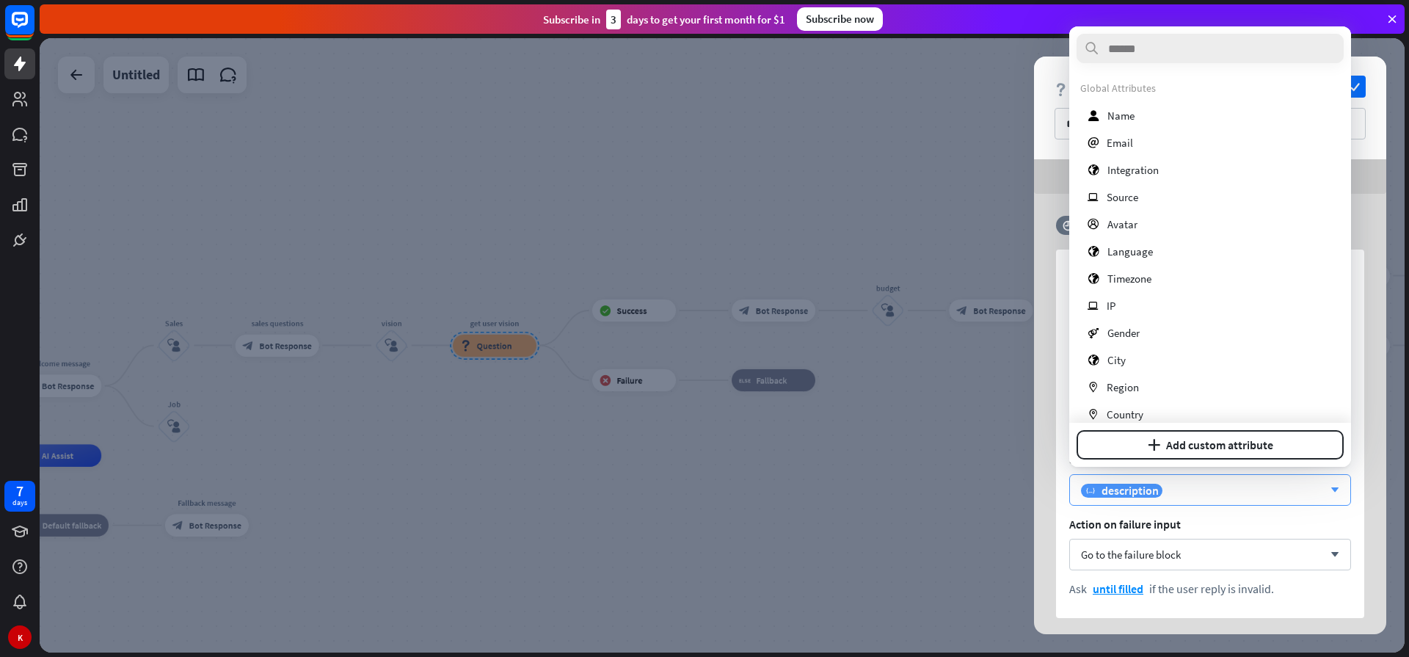
click at [1194, 493] on div "variable description" at bounding box center [1202, 490] width 242 height 15
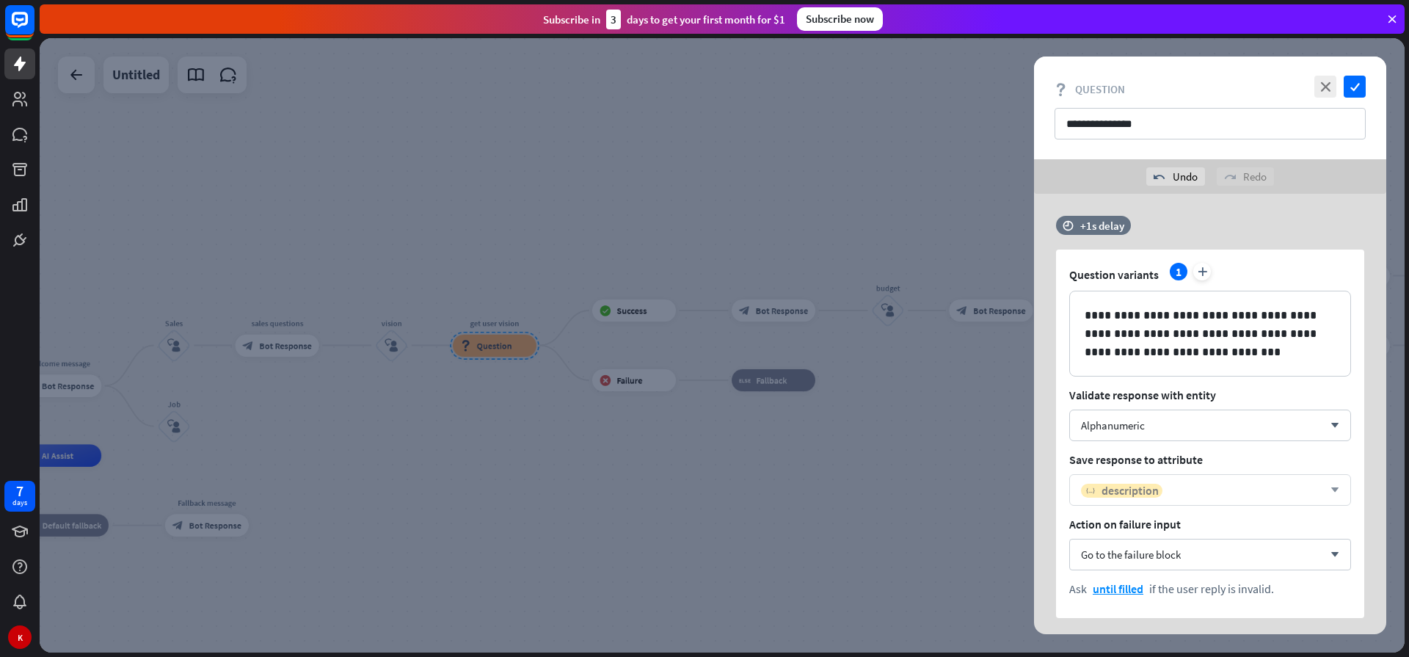
click at [1139, 492] on span "description" at bounding box center [1129, 490] width 57 height 15
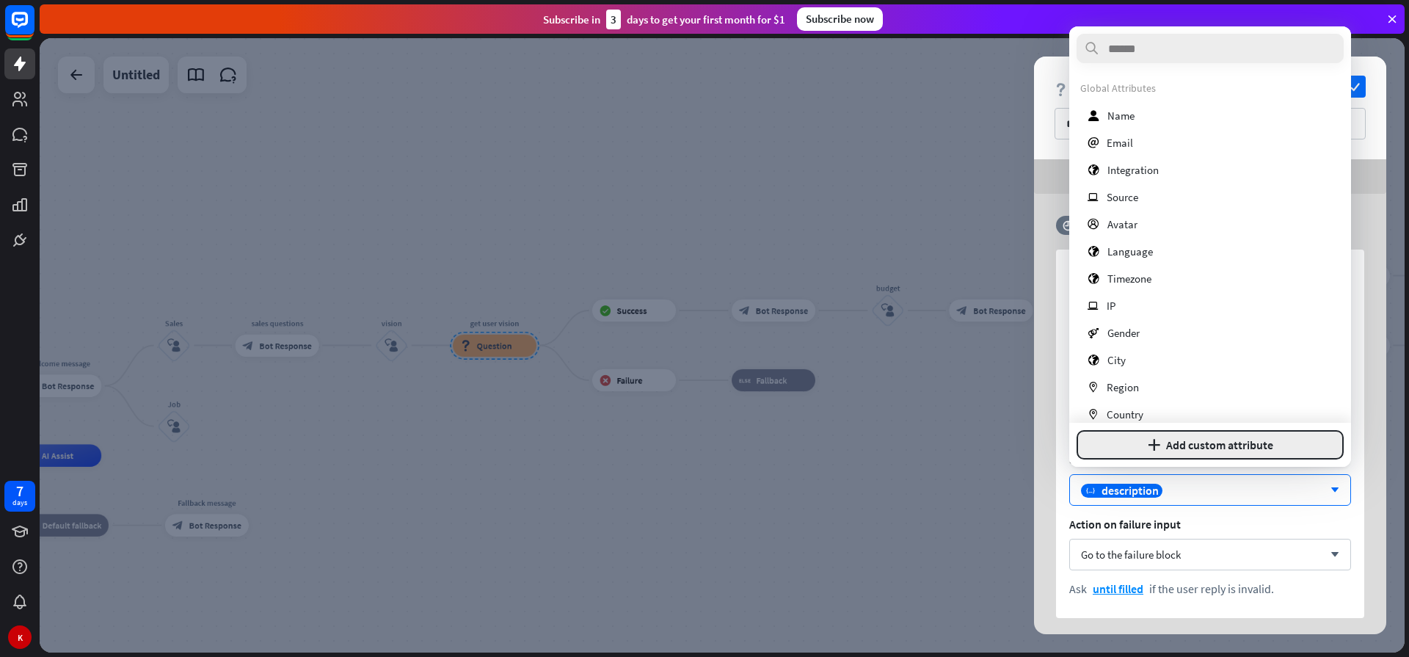
click at [1142, 440] on button "plus Add custom attribute" at bounding box center [1209, 444] width 267 height 29
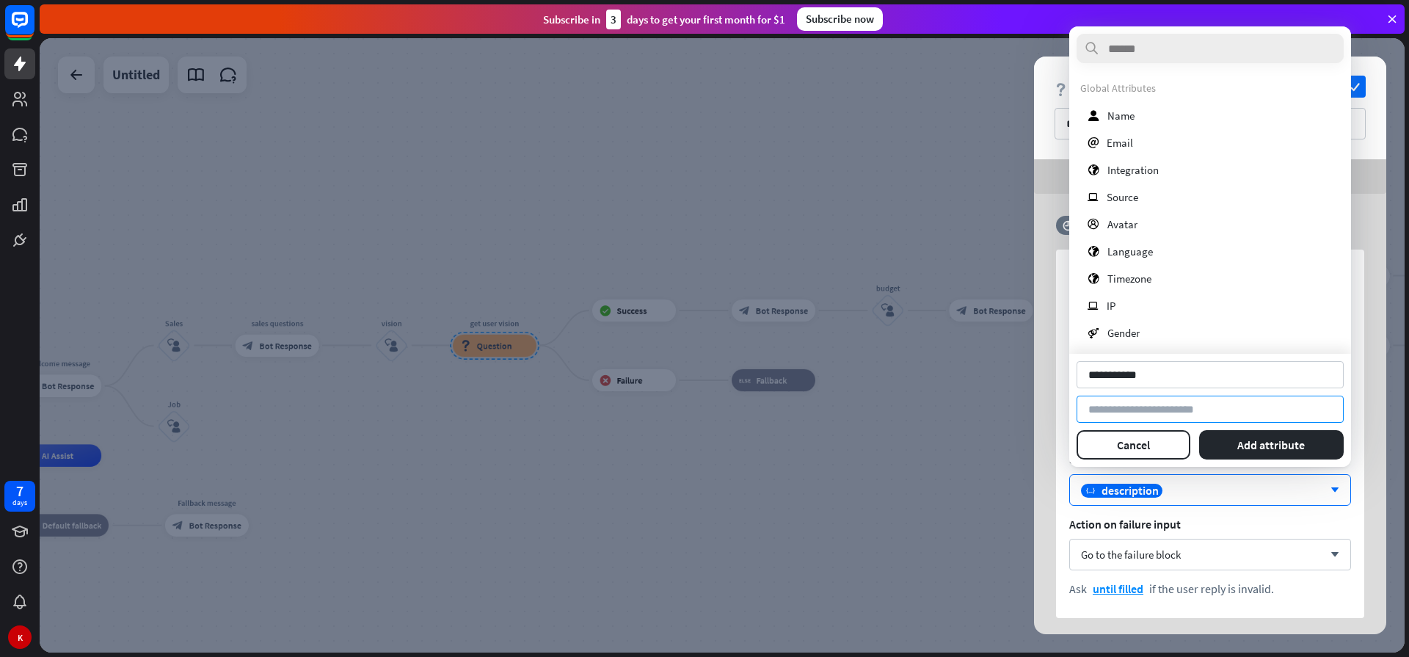
click at [1113, 408] on input at bounding box center [1209, 408] width 267 height 27
click at [1249, 444] on button "Add attribute" at bounding box center [1271, 444] width 145 height 29
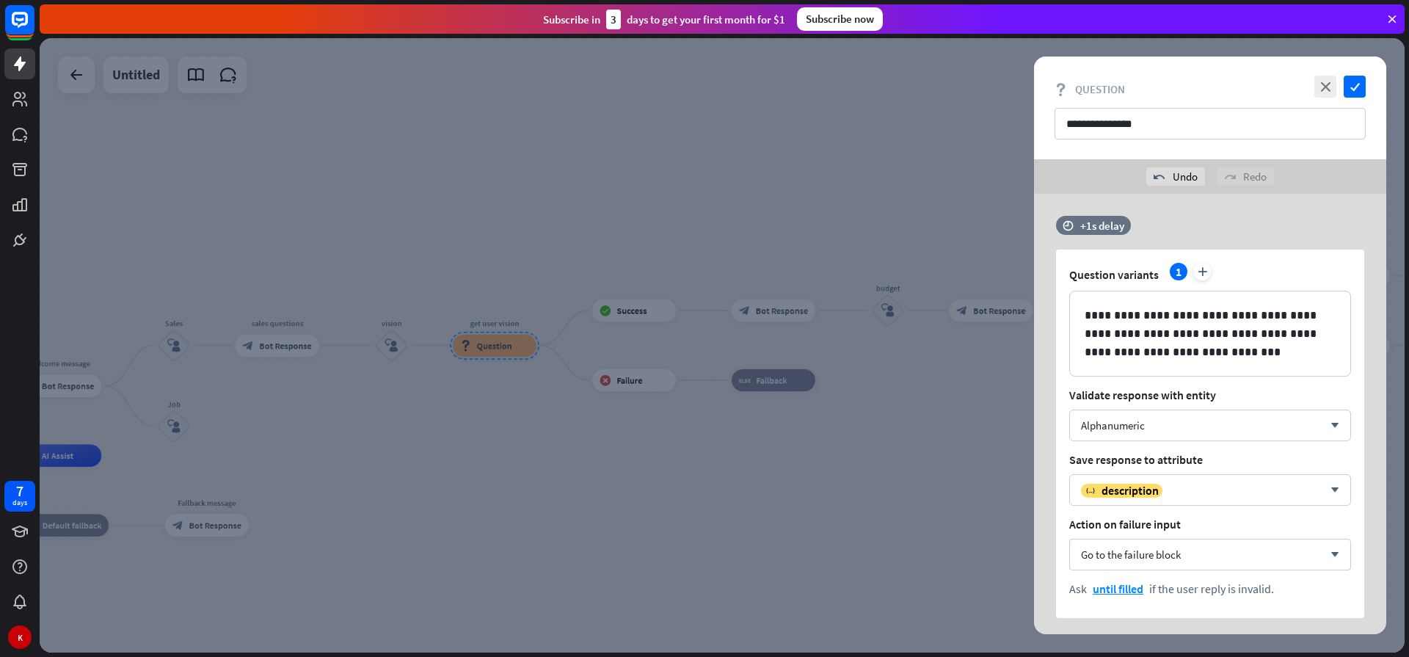
click at [835, 485] on div at bounding box center [722, 345] width 1365 height 614
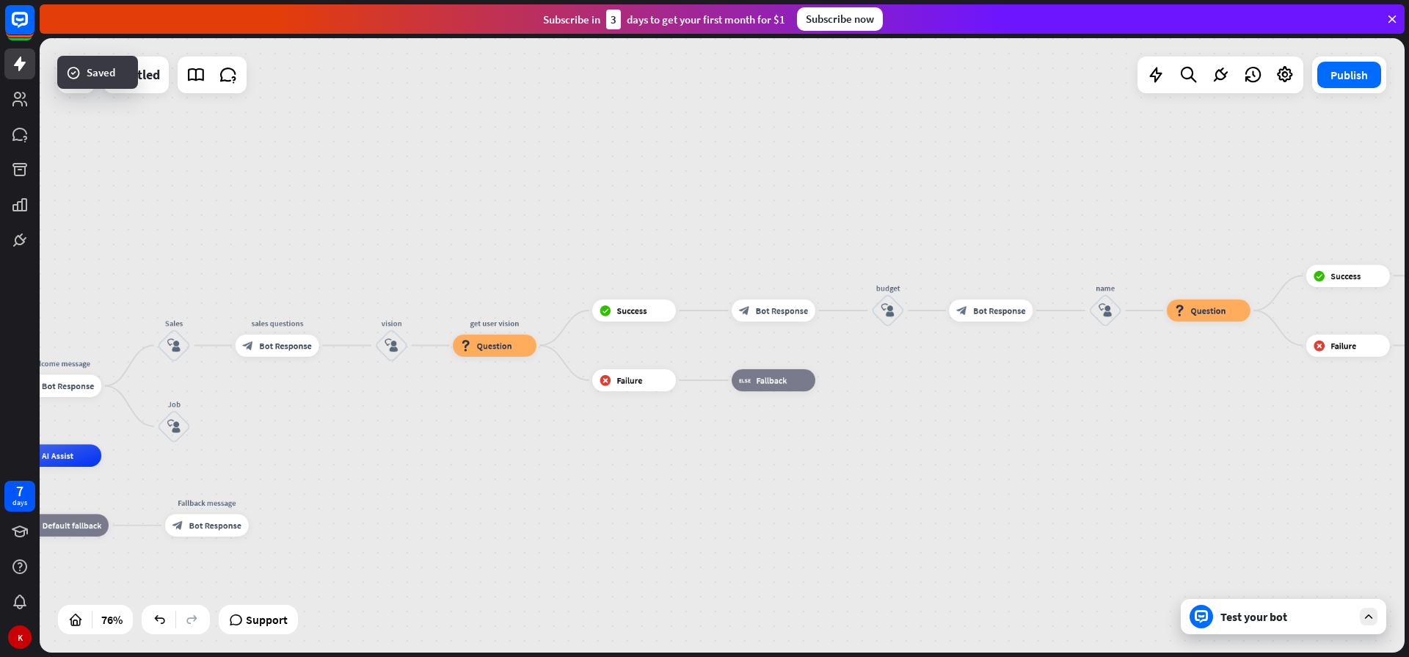
click at [1235, 615] on div "Test your bot" at bounding box center [1286, 616] width 132 height 15
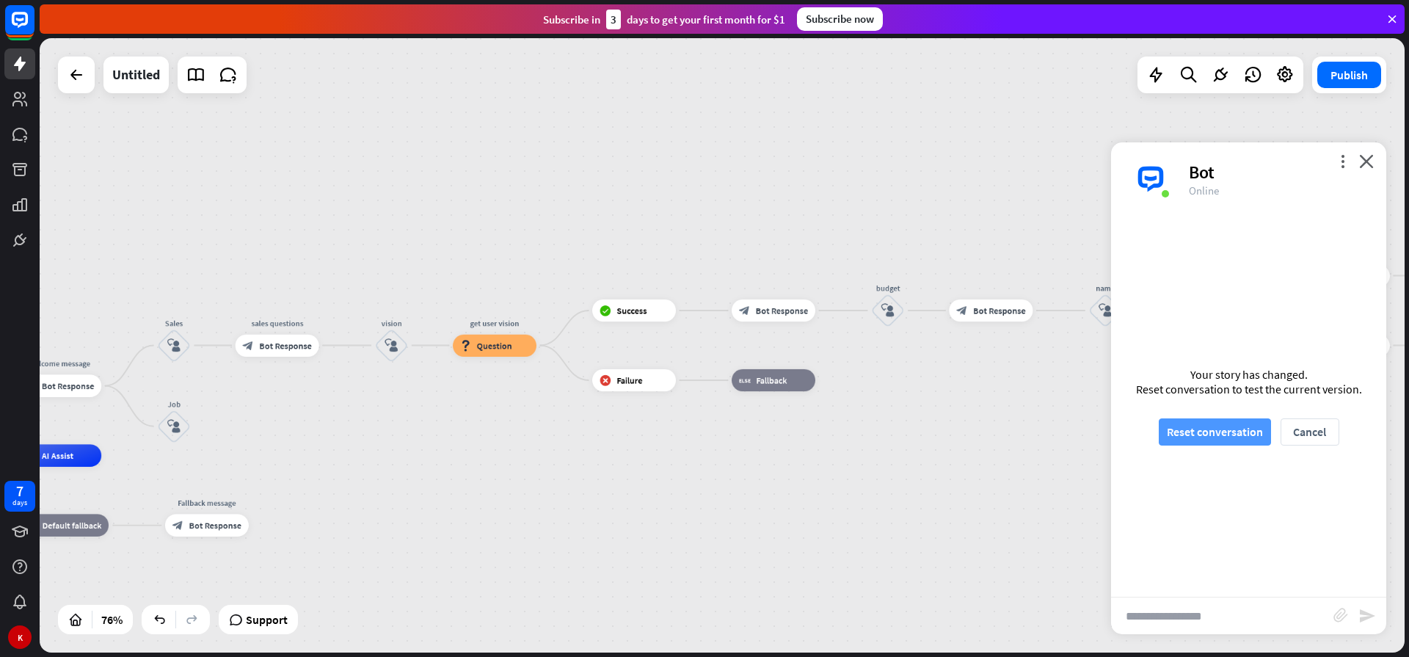
click at [1231, 431] on button "Reset conversation" at bounding box center [1214, 431] width 112 height 27
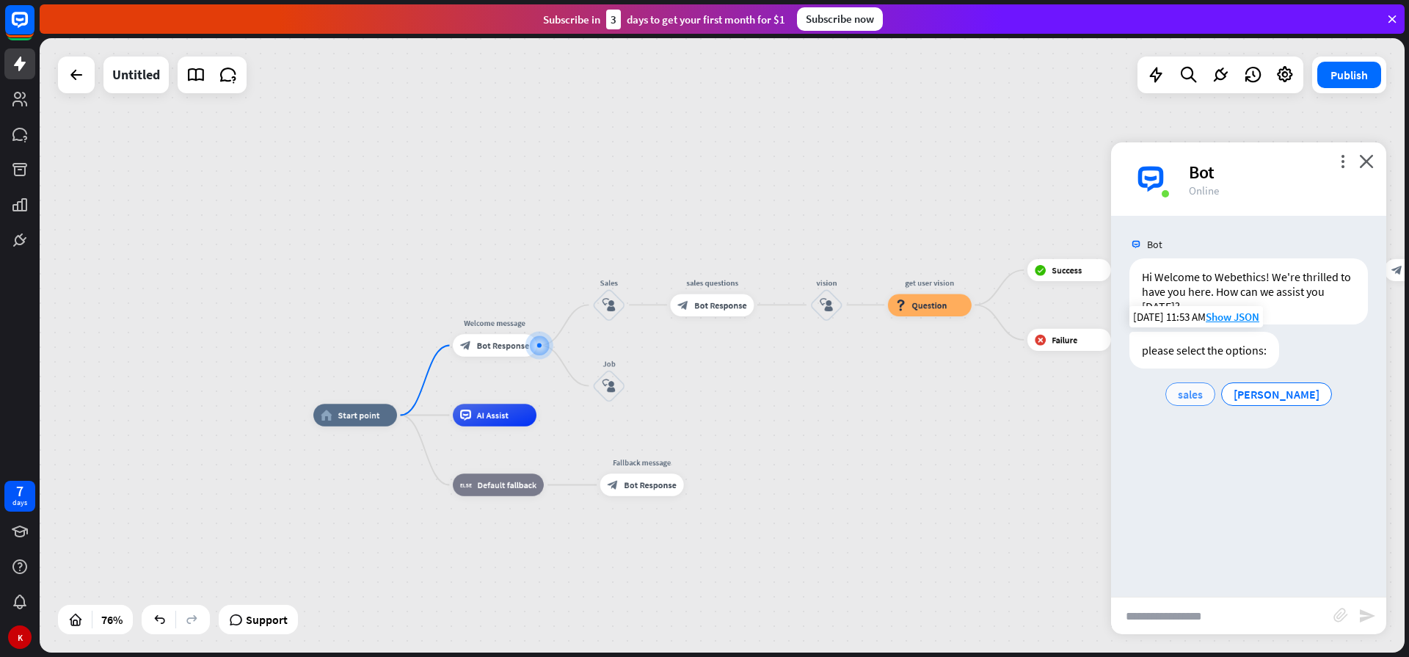
click at [1202, 393] on span "sales" at bounding box center [1189, 394] width 25 height 15
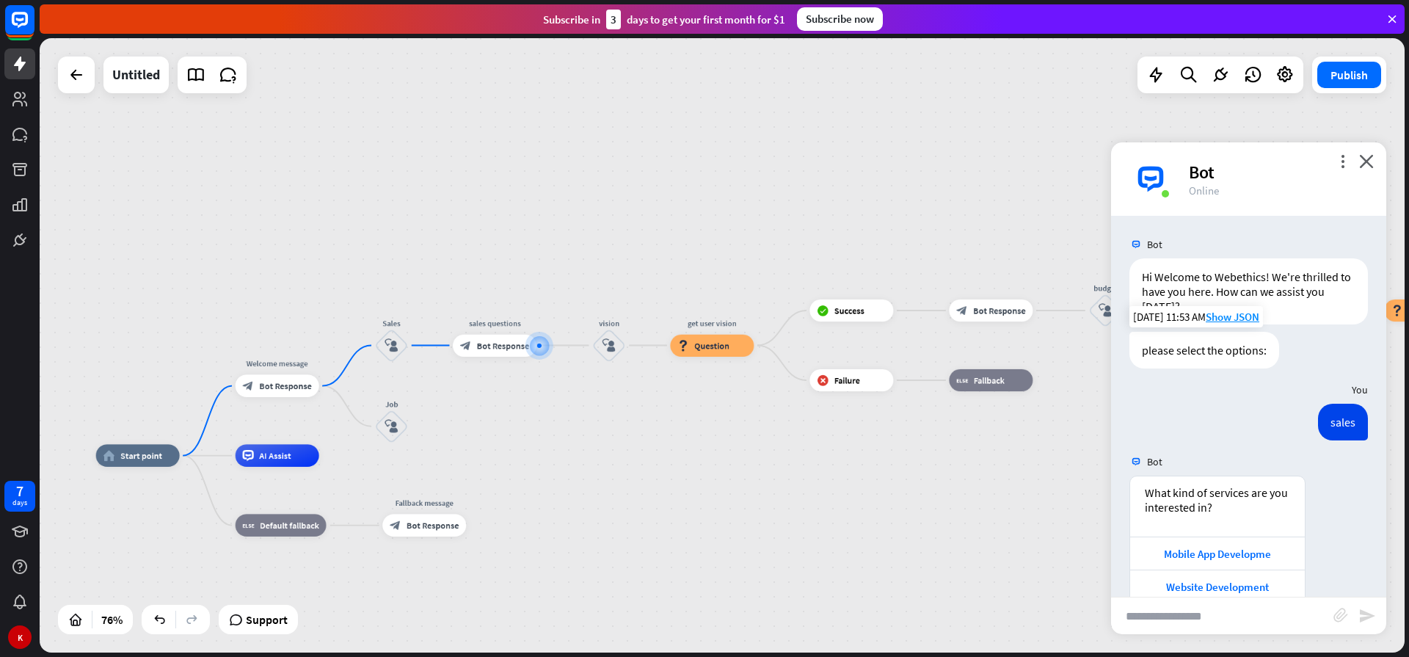
scroll to position [29, 0]
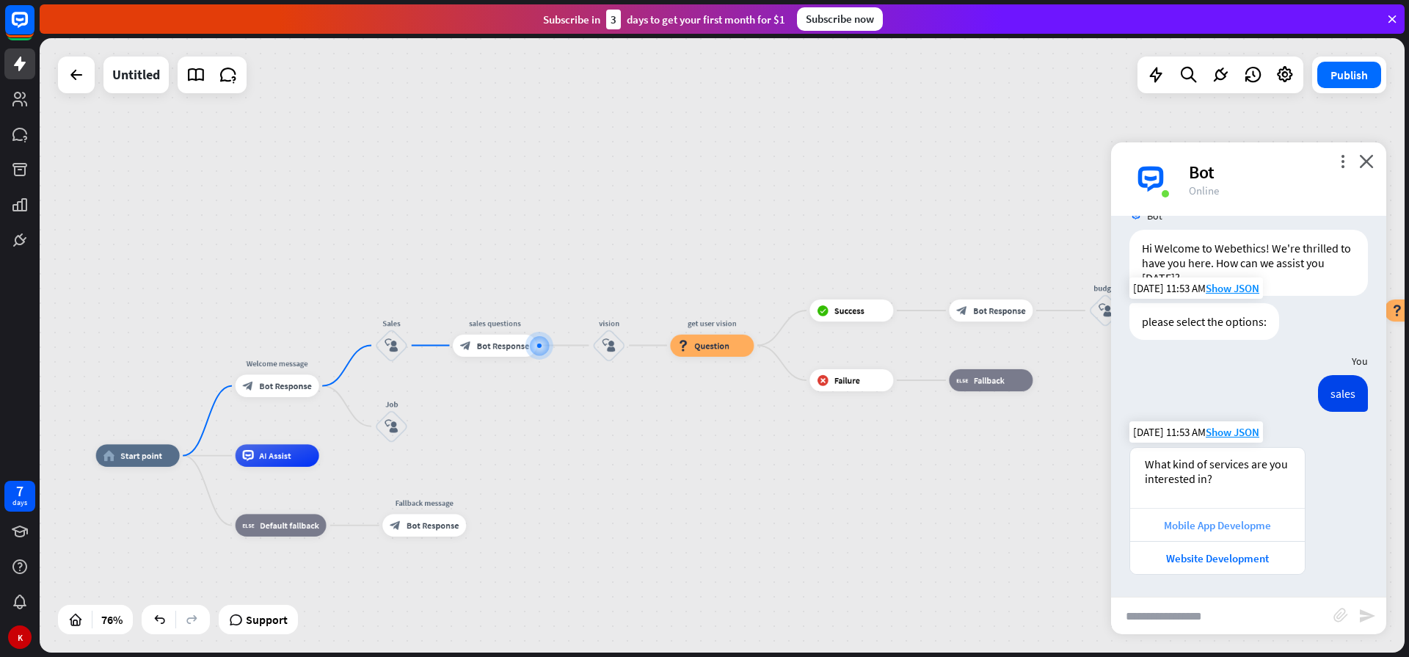
click at [1222, 529] on div "Mobile App Developme" at bounding box center [1217, 525] width 160 height 14
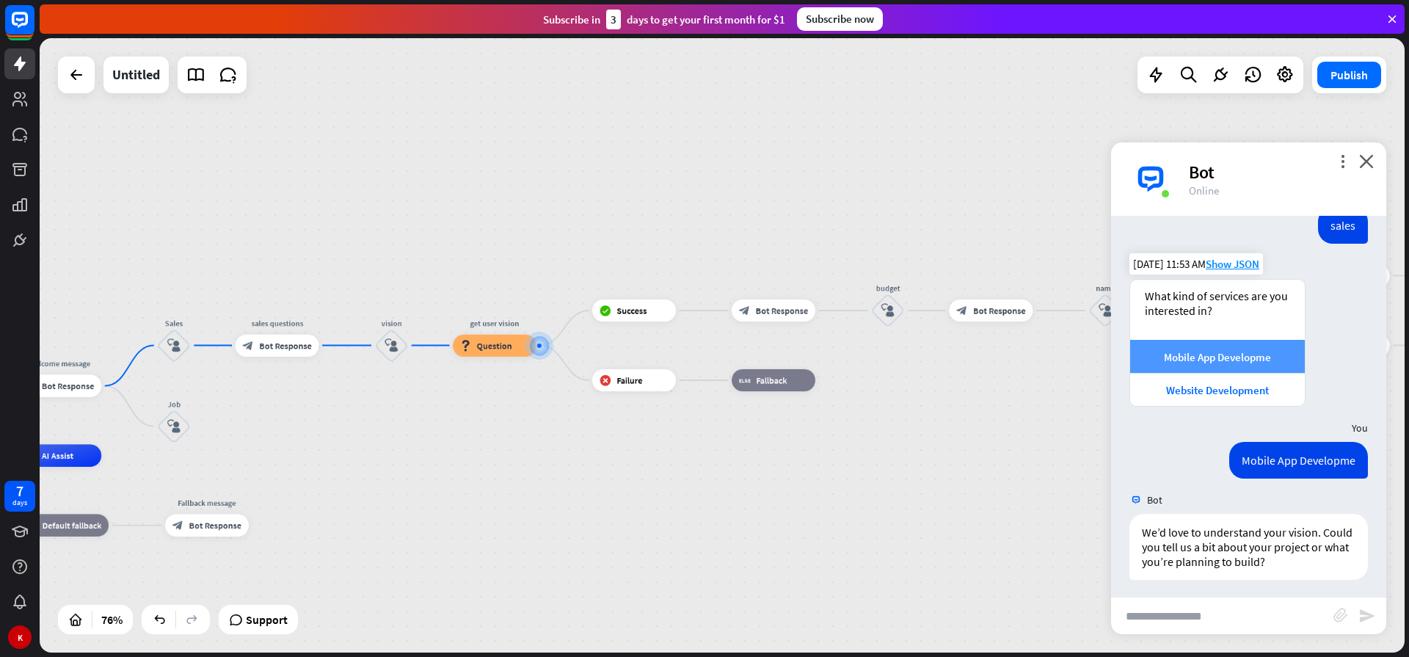
scroll to position [202, 0]
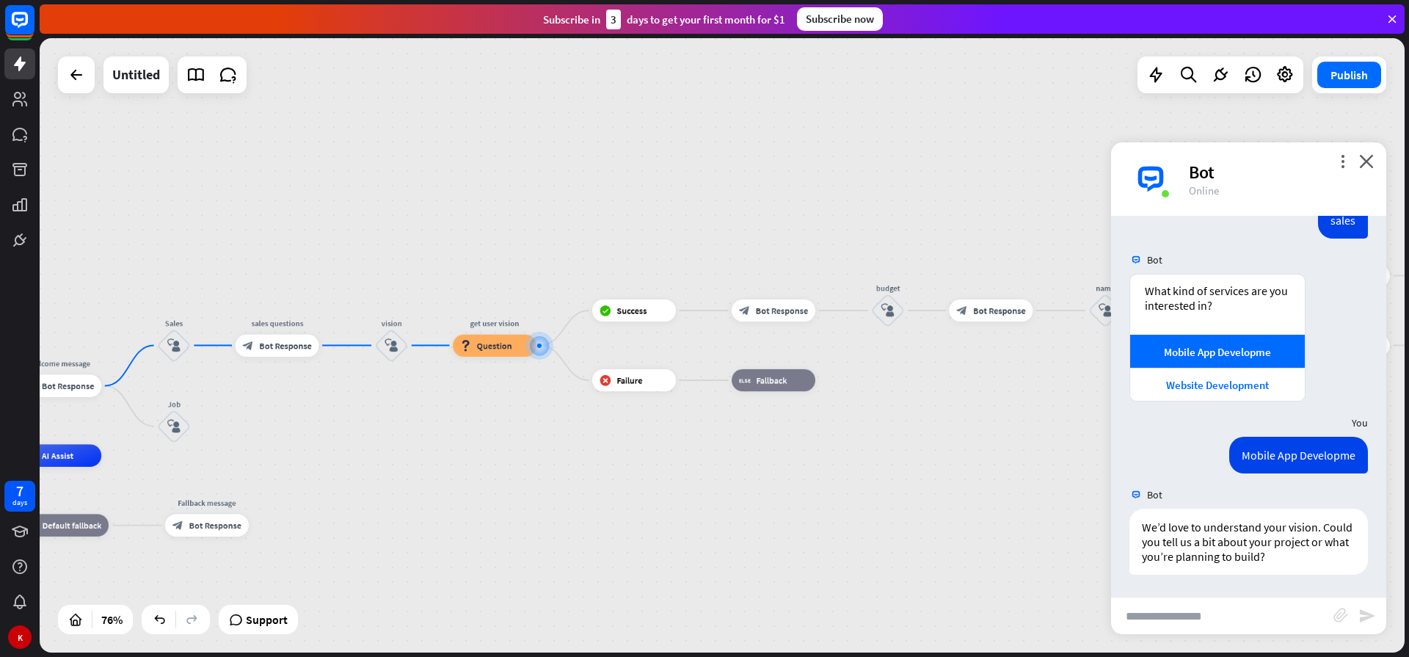
click at [1155, 613] on input "text" at bounding box center [1222, 615] width 222 height 37
type input "**********"
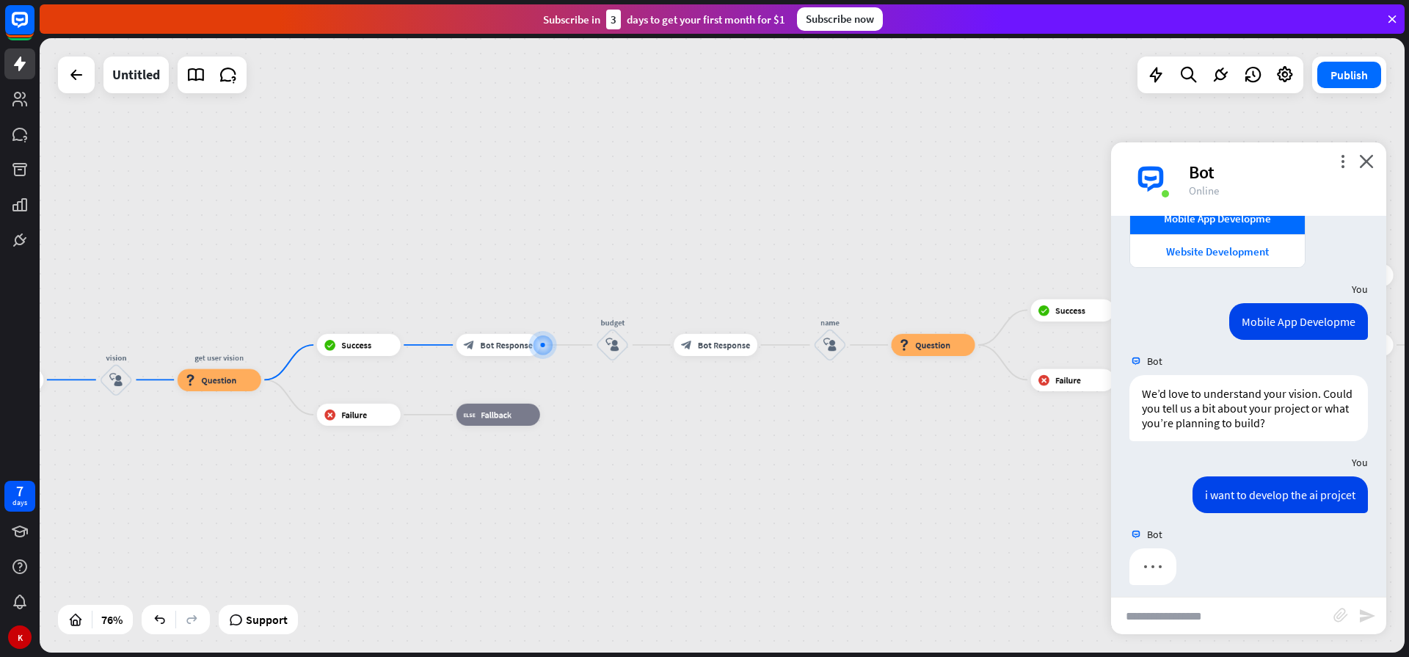
scroll to position [346, 0]
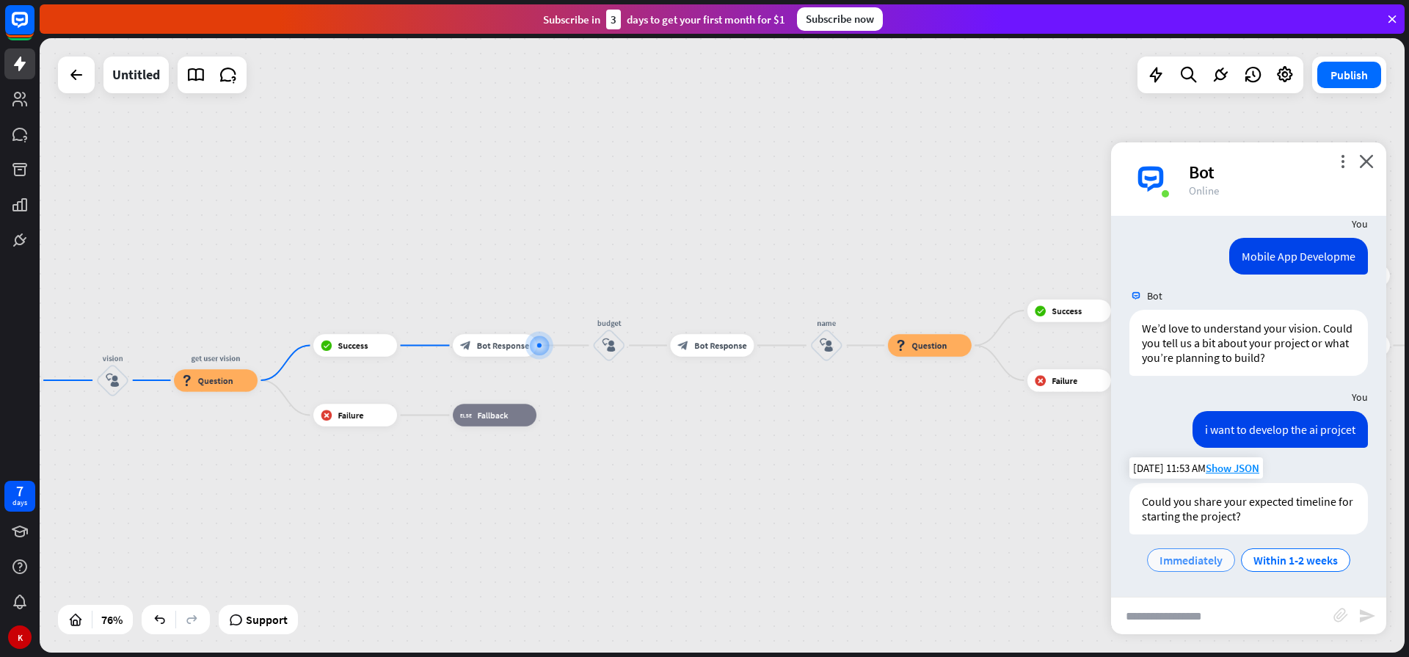
click at [1176, 555] on span "Immediately" at bounding box center [1190, 559] width 63 height 15
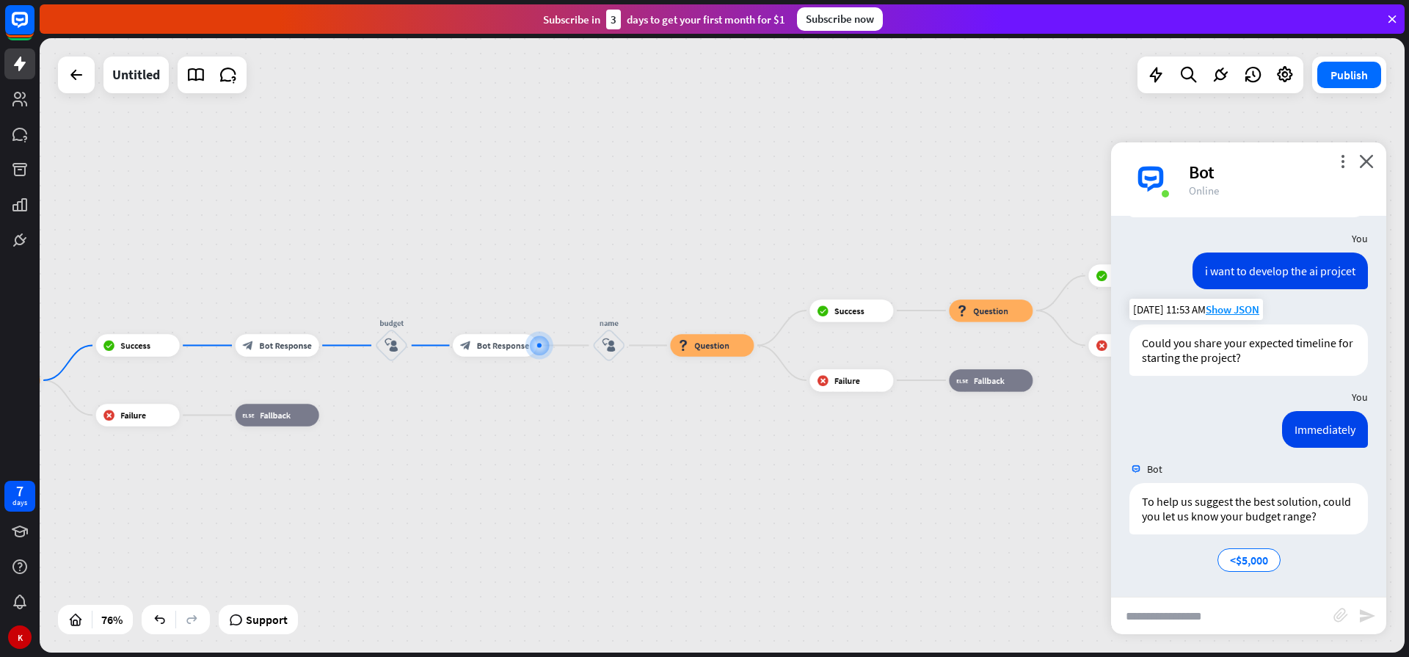
scroll to position [574, 0]
click at [1230, 566] on span "<$5,000" at bounding box center [1249, 559] width 38 height 15
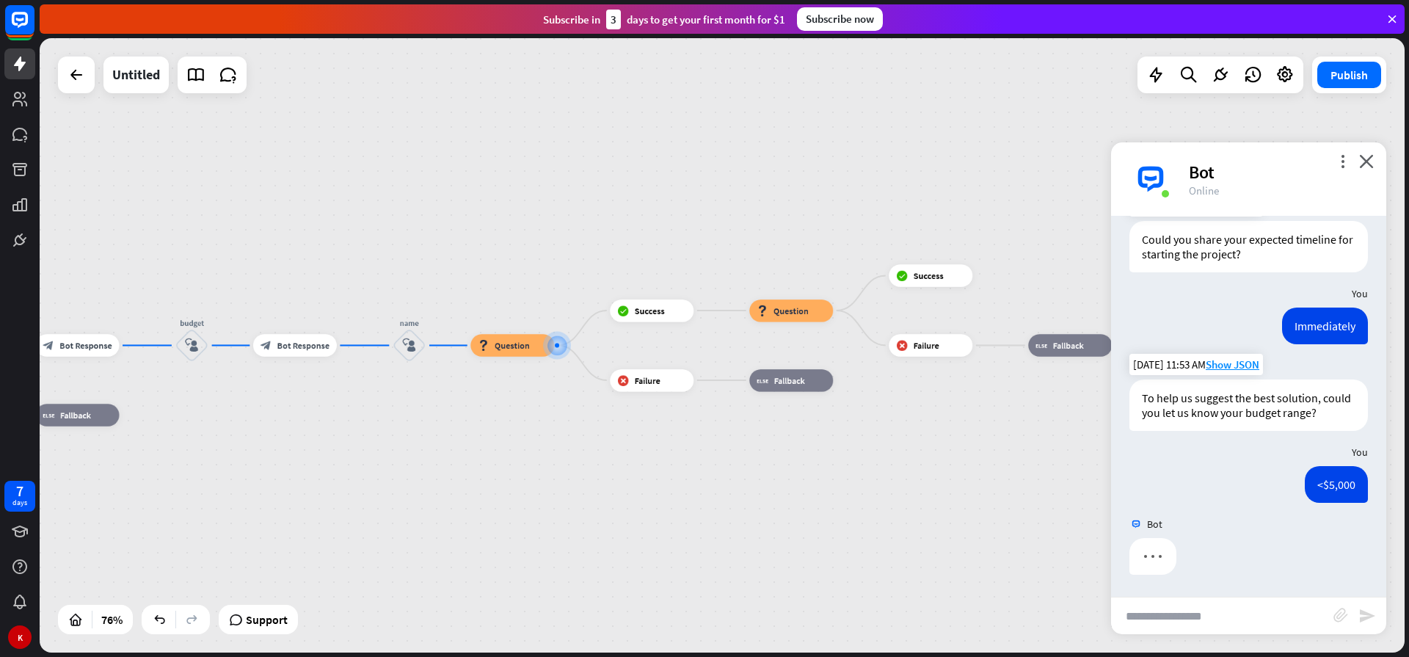
scroll to position [677, 0]
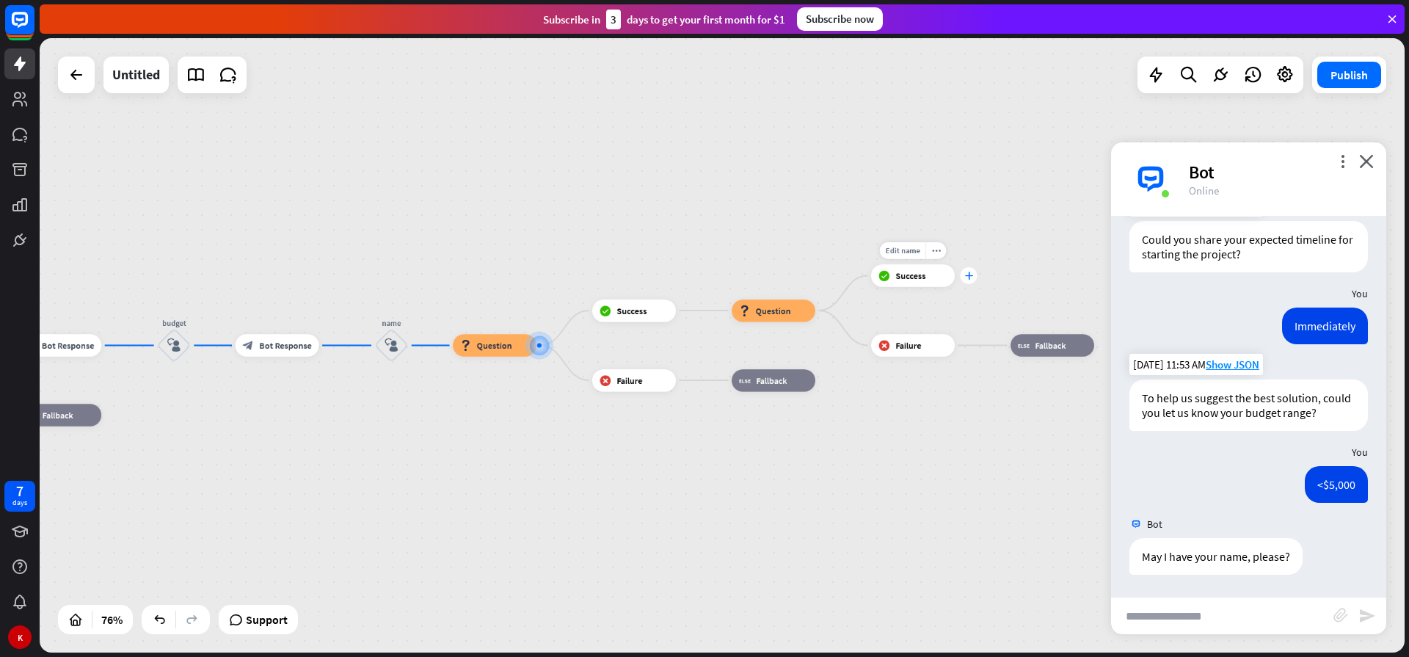
click at [971, 277] on icon "plus" at bounding box center [968, 275] width 8 height 8
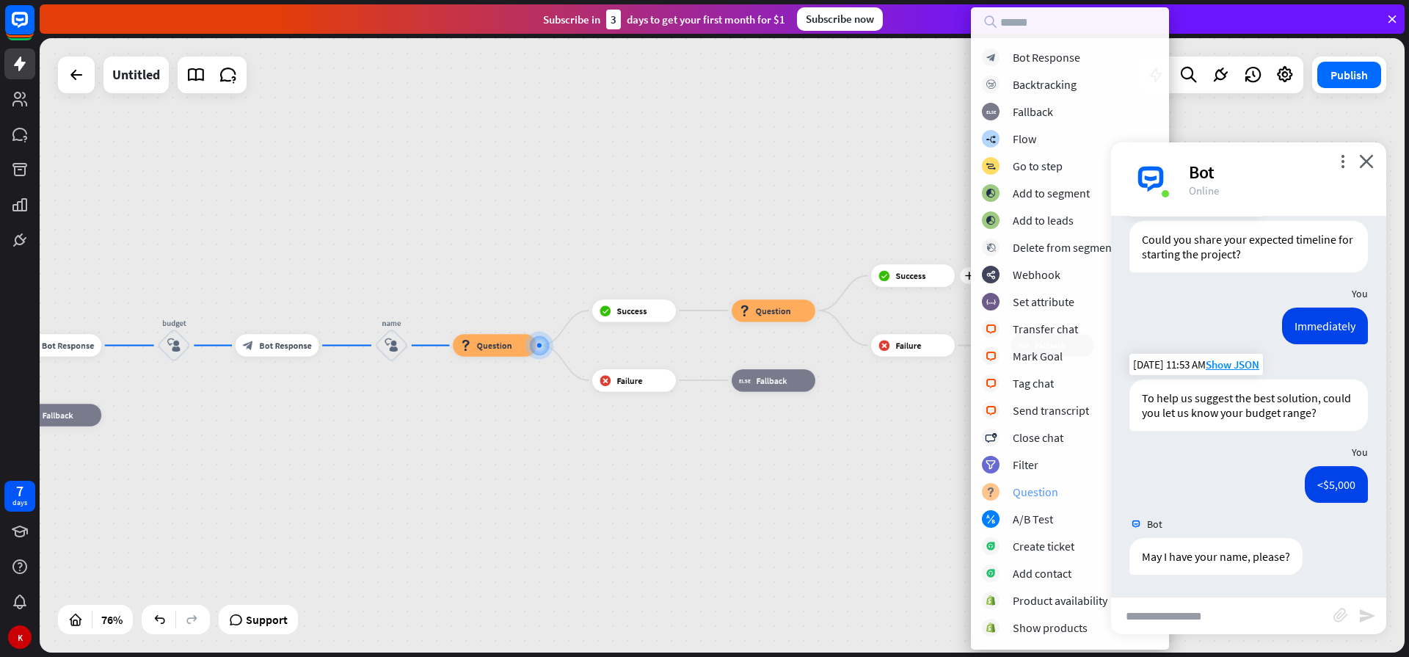
click at [1015, 492] on div "Question" at bounding box center [1034, 491] width 45 height 15
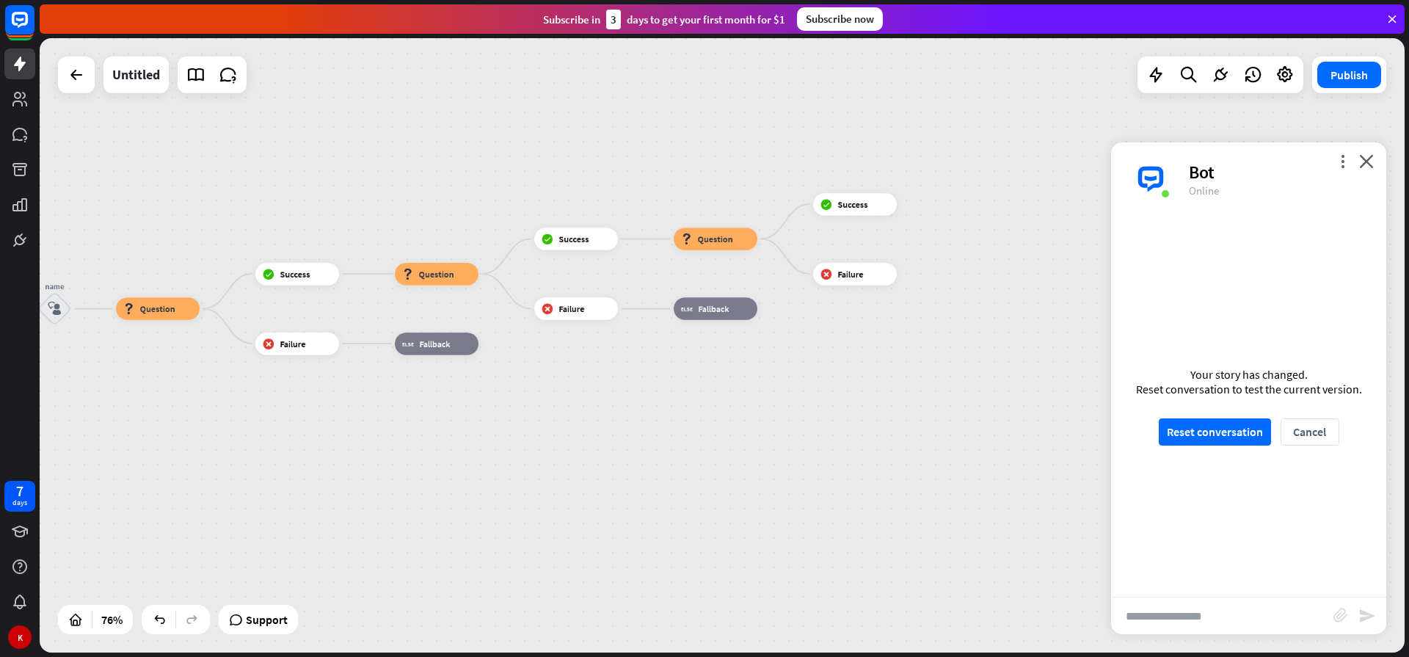
drag, startPoint x: 864, startPoint y: 450, endPoint x: 400, endPoint y: 398, distance: 467.4
click at [390, 409] on div "home_2 Start point Welcome message block_bot_response Bot Response Sales block_…" at bounding box center [722, 345] width 1365 height 614
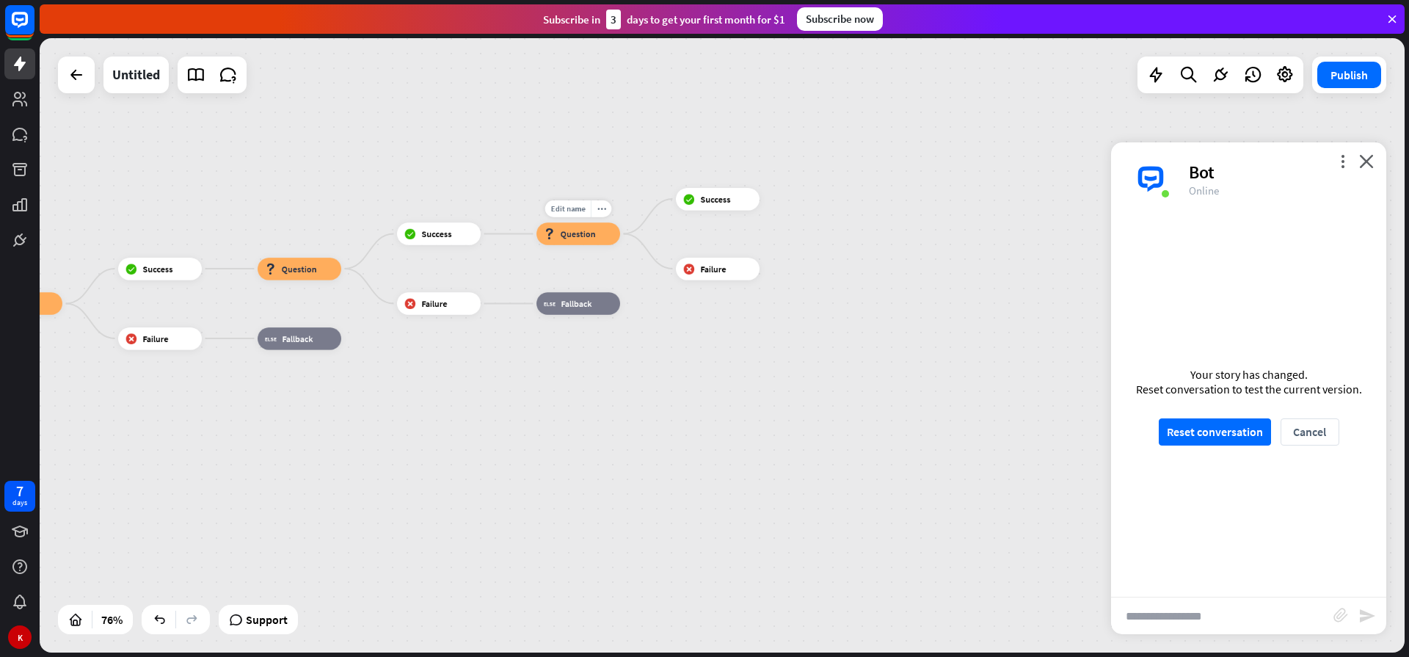
click at [582, 238] on span "Question" at bounding box center [577, 233] width 35 height 11
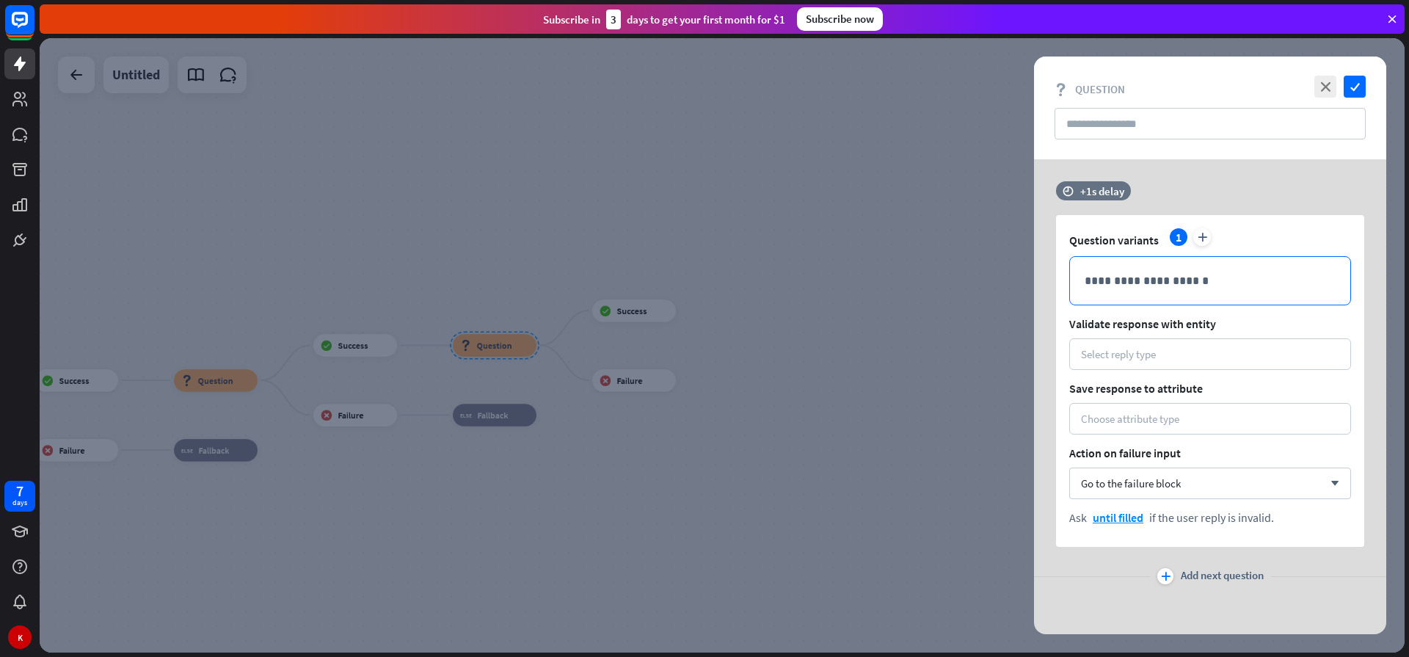
click at [1130, 282] on p "**********" at bounding box center [1209, 280] width 251 height 18
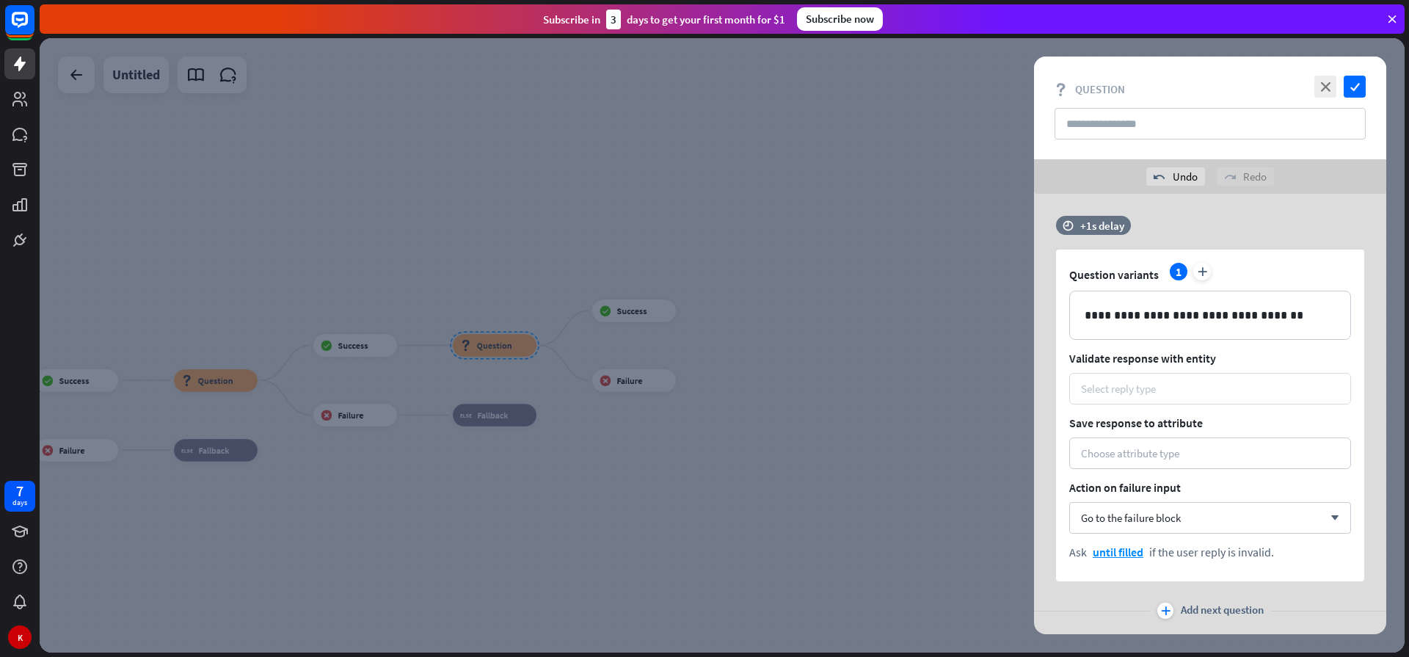
click at [1131, 388] on div "Select reply type" at bounding box center [1118, 388] width 75 height 14
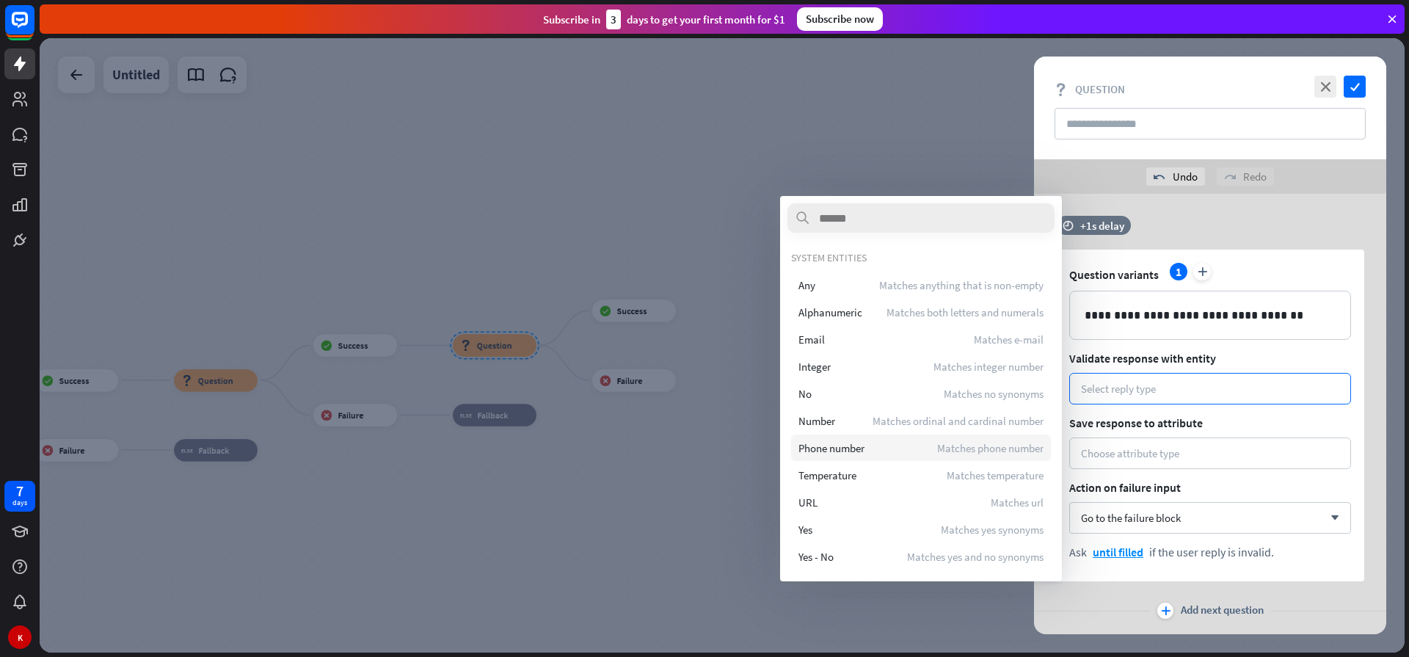
drag, startPoint x: 830, startPoint y: 450, endPoint x: 963, endPoint y: 442, distance: 133.8
click at [830, 450] on span "Phone number" at bounding box center [831, 448] width 66 height 14
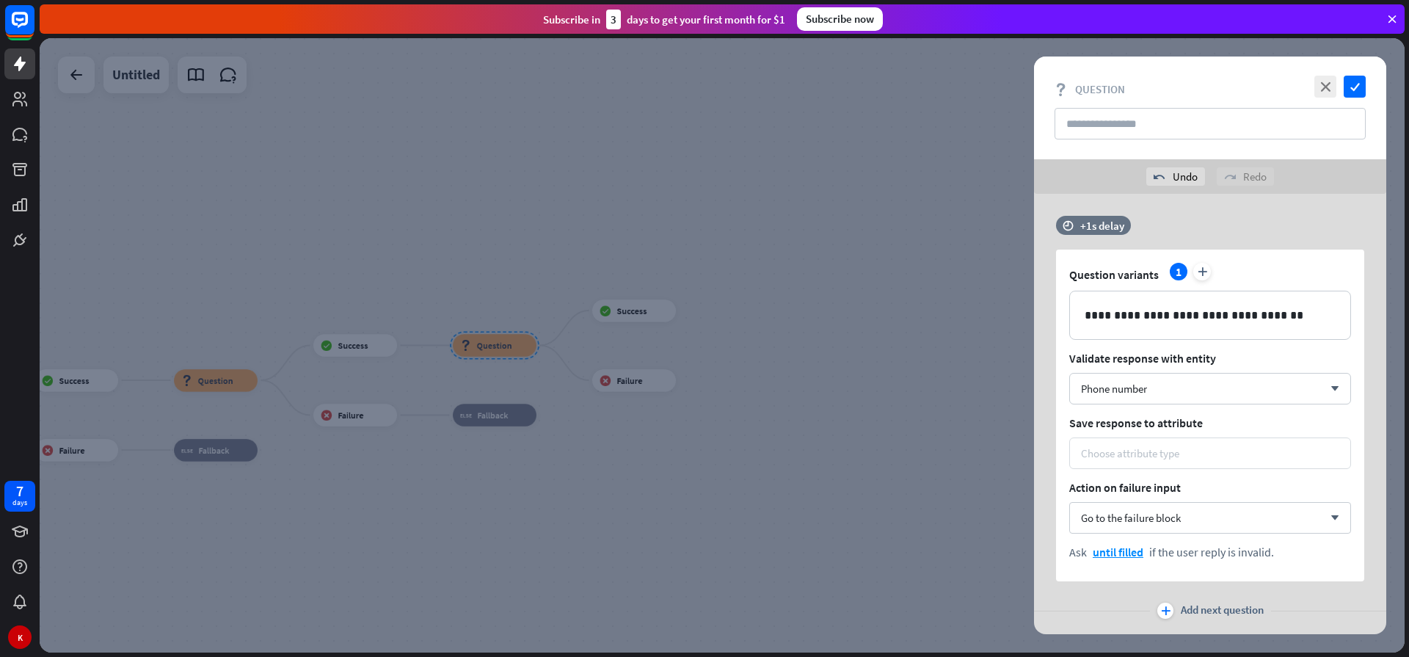
click at [1186, 455] on div "Choose attribute type" at bounding box center [1210, 453] width 258 height 14
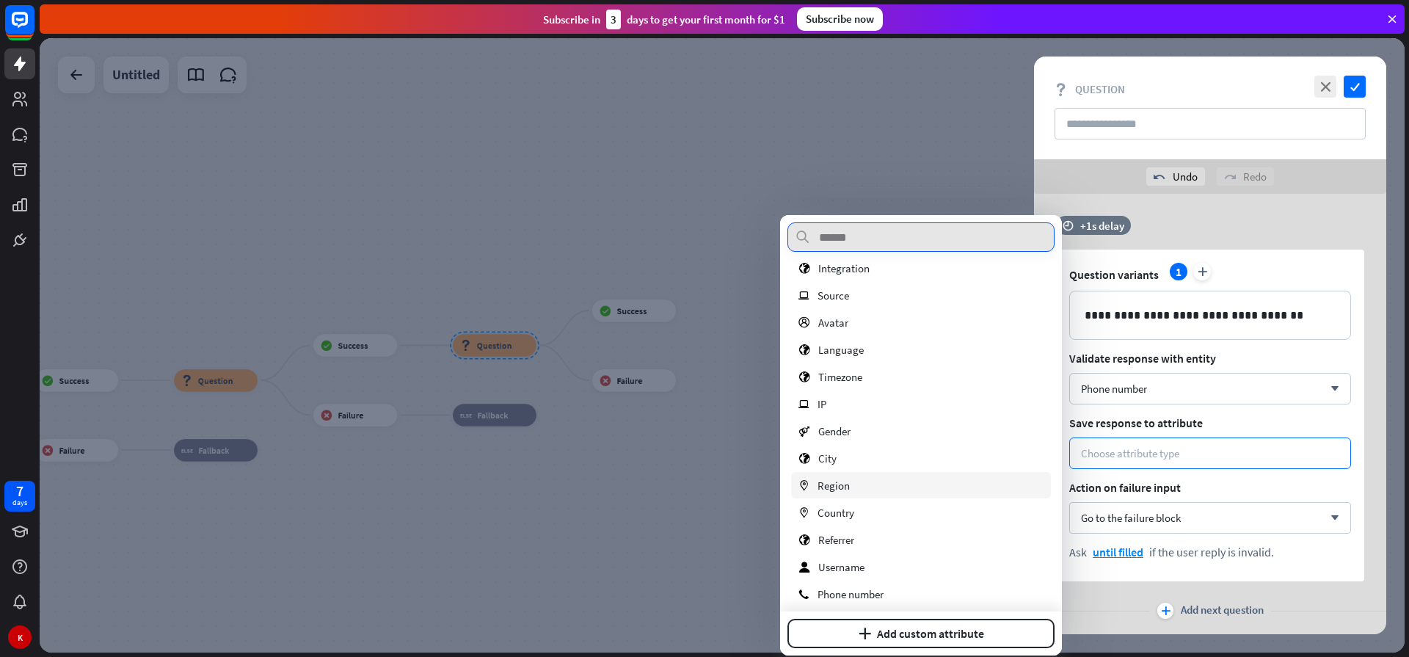
scroll to position [176, 0]
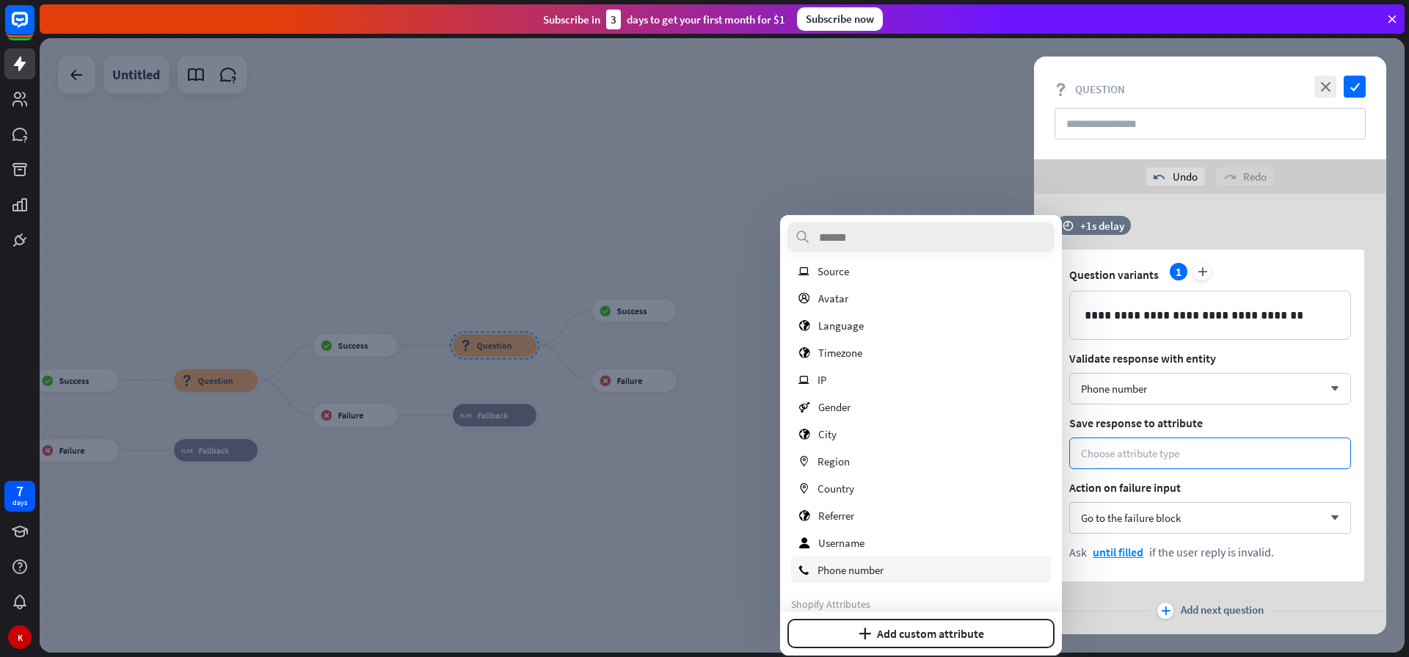
click at [848, 566] on span "Phone number" at bounding box center [850, 570] width 66 height 14
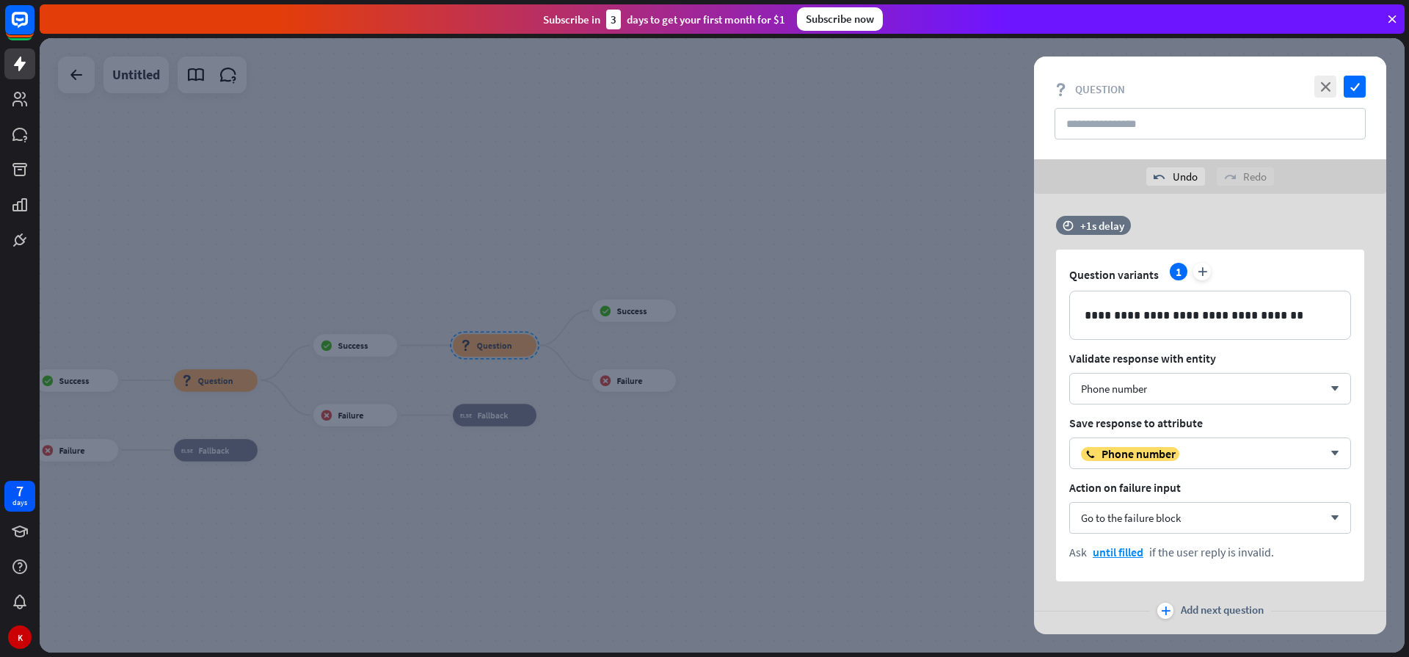
click at [762, 481] on div at bounding box center [722, 345] width 1365 height 614
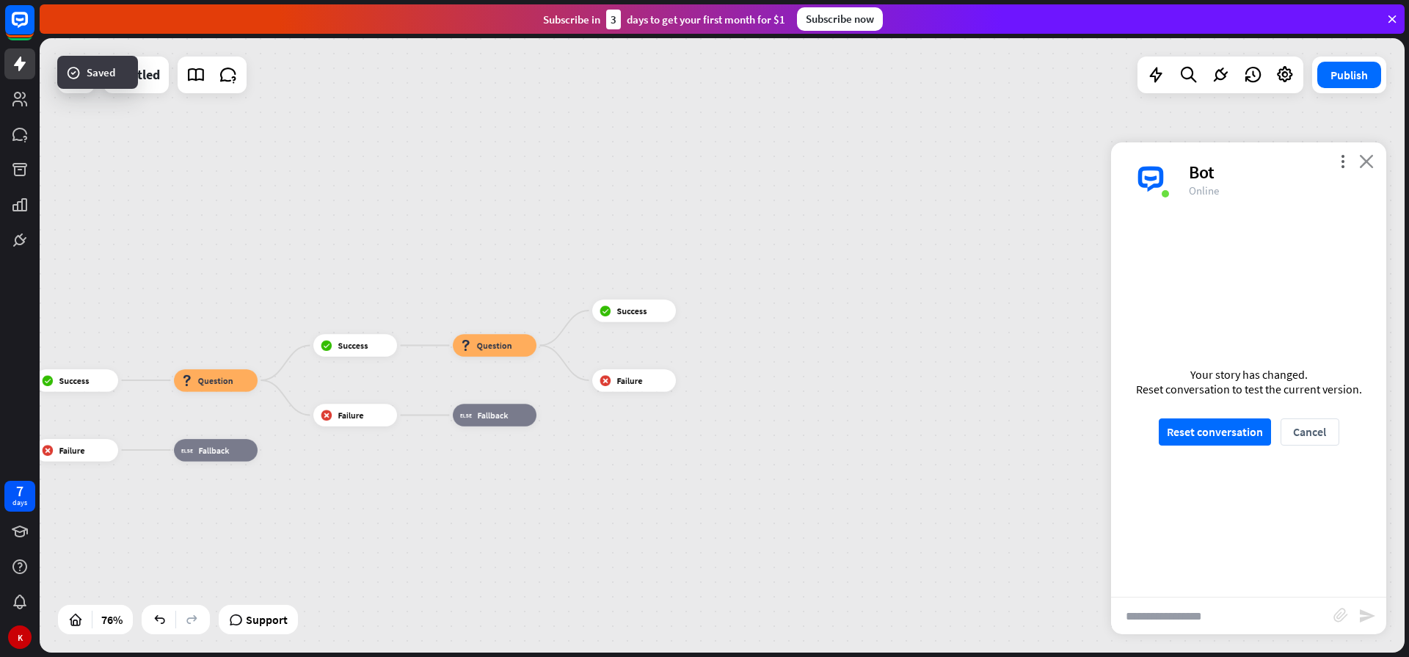
click at [1370, 162] on icon "close" at bounding box center [1366, 161] width 15 height 14
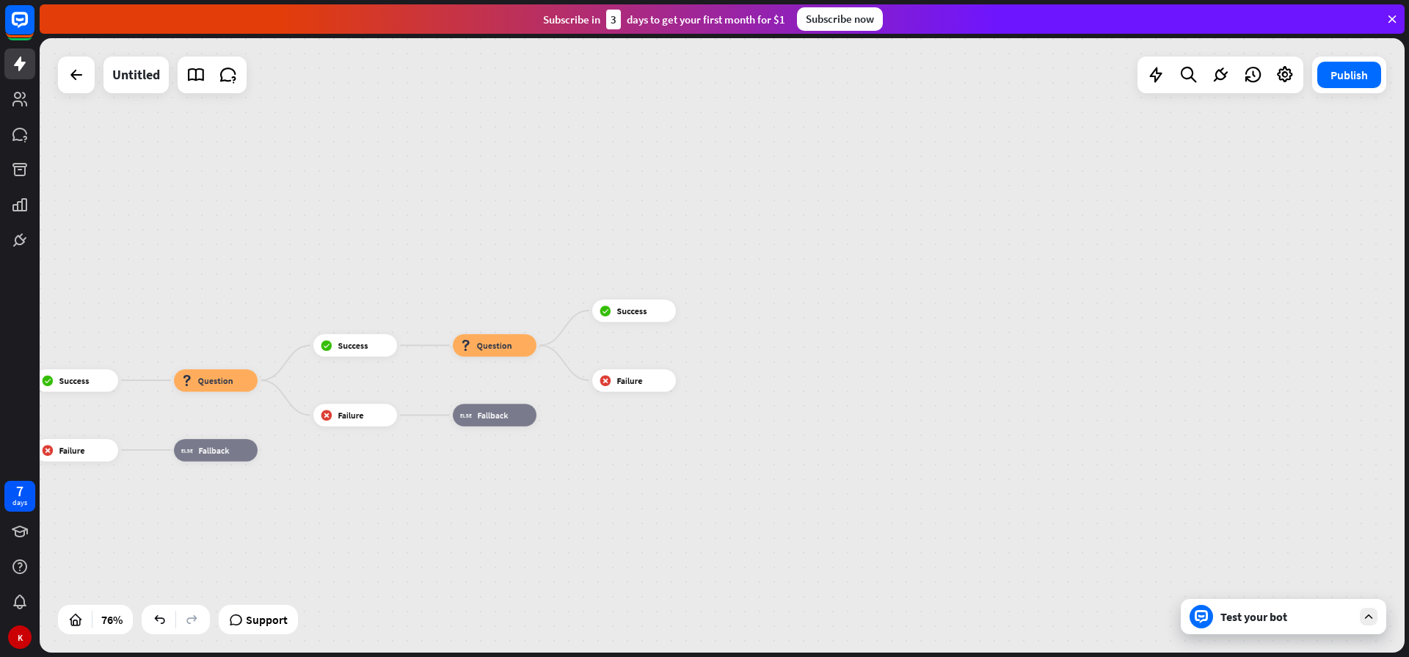
click at [698, 380] on div "home_2 Start point Welcome message block_bot_response Bot Response Sales block_…" at bounding box center [722, 345] width 1365 height 614
click at [689, 378] on icon "plus" at bounding box center [689, 380] width 8 height 8
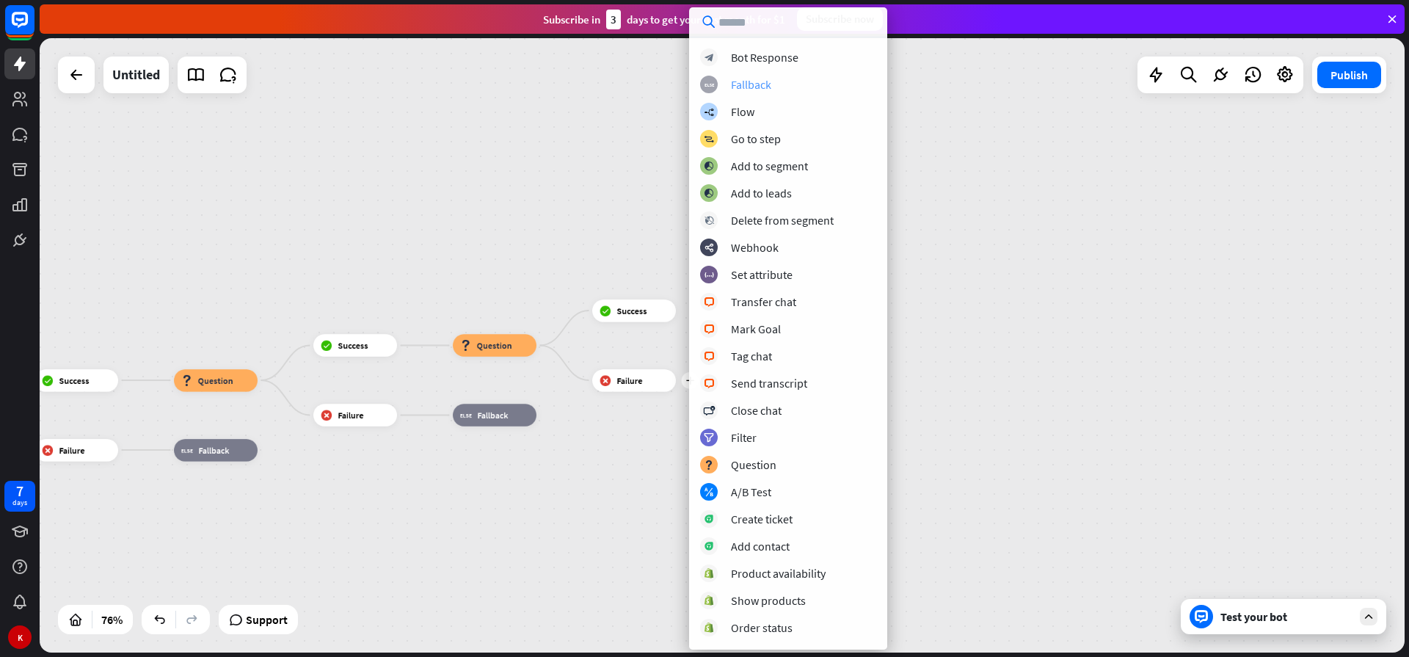
click at [783, 85] on div "block_fallback Fallback" at bounding box center [788, 85] width 176 height 18
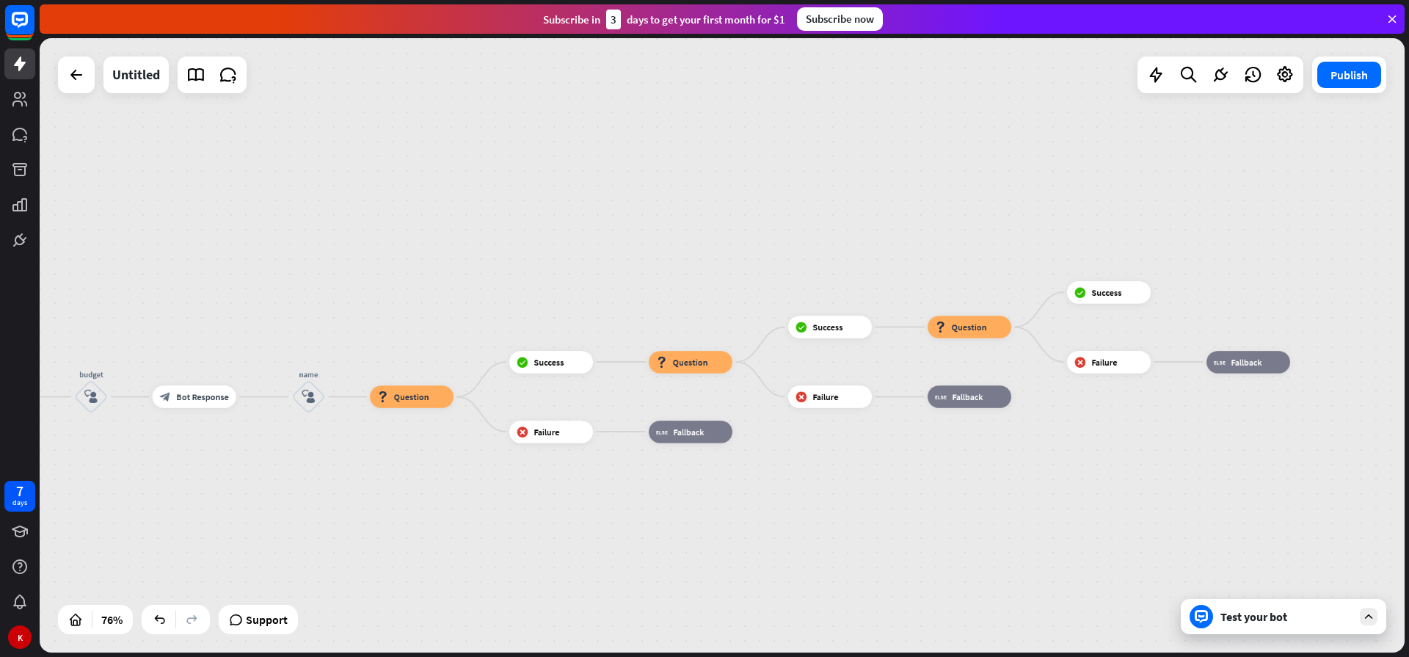
drag, startPoint x: 423, startPoint y: 491, endPoint x: 898, endPoint y: 472, distance: 475.0
click at [898, 472] on div "home_2 Start point Welcome message block_bot_response Bot Response Sales block_…" at bounding box center [722, 345] width 1365 height 614
click at [1167, 290] on icon "plus" at bounding box center [1164, 292] width 8 height 8
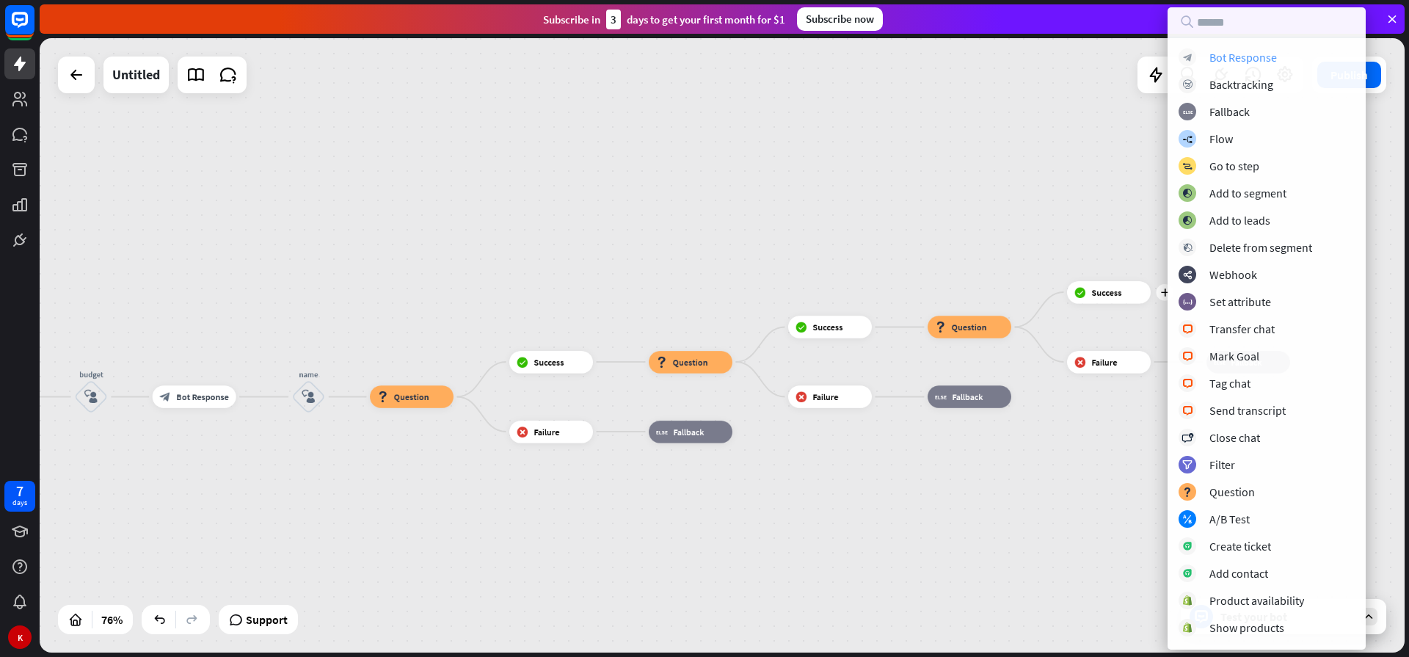
click at [1224, 56] on div "Bot Response" at bounding box center [1242, 57] width 67 height 15
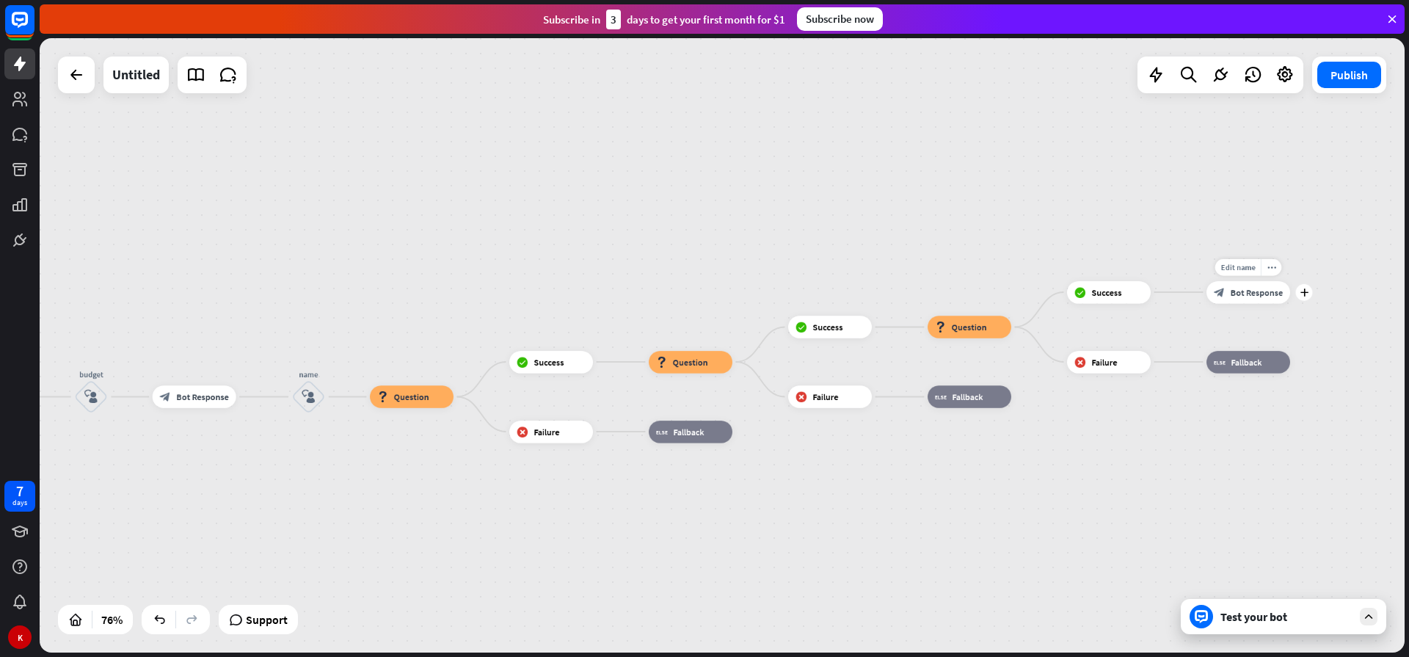
click at [1257, 293] on span "Bot Response" at bounding box center [1256, 291] width 52 height 11
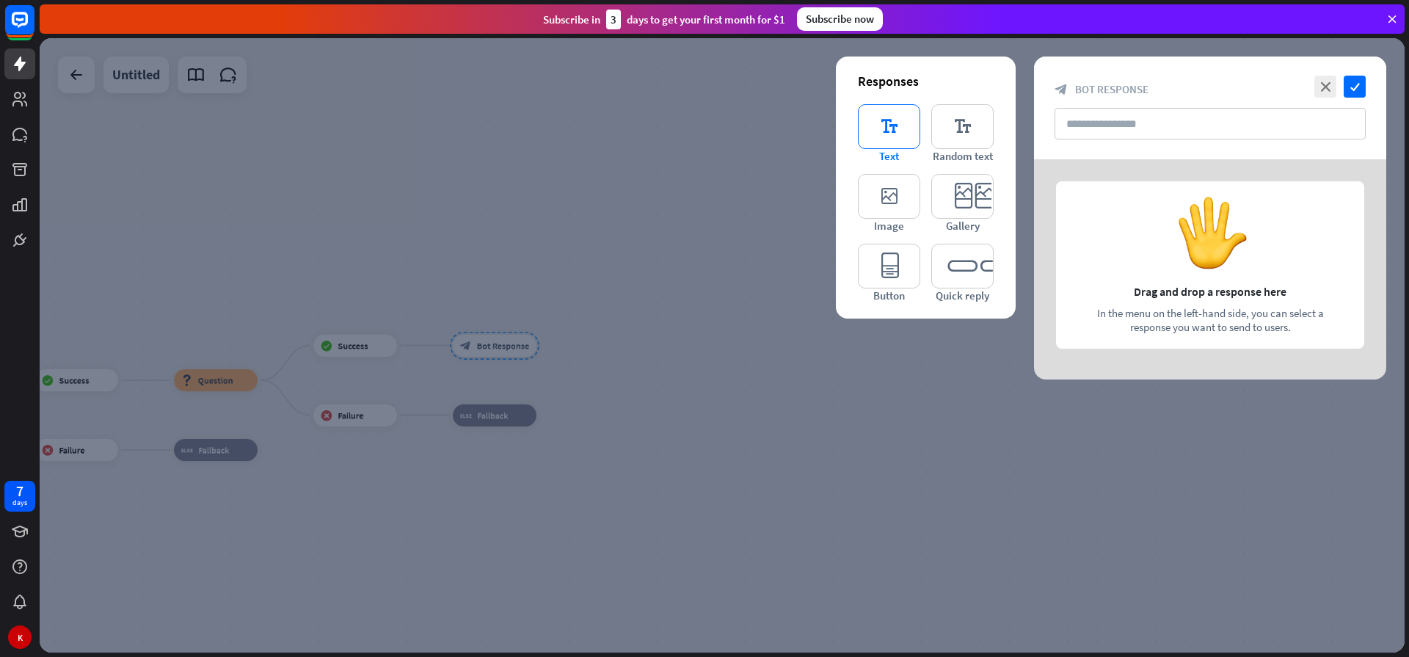
click at [905, 130] on icon "editor_text" at bounding box center [889, 126] width 62 height 45
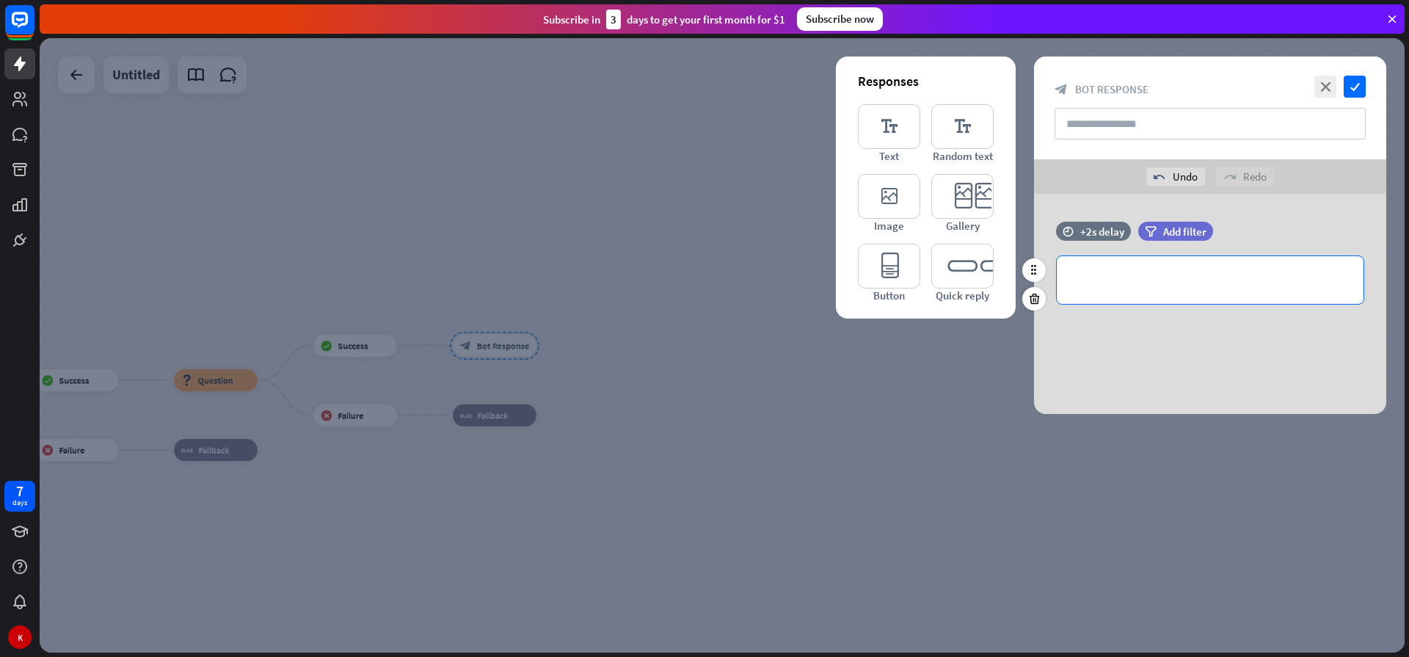
click at [1125, 286] on p "**********" at bounding box center [1209, 280] width 277 height 18
drag, startPoint x: 1121, startPoint y: 282, endPoint x: 973, endPoint y: 269, distance: 148.8
click at [1034, 269] on div "Responses editor_text Text editor_text Random text editor_image Image editor_ca…" at bounding box center [1210, 304] width 352 height 220
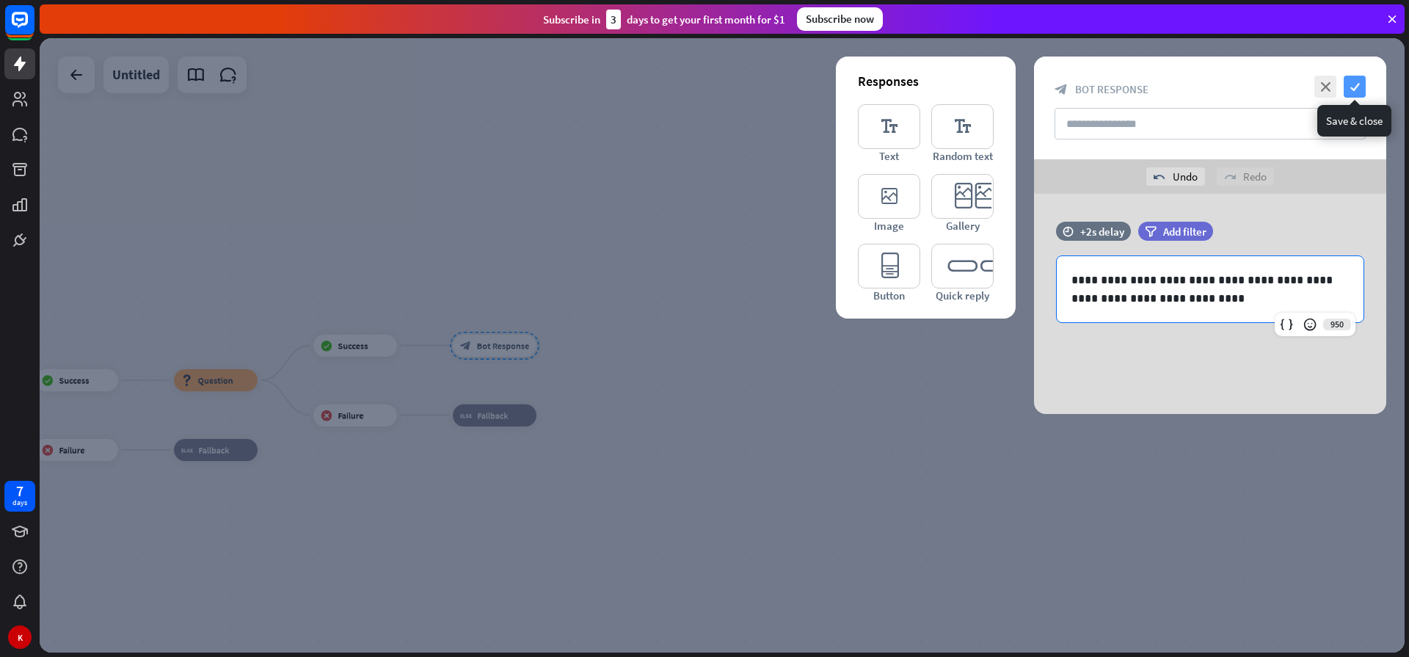
click at [1354, 87] on icon "check" at bounding box center [1354, 87] width 22 height 22
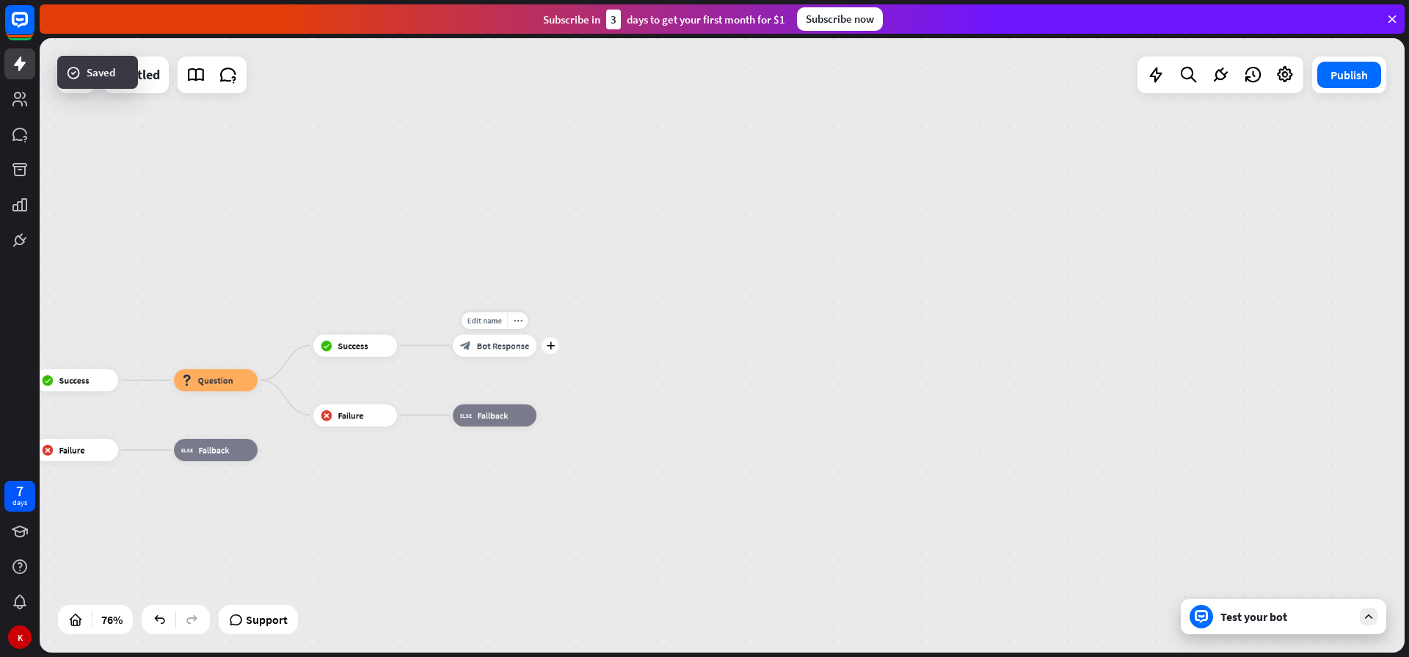
click at [551, 346] on icon "plus" at bounding box center [550, 345] width 8 height 8
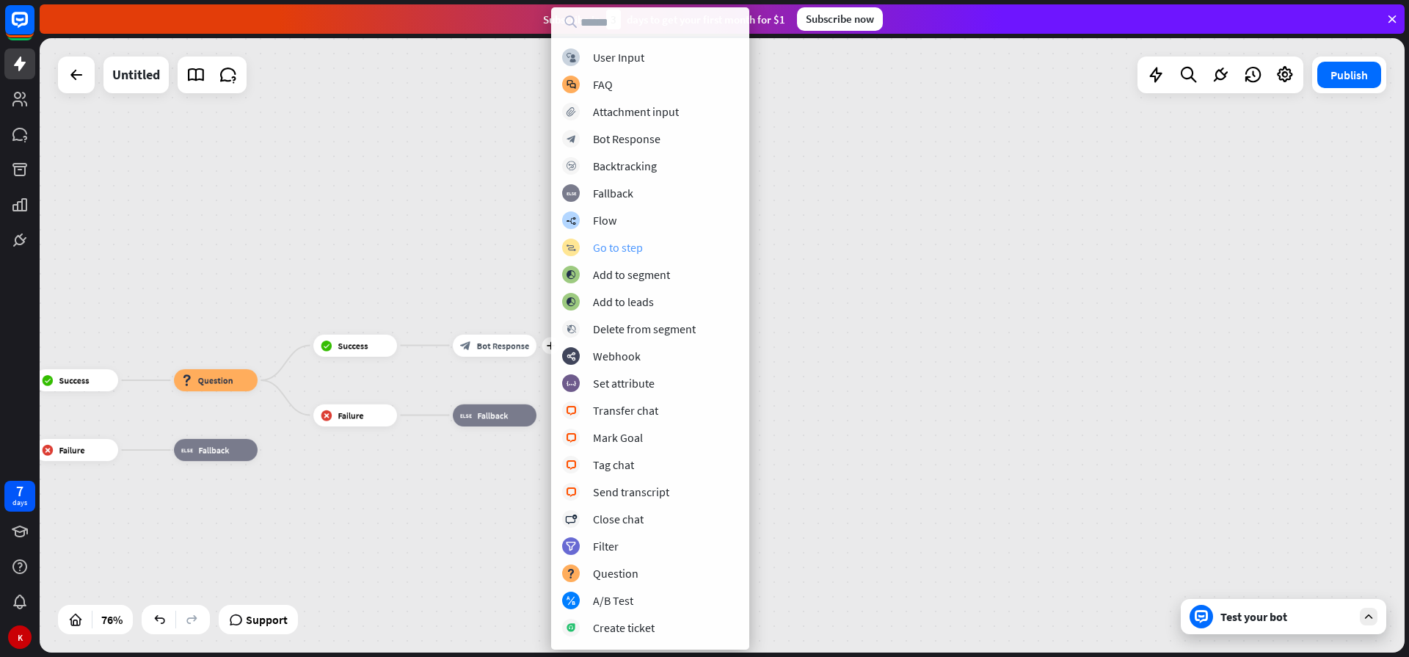
click at [613, 249] on div "Go to step" at bounding box center [618, 247] width 50 height 15
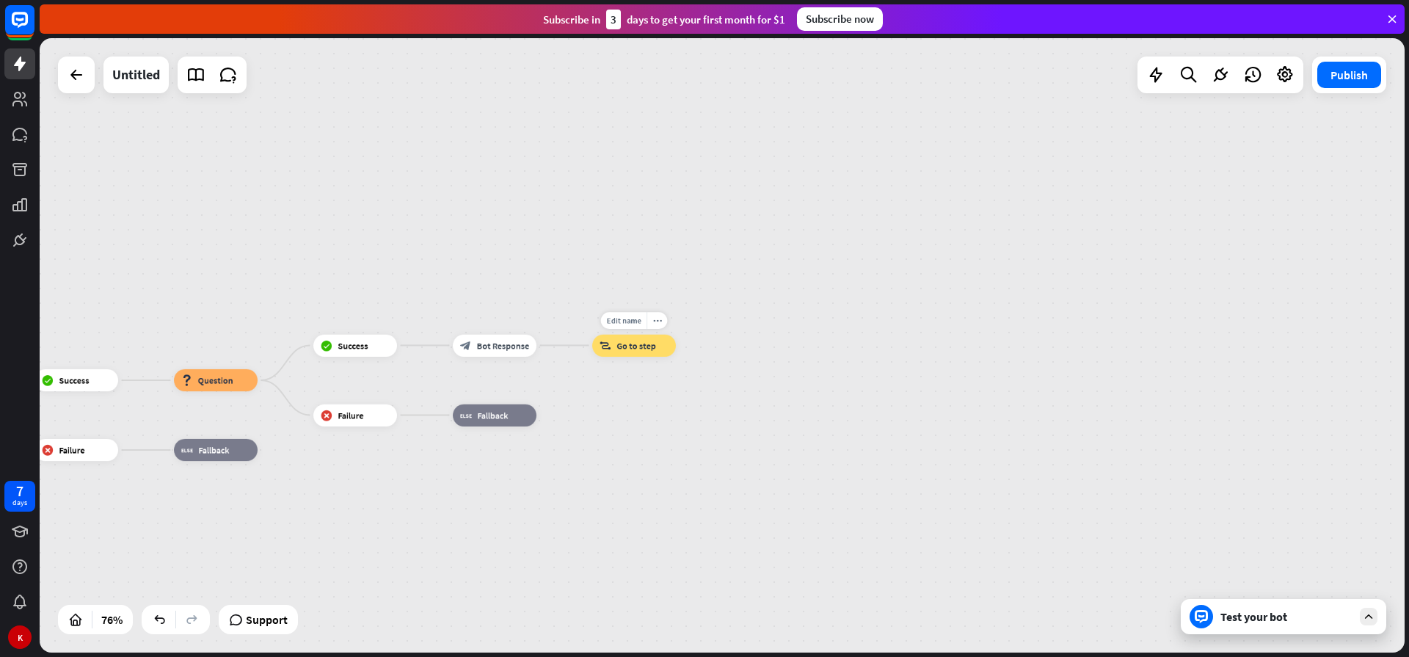
click at [627, 341] on span "Go to step" at bounding box center [635, 345] width 39 height 11
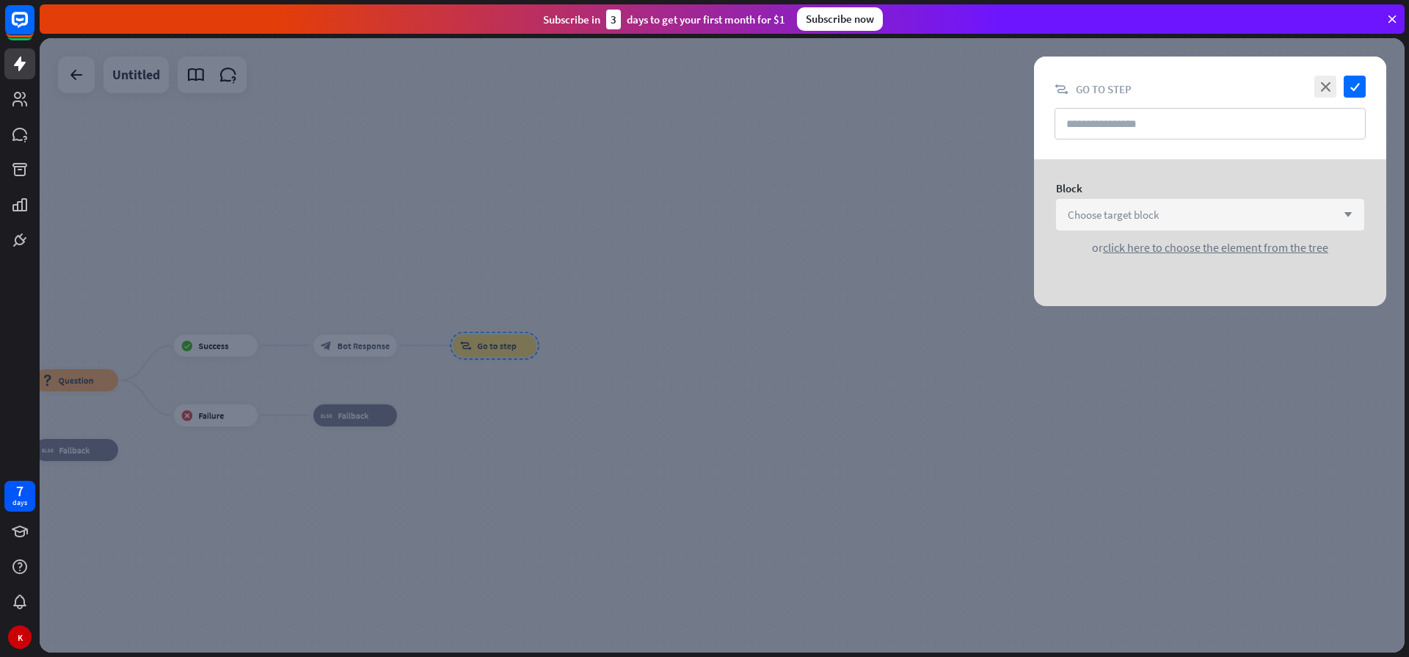
click at [1131, 216] on span "Choose target block" at bounding box center [1112, 215] width 91 height 14
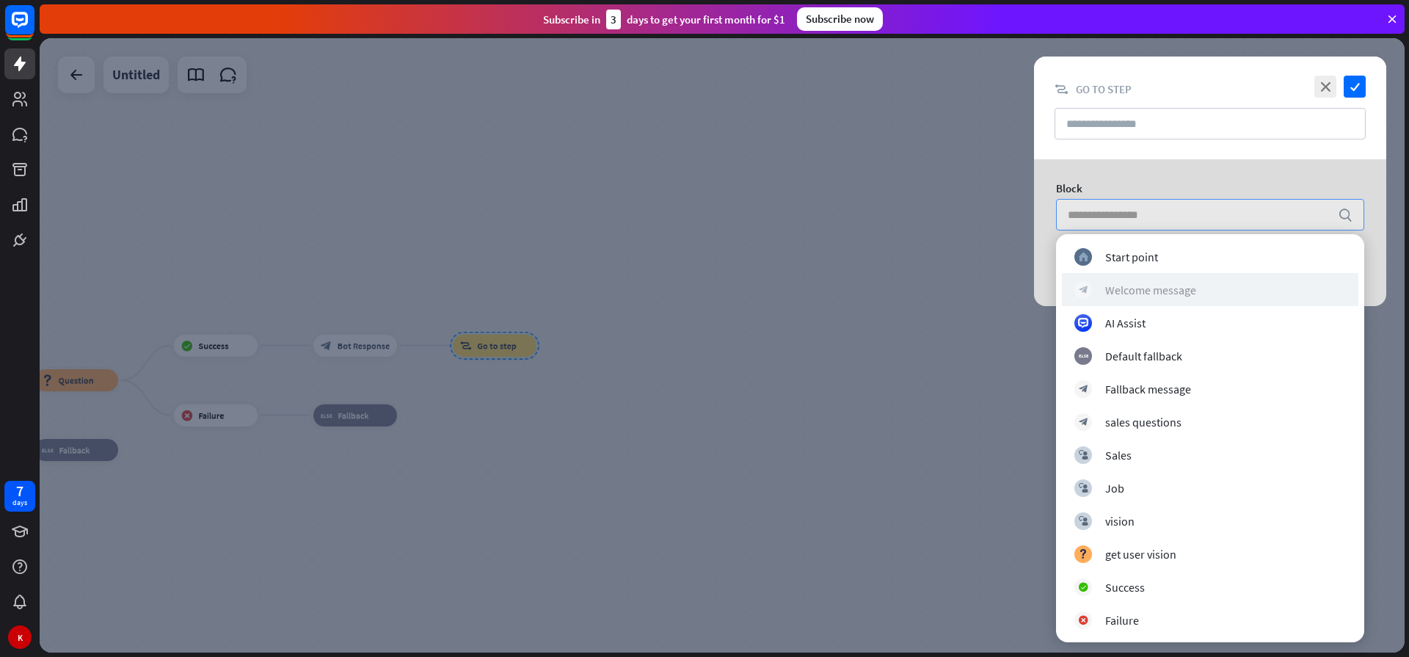
click at [1146, 292] on div "Welcome message" at bounding box center [1150, 289] width 91 height 15
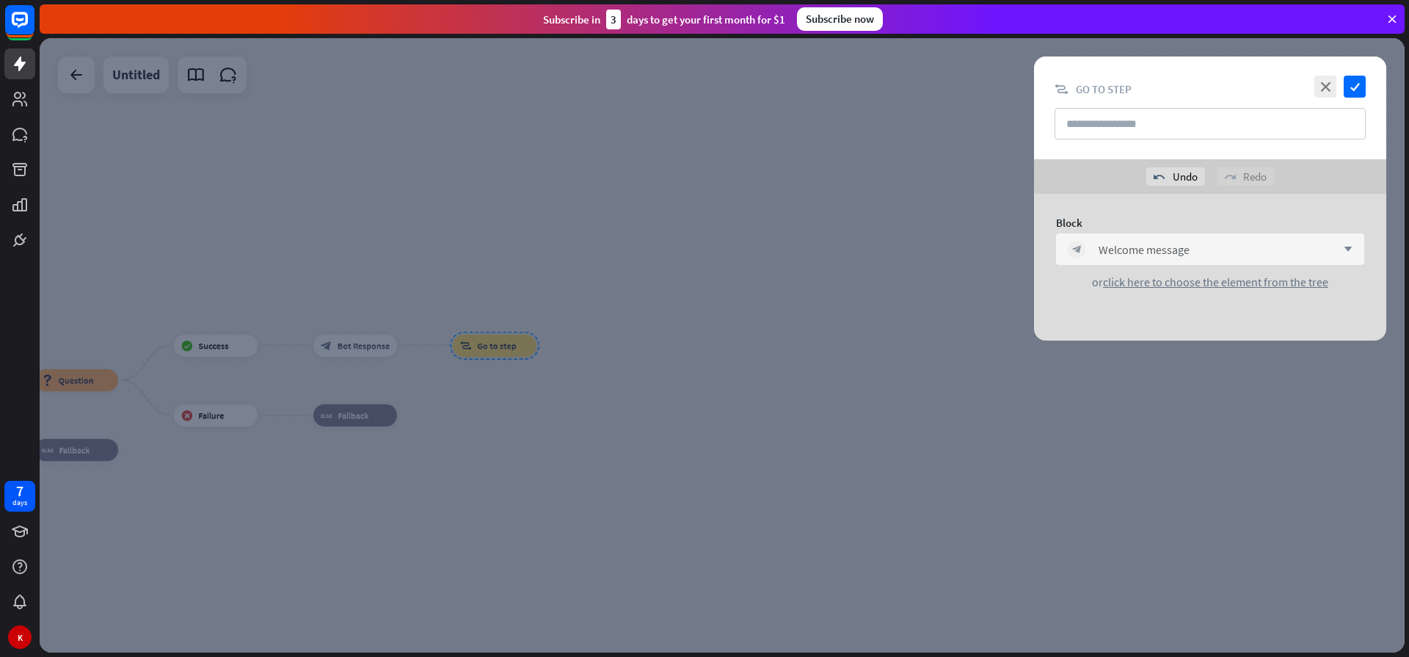
click at [585, 414] on div at bounding box center [722, 345] width 1365 height 614
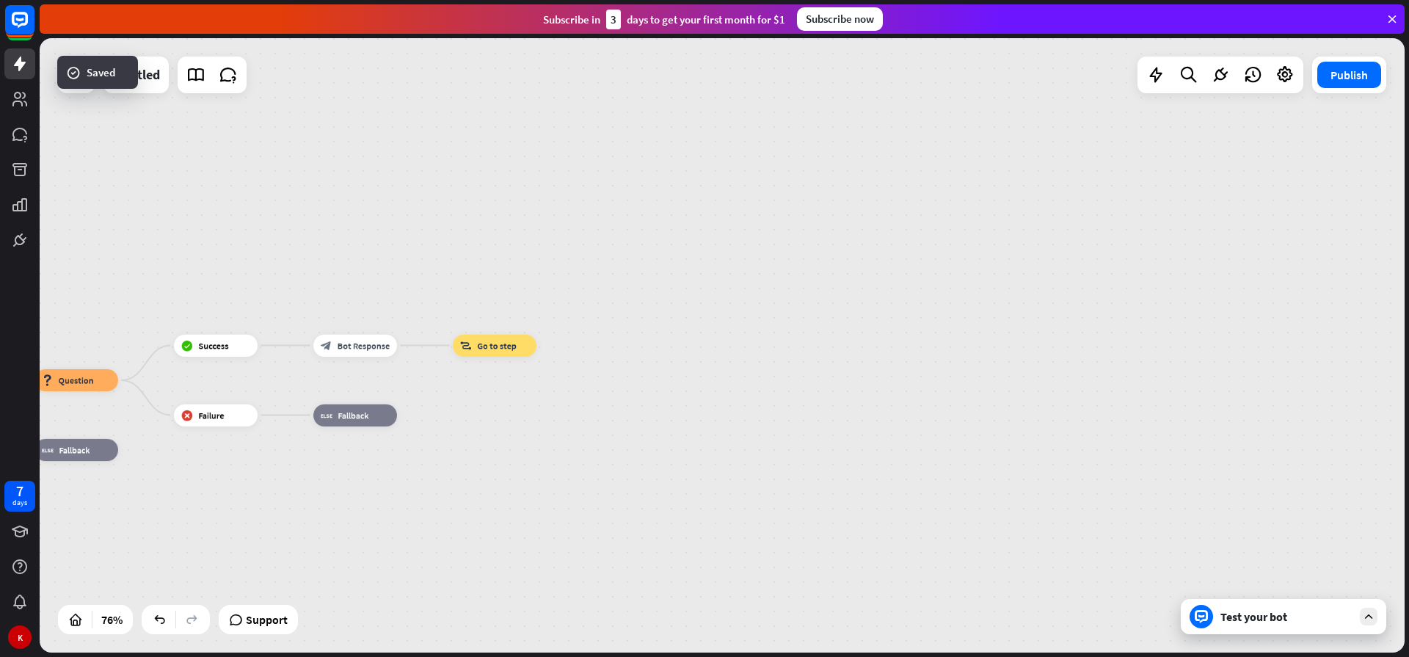
click at [1236, 618] on div "Test your bot" at bounding box center [1286, 616] width 132 height 15
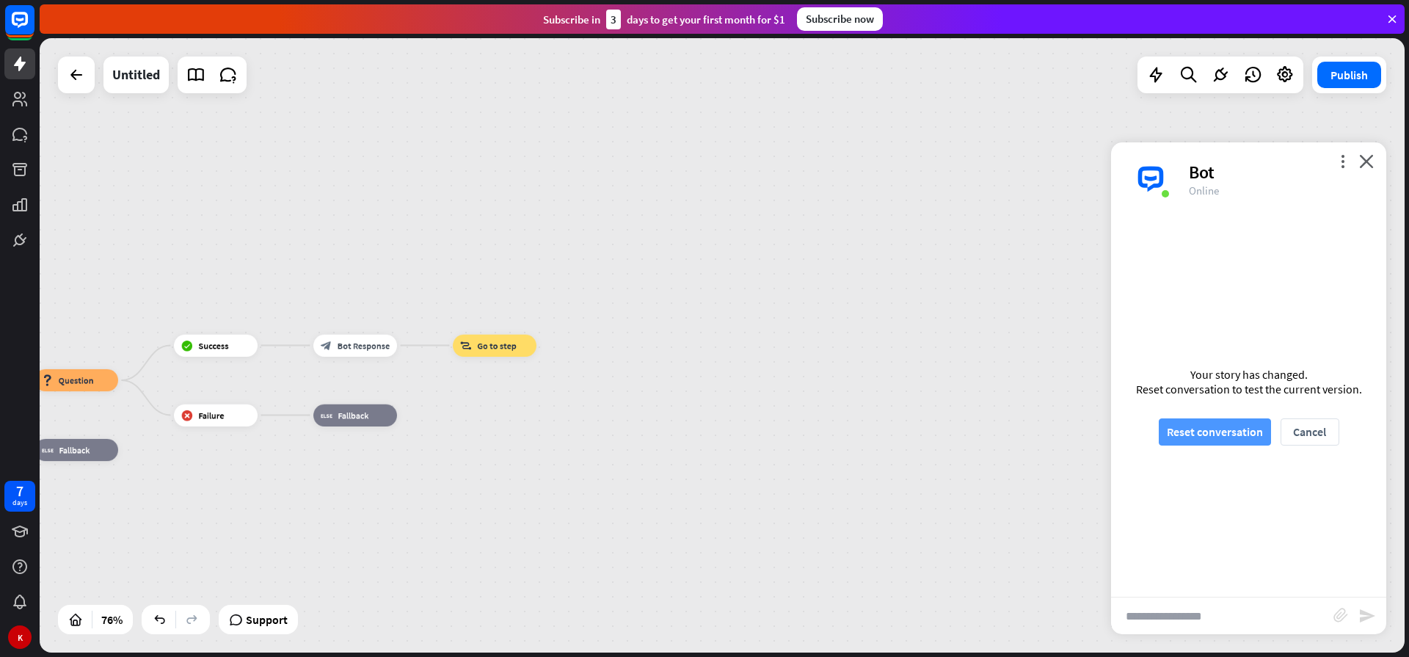
click at [1244, 439] on button "Reset conversation" at bounding box center [1214, 431] width 112 height 27
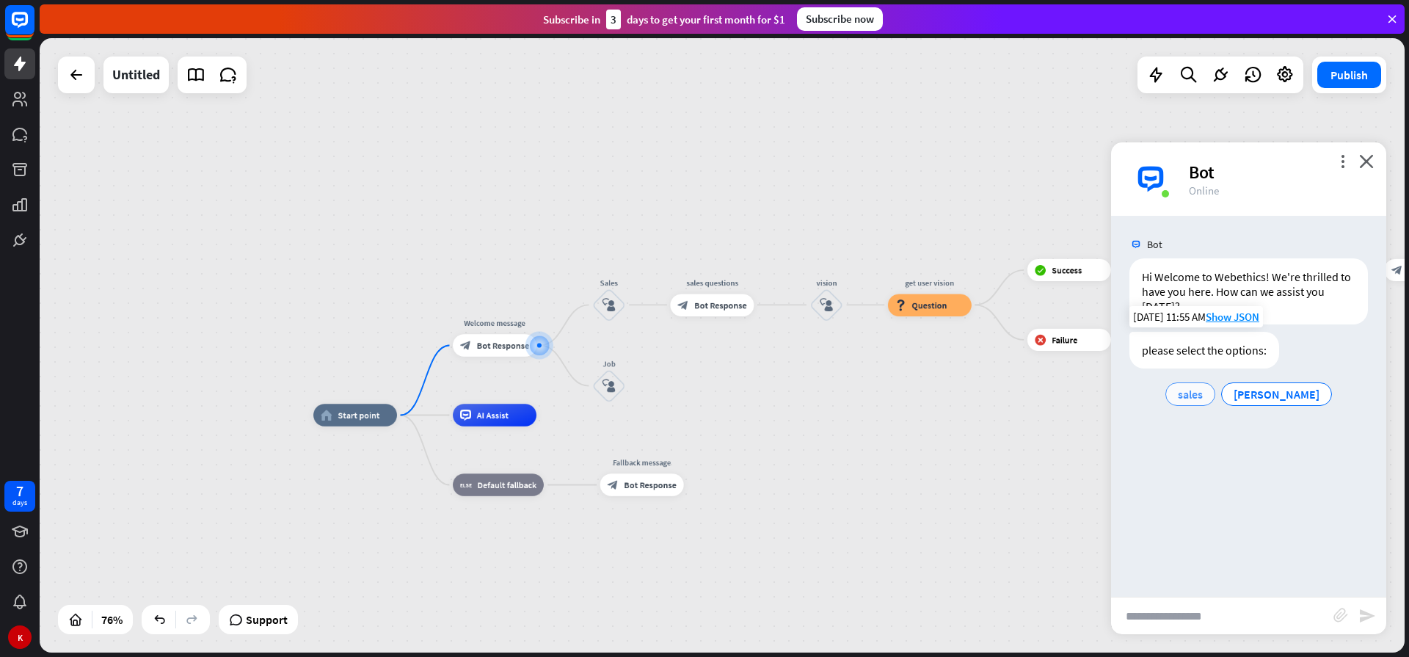
click at [1202, 397] on span "sales" at bounding box center [1189, 394] width 25 height 15
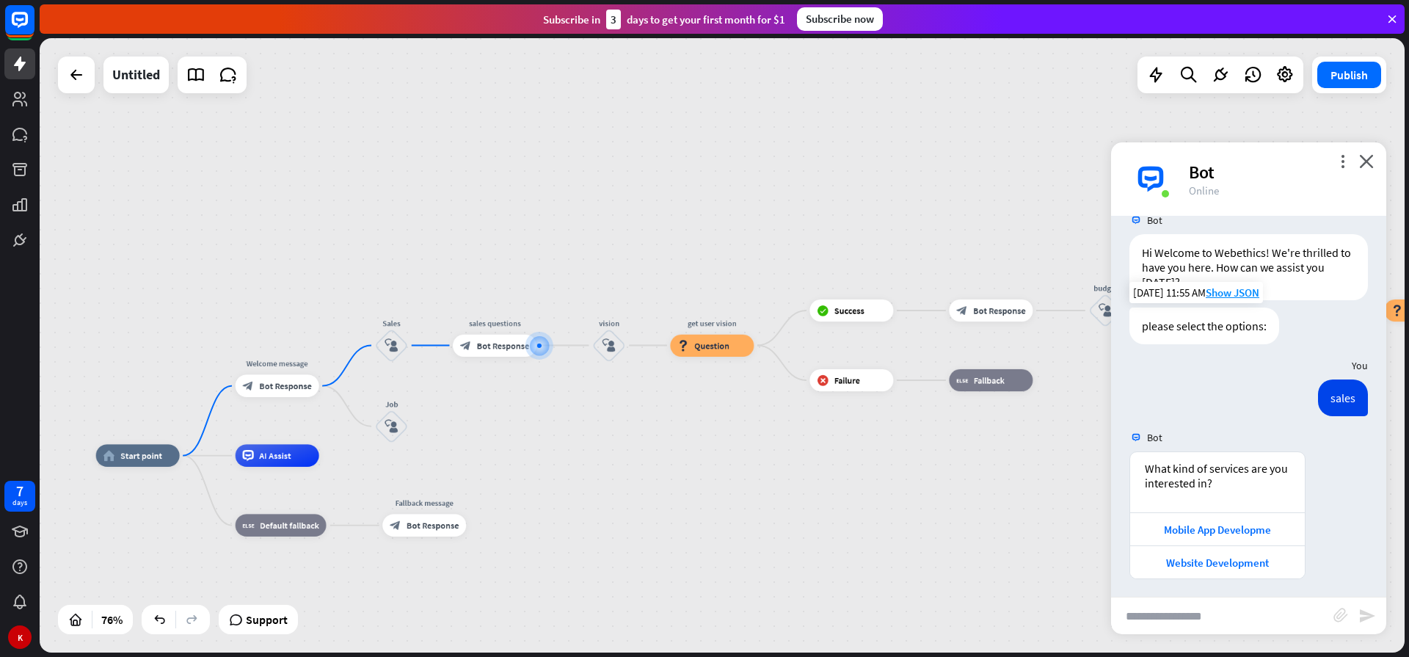
scroll to position [29, 0]
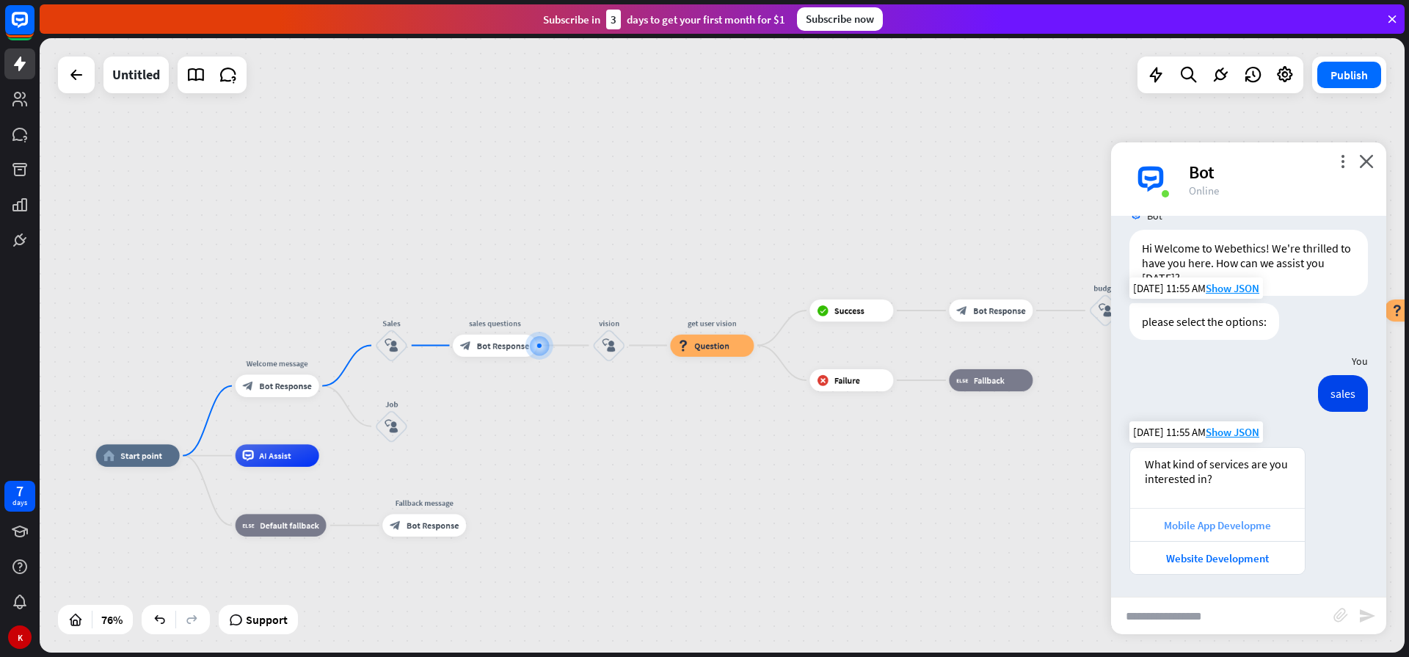
click at [1199, 523] on div "Mobile App Developme" at bounding box center [1217, 525] width 160 height 14
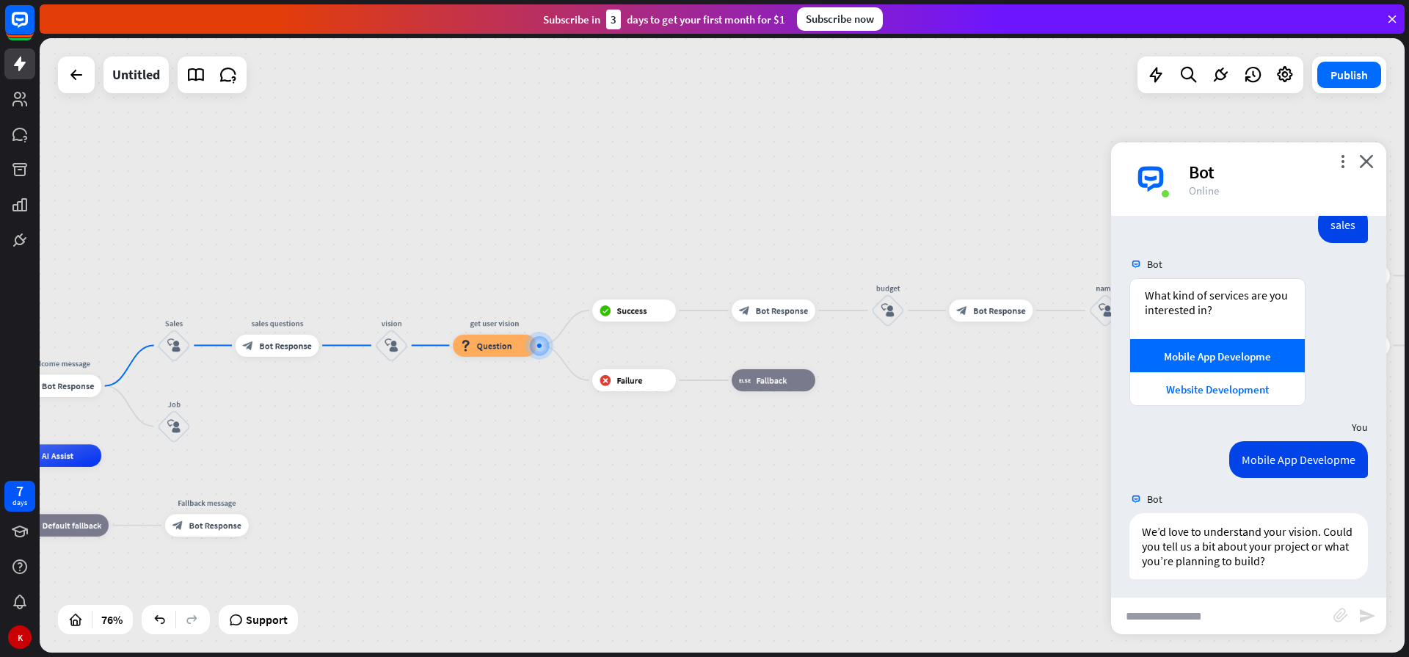
scroll to position [202, 0]
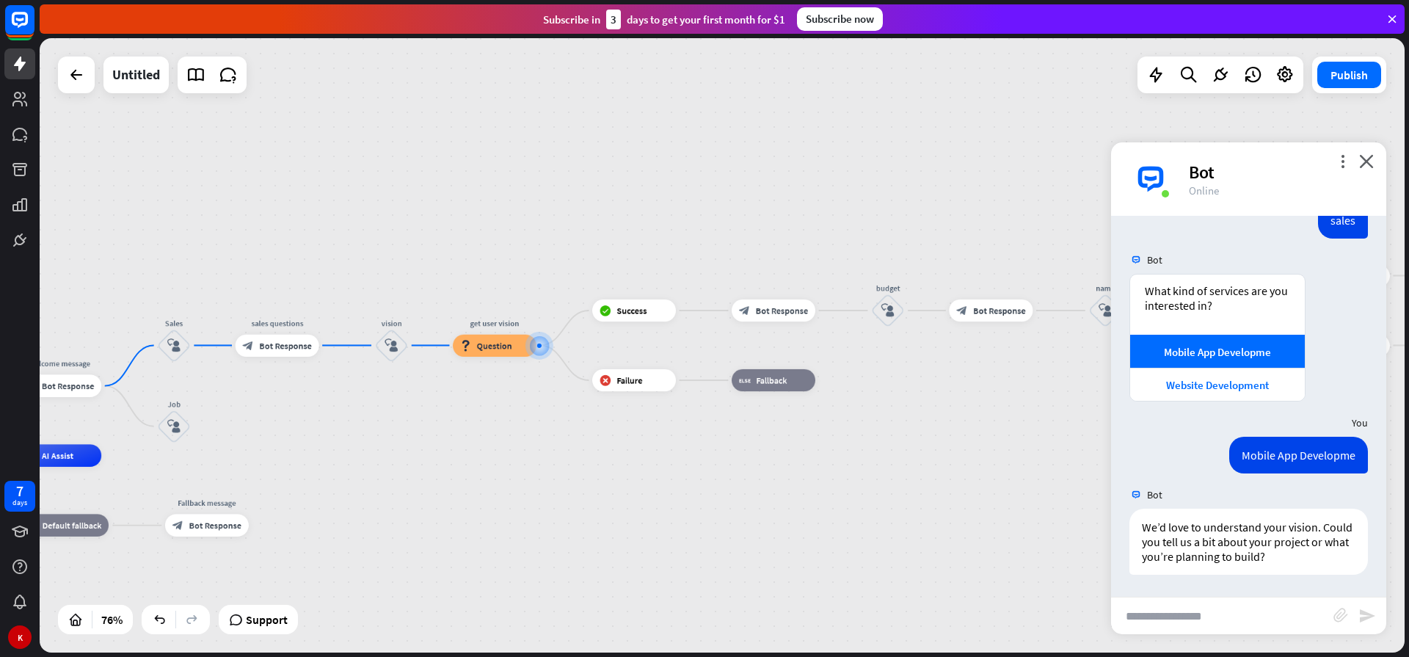
click at [1155, 618] on input "text" at bounding box center [1222, 615] width 222 height 37
type input "*****"
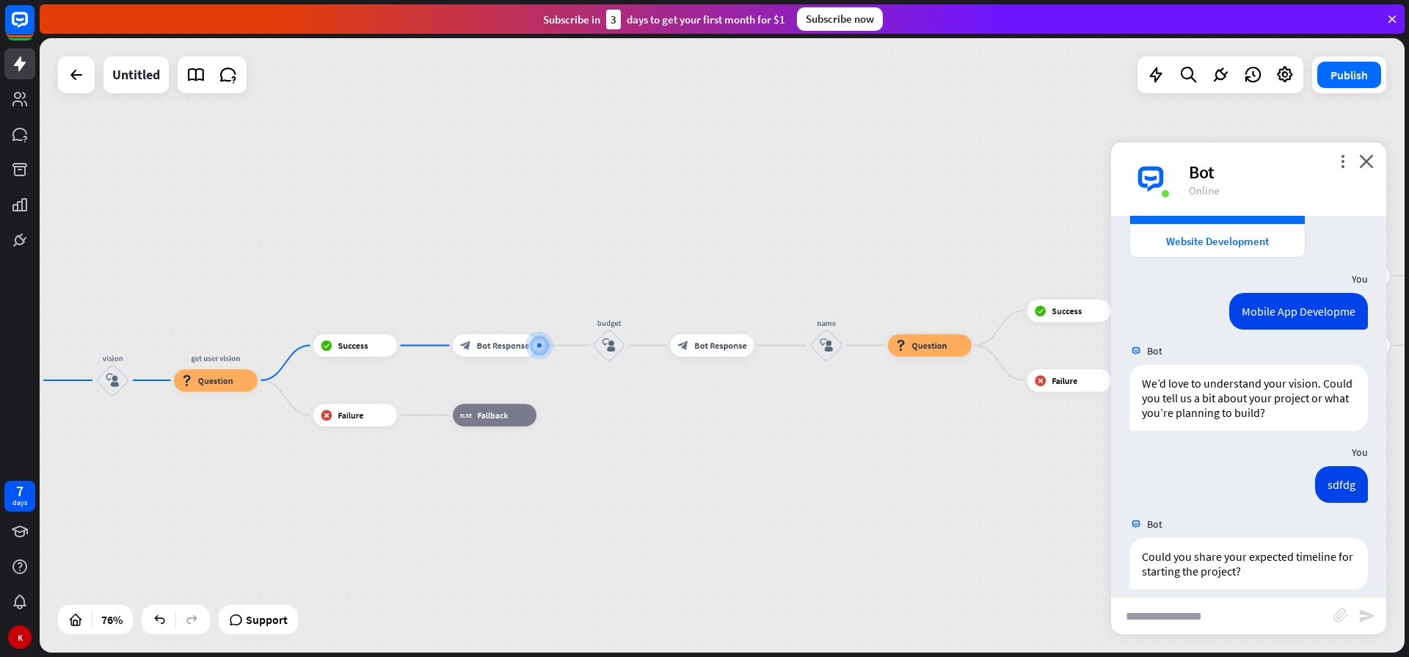
scroll to position [401, 0]
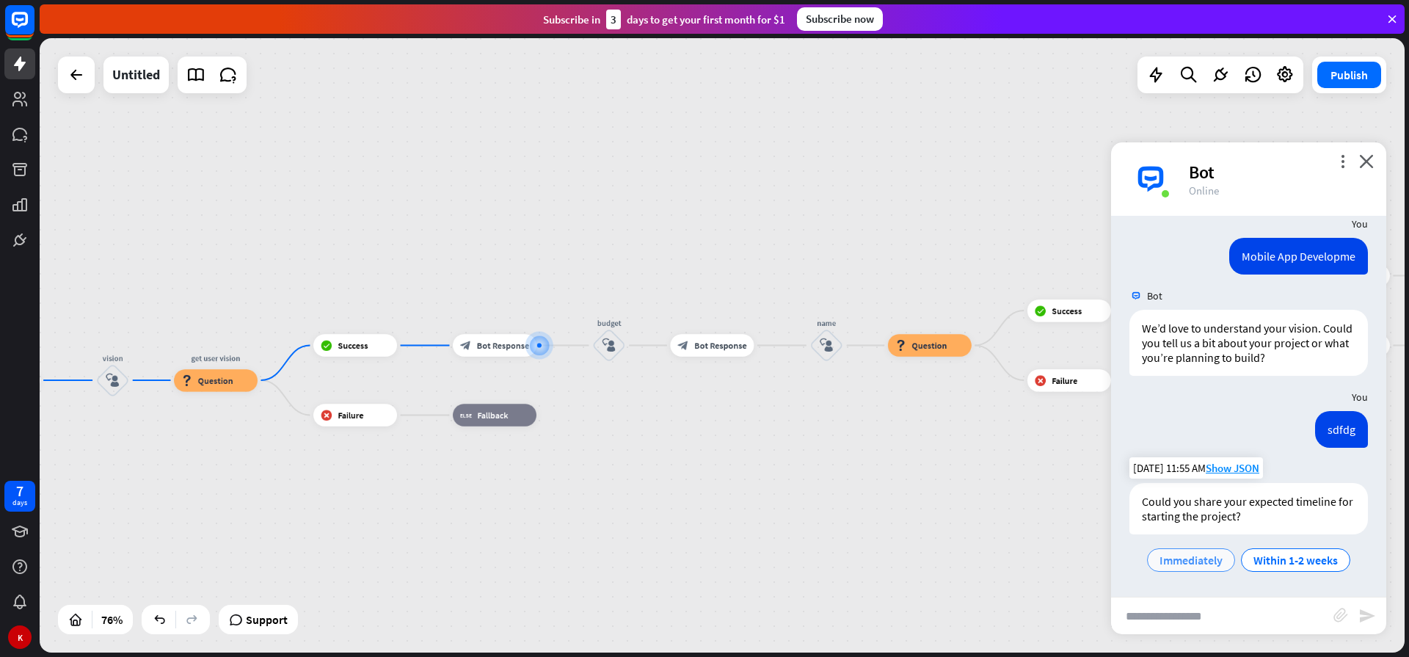
click at [1188, 563] on span "Immediately" at bounding box center [1190, 559] width 63 height 15
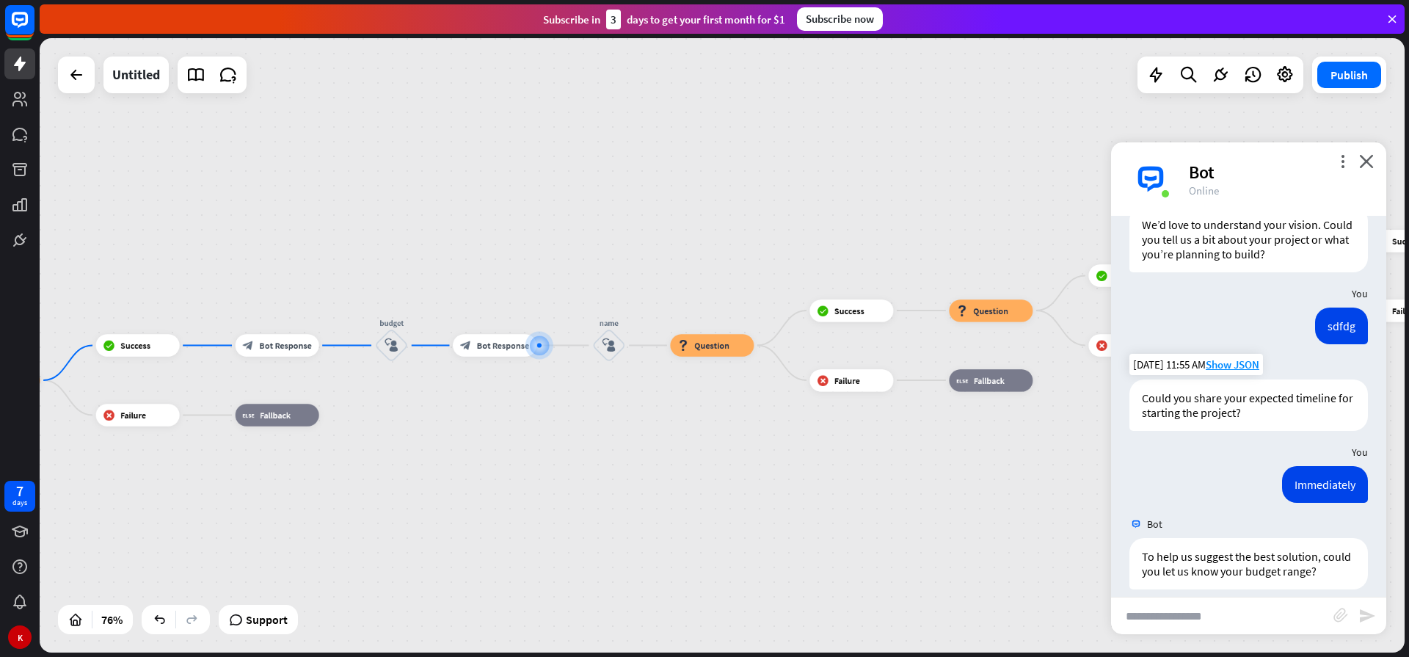
scroll to position [574, 0]
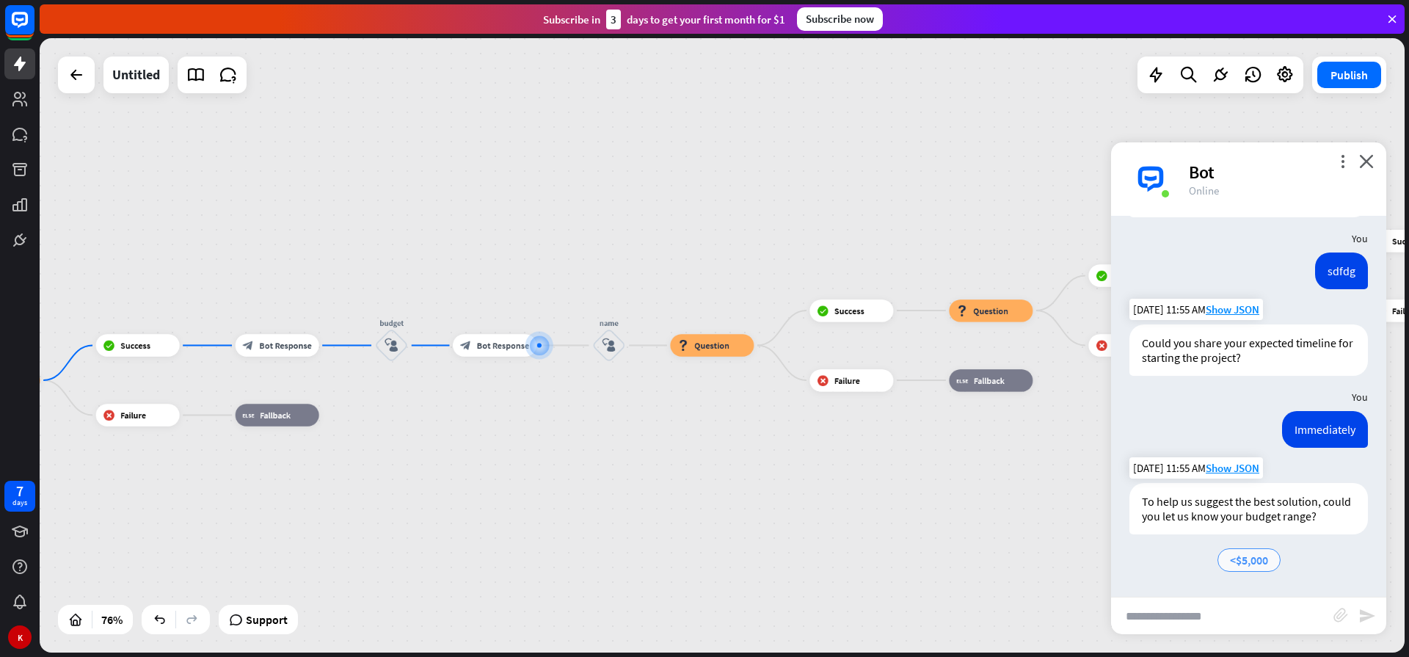
click at [1258, 560] on span "<$5,000" at bounding box center [1249, 559] width 38 height 15
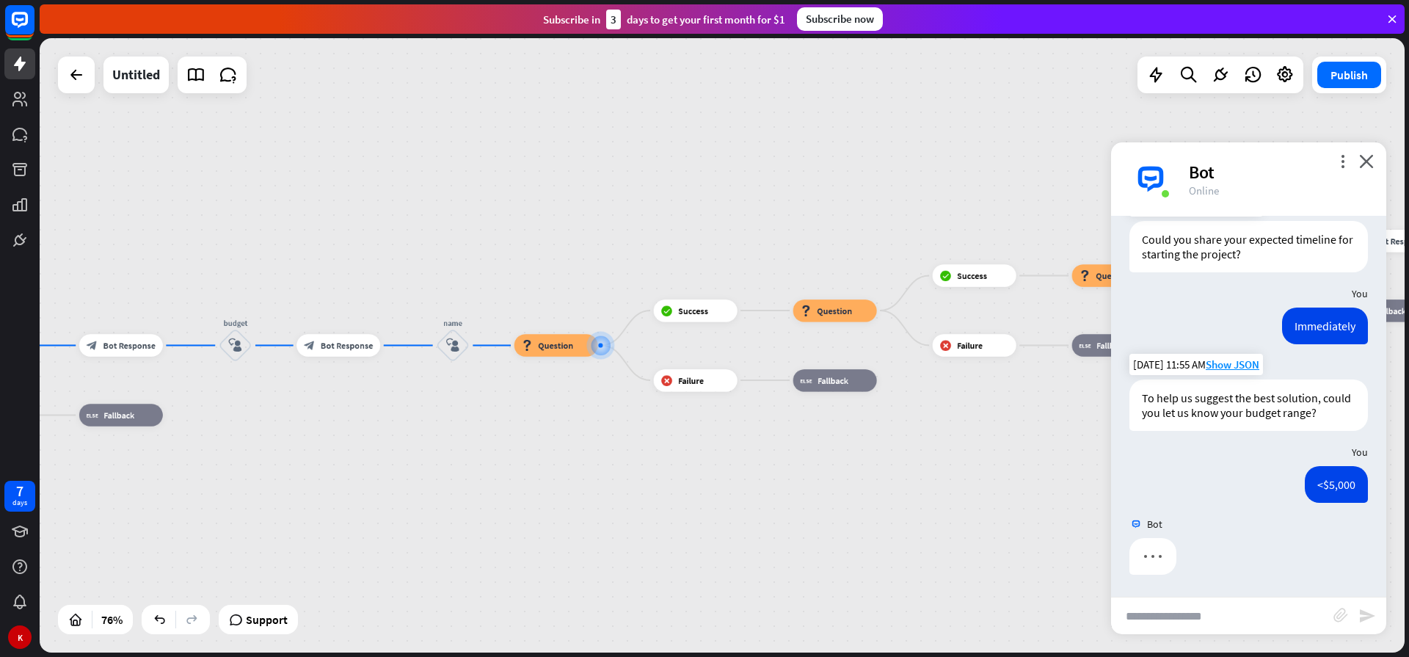
scroll to position [677, 0]
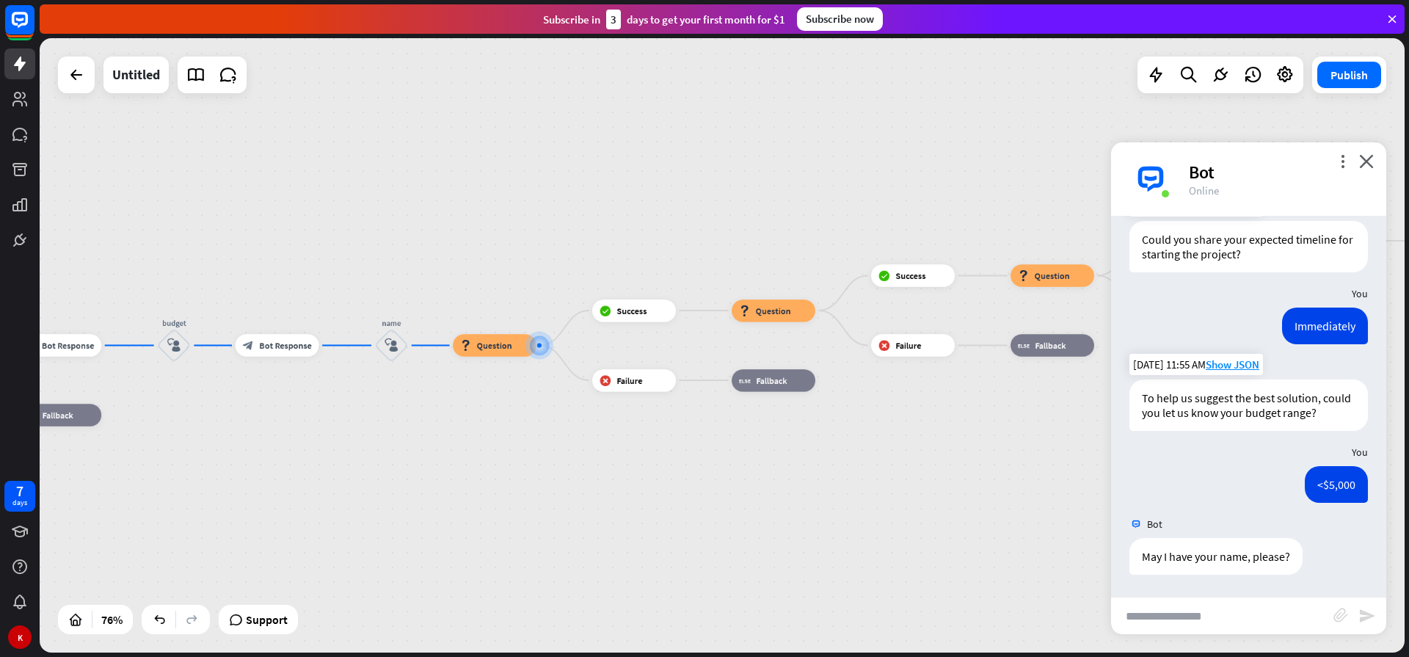
click at [1161, 613] on input "text" at bounding box center [1222, 615] width 222 height 37
type input "**********"
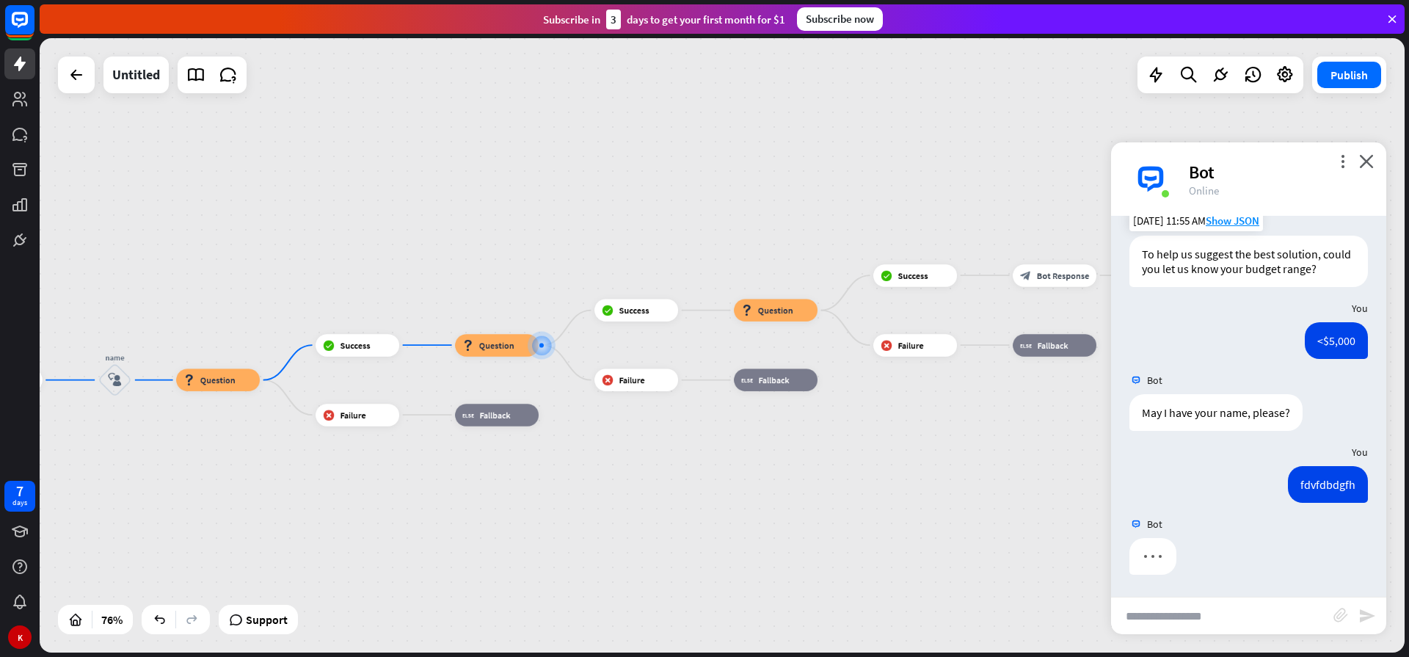
scroll to position [821, 0]
click at [1177, 616] on input "text" at bounding box center [1222, 615] width 222 height 37
type input "**********"
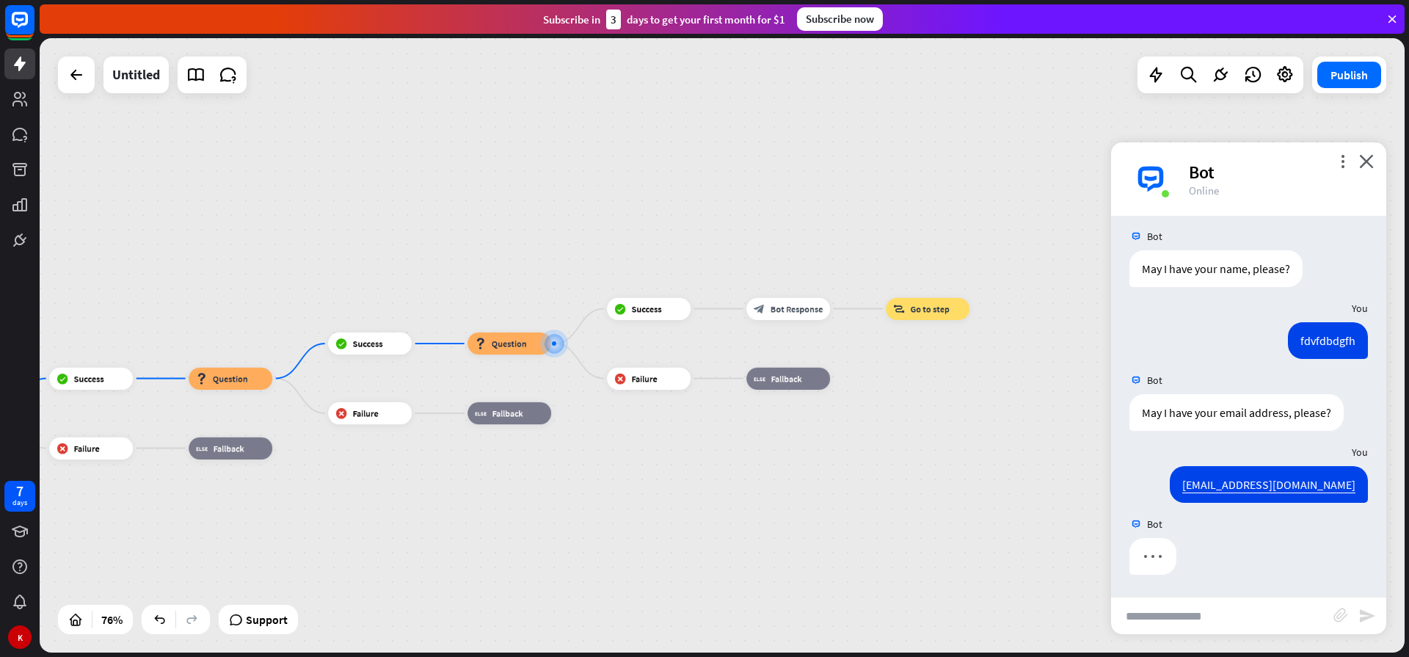
scroll to position [965, 0]
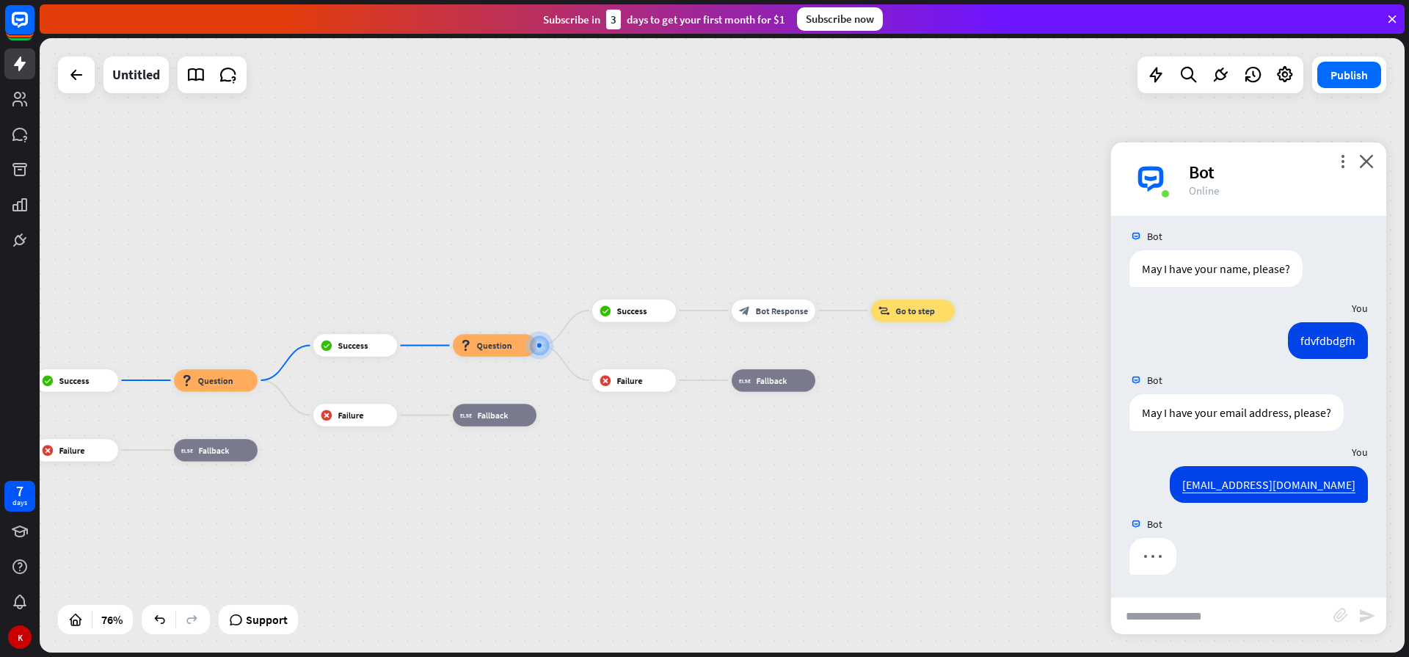
click at [1177, 616] on input "text" at bounding box center [1222, 615] width 222 height 37
type input "**********"
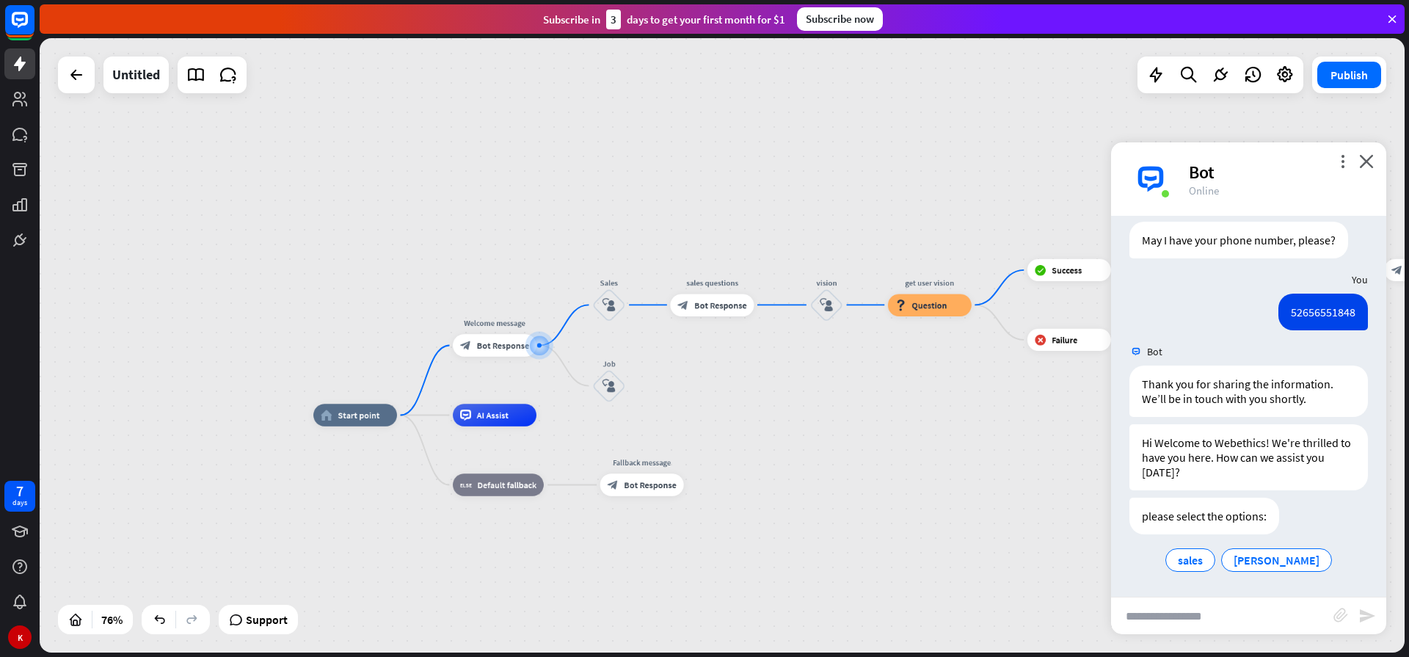
scroll to position [1281, 0]
click at [485, 349] on span "Bot Response" at bounding box center [503, 345] width 52 height 11
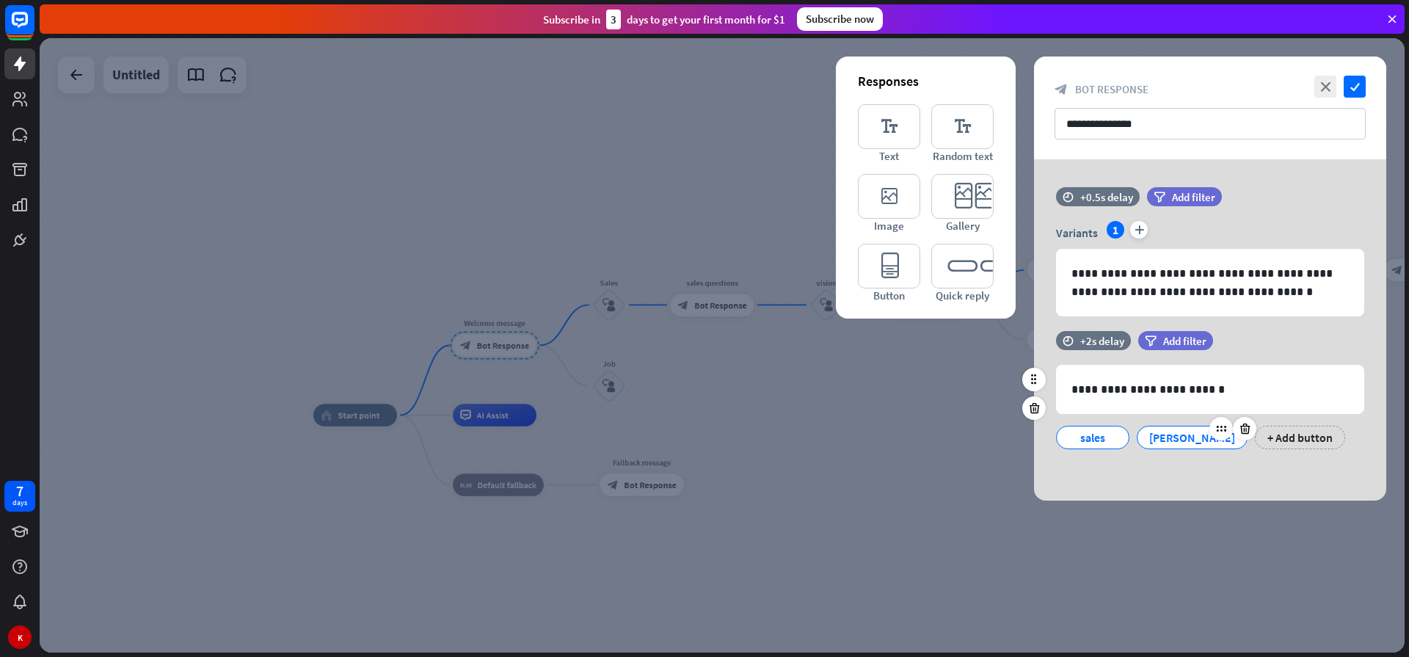
click at [1169, 441] on div "[PERSON_NAME]" at bounding box center [1192, 437] width 86 height 22
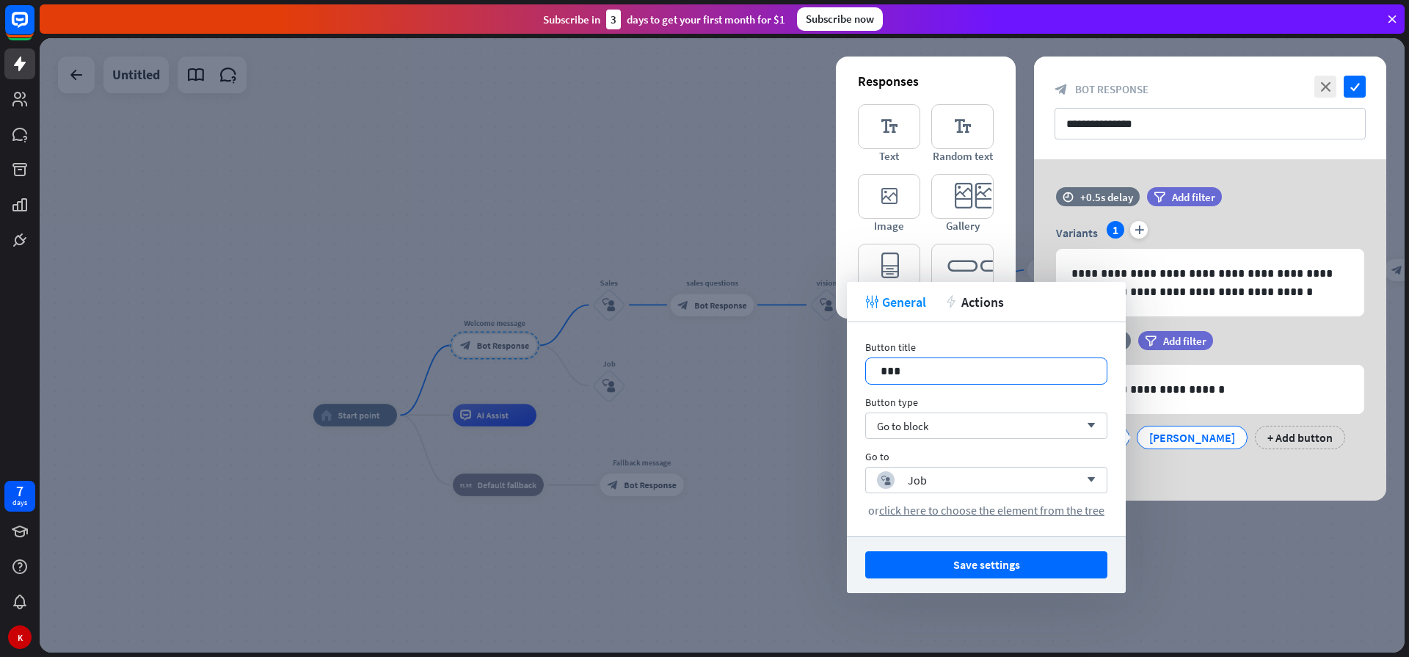
click at [913, 370] on p "***" at bounding box center [985, 371] width 211 height 18
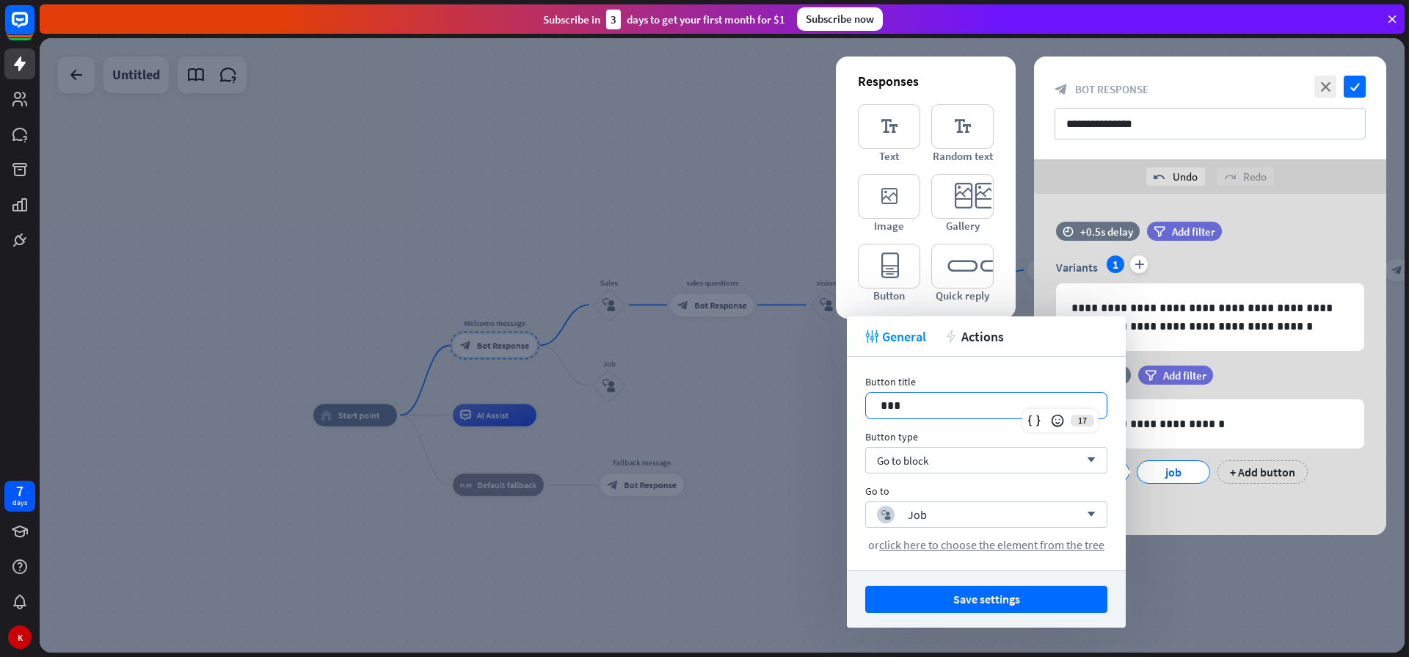
click at [1000, 599] on button "Save settings" at bounding box center [986, 598] width 242 height 27
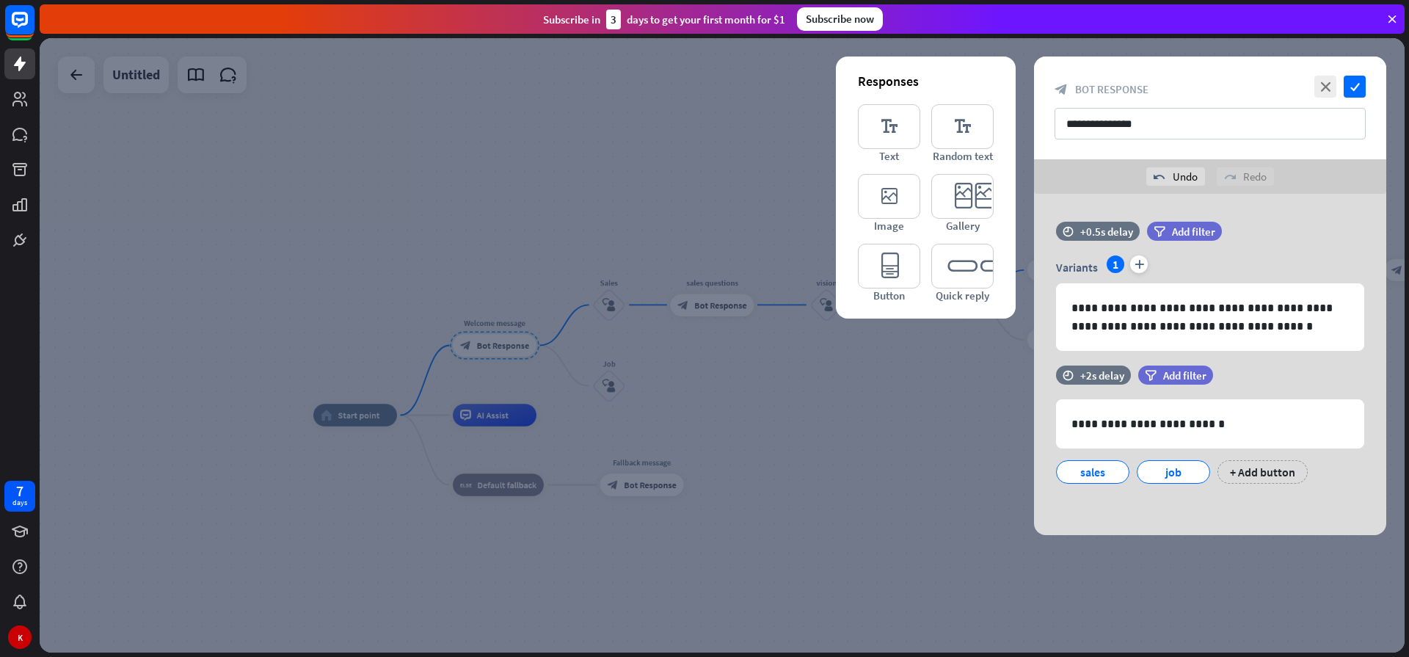
click at [737, 430] on div at bounding box center [722, 345] width 1365 height 614
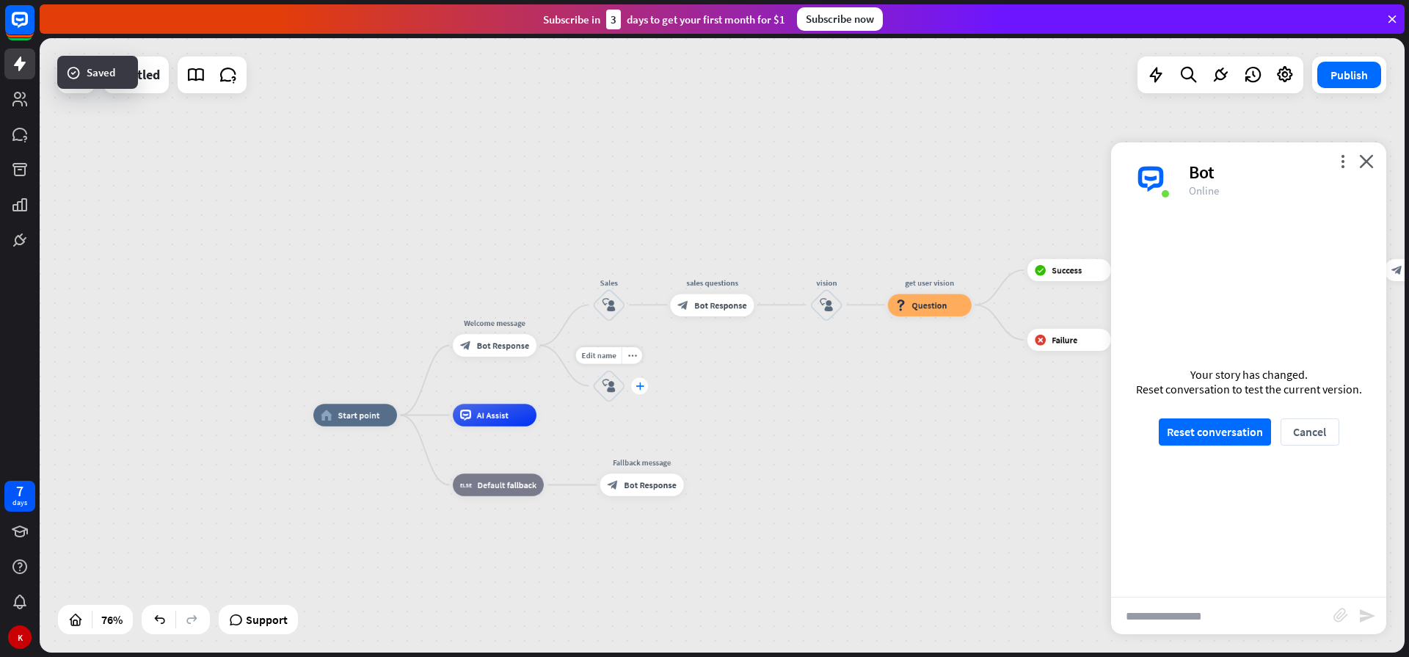
click at [639, 387] on icon "plus" at bounding box center [639, 385] width 8 height 8
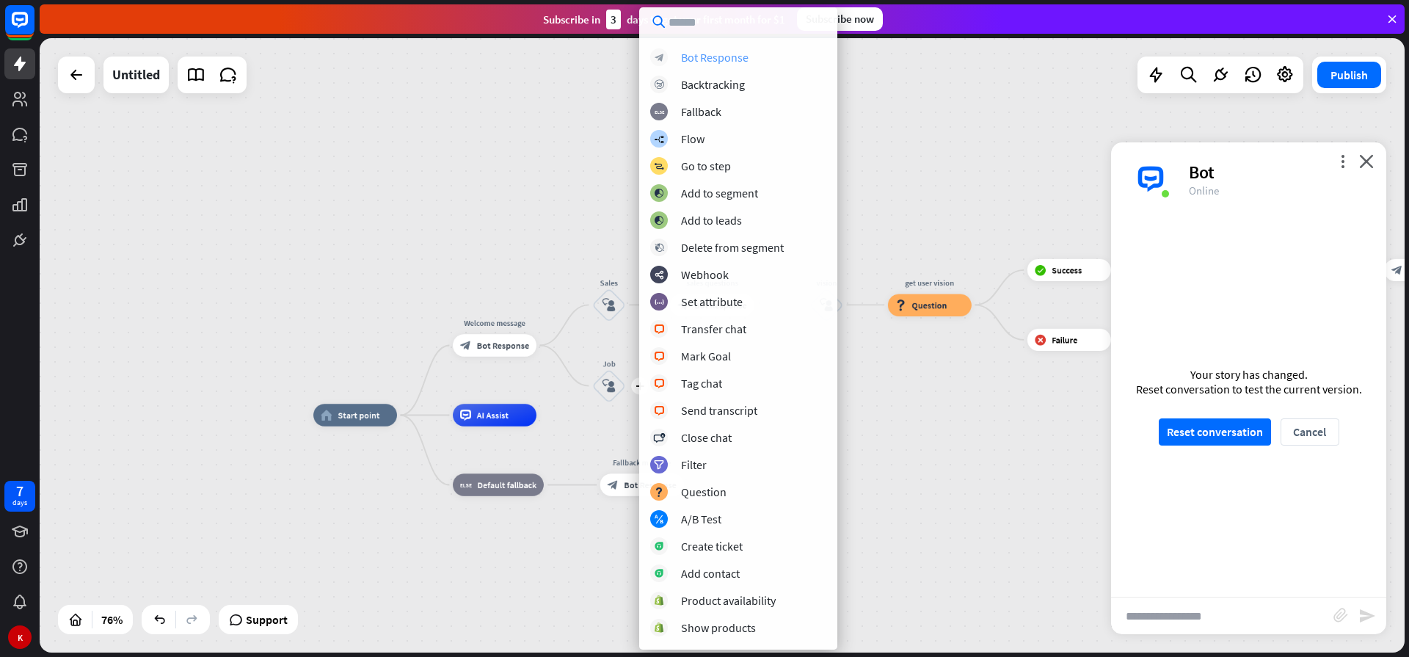
click at [701, 60] on div "Bot Response" at bounding box center [714, 57] width 67 height 15
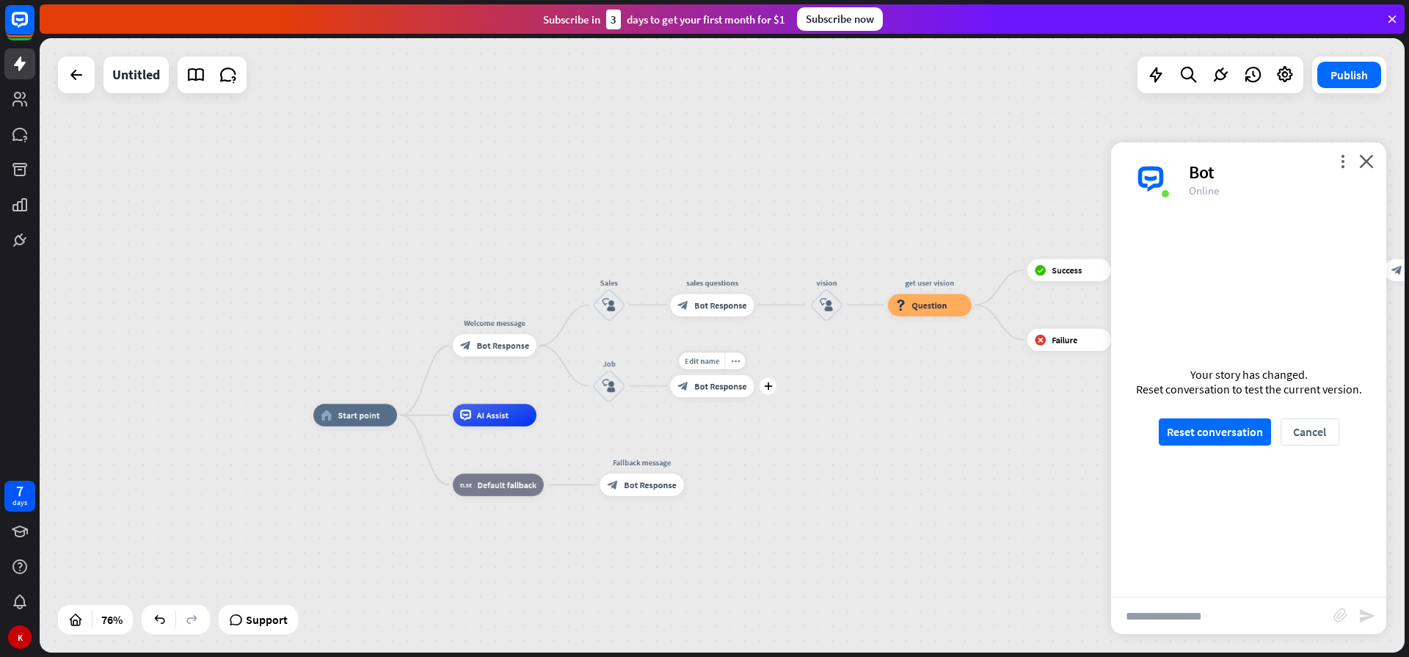
click at [701, 394] on div "block_bot_response Bot Response" at bounding box center [712, 385] width 84 height 22
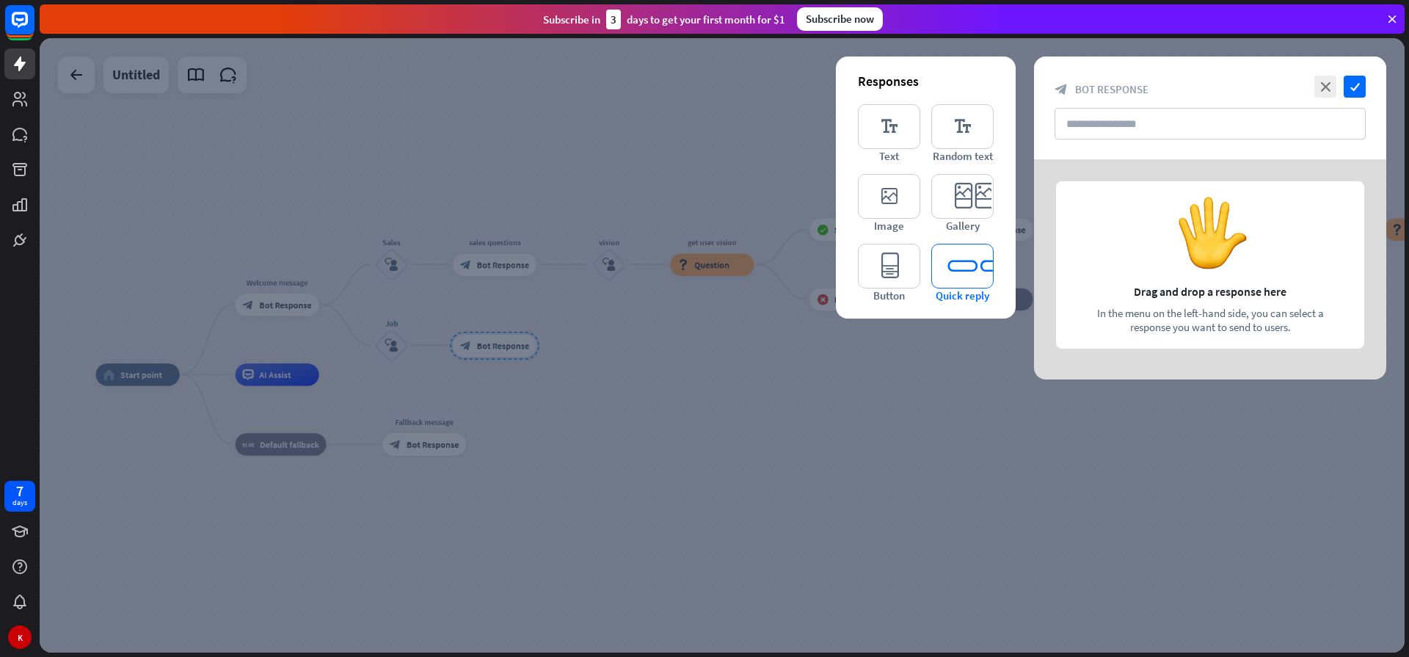
click at [962, 265] on icon "editor_quick_replies" at bounding box center [962, 266] width 62 height 45
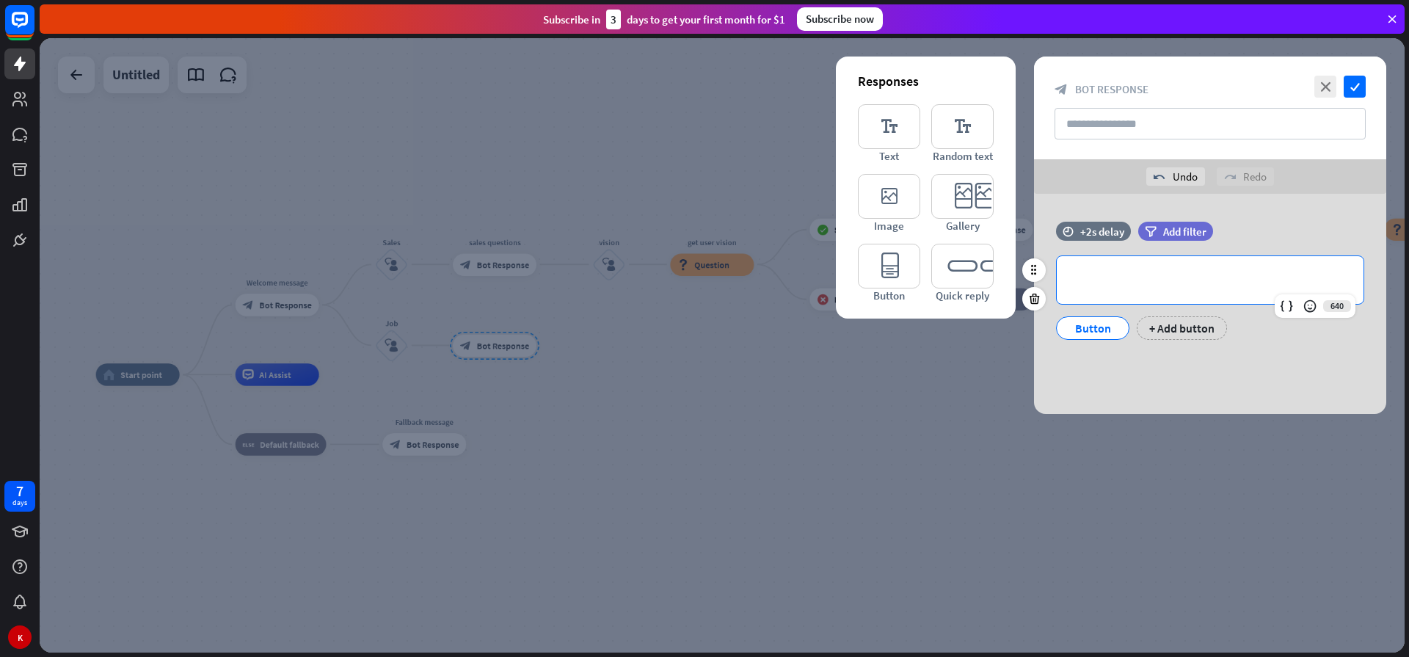
click at [1115, 279] on p "**********" at bounding box center [1209, 280] width 277 height 18
click at [1105, 323] on div "Button" at bounding box center [1092, 328] width 48 height 22
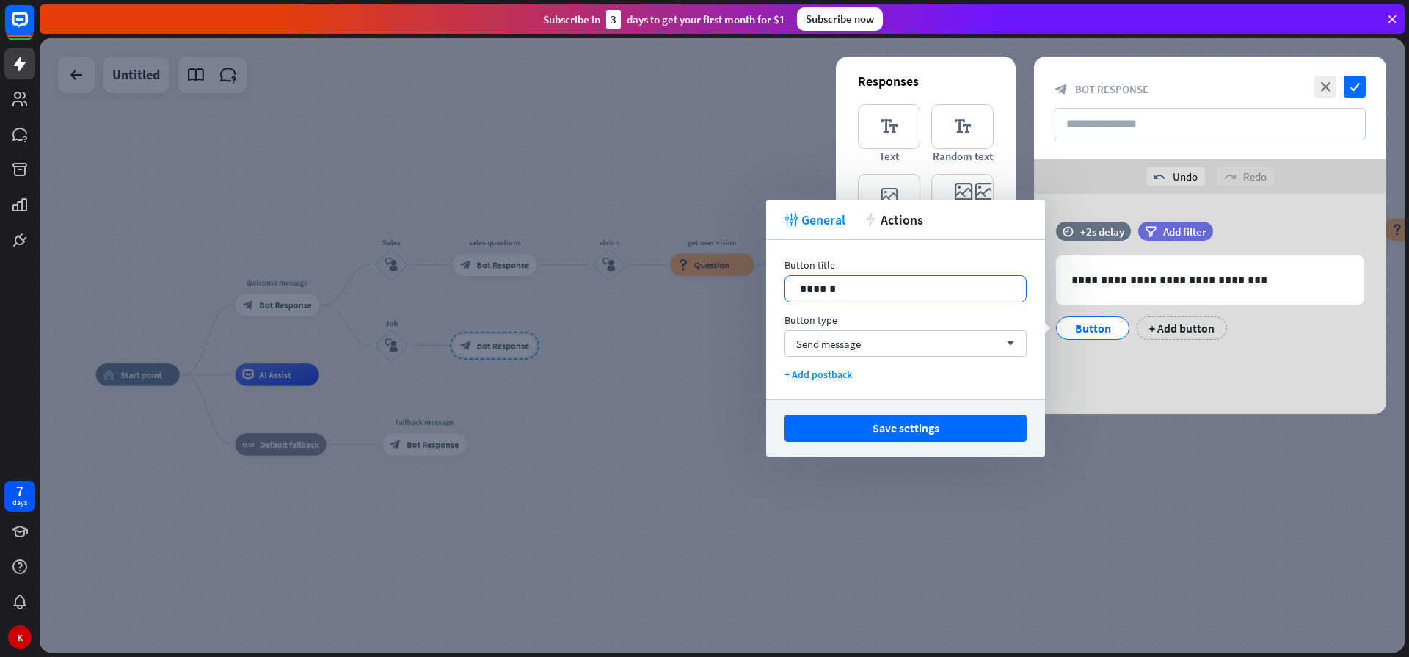
click at [815, 291] on p "******" at bounding box center [905, 289] width 211 height 18
click at [1203, 326] on div "+ Add button" at bounding box center [1233, 327] width 90 height 23
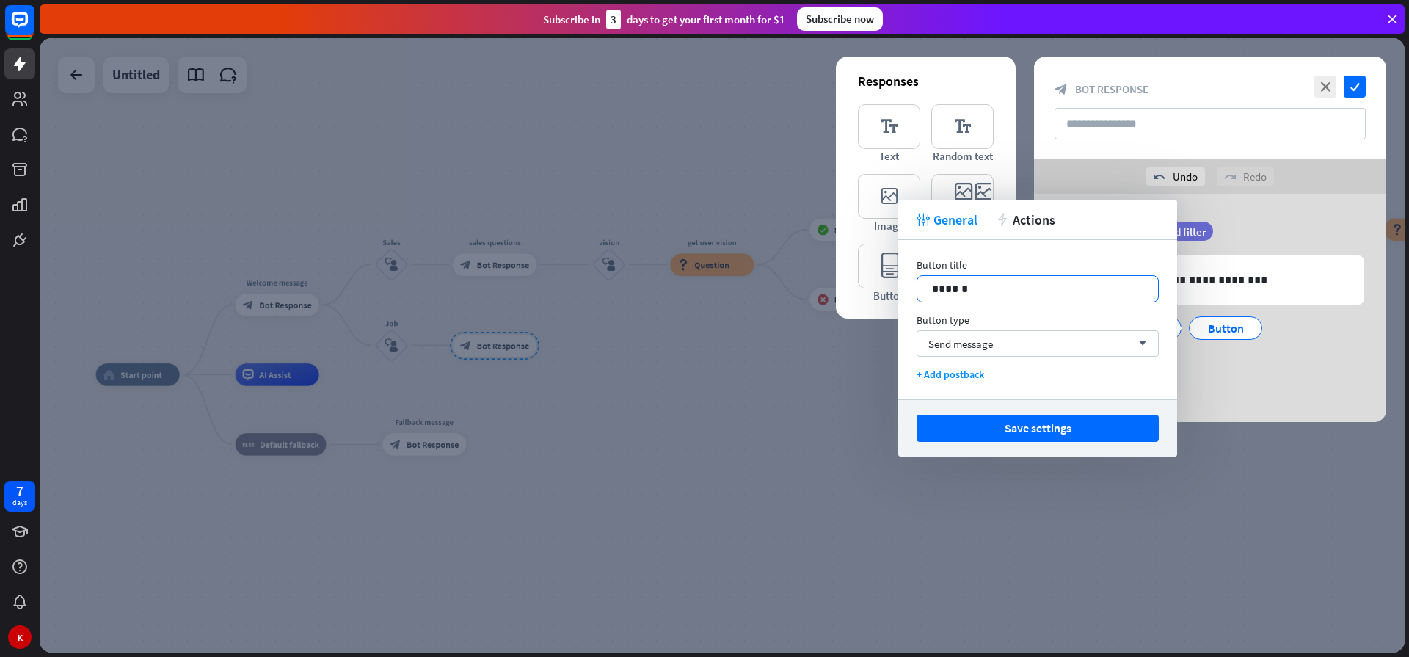
click at [937, 285] on p "******" at bounding box center [1037, 289] width 211 height 18
click at [819, 358] on div at bounding box center [722, 345] width 1365 height 614
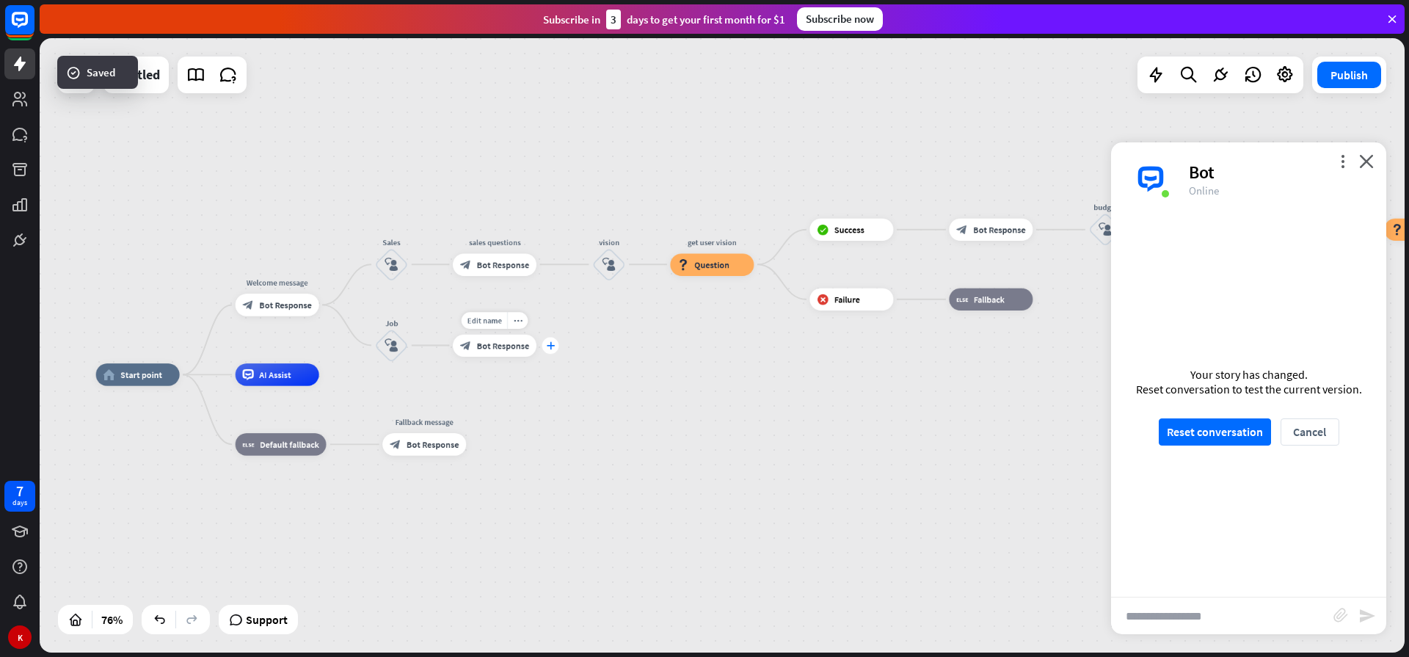
click at [549, 348] on icon "plus" at bounding box center [550, 345] width 8 height 8
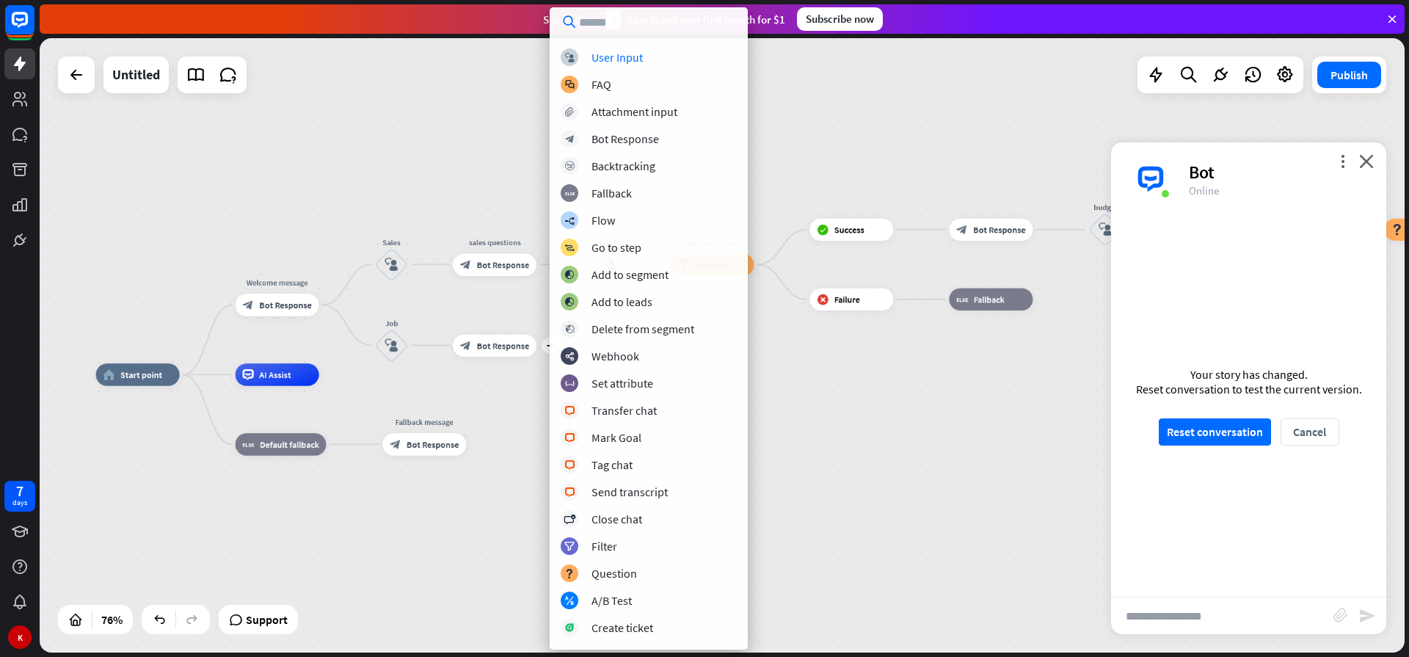
click at [611, 46] on div "block_user_input User Input block_faq FAQ block_attachment Attachment input blo…" at bounding box center [648, 328] width 198 height 642
click at [617, 54] on div "User Input" at bounding box center [616, 57] width 51 height 15
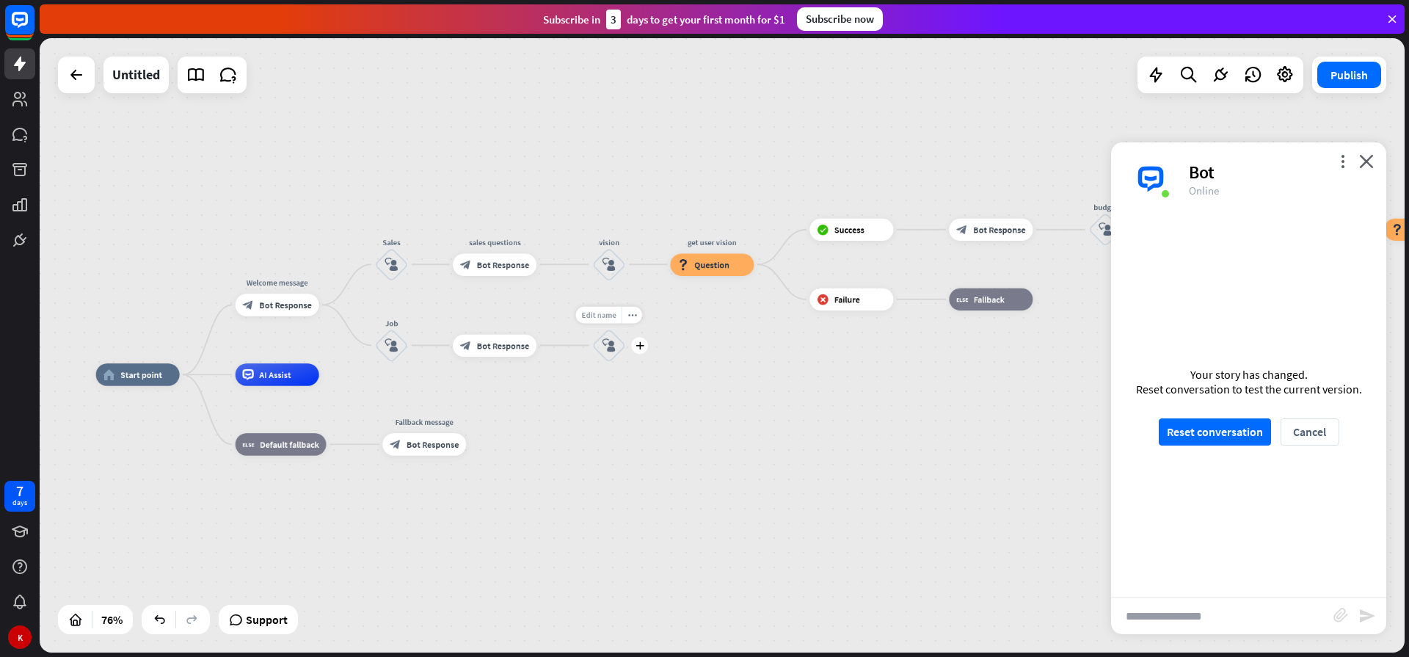
click at [606, 316] on span "Edit name" at bounding box center [598, 315] width 34 height 10
type input "**********"
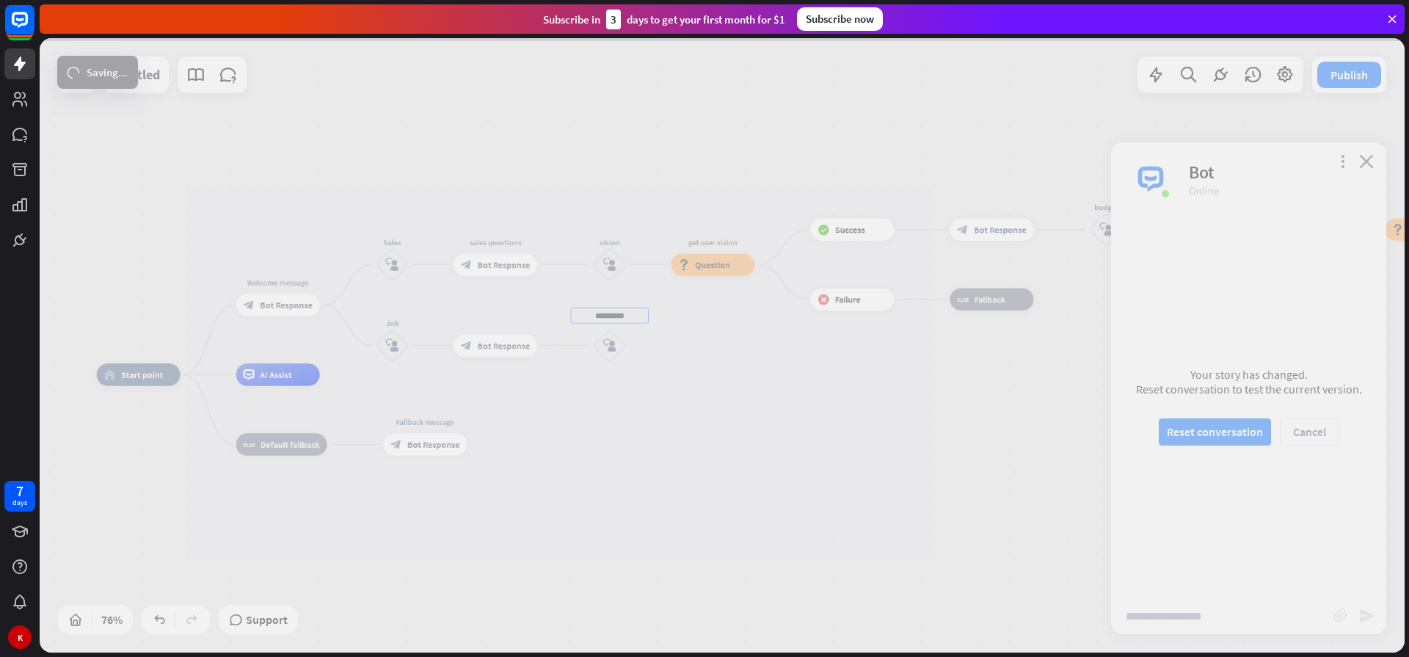
click at [584, 381] on div "home_2 Start point Welcome message block_bot_response Bot Response Sales block_…" at bounding box center [722, 345] width 1365 height 614
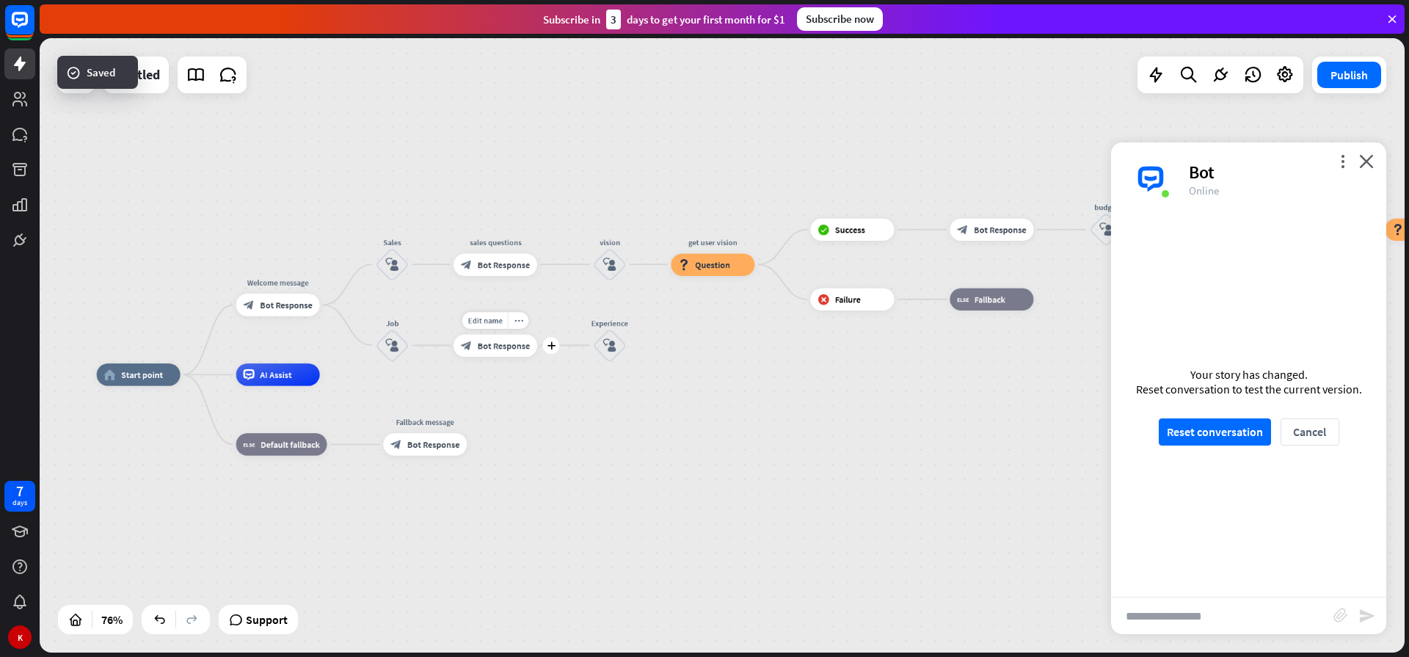
click at [504, 348] on span "Bot Response" at bounding box center [504, 345] width 52 height 11
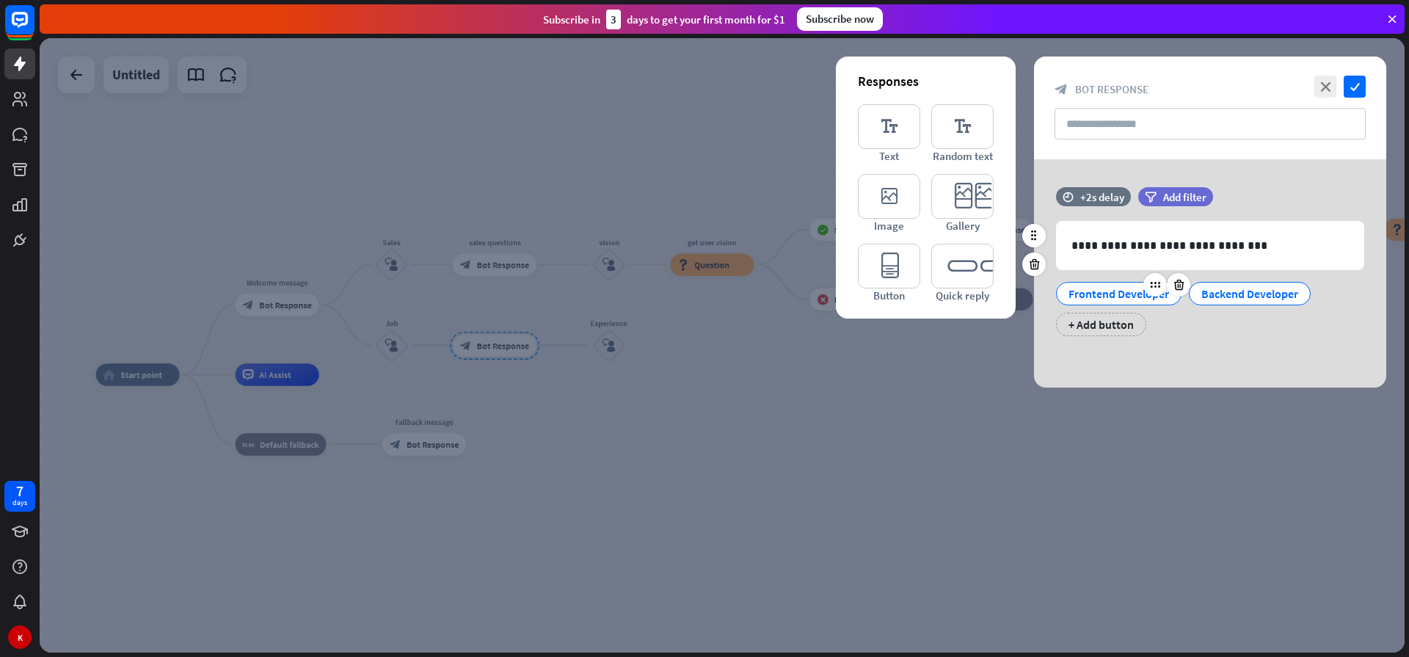
click at [1091, 295] on div "Frontend Developer" at bounding box center [1118, 293] width 101 height 22
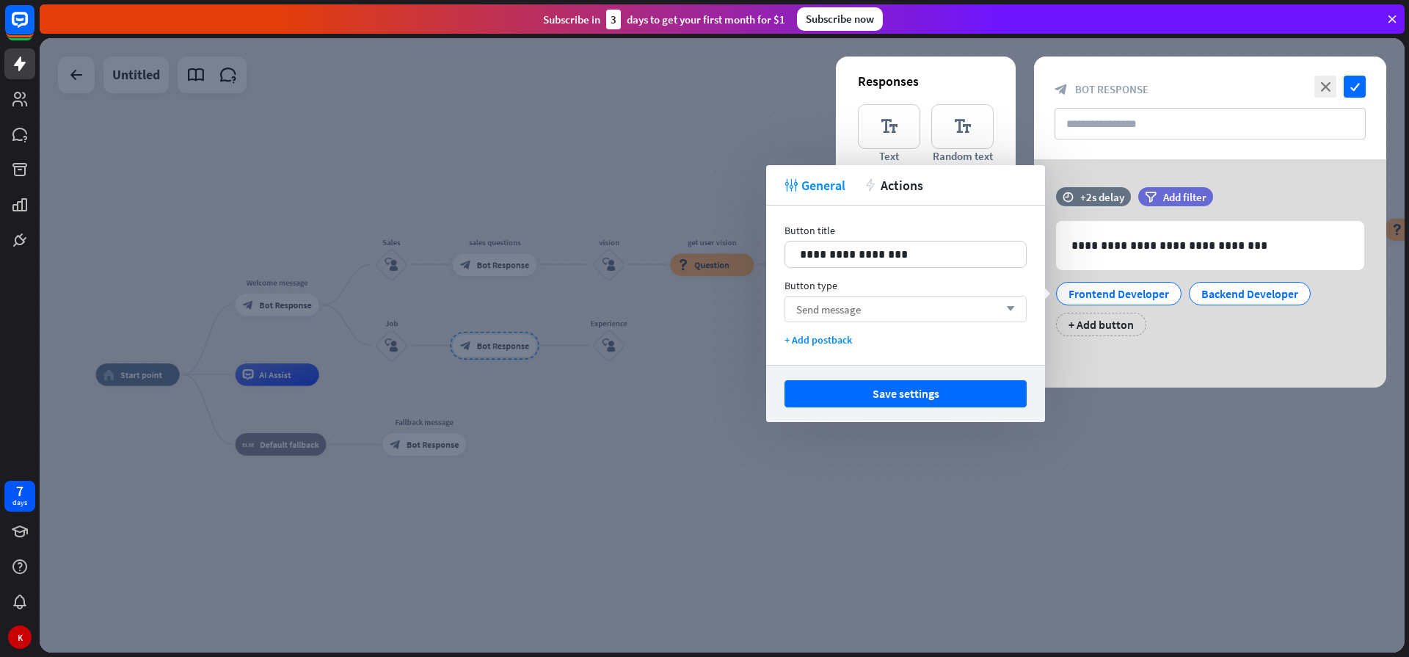
click at [868, 310] on div "Send message arrow_down" at bounding box center [905, 309] width 242 height 26
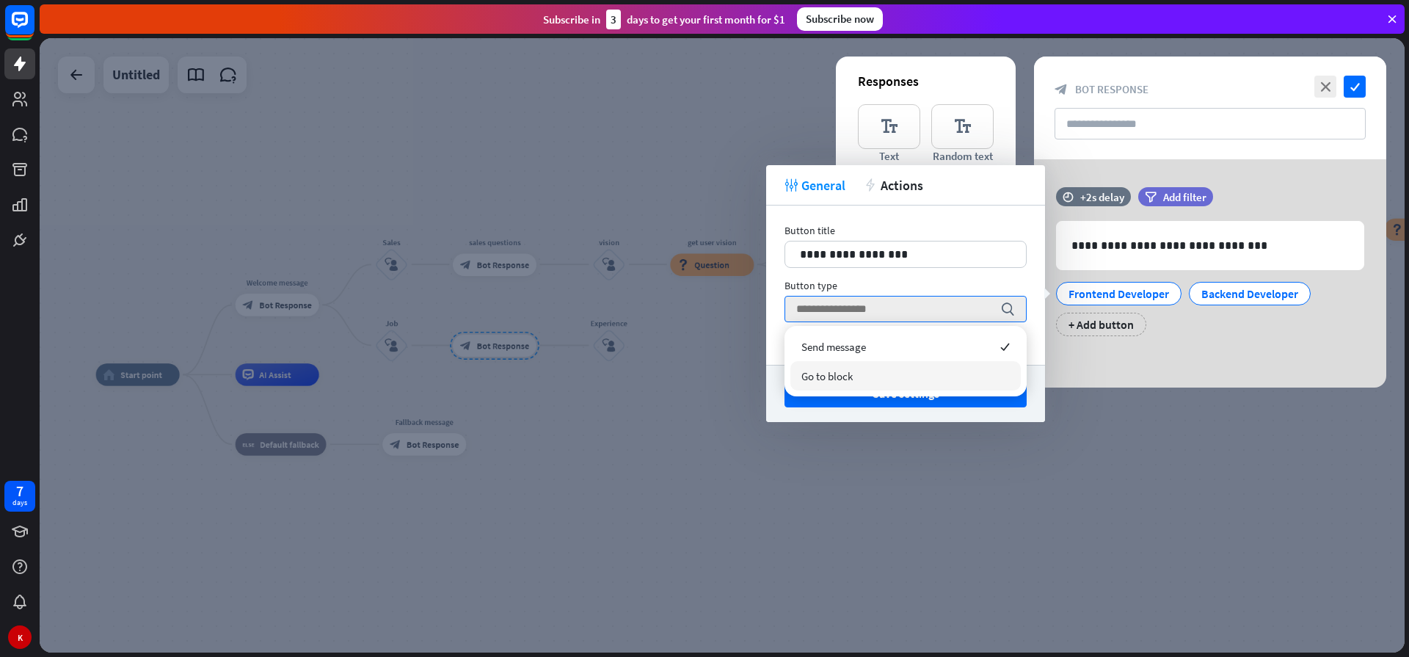
click at [850, 384] on div "Go to block" at bounding box center [905, 375] width 230 height 29
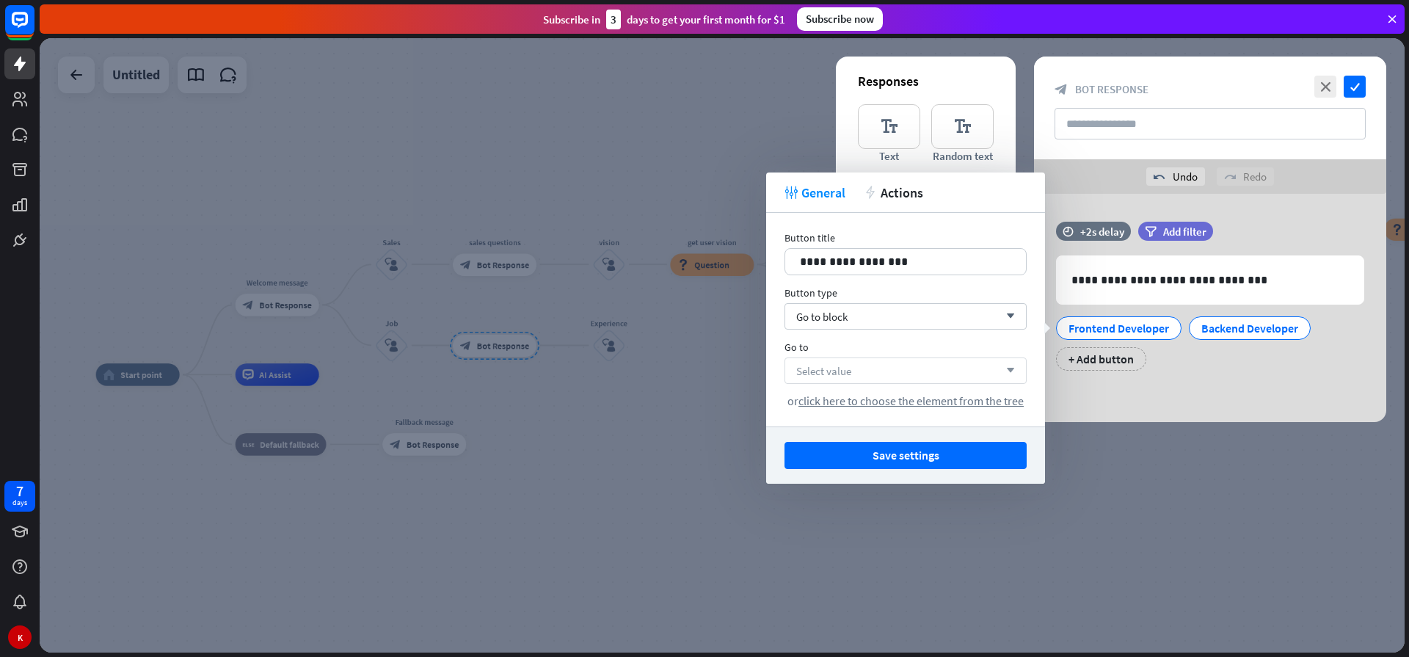
click at [862, 373] on div "Select value arrow_down" at bounding box center [905, 370] width 242 height 26
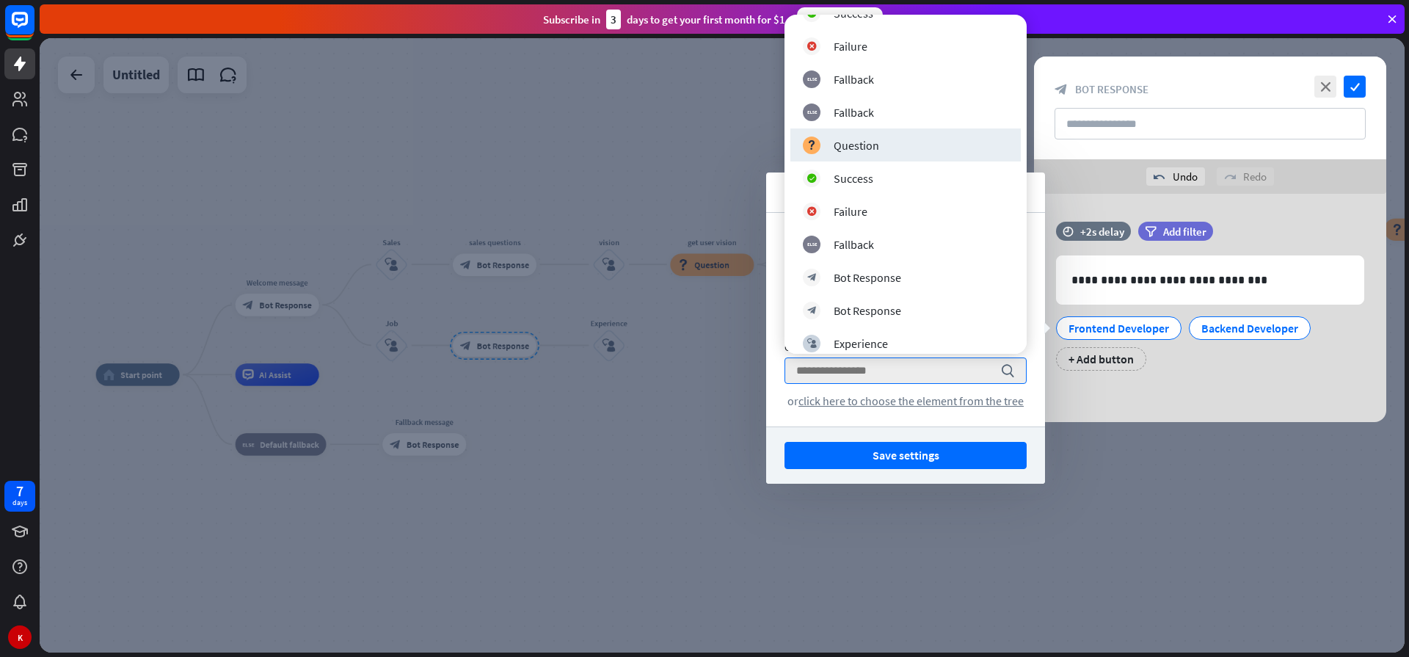
scroll to position [729, 0]
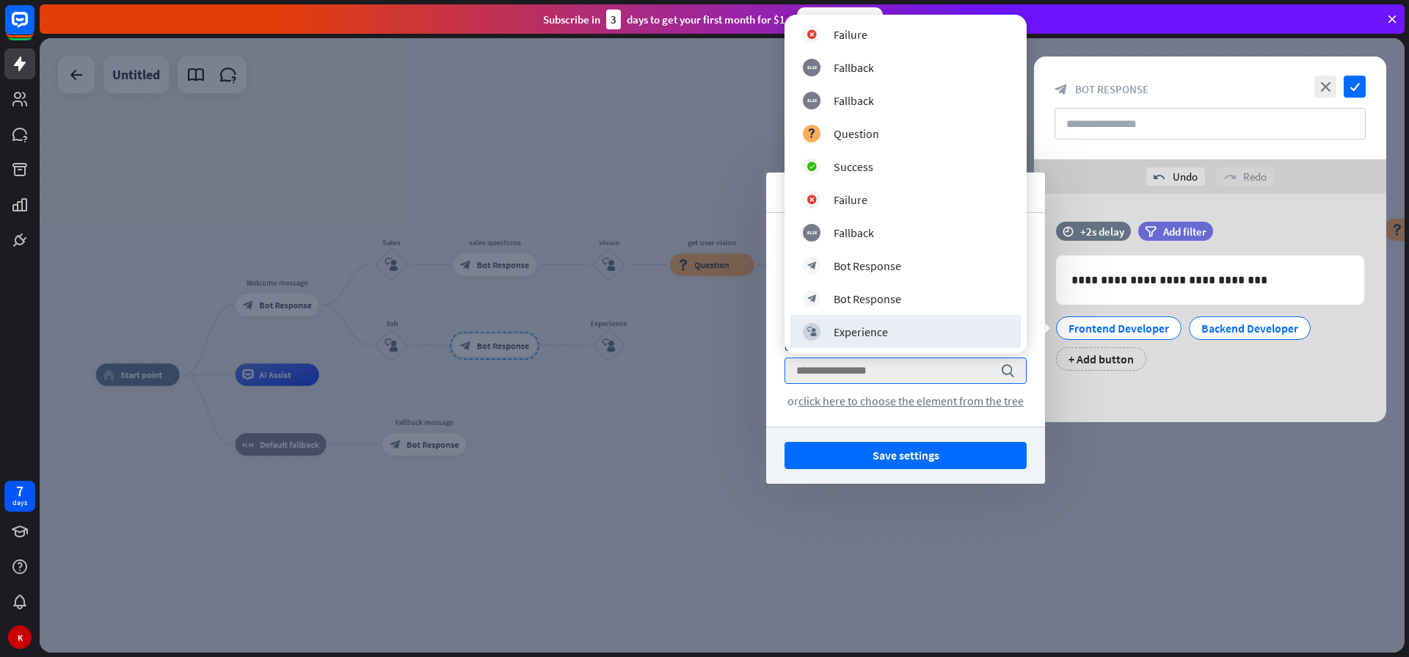
drag, startPoint x: 846, startPoint y: 338, endPoint x: 854, endPoint y: 340, distance: 8.4
click at [846, 338] on div "Experience" at bounding box center [860, 331] width 54 height 15
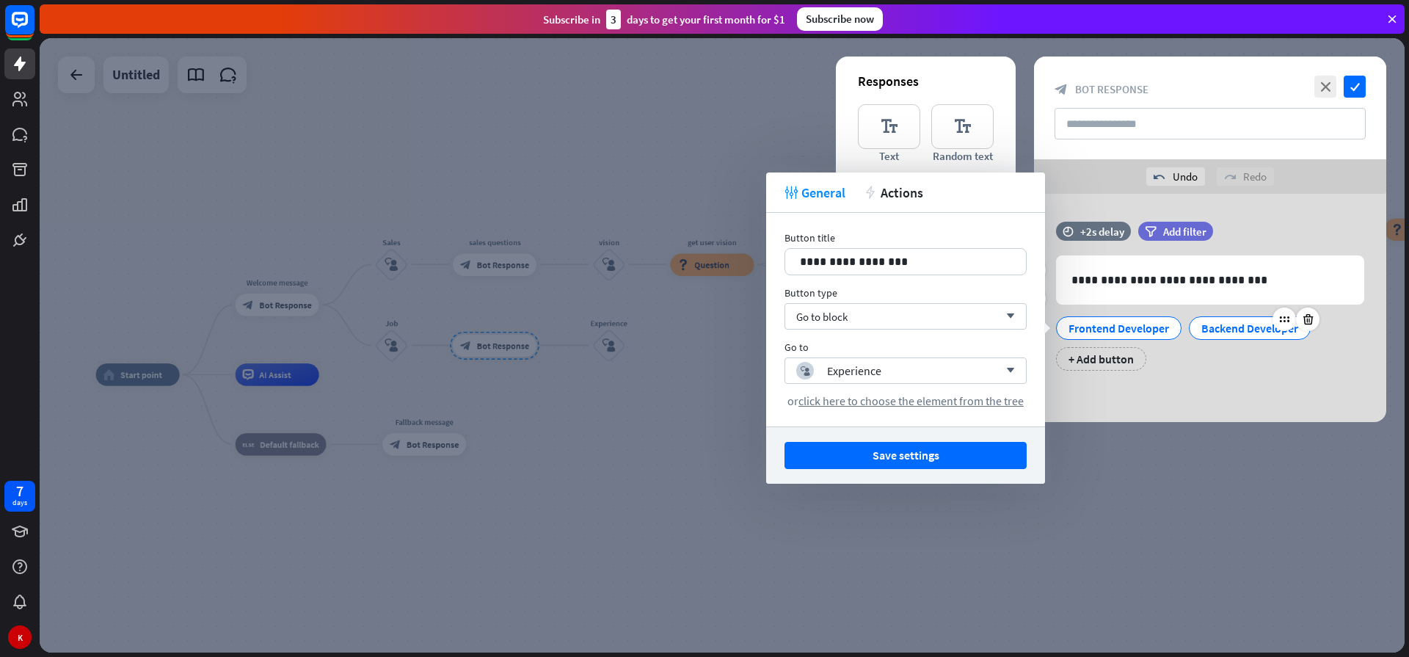
click at [1239, 329] on div "Backend Developer" at bounding box center [1249, 328] width 97 height 22
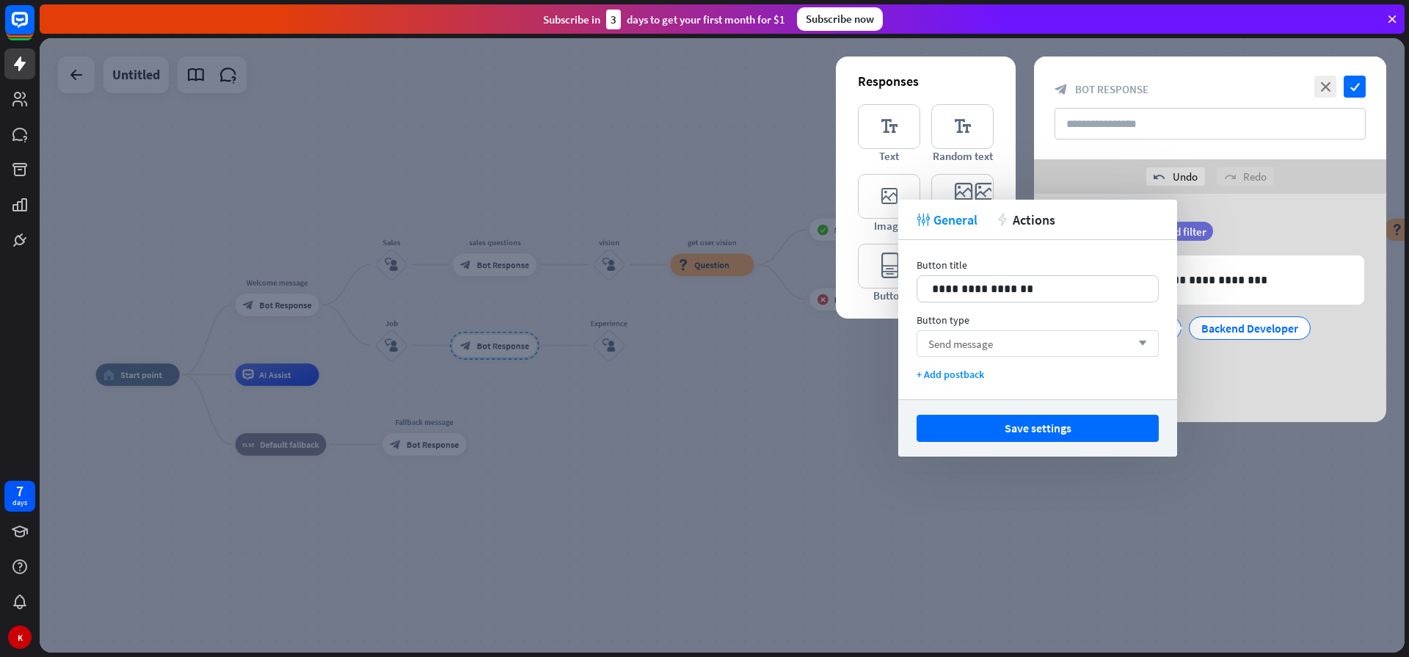
click at [974, 348] on span "Send message" at bounding box center [960, 344] width 65 height 14
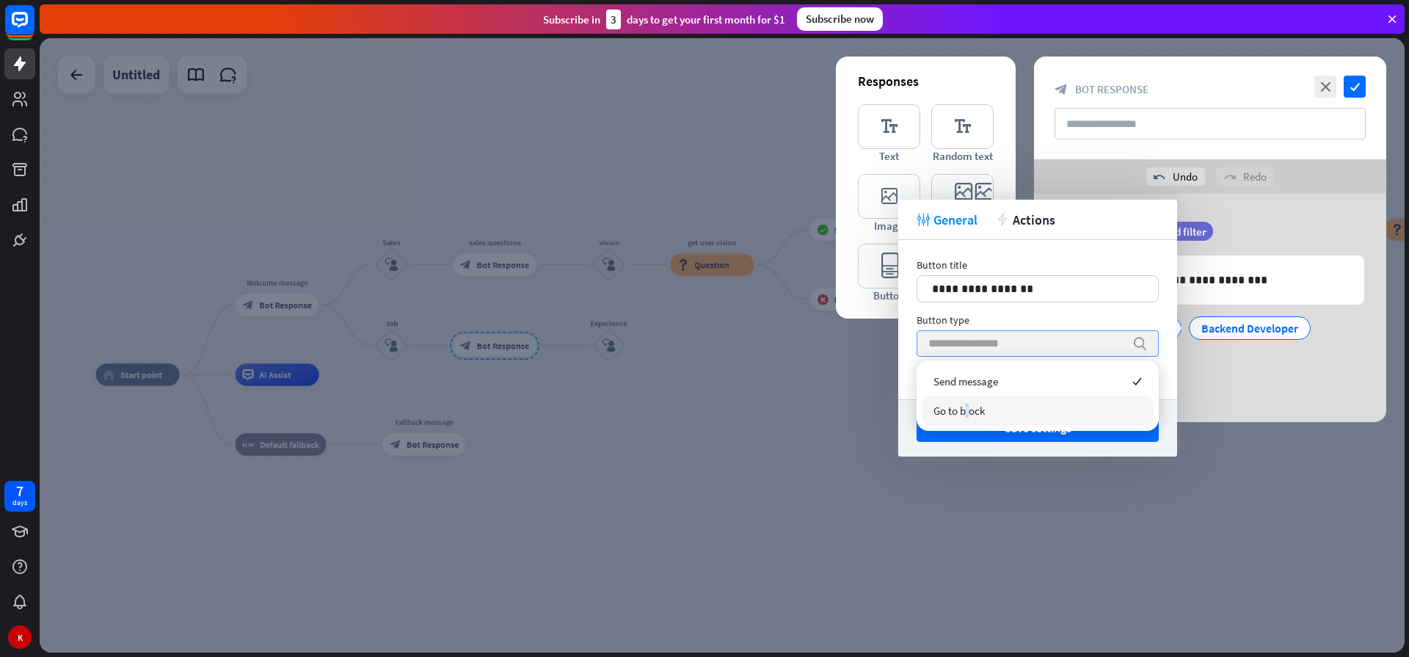
click at [968, 410] on span "Go to block" at bounding box center [958, 410] width 51 height 14
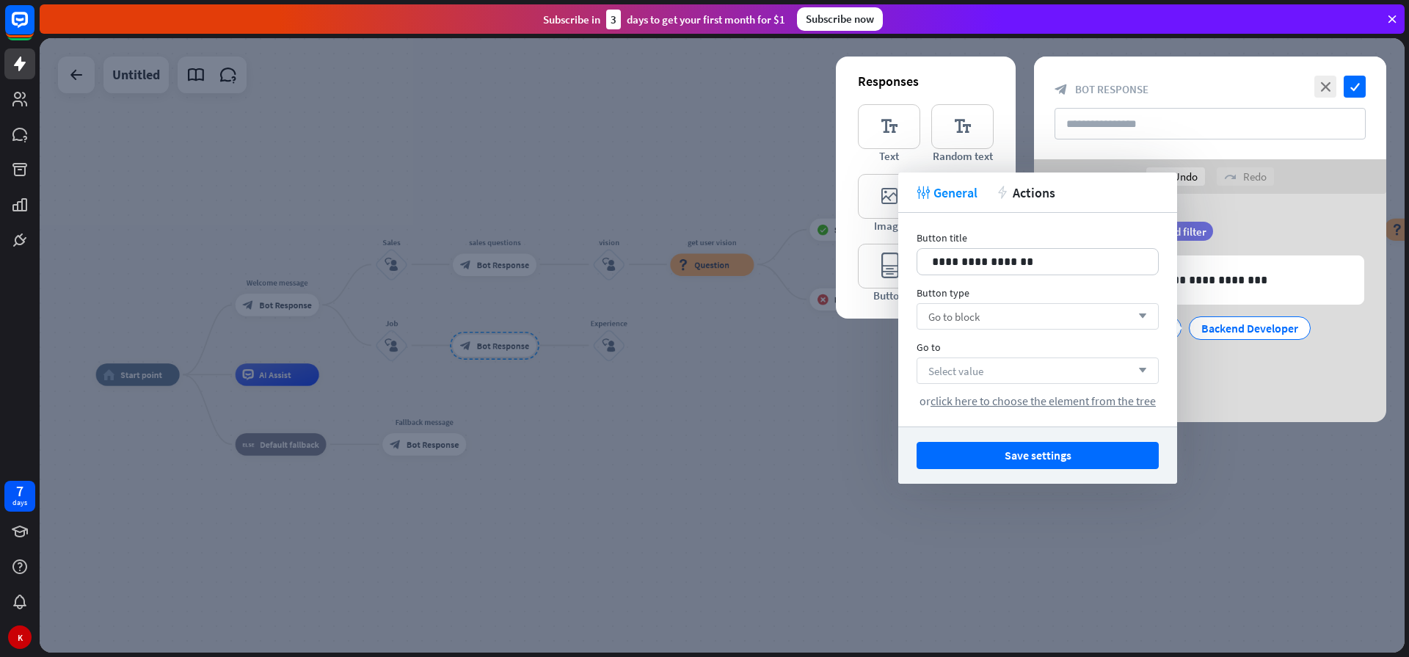
click at [968, 370] on span "Select value" at bounding box center [955, 371] width 55 height 14
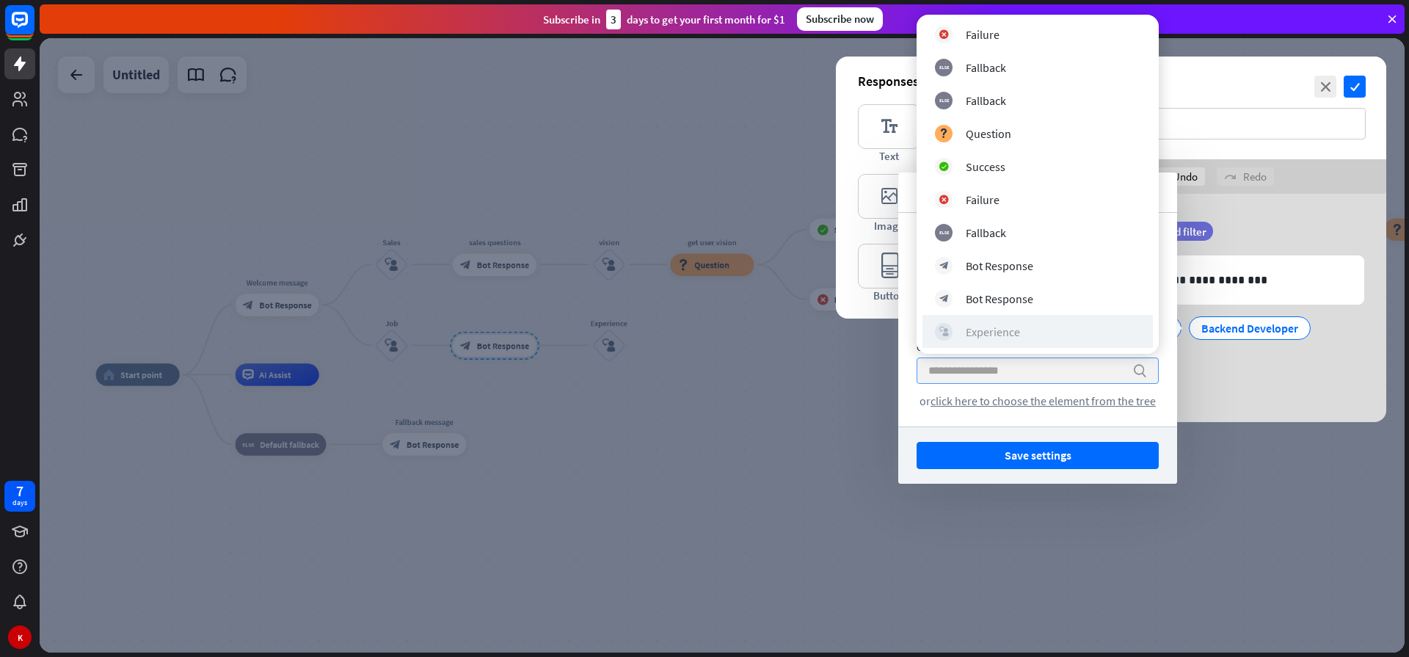
click at [992, 339] on div "block_user_input Experience" at bounding box center [1037, 332] width 205 height 18
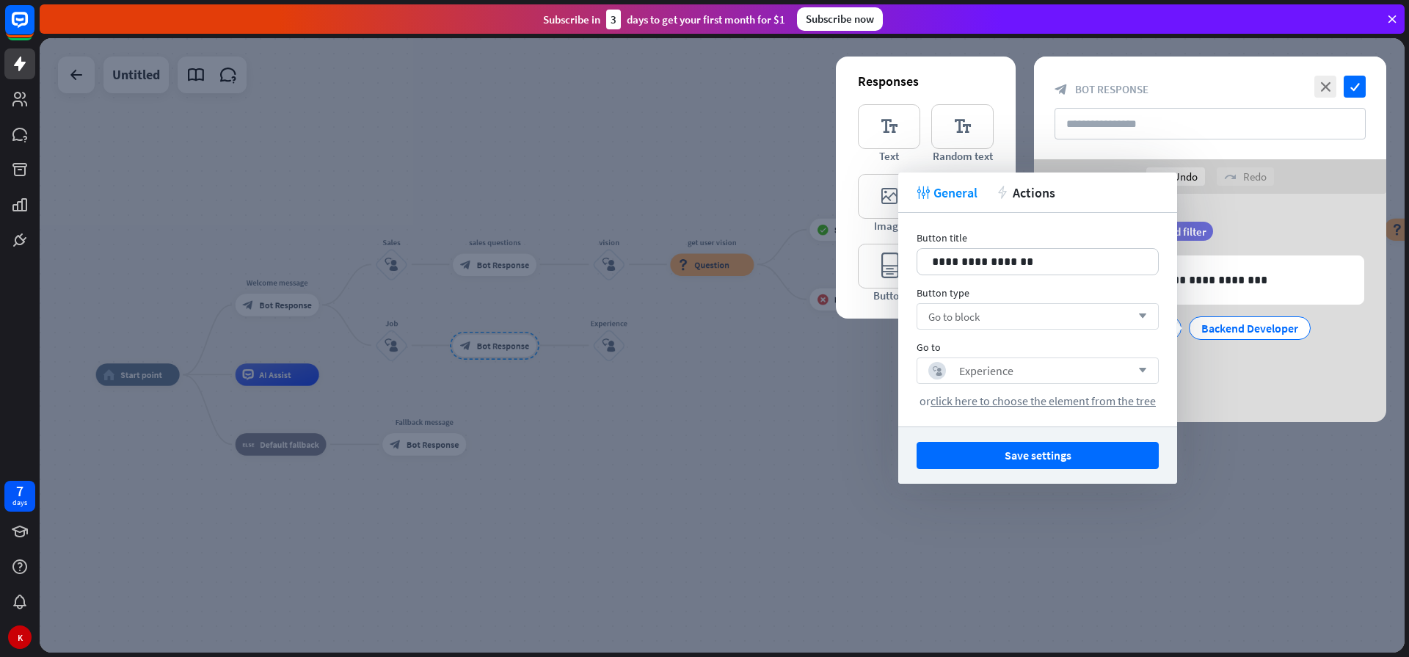
click at [707, 420] on div at bounding box center [722, 345] width 1365 height 614
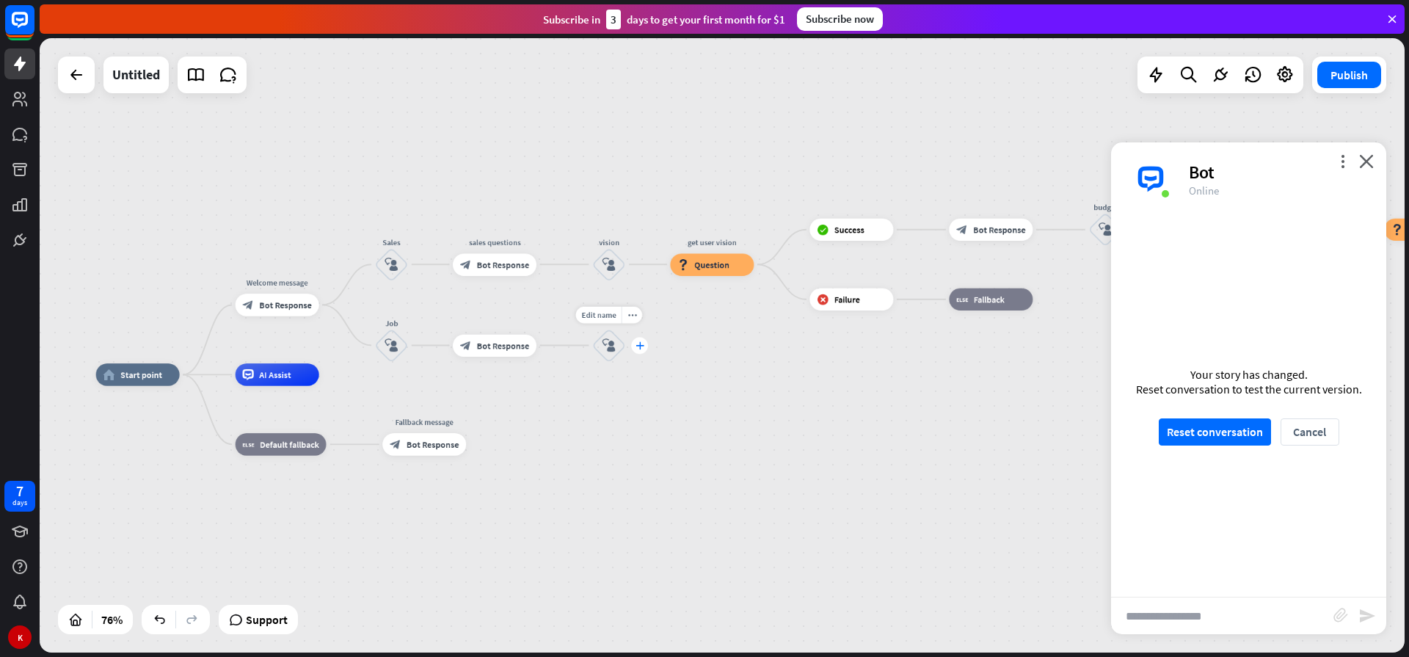
click at [641, 348] on icon "plus" at bounding box center [639, 345] width 8 height 8
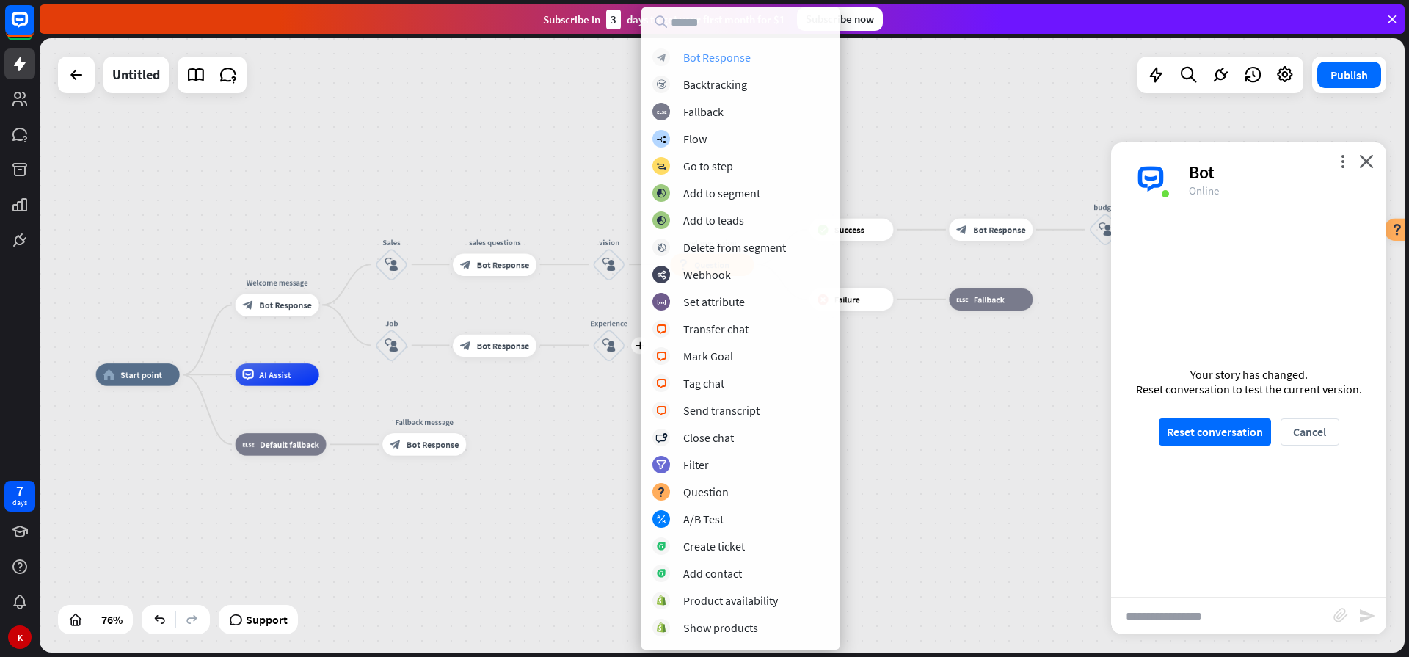
click at [740, 59] on div "Bot Response" at bounding box center [716, 57] width 67 height 15
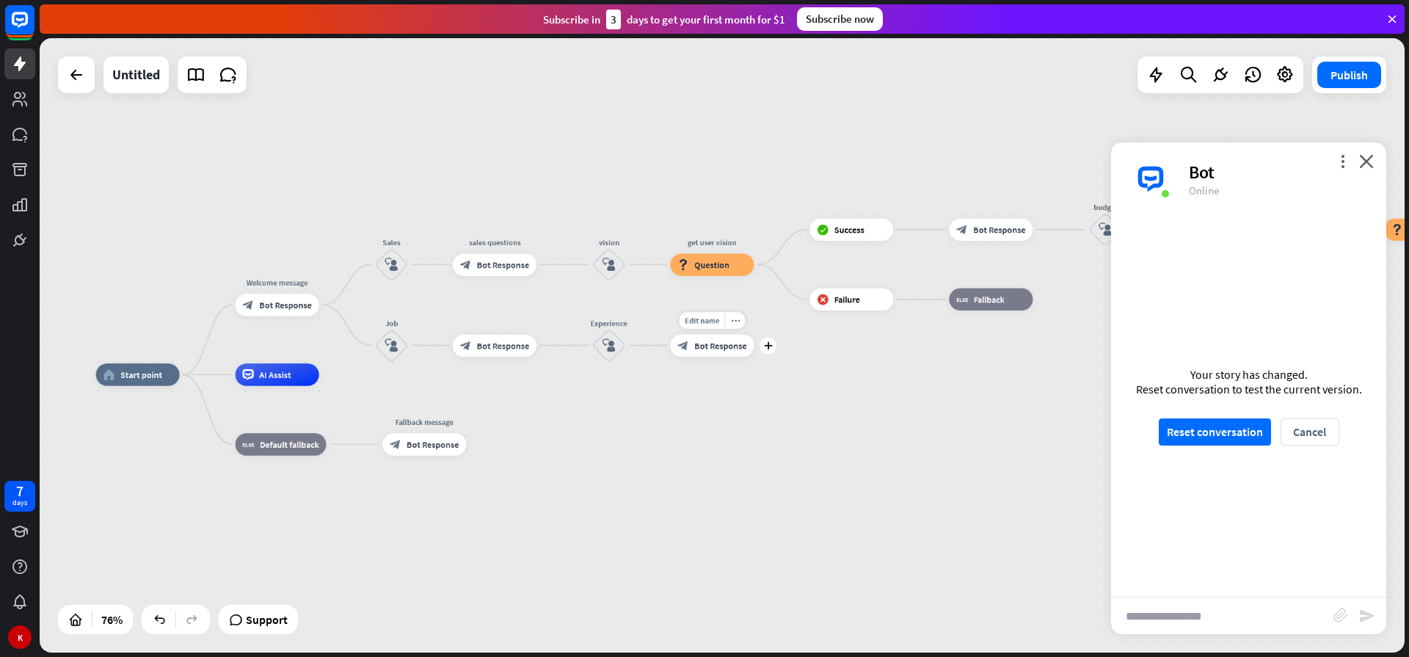
click at [730, 345] on span "Bot Response" at bounding box center [720, 345] width 52 height 11
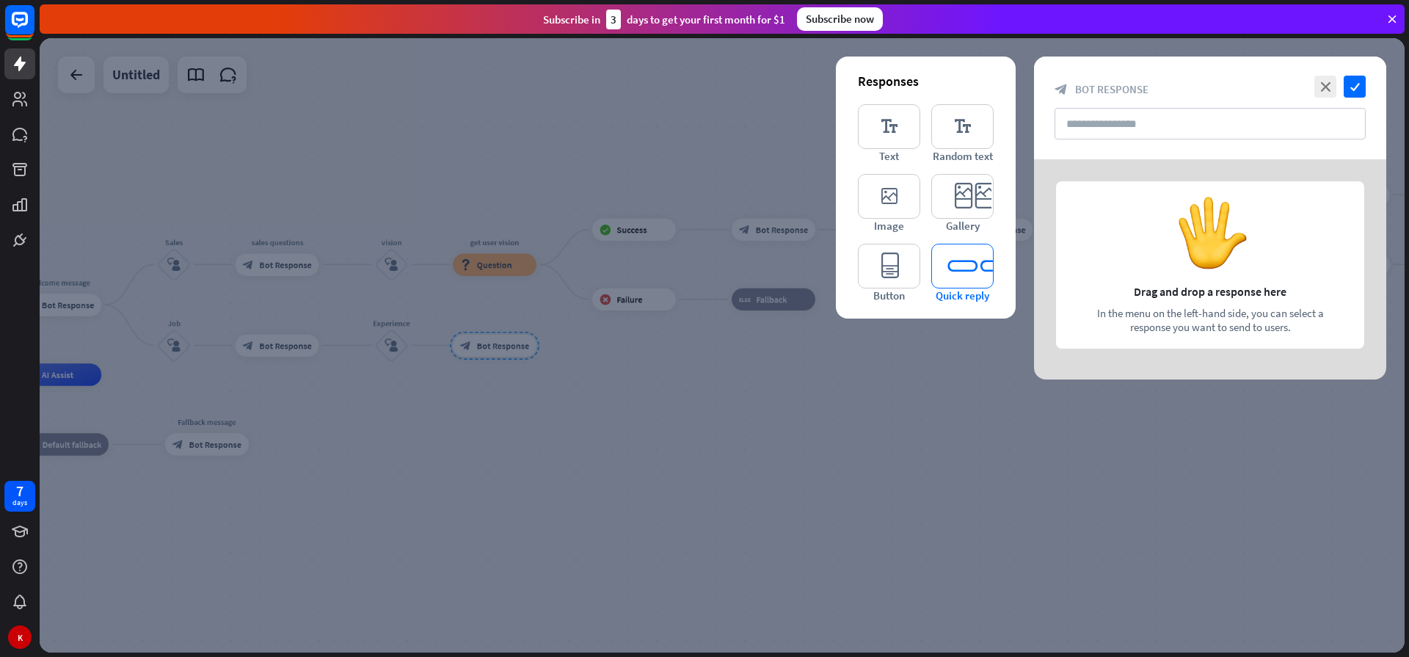
click at [948, 280] on icon "editor_quick_replies" at bounding box center [962, 266] width 62 height 45
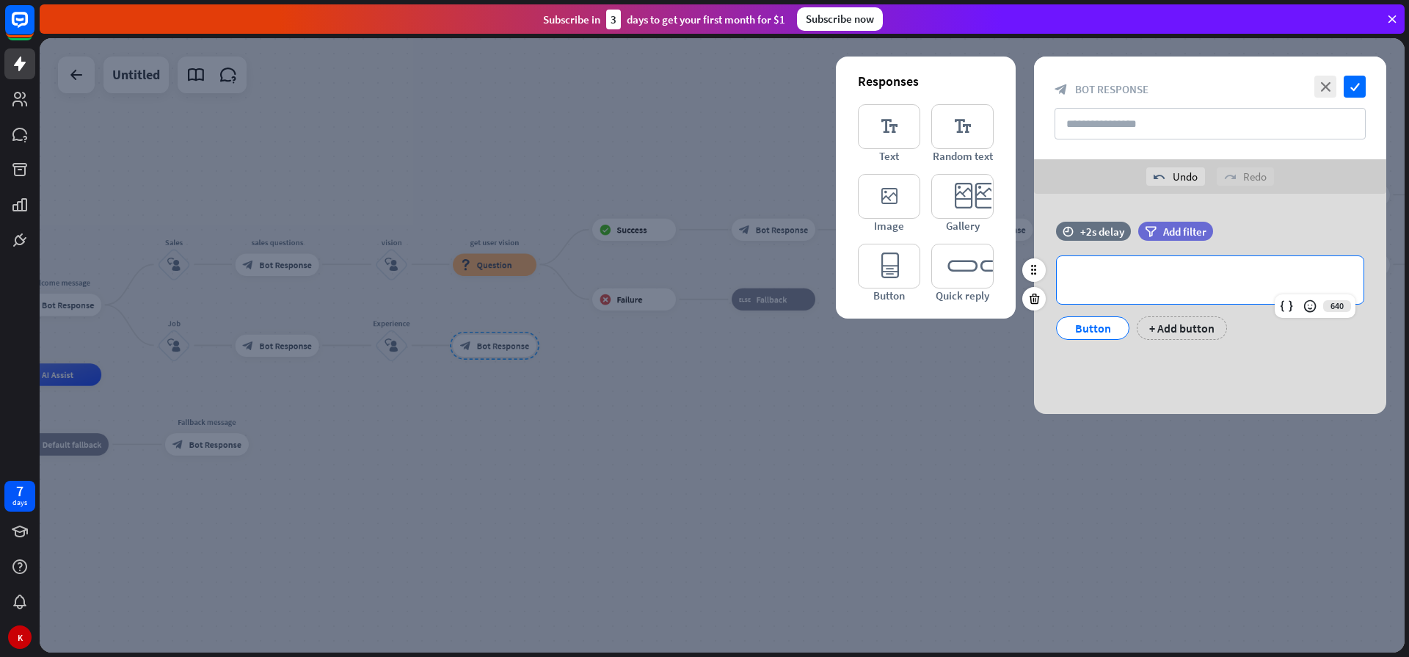
click at [1133, 282] on p "**********" at bounding box center [1209, 280] width 277 height 18
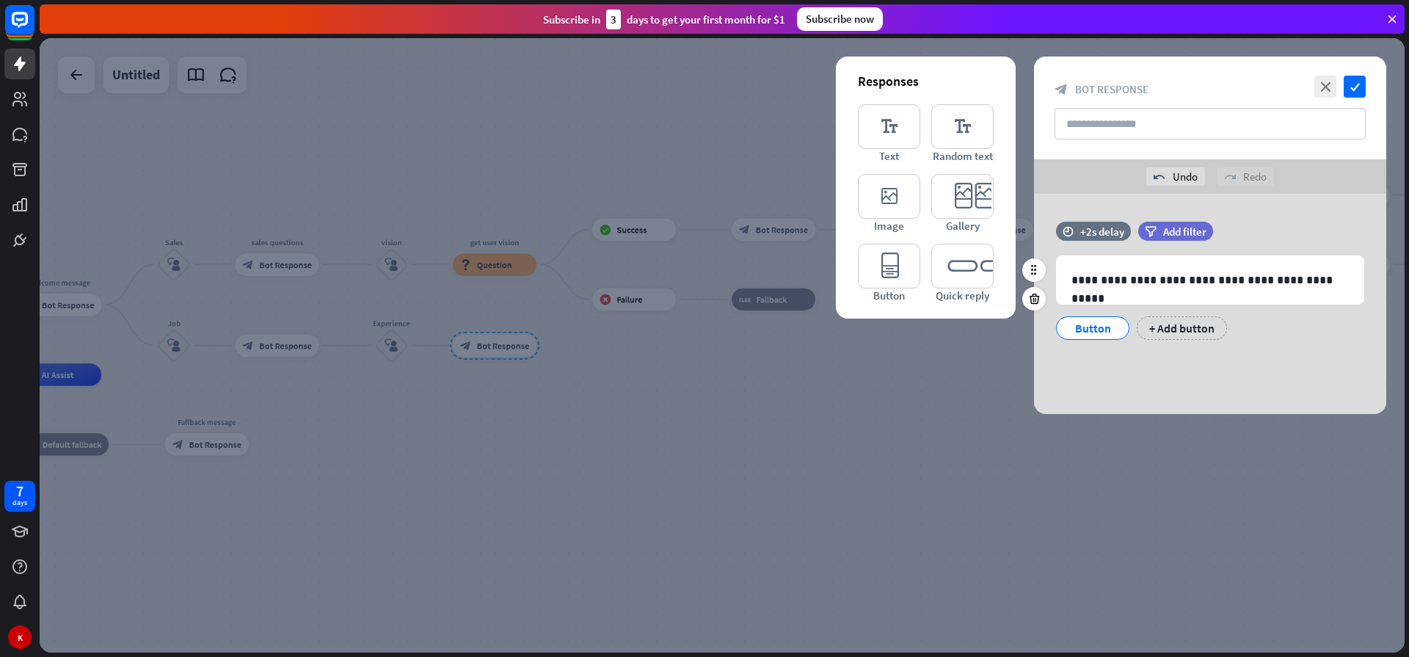
click at [1096, 324] on div "Button" at bounding box center [1092, 328] width 48 height 22
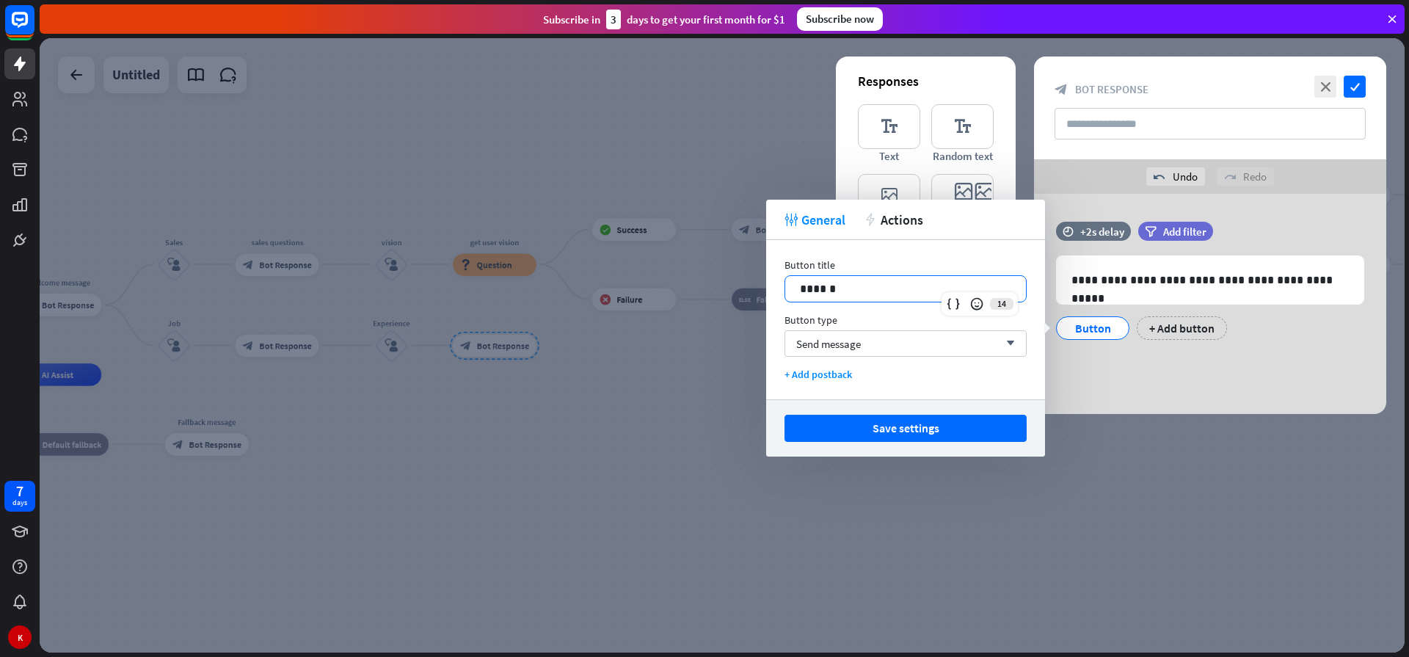
click at [822, 286] on p "******" at bounding box center [905, 289] width 211 height 18
click at [1163, 329] on div "+ Add button" at bounding box center [1181, 327] width 90 height 23
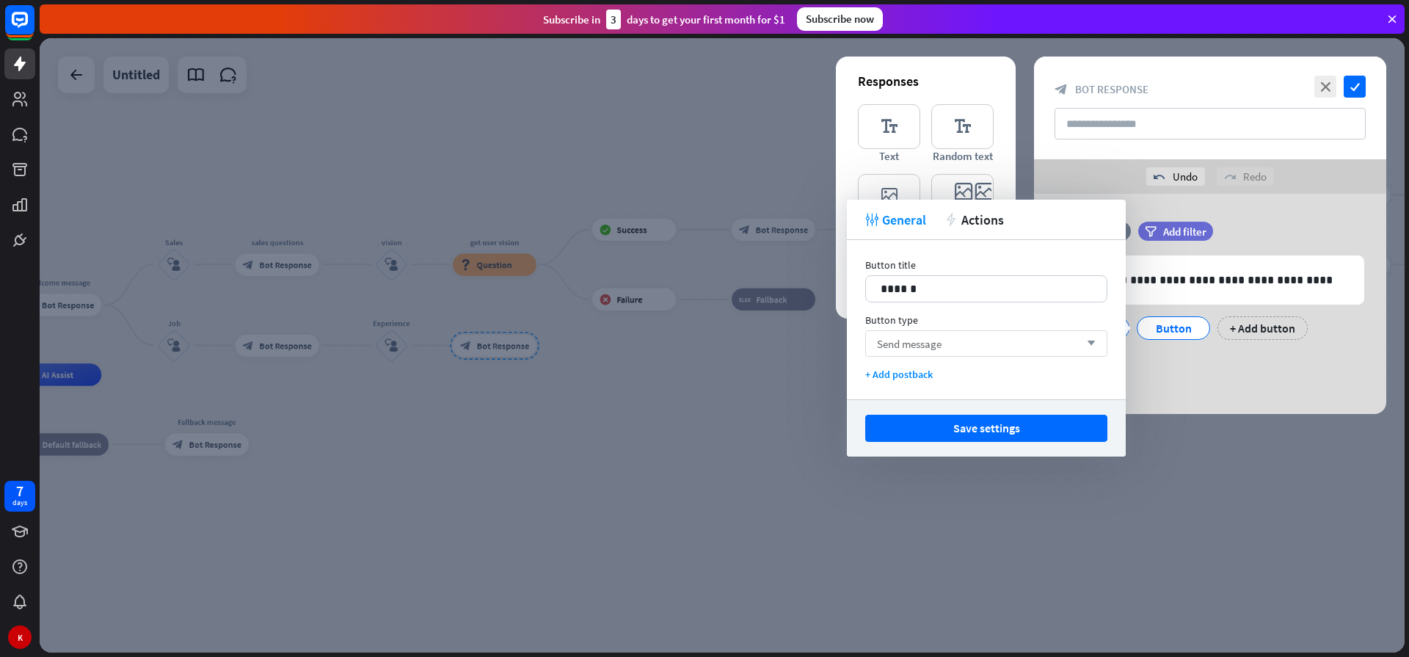
click at [891, 337] on span "Send message" at bounding box center [909, 344] width 65 height 14
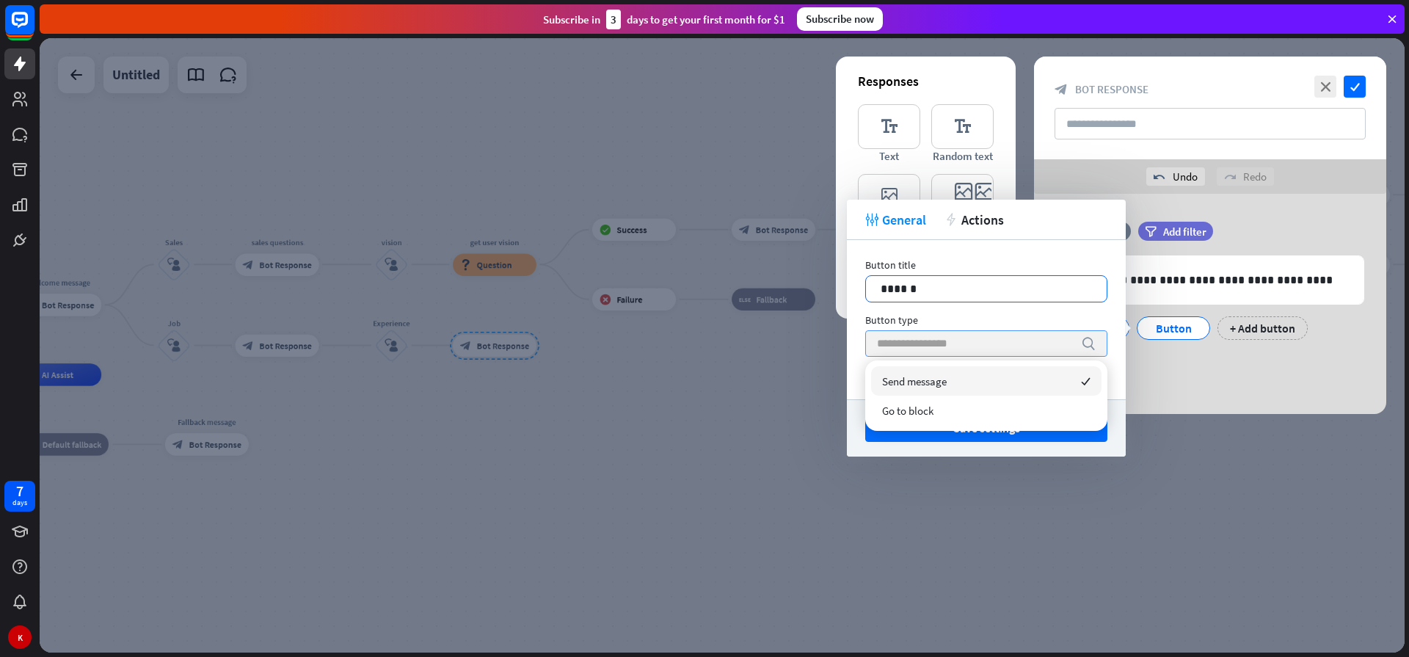
click at [898, 288] on p "******" at bounding box center [985, 289] width 211 height 18
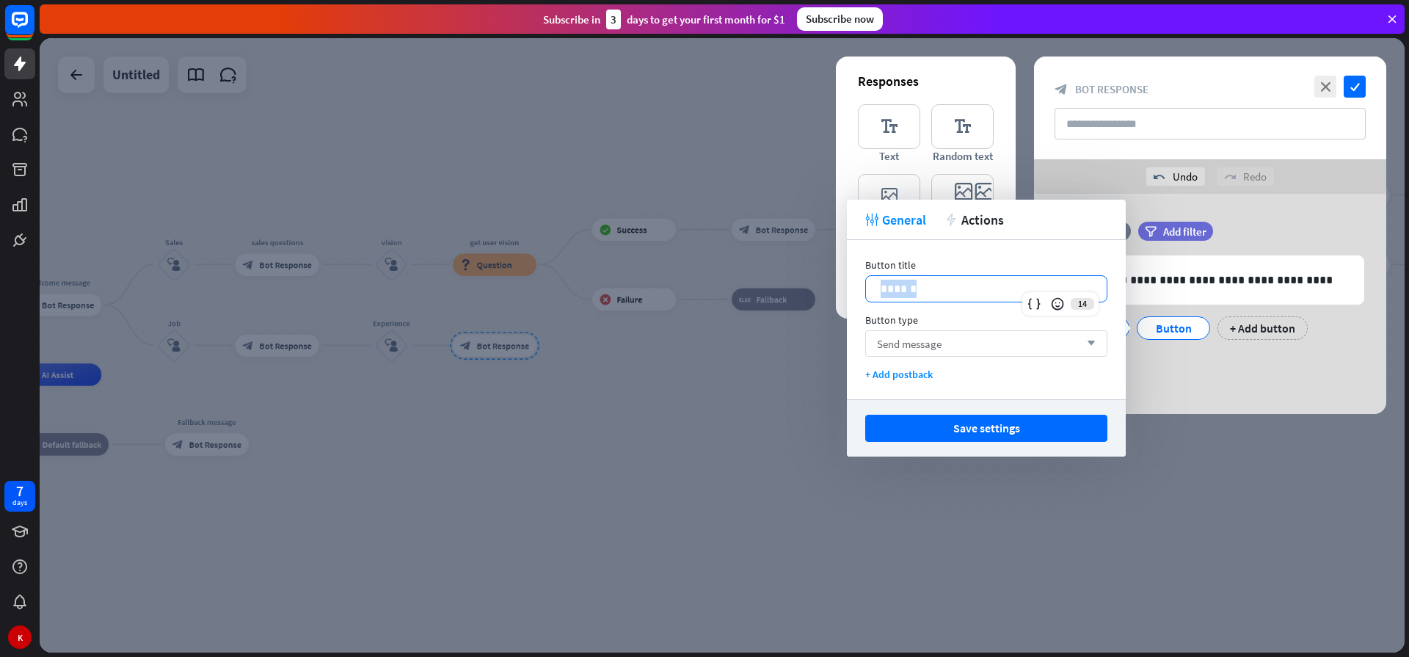
click at [898, 288] on p "******" at bounding box center [985, 289] width 211 height 18
click at [674, 373] on div at bounding box center [722, 345] width 1365 height 614
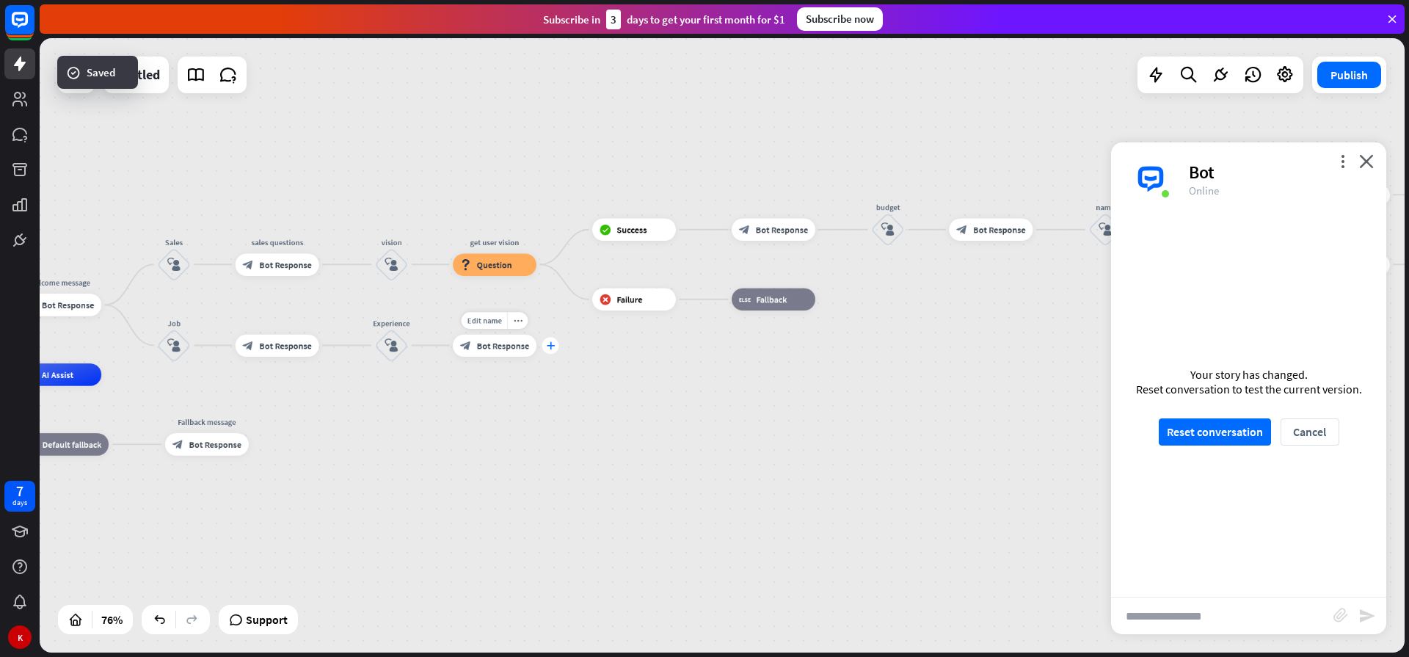
click at [550, 348] on icon "plus" at bounding box center [550, 345] width 8 height 8
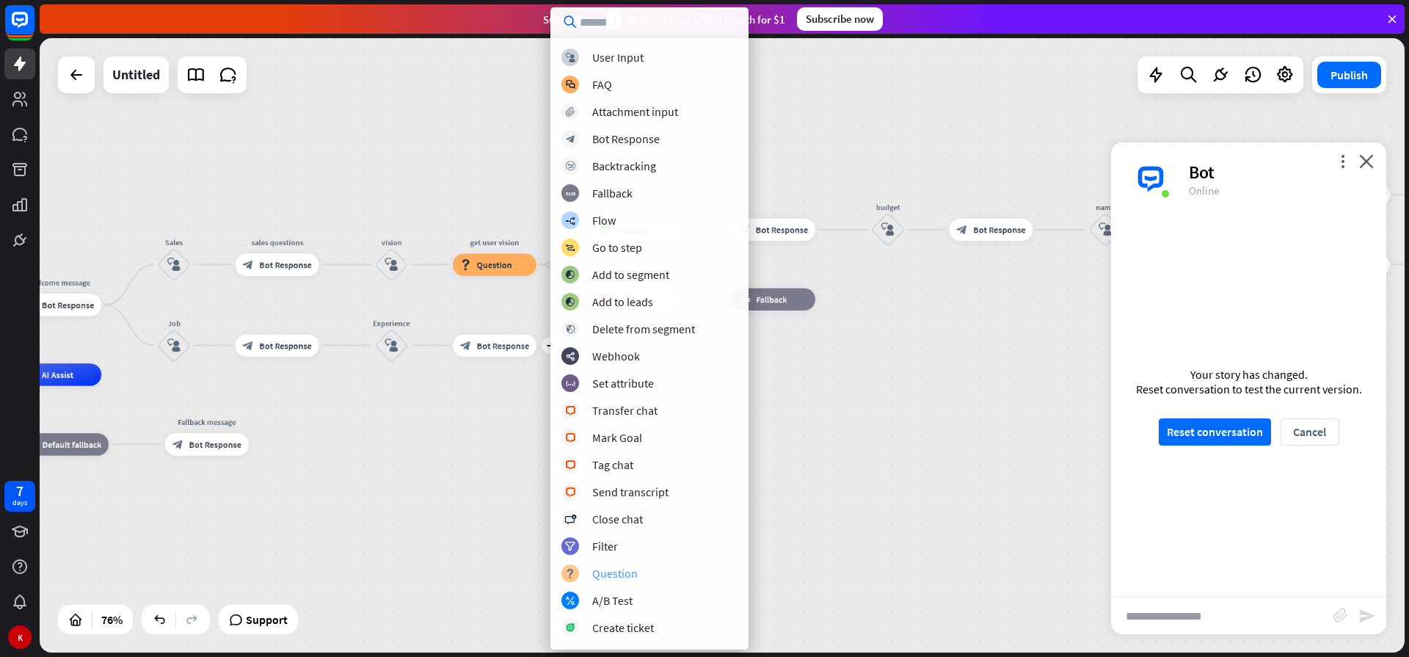
click at [610, 576] on div "Question" at bounding box center [614, 573] width 45 height 15
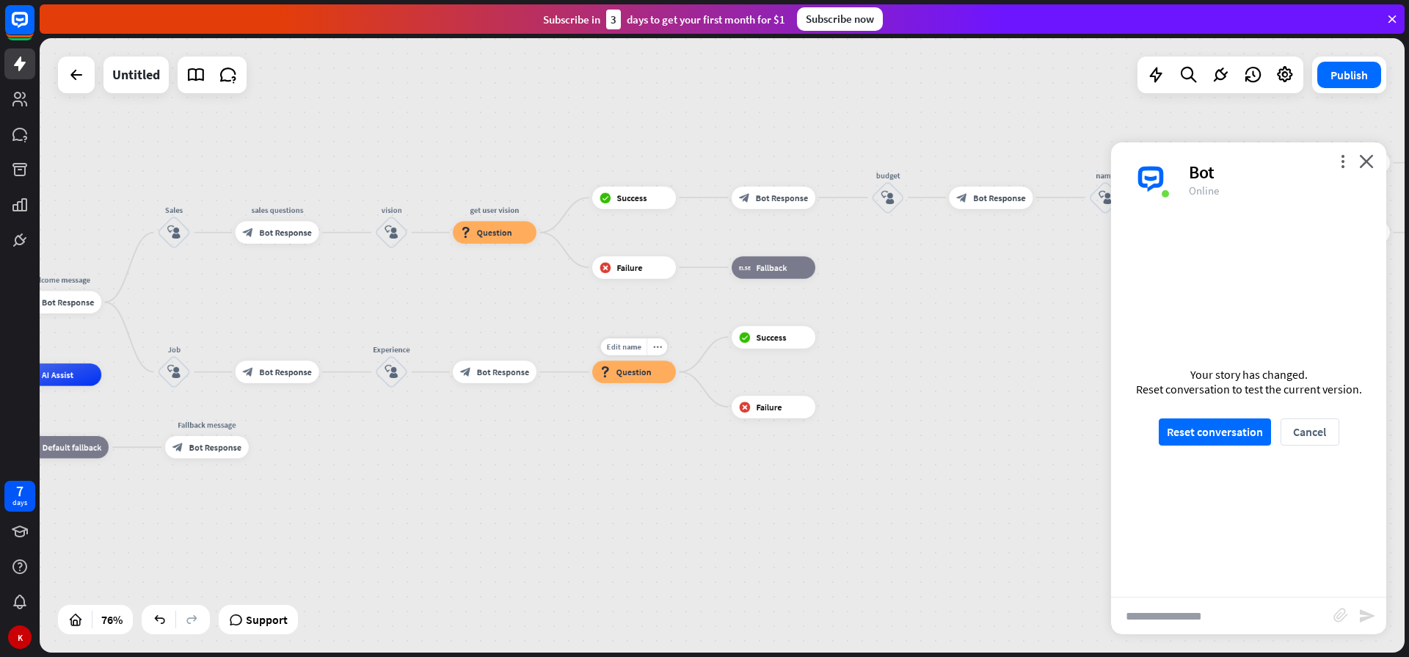
click at [627, 370] on span "Question" at bounding box center [633, 371] width 35 height 11
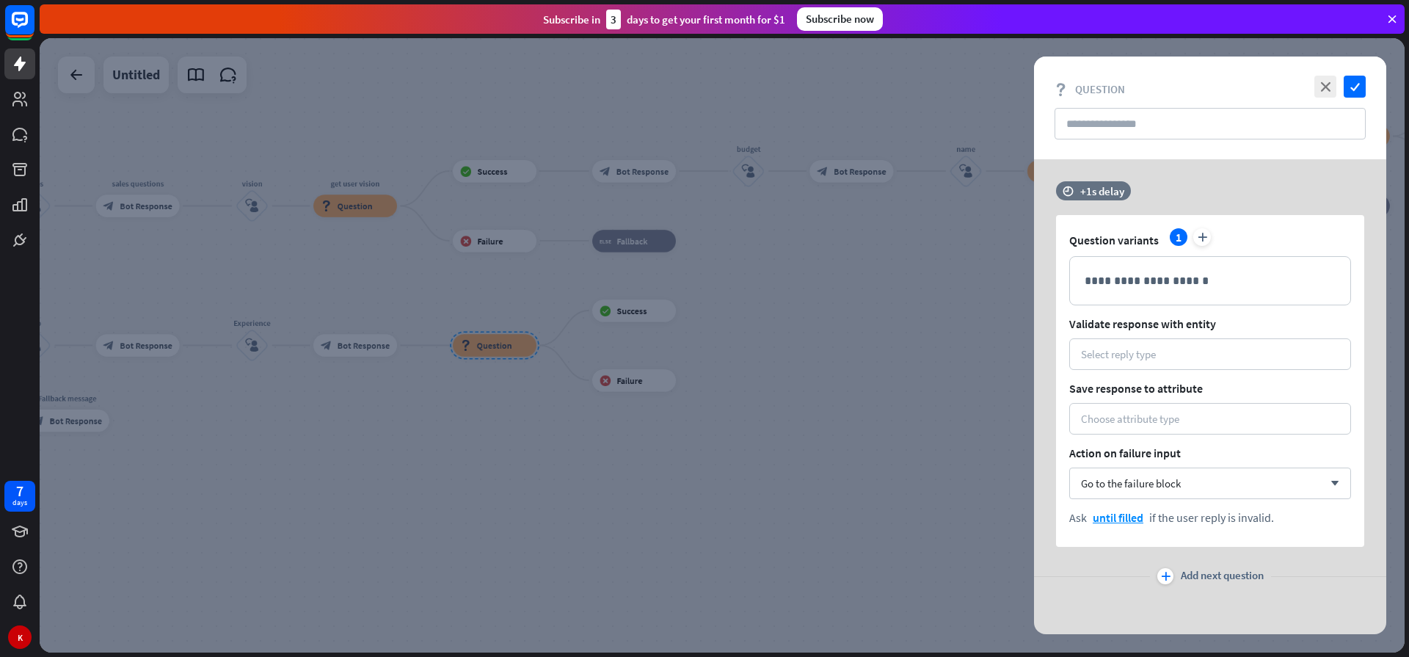
click at [479, 398] on div at bounding box center [722, 345] width 1365 height 614
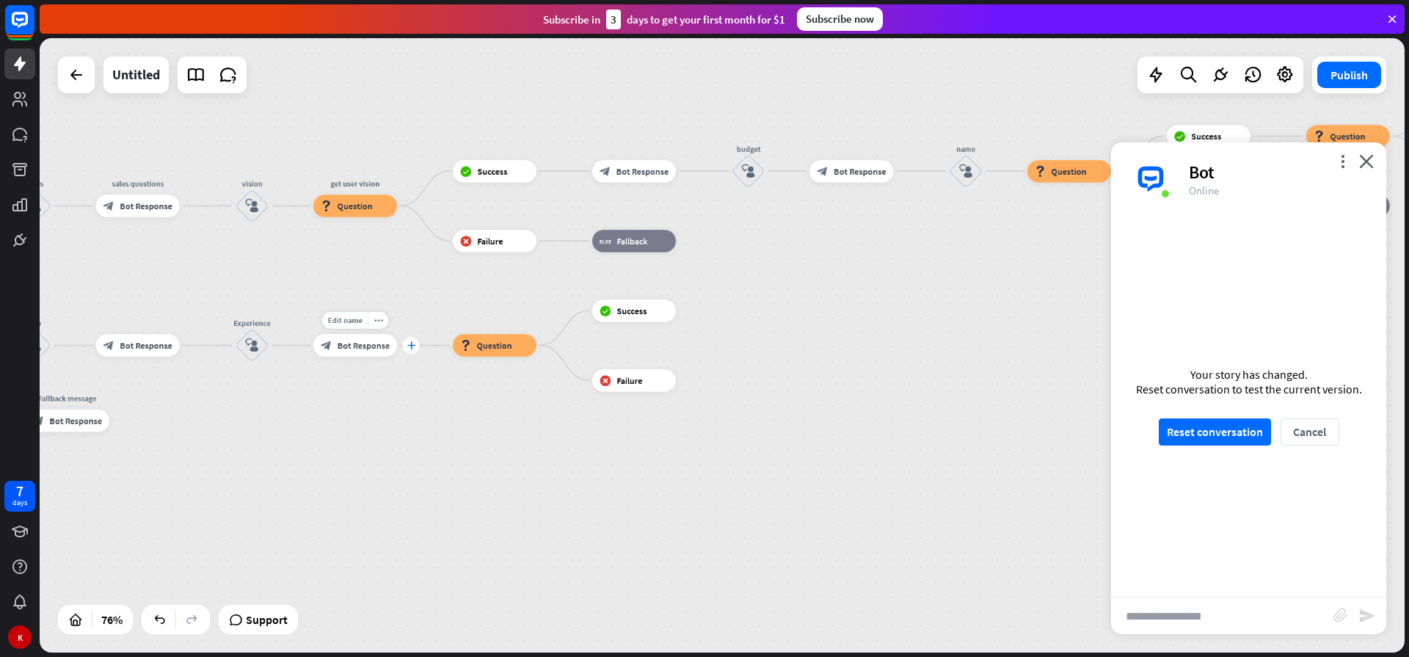
click at [413, 348] on icon "plus" at bounding box center [410, 345] width 8 height 8
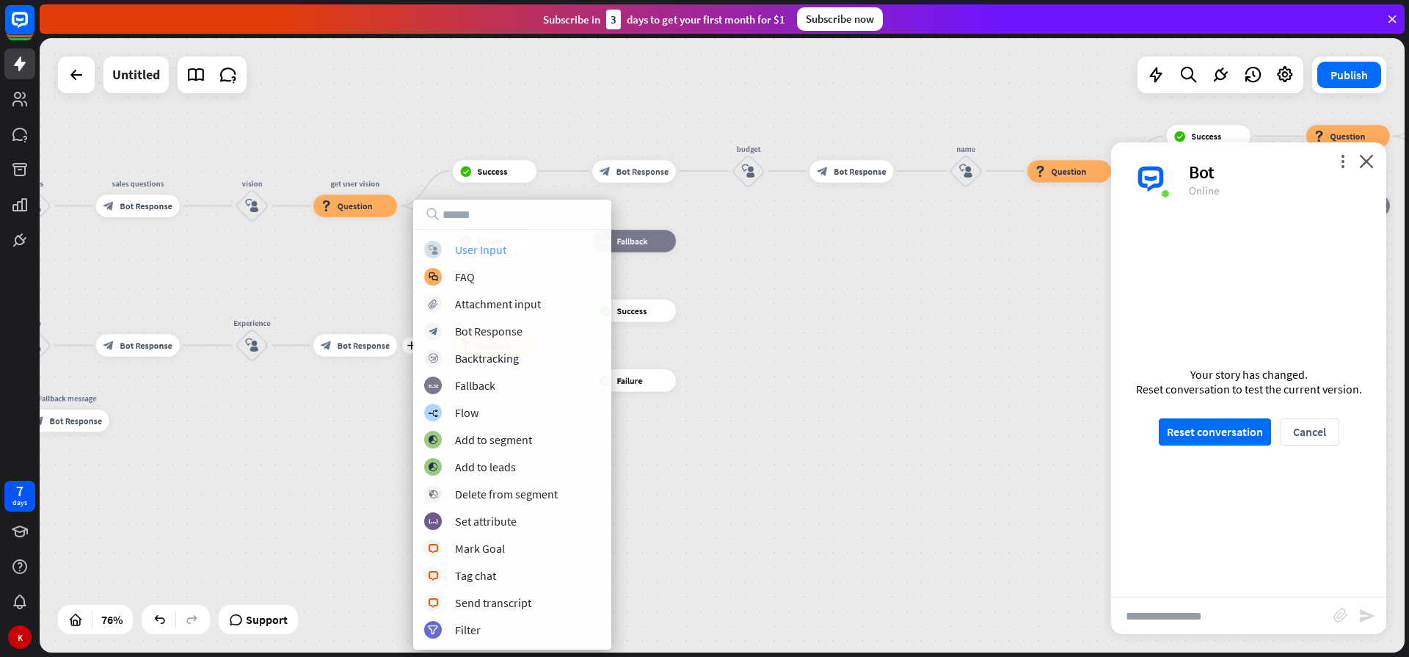
click at [483, 254] on div "User Input" at bounding box center [480, 249] width 51 height 15
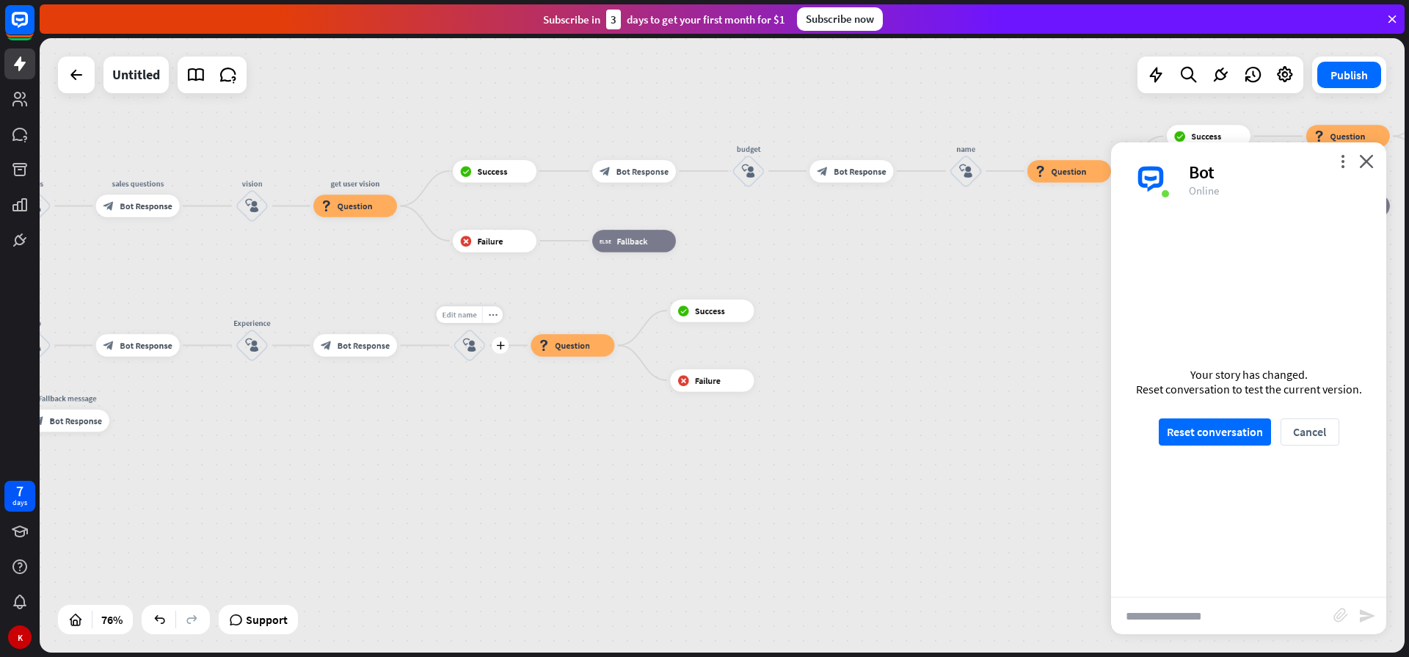
click at [461, 310] on span "Edit name" at bounding box center [459, 315] width 34 height 10
type input "****"
click at [476, 364] on div "home_2 Start point Welcome message block_bot_response Bot Response Sales block_…" at bounding box center [722, 345] width 1365 height 614
click at [354, 351] on span "Bot Response" at bounding box center [363, 345] width 52 height 11
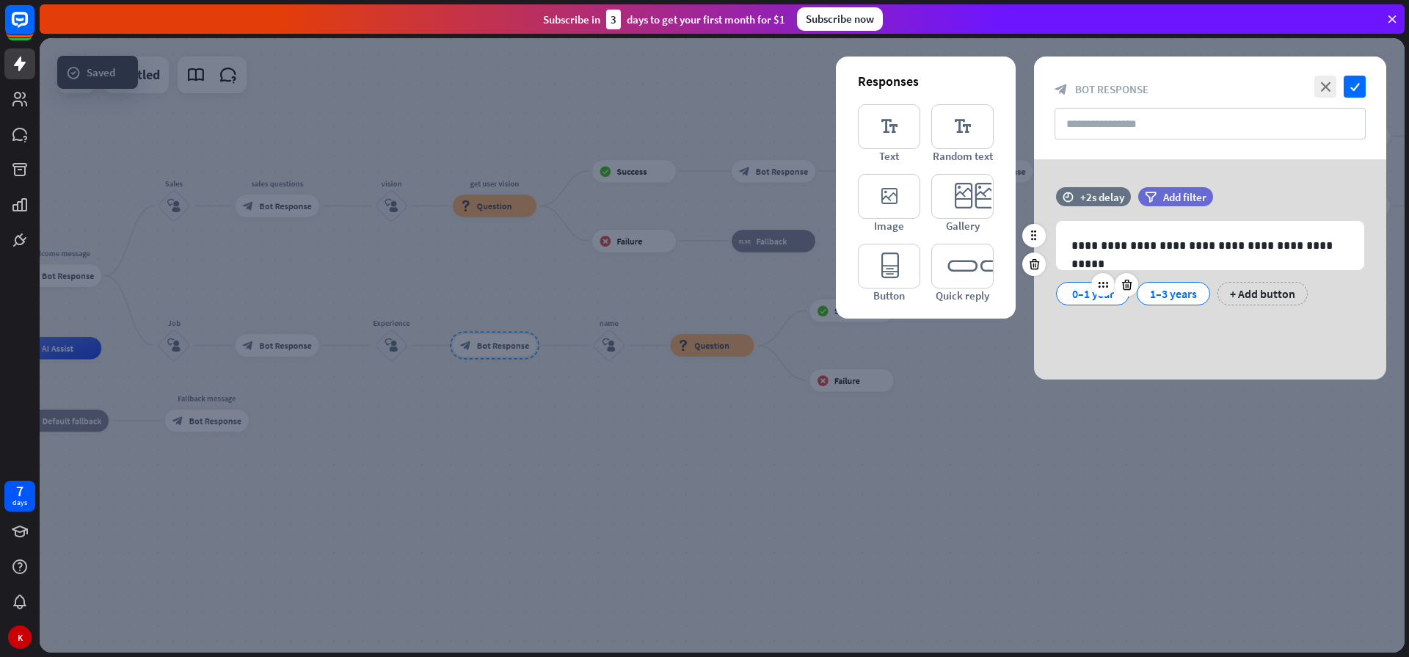
click at [1088, 296] on div "0–1 year" at bounding box center [1092, 293] width 48 height 22
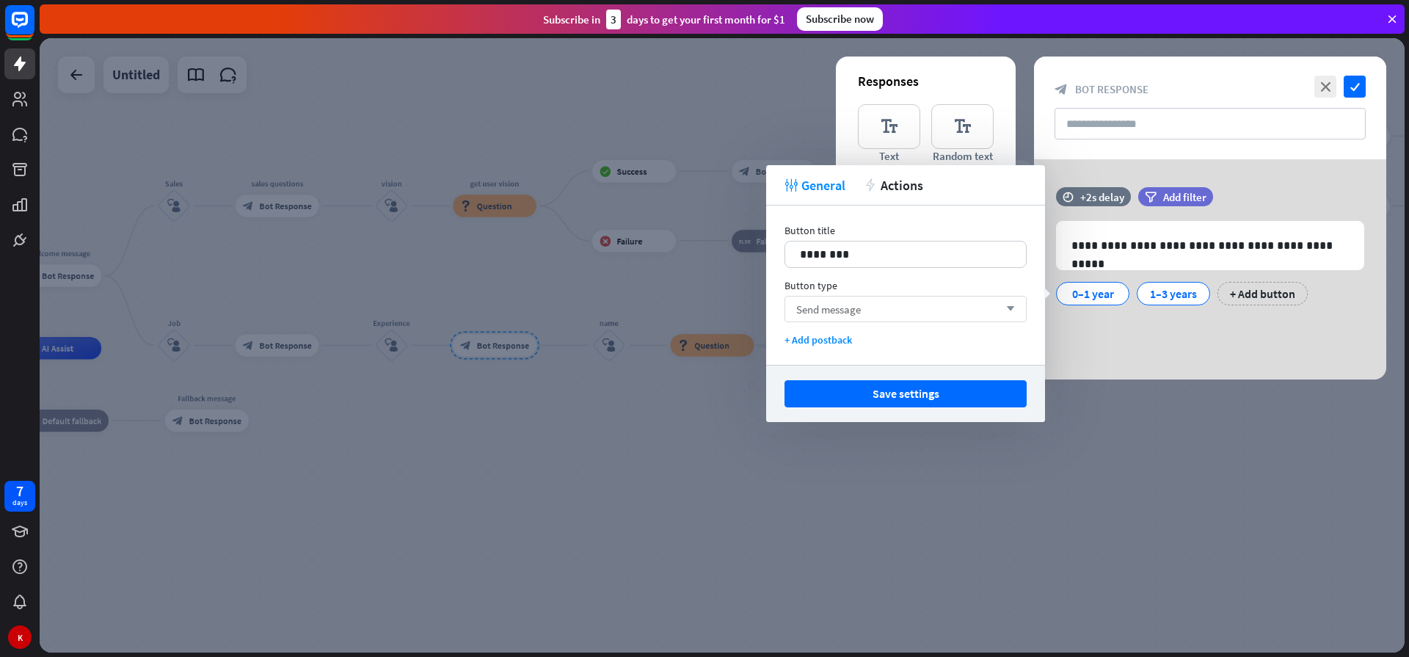
click at [844, 320] on div "Send message arrow_down" at bounding box center [905, 309] width 242 height 26
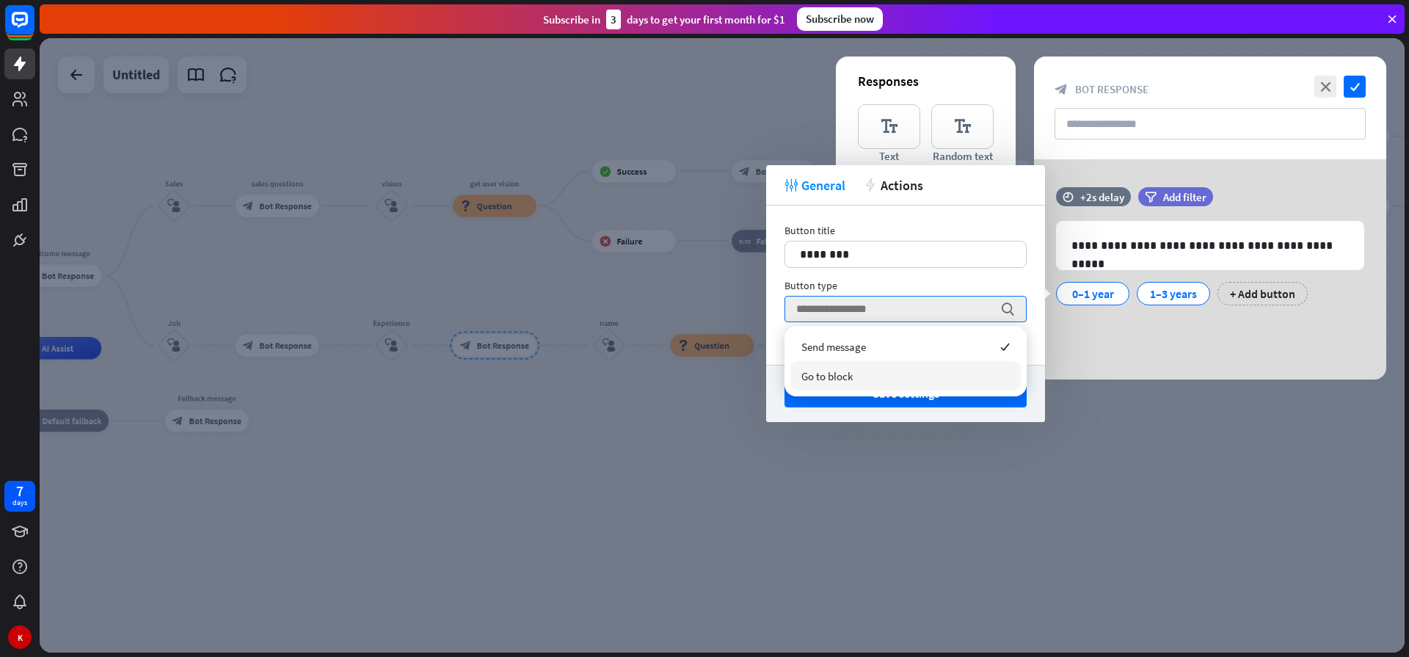
click at [852, 378] on span "Go to block" at bounding box center [826, 376] width 51 height 14
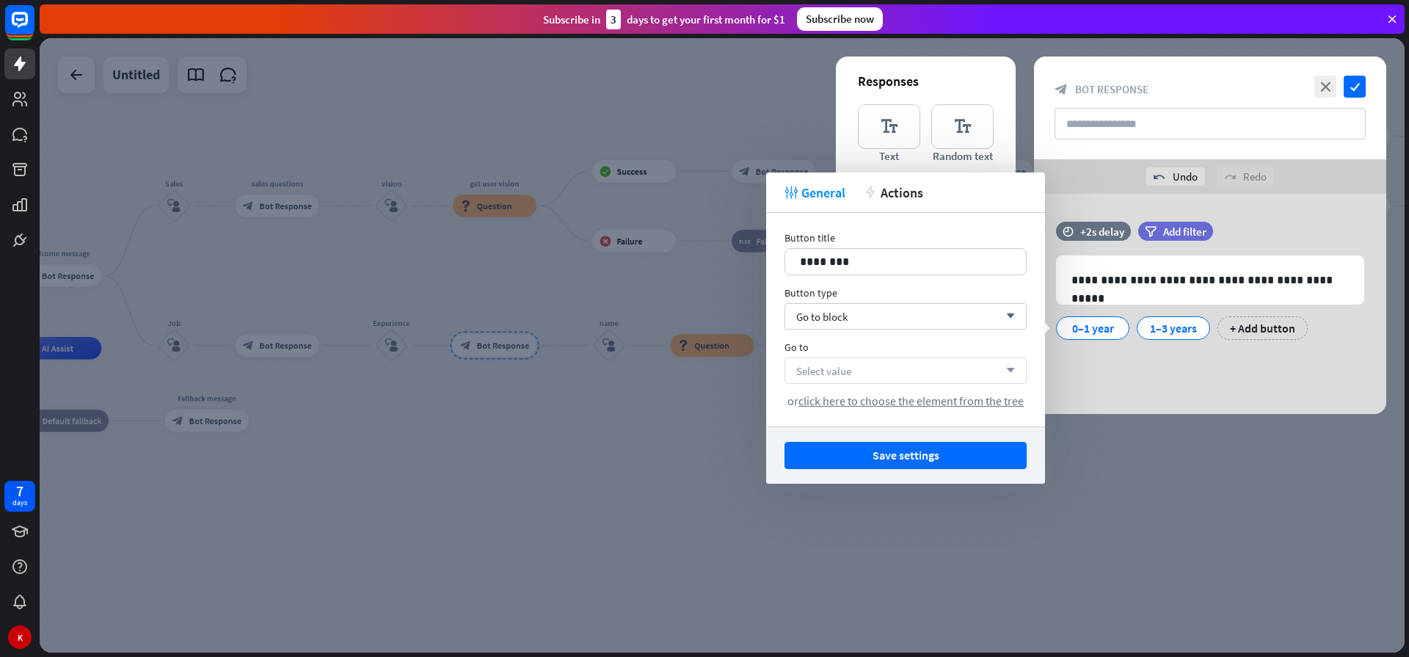
click at [848, 372] on span "Select value" at bounding box center [823, 371] width 55 height 14
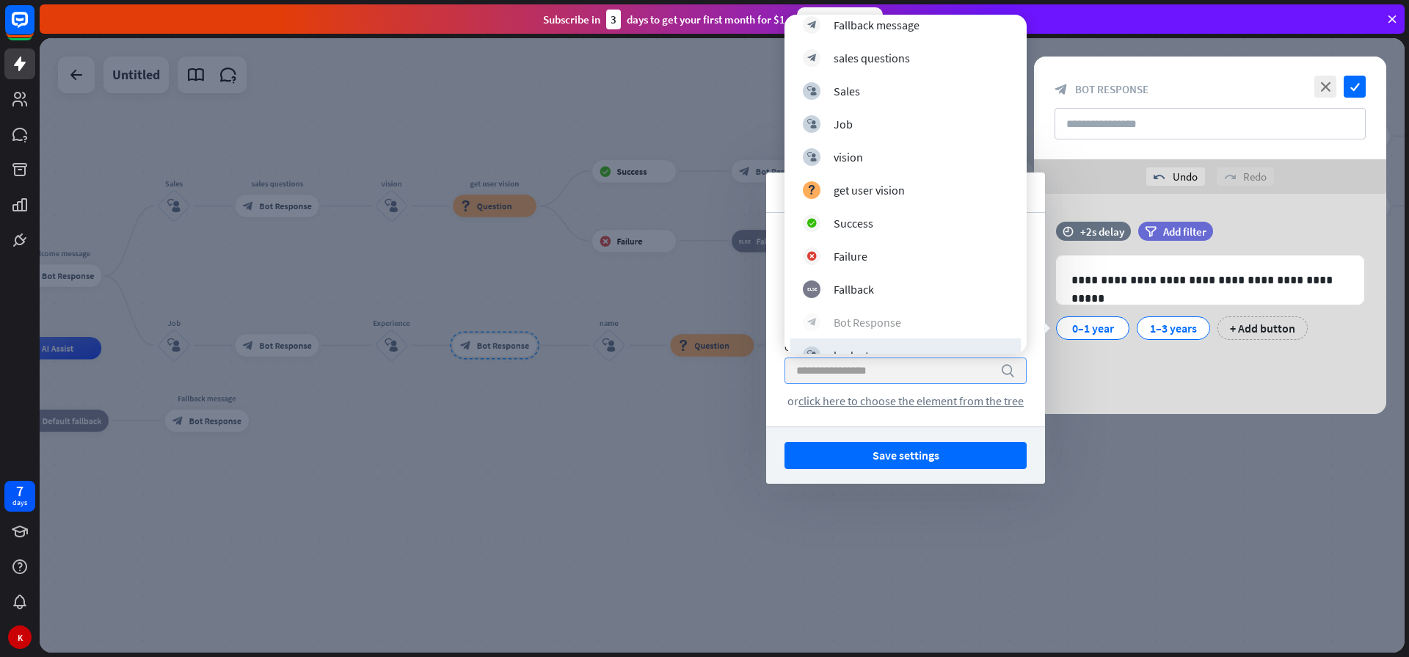
scroll to position [264, 0]
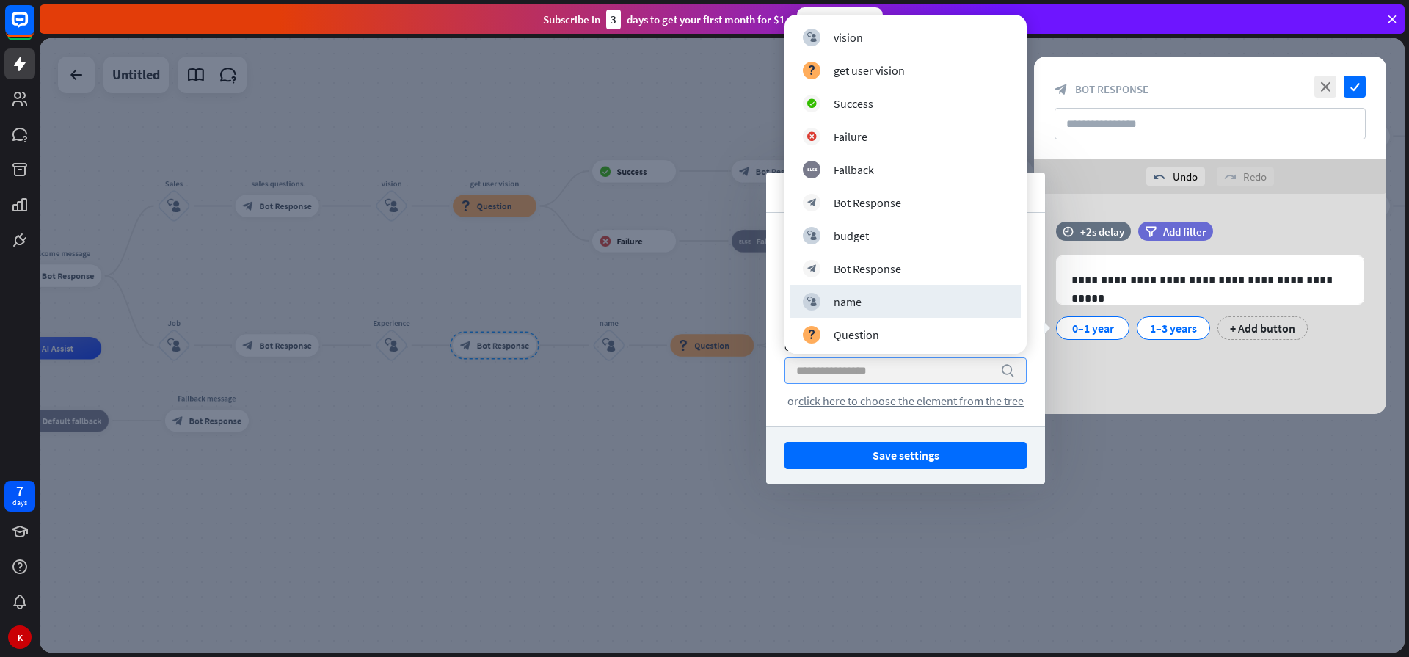
click at [852, 305] on div "name" at bounding box center [847, 301] width 28 height 15
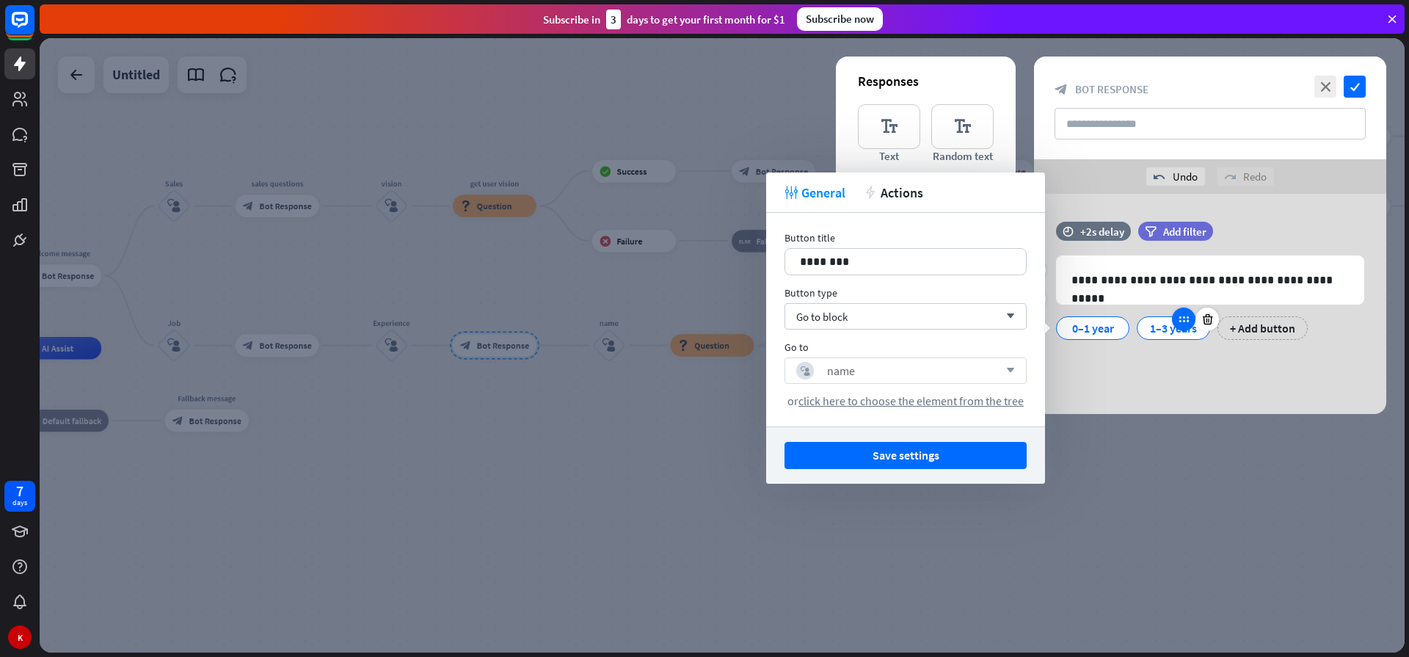
click at [1188, 323] on icon at bounding box center [1183, 319] width 13 height 13
click at [1147, 326] on div "1–3 years" at bounding box center [1172, 327] width 73 height 23
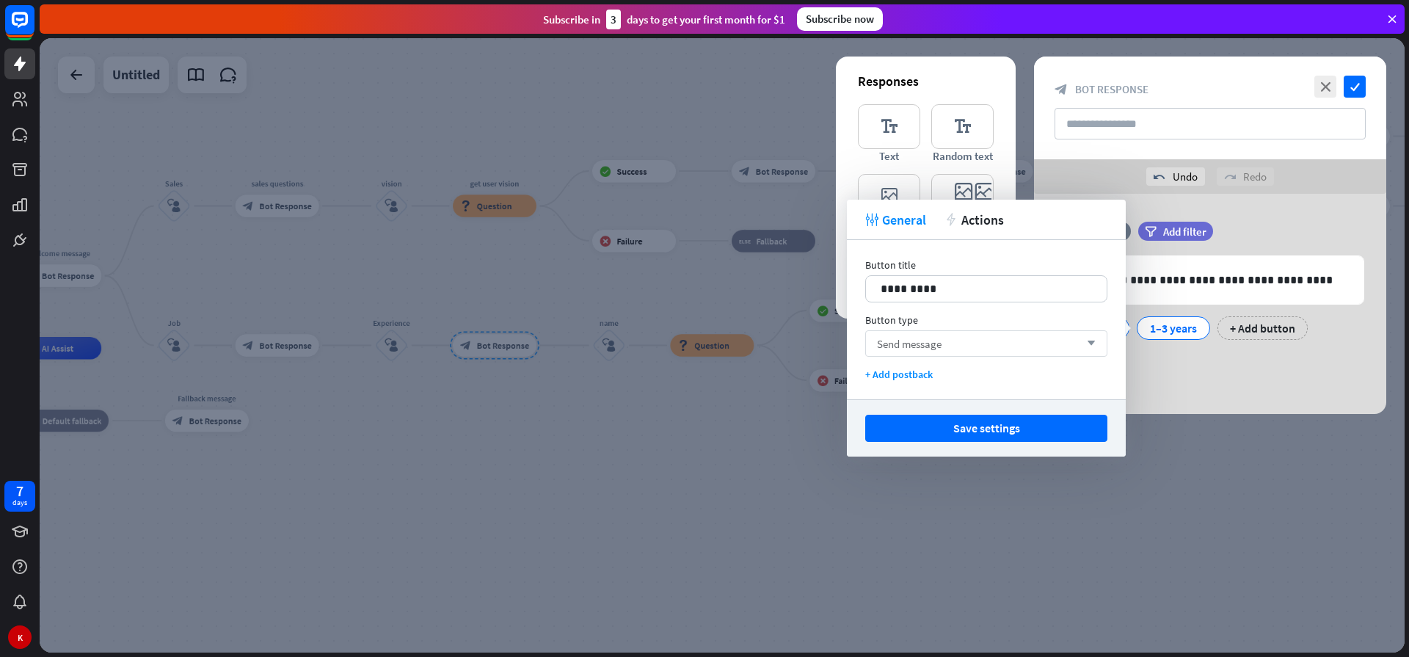
click at [946, 336] on div "Send message arrow_down" at bounding box center [986, 343] width 242 height 26
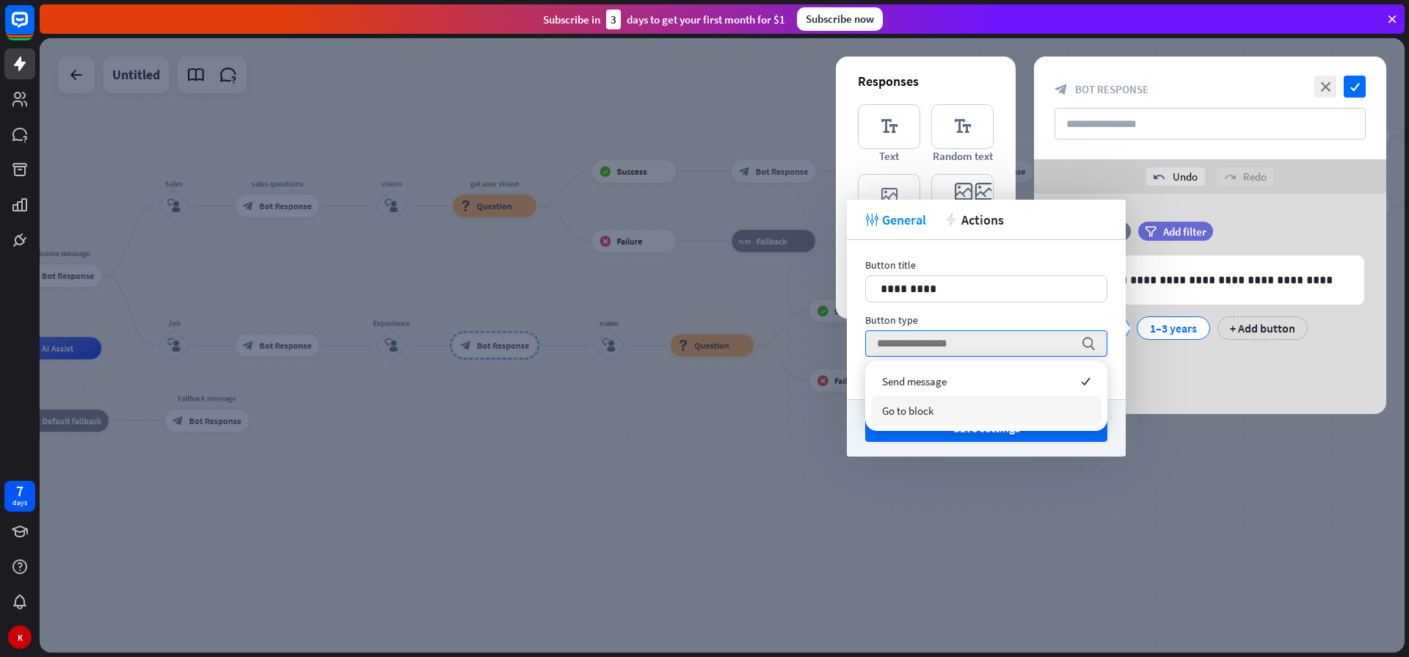
click at [905, 414] on span "Go to block" at bounding box center [907, 410] width 51 height 14
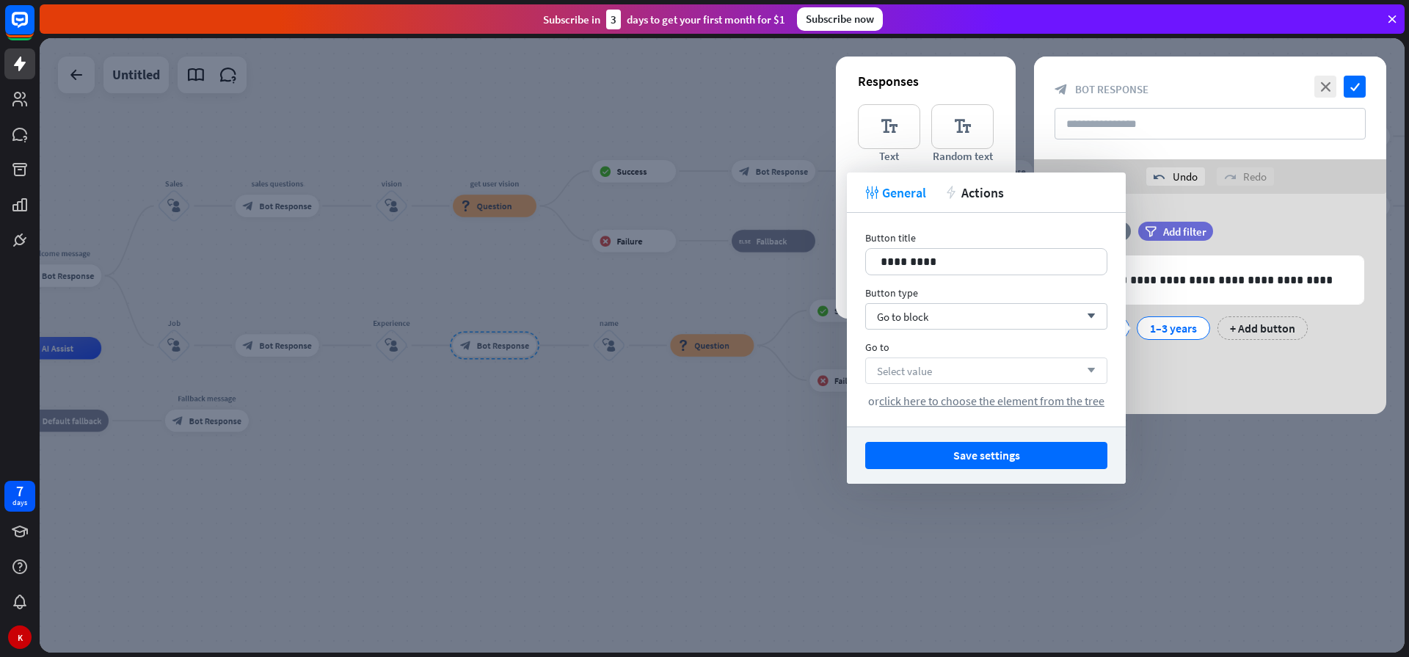
click at [918, 375] on span "Select value" at bounding box center [904, 371] width 55 height 14
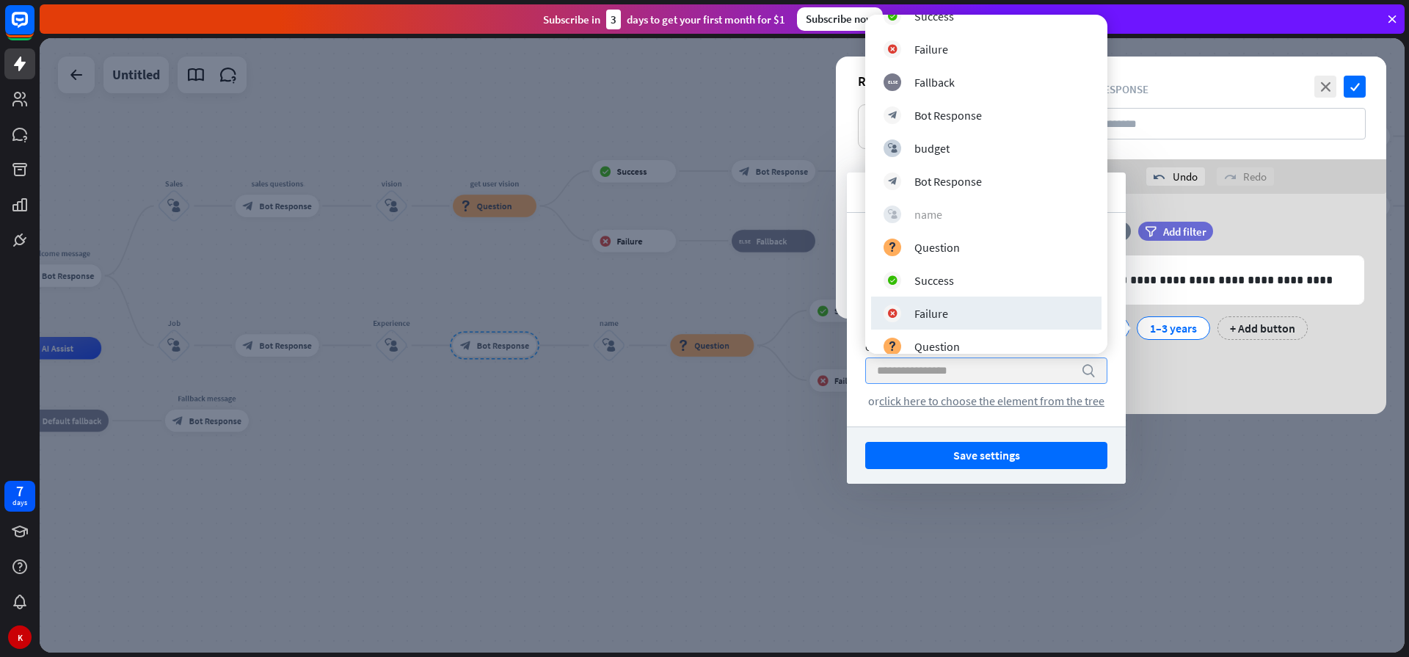
scroll to position [352, 0]
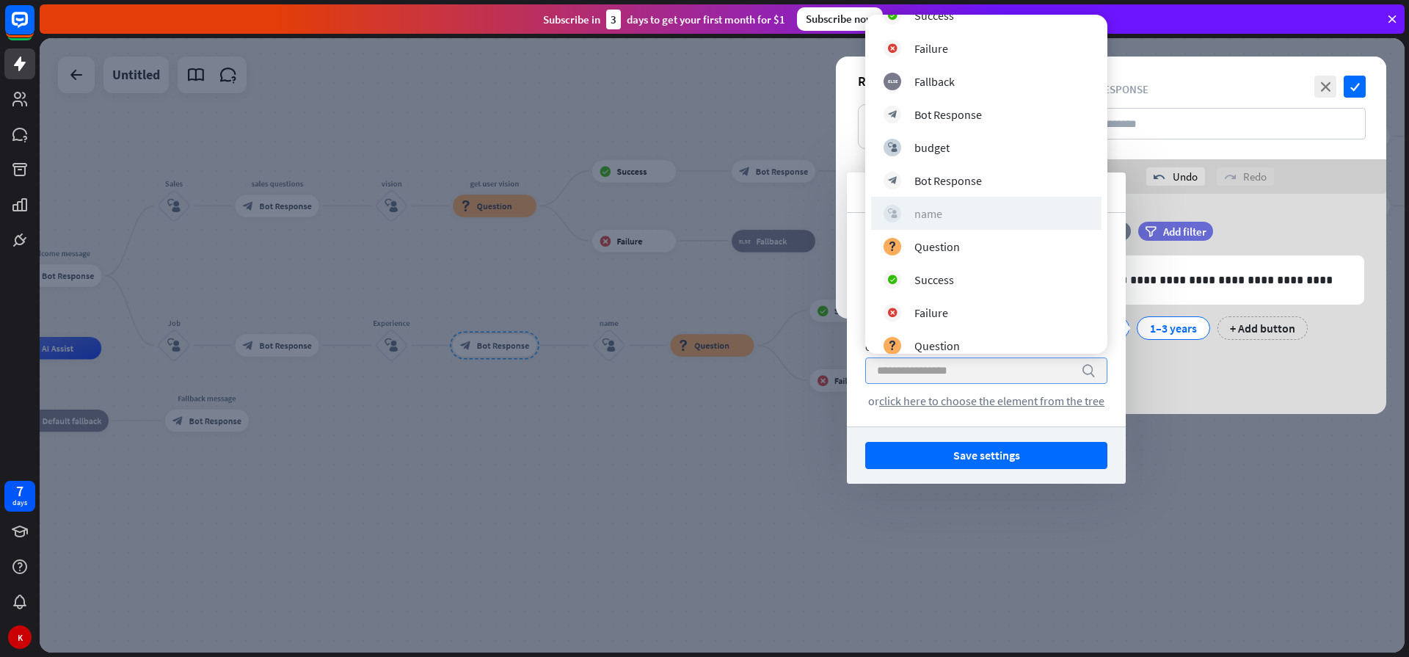
click at [916, 208] on div "name" at bounding box center [928, 213] width 28 height 15
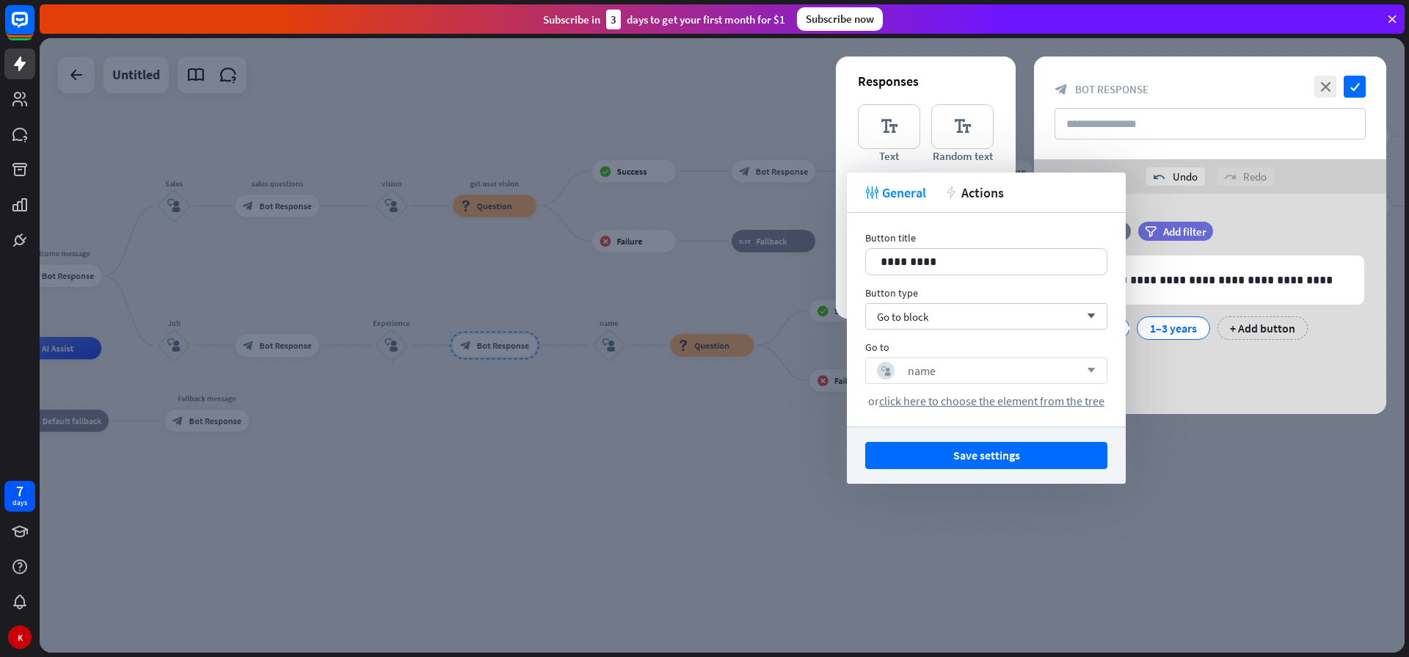
click at [668, 448] on div at bounding box center [722, 345] width 1365 height 614
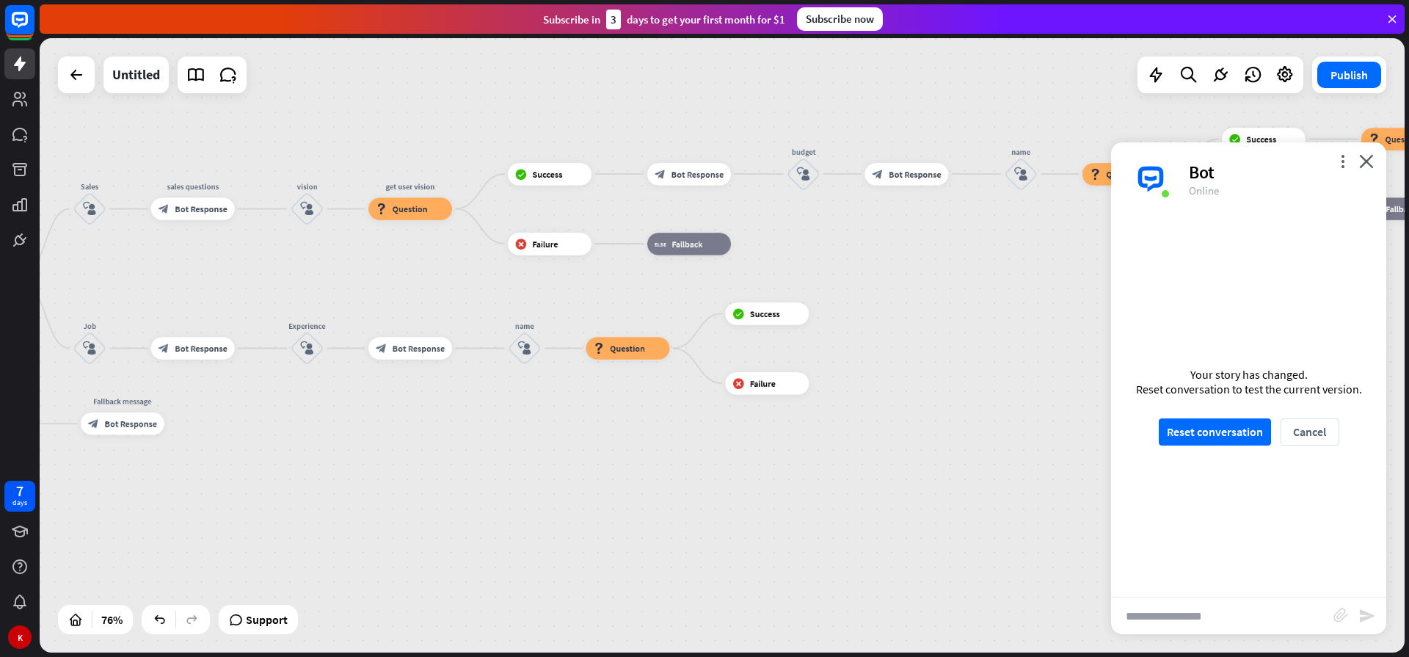
drag, startPoint x: 670, startPoint y: 442, endPoint x: 585, endPoint y: 445, distance: 84.4
click at [585, 445] on div "home_2 Start point Welcome message block_bot_response Bot Response Sales block_…" at bounding box center [312, 584] width 1037 height 467
click at [622, 351] on span "Question" at bounding box center [627, 348] width 35 height 11
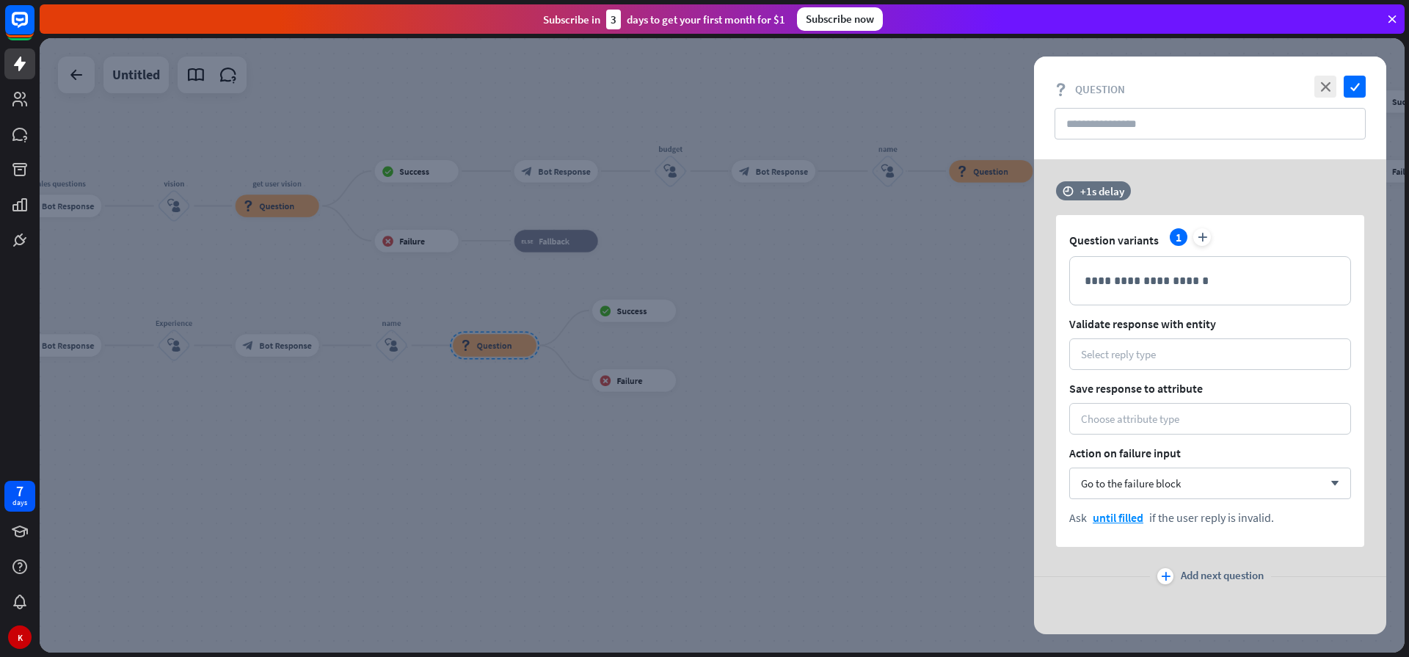
click at [371, 393] on div at bounding box center [722, 345] width 1365 height 614
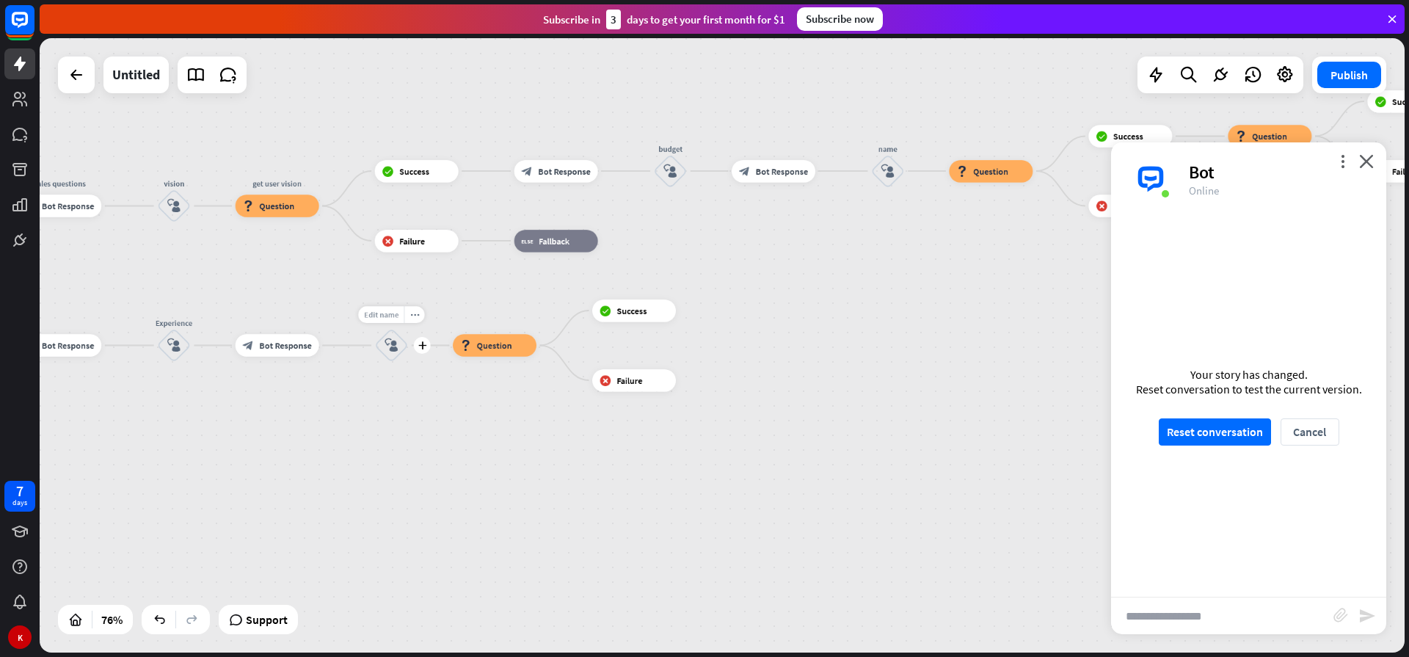
click at [389, 316] on span "Edit name" at bounding box center [381, 315] width 34 height 10
drag, startPoint x: 416, startPoint y: 316, endPoint x: 359, endPoint y: 311, distance: 57.5
click at [359, 311] on input "****" at bounding box center [391, 314] width 78 height 15
click at [379, 318] on input "*****" at bounding box center [391, 314] width 78 height 15
type input "*********"
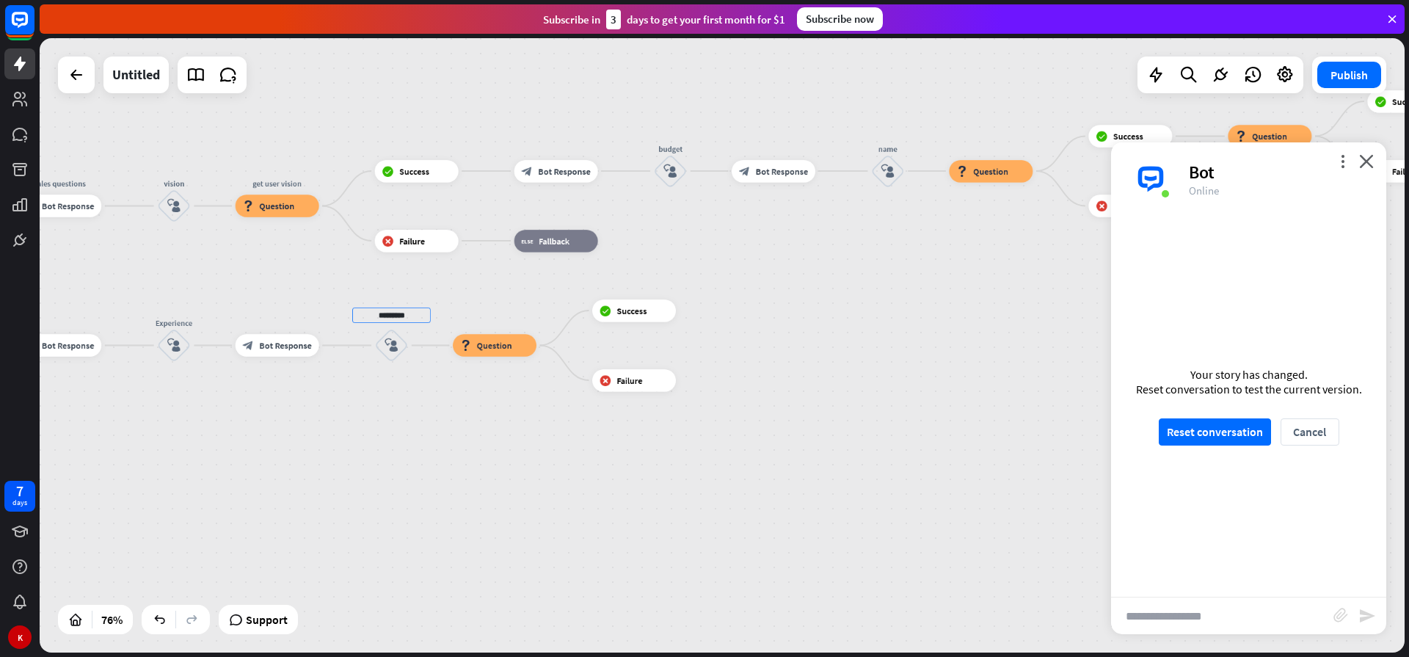
click at [471, 448] on div "home_2 Start point Welcome message block_bot_response Bot Response Sales block_…" at bounding box center [722, 345] width 1365 height 614
click at [287, 350] on span "Bot Response" at bounding box center [285, 345] width 52 height 11
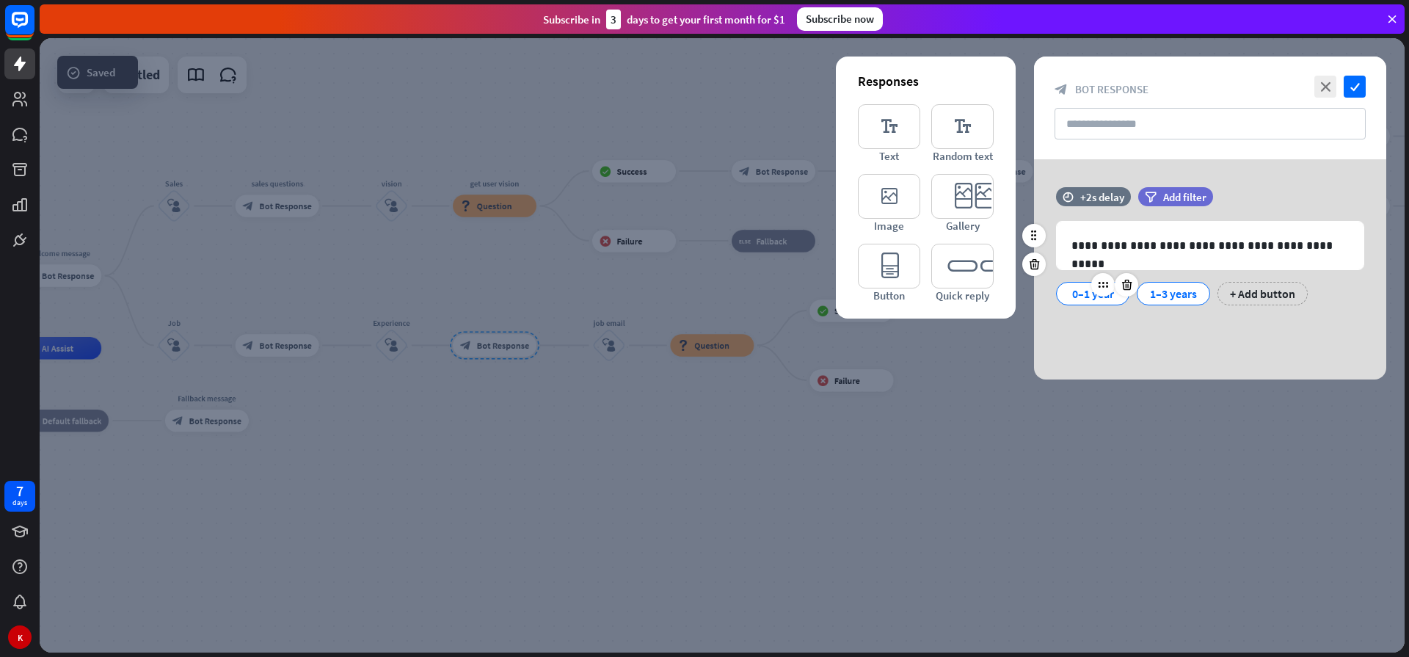
click at [1075, 291] on div "0–1 year" at bounding box center [1092, 293] width 48 height 22
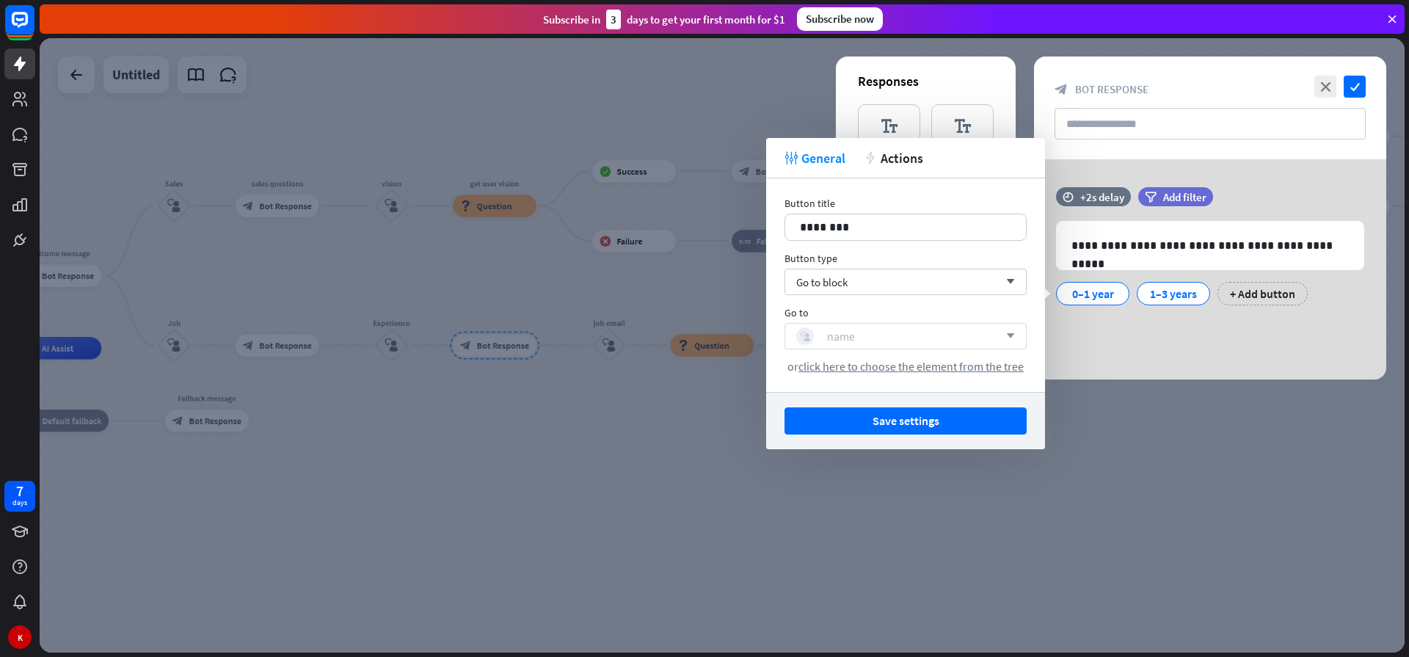
click at [847, 336] on div "name" at bounding box center [841, 336] width 28 height 15
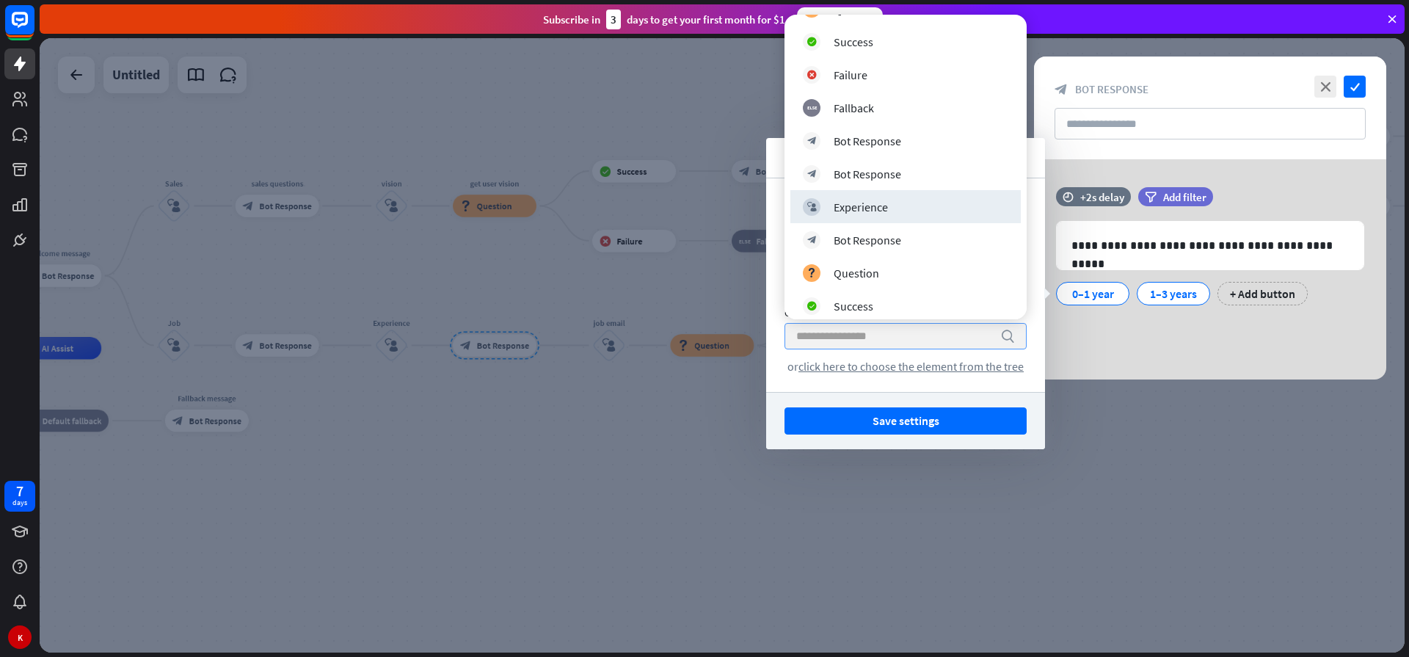
scroll to position [929, 0]
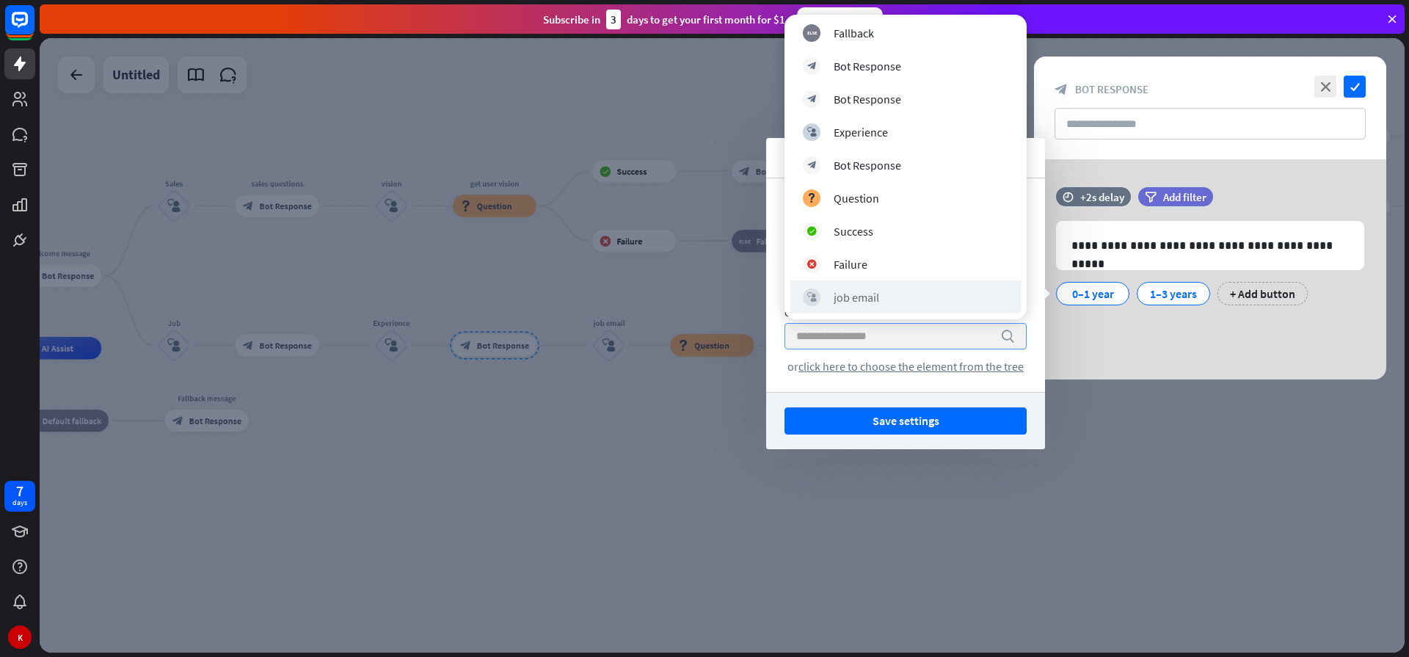
click at [835, 308] on div "block_user_input job email" at bounding box center [905, 296] width 230 height 33
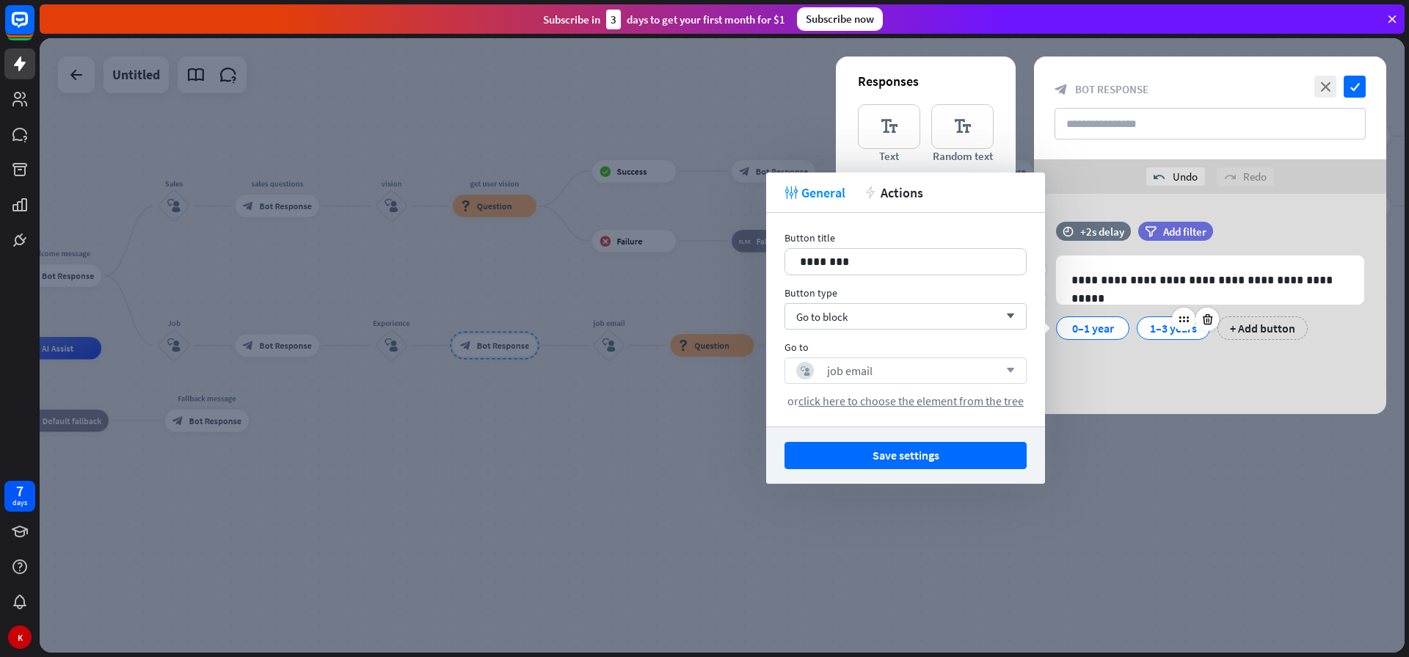
drag, startPoint x: 1162, startPoint y: 329, endPoint x: 1153, endPoint y: 328, distance: 8.9
click at [1161, 330] on div "1–3 years" at bounding box center [1173, 328] width 48 height 22
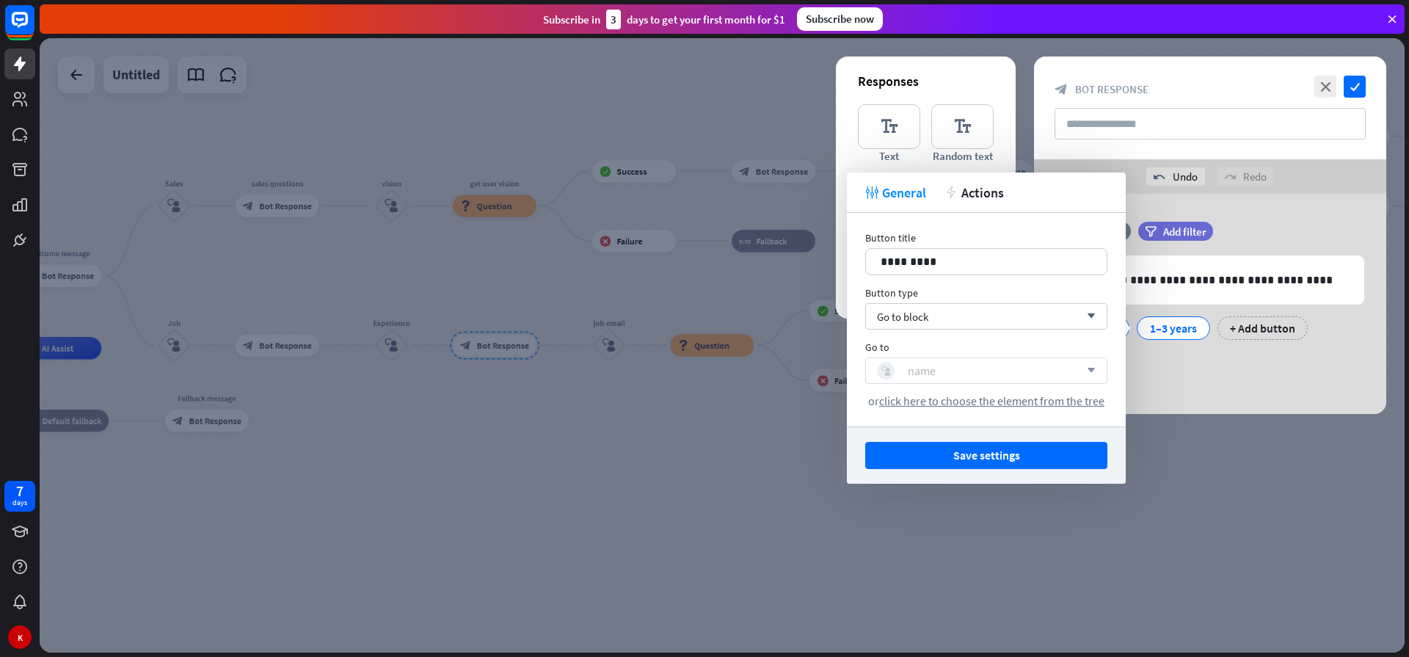
click at [952, 373] on div "block_user_input name" at bounding box center [978, 371] width 202 height 18
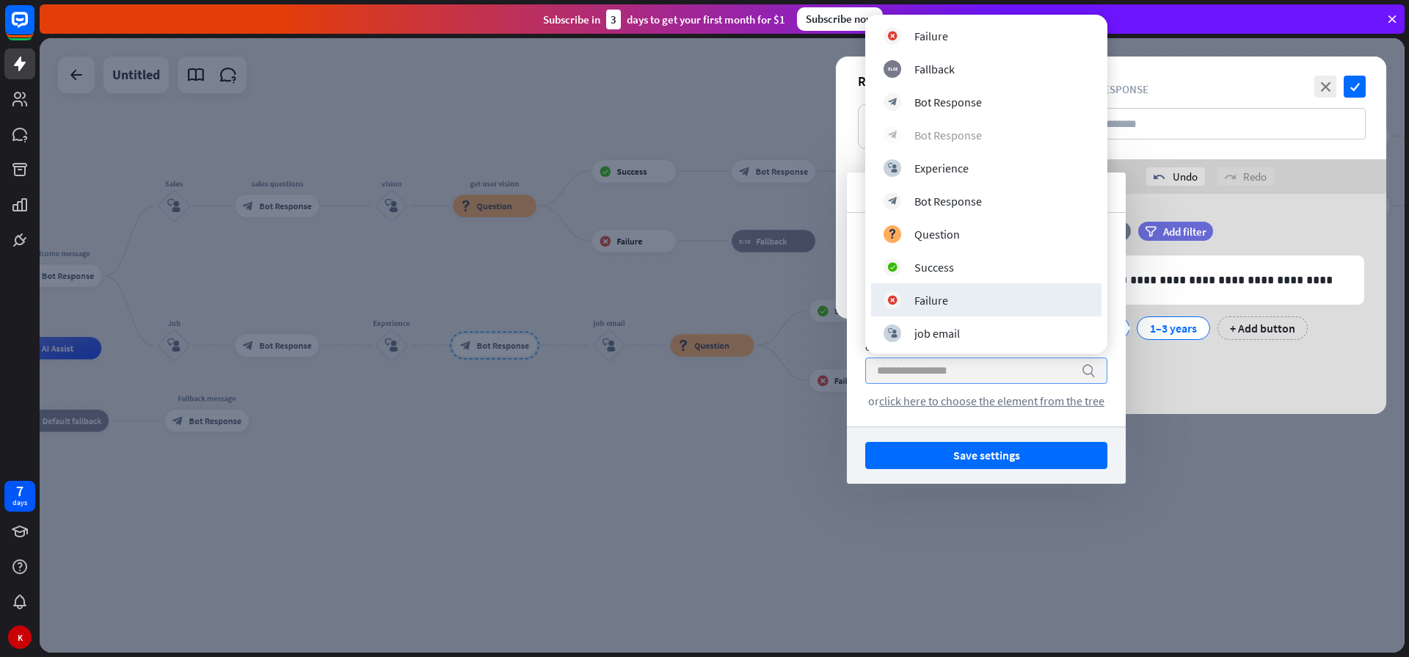
scroll to position [894, 0]
click at [939, 334] on div "job email" at bounding box center [936, 331] width 45 height 15
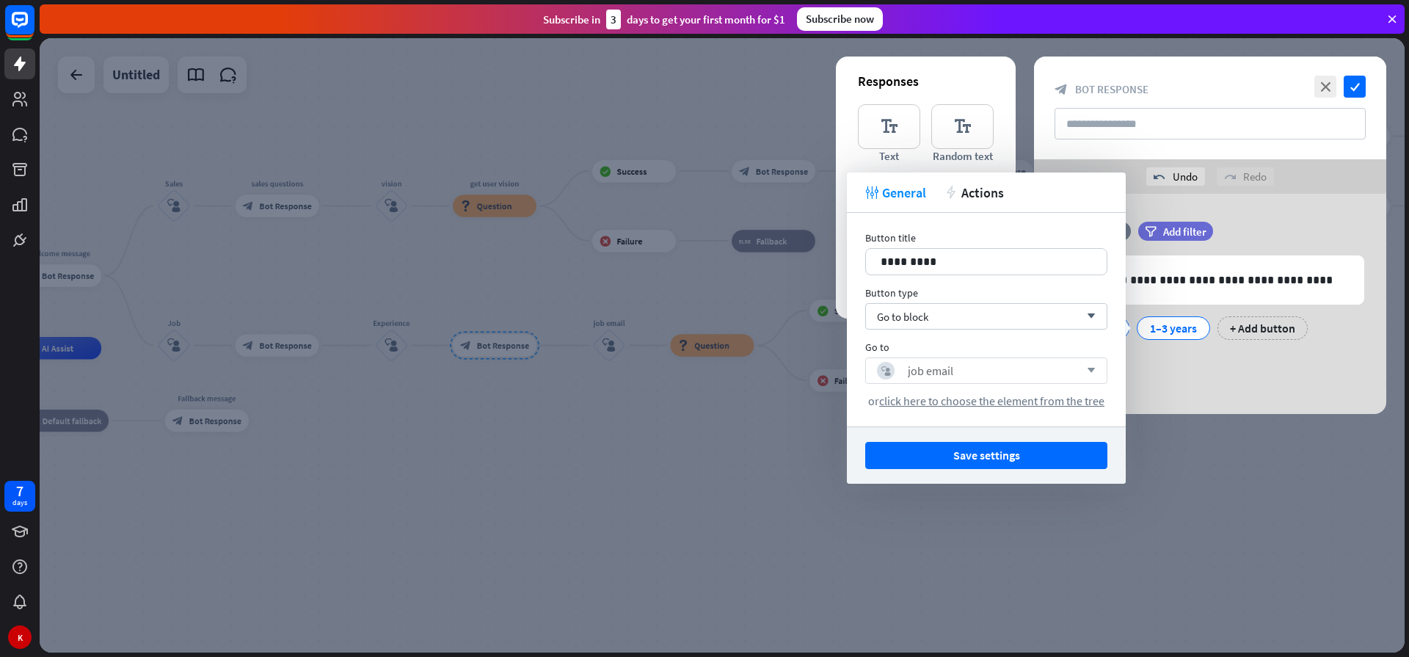
click at [645, 443] on div at bounding box center [722, 345] width 1365 height 614
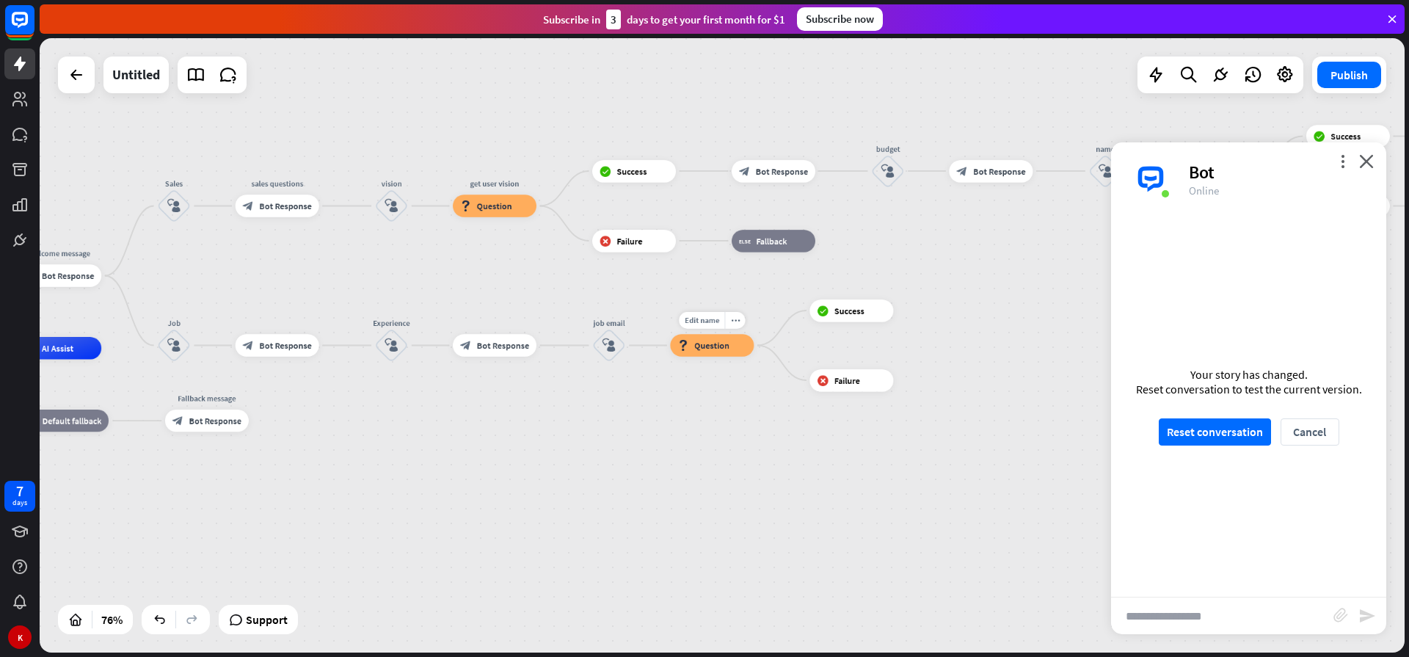
click at [717, 350] on span "Question" at bounding box center [711, 345] width 35 height 11
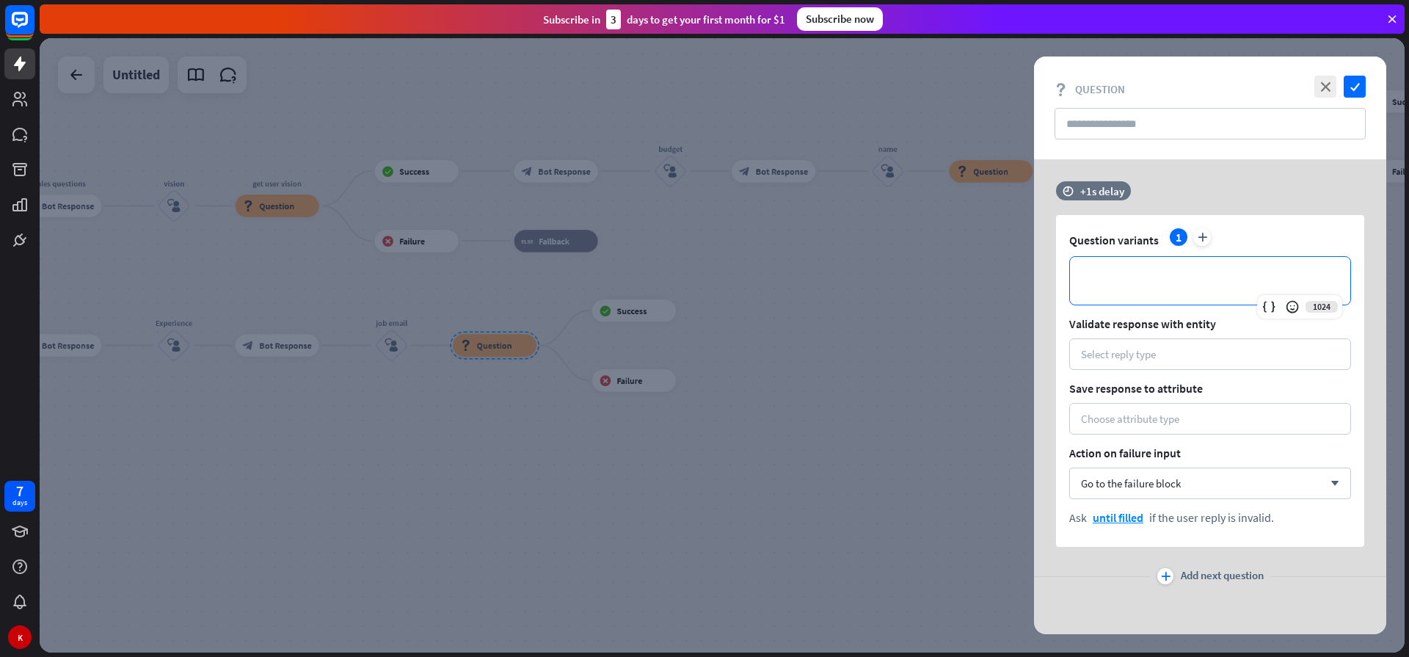
click at [1108, 279] on p "**********" at bounding box center [1209, 280] width 251 height 18
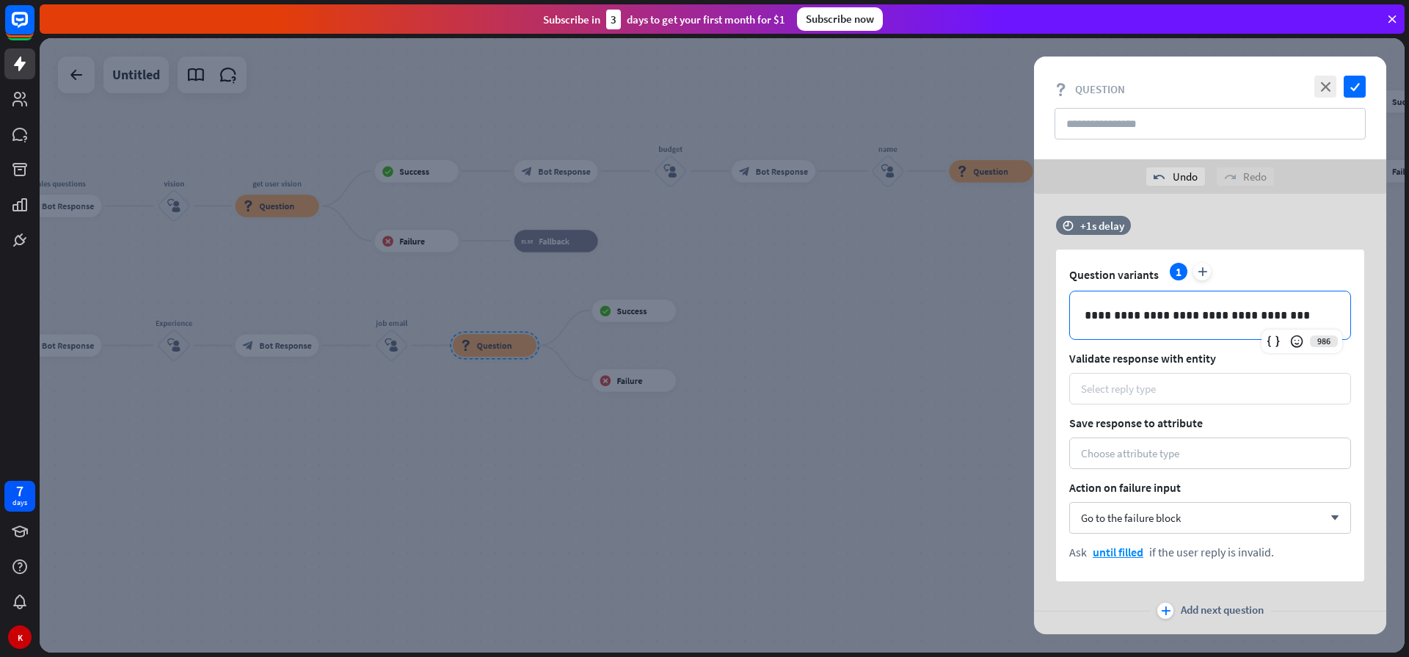
click at [1098, 392] on div "Select reply type" at bounding box center [1118, 388] width 75 height 14
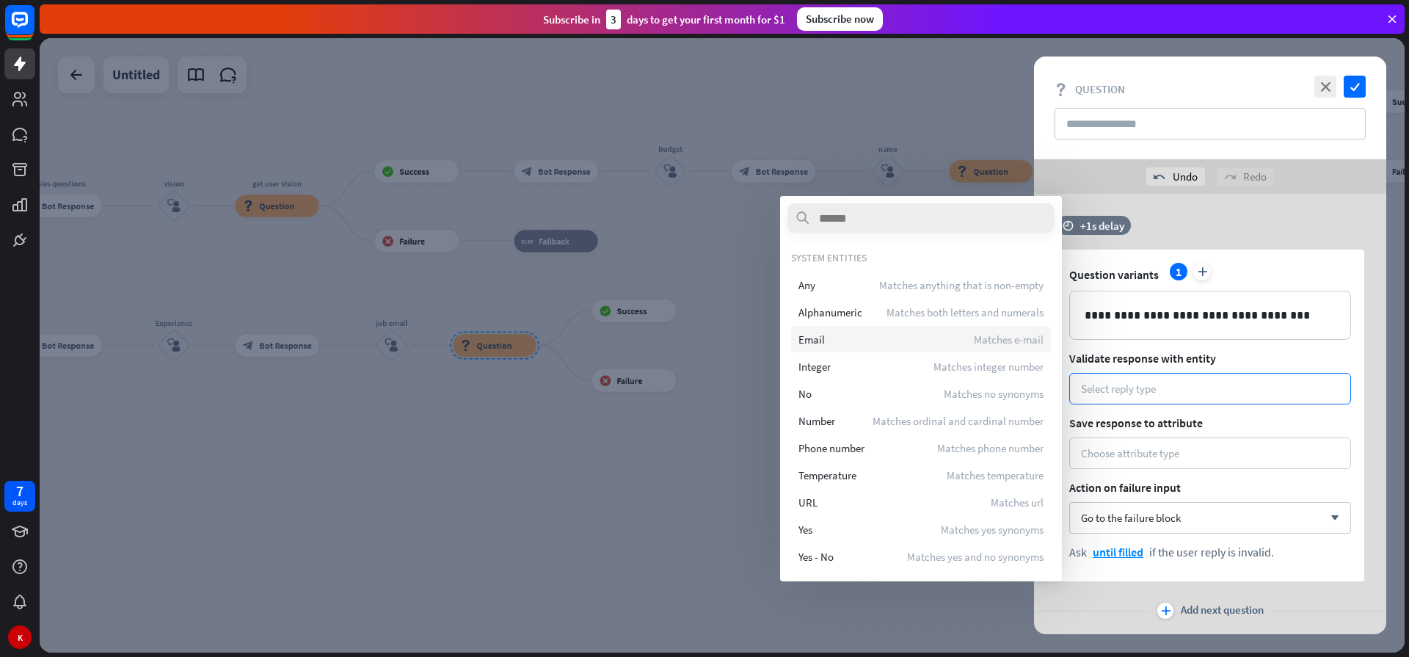
click at [829, 340] on div "Email Matches e-mail" at bounding box center [921, 339] width 260 height 26
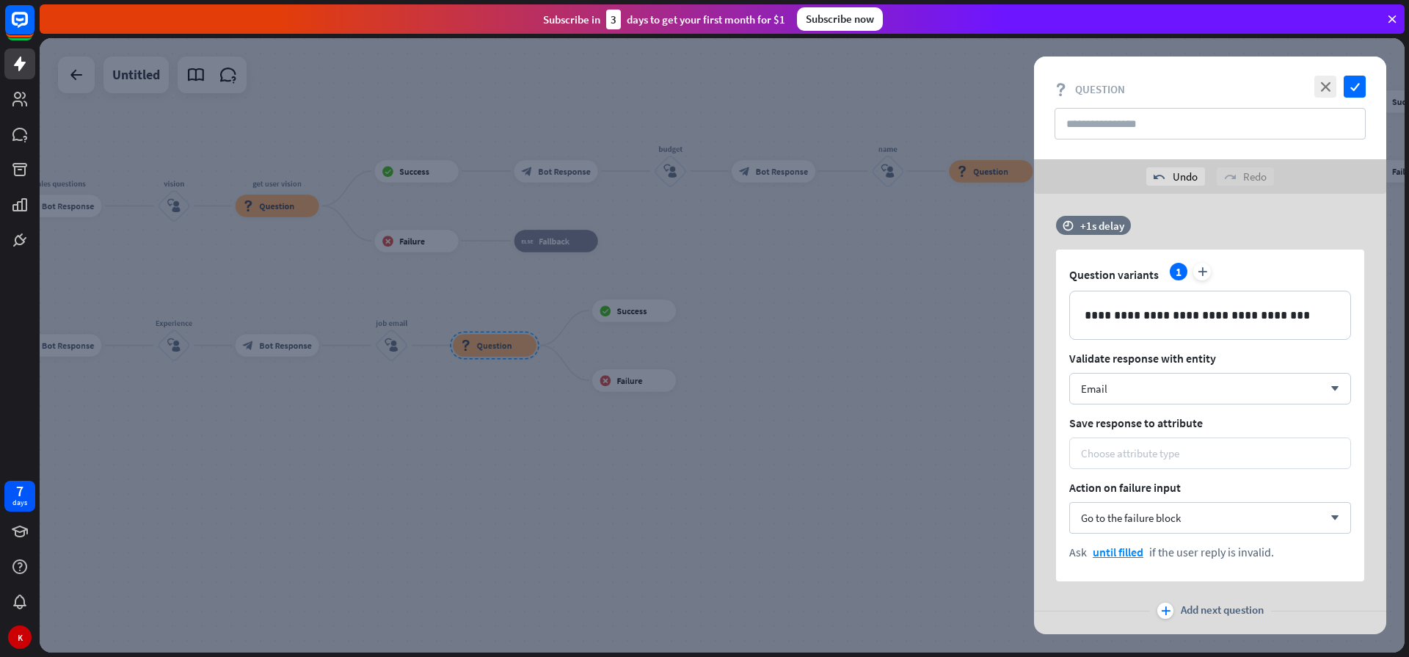
click at [1144, 441] on div "Choose attribute type" at bounding box center [1210, 453] width 282 height 32
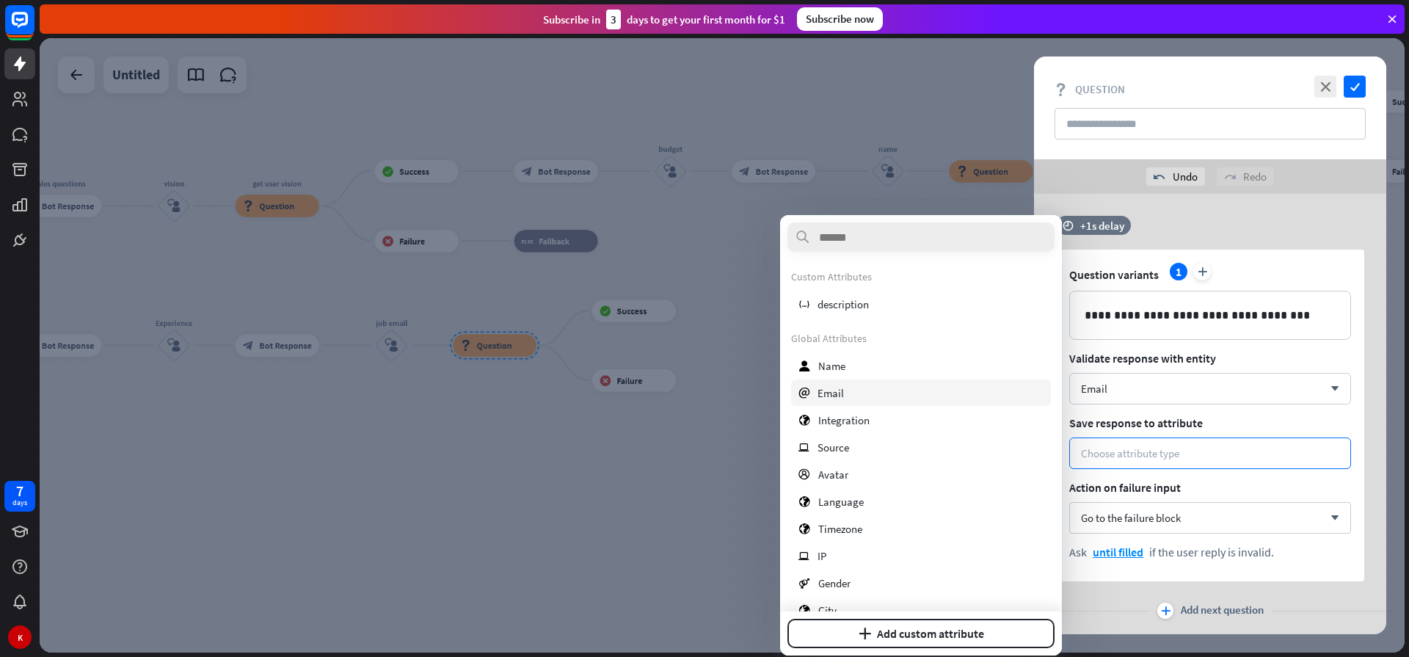
click at [858, 389] on div "email Email" at bounding box center [921, 392] width 260 height 26
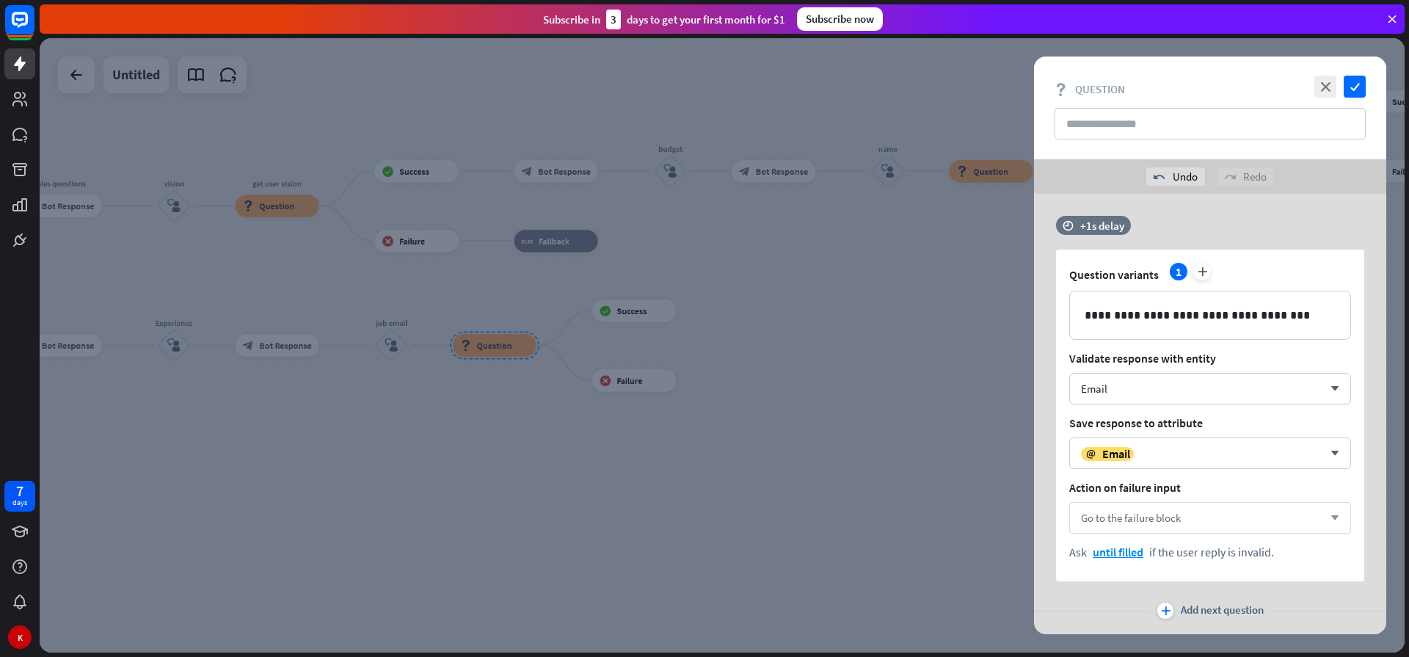
click at [1169, 515] on span "Go to the failure block" at bounding box center [1131, 518] width 100 height 14
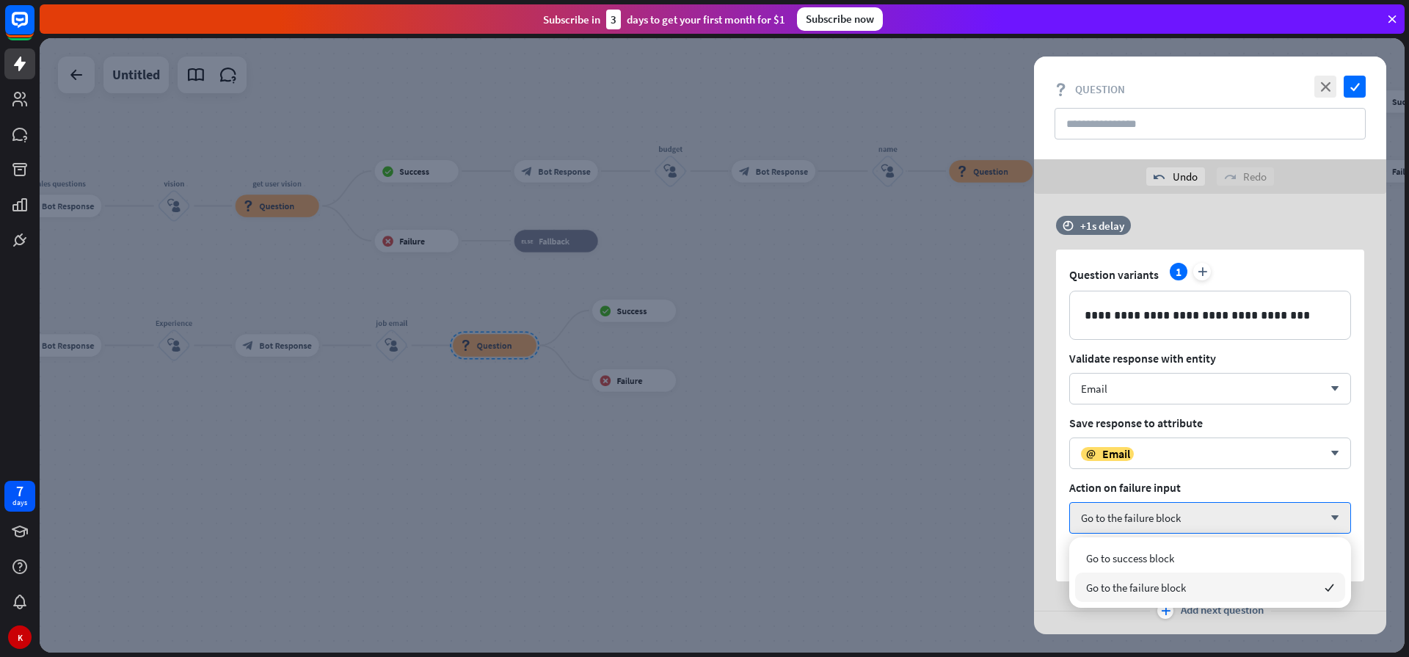
click at [1122, 586] on span "Go to the failure block" at bounding box center [1136, 587] width 100 height 14
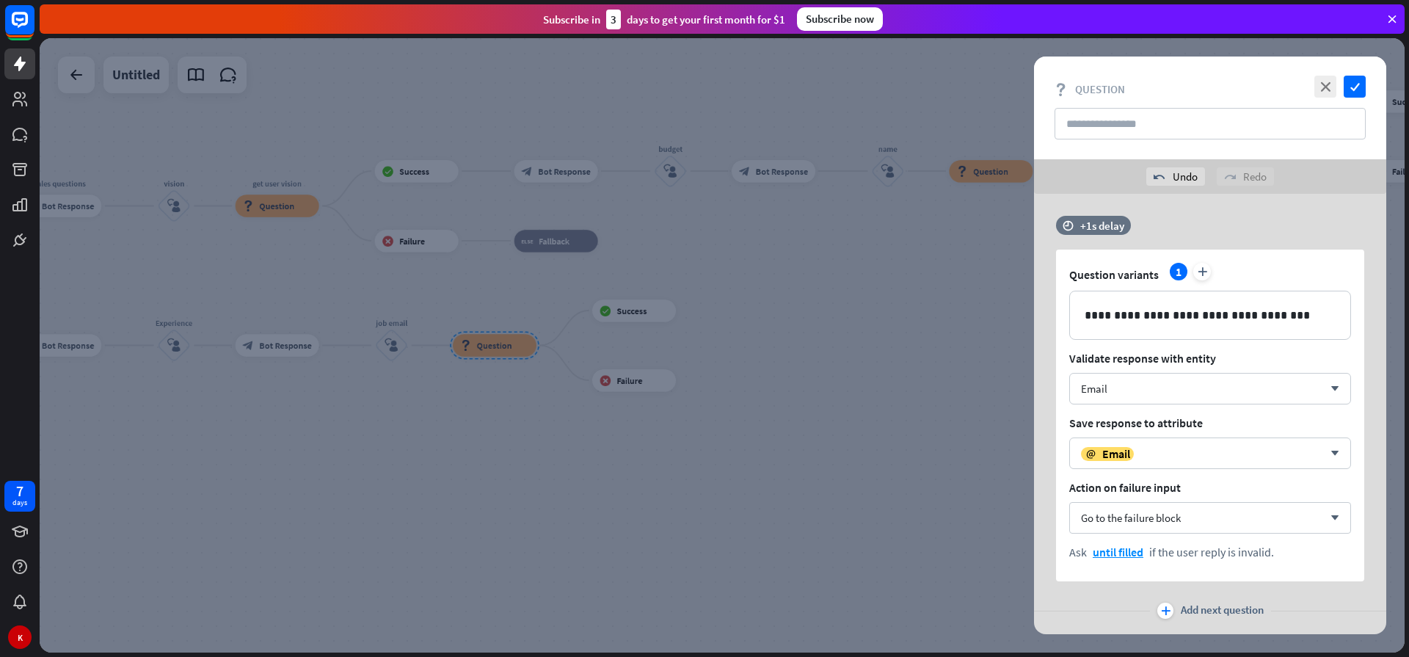
click at [980, 527] on div at bounding box center [722, 345] width 1365 height 614
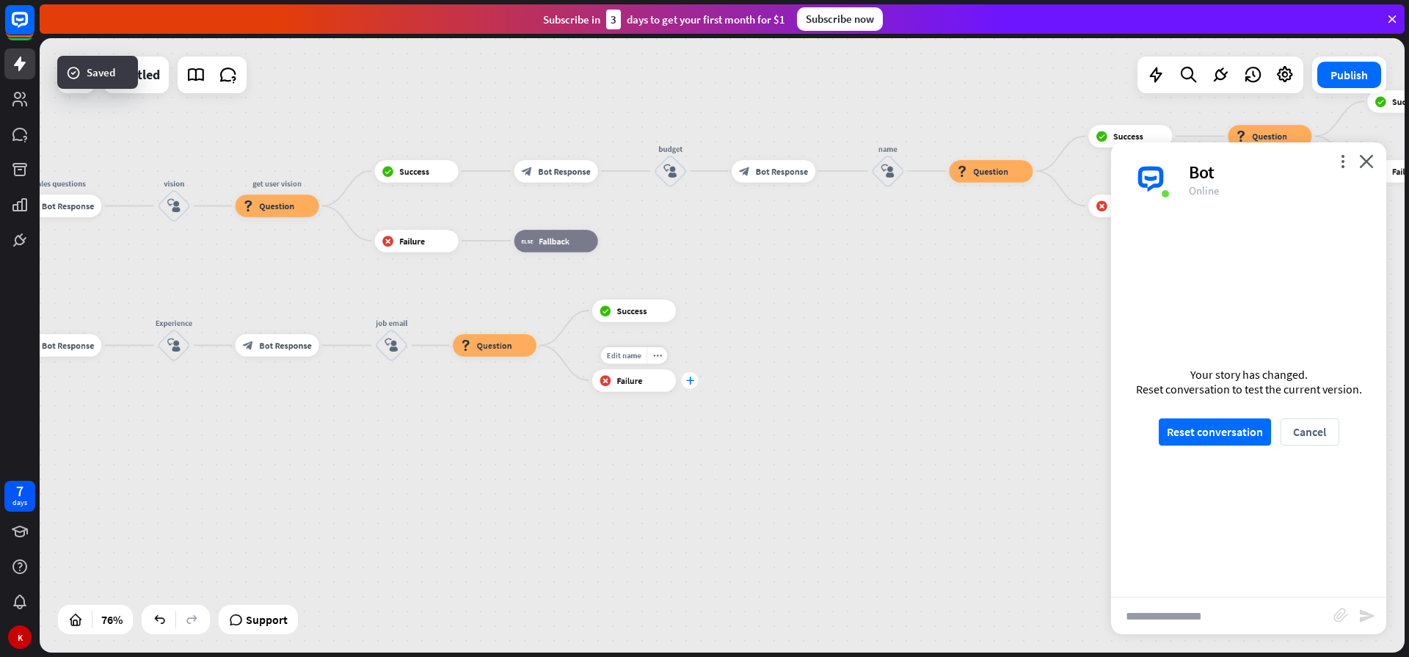
click at [693, 379] on icon "plus" at bounding box center [689, 380] width 8 height 8
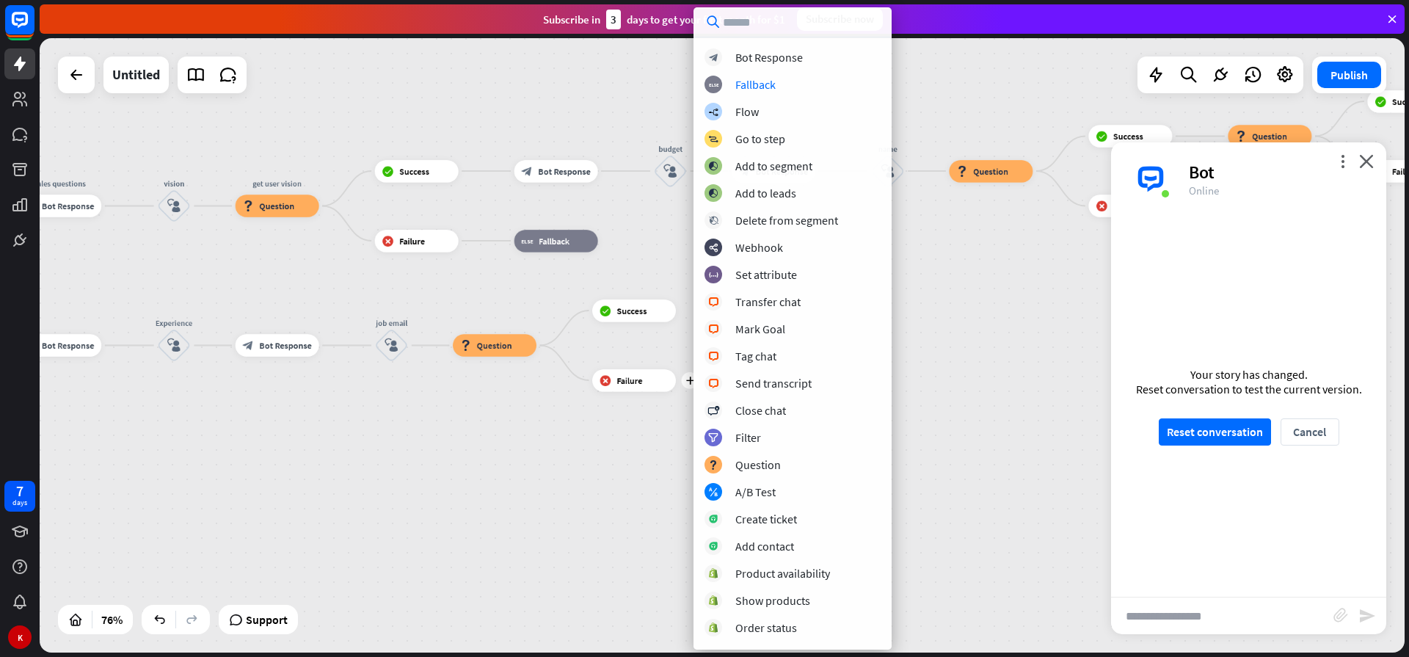
click at [771, 94] on div "block_bot_response Bot Response block_fallback Fallback builder_tree Flow block…" at bounding box center [792, 343] width 198 height 590
click at [770, 83] on div "Fallback" at bounding box center [755, 84] width 40 height 15
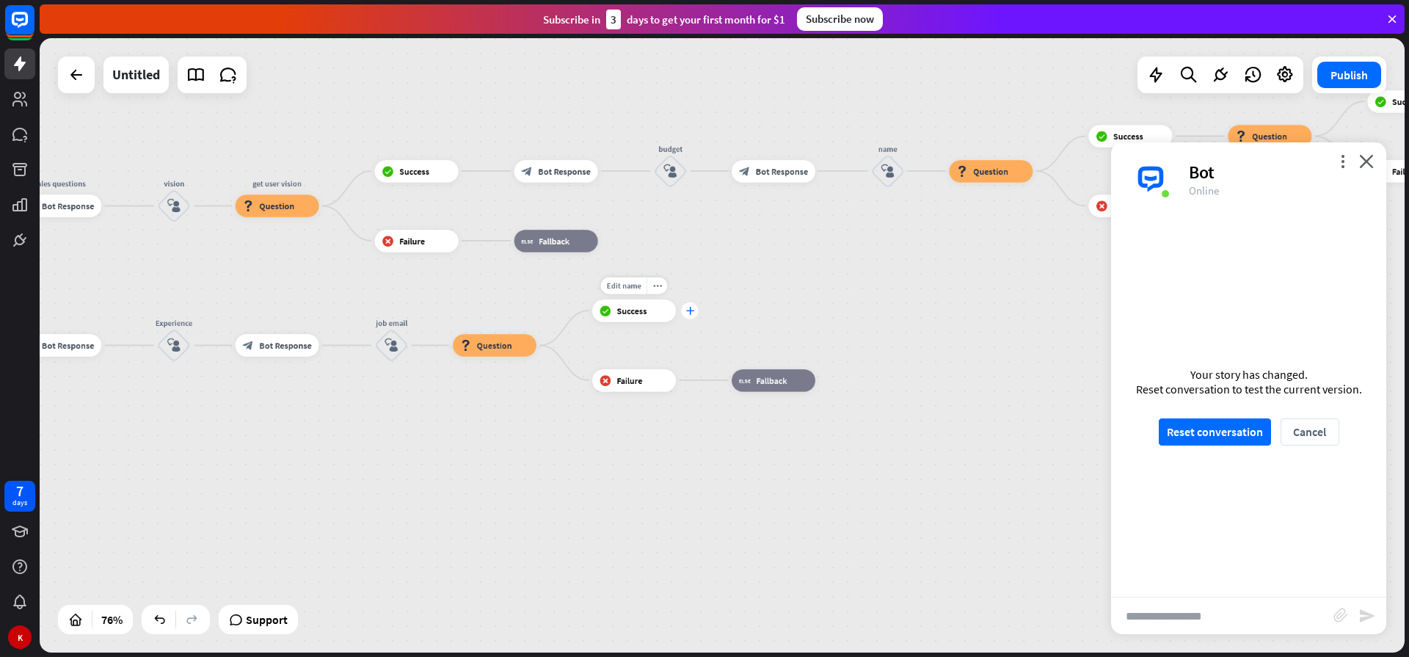
click at [695, 316] on div "plus" at bounding box center [690, 310] width 17 height 17
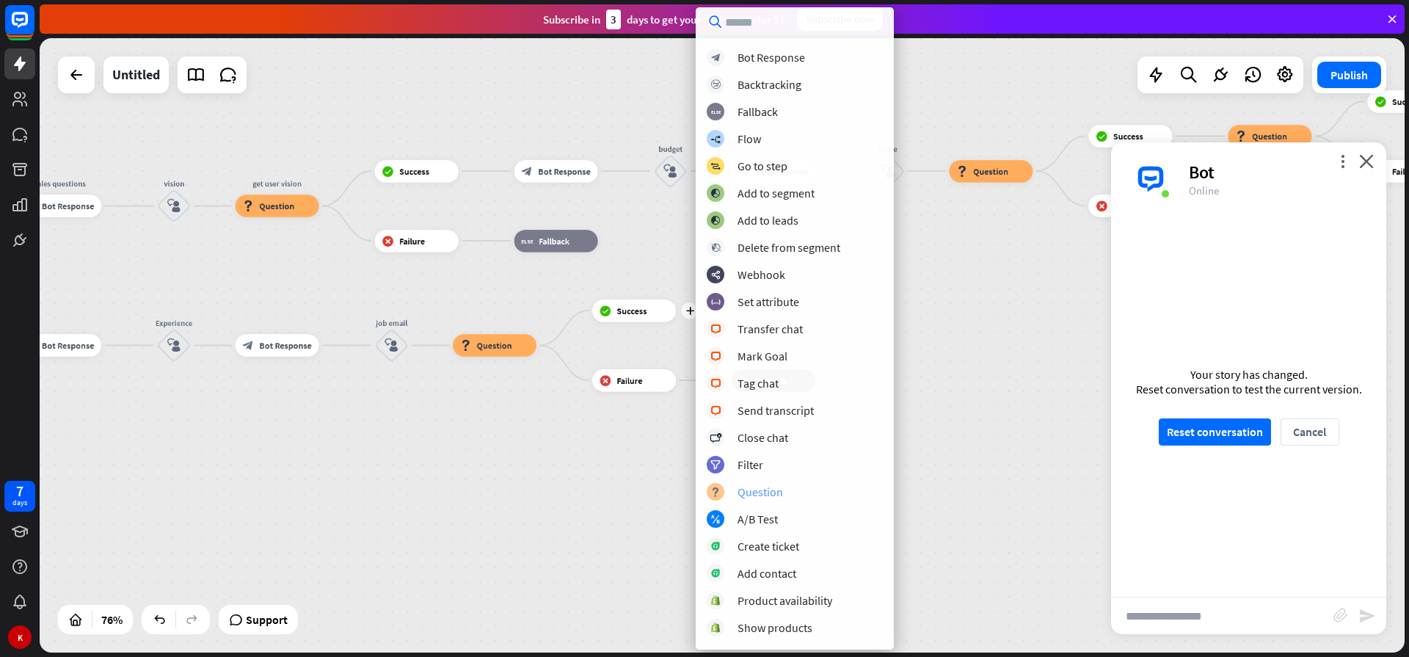
click at [748, 491] on div "Question" at bounding box center [759, 491] width 45 height 15
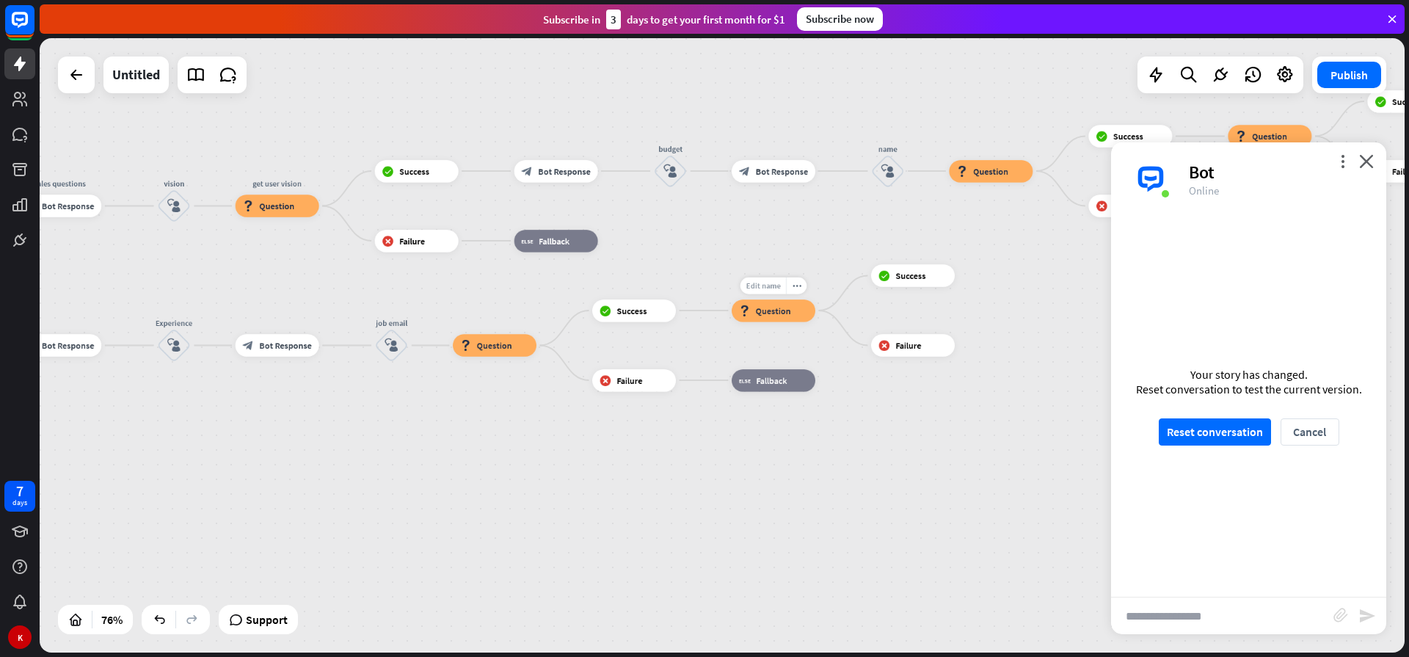
click at [762, 289] on span "Edit name" at bounding box center [762, 285] width 34 height 10
click at [765, 314] on span "Question" at bounding box center [773, 309] width 35 height 11
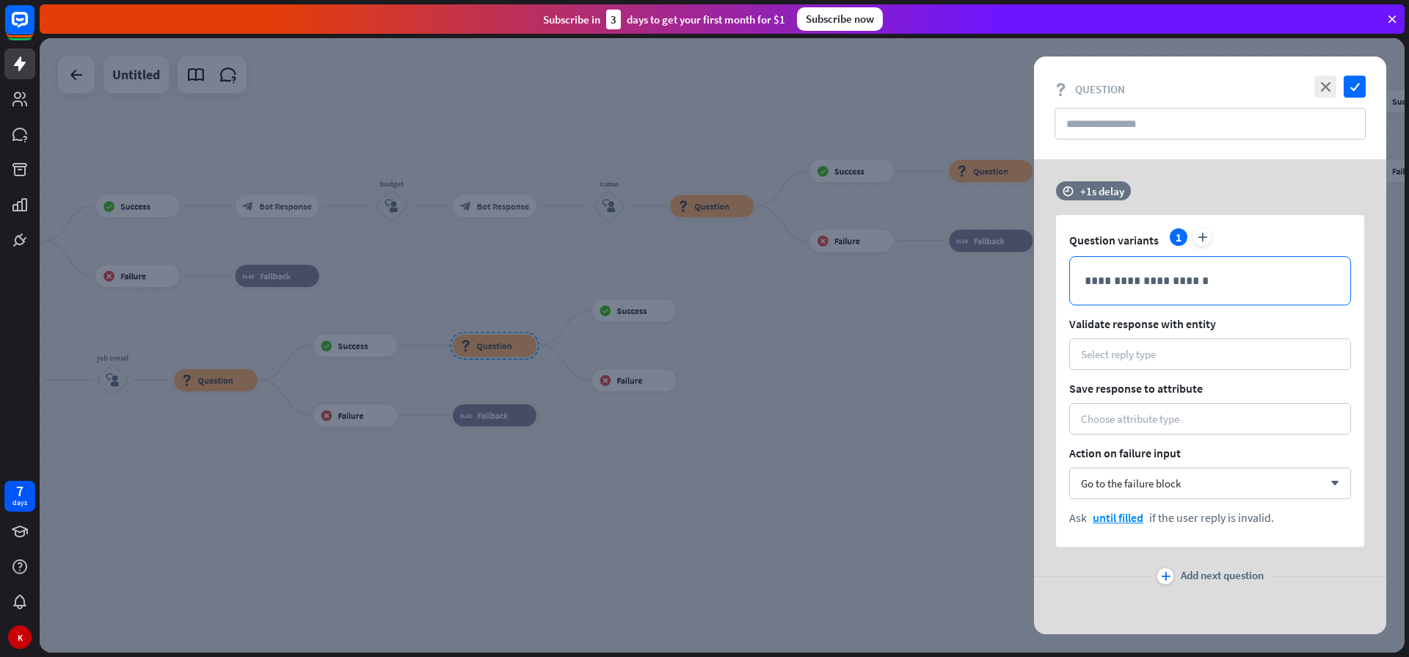
click at [1095, 300] on div "**********" at bounding box center [1210, 281] width 280 height 48
click at [1100, 288] on p "**********" at bounding box center [1209, 280] width 251 height 18
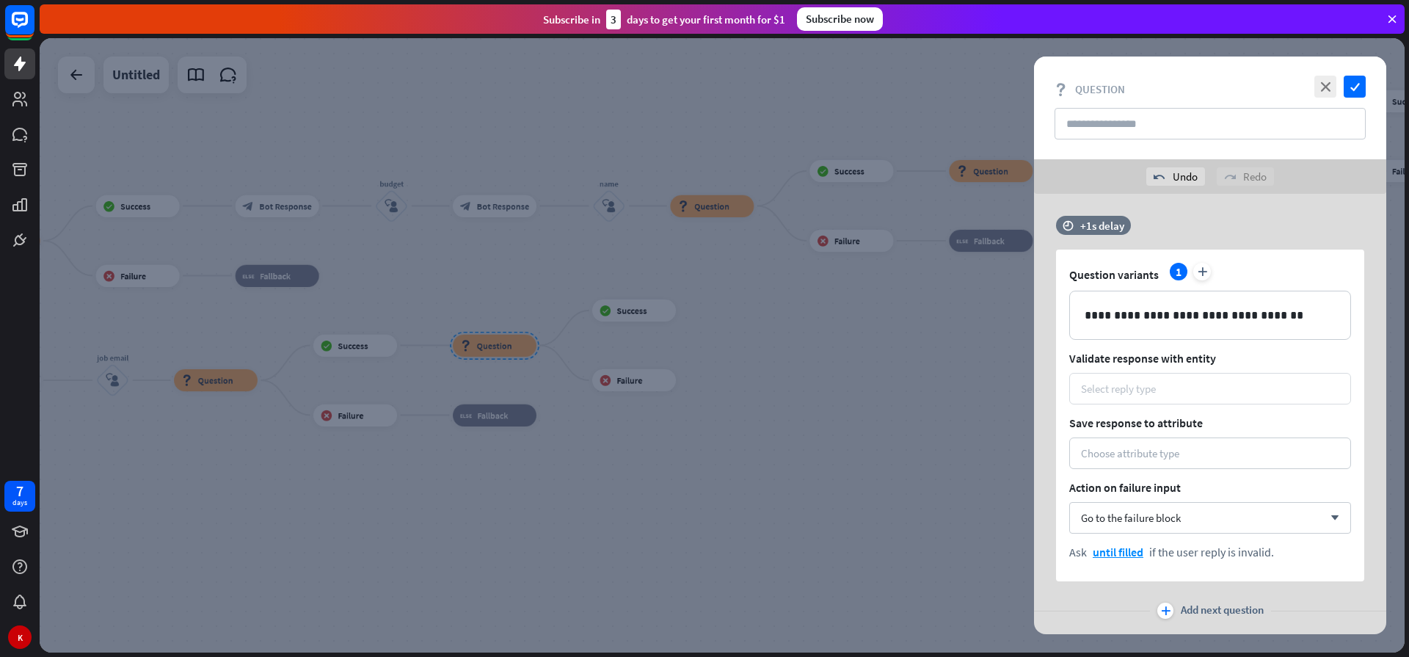
click at [1166, 389] on div "Select reply type" at bounding box center [1210, 388] width 258 height 14
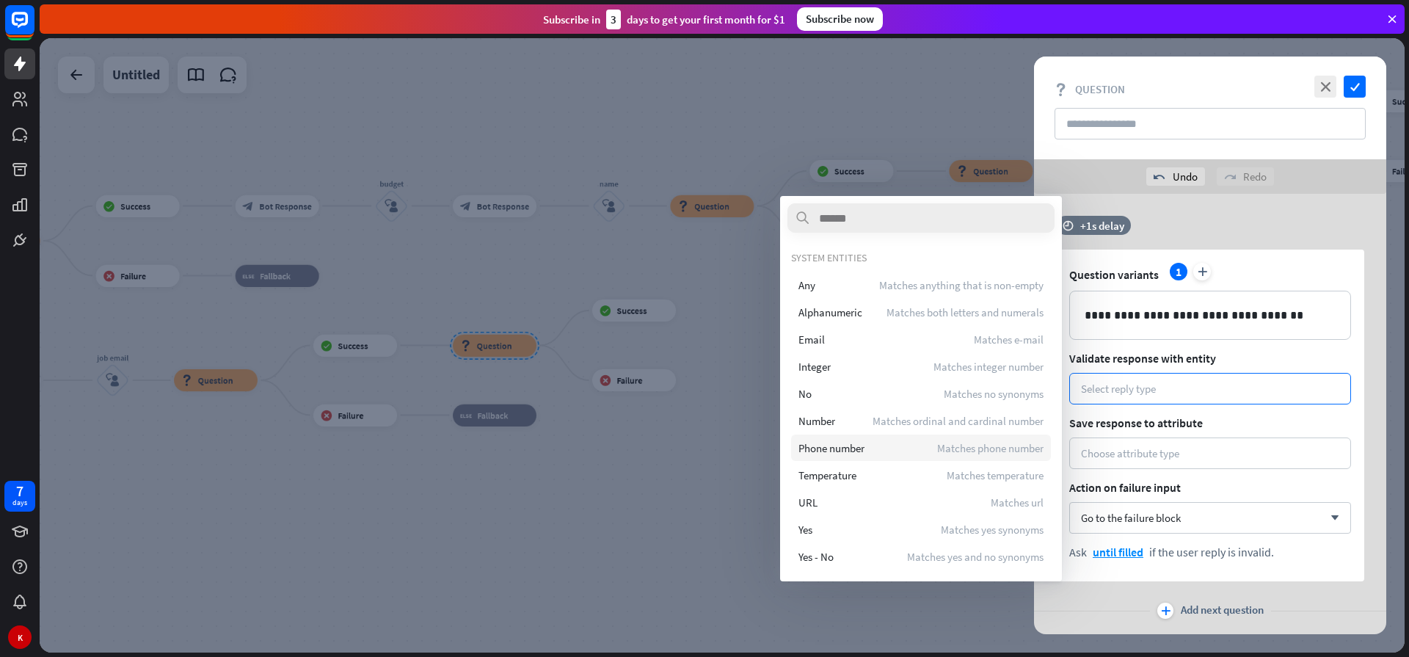
click at [829, 452] on span "Phone number" at bounding box center [831, 448] width 66 height 14
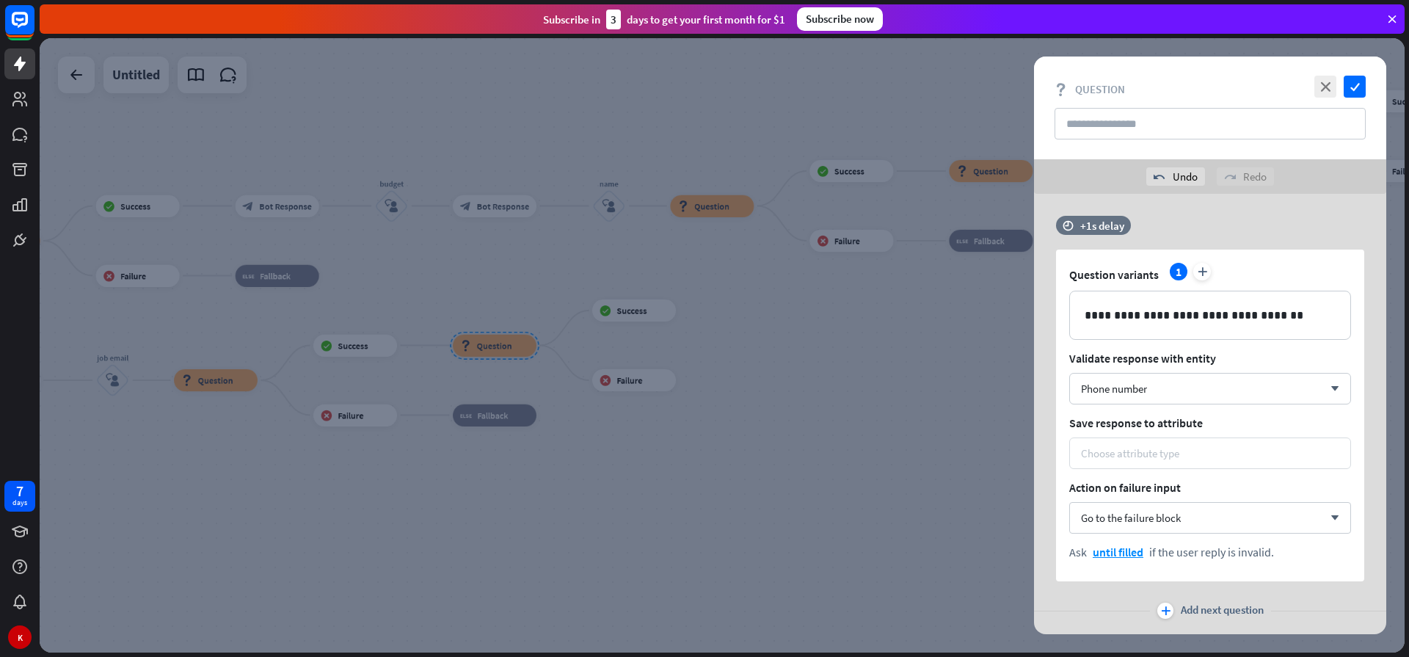
click at [1079, 452] on div "Choose attribute type" at bounding box center [1210, 453] width 282 height 32
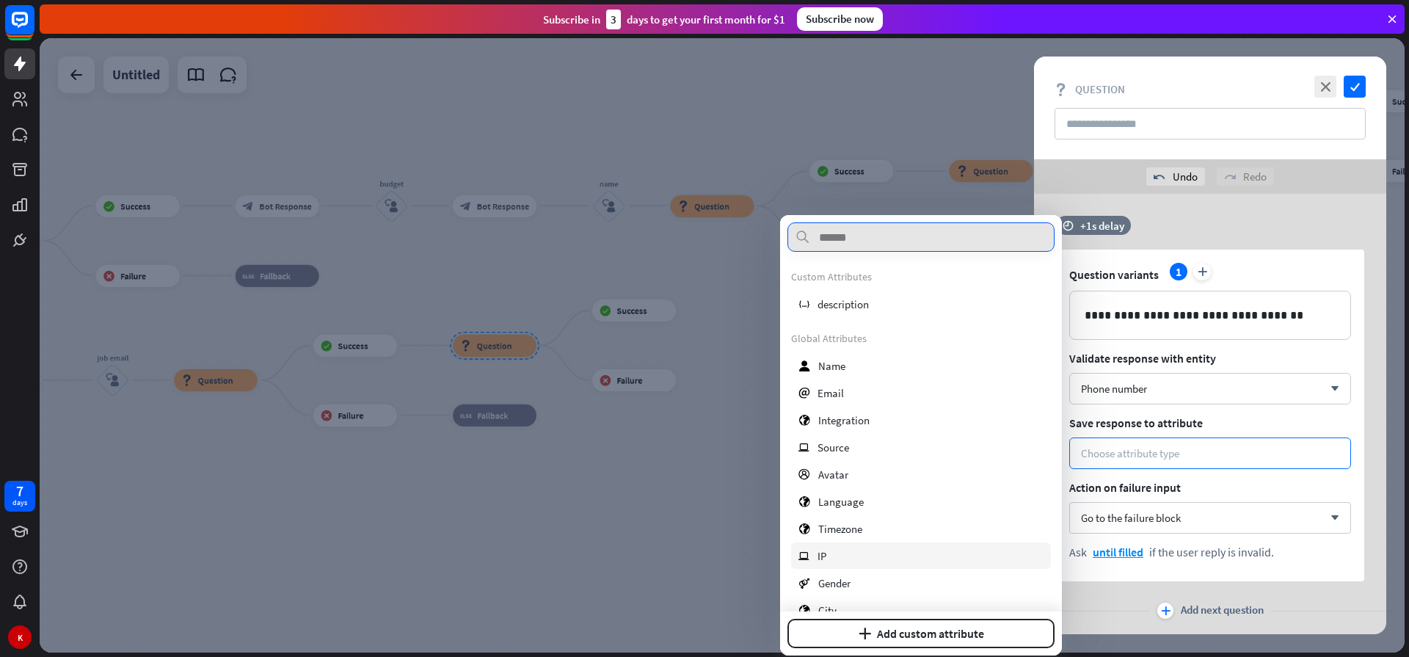
scroll to position [275, 0]
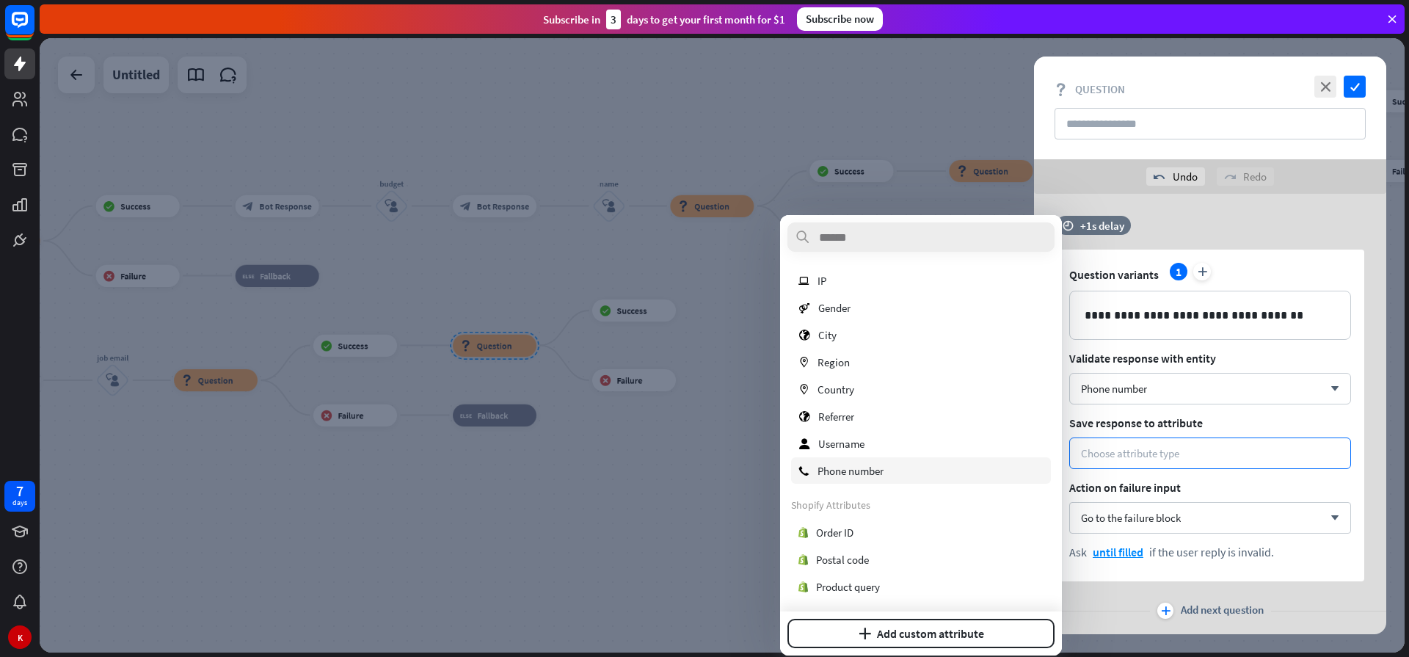
click at [862, 474] on span "Phone number" at bounding box center [850, 471] width 66 height 14
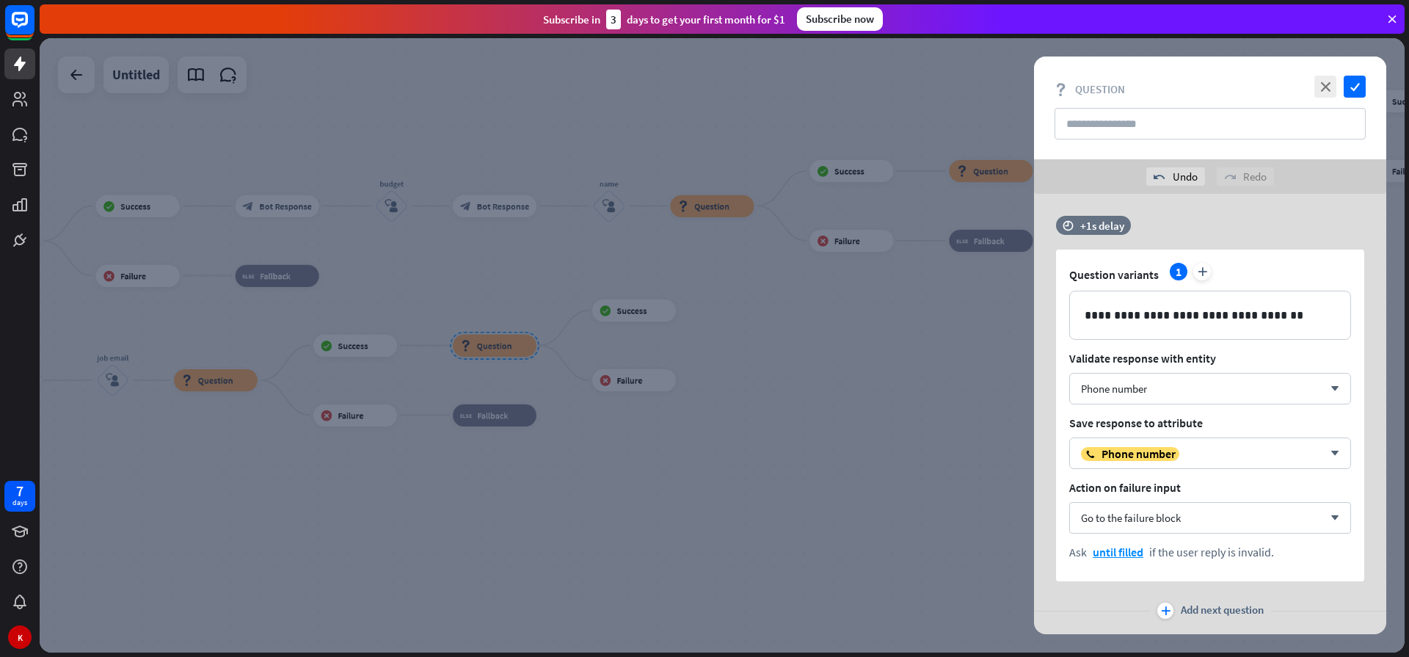
click at [775, 348] on div at bounding box center [722, 345] width 1365 height 614
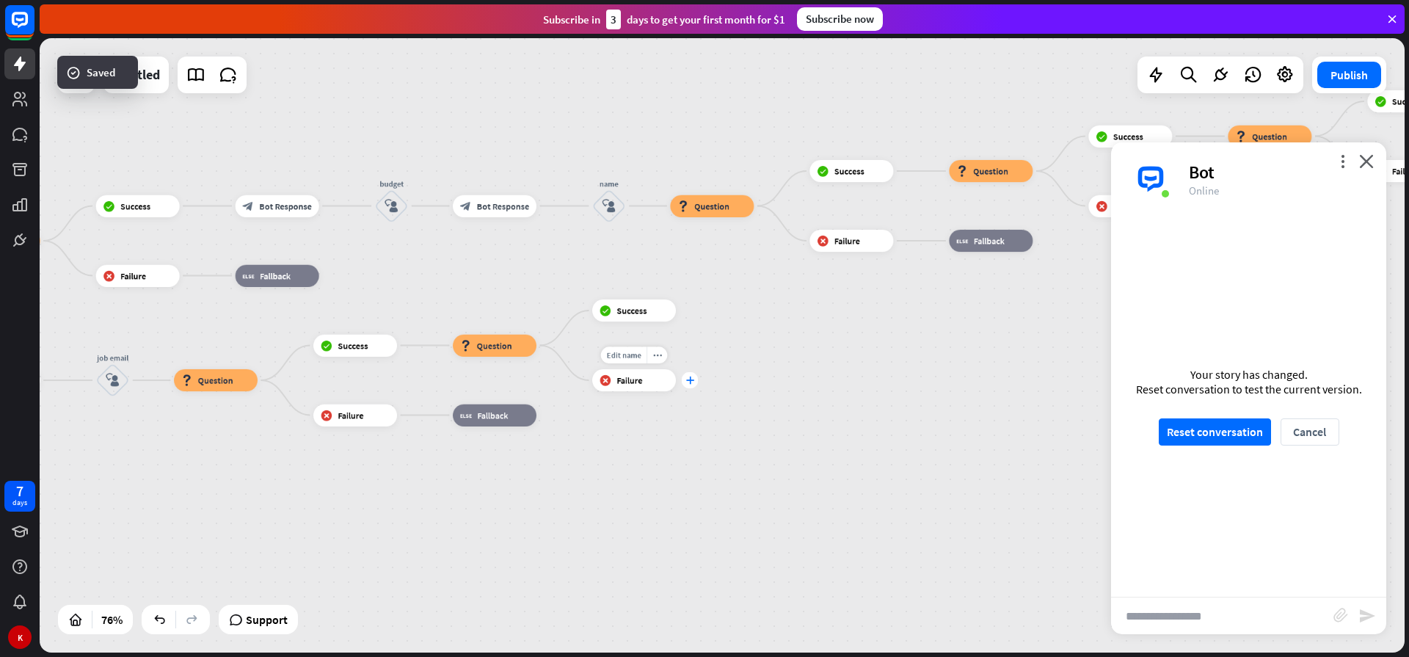
click at [689, 380] on icon "plus" at bounding box center [689, 380] width 8 height 8
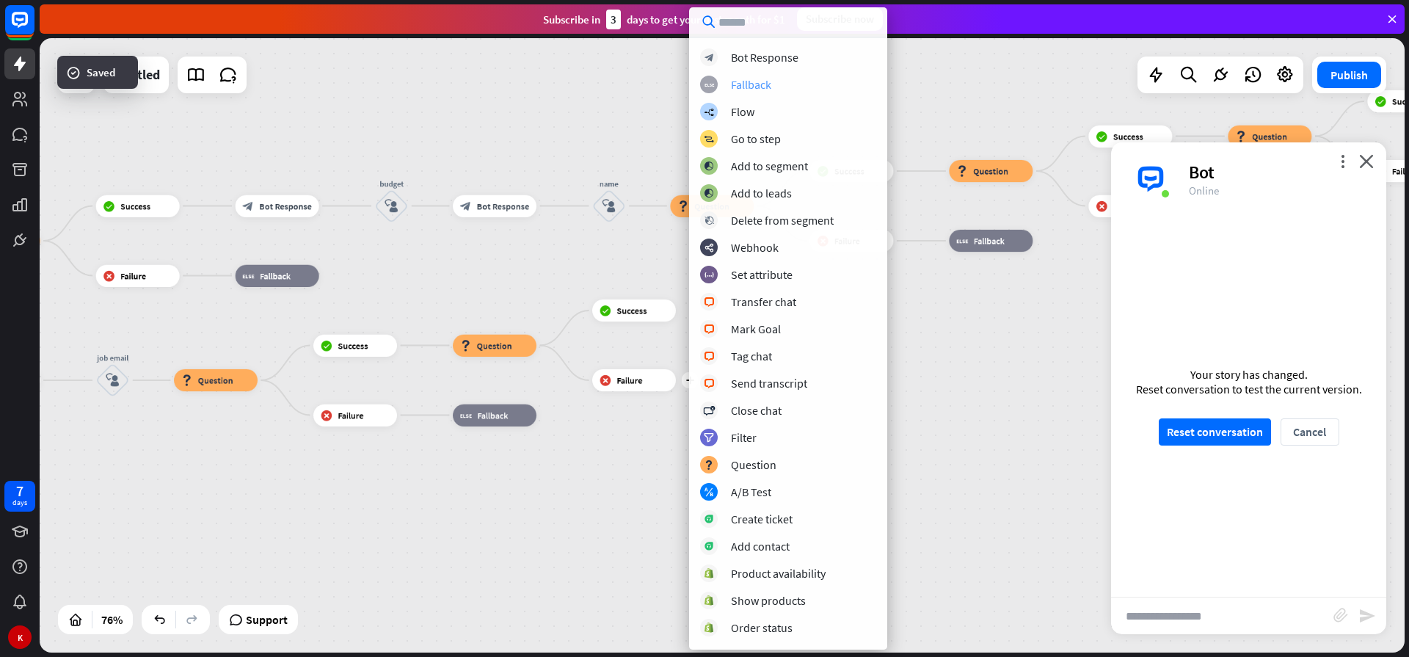
click at [770, 79] on div "Fallback" at bounding box center [751, 84] width 40 height 15
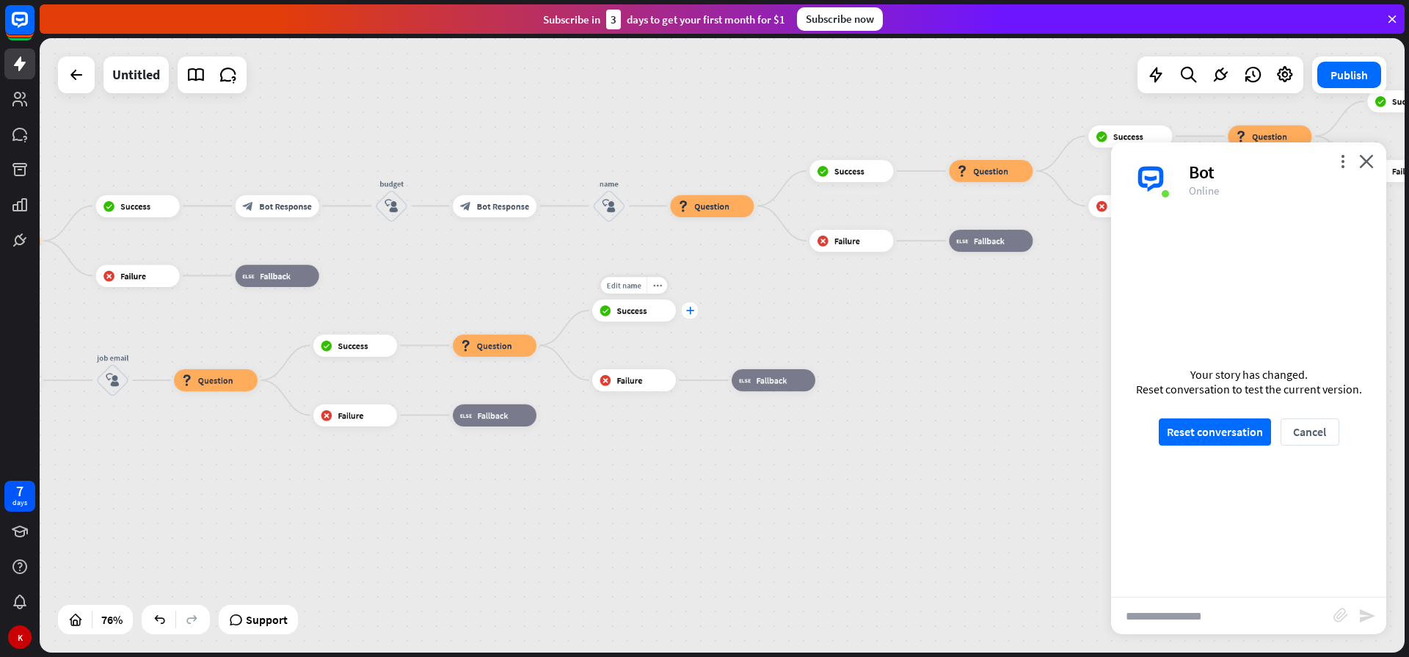
click at [688, 310] on icon "plus" at bounding box center [689, 311] width 8 height 8
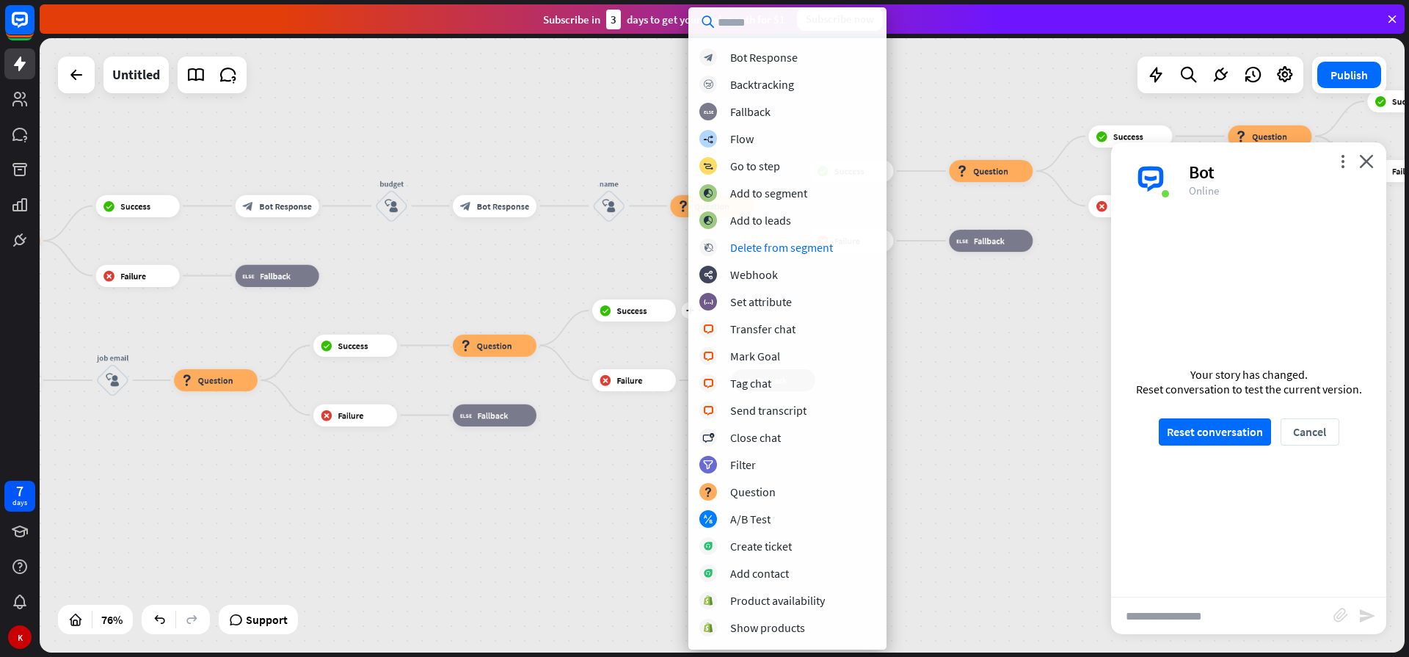
click at [949, 392] on div "home_2 Start point Welcome message block_bot_response Bot Response Sales block_…" at bounding box center [722, 345] width 1365 height 614
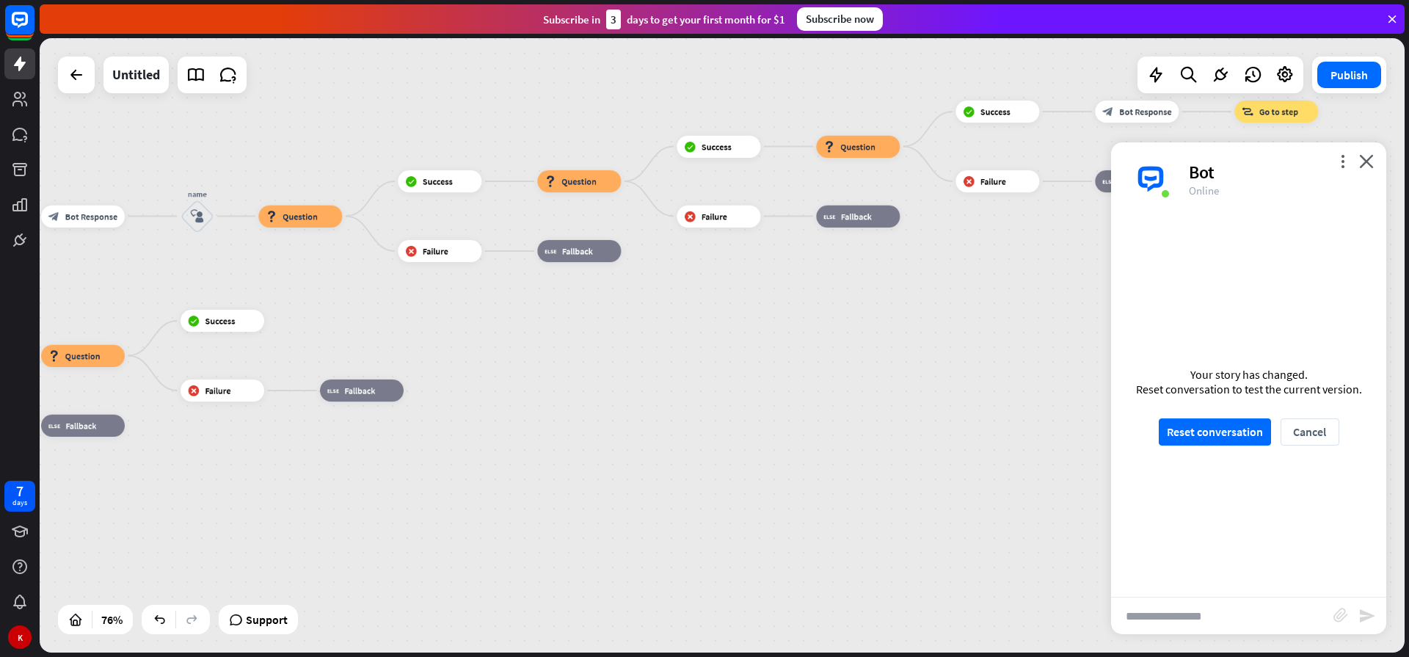
drag, startPoint x: 996, startPoint y: 379, endPoint x: 585, endPoint y: 389, distance: 411.0
click at [585, 389] on div "home_2 Start point Welcome message block_bot_response Bot Response Sales block_…" at bounding box center [722, 345] width 1365 height 614
click at [1123, 109] on span "Bot Response" at bounding box center [1145, 111] width 52 height 11
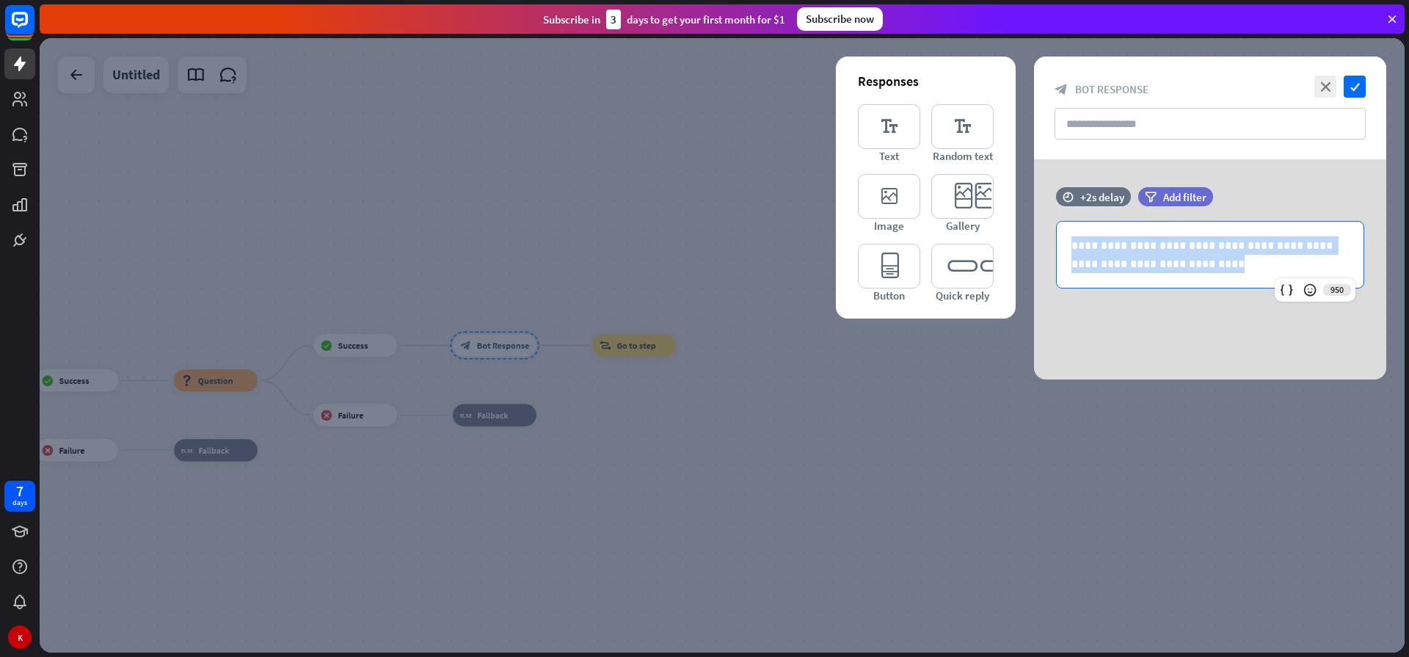
drag, startPoint x: 1161, startPoint y: 266, endPoint x: 993, endPoint y: 235, distance: 170.9
click at [1034, 235] on div "**********" at bounding box center [1210, 269] width 352 height 220
copy p "**********"
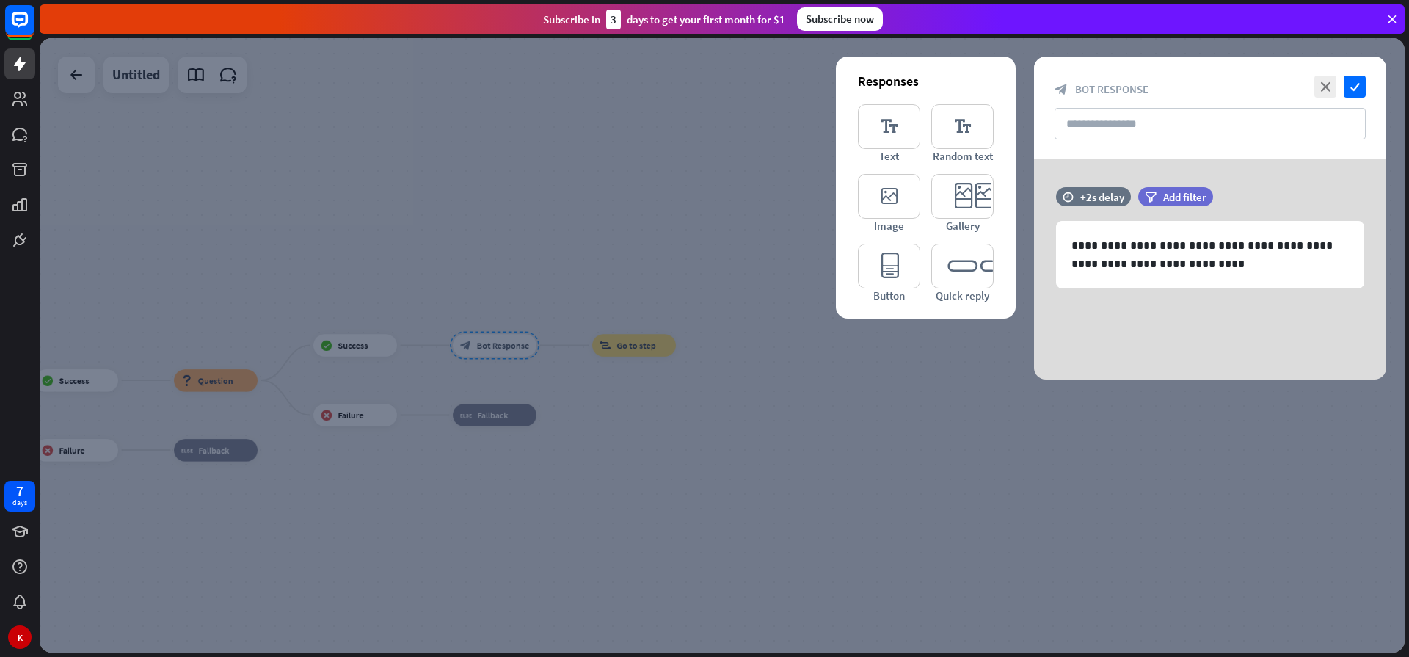
click at [593, 535] on div at bounding box center [722, 345] width 1365 height 614
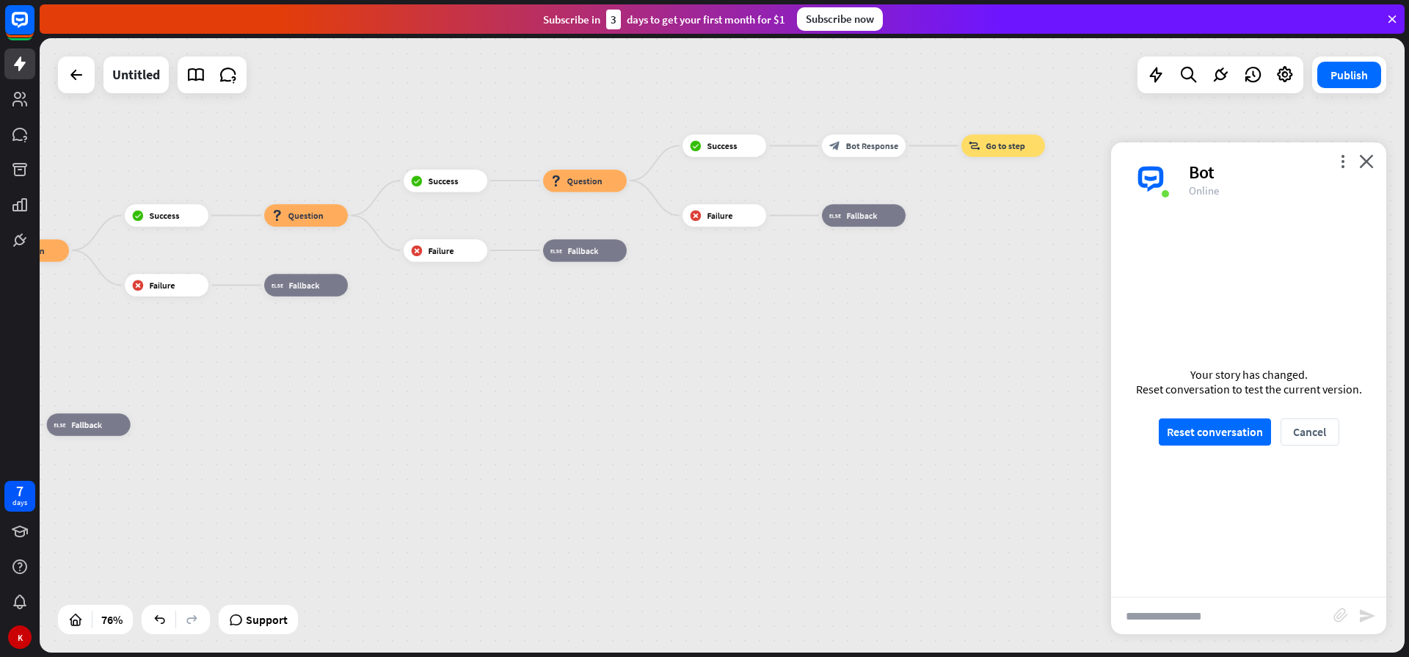
drag, startPoint x: 260, startPoint y: 494, endPoint x: 743, endPoint y: 190, distance: 571.3
click at [743, 190] on div "home_2 Start point Welcome message block_bot_response Bot Response Sales block_…" at bounding box center [722, 345] width 1365 height 614
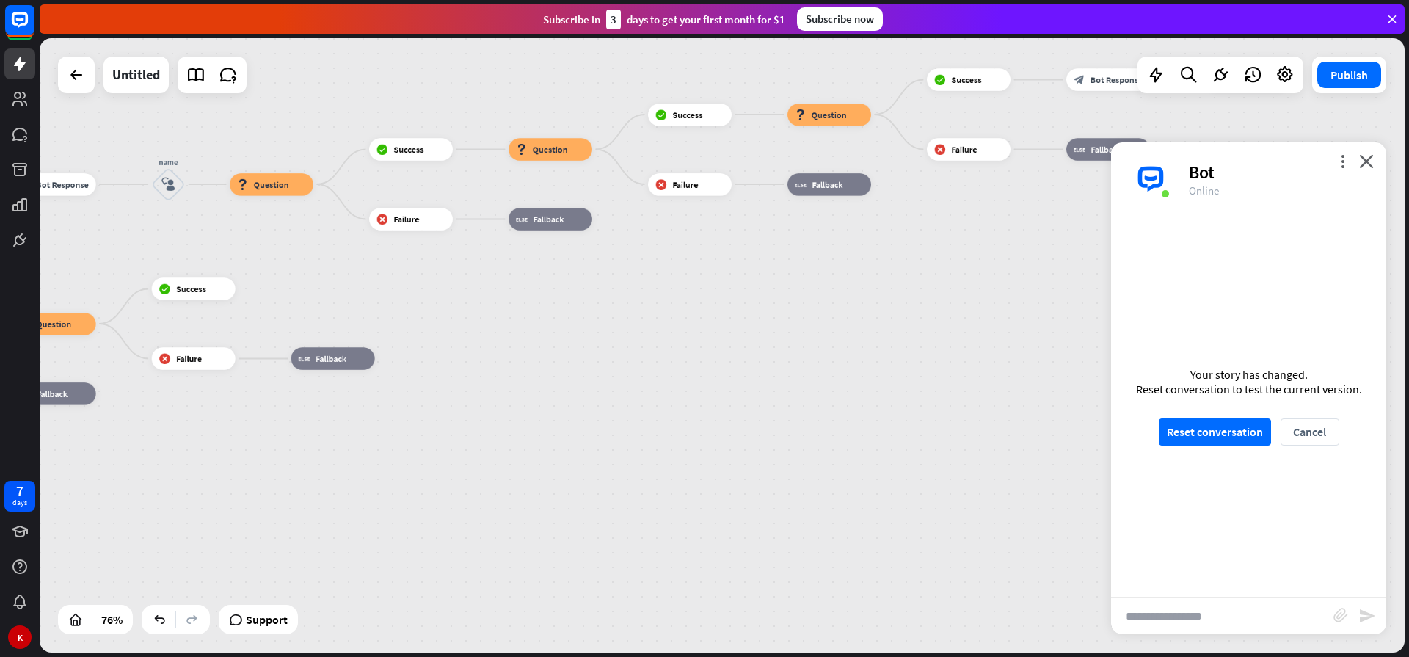
drag, startPoint x: 468, startPoint y: 303, endPoint x: 624, endPoint y: 369, distance: 169.0
click at [624, 369] on div "home_2 Start point Welcome message block_bot_response Bot Response Sales block_…" at bounding box center [722, 345] width 1365 height 614
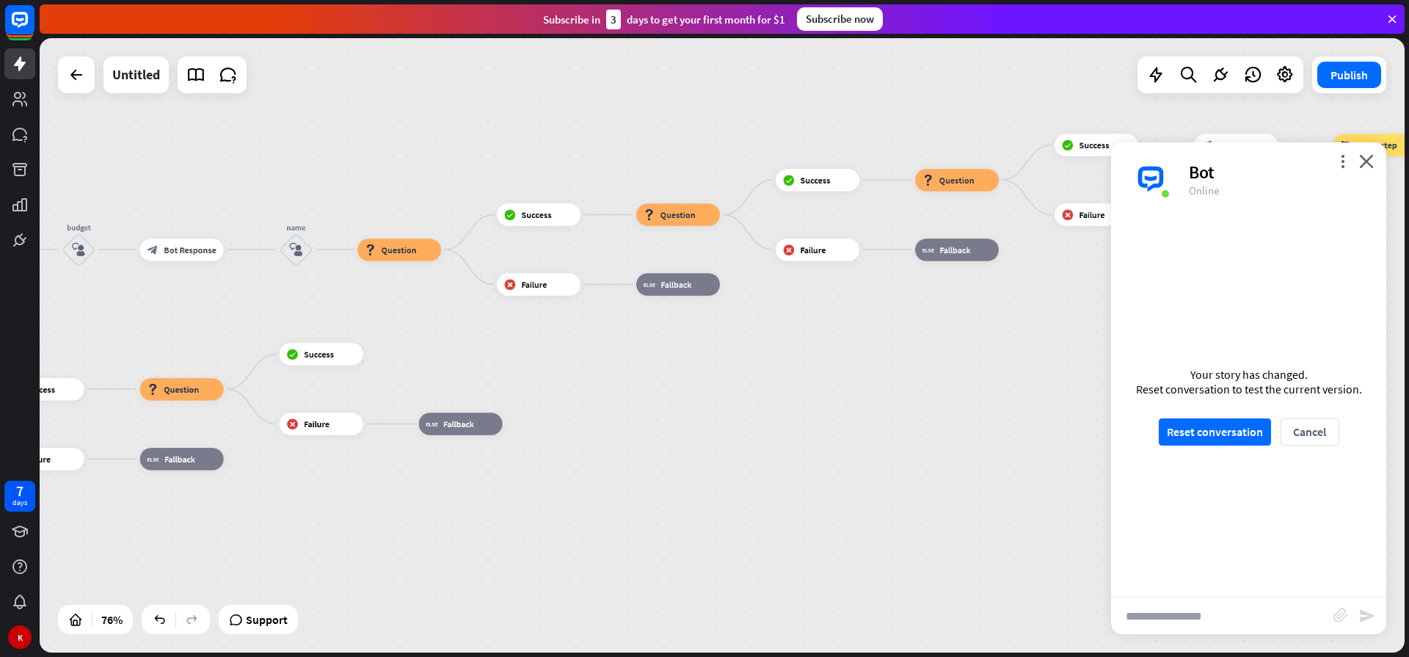
drag, startPoint x: 249, startPoint y: 433, endPoint x: 362, endPoint y: 376, distance: 127.0
click at [351, 469] on div "home_2 Start point Welcome message block_bot_response Bot Response Sales block_…" at bounding box center [722, 345] width 1365 height 614
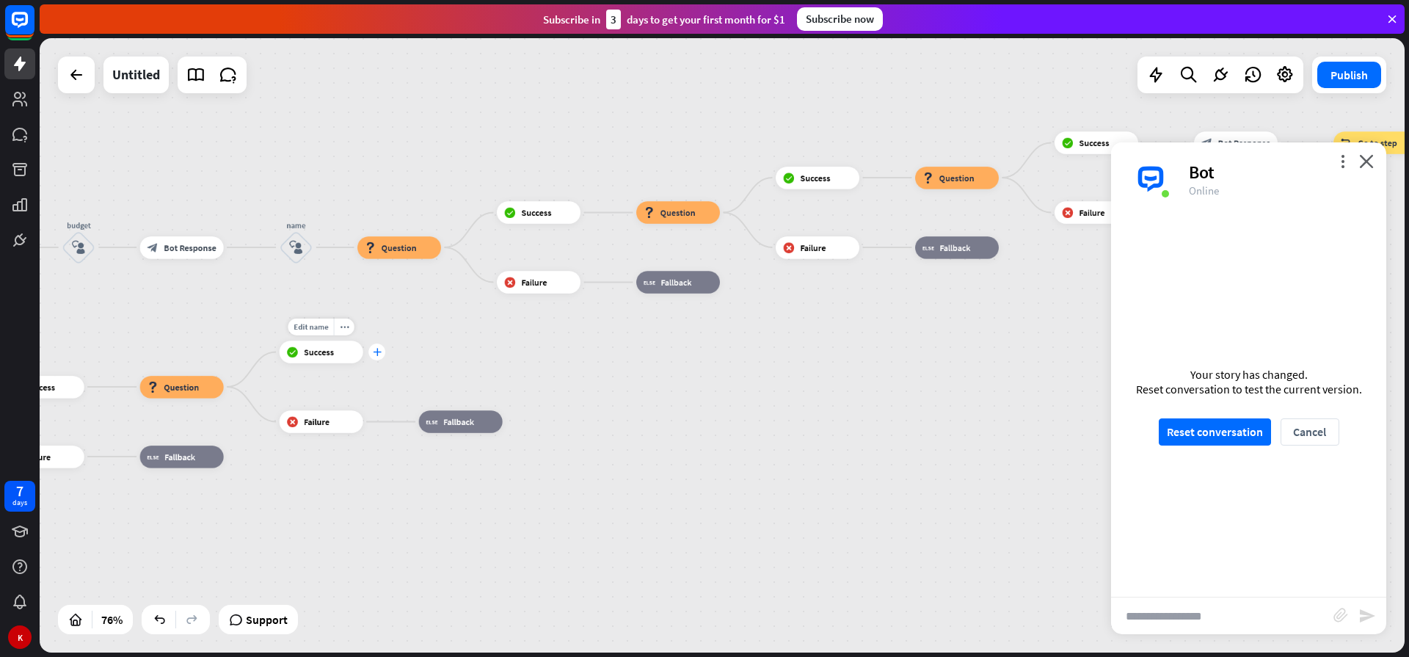
click at [379, 347] on div "plus" at bounding box center [376, 351] width 17 height 17
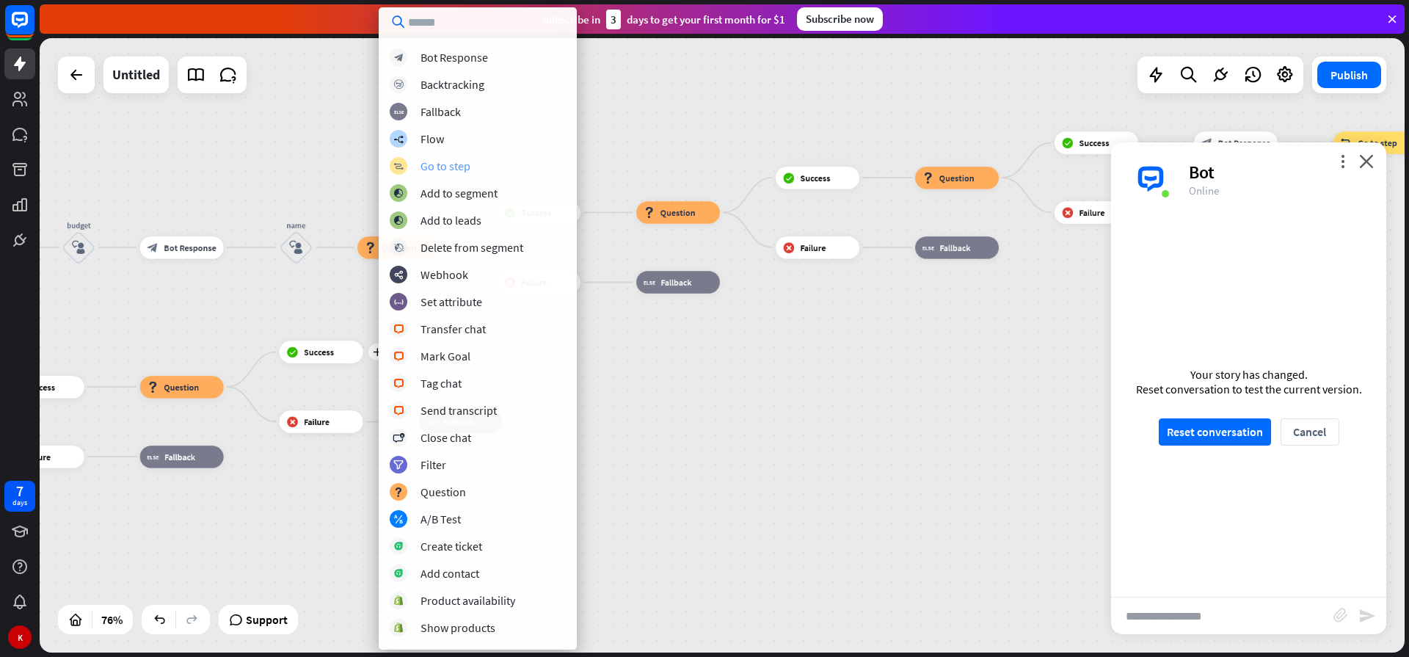
click at [469, 167] on div "Go to step" at bounding box center [445, 165] width 50 height 15
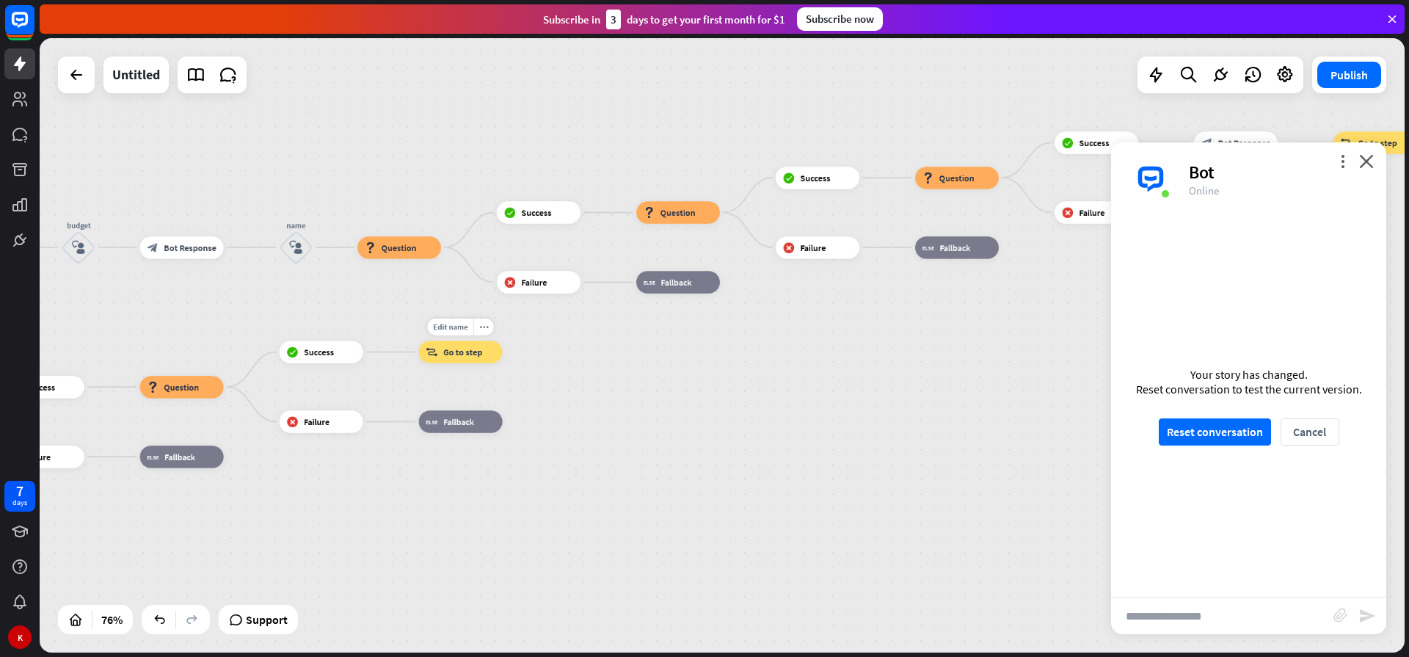
click at [472, 350] on span "Go to step" at bounding box center [462, 351] width 39 height 11
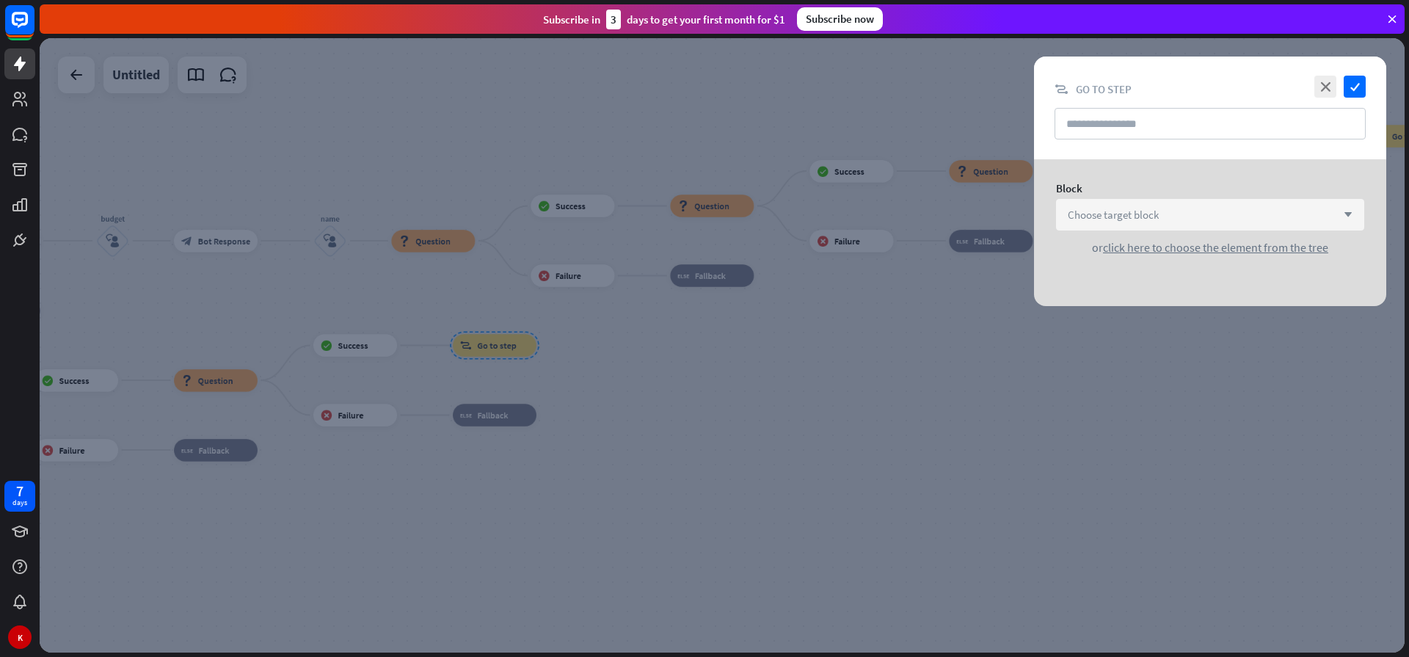
click at [1223, 214] on div "Choose target block arrow_down" at bounding box center [1210, 215] width 308 height 32
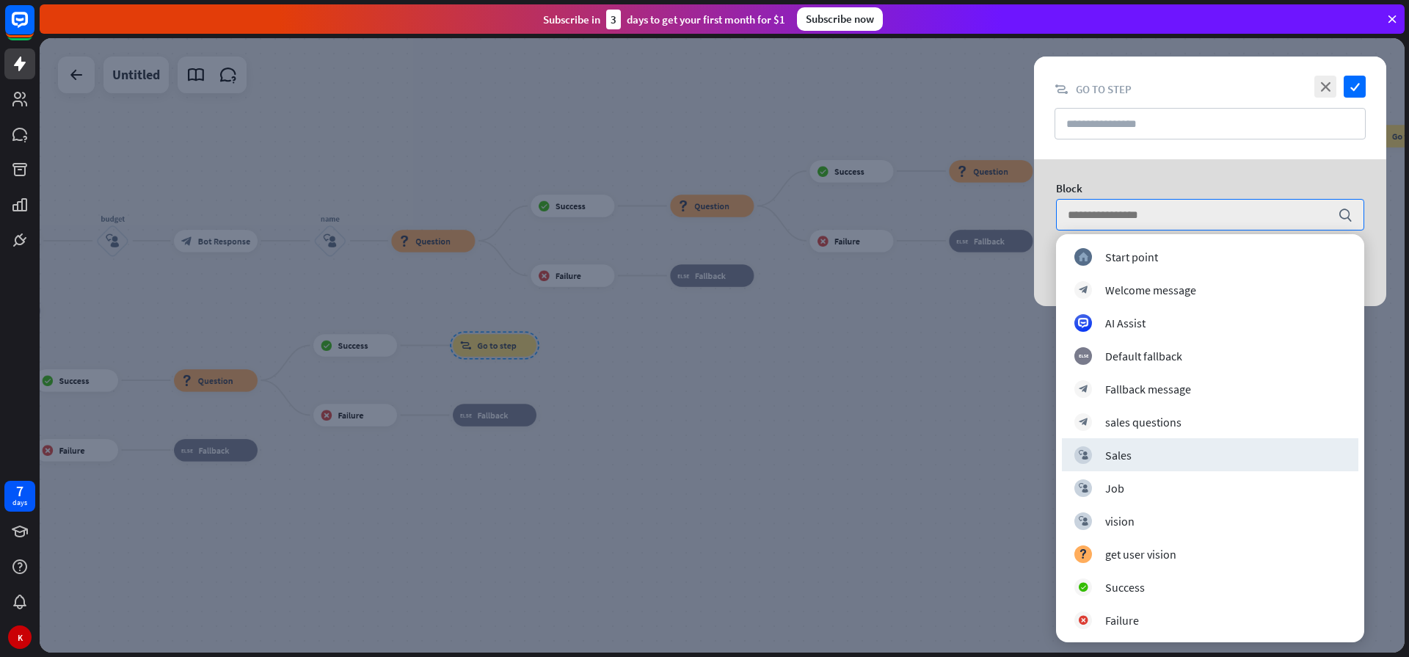
click at [883, 356] on div at bounding box center [722, 345] width 1365 height 614
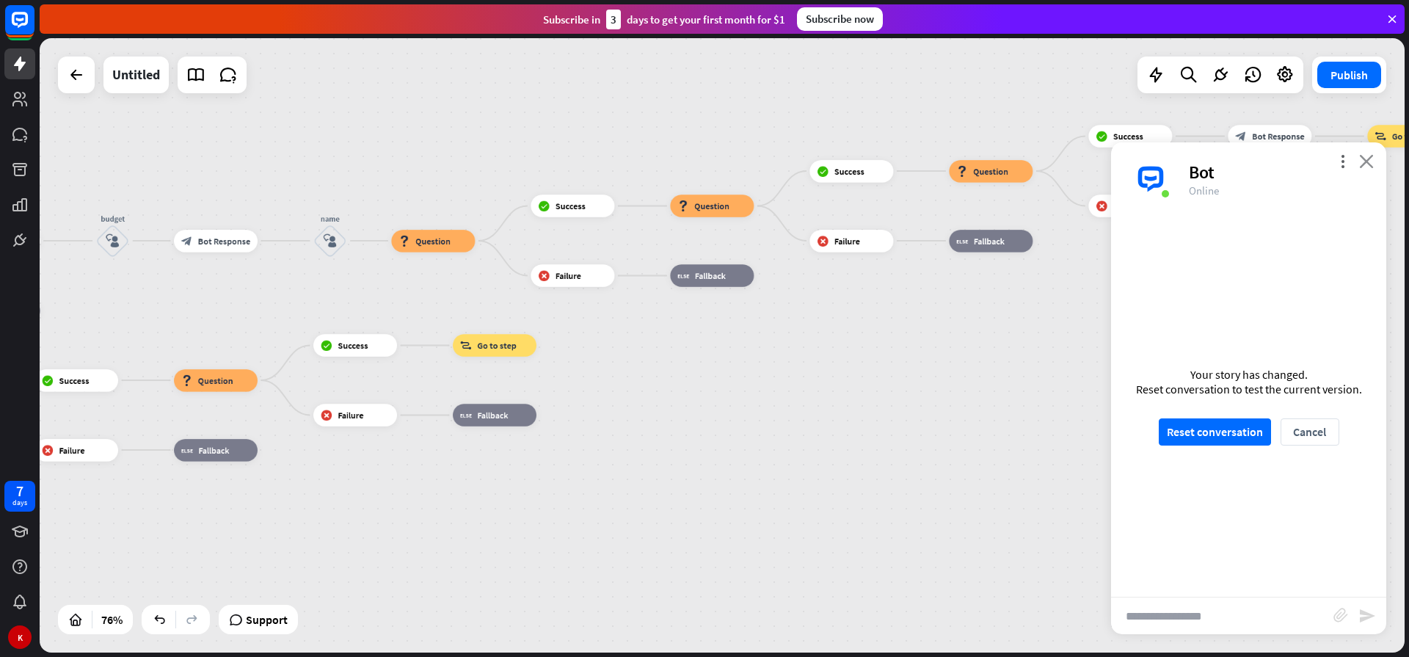
click at [1368, 160] on icon "close" at bounding box center [1366, 161] width 15 height 14
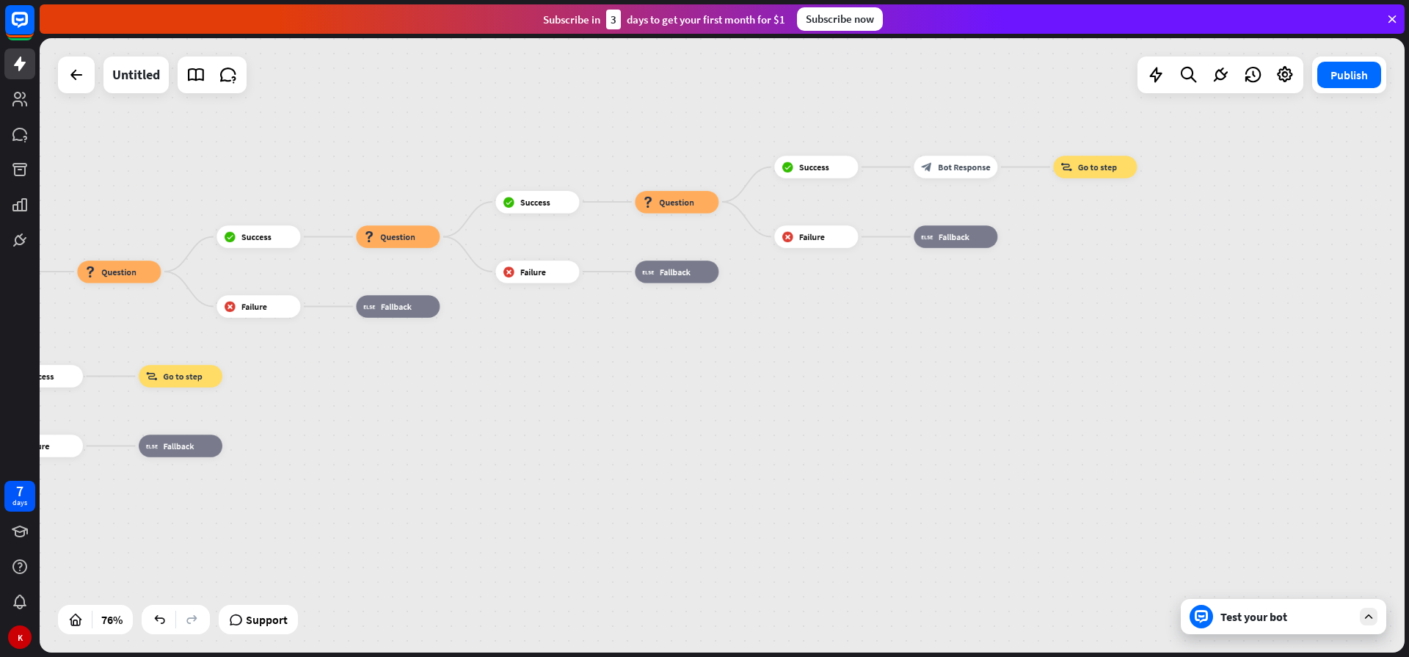
drag, startPoint x: 938, startPoint y: 401, endPoint x: 759, endPoint y: 442, distance: 184.4
click at [759, 442] on div "home_2 Start point Welcome message block_bot_response Bot Response Sales block_…" at bounding box center [722, 345] width 1365 height 614
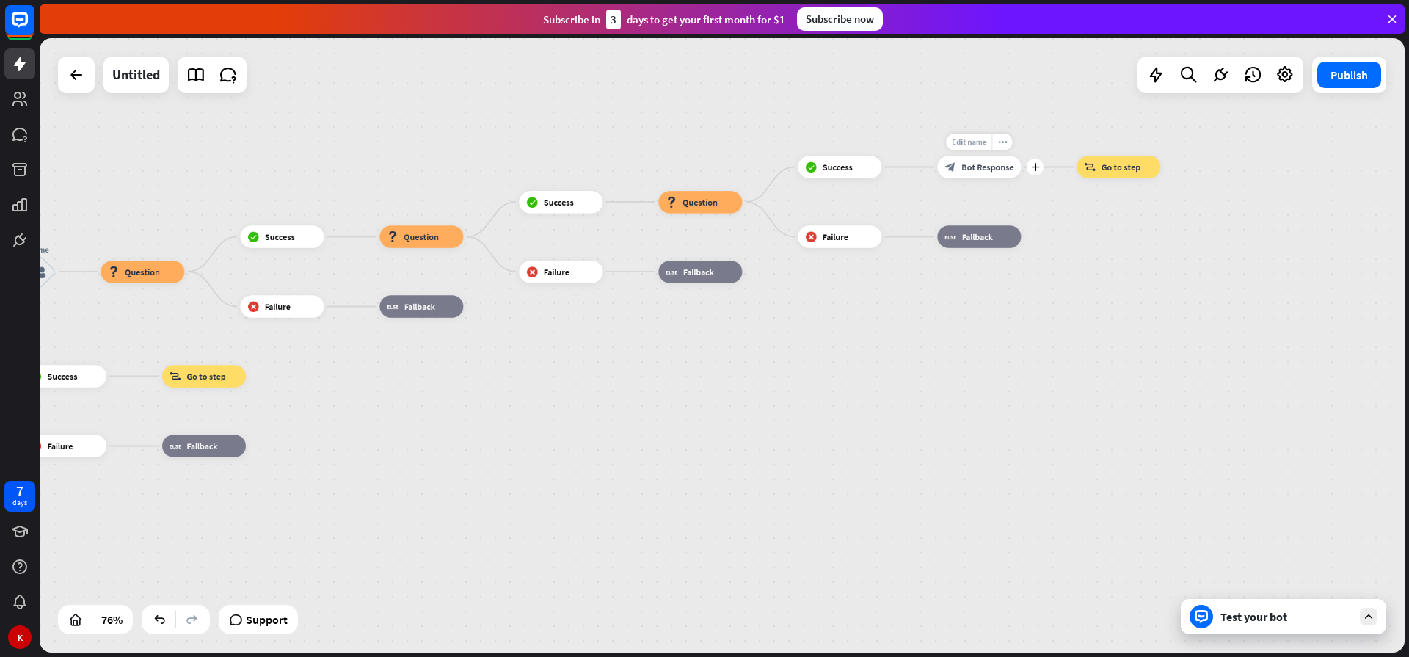
click at [965, 142] on span "Edit name" at bounding box center [969, 141] width 34 height 10
type input "*********"
click at [886, 336] on div "home_2 Start point Welcome message block_bot_response Bot Response Sales block_…" at bounding box center [722, 345] width 1365 height 614
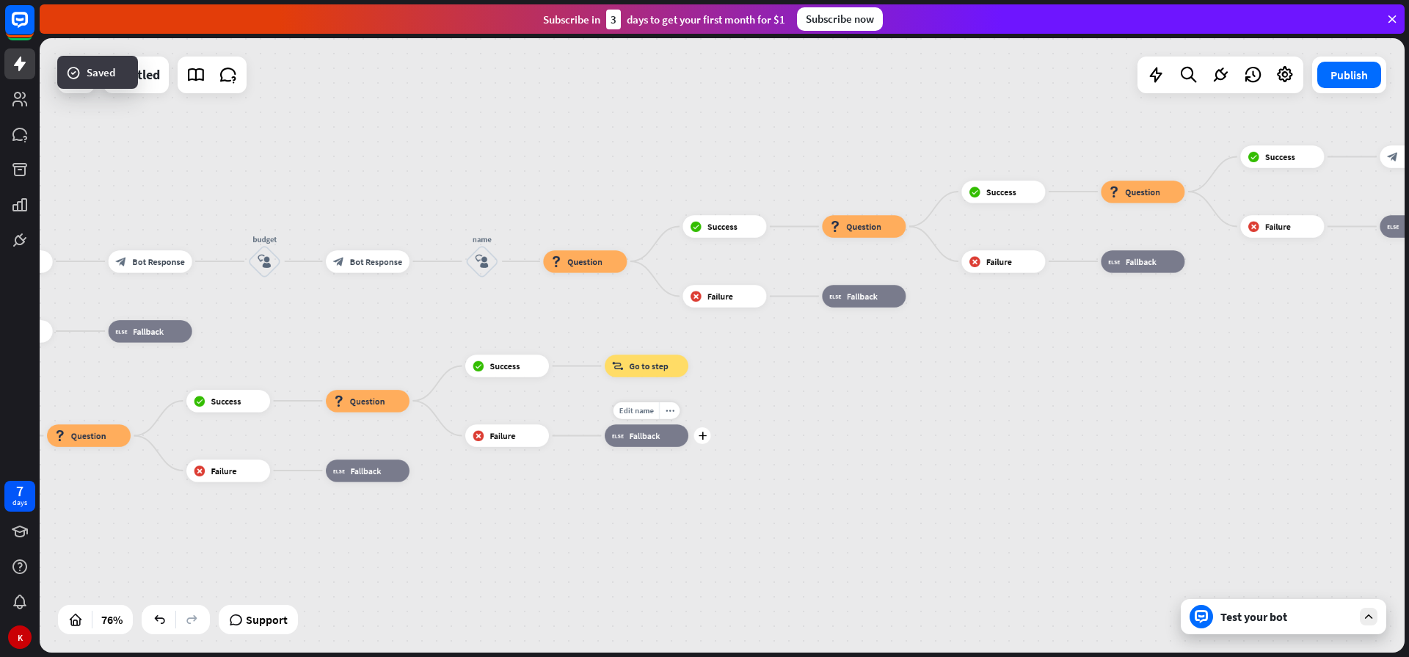
drag, startPoint x: 172, startPoint y: 473, endPoint x: 616, endPoint y: 463, distance: 444.0
click at [616, 446] on div "Edit name more_horiz plus block_fallback Fallback" at bounding box center [647, 435] width 84 height 22
click at [640, 345] on span "Edit name" at bounding box center [638, 340] width 34 height 10
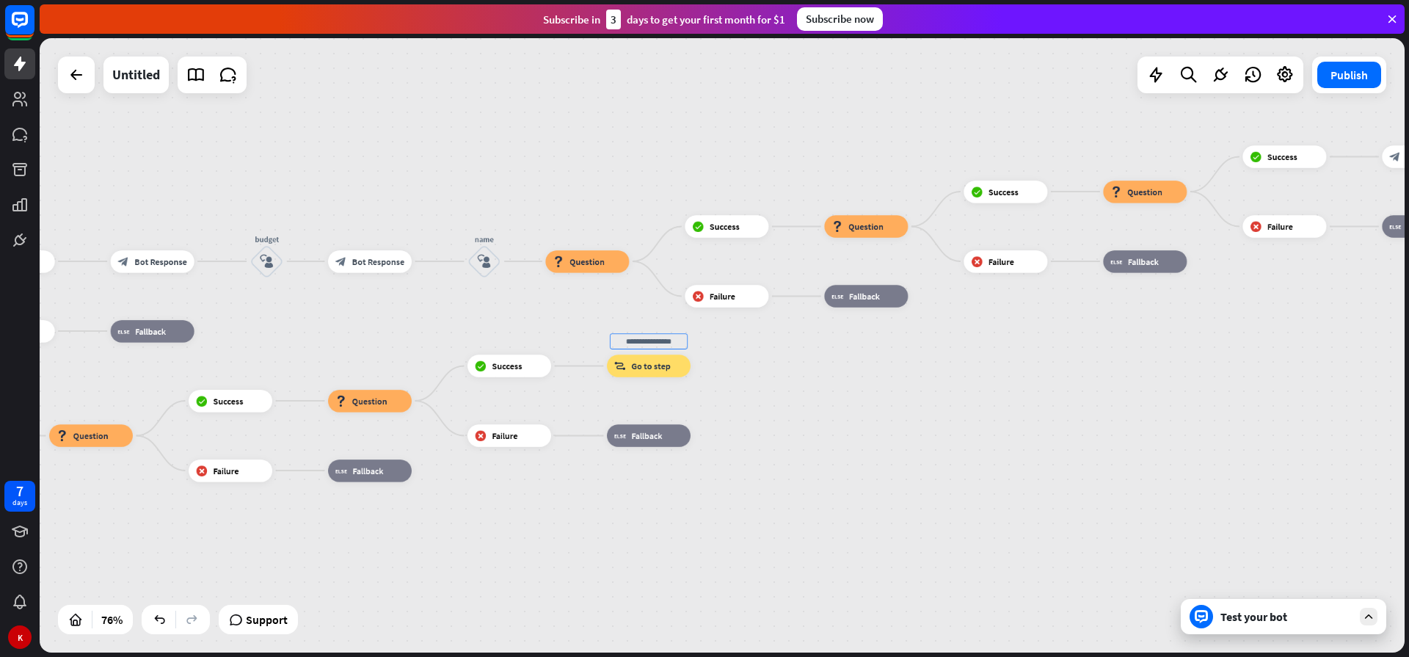
click at [658, 365] on span "Go to step" at bounding box center [650, 365] width 39 height 11
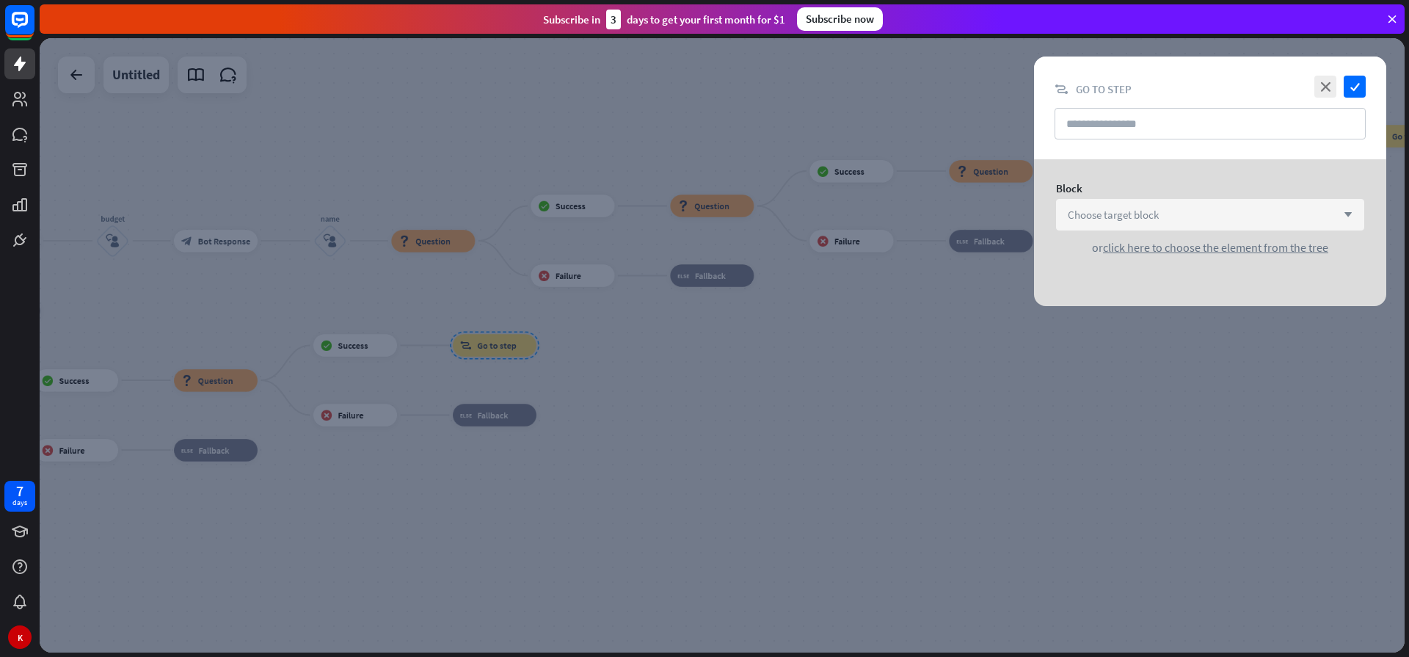
click at [1152, 221] on span "Choose target block" at bounding box center [1112, 215] width 91 height 14
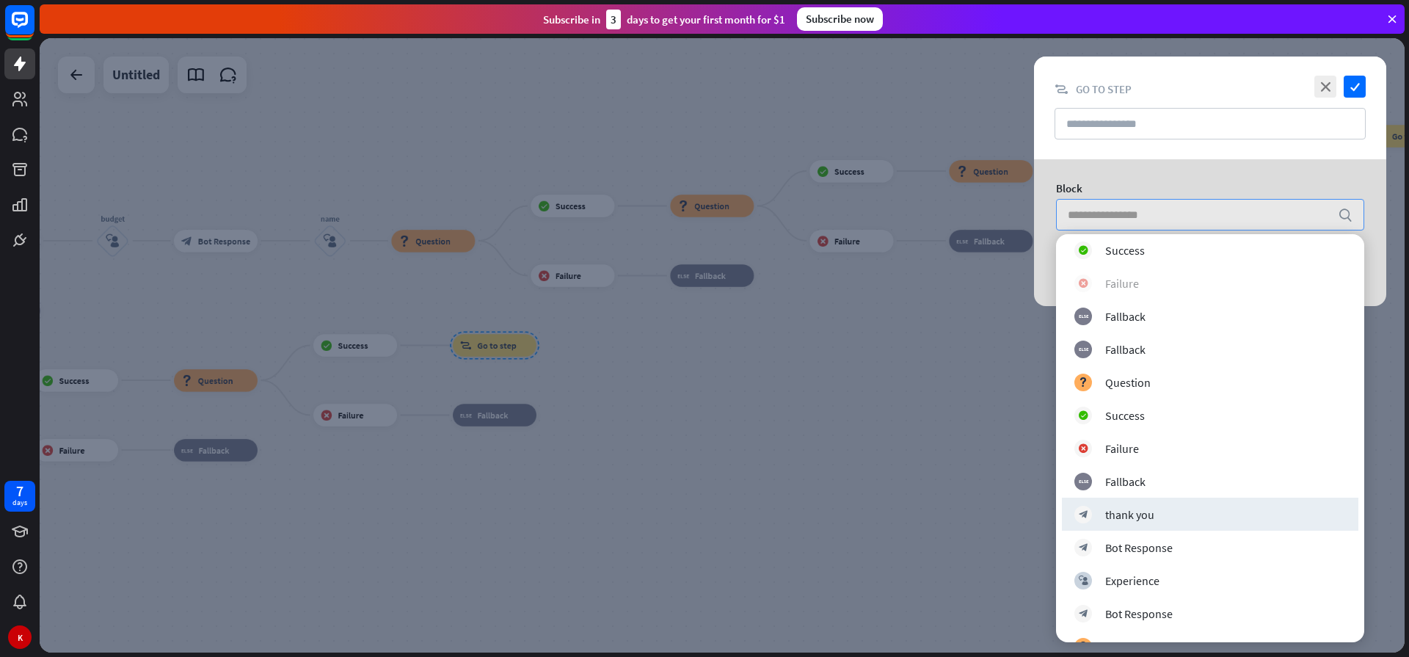
scroll to position [704, 0]
click at [1144, 513] on div "thank you" at bounding box center [1129, 510] width 49 height 15
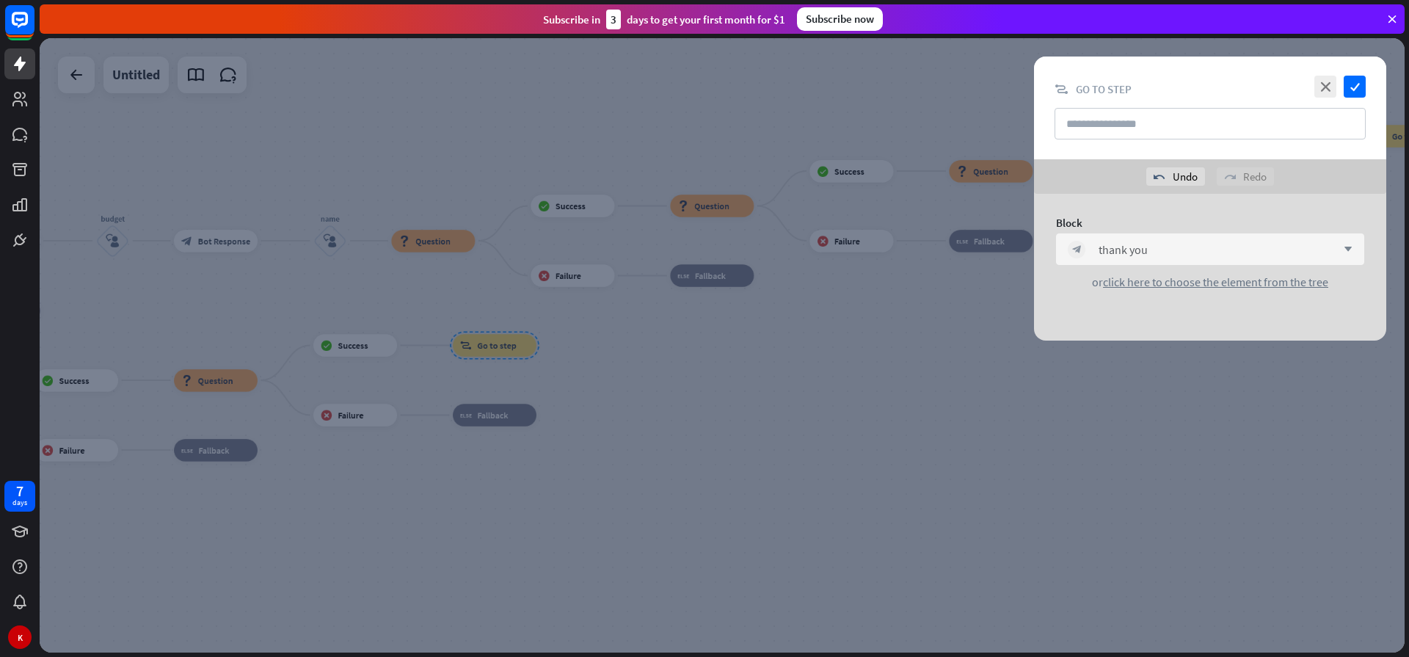
click at [778, 441] on div at bounding box center [722, 345] width 1365 height 614
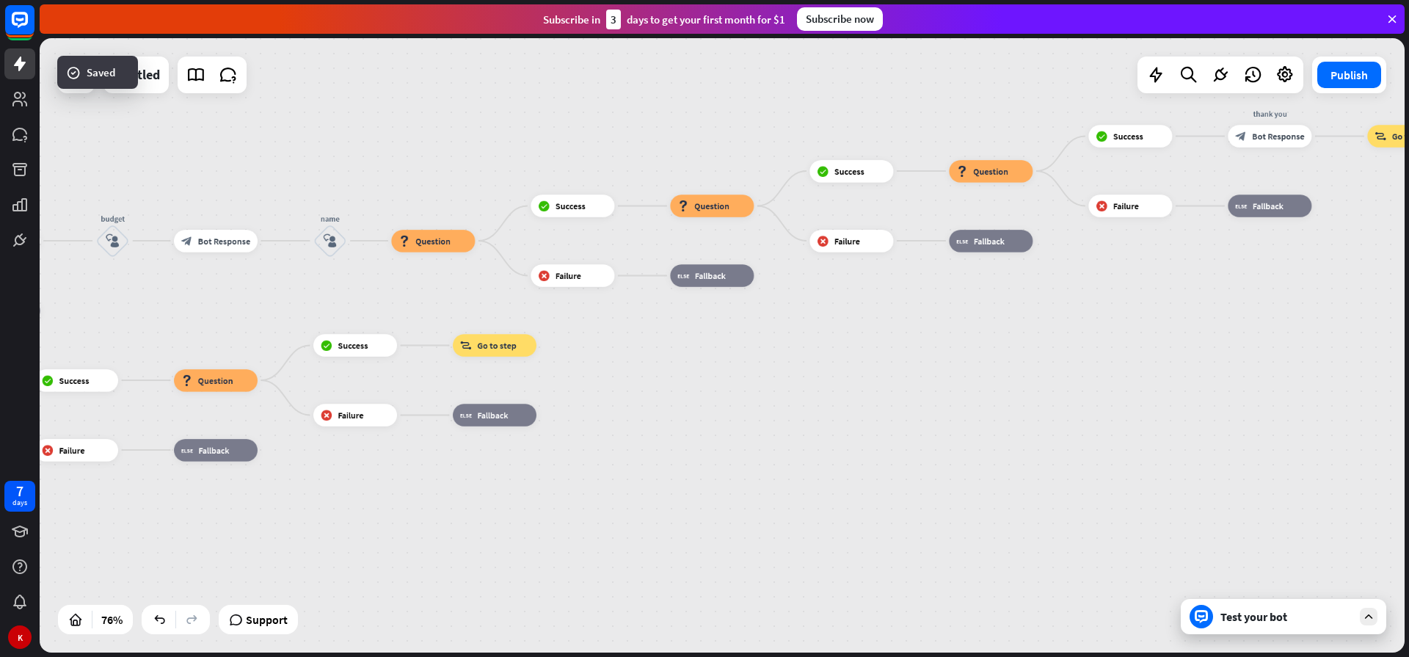
click at [1242, 621] on div "Test your bot" at bounding box center [1286, 616] width 132 height 15
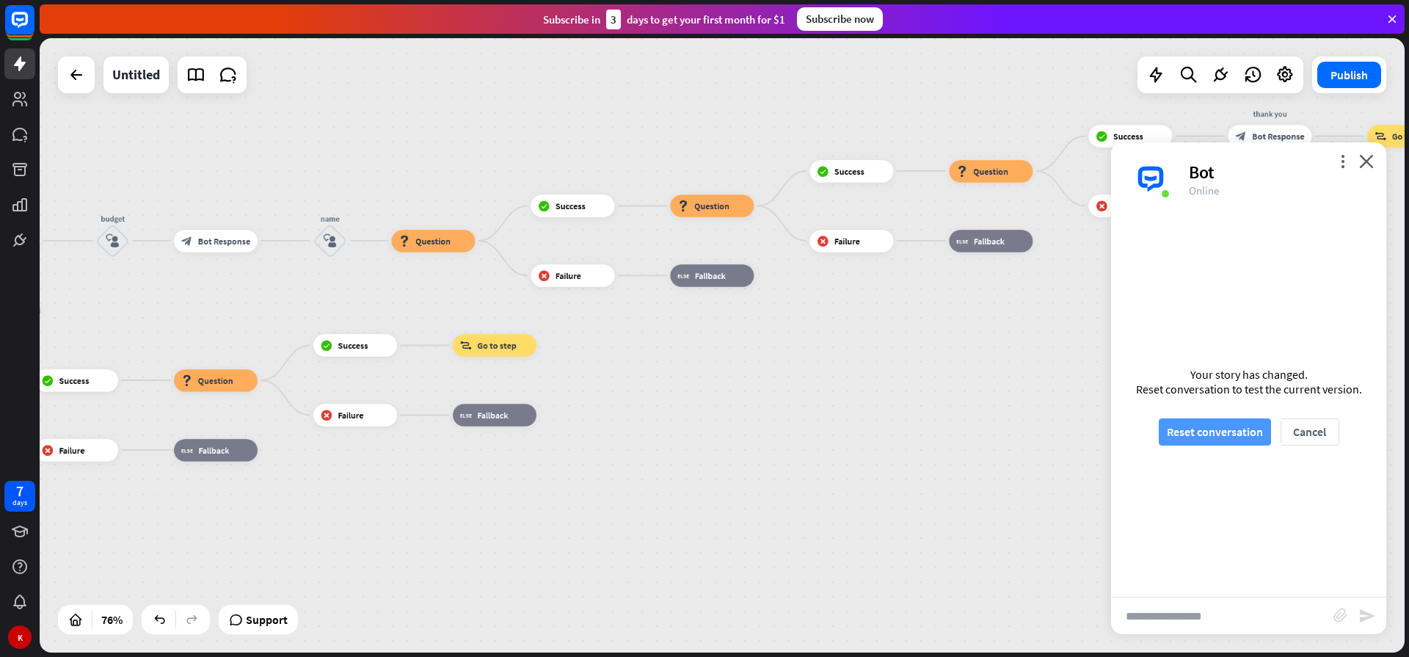
click at [1224, 430] on button "Reset conversation" at bounding box center [1214, 431] width 112 height 27
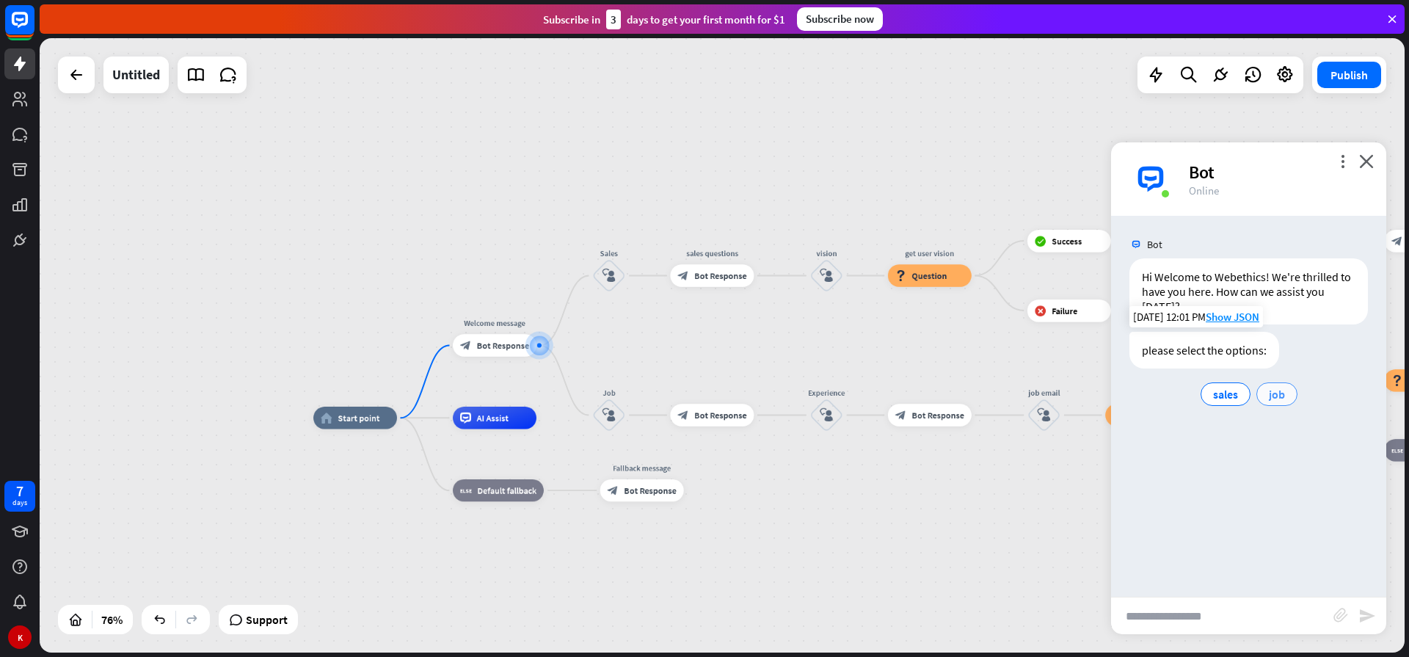
click at [1274, 394] on span "job" at bounding box center [1276, 394] width 16 height 15
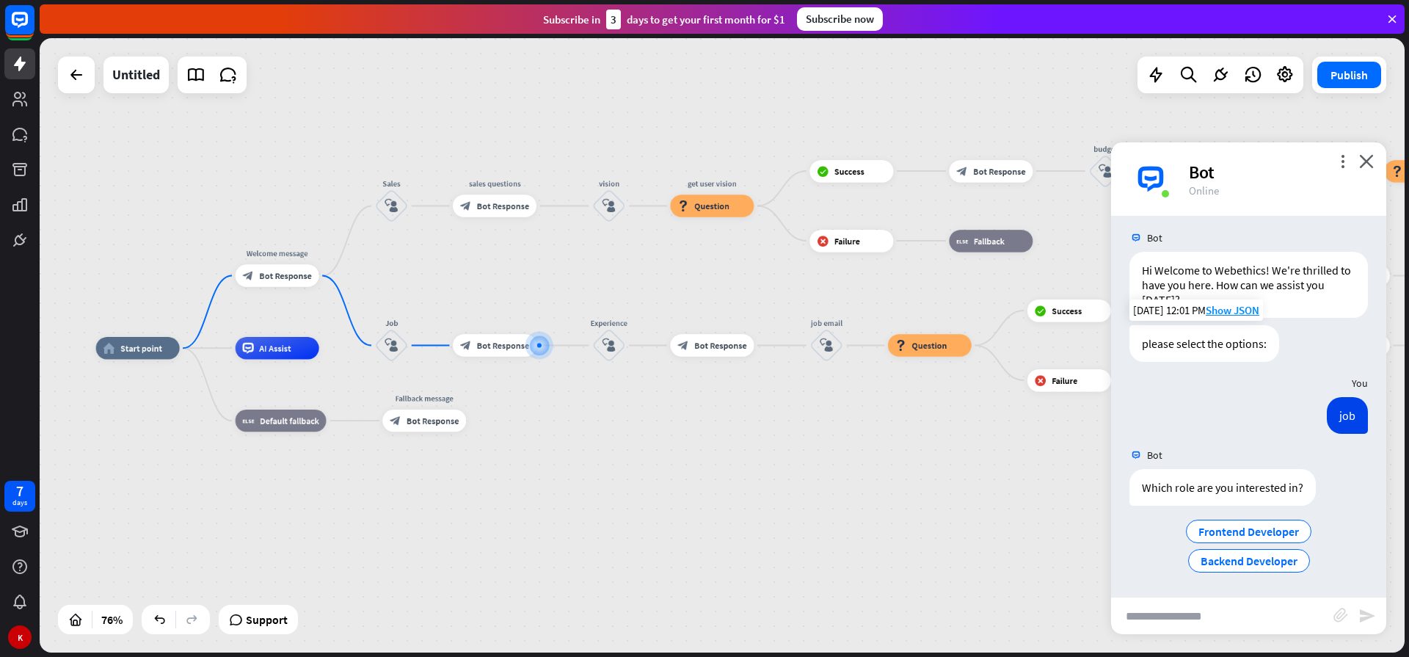
scroll to position [7, 0]
click at [1210, 530] on span "Frontend Developer" at bounding box center [1248, 530] width 101 height 15
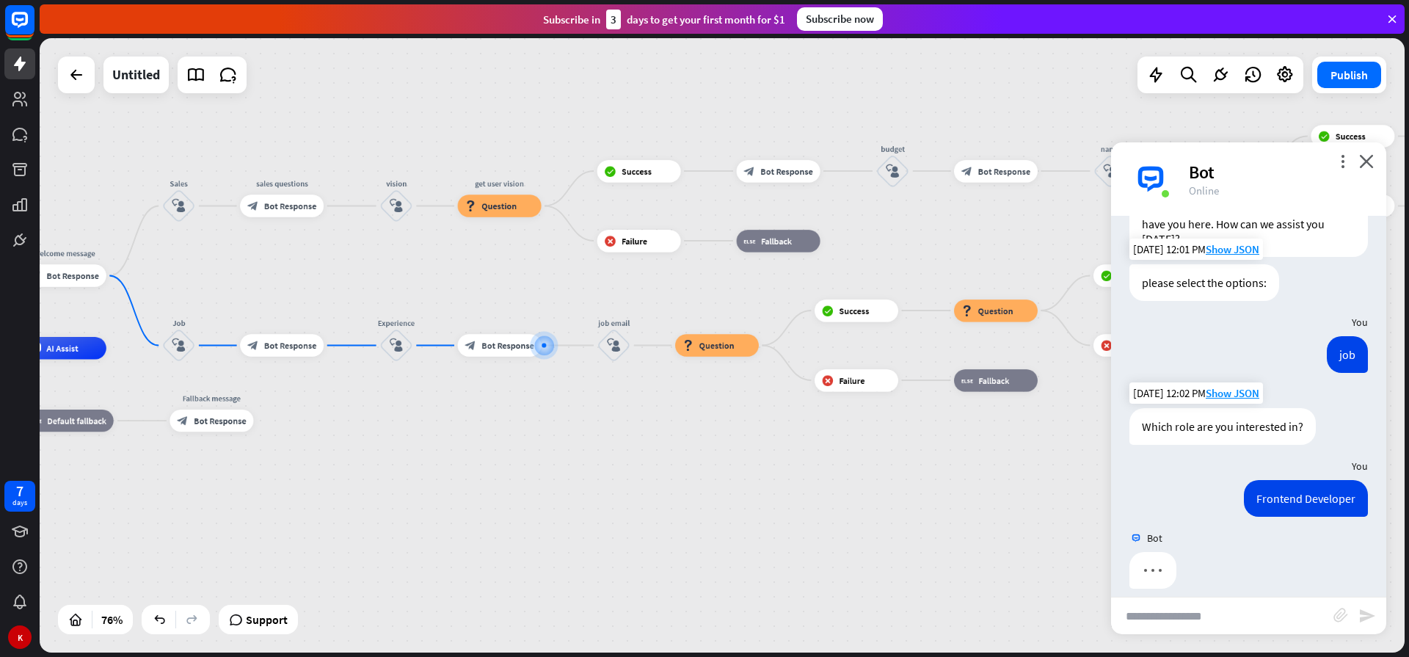
scroll to position [81, 0]
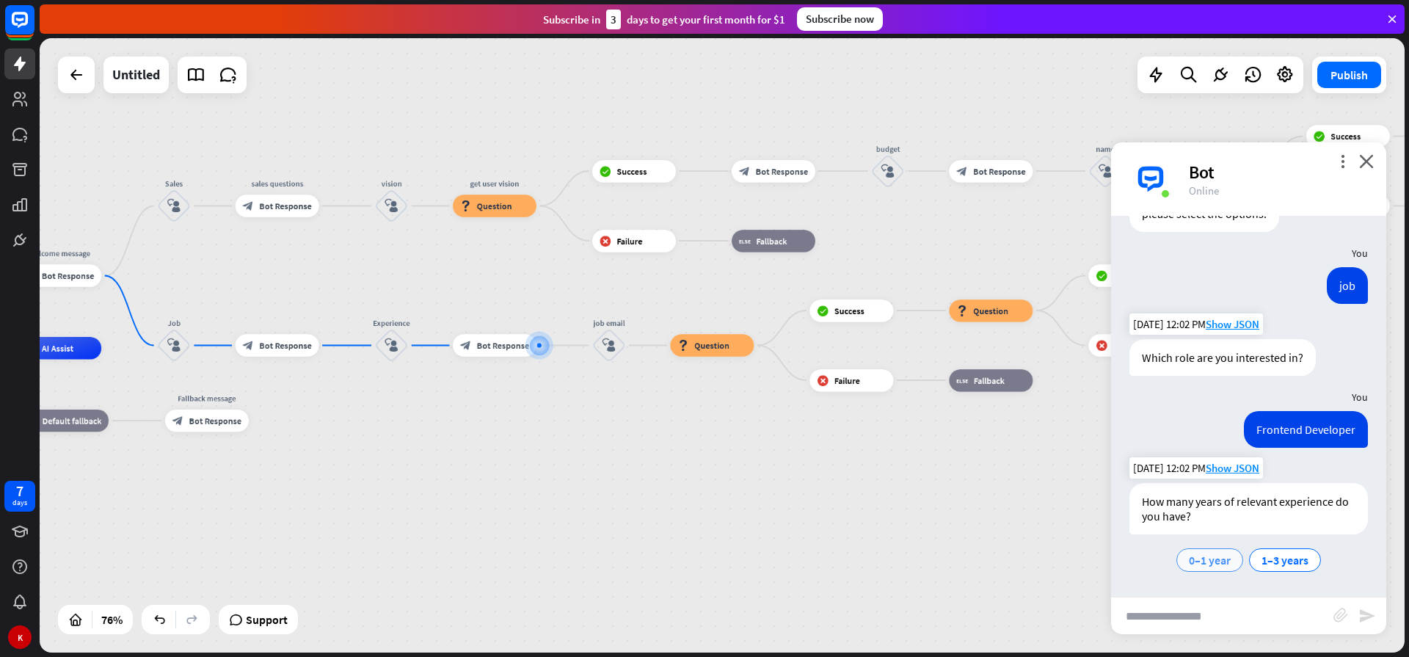
click at [1200, 560] on span "0–1 year" at bounding box center [1209, 559] width 42 height 15
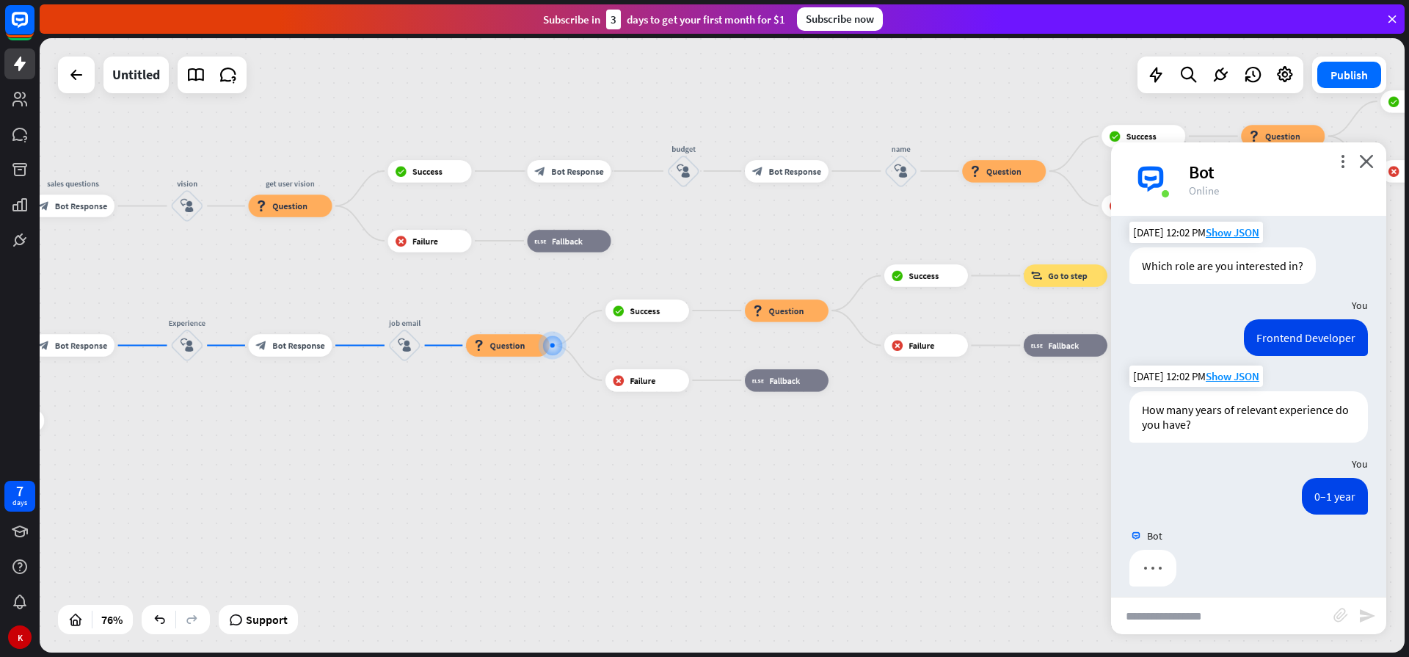
scroll to position [240, 0]
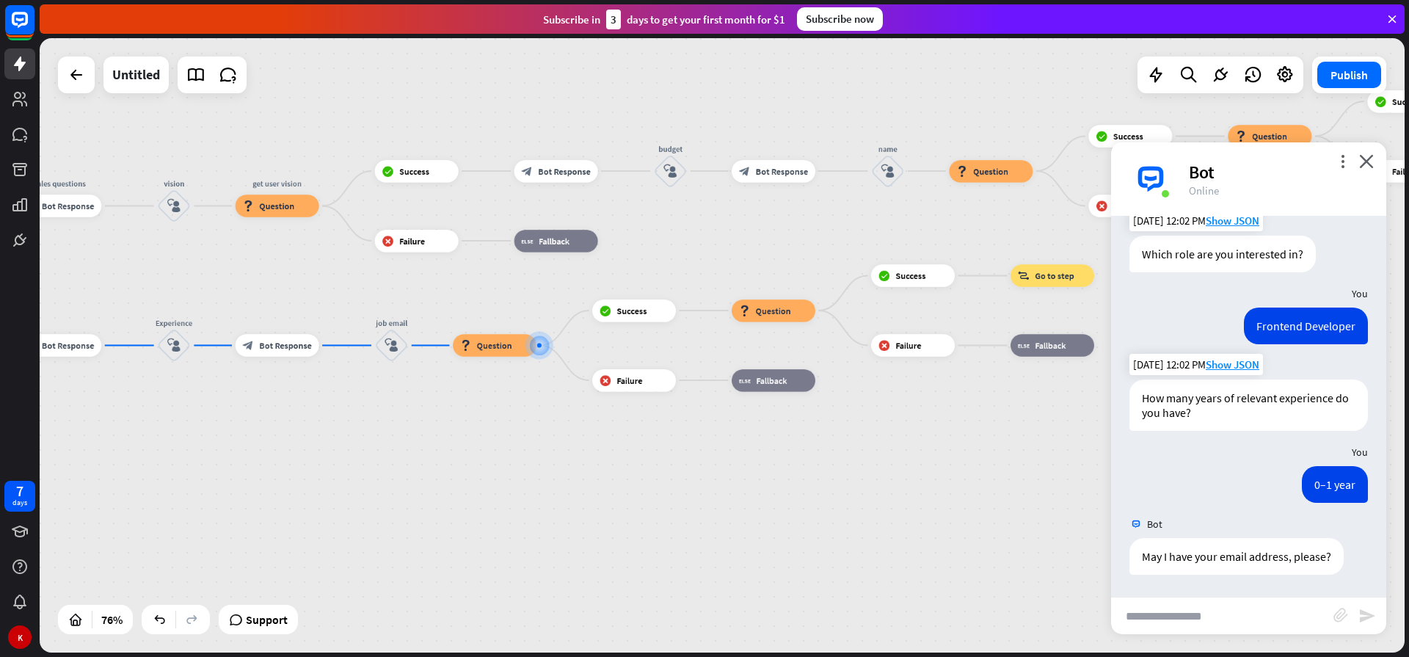
click at [1162, 621] on input "text" at bounding box center [1222, 615] width 222 height 37
type input "**********"
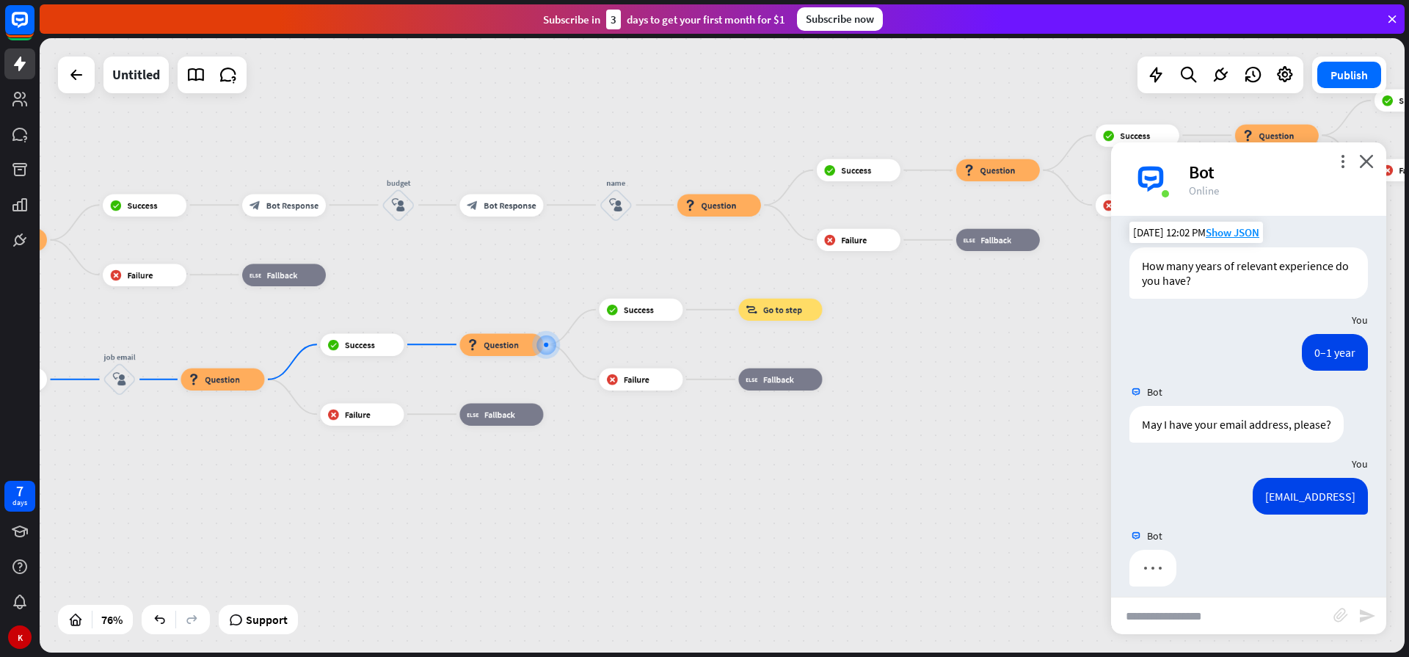
scroll to position [384, 0]
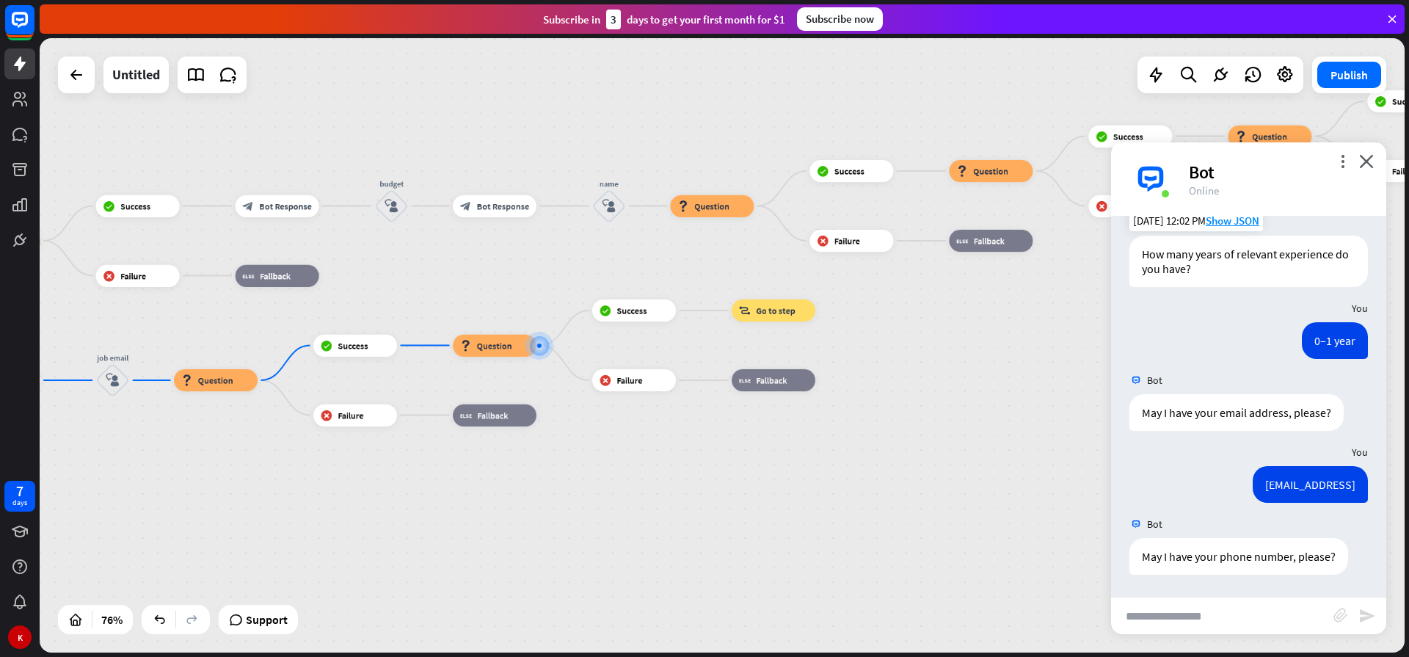
click at [1175, 619] on input "text" at bounding box center [1222, 615] width 222 height 37
type input "**********"
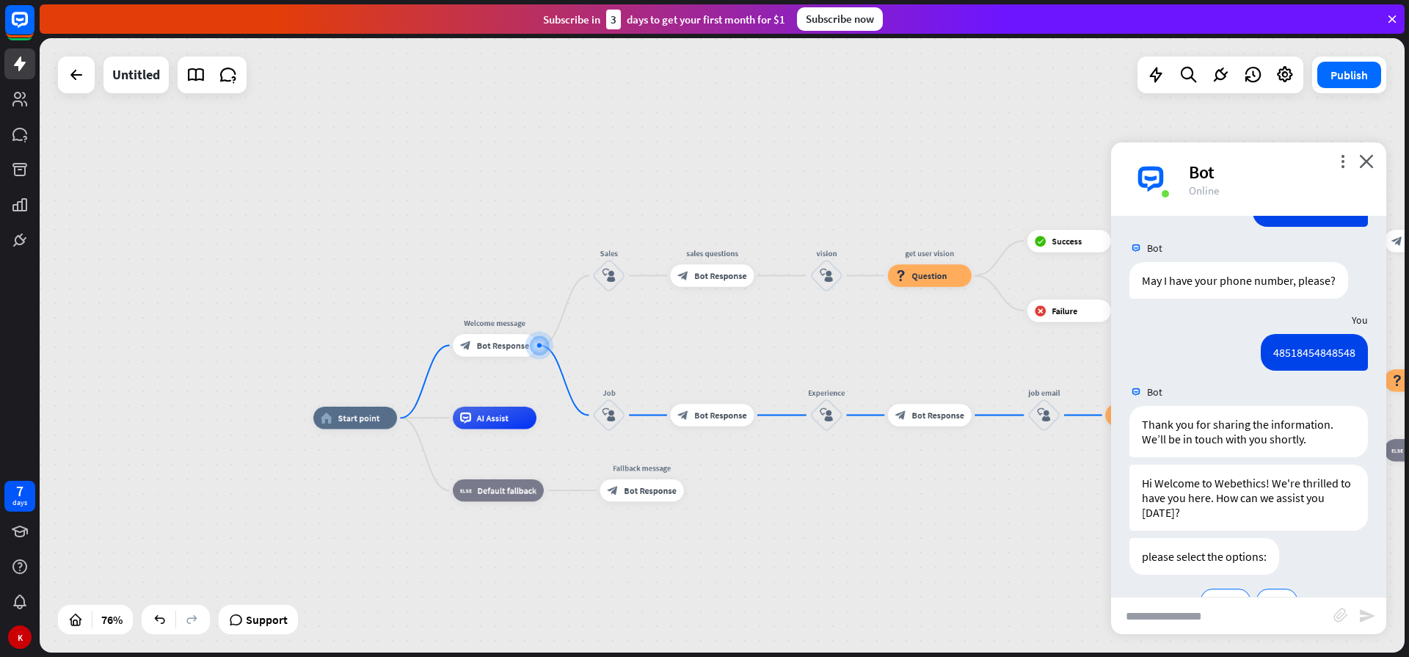
scroll to position [700, 0]
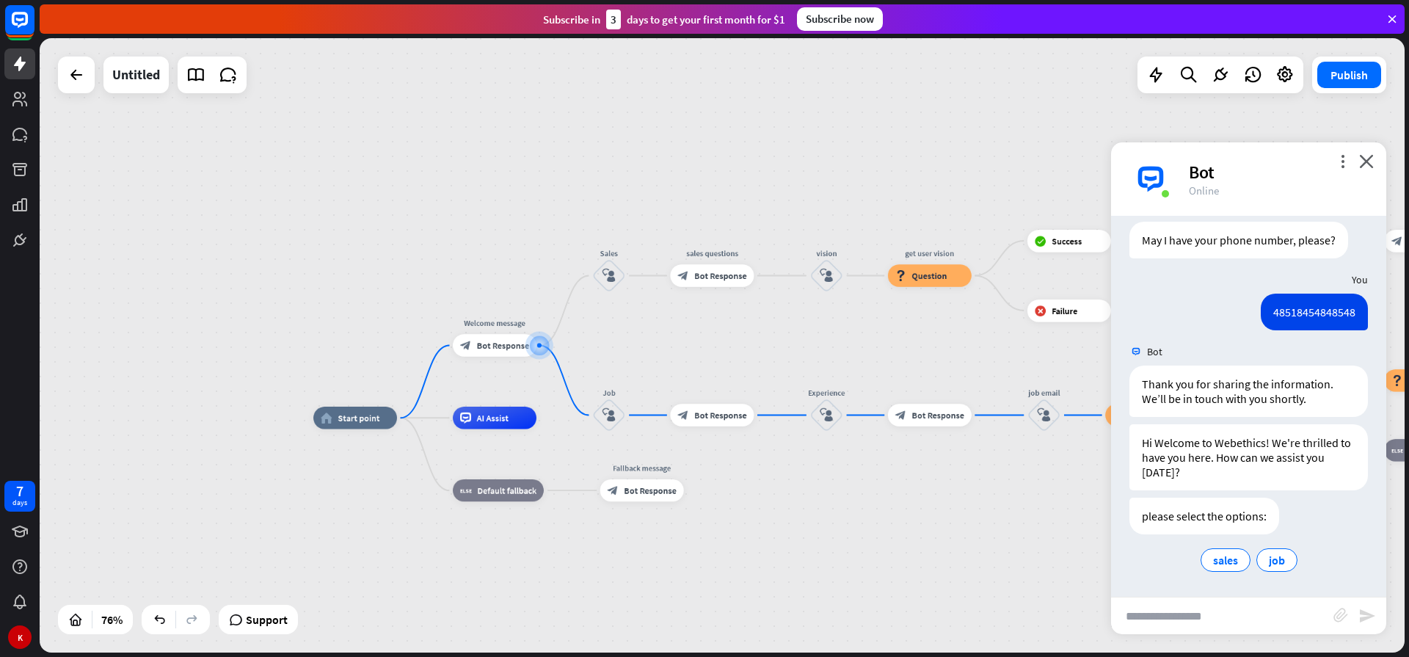
click at [855, 533] on div "home_2 Start point Welcome message block_bot_response Bot Response Sales block_…" at bounding box center [831, 650] width 1037 height 467
click at [299, 280] on div "home_2 Start point Welcome message block_bot_response Bot Response Sales block_…" at bounding box center [722, 345] width 1365 height 614
click at [1334, 167] on div "Bot" at bounding box center [1278, 172] width 180 height 23
click at [1344, 164] on icon "more_vert" at bounding box center [1342, 161] width 14 height 14
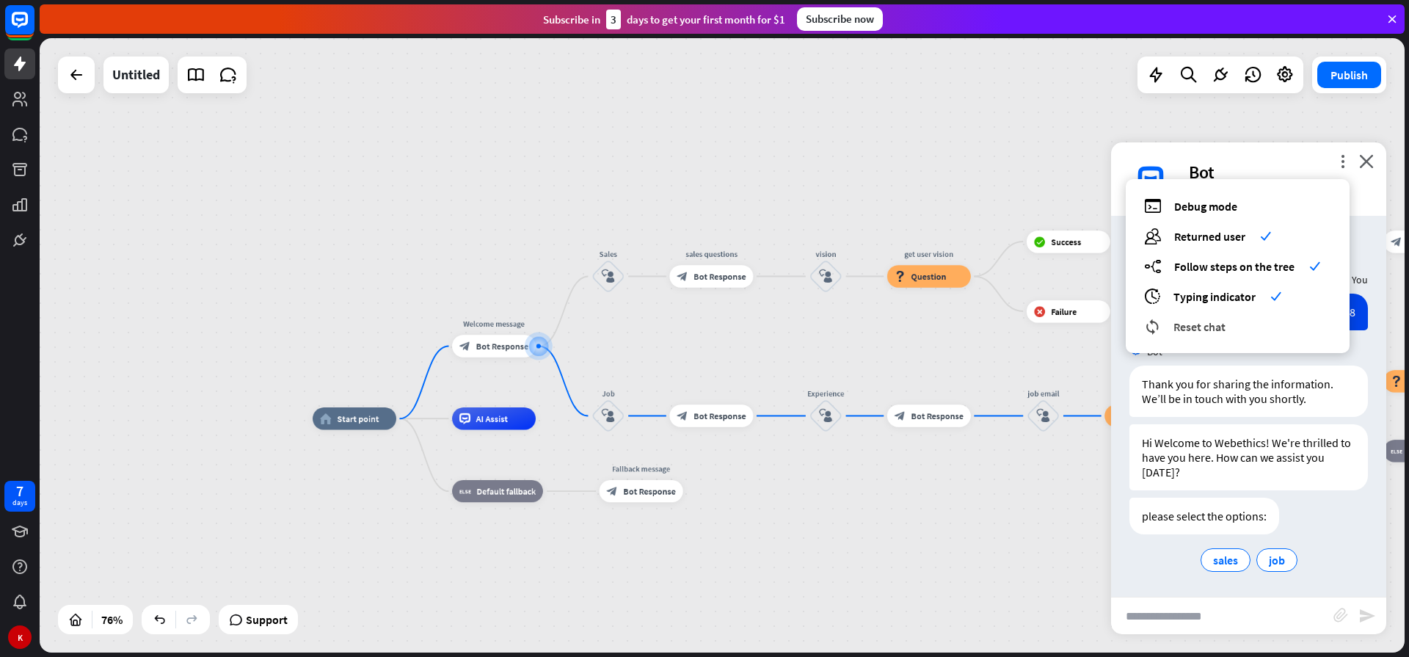
click at [1216, 329] on span "Reset chat" at bounding box center [1199, 326] width 52 height 15
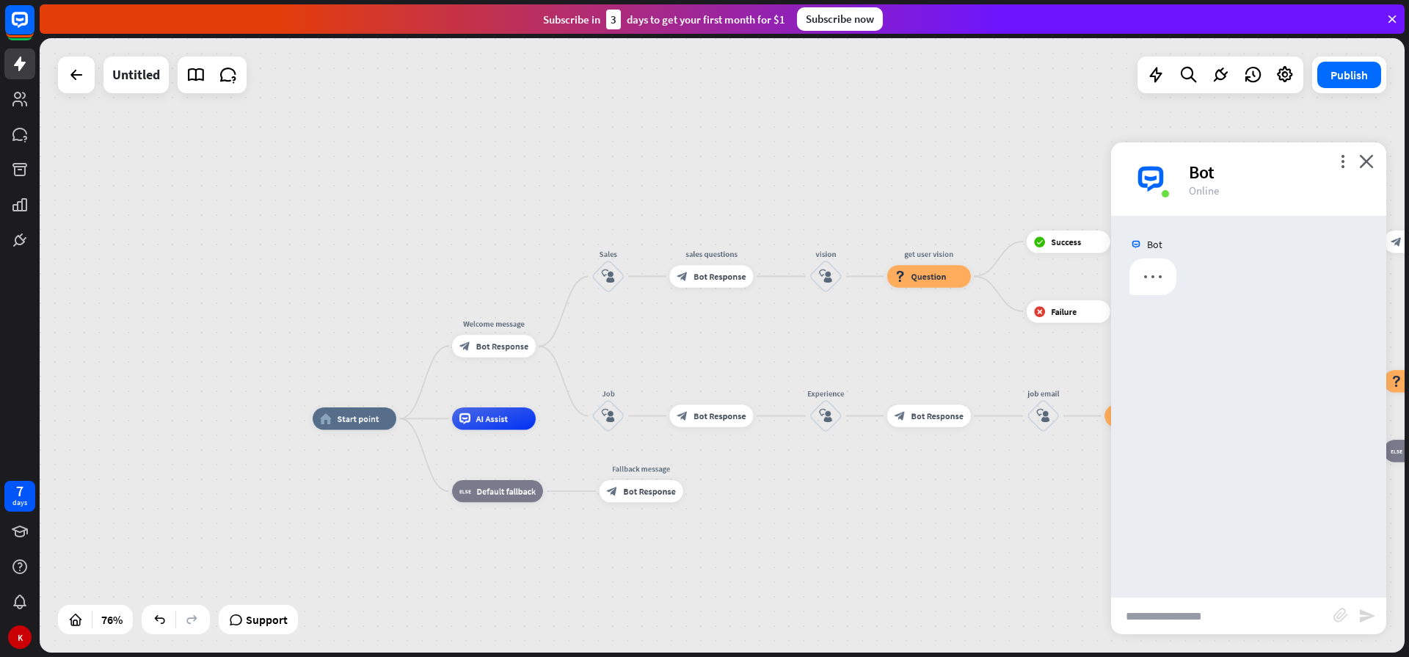
scroll to position [0, 0]
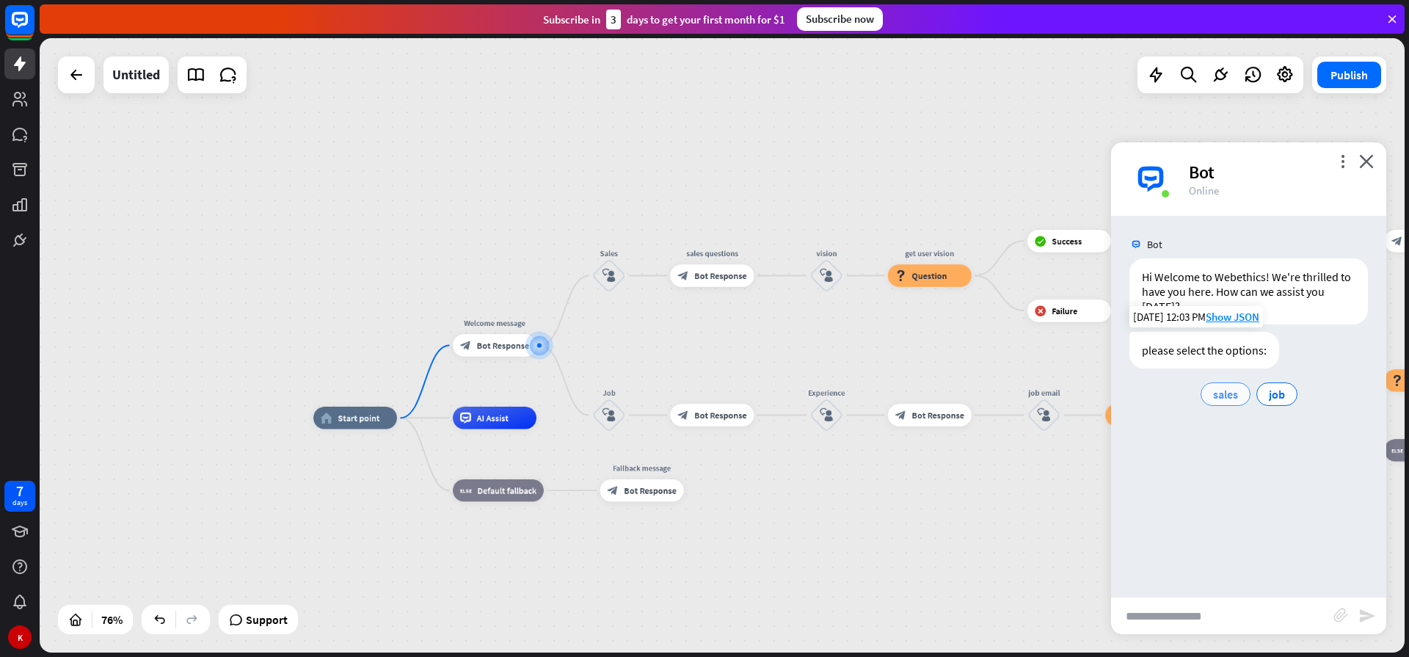
click at [1219, 393] on span "sales" at bounding box center [1225, 394] width 25 height 15
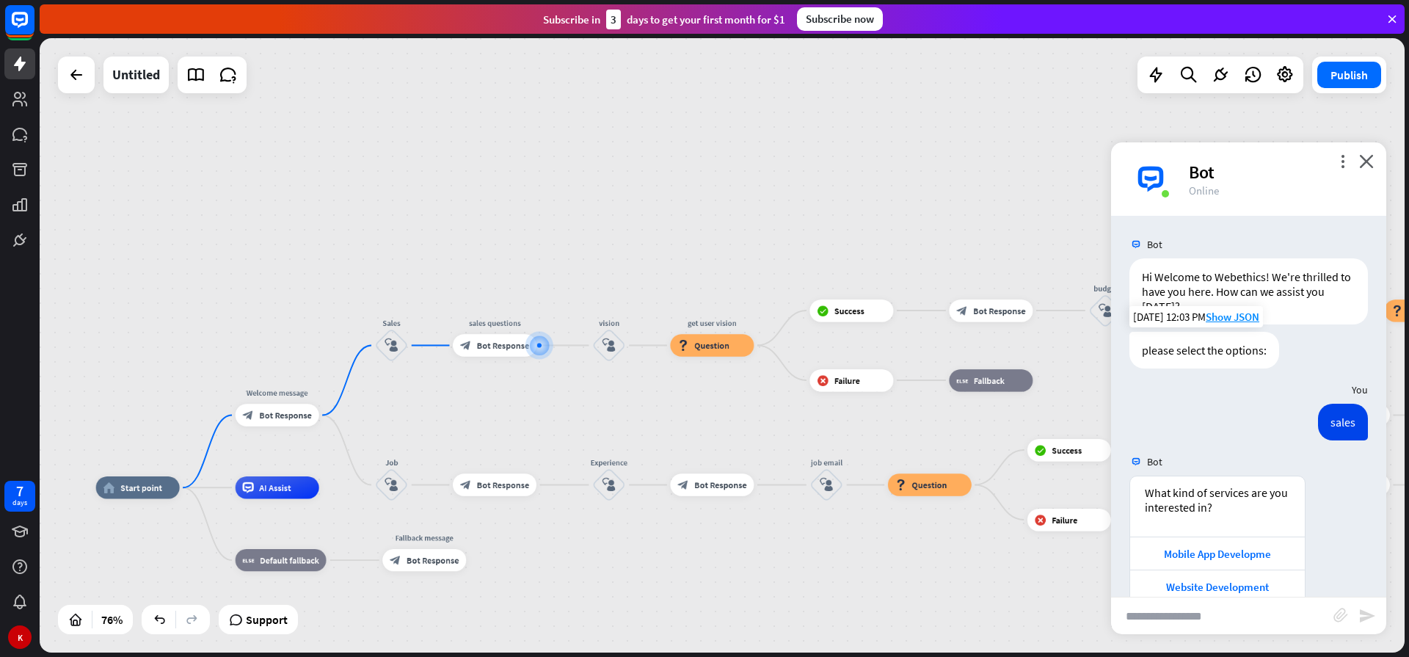
scroll to position [29, 0]
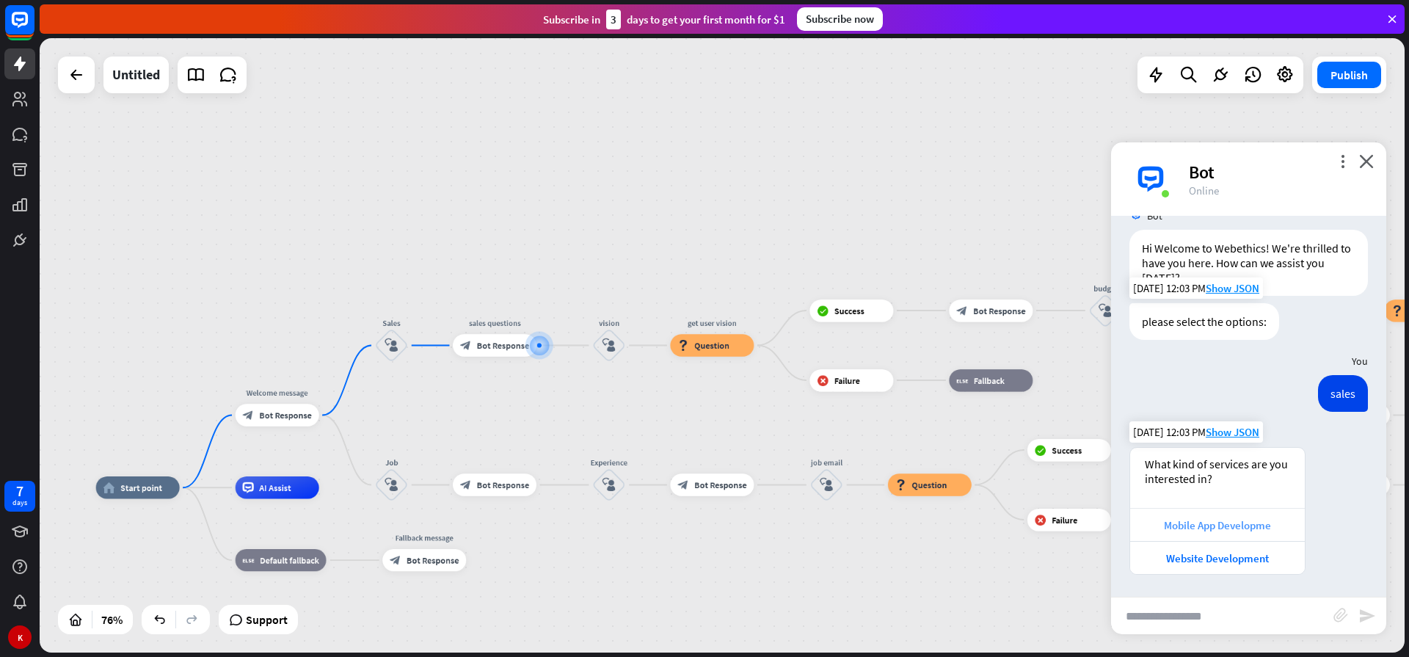
click at [1233, 531] on div "Mobile App Developme" at bounding box center [1217, 525] width 160 height 14
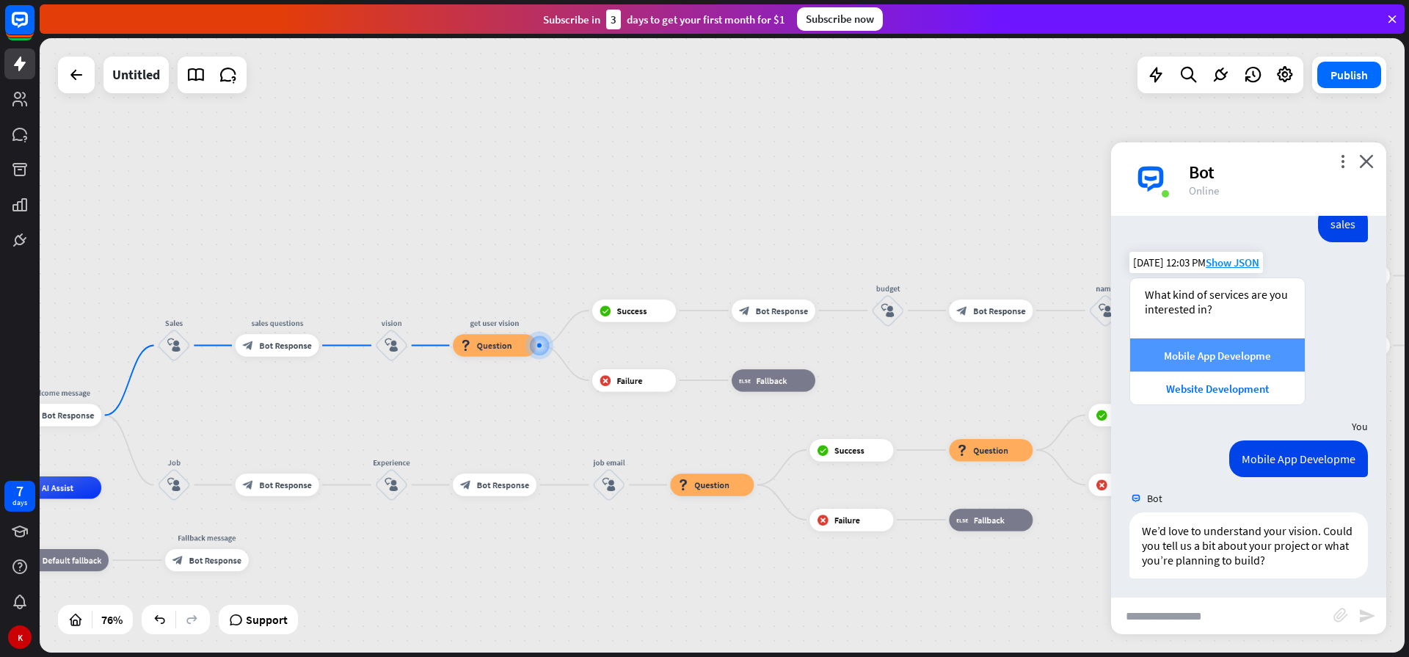
scroll to position [202, 0]
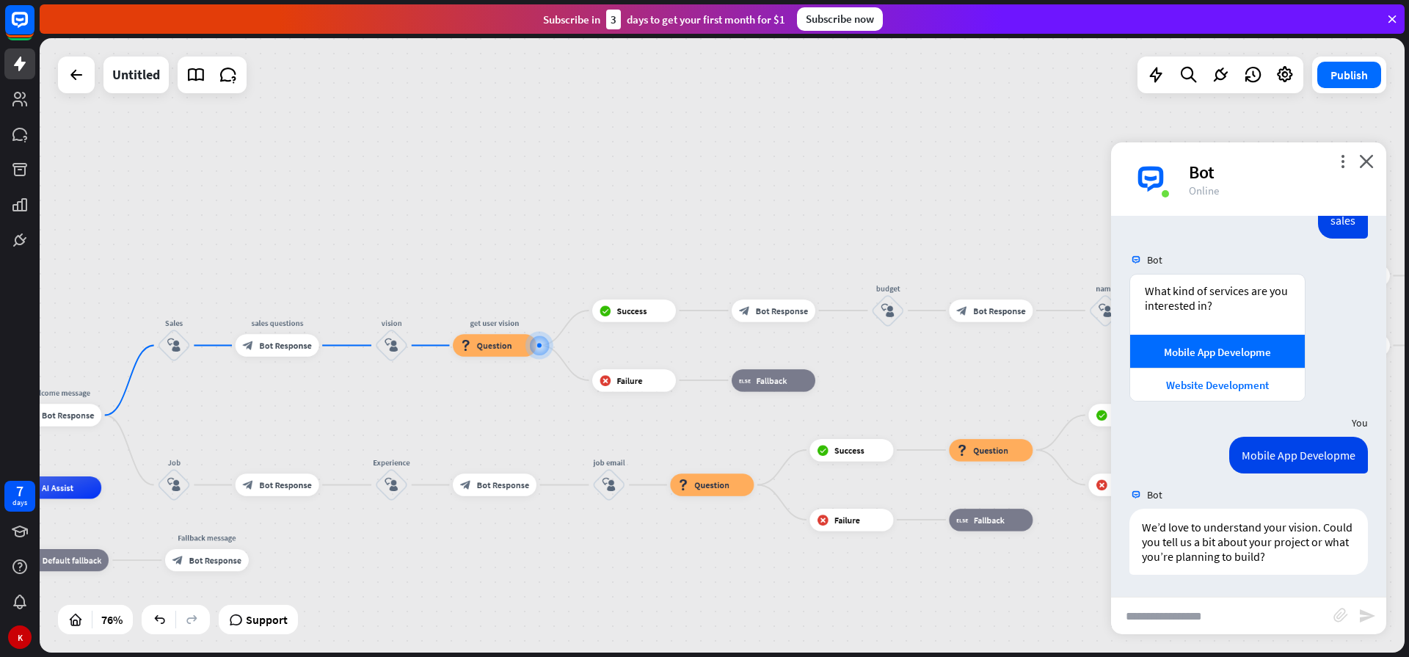
click at [1208, 620] on input "text" at bounding box center [1222, 615] width 222 height 37
type input "******"
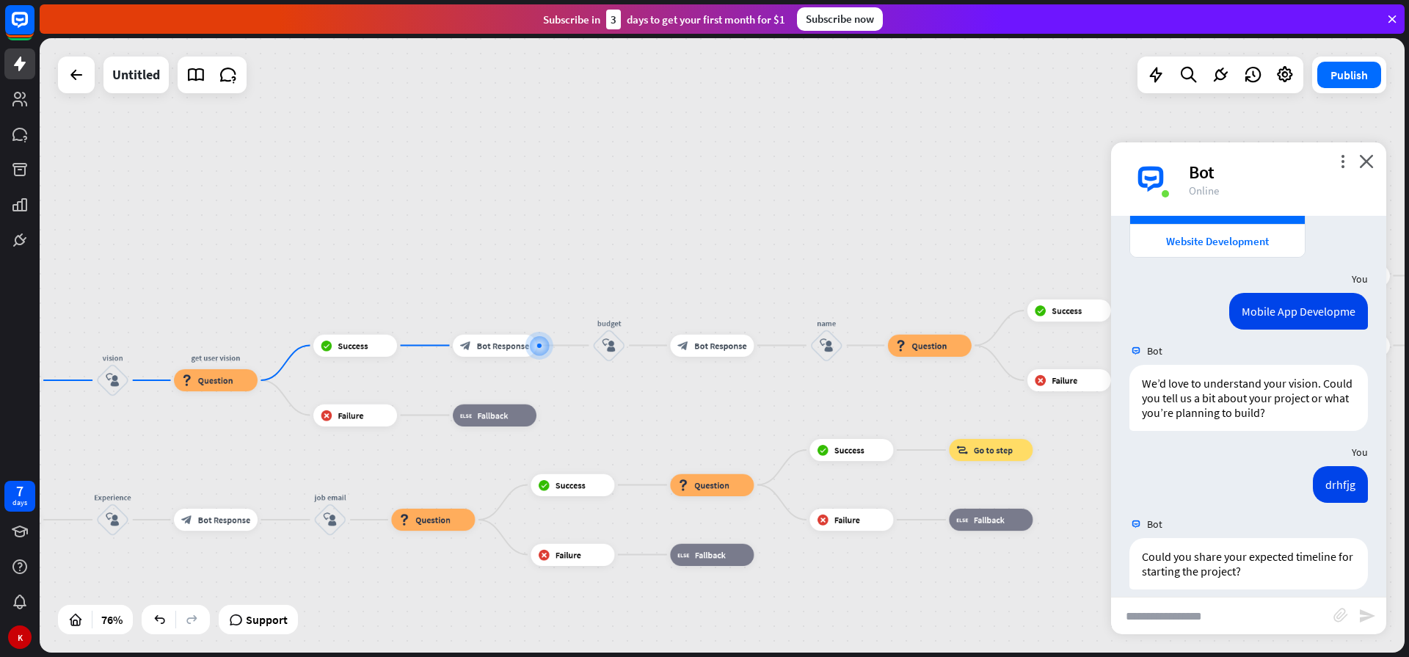
scroll to position [401, 0]
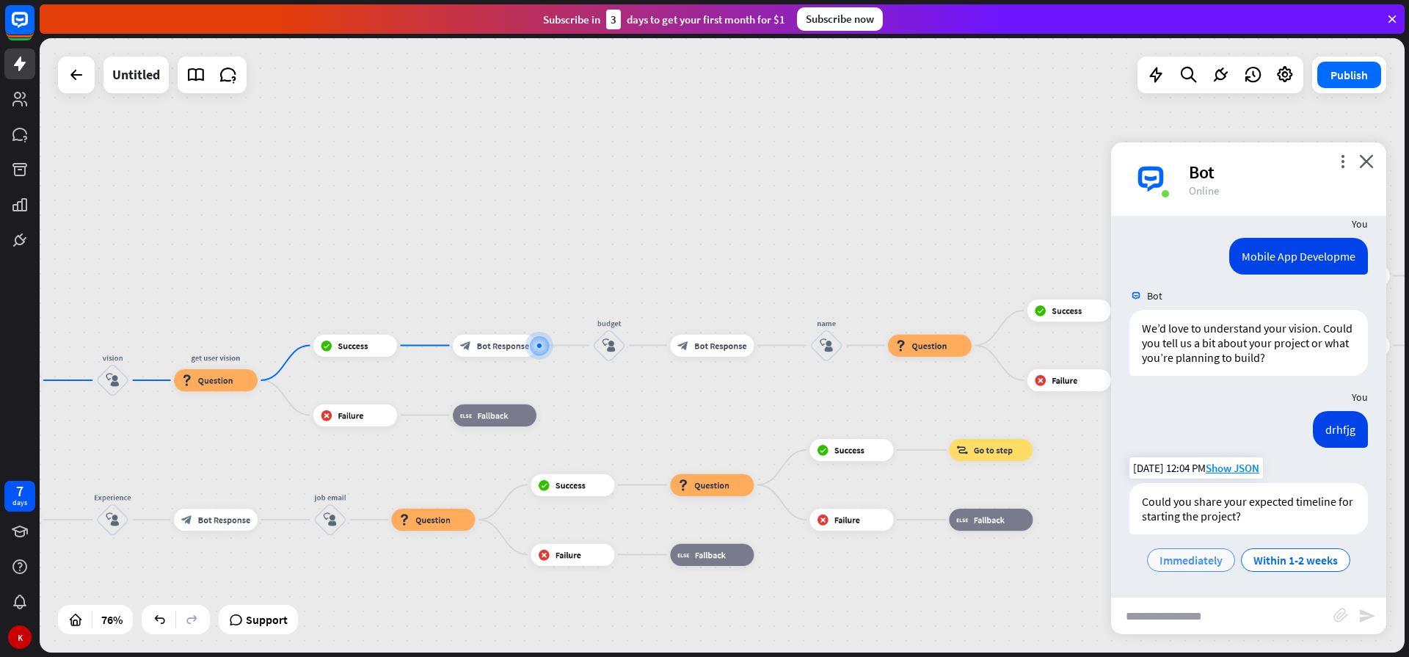
click at [1175, 558] on span "Immediately" at bounding box center [1190, 559] width 63 height 15
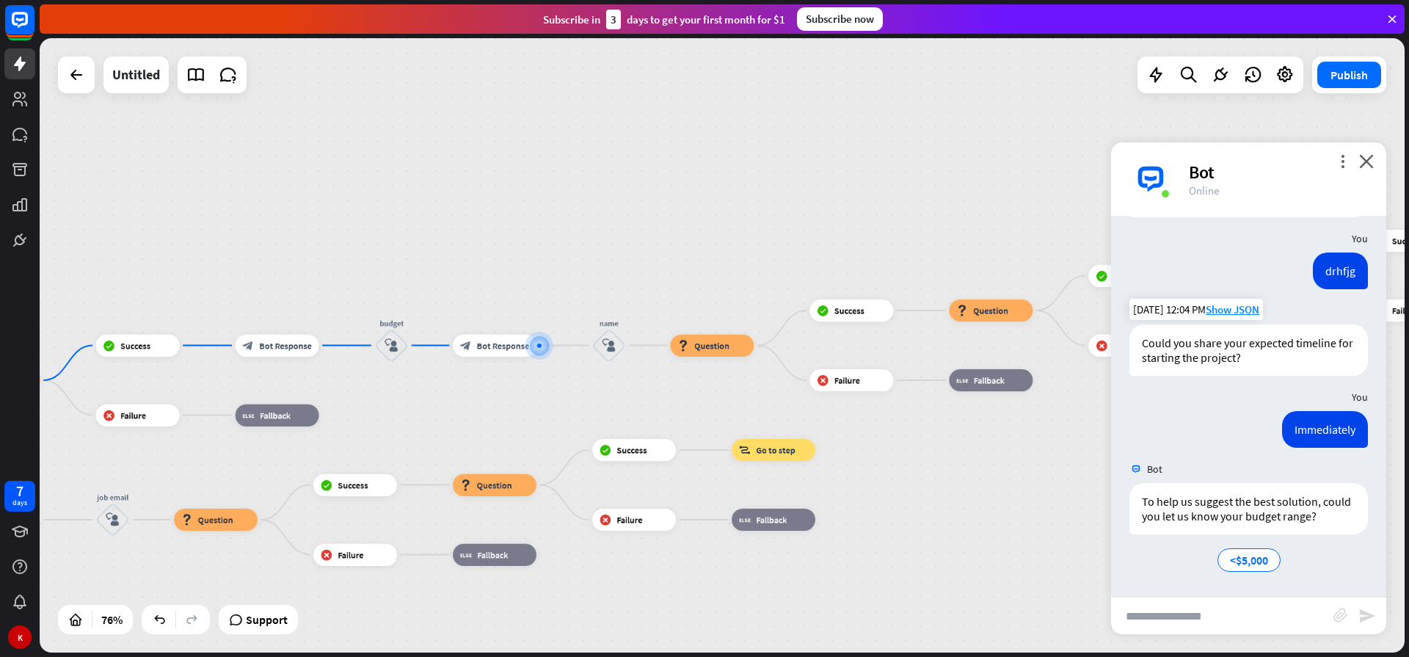
scroll to position [574, 0]
click at [1250, 558] on span "<$5,000" at bounding box center [1249, 559] width 38 height 15
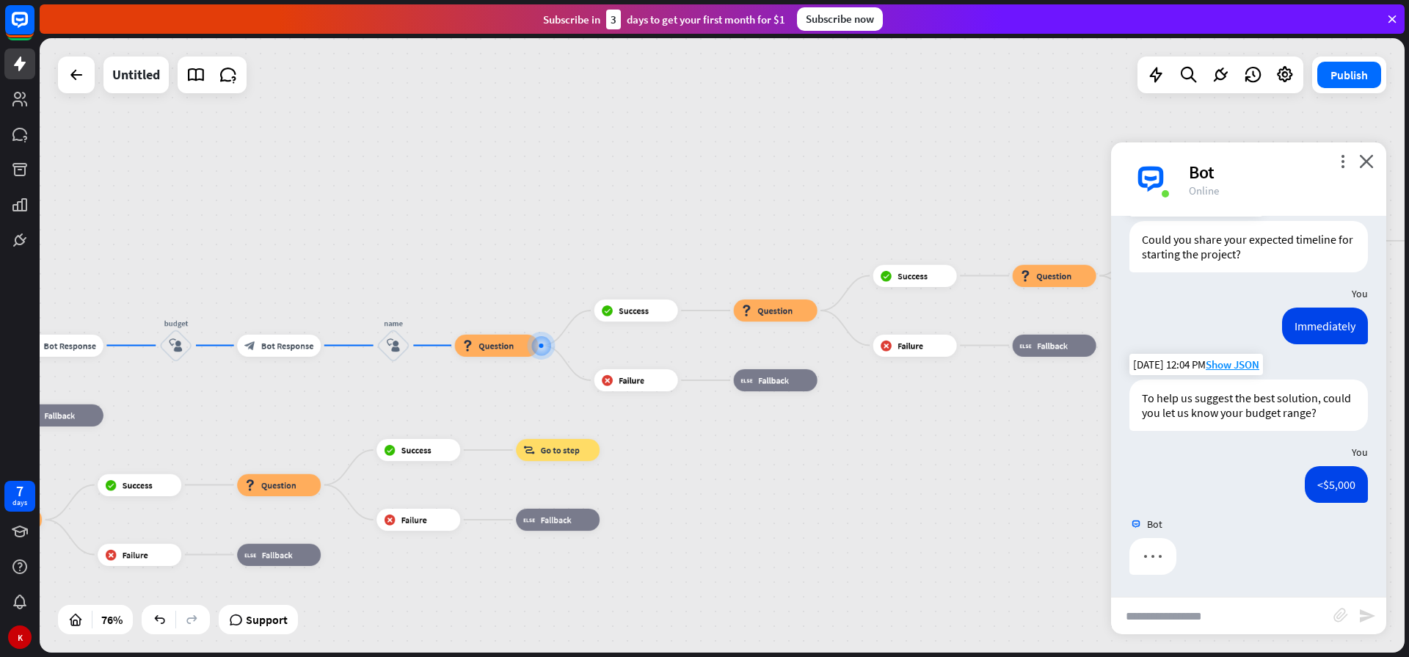
scroll to position [677, 0]
click at [1253, 605] on input "text" at bounding box center [1222, 615] width 222 height 37
type input "*****"
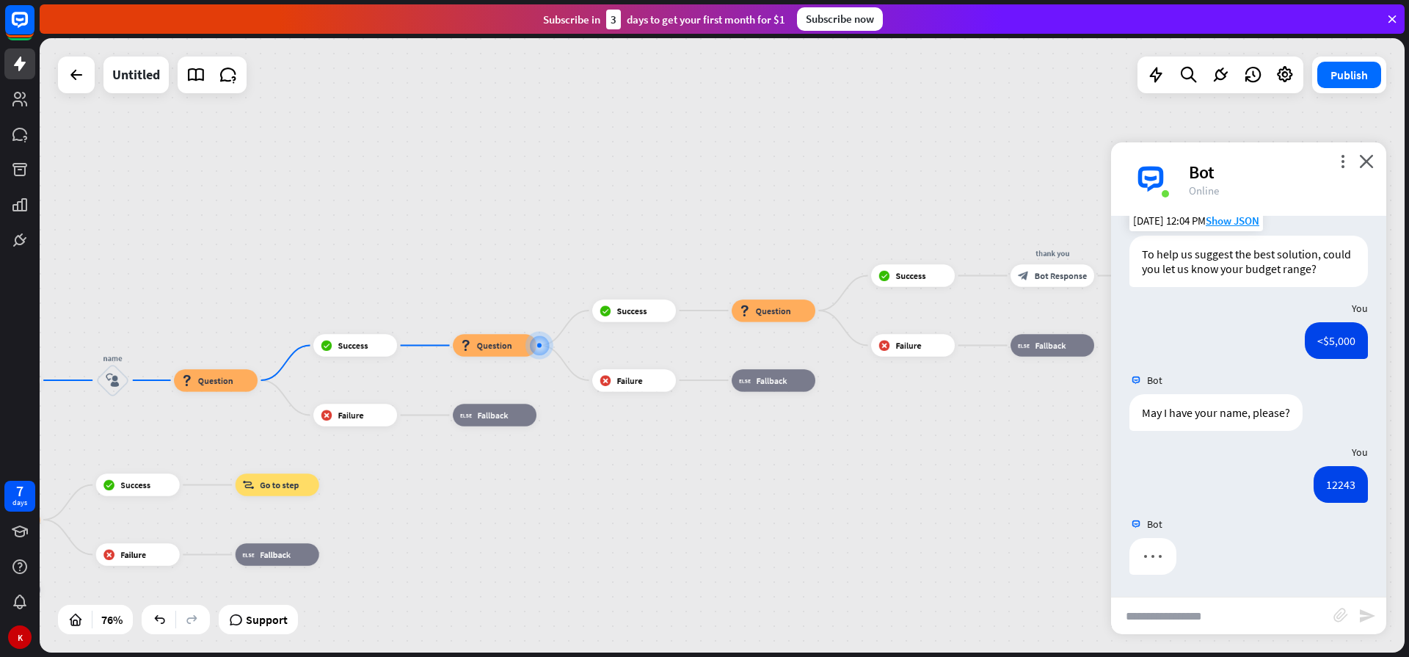
scroll to position [821, 0]
click at [1233, 617] on input "text" at bounding box center [1222, 615] width 222 height 37
type input "****"
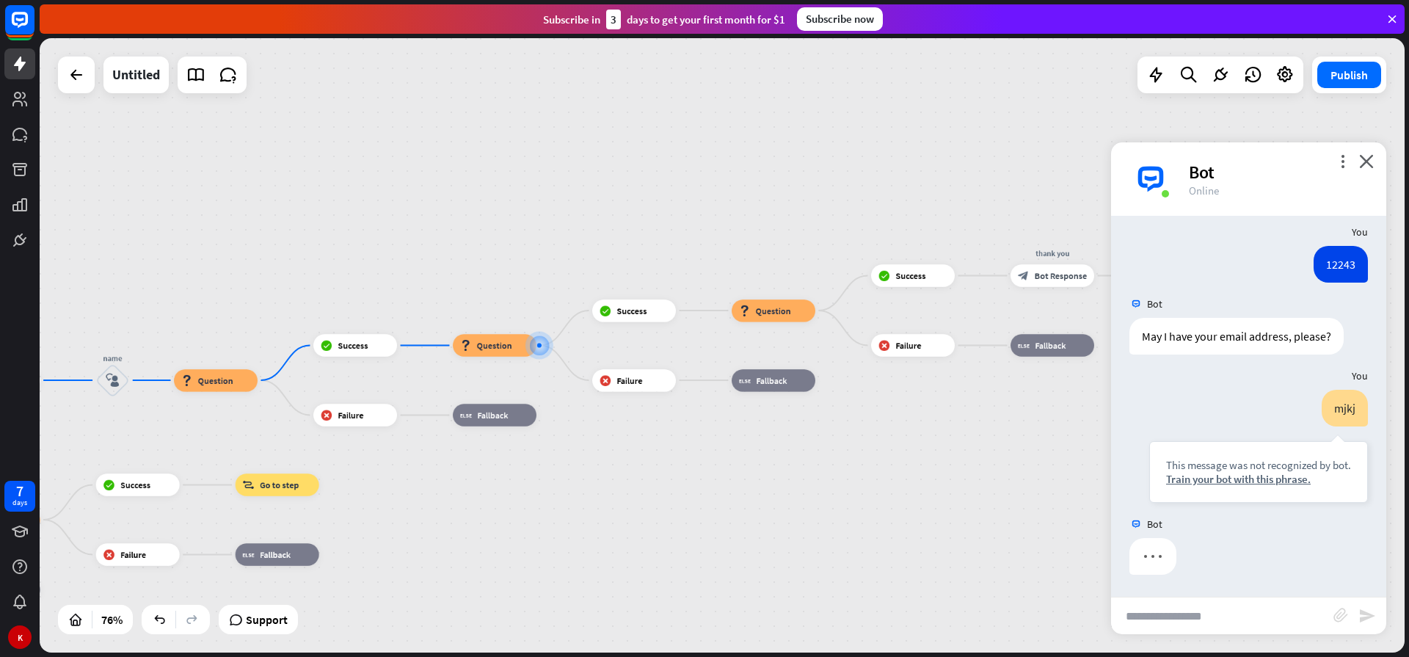
scroll to position [1041, 0]
click at [1221, 613] on input "text" at bounding box center [1222, 615] width 222 height 37
type input "*"
type input "**********"
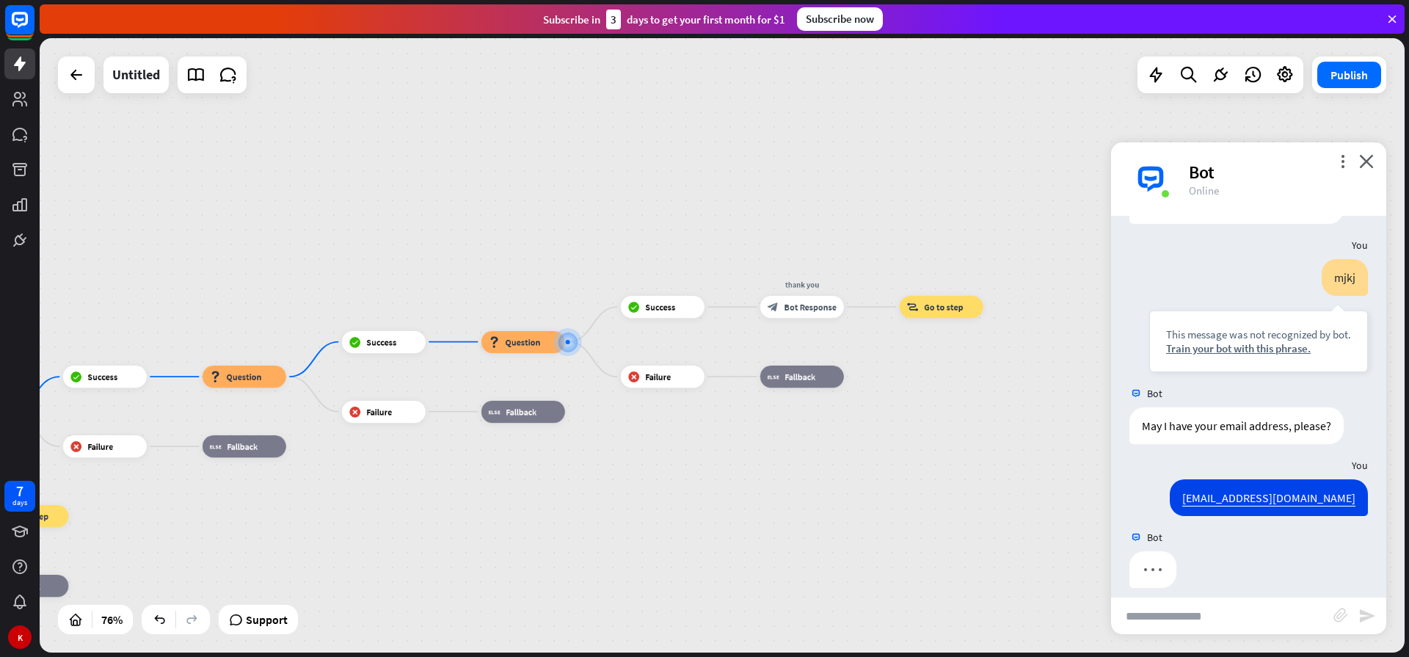
scroll to position [1185, 0]
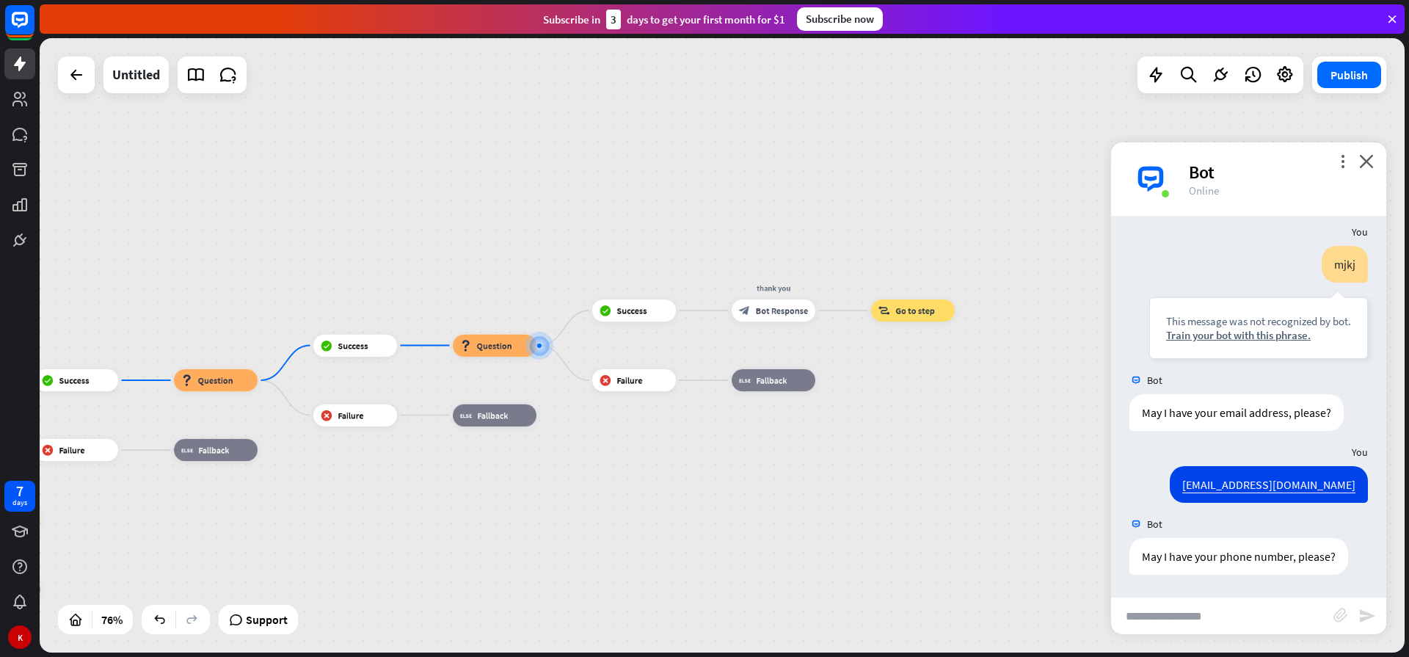
click at [1244, 616] on input "text" at bounding box center [1222, 615] width 222 height 37
type input "*"
type input "**********"
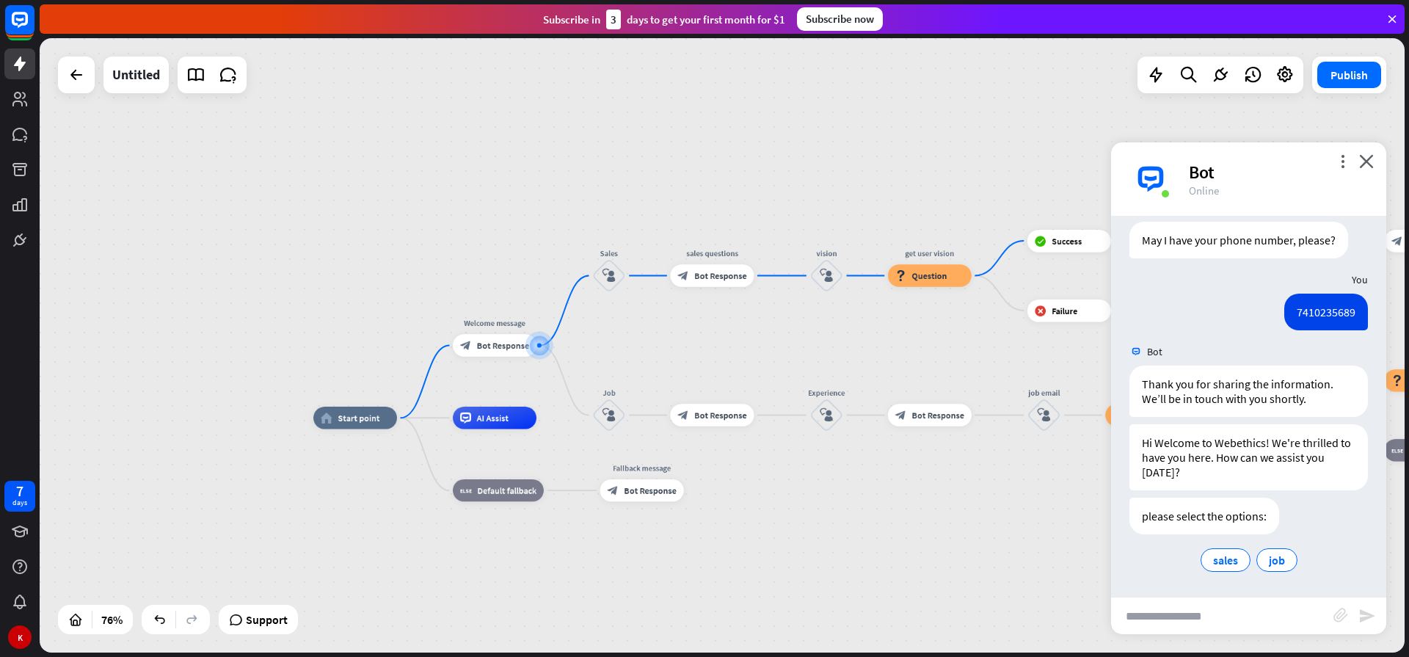
scroll to position [1501, 0]
click at [1268, 563] on span "job" at bounding box center [1276, 559] width 16 height 15
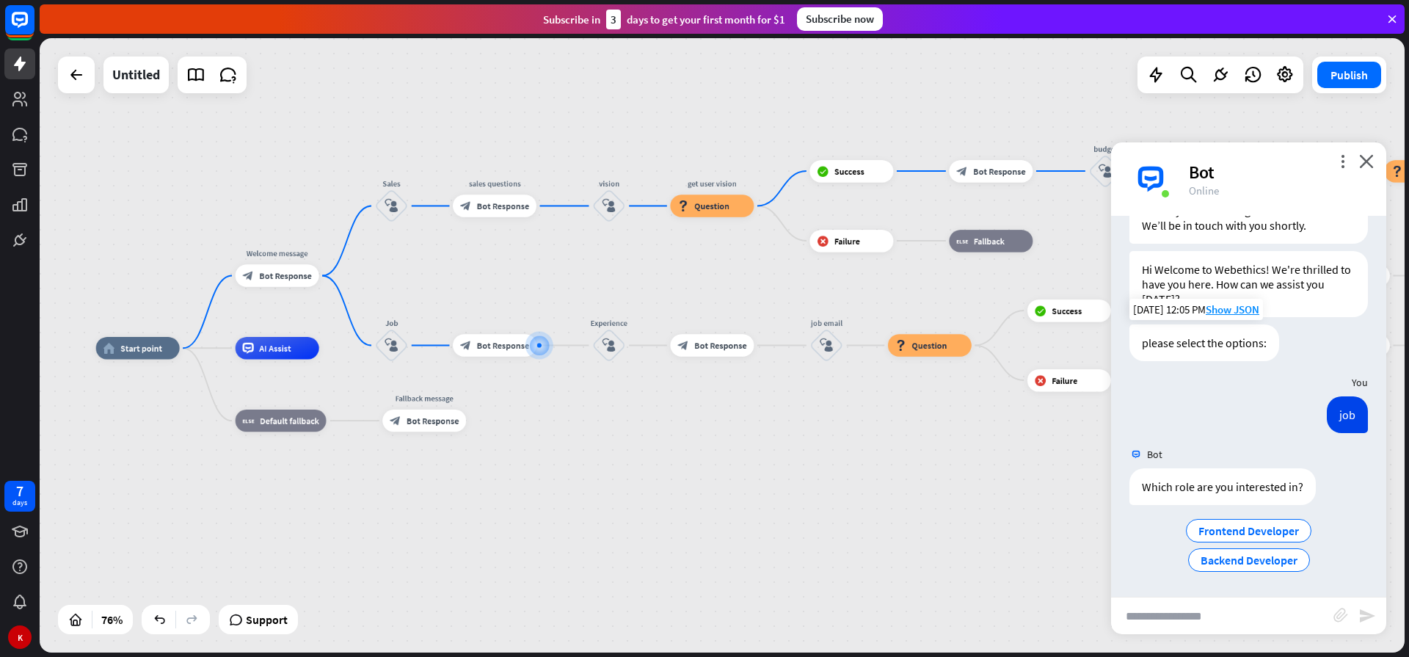
scroll to position [1674, 0]
click at [1260, 564] on span "Backend Developer" at bounding box center [1248, 559] width 97 height 15
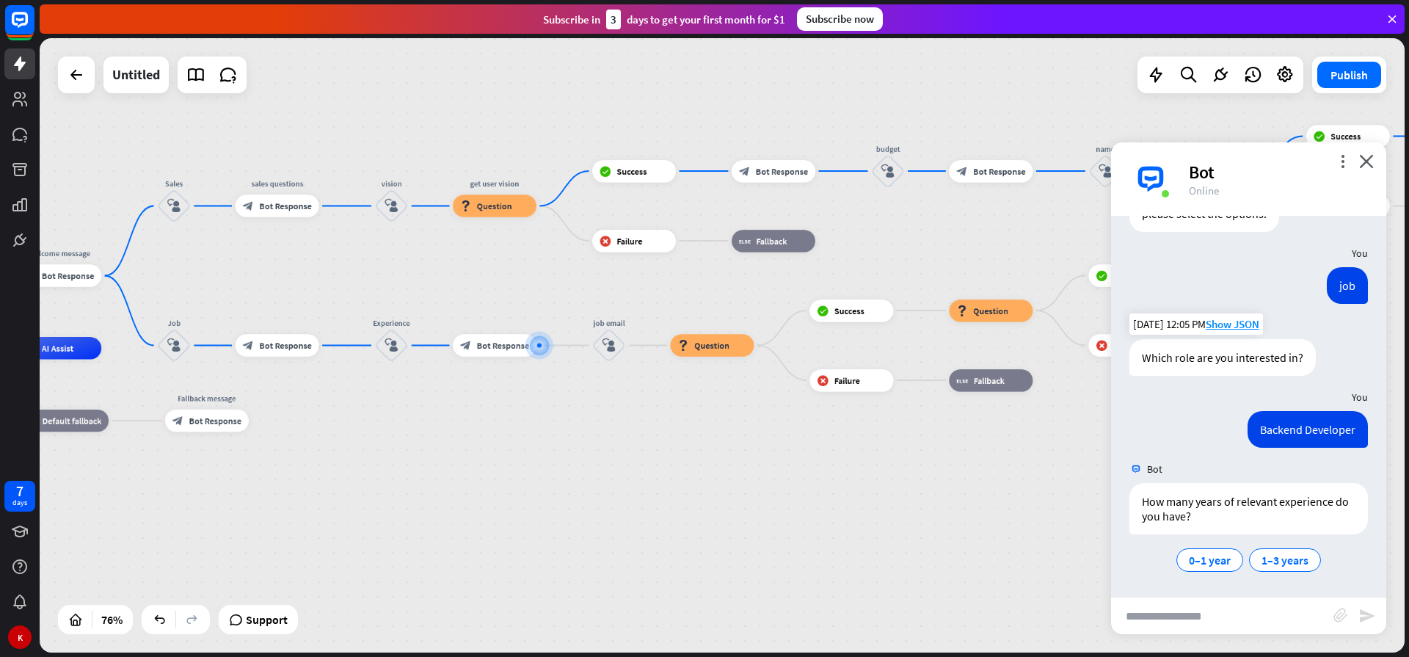
scroll to position [1803, 0]
click at [1263, 561] on span "1–3 years" at bounding box center [1284, 559] width 47 height 15
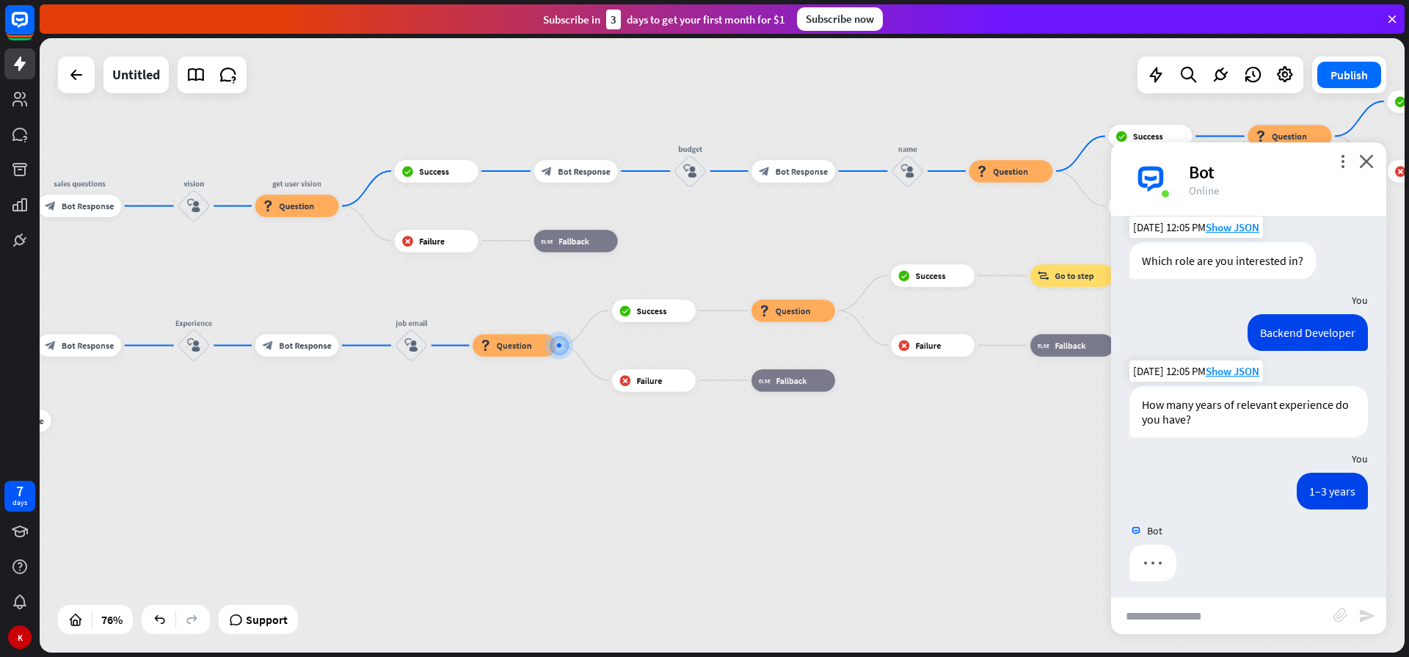
scroll to position [1907, 0]
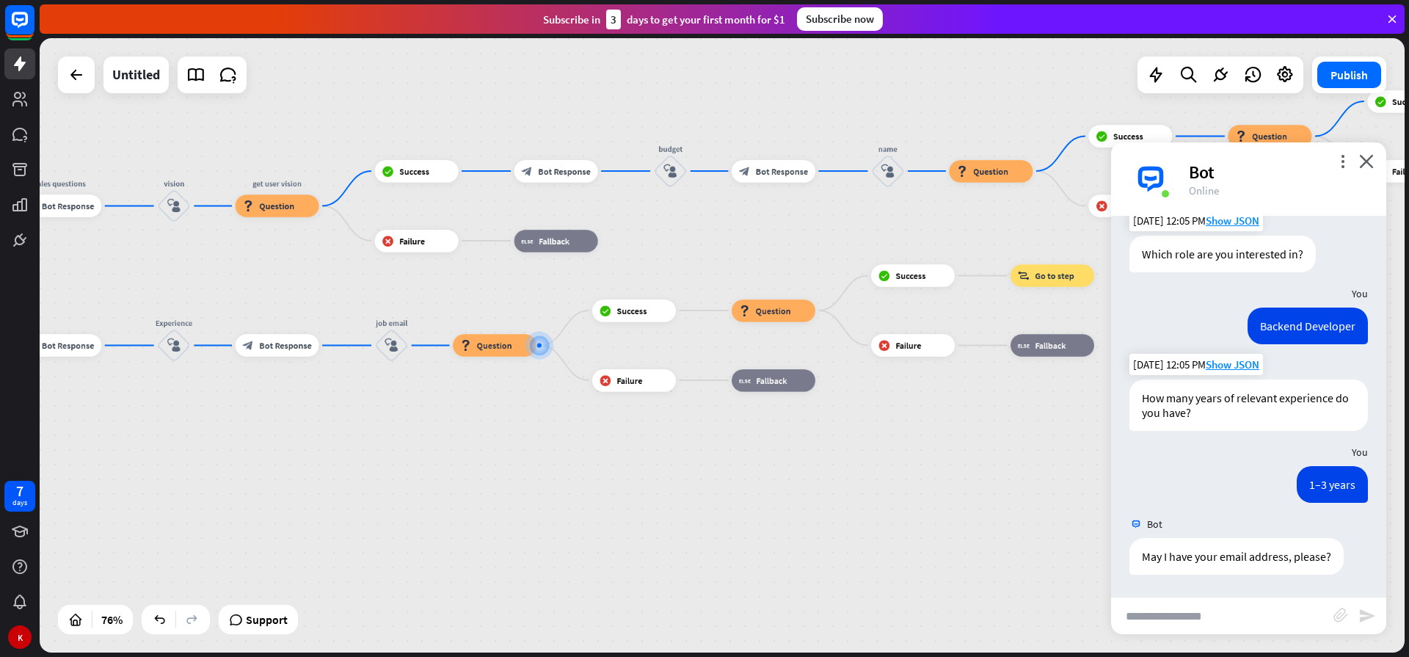
click at [1234, 610] on input "text" at bounding box center [1222, 615] width 222 height 37
type input "**********"
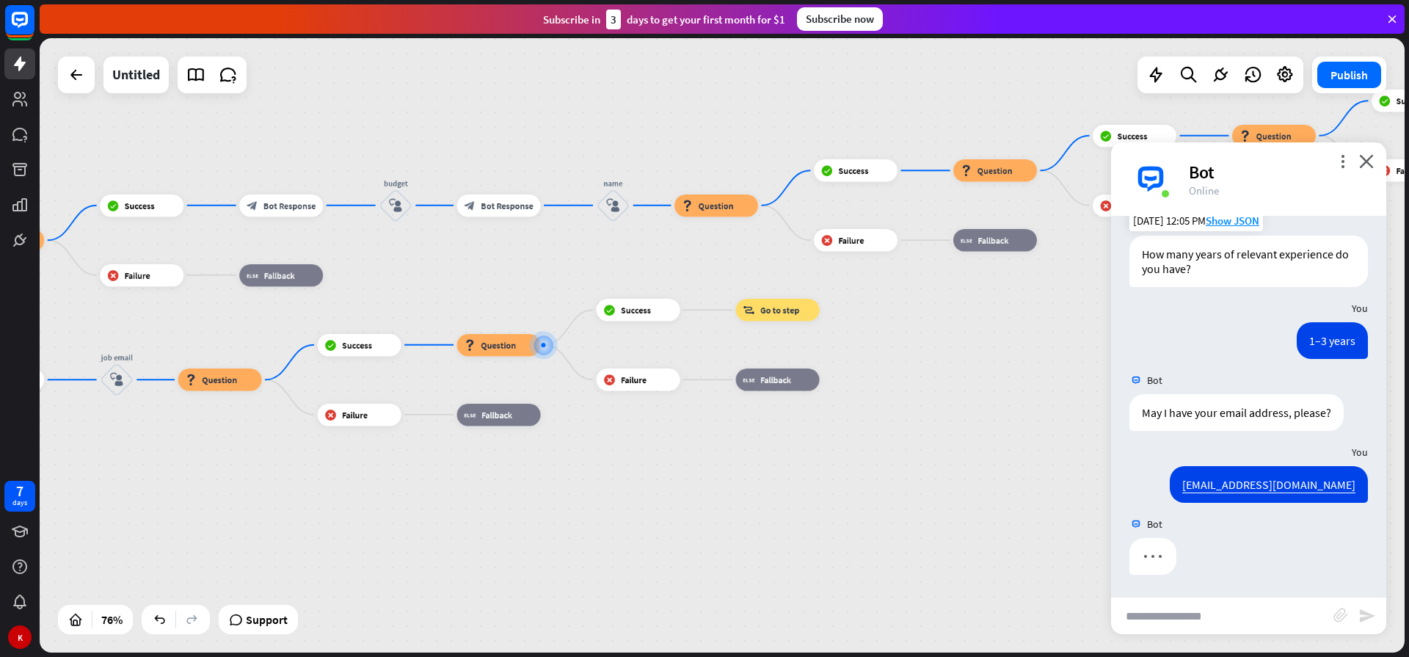
scroll to position [2050, 0]
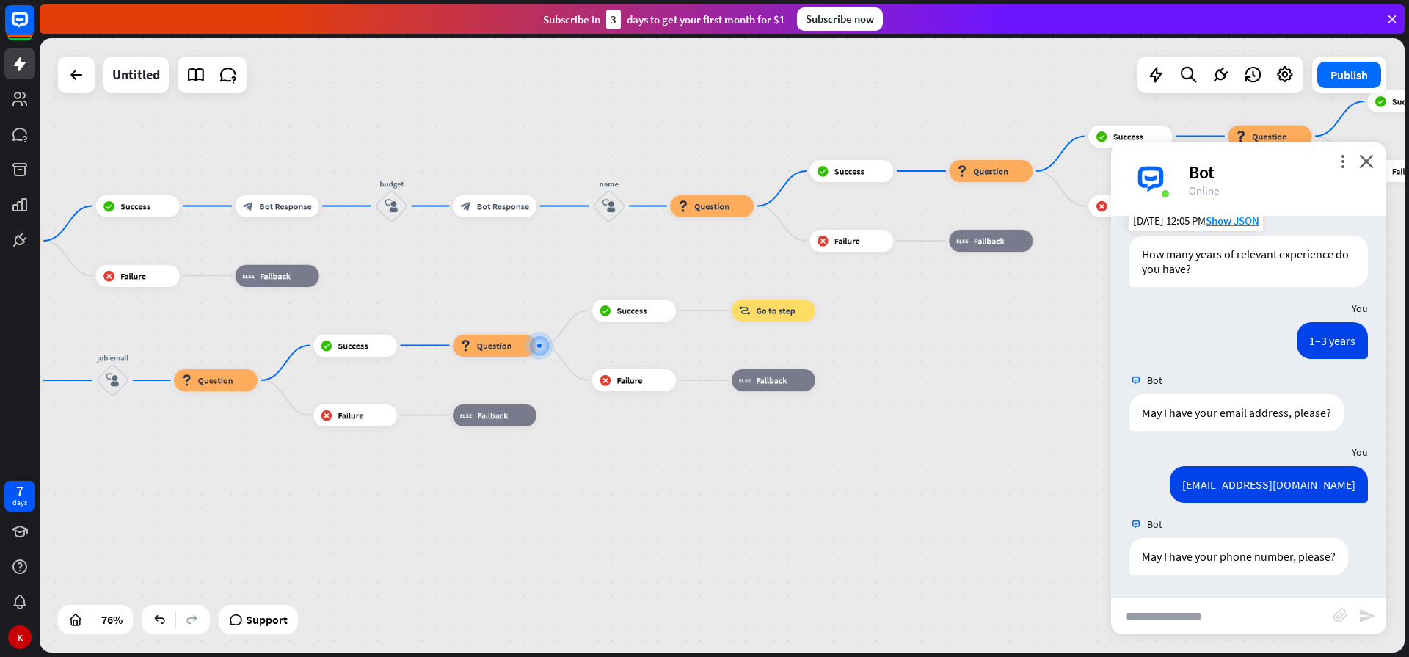
click at [1239, 605] on input "text" at bounding box center [1222, 615] width 222 height 37
type input "********"
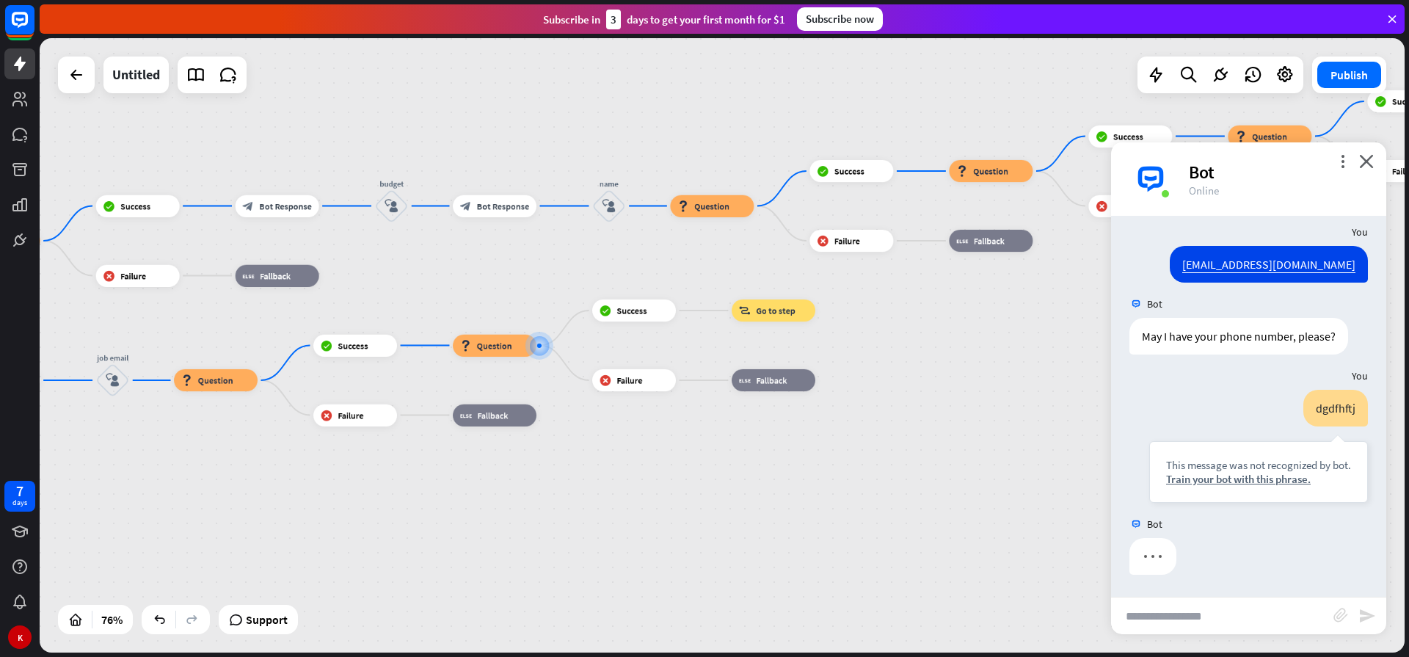
scroll to position [2271, 0]
click at [1232, 602] on input "text" at bounding box center [1222, 615] width 222 height 37
type input "**********"
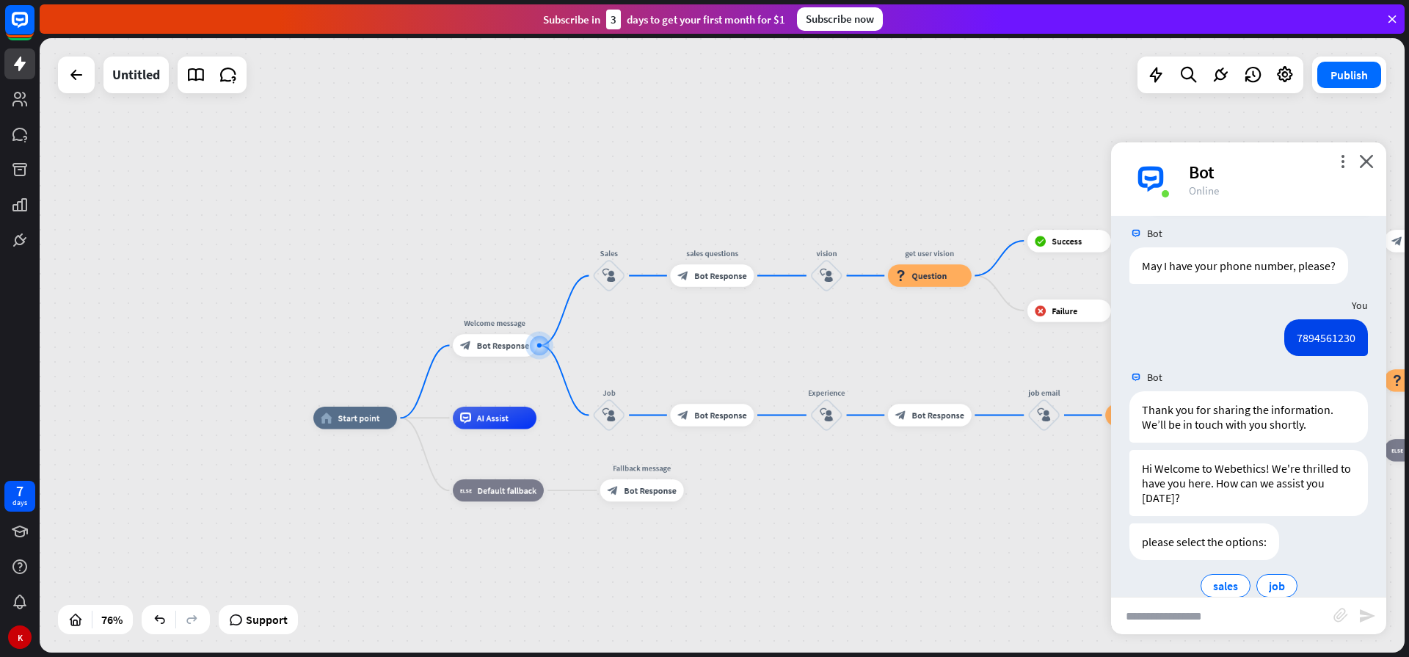
scroll to position [2587, 0]
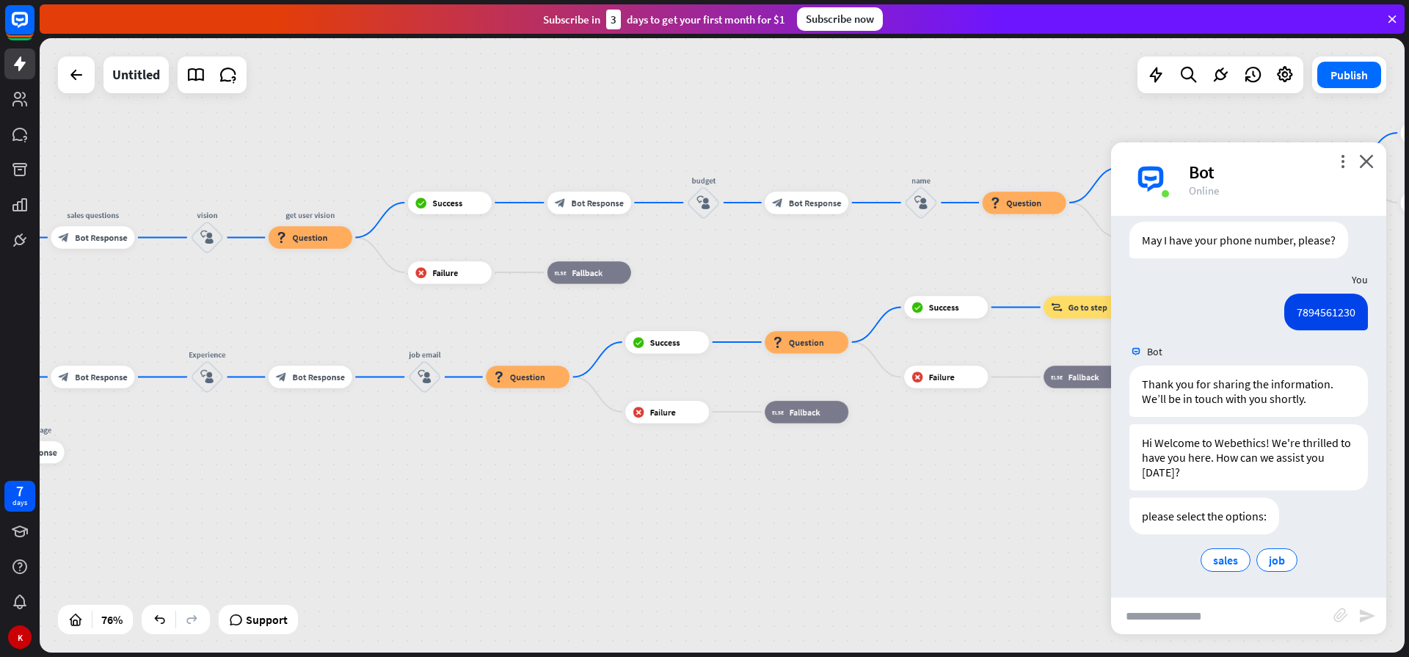
drag, startPoint x: 806, startPoint y: 485, endPoint x: 212, endPoint y: 449, distance: 595.3
click at [188, 447] on div "home_2 Start point Welcome message block_bot_response Bot Response Sales block_…" at bounding box center [212, 612] width 1037 height 467
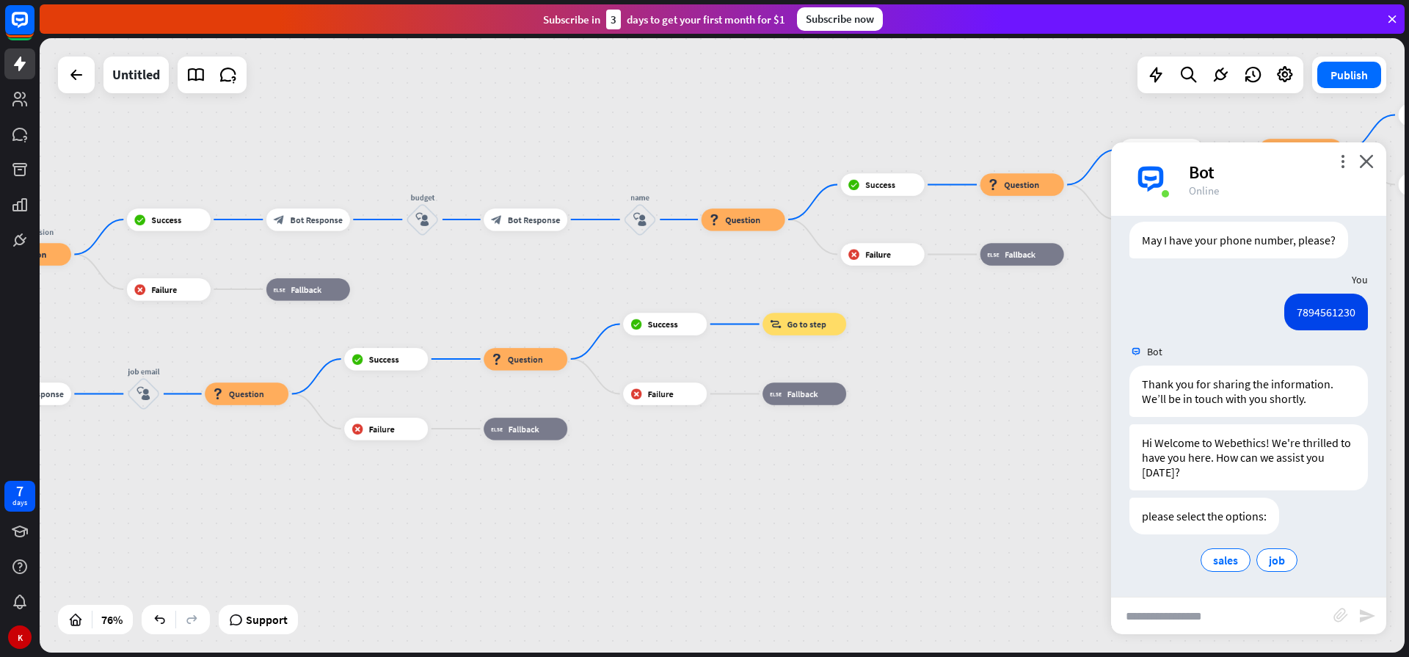
drag, startPoint x: 748, startPoint y: 492, endPoint x: 466, endPoint y: 509, distance: 282.2
click at [466, 509] on div "home_2 Start point Welcome message block_bot_response Bot Response Sales block_…" at bounding box center [722, 345] width 1365 height 614
click at [1371, 160] on icon "close" at bounding box center [1366, 161] width 15 height 14
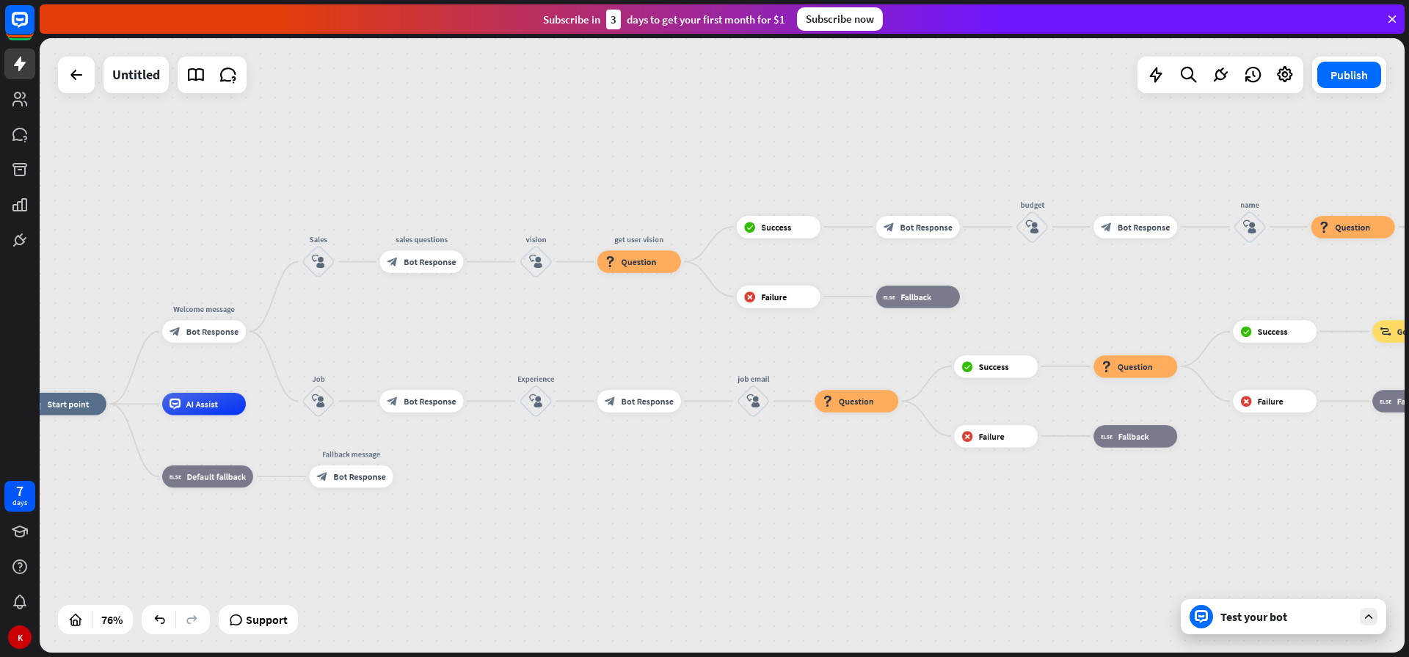
drag, startPoint x: 349, startPoint y: 527, endPoint x: 959, endPoint y: 535, distance: 609.7
click at [959, 535] on div "home_2 Start point Welcome message block_bot_response Bot Response Sales block_…" at bounding box center [541, 636] width 1037 height 467
click at [635, 261] on span "Question" at bounding box center [638, 261] width 35 height 11
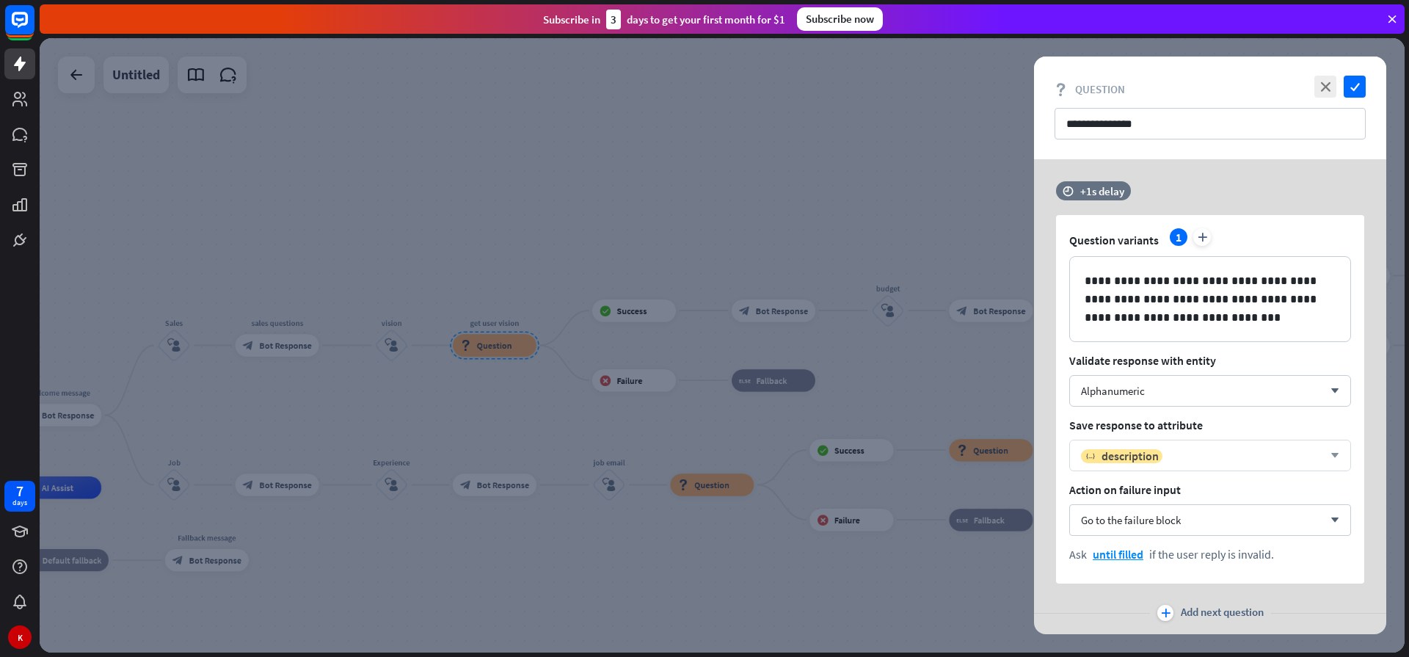
click at [1307, 464] on div "variable description arrow_down" at bounding box center [1210, 455] width 282 height 32
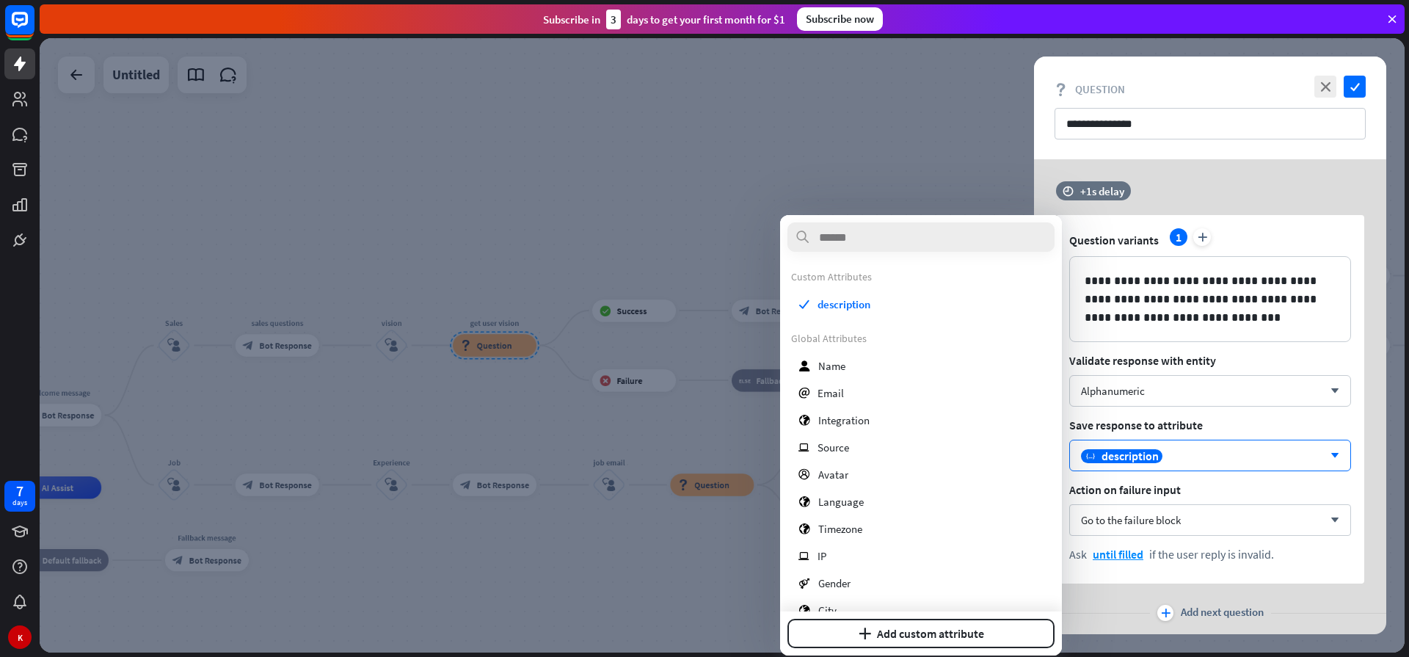
click at [894, 132] on div at bounding box center [722, 345] width 1365 height 614
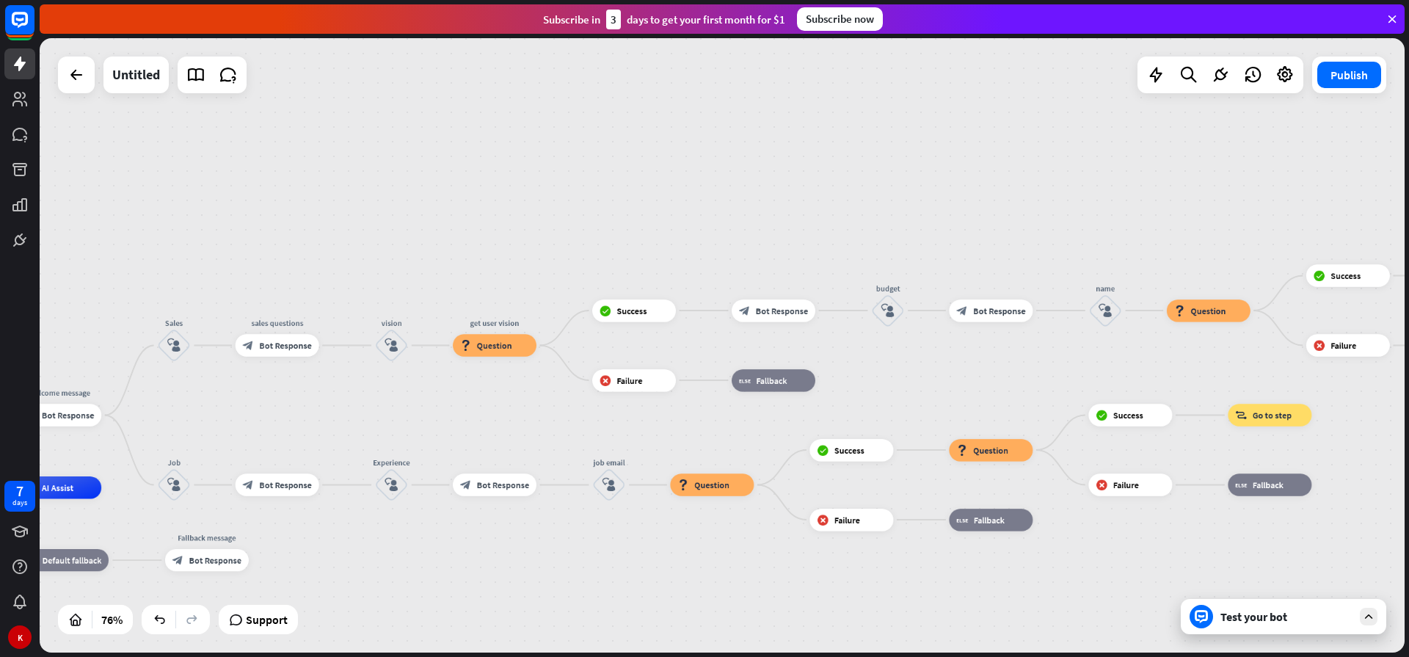
click at [1256, 627] on div "Test your bot" at bounding box center [1282, 616] width 205 height 35
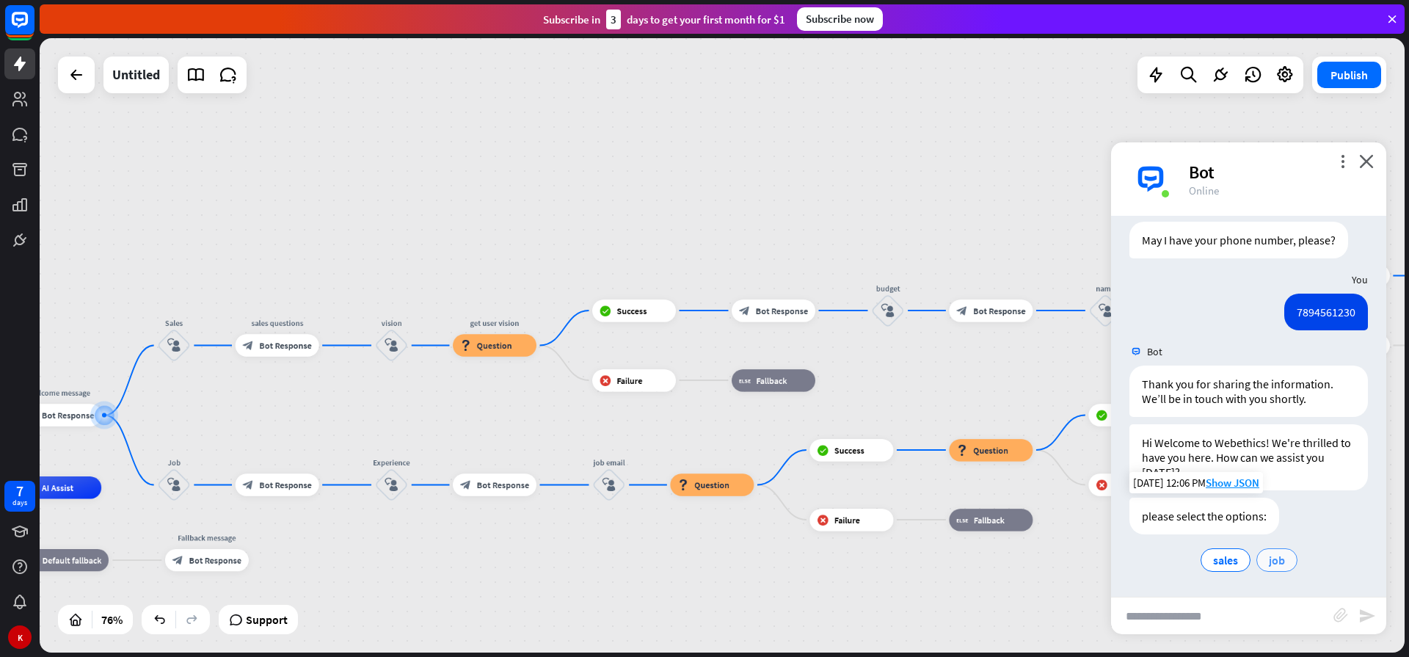
click at [1259, 554] on div "job" at bounding box center [1276, 559] width 41 height 23
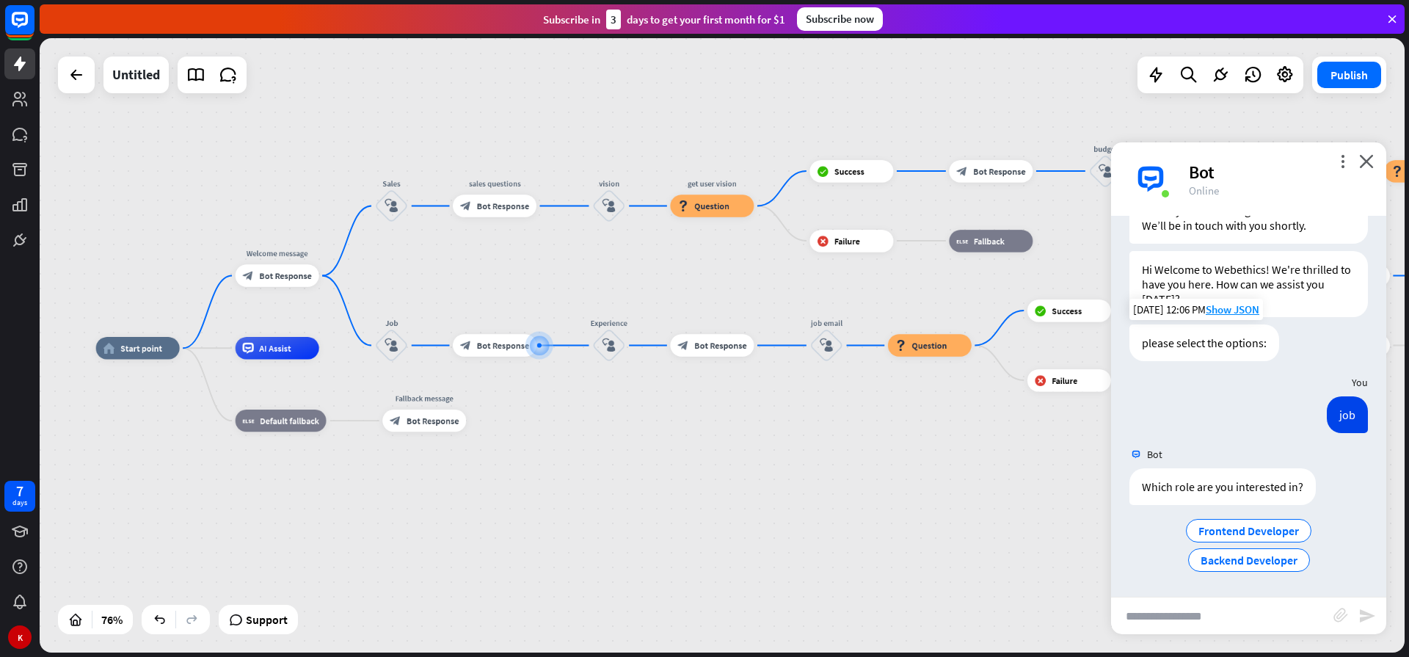
scroll to position [2760, 0]
click at [1228, 536] on span "Frontend Developer" at bounding box center [1248, 530] width 101 height 15
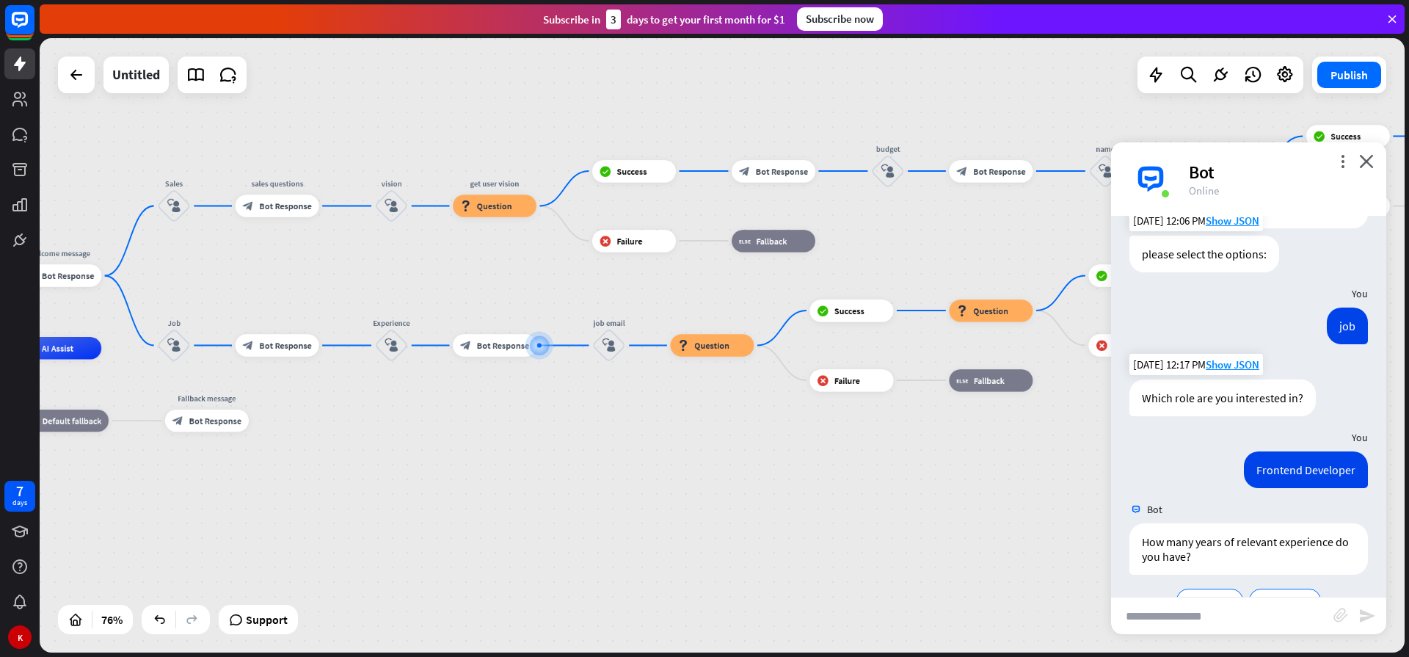
scroll to position [2889, 0]
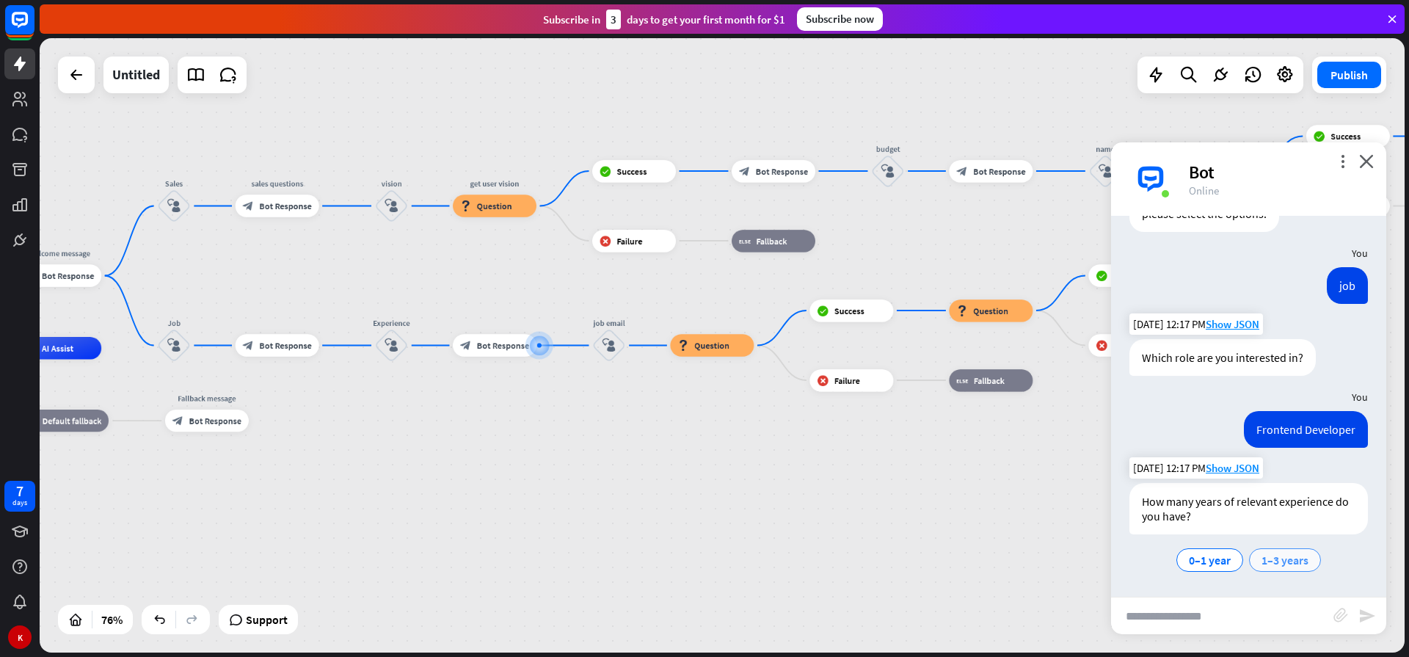
click at [1268, 557] on span "1–3 years" at bounding box center [1284, 559] width 47 height 15
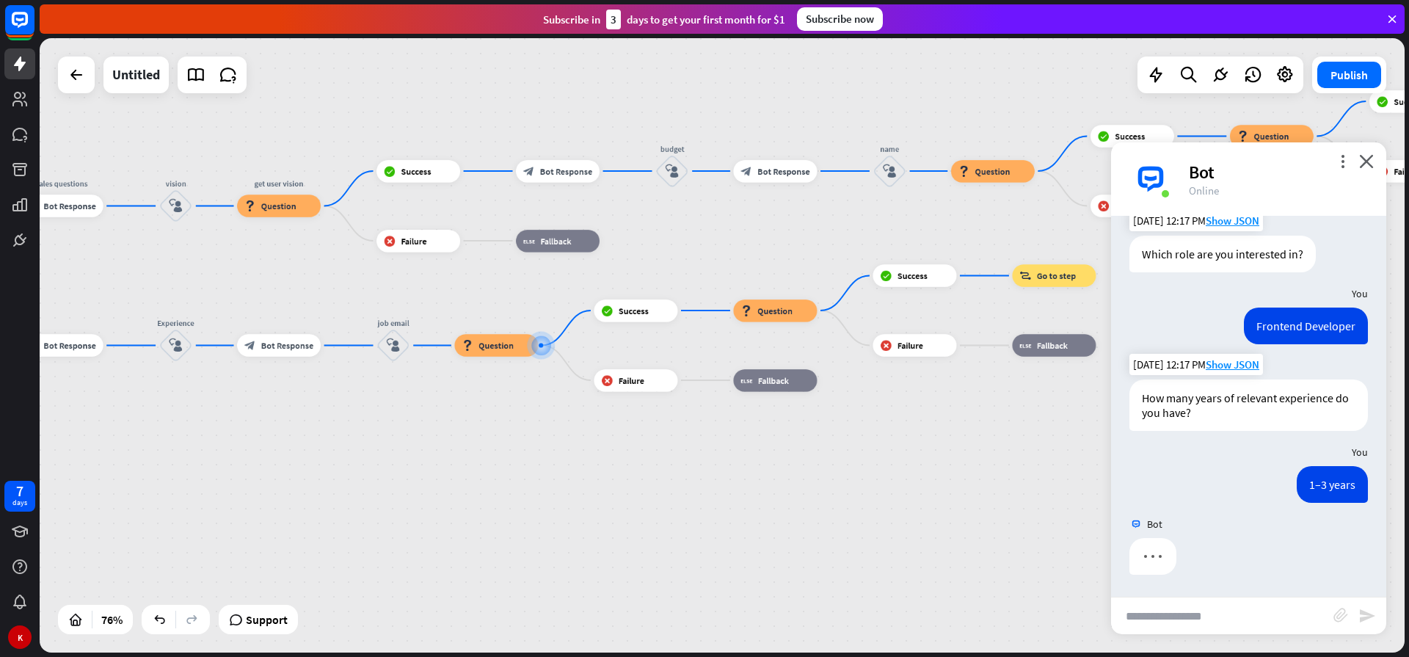
scroll to position [2992, 0]
click at [1361, 167] on icon "close" at bounding box center [1366, 161] width 15 height 14
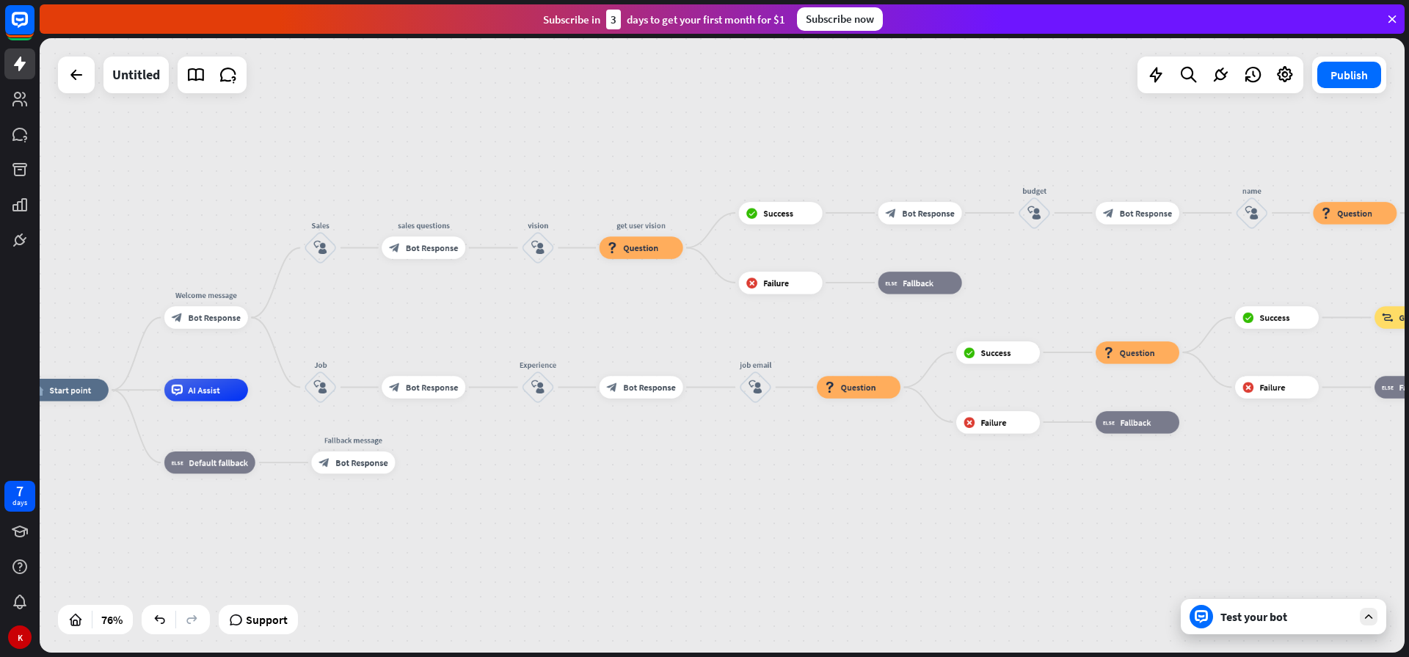
drag, startPoint x: 646, startPoint y: 460, endPoint x: 1251, endPoint y: 522, distance: 607.7
click at [1062, 522] on div "home_2 Start point Welcome message block_bot_response Bot Response Sales block_…" at bounding box center [543, 623] width 1037 height 467
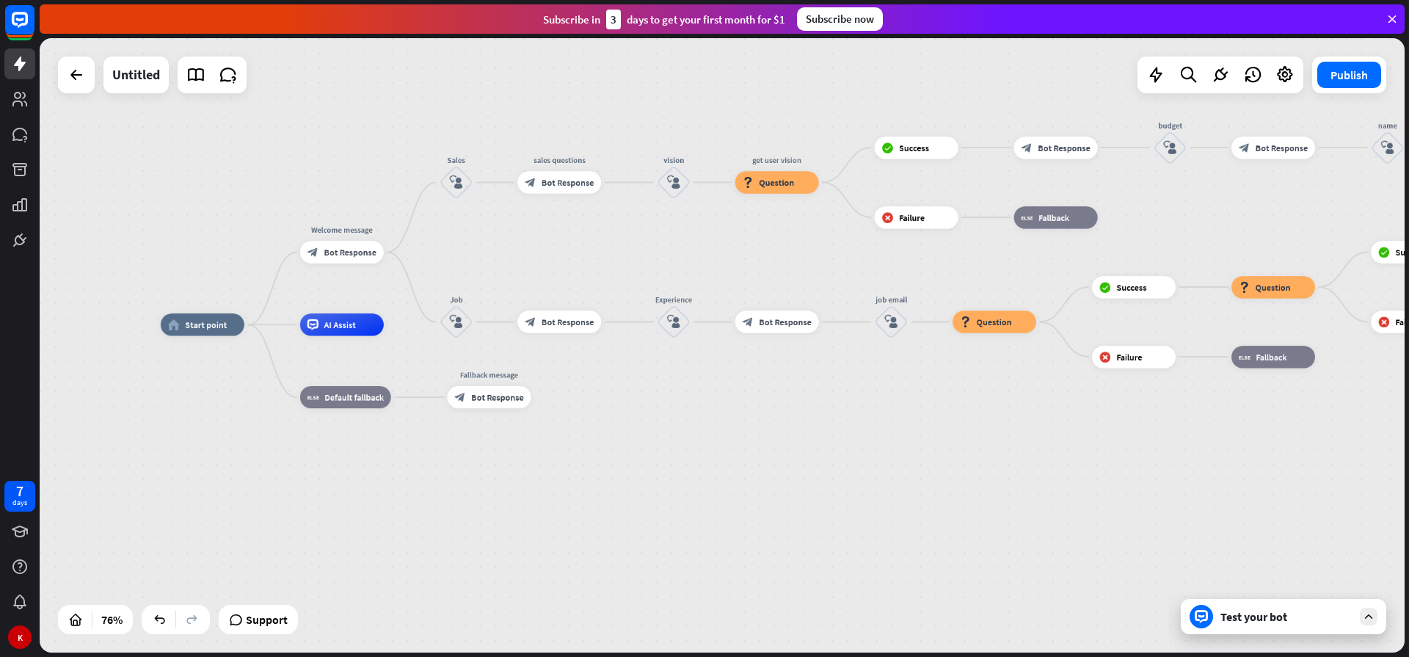
drag, startPoint x: 991, startPoint y: 508, endPoint x: 904, endPoint y: 434, distance: 114.0
click at [901, 434] on div "home_2 Start point Welcome message block_bot_response Bot Response Sales block_…" at bounding box center [679, 557] width 1037 height 467
click at [197, 327] on span "Start point" at bounding box center [208, 324] width 42 height 11
click at [640, 271] on div "home_2 Start point Welcome message block_bot_response Bot Response Sales block_…" at bounding box center [722, 345] width 1365 height 614
click at [335, 258] on div "block_bot_response Bot Response" at bounding box center [344, 252] width 84 height 22
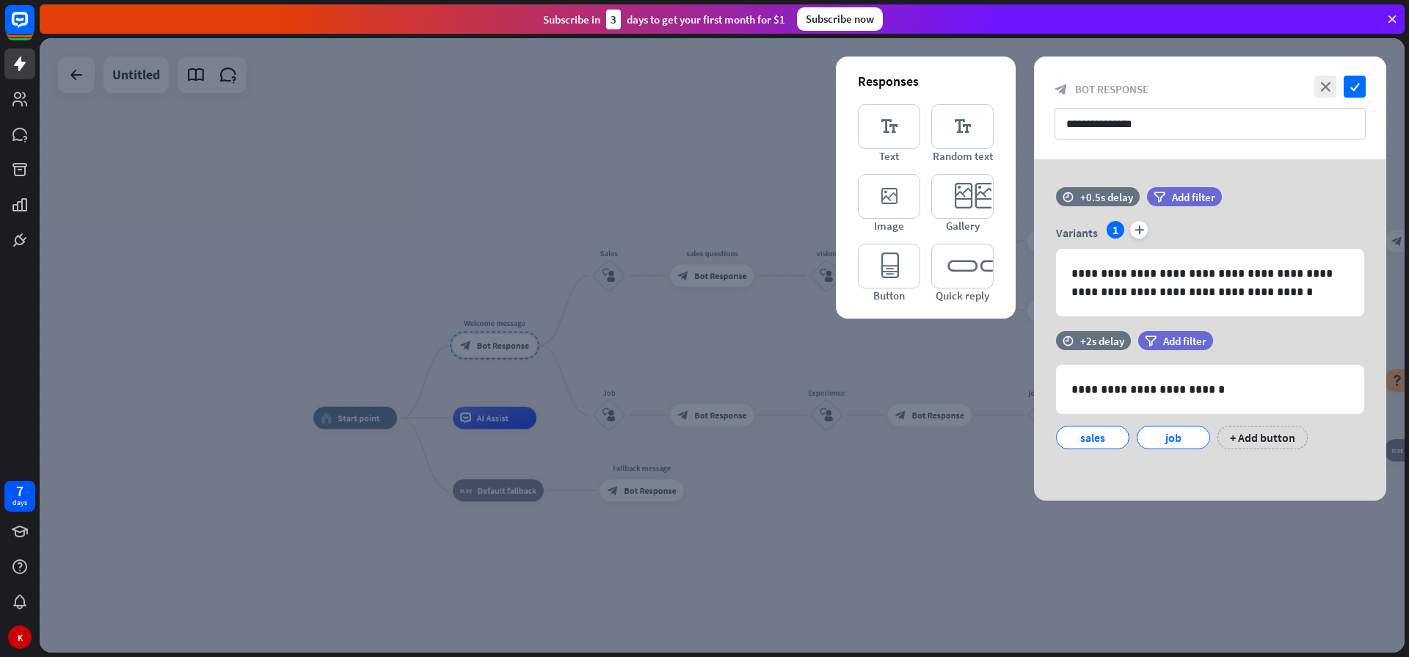
click at [685, 126] on div at bounding box center [722, 345] width 1365 height 614
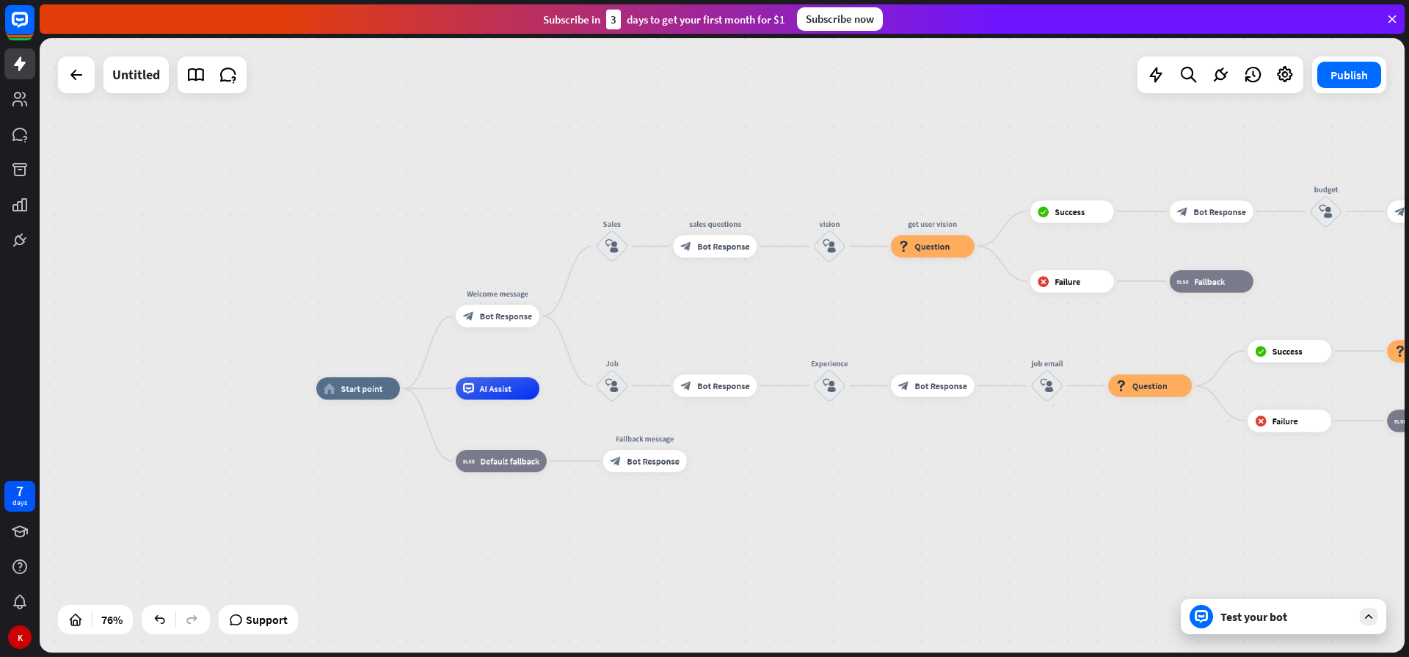
drag, startPoint x: 876, startPoint y: 188, endPoint x: 899, endPoint y: 156, distance: 39.3
click at [899, 156] on div "home_2 Start point Welcome message block_bot_response Bot Response Sales block_…" at bounding box center [722, 345] width 1365 height 614
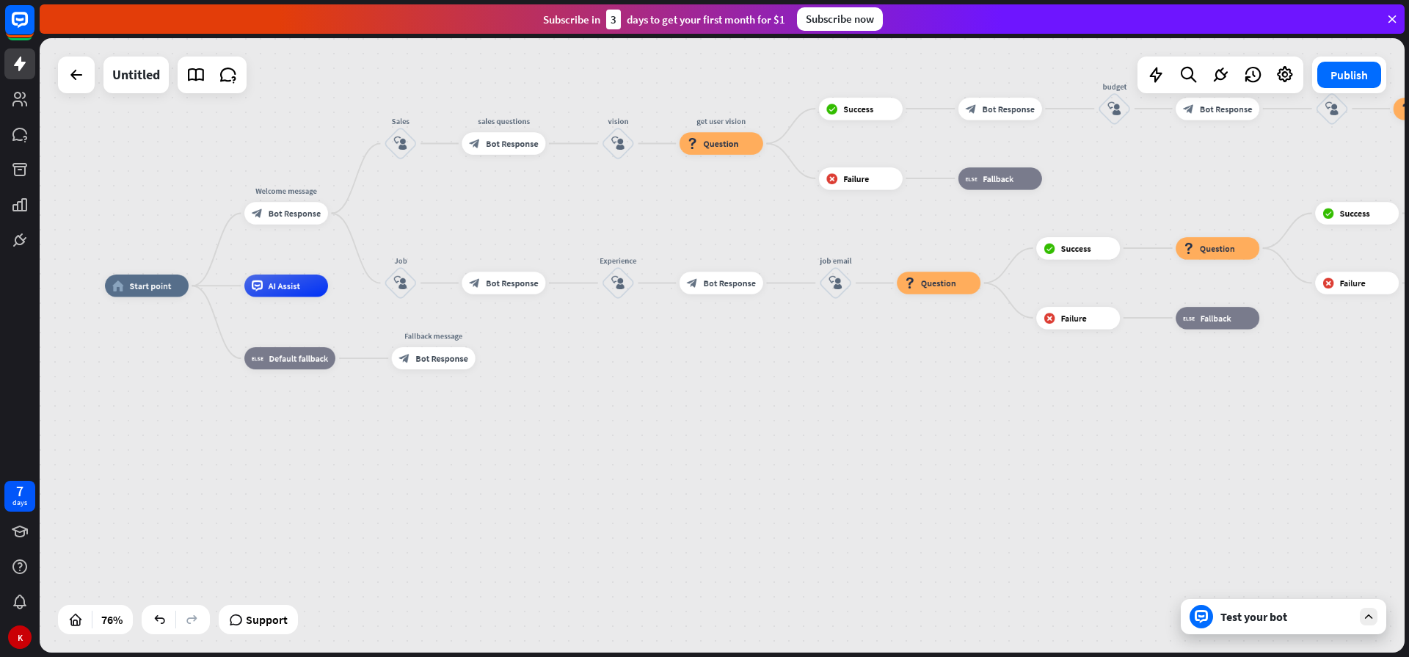
drag, startPoint x: 1004, startPoint y: 470, endPoint x: 590, endPoint y: 375, distance: 425.3
click at [580, 367] on div "home_2 Start point Welcome message block_bot_response Bot Response Sales block_…" at bounding box center [623, 518] width 1037 height 467
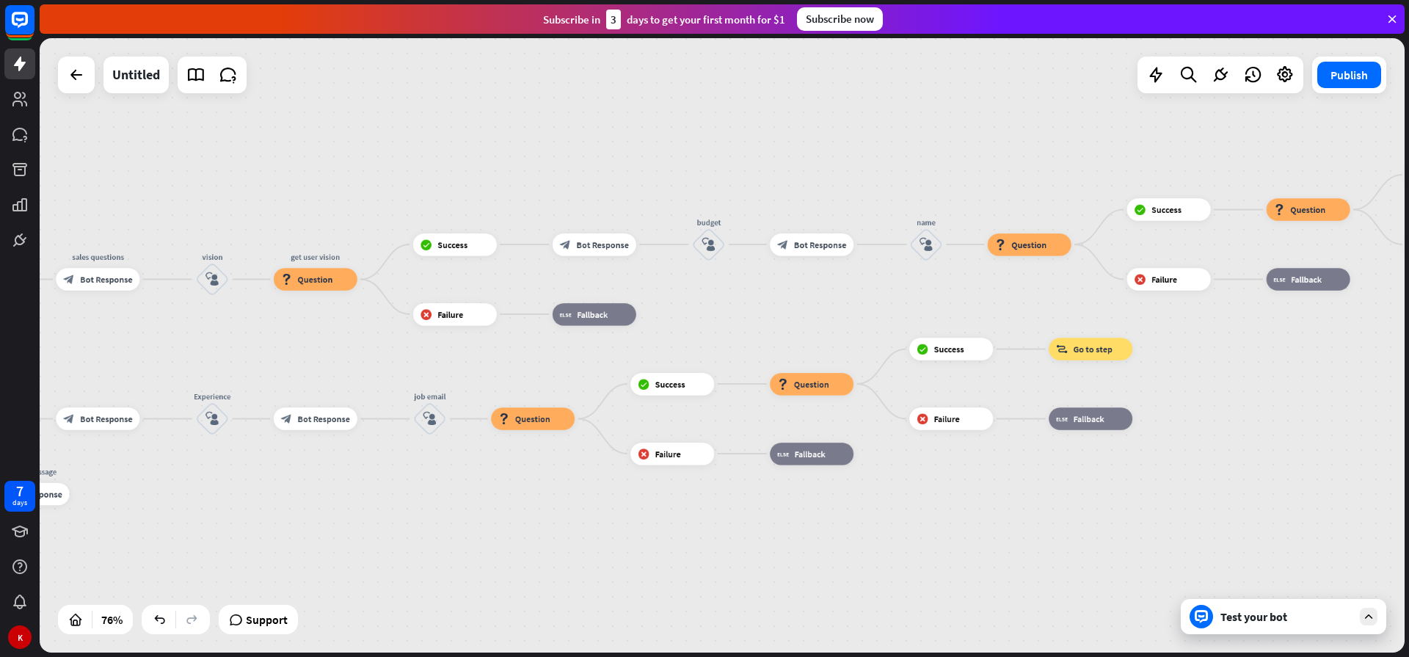
drag, startPoint x: 1101, startPoint y: 371, endPoint x: 941, endPoint y: 522, distance: 219.5
click at [884, 541] on div "home_2 Start point Welcome message block_bot_response Bot Response Sales block_…" at bounding box center [722, 345] width 1365 height 614
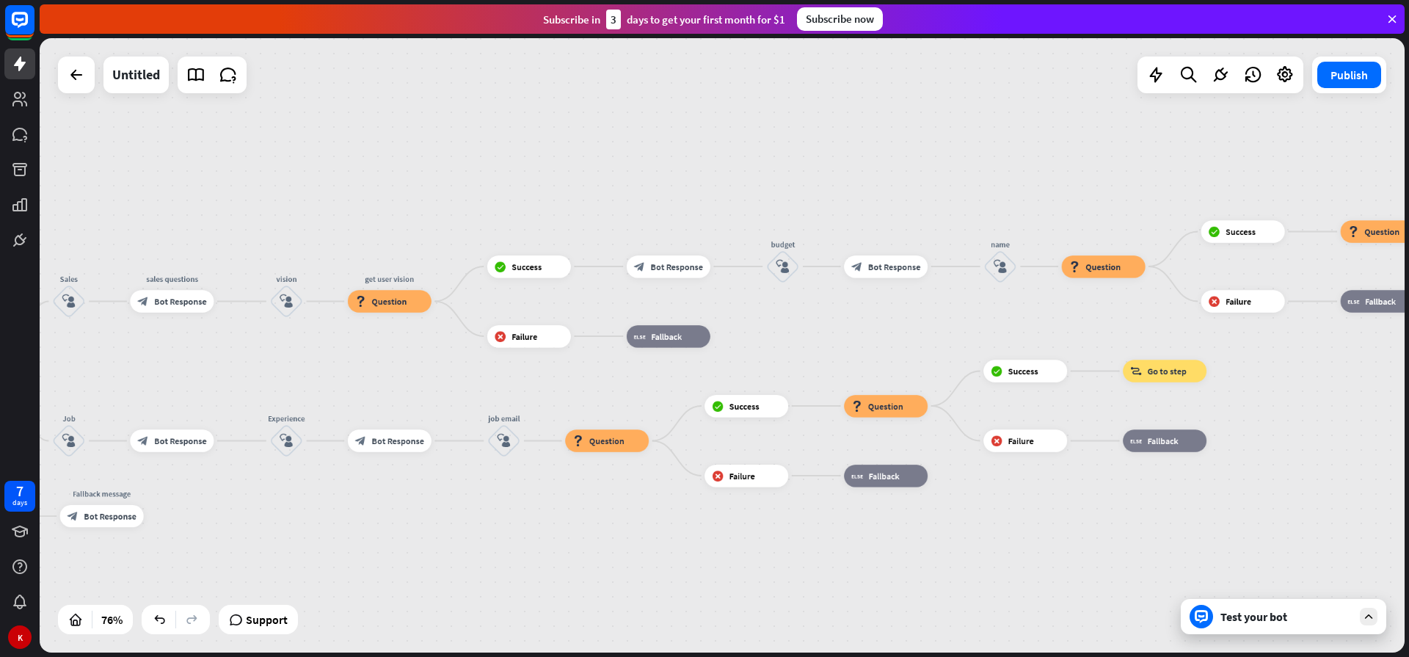
drag, startPoint x: 1130, startPoint y: 149, endPoint x: 1226, endPoint y: 150, distance: 96.1
click at [1224, 149] on div "home_2 Start point Welcome message block_bot_response Bot Response Sales block_…" at bounding box center [722, 345] width 1365 height 614
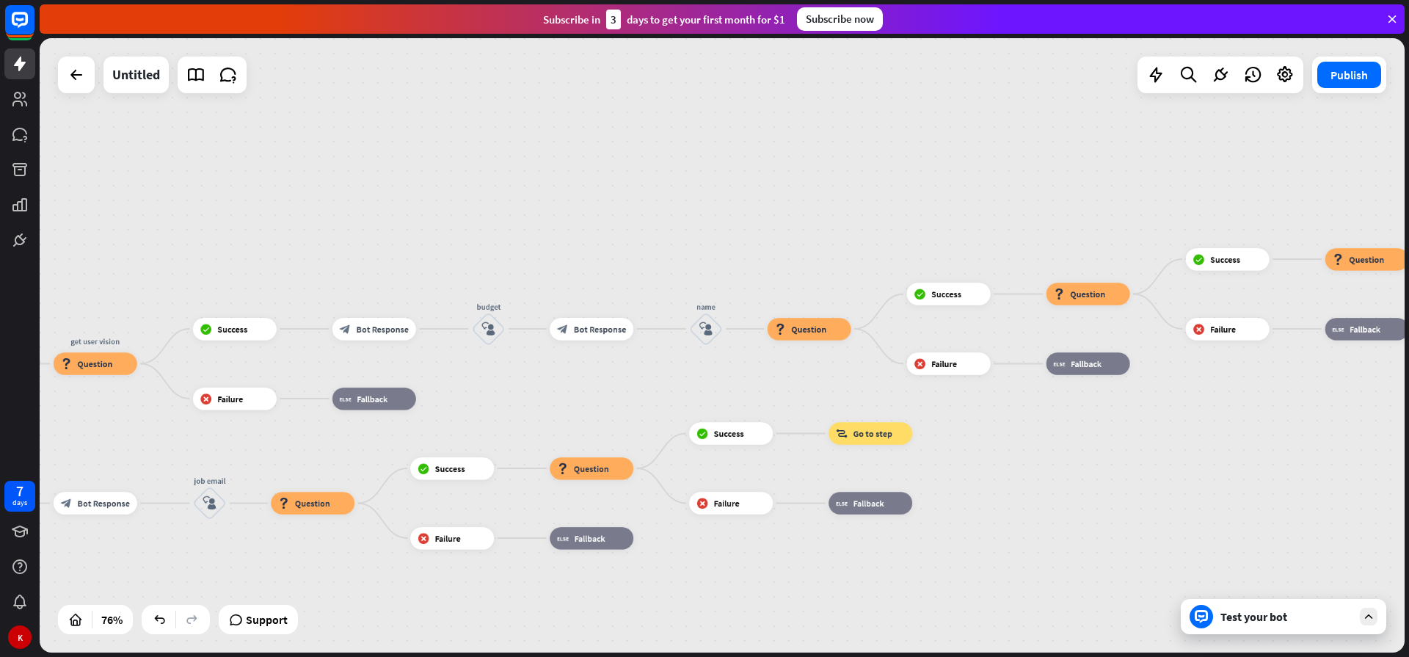
drag, startPoint x: 1172, startPoint y: 131, endPoint x: 927, endPoint y: 189, distance: 252.5
click at [927, 189] on div "home_2 Start point Welcome message block_bot_response Bot Response Sales block_…" at bounding box center [722, 345] width 1365 height 614
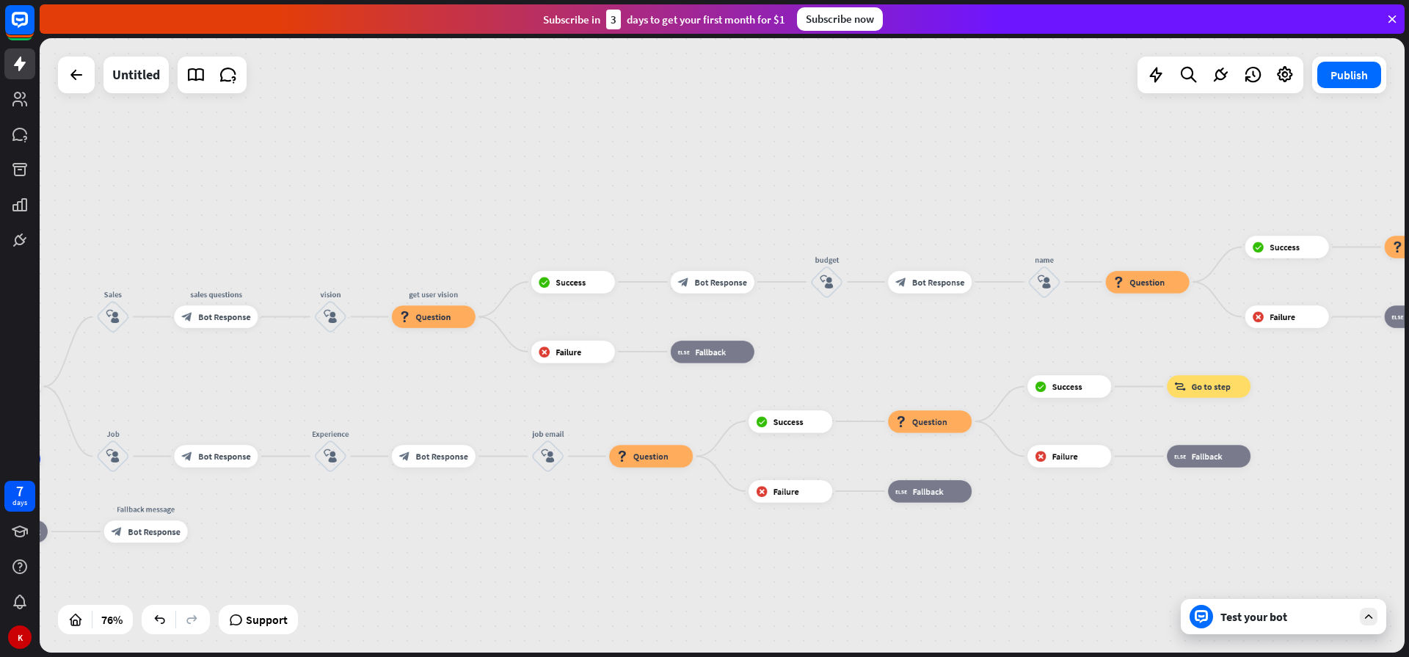
drag, startPoint x: 717, startPoint y: 221, endPoint x: 1012, endPoint y: 180, distance: 297.8
click at [1012, 180] on div "home_2 Start point Welcome message block_bot_response Bot Response Sales block_…" at bounding box center [722, 345] width 1365 height 614
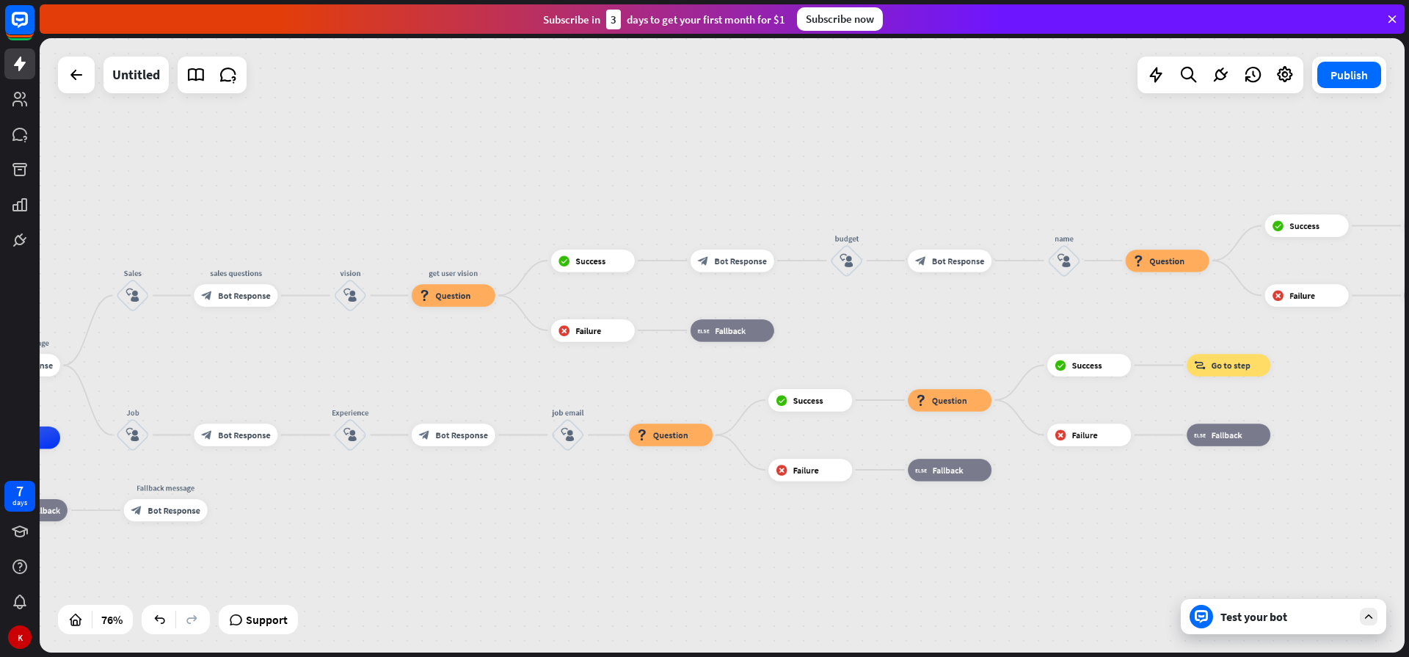
drag, startPoint x: 836, startPoint y: 216, endPoint x: 855, endPoint y: 195, distance: 28.6
click at [855, 195] on div "home_2 Start point Welcome message block_bot_response Bot Response Sales block_…" at bounding box center [722, 345] width 1365 height 614
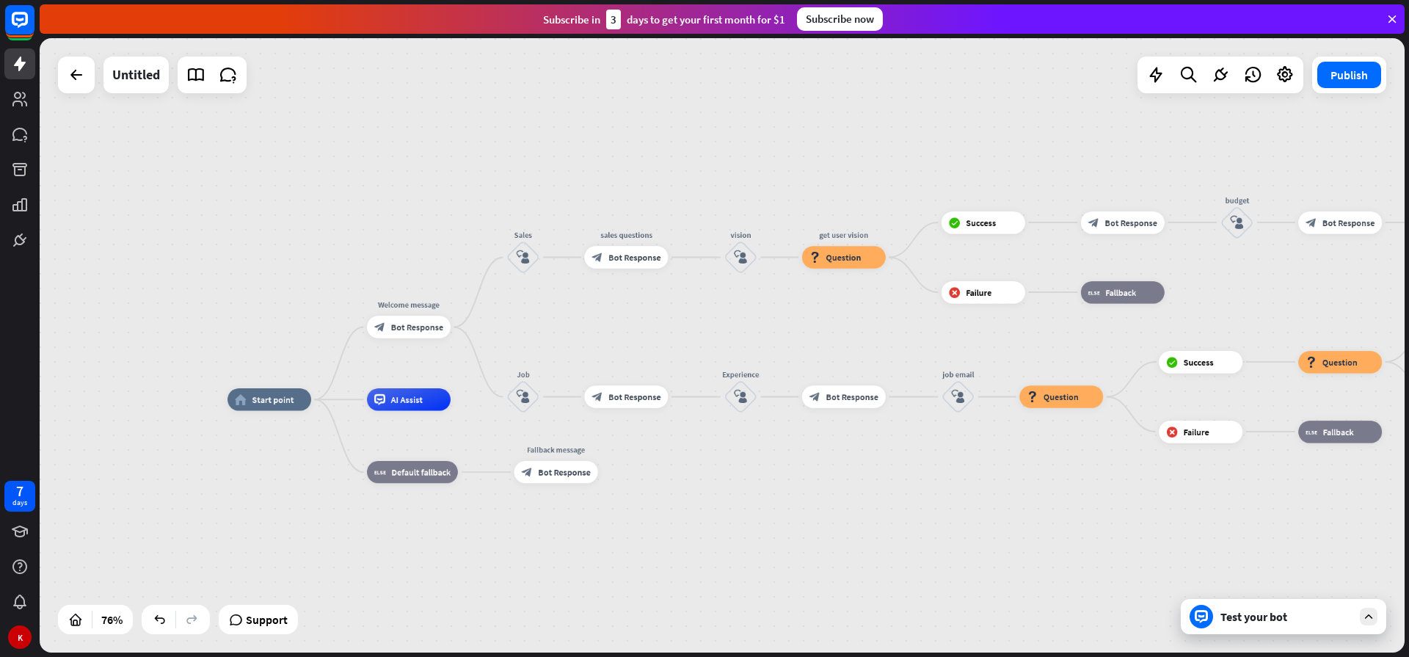
drag, startPoint x: 699, startPoint y: 175, endPoint x: 1089, endPoint y: 136, distance: 392.1
click at [1089, 136] on div "home_2 Start point Welcome message block_bot_response Bot Response Sales block_…" at bounding box center [722, 345] width 1365 height 614
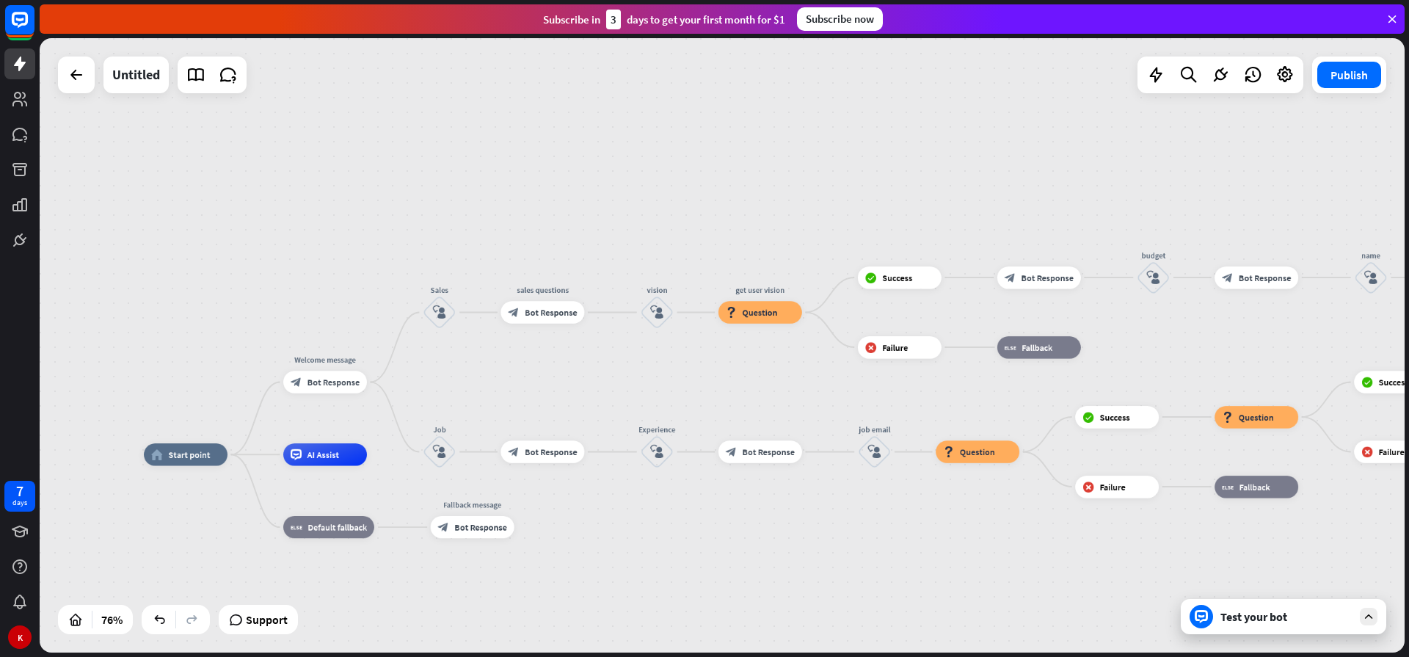
drag, startPoint x: 669, startPoint y: 127, endPoint x: 587, endPoint y: 180, distance: 98.1
click at [587, 180] on div "home_2 Start point Welcome message block_bot_response Bot Response Sales block_…" at bounding box center [722, 345] width 1365 height 614
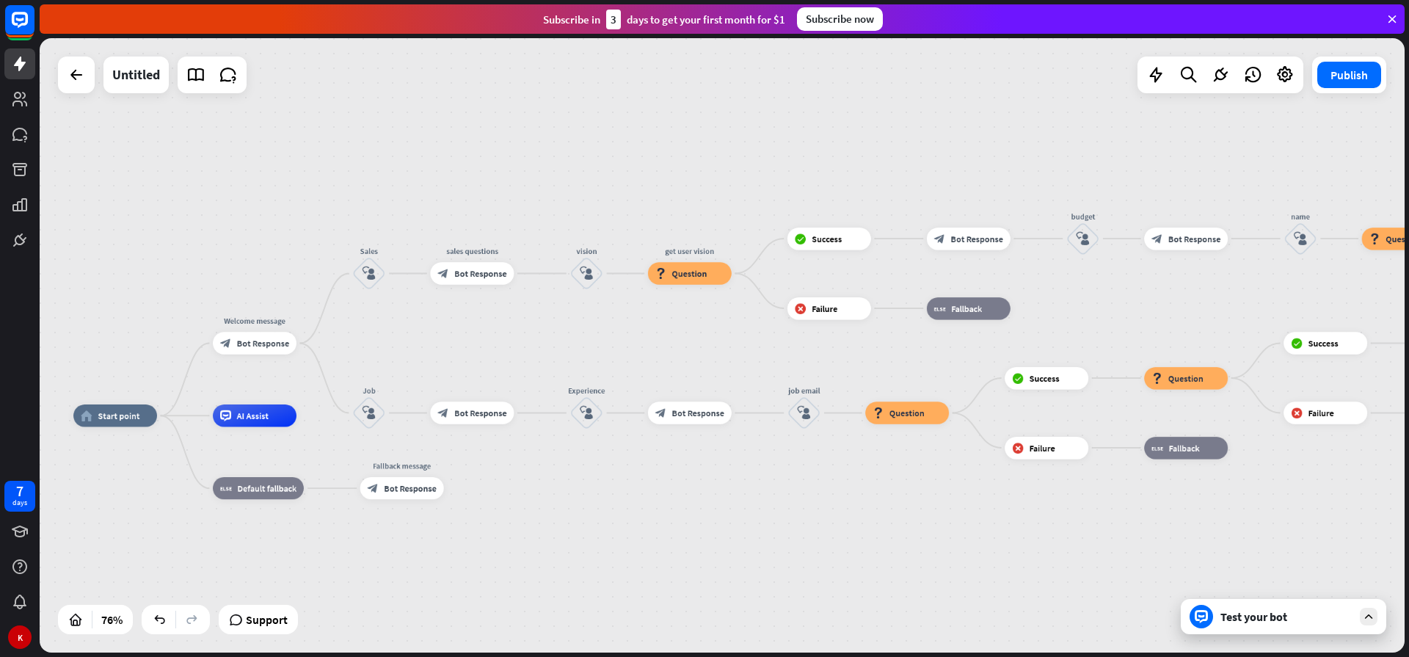
drag, startPoint x: 676, startPoint y: 205, endPoint x: 604, endPoint y: 167, distance: 81.0
click at [604, 167] on div "home_2 Start point Welcome message block_bot_response Bot Response Sales block_…" at bounding box center [722, 345] width 1365 height 614
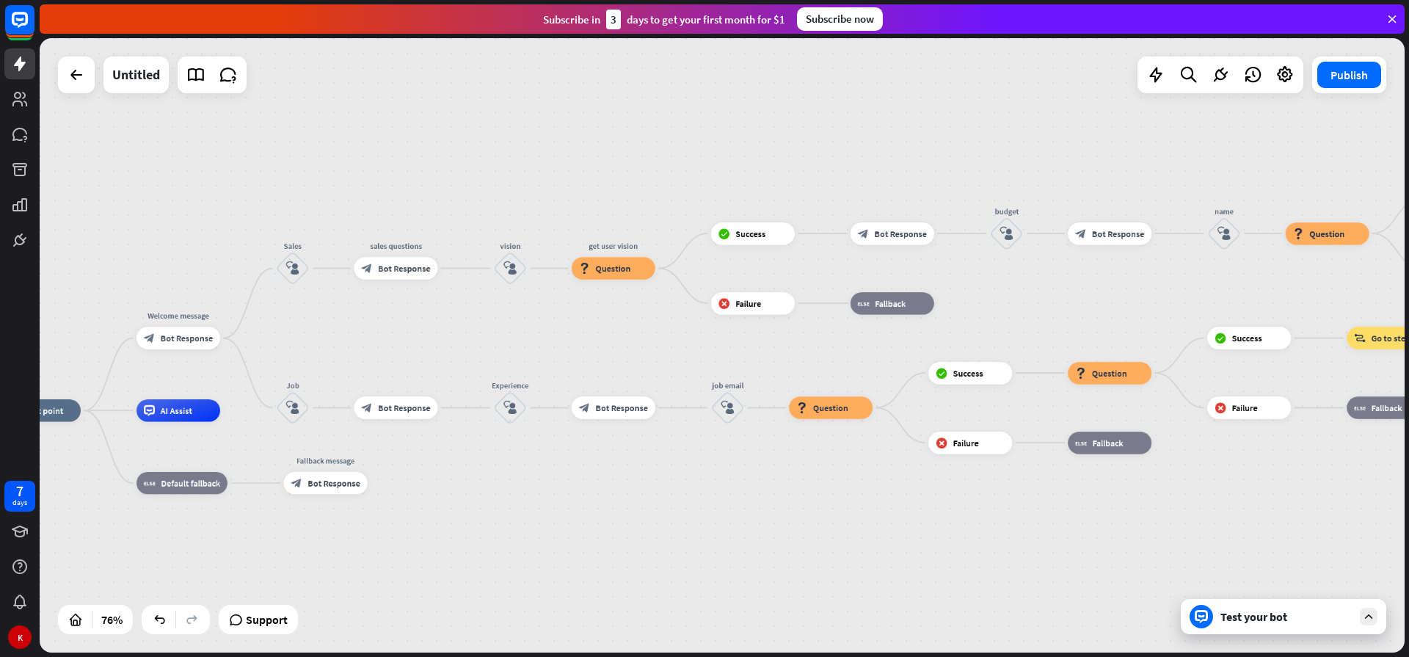
drag, startPoint x: 807, startPoint y: 167, endPoint x: 731, endPoint y: 162, distance: 76.5
click at [731, 162] on div "home_2 Start point Welcome message block_bot_response Bot Response Sales block_…" at bounding box center [722, 345] width 1365 height 614
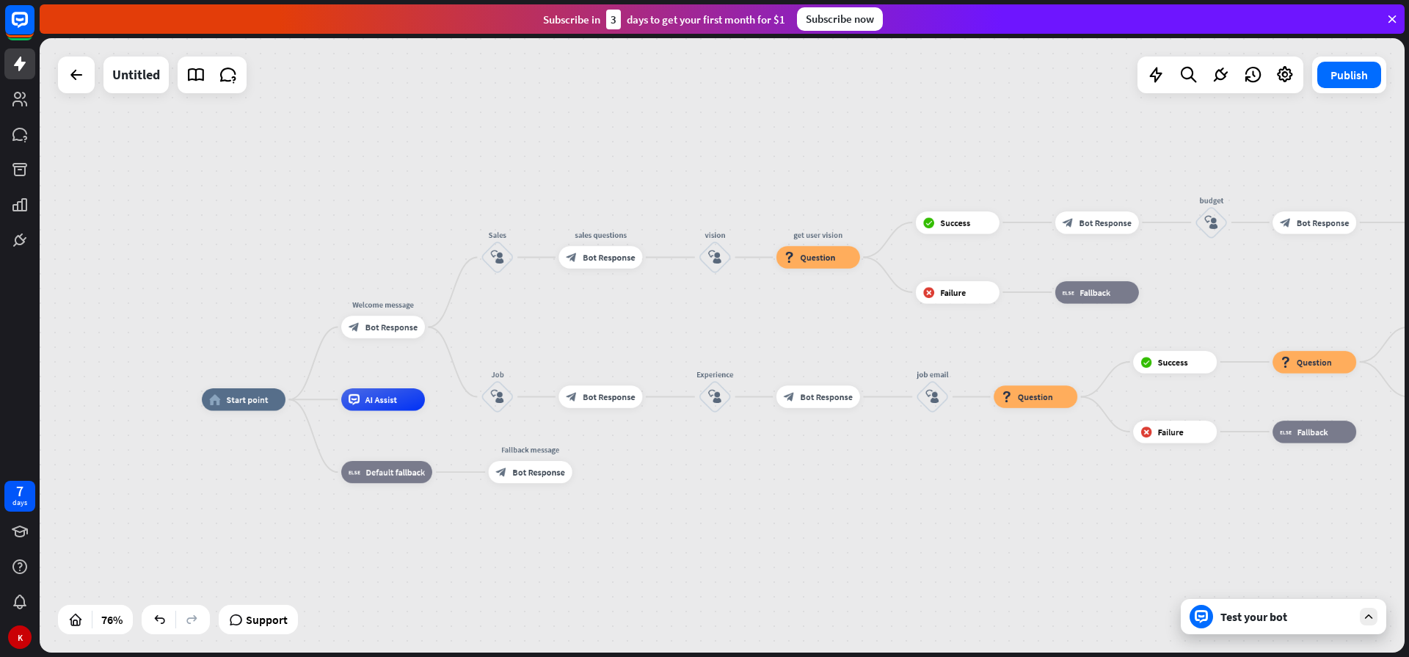
drag, startPoint x: 530, startPoint y: 184, endPoint x: 734, endPoint y: 173, distance: 205.0
click at [734, 173] on div "home_2 Start point Welcome message block_bot_response Bot Response Sales block_…" at bounding box center [722, 345] width 1365 height 614
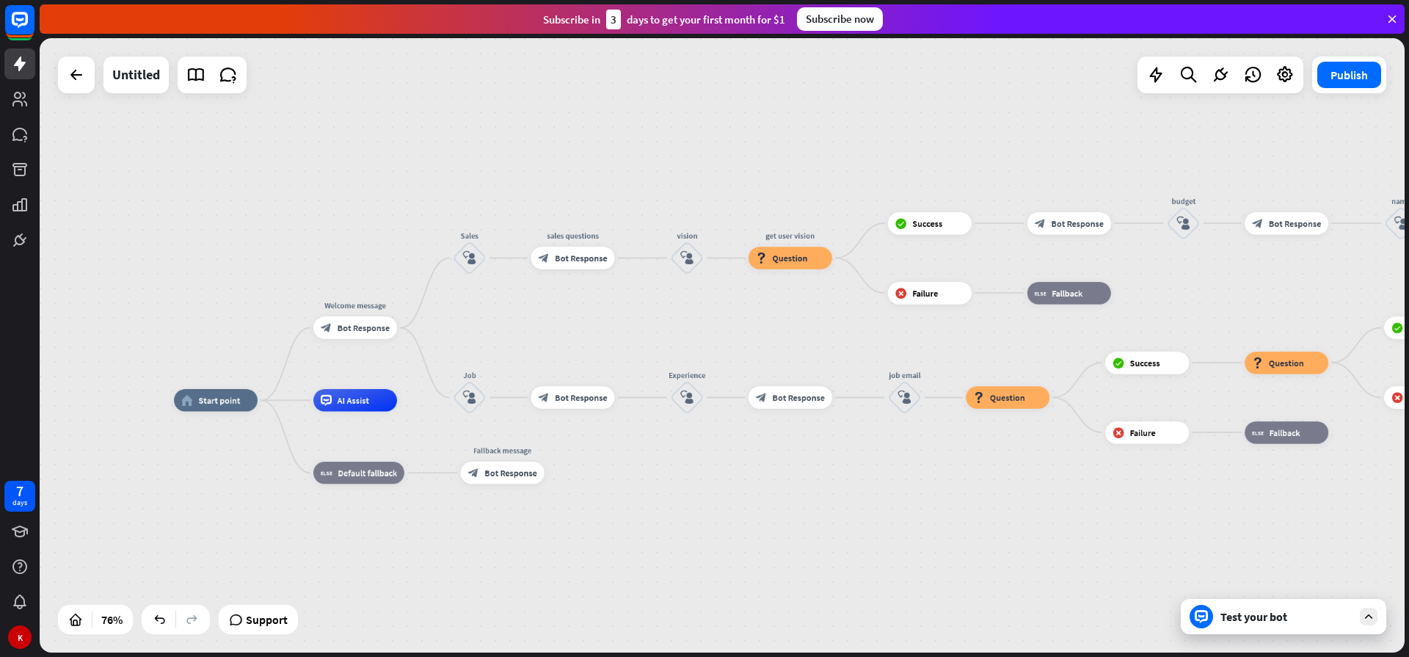
drag, startPoint x: 734, startPoint y: 173, endPoint x: 706, endPoint y: 174, distance: 27.9
click at [706, 174] on div "home_2 Start point Welcome message block_bot_response Bot Response Sales block_…" at bounding box center [722, 345] width 1365 height 614
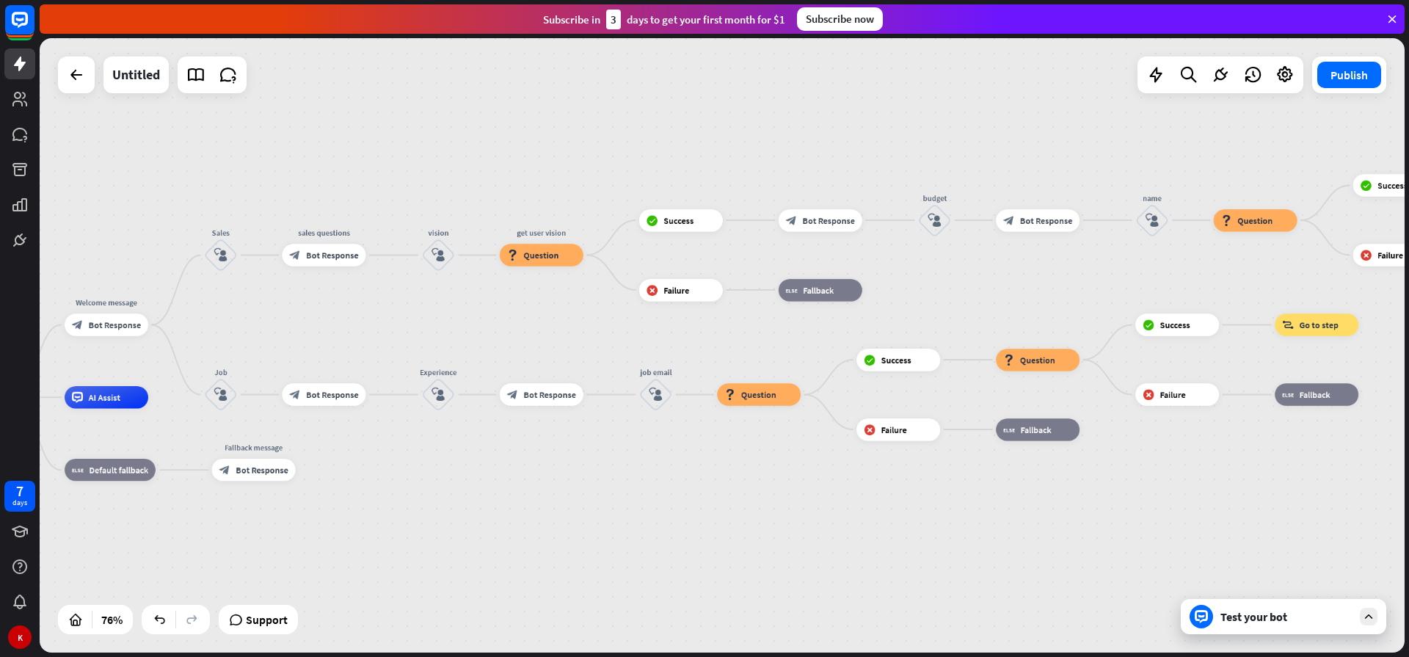
drag, startPoint x: 706, startPoint y: 174, endPoint x: 450, endPoint y: 156, distance: 257.4
click at [450, 156] on div "home_2 Start point Welcome message block_bot_response Bot Response Sales block_…" at bounding box center [722, 345] width 1365 height 614
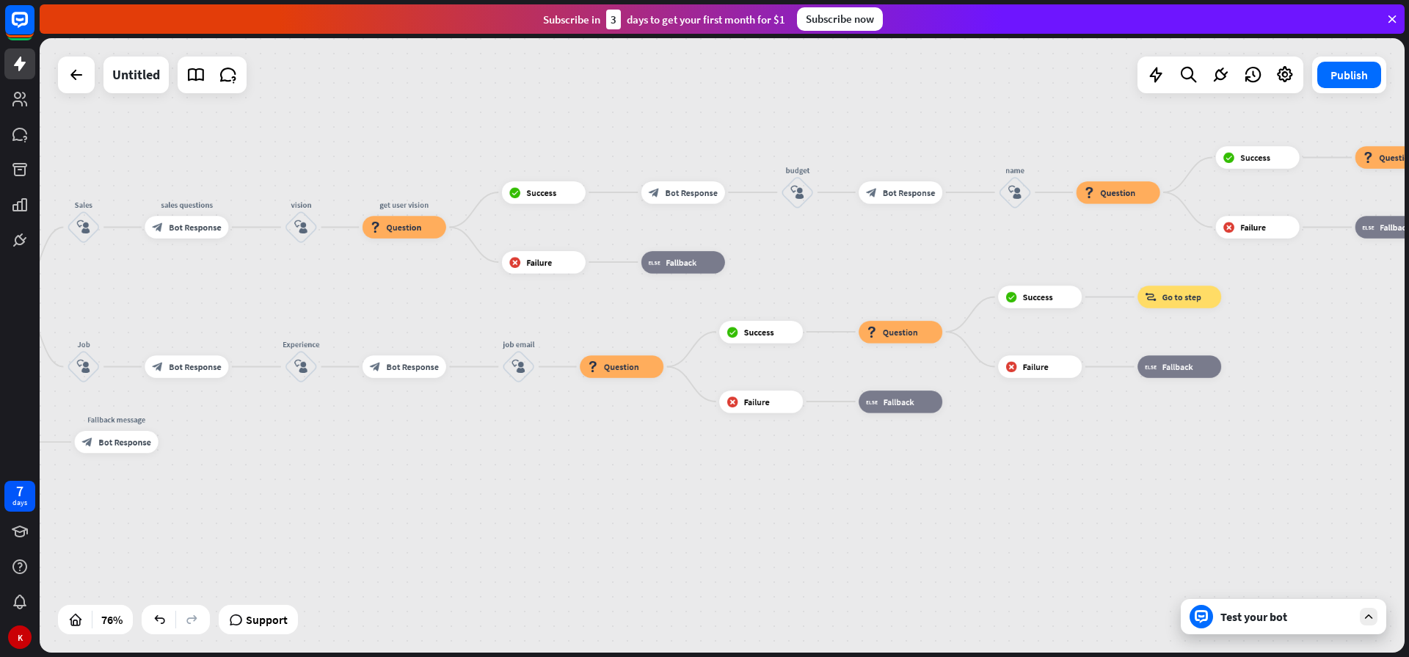
drag, startPoint x: 506, startPoint y: 520, endPoint x: 377, endPoint y: 533, distance: 129.7
click at [377, 533] on div "home_2 Start point Welcome message block_bot_response Bot Response Sales block_…" at bounding box center [306, 602] width 1037 height 467
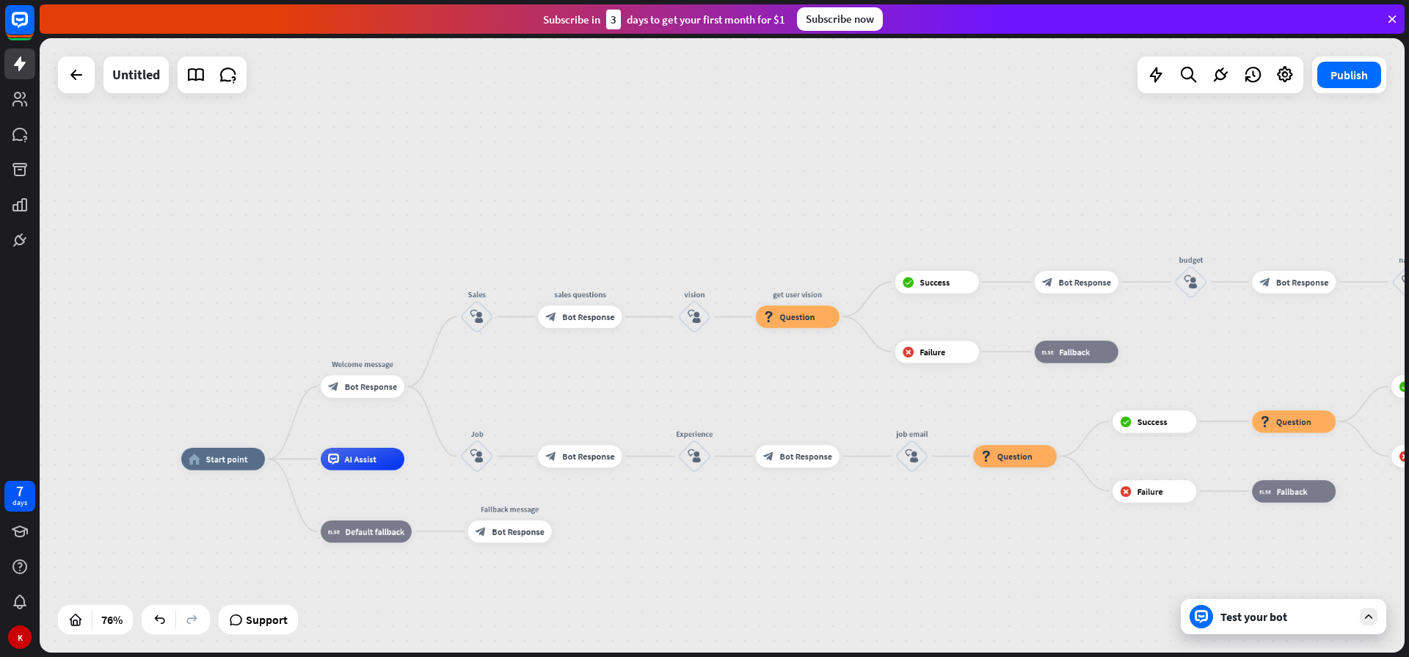
drag, startPoint x: 500, startPoint y: 142, endPoint x: 889, endPoint y: 201, distance: 394.1
click at [889, 201] on div "home_2 Start point Welcome message block_bot_response Bot Response Sales block_…" at bounding box center [722, 345] width 1365 height 614
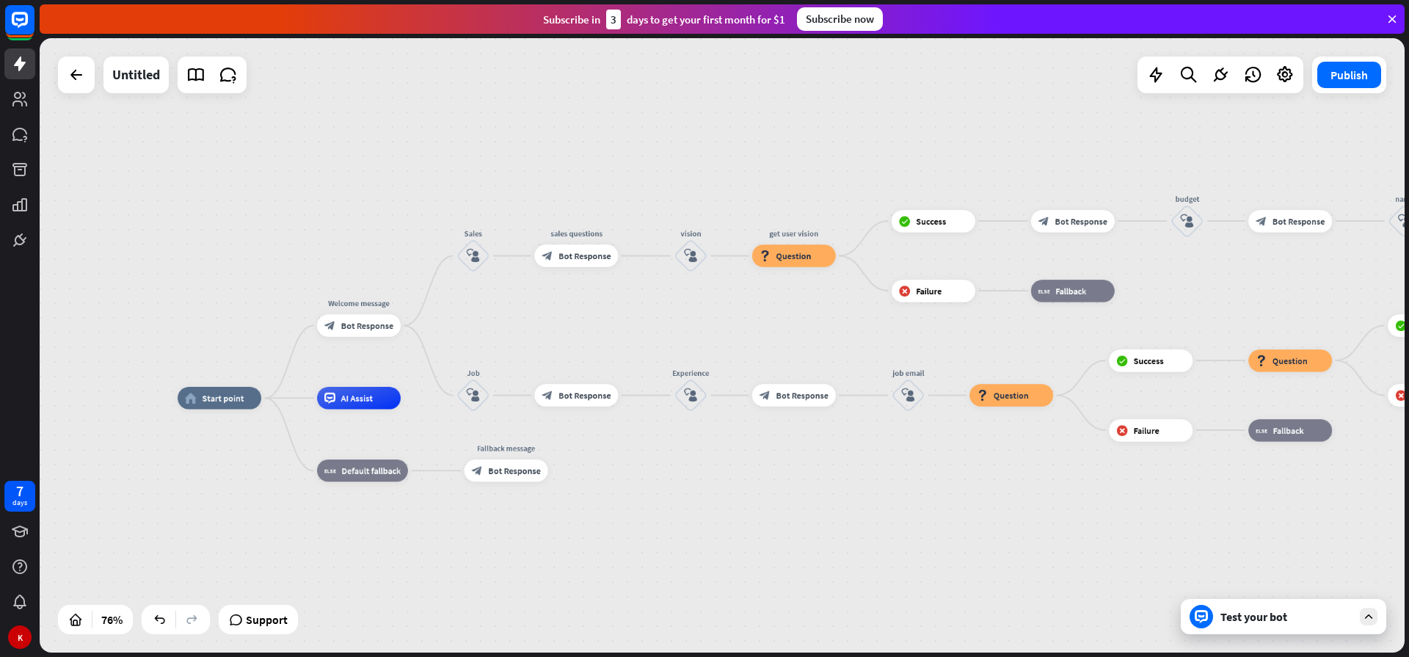
drag, startPoint x: 299, startPoint y: 246, endPoint x: 295, endPoint y: 178, distance: 69.1
click at [295, 180] on div "home_2 Start point Welcome message block_bot_response Bot Response Sales block_…" at bounding box center [722, 345] width 1365 height 614
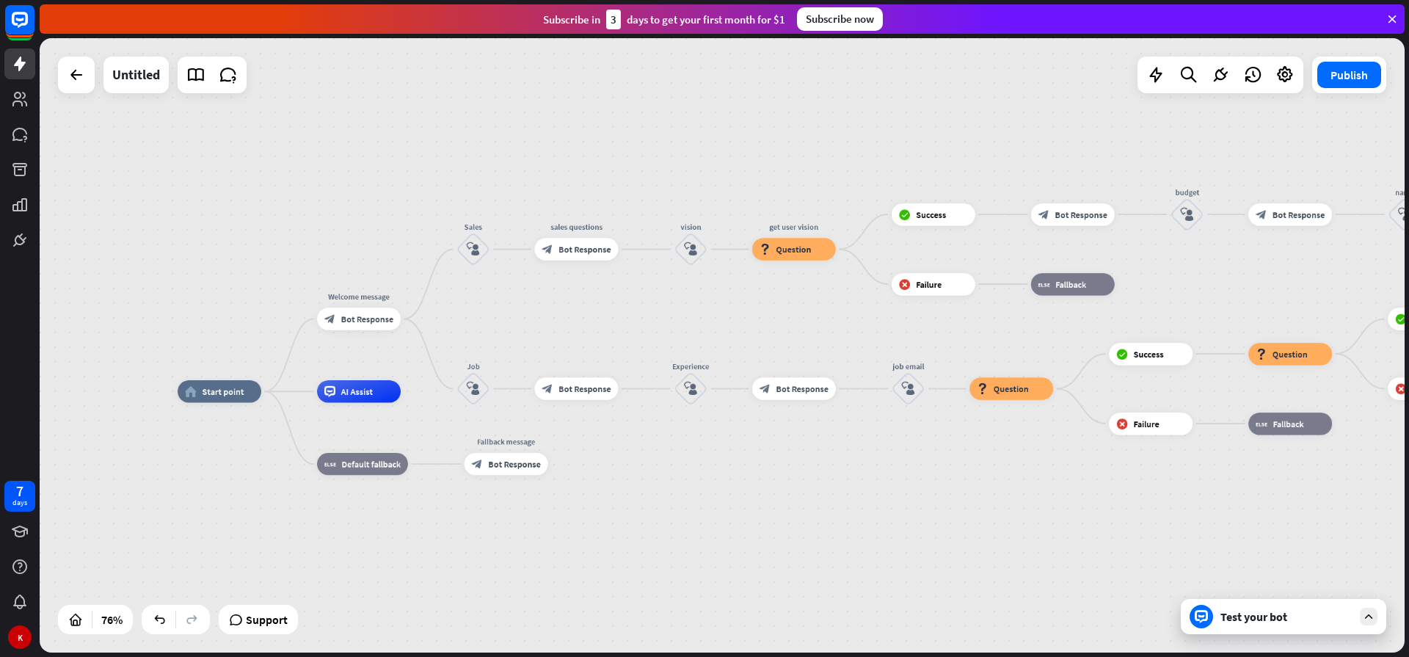
drag, startPoint x: 788, startPoint y: 478, endPoint x: 695, endPoint y: 459, distance: 94.5
click at [695, 459] on div "home_2 Start point Welcome message block_bot_response Bot Response Sales block_…" at bounding box center [696, 624] width 1037 height 467
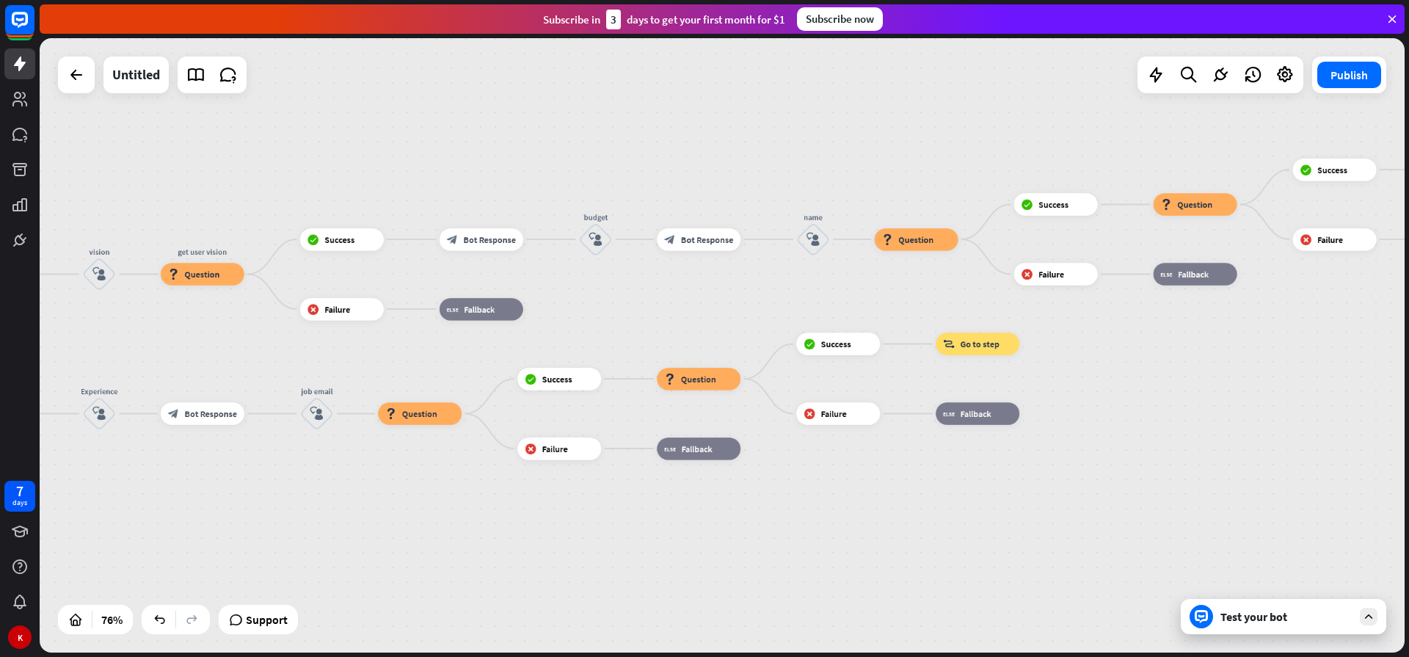
drag, startPoint x: 1251, startPoint y: 504, endPoint x: 766, endPoint y: 577, distance: 490.4
click at [766, 577] on div "home_2 Start point Welcome message block_bot_response Bot Response Sales block_…" at bounding box center [722, 345] width 1365 height 614
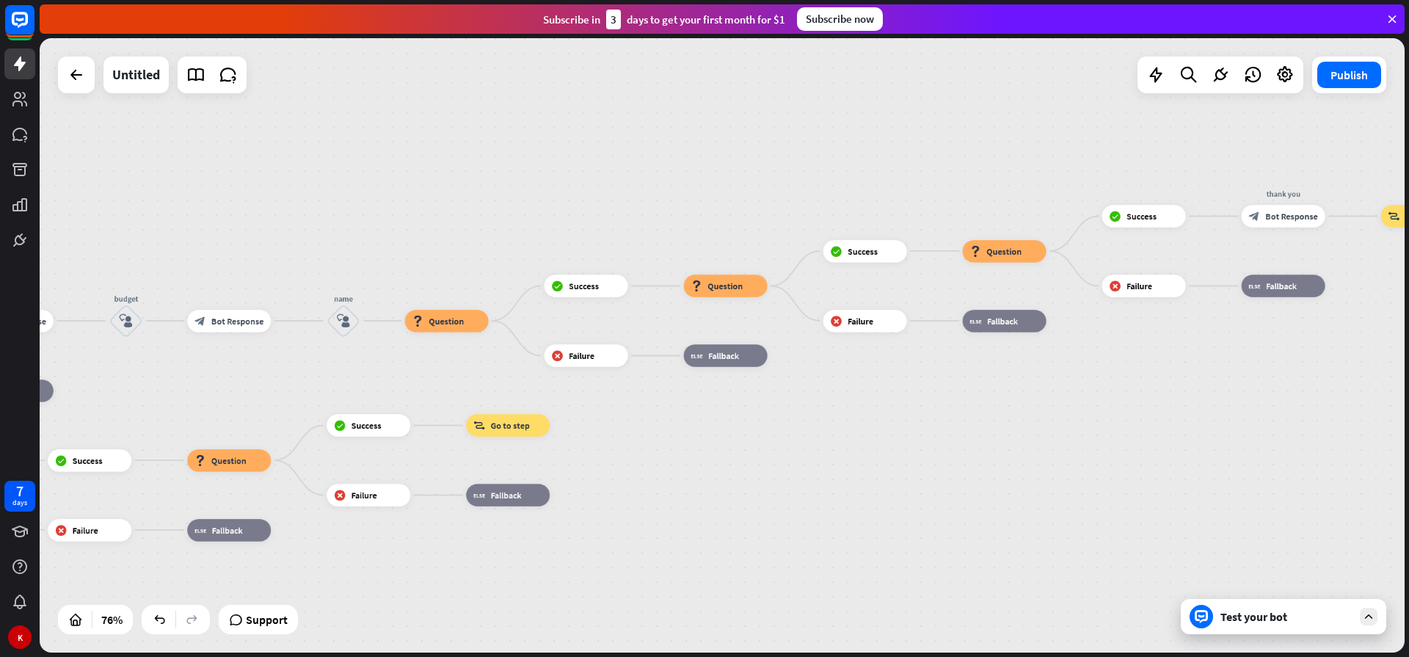
drag, startPoint x: 1087, startPoint y: 501, endPoint x: 927, endPoint y: 524, distance: 162.3
click at [891, 543] on div "home_2 Start point Welcome message block_bot_response Bot Response Sales block_…" at bounding box center [722, 345] width 1365 height 614
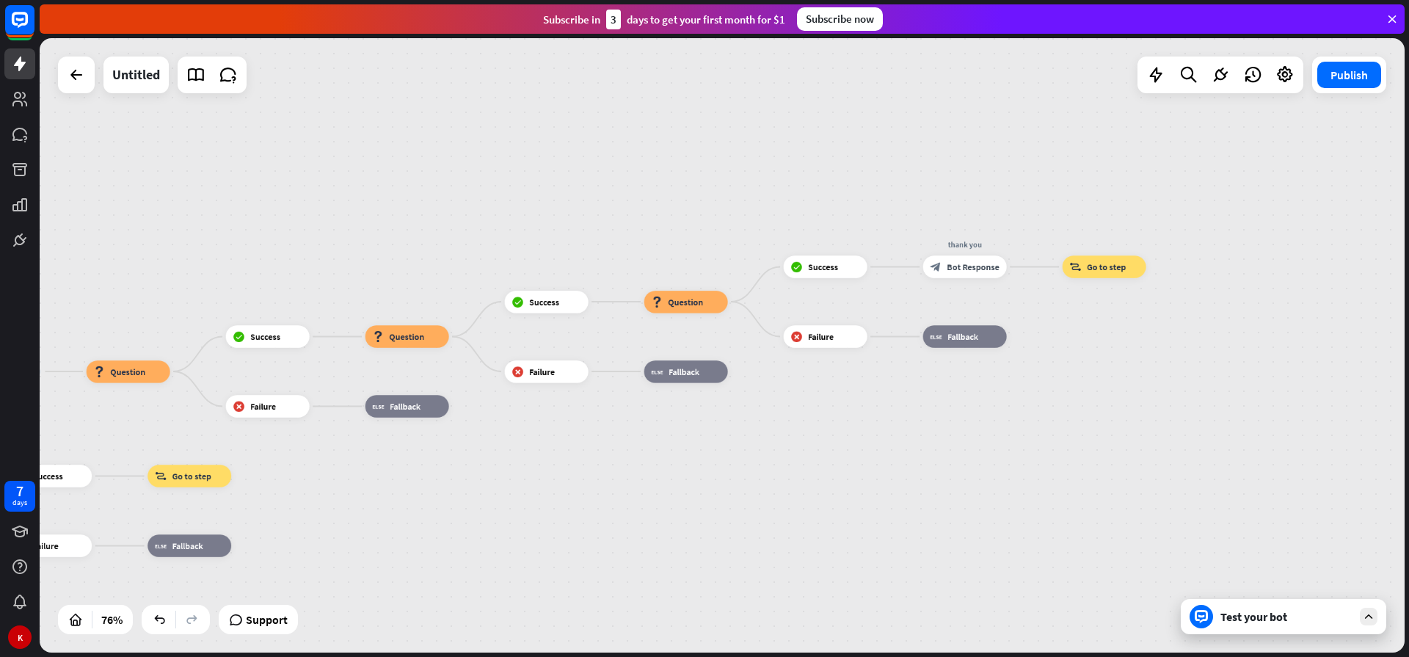
drag, startPoint x: 880, startPoint y: 491, endPoint x: 1187, endPoint y: 401, distance: 320.4
click at [1187, 401] on div "home_2 Start point Welcome message block_bot_response Bot Response Sales block_…" at bounding box center [722, 345] width 1365 height 614
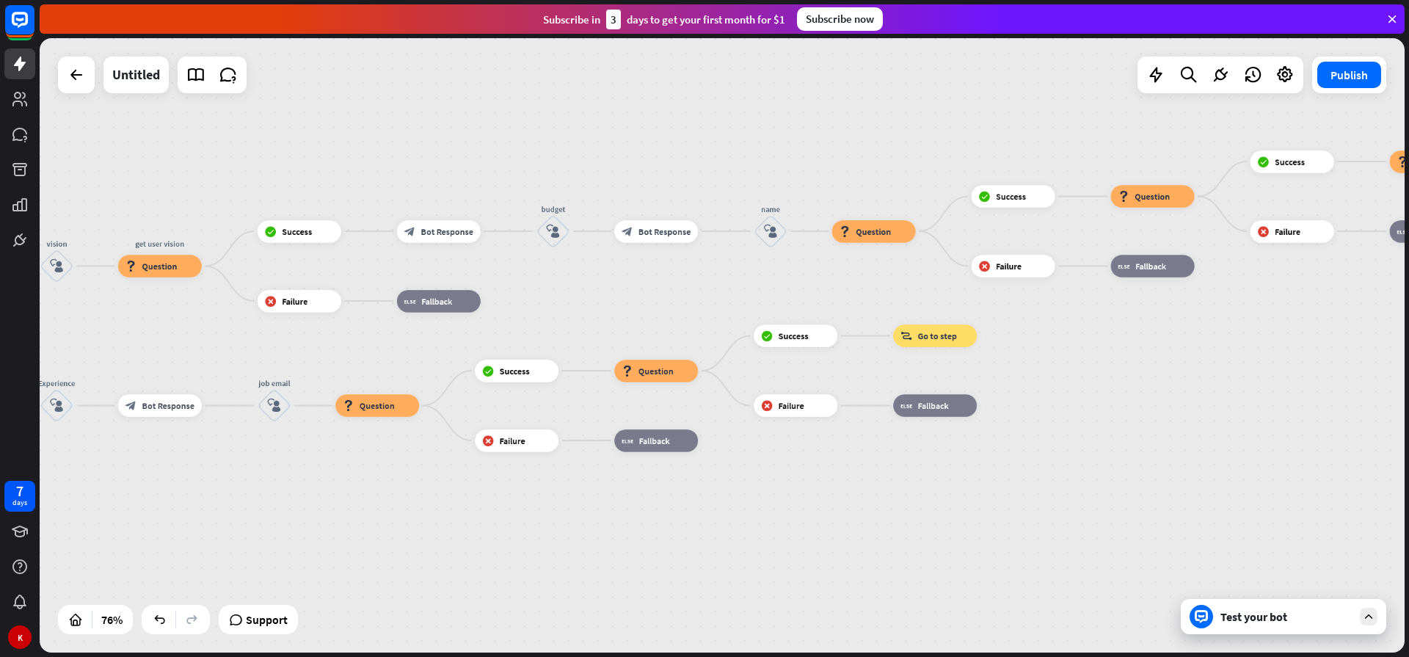
drag, startPoint x: 819, startPoint y: 527, endPoint x: 1213, endPoint y: 489, distance: 396.5
click at [1231, 489] on div "home_2 Start point Welcome message block_bot_response Bot Response Sales block_…" at bounding box center [722, 345] width 1365 height 614
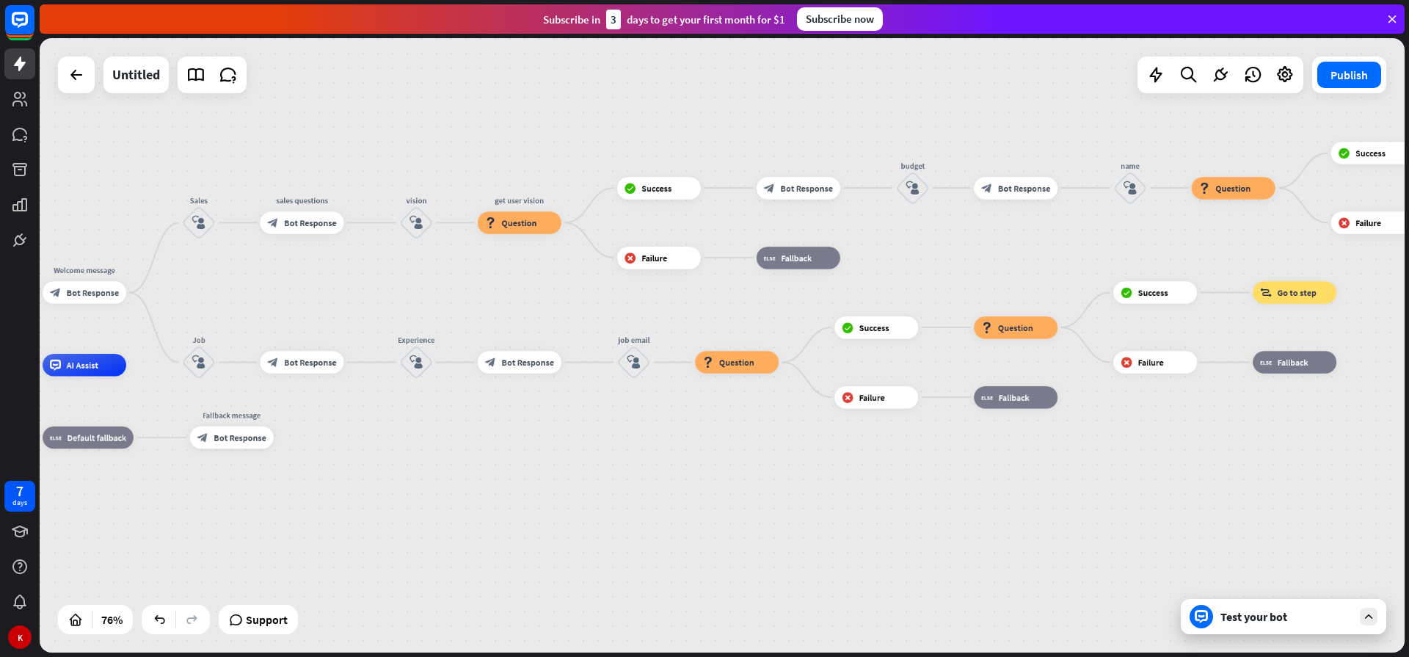
drag, startPoint x: 856, startPoint y: 581, endPoint x: 1204, endPoint y: 537, distance: 350.5
click at [1204, 537] on div "home_2 Start point Welcome message block_bot_response Bot Response Sales block_…" at bounding box center [722, 345] width 1365 height 614
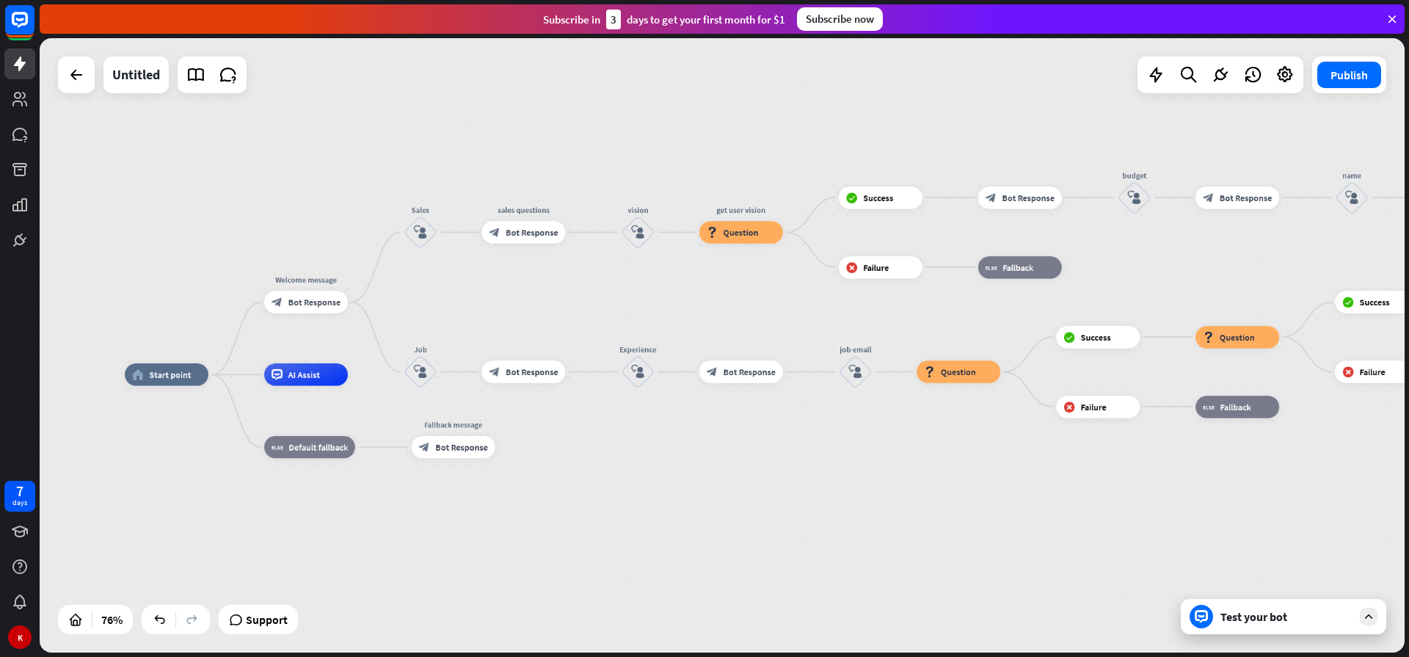
drag, startPoint x: 717, startPoint y: 118, endPoint x: 943, endPoint y: 128, distance: 226.9
click at [943, 128] on div "home_2 Start point Welcome message block_bot_response Bot Response Sales block_…" at bounding box center [722, 345] width 1365 height 614
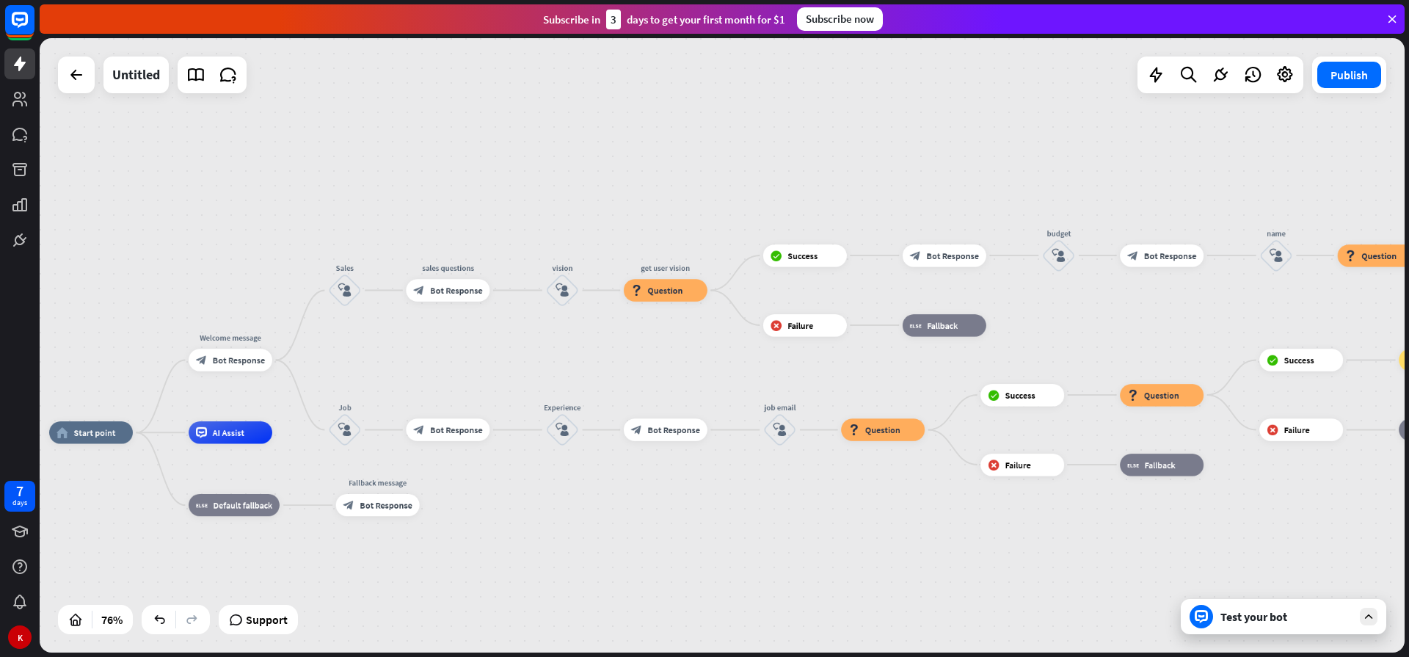
drag, startPoint x: 730, startPoint y: 501, endPoint x: 668, endPoint y: 605, distance: 121.4
click at [668, 605] on div "home_2 Start point Welcome message block_bot_response Bot Response Sales block_…" at bounding box center [567, 665] width 1037 height 467
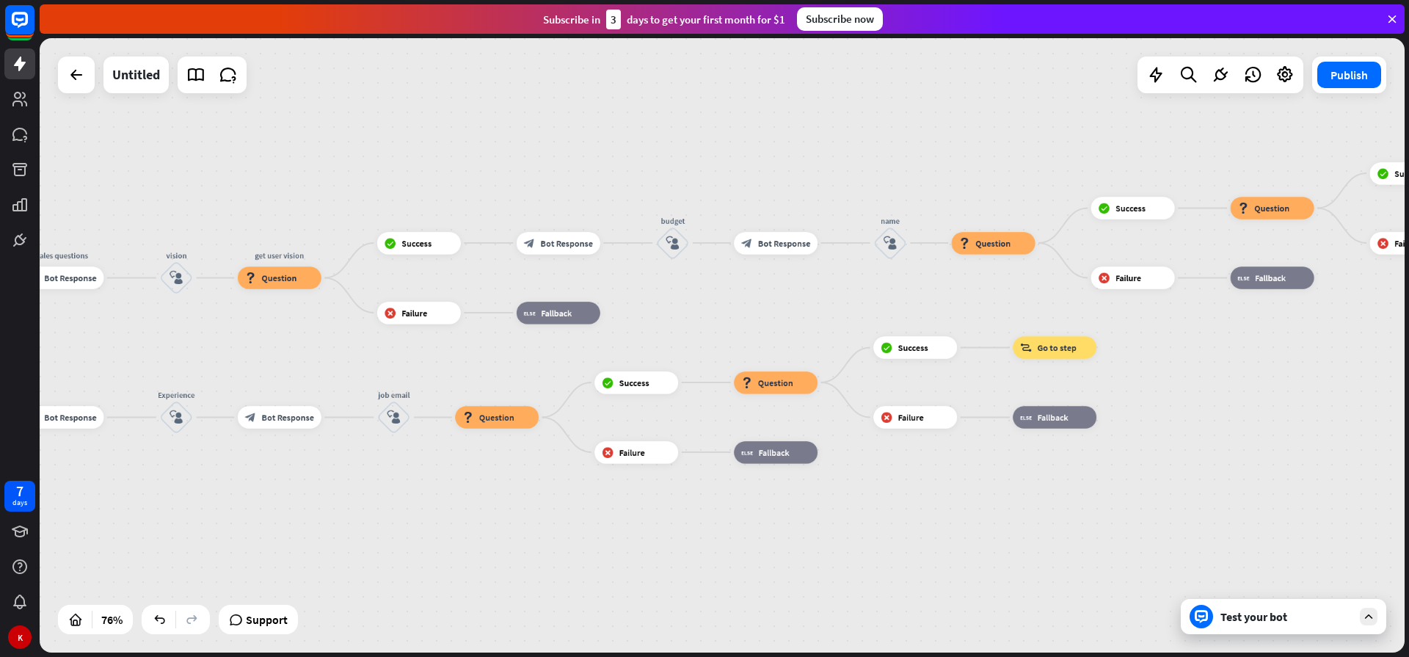
drag, startPoint x: 1095, startPoint y: 566, endPoint x: 709, endPoint y: 553, distance: 386.1
click at [709, 553] on div "home_2 Start point Welcome message block_bot_response Bot Response Sales block_…" at bounding box center [722, 345] width 1365 height 614
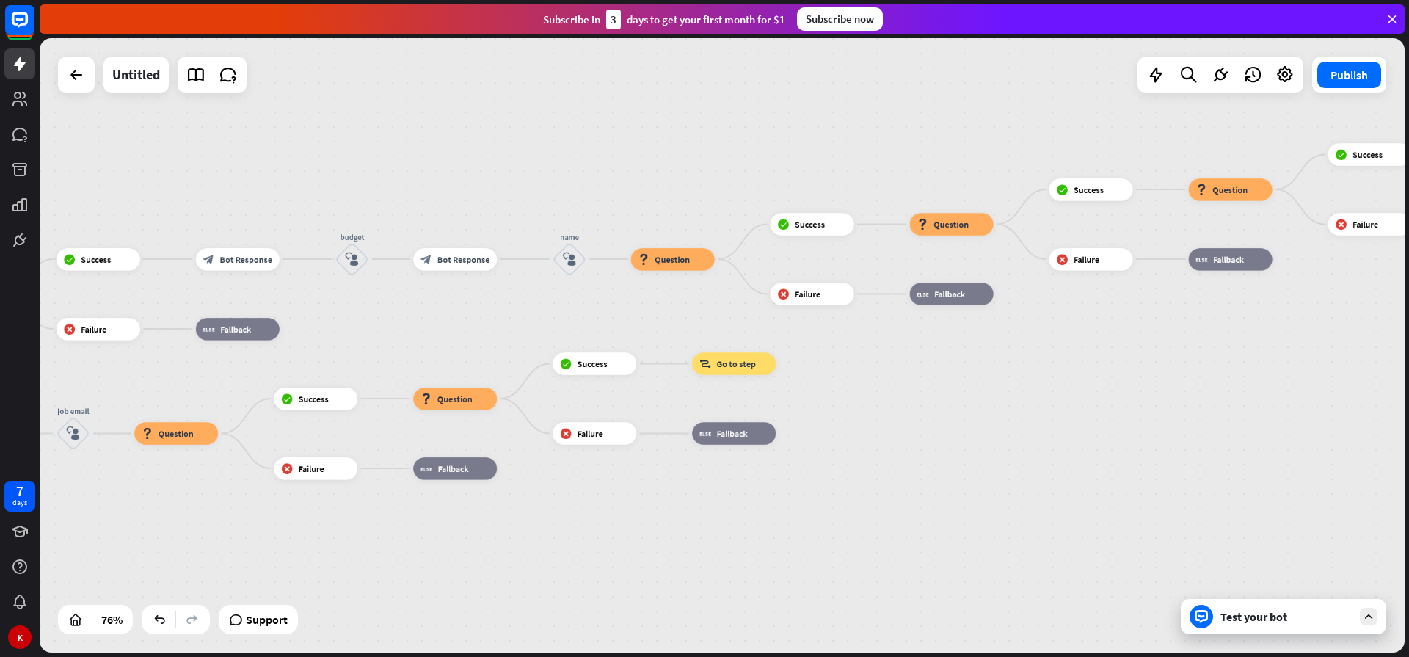
drag, startPoint x: 943, startPoint y: 563, endPoint x: 671, endPoint y: 579, distance: 272.7
click at [671, 579] on div "home_2 Start point Welcome message block_bot_response Bot Response Sales block_…" at bounding box center [722, 345] width 1365 height 614
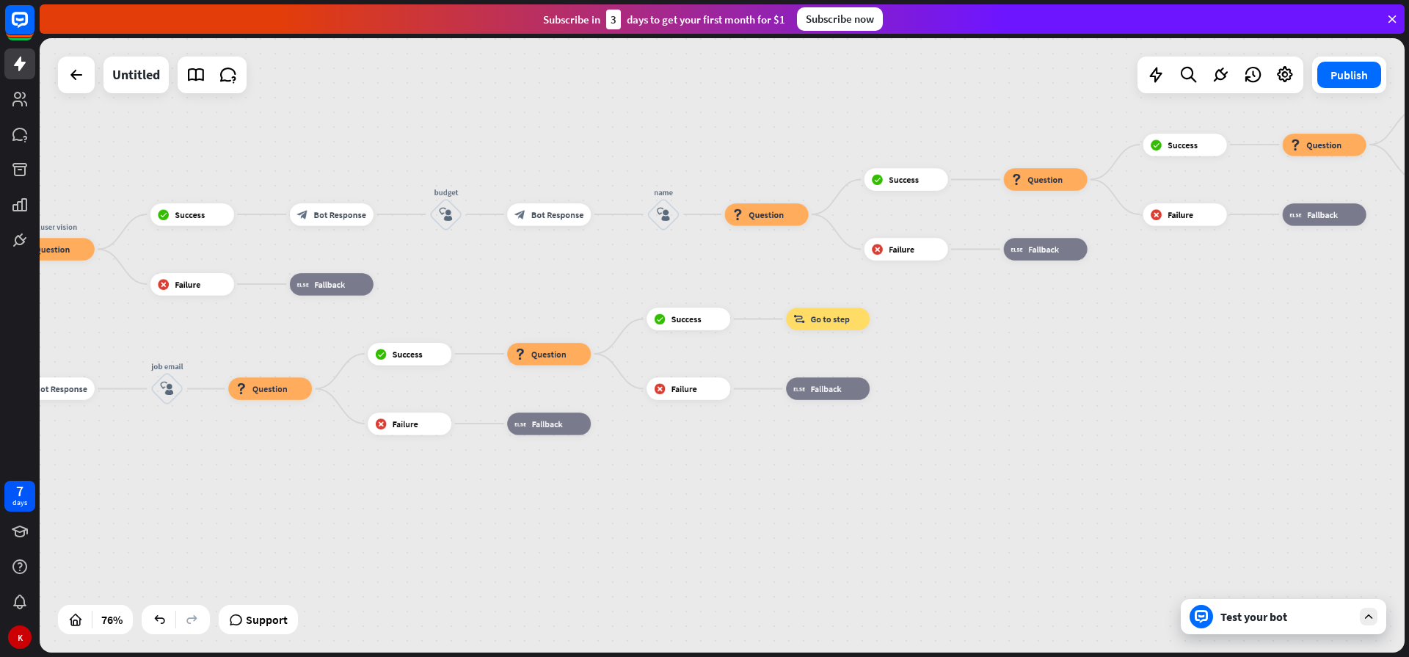
drag, startPoint x: 1158, startPoint y: 465, endPoint x: 1261, endPoint y: 417, distance: 113.2
click at [1261, 417] on div "home_2 Start point Welcome message block_bot_response Bot Response Sales block_…" at bounding box center [722, 345] width 1365 height 614
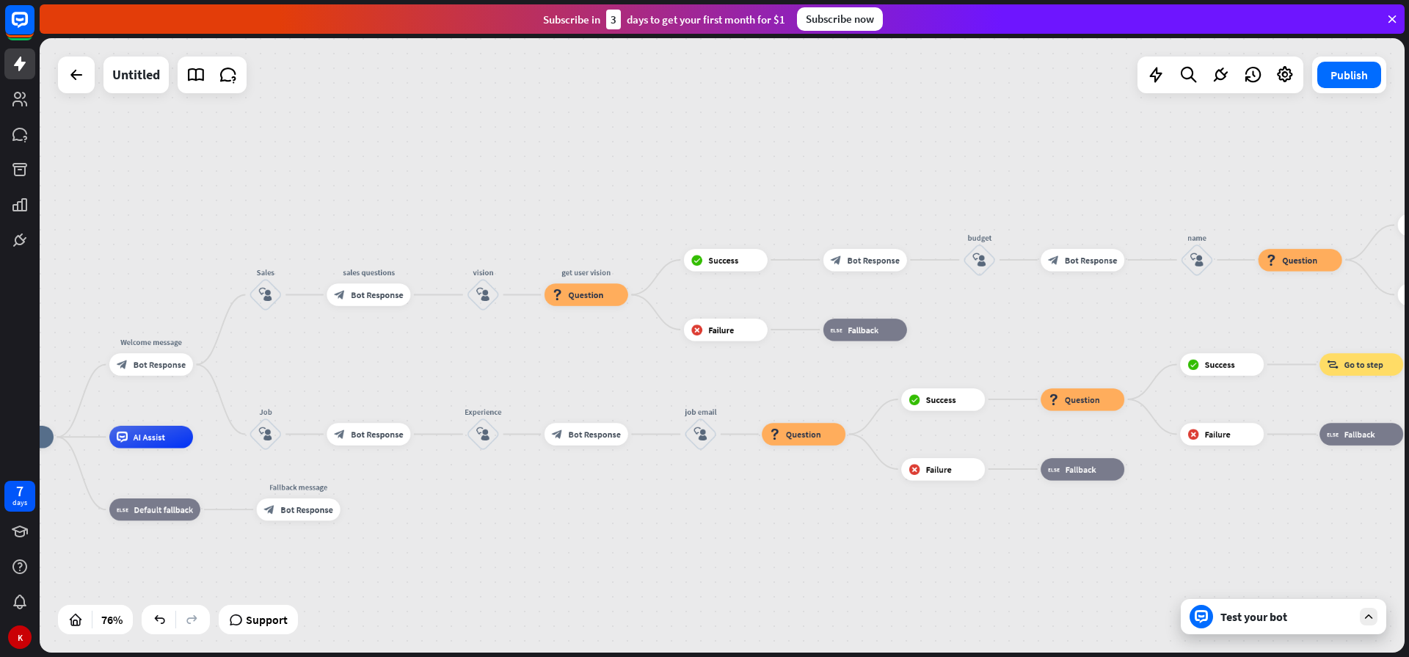
drag, startPoint x: 687, startPoint y: 514, endPoint x: 1212, endPoint y: 562, distance: 526.8
click at [1212, 562] on div "home_2 Start point Welcome message block_bot_response Bot Response Sales block_…" at bounding box center [722, 345] width 1365 height 614
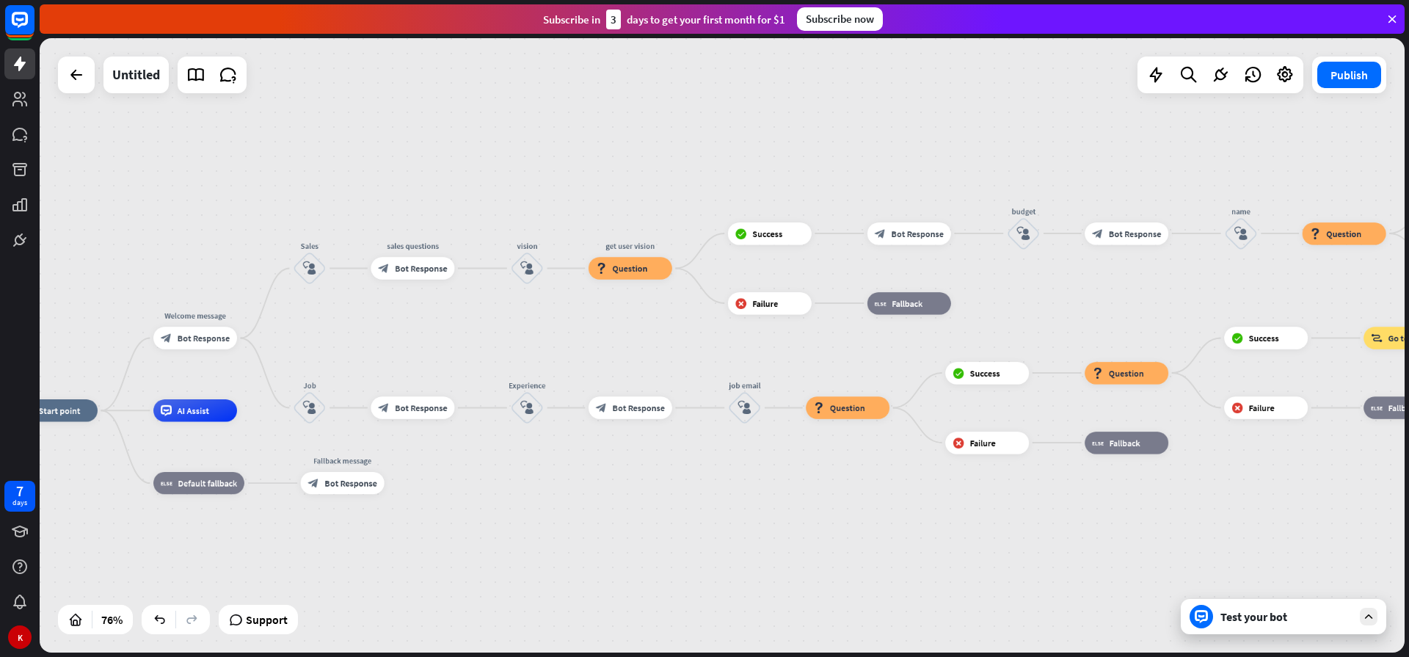
click at [1008, 531] on div "home_2 Start point Welcome message block_bot_response Bot Response Sales block_…" at bounding box center [532, 643] width 1037 height 467
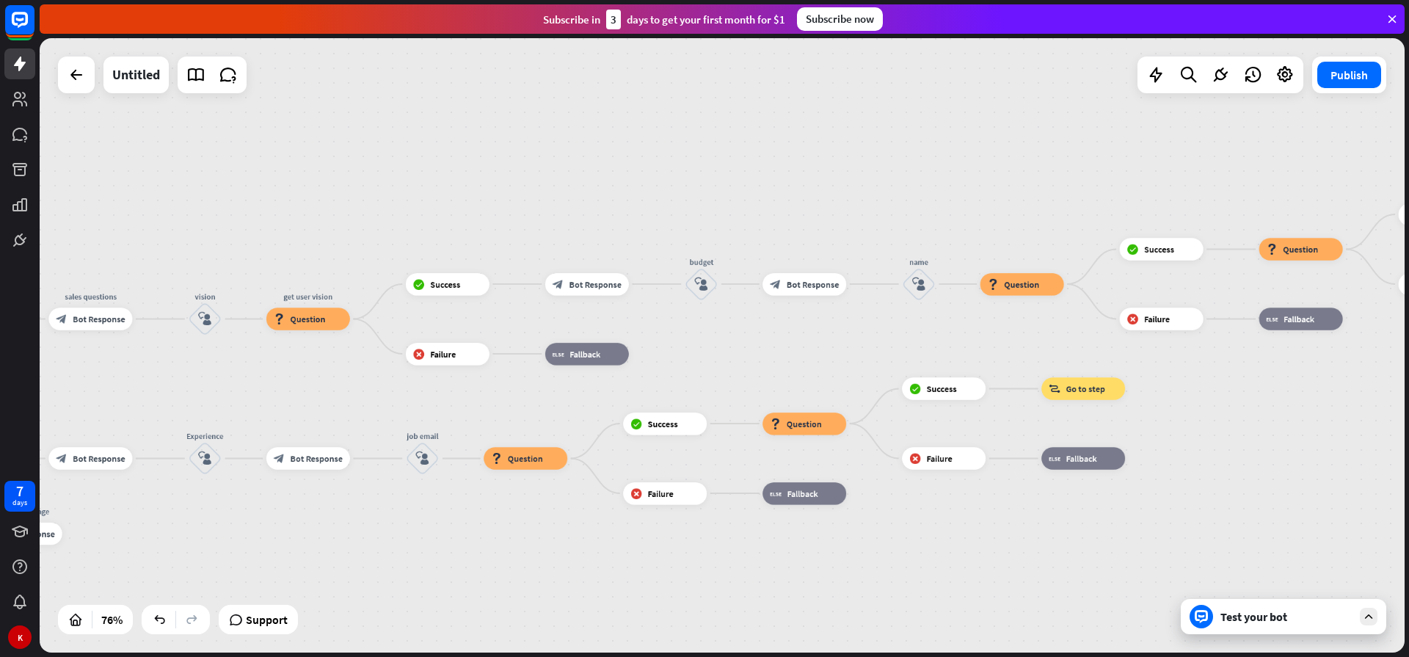
drag, startPoint x: 1075, startPoint y: 491, endPoint x: 781, endPoint y: 507, distance: 294.6
click at [762, 504] on div "Edit name more_horiz block_fallback Fallback" at bounding box center [804, 493] width 84 height 22
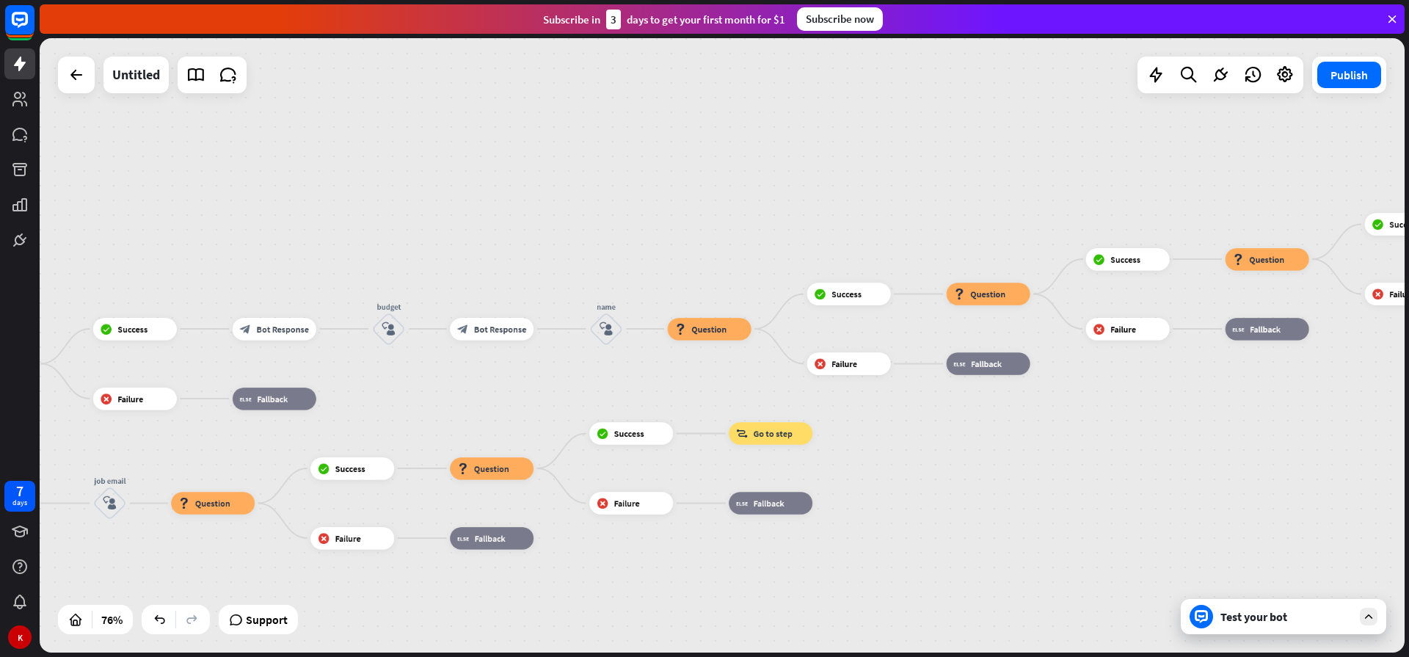
drag, startPoint x: 1124, startPoint y: 407, endPoint x: 949, endPoint y: 417, distance: 174.9
click at [959, 415] on div "home_2 Start point Welcome message block_bot_response Bot Response Sales block_…" at bounding box center [722, 345] width 1365 height 614
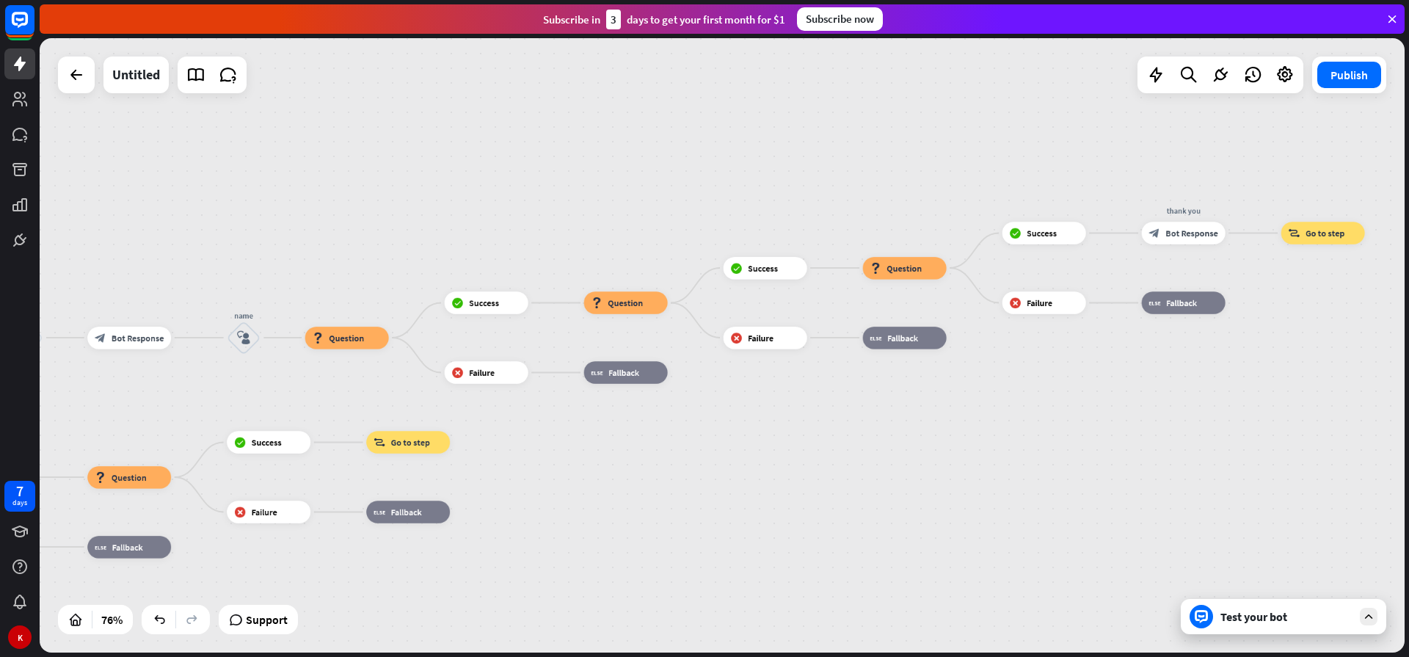
drag, startPoint x: 1147, startPoint y: 464, endPoint x: 998, endPoint y: 442, distance: 150.5
click at [971, 456] on div "home_2 Start point Welcome message block_bot_response Bot Response Sales block_…" at bounding box center [722, 345] width 1365 height 614
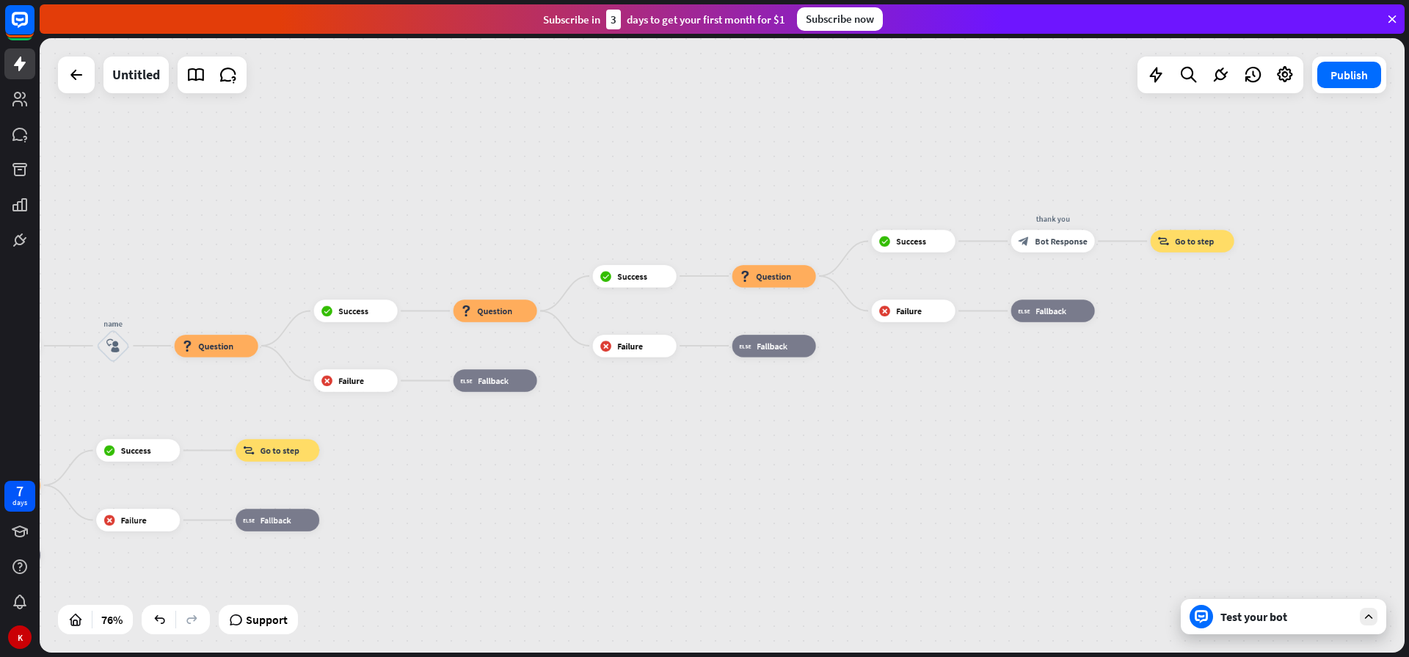
drag, startPoint x: 1279, startPoint y: 366, endPoint x: 1172, endPoint y: 373, distance: 107.3
click at [1172, 373] on div "home_2 Start point Welcome message block_bot_response Bot Response Sales block_…" at bounding box center [722, 345] width 1365 height 614
click at [1106, 243] on icon "plus" at bounding box center [1108, 241] width 8 height 8
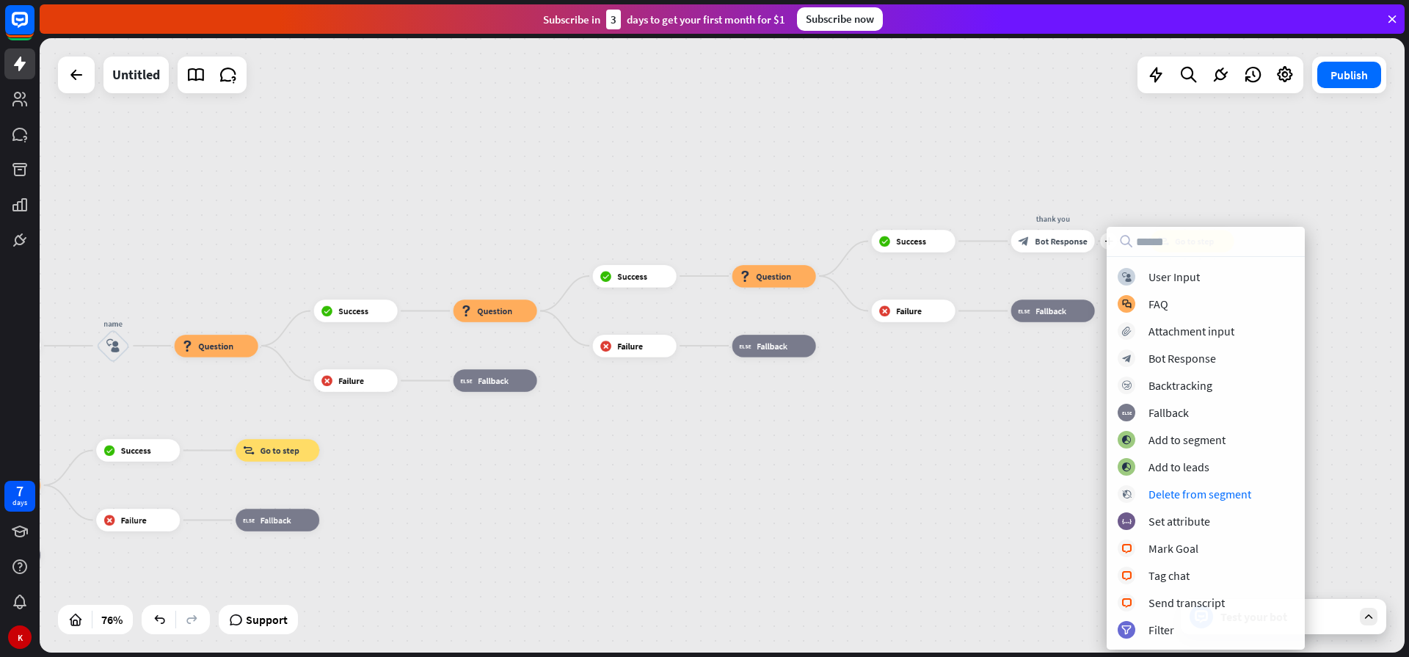
click at [964, 559] on div "home_2 Start point Welcome message block_bot_response Bot Response Sales block_…" at bounding box center [722, 345] width 1365 height 614
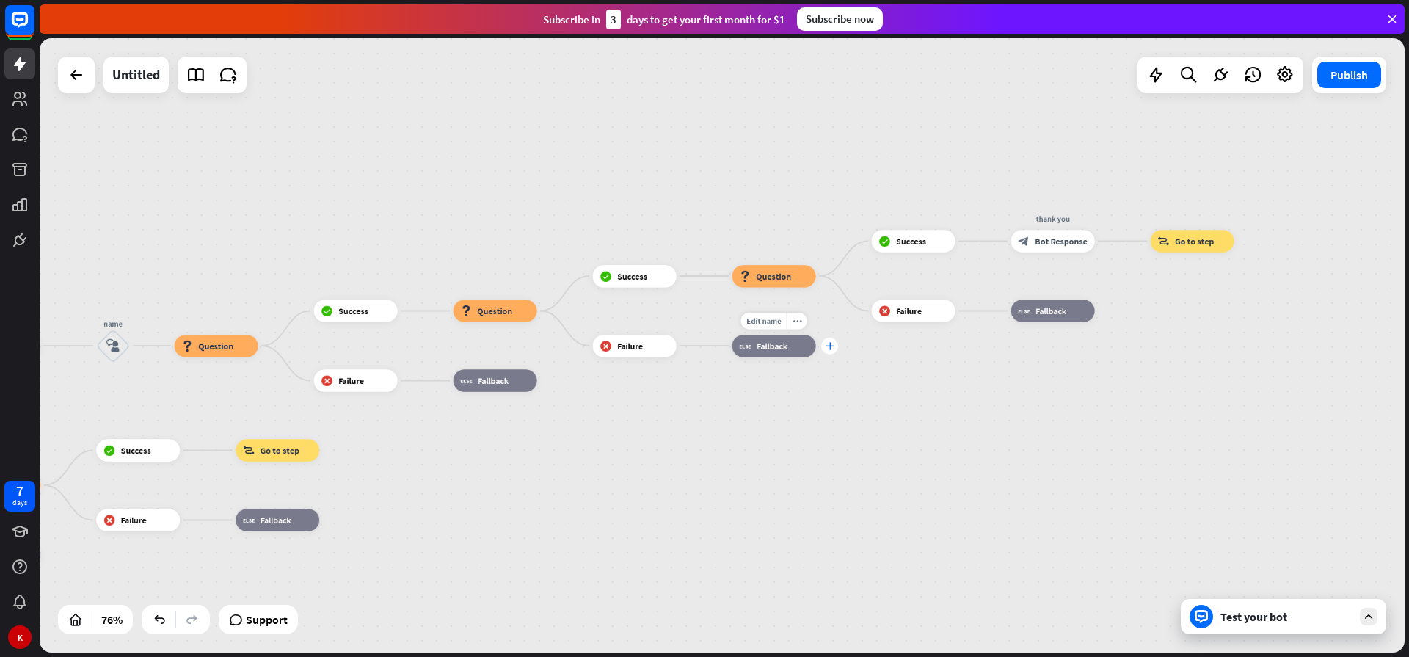
click at [827, 348] on icon "plus" at bounding box center [829, 346] width 8 height 8
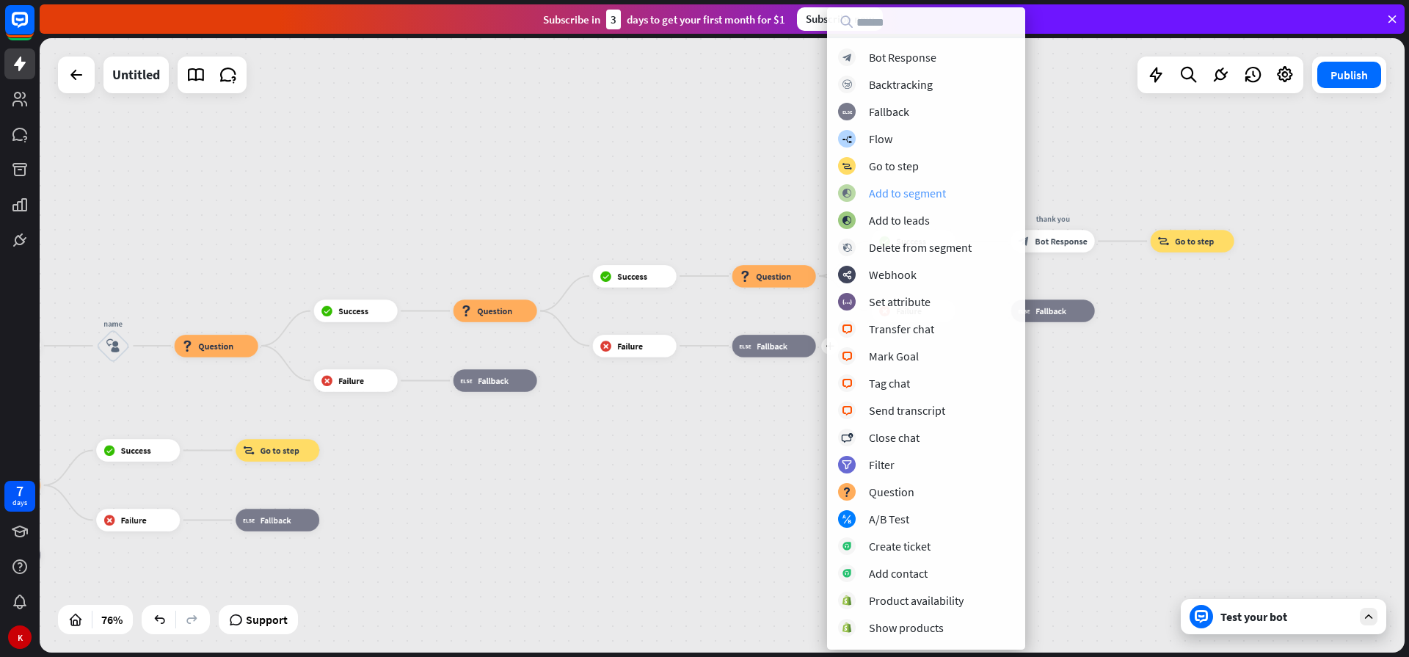
click at [883, 198] on div "Add to segment" at bounding box center [907, 193] width 77 height 15
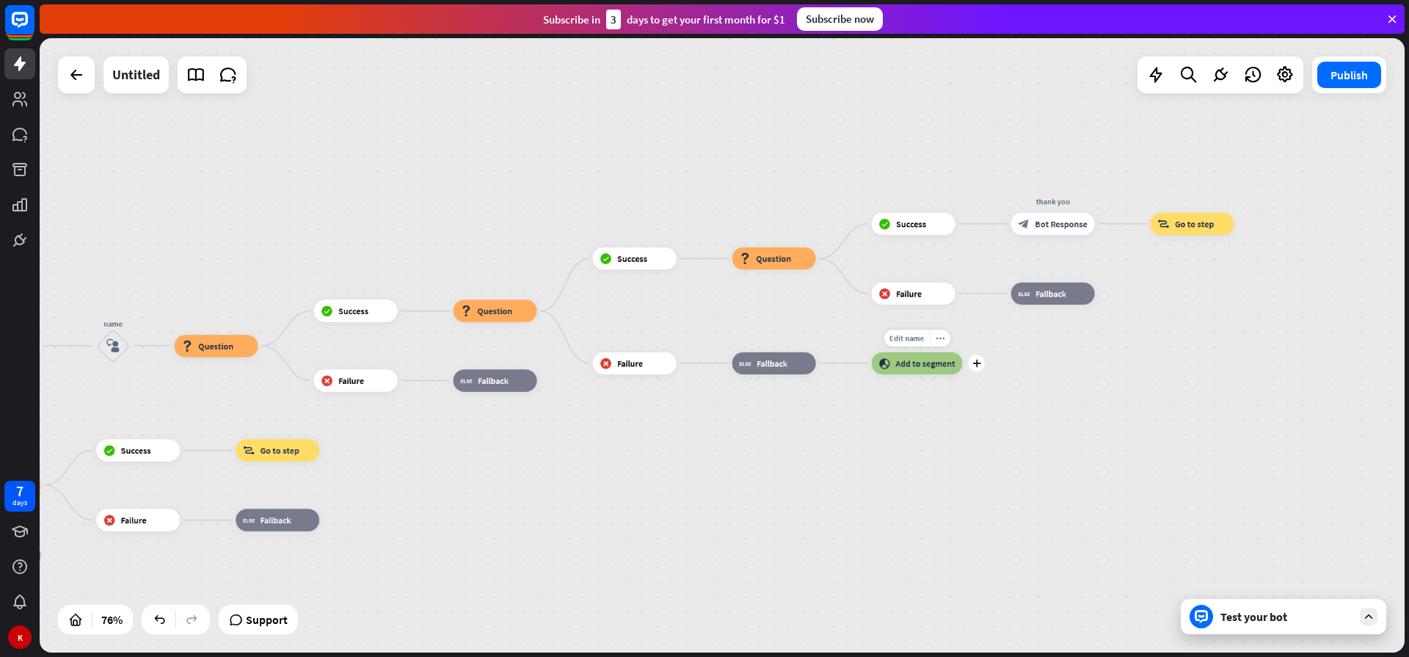
click at [910, 370] on div "block_add_to_segment Add to segment" at bounding box center [917, 363] width 91 height 22
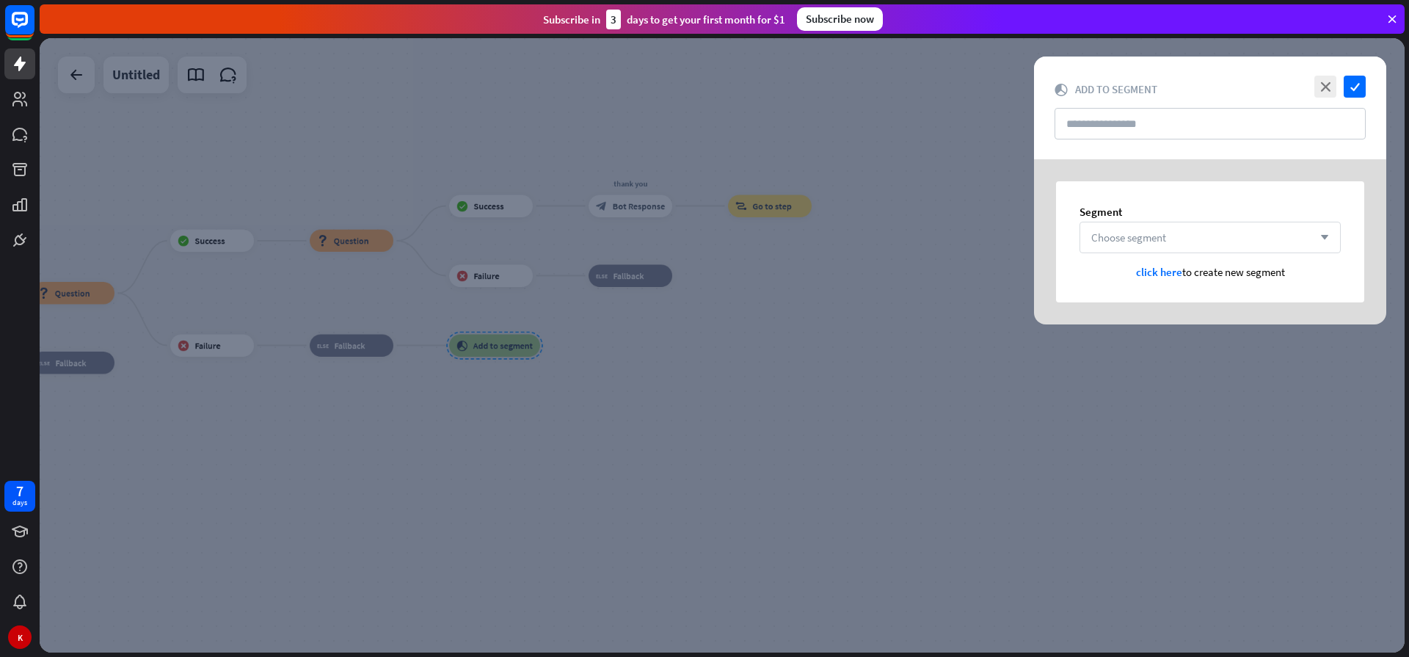
click at [1148, 230] on div "Choose segment arrow_down" at bounding box center [1209, 238] width 261 height 32
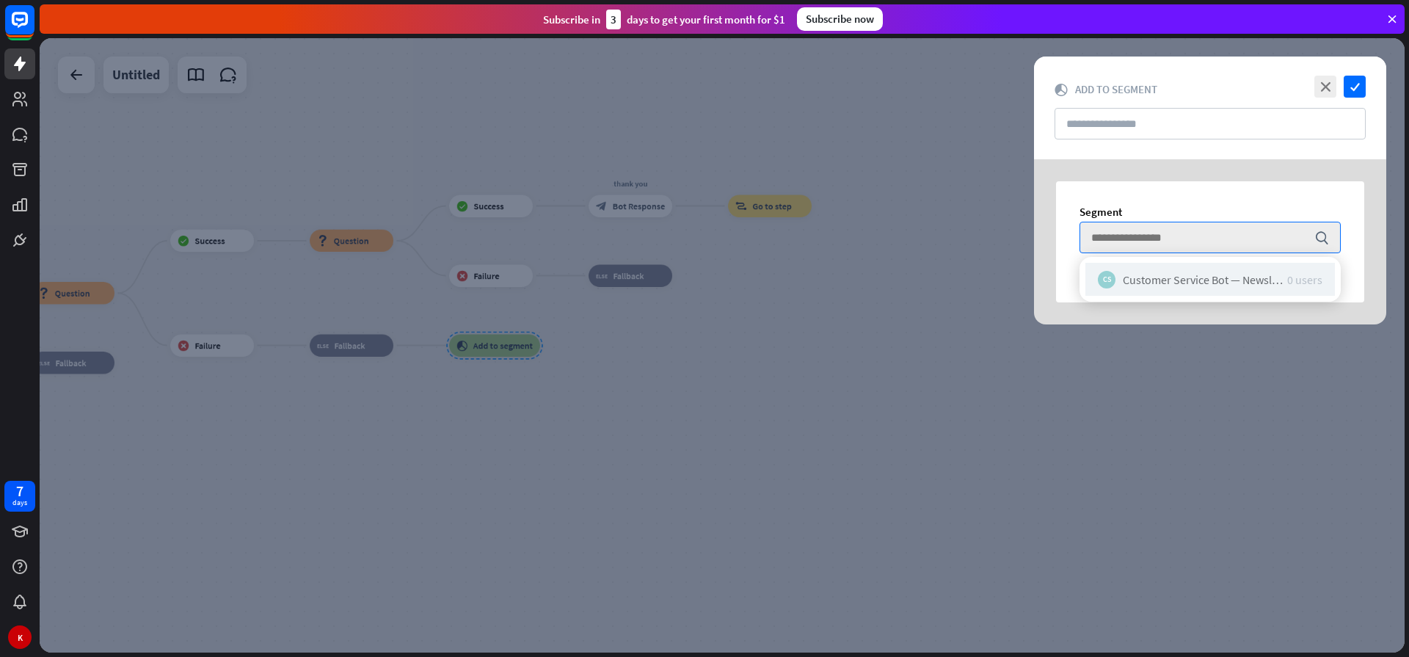
click at [1136, 284] on div "Customer Service Bot — Newsletter" at bounding box center [1204, 279] width 164 height 15
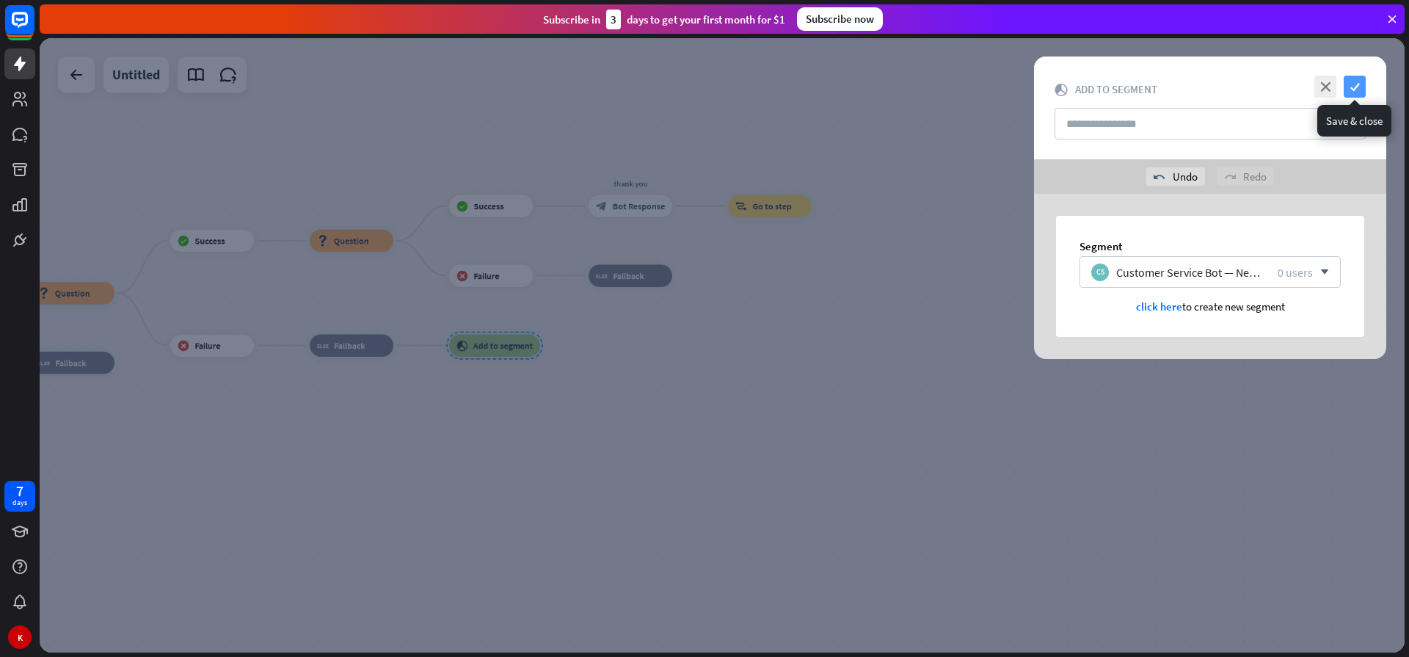
click at [1360, 86] on icon "check" at bounding box center [1354, 87] width 22 height 22
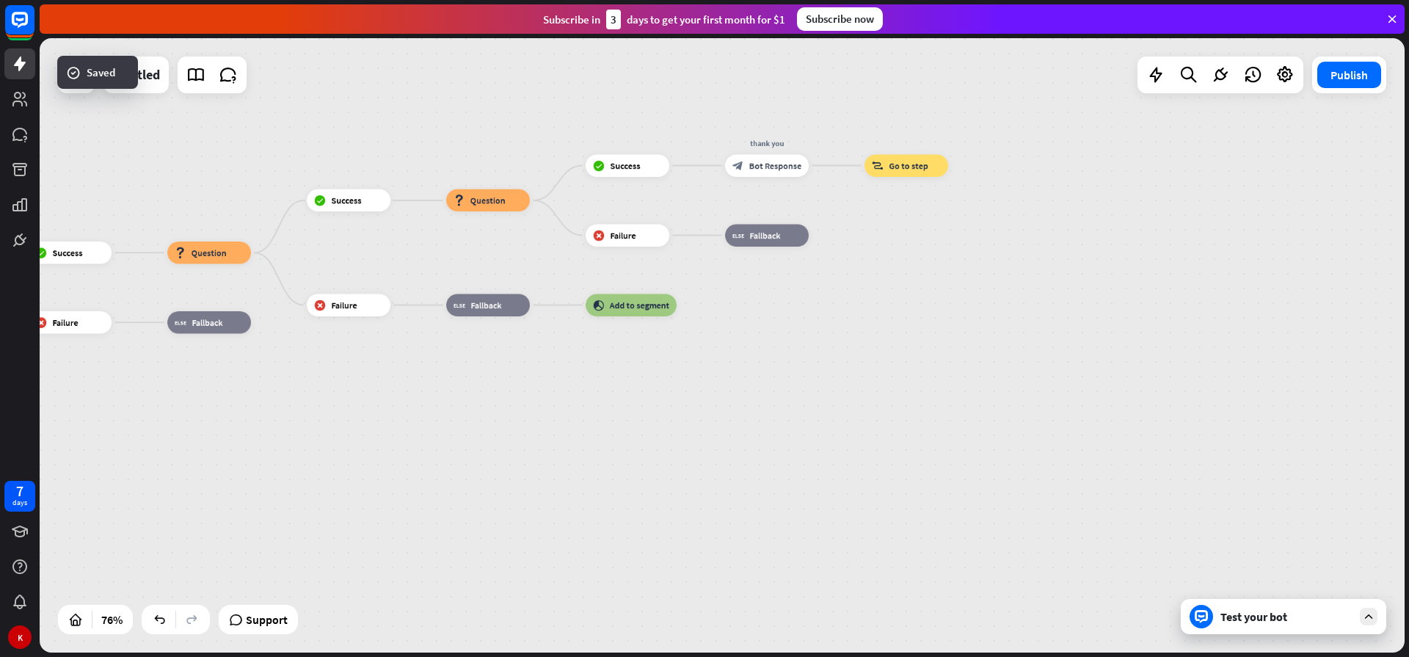
drag, startPoint x: 547, startPoint y: 521, endPoint x: 681, endPoint y: 481, distance: 139.5
click at [681, 481] on div "home_2 Start point Welcome message block_bot_response Bot Response Sales block_…" at bounding box center [722, 345] width 1365 height 614
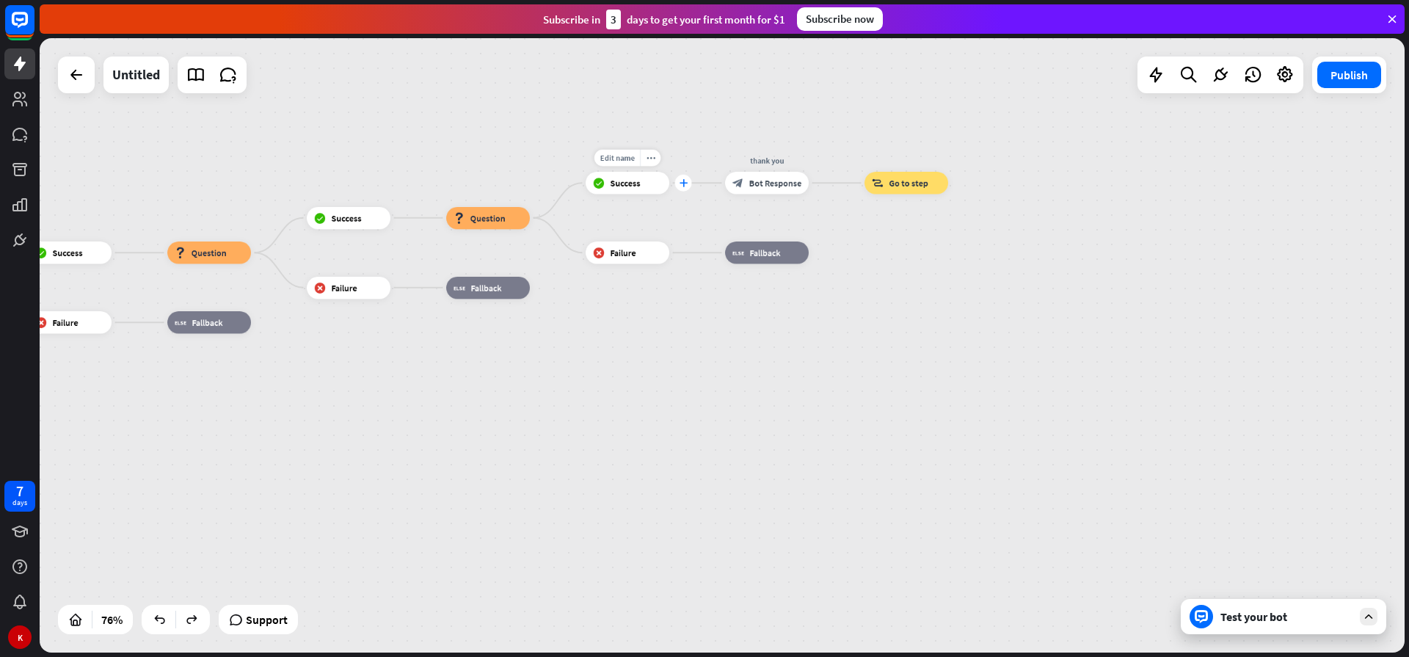
click at [683, 185] on icon "plus" at bounding box center [683, 183] width 8 height 8
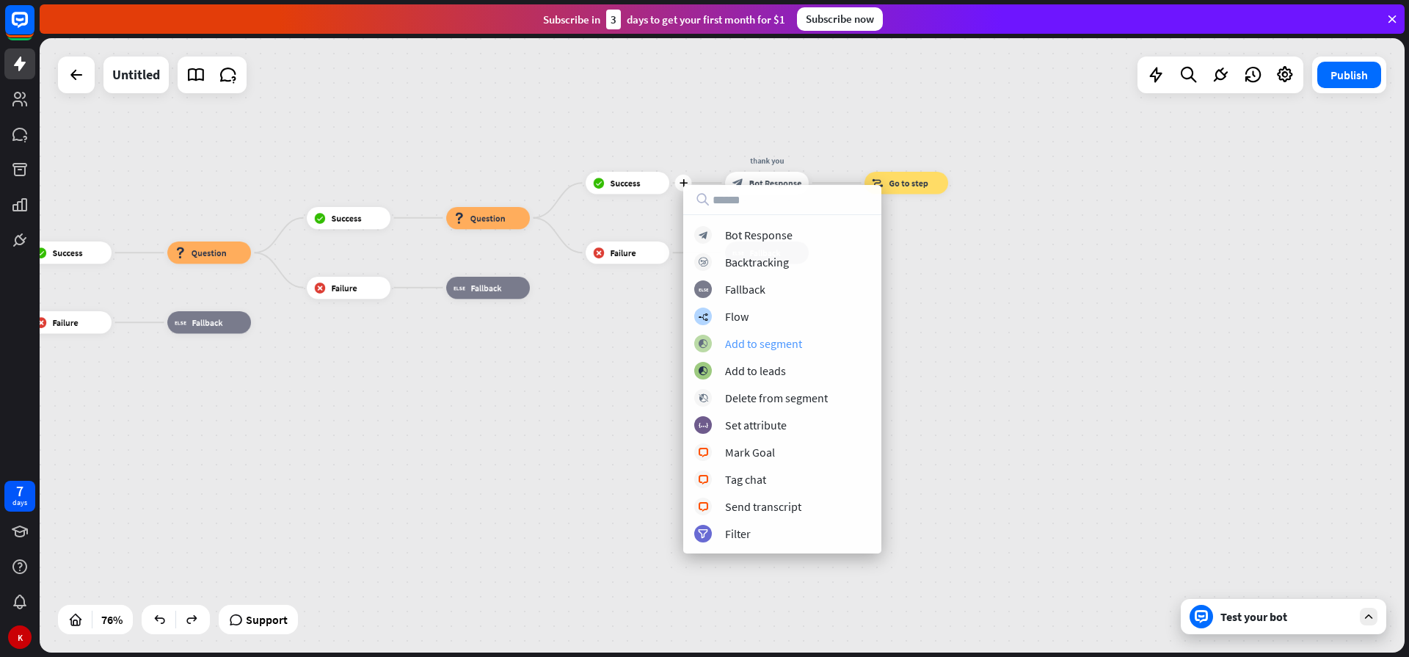
click at [753, 345] on div "Add to segment" at bounding box center [763, 343] width 77 height 15
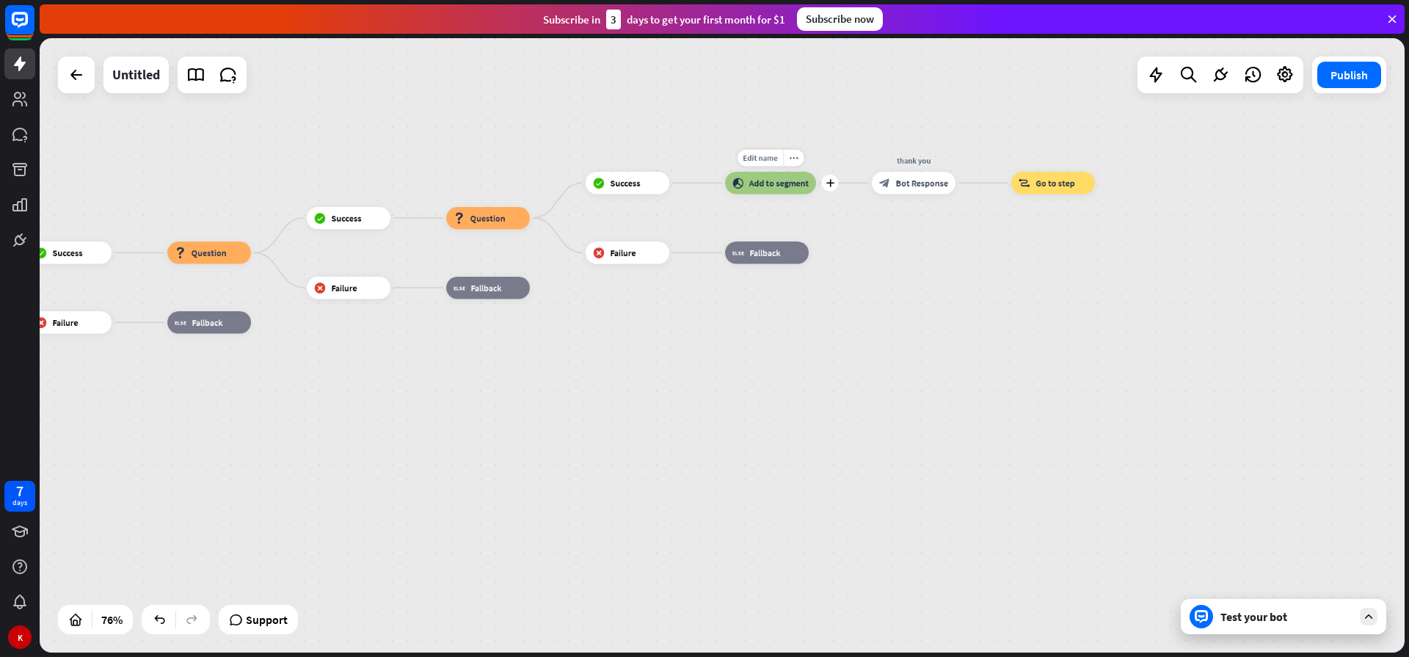
click at [779, 185] on span "Add to segment" at bounding box center [778, 183] width 59 height 11
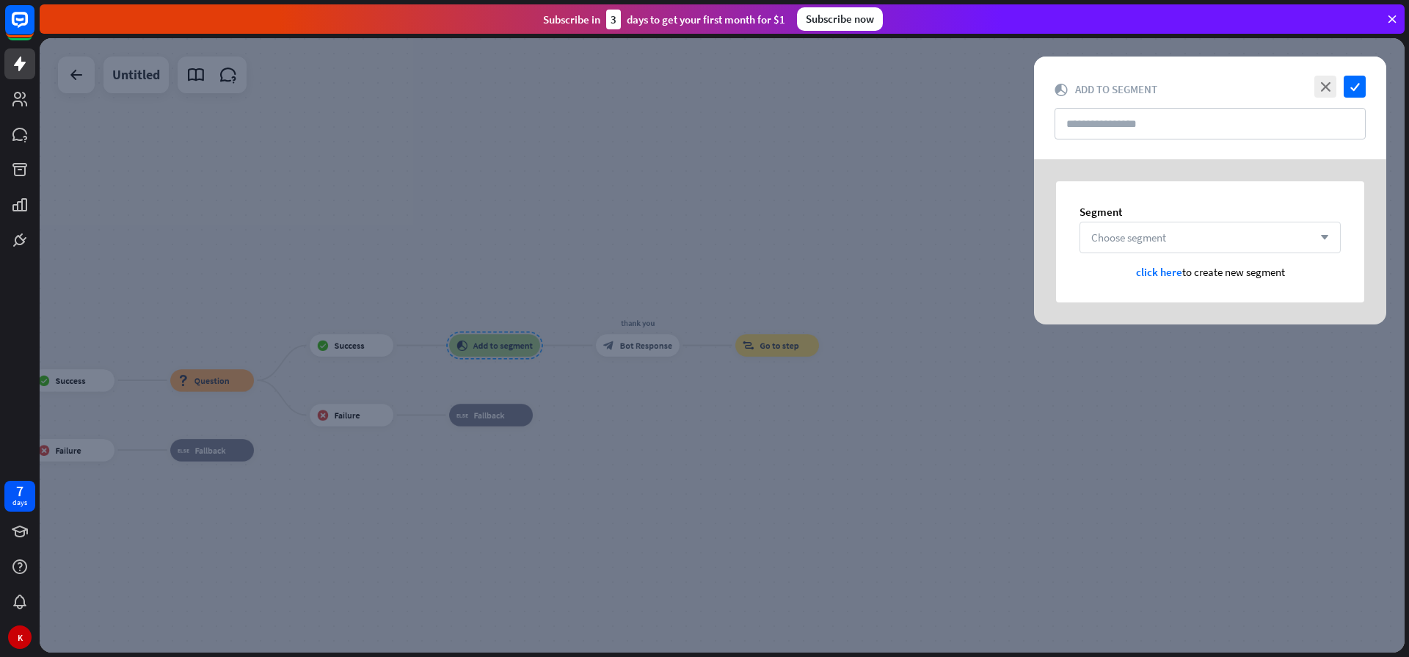
click at [1202, 246] on div "Choose segment arrow_down" at bounding box center [1209, 238] width 261 height 32
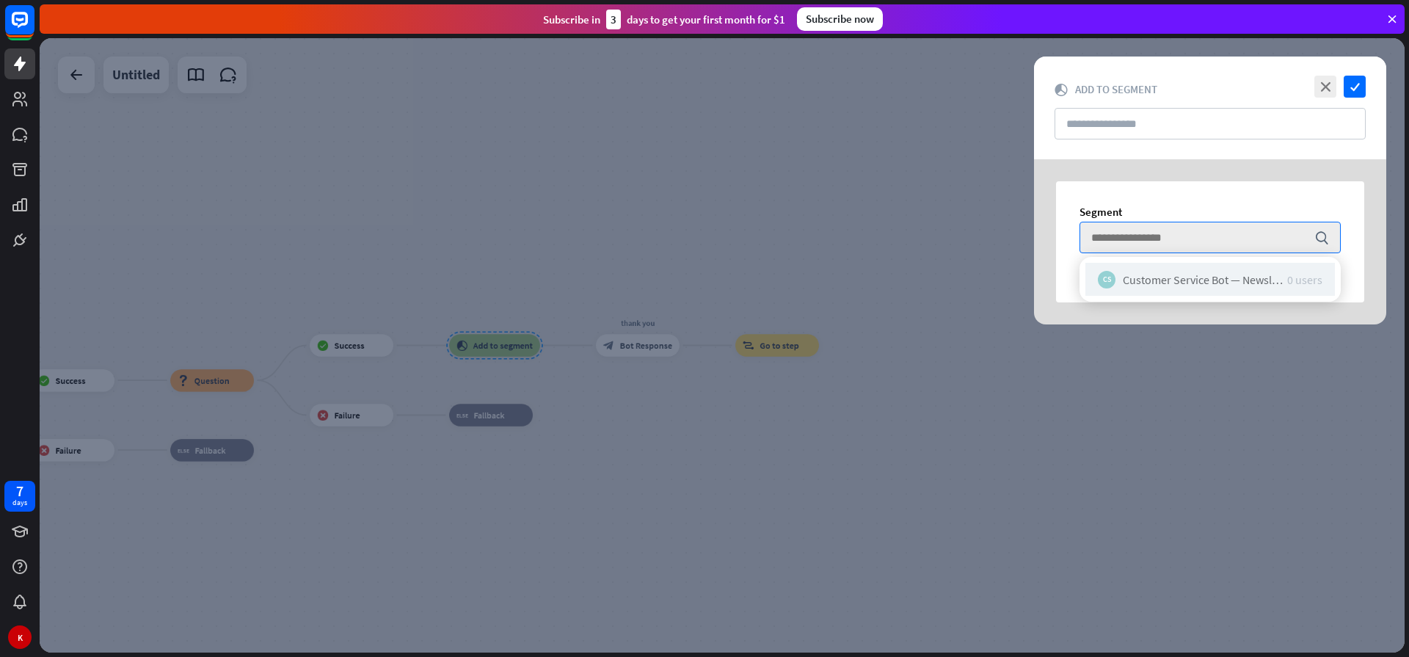
click at [1161, 283] on div "Customer Service Bot — Newsletter" at bounding box center [1204, 279] width 164 height 15
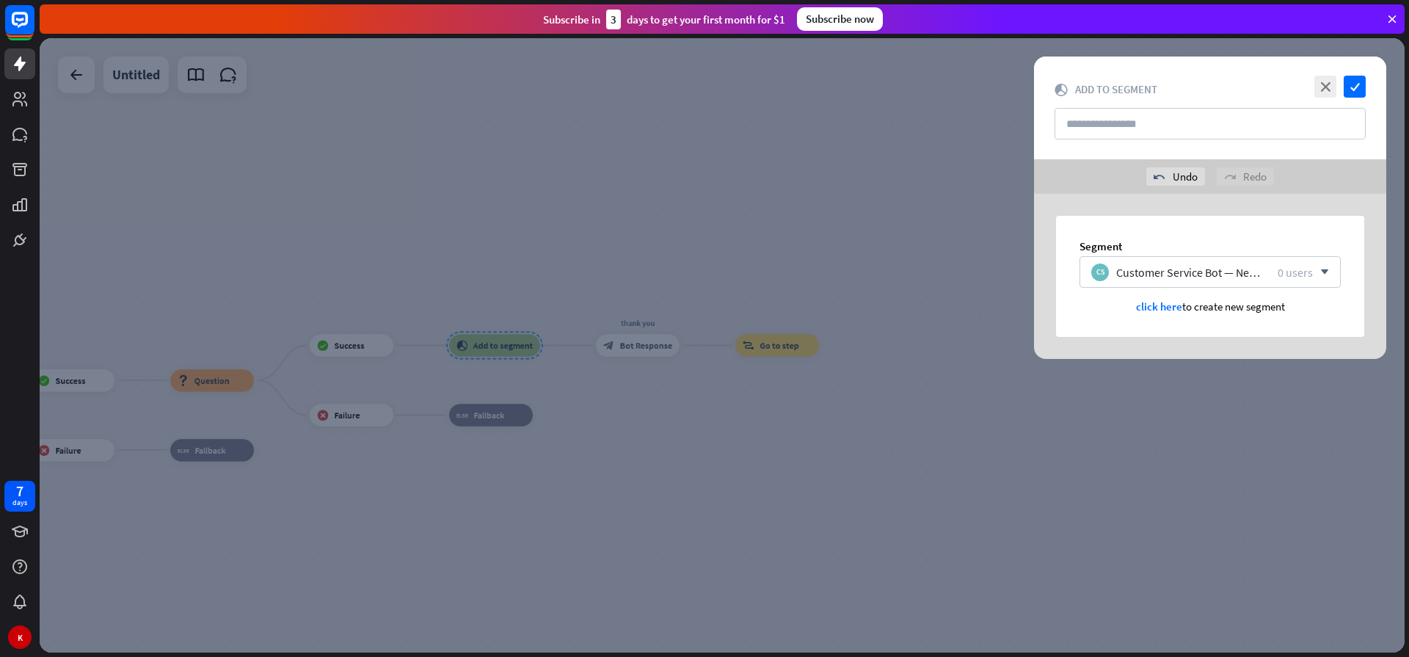
click at [1223, 368] on div at bounding box center [722, 345] width 1365 height 614
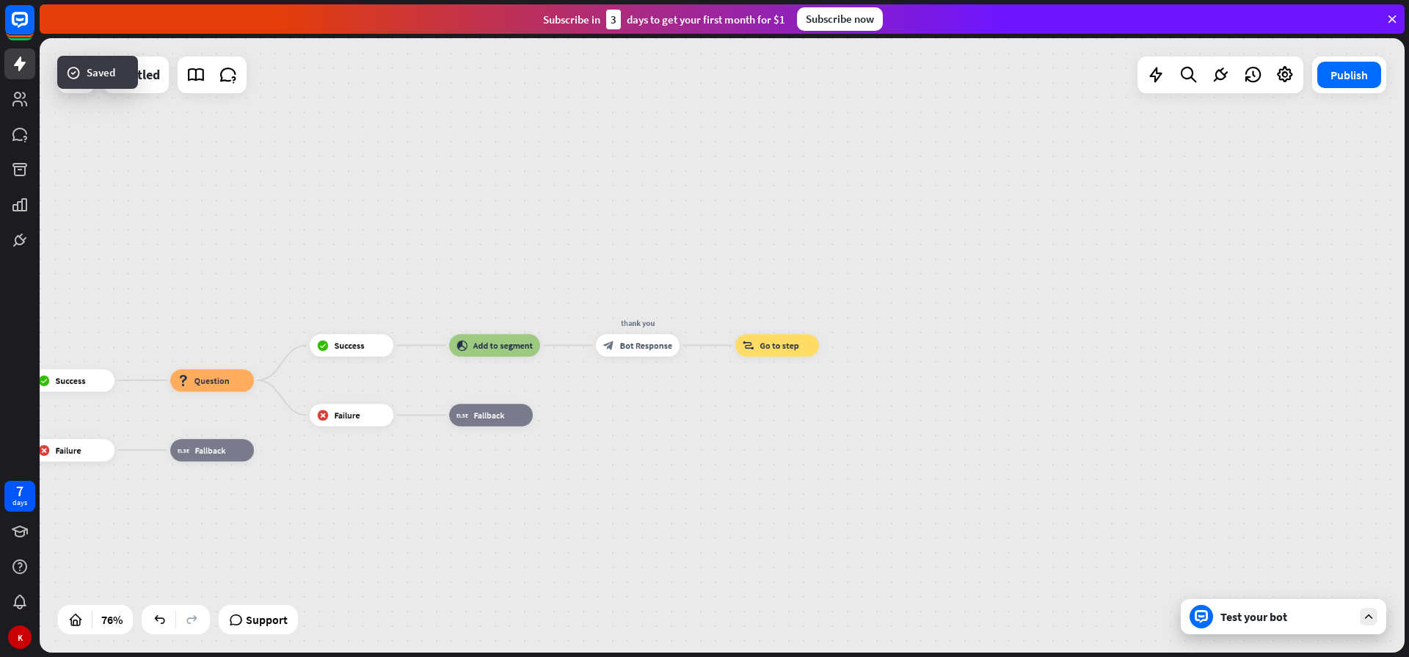
click at [1277, 613] on div "Test your bot" at bounding box center [1286, 616] width 132 height 15
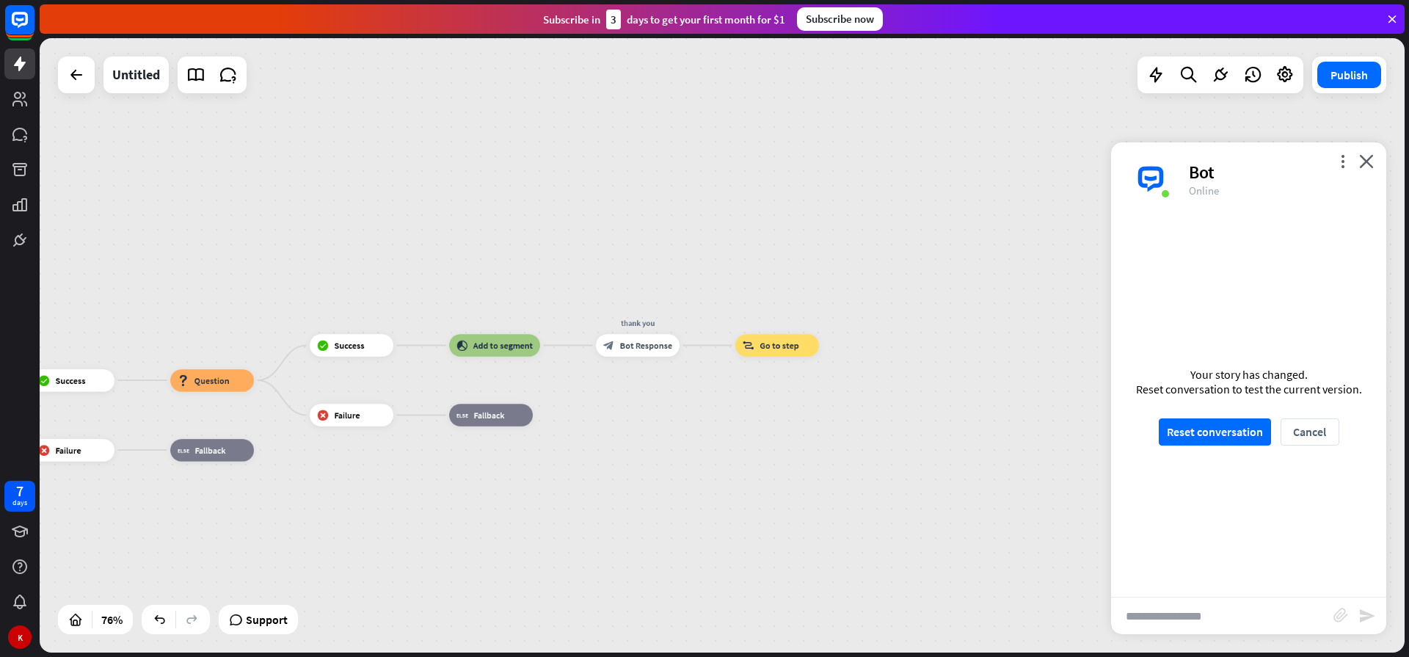
click at [936, 448] on div "home_2 Start point Welcome message block_bot_response Bot Response Sales block_…" at bounding box center [722, 345] width 1365 height 614
click at [1367, 157] on icon "close" at bounding box center [1366, 161] width 15 height 14
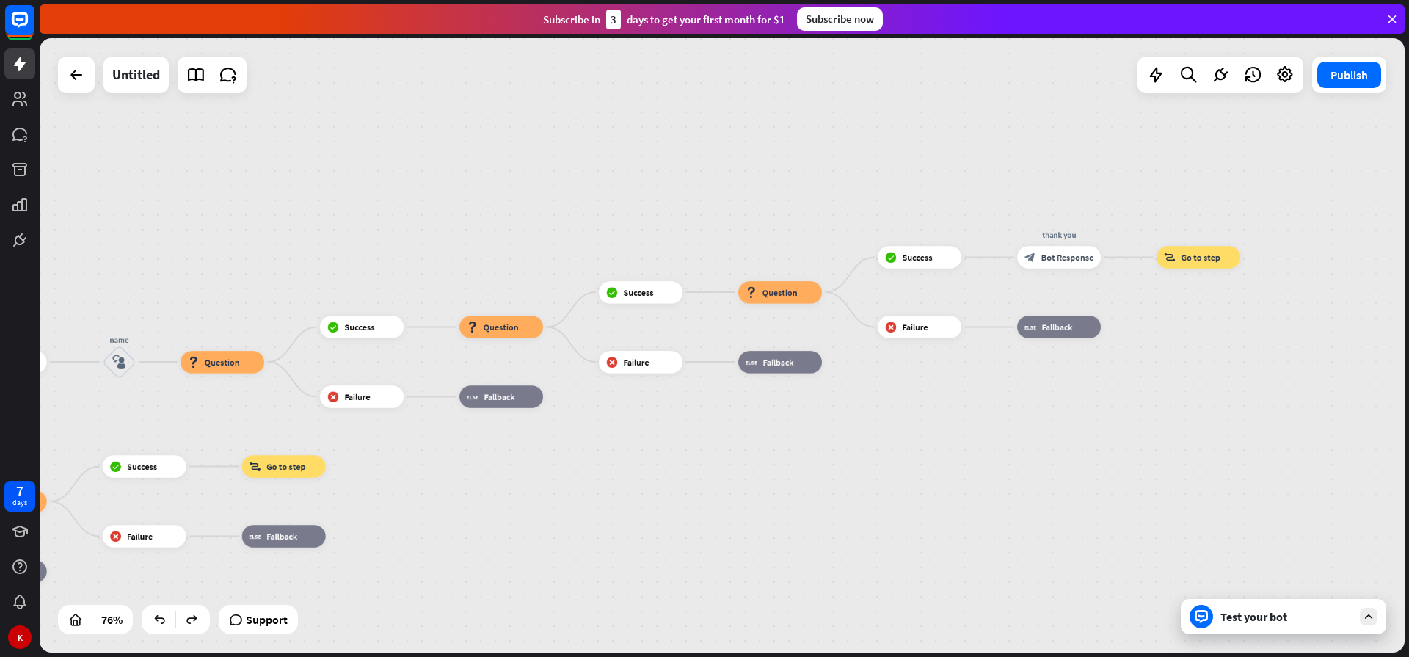
drag, startPoint x: 382, startPoint y: 507, endPoint x: 965, endPoint y: 411, distance: 590.4
click at [965, 412] on div "home_2 Start point Welcome message block_bot_response Bot Response Sales block_…" at bounding box center [722, 345] width 1365 height 614
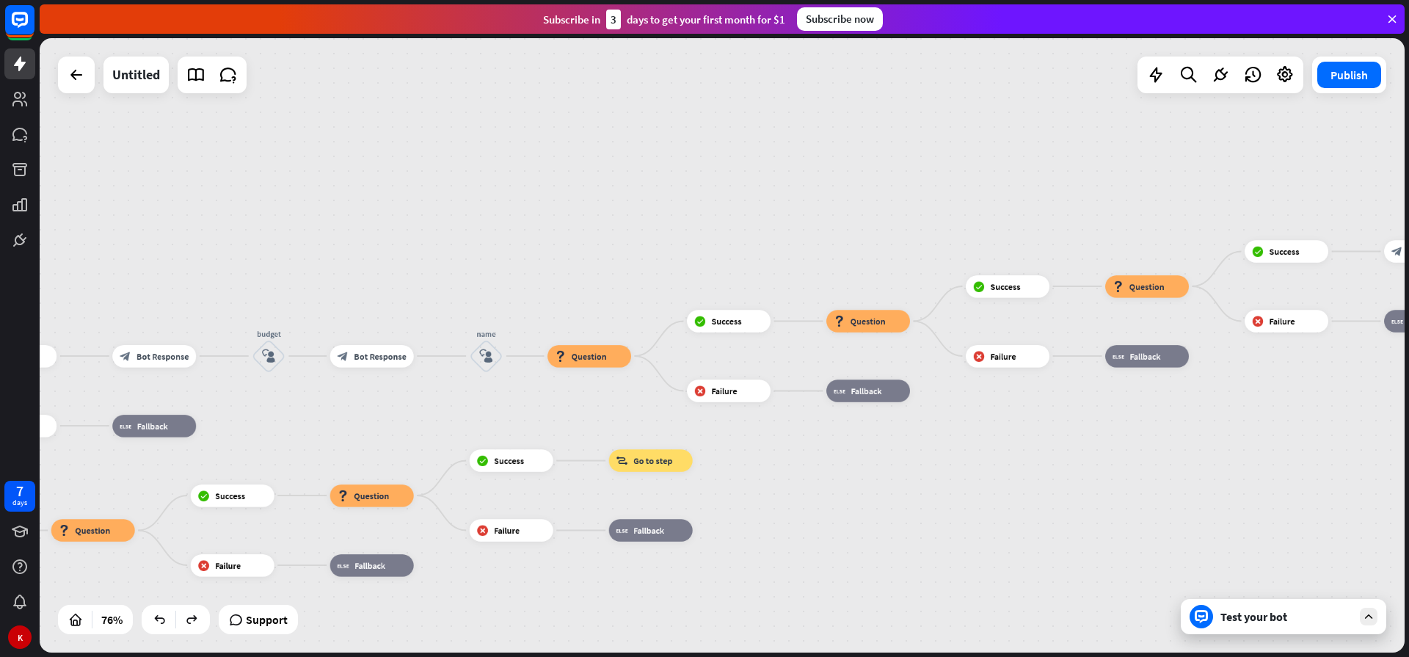
drag, startPoint x: 510, startPoint y: 481, endPoint x: 854, endPoint y: 474, distance: 344.1
click at [850, 472] on div "home_2 Start point Welcome message block_bot_response Bot Response Sales block_…" at bounding box center [722, 345] width 1365 height 614
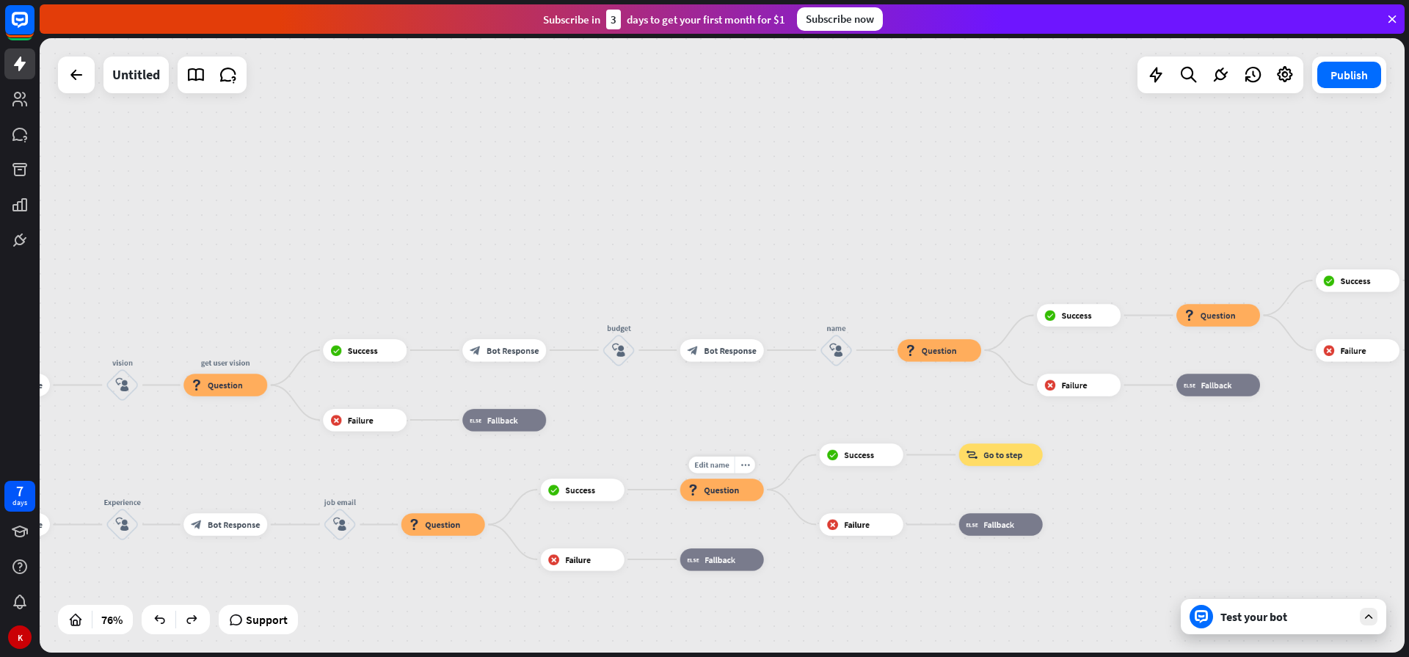
drag, startPoint x: 339, startPoint y: 462, endPoint x: 662, endPoint y: 463, distance: 322.8
click at [680, 478] on div "Edit name more_horiz block_question Question" at bounding box center [722, 489] width 84 height 22
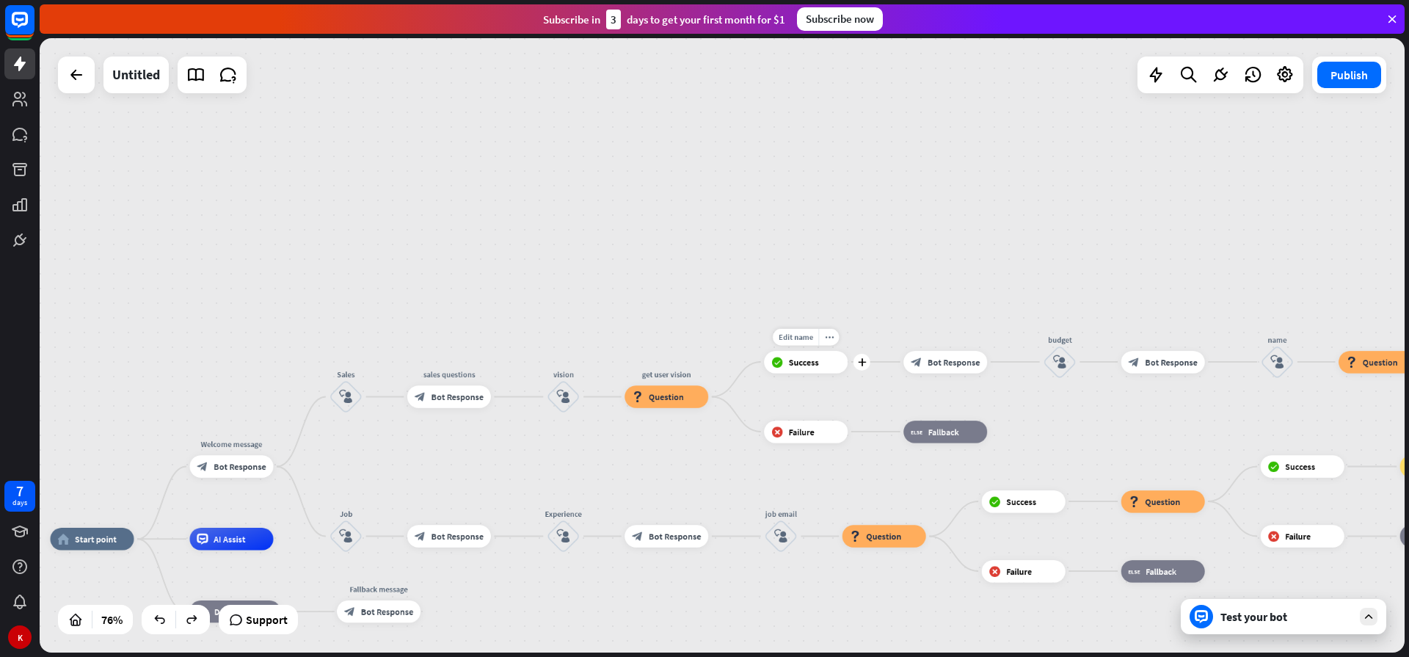
drag, startPoint x: 465, startPoint y: 381, endPoint x: 858, endPoint y: 390, distance: 393.3
click at [847, 373] on div "Edit name more_horiz plus block_success Success" at bounding box center [806, 362] width 84 height 22
click at [864, 367] on div "plus" at bounding box center [861, 362] width 17 height 17
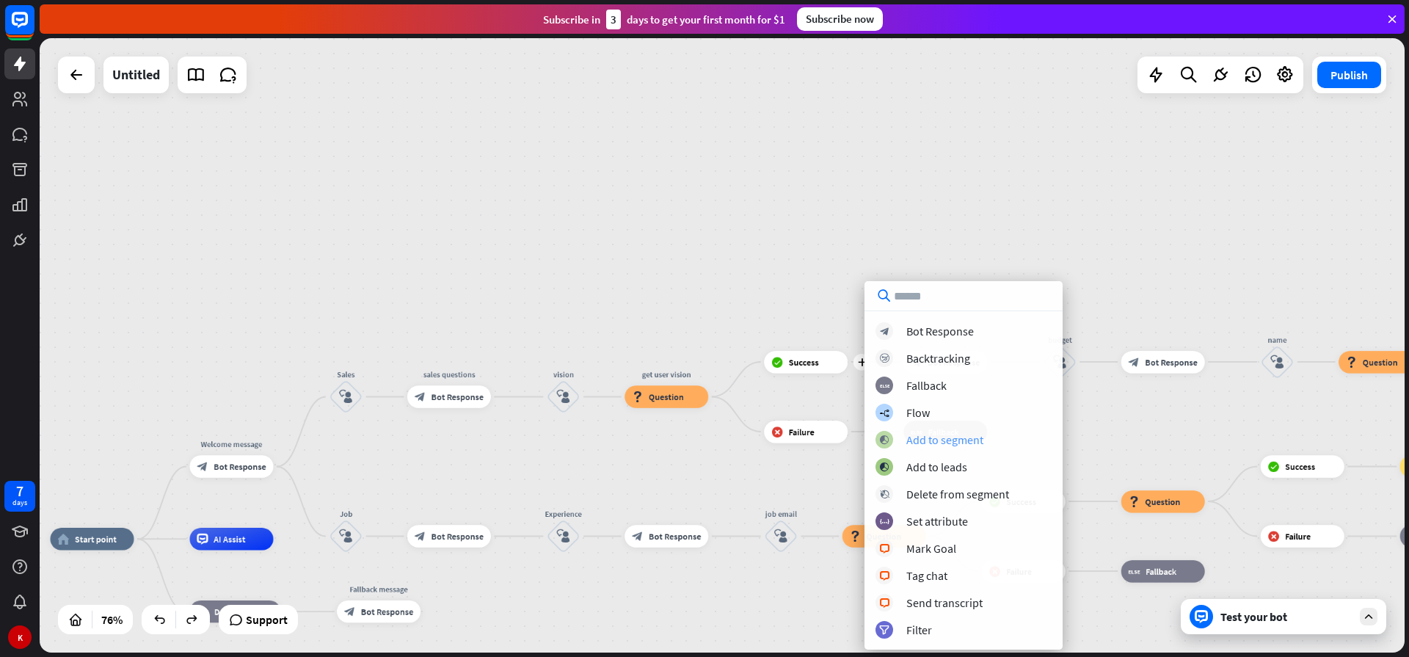
click at [943, 443] on div "Add to segment" at bounding box center [944, 439] width 77 height 15
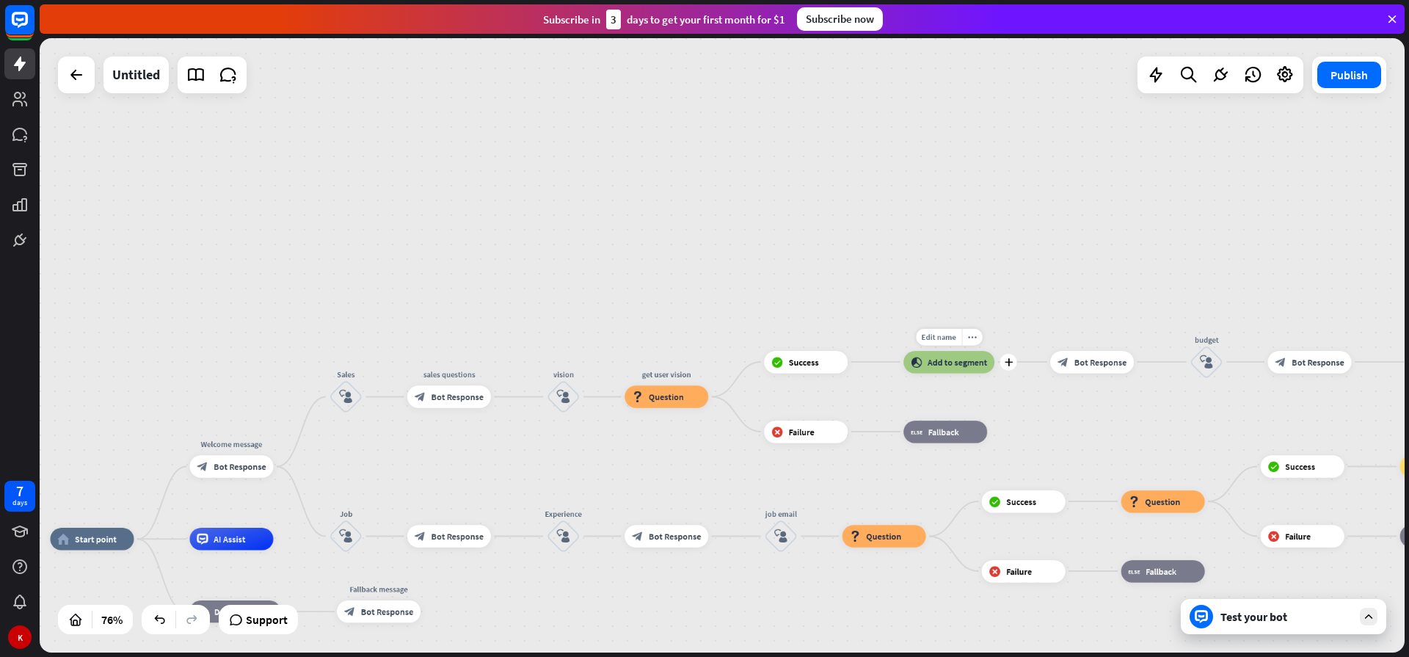
click at [926, 360] on div "block_add_to_segment Add to segment" at bounding box center [948, 362] width 91 height 22
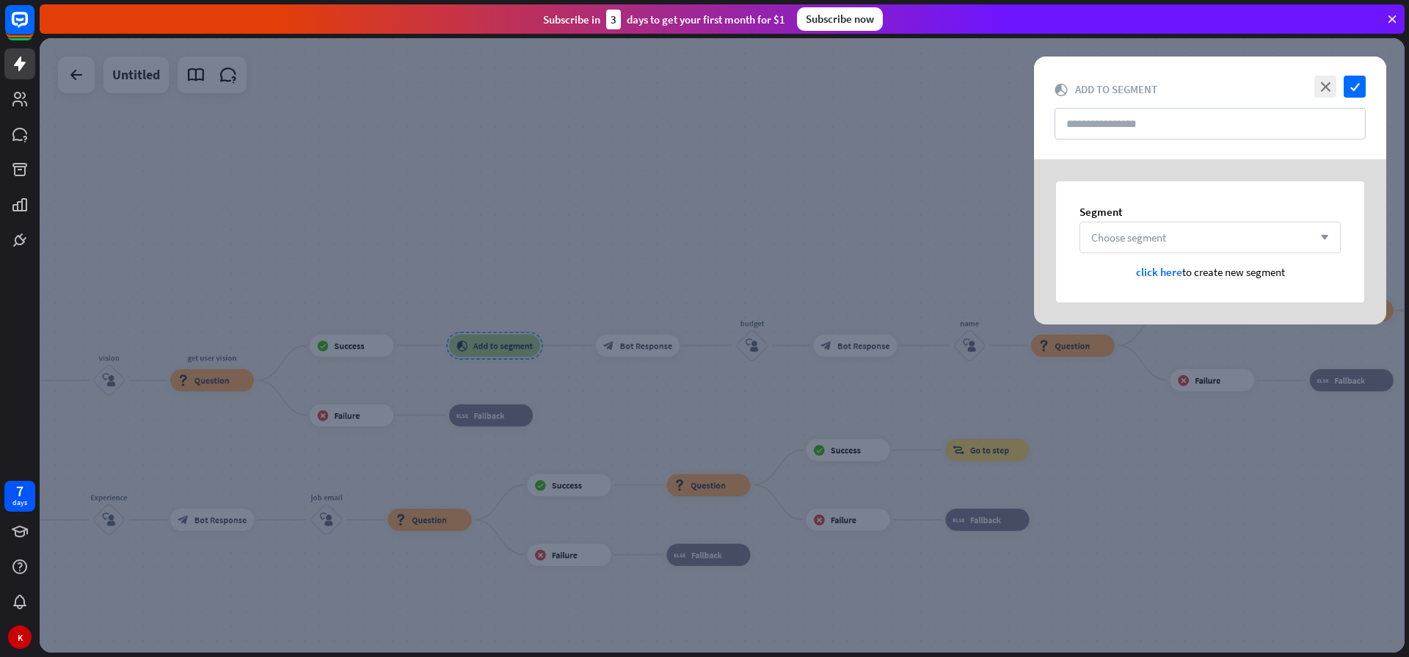
click at [1160, 241] on span "Choose segment" at bounding box center [1128, 237] width 75 height 14
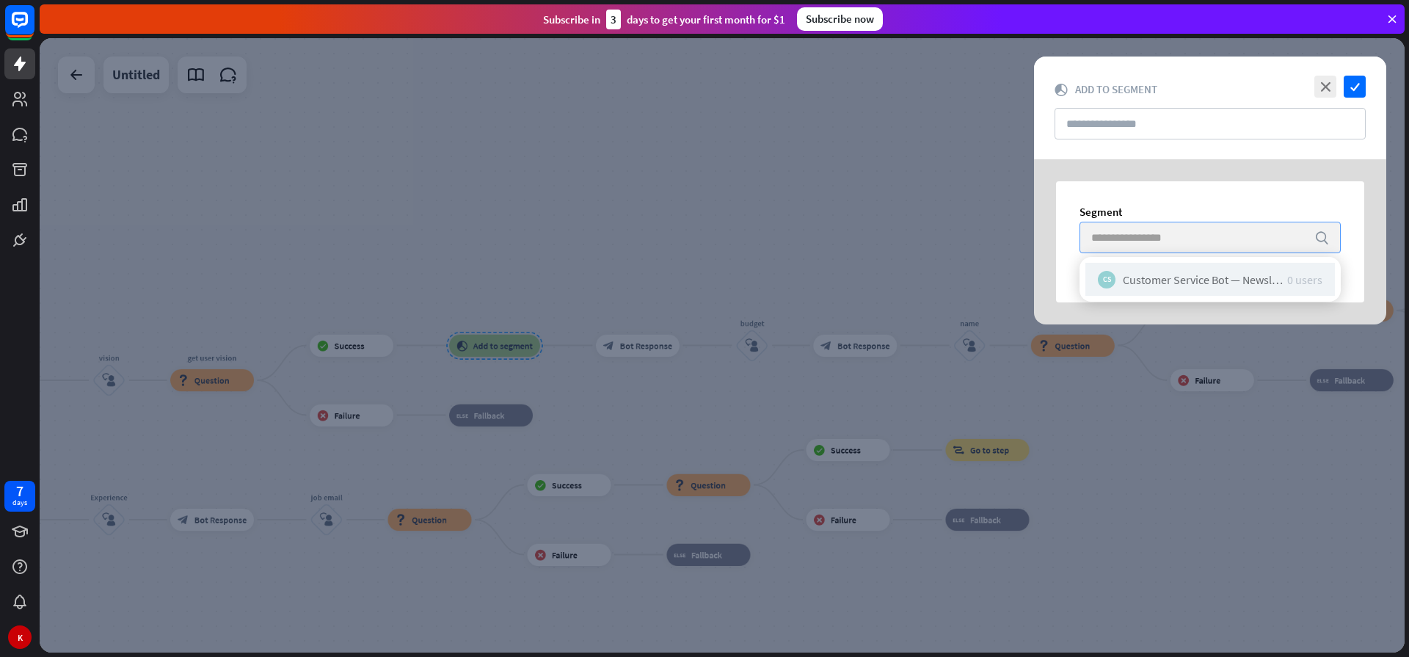
click at [1141, 277] on div "Customer Service Bot — Newsletter" at bounding box center [1204, 279] width 164 height 15
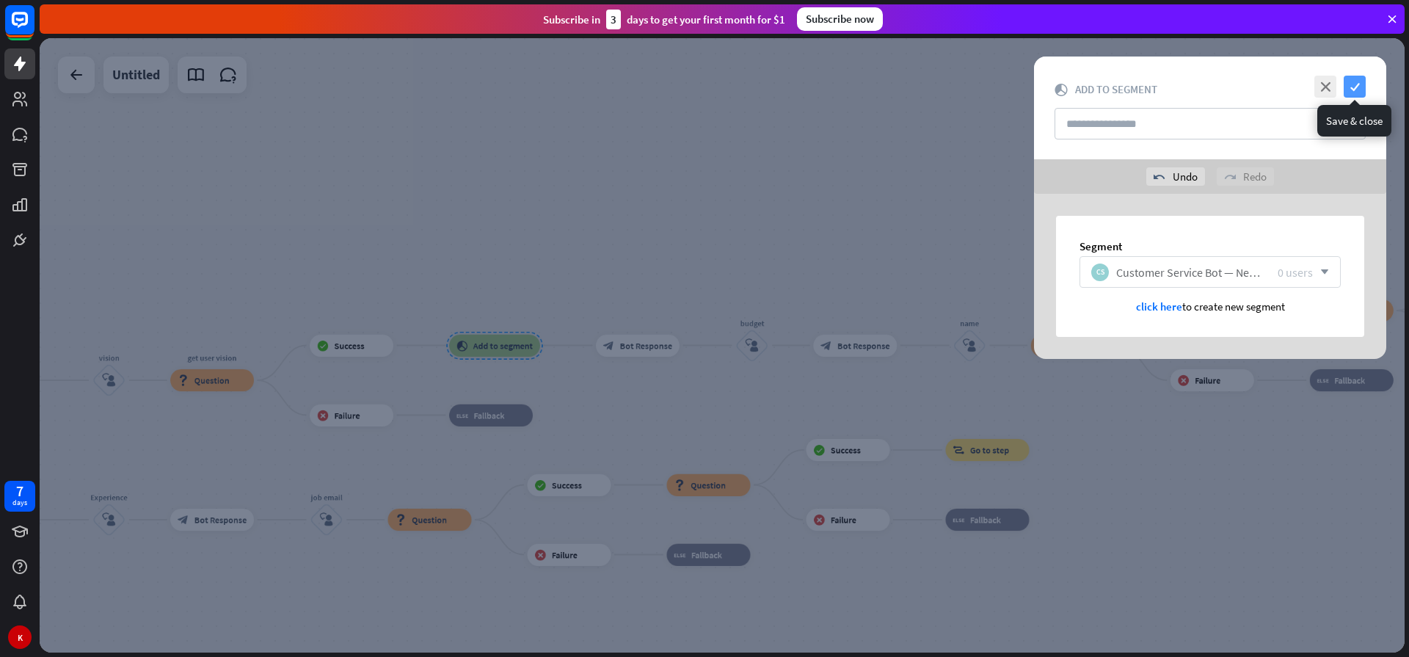
click at [1346, 88] on icon "check" at bounding box center [1354, 87] width 22 height 22
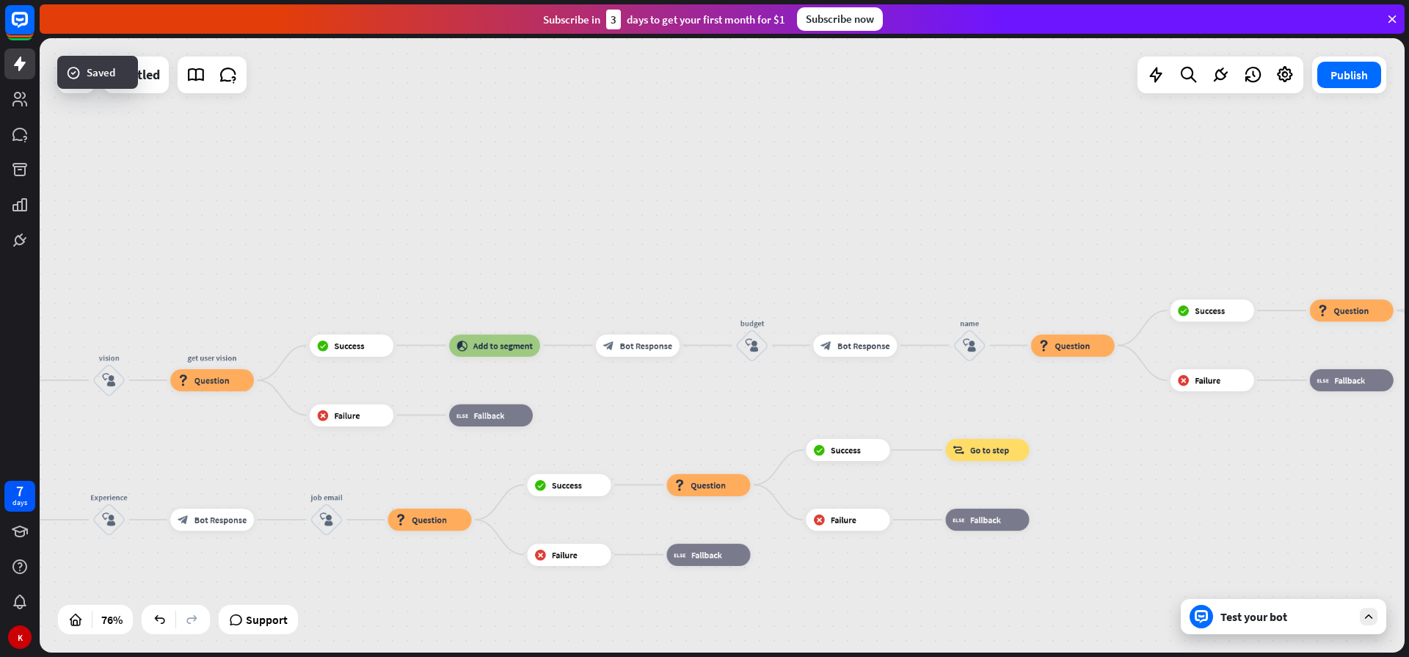
drag, startPoint x: 547, startPoint y: 414, endPoint x: 625, endPoint y: 389, distance: 82.6
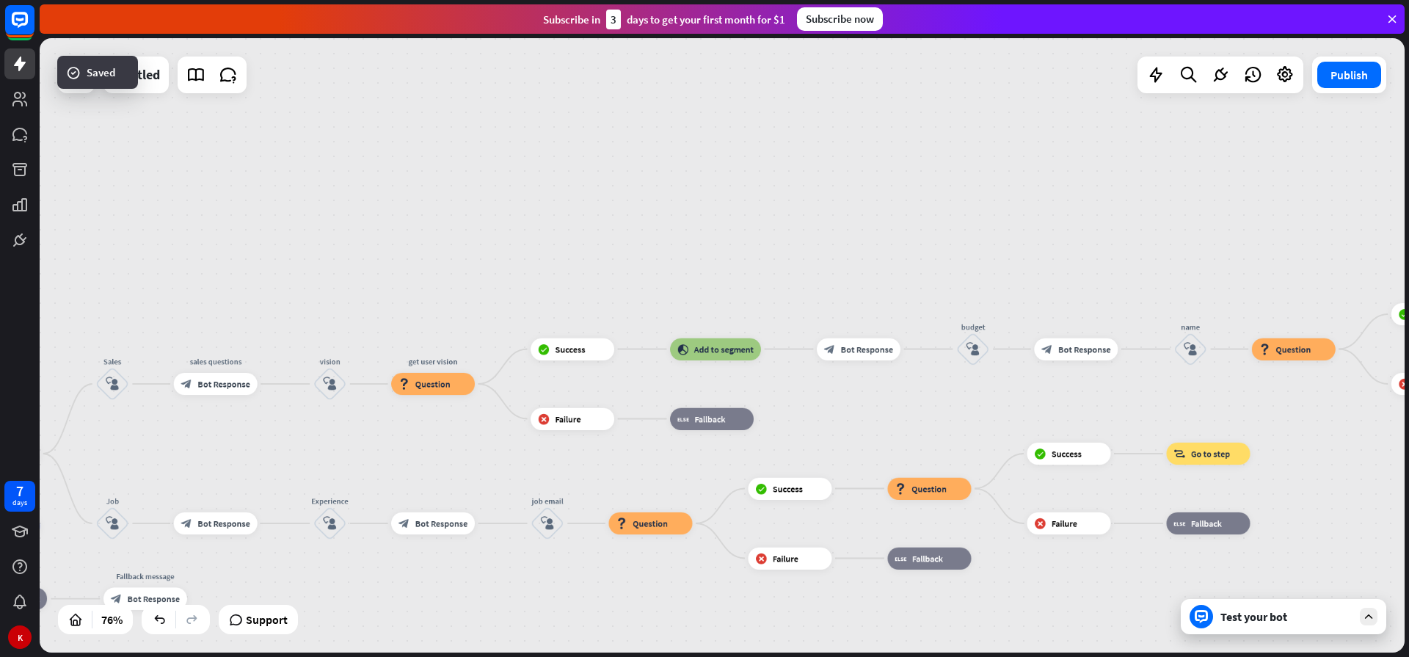
drag, startPoint x: 633, startPoint y: 383, endPoint x: 863, endPoint y: 377, distance: 229.7
click at [877, 381] on div "home_2 Start point Welcome message block_bot_response Bot Response Sales block_…" at bounding box center [722, 345] width 1365 height 614
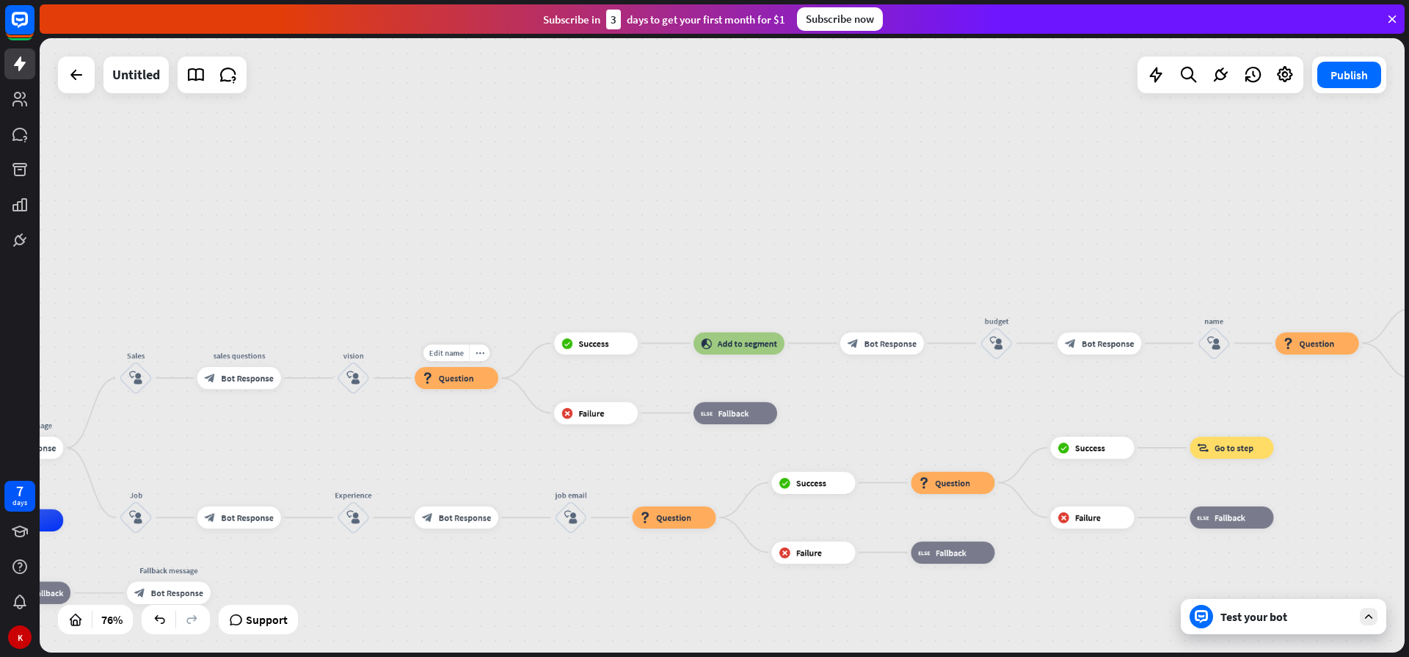
click at [467, 381] on span "Question" at bounding box center [456, 377] width 35 height 11
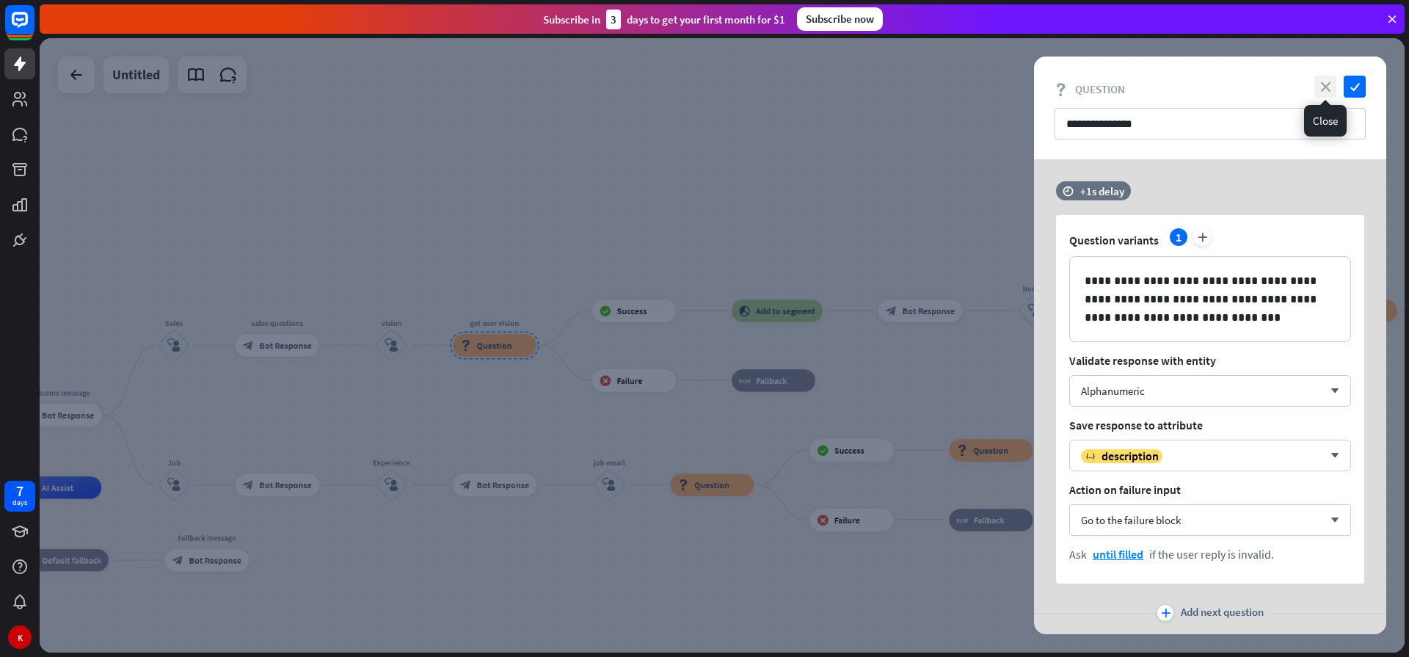
click at [1320, 91] on icon "close" at bounding box center [1325, 87] width 22 height 22
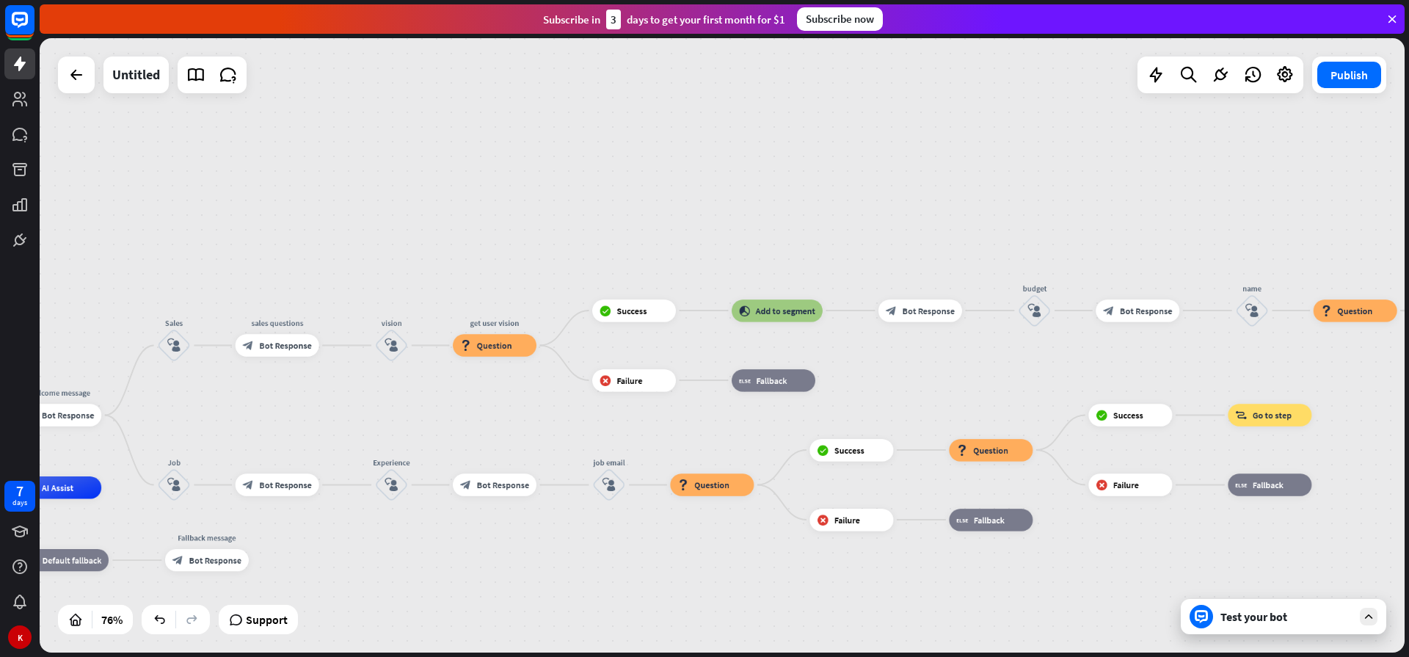
click at [1258, 620] on div "Test your bot" at bounding box center [1286, 616] width 132 height 15
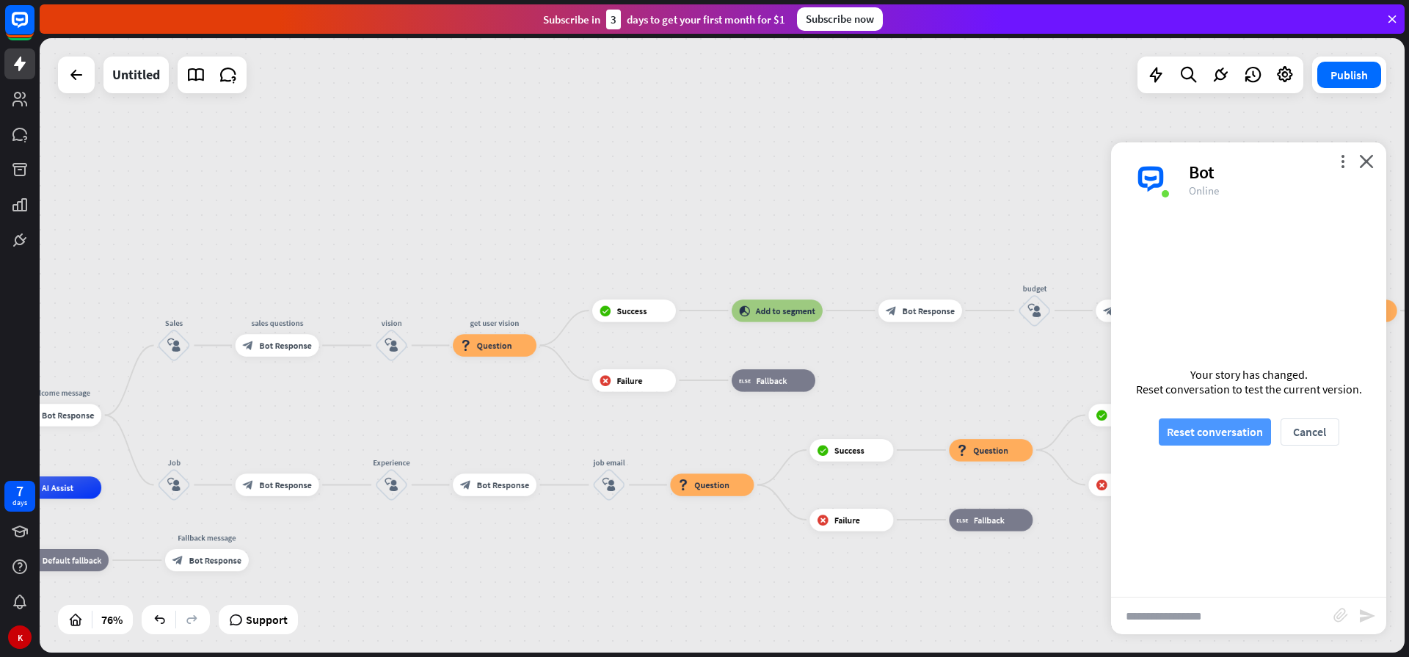
click at [1202, 436] on button "Reset conversation" at bounding box center [1214, 431] width 112 height 27
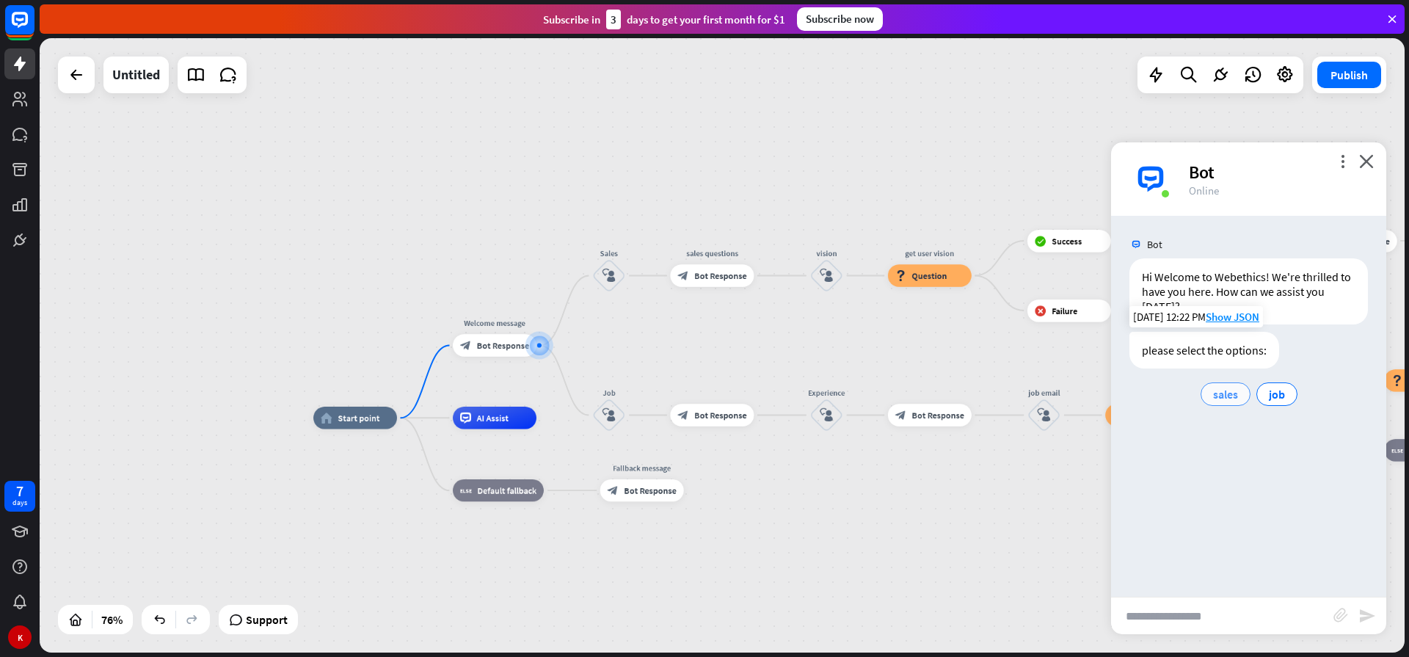
click at [1219, 395] on span "sales" at bounding box center [1225, 394] width 25 height 15
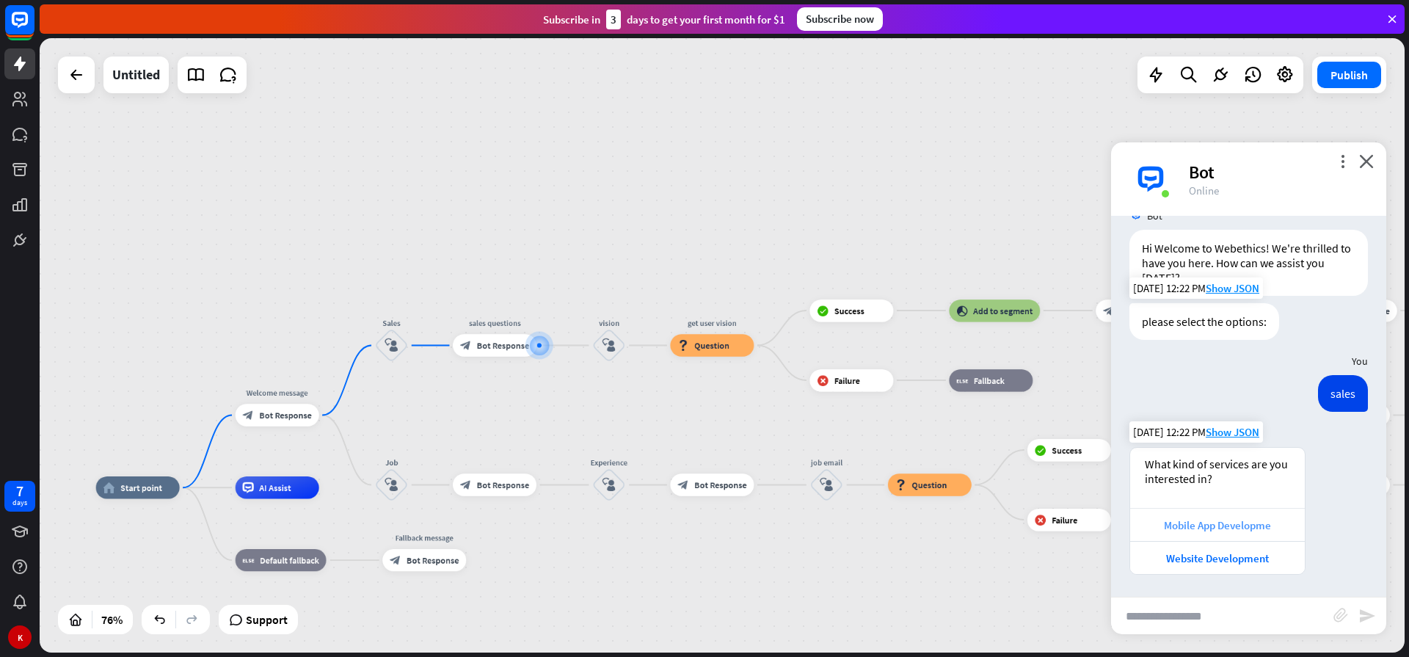
click at [1199, 529] on div "Mobile App Developme" at bounding box center [1217, 525] width 160 height 14
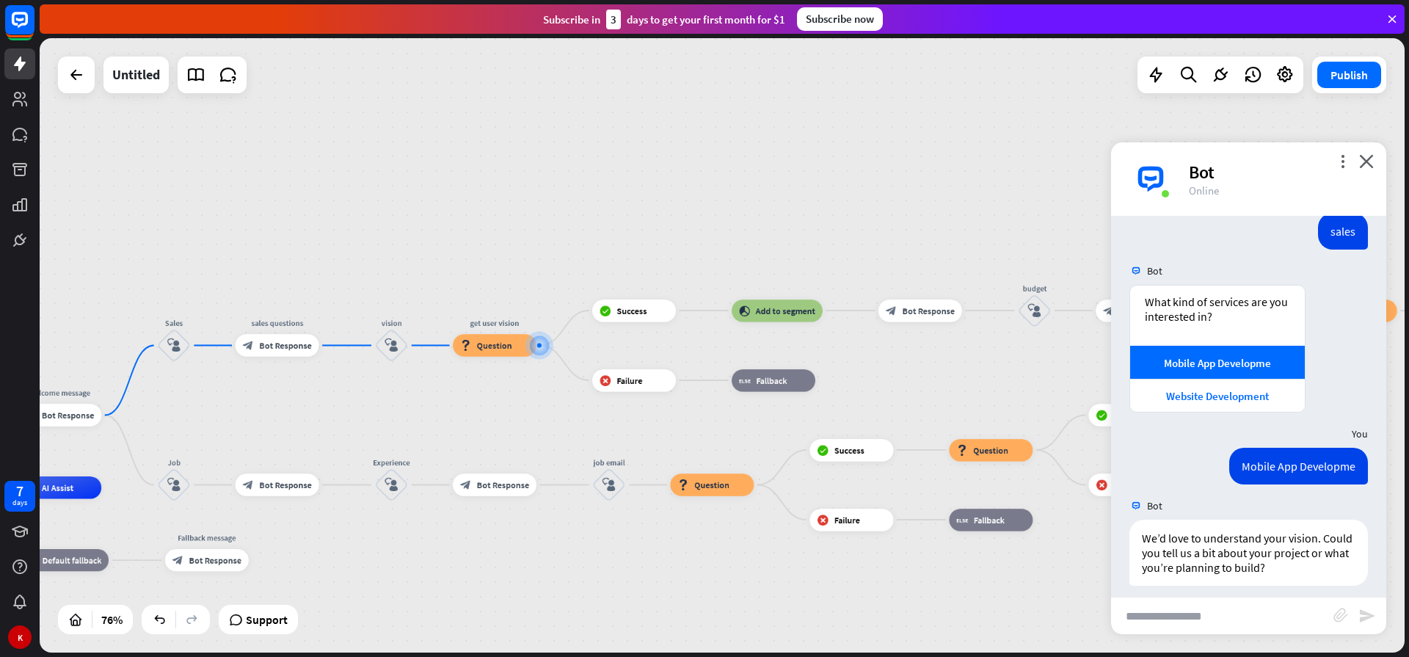
scroll to position [202, 0]
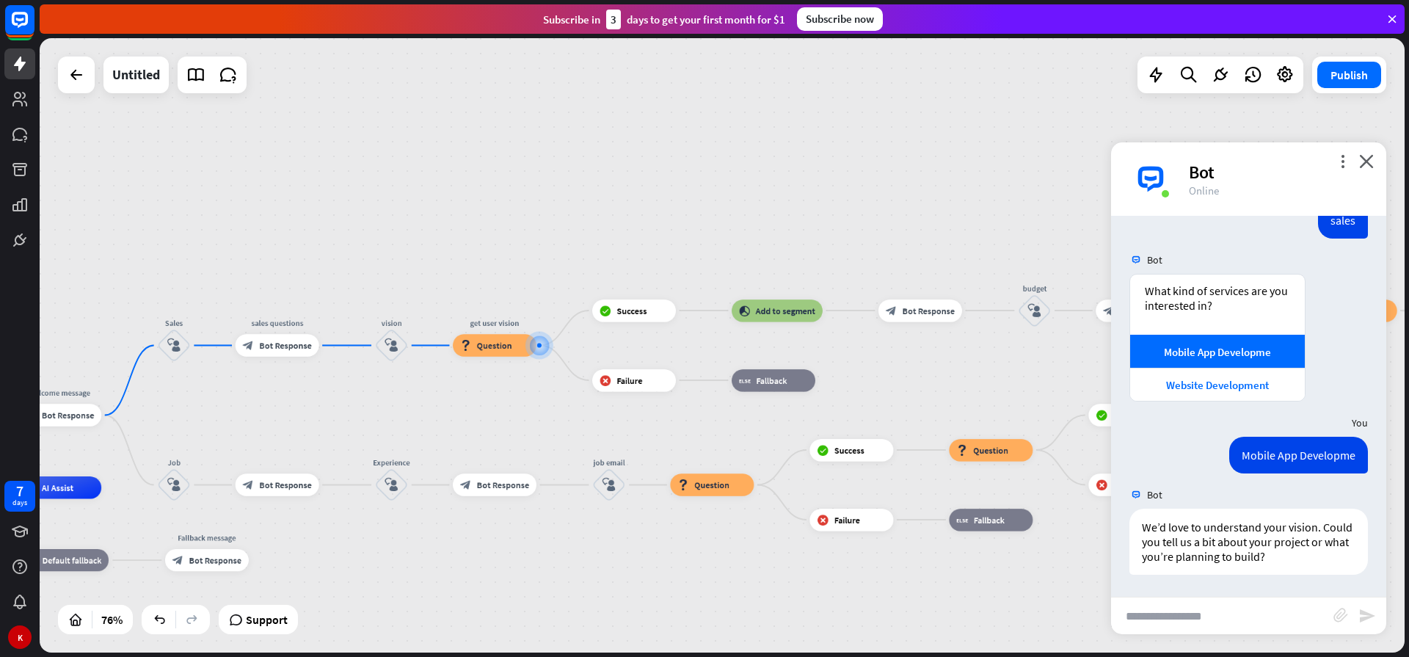
click at [1187, 621] on input "text" at bounding box center [1222, 615] width 222 height 37
type input "**********"
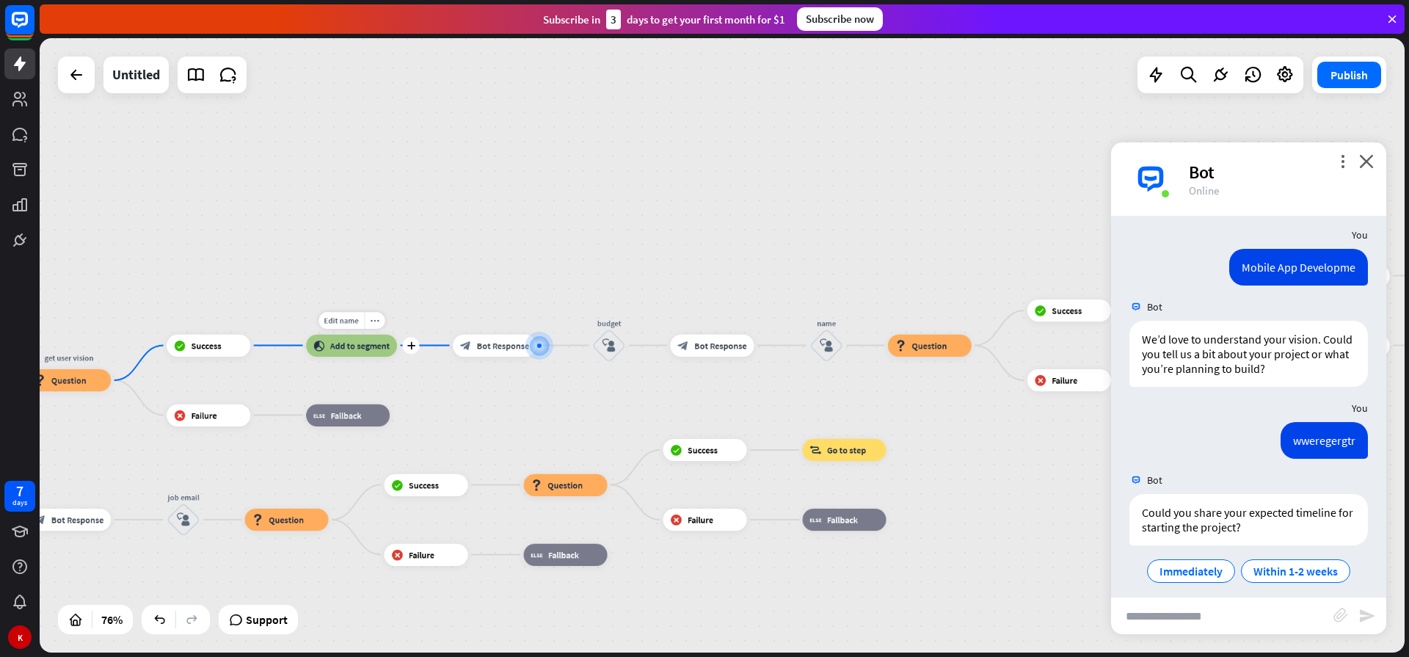
scroll to position [401, 0]
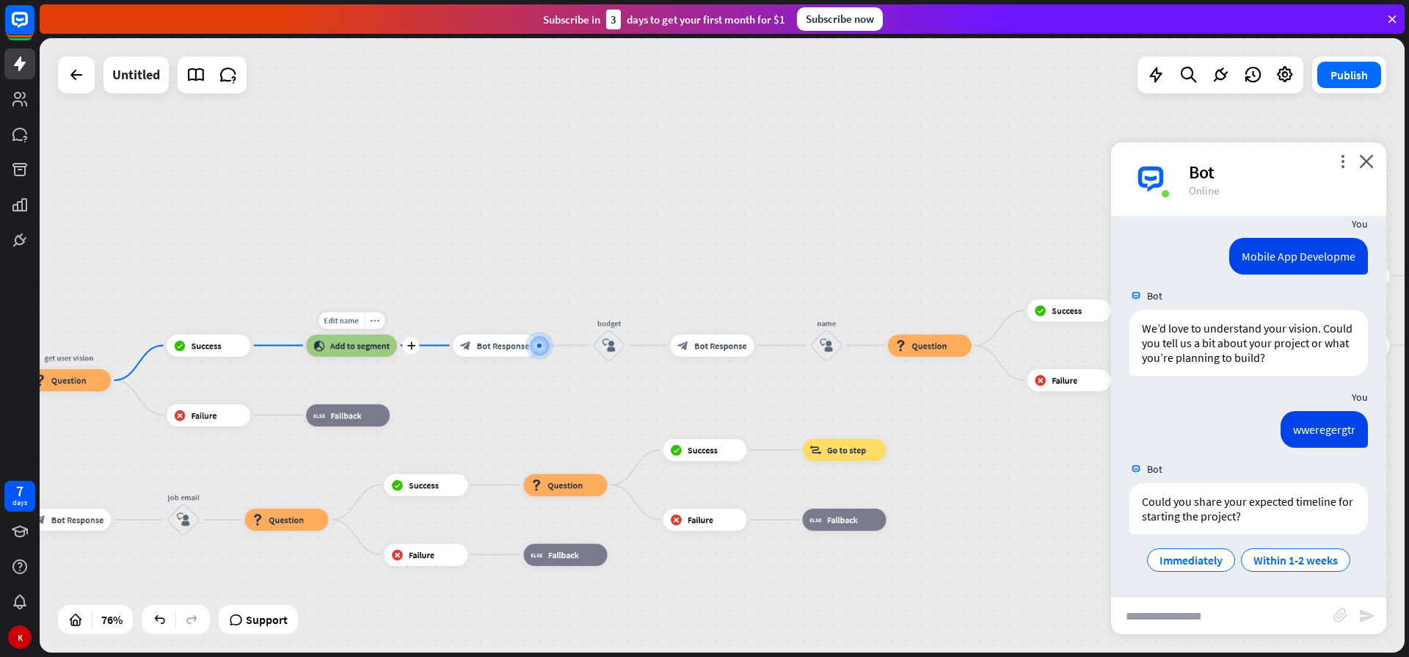
click at [357, 341] on span "Add to segment" at bounding box center [359, 345] width 59 height 11
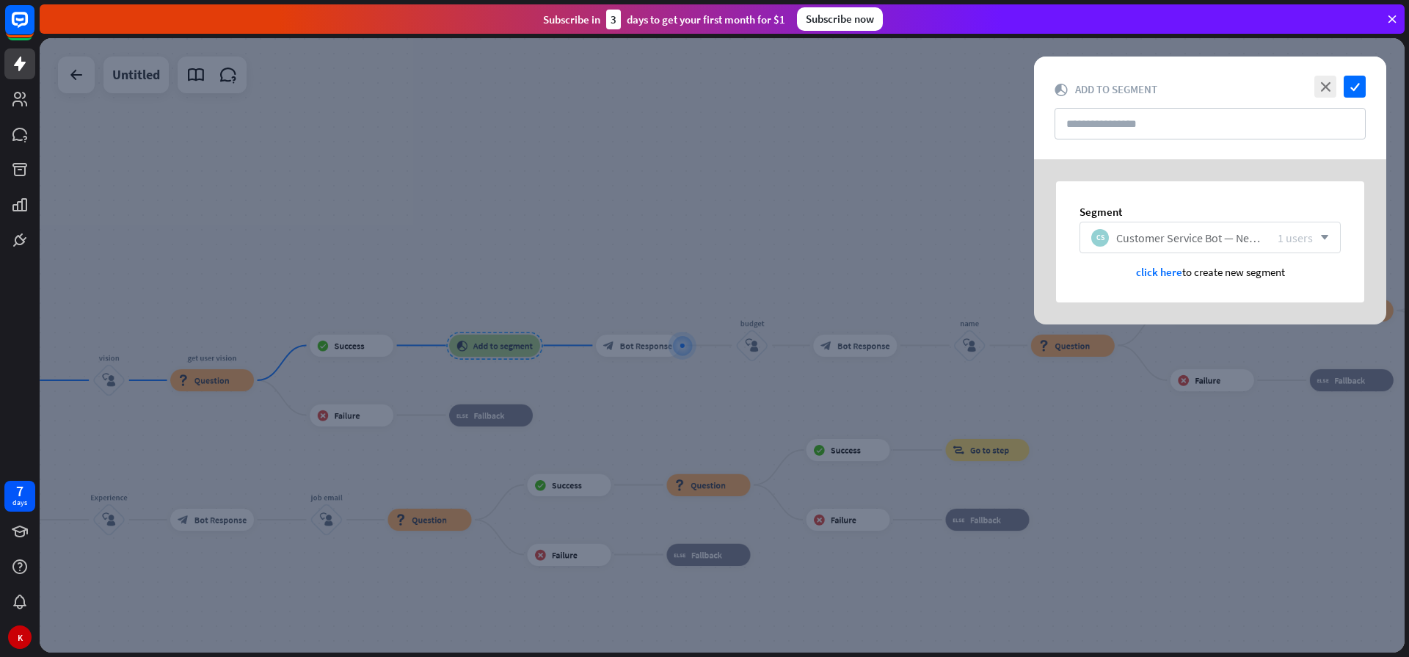
click at [1324, 235] on icon "arrow_down" at bounding box center [1320, 237] width 16 height 9
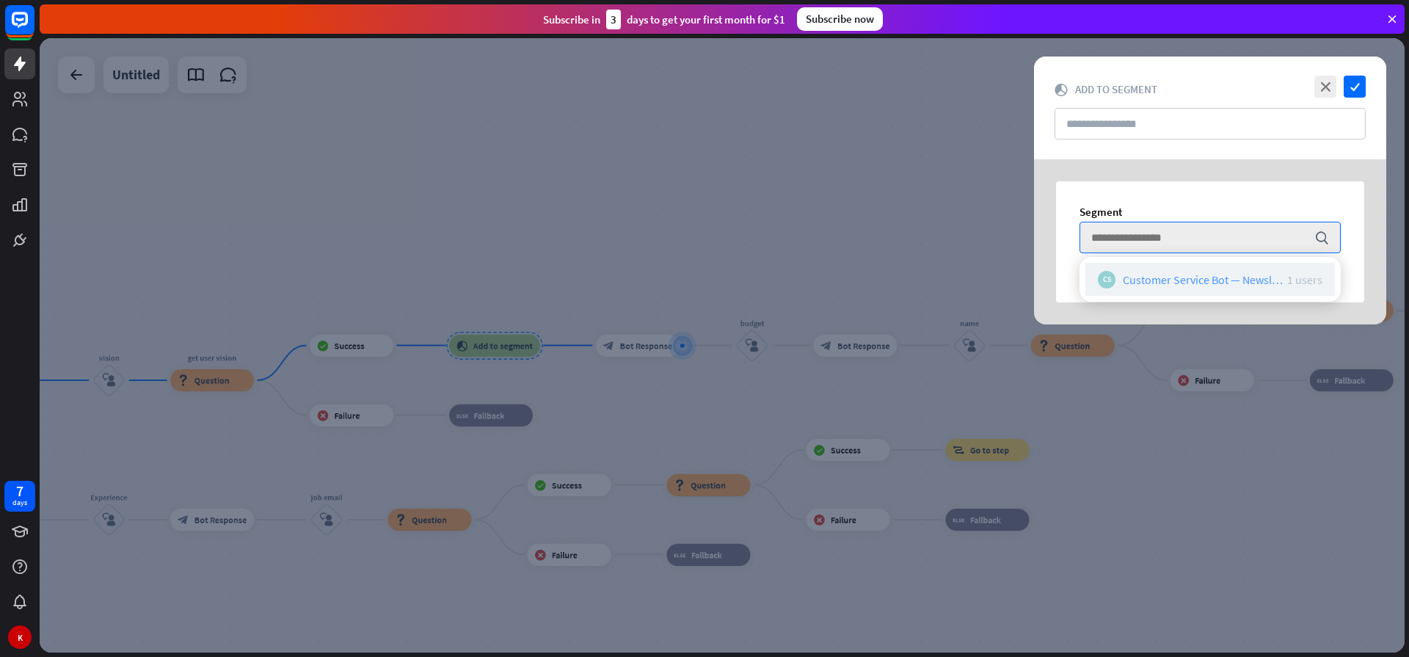
click at [1216, 292] on div "CS Customer Service Bot — Newsletter 1 users" at bounding box center [1209, 279] width 249 height 33
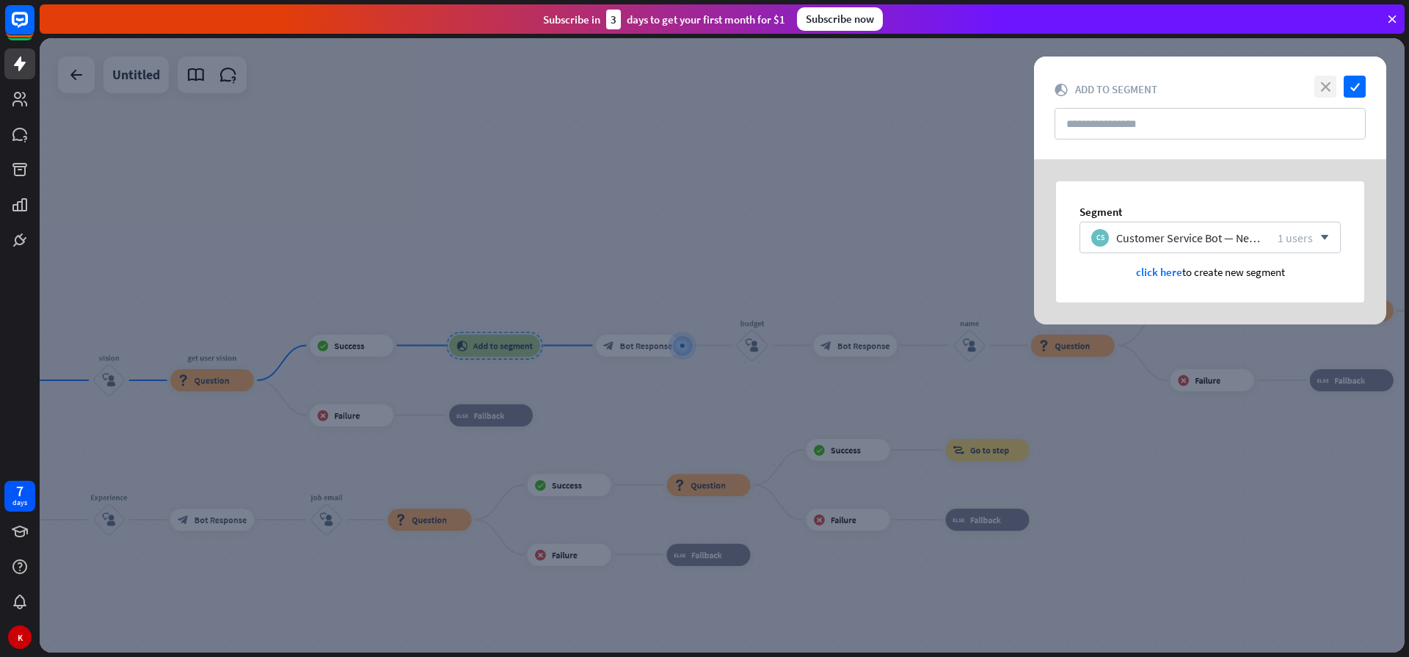
click at [1323, 84] on icon "close" at bounding box center [1325, 87] width 22 height 22
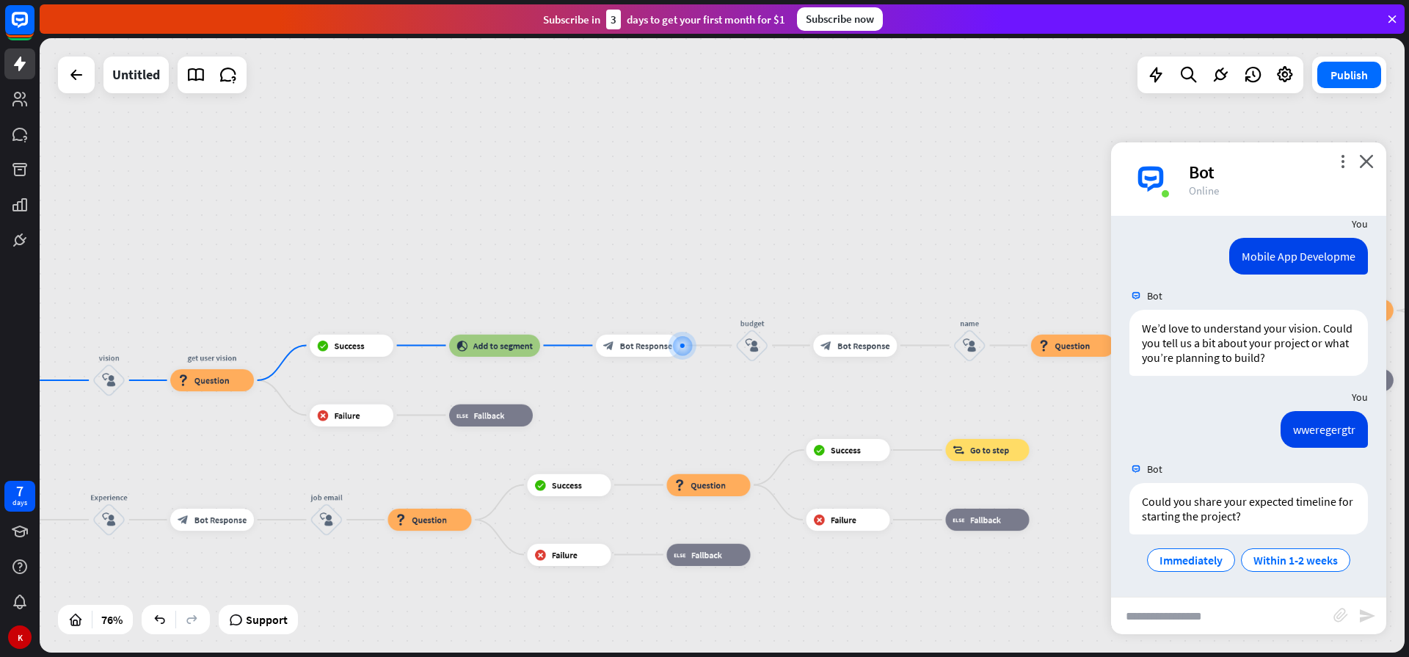
click at [643, 388] on div "home_2 Start point Welcome message block_bot_response Bot Response Sales block_…" at bounding box center [722, 345] width 1365 height 614
click at [646, 415] on div "home_2 Start point Welcome message block_bot_response Bot Response Sales block_…" at bounding box center [722, 345] width 1365 height 614
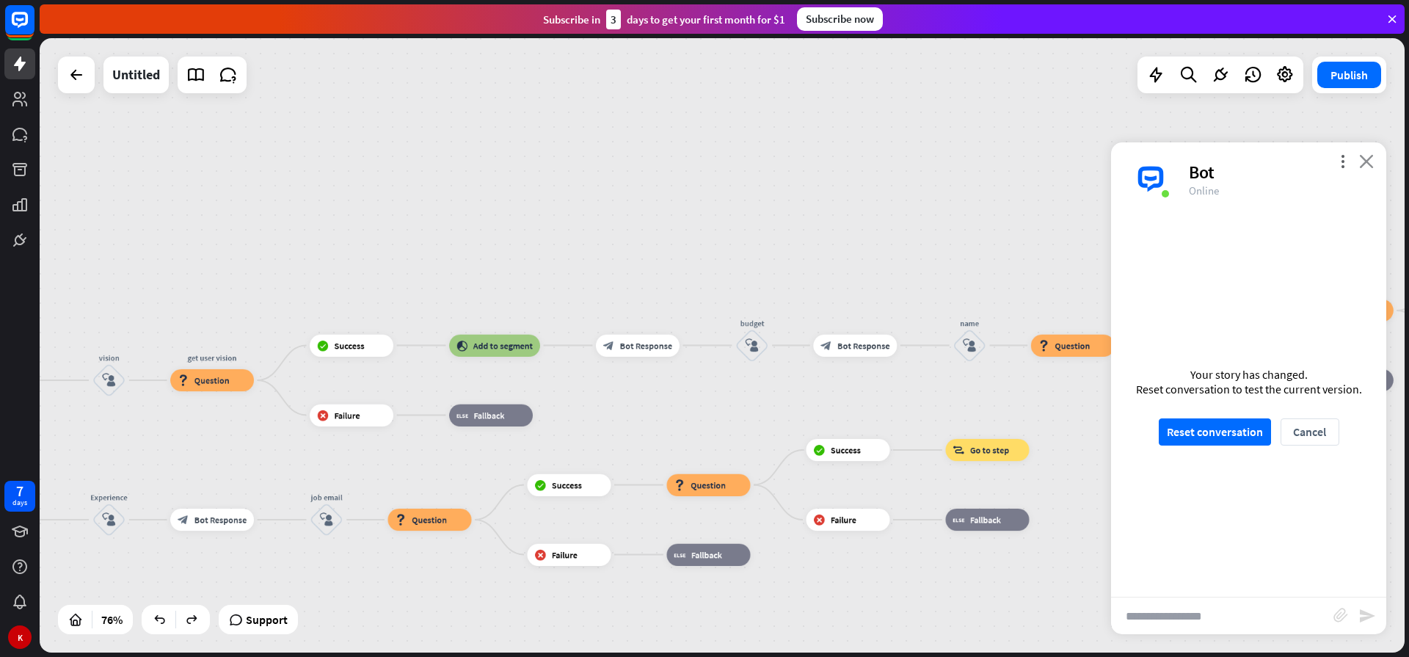
click at [1367, 158] on icon "close" at bounding box center [1366, 161] width 15 height 14
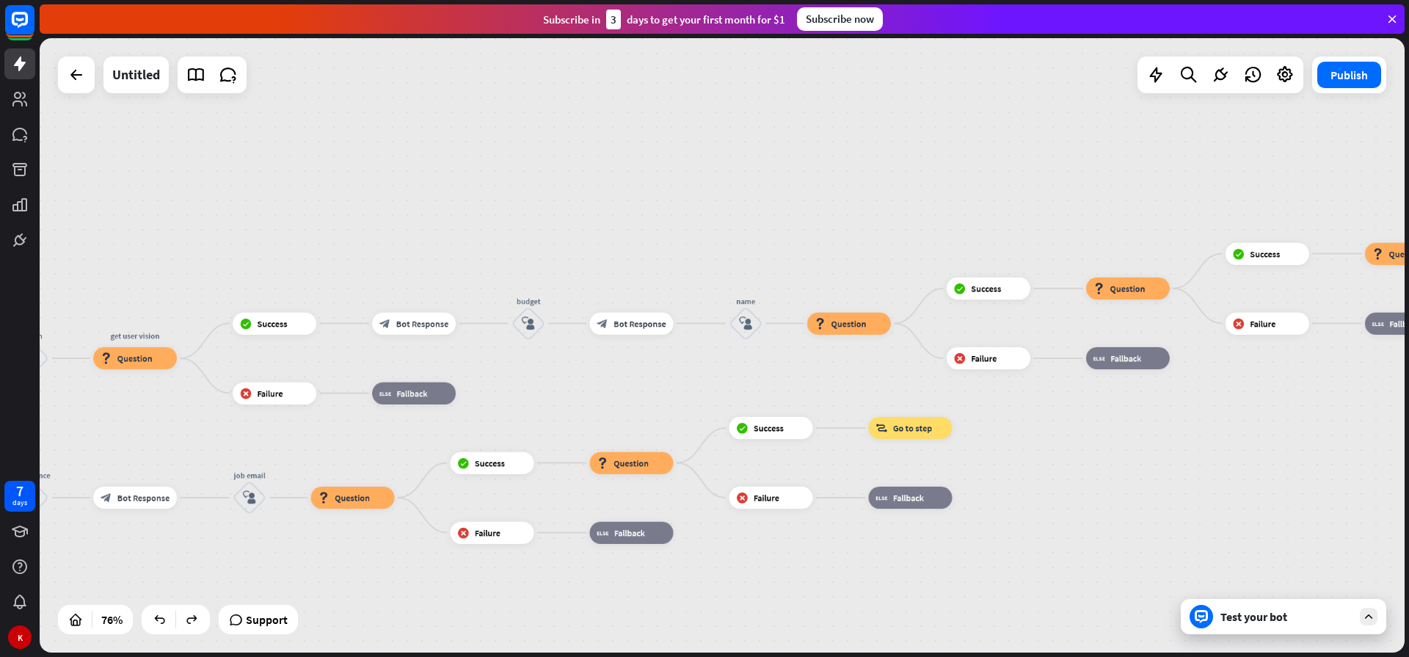
drag, startPoint x: 1077, startPoint y: 626, endPoint x: 866, endPoint y: 639, distance: 211.7
click at [866, 639] on div "home_2 Start point Welcome message block_bot_response Bot Response Sales block_…" at bounding box center [722, 345] width 1365 height 614
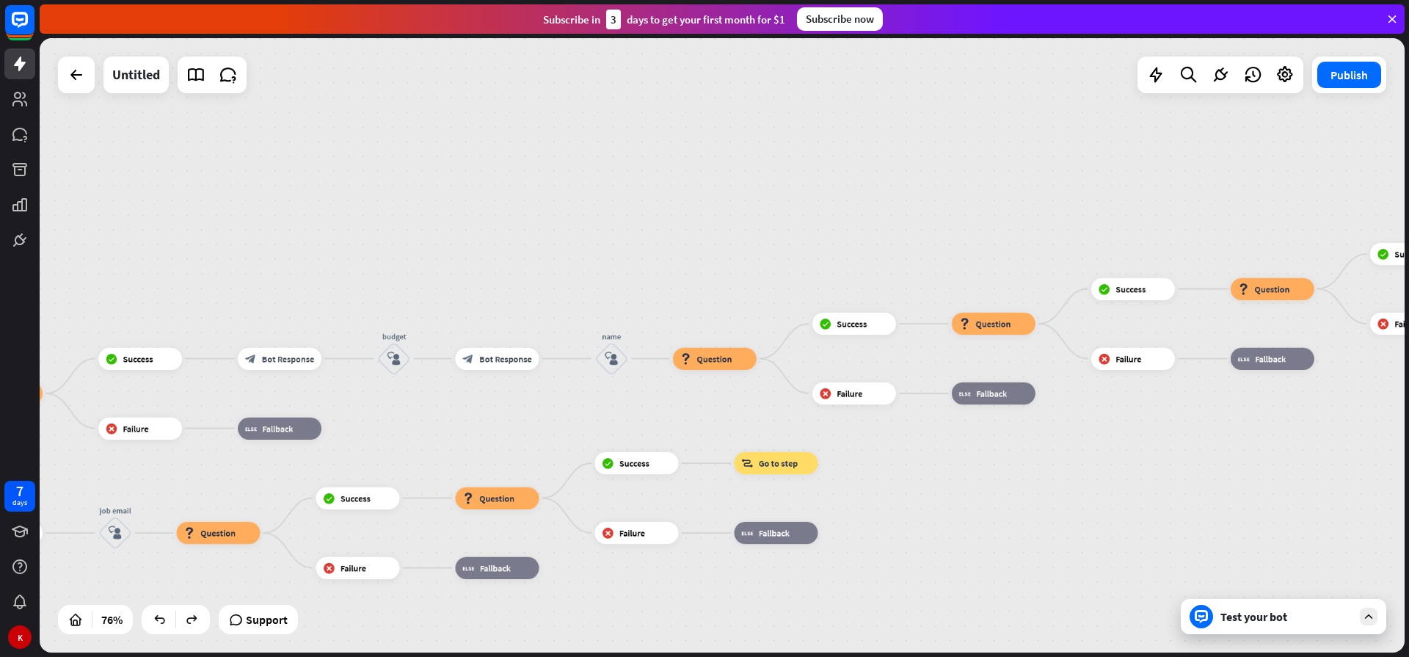
click at [1235, 614] on div "Test your bot" at bounding box center [1286, 616] width 132 height 15
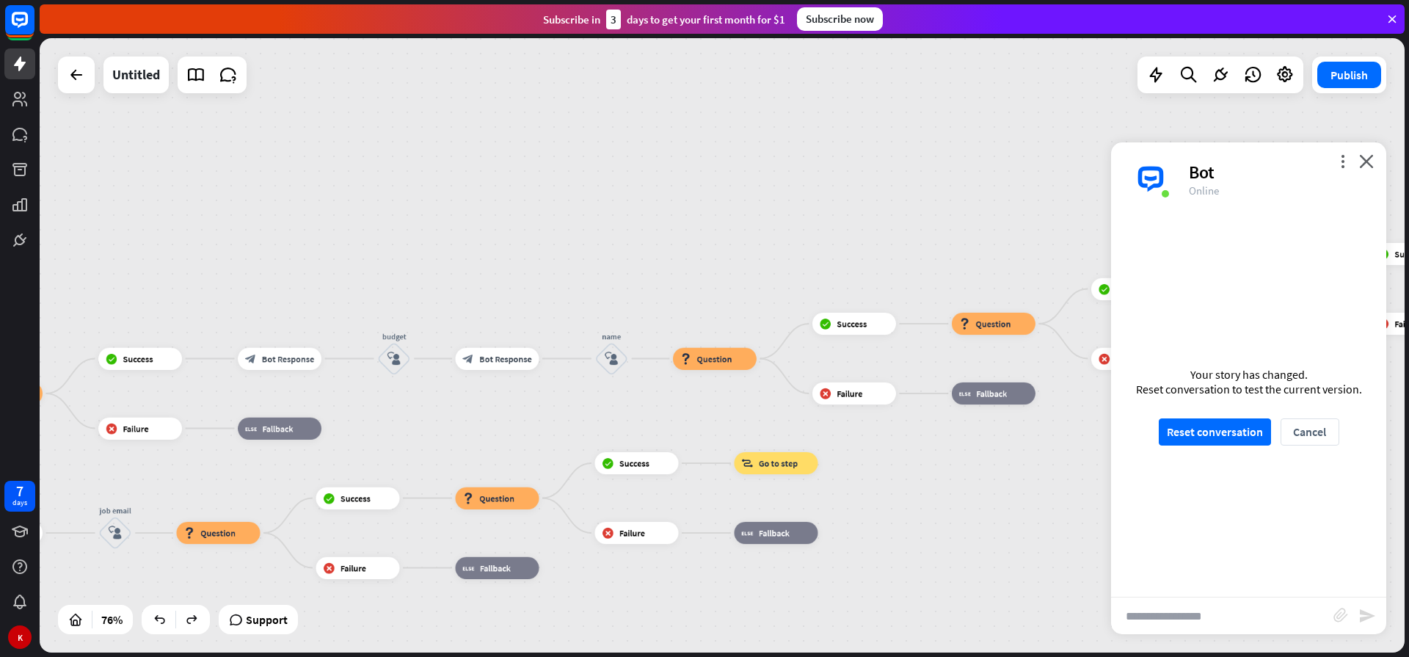
click at [1365, 149] on div "more_vert close Bot Online" at bounding box center [1248, 178] width 275 height 73
click at [1197, 441] on button "Reset conversation" at bounding box center [1214, 431] width 112 height 27
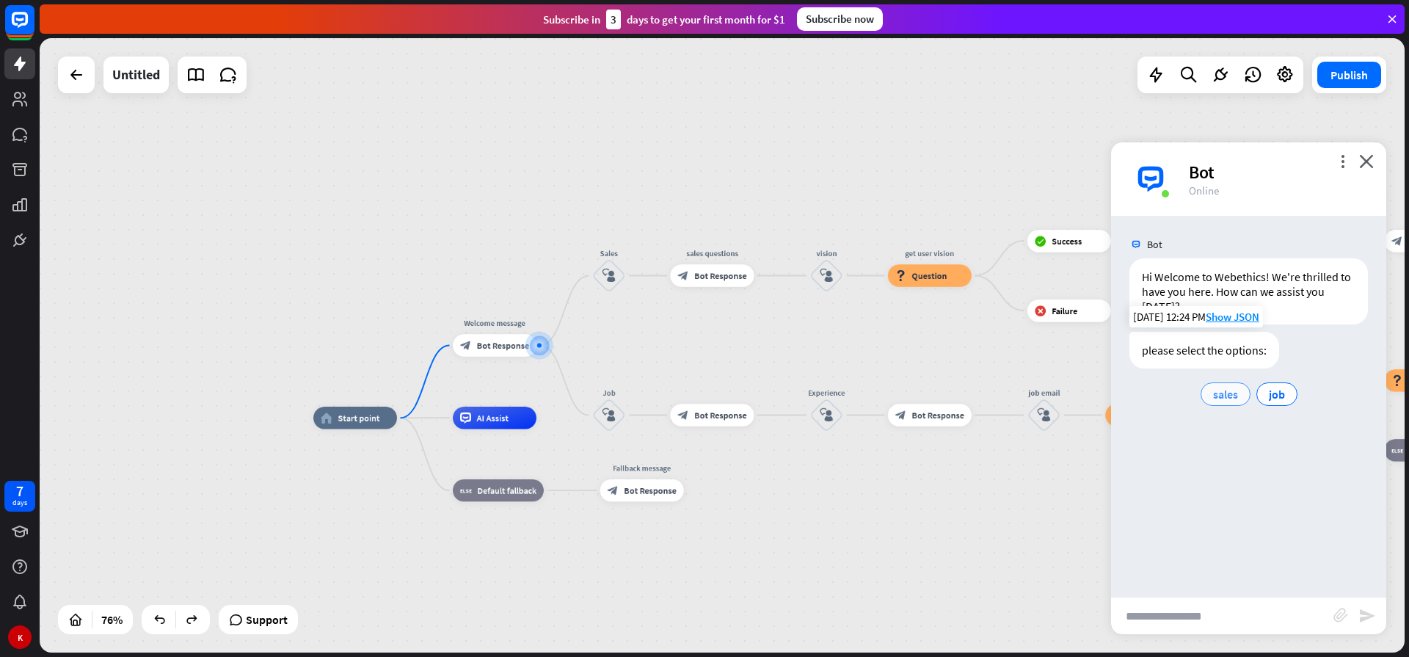
click at [1225, 396] on span "sales" at bounding box center [1225, 394] width 25 height 15
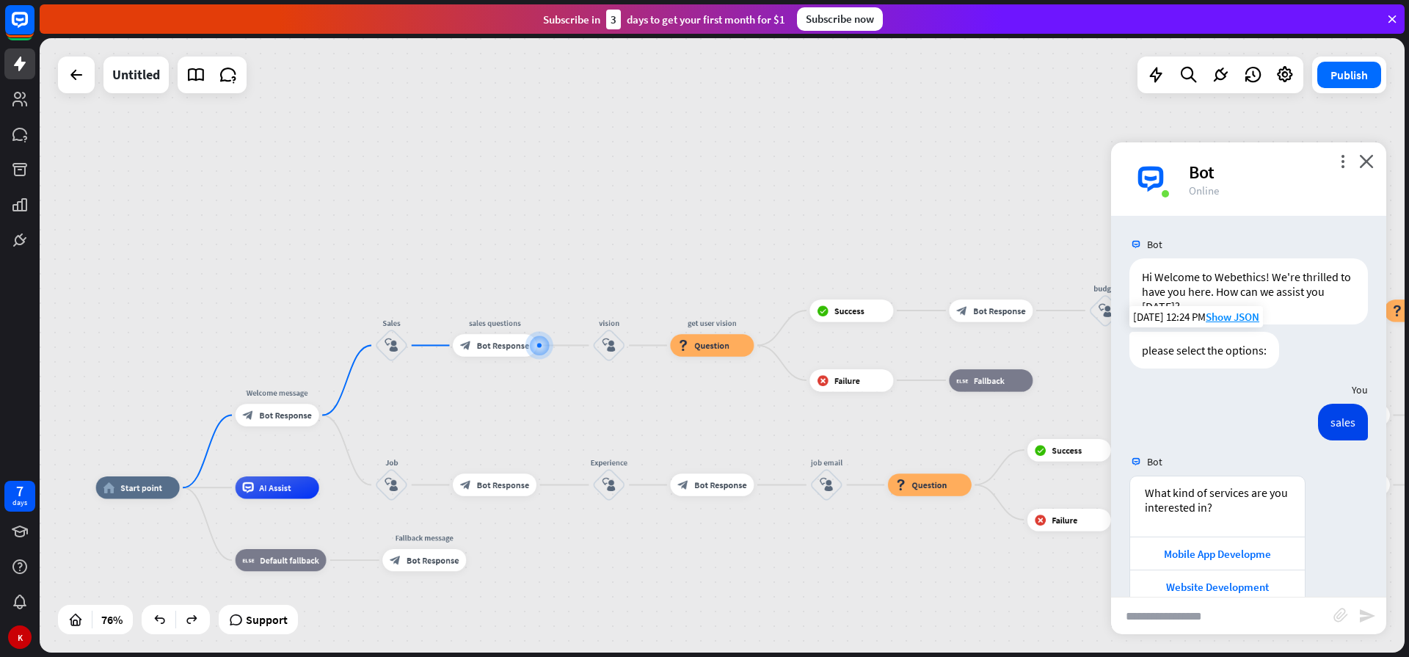
scroll to position [29, 0]
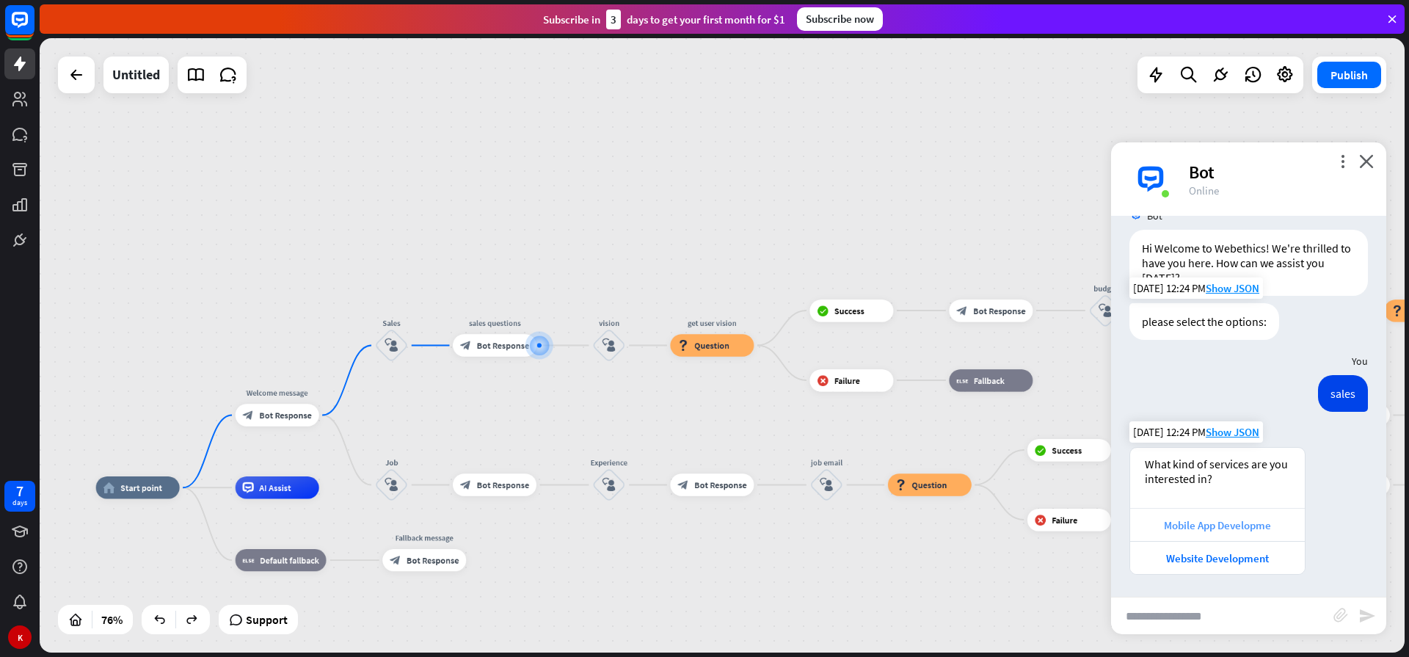
click at [1224, 523] on div "Mobile App Developme" at bounding box center [1217, 525] width 160 height 14
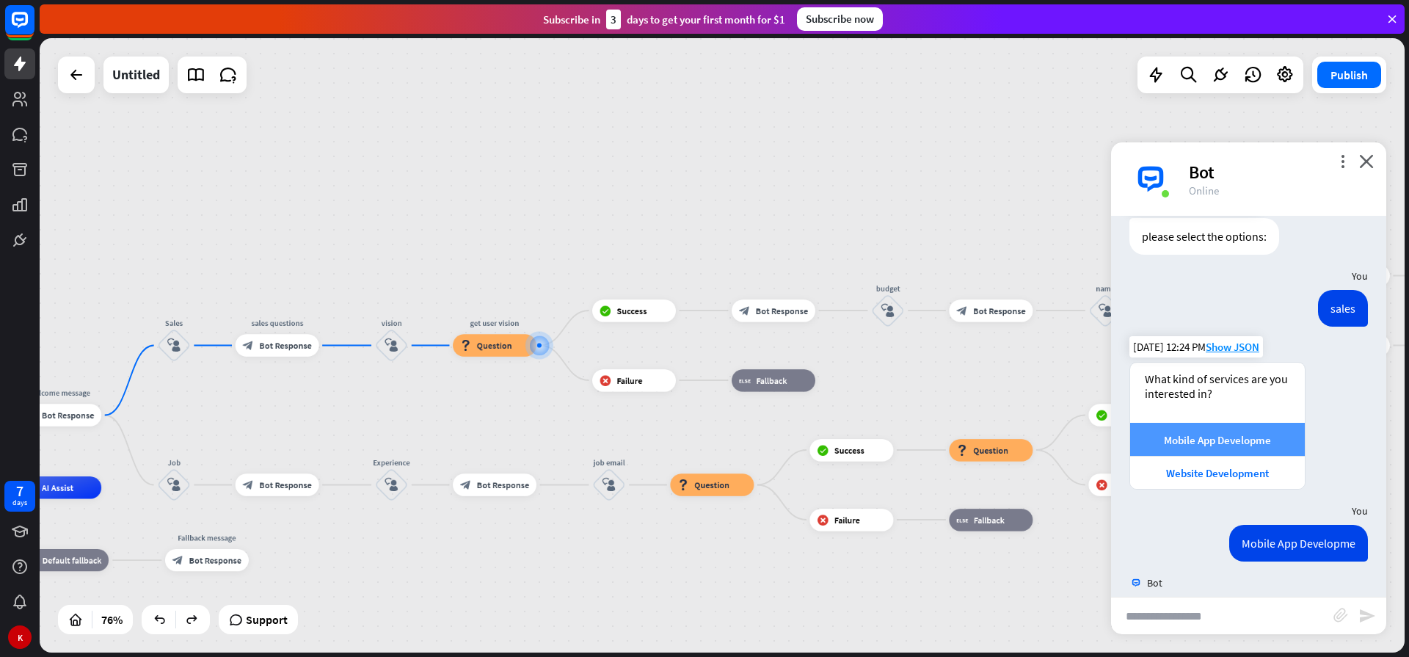
scroll to position [202, 0]
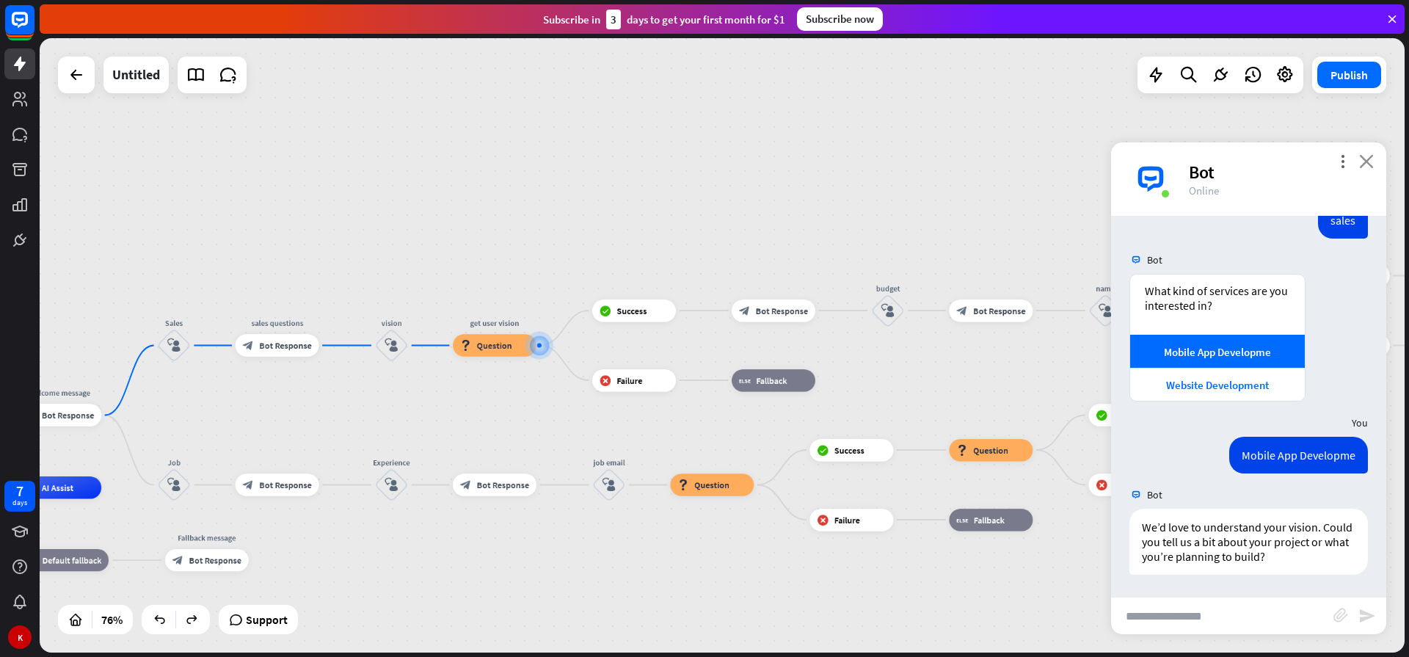
click at [1370, 161] on icon "close" at bounding box center [1366, 161] width 15 height 14
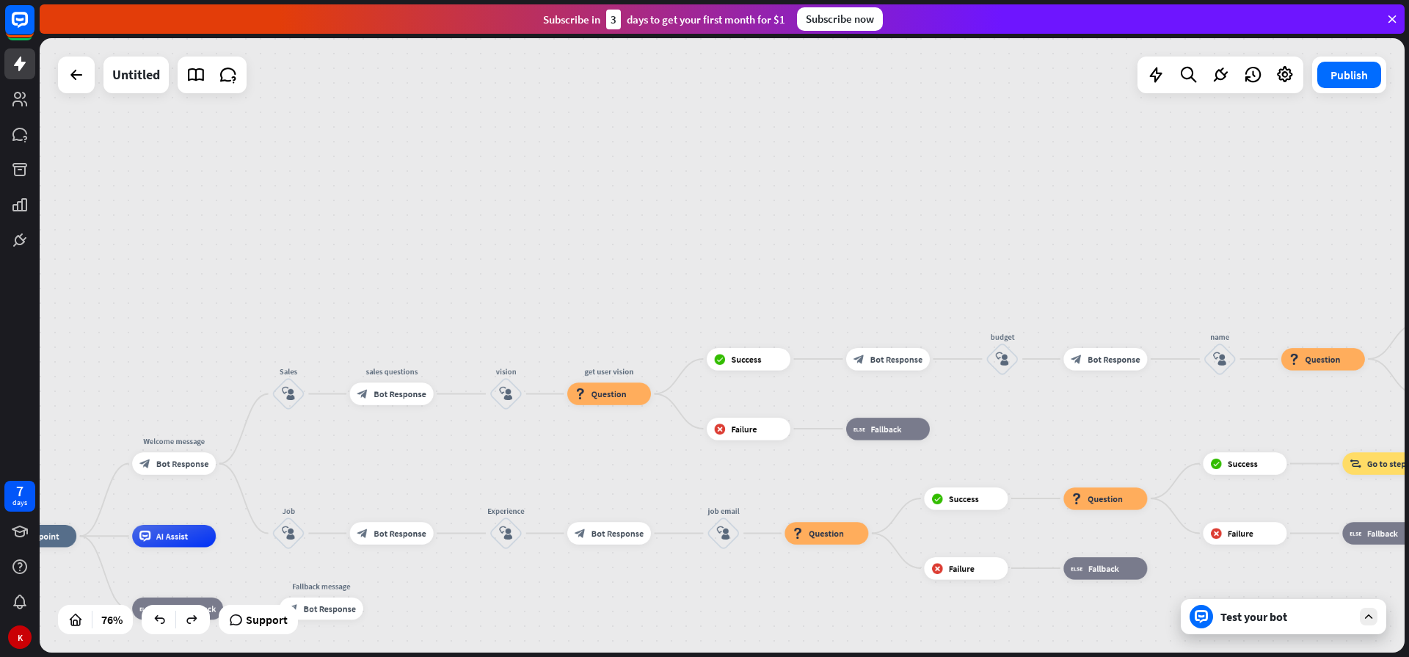
drag, startPoint x: 855, startPoint y: 596, endPoint x: 1013, endPoint y: 645, distance: 165.0
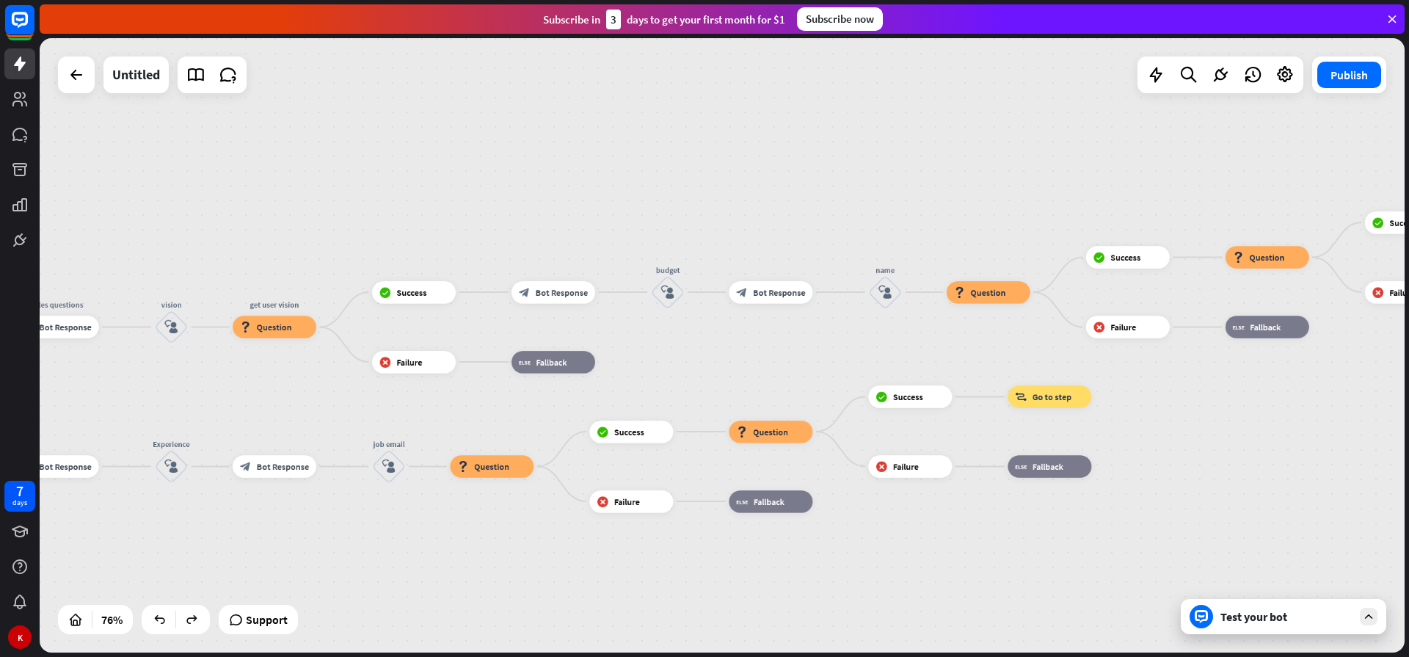
drag, startPoint x: 1112, startPoint y: 210, endPoint x: 778, endPoint y: 143, distance: 341.1
click at [778, 143] on div "home_2 Start point Welcome message block_bot_response Bot Response Sales block_…" at bounding box center [722, 345] width 1365 height 614
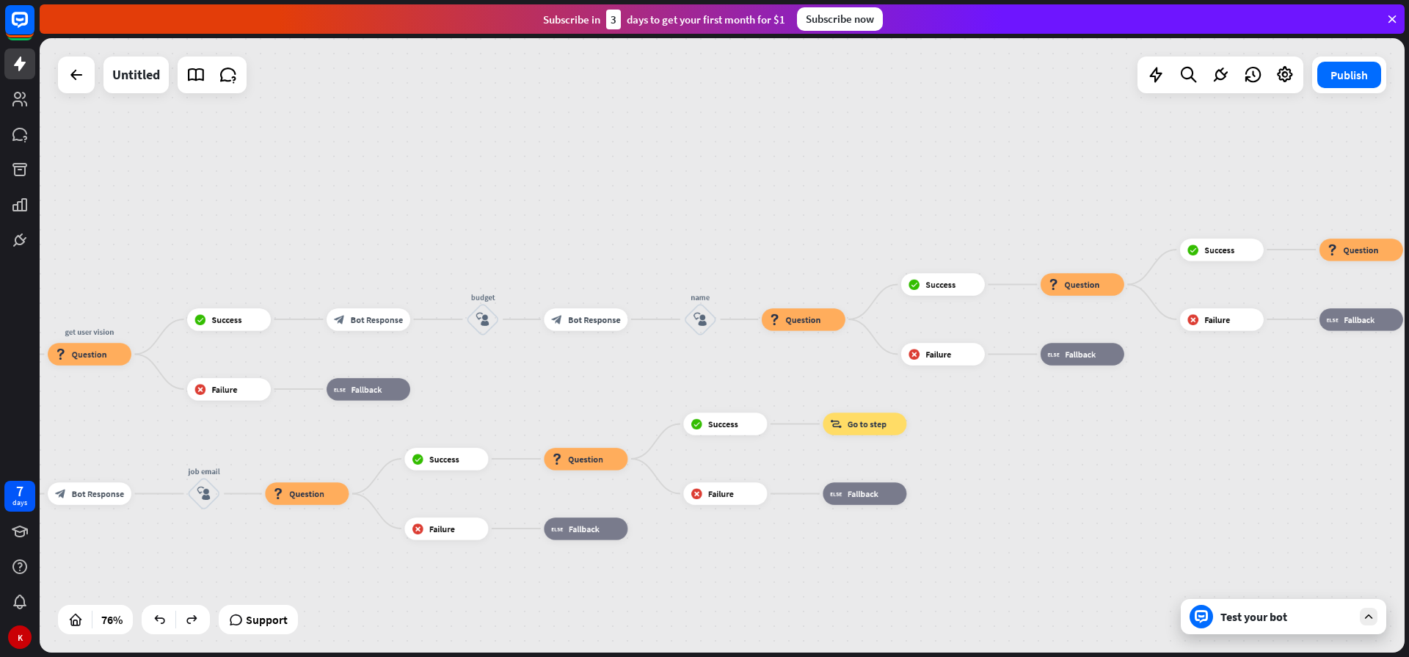
drag, startPoint x: 1321, startPoint y: 434, endPoint x: 1128, endPoint y: 464, distance: 195.3
click at [1128, 464] on div "home_2 Start point Welcome message block_bot_response Bot Response Sales block_…" at bounding box center [722, 345] width 1365 height 614
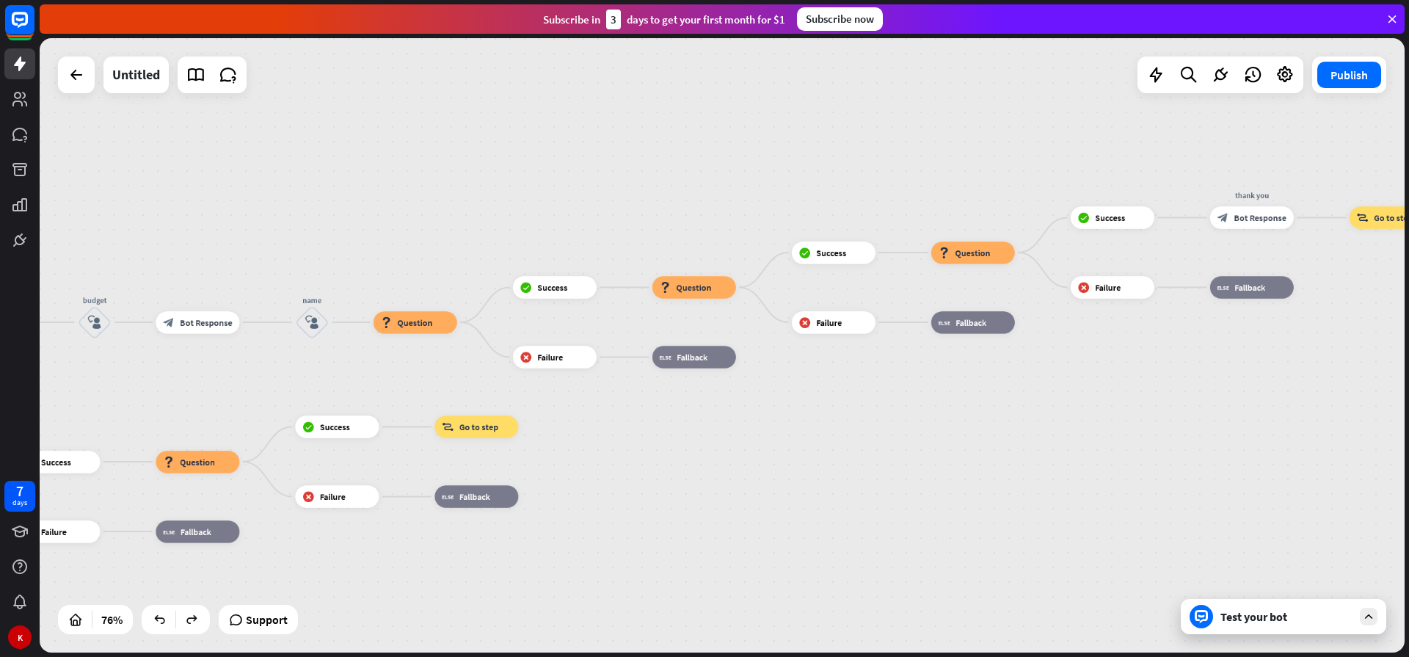
drag, startPoint x: 1211, startPoint y: 420, endPoint x: 900, endPoint y: 472, distance: 315.4
click at [900, 472] on div "home_2 Start point Welcome message block_bot_response Bot Response Sales block_…" at bounding box center [722, 345] width 1365 height 614
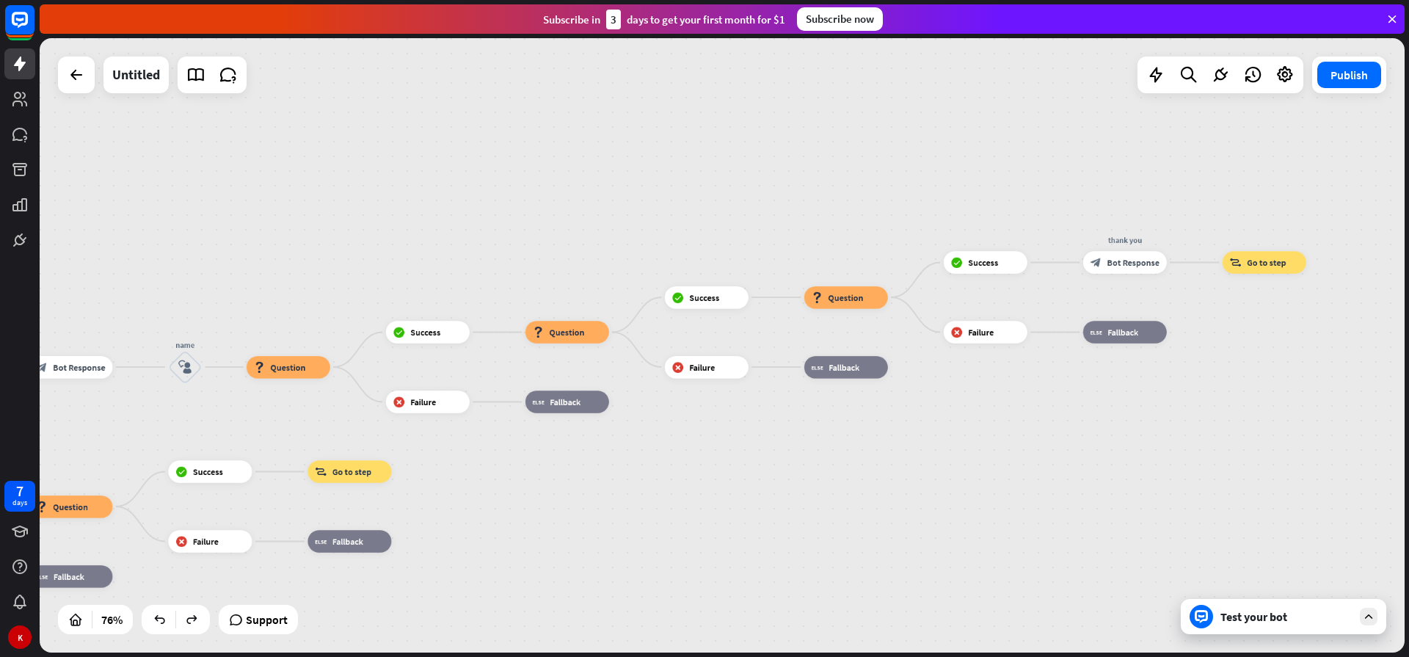
drag, startPoint x: 1282, startPoint y: 413, endPoint x: 1187, endPoint y: 413, distance: 94.6
click at [1187, 413] on div "home_2 Start point Welcome message block_bot_response Bot Response Sales block_…" at bounding box center [722, 345] width 1365 height 614
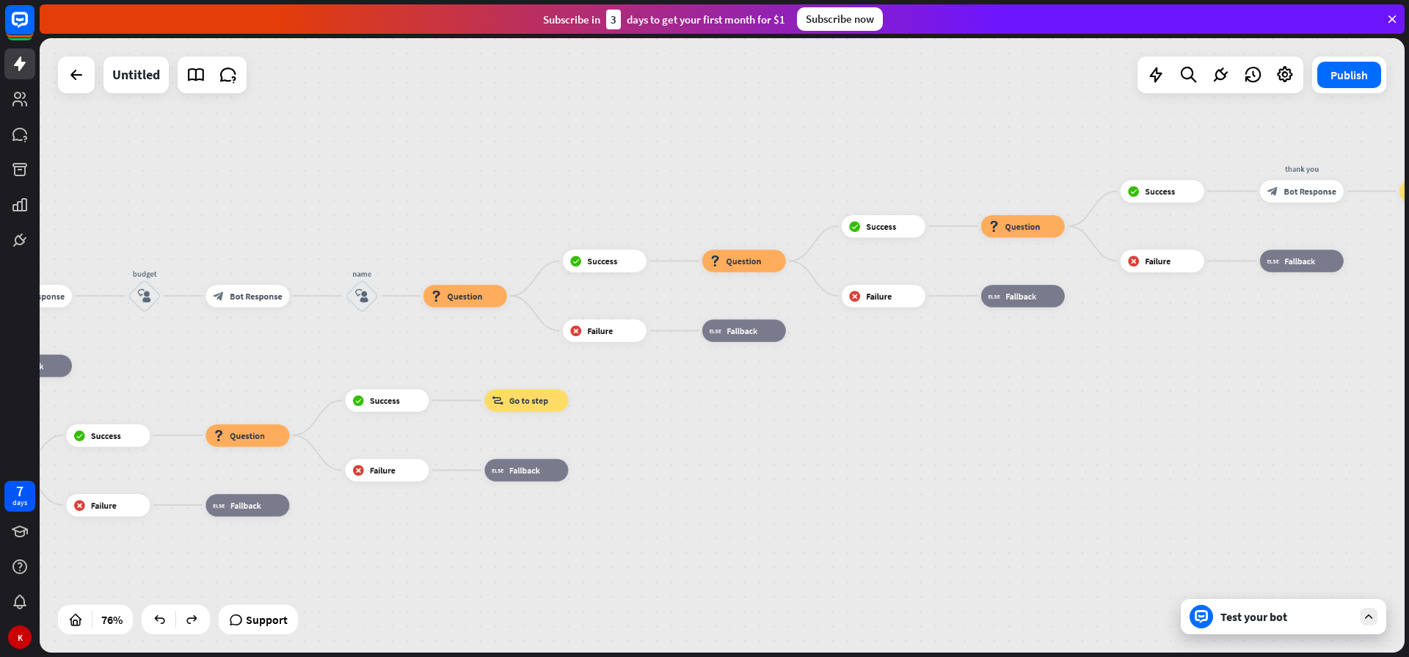
drag, startPoint x: 1014, startPoint y: 444, endPoint x: 1285, endPoint y: 370, distance: 281.4
click at [1285, 370] on div "home_2 Start point Welcome message block_bot_response Bot Response Sales block_…" at bounding box center [722, 345] width 1365 height 614
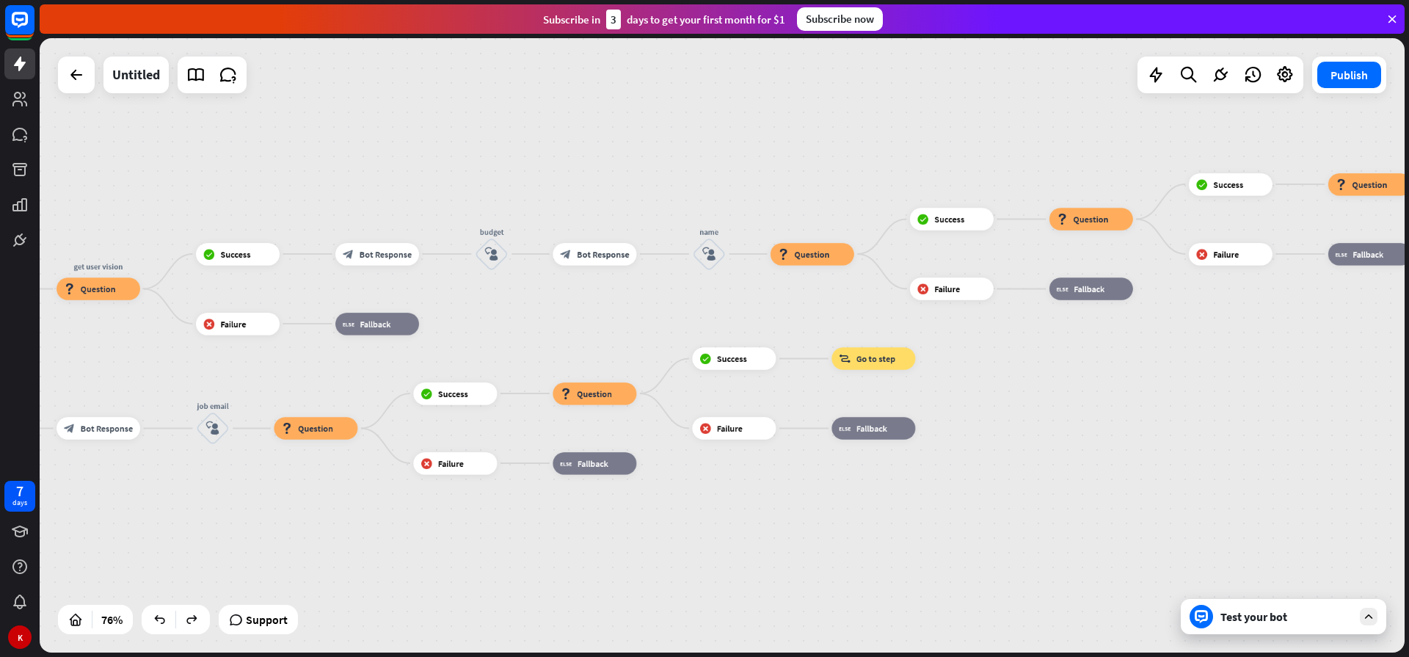
drag, startPoint x: 1017, startPoint y: 411, endPoint x: 1269, endPoint y: 372, distance: 255.3
click at [1269, 372] on div "home_2 Start point Welcome message block_bot_response Bot Response Sales block_…" at bounding box center [722, 345] width 1365 height 614
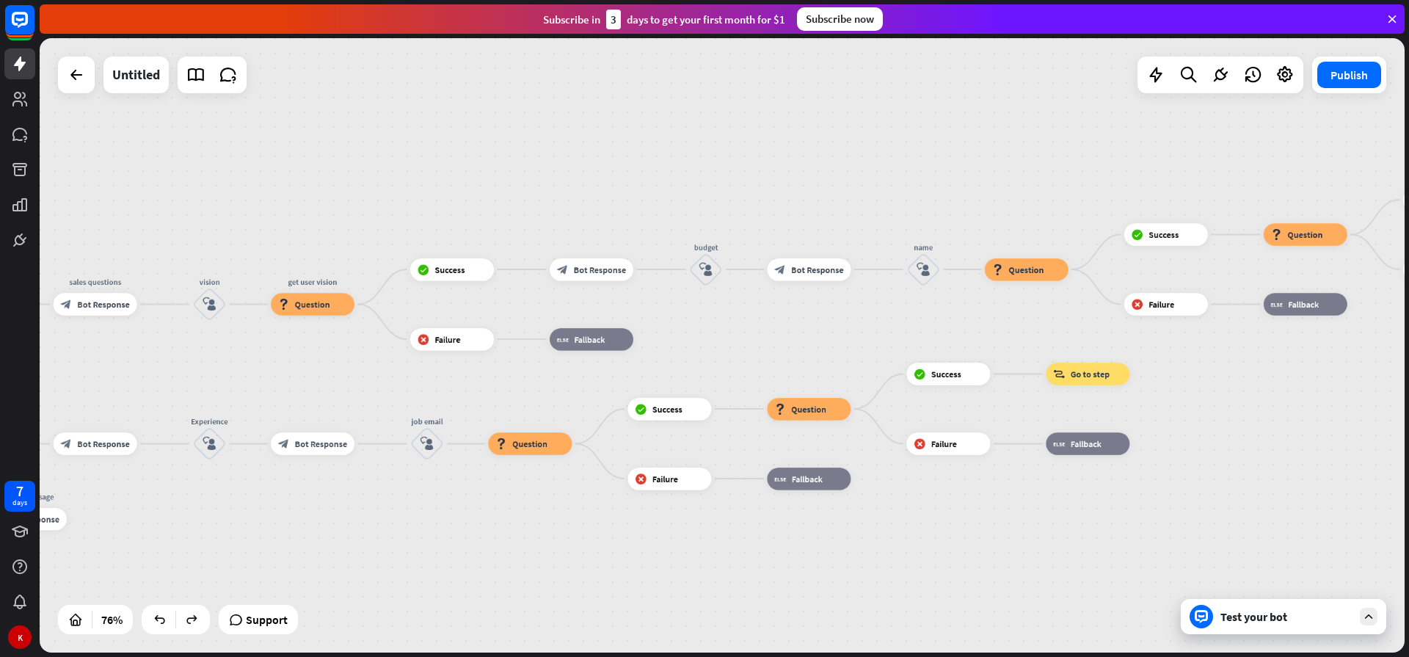
drag, startPoint x: 1009, startPoint y: 492, endPoint x: 1051, endPoint y: 508, distance: 44.6
click at [1225, 508] on div "home_2 Start point Welcome message block_bot_response Bot Response Sales block_…" at bounding box center [722, 345] width 1365 height 614
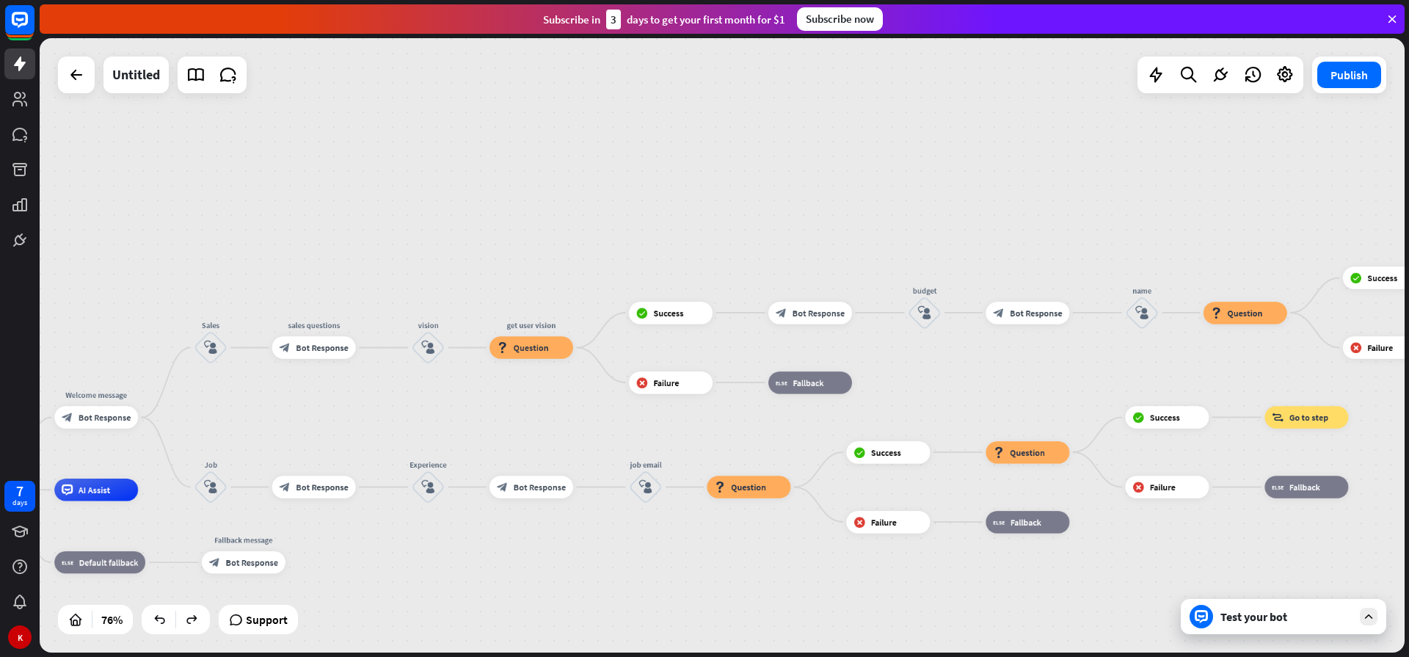
drag, startPoint x: 999, startPoint y: 507, endPoint x: 1221, endPoint y: 551, distance: 225.9
click at [1221, 551] on div "home_2 Start point Welcome message block_bot_response Bot Response Sales block_…" at bounding box center [722, 345] width 1365 height 614
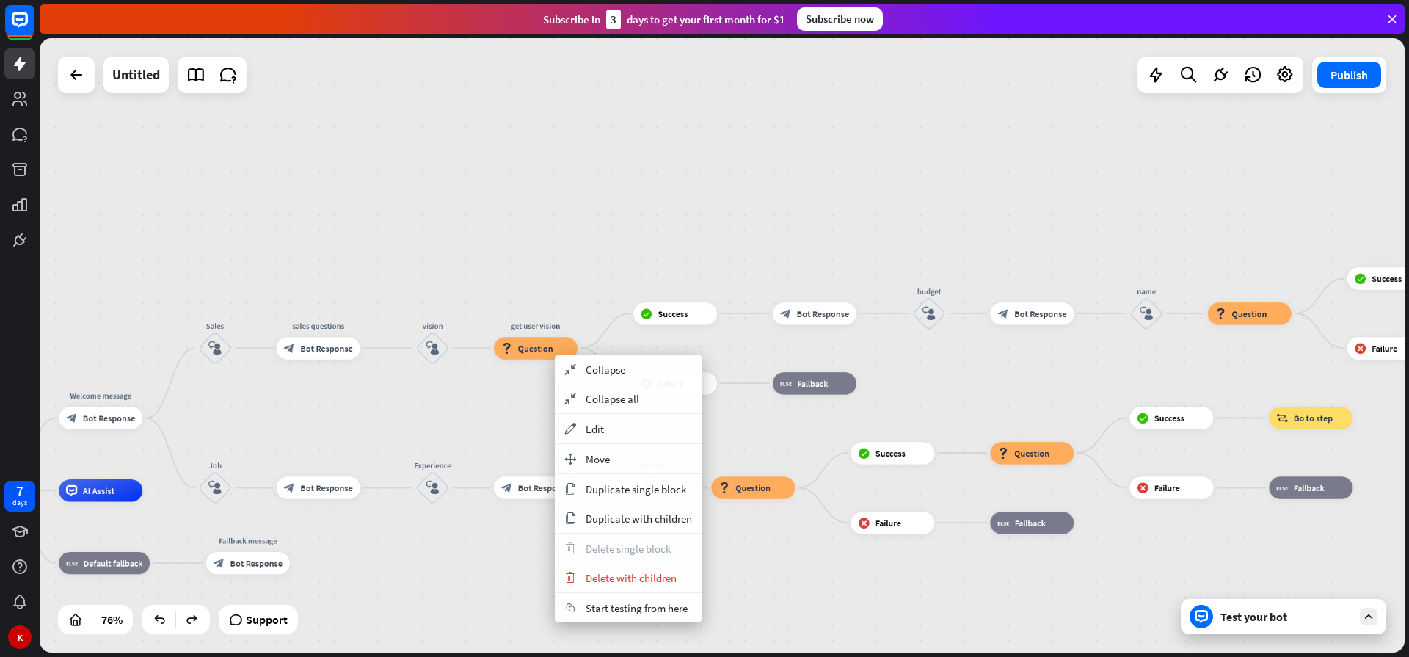
click at [592, 208] on div "home_2 Start point Welcome message block_bot_response Bot Response Sales block_…" at bounding box center [722, 345] width 1365 height 614
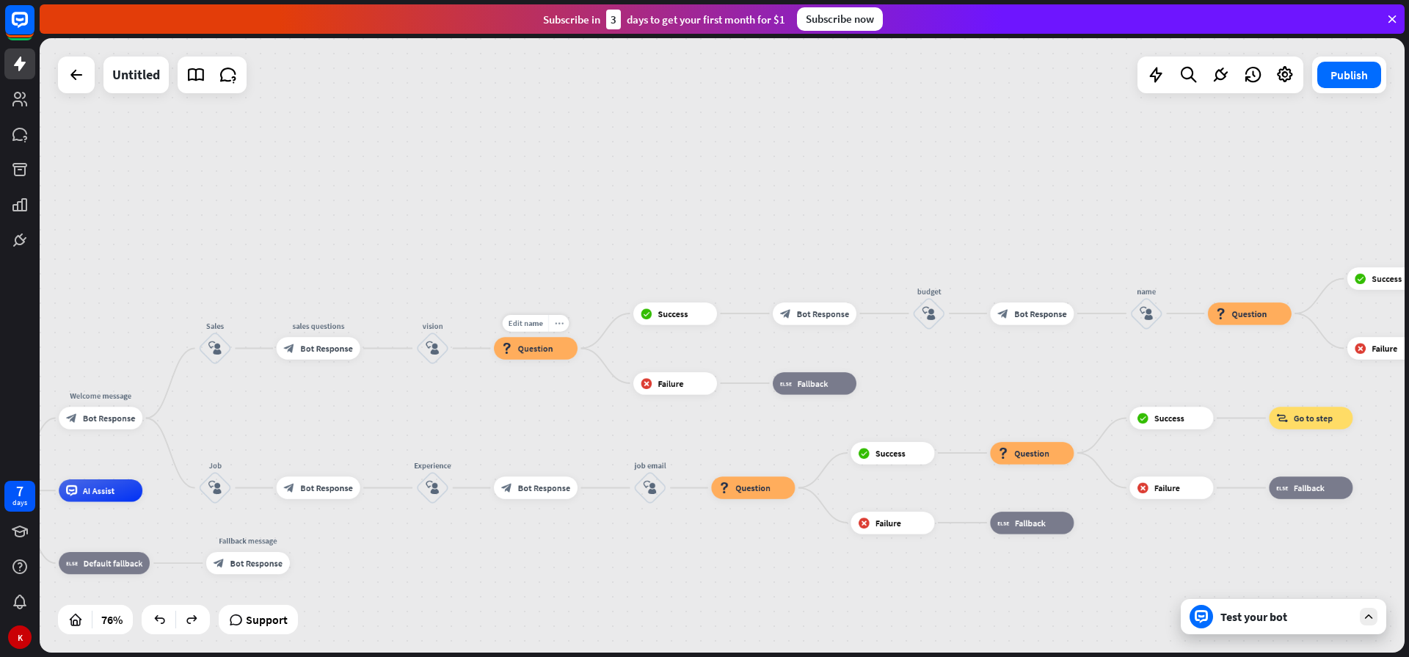
click at [564, 329] on div "more_horiz" at bounding box center [558, 323] width 21 height 17
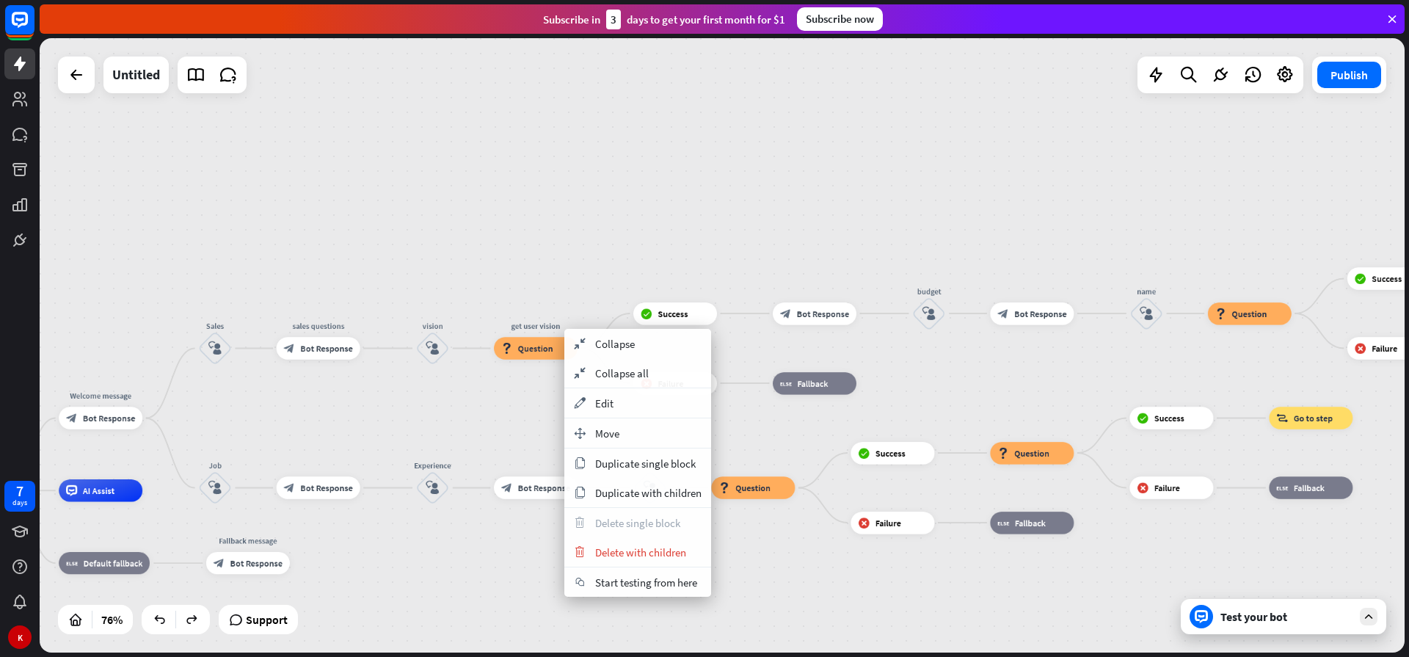
click at [622, 263] on div "home_2 Start point Welcome message block_bot_response Bot Response Sales block_…" at bounding box center [722, 345] width 1365 height 614
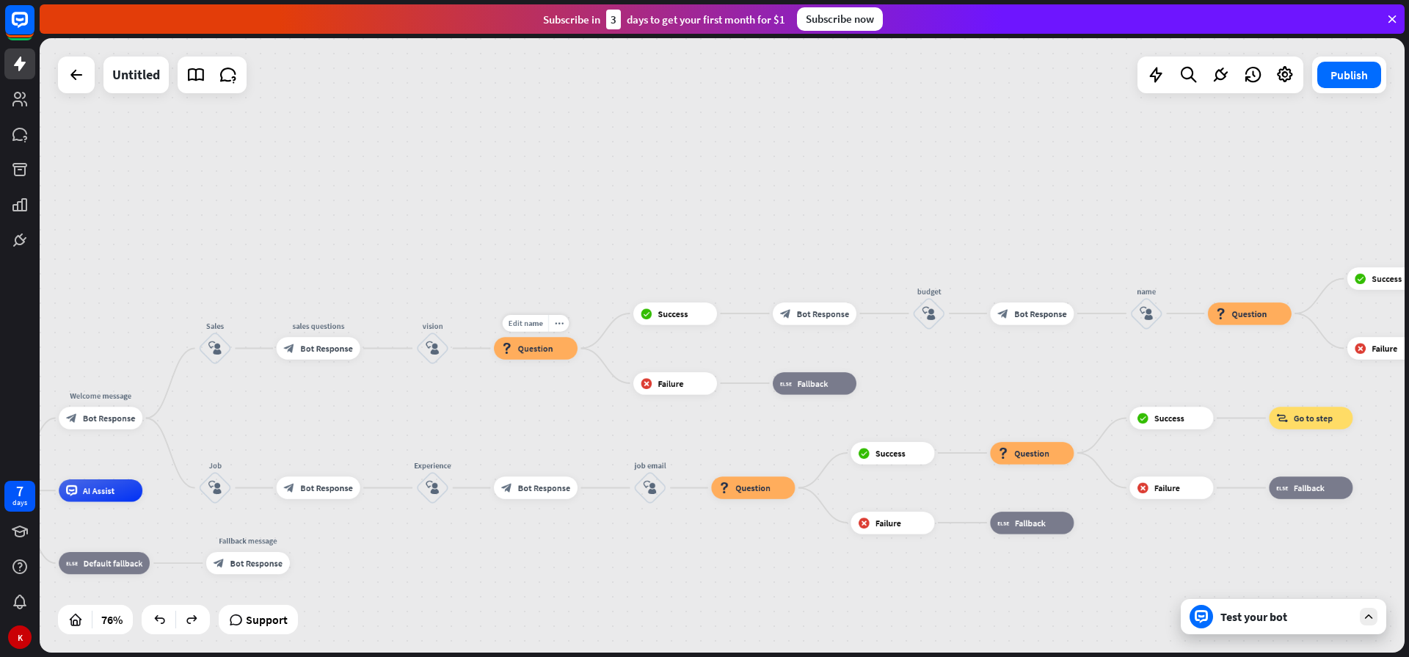
click at [513, 343] on div "block_question Question" at bounding box center [536, 348] width 84 height 22
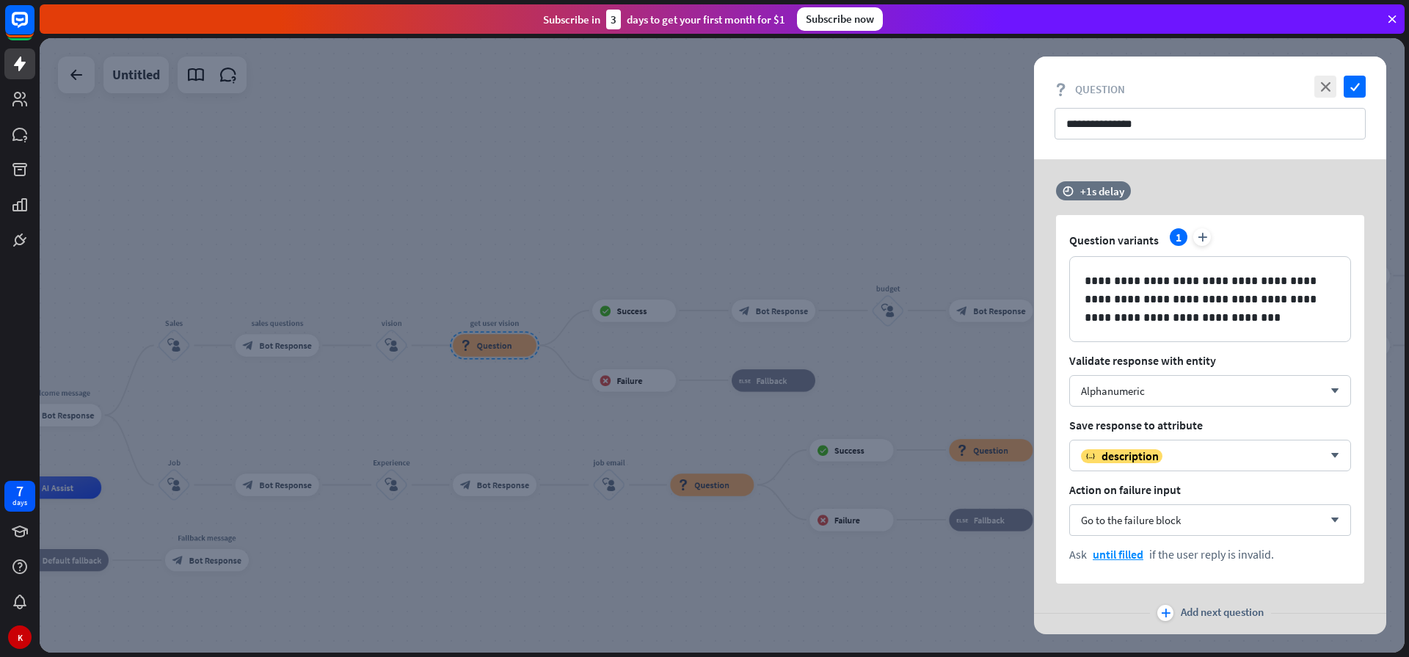
click at [874, 143] on div at bounding box center [722, 345] width 1365 height 614
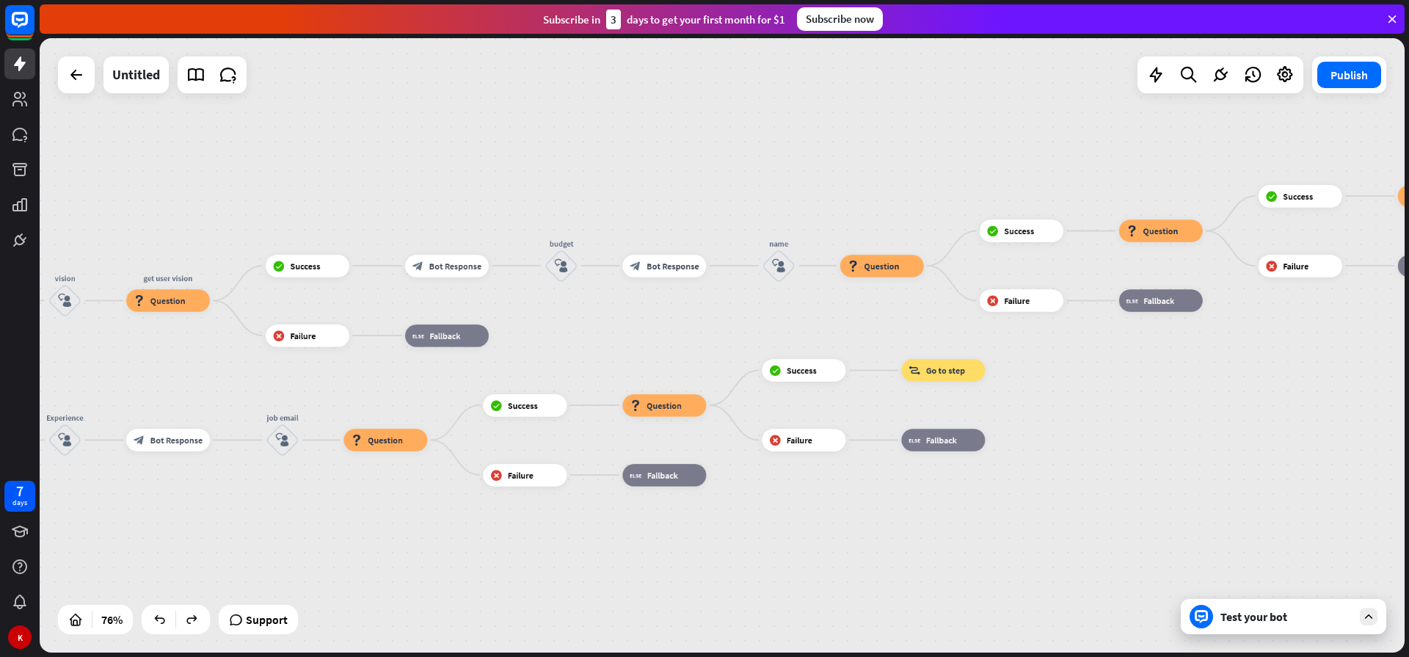
drag, startPoint x: 608, startPoint y: 229, endPoint x: 280, endPoint y: 185, distance: 330.9
click at [280, 185] on div "home_2 Start point Welcome message block_bot_response Bot Response Sales block_…" at bounding box center [722, 345] width 1365 height 614
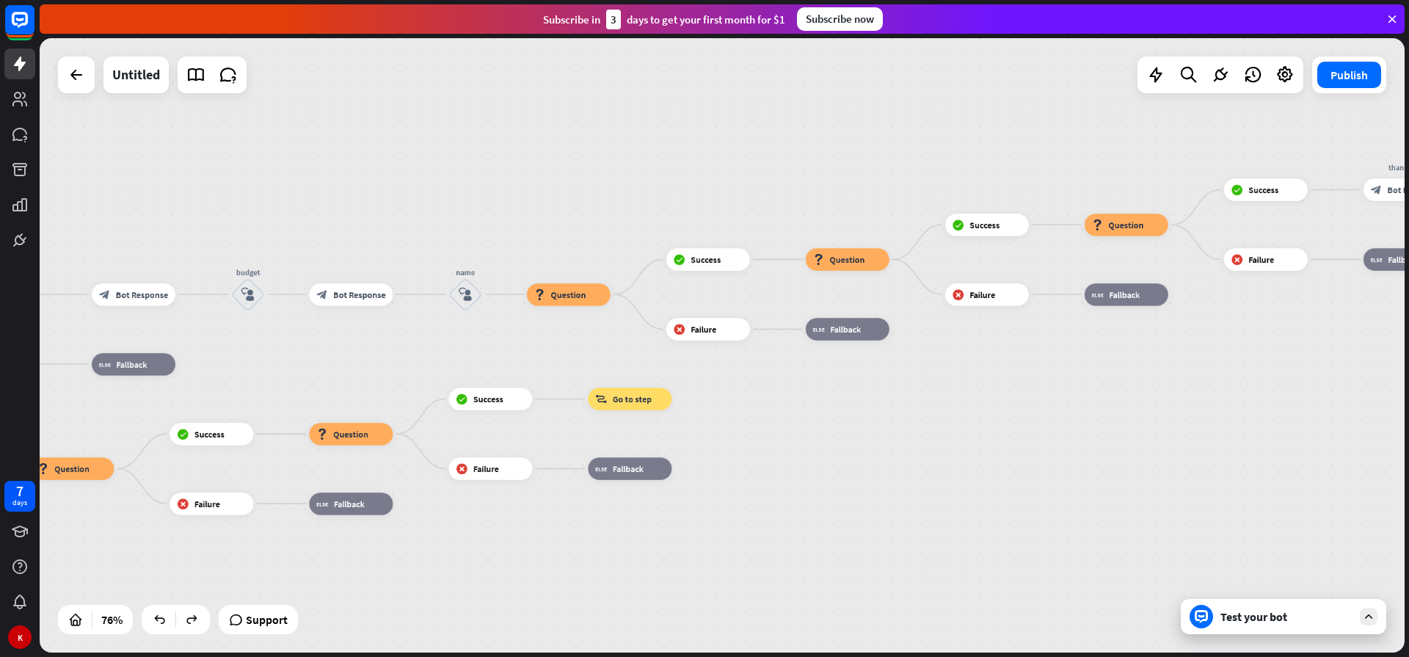
drag, startPoint x: 1035, startPoint y: 347, endPoint x: 723, endPoint y: 375, distance: 313.0
click at [723, 375] on div "home_2 Start point Welcome message block_bot_response Bot Response Sales block_…" at bounding box center [722, 345] width 1365 height 614
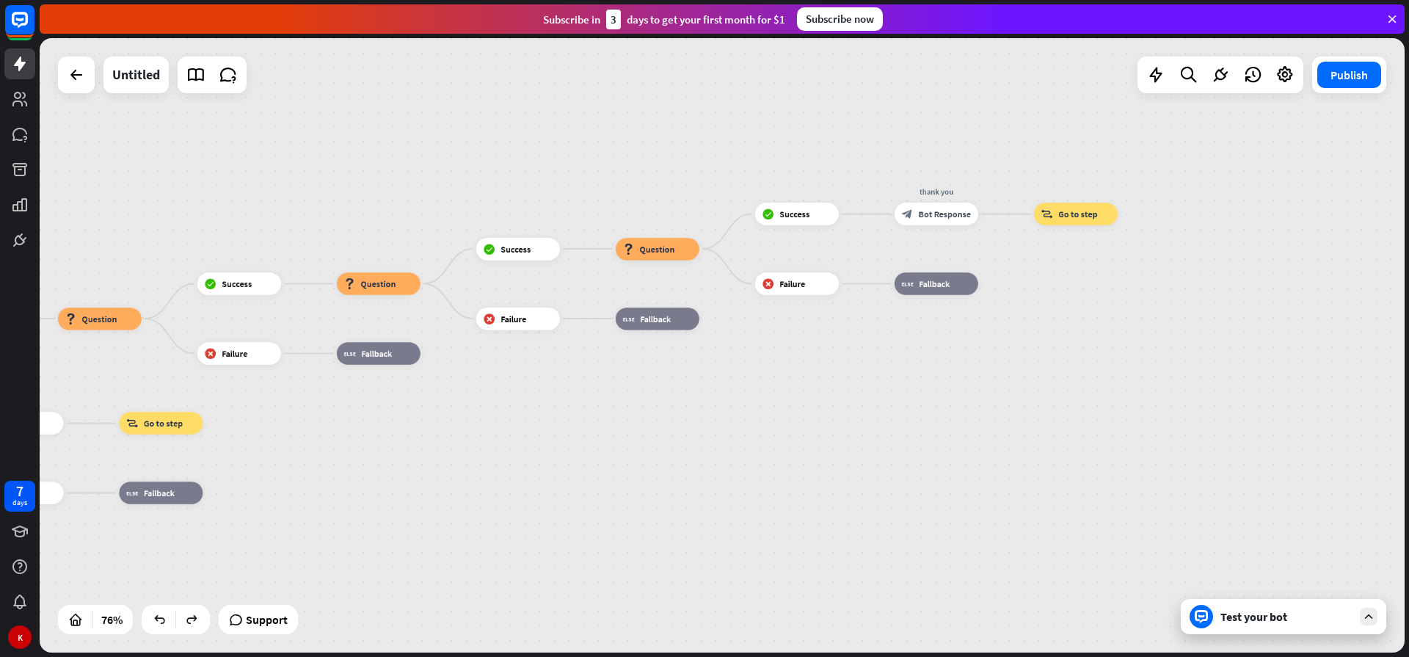
drag, startPoint x: 1208, startPoint y: 434, endPoint x: 739, endPoint y: 459, distance: 469.4
click at [739, 459] on div "home_2 Start point Welcome message block_bot_response Bot Response Sales block_…" at bounding box center [722, 345] width 1365 height 614
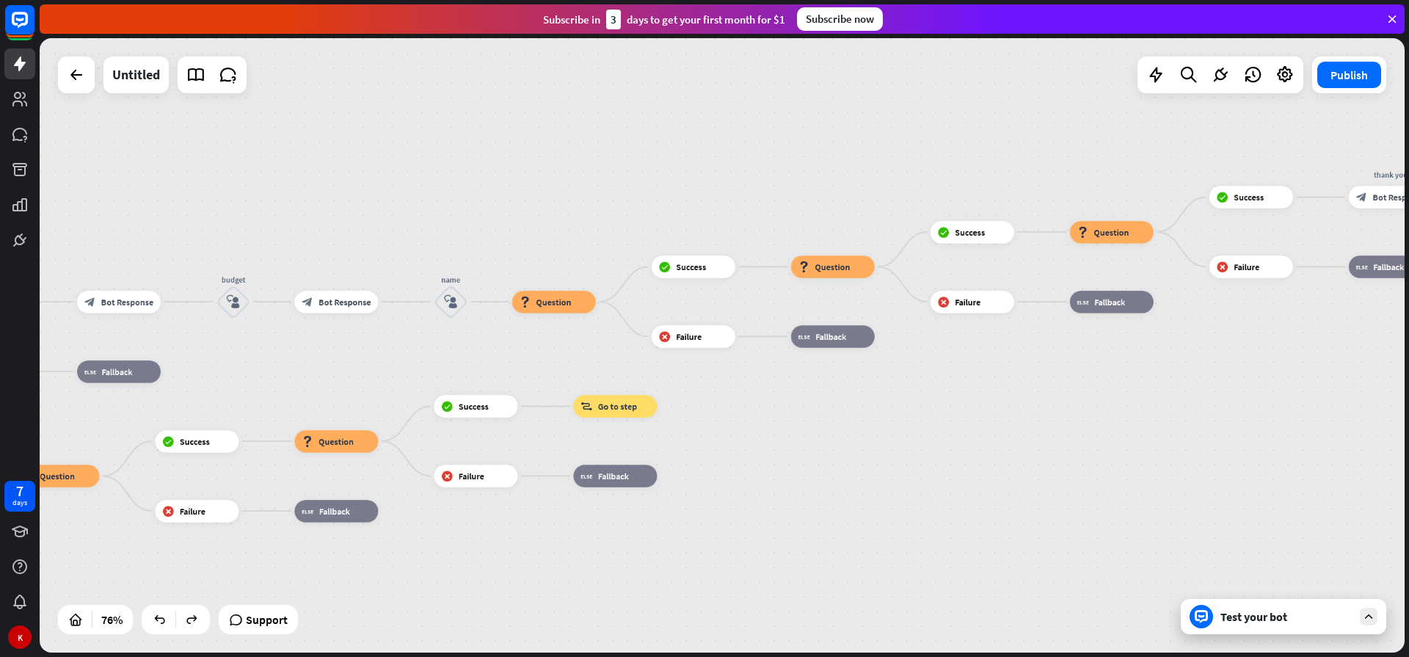
drag, startPoint x: 370, startPoint y: 431, endPoint x: 824, endPoint y: 414, distance: 454.4
click at [824, 414] on div "home_2 Start point Welcome message block_bot_response Bot Response Sales block_…" at bounding box center [722, 345] width 1365 height 614
click at [533, 409] on icon "plus" at bounding box center [531, 406] width 8 height 8
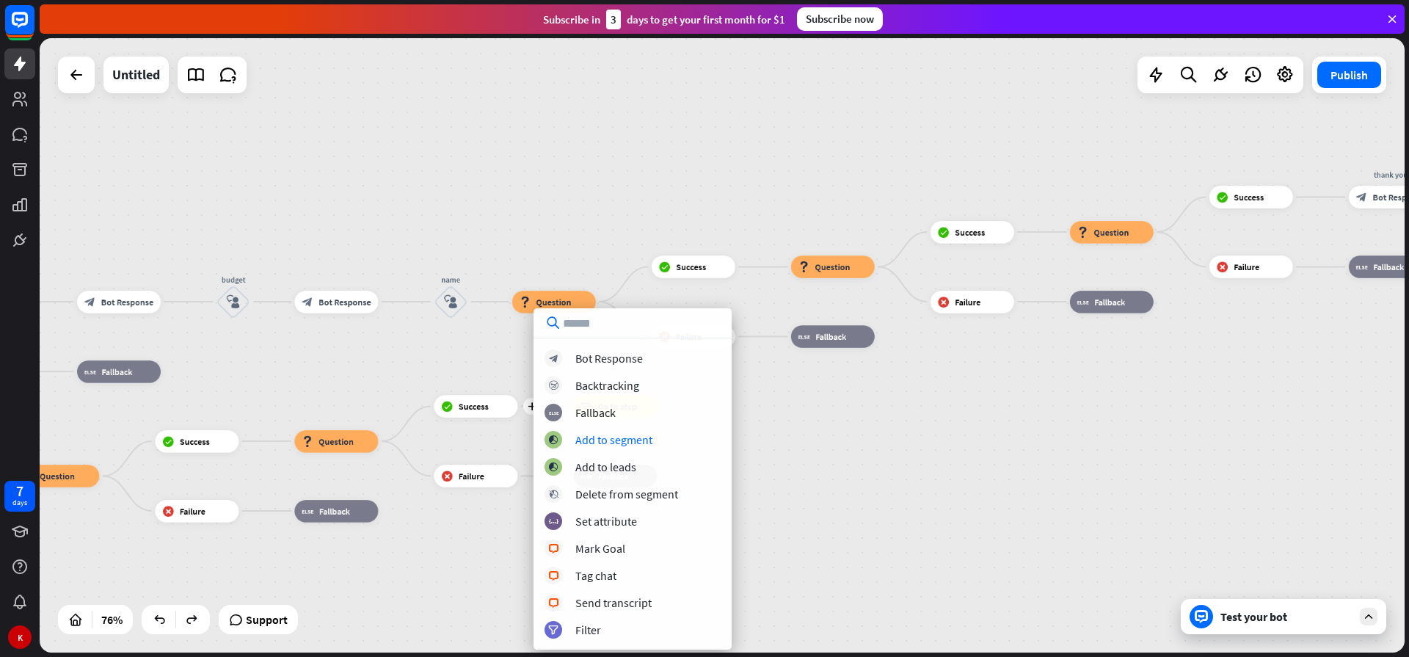
click at [792, 453] on div "home_2 Start point Welcome message block_bot_response Bot Response Sales block_…" at bounding box center [722, 345] width 1365 height 614
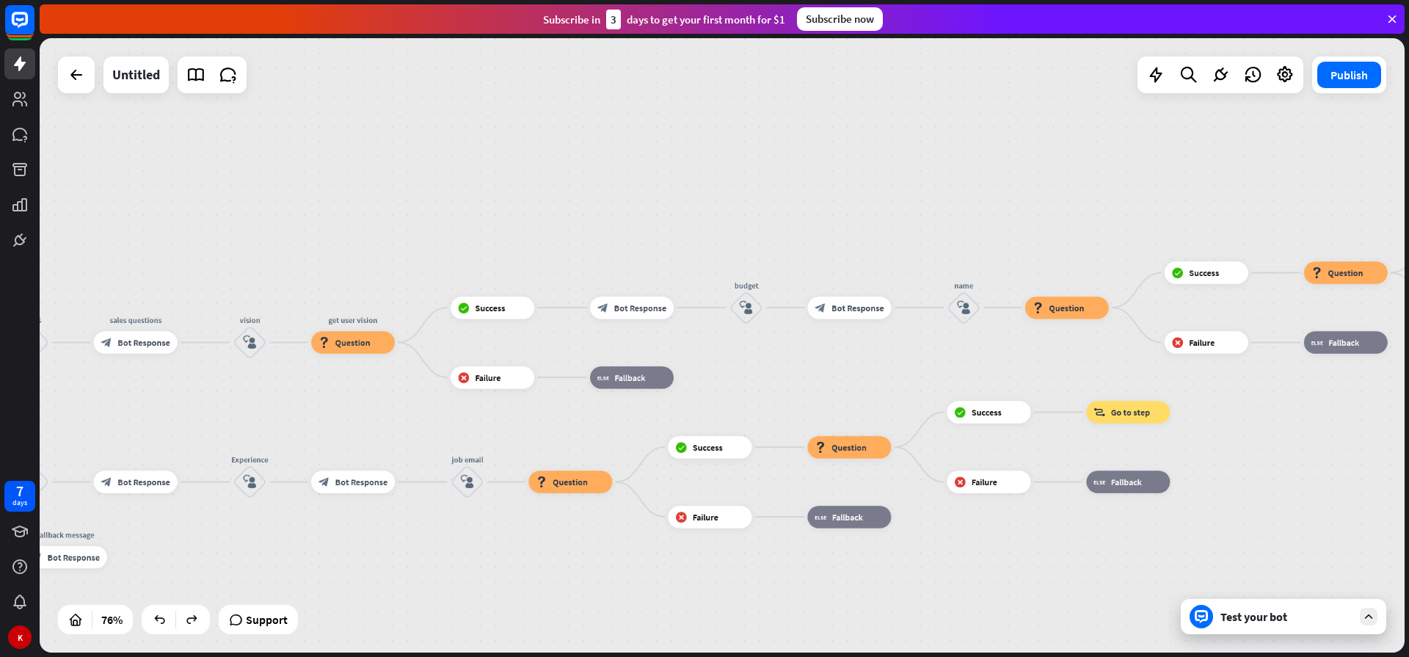
drag, startPoint x: 300, startPoint y: 368, endPoint x: 764, endPoint y: 369, distance: 464.4
click at [764, 369] on div "home_2 Start point Welcome message block_bot_response Bot Response Sales block_…" at bounding box center [722, 345] width 1365 height 614
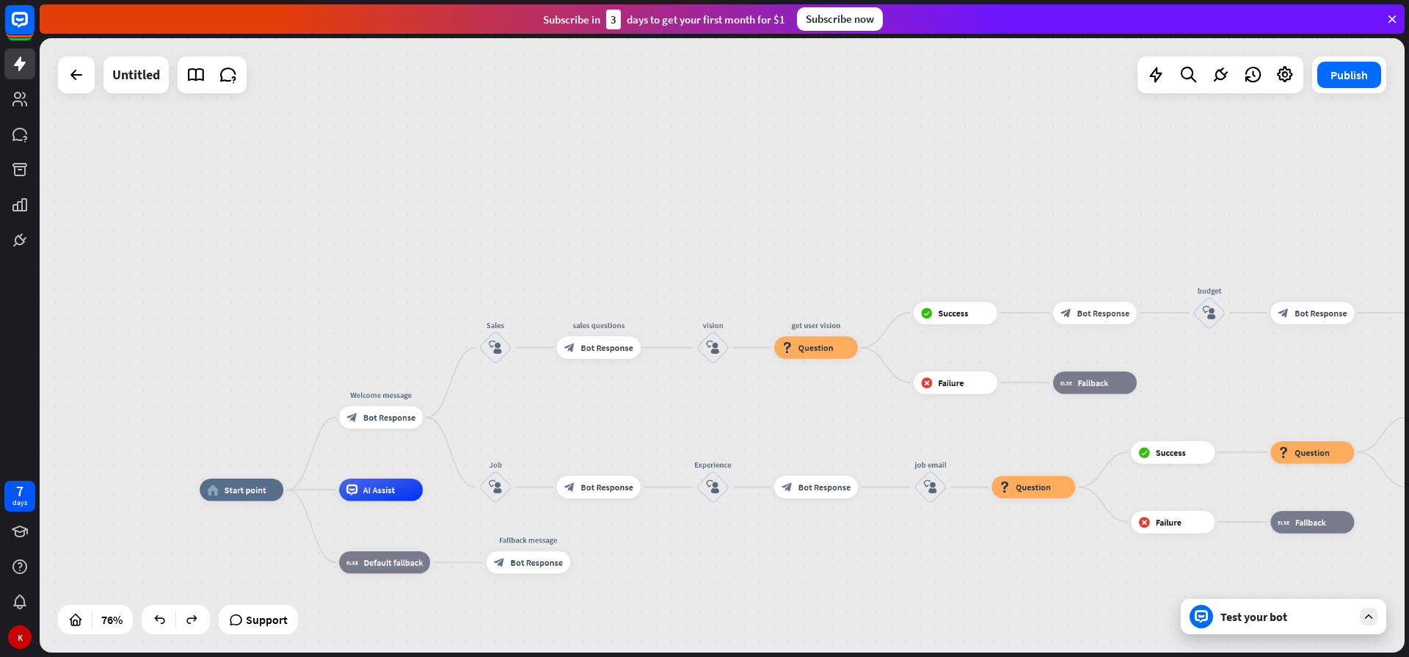
drag, startPoint x: 213, startPoint y: 409, endPoint x: 676, endPoint y: 414, distance: 462.9
click at [676, 414] on div "home_2 Start point Welcome message block_bot_response Bot Response Sales block_…" at bounding box center [722, 345] width 1365 height 614
click at [435, 420] on icon "plus" at bounding box center [437, 417] width 8 height 8
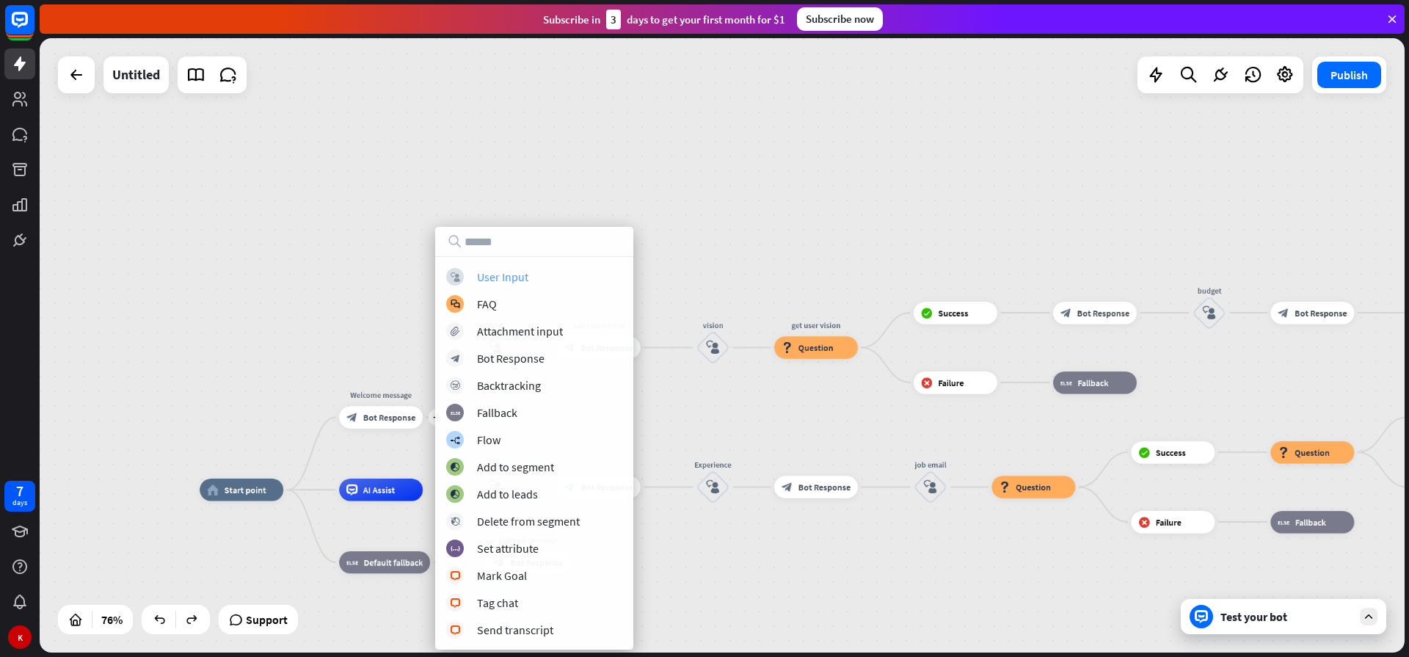
click at [499, 278] on div "User Input" at bounding box center [502, 276] width 51 height 15
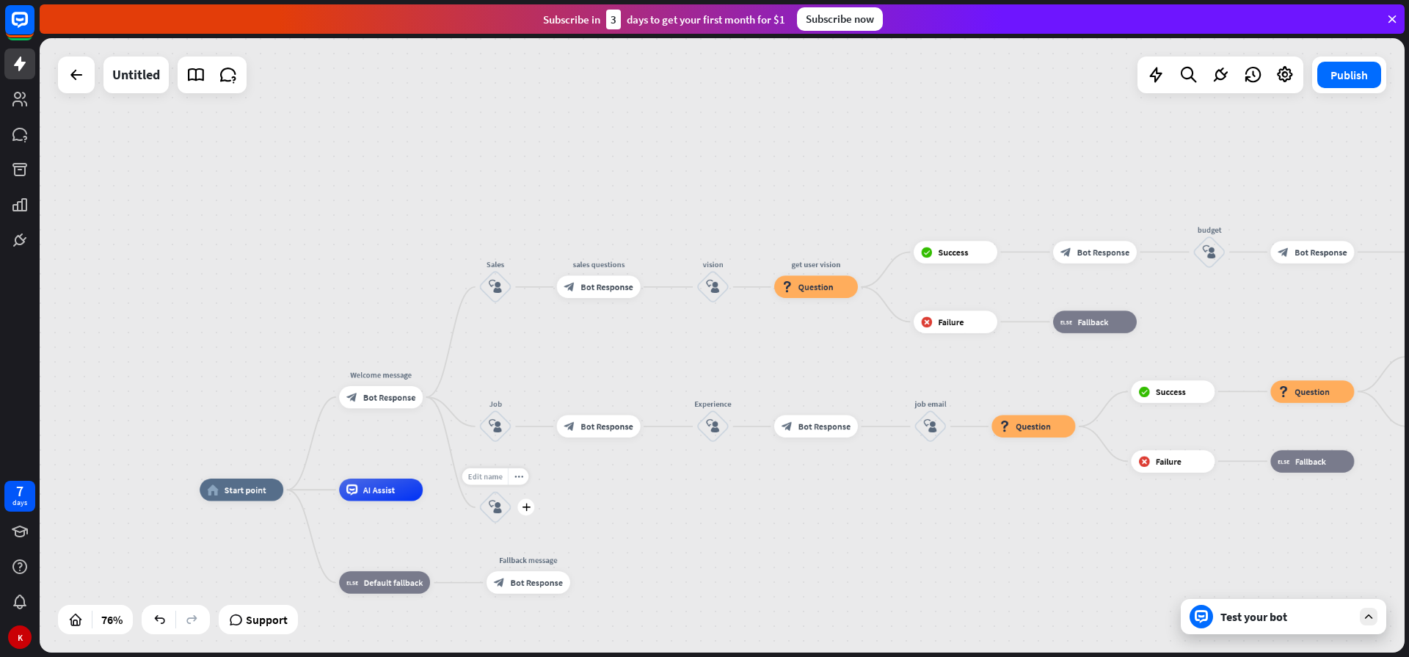
click at [490, 477] on span "Edit name" at bounding box center [484, 476] width 34 height 10
type input "*"
type input "**********"
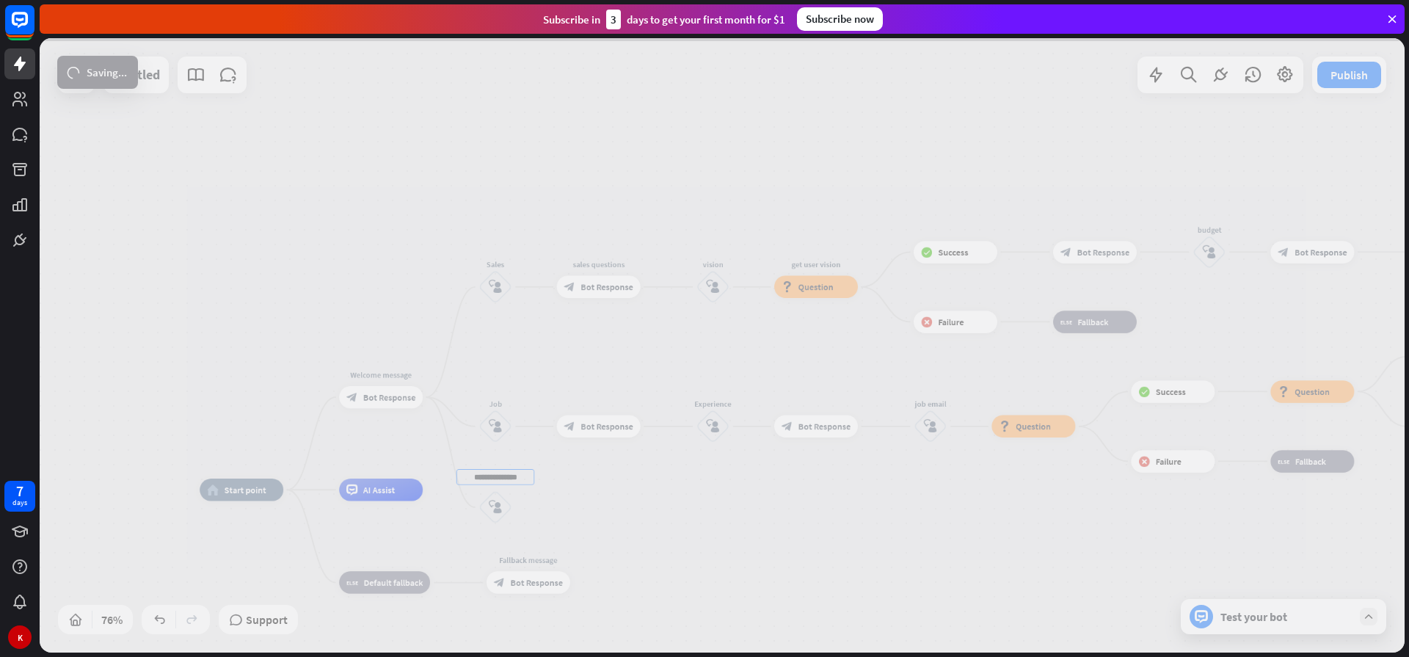
click at [635, 507] on div "home_2 Start point Welcome message block_bot_response Bot Response Sales block_…" at bounding box center [722, 345] width 1365 height 614
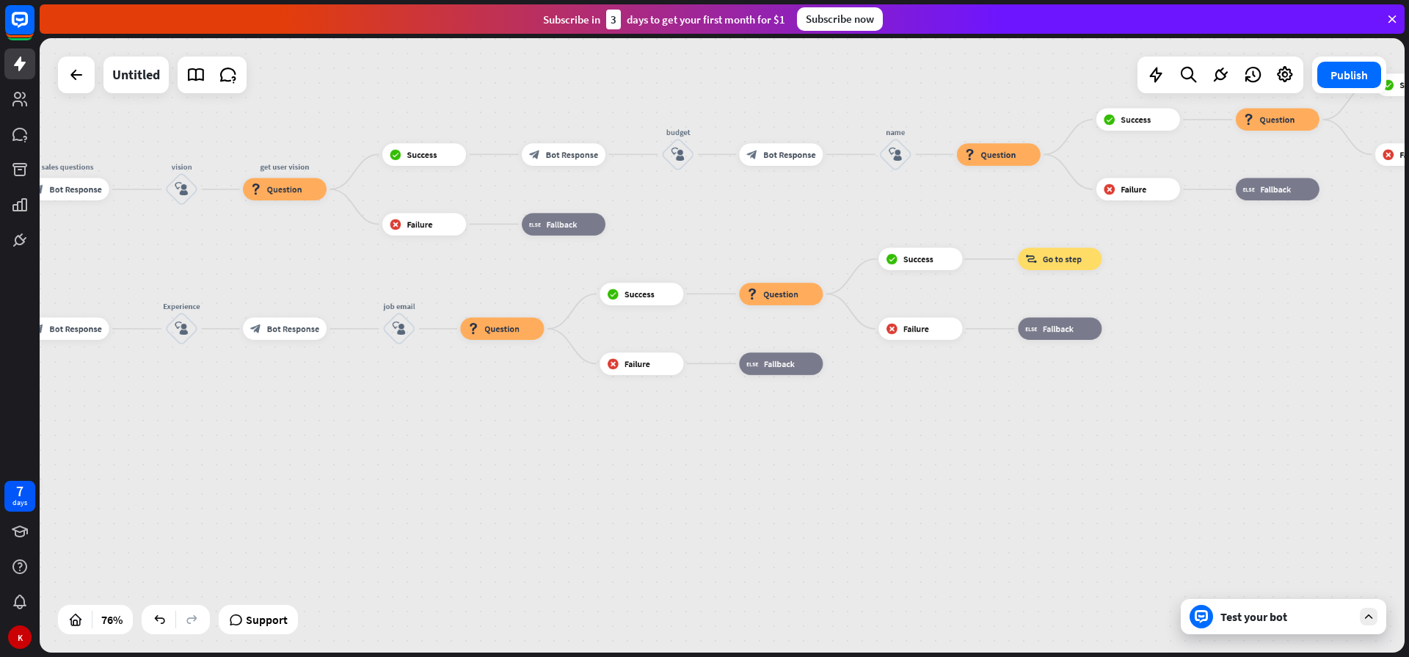
drag, startPoint x: 907, startPoint y: 547, endPoint x: 376, endPoint y: 453, distance: 539.4
click at [376, 453] on div "home_2 Start point Welcome message block_bot_response Bot Response Sales block_…" at bounding box center [186, 625] width 1037 height 467
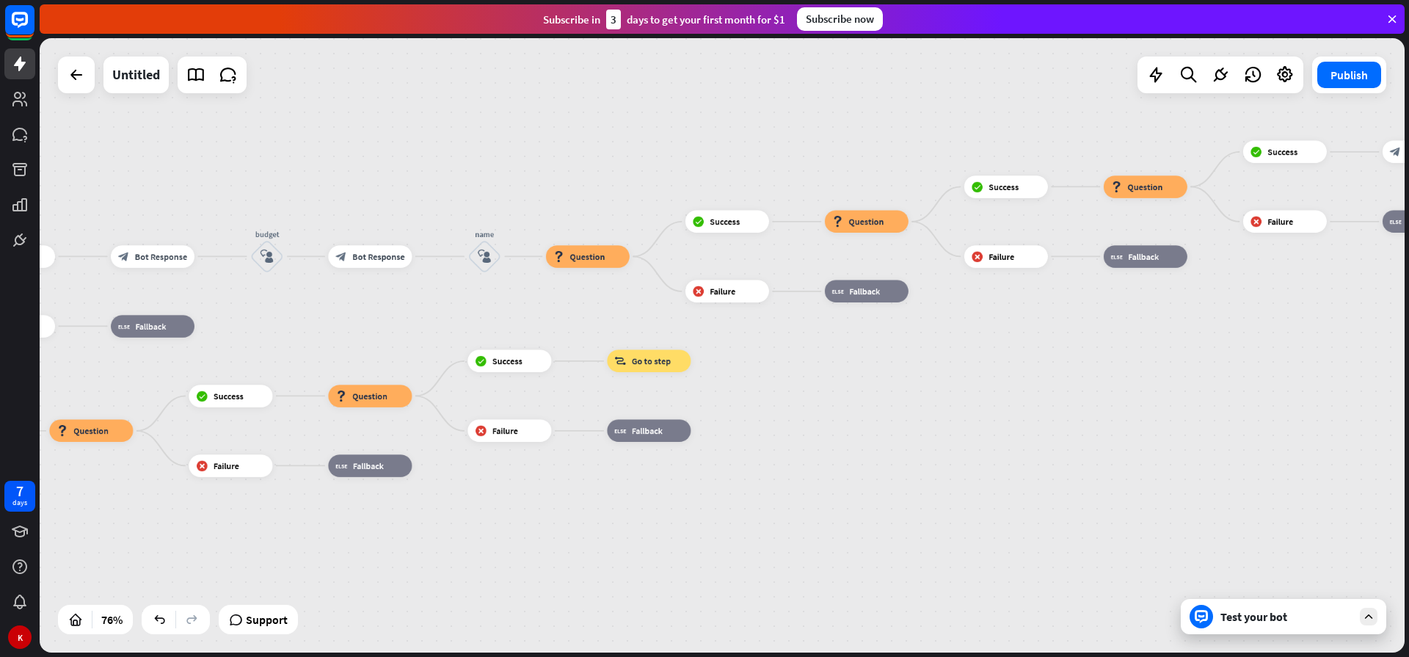
drag, startPoint x: 1026, startPoint y: 382, endPoint x: 618, endPoint y: 481, distance: 418.9
click at [618, 481] on div "home_2 Start point Welcome message block_bot_response Bot Response Sales block_…" at bounding box center [722, 345] width 1365 height 614
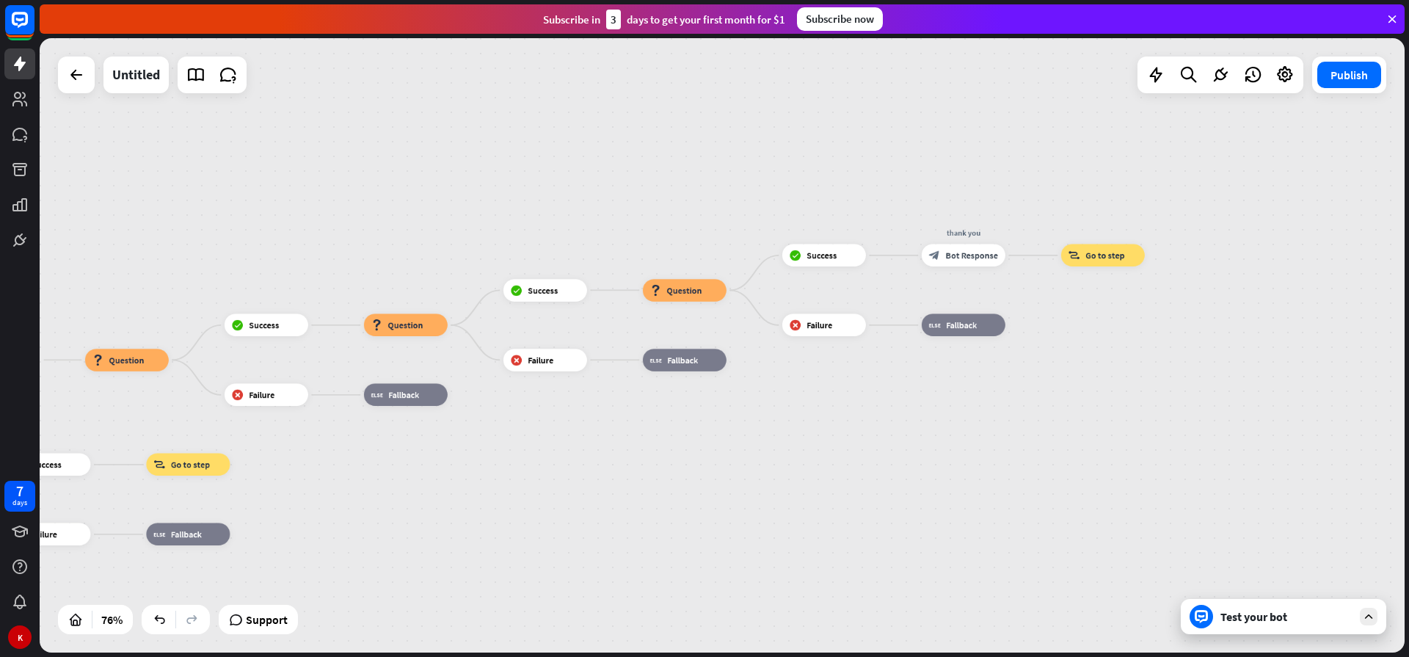
drag, startPoint x: 1013, startPoint y: 392, endPoint x: 533, endPoint y: 496, distance: 490.8
click at [533, 496] on div "home_2 Start point Welcome message block_bot_response Bot Response Sales block_…" at bounding box center [722, 345] width 1365 height 614
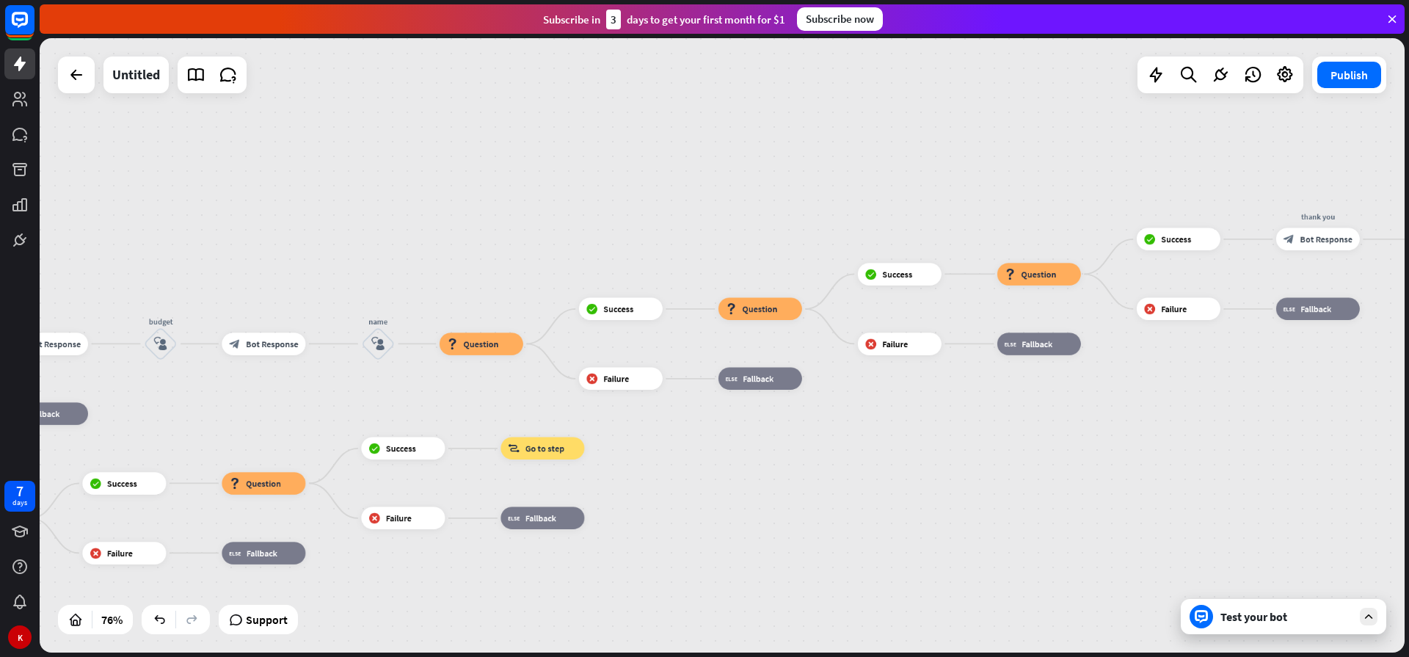
drag, startPoint x: 616, startPoint y: 479, endPoint x: 990, endPoint y: 463, distance: 373.8
click at [990, 463] on div "home_2 Start point Welcome message block_bot_response Bot Response Sales block_…" at bounding box center [722, 345] width 1365 height 614
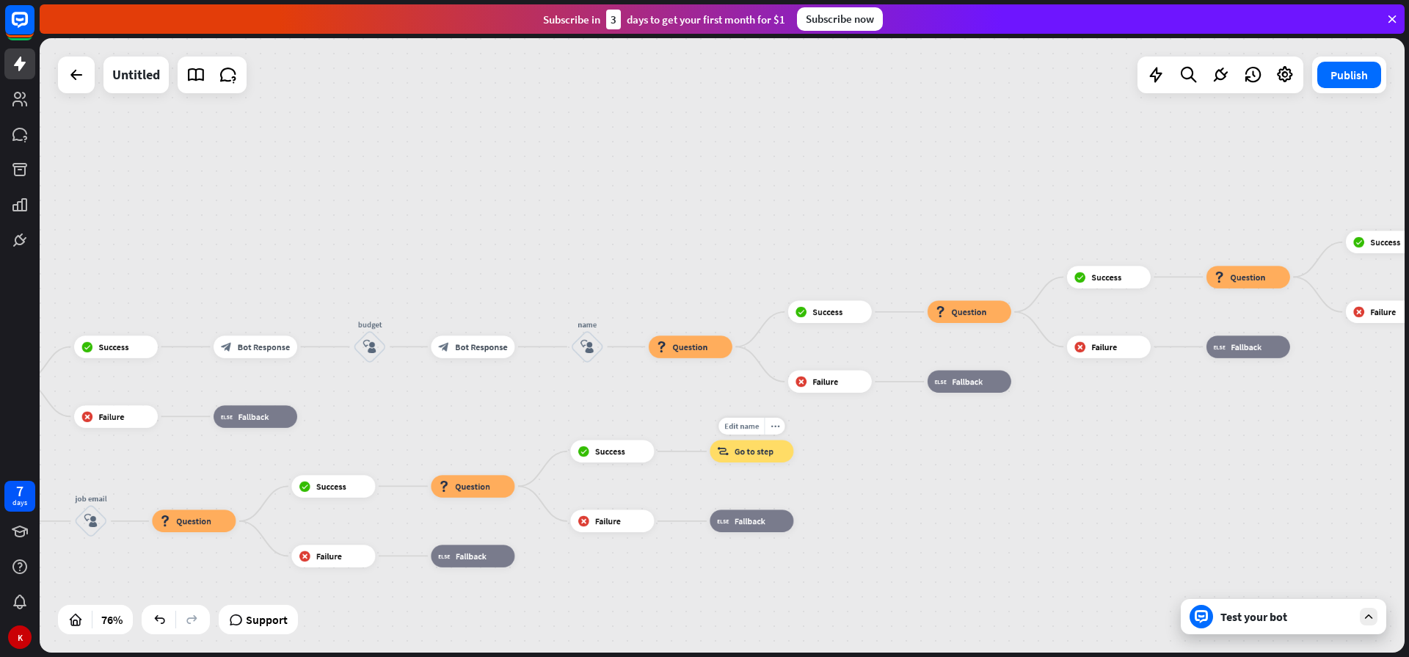
drag, startPoint x: 697, startPoint y: 472, endPoint x: 814, endPoint y: 471, distance: 117.4
click at [793, 462] on div "Edit name more_horiz block_goto Go to step" at bounding box center [751, 451] width 84 height 22
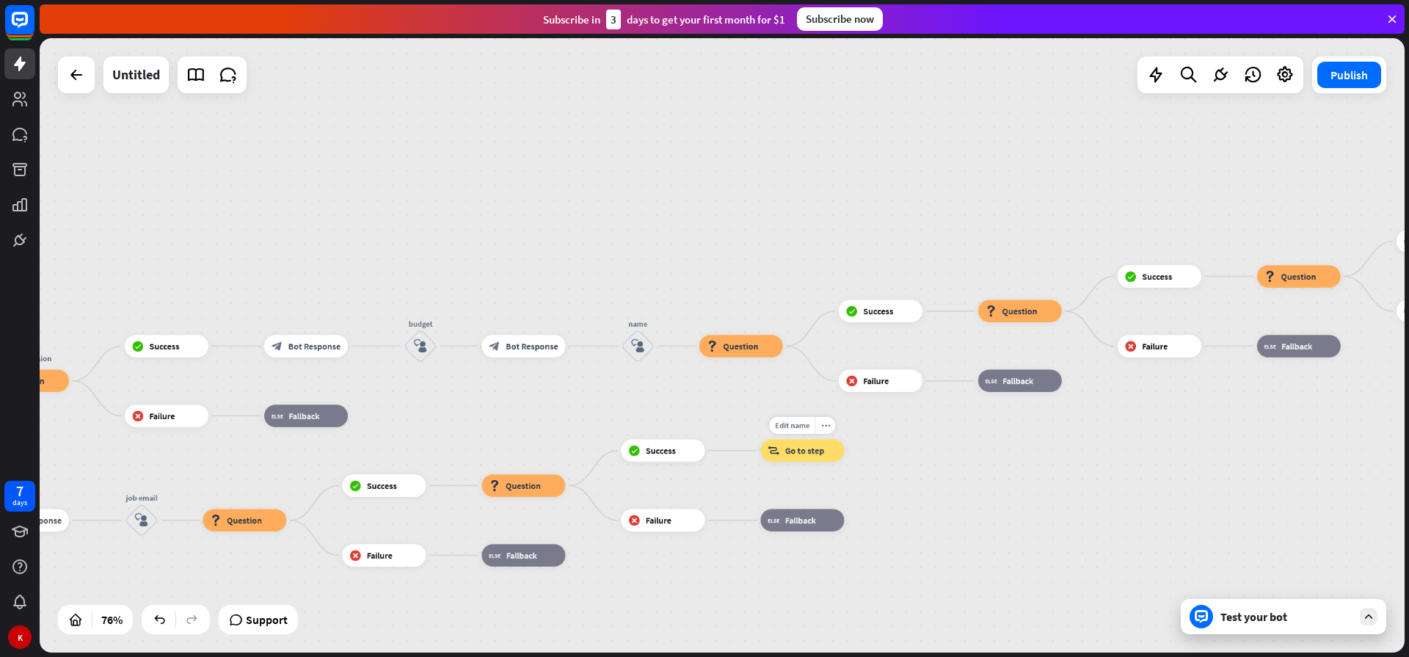
click at [781, 451] on div "block_goto Go to step" at bounding box center [802, 450] width 84 height 22
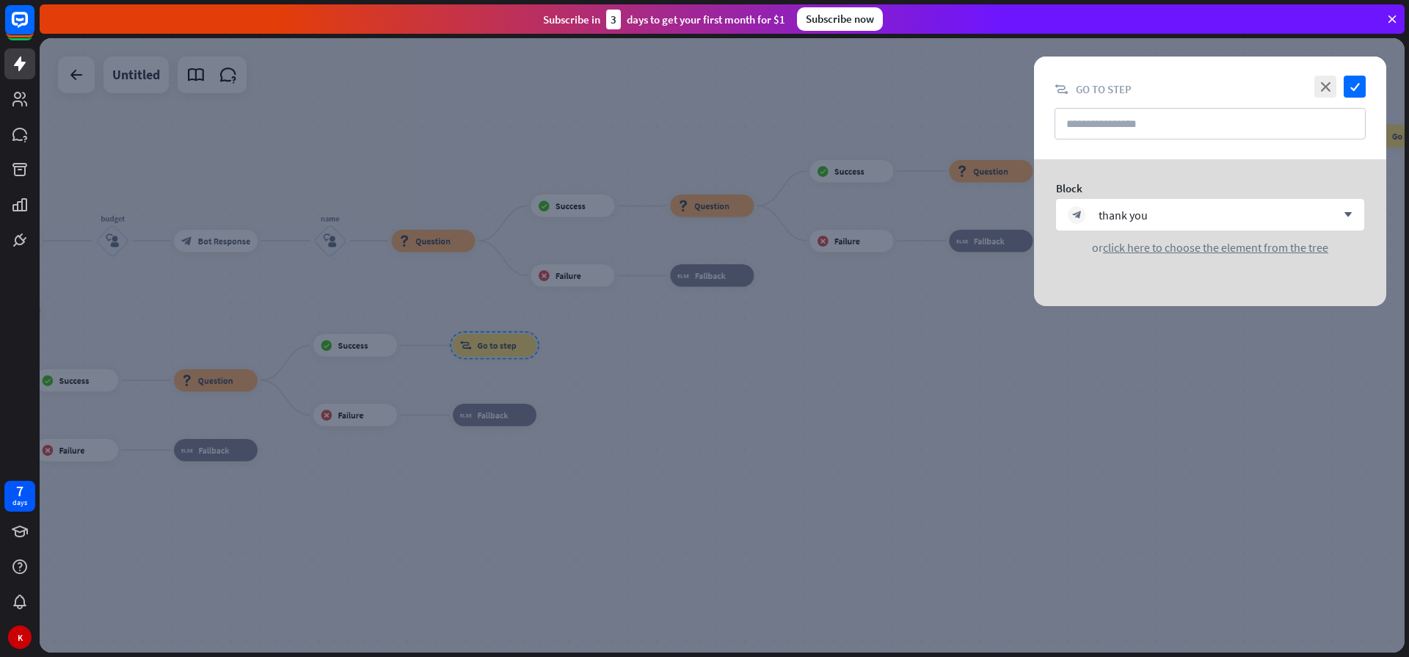
click at [723, 423] on div at bounding box center [722, 345] width 1365 height 614
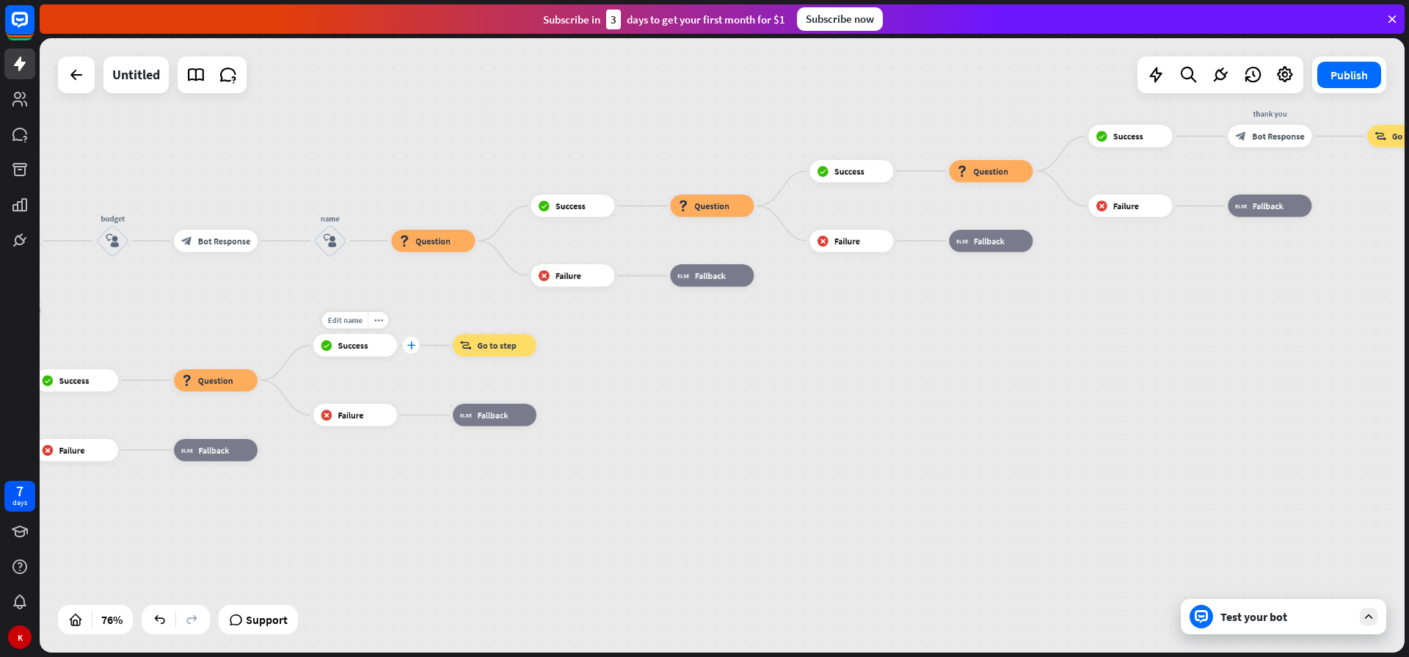
click at [412, 343] on icon "plus" at bounding box center [410, 345] width 8 height 8
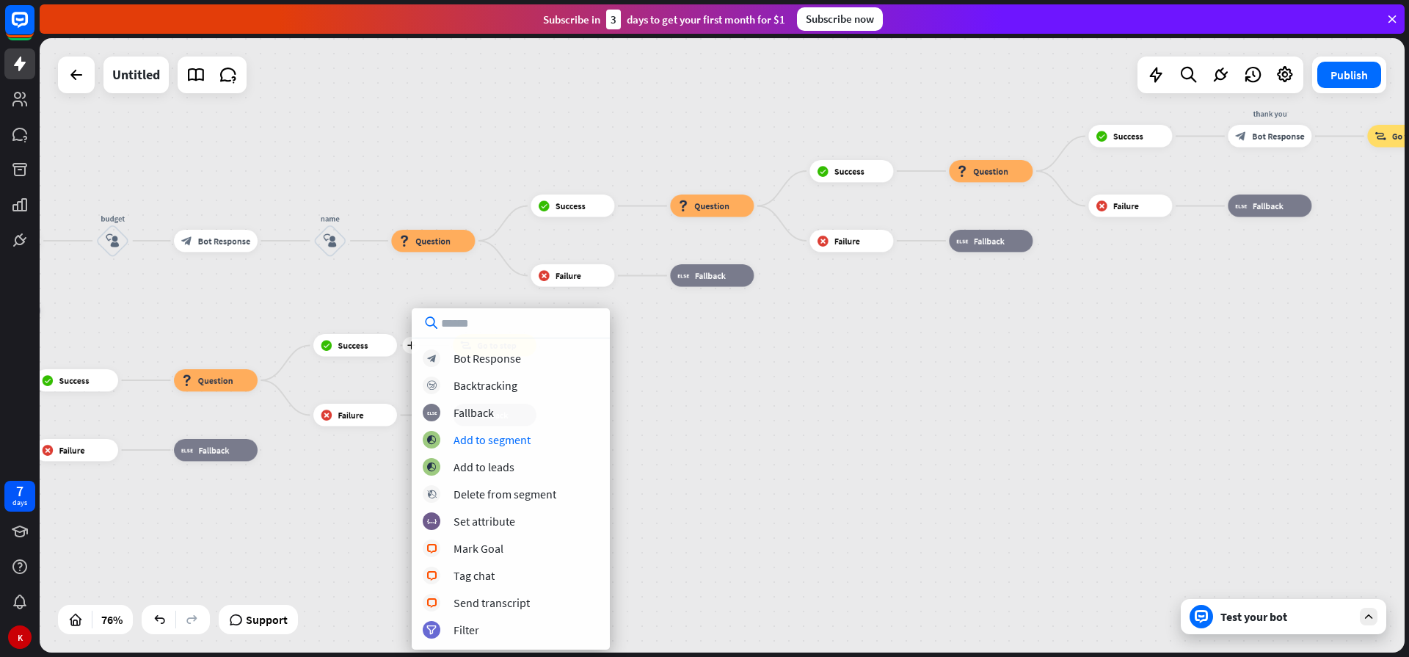
click at [709, 434] on div "home_2 Start point Welcome message block_bot_response Bot Response Sales block_…" at bounding box center [722, 345] width 1365 height 614
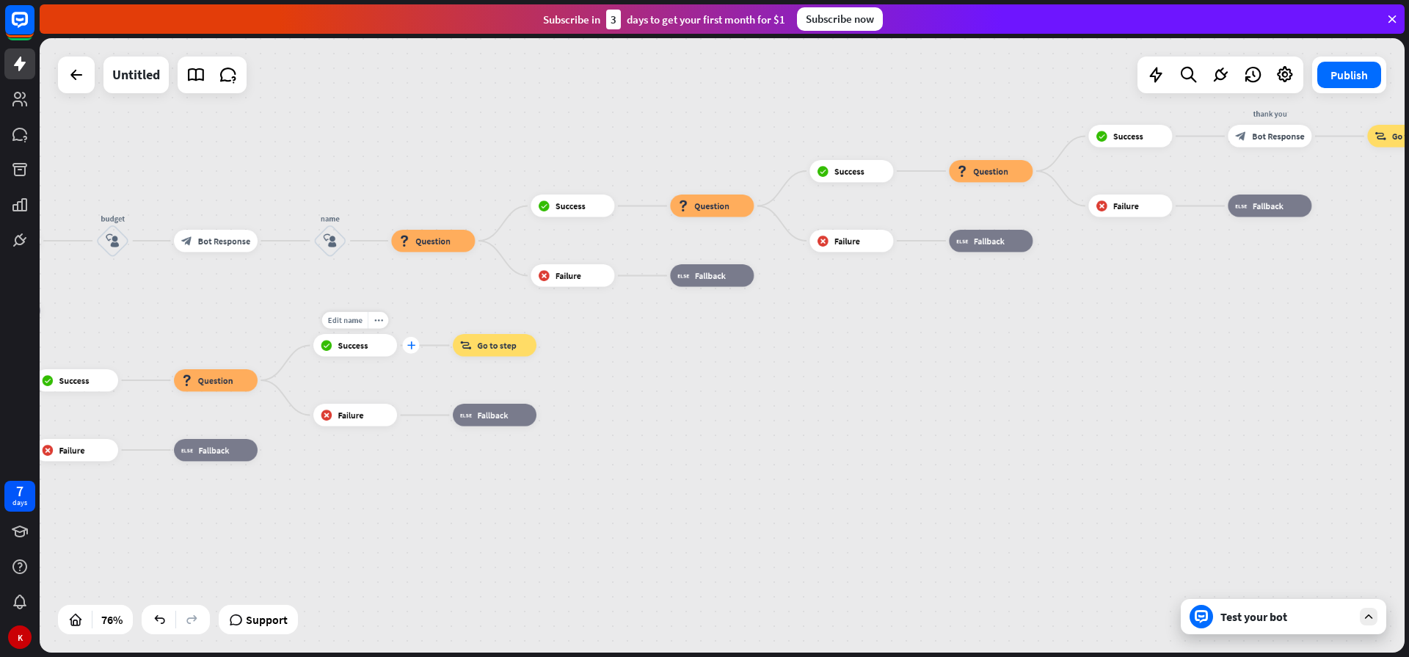
click at [412, 346] on icon "plus" at bounding box center [410, 345] width 8 height 8
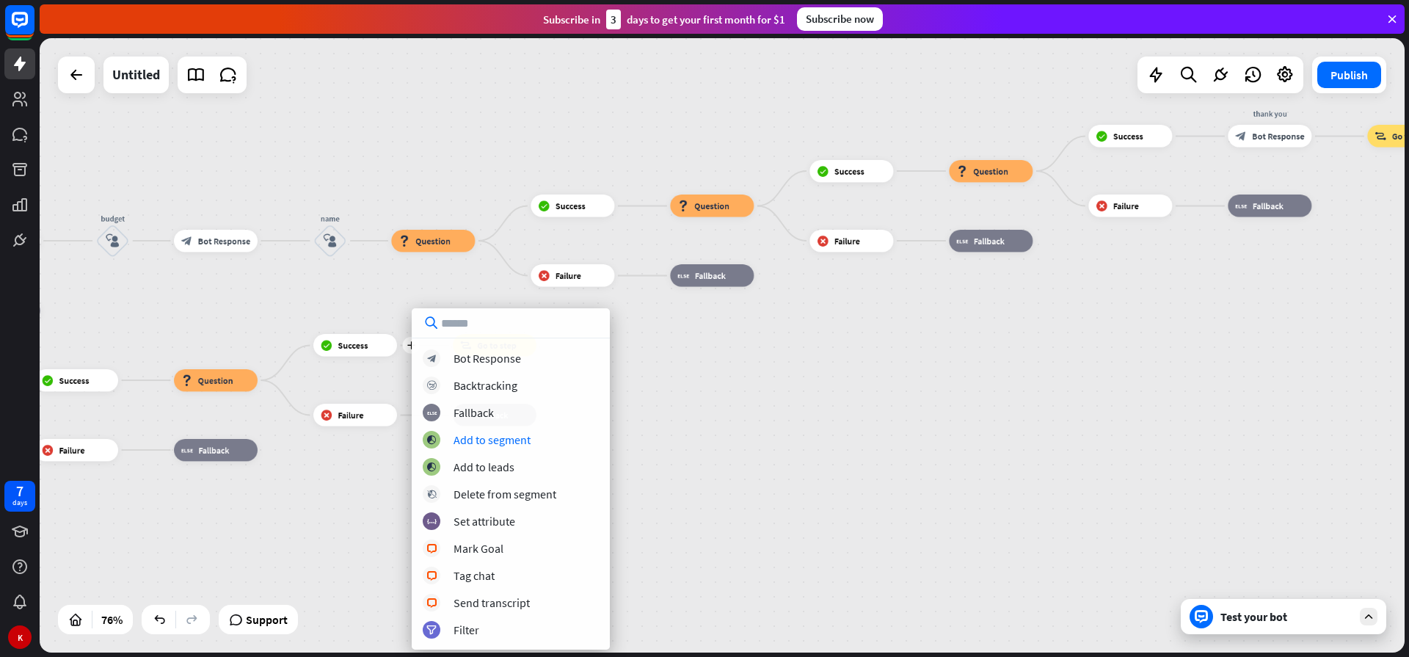
click at [672, 437] on div "home_2 Start point Welcome message block_bot_response Bot Response Sales block_…" at bounding box center [722, 345] width 1365 height 614
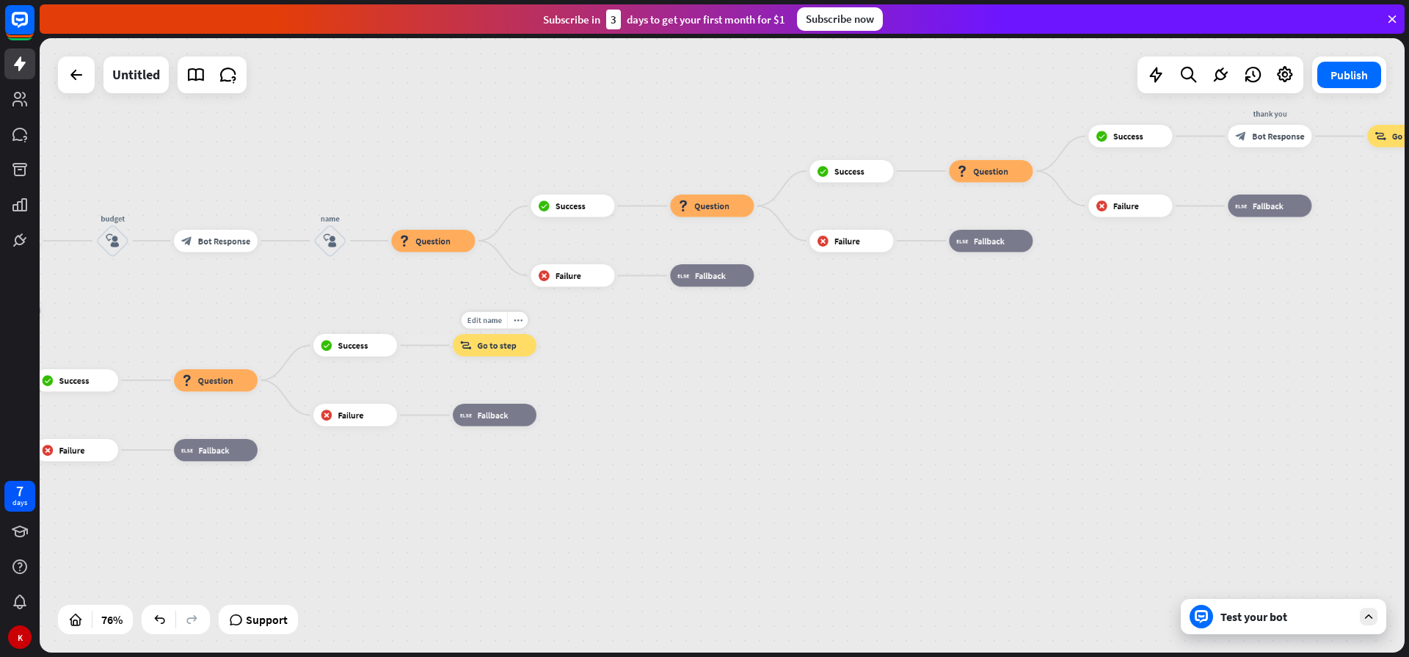
click at [511, 352] on div "block_goto Go to step" at bounding box center [495, 345] width 84 height 22
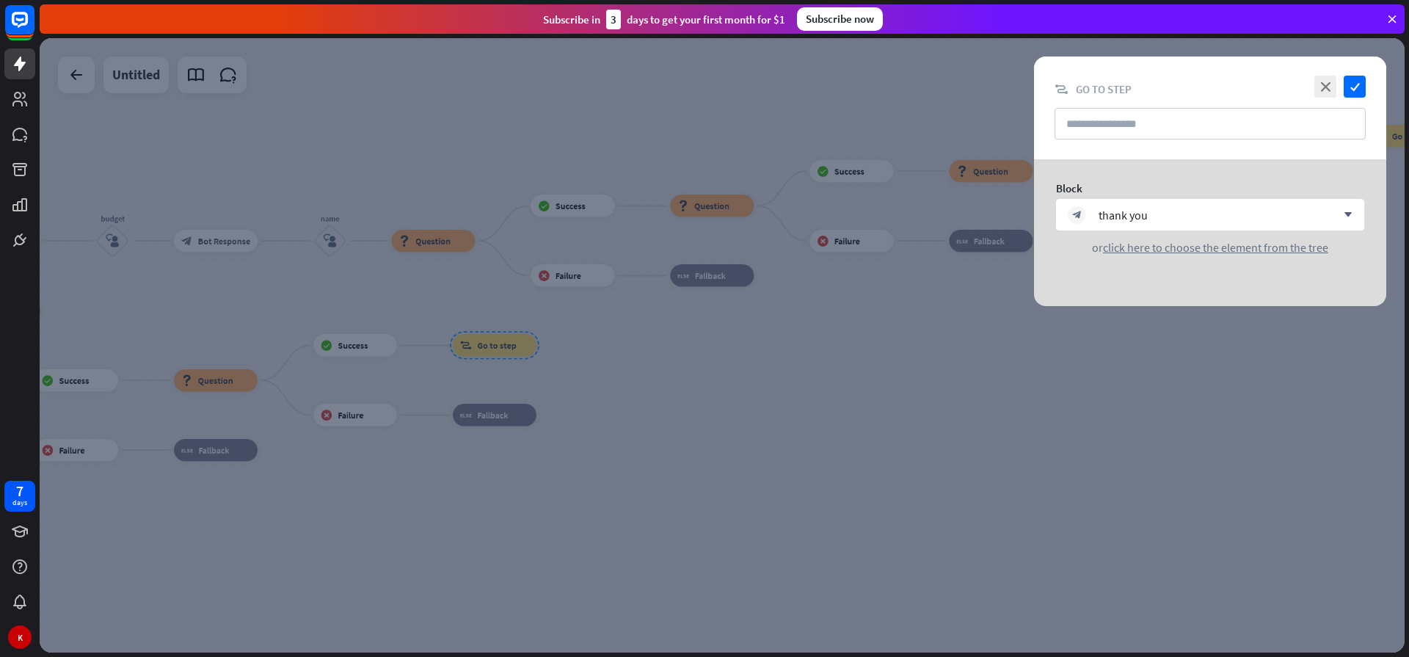
click at [803, 404] on div at bounding box center [722, 345] width 1365 height 614
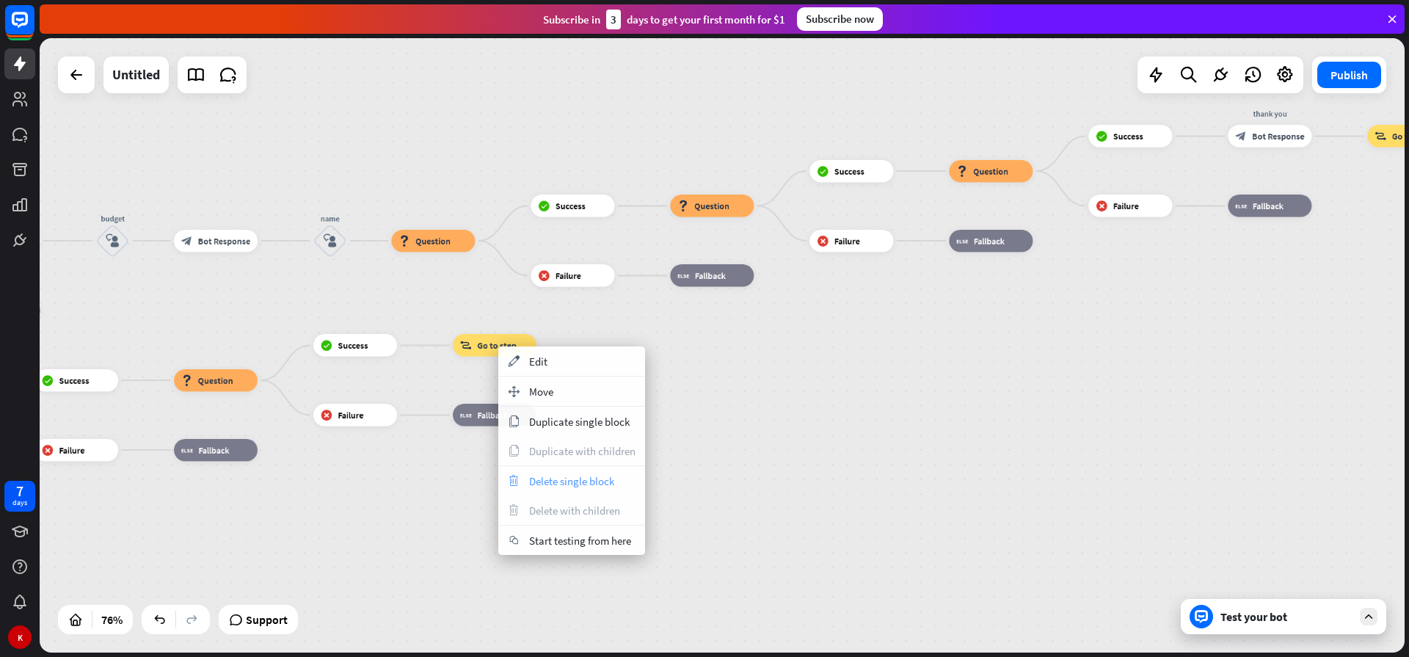
click at [538, 484] on span "Delete single block" at bounding box center [571, 481] width 85 height 14
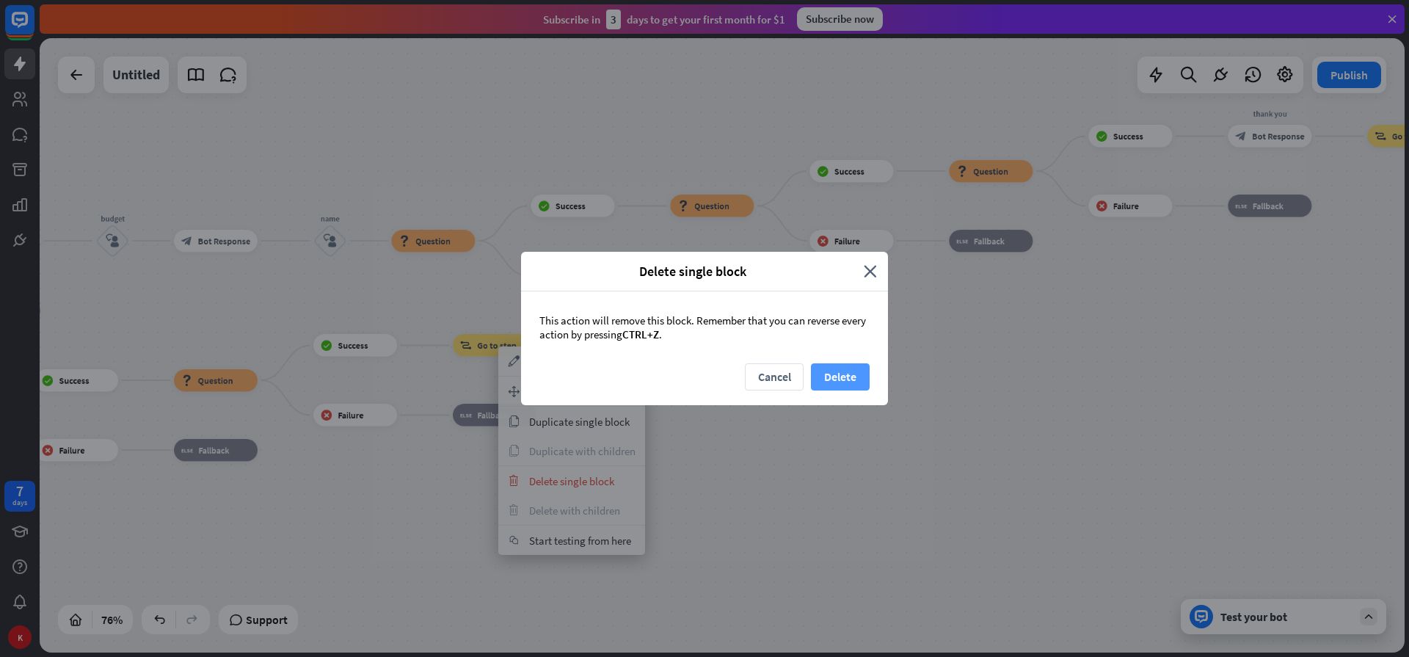
click at [839, 384] on button "Delete" at bounding box center [840, 376] width 59 height 27
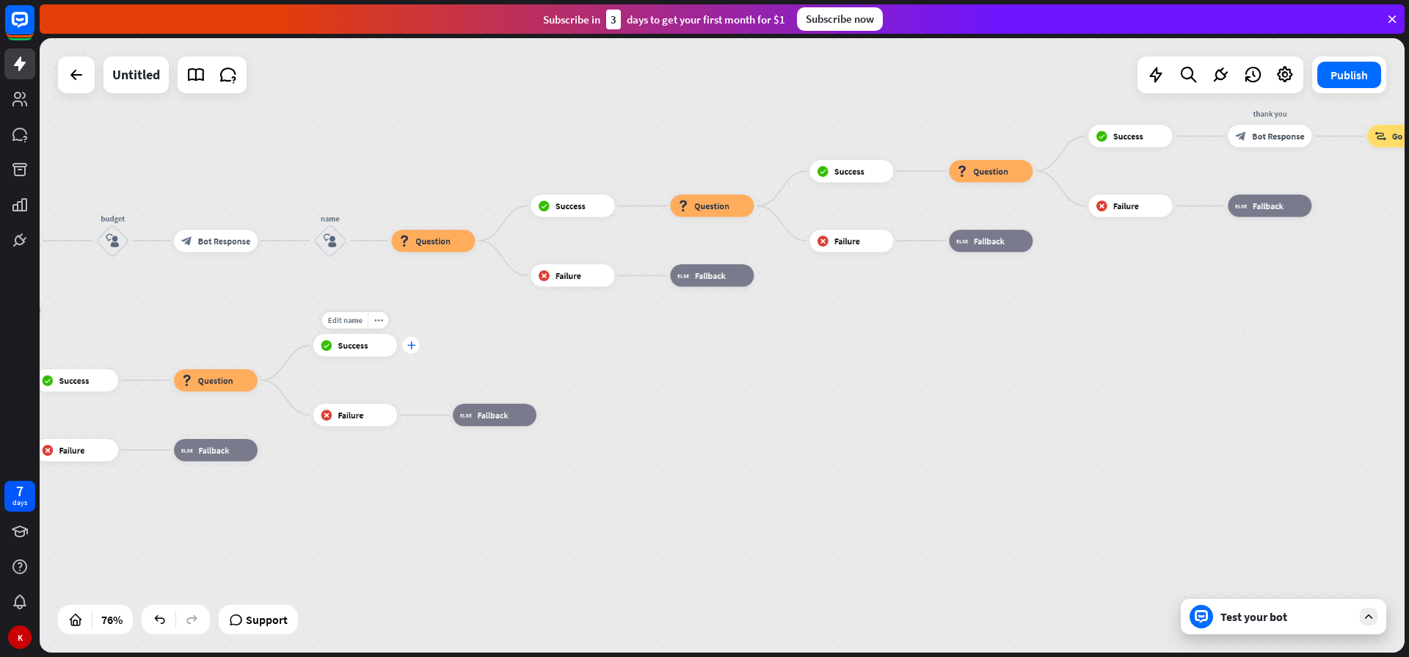
click at [411, 348] on icon "plus" at bounding box center [410, 345] width 8 height 8
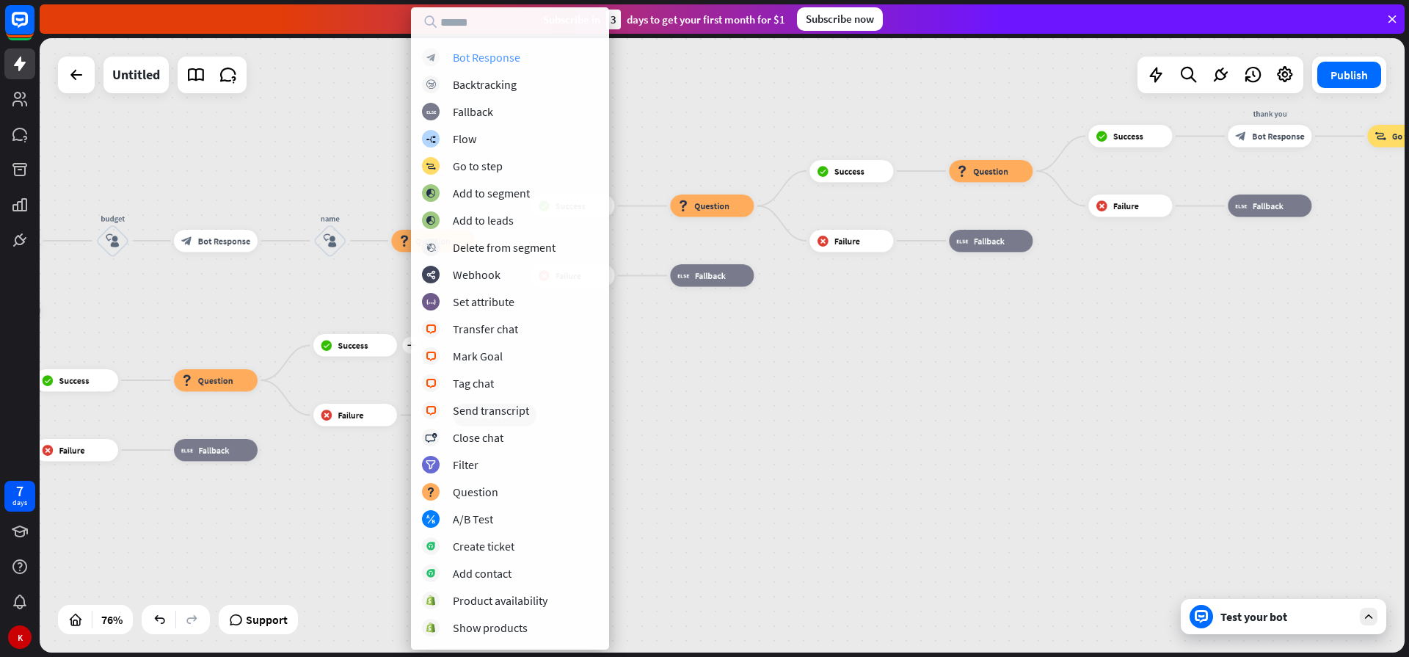
click at [491, 59] on div "Bot Response" at bounding box center [486, 57] width 67 height 15
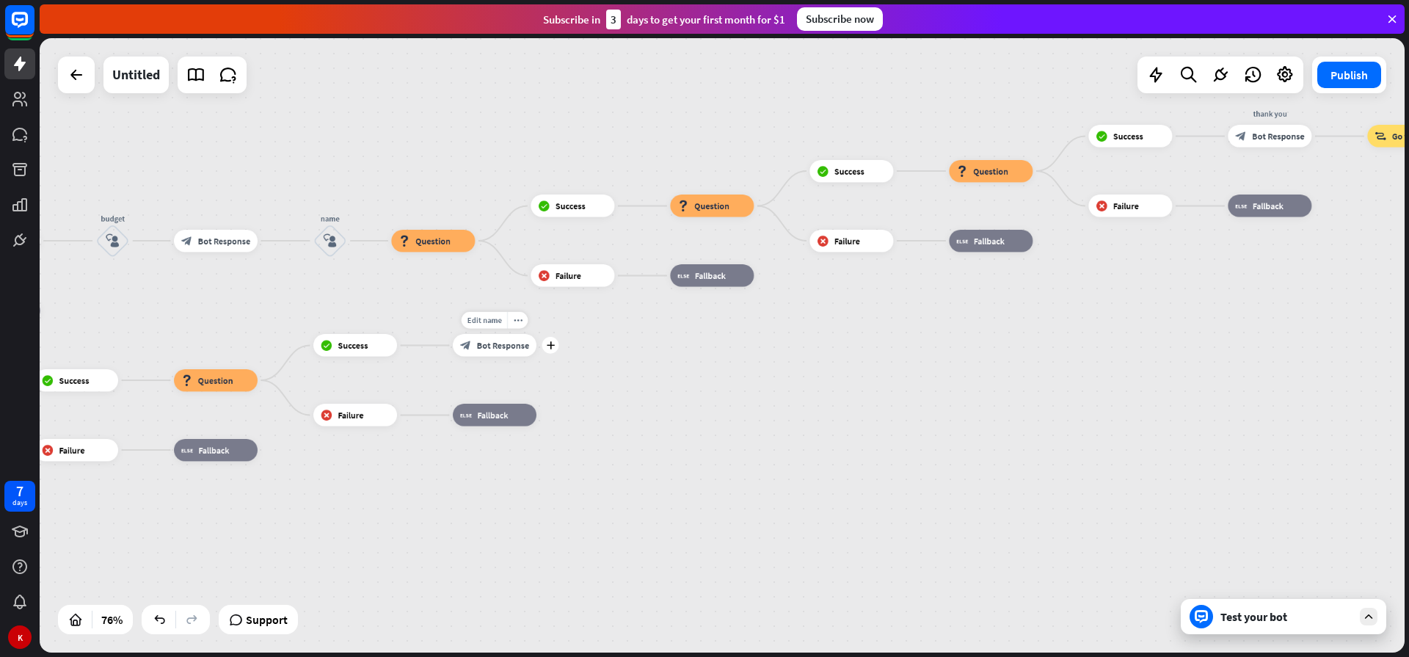
click at [483, 346] on span "Bot Response" at bounding box center [503, 345] width 52 height 11
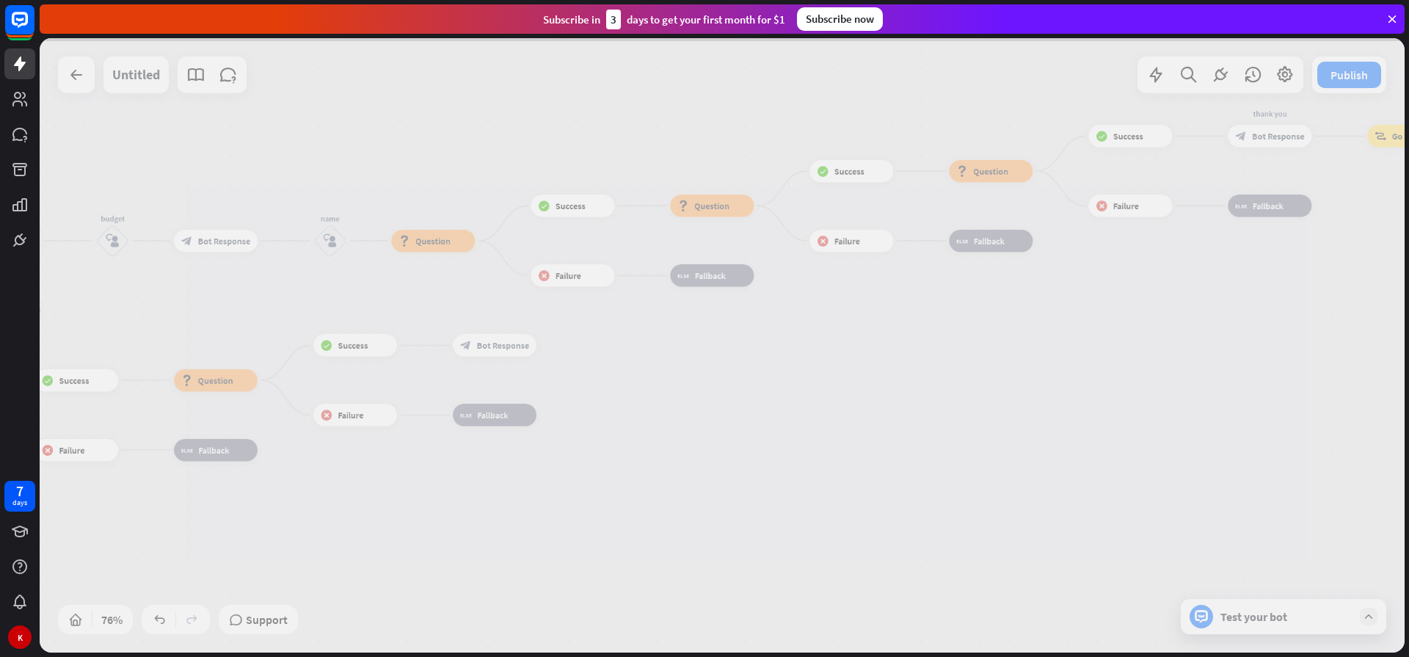
click at [483, 346] on div at bounding box center [722, 345] width 1365 height 614
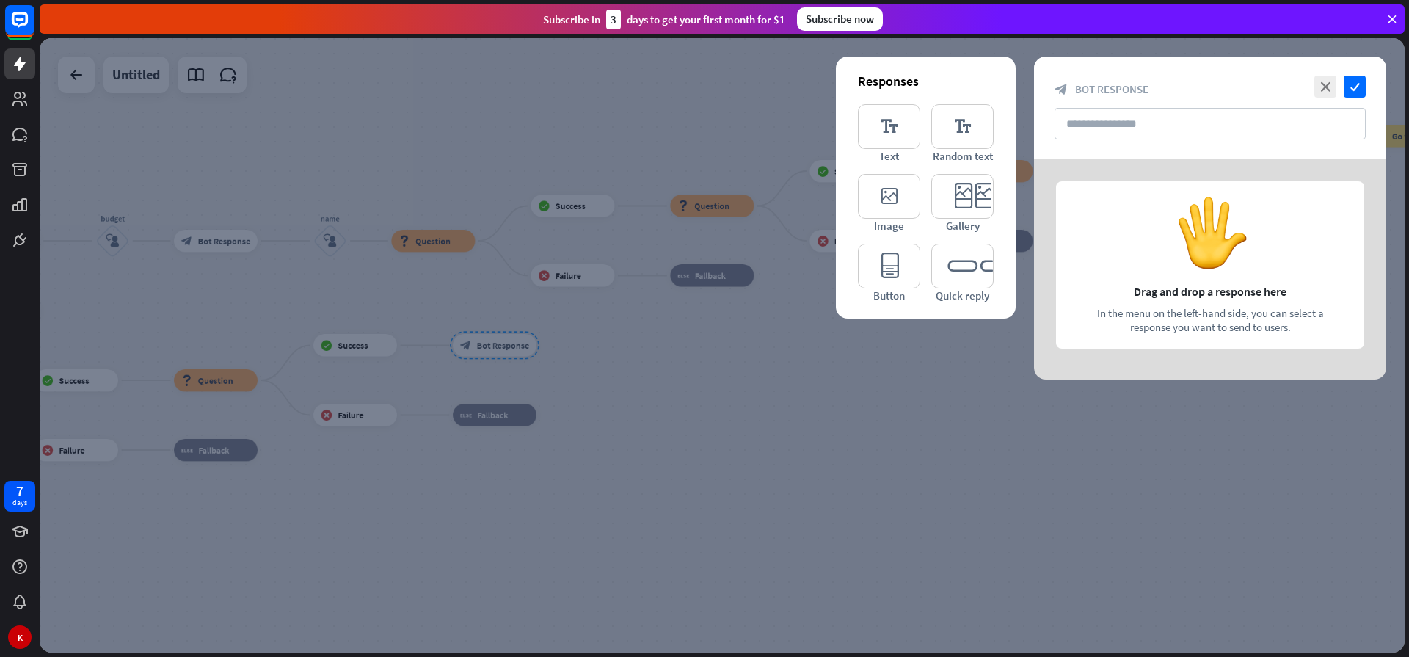
click at [568, 356] on div at bounding box center [722, 345] width 1365 height 614
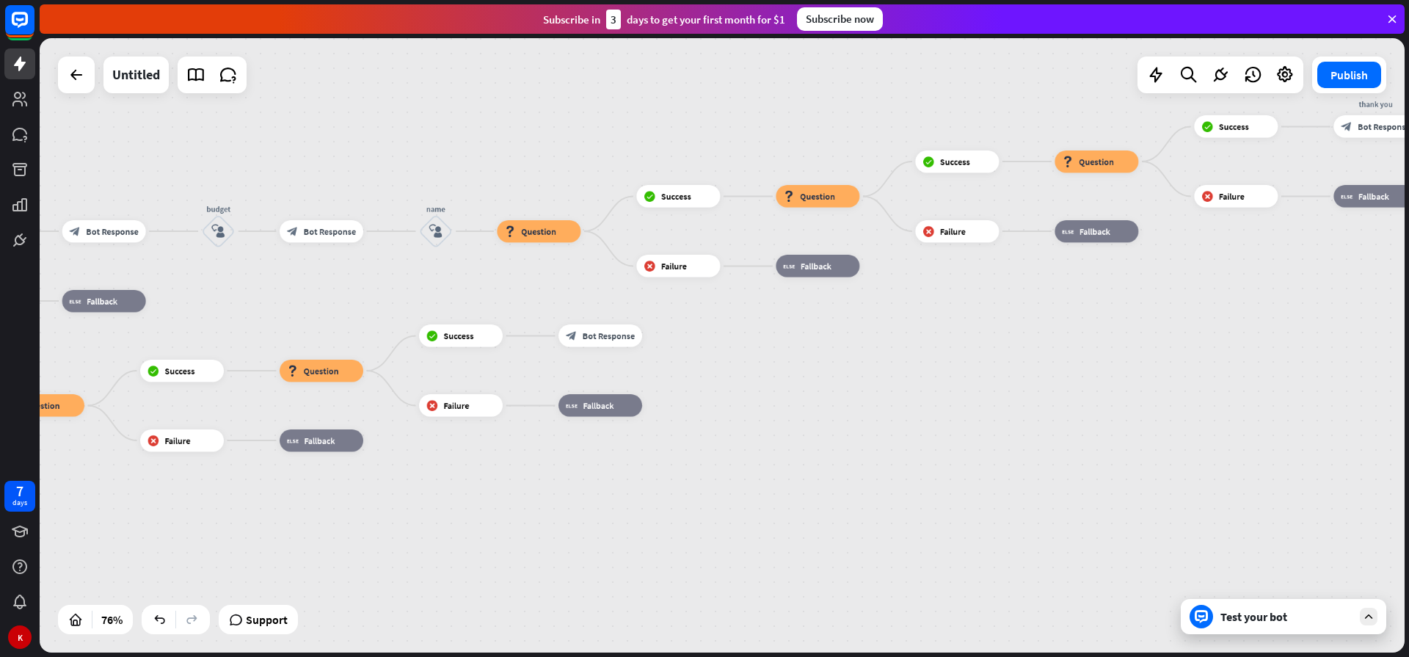
drag, startPoint x: 409, startPoint y: 470, endPoint x: 514, endPoint y: 460, distance: 106.1
click at [514, 460] on div "home_2 Start point Welcome message block_bot_response Bot Response Sales block_…" at bounding box center [722, 345] width 1365 height 614
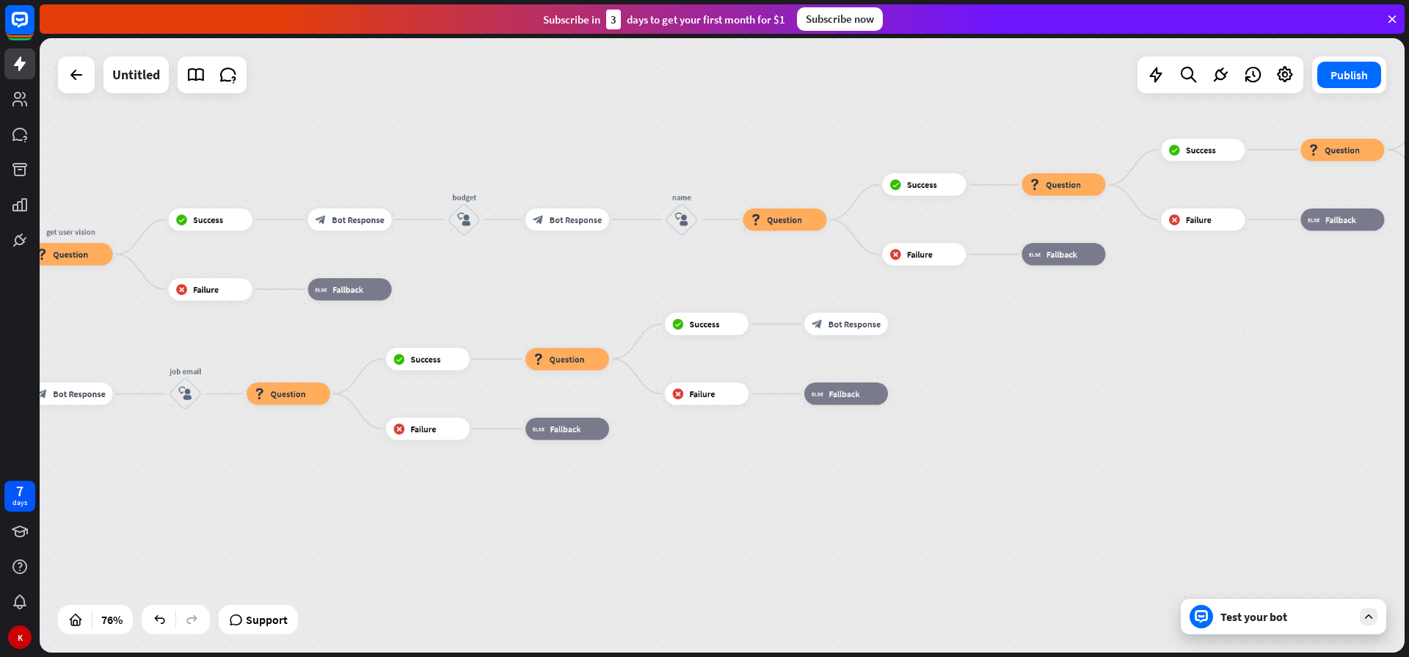
drag, startPoint x: 513, startPoint y: 459, endPoint x: 773, endPoint y: 447, distance: 260.7
click at [773, 447] on div "home_2 Start point Welcome message block_bot_response Bot Response Sales block_…" at bounding box center [722, 345] width 1365 height 614
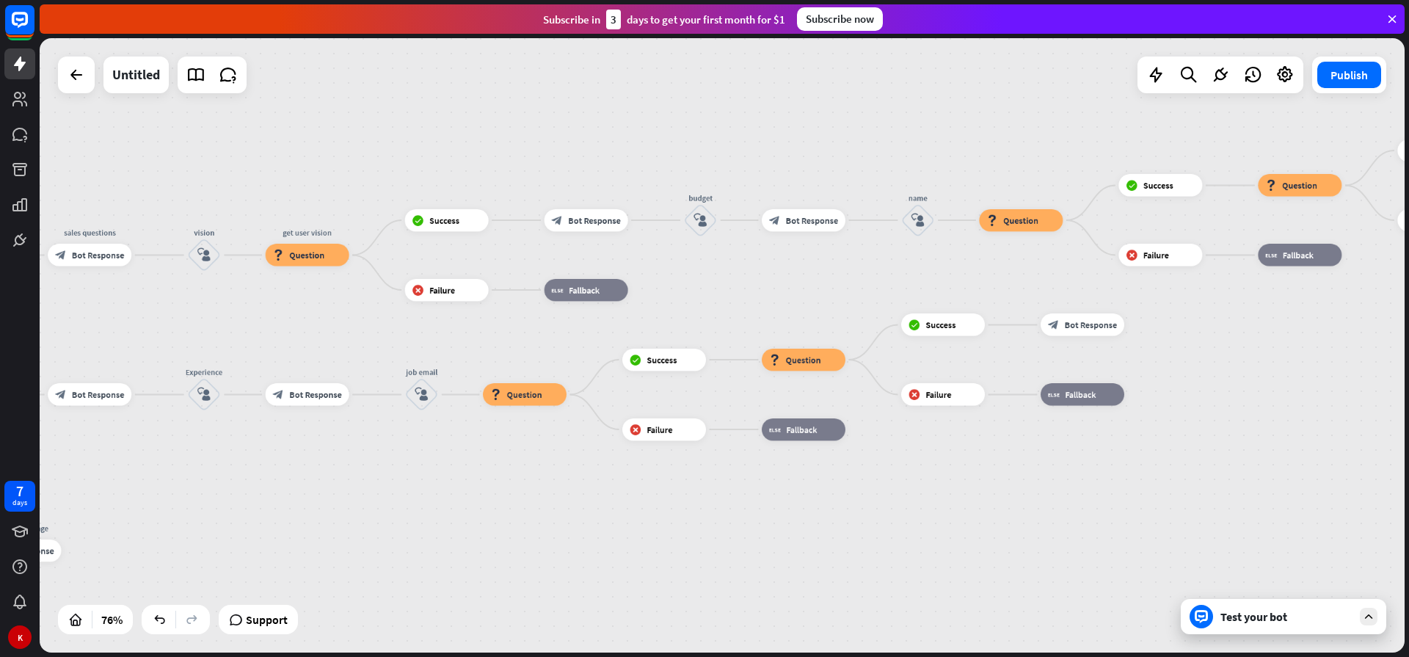
drag, startPoint x: 198, startPoint y: 470, endPoint x: 420, endPoint y: 470, distance: 221.6
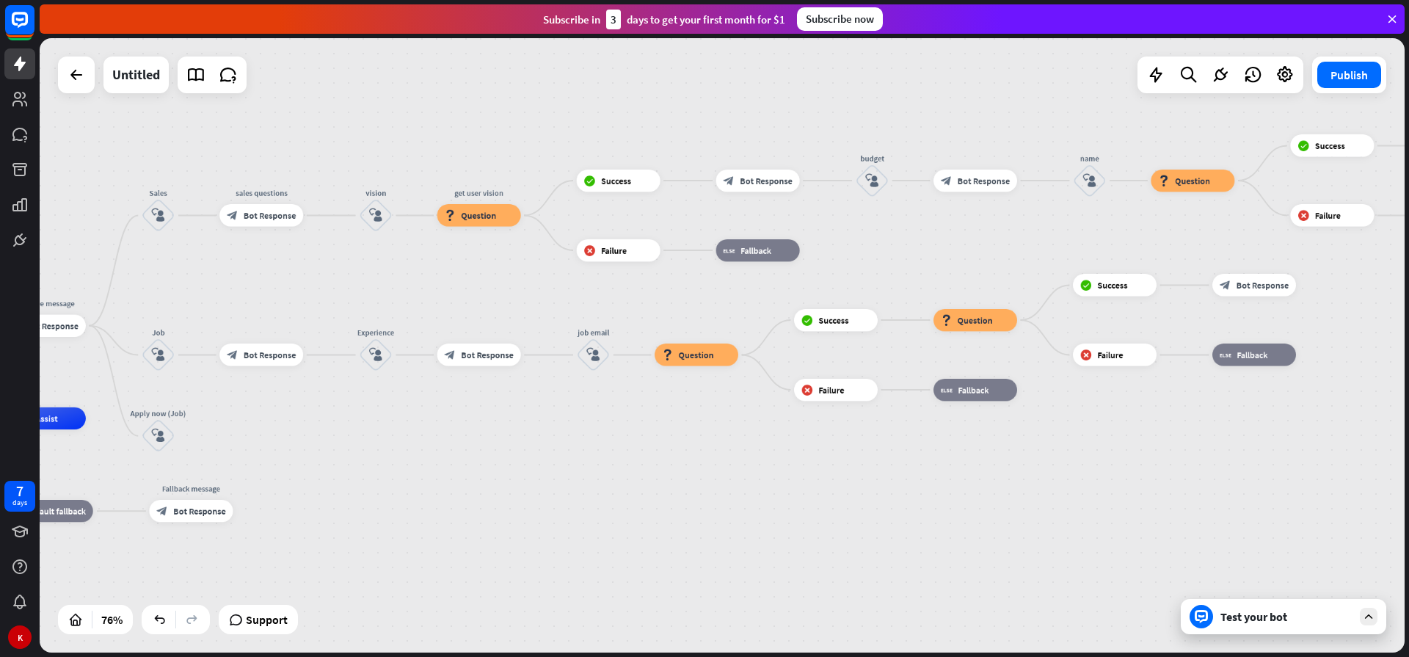
drag, startPoint x: 345, startPoint y: 463, endPoint x: 515, endPoint y: 424, distance: 174.6
click at [515, 424] on div "home_2 Start point Welcome message block_bot_response Bot Response Sales block_…" at bounding box center [381, 651] width 1037 height 467
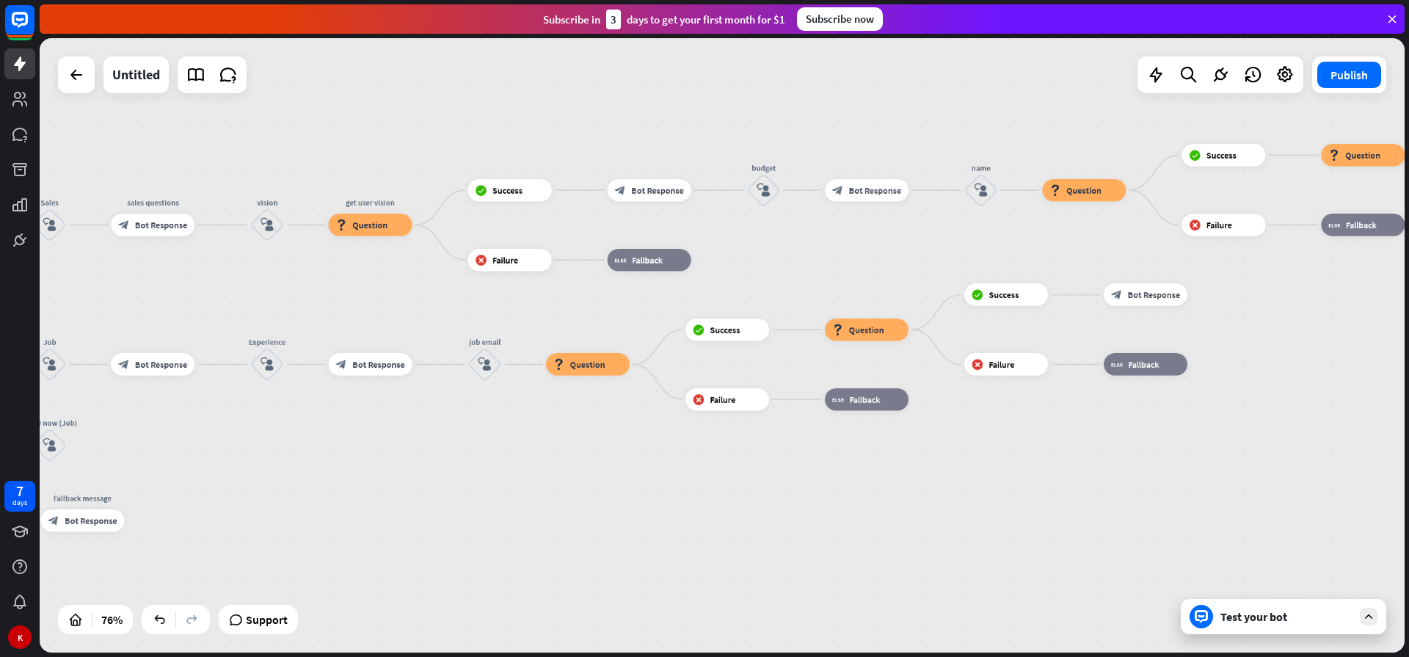
drag, startPoint x: 486, startPoint y: 412, endPoint x: 371, endPoint y: 423, distance: 115.7
click at [371, 423] on div "home_2 Start point Welcome message block_bot_response Bot Response Sales block_…" at bounding box center [722, 345] width 1365 height 614
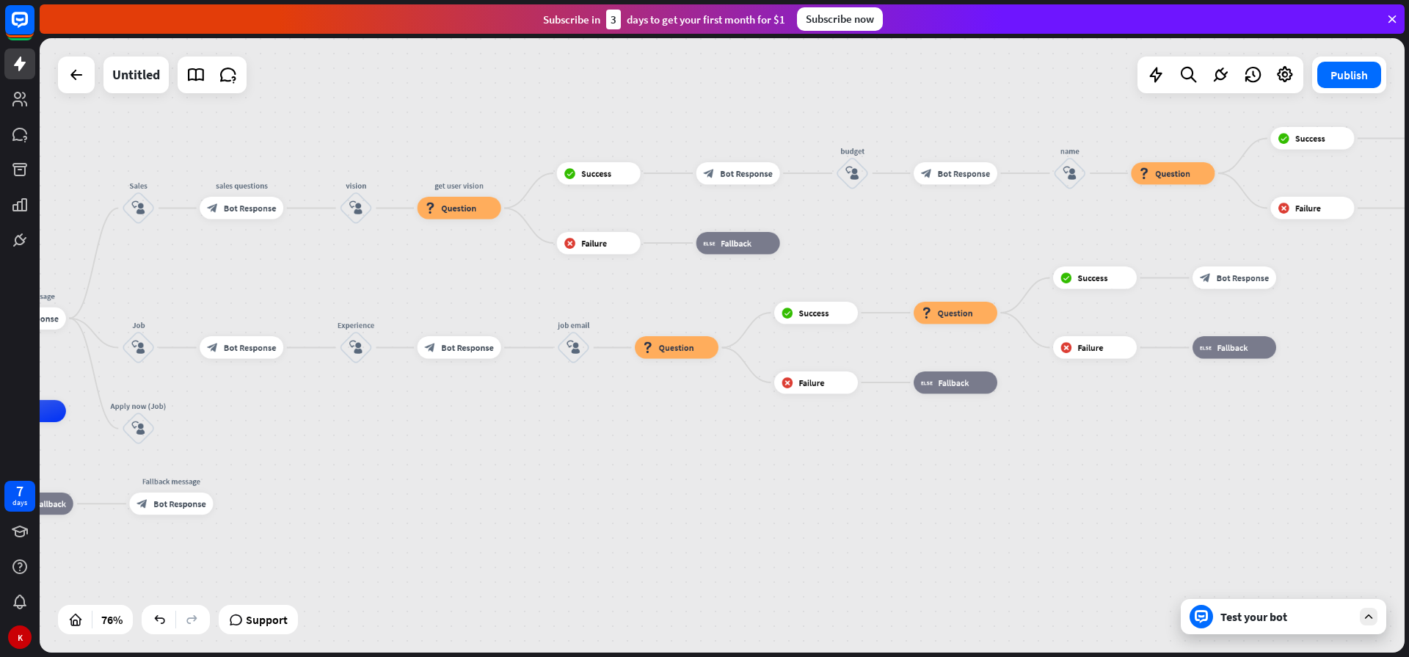
drag, startPoint x: 347, startPoint y: 438, endPoint x: 442, endPoint y: 420, distance: 97.1
click at [442, 420] on div "home_2 Start point Welcome message block_bot_response Bot Response Sales block_…" at bounding box center [361, 644] width 1037 height 467
